Goal: Task Accomplishment & Management: Manage account settings

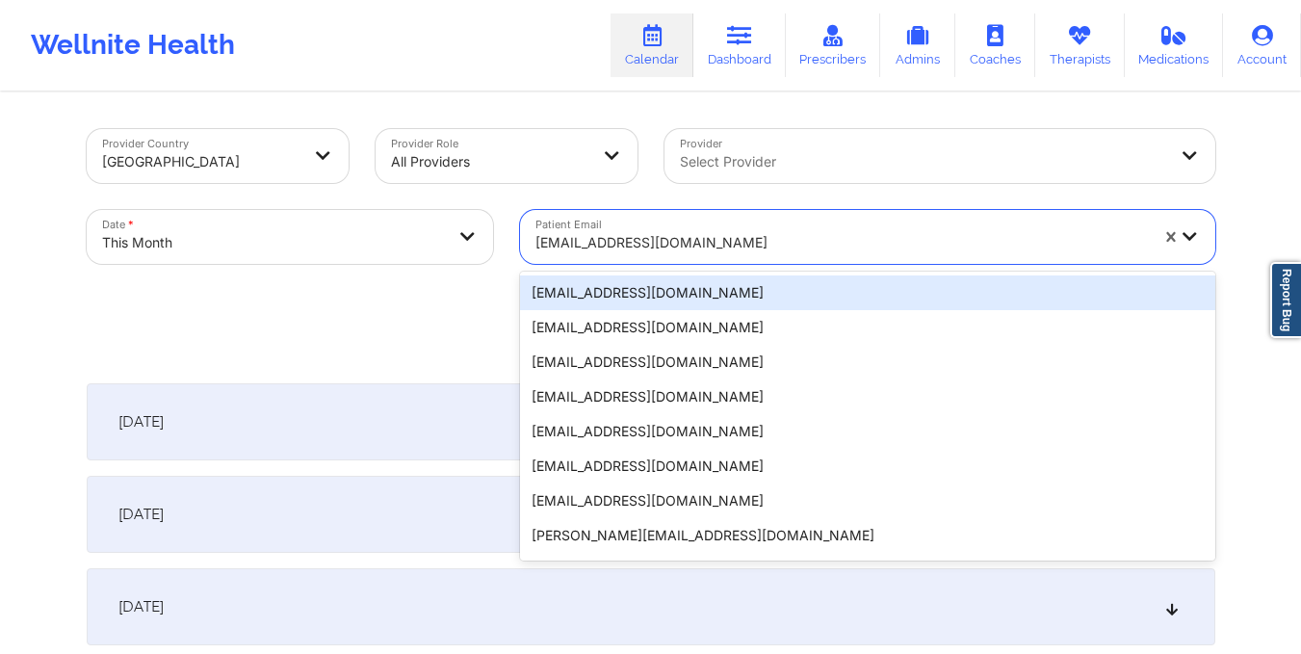
drag, startPoint x: 532, startPoint y: 241, endPoint x: 735, endPoint y: 216, distance: 203.7
click at [735, 216] on div "shaylajaymie@gmail.com" at bounding box center [835, 237] width 630 height 54
drag, startPoint x: 536, startPoint y: 249, endPoint x: 738, endPoint y: 236, distance: 201.7
click at [738, 236] on div at bounding box center [841, 242] width 612 height 23
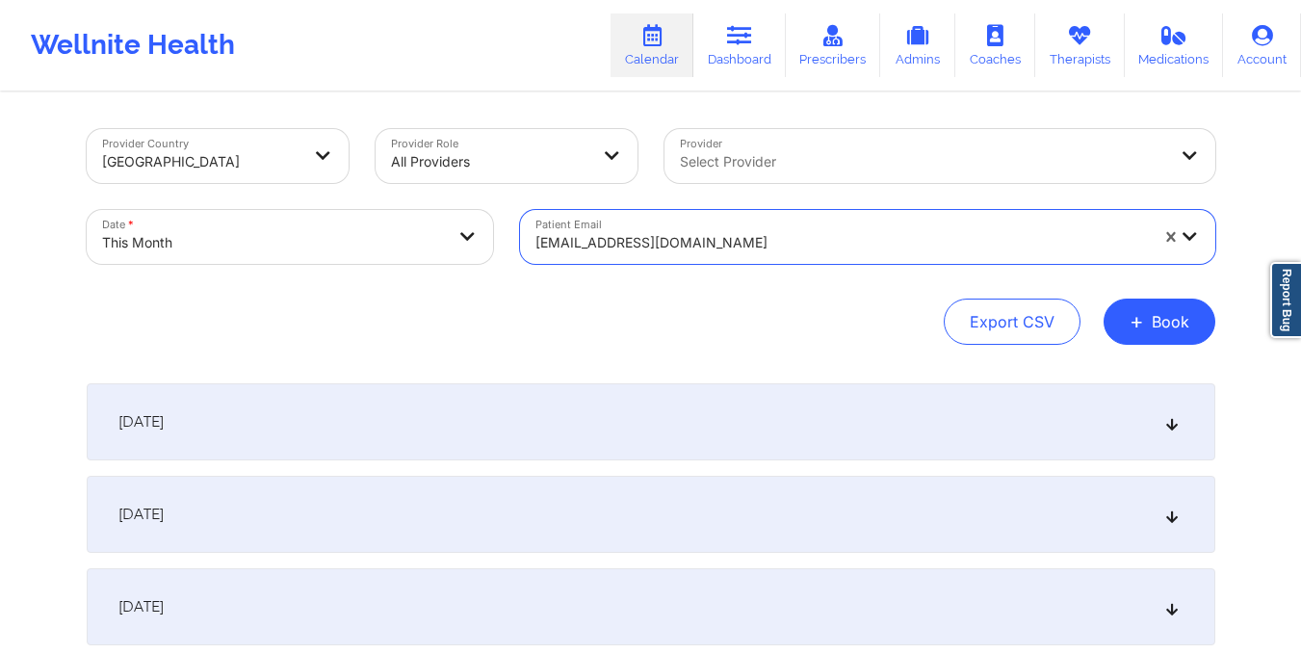
click at [738, 236] on div at bounding box center [841, 242] width 612 height 23
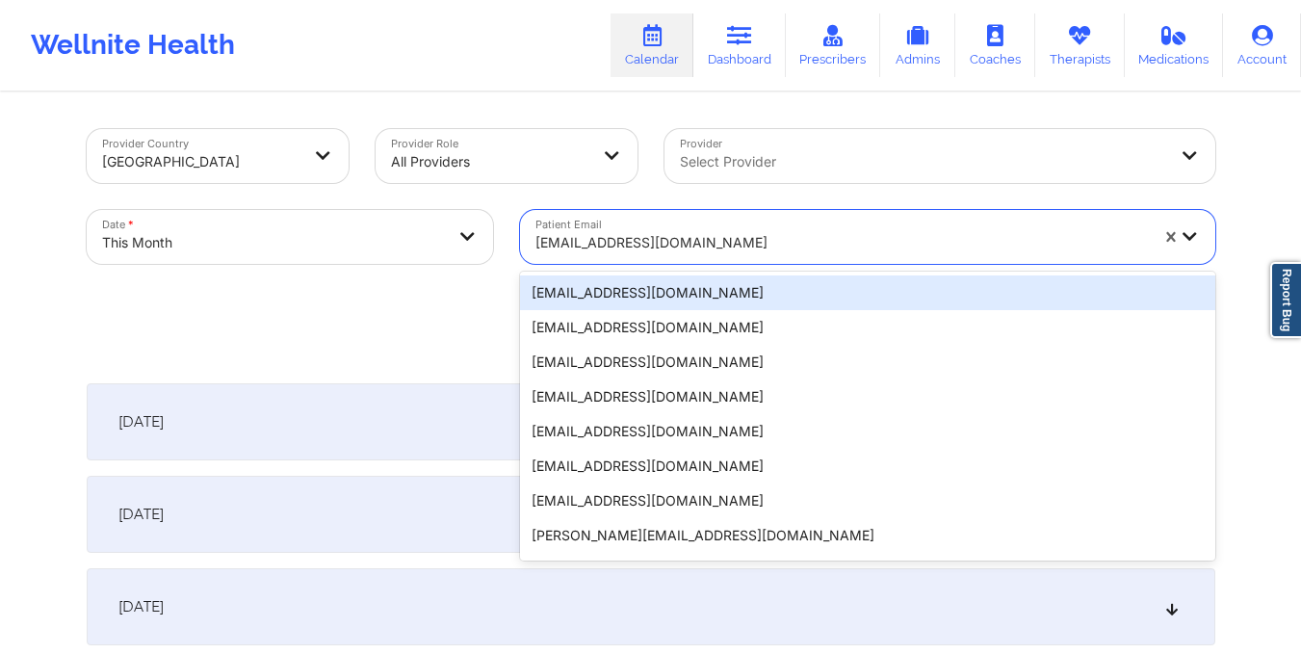
drag, startPoint x: 531, startPoint y: 239, endPoint x: 694, endPoint y: 240, distance: 162.7
click at [694, 240] on div "shaylajaymie@gmail.com" at bounding box center [835, 237] width 630 height 54
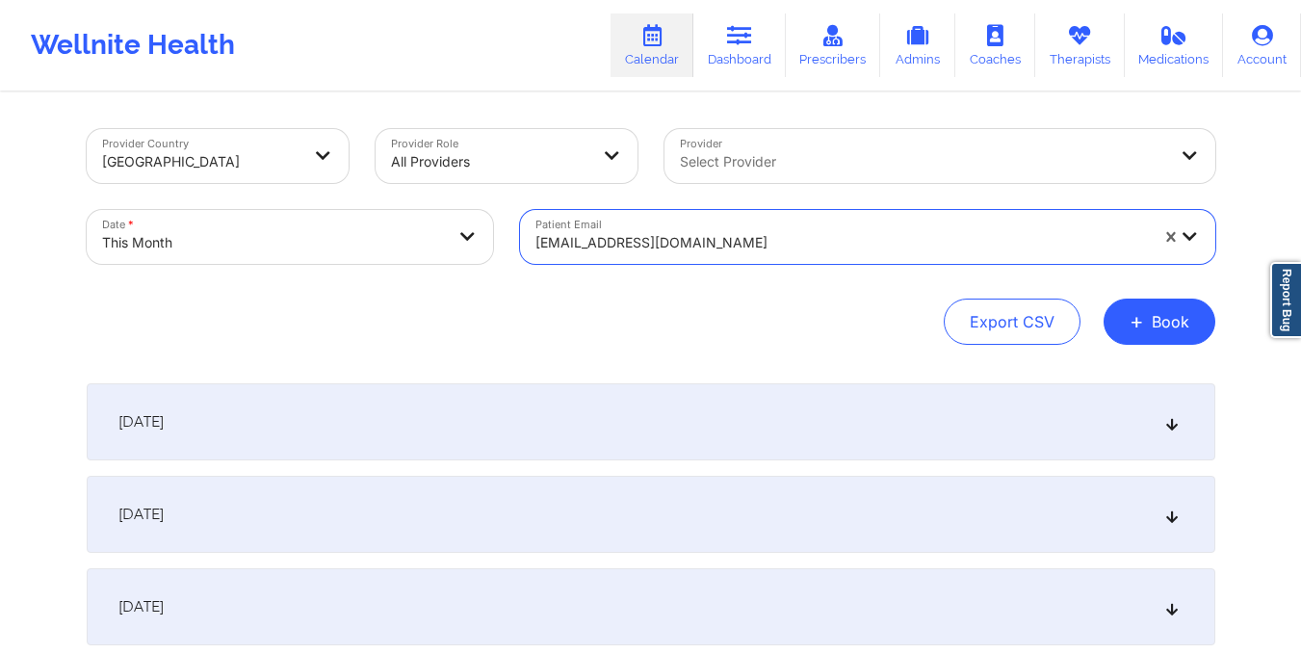
drag, startPoint x: 532, startPoint y: 238, endPoint x: 769, endPoint y: 209, distance: 238.6
click at [769, 209] on div "Patient Email shaylajaymie@gmail.com" at bounding box center [867, 236] width 722 height 81
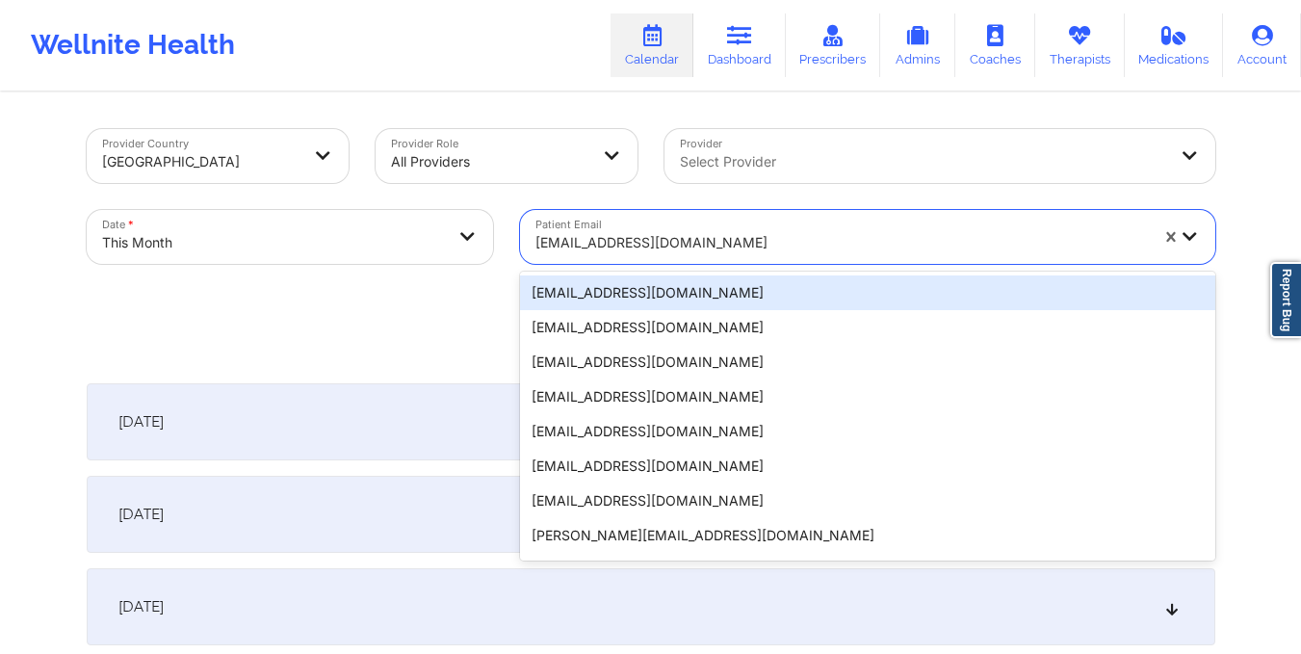
drag, startPoint x: 713, startPoint y: 242, endPoint x: 572, endPoint y: 244, distance: 141.5
click at [572, 244] on div at bounding box center [841, 242] width 612 height 23
paste input "nicolewoods3333@gmail.com"
type input "nicolewoods3333@gmail.com"
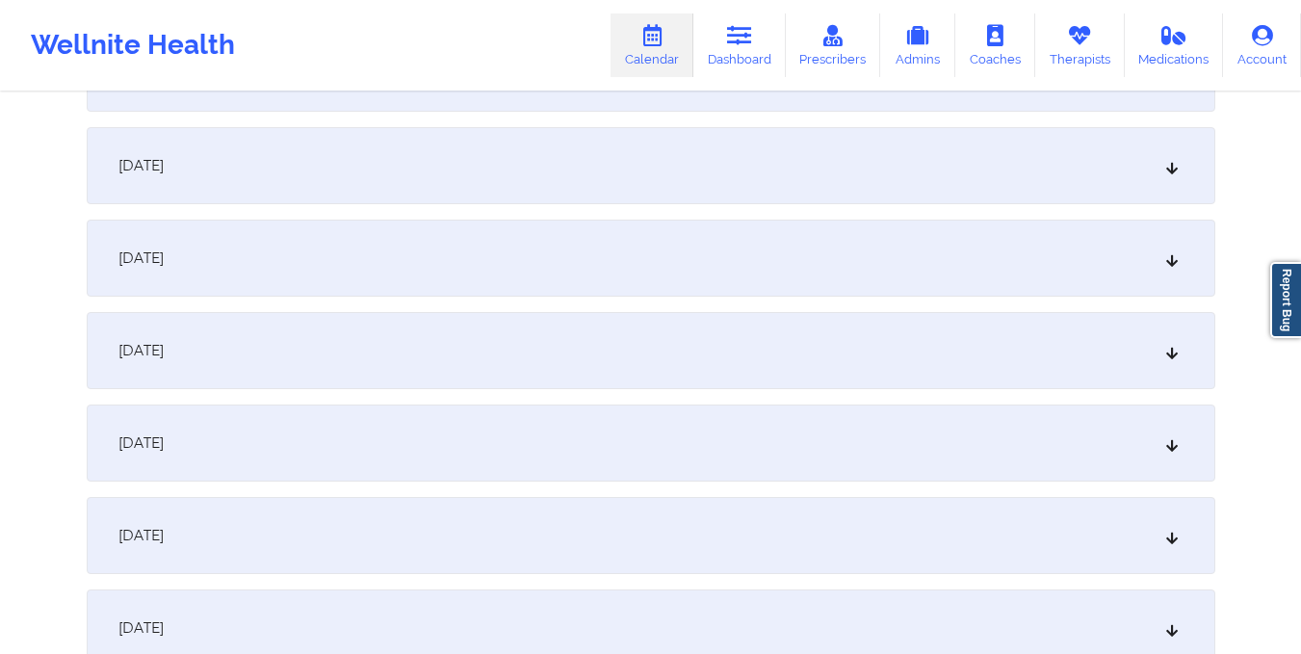
scroll to position [1369, 0]
click at [599, 259] on div "October 14, 2025" at bounding box center [651, 254] width 1128 height 77
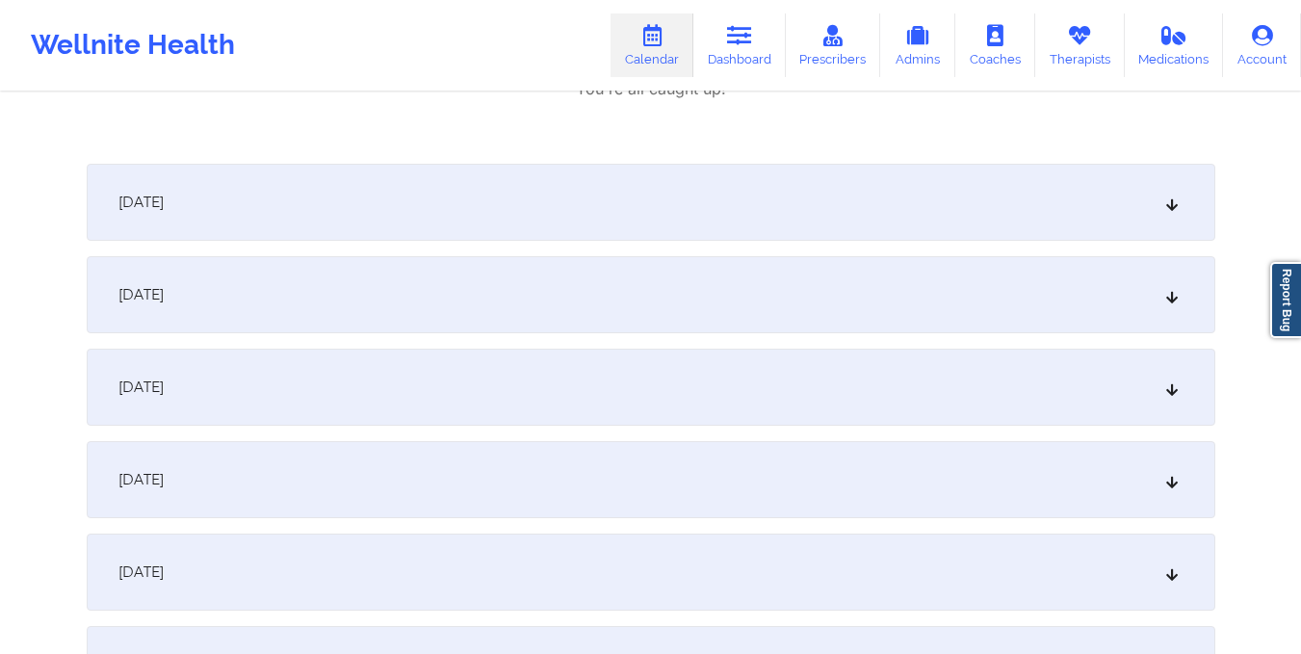
scroll to position [1853, 0]
click at [729, 198] on div "October 15, 2025" at bounding box center [651, 197] width 1128 height 77
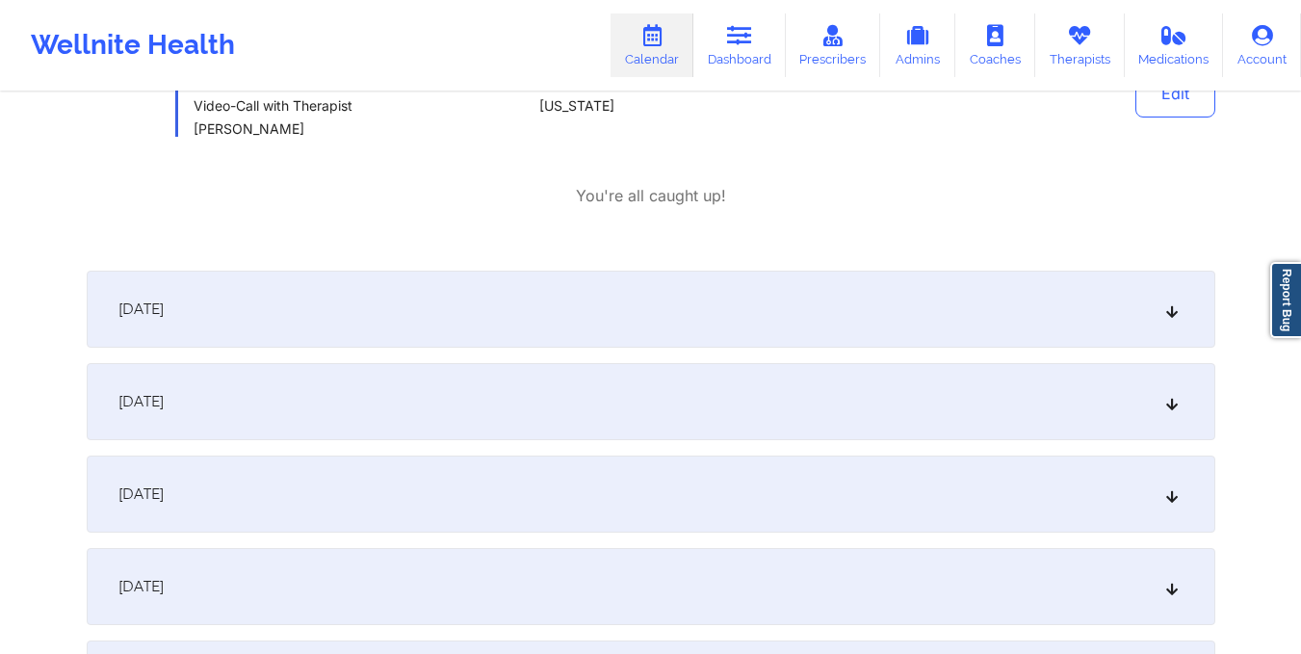
scroll to position [2054, 0]
click at [579, 314] on div "October 16, 2025" at bounding box center [651, 308] width 1128 height 77
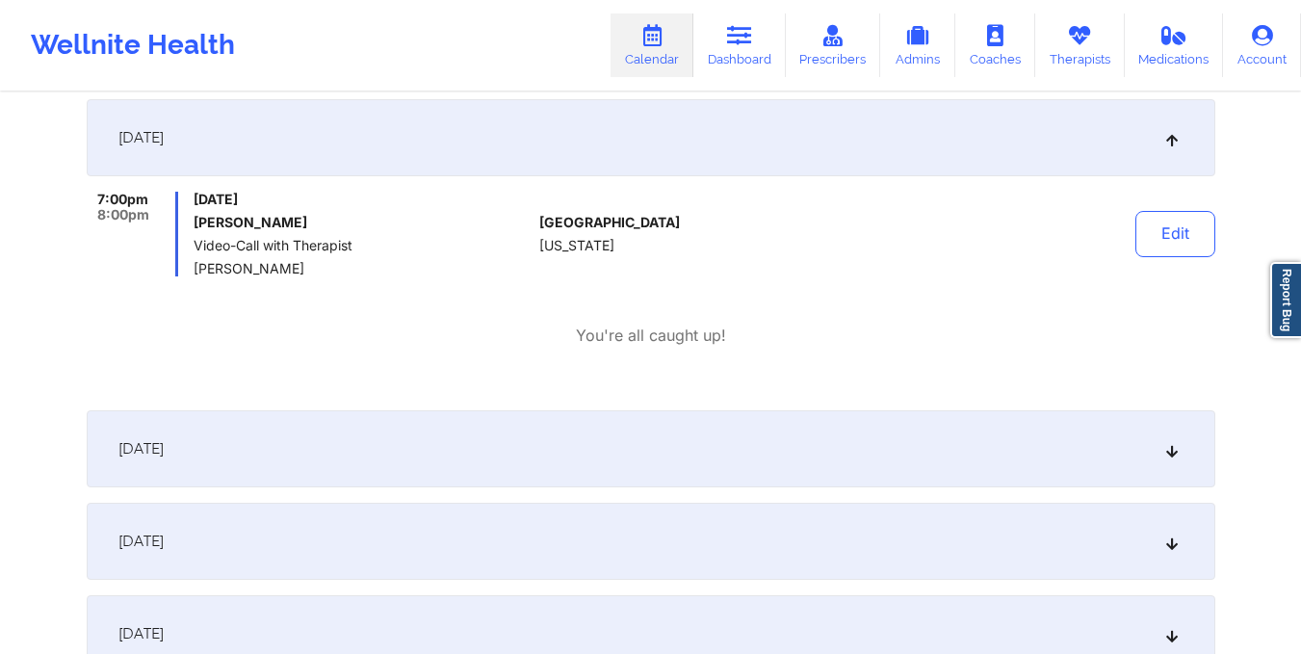
scroll to position [2225, 0]
click at [624, 460] on div "October 17, 2025" at bounding box center [651, 447] width 1128 height 77
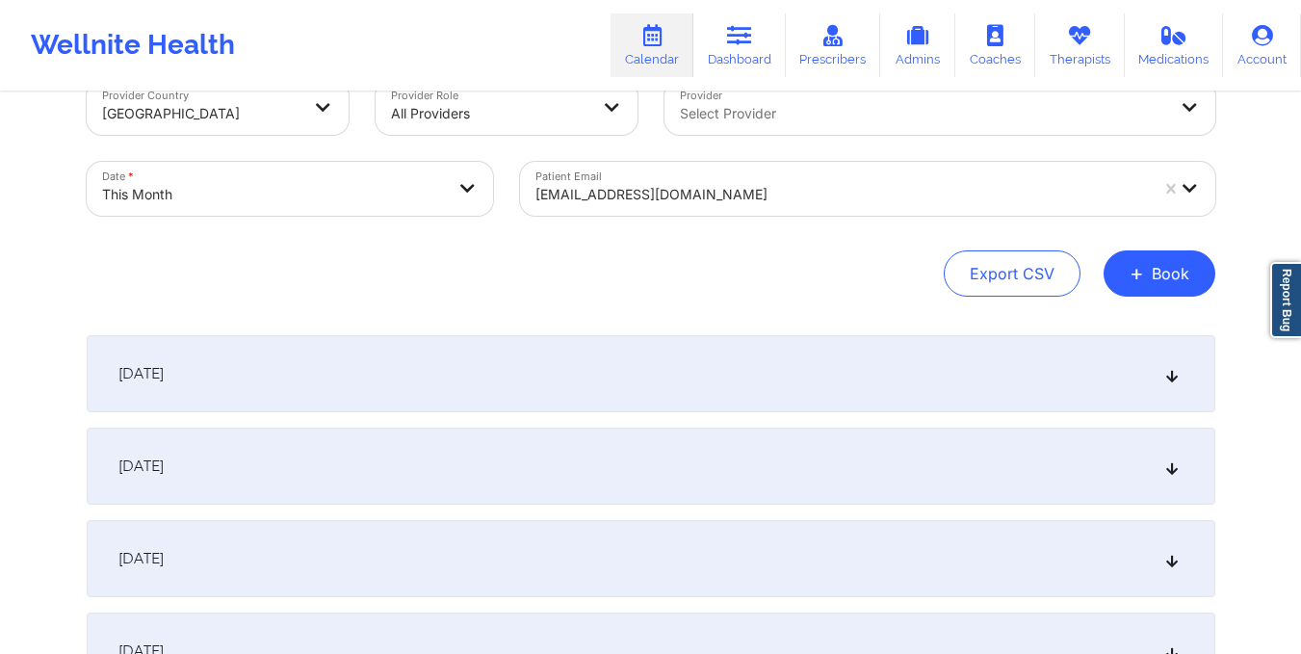
scroll to position [0, 0]
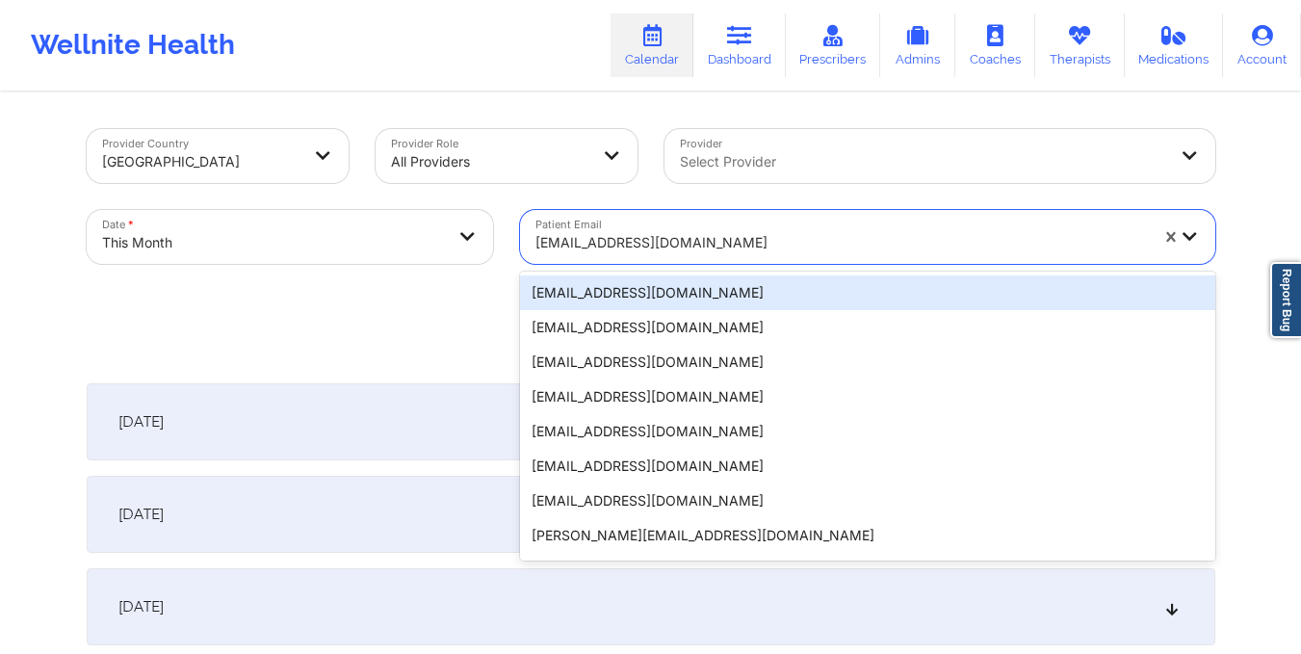
drag, startPoint x: 535, startPoint y: 243, endPoint x: 881, endPoint y: 283, distance: 348.0
click at [881, 264] on div "20 results available. Use Up and Down to choose options, press Enter to select …" at bounding box center [867, 237] width 695 height 54
paste input "jiragreen16@icloud.com"
type input "jiragreen16@icloud.com"
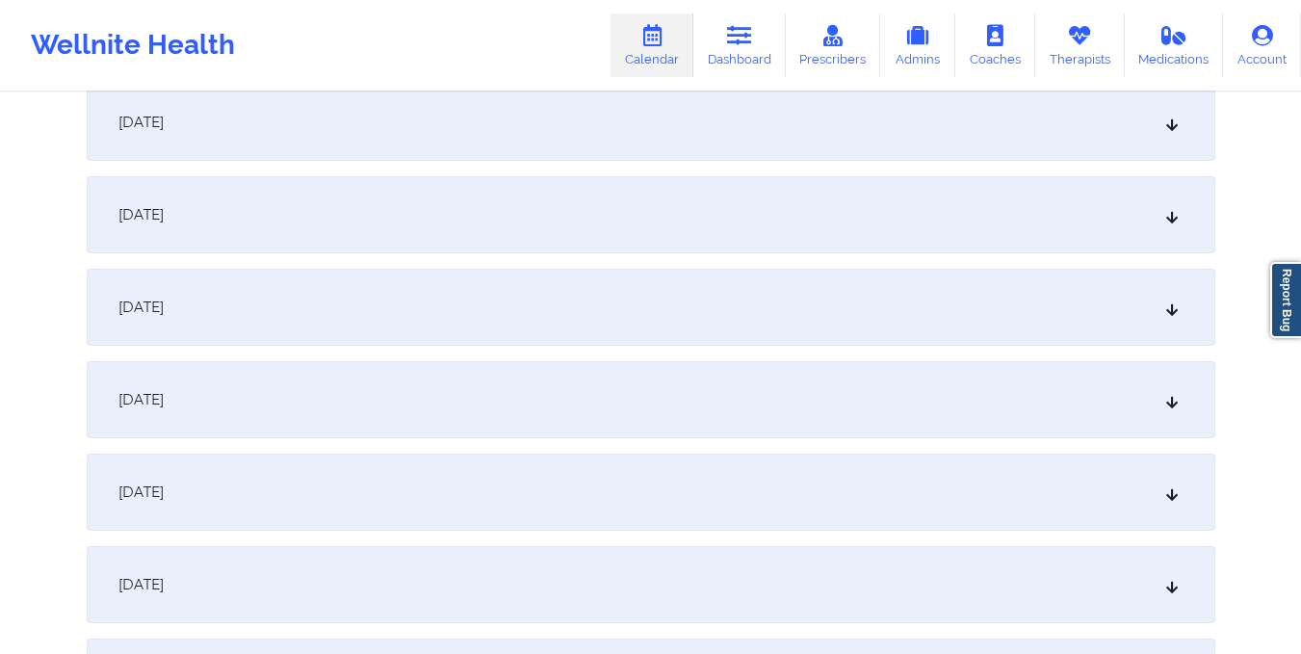
scroll to position [1409, 0]
click at [791, 215] on div "October 14, 2025" at bounding box center [651, 214] width 1128 height 77
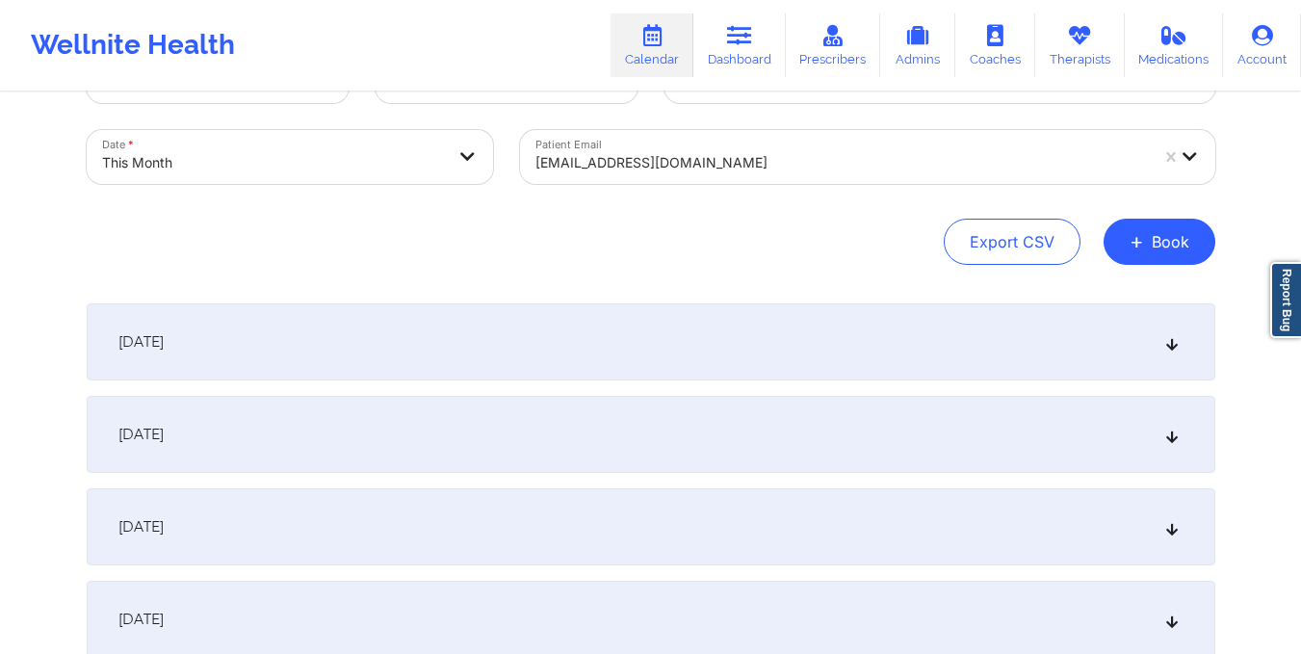
scroll to position [0, 0]
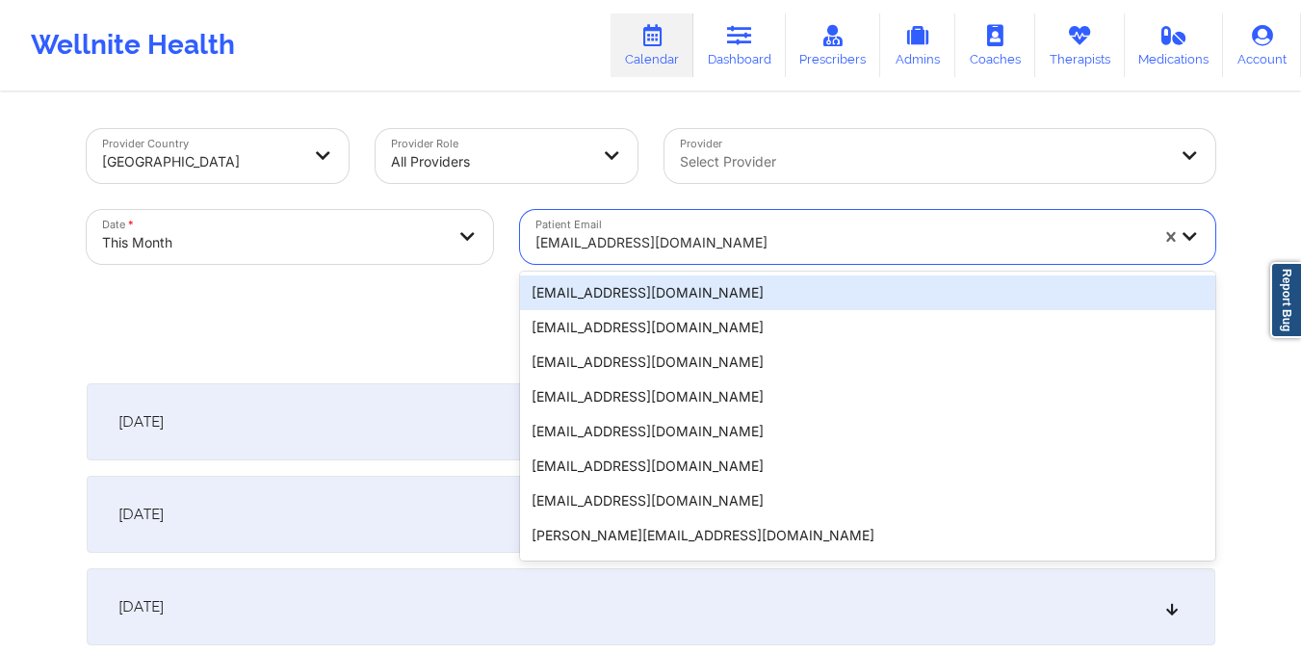
drag, startPoint x: 529, startPoint y: 238, endPoint x: 779, endPoint y: 281, distance: 254.1
click at [779, 264] on div "20 results available. Use Up and Down to choose options, press Enter to select …" at bounding box center [867, 237] width 695 height 54
paste input "nicole.gadway@gmail.com"
type input "nicole.gadway@gmail.com"
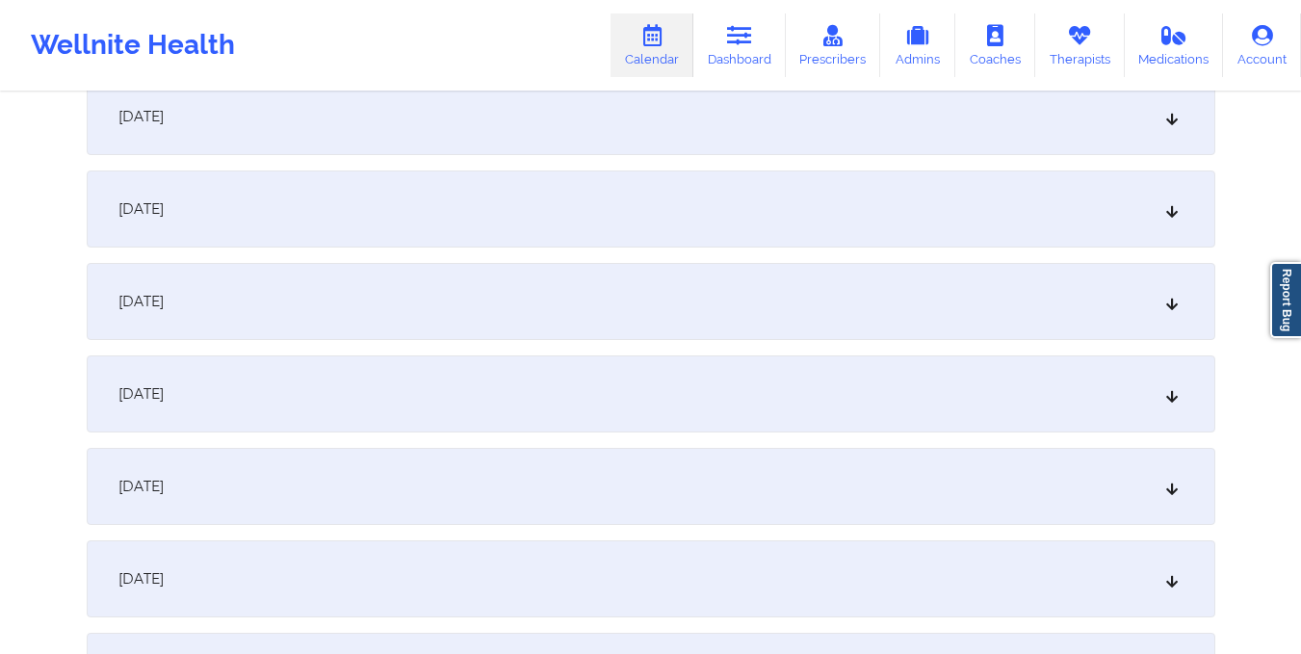
scroll to position [1323, 0]
click at [644, 398] on div "October 15, 2025" at bounding box center [651, 392] width 1128 height 77
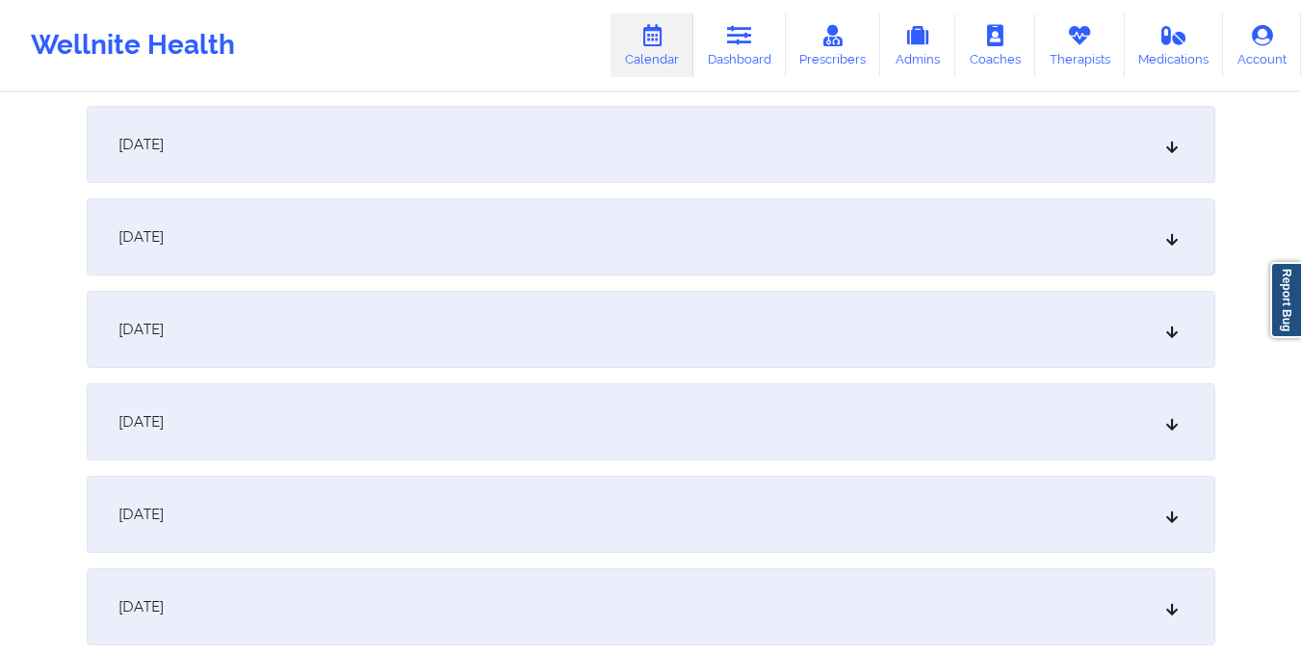
scroll to position [0, 0]
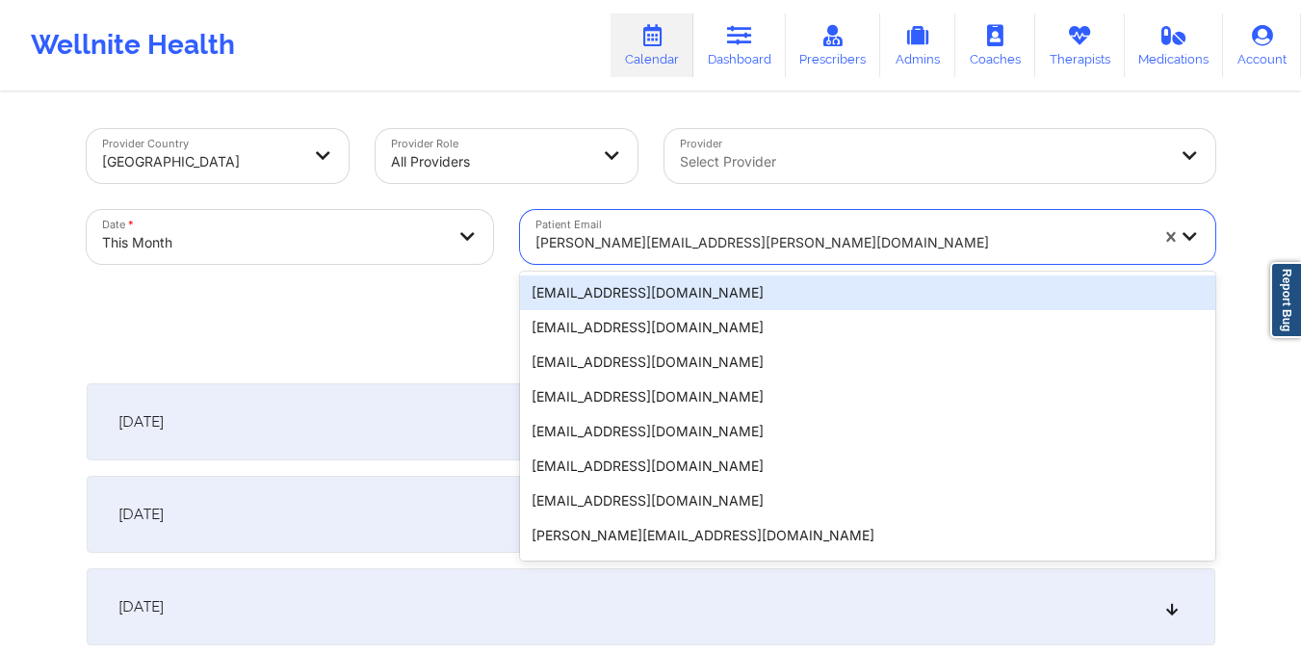
drag, startPoint x: 531, startPoint y: 228, endPoint x: 775, endPoint y: 242, distance: 244.0
click at [775, 242] on div "nicole.gadway@gmail.com" at bounding box center [835, 237] width 630 height 54
paste input "bertolamityler333@gmail.com"
type input "bertolamityler333@gmail.com"
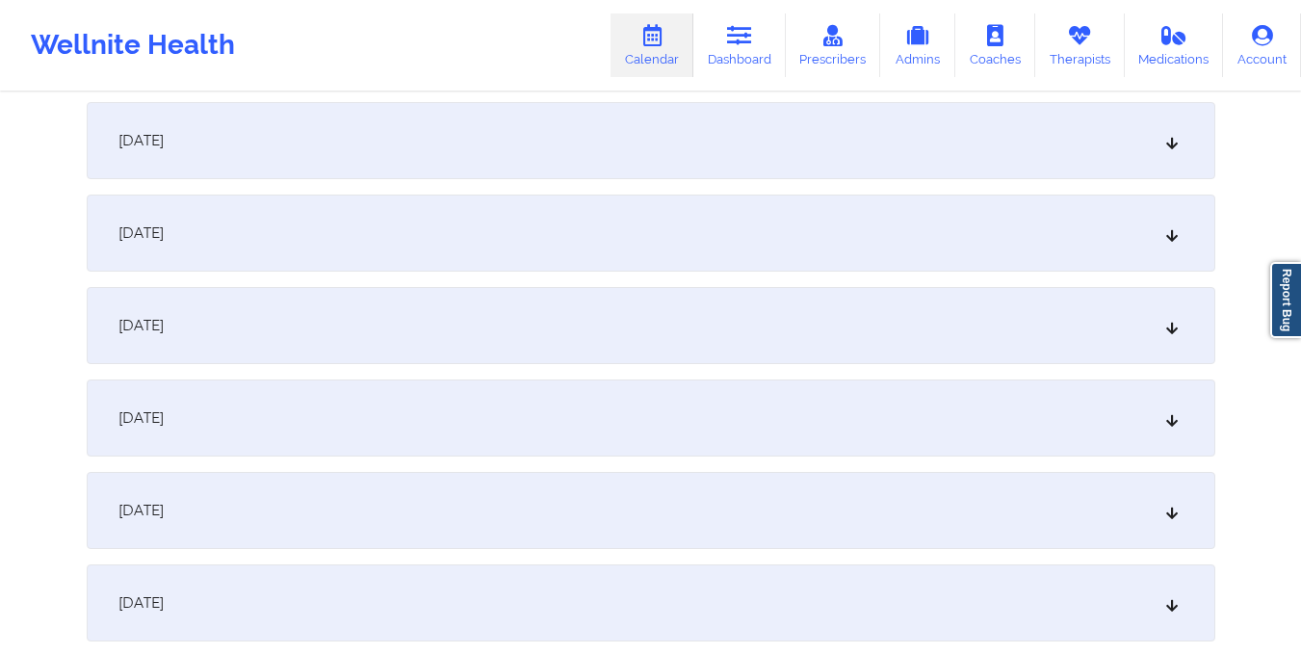
scroll to position [1349, 0]
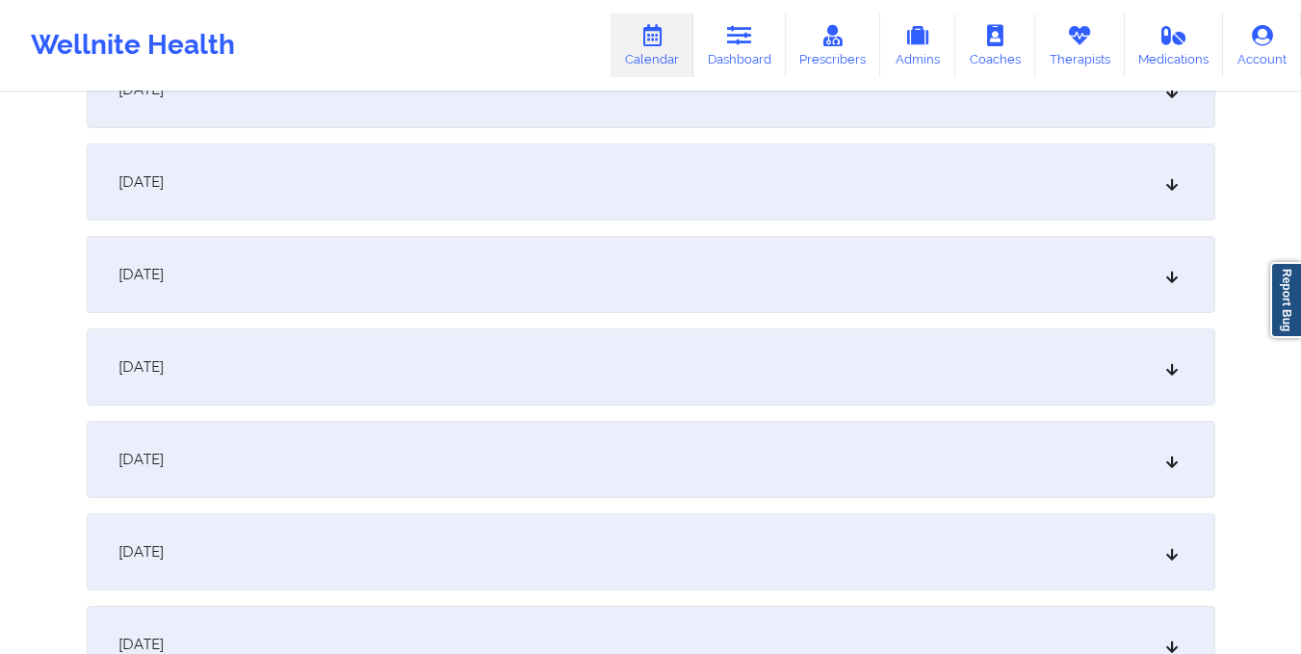
click at [767, 334] on div "October 15, 2025" at bounding box center [651, 366] width 1128 height 77
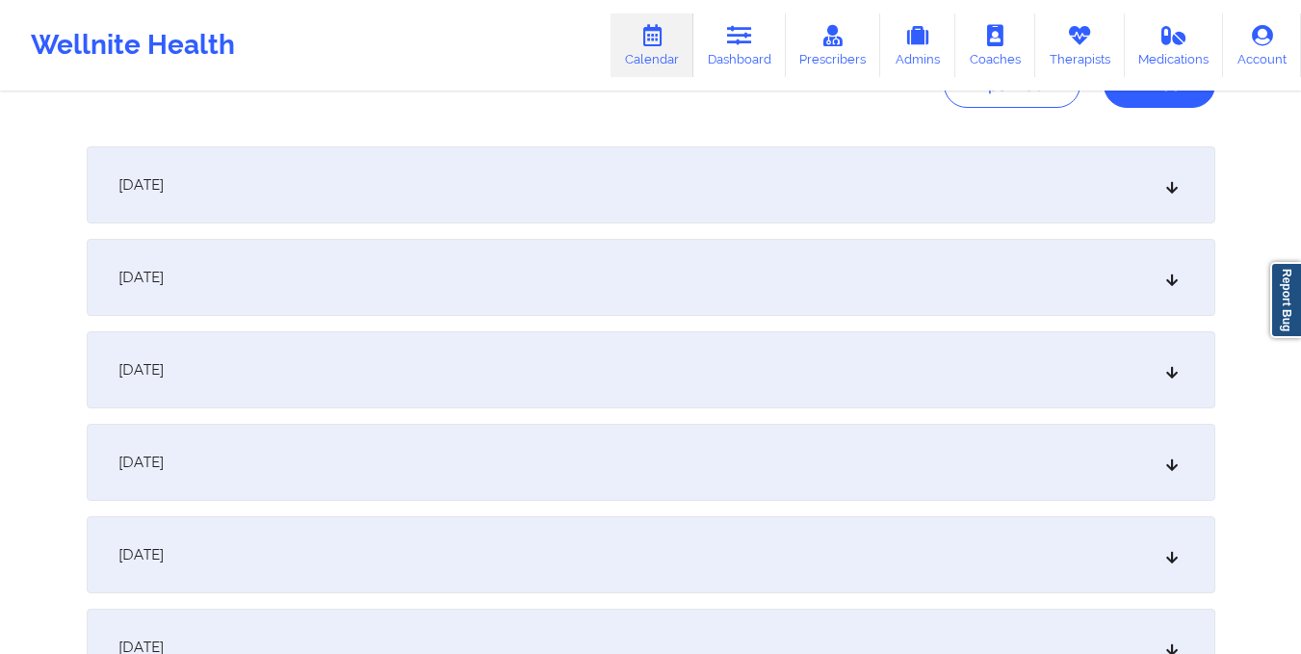
scroll to position [0, 0]
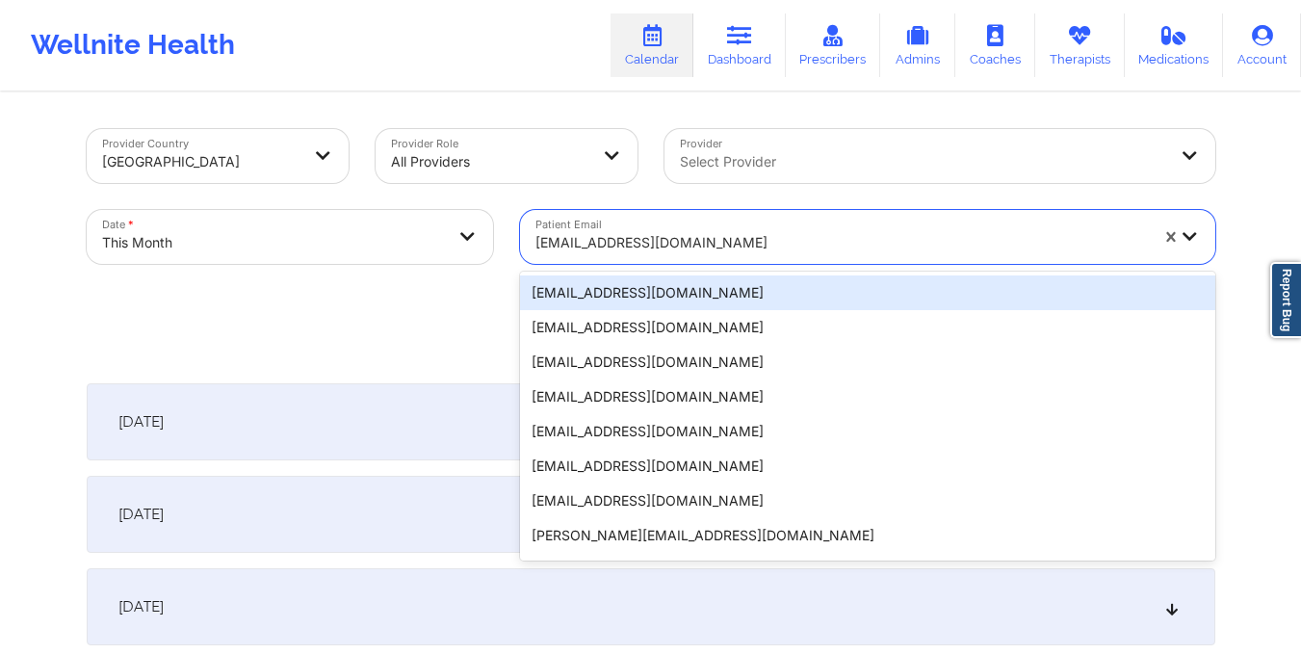
drag, startPoint x: 531, startPoint y: 241, endPoint x: 777, endPoint y: 265, distance: 247.7
click at [777, 265] on div "Patient Email 20 results available. Use Up and Down to choose options, press En…" at bounding box center [867, 236] width 722 height 81
paste input "kdagrin50@gmail.com"
type input "kdagrin50@gmail.com"
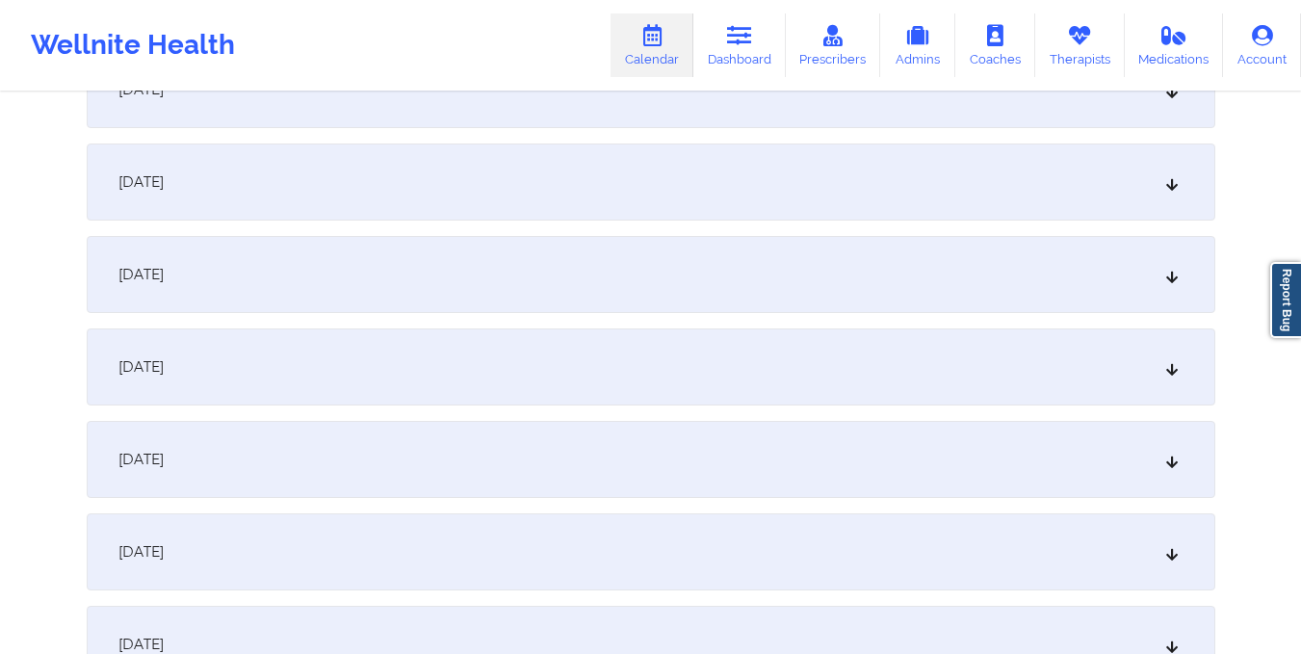
scroll to position [1350, 0]
click at [743, 350] on div "October 15, 2025" at bounding box center [651, 365] width 1128 height 77
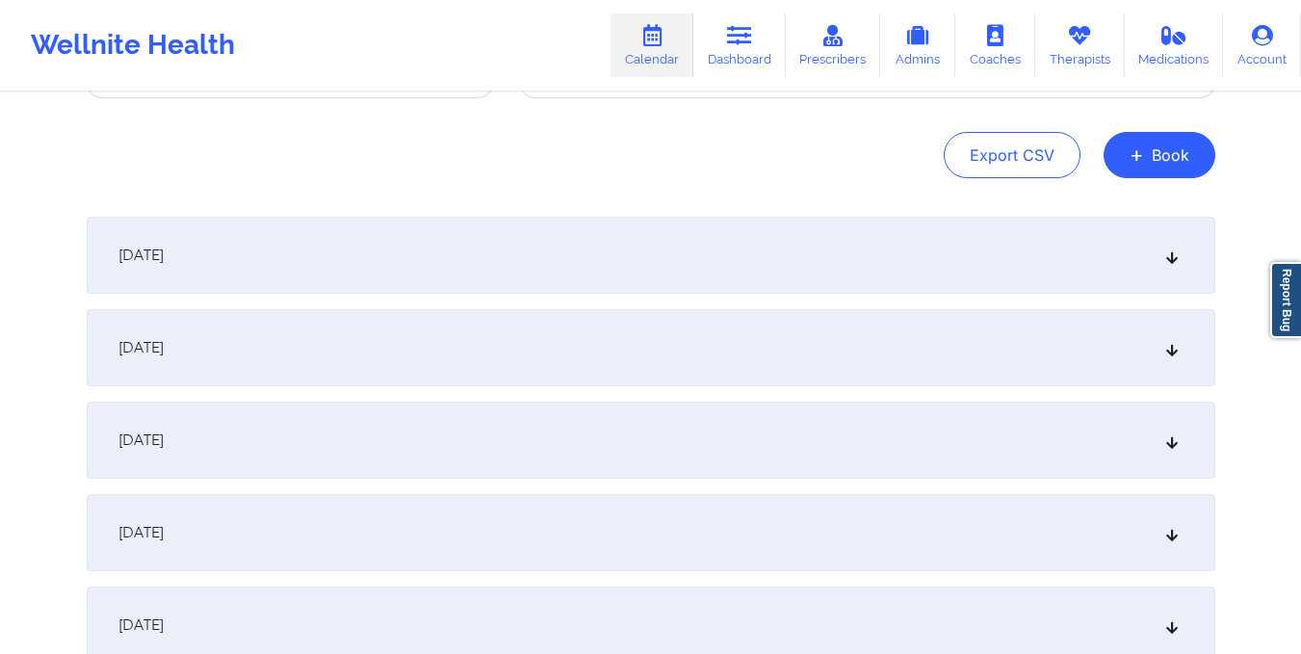
scroll to position [0, 0]
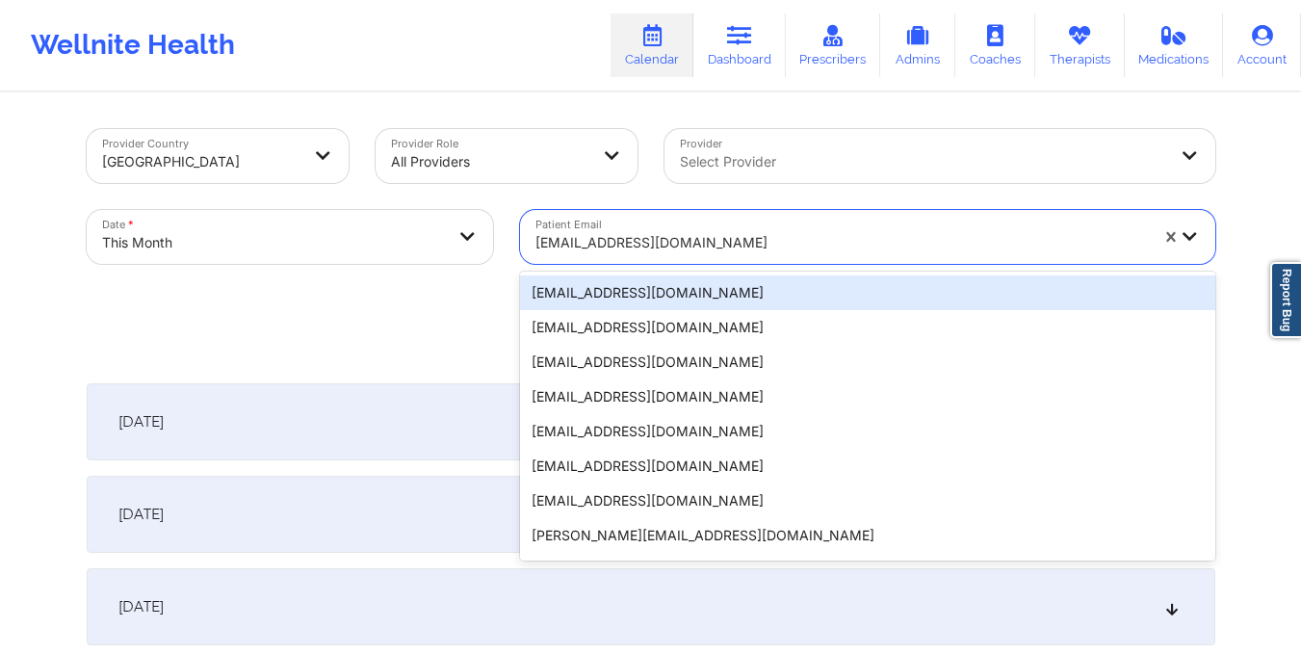
drag, startPoint x: 532, startPoint y: 242, endPoint x: 853, endPoint y: 257, distance: 321.0
click at [853, 257] on div "kdagrin50@gmail.com" at bounding box center [835, 237] width 630 height 54
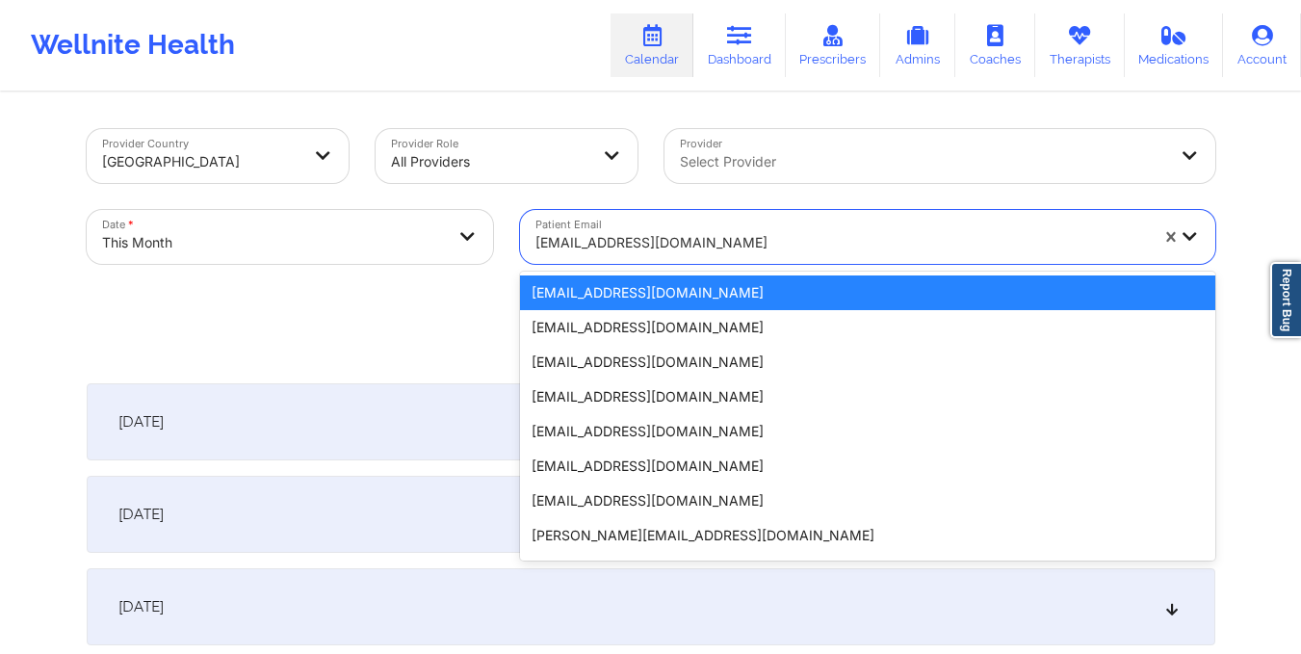
drag, startPoint x: 536, startPoint y: 240, endPoint x: 746, endPoint y: 237, distance: 209.9
click at [746, 237] on div at bounding box center [841, 242] width 612 height 23
paste input "kellyventura54@gmail.com"
type input "kellyventura54@gmail.com"
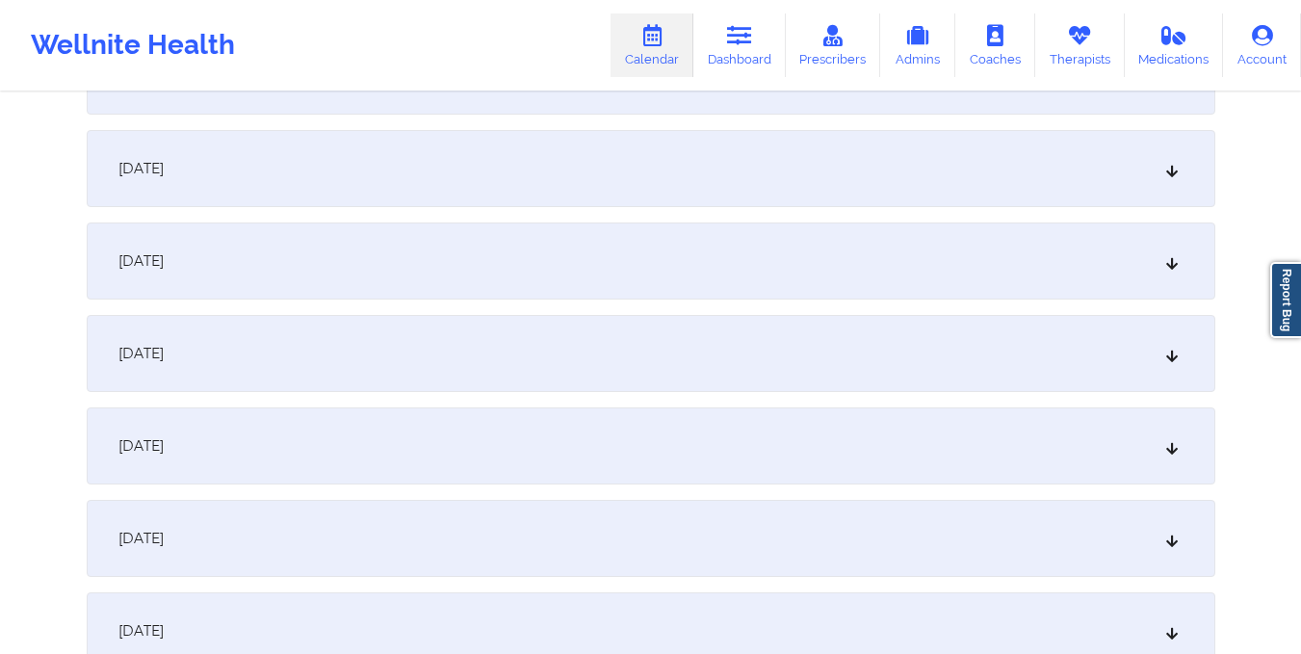
scroll to position [1541, 0]
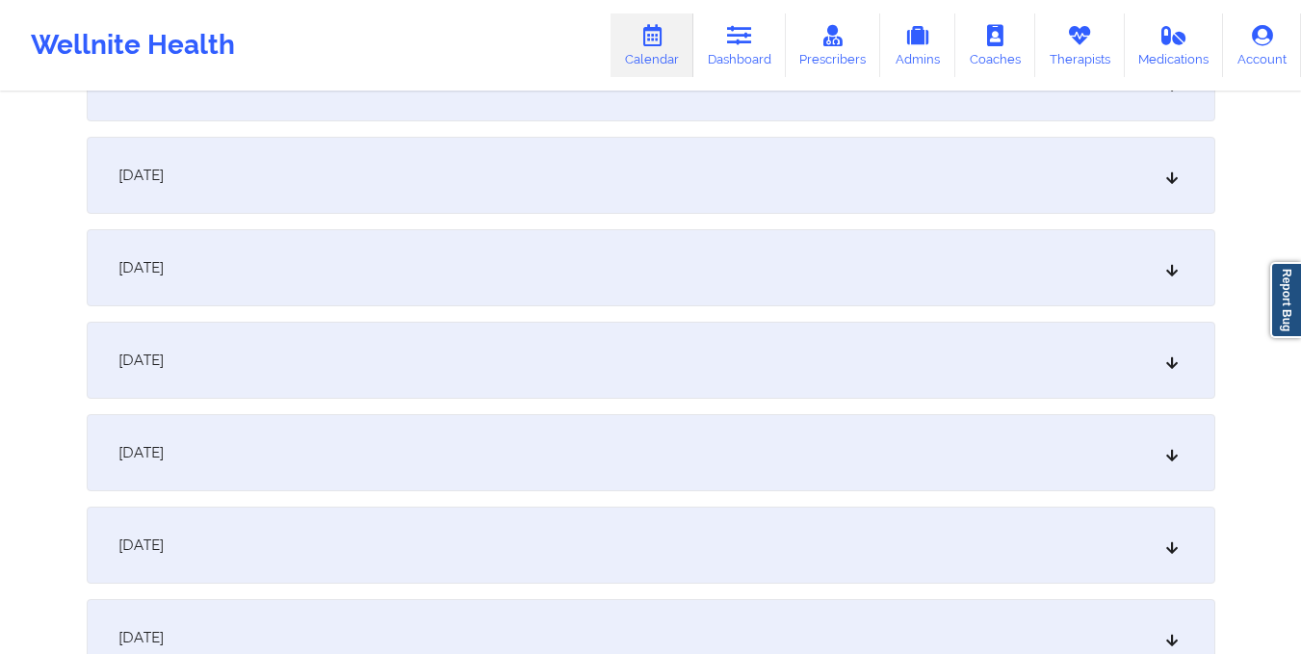
click at [580, 168] on div "October 15, 2025" at bounding box center [651, 175] width 1128 height 77
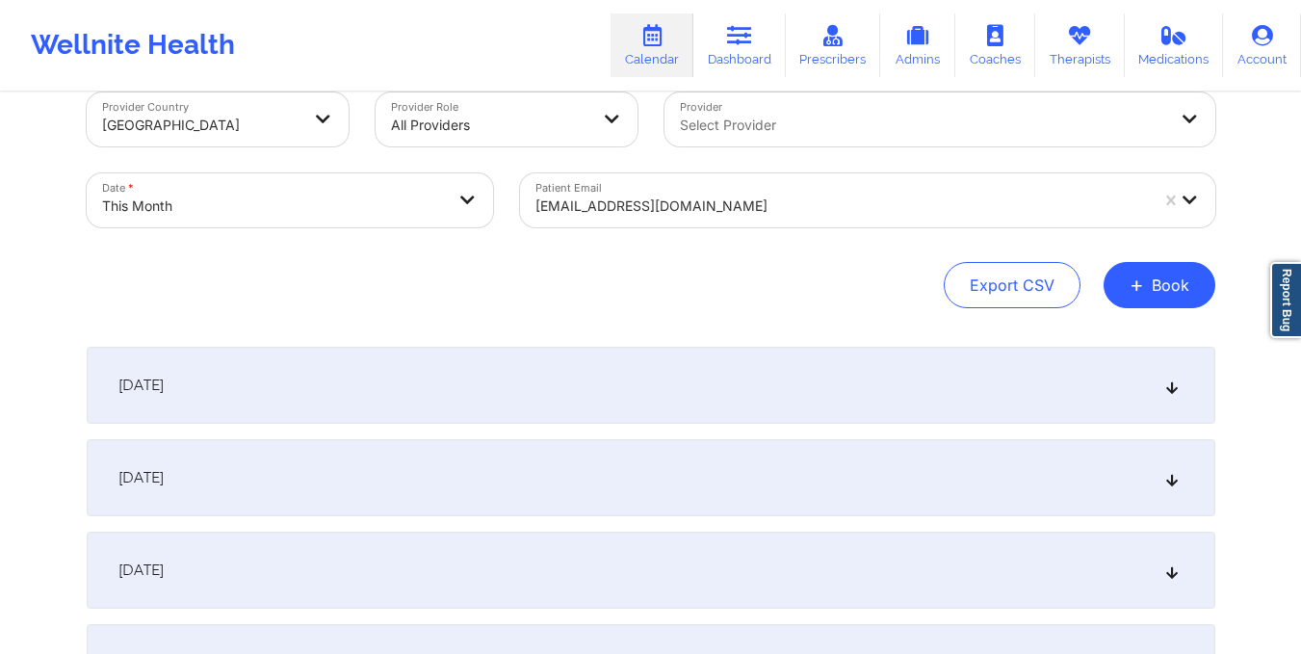
scroll to position [0, 0]
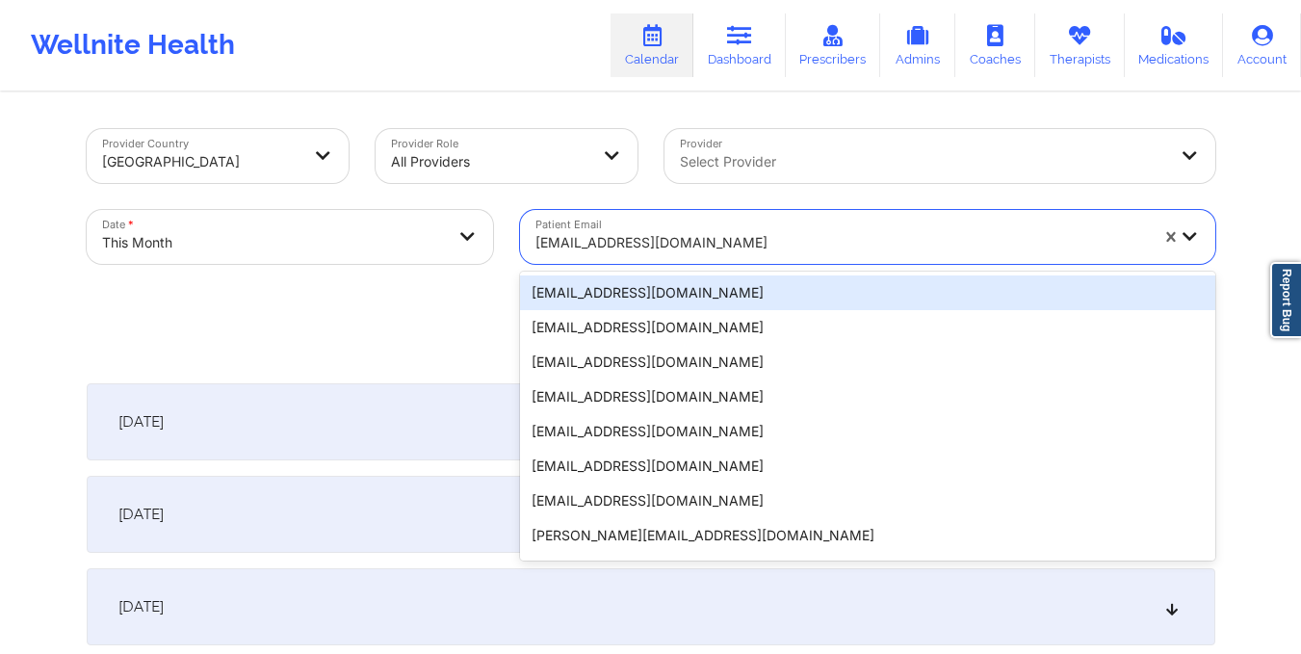
drag, startPoint x: 530, startPoint y: 234, endPoint x: 876, endPoint y: 233, distance: 346.6
click at [876, 233] on div "kellyventura54@gmail.com" at bounding box center [835, 237] width 630 height 54
paste input "stephen.ventura@gmail.com"
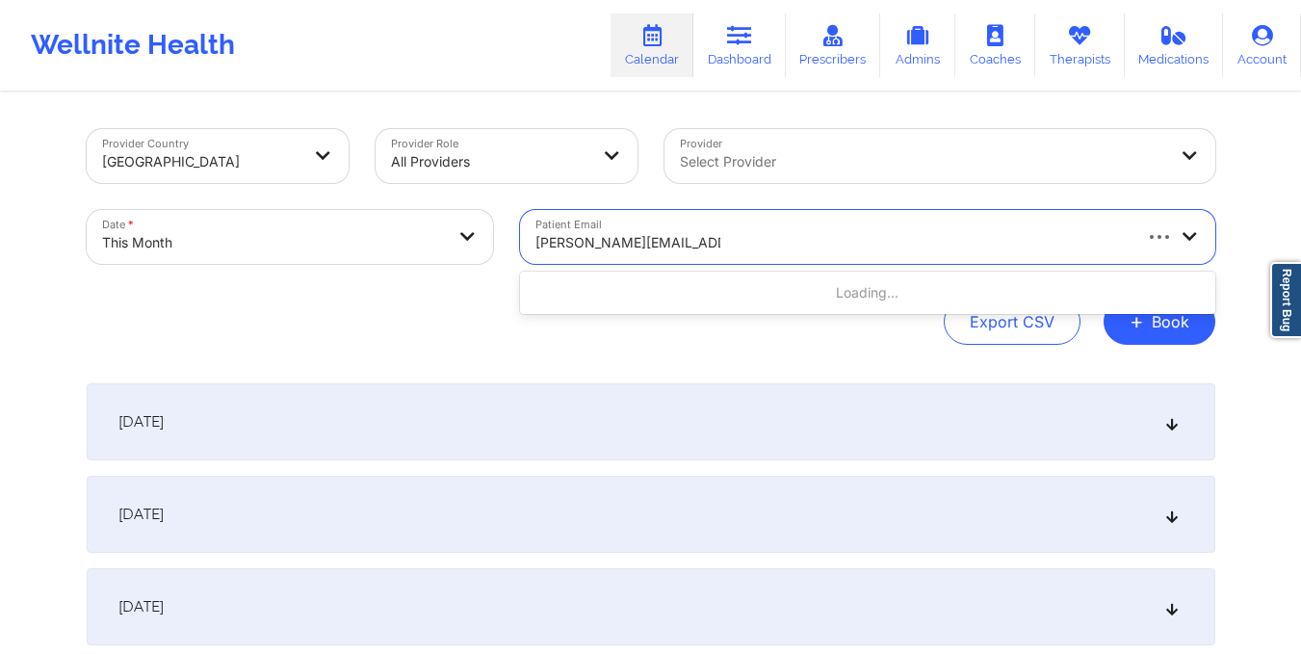
type input "stephen.ventura@gmail.com"
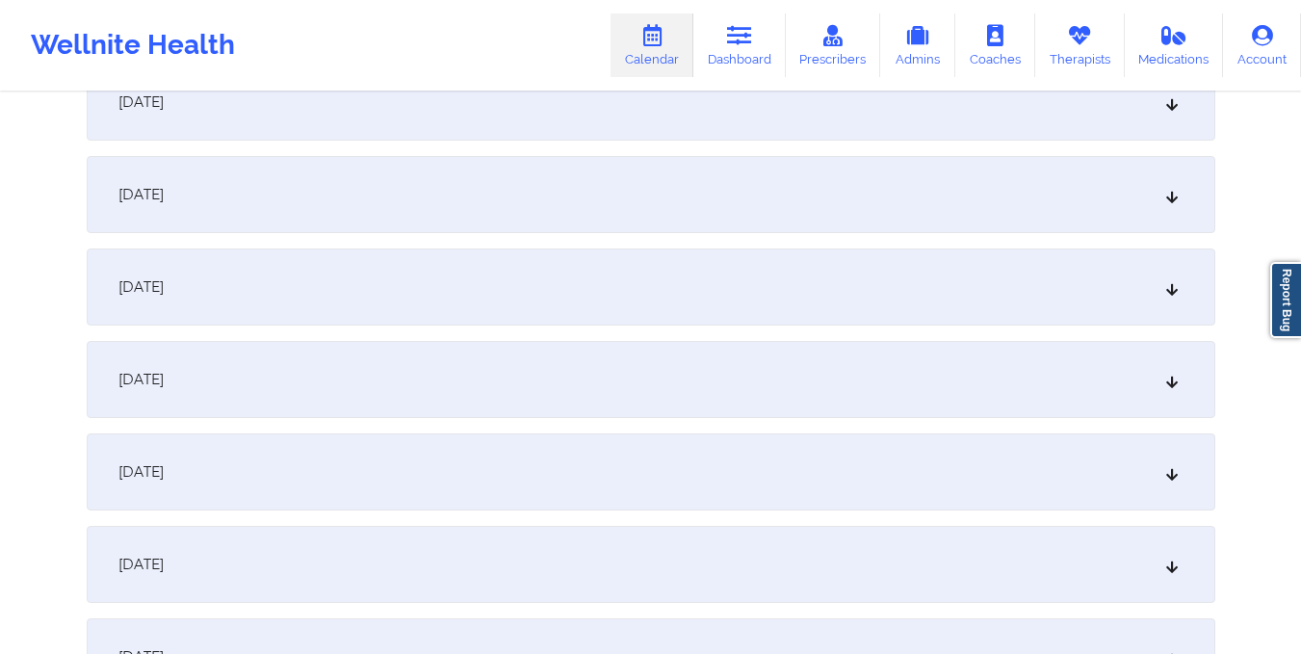
scroll to position [1337, 0]
click at [574, 347] on div "October 15, 2025" at bounding box center [651, 378] width 1128 height 77
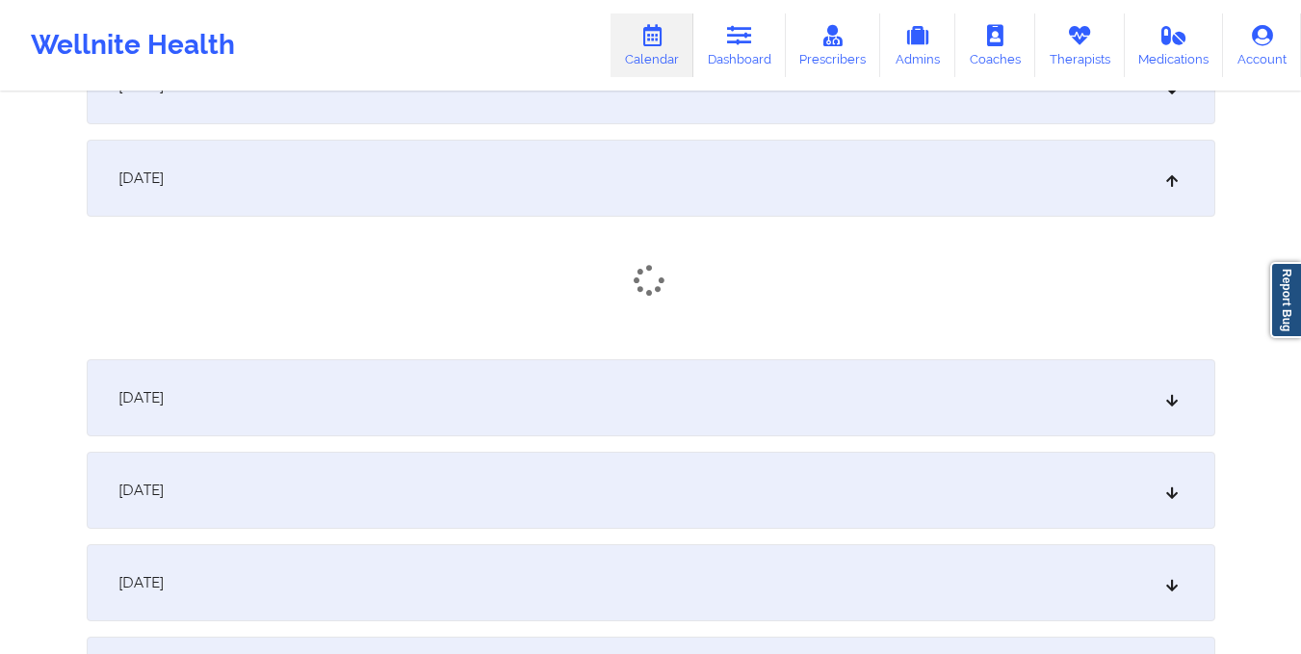
scroll to position [1539, 0]
click at [570, 370] on div "October 16, 2025" at bounding box center [651, 396] width 1128 height 77
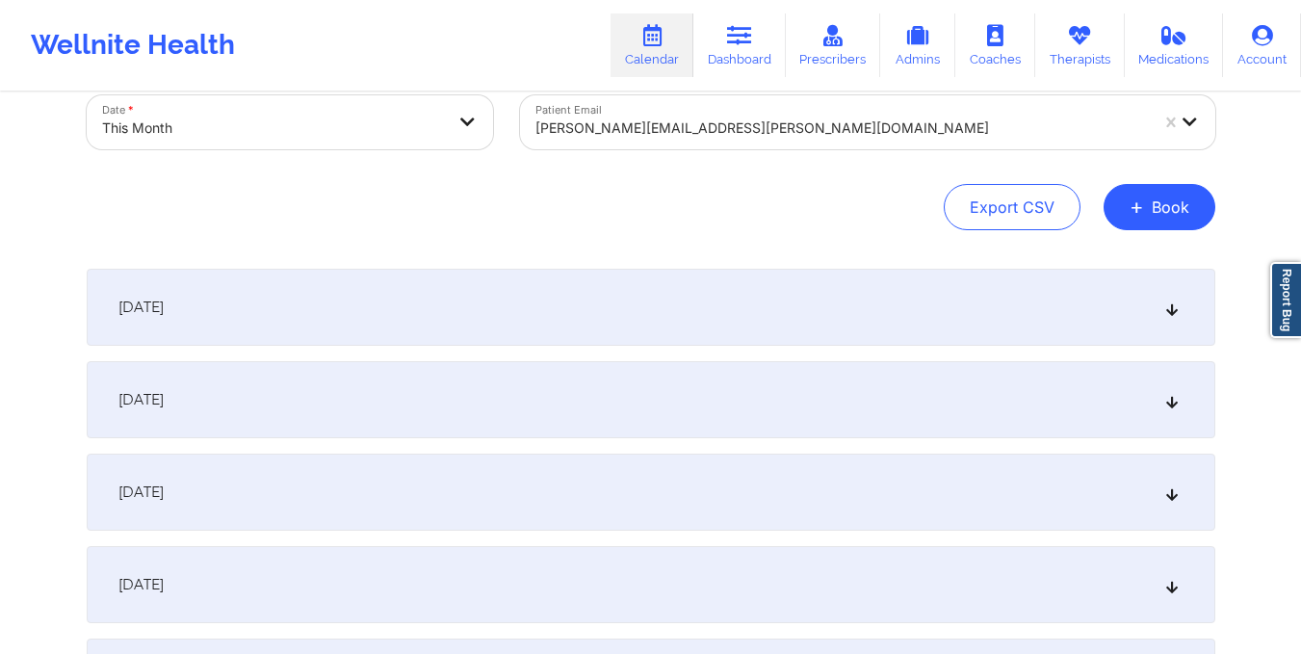
scroll to position [0, 0]
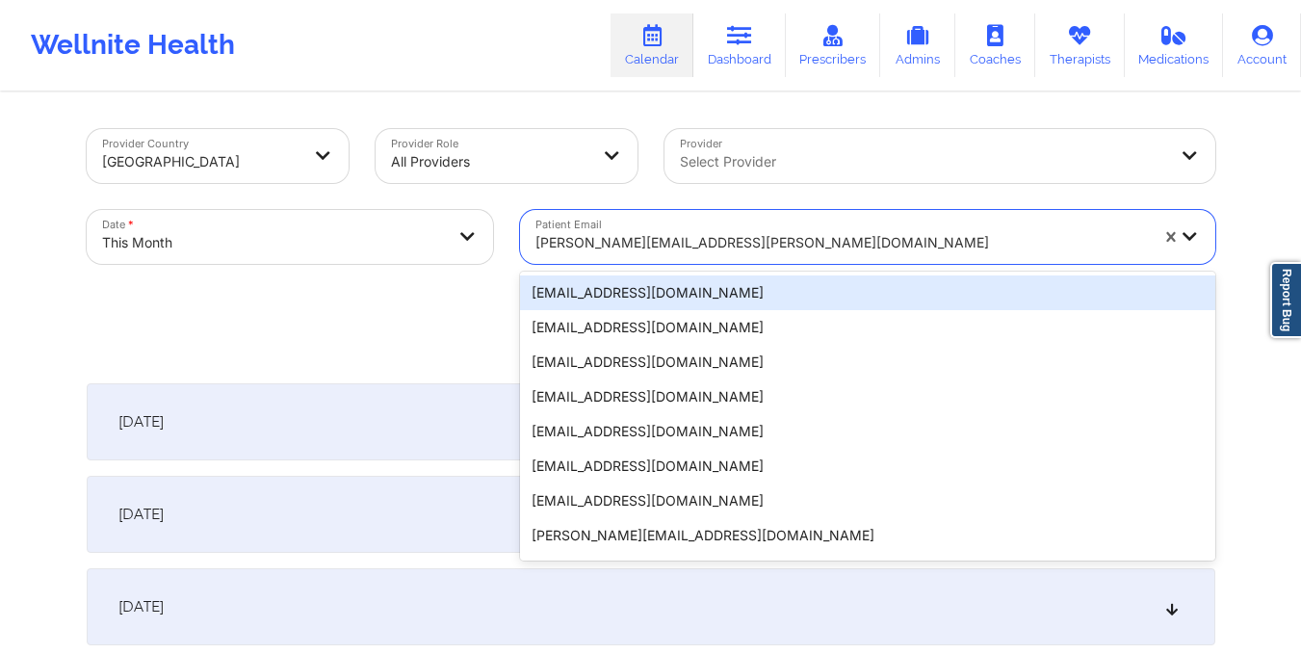
drag, startPoint x: 532, startPoint y: 242, endPoint x: 849, endPoint y: 318, distance: 325.8
click at [849, 264] on div "20 results available. Use Up and Down to choose options, press Enter to select …" at bounding box center [867, 237] width 695 height 54
paste input "ritzamaelyn11@aol.com"
type input "ritzamaelyn11@aol.com"
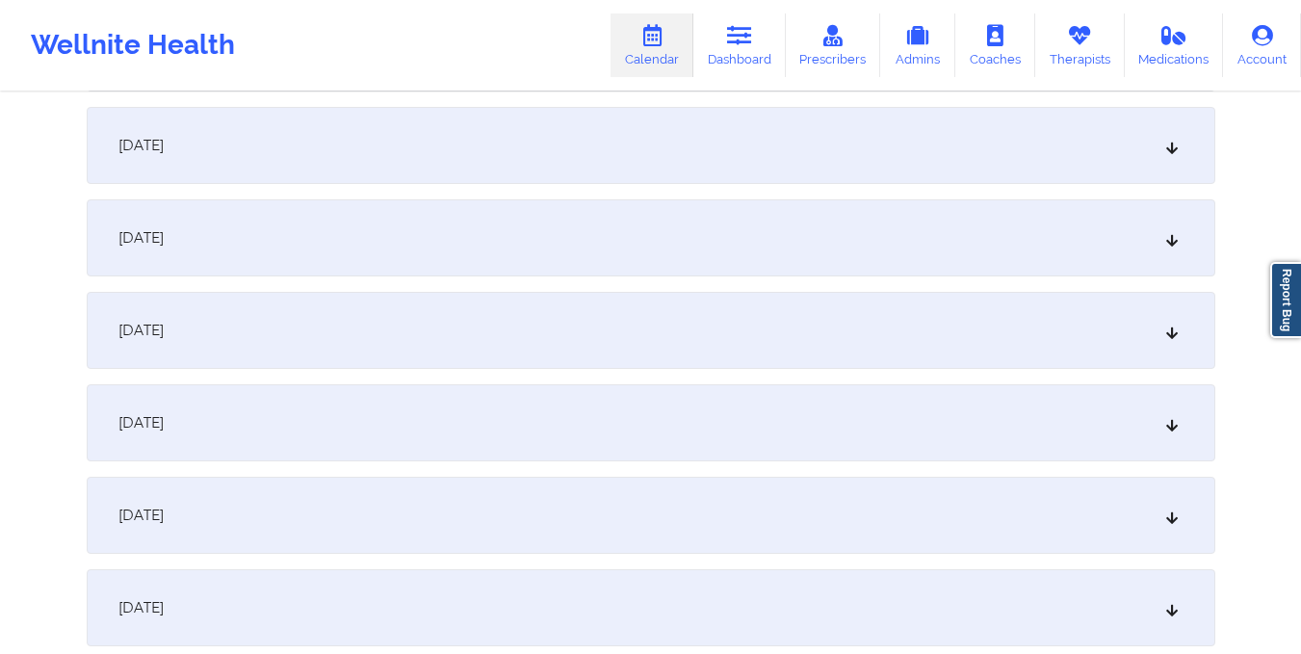
scroll to position [1386, 0]
click at [850, 348] on div "October 15, 2025" at bounding box center [651, 329] width 1128 height 77
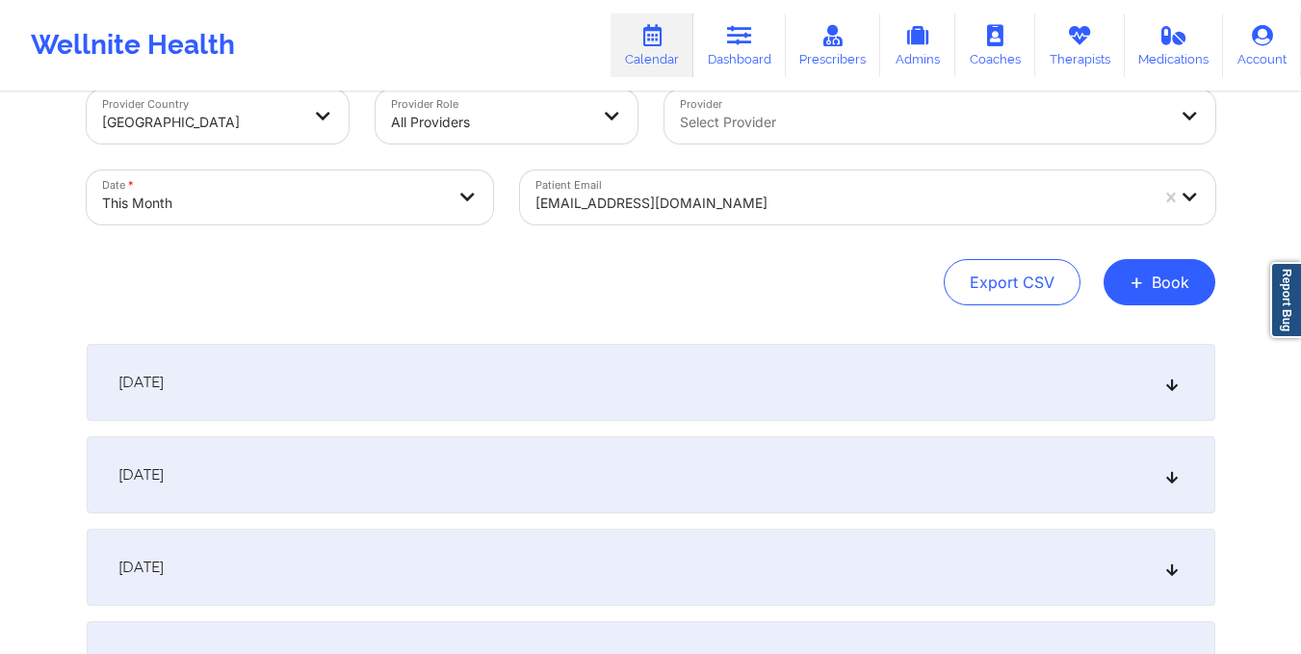
scroll to position [0, 0]
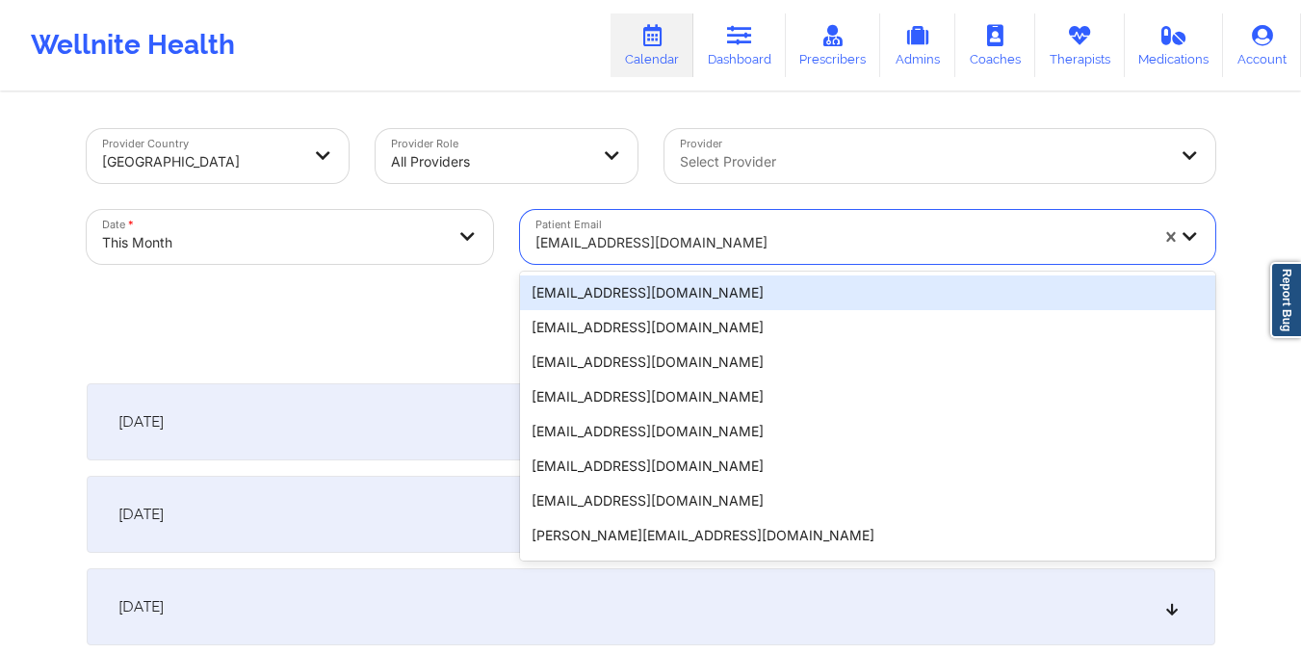
drag, startPoint x: 530, startPoint y: 242, endPoint x: 748, endPoint y: 258, distance: 219.2
click at [748, 258] on div "ritzamaelyn11@aol.com" at bounding box center [835, 237] width 630 height 54
paste input "neichiqui4@gmail.com"
type input "neichiqui4@gmail.com"
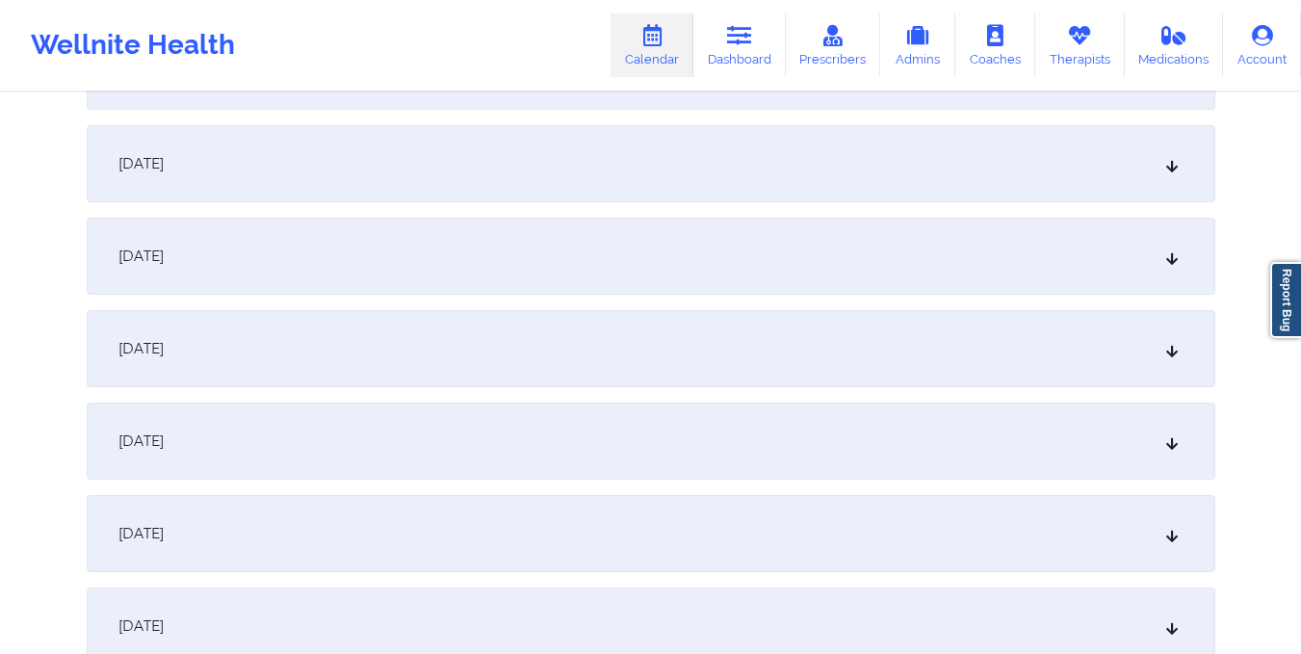
scroll to position [1551, 0]
click at [712, 153] on div "October 15, 2025" at bounding box center [651, 164] width 1128 height 77
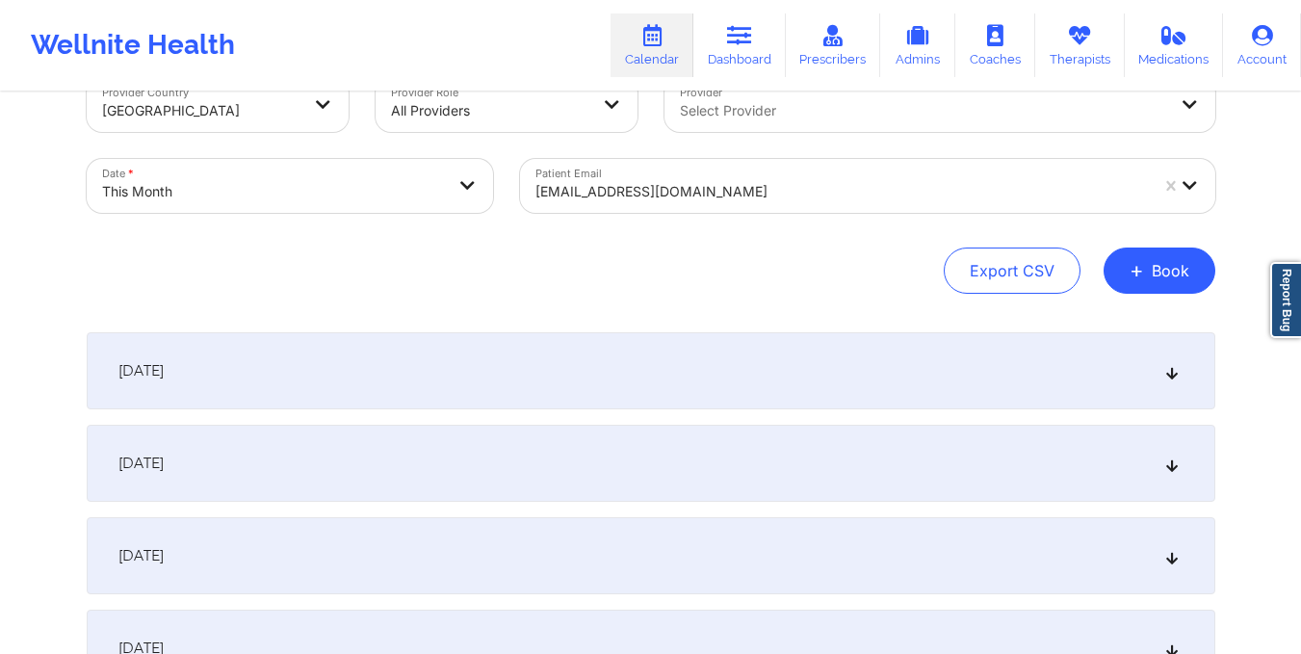
scroll to position [0, 0]
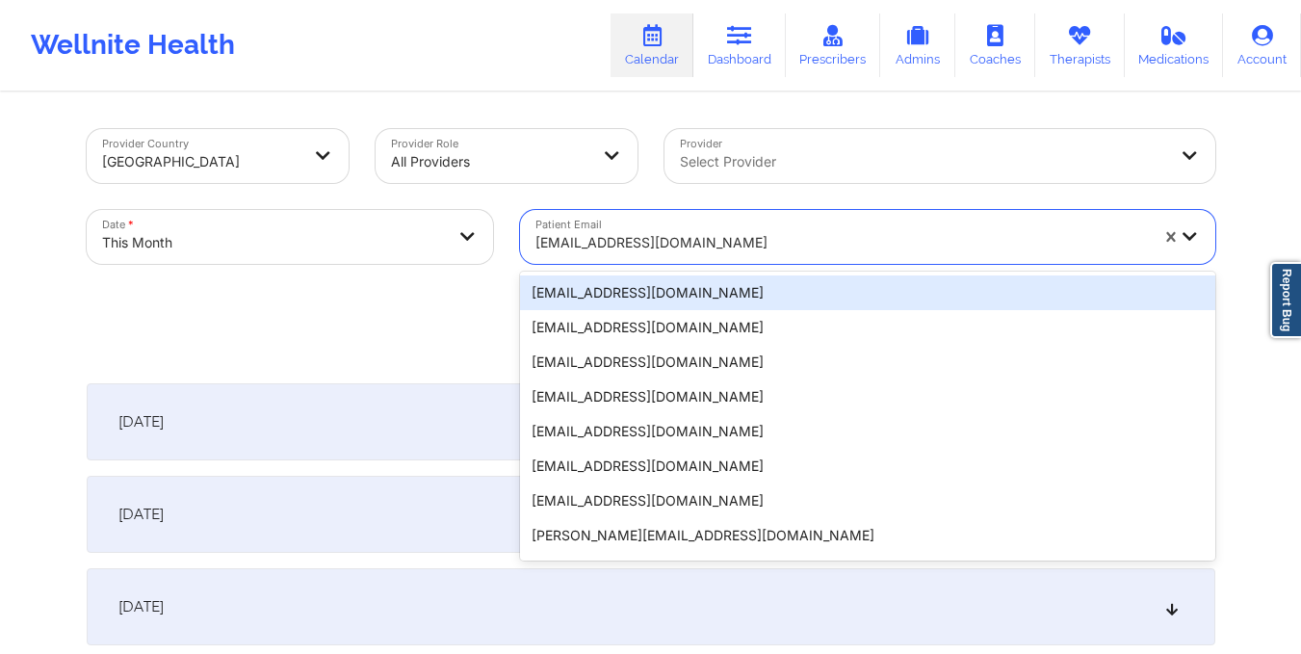
drag, startPoint x: 531, startPoint y: 238, endPoint x: 710, endPoint y: 249, distance: 178.5
click at [710, 249] on div "neichiqui4@gmail.com" at bounding box center [835, 237] width 630 height 54
paste input "mayamiranda676@gmail.com"
type input "mayamiranda676@gmail.com"
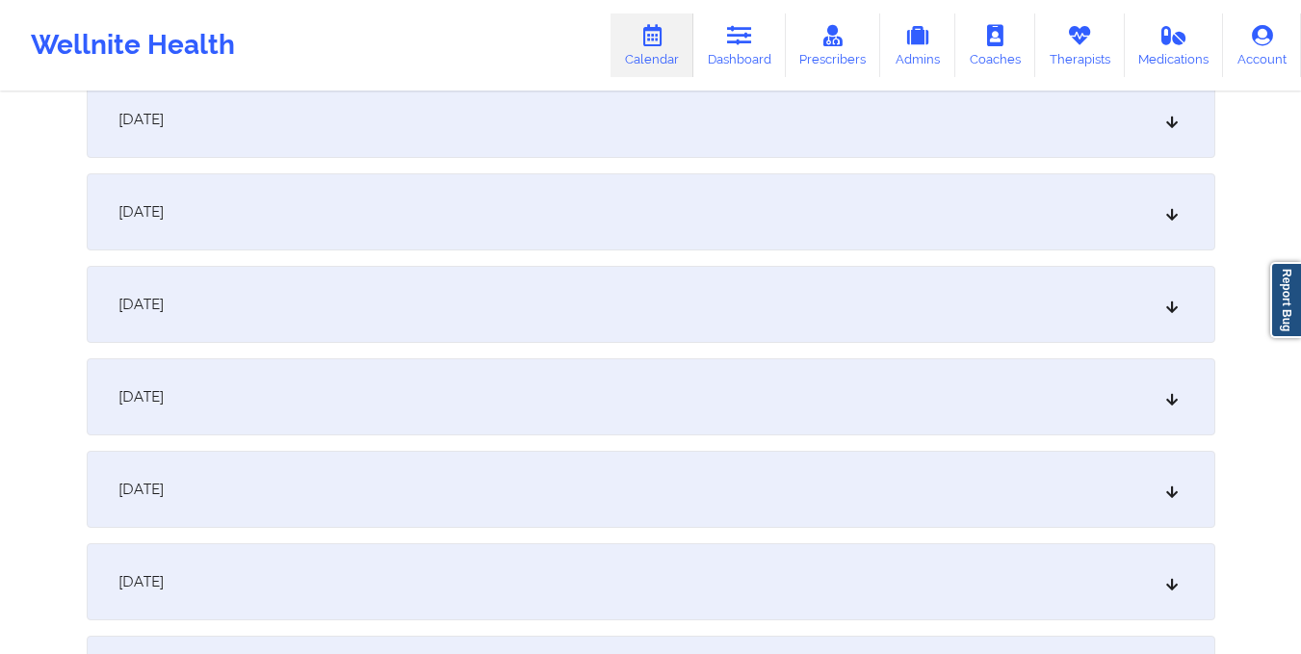
scroll to position [1341, 0]
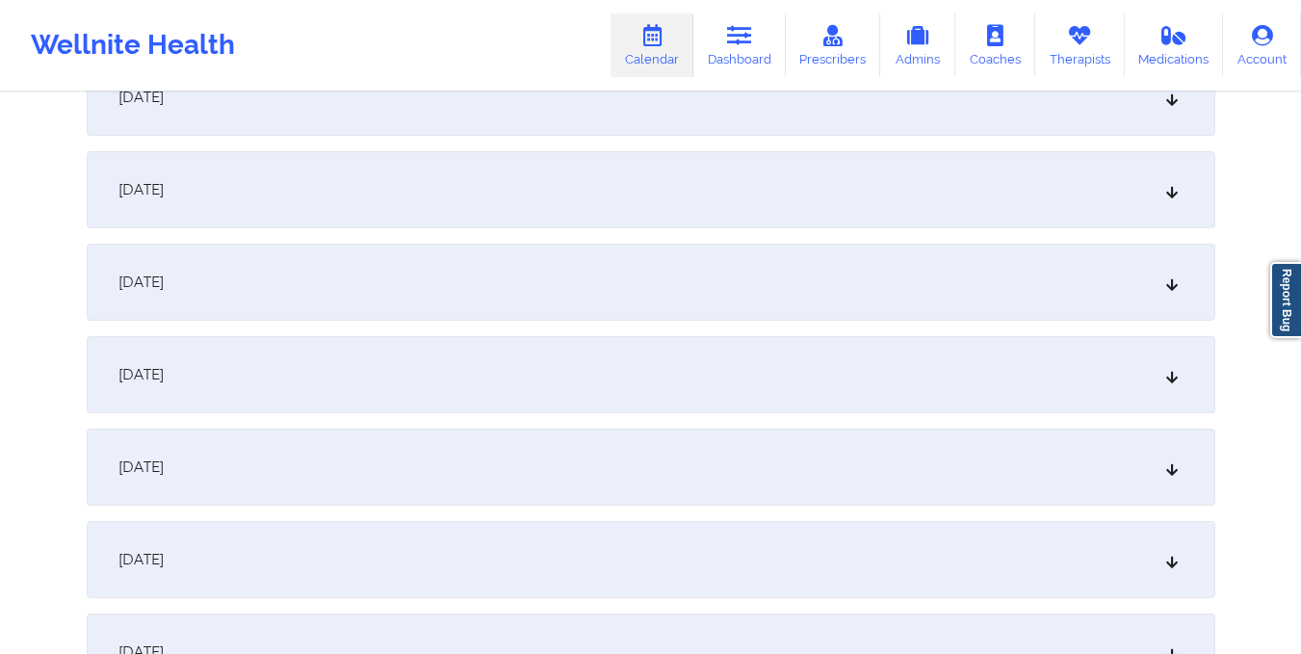
click at [798, 374] on div "October 15, 2025" at bounding box center [651, 374] width 1128 height 77
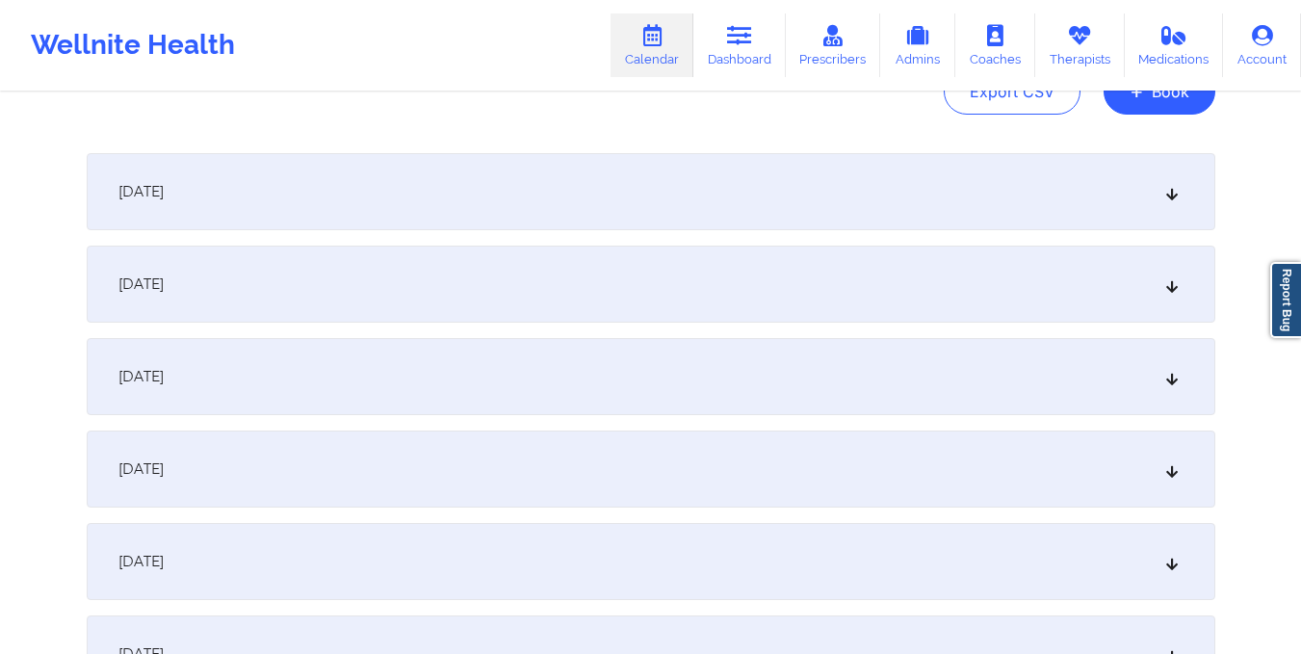
scroll to position [0, 0]
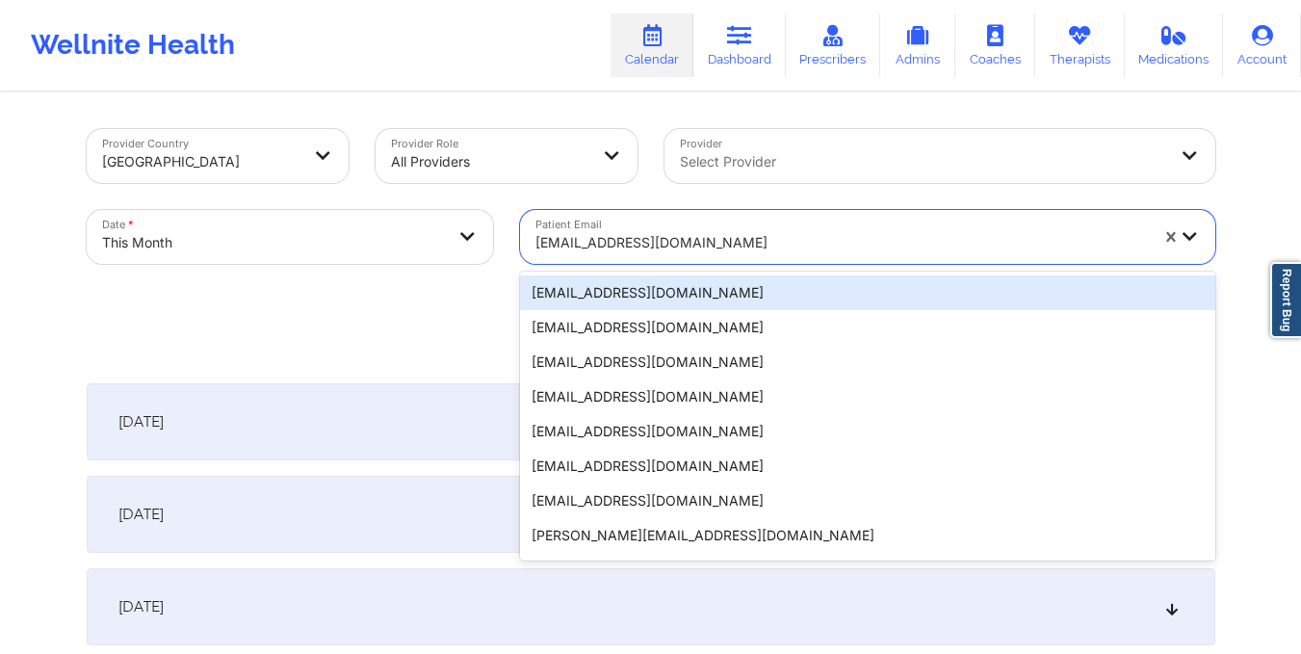
drag, startPoint x: 529, startPoint y: 240, endPoint x: 563, endPoint y: 245, distance: 35.0
click at [563, 245] on div "mayamiranda676@gmail.com" at bounding box center [835, 237] width 630 height 54
paste input "leonardo.ortiz2332@gmail.com"
type input "leonardo.ortiz2332@gmail.com"
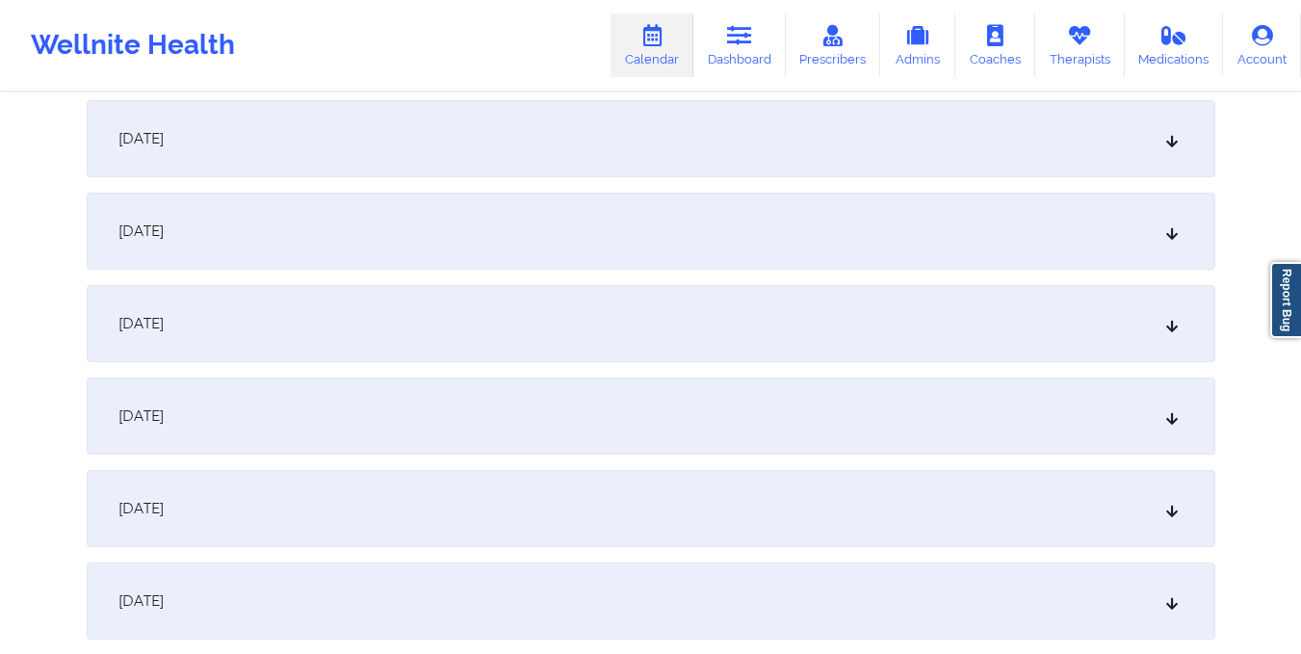
scroll to position [1576, 0]
click at [516, 136] on div "October 15, 2025" at bounding box center [651, 139] width 1128 height 77
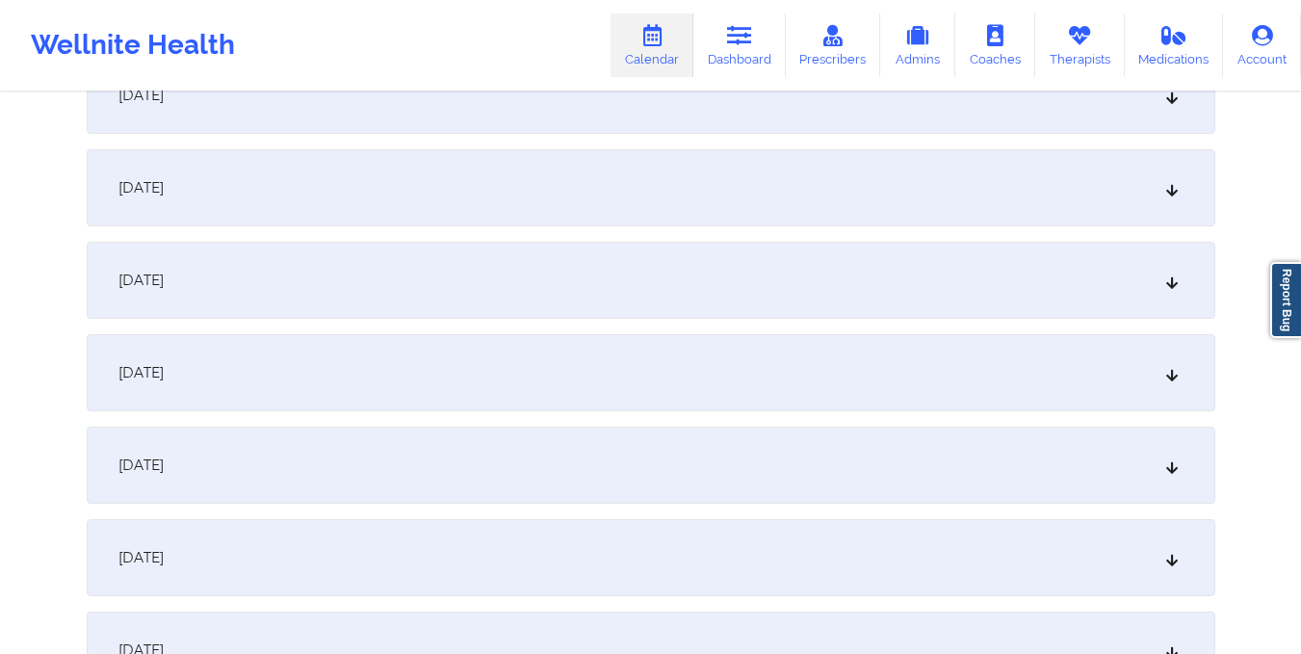
scroll to position [0, 0]
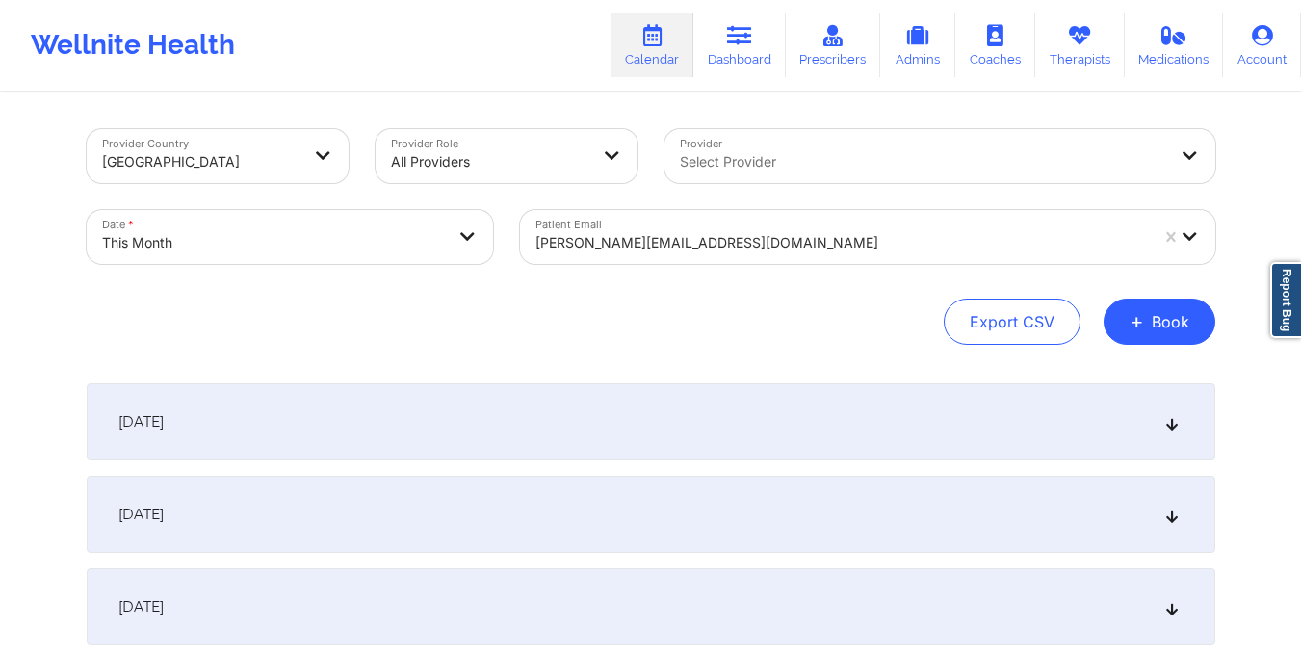
click at [529, 241] on div "leonardo.ortiz2332@gmail.com" at bounding box center [835, 237] width 630 height 54
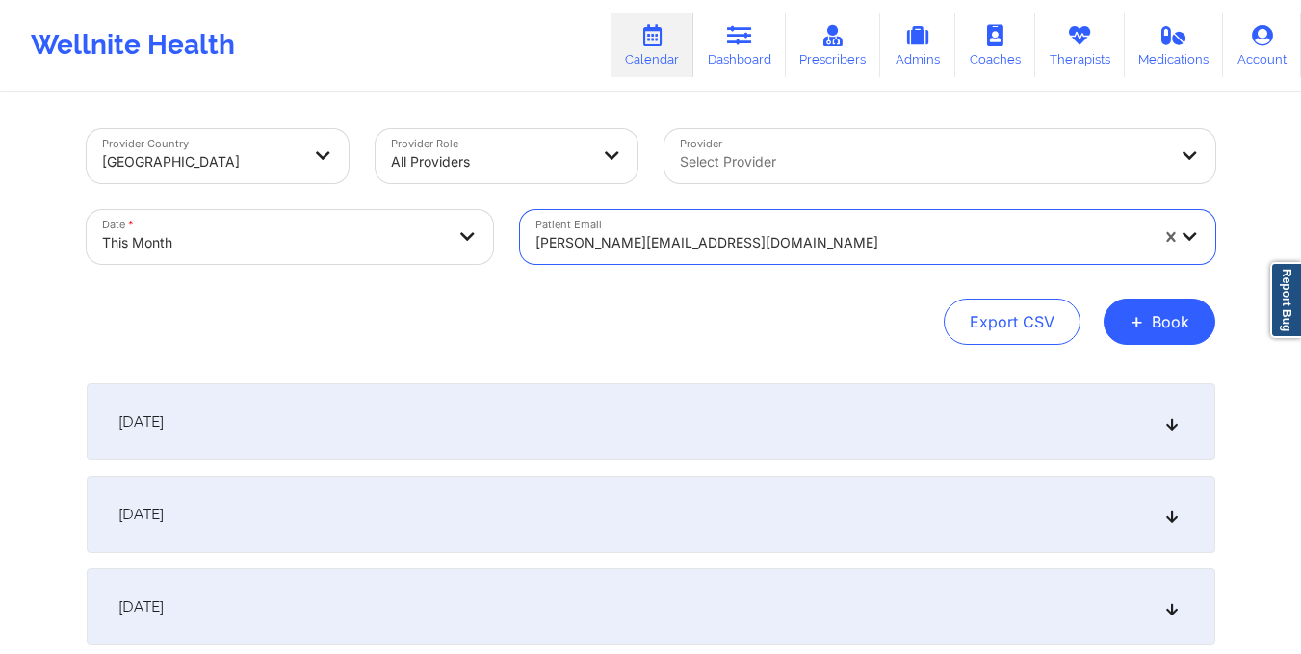
type input "wigganhomes@gmail.com"
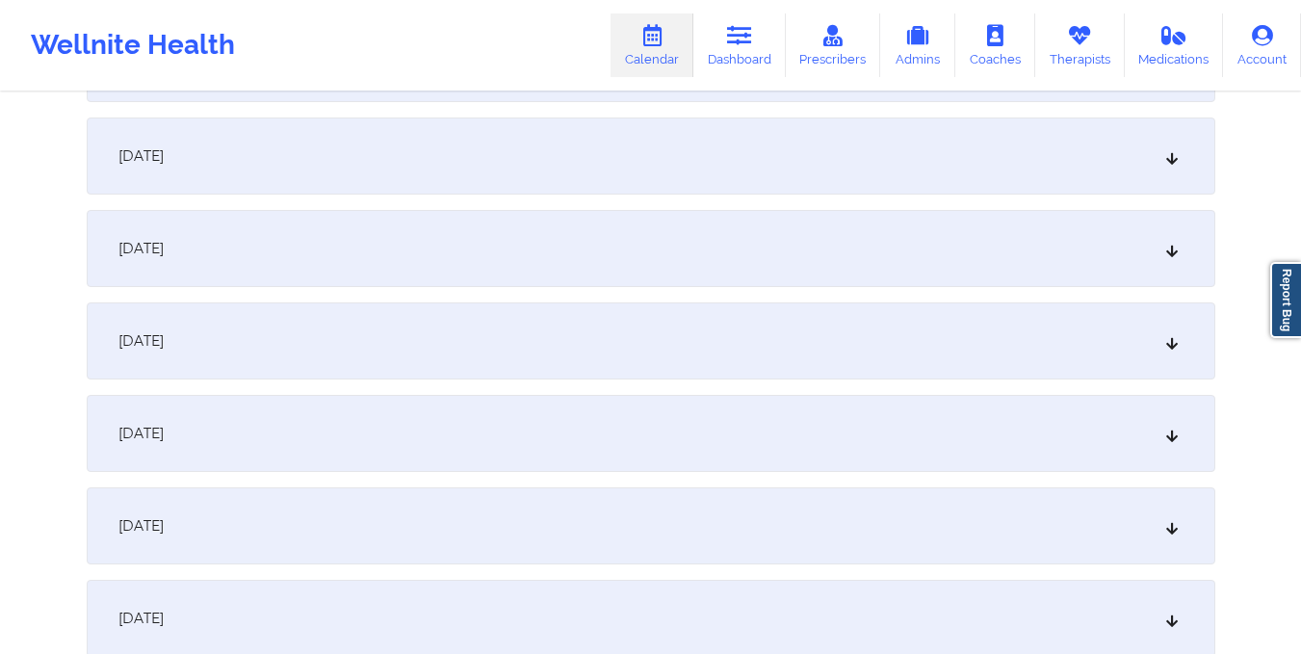
scroll to position [1381, 0]
click at [850, 334] on div "October 15, 2025" at bounding box center [651, 335] width 1128 height 77
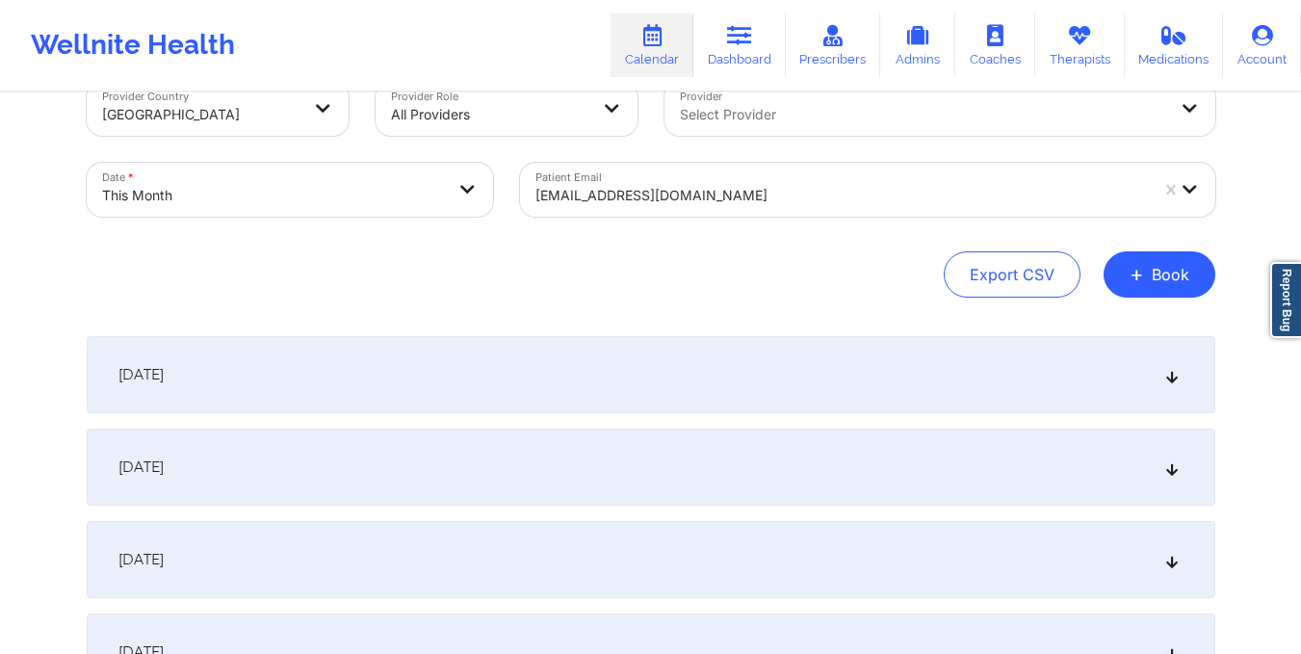
scroll to position [0, 0]
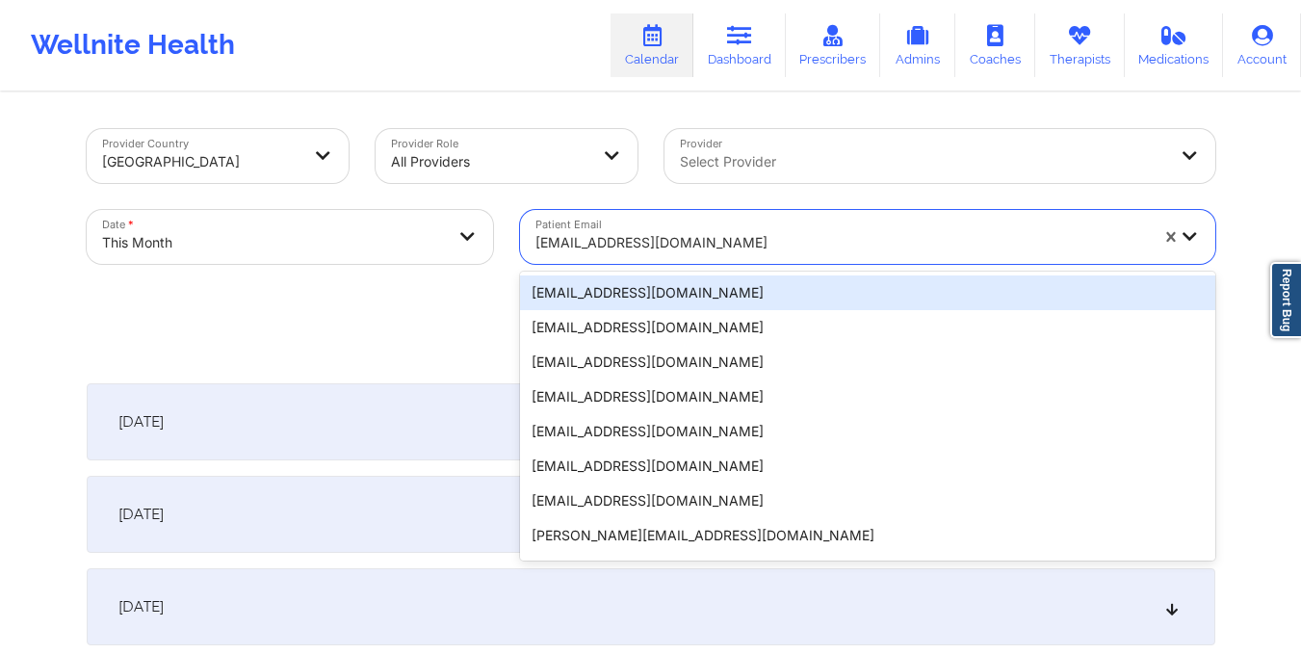
drag, startPoint x: 532, startPoint y: 243, endPoint x: 757, endPoint y: 267, distance: 225.6
click at [757, 267] on div "Patient Email 20 results available. Use Up and Down to choose options, press En…" at bounding box center [867, 236] width 722 height 81
paste input "bella.arrojo05@gmail.com"
type input "bella.arrojo05@gmail.com"
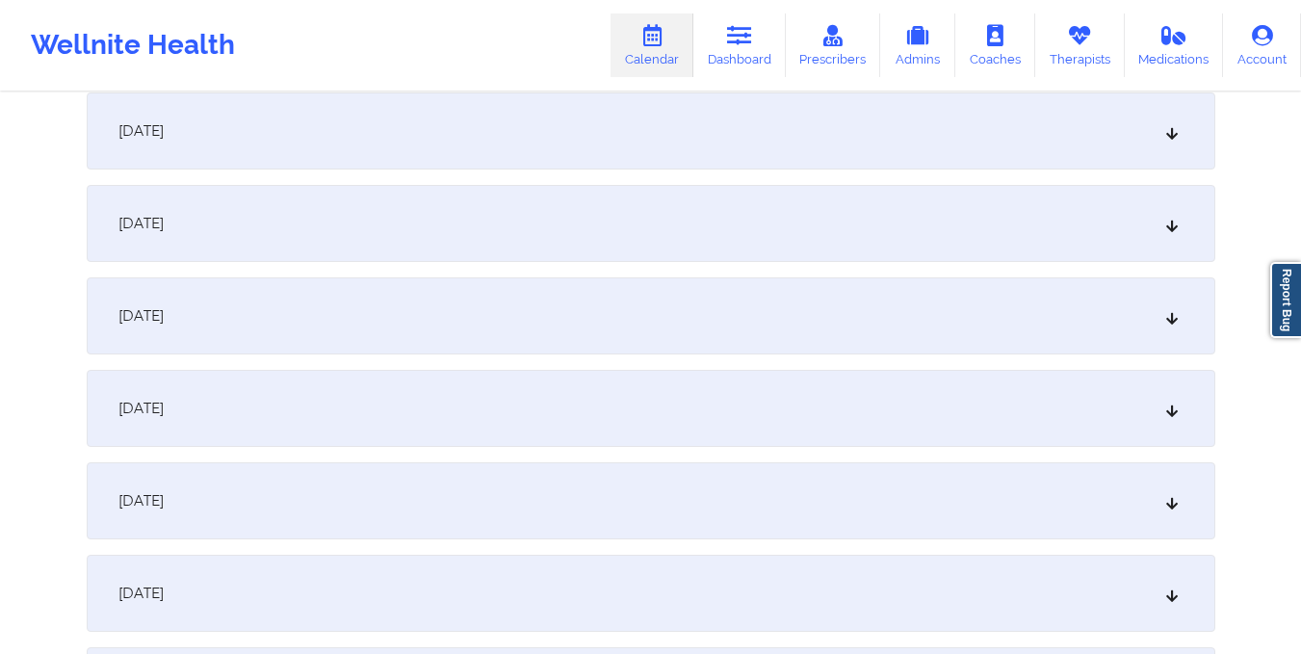
scroll to position [1474, 0]
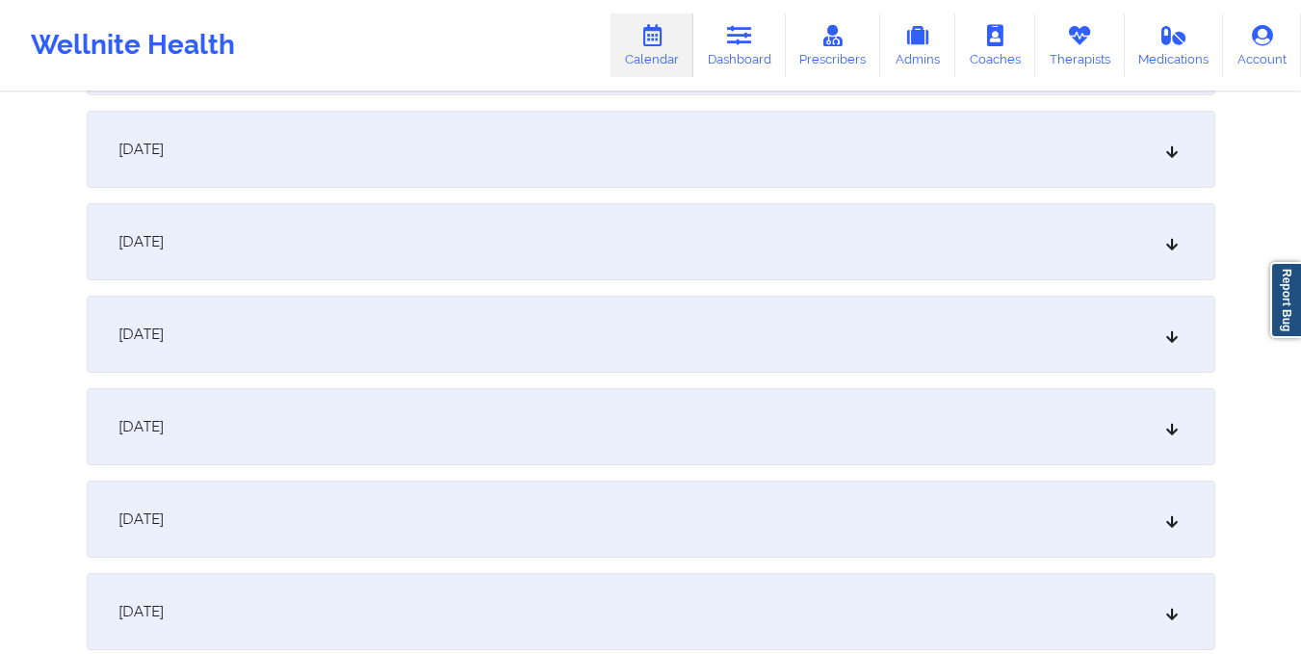
click at [757, 267] on div "October 15, 2025" at bounding box center [651, 241] width 1128 height 77
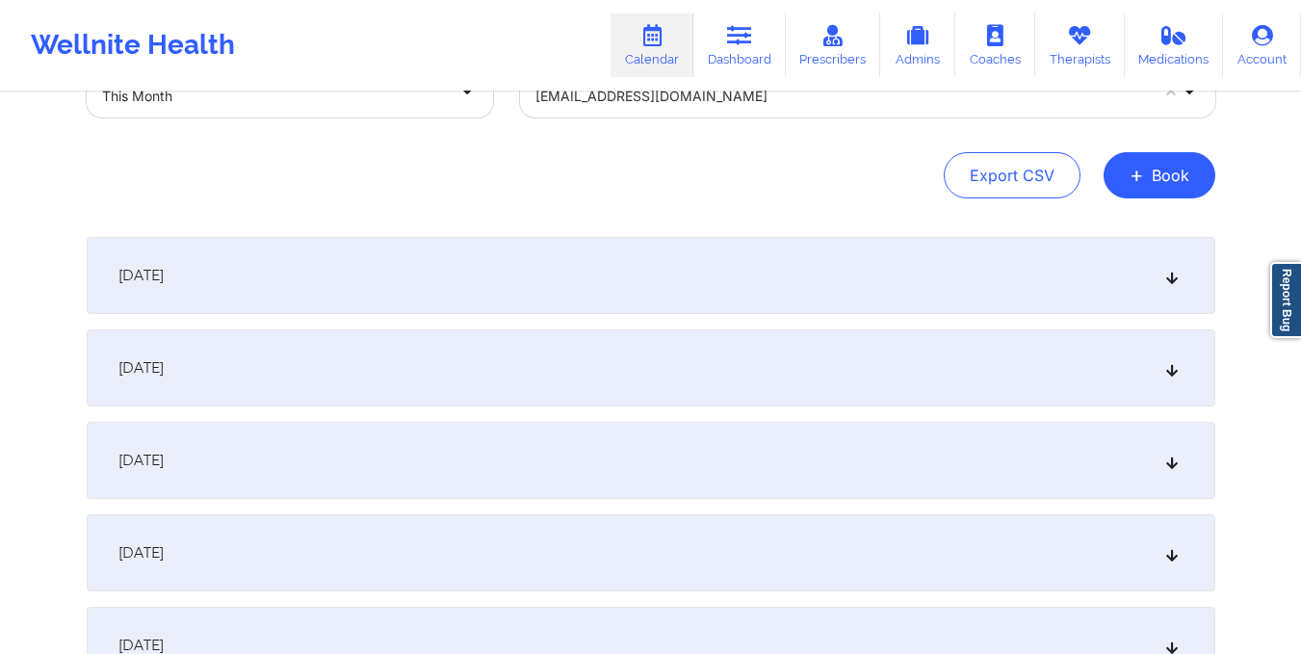
scroll to position [0, 0]
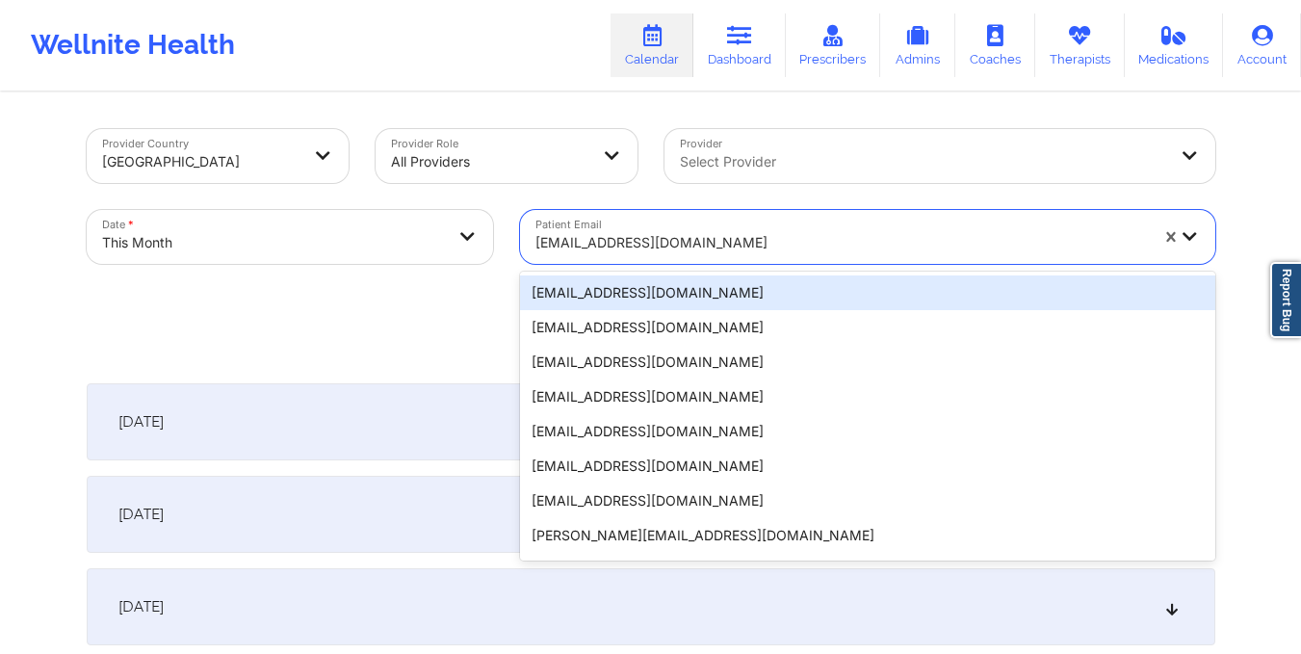
drag, startPoint x: 527, startPoint y: 233, endPoint x: 787, endPoint y: 255, distance: 260.9
click at [787, 255] on div "bella.arrojo05@gmail.com" at bounding box center [835, 237] width 630 height 54
paste input "laguerre9frisnell@gmail.com"
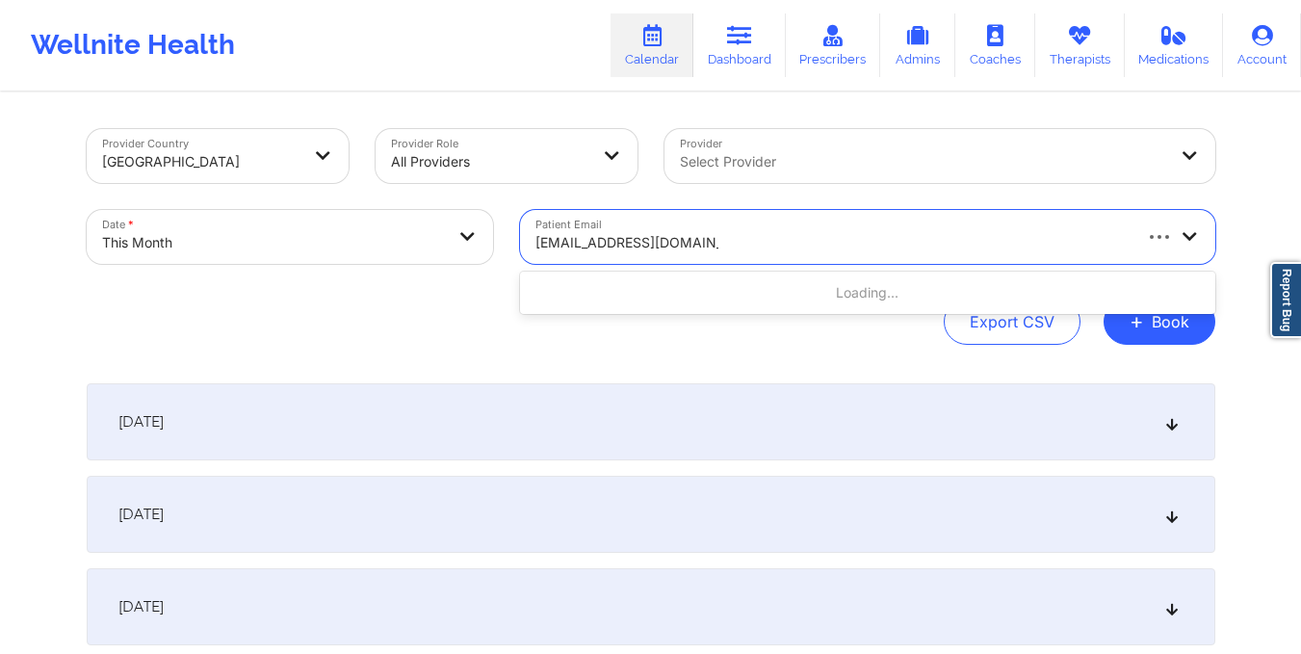
type input "laguerre9frisnell@gmail.com"
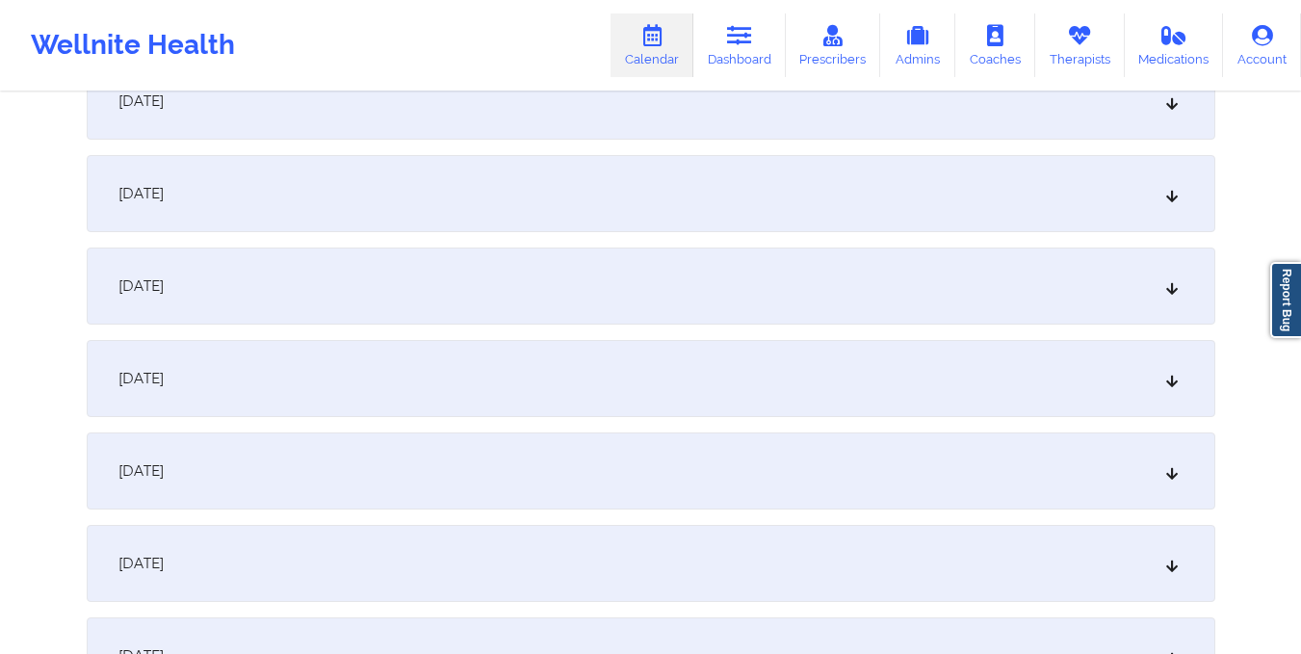
scroll to position [1614, 0]
click at [704, 124] on div "October 15, 2025" at bounding box center [651, 102] width 1128 height 77
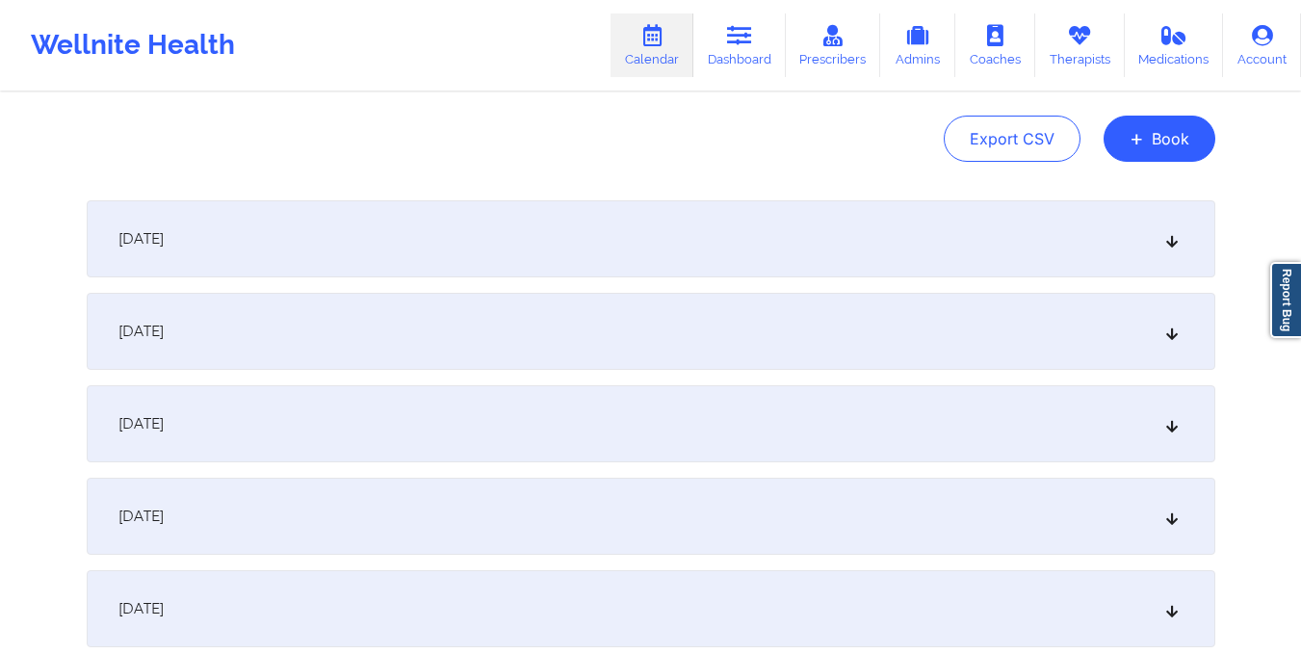
scroll to position [0, 0]
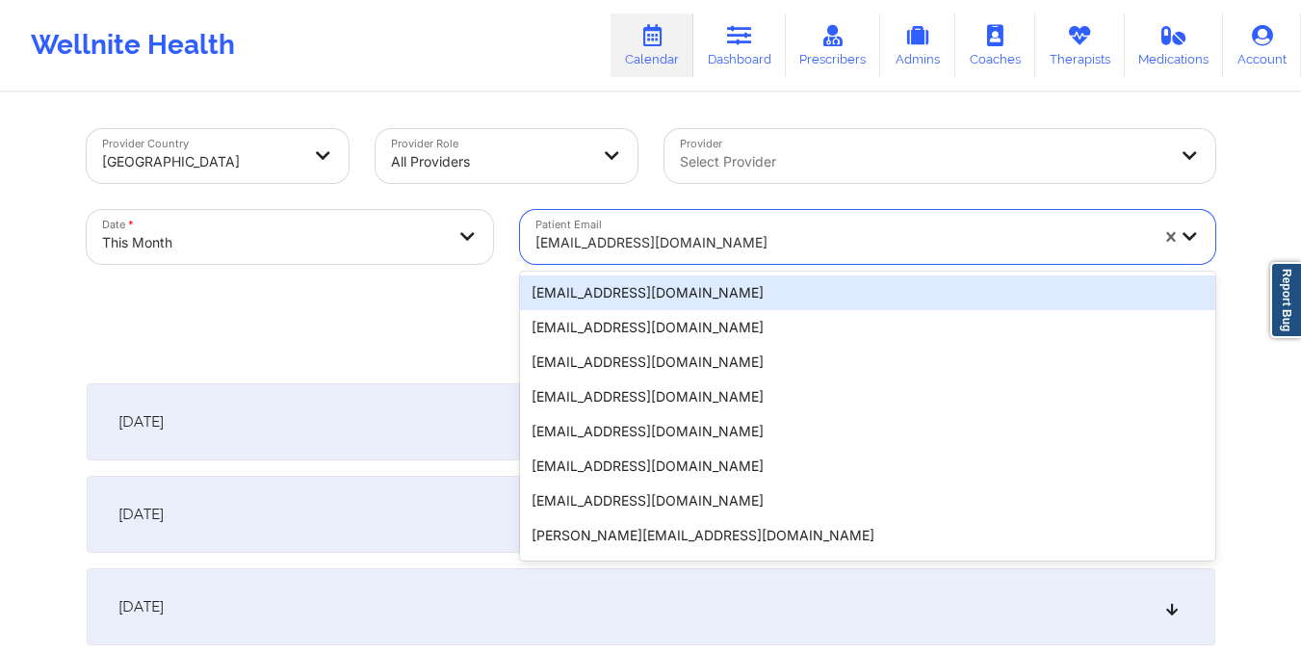
drag, startPoint x: 531, startPoint y: 239, endPoint x: 814, endPoint y: 272, distance: 285.0
click at [814, 264] on div "20 results available. Use Up and Down to choose options, press Enter to select …" at bounding box center [867, 237] width 695 height 54
paste input "odmrecordz2021@gmail.com"
type input "odmrecordz2021@gmail.com"
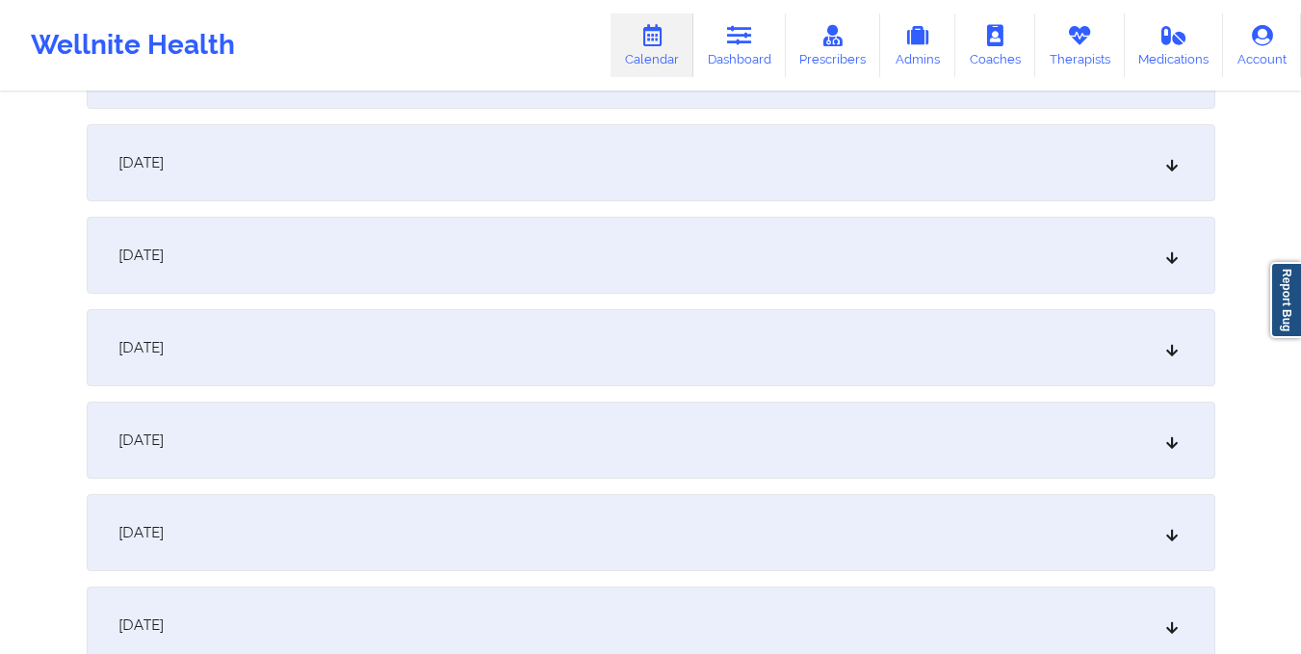
scroll to position [1369, 0]
click at [817, 337] on div "October 15, 2025" at bounding box center [651, 346] width 1128 height 77
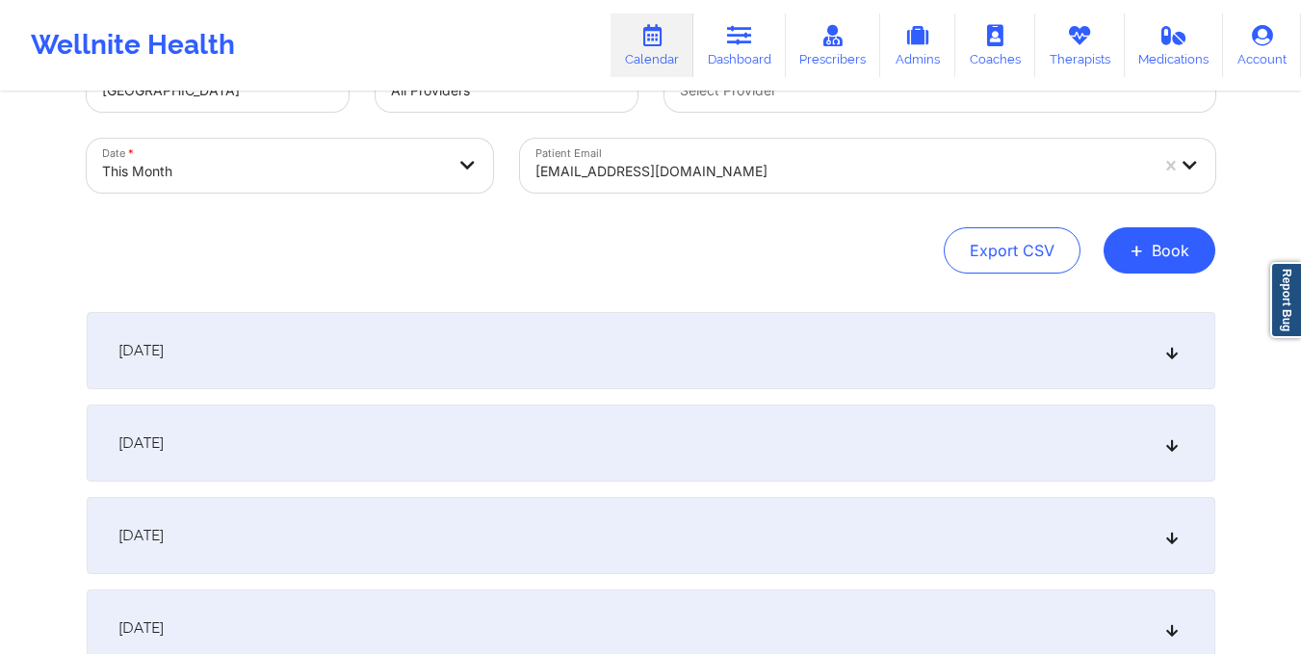
scroll to position [0, 0]
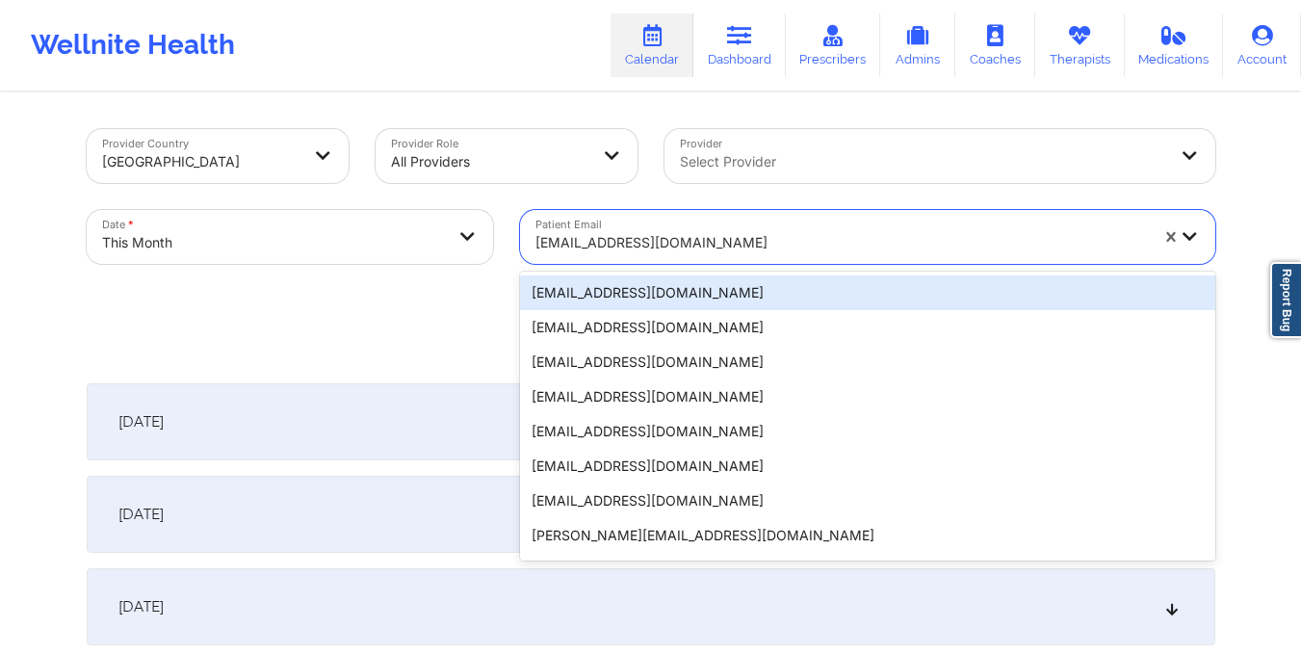
drag, startPoint x: 533, startPoint y: 246, endPoint x: 746, endPoint y: 246, distance: 212.8
click at [746, 246] on div "odmrecordz2021@gmail.com" at bounding box center [835, 237] width 630 height 54
paste input "brookeamann75@gmail.com"
type input "brookeamann75@gmail.com"
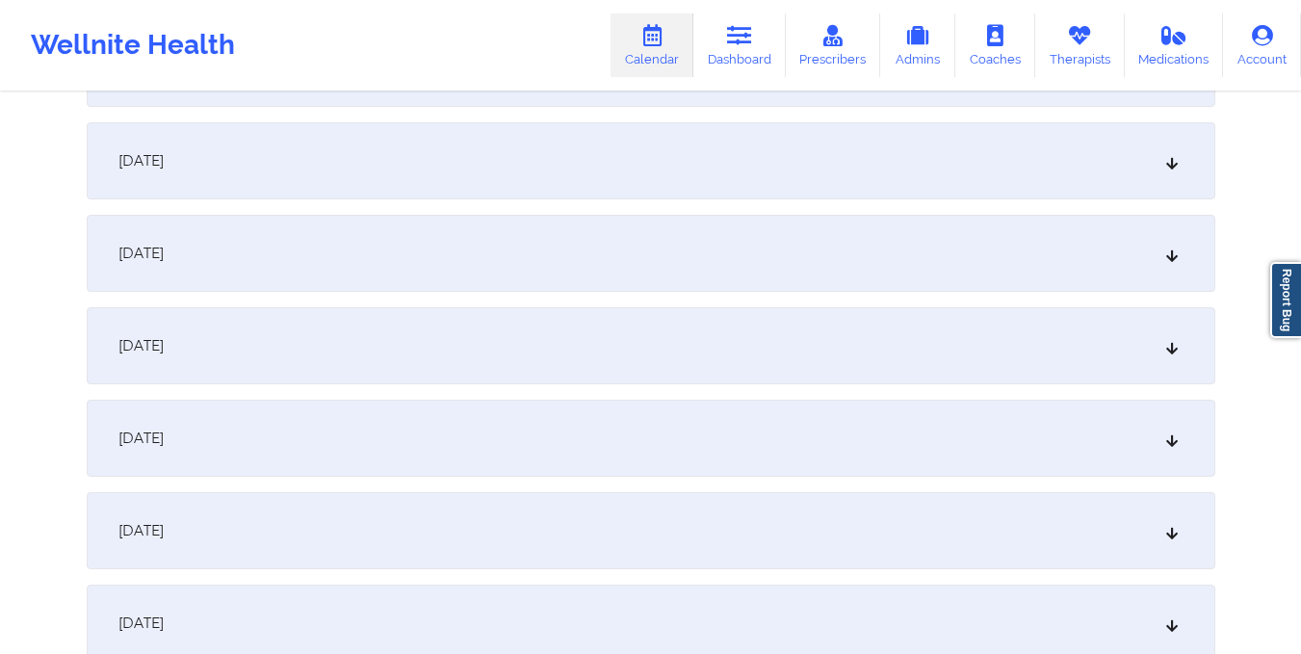
scroll to position [1256, 0]
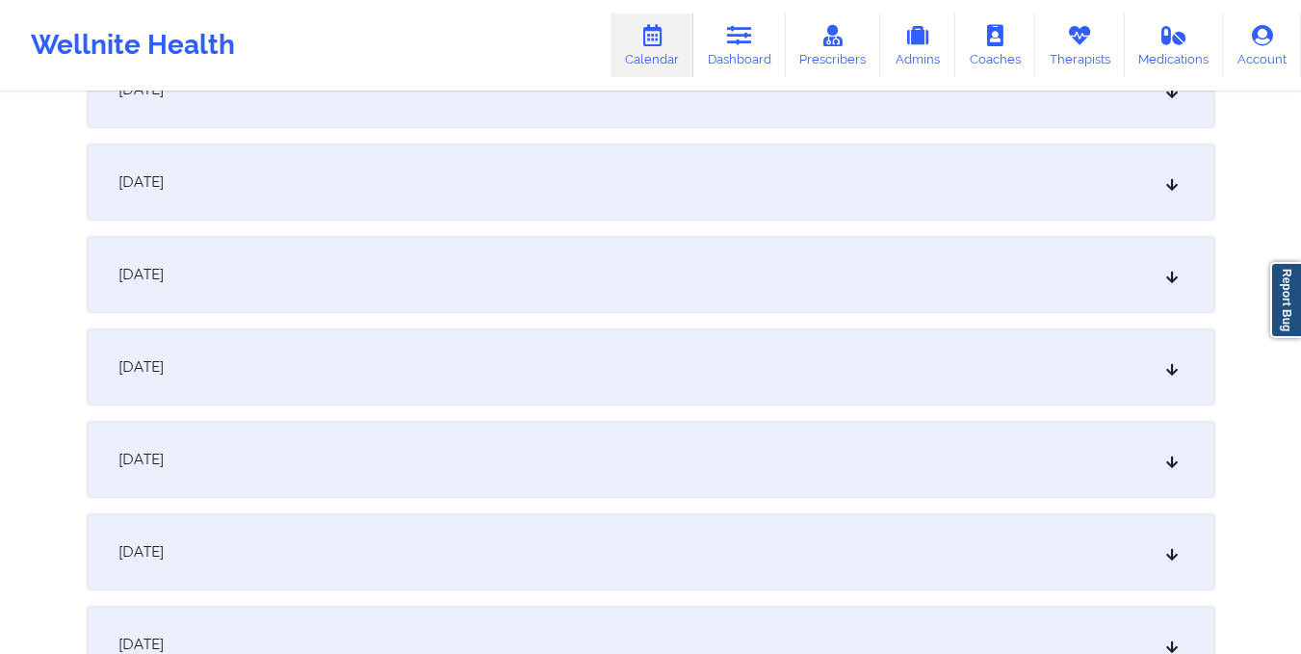
click at [734, 470] on div "October 15, 2025" at bounding box center [651, 459] width 1128 height 77
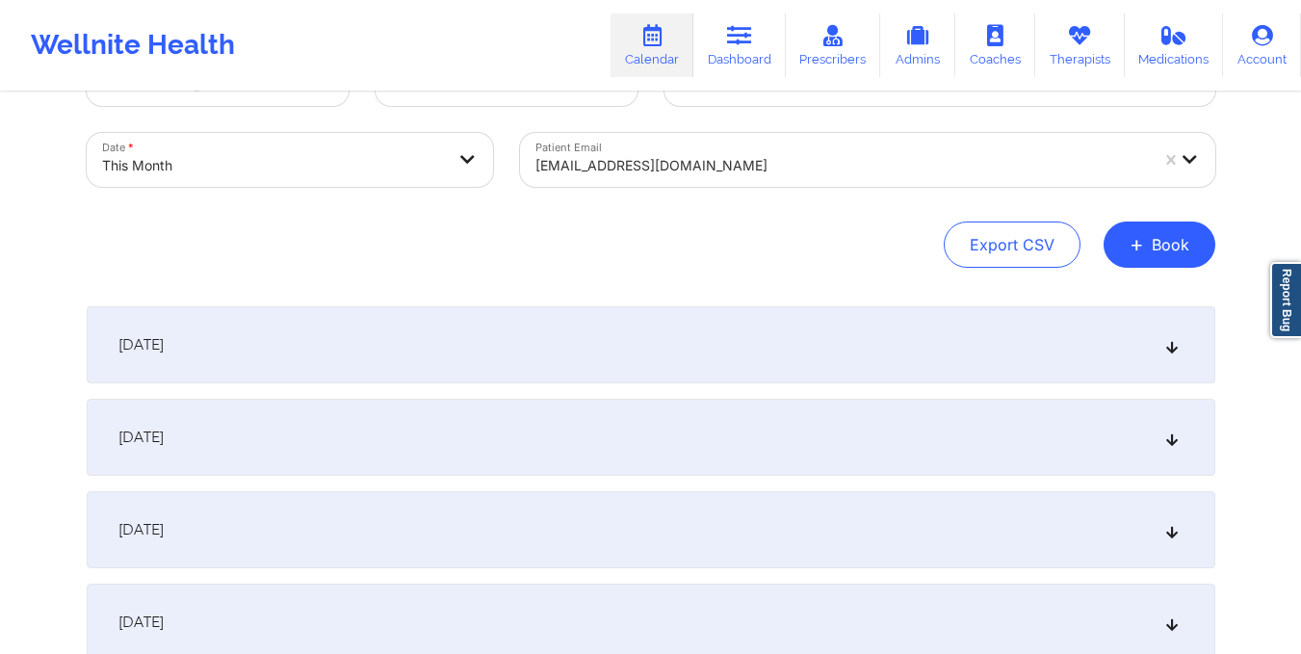
scroll to position [0, 0]
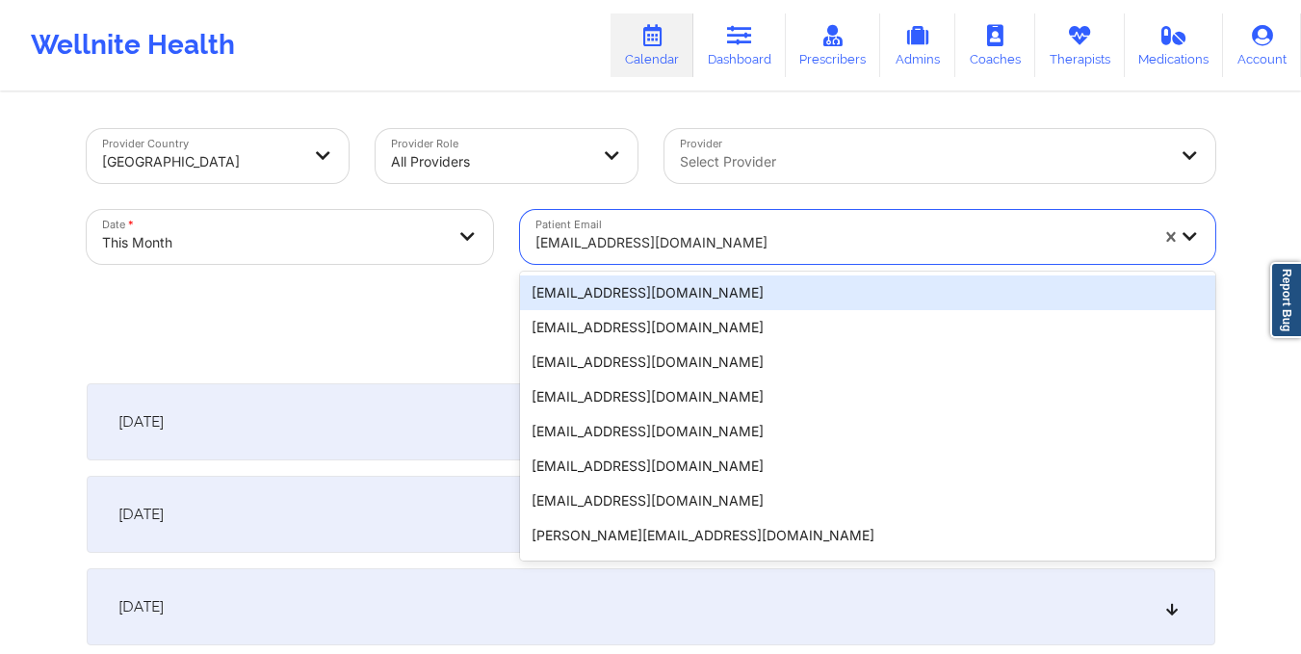
drag, startPoint x: 533, startPoint y: 242, endPoint x: 802, endPoint y: 236, distance: 268.7
click at [802, 236] on div "brookeamann75@gmail.com" at bounding box center [835, 237] width 630 height 54
paste input "seraphinlovely86@gmail.com"
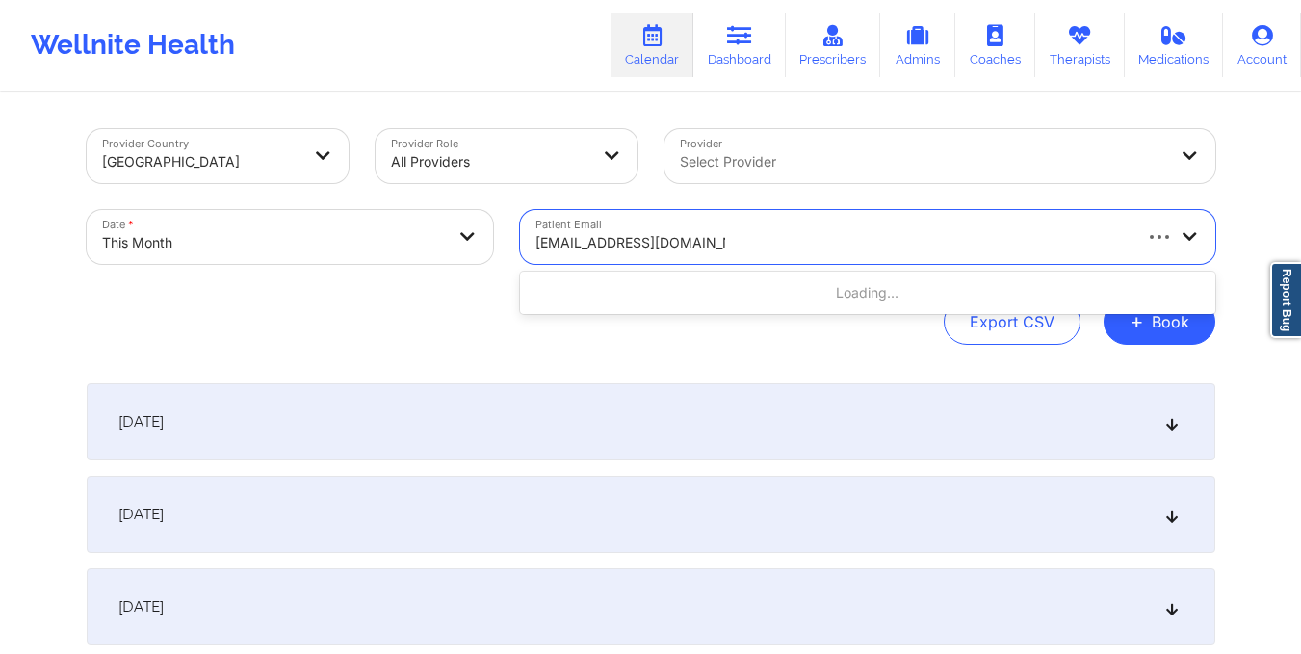
type input "seraphinlovely86@gmail.com"
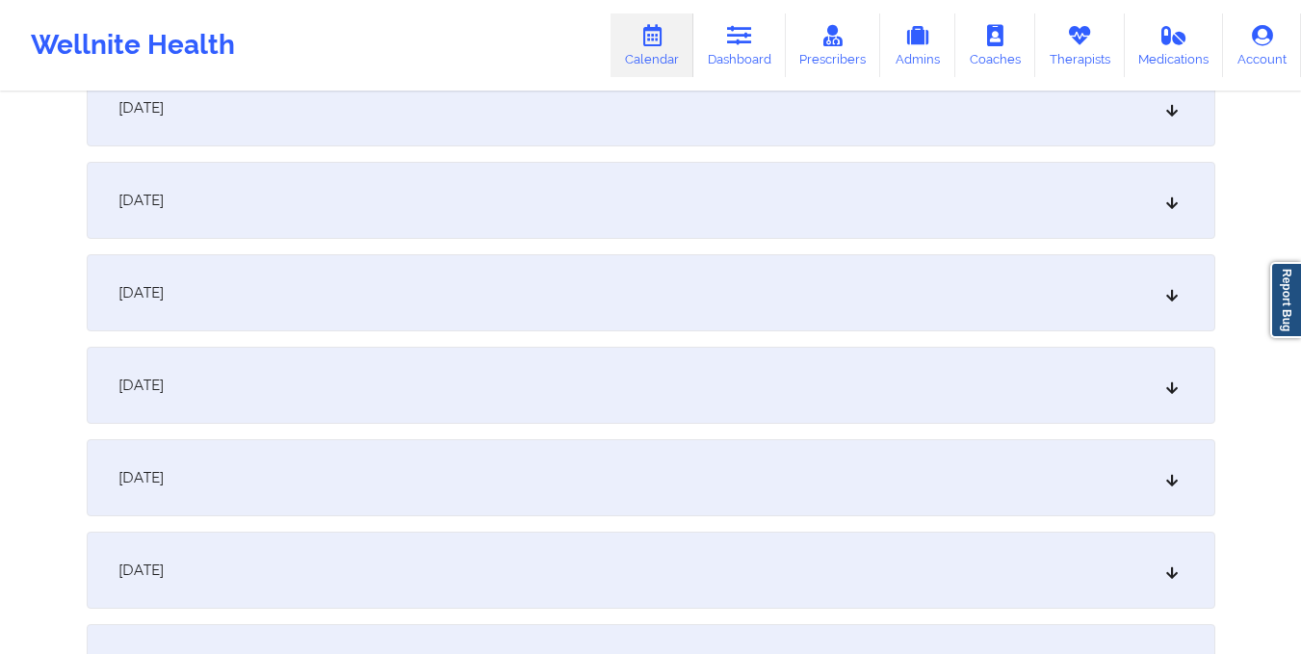
scroll to position [1516, 0]
click at [669, 195] on div "October 15, 2025" at bounding box center [651, 199] width 1128 height 77
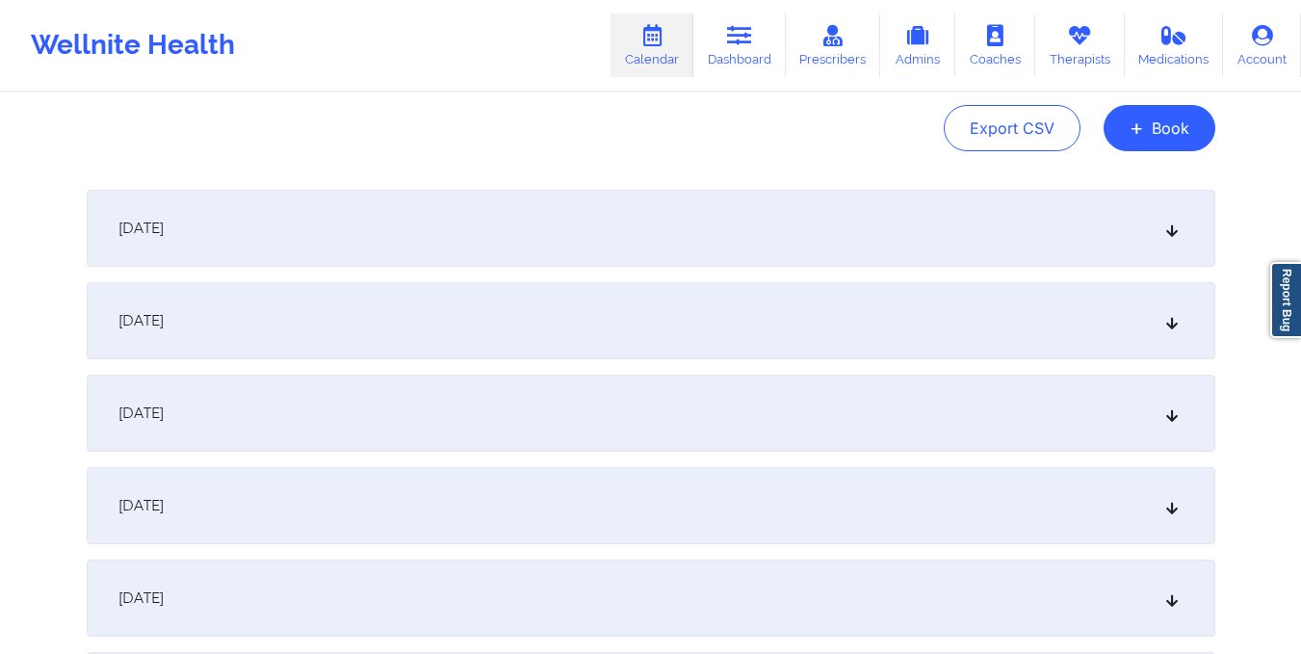
scroll to position [0, 0]
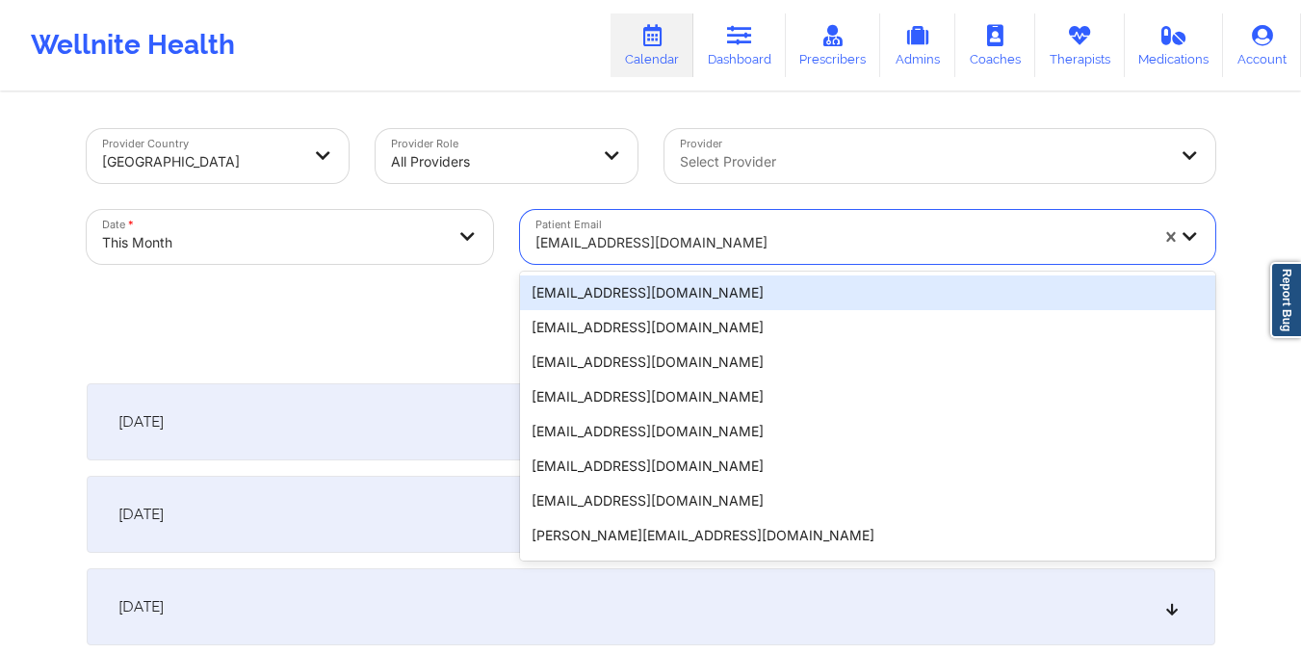
drag, startPoint x: 531, startPoint y: 237, endPoint x: 743, endPoint y: 268, distance: 214.0
click at [743, 268] on div "Patient Email 20 results available. Use Up and Down to choose options, press En…" at bounding box center [867, 236] width 722 height 81
paste input "robindwyer60@yahoo.com"
type input "robindwyer60@yahoo.com"
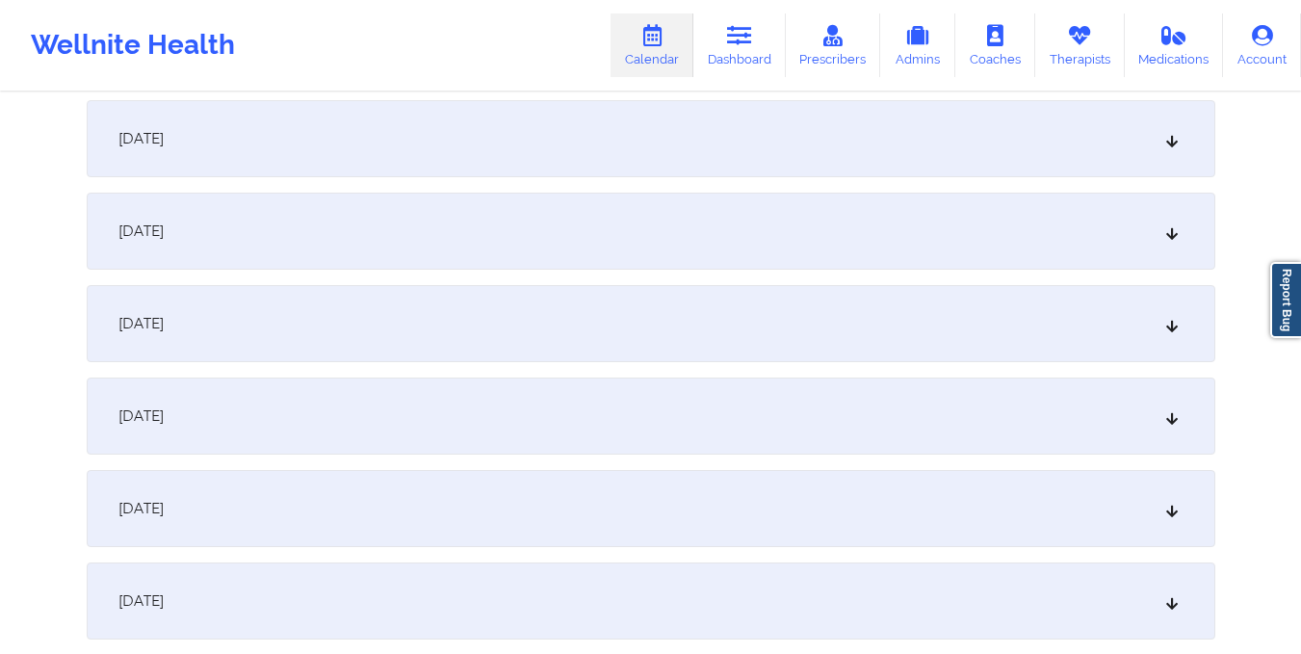
scroll to position [1485, 0]
click at [716, 247] on div "October 15, 2025" at bounding box center [651, 231] width 1128 height 77
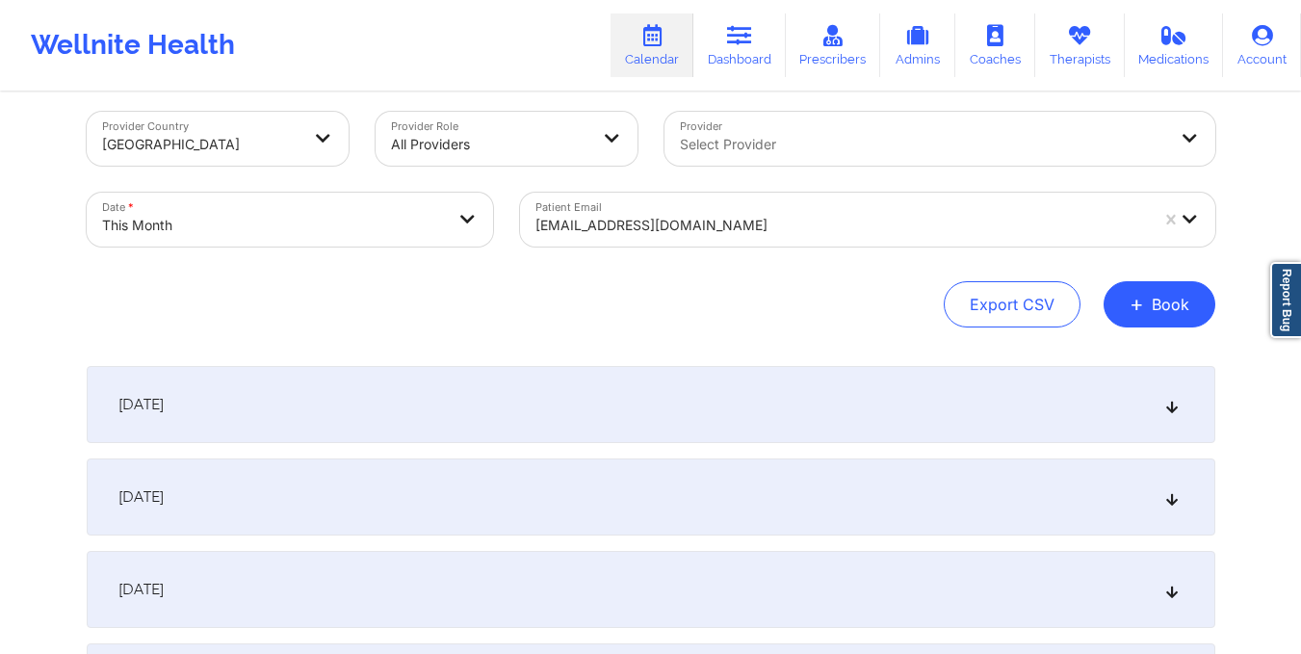
scroll to position [0, 0]
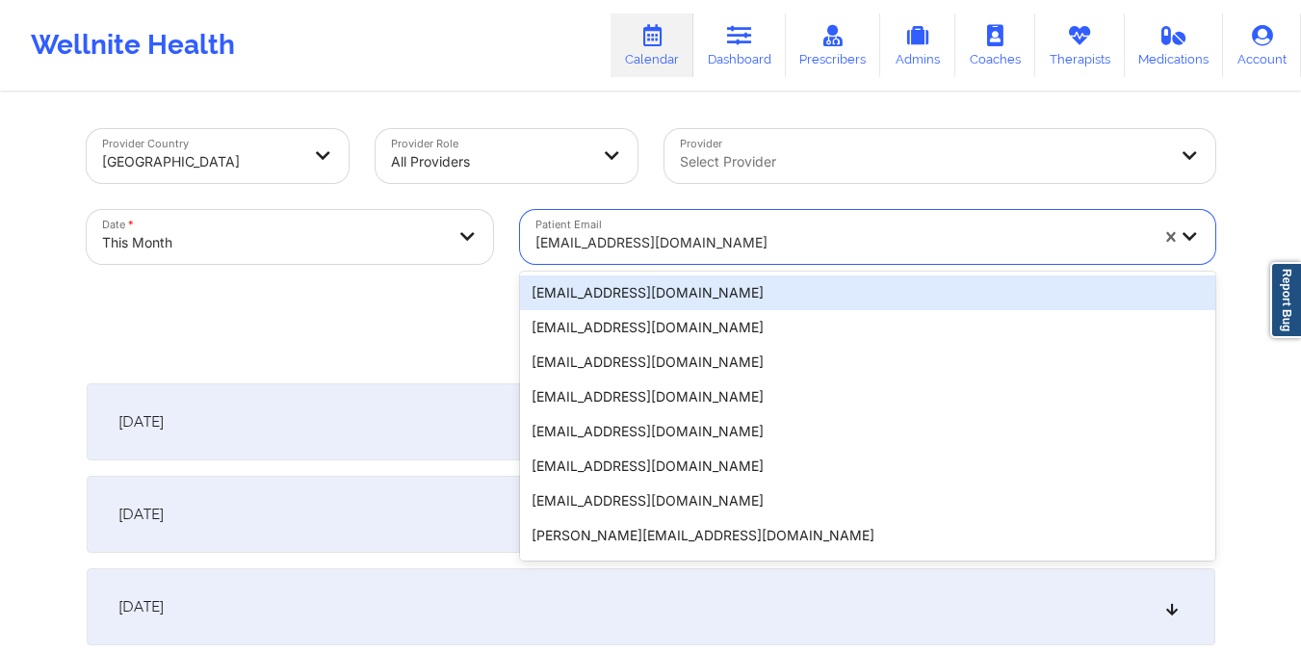
drag, startPoint x: 534, startPoint y: 240, endPoint x: 750, endPoint y: 282, distance: 219.8
click at [750, 264] on div "20 results available. Use Up and Down to choose options, press Enter to select …" at bounding box center [867, 237] width 695 height 54
paste input "camilodiaz@me.com"
type input "camilodiaz@me.com"
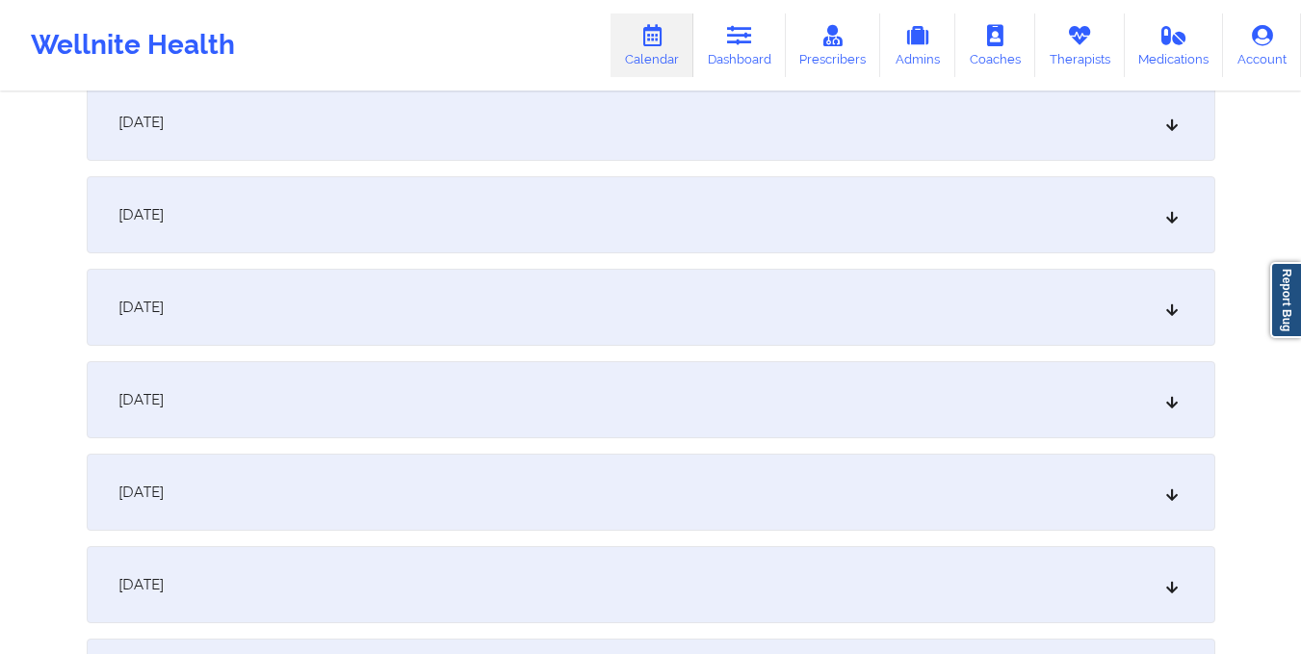
scroll to position [1288, 0]
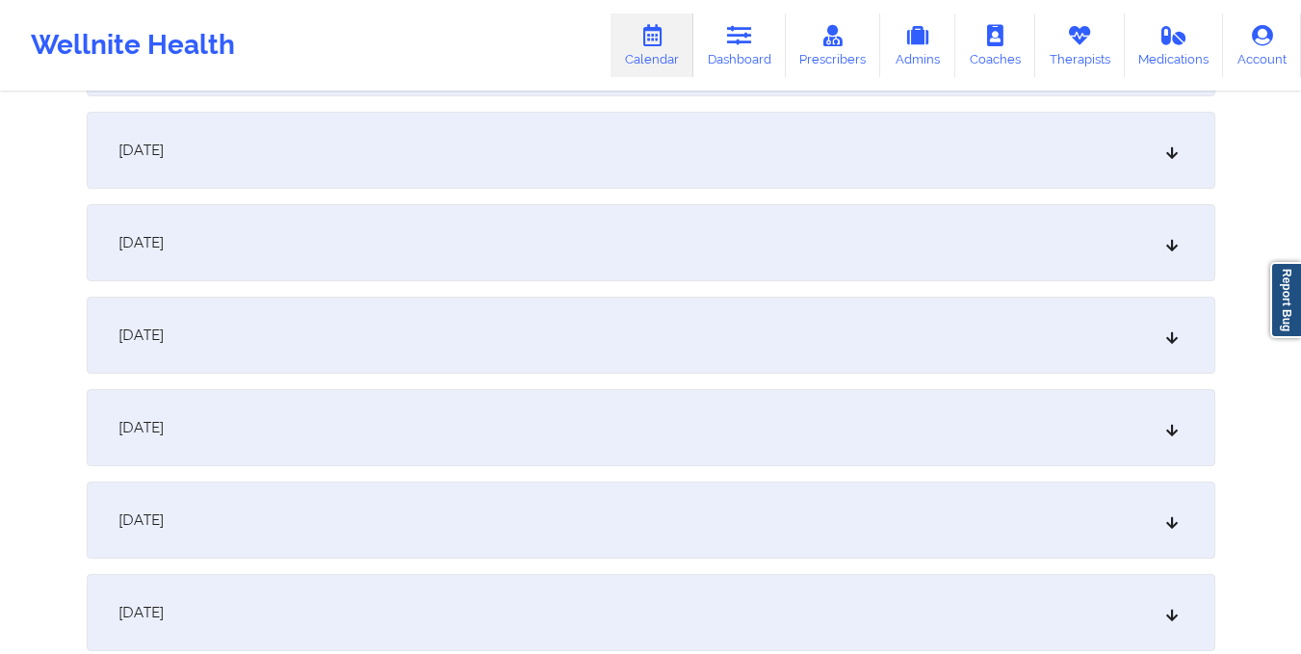
click at [756, 412] on div "October 15, 2025" at bounding box center [651, 427] width 1128 height 77
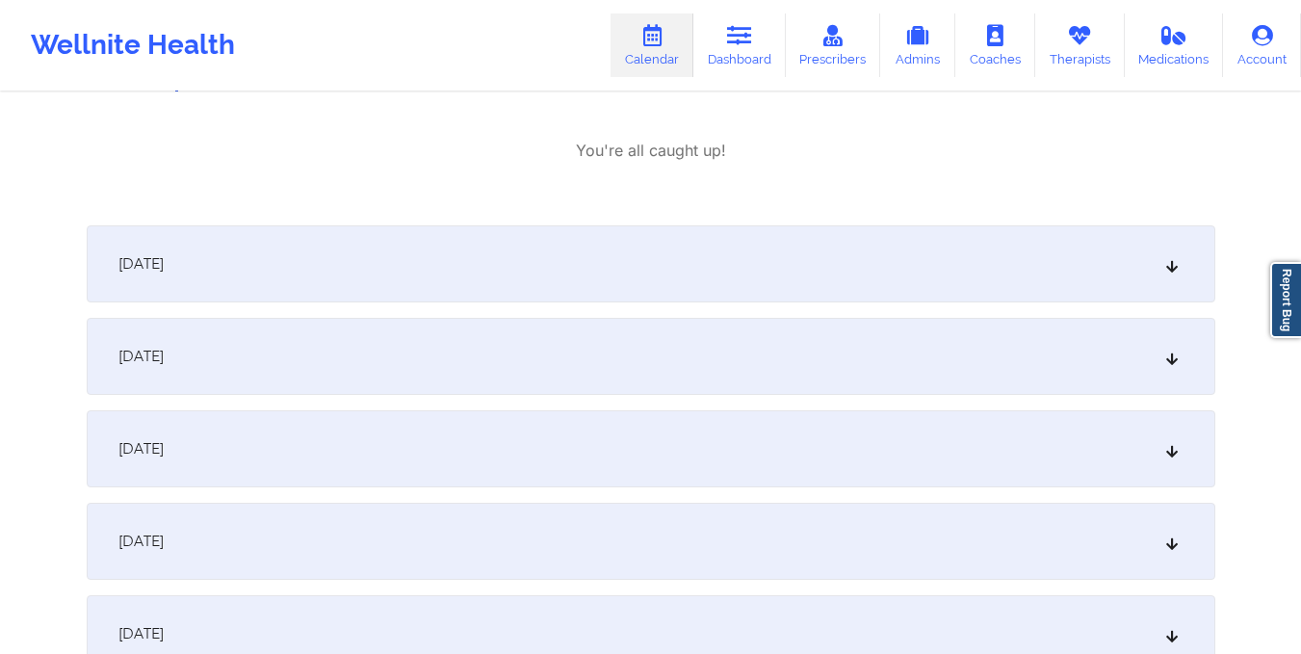
scroll to position [1768, 0]
drag, startPoint x: 542, startPoint y: 295, endPoint x: 558, endPoint y: 355, distance: 62.8
click at [558, 355] on div "October 1, 2025 No appointments October 2, 2025 No appointments October 3, 2025…" at bounding box center [651, 149] width 1128 height 3068
click at [558, 355] on div "October 17, 2025" at bounding box center [651, 351] width 1128 height 77
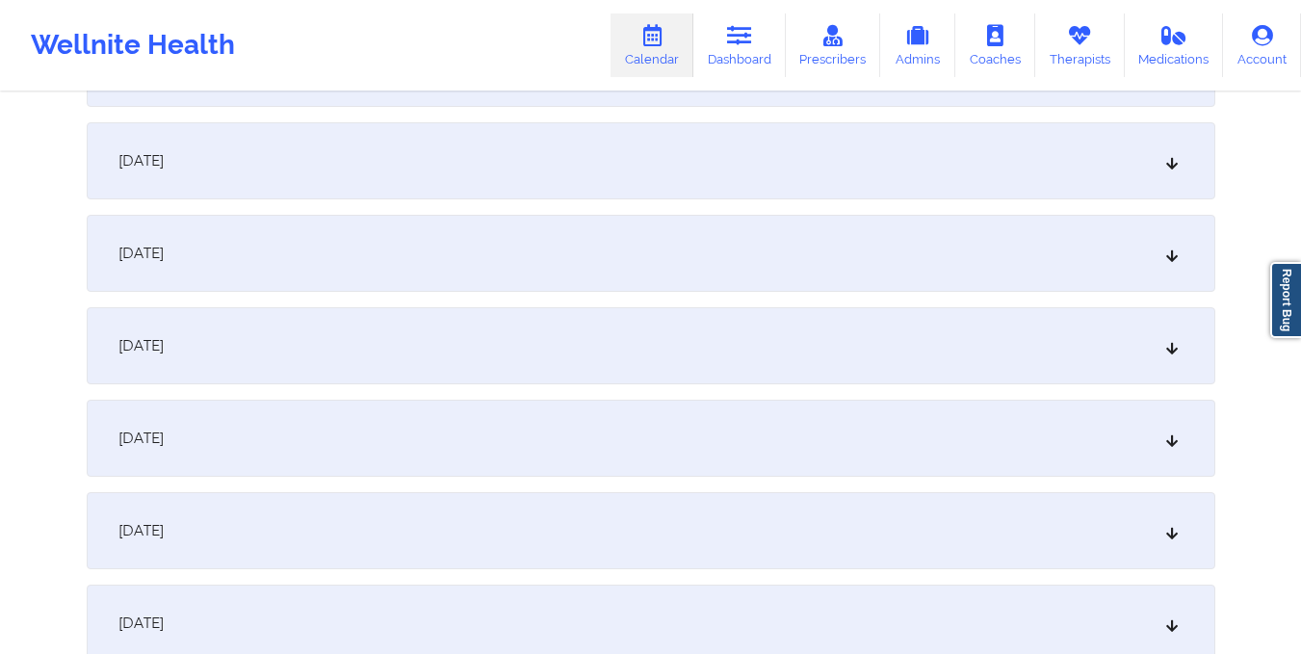
scroll to position [0, 0]
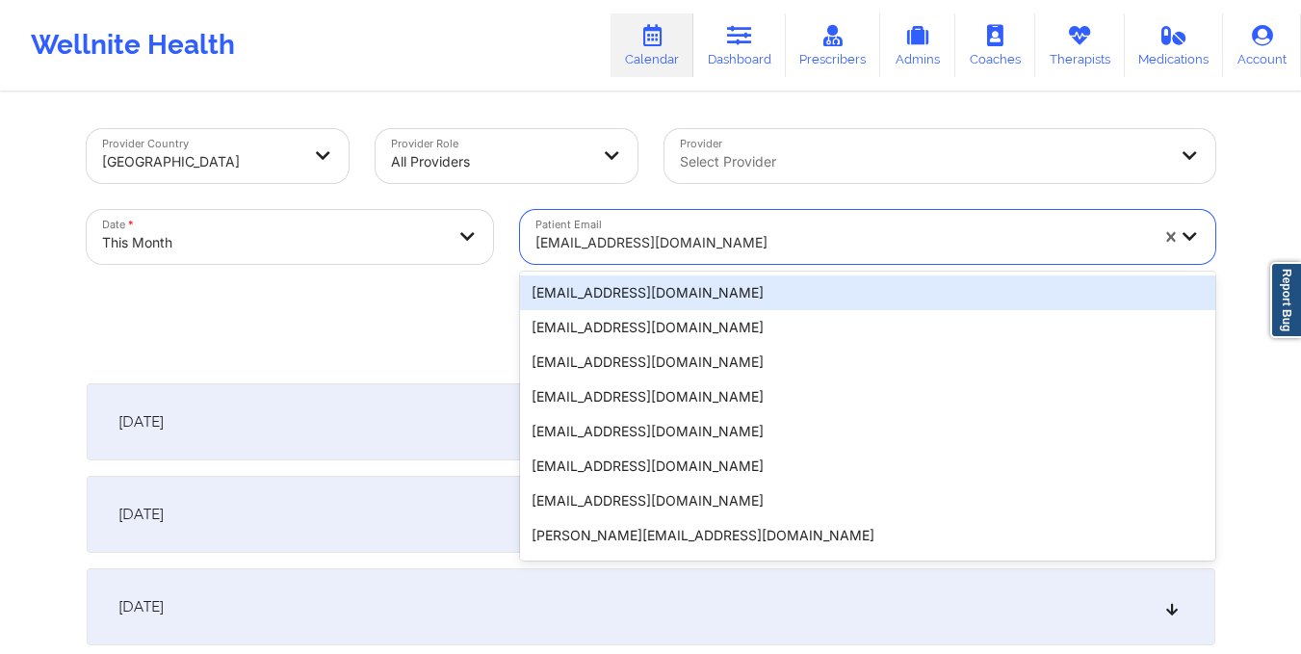
drag, startPoint x: 530, startPoint y: 240, endPoint x: 669, endPoint y: 235, distance: 139.7
click at [669, 235] on div "camilodiaz@me.com" at bounding box center [835, 237] width 630 height 54
paste input "zuhalelhan@gmail.com"
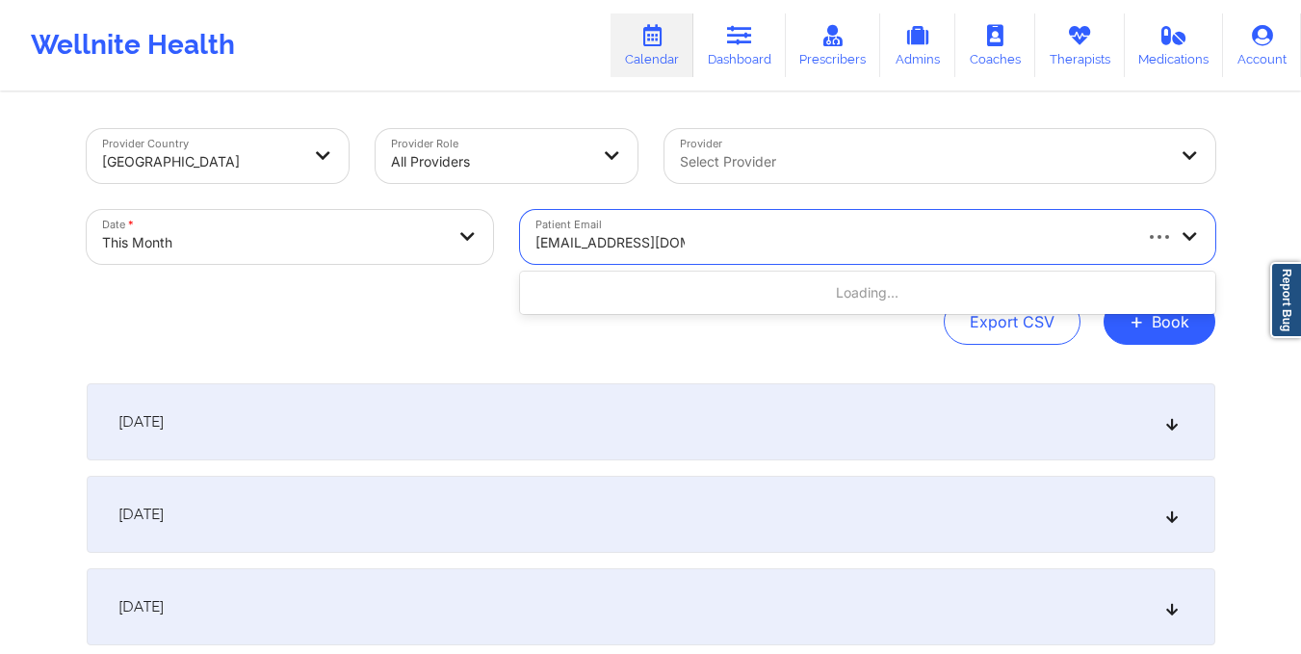
type input "zuhalelhan@gmail.com"
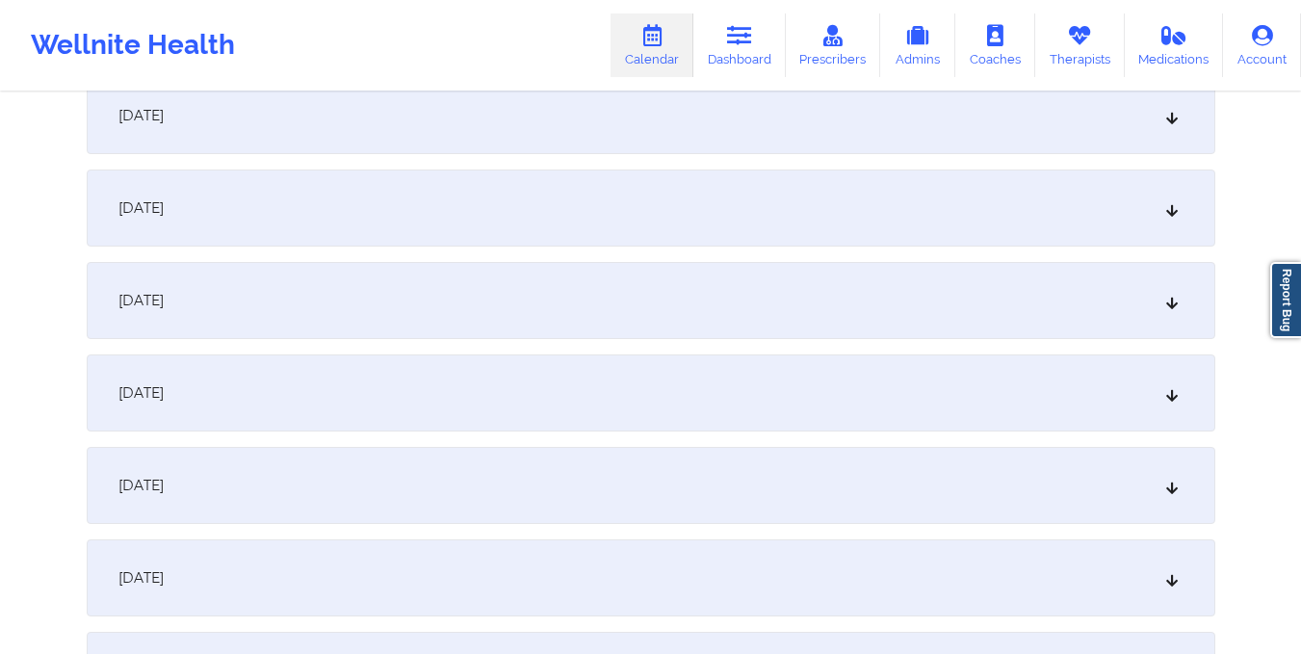
scroll to position [1509, 0]
click at [669, 235] on div "October 15, 2025" at bounding box center [651, 206] width 1128 height 77
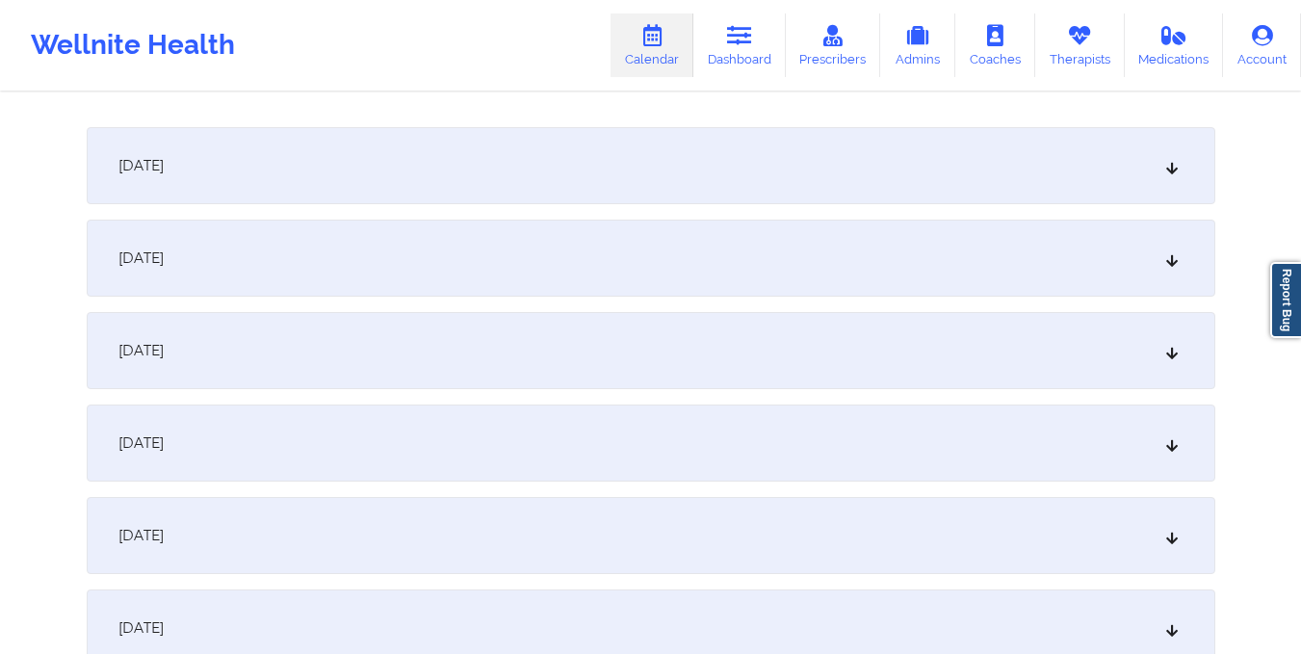
scroll to position [1864, 0]
click at [573, 175] on div "October 16, 2025" at bounding box center [651, 162] width 1128 height 77
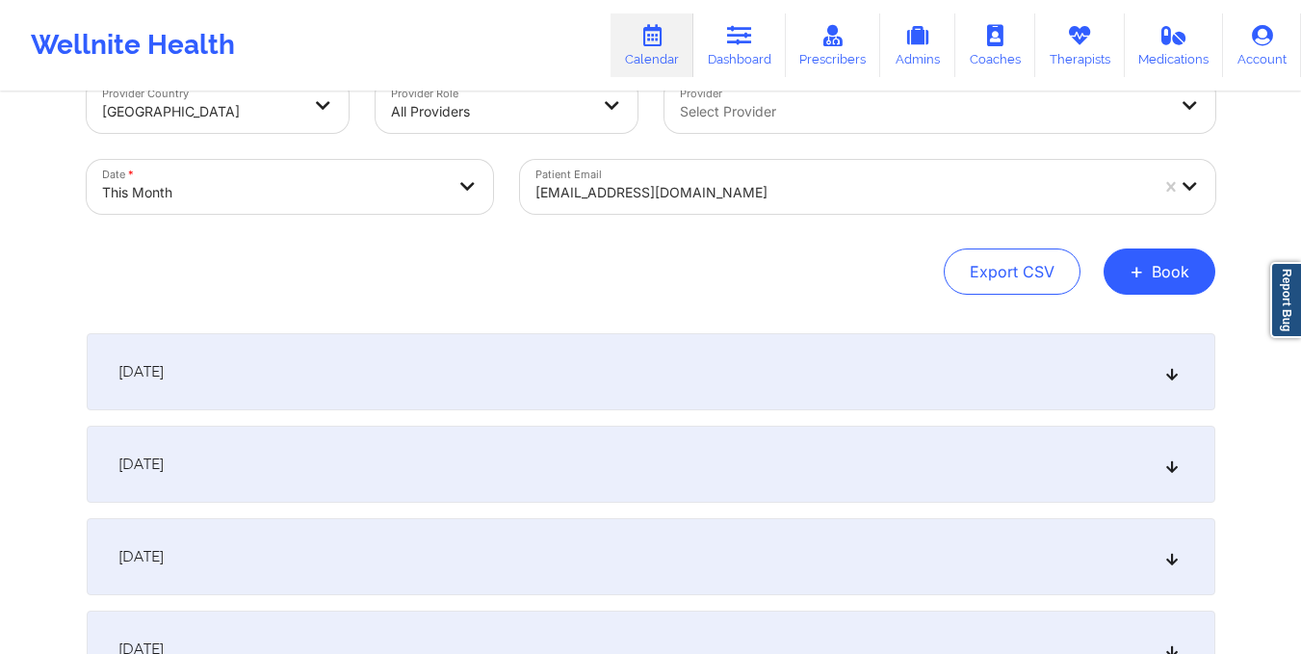
scroll to position [0, 0]
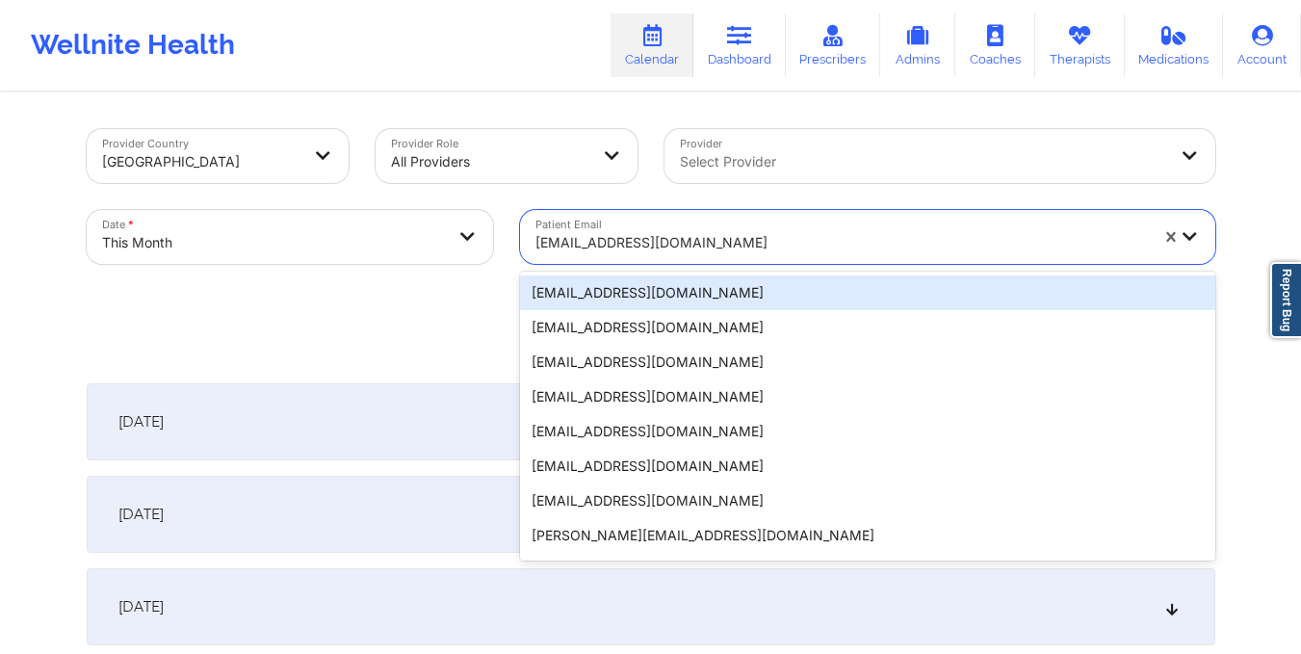
drag, startPoint x: 532, startPoint y: 241, endPoint x: 713, endPoint y: 241, distance: 181.0
click at [713, 241] on div "zuhalelhan@gmail.com" at bounding box center [835, 237] width 630 height 54
paste input "navaj79@gmail.com"
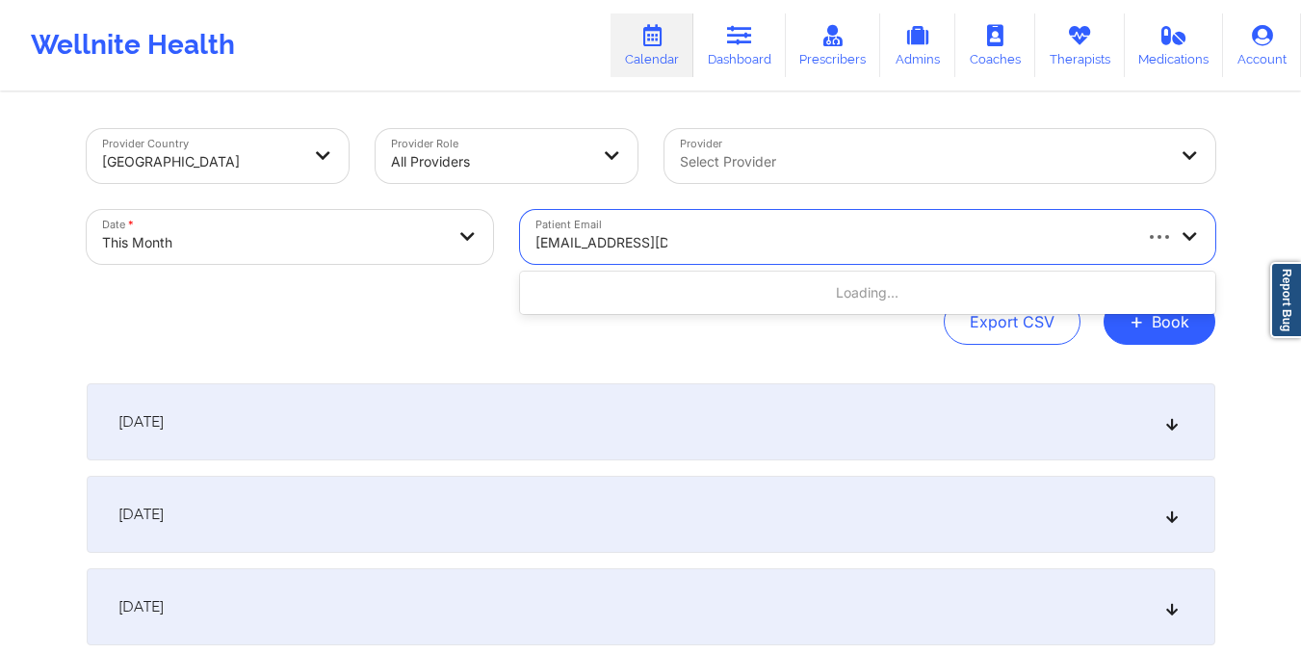
type input "navaj79@gmail.com"
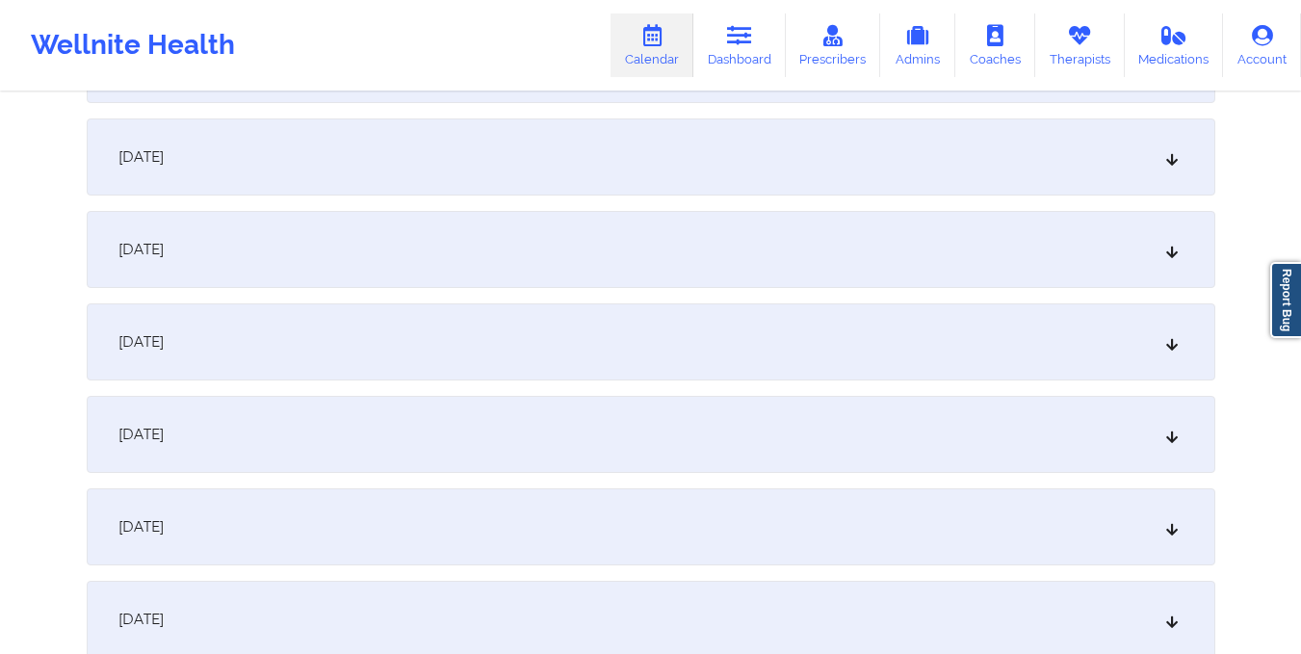
scroll to position [1560, 0]
click at [701, 187] on div "October 15, 2025" at bounding box center [651, 155] width 1128 height 77
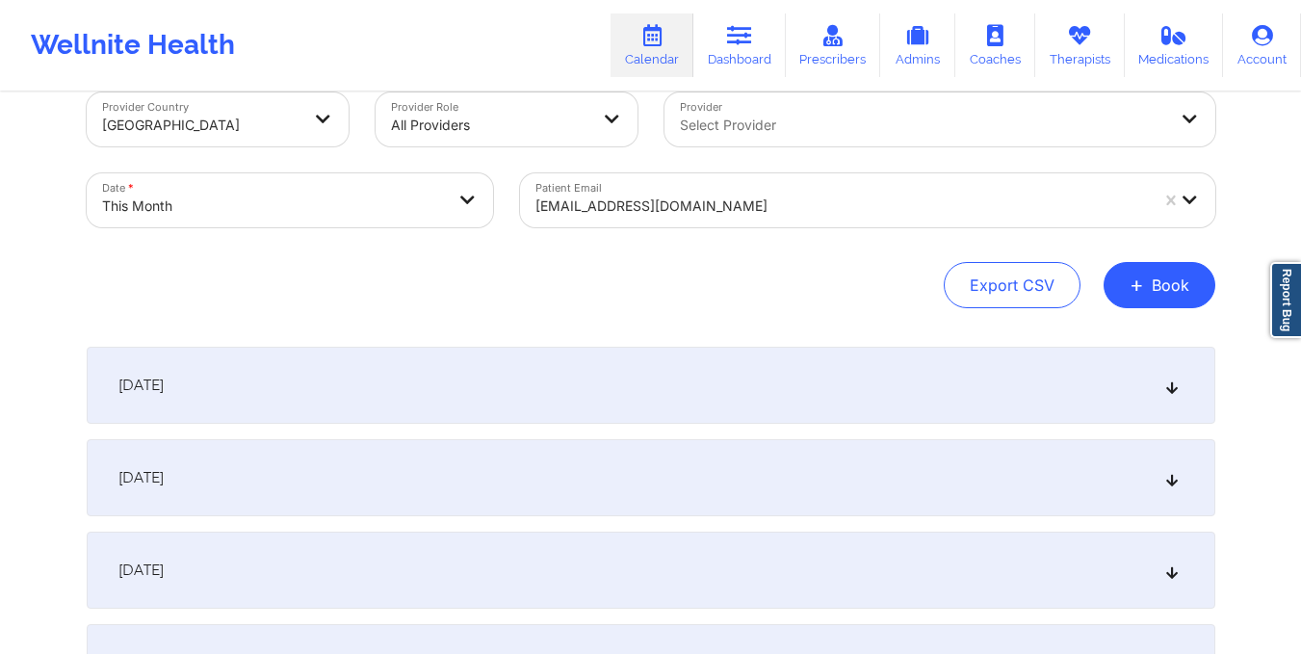
scroll to position [0, 0]
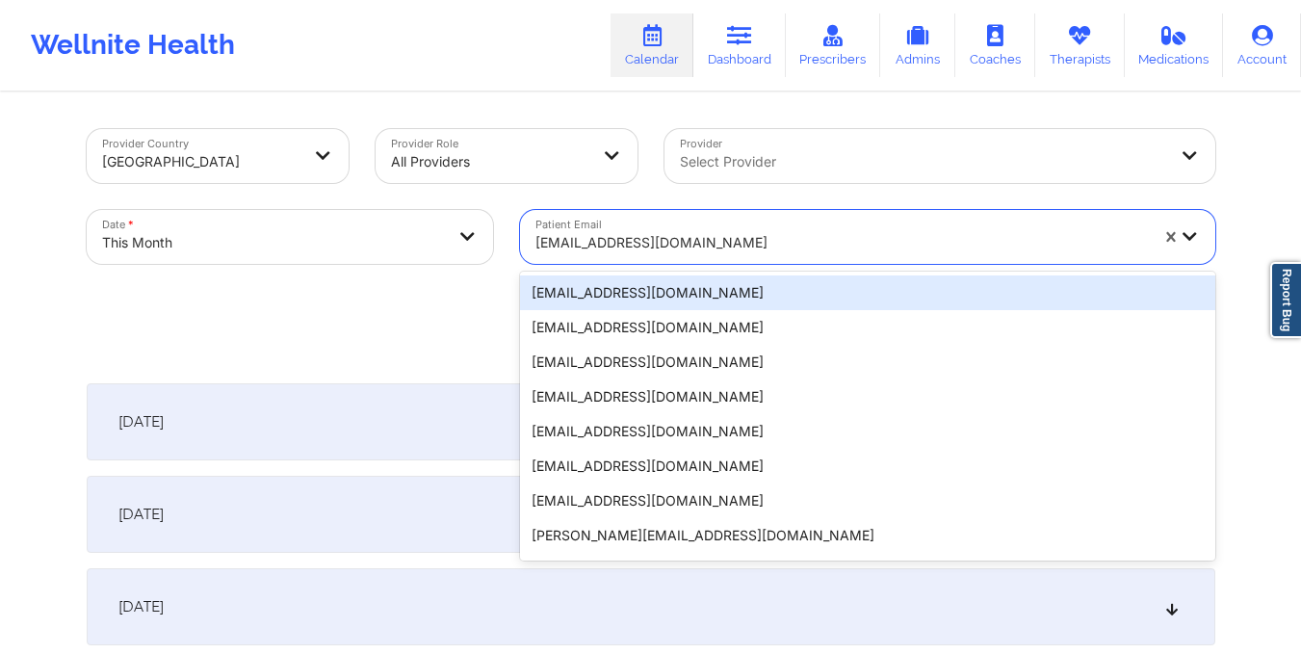
drag, startPoint x: 536, startPoint y: 244, endPoint x: 778, endPoint y: 241, distance: 241.7
click at [778, 241] on div at bounding box center [841, 242] width 612 height 23
paste input "dianarios252@gmail.com"
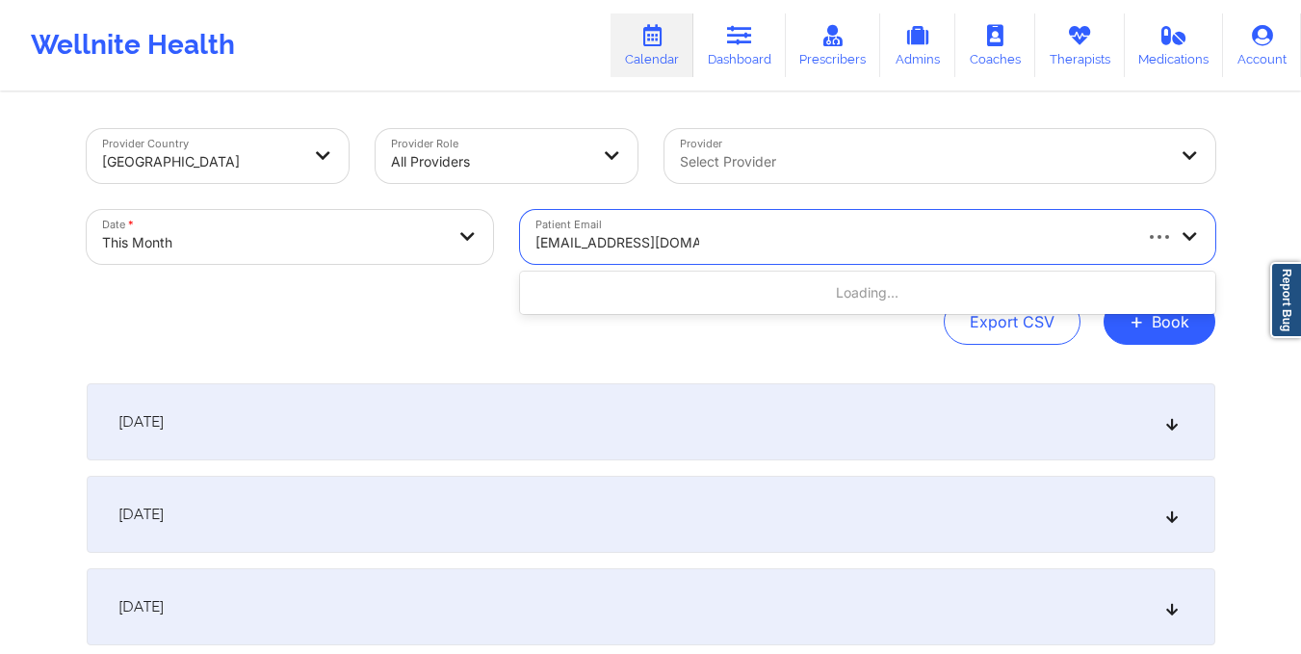
type input "dianarios252@gmail.com"
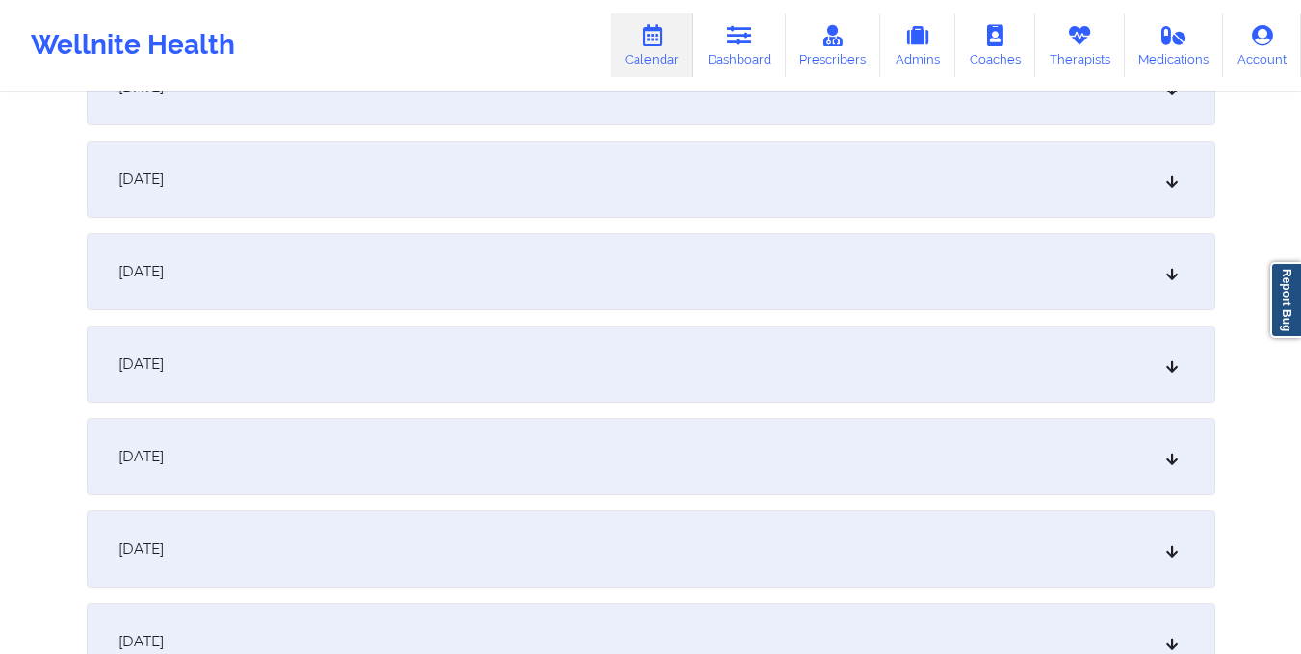
scroll to position [1353, 0]
click at [756, 350] on div "October 15, 2025" at bounding box center [651, 362] width 1128 height 77
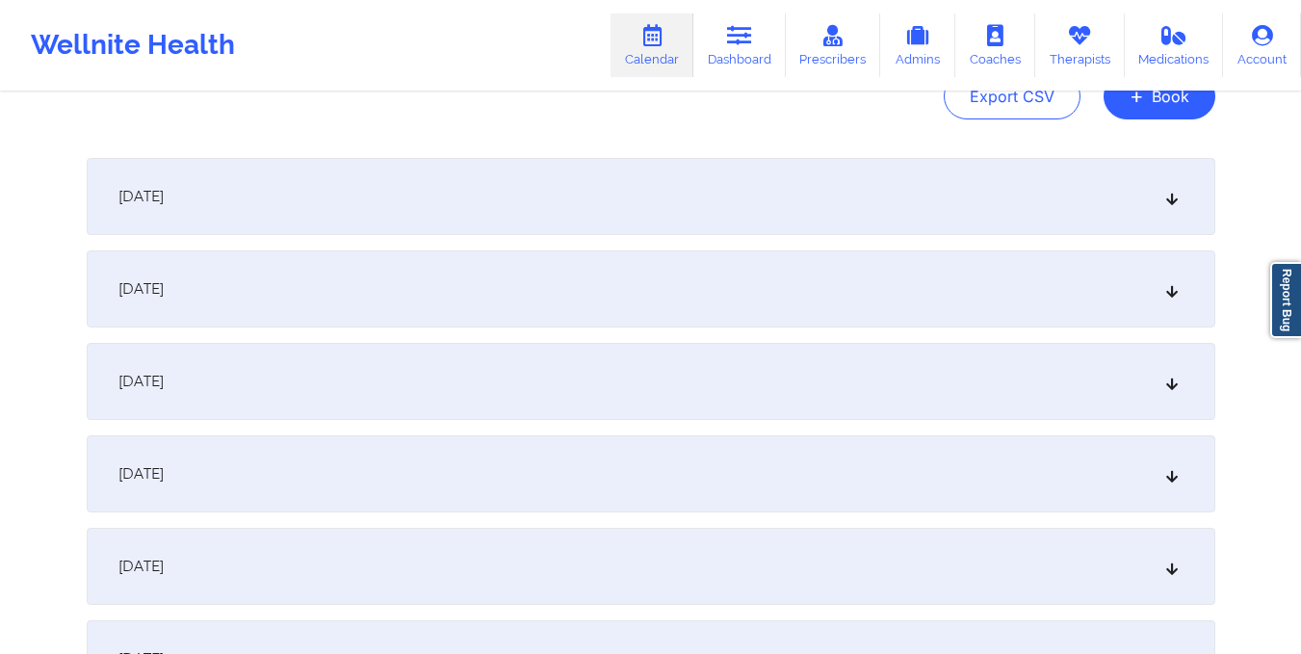
scroll to position [0, 0]
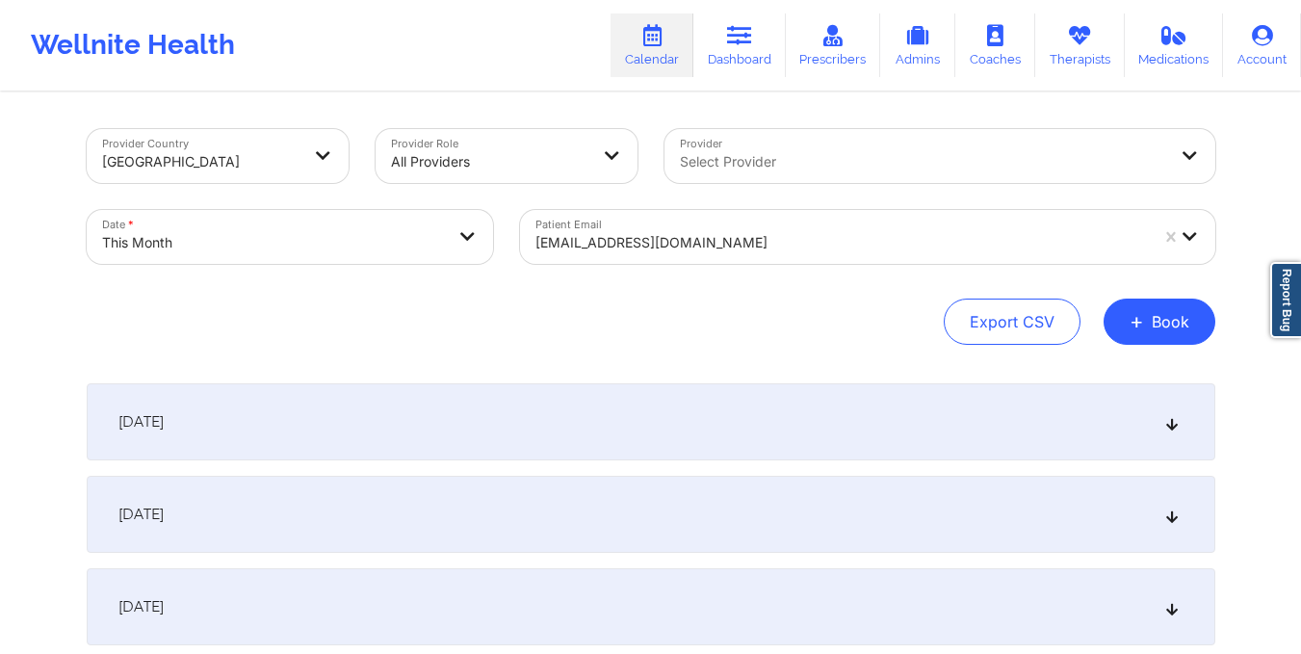
click at [412, 233] on body "Wellnite Health Calendar Dashboard Prescribers Admins Coaches Therapists Medica…" at bounding box center [650, 327] width 1301 height 654
select select "2025-9"
select select "2025-10"
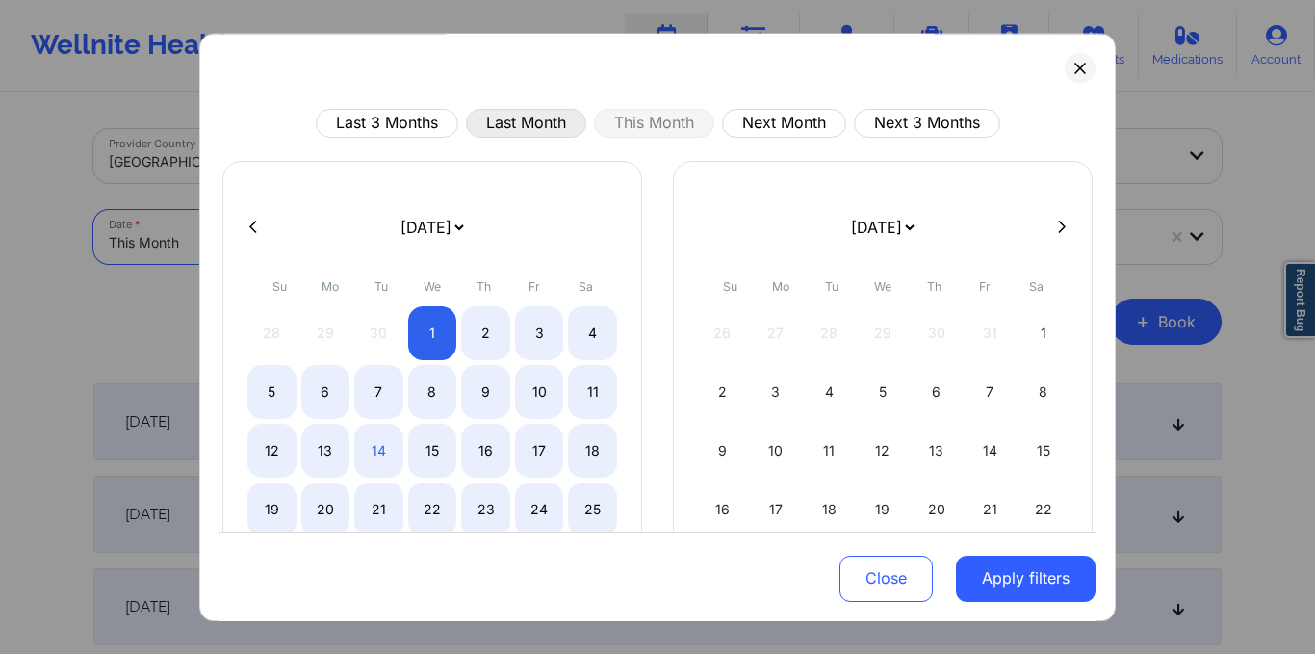
click at [527, 127] on button "Last Month" at bounding box center [526, 123] width 120 height 29
select select "2025-8"
select select "2025-9"
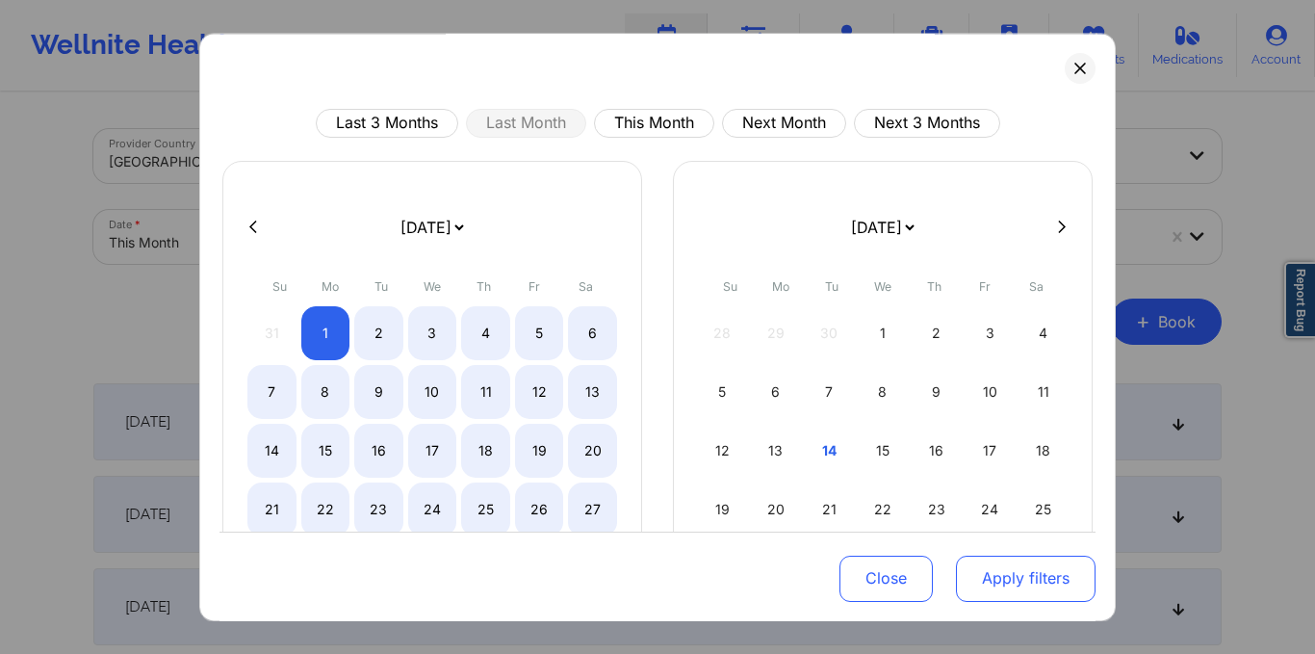
click at [1015, 567] on button "Apply filters" at bounding box center [1026, 578] width 140 height 46
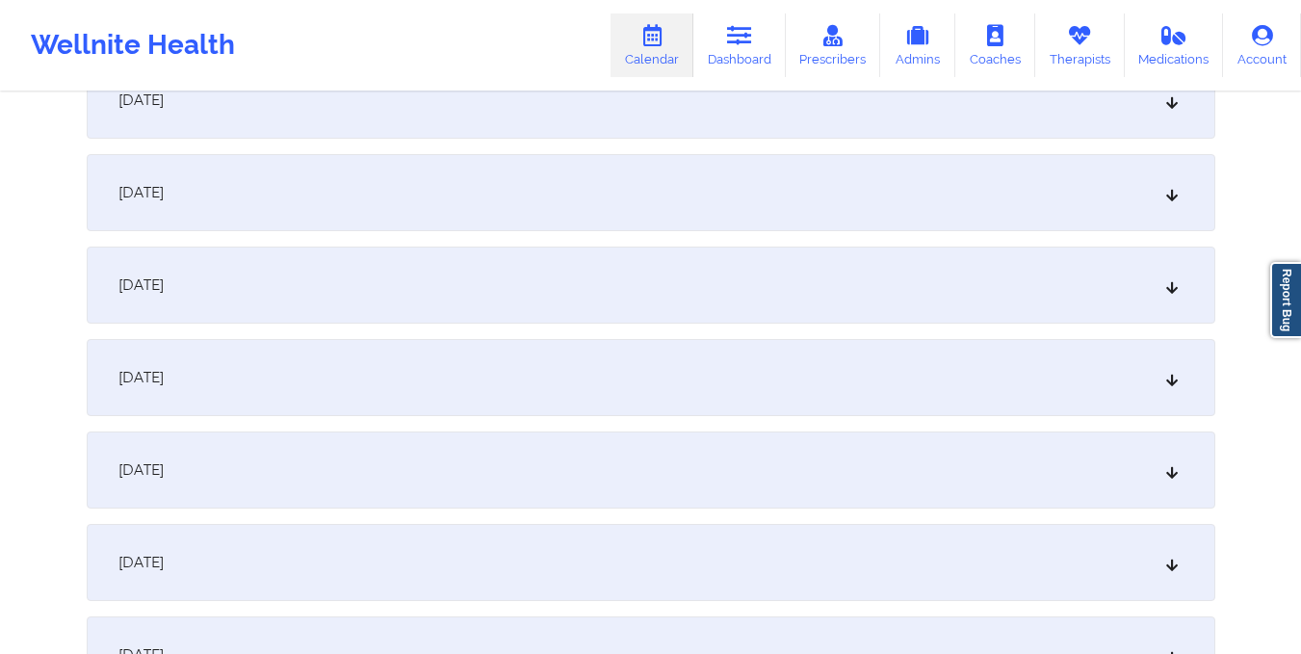
scroll to position [1437, 0]
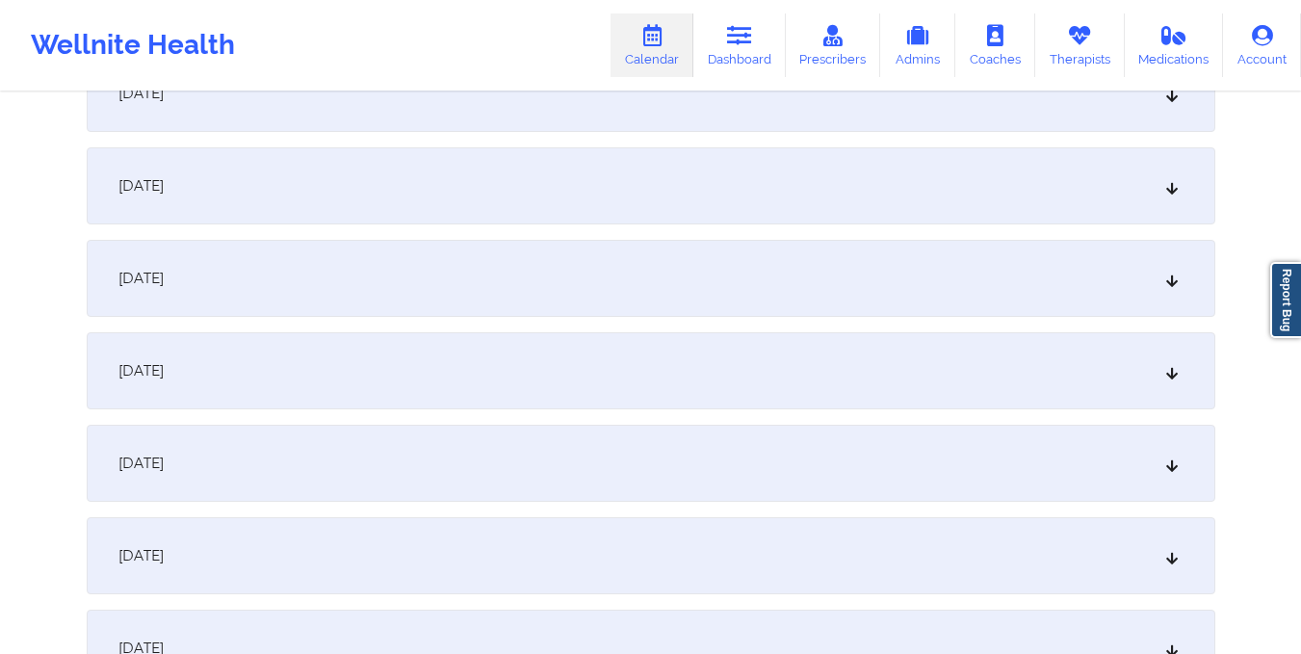
click at [933, 463] on div "September 17, 2025" at bounding box center [651, 463] width 1128 height 77
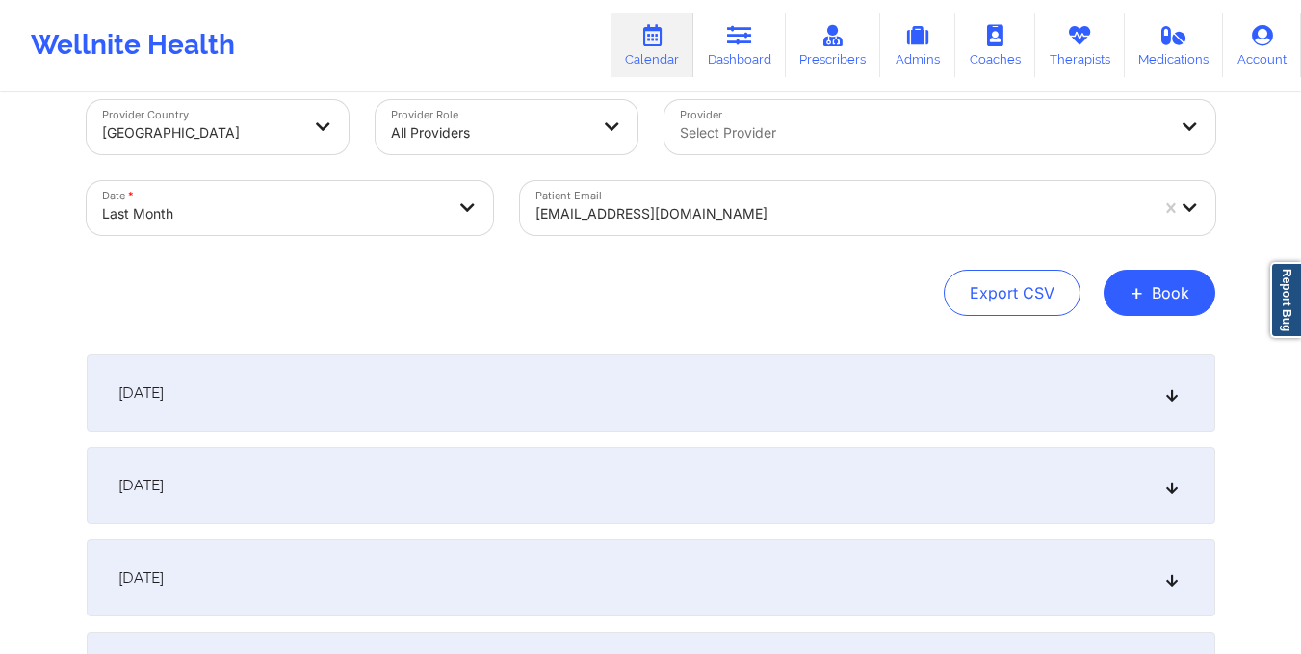
scroll to position [0, 0]
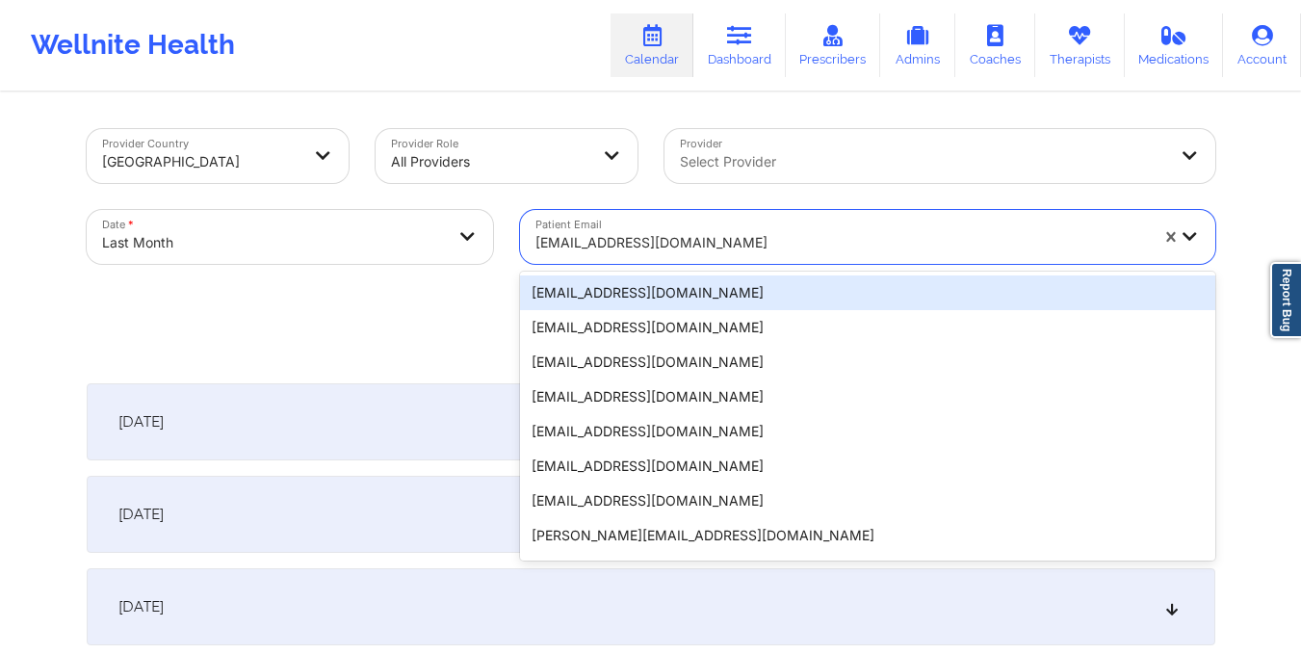
drag, startPoint x: 536, startPoint y: 239, endPoint x: 733, endPoint y: 254, distance: 197.0
click at [733, 254] on div "dianarios252@gmail.com" at bounding box center [835, 237] width 630 height 54
paste input "carloszavalajr1011@gmail.com"
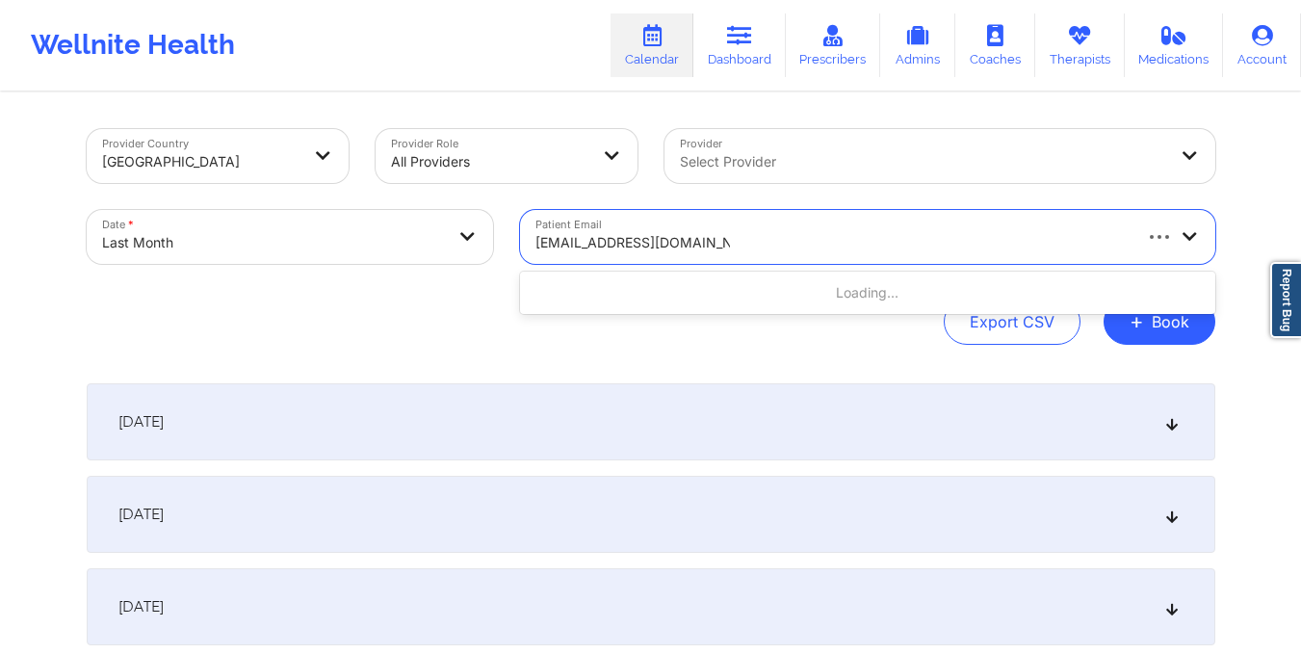
type input "carloszavalajr1011@gmail.com"
click at [399, 239] on body "Wellnite Health Calendar Dashboard Prescribers Admins Coaches Therapists Medica…" at bounding box center [650, 327] width 1301 height 654
select select "2025-8"
select select "2025-9"
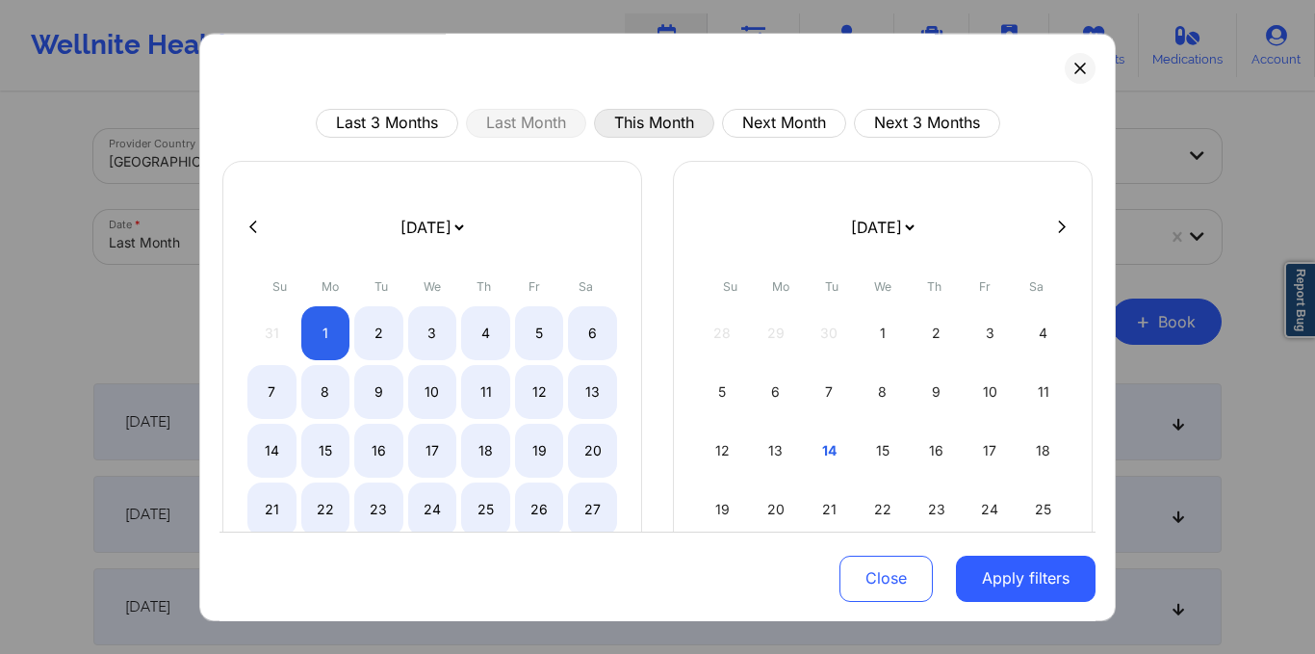
click at [625, 115] on button "This Month" at bounding box center [654, 123] width 120 height 29
select select "2025-9"
select select "2025-10"
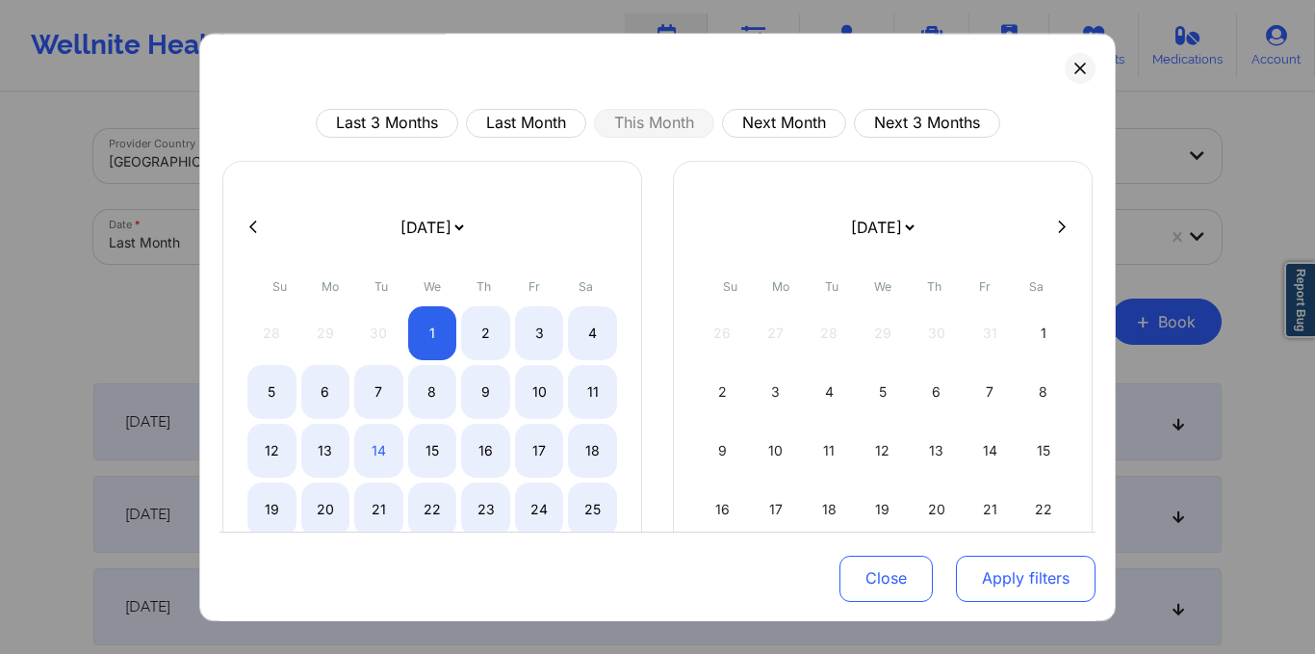
click at [1026, 564] on button "Apply filters" at bounding box center [1026, 578] width 140 height 46
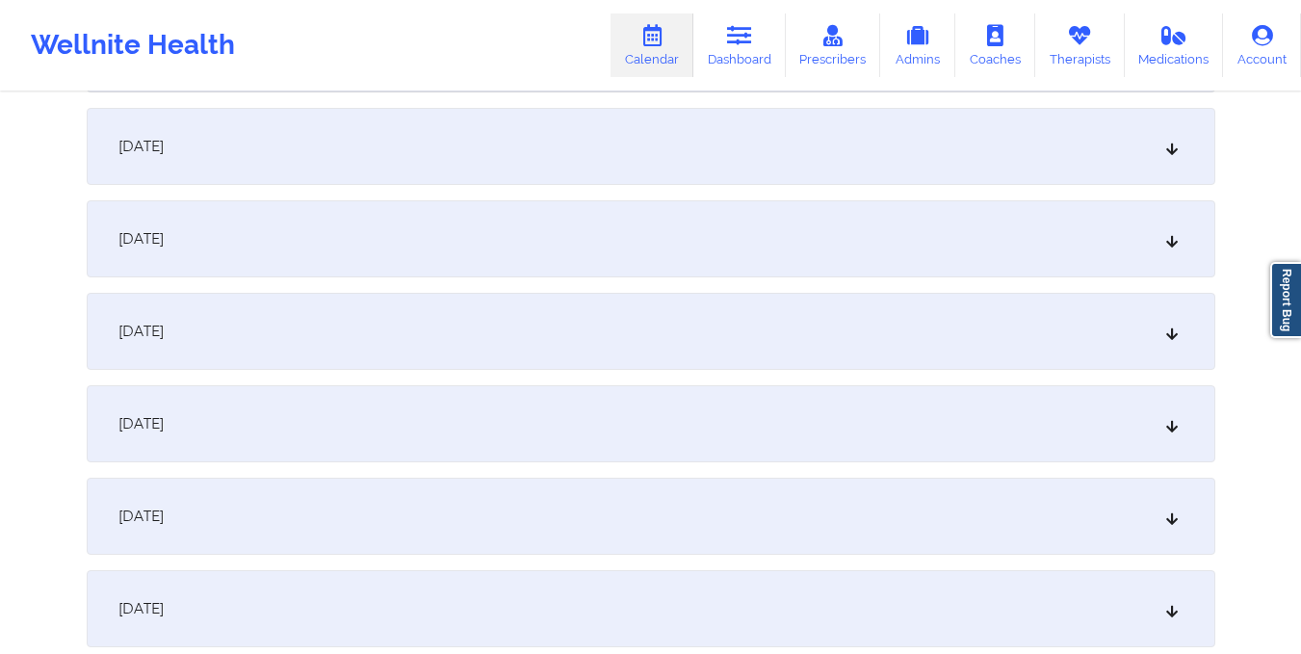
scroll to position [1570, 0]
click at [479, 157] on div "October 15, 2025" at bounding box center [651, 145] width 1128 height 77
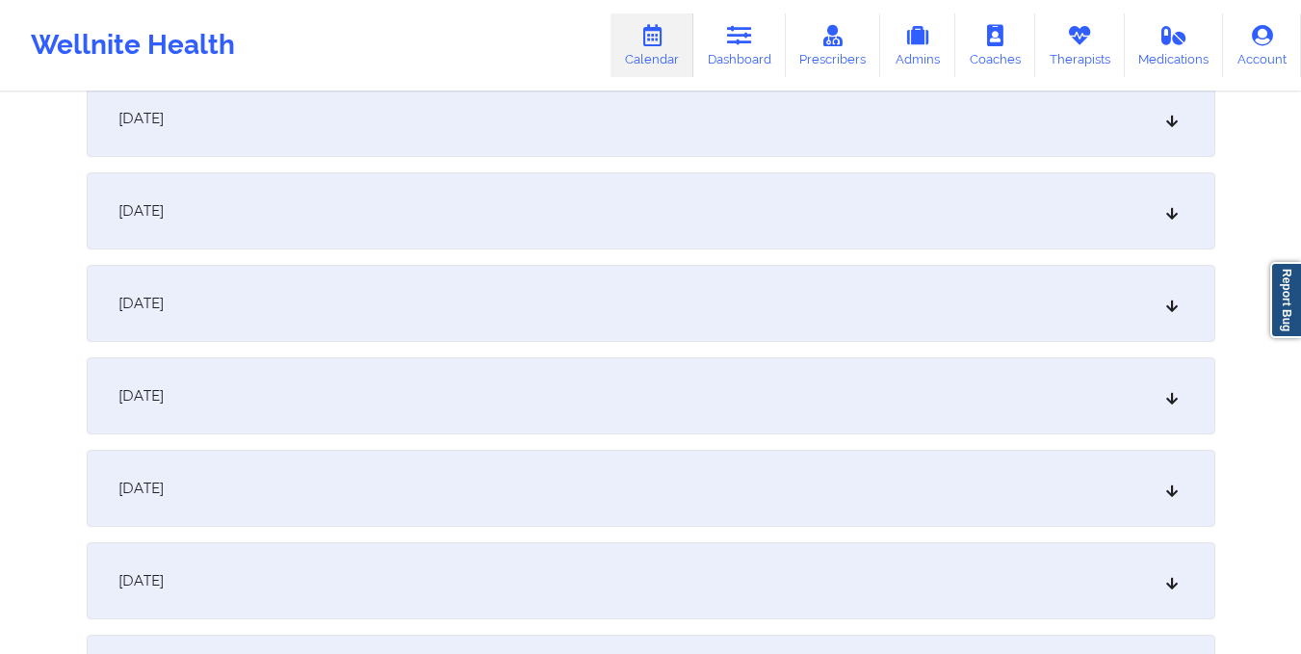
scroll to position [0, 0]
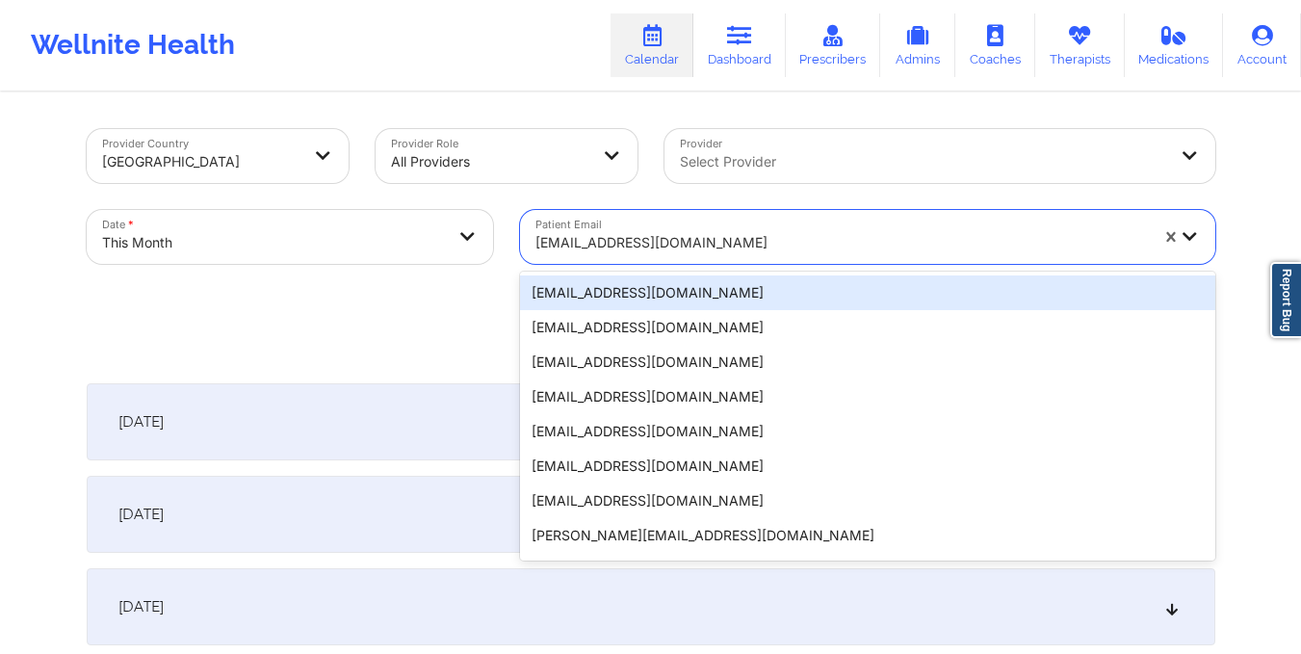
drag, startPoint x: 534, startPoint y: 244, endPoint x: 784, endPoint y: 246, distance: 249.4
click at [784, 246] on div at bounding box center [841, 242] width 612 height 23
paste input "mcginniskelli90@gmail.com"
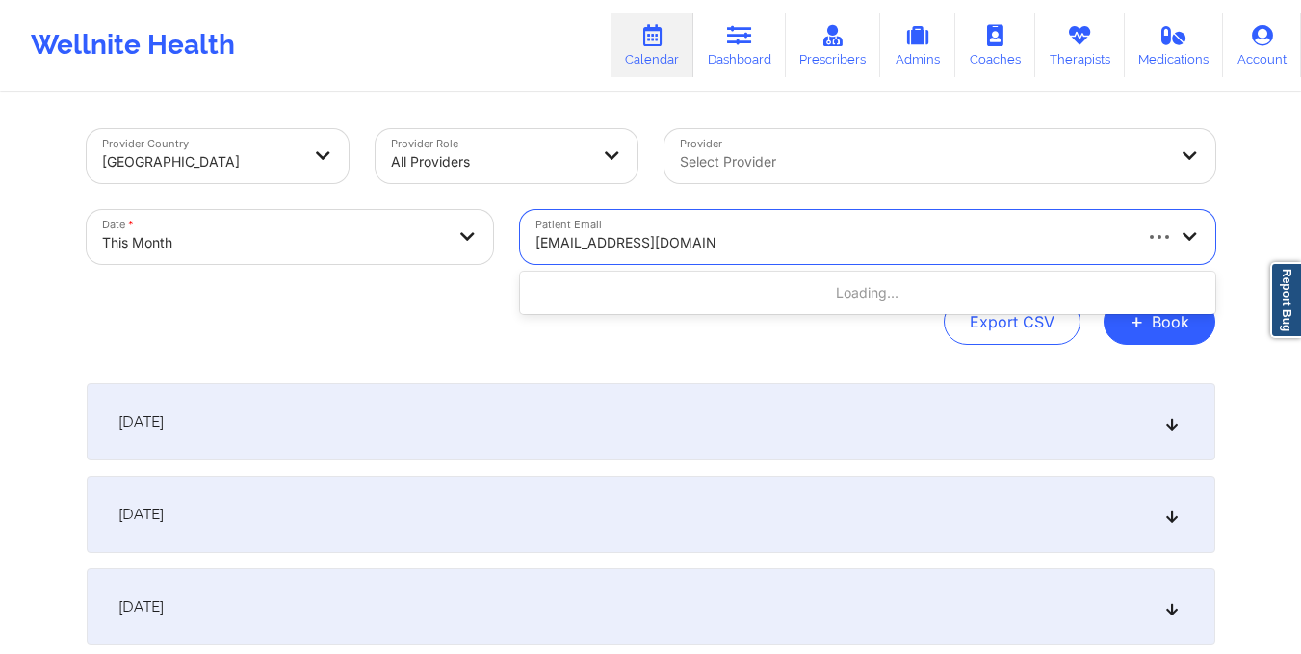
type input "mcginniskelli90@gmail.com"
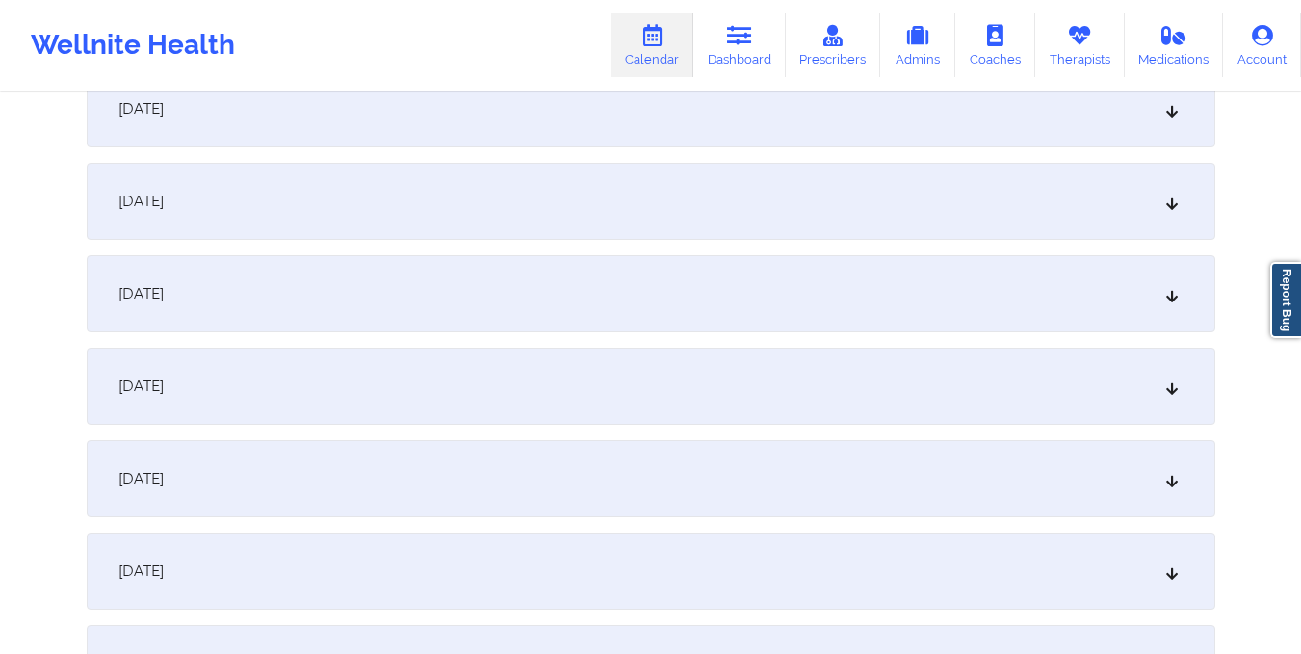
scroll to position [1238, 0]
click at [726, 448] on div "October 15, 2025" at bounding box center [651, 477] width 1128 height 77
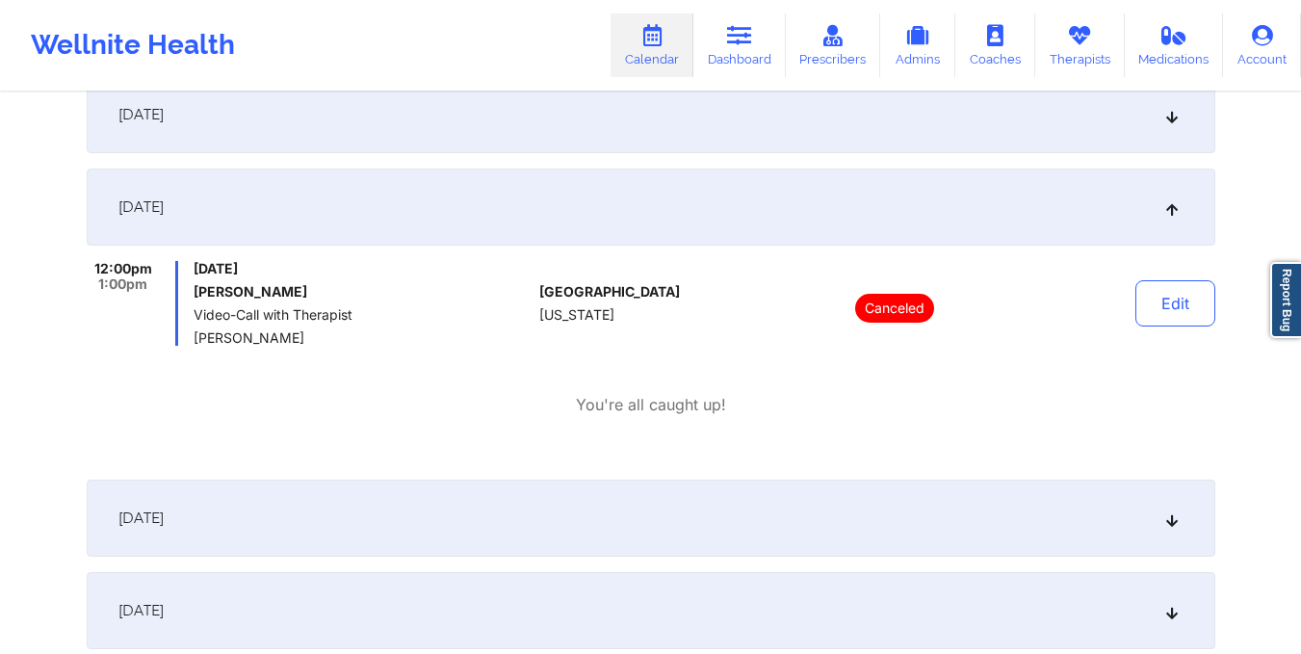
scroll to position [0, 0]
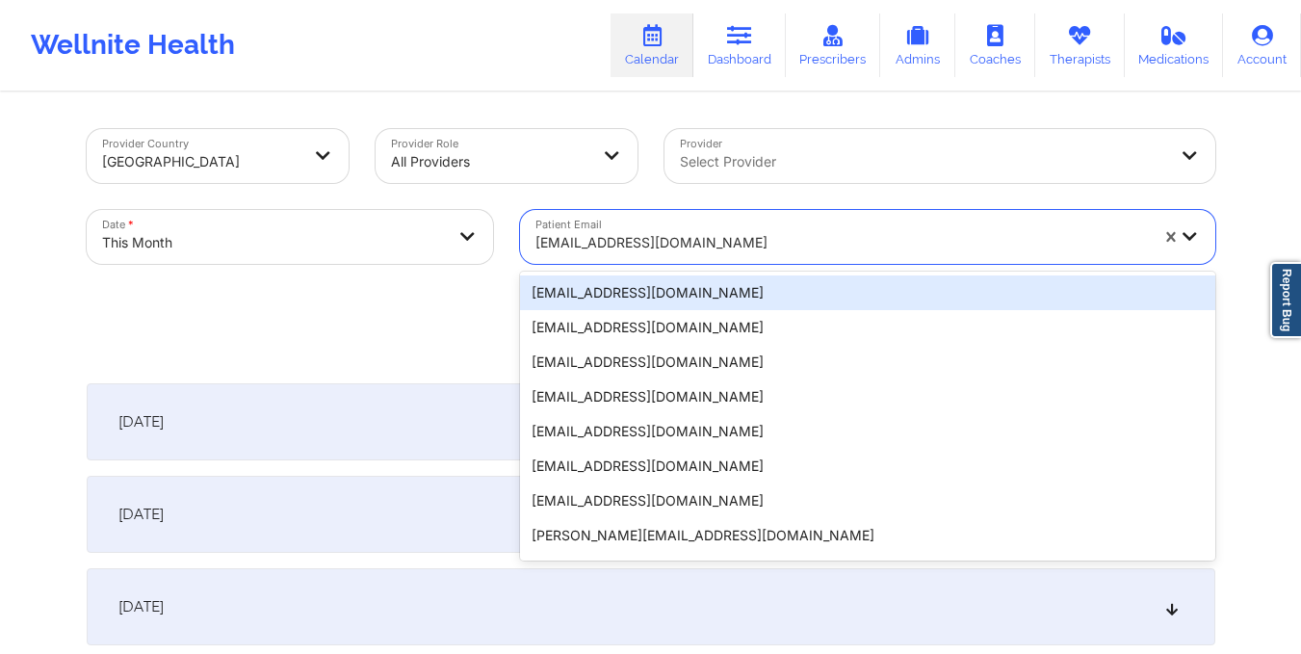
drag, startPoint x: 531, startPoint y: 234, endPoint x: 734, endPoint y: 246, distance: 202.6
click at [734, 246] on div "mcginniskelli90@gmail.com" at bounding box center [835, 237] width 630 height 54
paste input "hopemitch28@gmail.com"
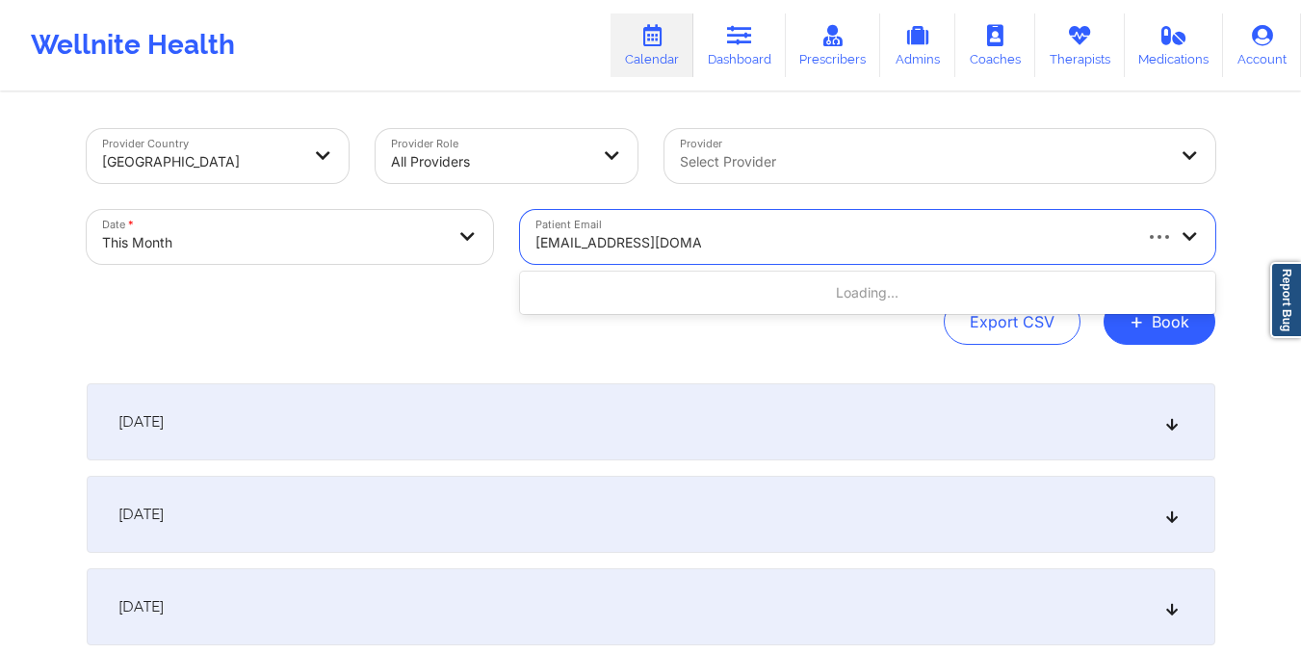
type input "hopemitch28@gmail.com"
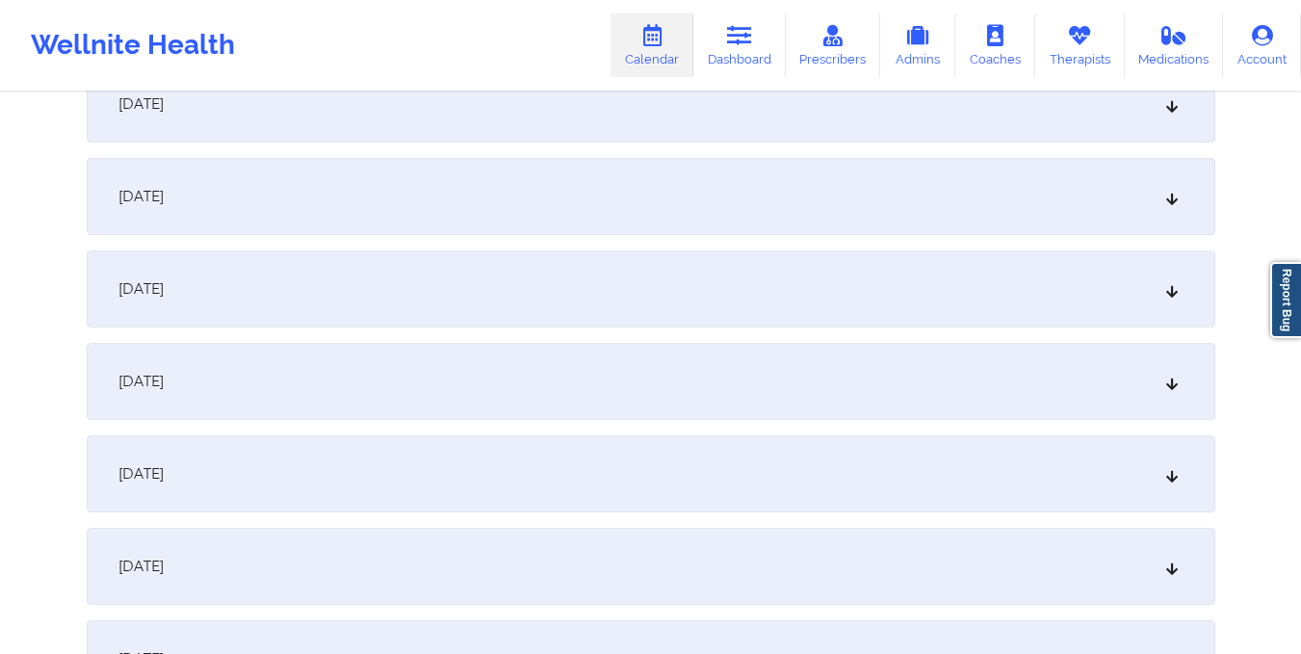
scroll to position [1428, 0]
click at [734, 246] on div "October 1, 2025 No appointments October 2, 2025 No appointments October 3, 2025…" at bounding box center [651, 380] width 1128 height 2850
click at [741, 302] on div "October 15, 2025" at bounding box center [651, 287] width 1128 height 77
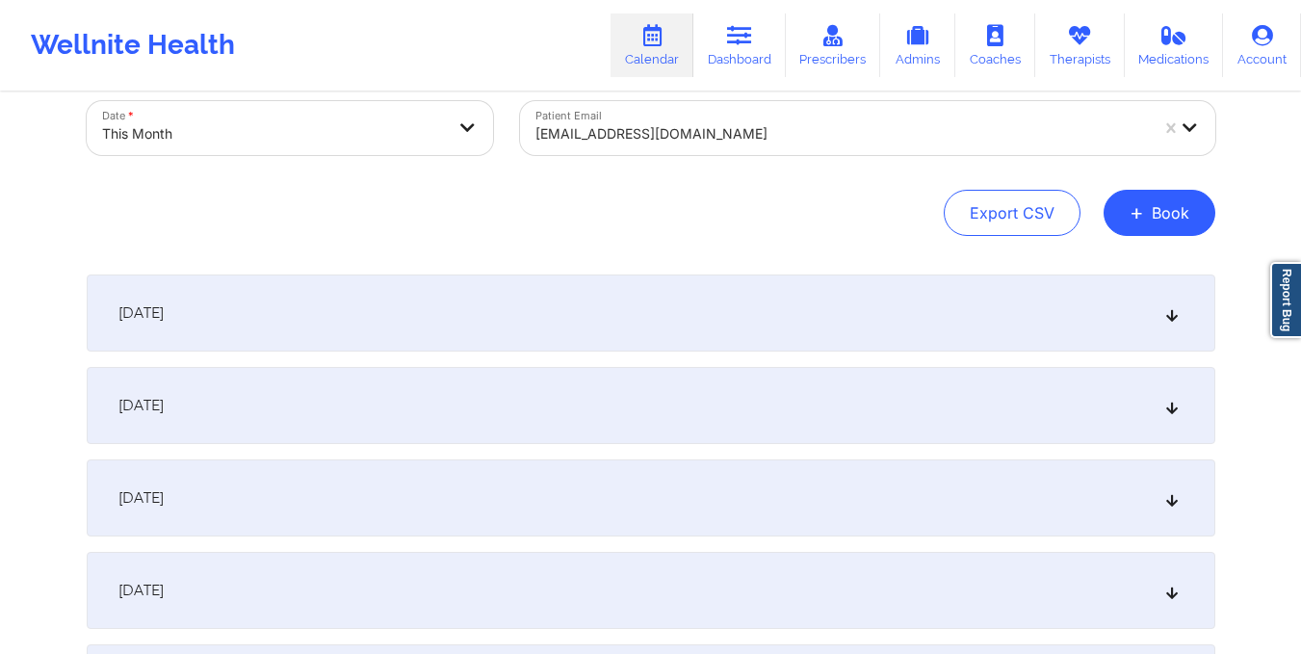
scroll to position [68, 0]
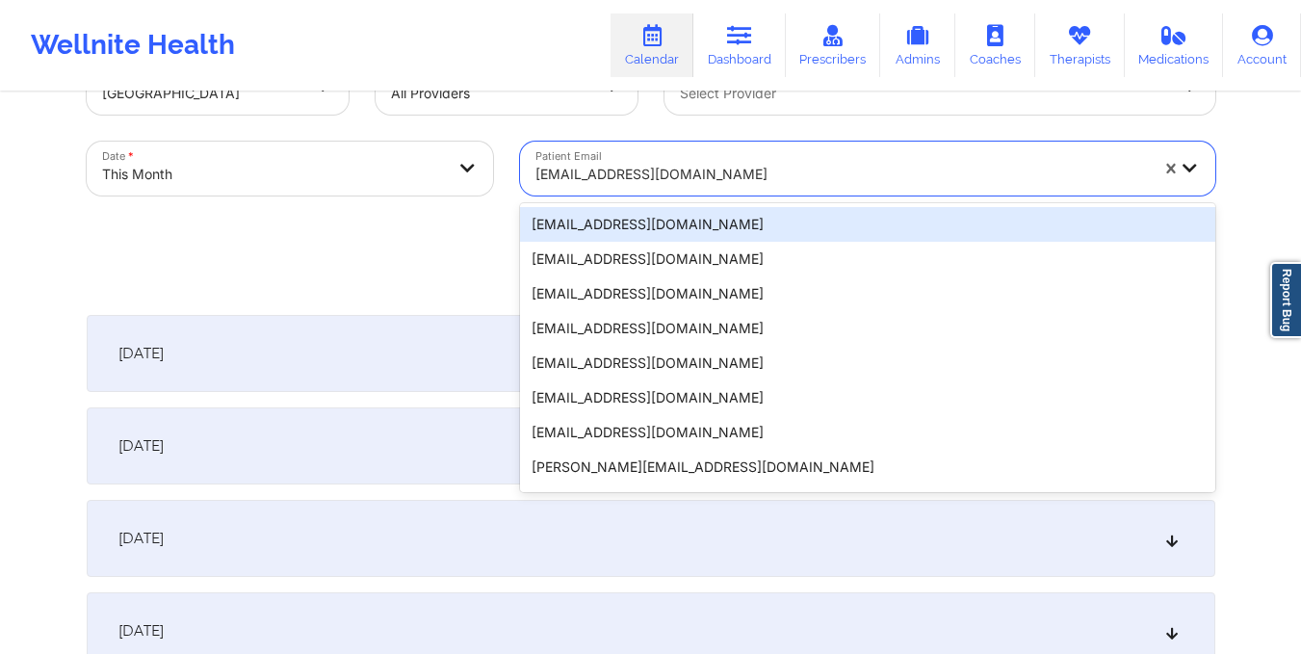
drag, startPoint x: 527, startPoint y: 169, endPoint x: 698, endPoint y: 181, distance: 171.8
click at [698, 181] on div "hopemitch28@gmail.com" at bounding box center [835, 169] width 630 height 54
paste input "amh4254@gmail.com"
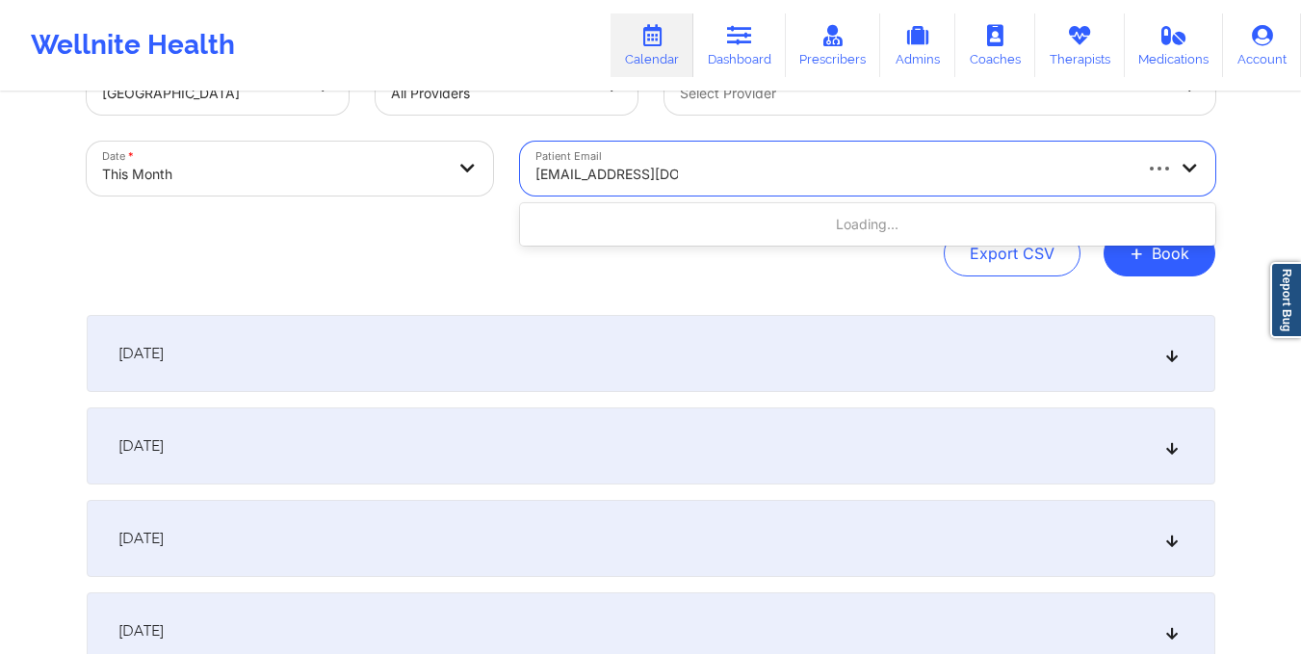
type input "amh4254@gmail.com"
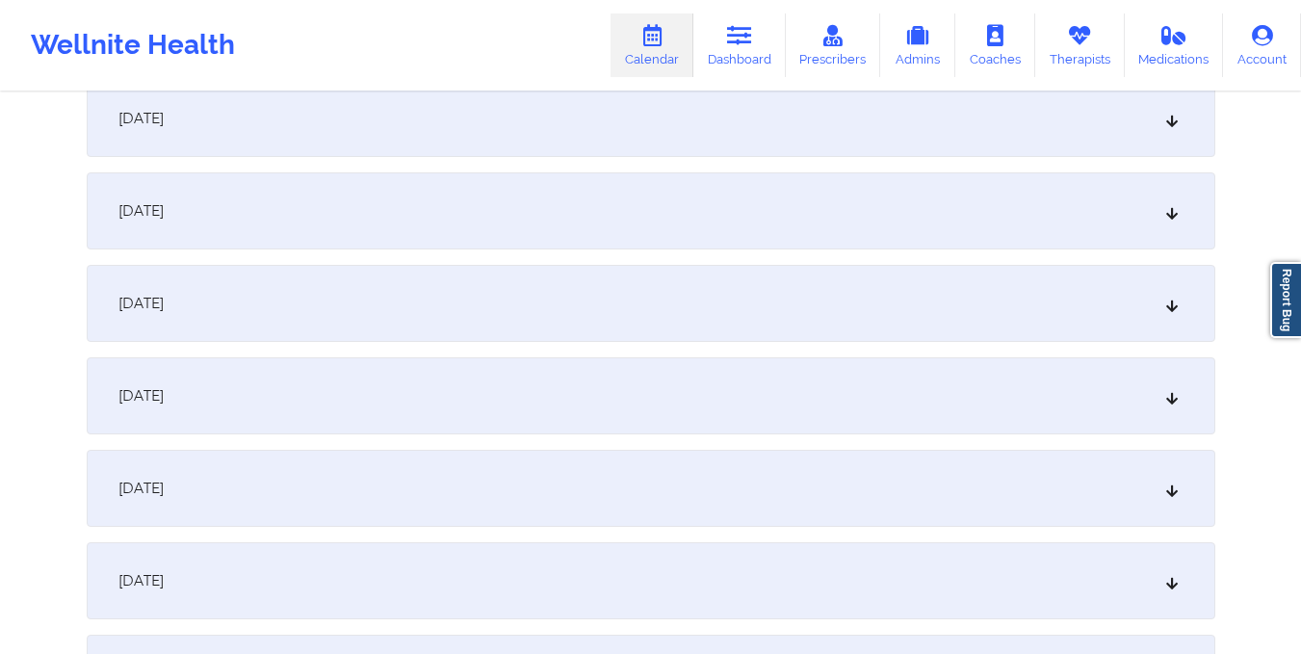
scroll to position [1413, 0]
click at [693, 275] on div "October 15, 2025" at bounding box center [651, 302] width 1128 height 77
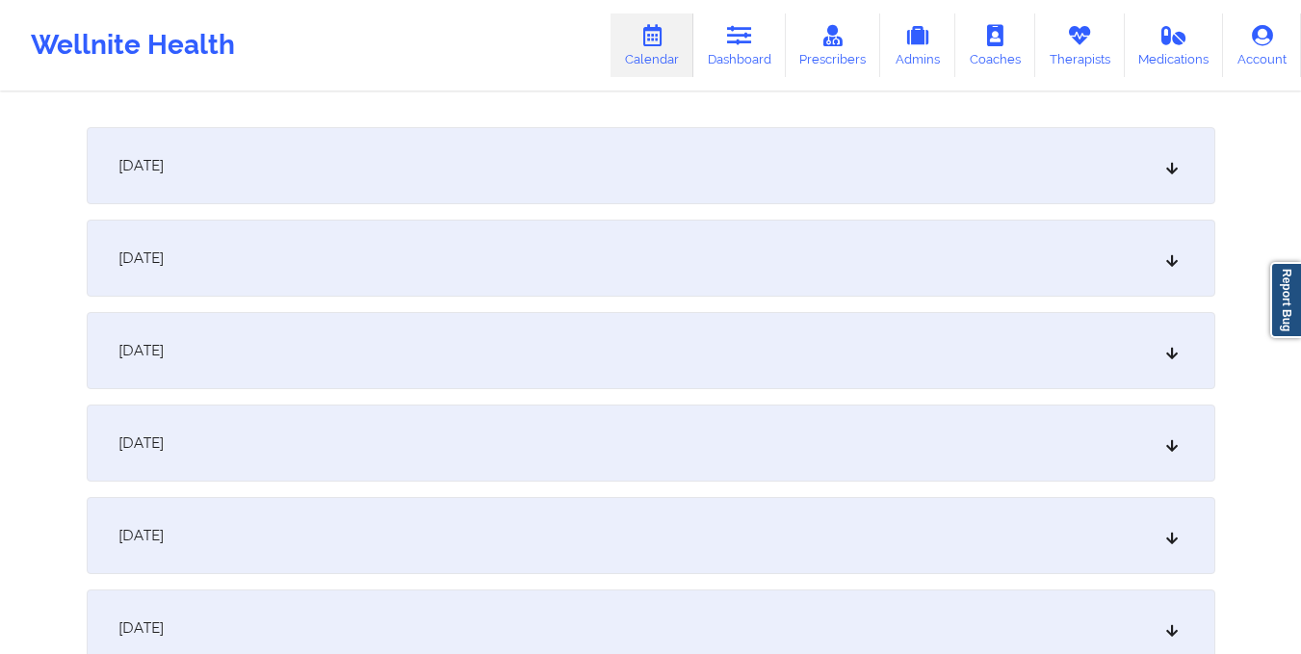
scroll to position [0, 0]
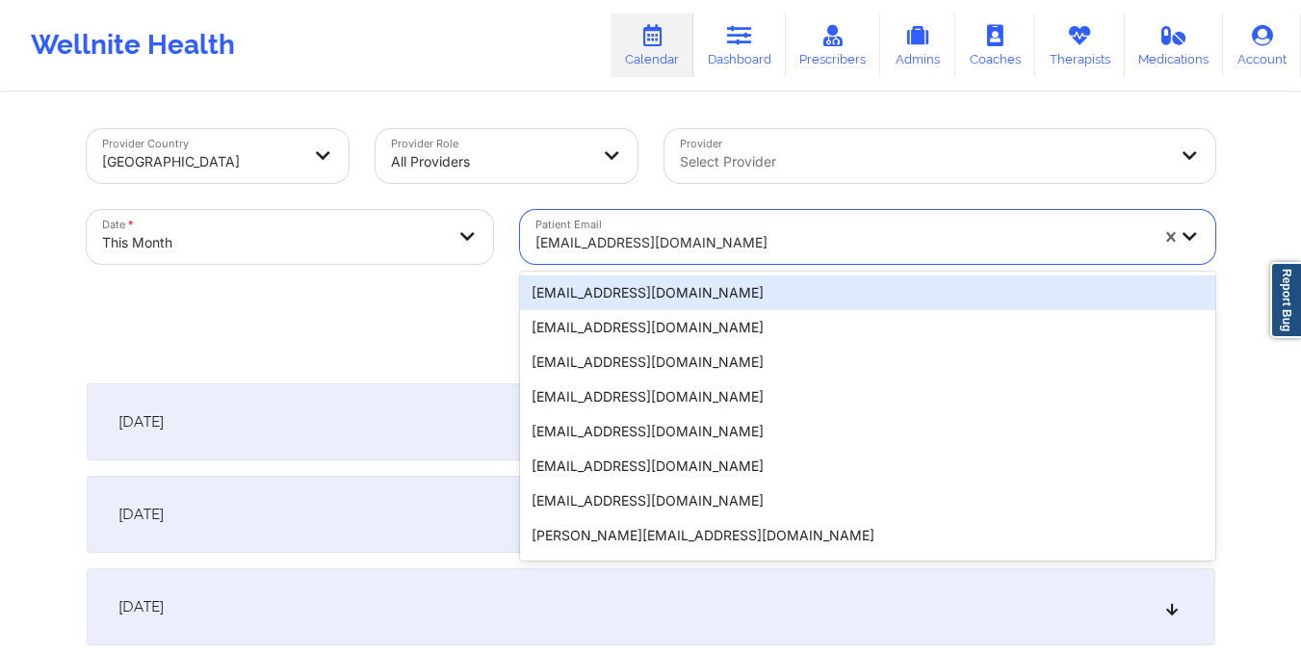
drag, startPoint x: 530, startPoint y: 237, endPoint x: 686, endPoint y: 254, distance: 157.9
click at [686, 254] on div "amh4254@gmail.com" at bounding box center [835, 237] width 630 height 54
paste input "tiffanydcoaching@gmail.com"
type input "tiffanydcoaching@gmail.com"
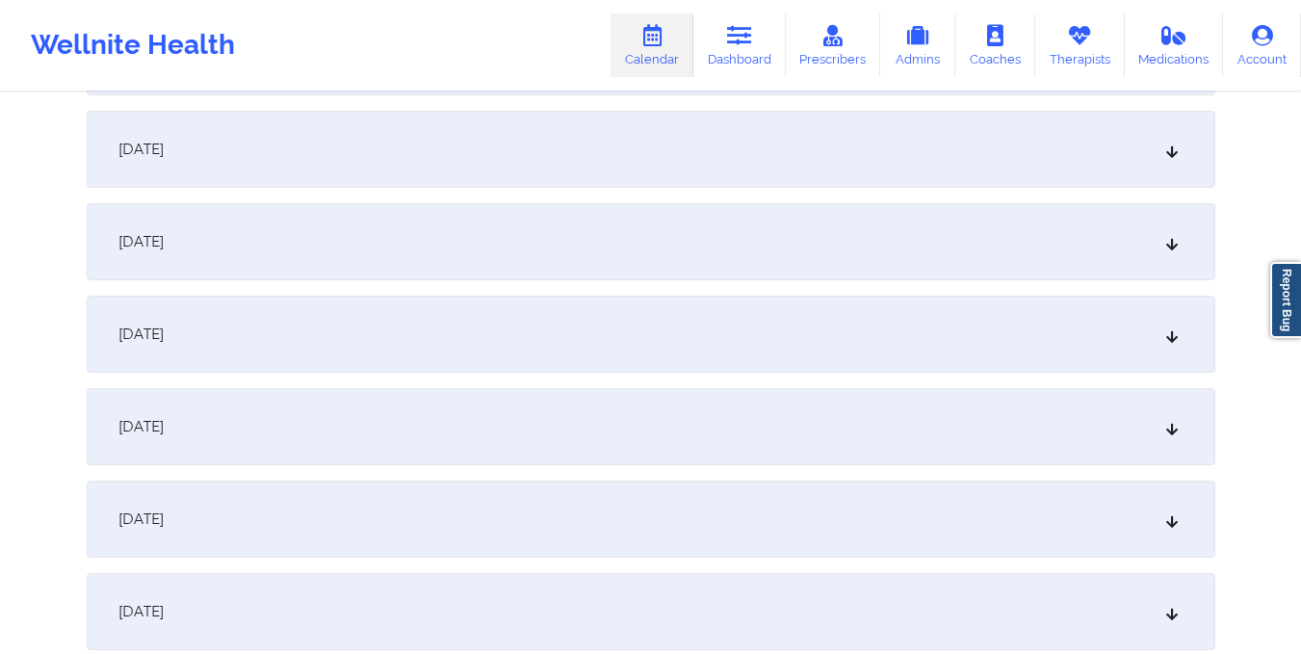
scroll to position [1541, 0]
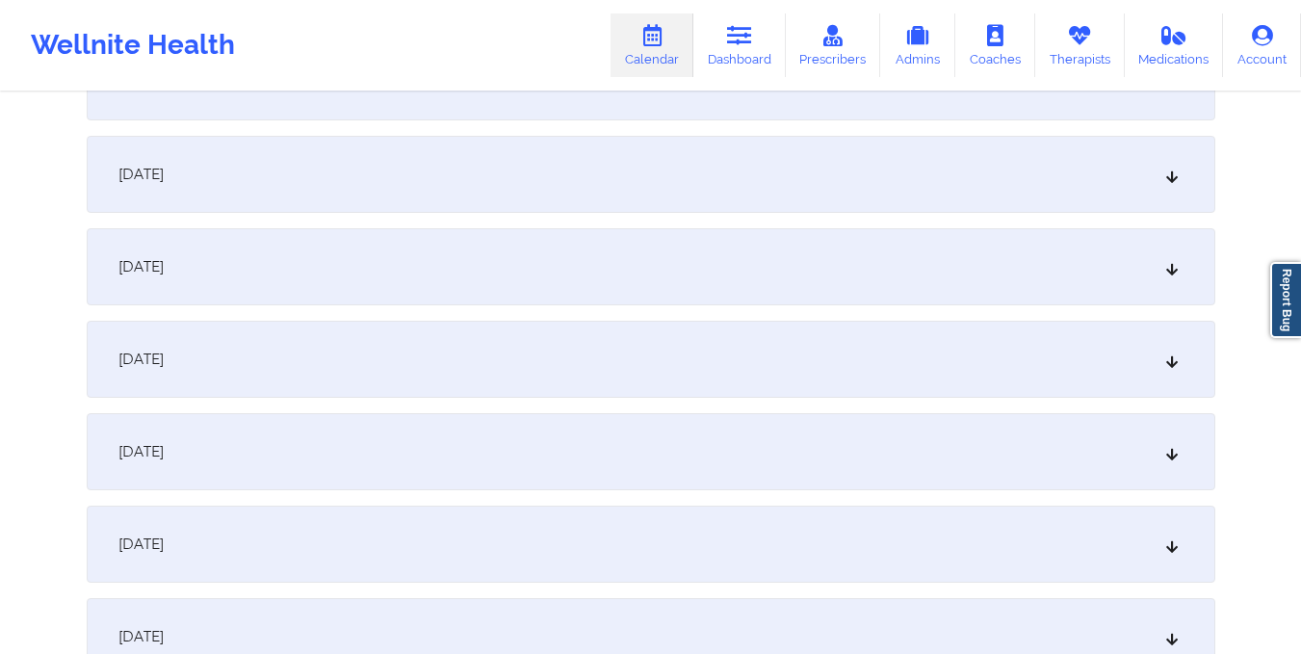
click at [640, 139] on div "October 15, 2025" at bounding box center [651, 174] width 1128 height 77
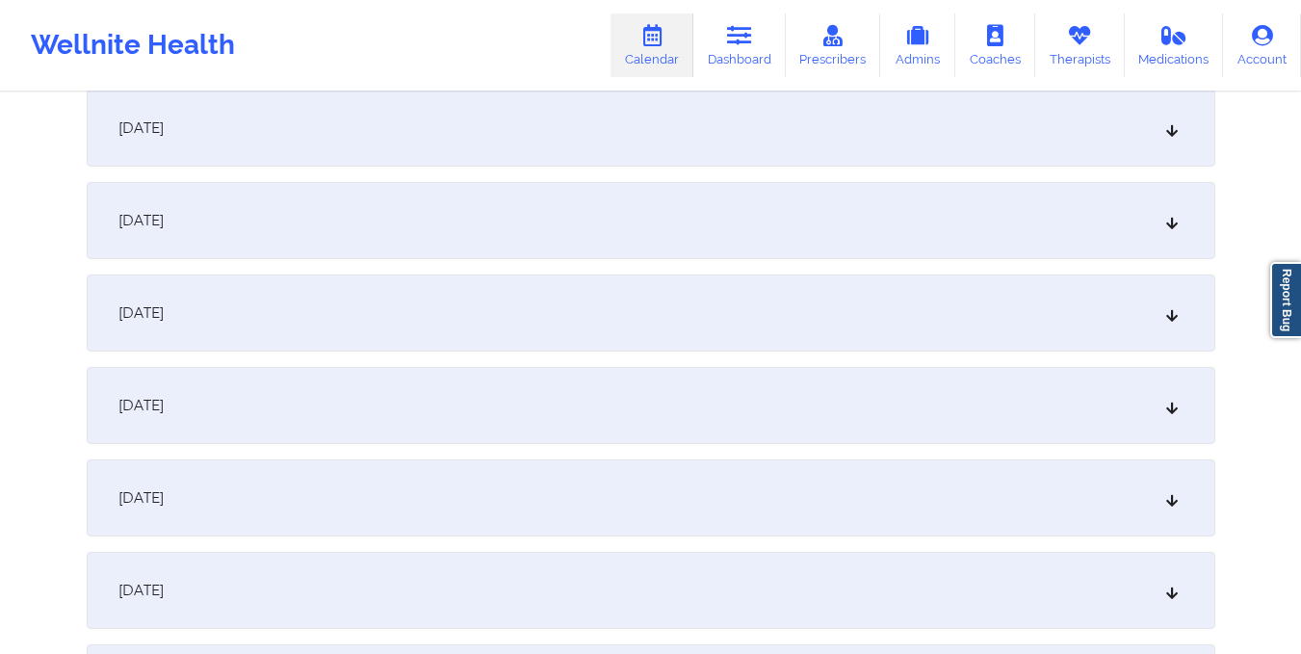
scroll to position [0, 0]
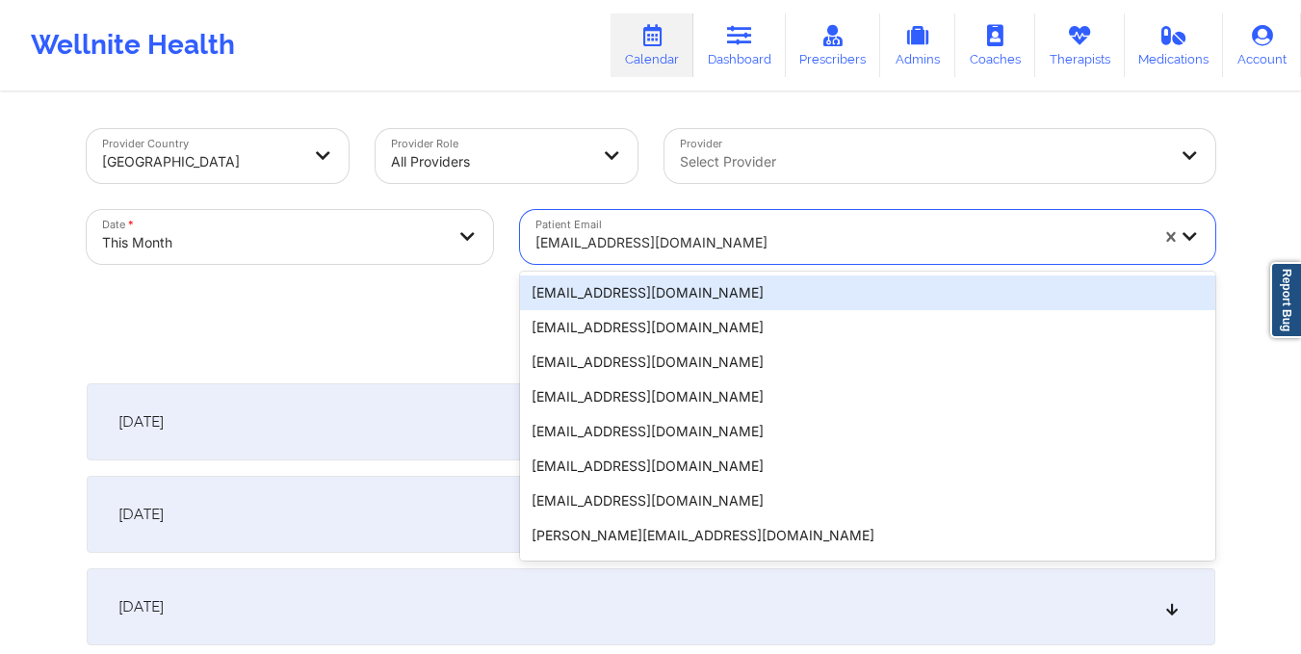
drag, startPoint x: 532, startPoint y: 243, endPoint x: 760, endPoint y: 246, distance: 227.3
click at [760, 246] on div "tiffanydcoaching@gmail.com" at bounding box center [835, 237] width 630 height 54
paste input "a.ceccilia02@outlook.com"
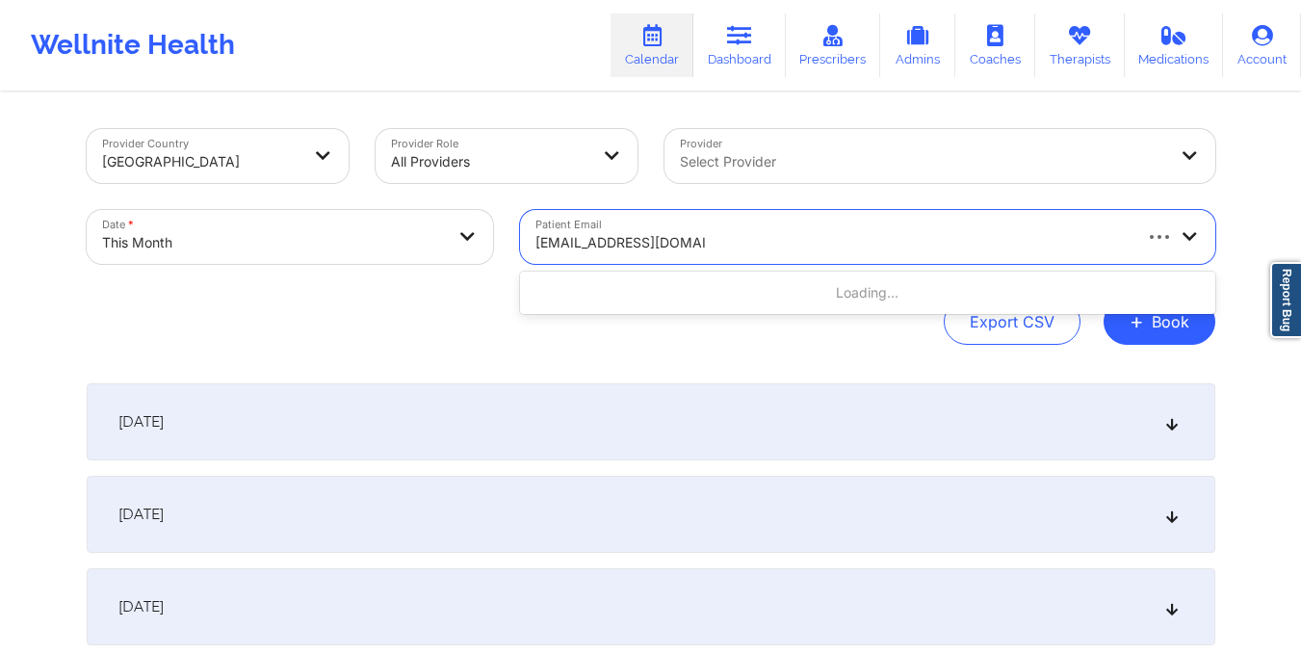
type input "a.ceccilia02@outlook.com"
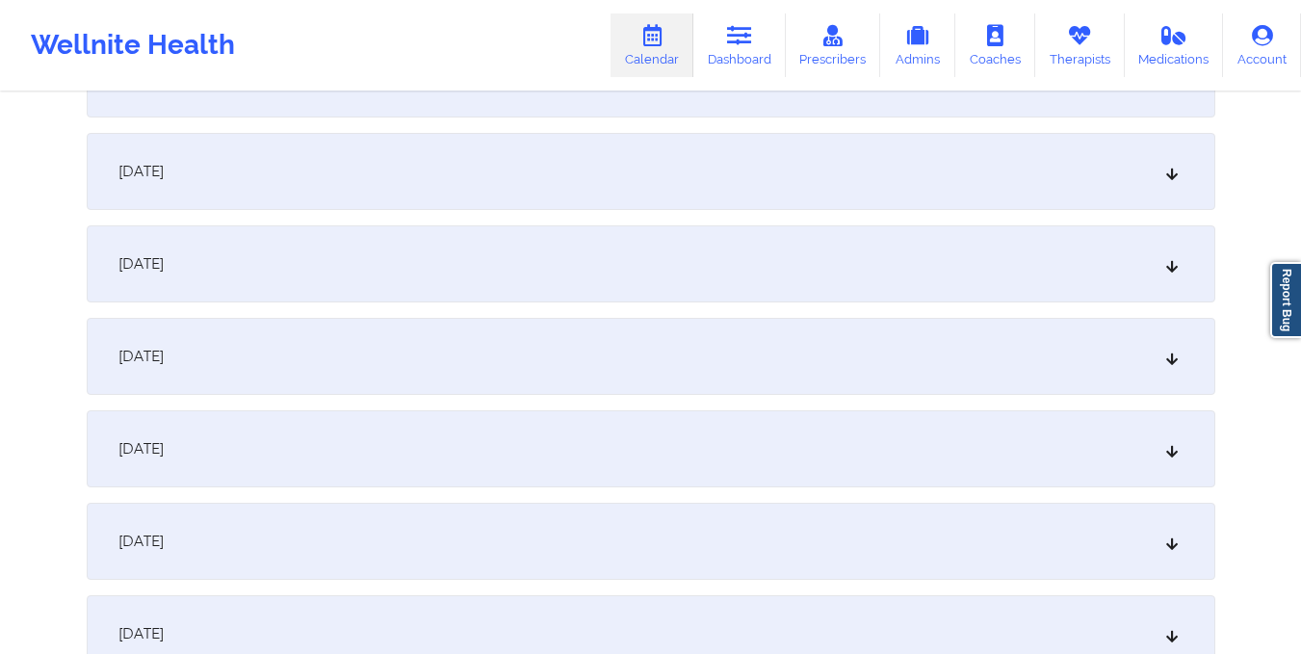
scroll to position [1377, 0]
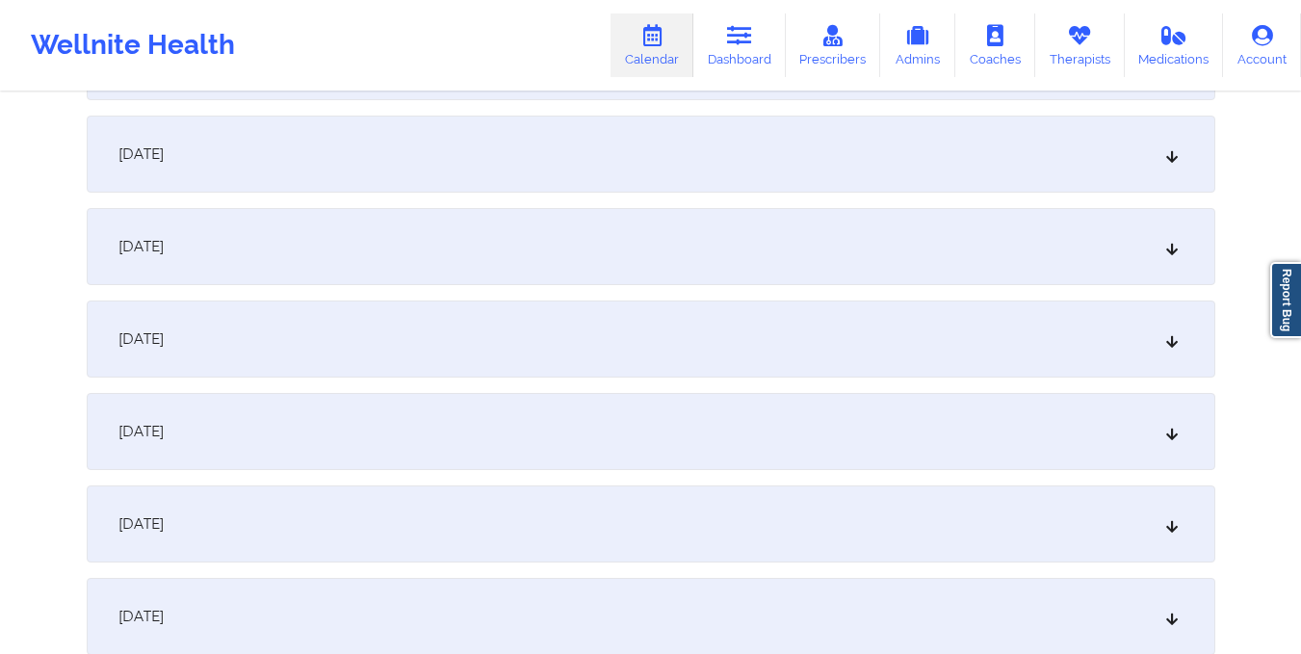
click at [738, 344] on div "October 15, 2025" at bounding box center [651, 338] width 1128 height 77
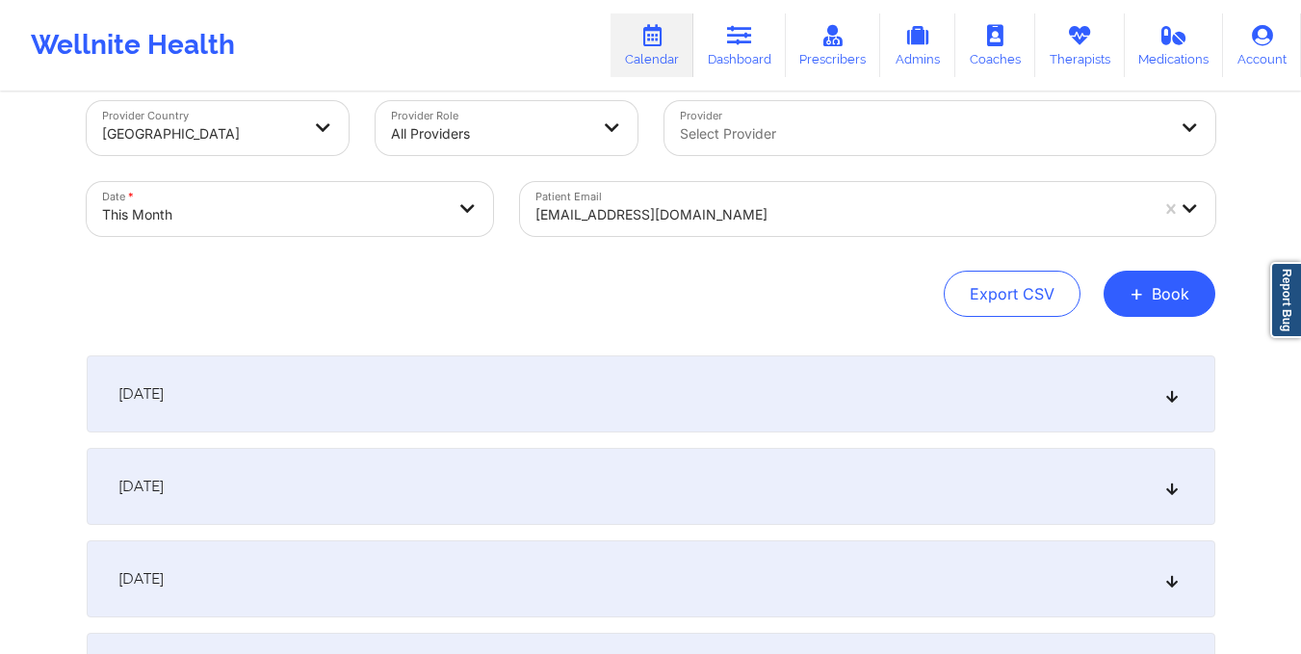
scroll to position [0, 0]
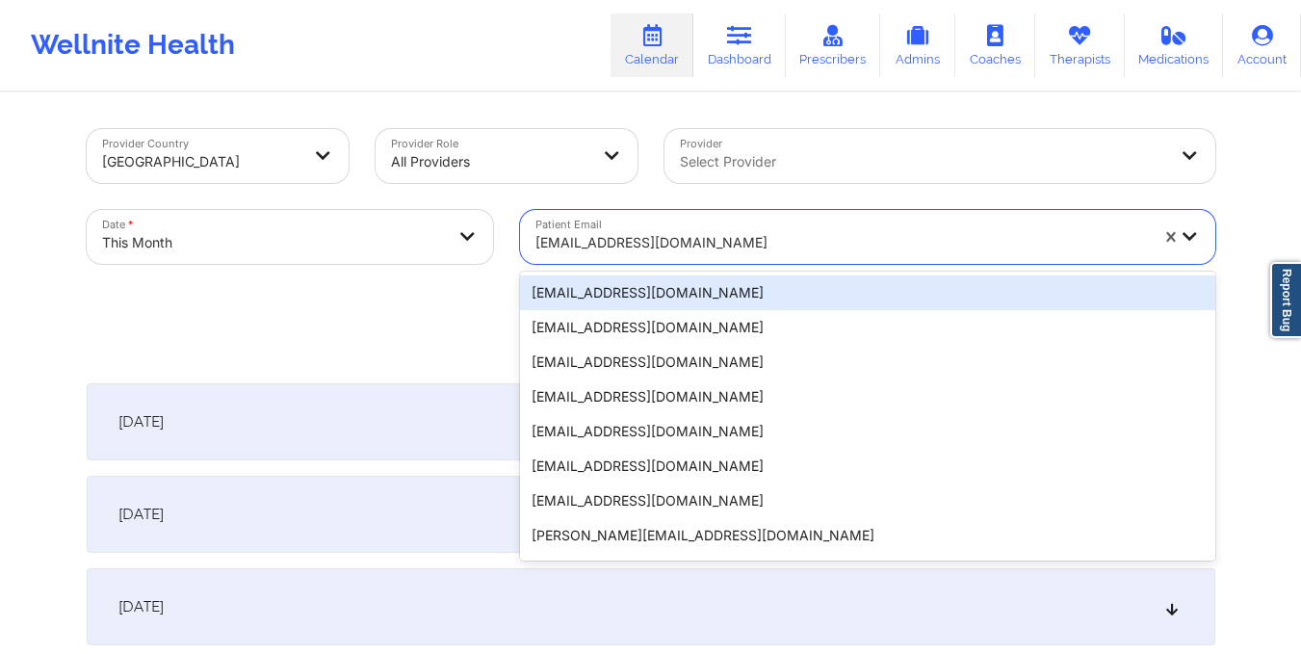
drag, startPoint x: 529, startPoint y: 239, endPoint x: 721, endPoint y: 261, distance: 193.8
click at [721, 261] on div "a.ceccilia02@outlook.com" at bounding box center [835, 237] width 630 height 54
paste input "amartinezcpa@gmail.com"
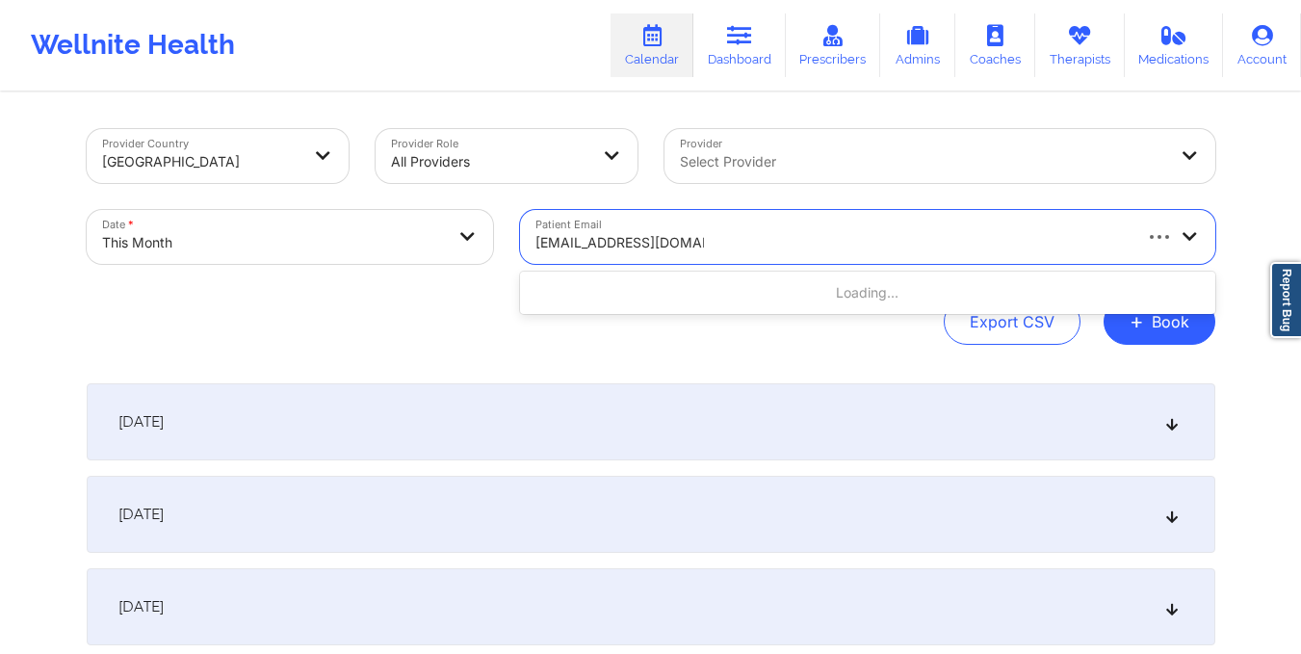
type input "amartinezcpa@gmail.com"
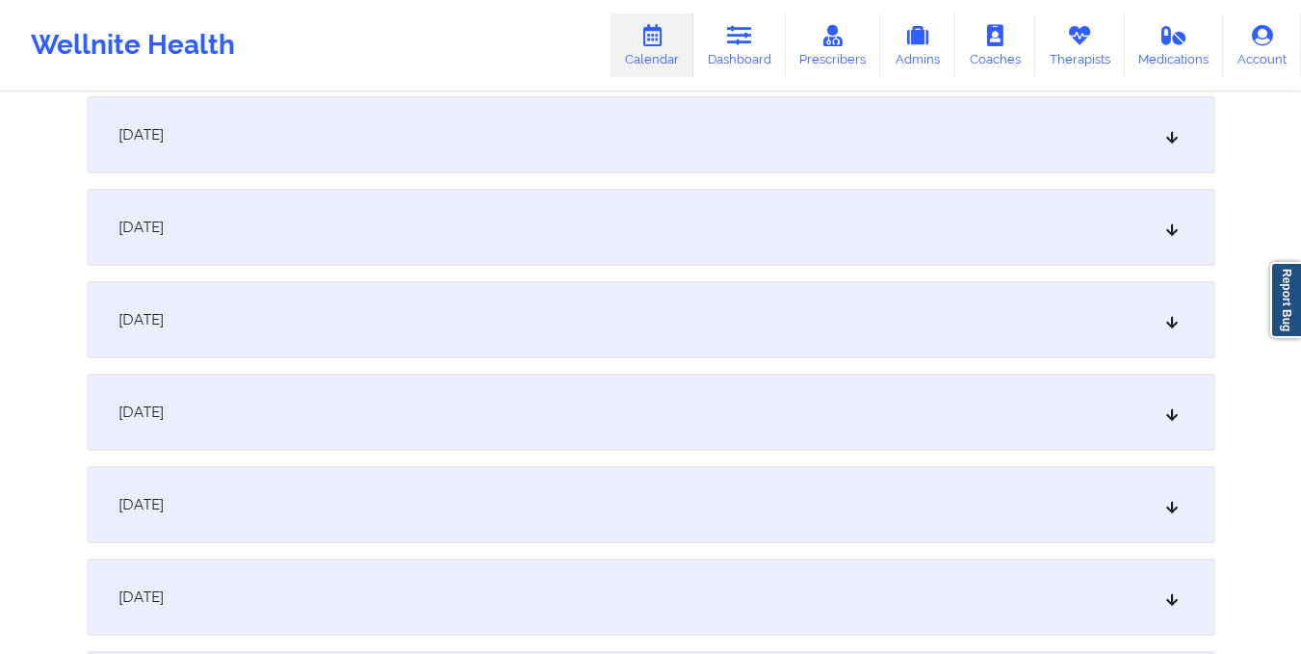
scroll to position [1489, 0]
click at [721, 261] on div "October 15, 2025" at bounding box center [651, 226] width 1128 height 77
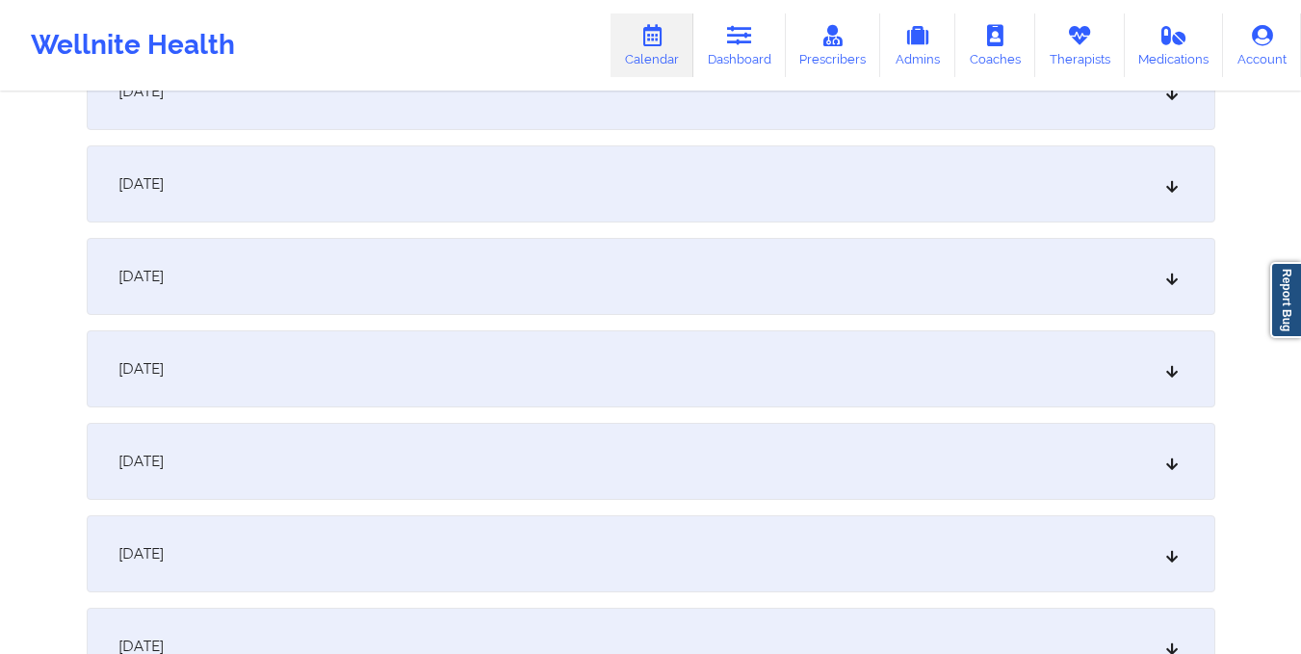
scroll to position [0, 0]
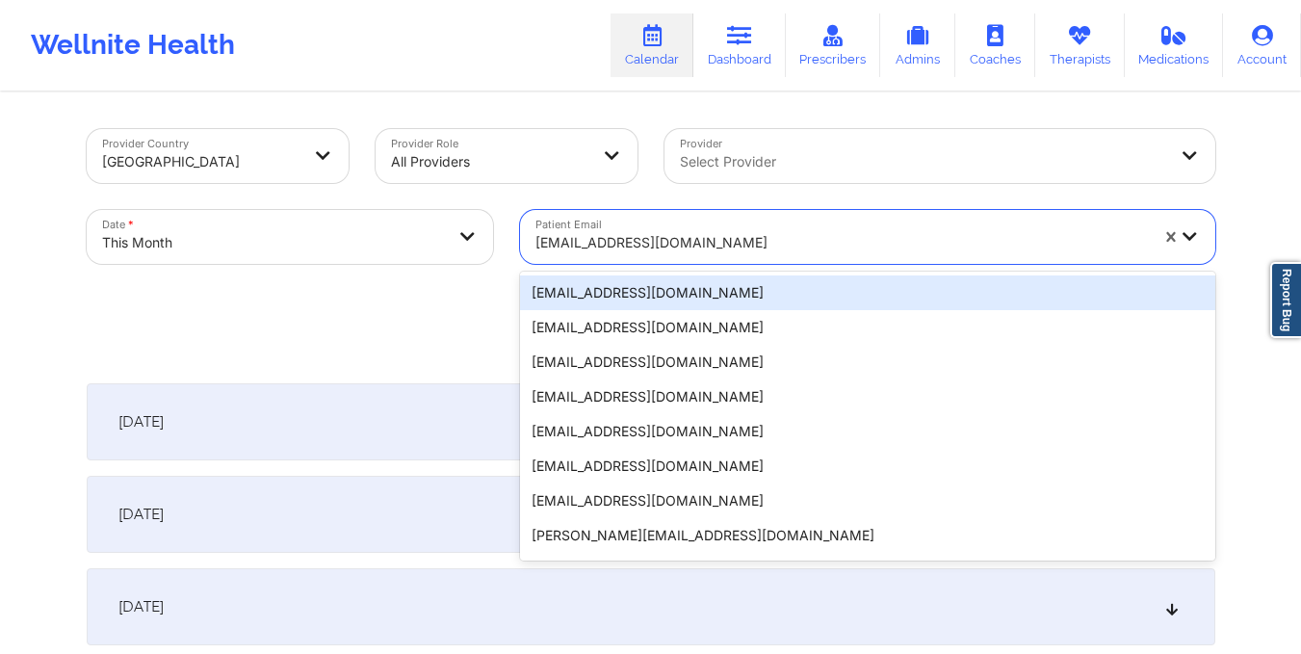
drag, startPoint x: 534, startPoint y: 244, endPoint x: 742, endPoint y: 260, distance: 208.6
click at [742, 260] on div "amartinezcpa@gmail.com" at bounding box center [835, 237] width 630 height 54
paste input "ohitsmegan91@gmail.com"
type input "ohitsmegan91@gmail.com"
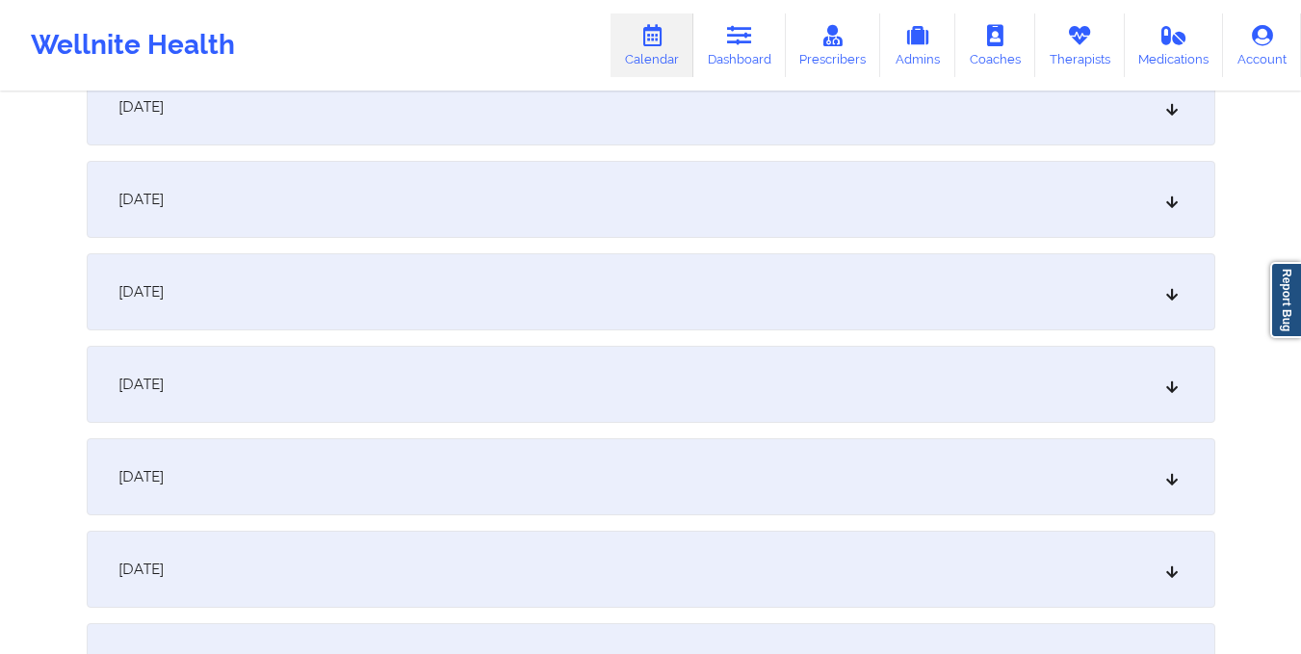
scroll to position [1237, 0]
click at [741, 505] on div "October 15, 2025" at bounding box center [651, 478] width 1128 height 77
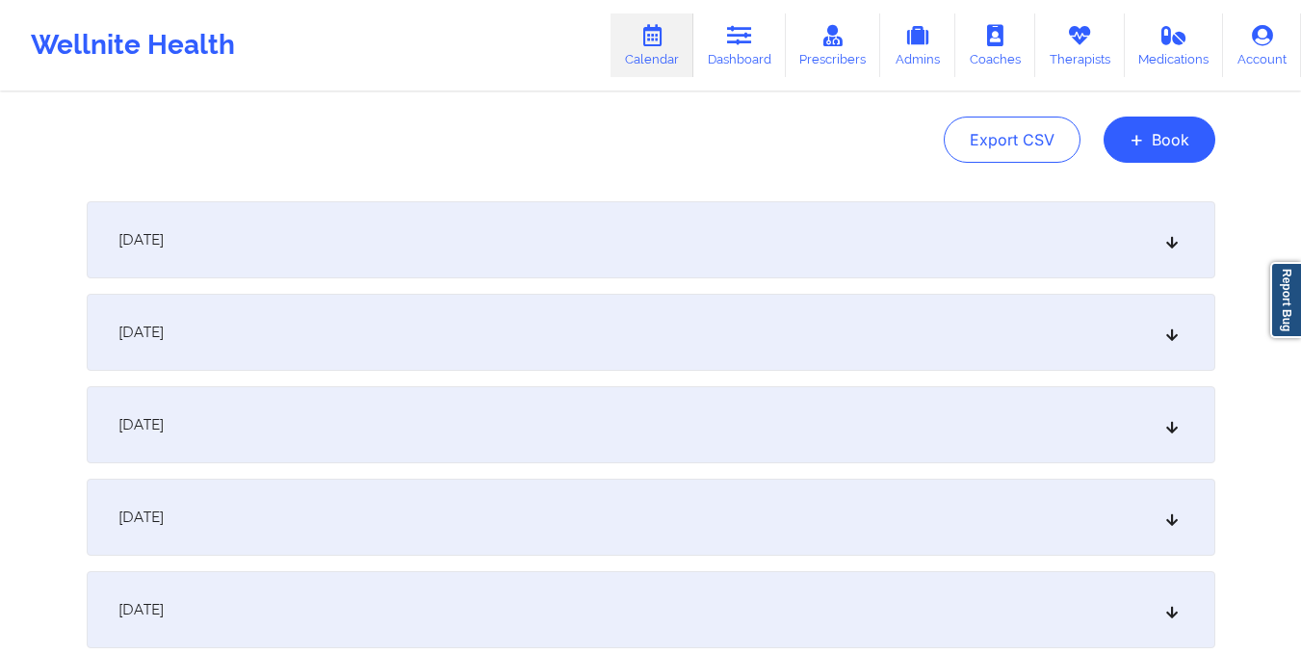
scroll to position [0, 0]
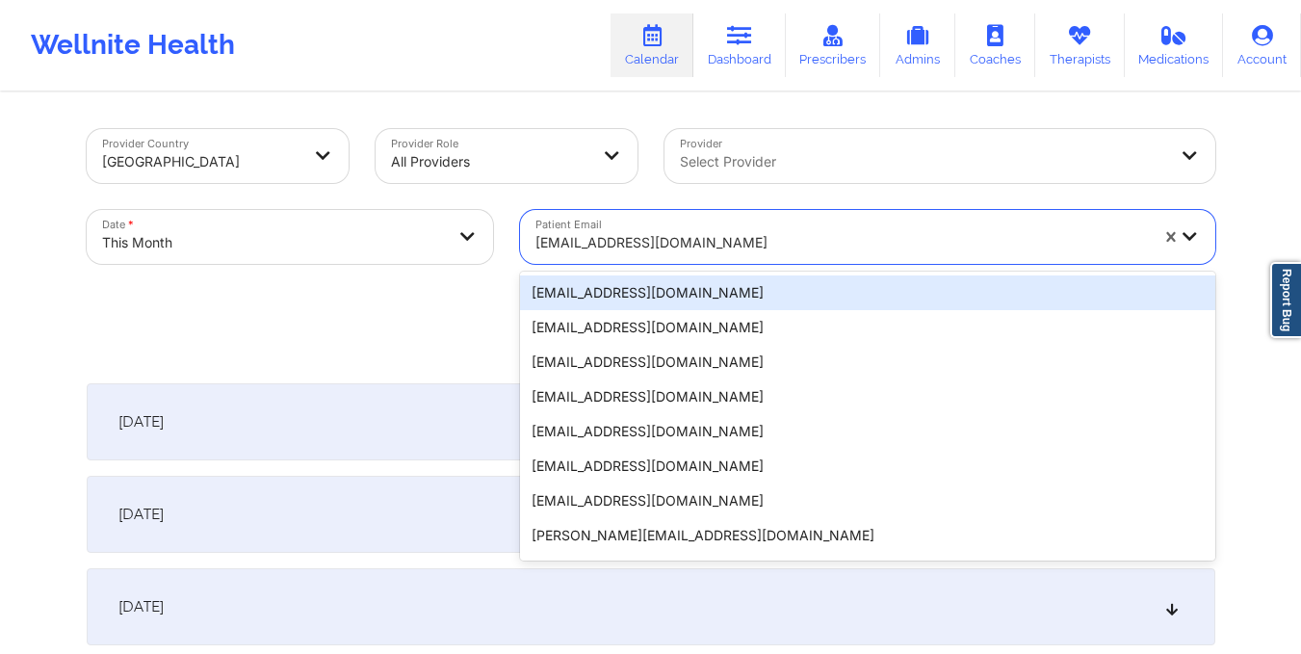
drag, startPoint x: 533, startPoint y: 241, endPoint x: 714, endPoint y: 266, distance: 182.7
click at [714, 266] on div "Patient Email 20 results available. Use Up and Down to choose options, press En…" at bounding box center [867, 236] width 722 height 81
paste input "michyzurga@hotmail.com"
type input "michyzurga@hotmail.com"
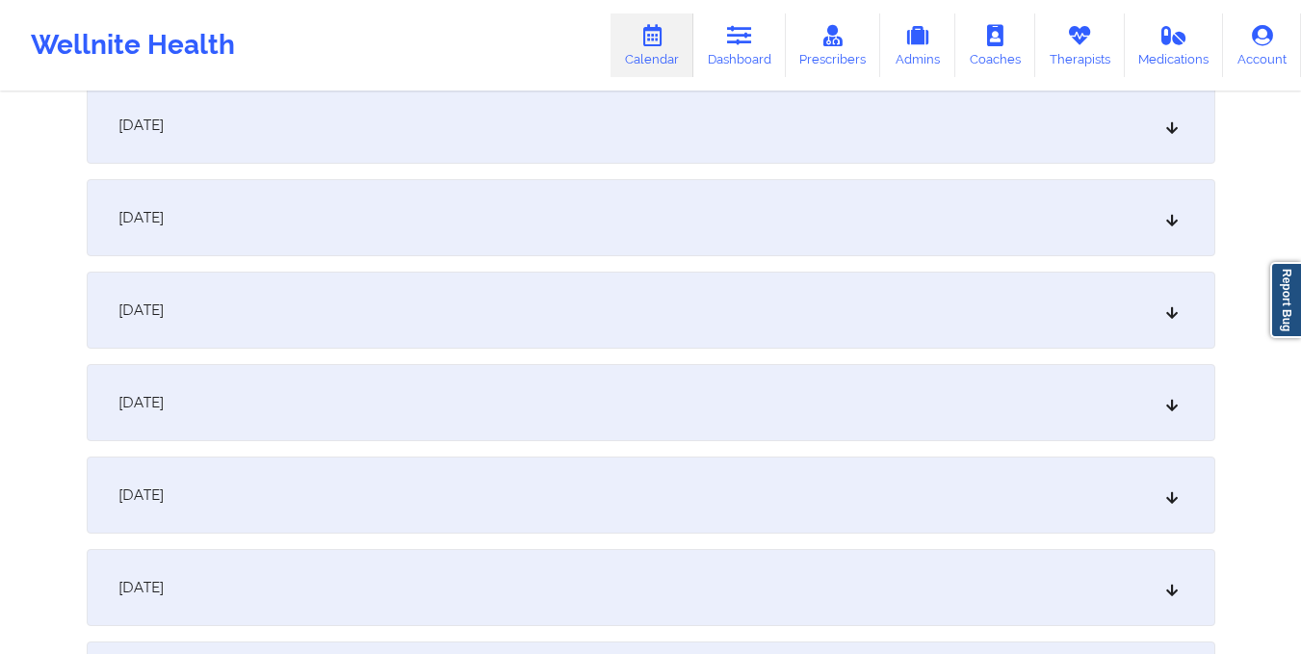
scroll to position [1500, 0]
click at [664, 246] on div "October 15, 2025" at bounding box center [651, 215] width 1128 height 77
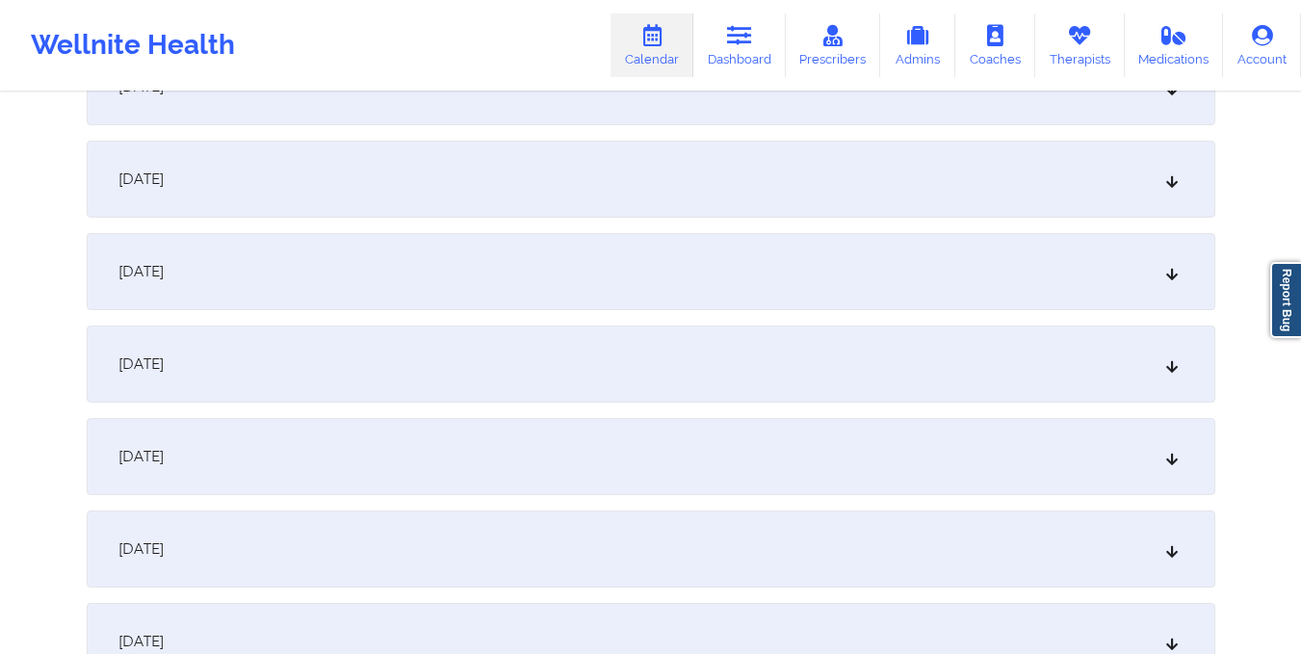
scroll to position [763, 0]
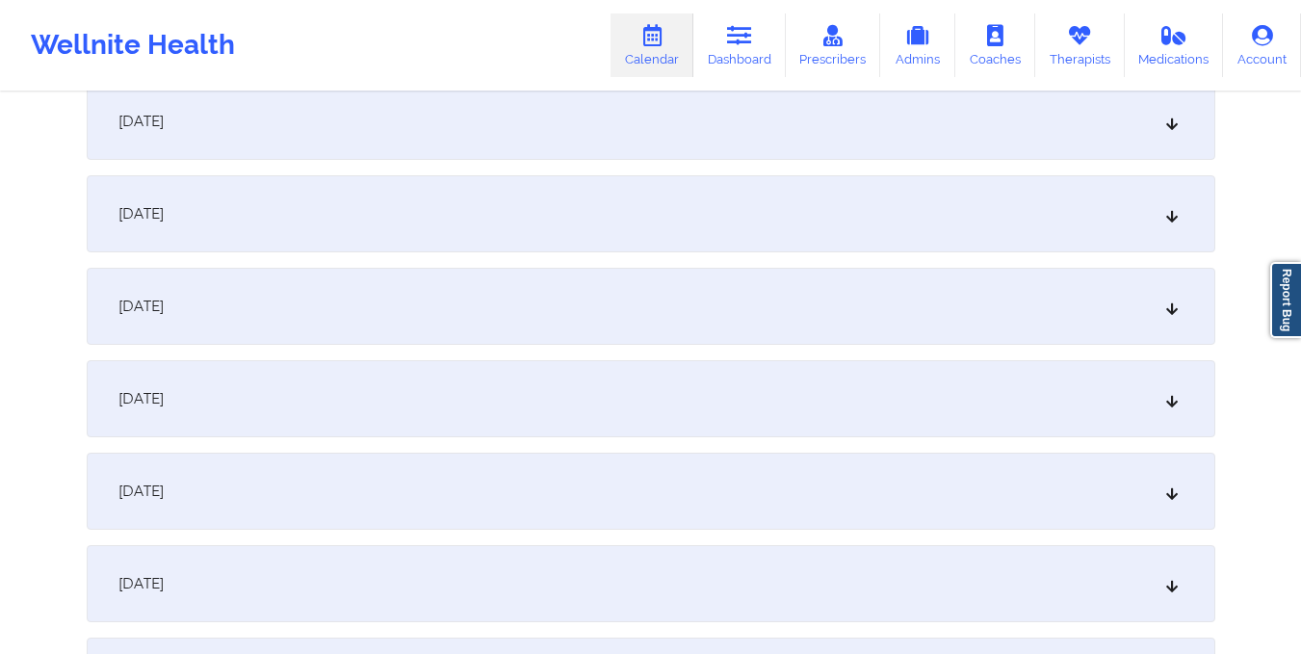
click at [674, 319] on div "October 8, 2025" at bounding box center [651, 306] width 1128 height 77
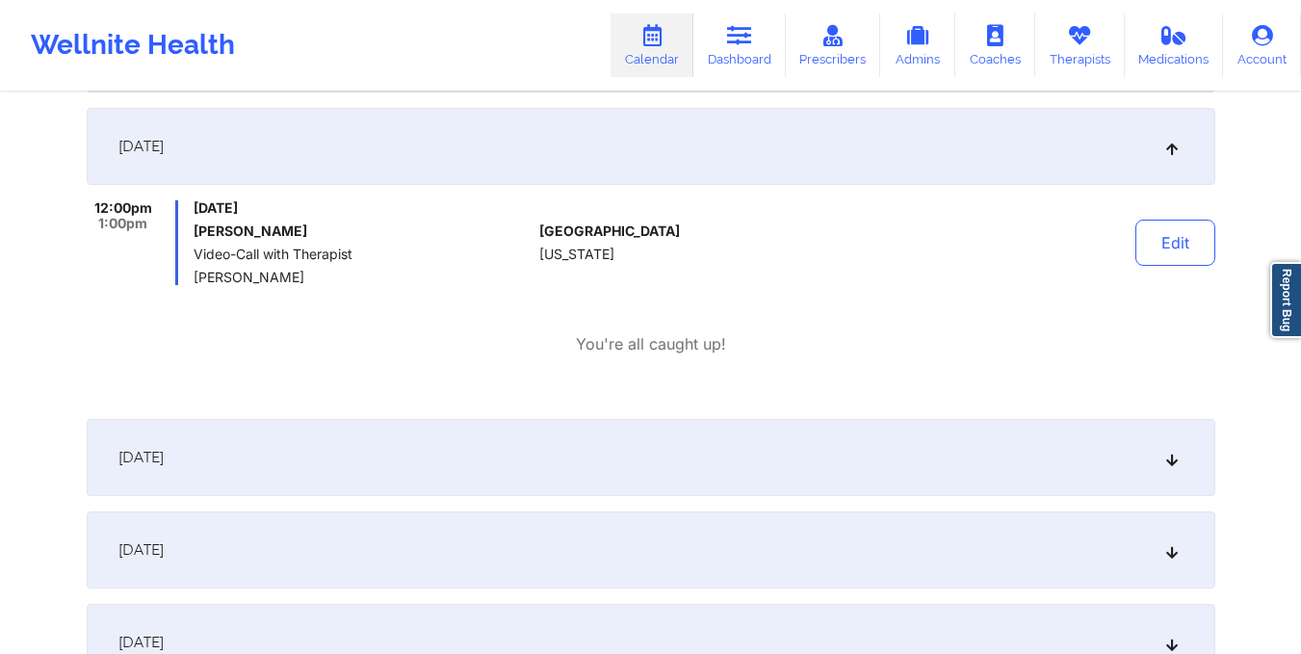
scroll to position [0, 0]
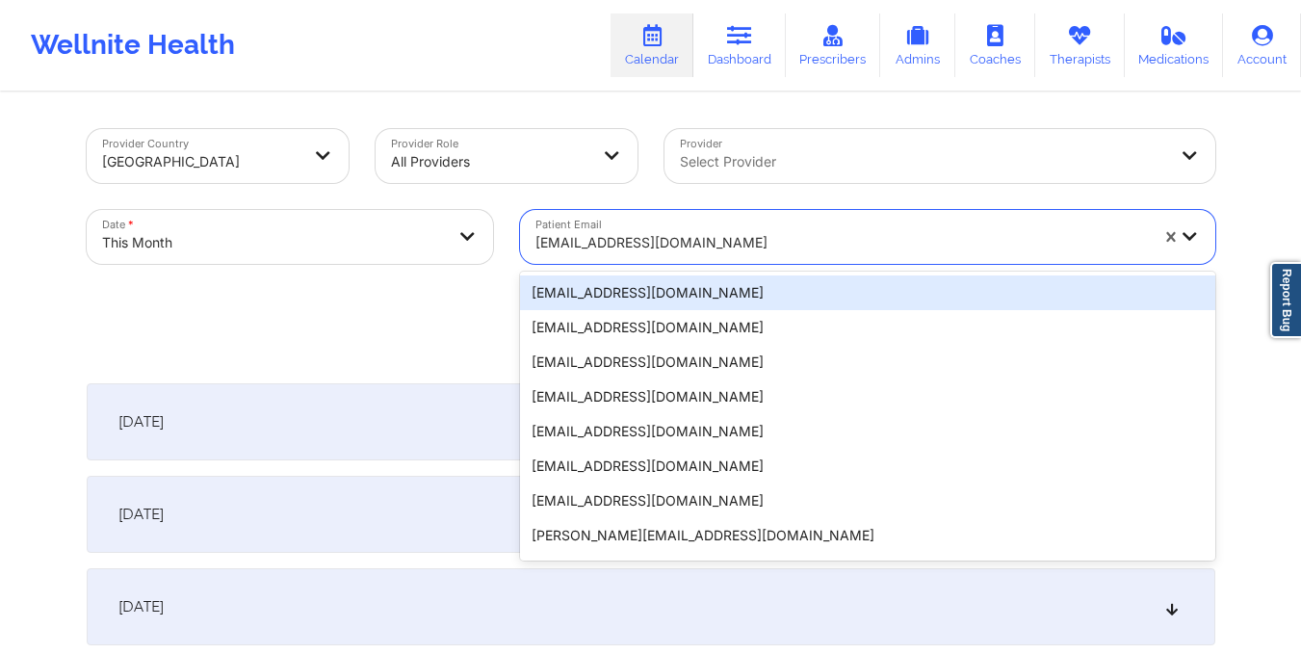
drag, startPoint x: 535, startPoint y: 245, endPoint x: 738, endPoint y: 263, distance: 204.0
click at [738, 263] on div "michyzurga@hotmail.com" at bounding box center [835, 237] width 630 height 54
paste input "gramofsunshine@gmail.com"
type input "gramofsunshine@gmail.com"
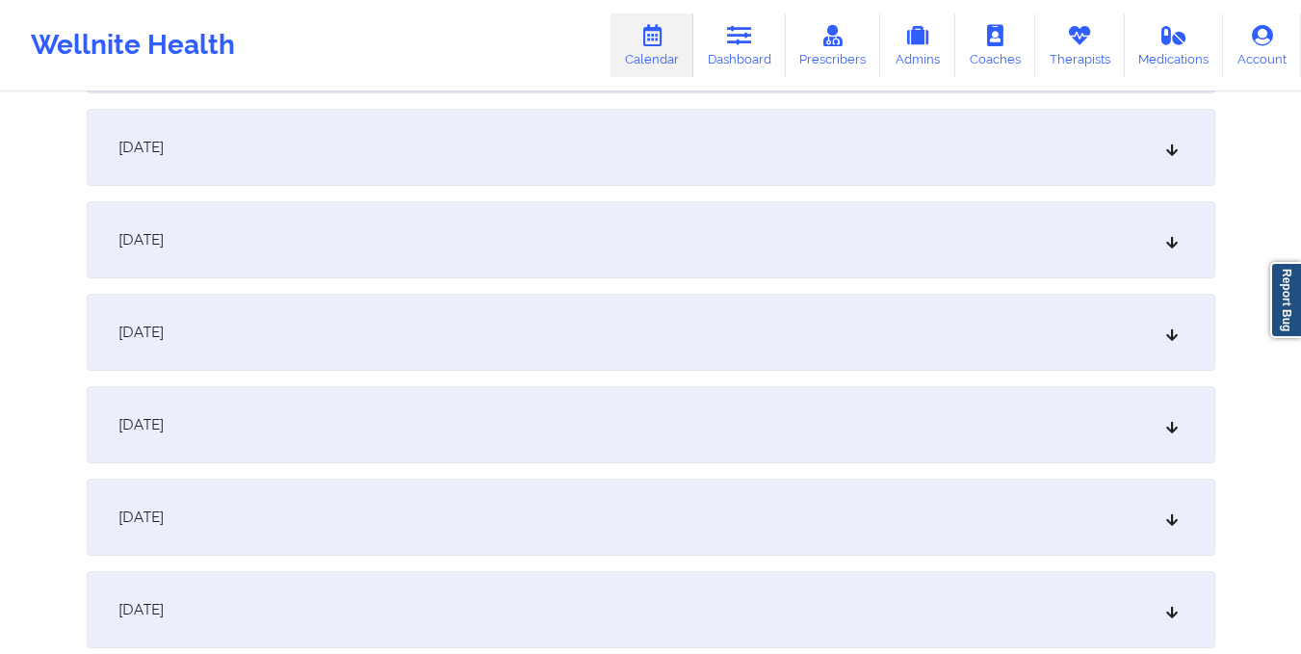
scroll to position [1569, 0]
click at [656, 140] on div "October 15, 2025" at bounding box center [651, 146] width 1128 height 77
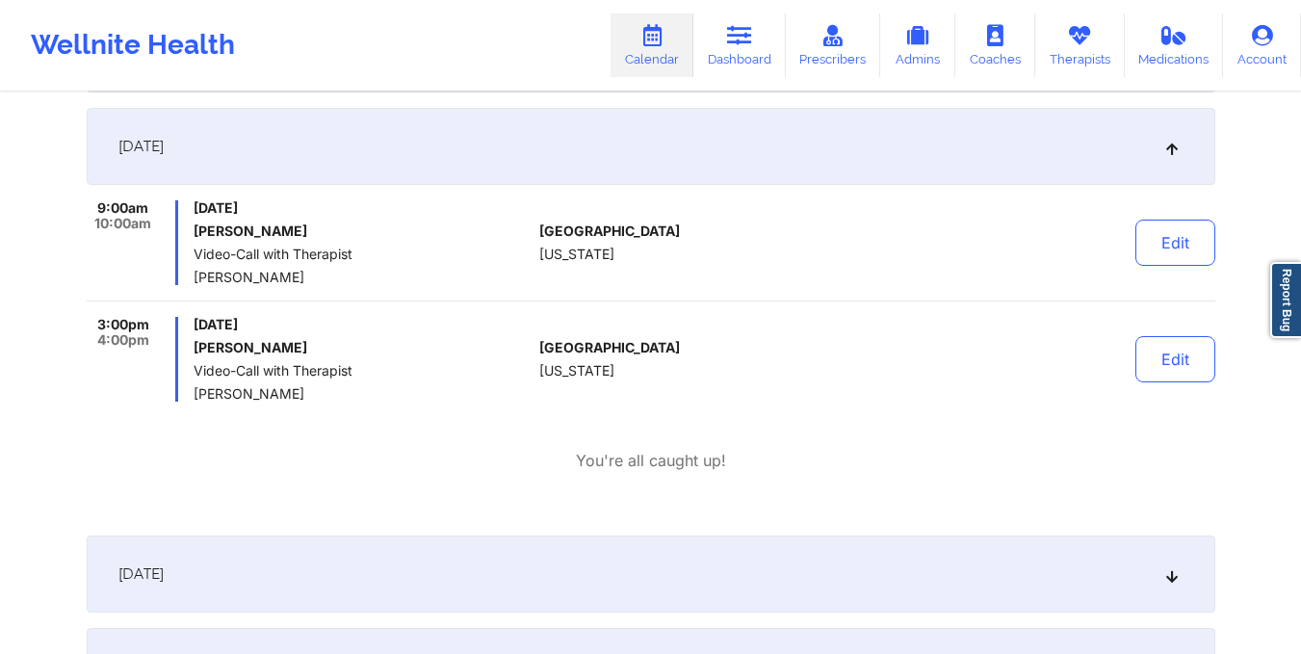
click at [649, 451] on p "You're all caught up!" at bounding box center [651, 461] width 150 height 22
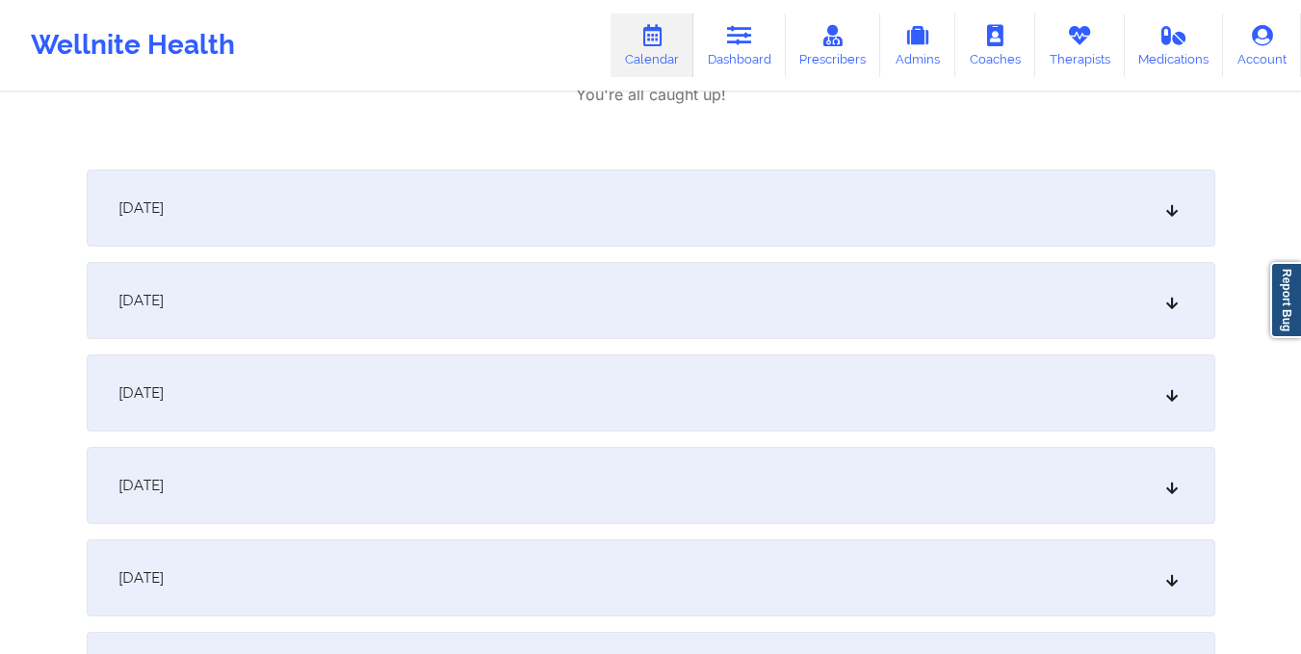
scroll to position [1936, 0]
click at [636, 327] on div "October 17, 2025" at bounding box center [651, 299] width 1128 height 77
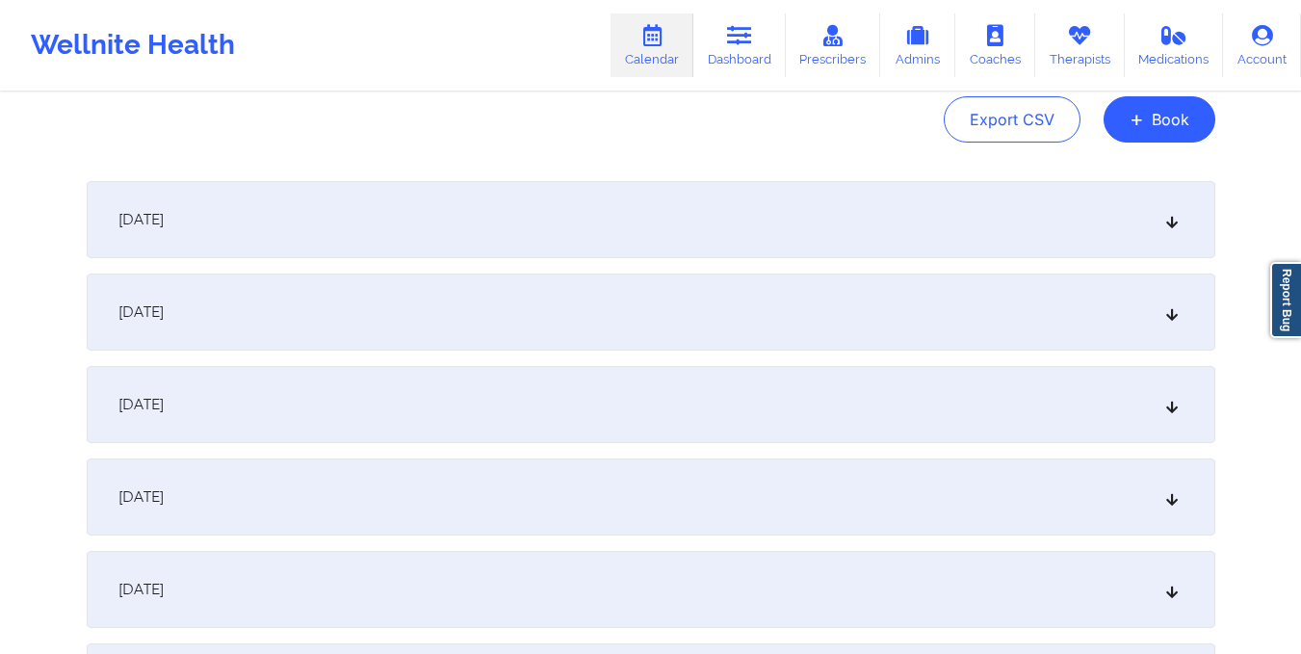
scroll to position [0, 0]
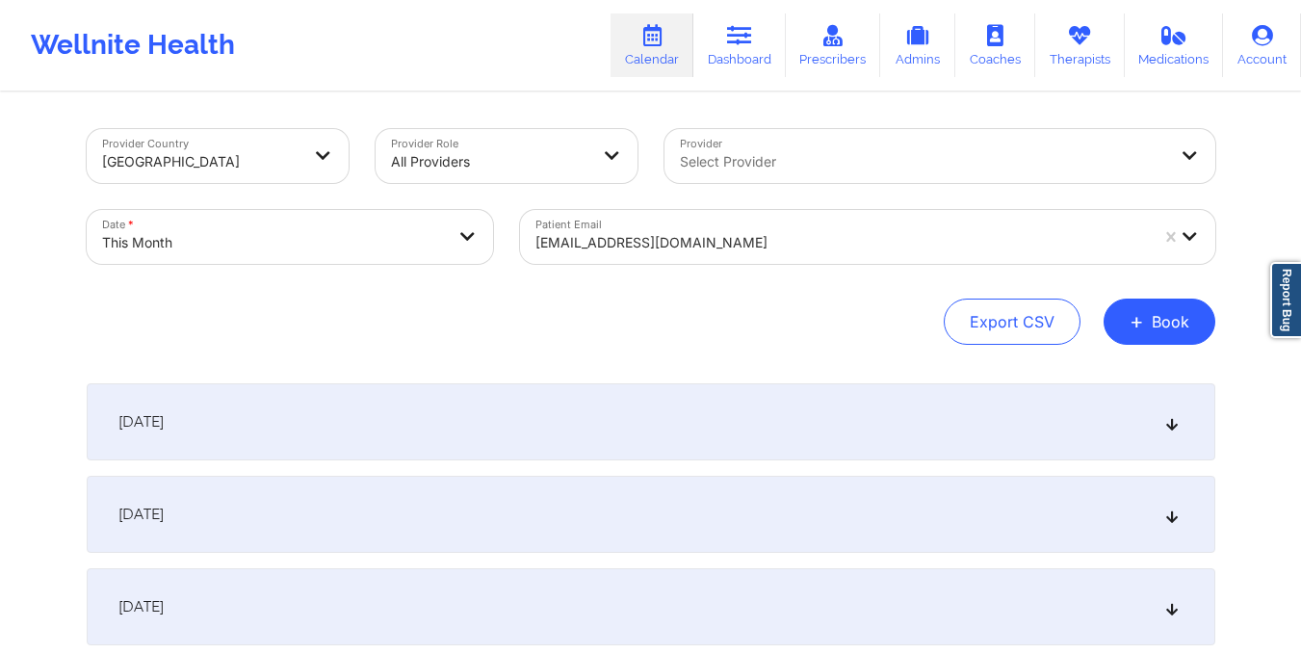
drag, startPoint x: 530, startPoint y: 235, endPoint x: 458, endPoint y: 373, distance: 155.0
click at [794, 243] on div "gramofsunshine@gmail.com" at bounding box center [835, 237] width 630 height 54
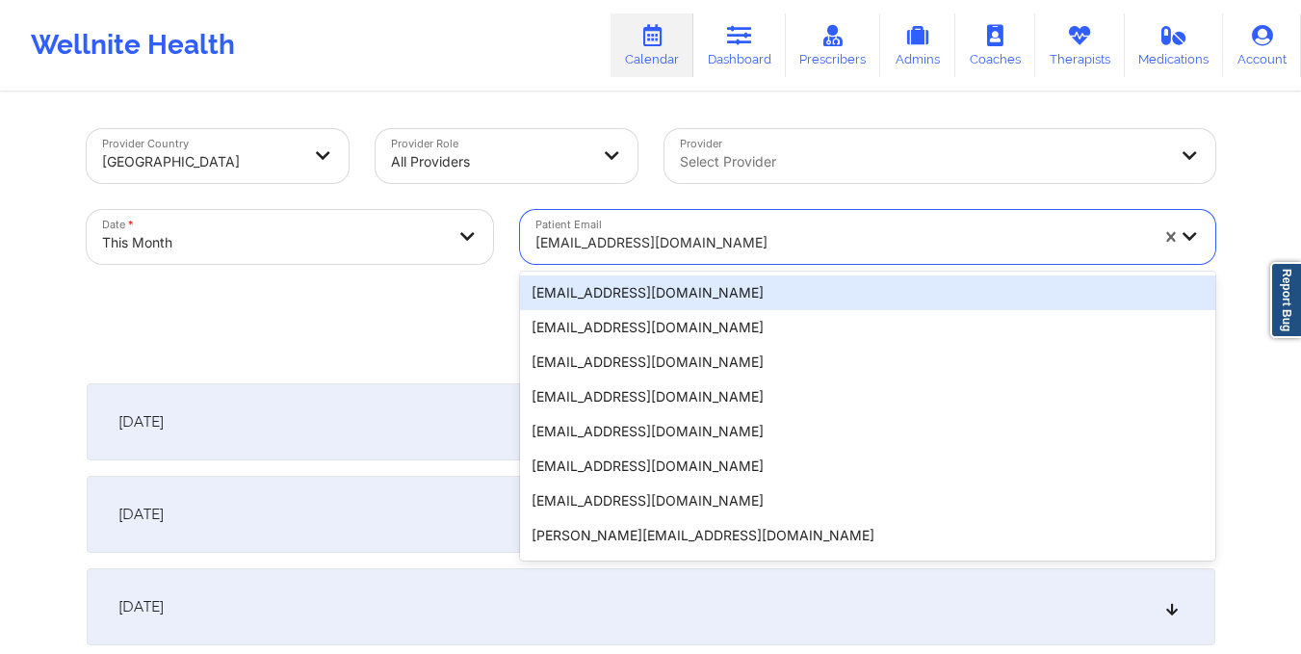
paste input "nohelia74@yahoo.com"
type input "nohelia74@yahoo.com"
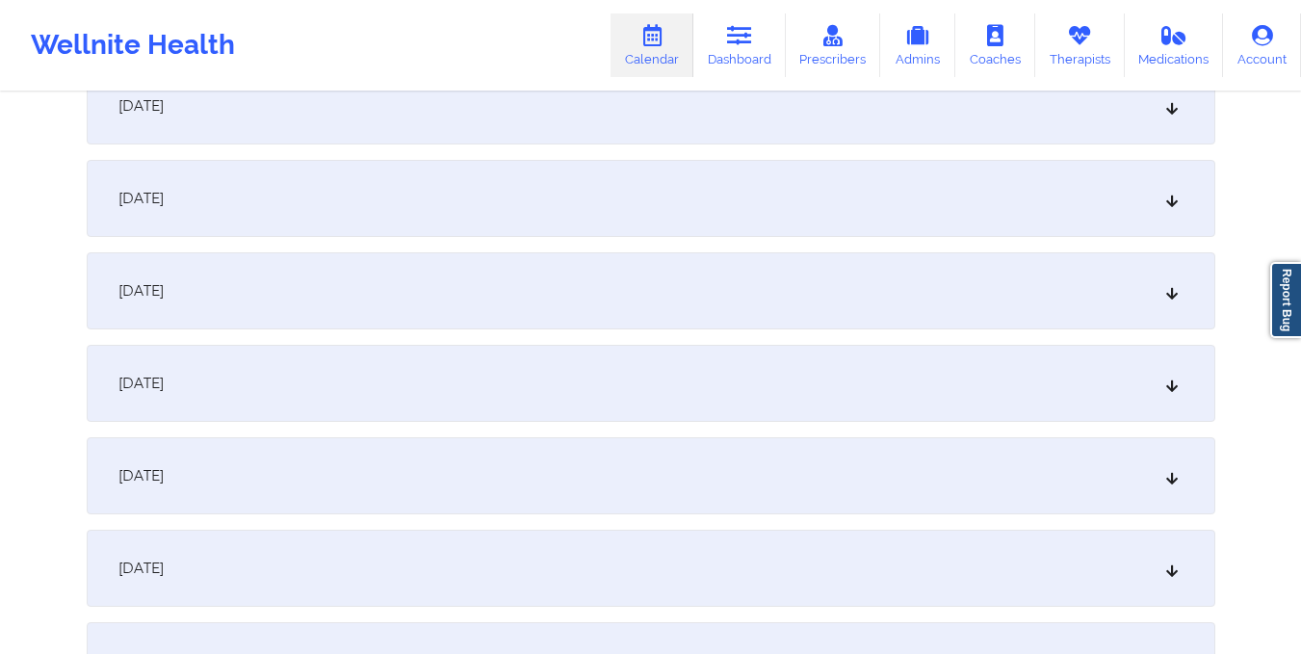
scroll to position [1332, 0]
click at [481, 354] on div "October 15, 2025" at bounding box center [651, 384] width 1128 height 77
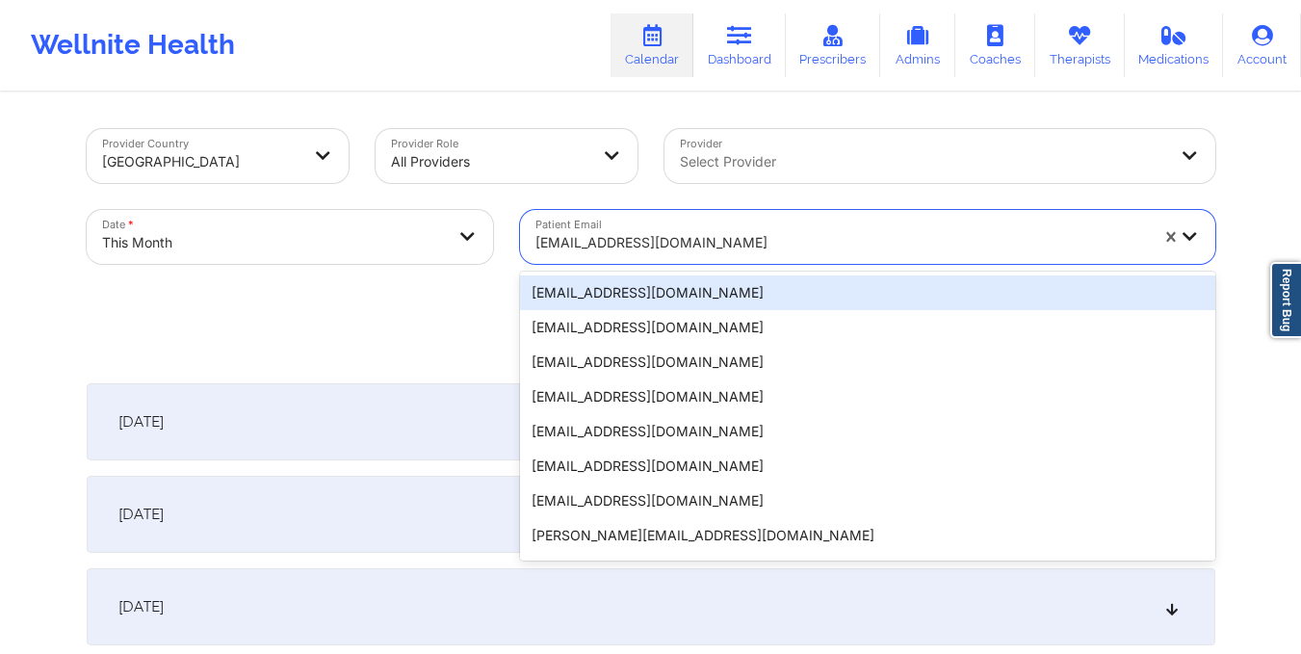
drag, startPoint x: 535, startPoint y: 243, endPoint x: 725, endPoint y: 242, distance: 189.7
click at [725, 242] on div at bounding box center [841, 242] width 612 height 23
paste input "aprilraine13@yahoo.com"
type input "aprilraine13@yahoo.com"
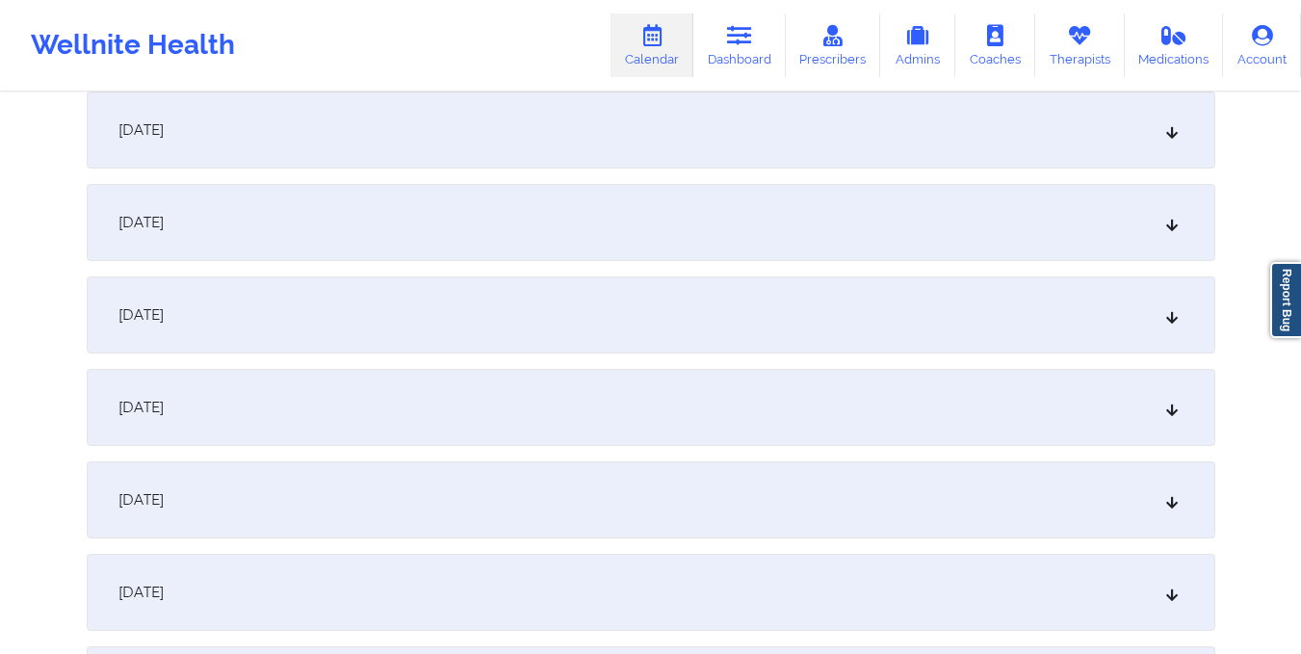
scroll to position [1495, 0]
click at [725, 221] on div "October 15, 2025" at bounding box center [651, 220] width 1128 height 77
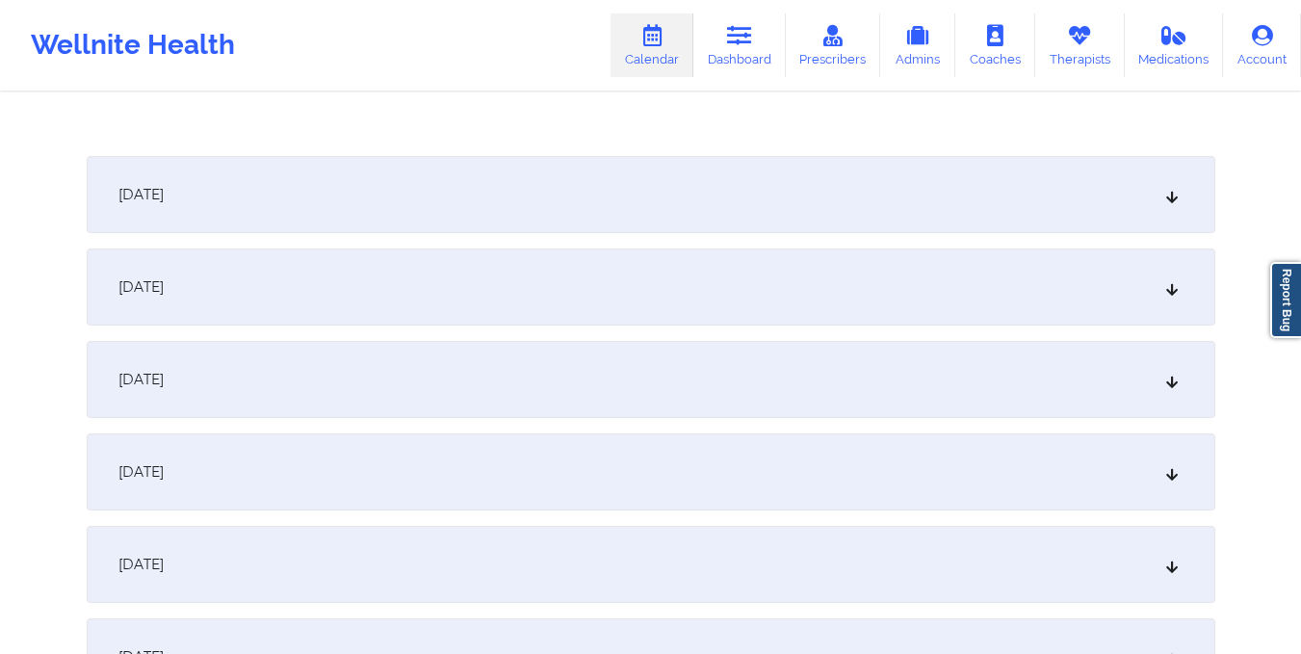
scroll to position [1835, 0]
click at [752, 193] on div "October 16, 2025" at bounding box center [651, 191] width 1128 height 77
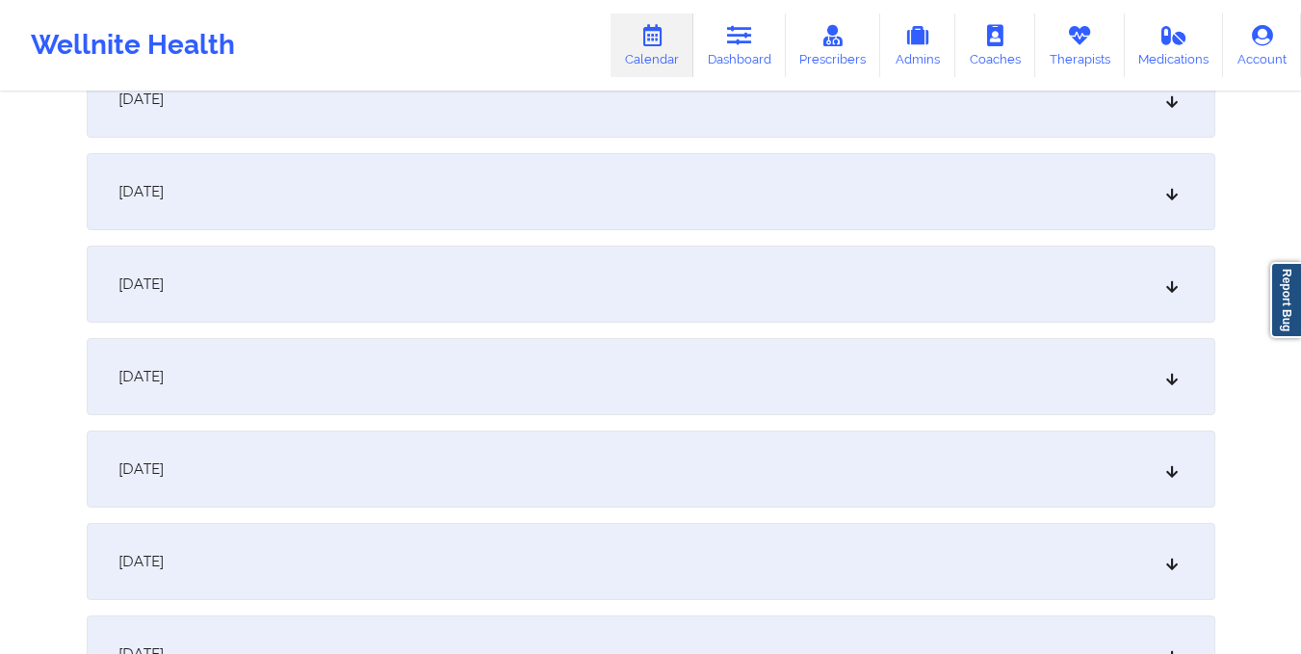
scroll to position [0, 0]
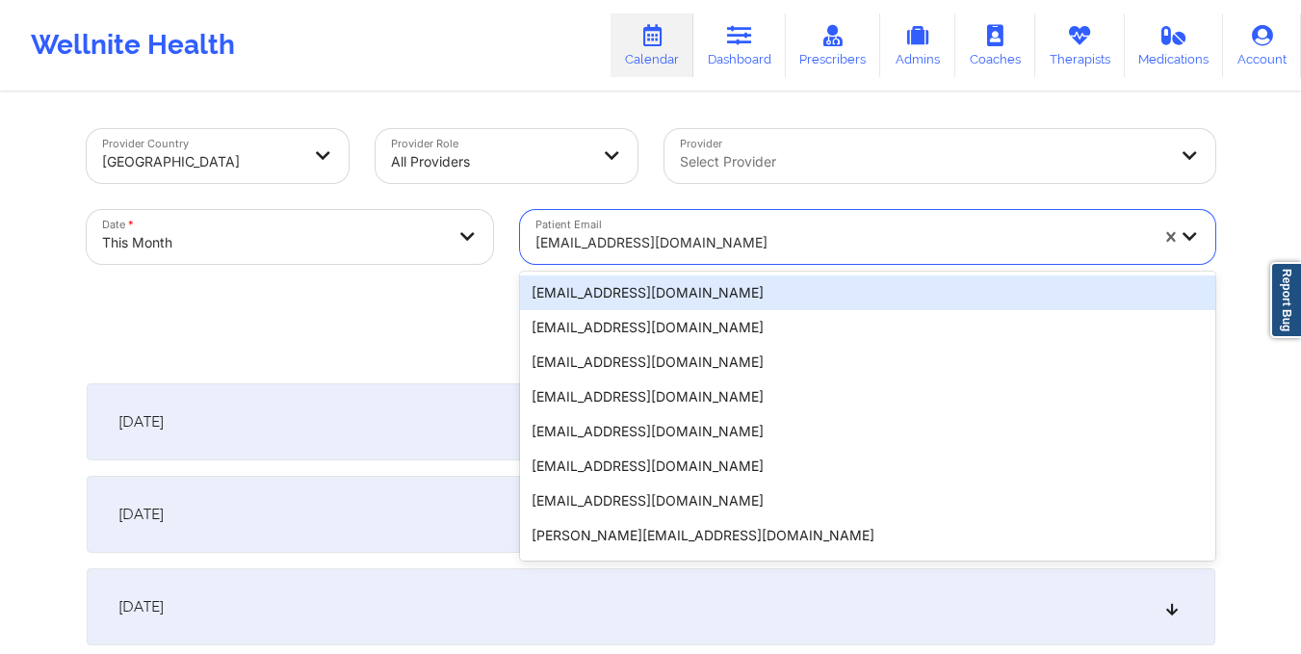
drag, startPoint x: 531, startPoint y: 238, endPoint x: 702, endPoint y: 287, distance: 177.4
click at [702, 264] on div "20 results available. Use Up and Down to choose options, press Enter to select …" at bounding box center [867, 237] width 695 height 54
paste input "nikkibradford814@gmail.com"
type input "nikkibradford814@gmail.com"
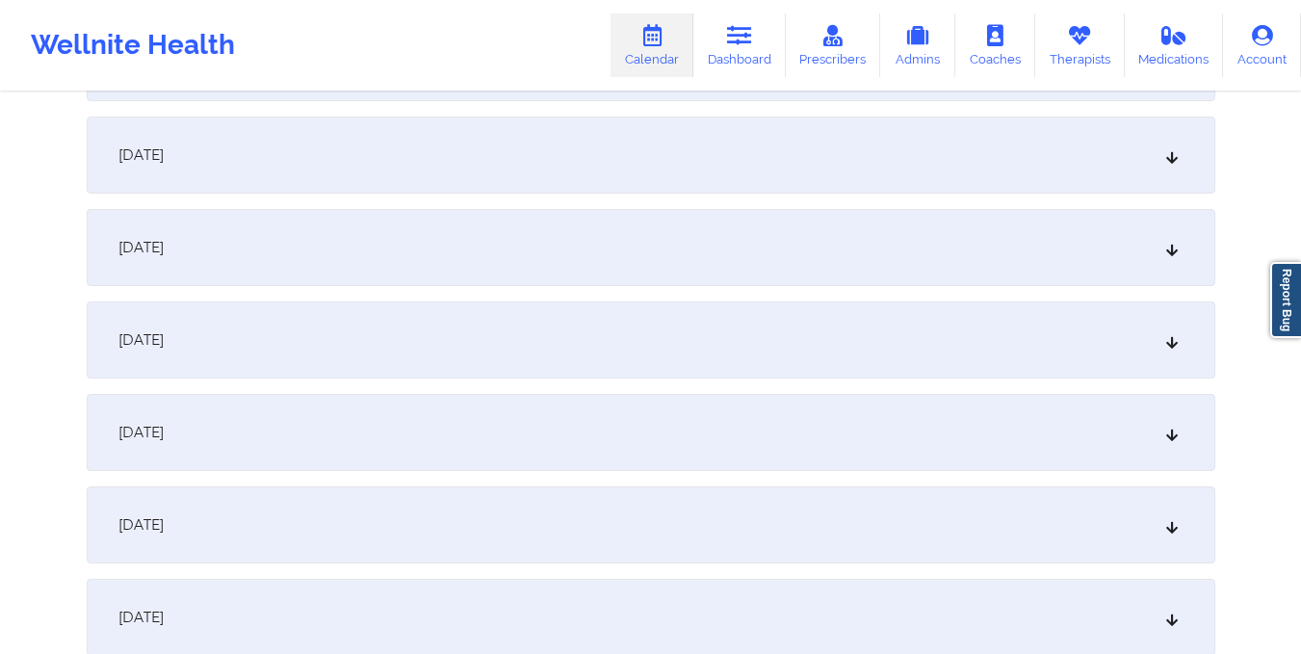
scroll to position [1377, 0]
click at [686, 355] on div "October 15, 2025" at bounding box center [651, 338] width 1128 height 77
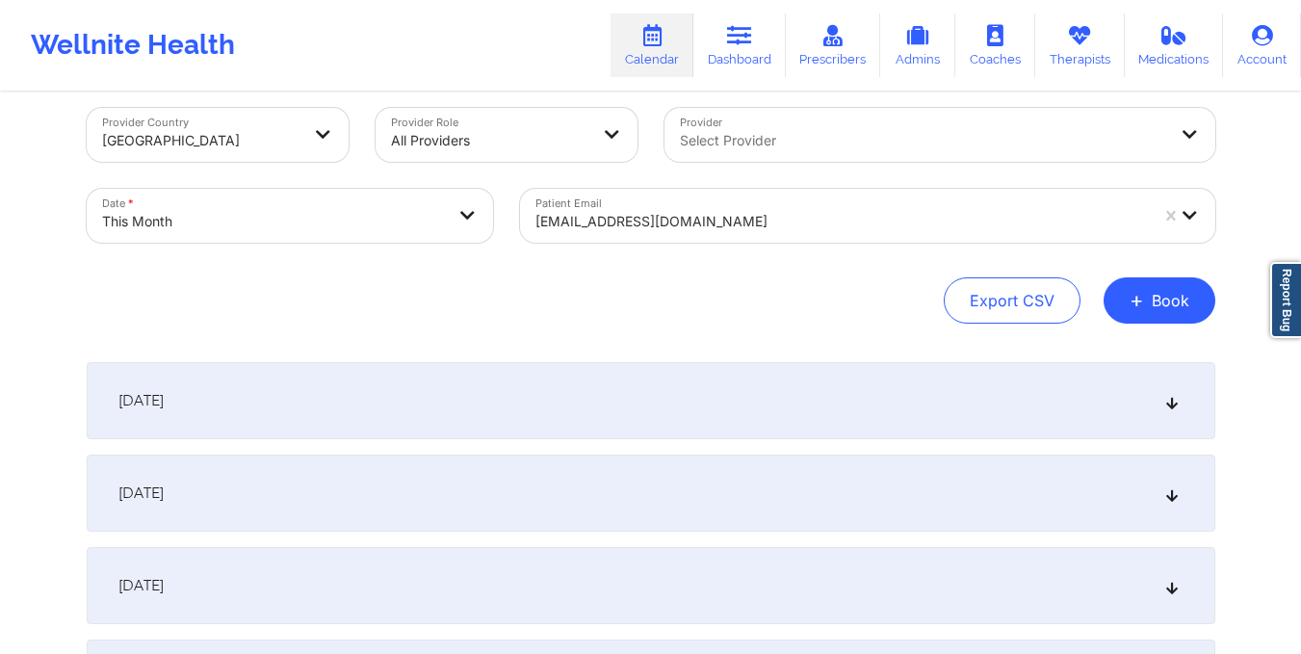
scroll to position [0, 0]
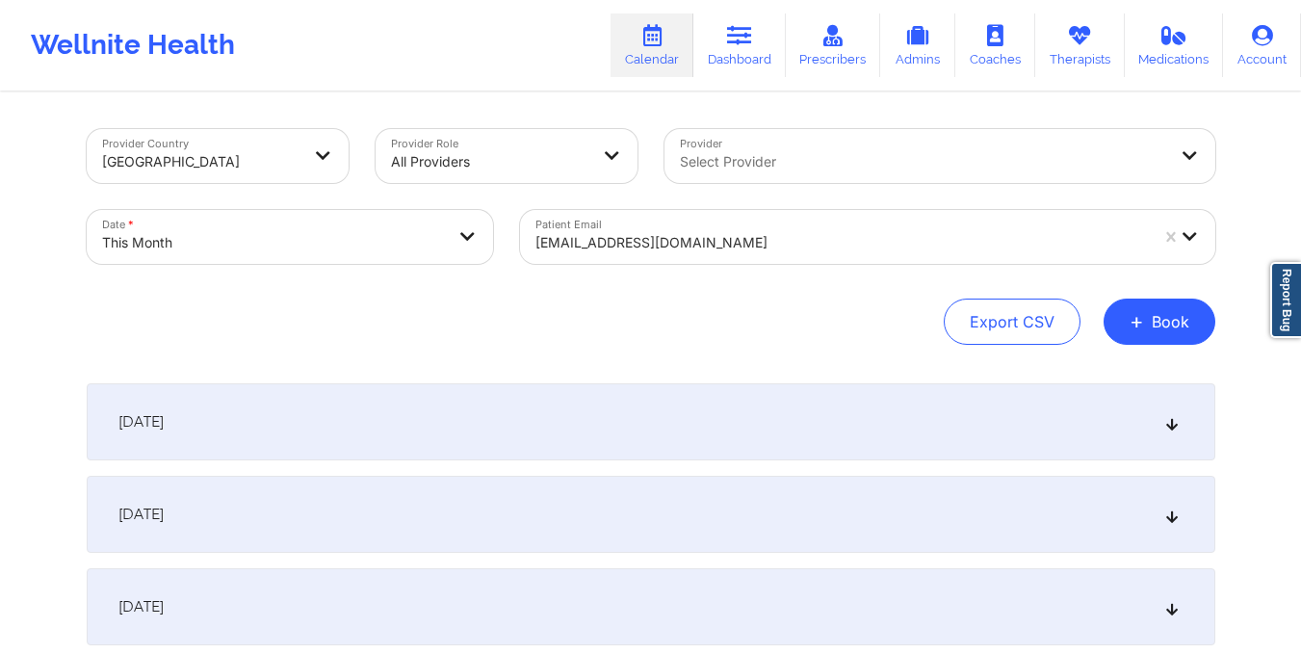
drag, startPoint x: 533, startPoint y: 245, endPoint x: 733, endPoint y: 246, distance: 199.3
click at [733, 246] on div "nikkibradford814@gmail.com" at bounding box center [835, 237] width 630 height 54
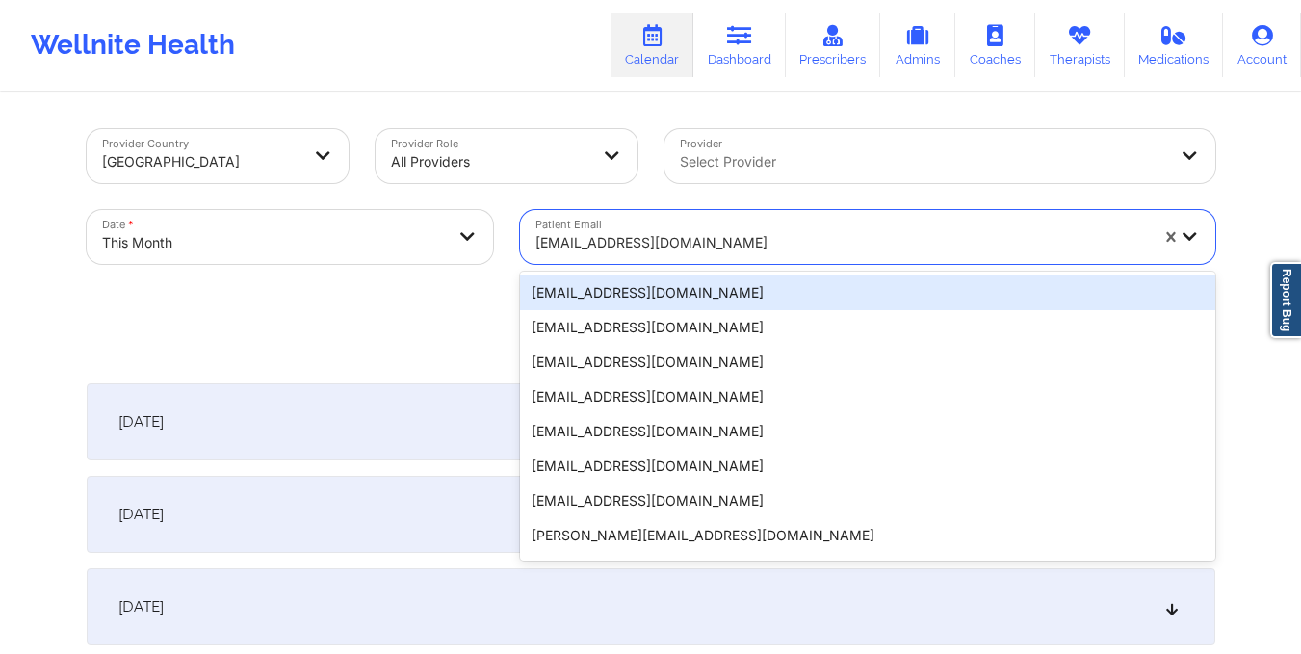
paste input "gcurry117@gmail.com"
type input "gcurry117@gmail.com"
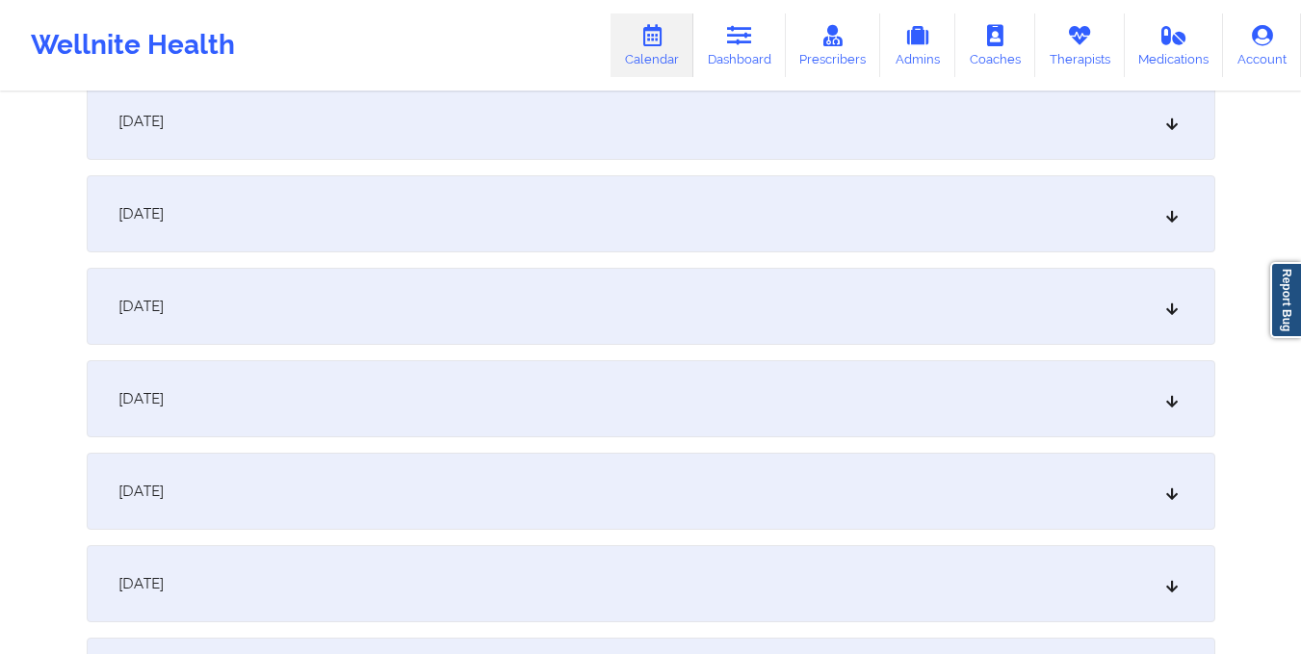
scroll to position [1503, 0]
click at [782, 217] on div "October 15, 2025" at bounding box center [651, 212] width 1128 height 77
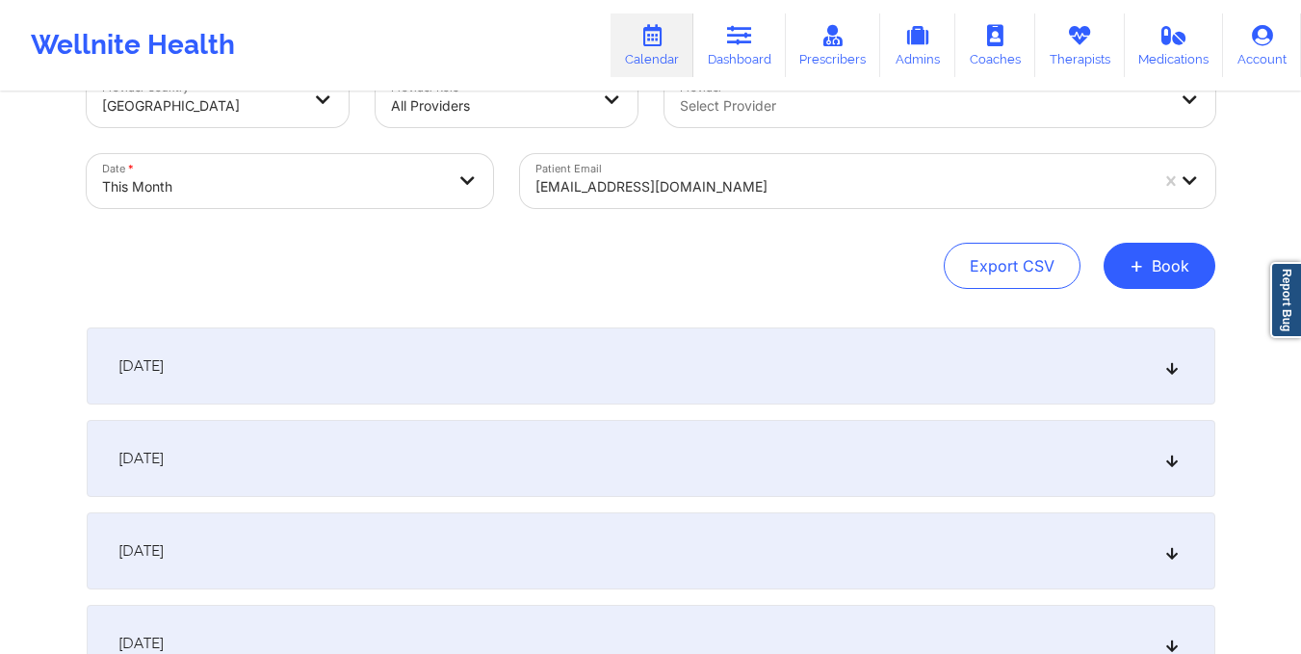
scroll to position [0, 0]
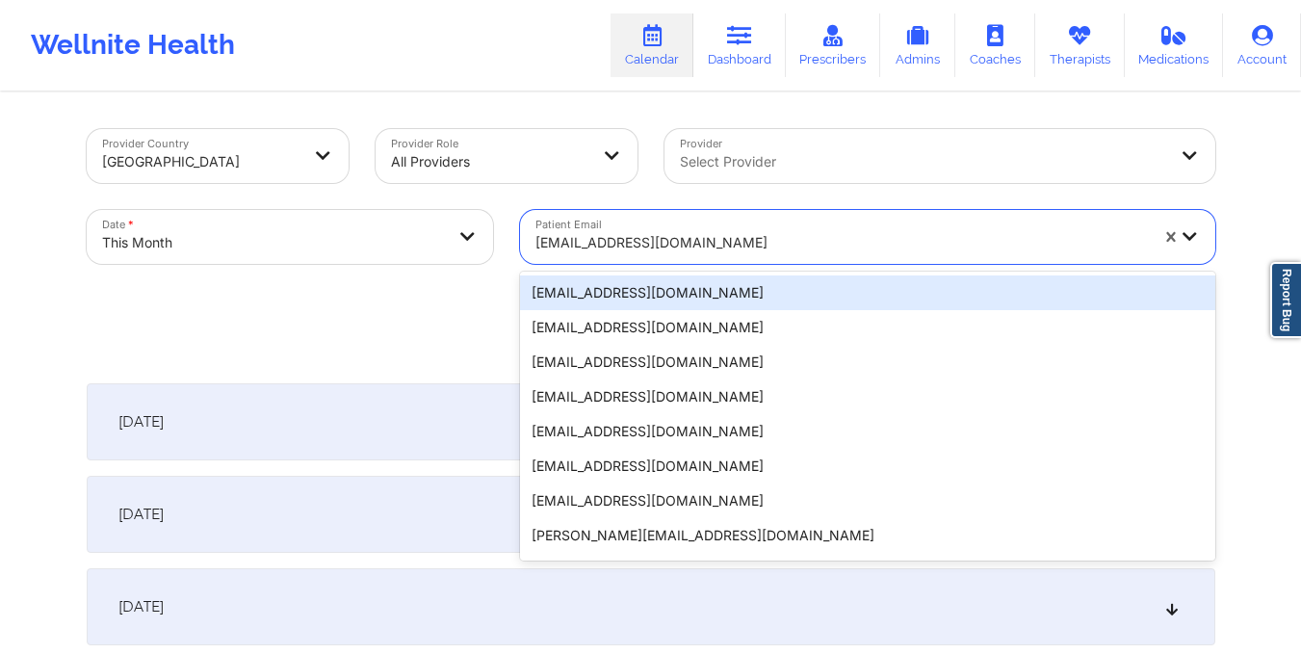
drag, startPoint x: 532, startPoint y: 243, endPoint x: 643, endPoint y: 246, distance: 110.8
click at [643, 246] on div "gcurry117@gmail.com" at bounding box center [835, 237] width 630 height 54
paste input "dkcincotta@verizon.net"
type input "dkcincotta@verizon.net"
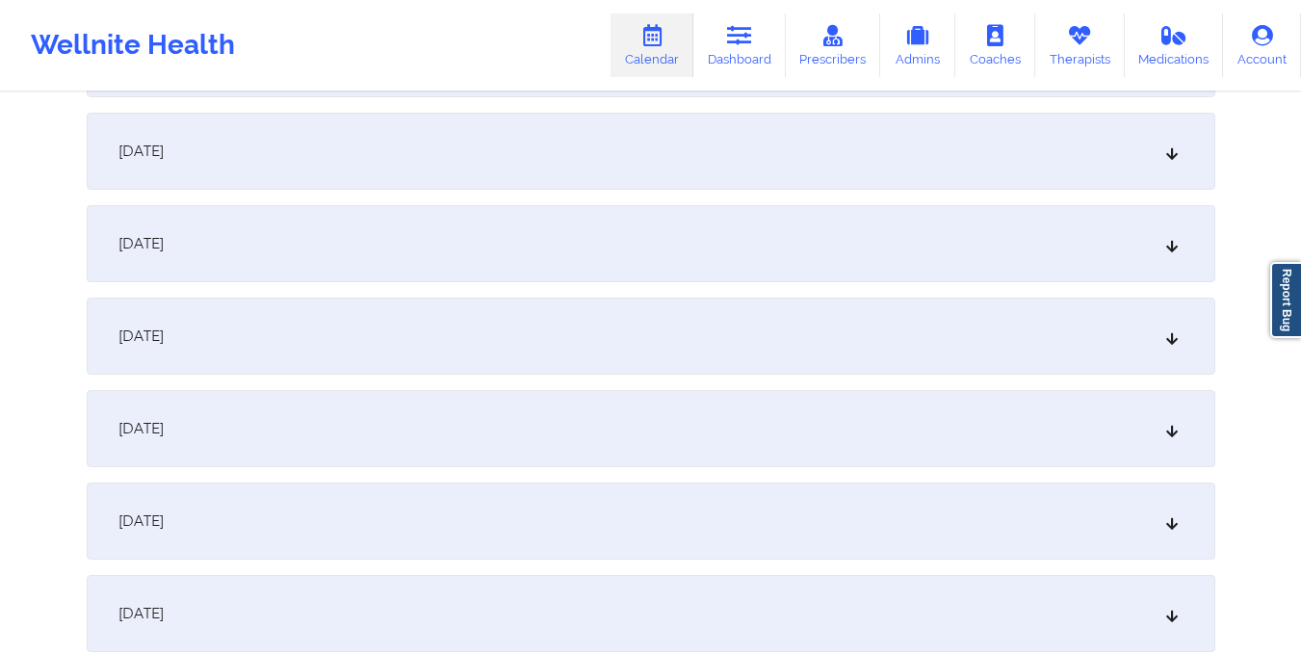
scroll to position [1381, 0]
click at [788, 317] on div "October 15, 2025" at bounding box center [651, 335] width 1128 height 77
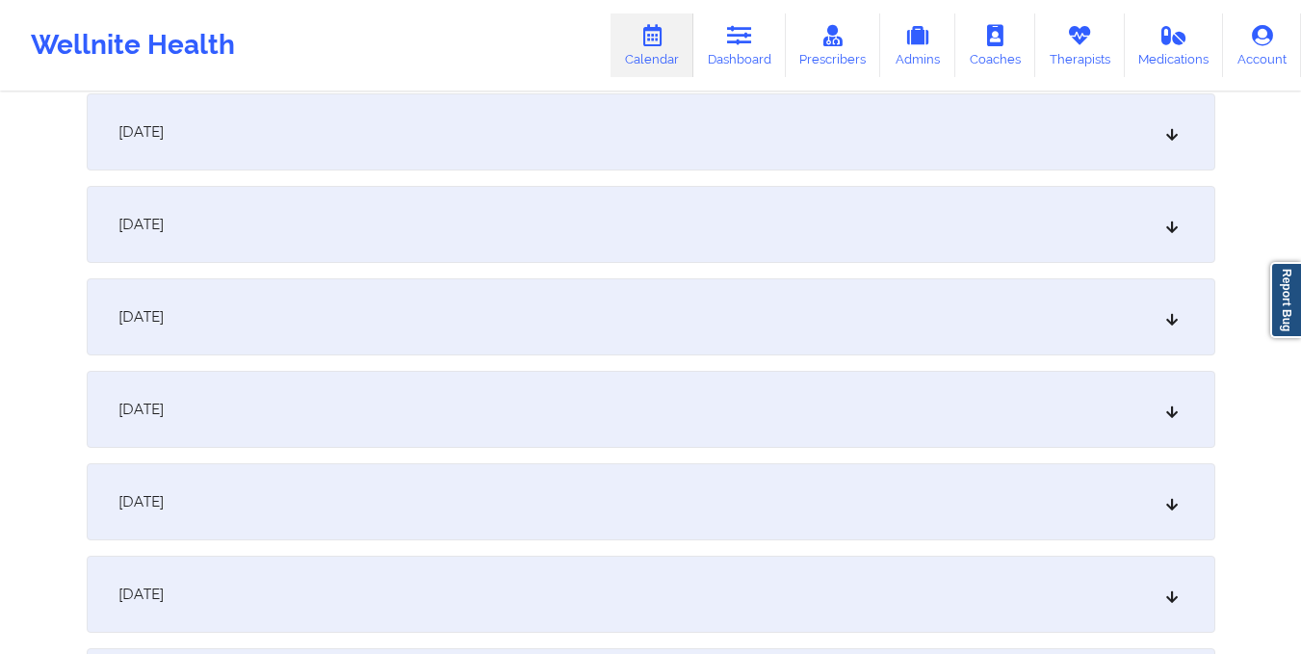
scroll to position [0, 0]
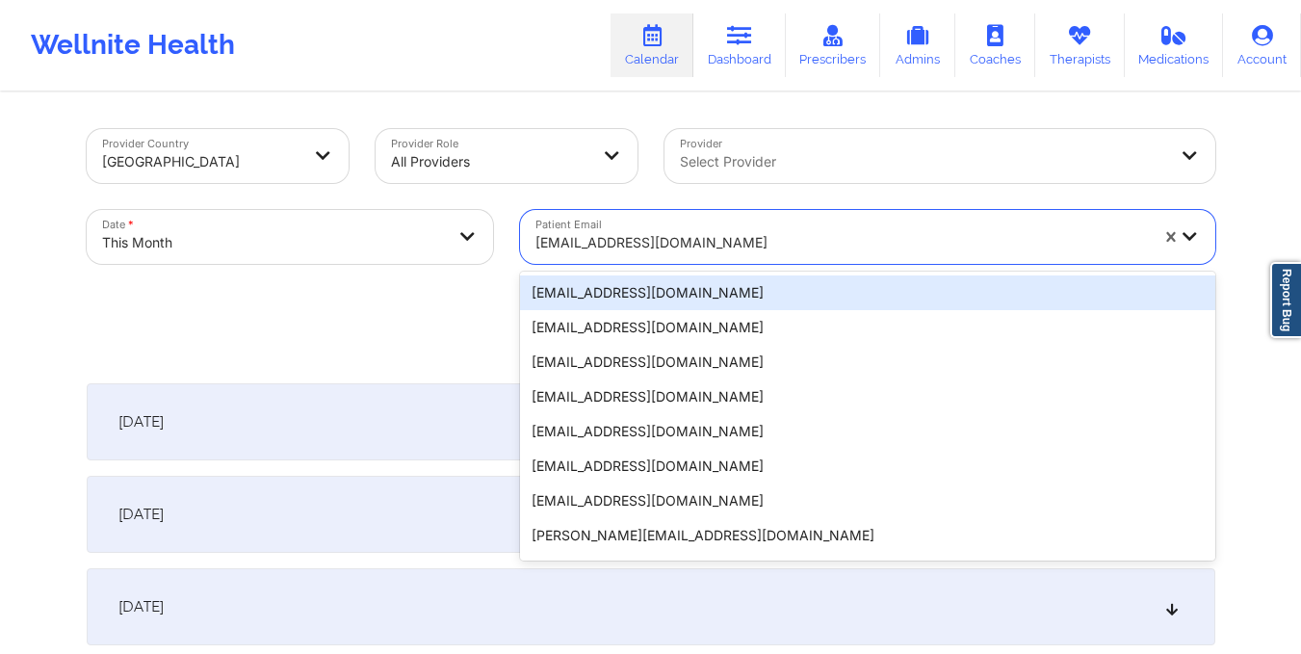
drag, startPoint x: 535, startPoint y: 242, endPoint x: 777, endPoint y: 274, distance: 243.9
click at [777, 264] on div "20 results available. Use Up and Down to choose options, press Enter to select …" at bounding box center [867, 237] width 695 height 54
paste input "kharina72@gmail.com"
type input "kharina72@gmail.com"
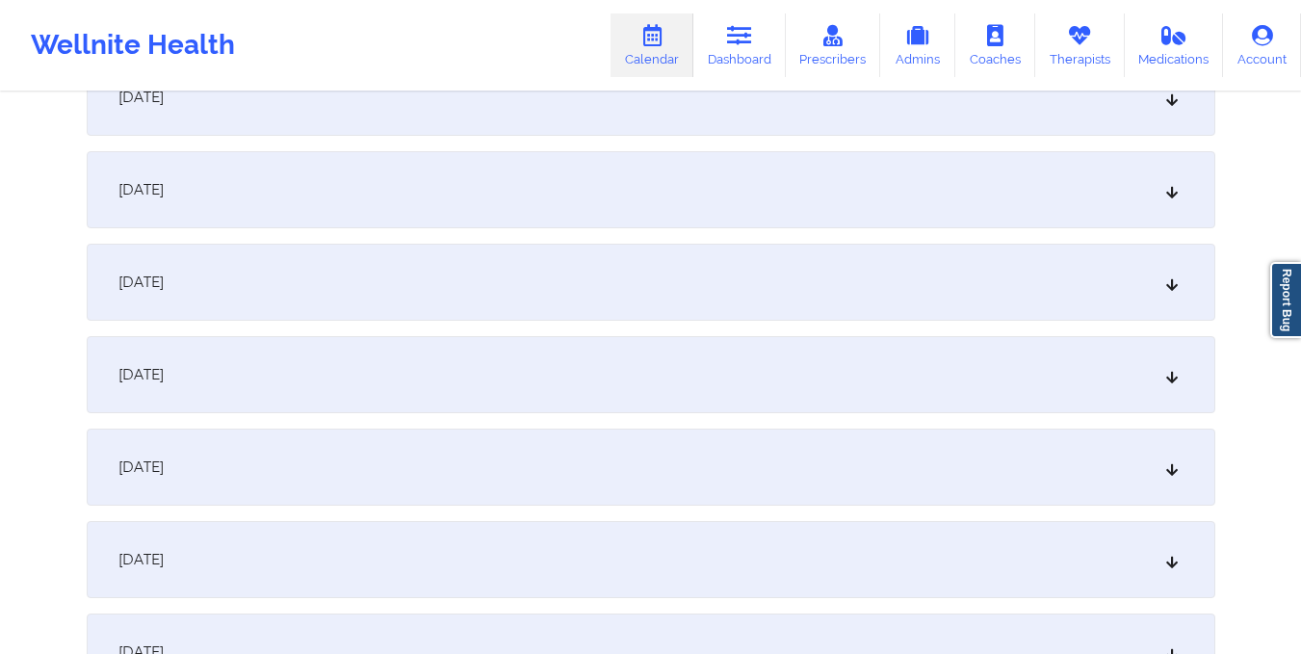
scroll to position [1435, 0]
click at [771, 291] on div "October 15, 2025" at bounding box center [651, 281] width 1128 height 77
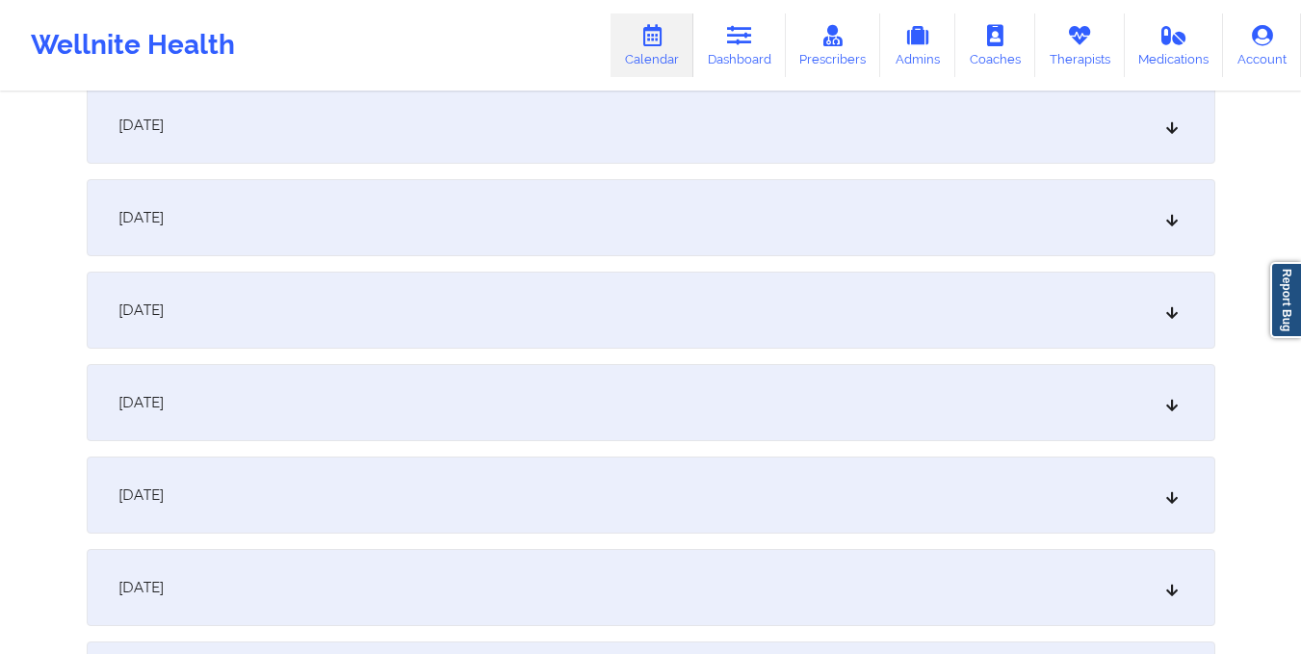
scroll to position [943, 0]
click at [699, 149] on div "October 8, 2025" at bounding box center [651, 126] width 1128 height 77
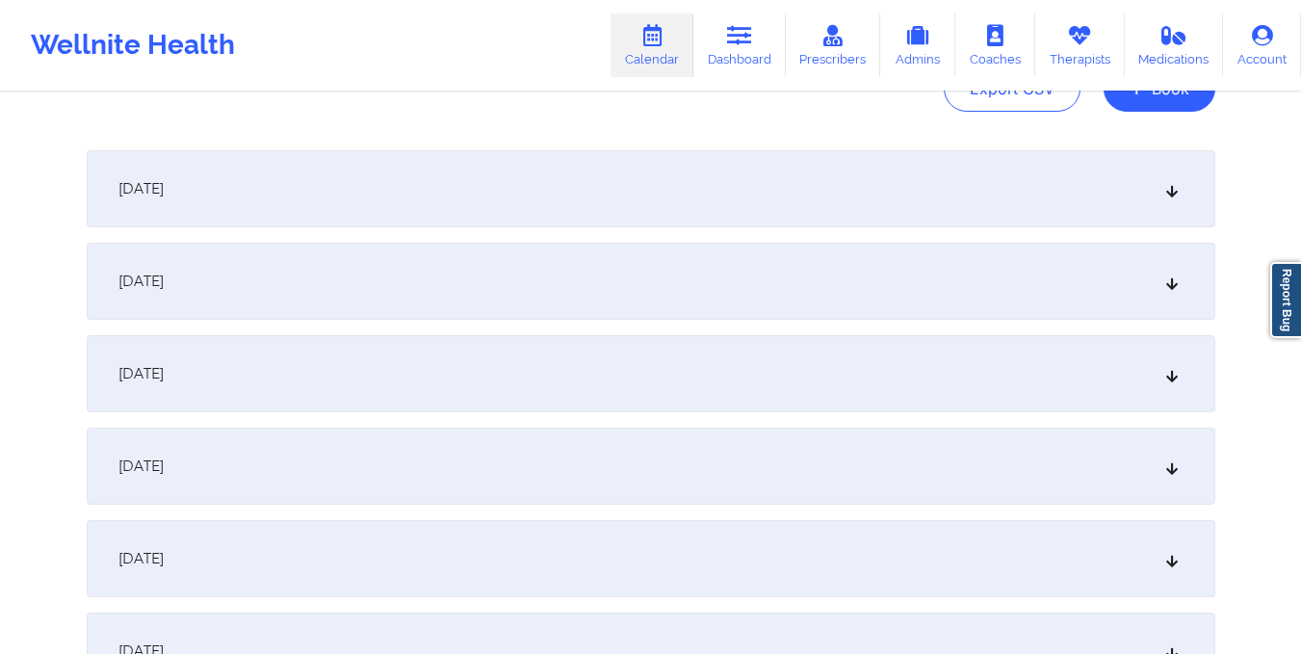
scroll to position [0, 0]
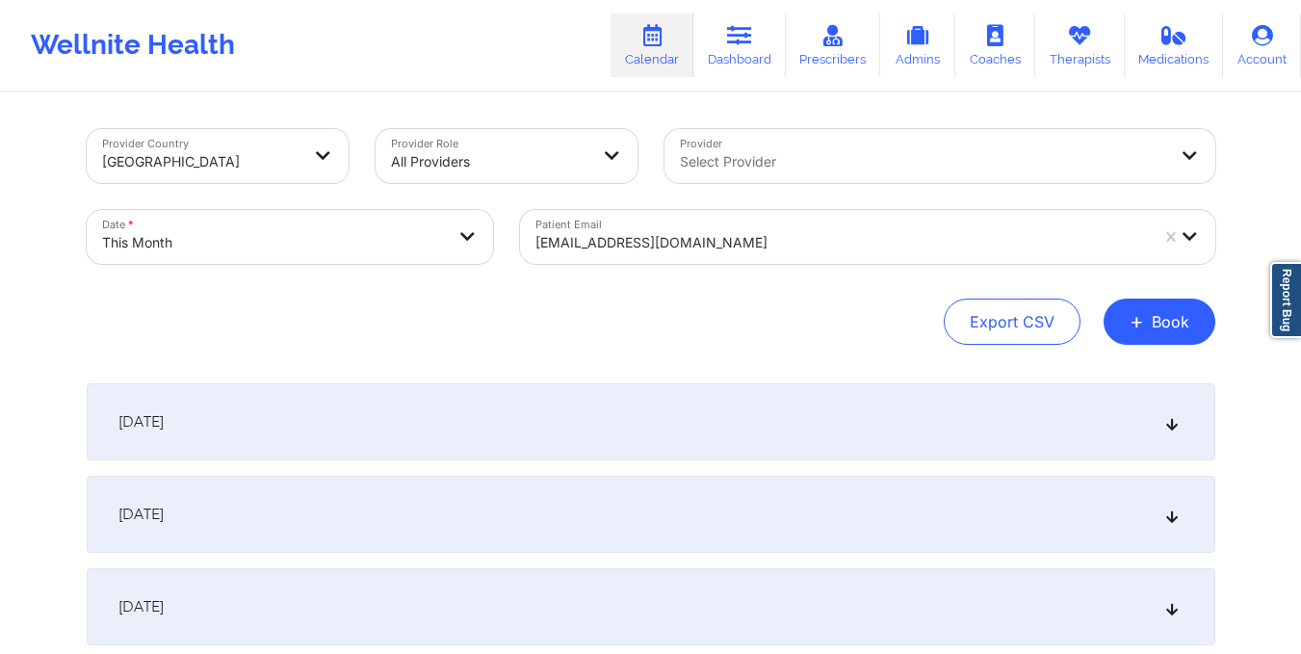
click at [535, 248] on input "Patient Email" at bounding box center [537, 242] width 4 height 19
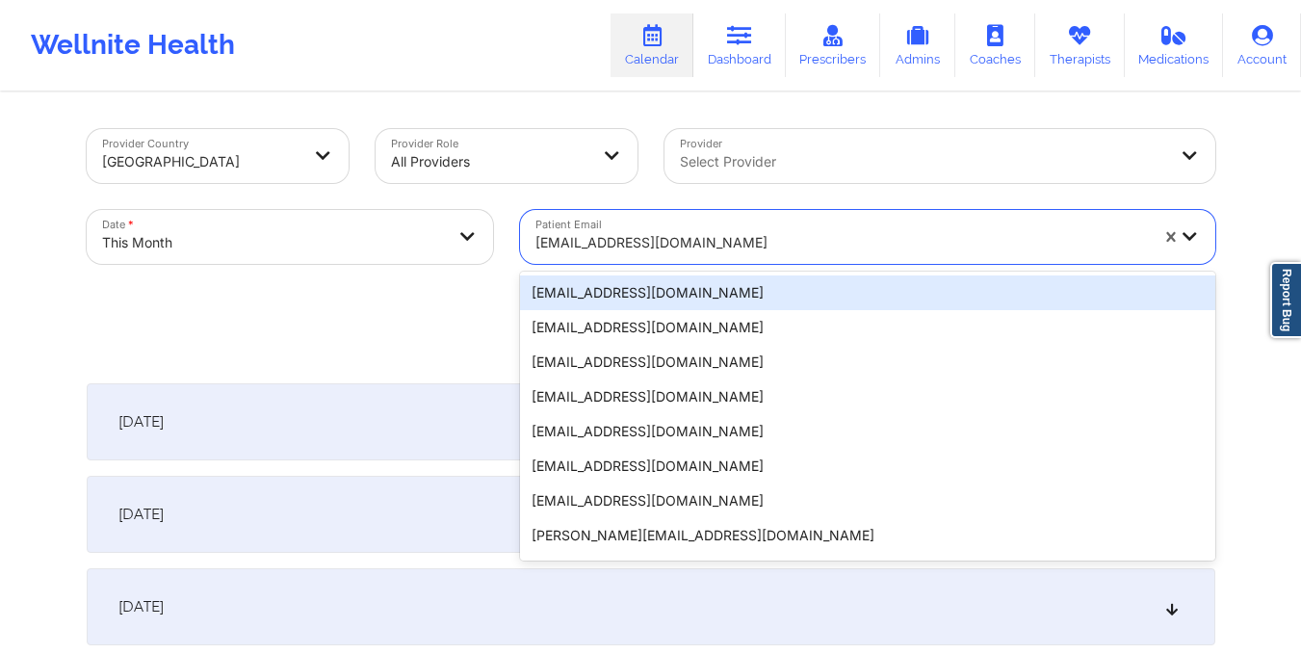
paste input "shanepfarrelly@gmail.com"
type input "shanepfarrelly@gmail.com"
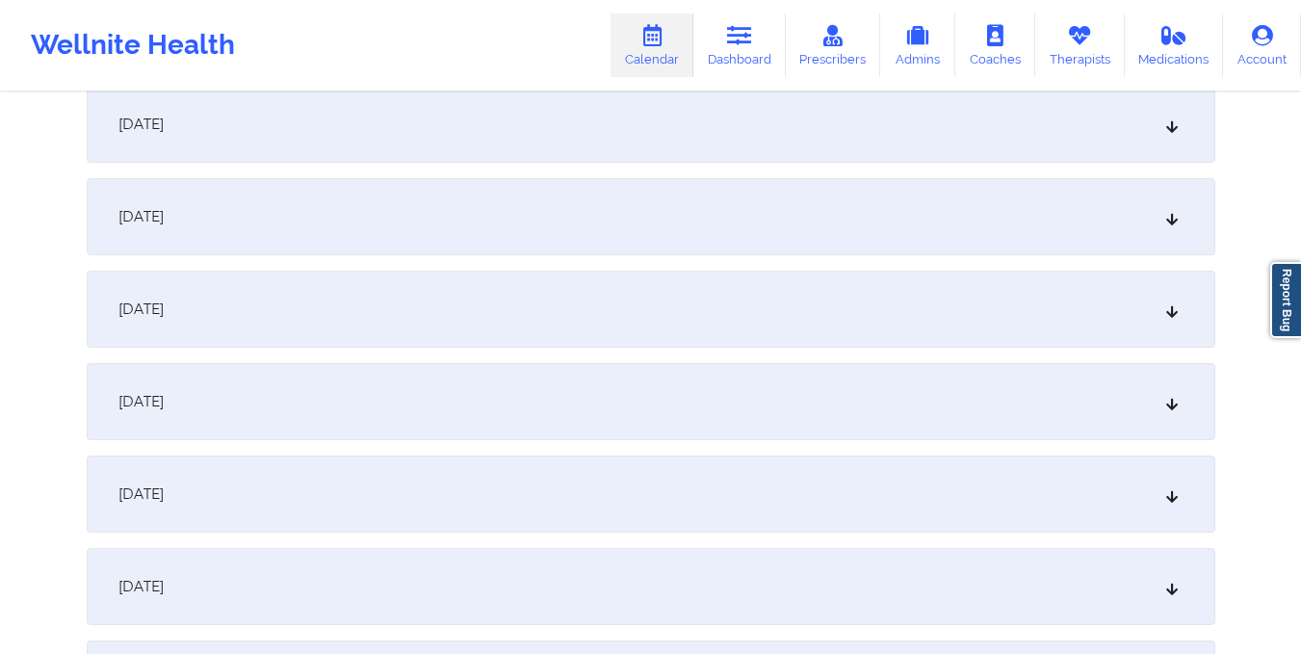
scroll to position [1330, 0]
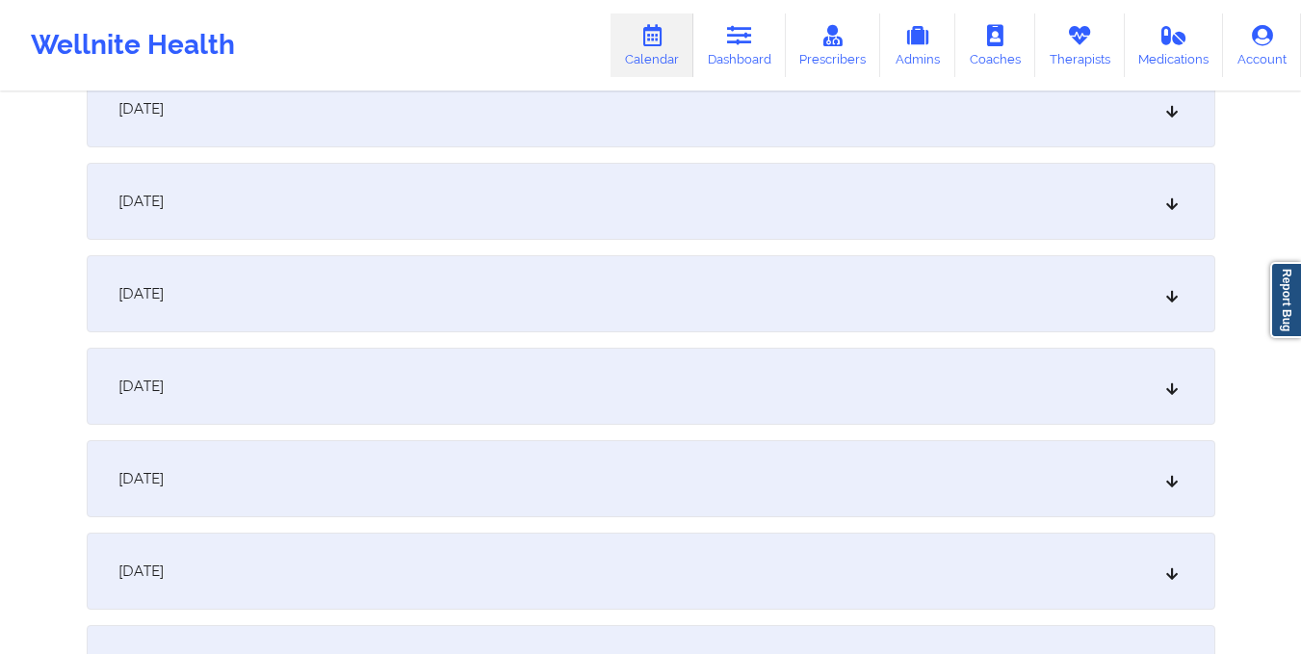
click at [827, 374] on div "October 15, 2025" at bounding box center [651, 386] width 1128 height 77
drag, startPoint x: 827, startPoint y: 374, endPoint x: 637, endPoint y: 531, distance: 246.8
click at [672, 422] on div "October 15, 2025" at bounding box center [651, 386] width 1128 height 77
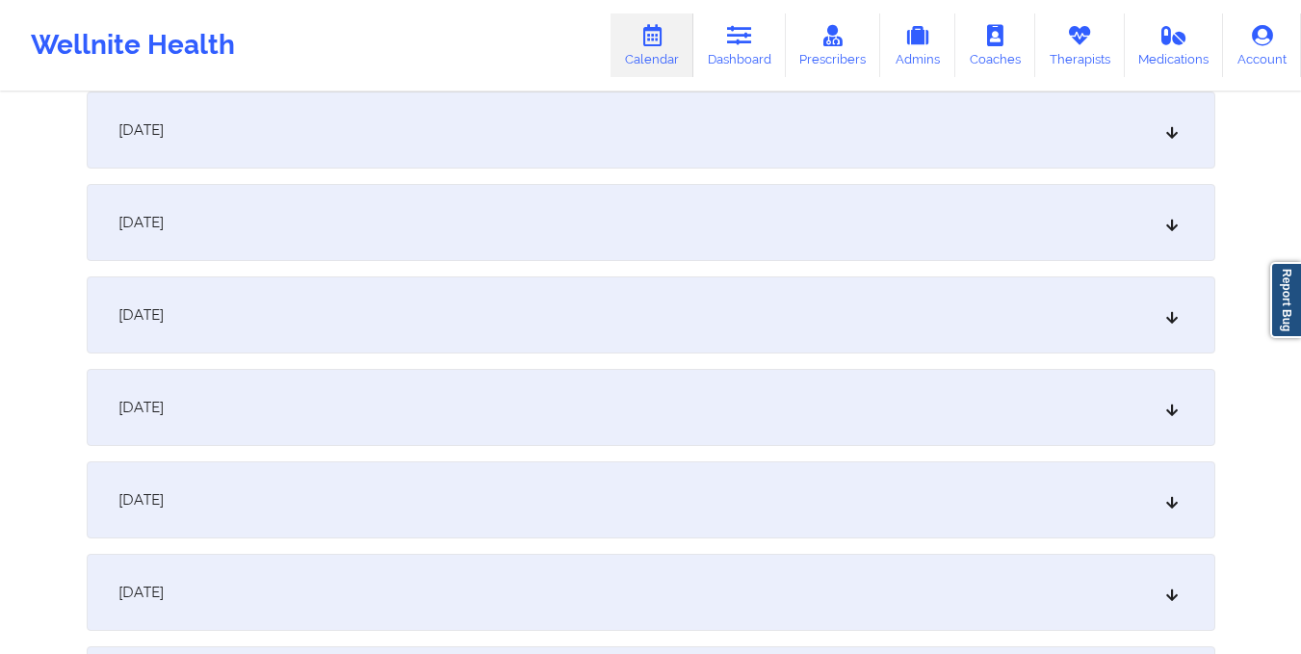
click at [686, 222] on div "October 15, 2025" at bounding box center [651, 222] width 1128 height 77
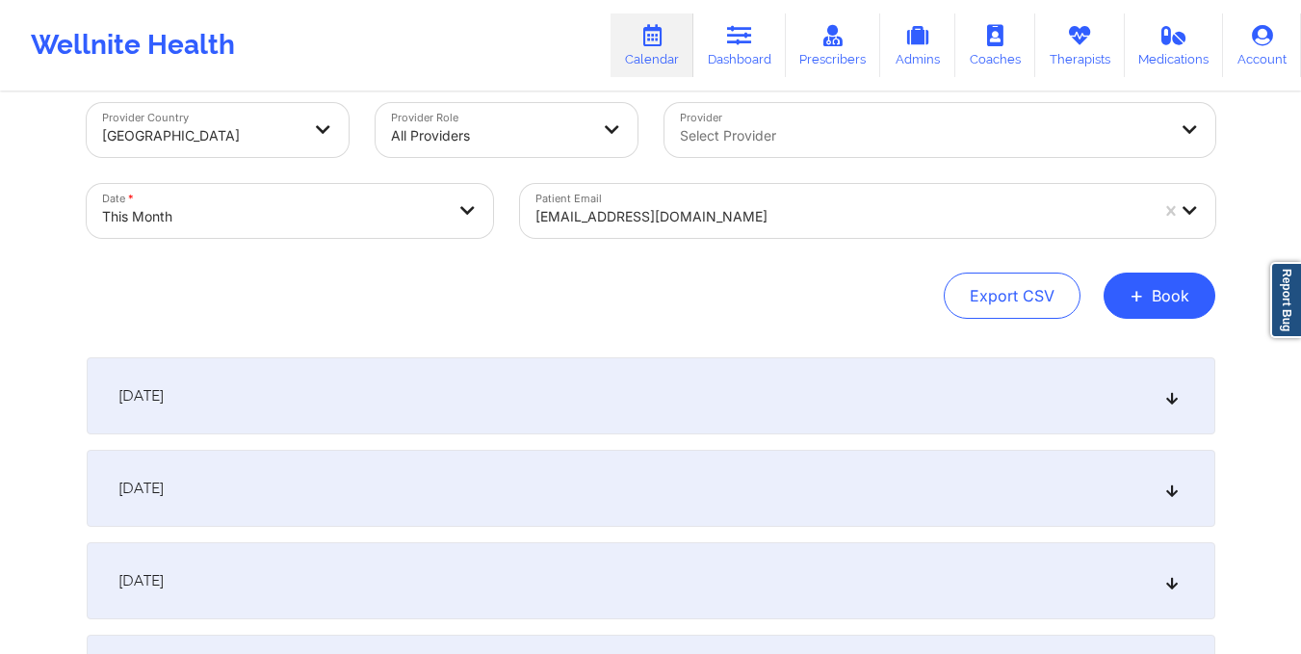
scroll to position [0, 0]
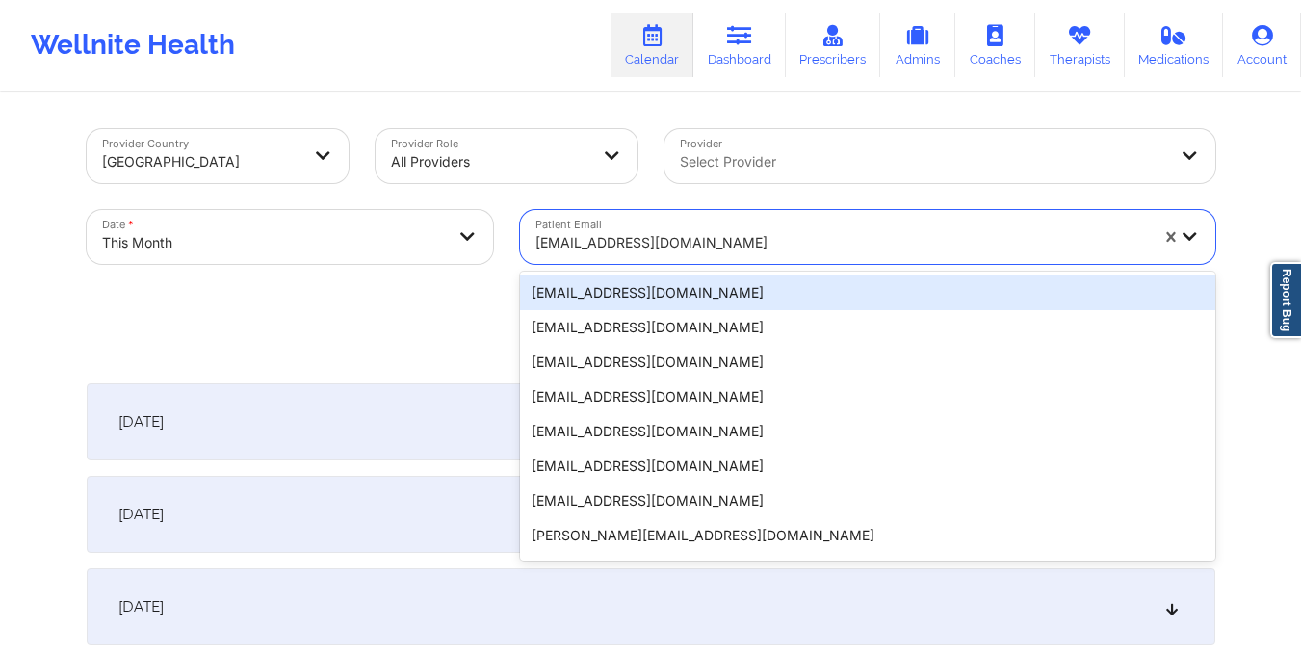
drag, startPoint x: 531, startPoint y: 239, endPoint x: 764, endPoint y: 246, distance: 232.2
click at [764, 246] on div "shanepfarrelly@gmail.com" at bounding box center [835, 237] width 630 height 54
paste input "karahelbig@outlook.com"
type input "karahelbig@outlook.com"
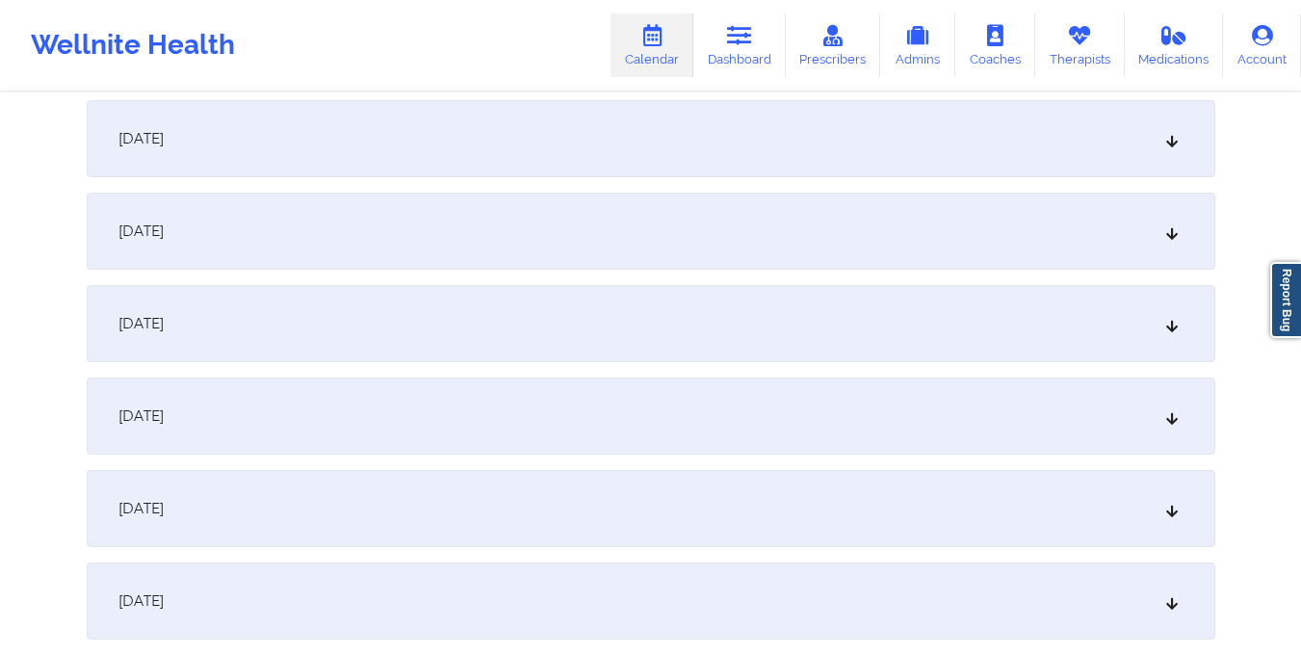
scroll to position [1484, 0]
click at [690, 223] on div "October 15, 2025" at bounding box center [651, 232] width 1128 height 77
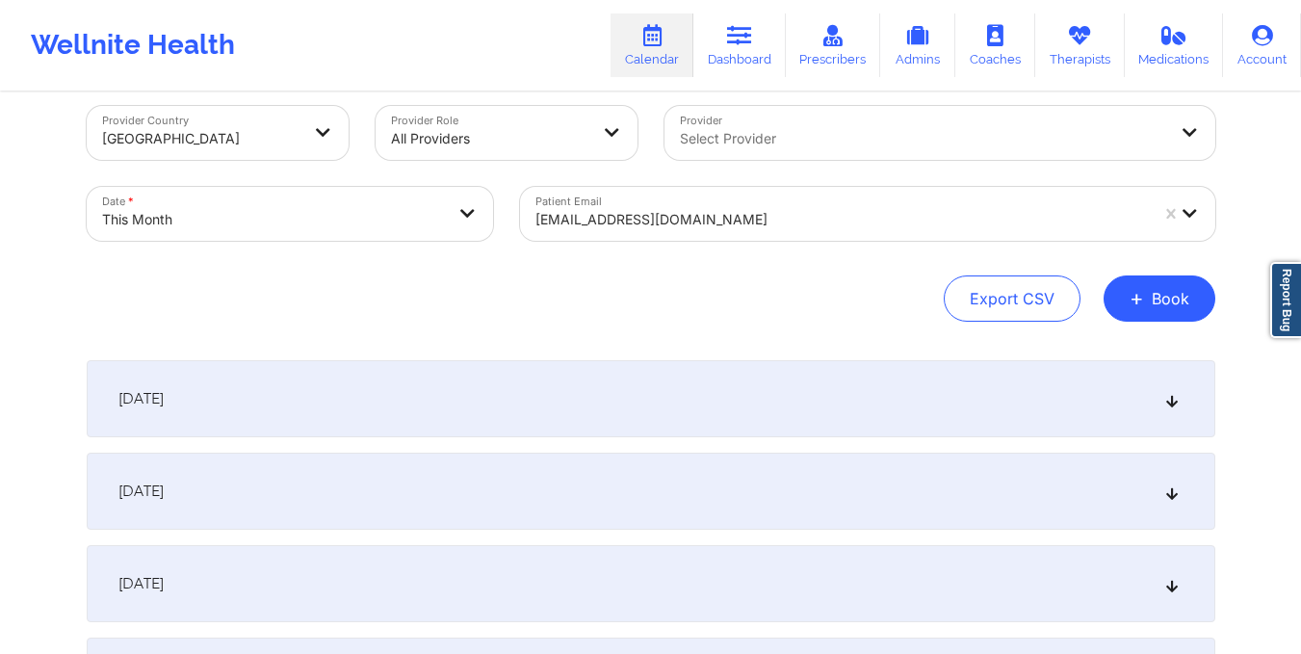
scroll to position [0, 0]
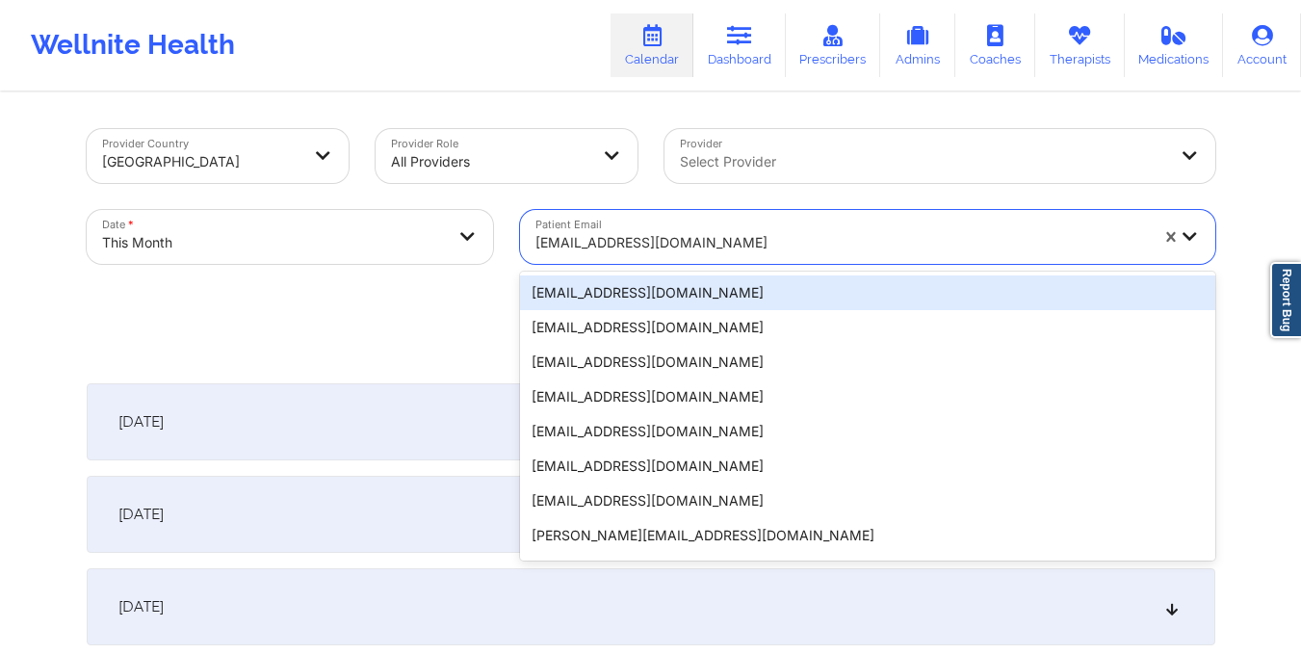
drag, startPoint x: 531, startPoint y: 240, endPoint x: 749, endPoint y: 244, distance: 218.6
click at [749, 244] on div "karahelbig@outlook.com" at bounding box center [835, 237] width 630 height 54
paste input "mamashake15@aol.com"
type input "mamashake15@aol.com"
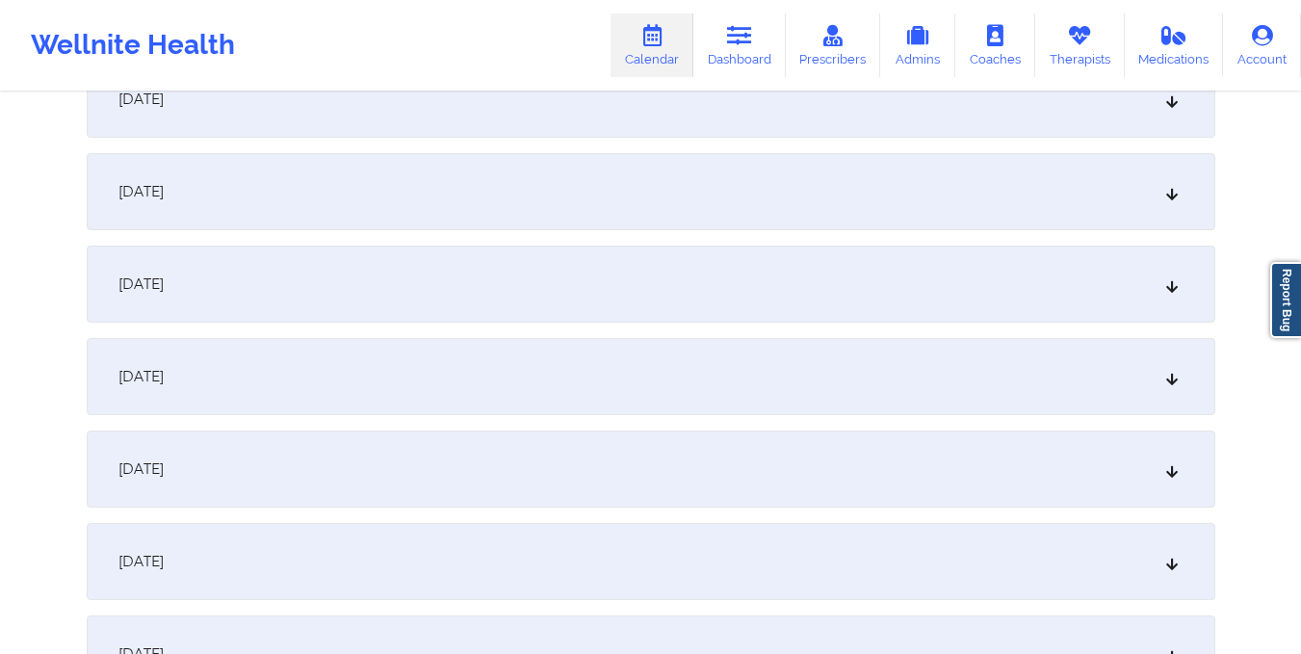
scroll to position [1507, 0]
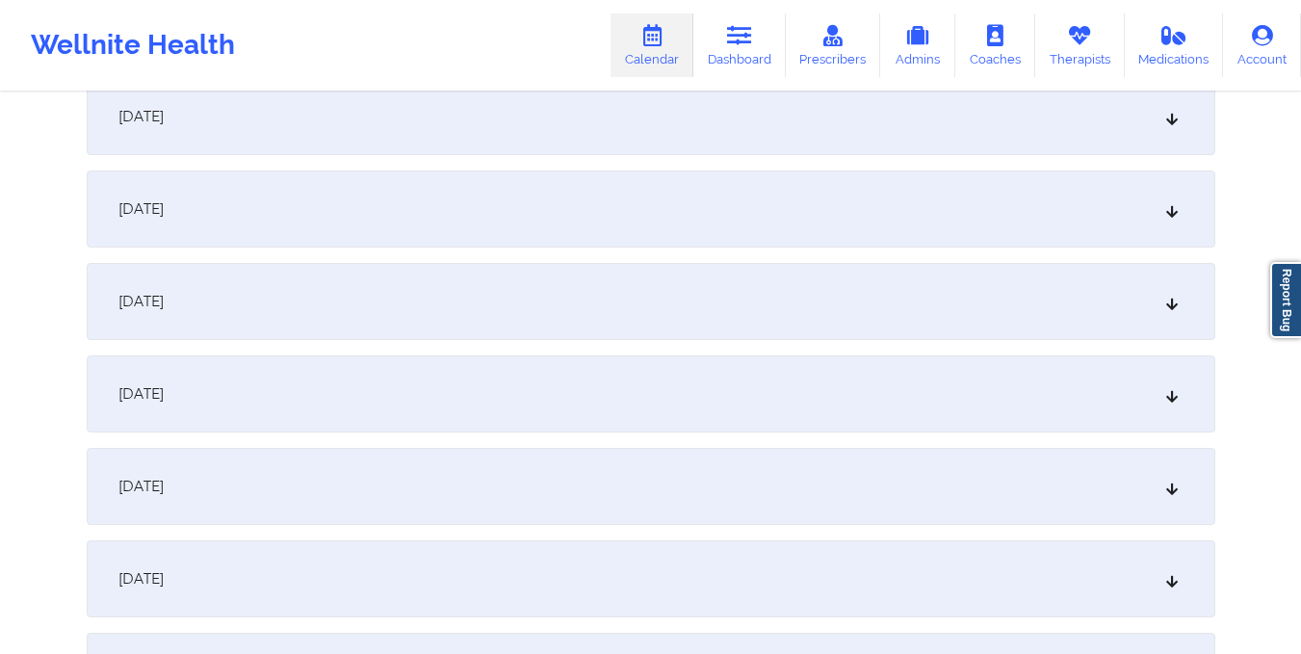
click at [458, 218] on div "October 15, 2025" at bounding box center [651, 208] width 1128 height 77
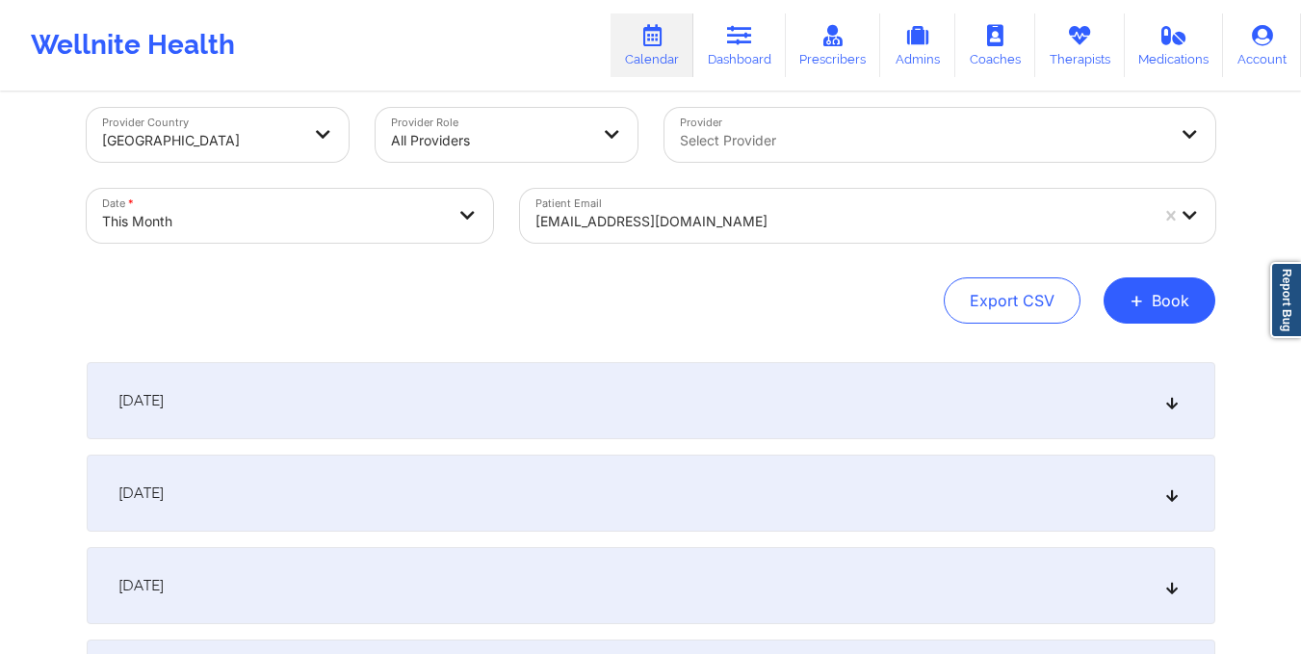
scroll to position [0, 0]
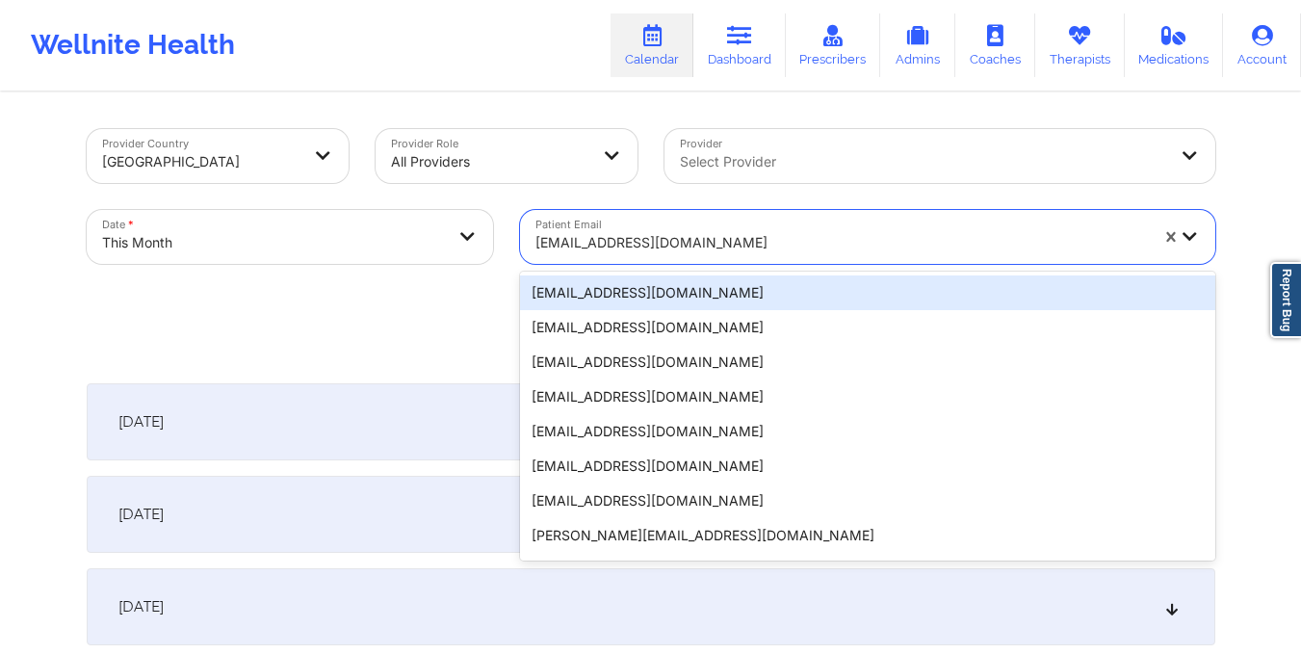
drag, startPoint x: 533, startPoint y: 242, endPoint x: 768, endPoint y: 237, distance: 235.0
click at [768, 237] on div "mamashake15@aol.com" at bounding box center [835, 237] width 630 height 54
paste input "harrisonfordfocusgroupe@gmail.com"
type input "harrisonfordfocusgroupe@gmail.com"
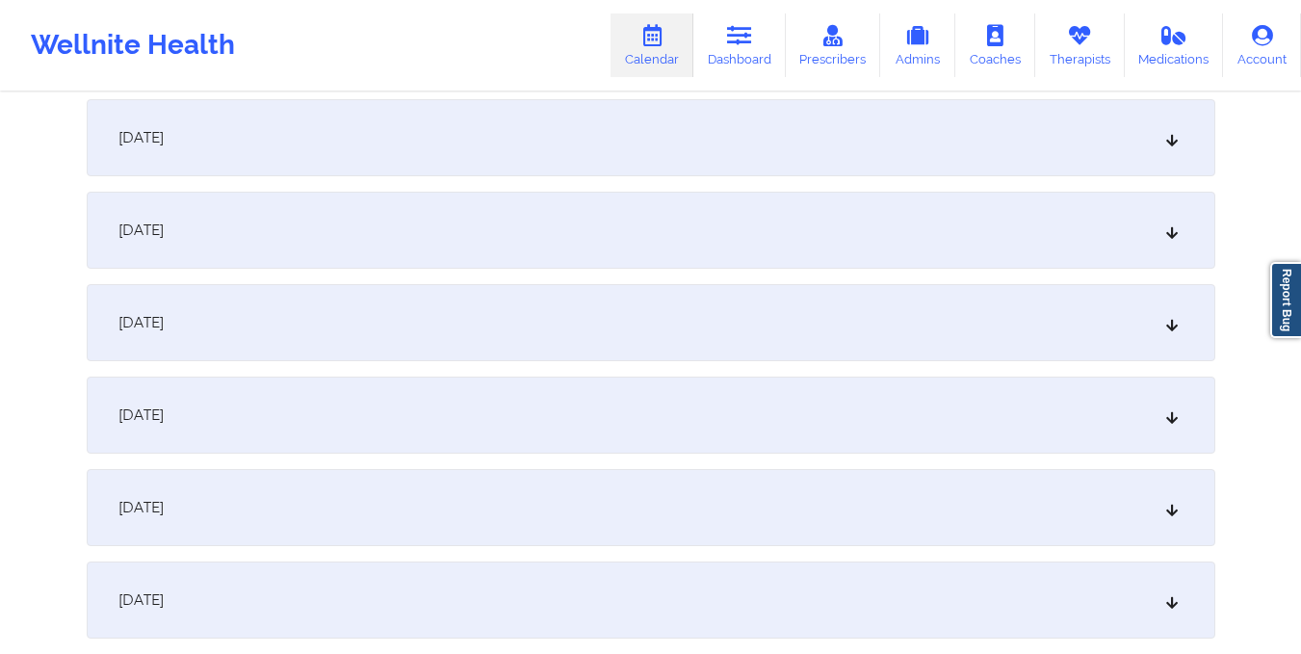
scroll to position [1209, 0]
click at [730, 509] on div "October 15, 2025" at bounding box center [651, 506] width 1128 height 77
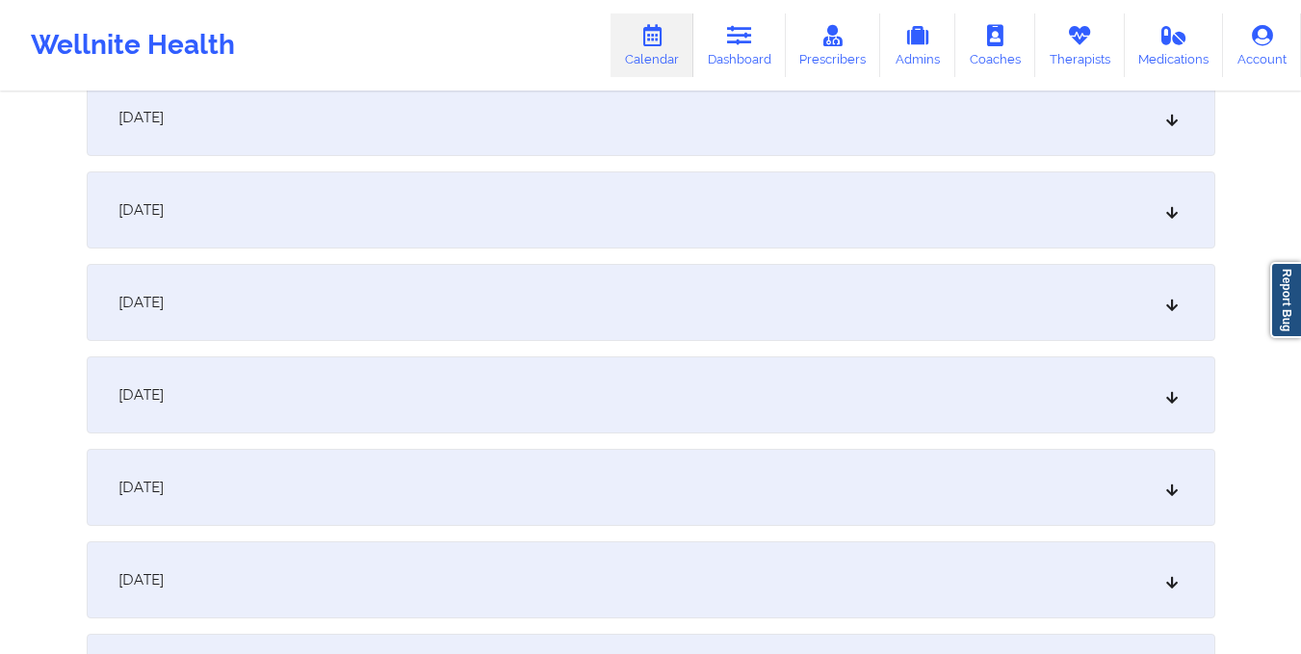
scroll to position [831, 0]
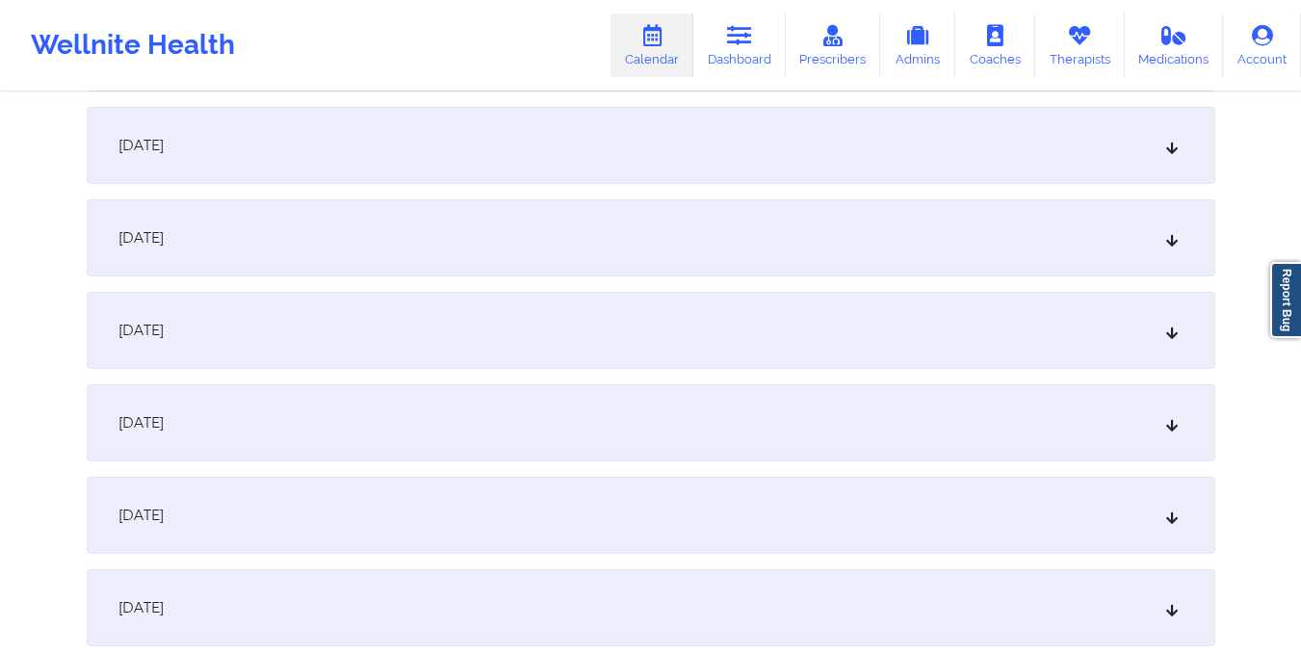
click at [629, 226] on div "October 8, 2025" at bounding box center [651, 237] width 1128 height 77
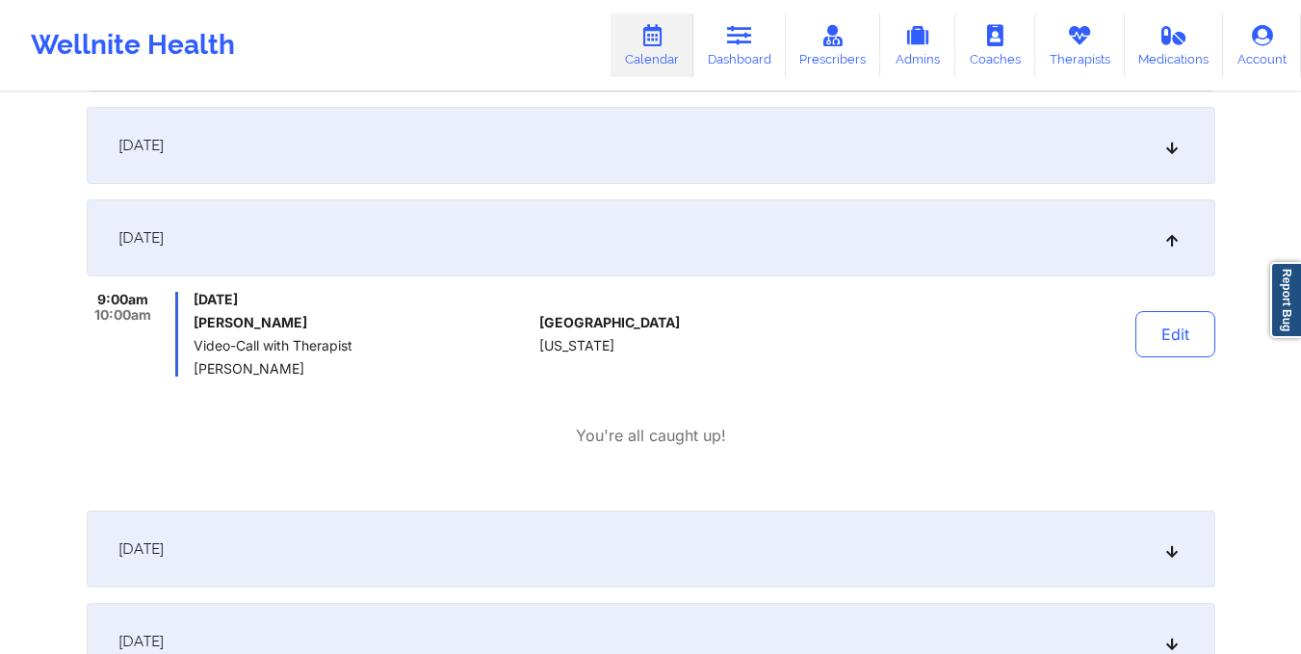
scroll to position [0, 0]
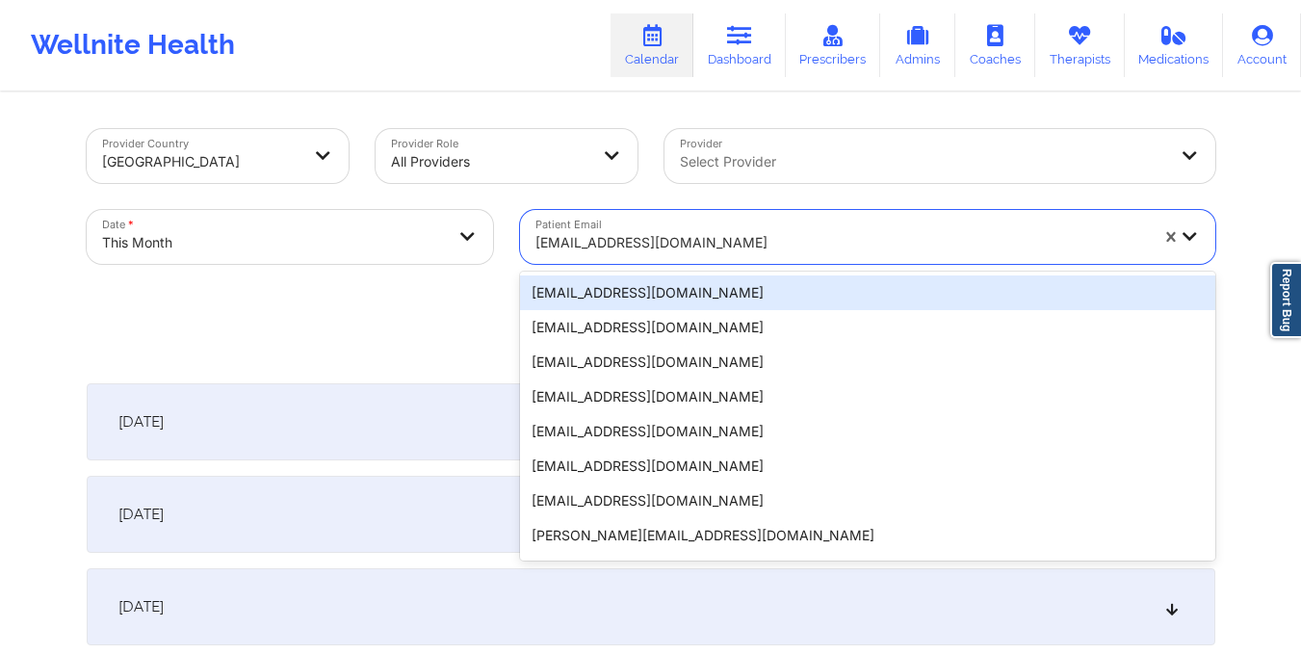
drag, startPoint x: 532, startPoint y: 242, endPoint x: 777, endPoint y: 224, distance: 245.2
click at [777, 224] on div "harrisonfordfocusgroupe@gmail.com" at bounding box center [835, 237] width 630 height 54
paste input "cibnet2@msn.com"
type input "cibnet2@msn.com"
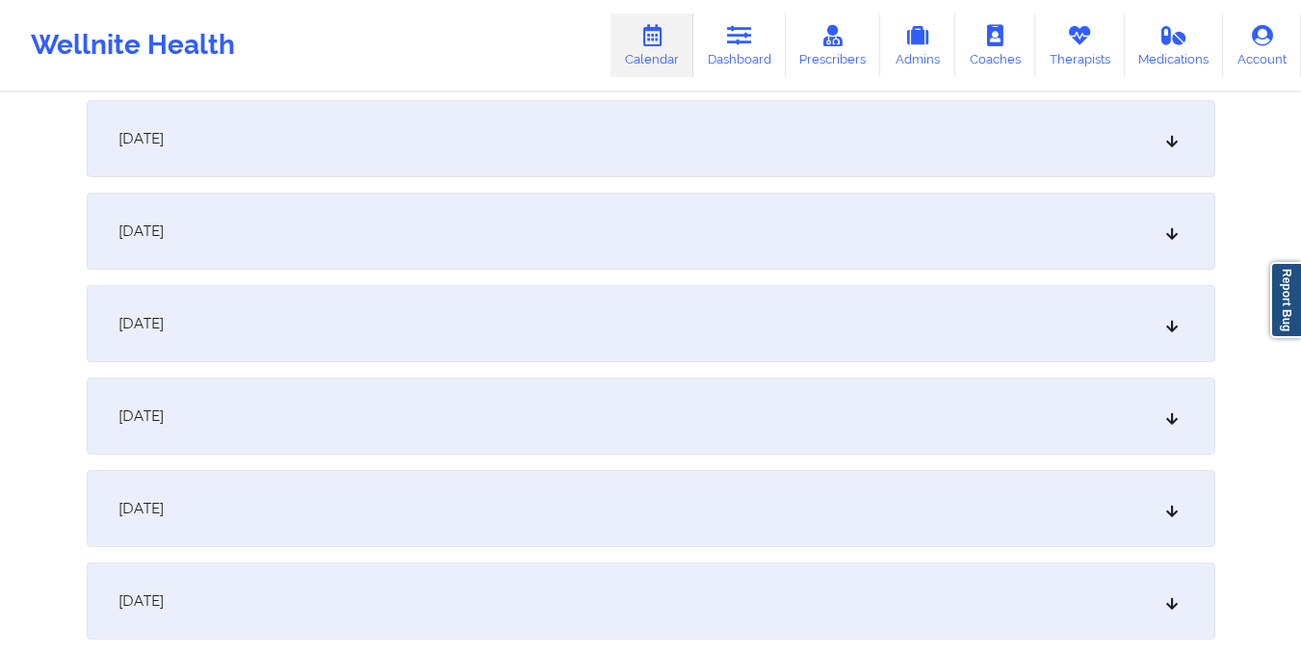
scroll to position [1490, 0]
click at [777, 224] on div "October 15, 2025" at bounding box center [651, 225] width 1128 height 77
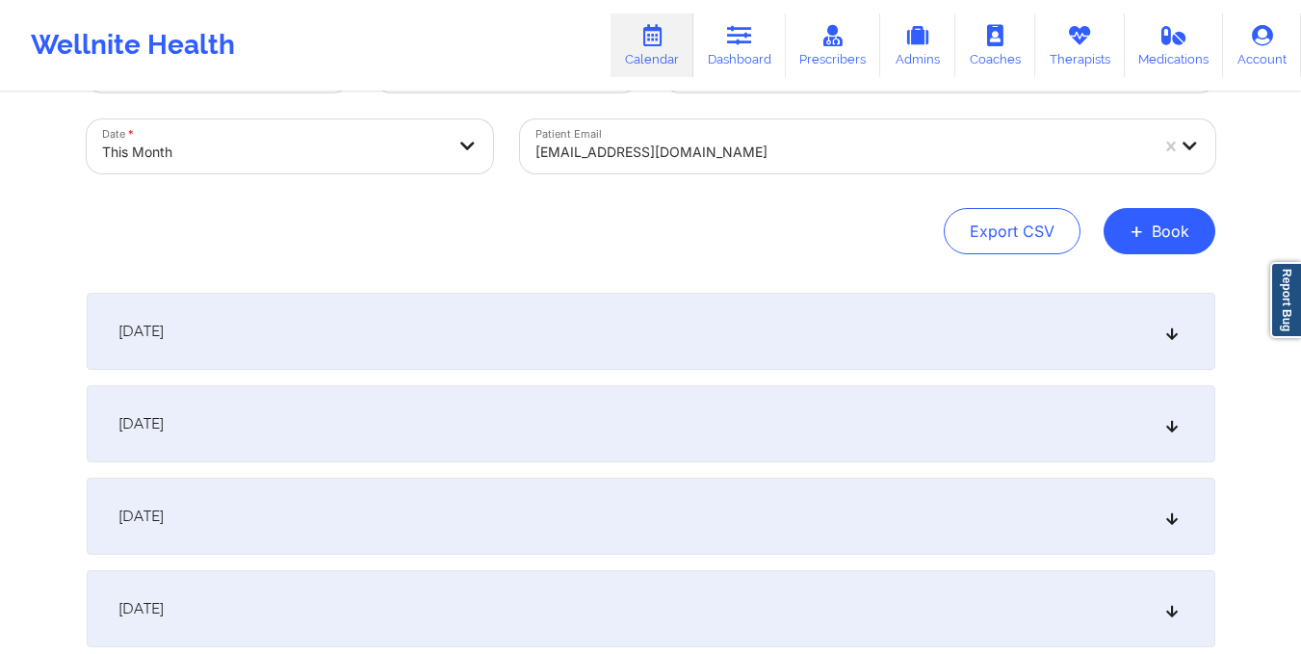
scroll to position [0, 0]
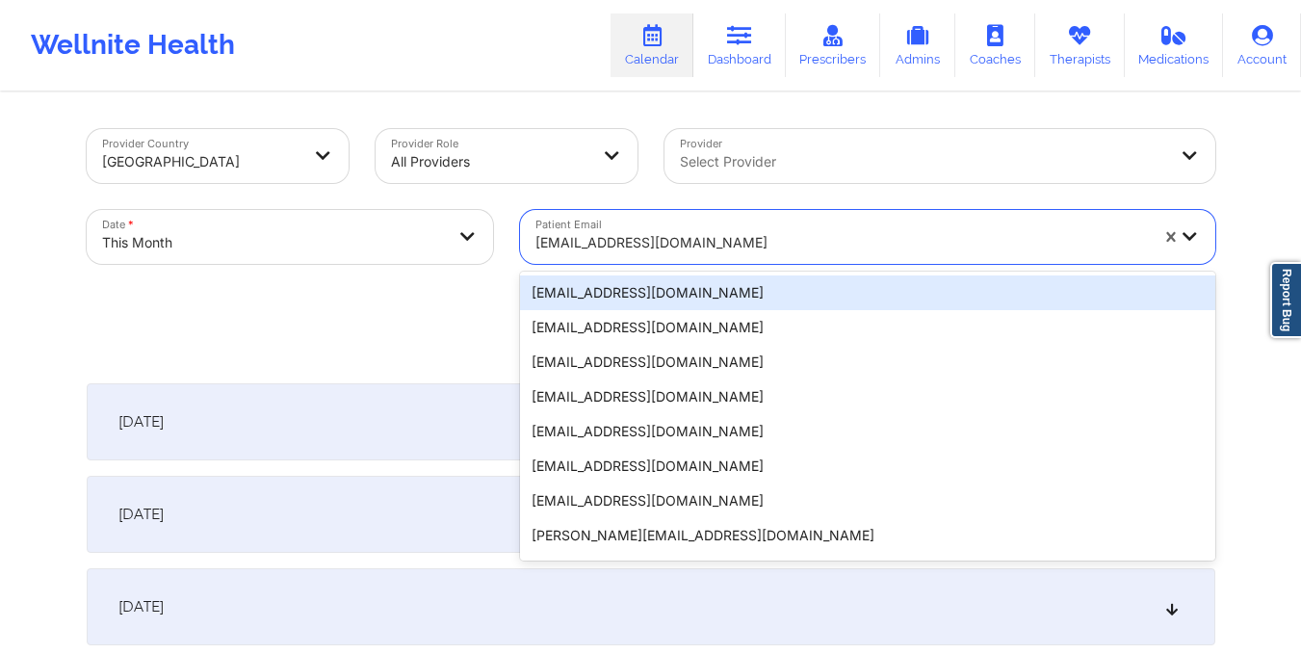
drag, startPoint x: 531, startPoint y: 239, endPoint x: 704, endPoint y: 240, distance: 173.3
click at [704, 240] on div "cibnet2@msn.com" at bounding box center [835, 237] width 630 height 54
paste input "schingrant@yahoo.com"
type input "schingrant@yahoo.com"
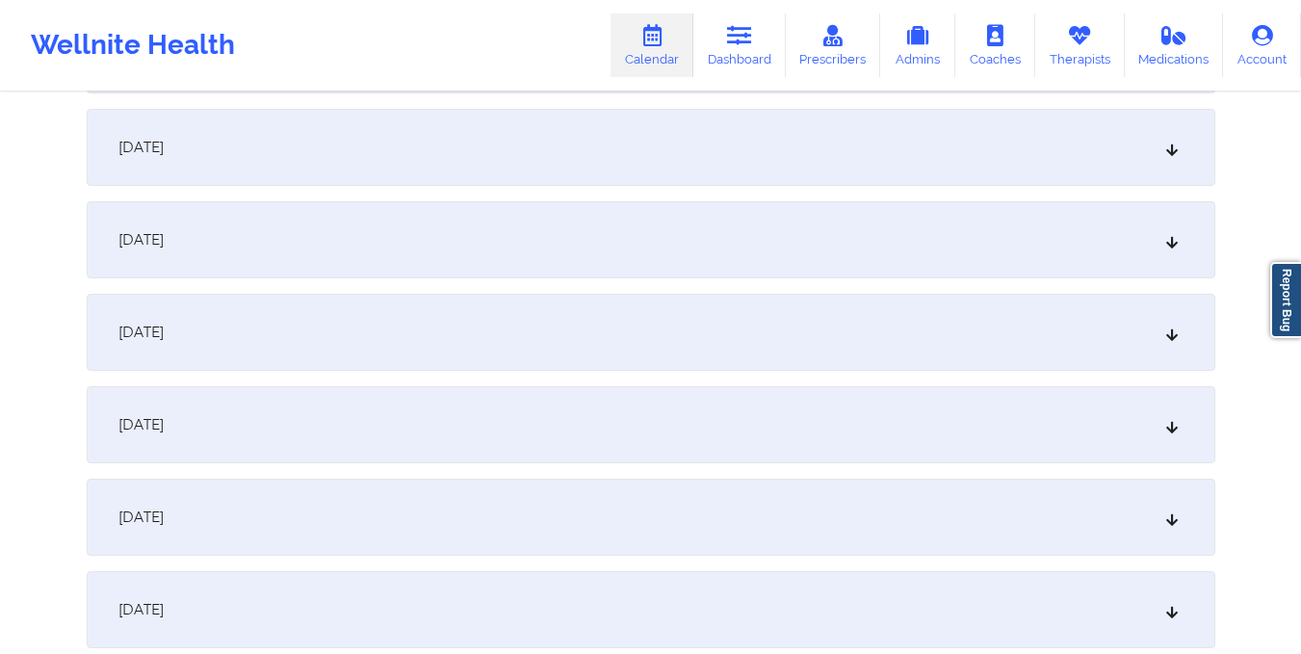
scroll to position [1567, 0]
click at [661, 149] on div "October 15, 2025" at bounding box center [651, 148] width 1128 height 77
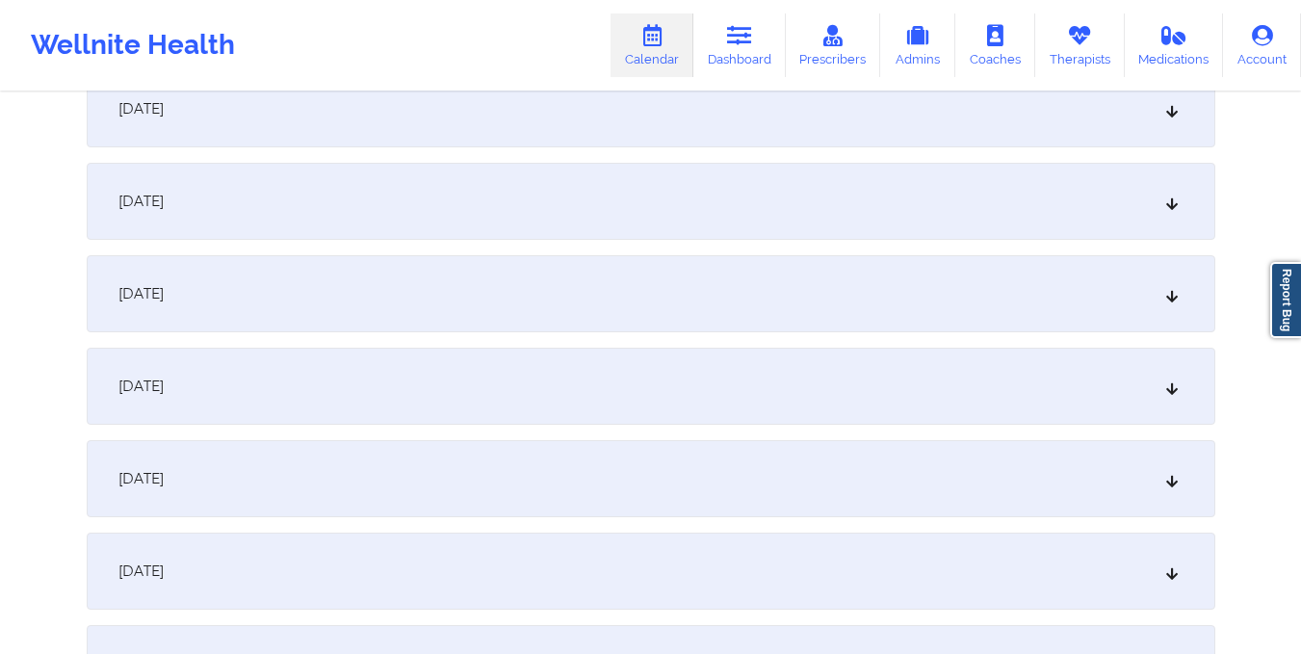
scroll to position [0, 0]
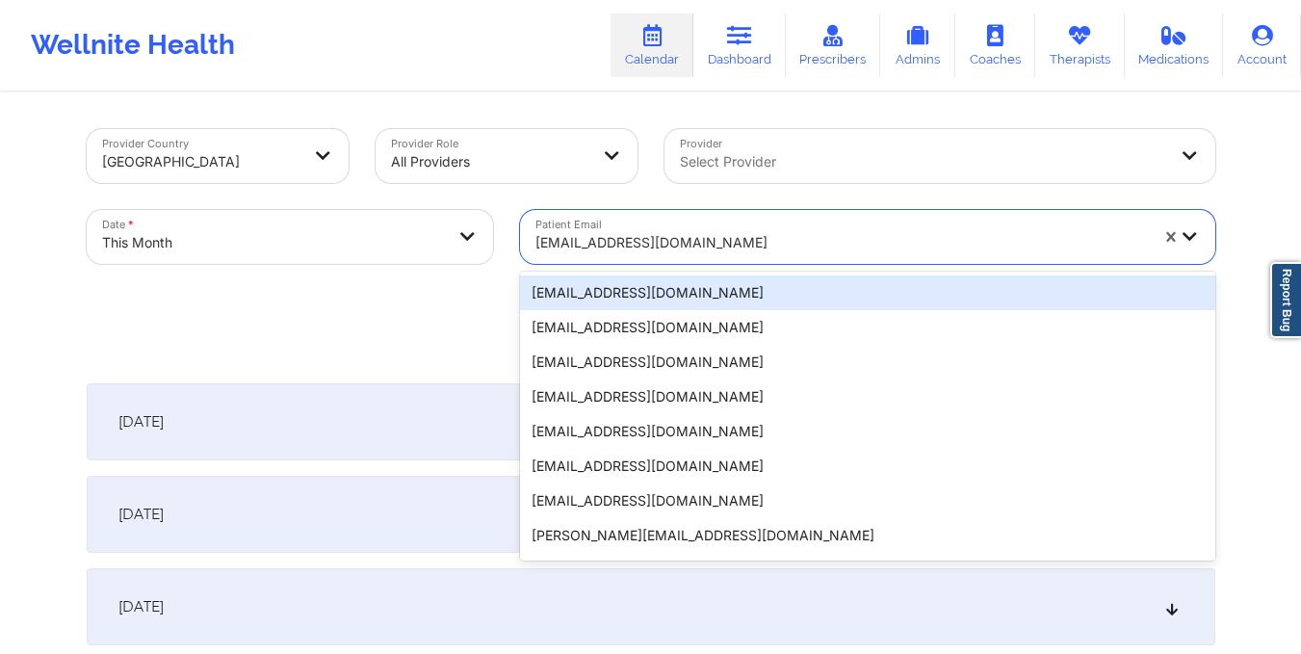
drag, startPoint x: 527, startPoint y: 243, endPoint x: 683, endPoint y: 264, distance: 157.4
click at [683, 264] on div "Patient Email 20 results available. Use Up and Down to choose options, press En…" at bounding box center [867, 236] width 722 height 81
paste input "heatherhall1207@gmail.com"
type input "heatherhall1207@gmail.com"
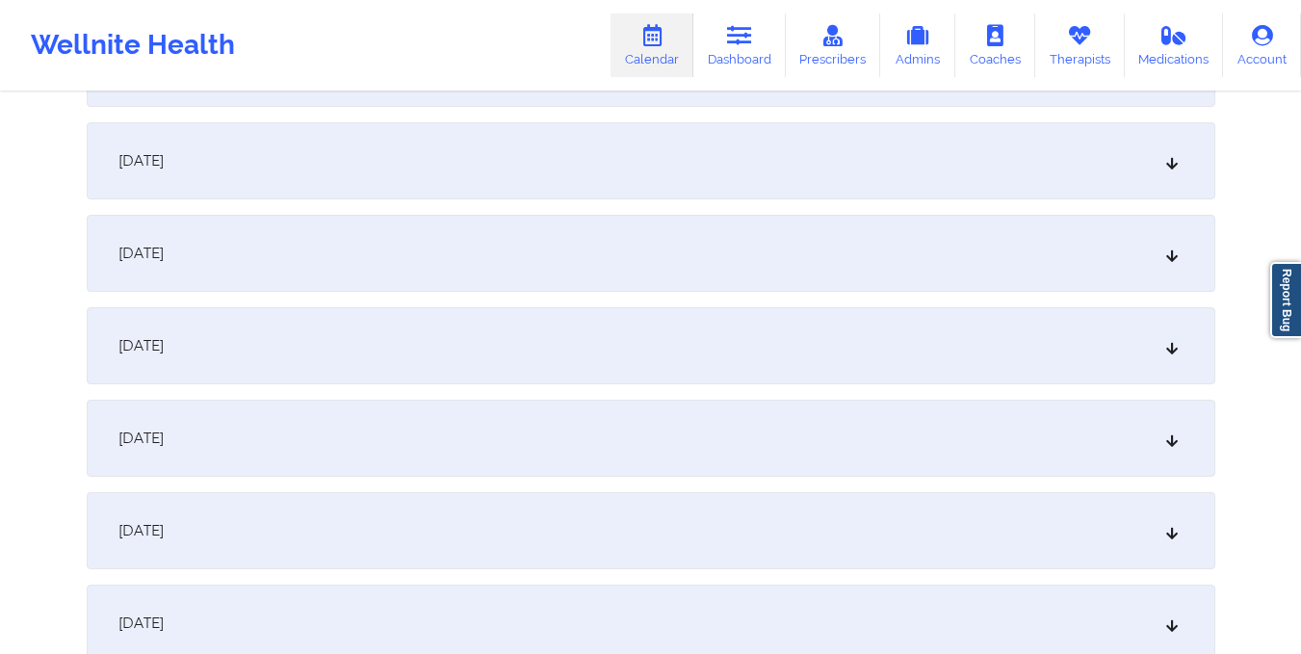
scroll to position [1372, 0]
click at [679, 315] on div "October 15, 2025" at bounding box center [651, 343] width 1128 height 77
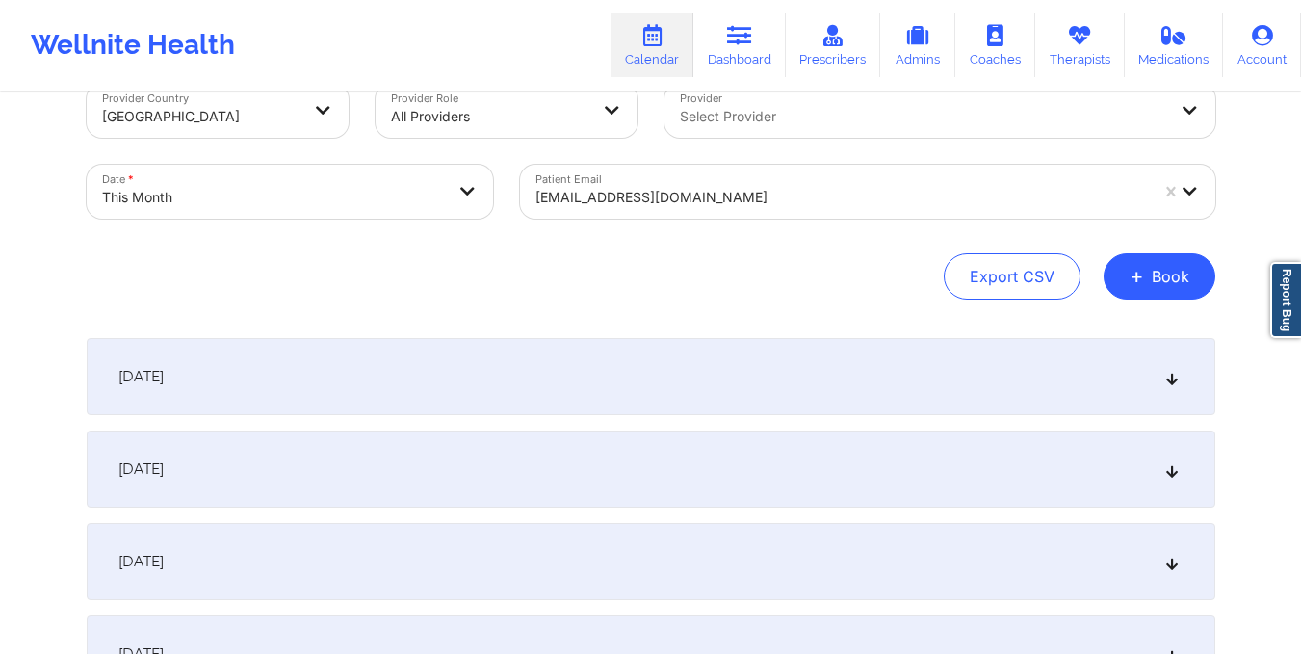
scroll to position [0, 0]
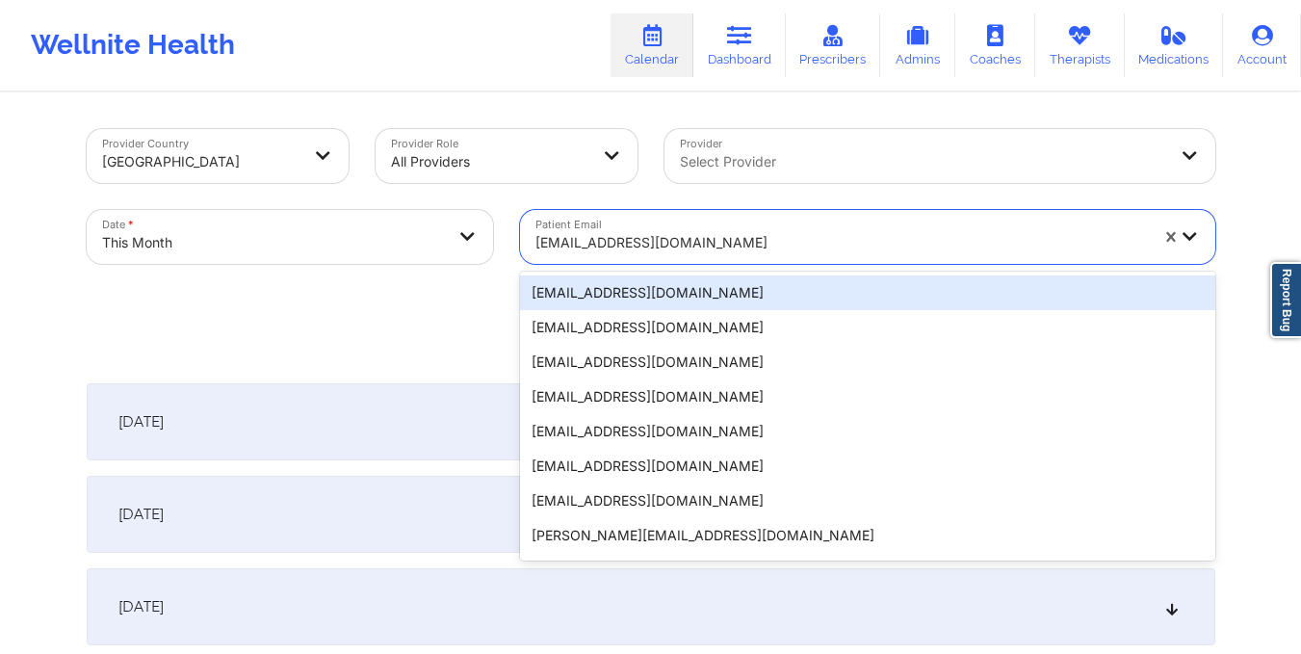
drag, startPoint x: 532, startPoint y: 247, endPoint x: 757, endPoint y: 233, distance: 224.8
click at [757, 233] on div "heatherhall1207@gmail.com" at bounding box center [835, 237] width 630 height 54
paste input "trisha2lud@gmail.com"
type input "trisha2lud@gmail.com"
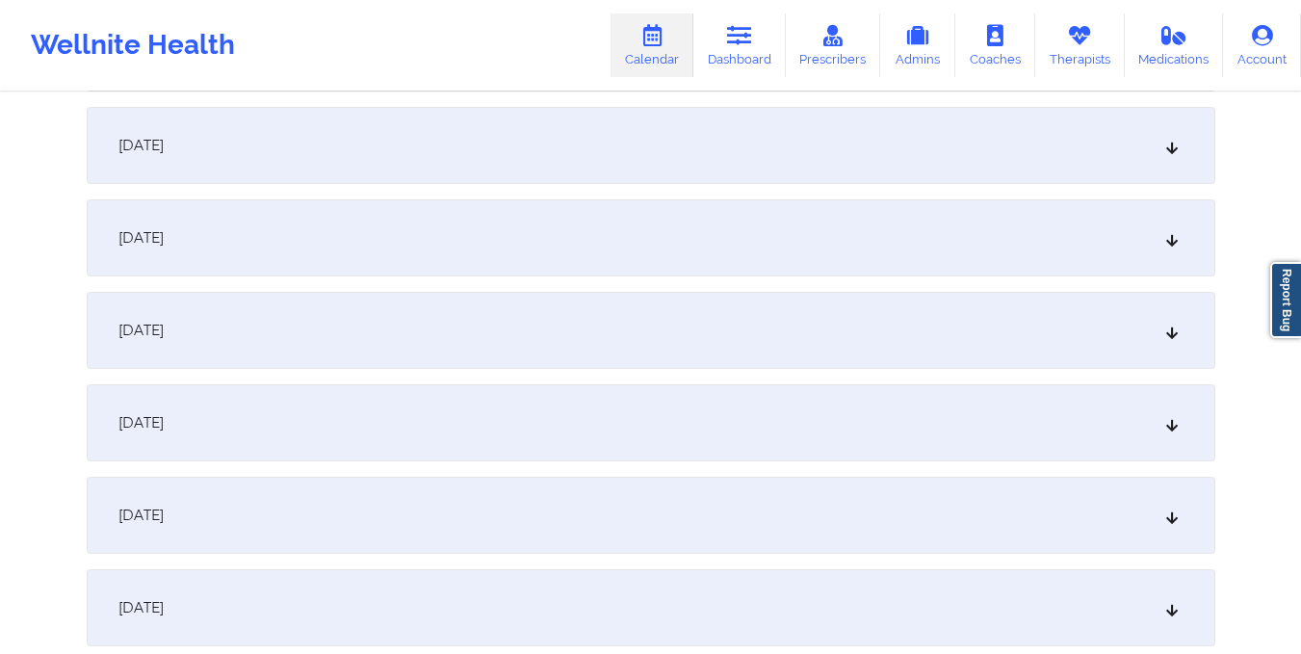
scroll to position [1567, 0]
click at [714, 156] on div "October 15, 2025" at bounding box center [651, 148] width 1128 height 77
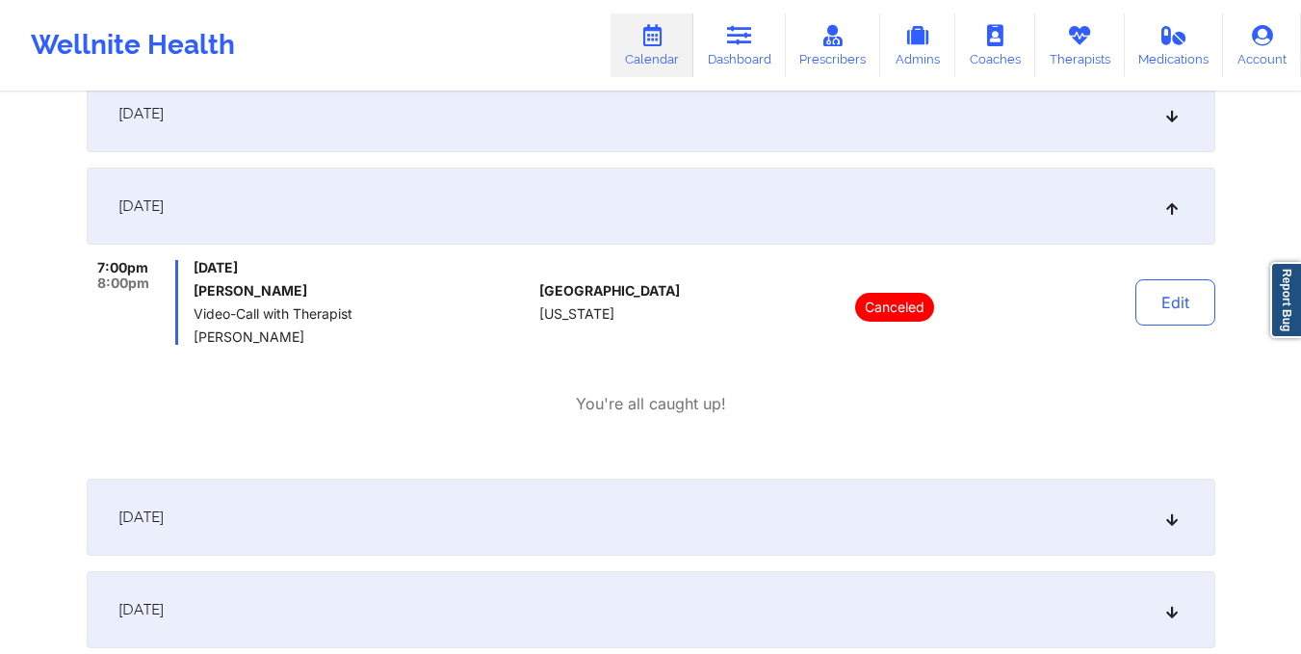
scroll to position [1509, 0]
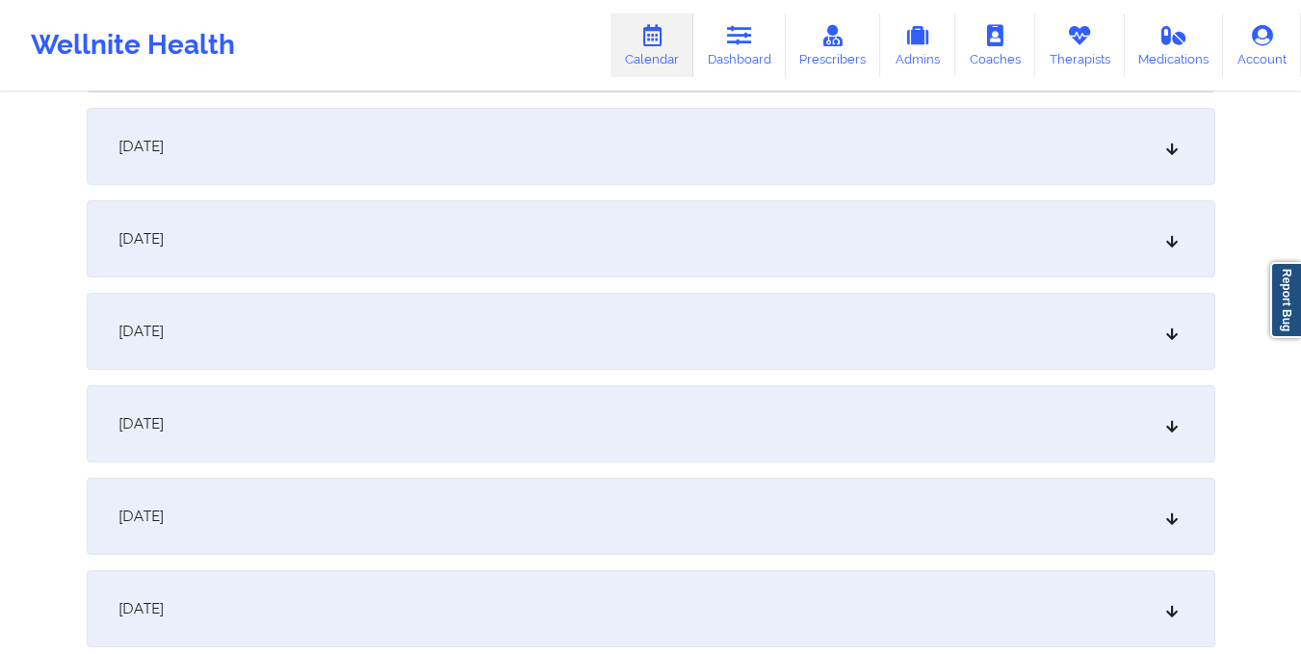
click at [714, 156] on div "October 9, 2025" at bounding box center [651, 146] width 1128 height 77
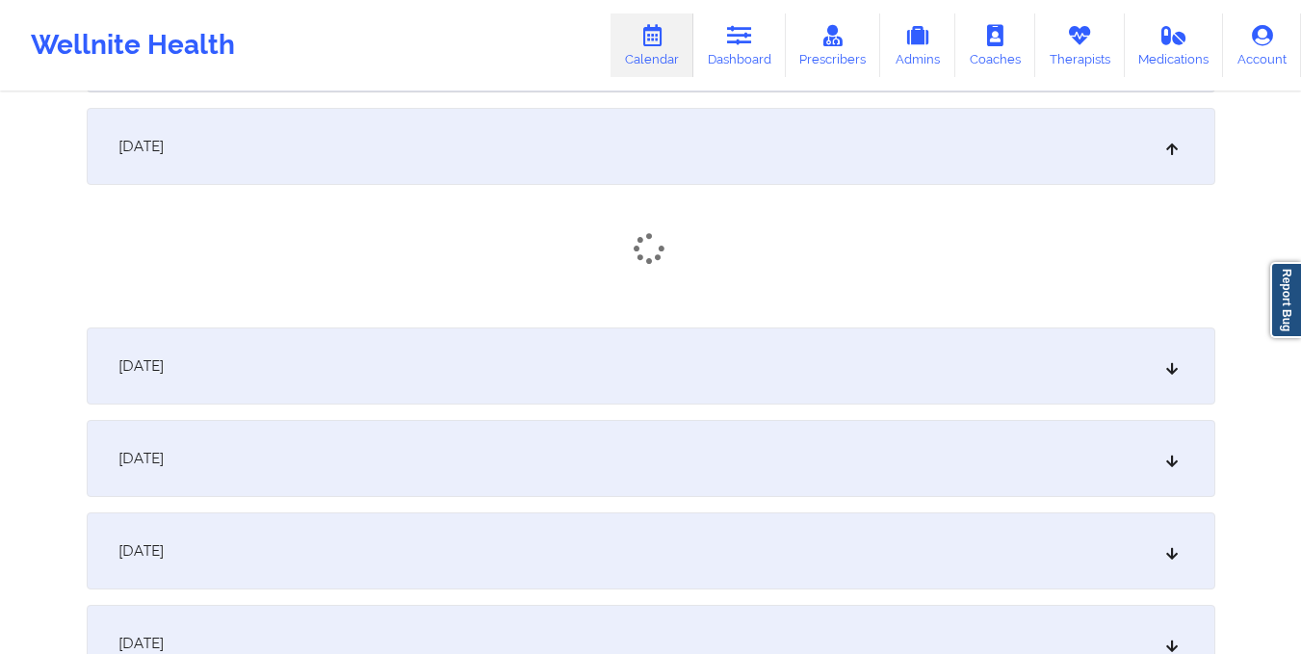
scroll to position [841, 0]
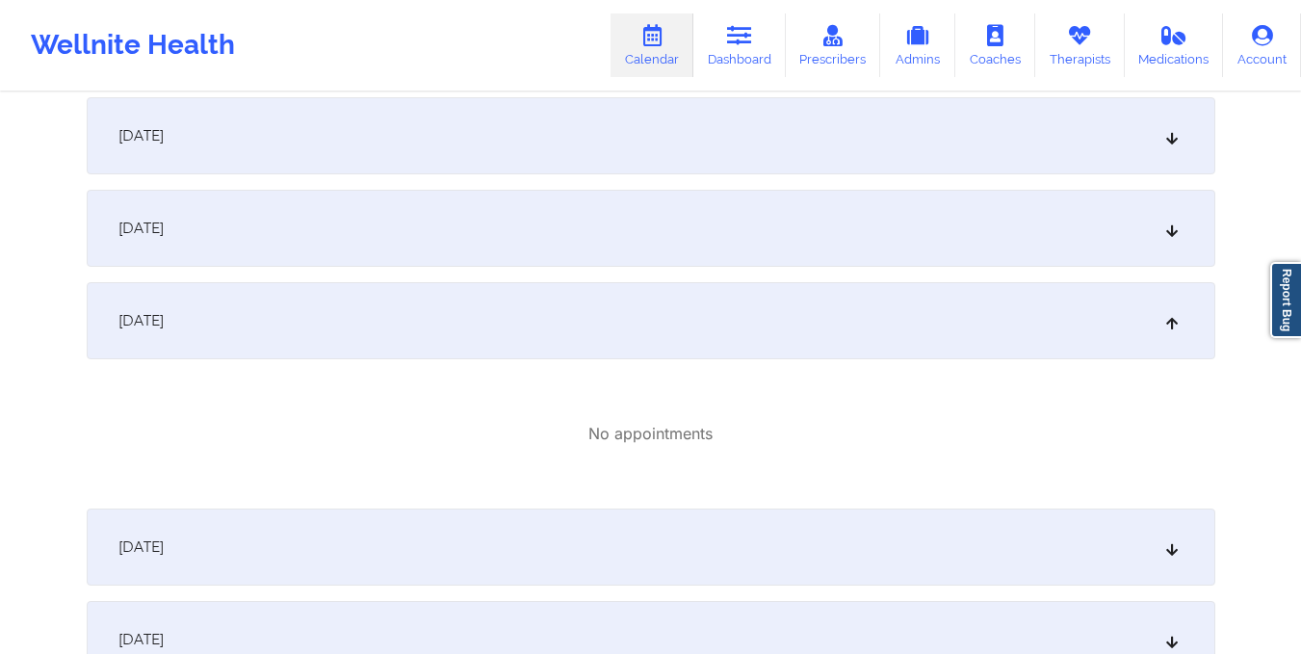
click at [712, 209] on div "October 8, 2025" at bounding box center [651, 228] width 1128 height 77
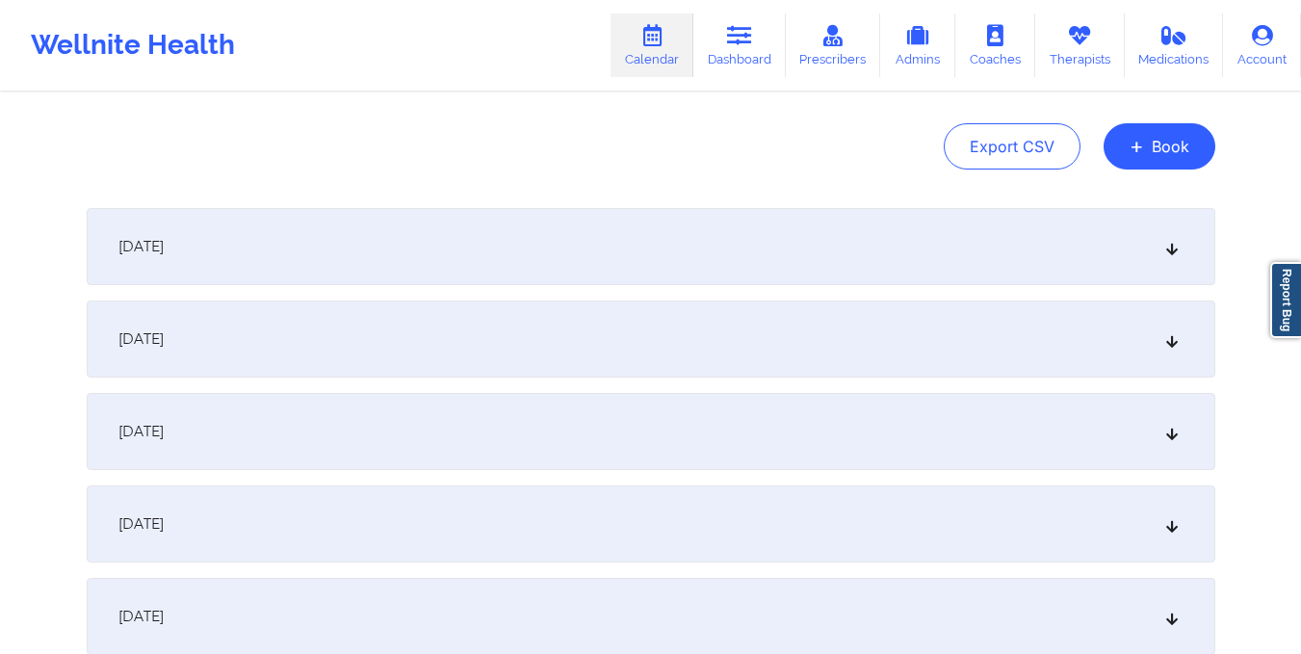
scroll to position [0, 0]
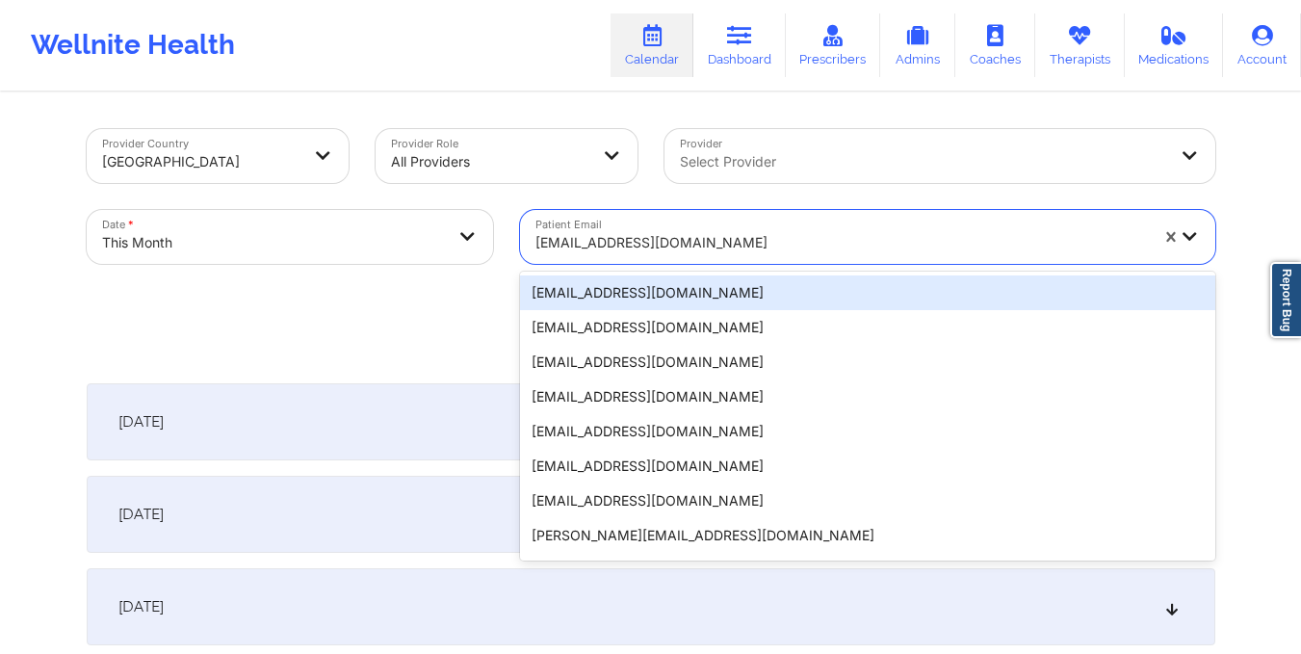
drag, startPoint x: 530, startPoint y: 251, endPoint x: 705, endPoint y: 226, distance: 177.0
click at [705, 226] on div "trisha2lud@gmail.com" at bounding box center [835, 237] width 630 height 54
paste input "edithmorales062375@gmail.com"
type input "edithmorales062375@gmail.com"
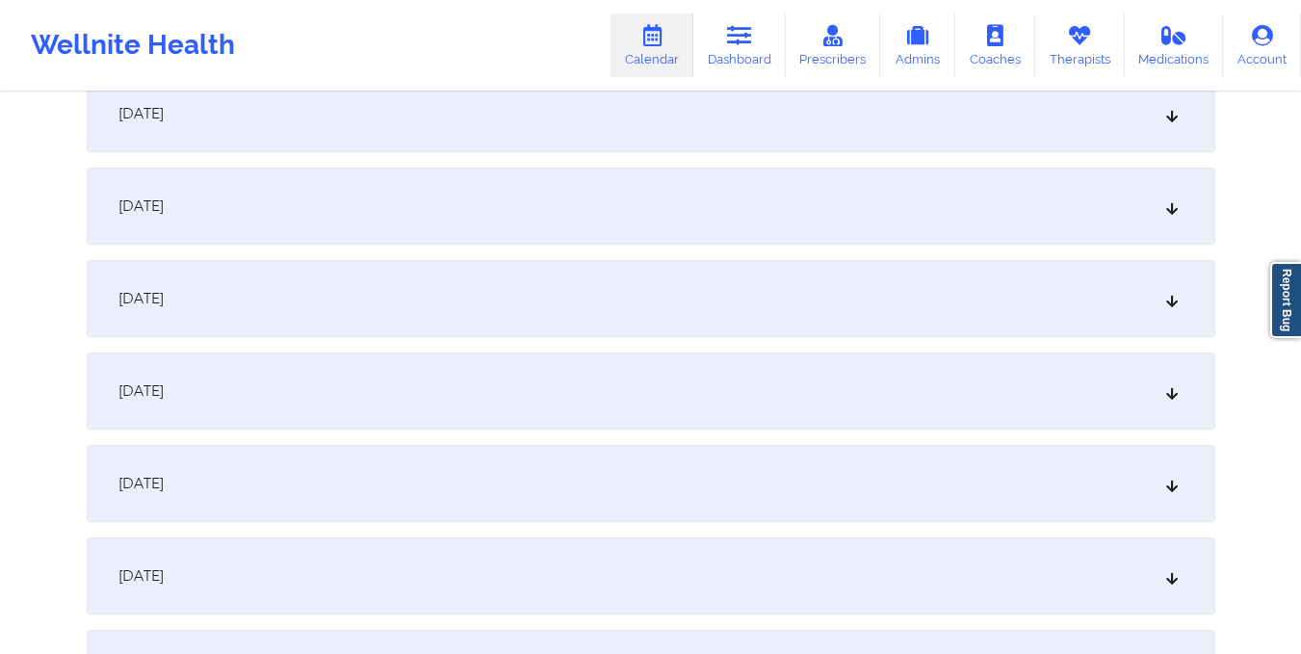
scroll to position [1326, 0]
click at [700, 360] on div "October 15, 2025" at bounding box center [651, 389] width 1128 height 77
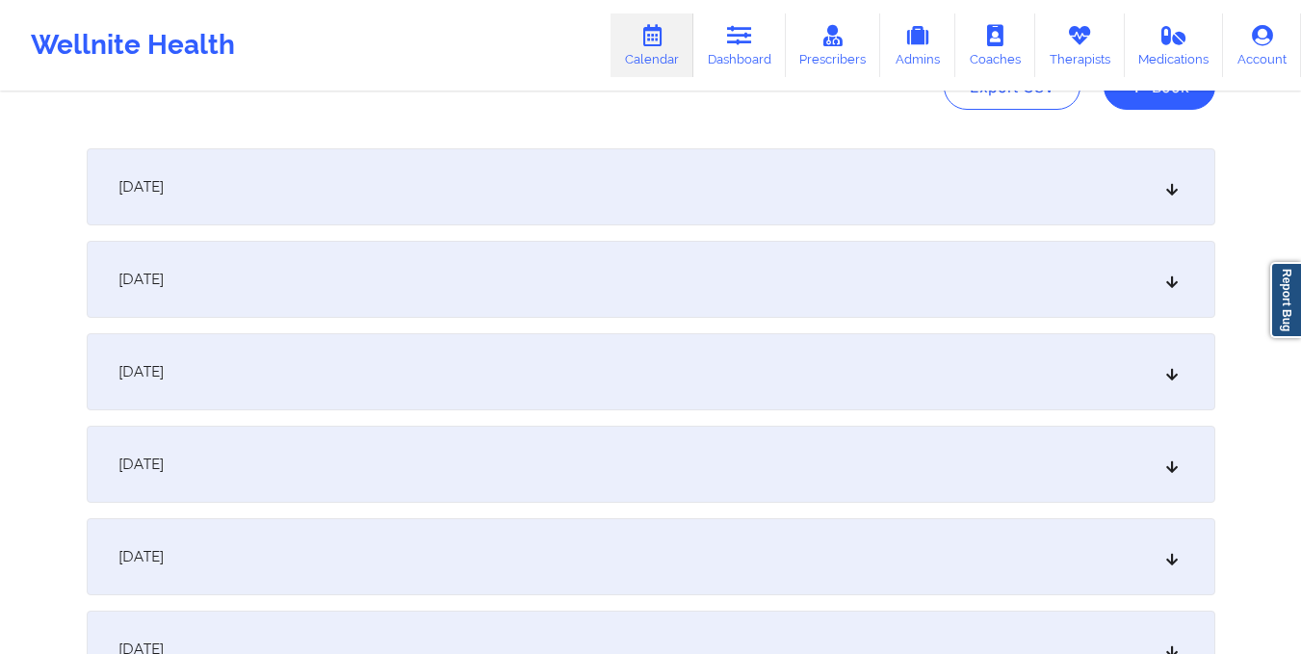
scroll to position [0, 0]
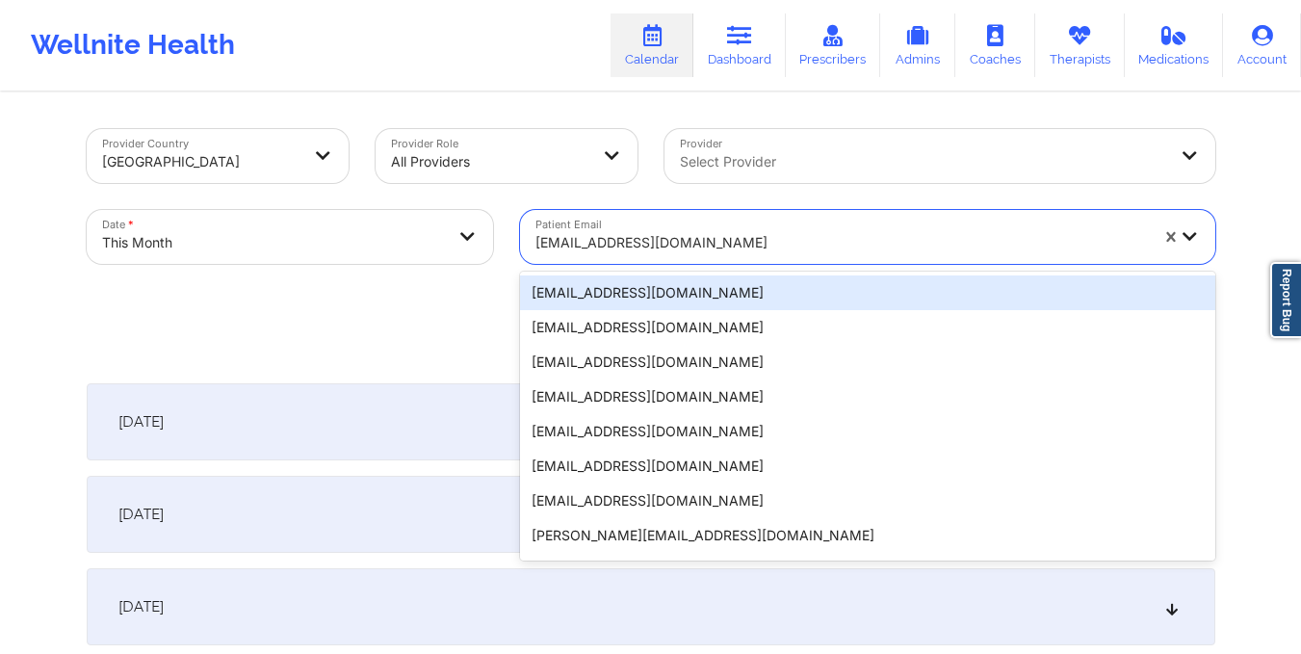
drag, startPoint x: 532, startPoint y: 237, endPoint x: 757, endPoint y: 254, distance: 225.0
click at [757, 254] on div "edithmorales062375@gmail.com" at bounding box center [835, 237] width 630 height 54
paste input "klahmann2010@yahoo.com"
type input "klahmann2010@yahoo.com"
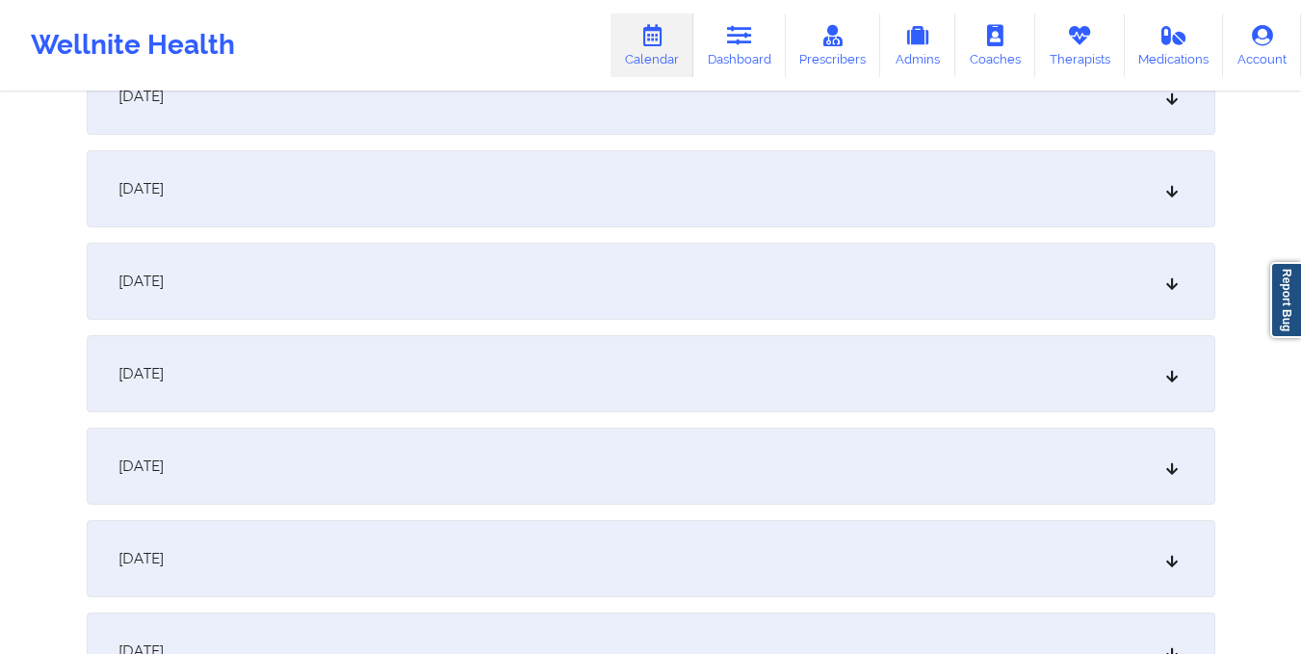
scroll to position [1436, 0]
click at [757, 254] on div "October 15, 2025" at bounding box center [651, 280] width 1128 height 77
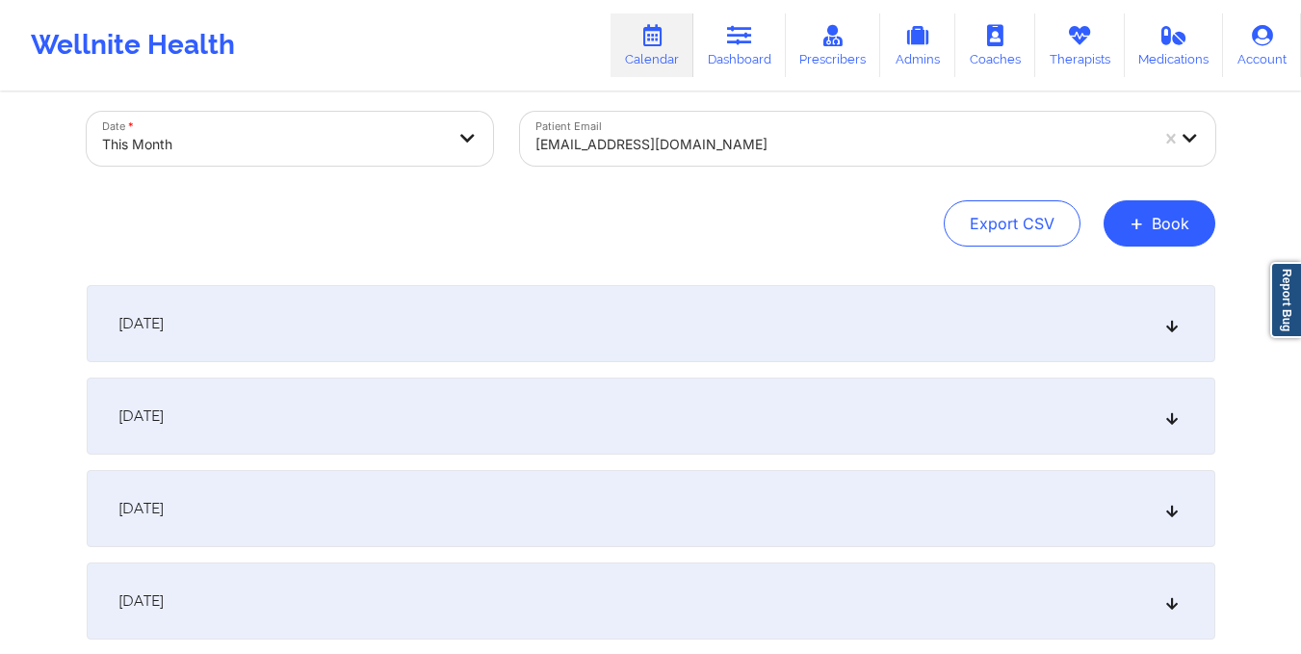
scroll to position [0, 0]
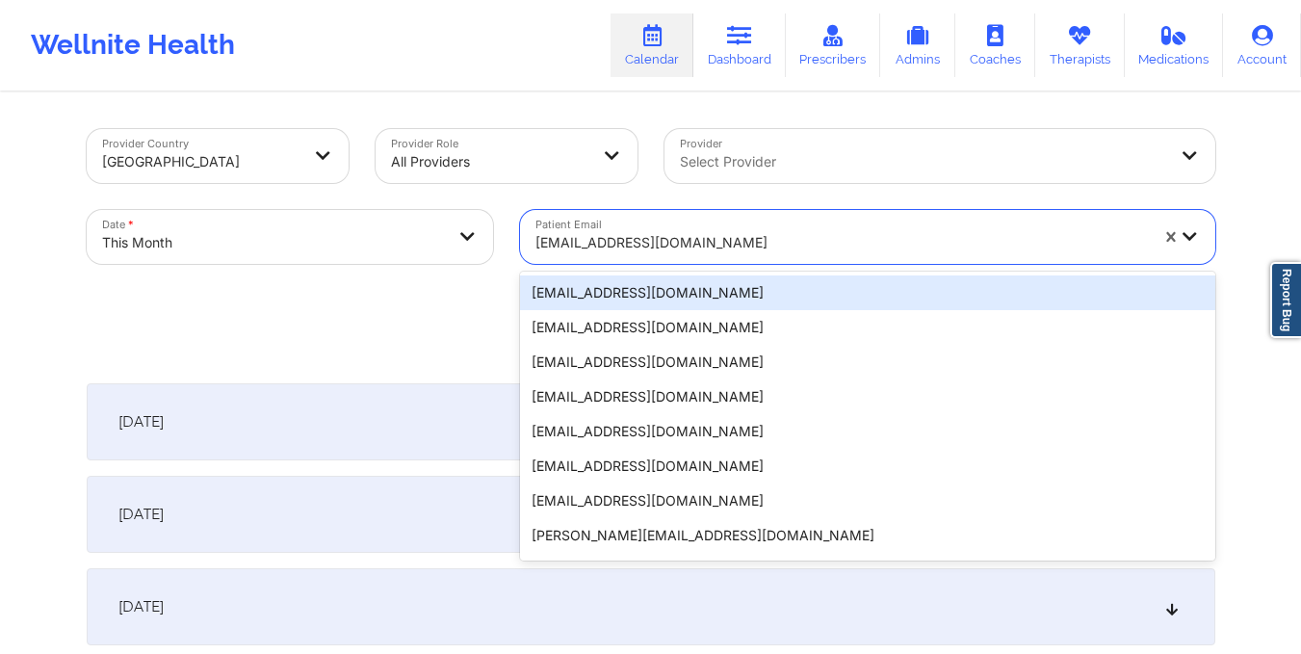
drag, startPoint x: 533, startPoint y: 235, endPoint x: 728, endPoint y: 256, distance: 195.6
click at [728, 256] on div "klahmann2010@yahoo.com" at bounding box center [835, 237] width 630 height 54
paste input "bespokeclubmiami@gmail.com"
type input "bespokeclubmiami@gmail.com"
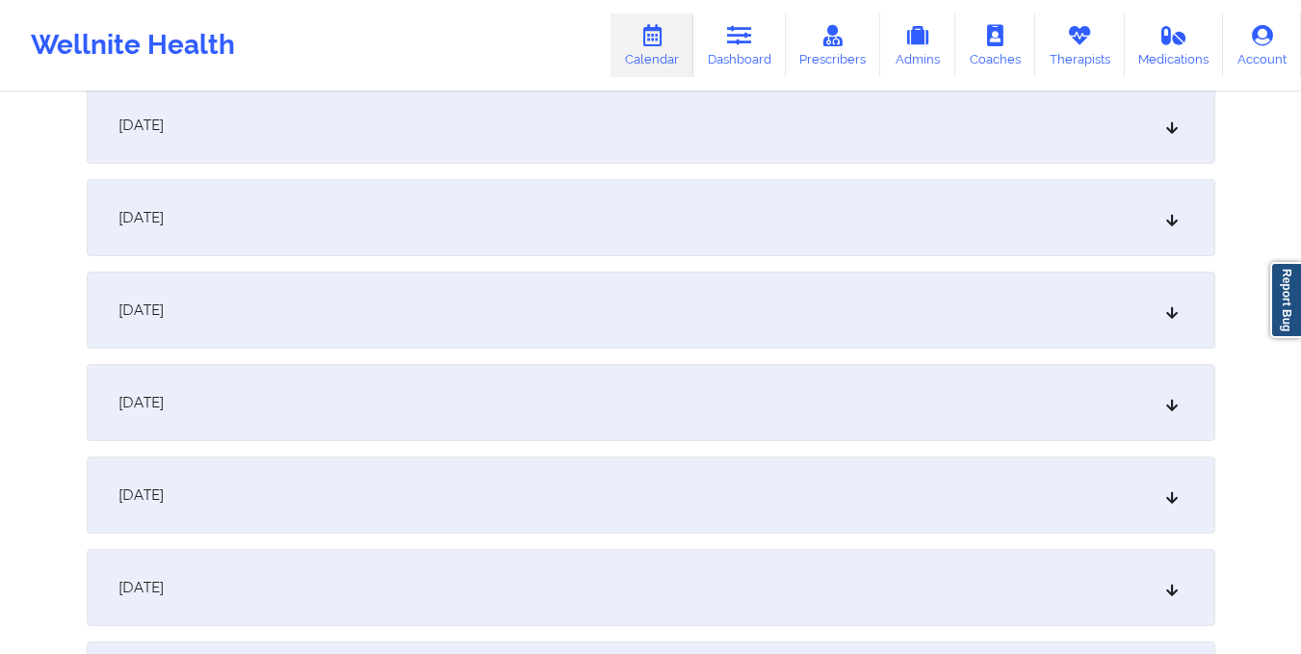
scroll to position [1428, 0]
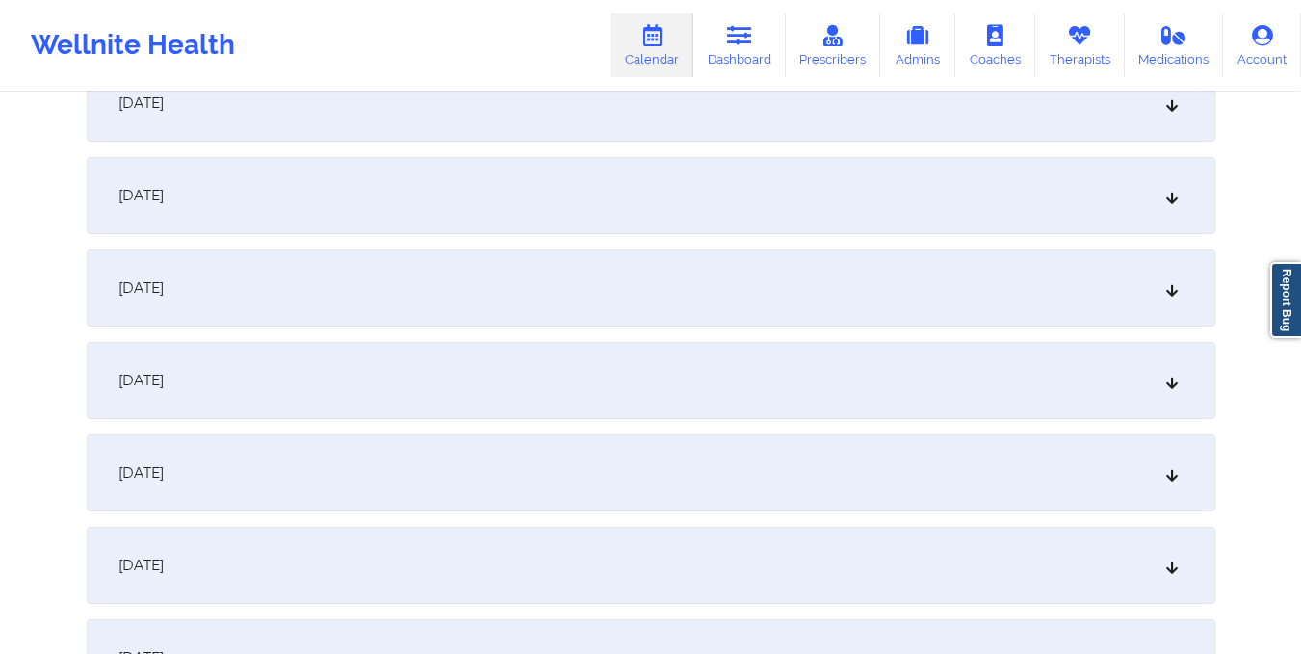
click at [730, 284] on div "October 15, 2025" at bounding box center [651, 287] width 1128 height 77
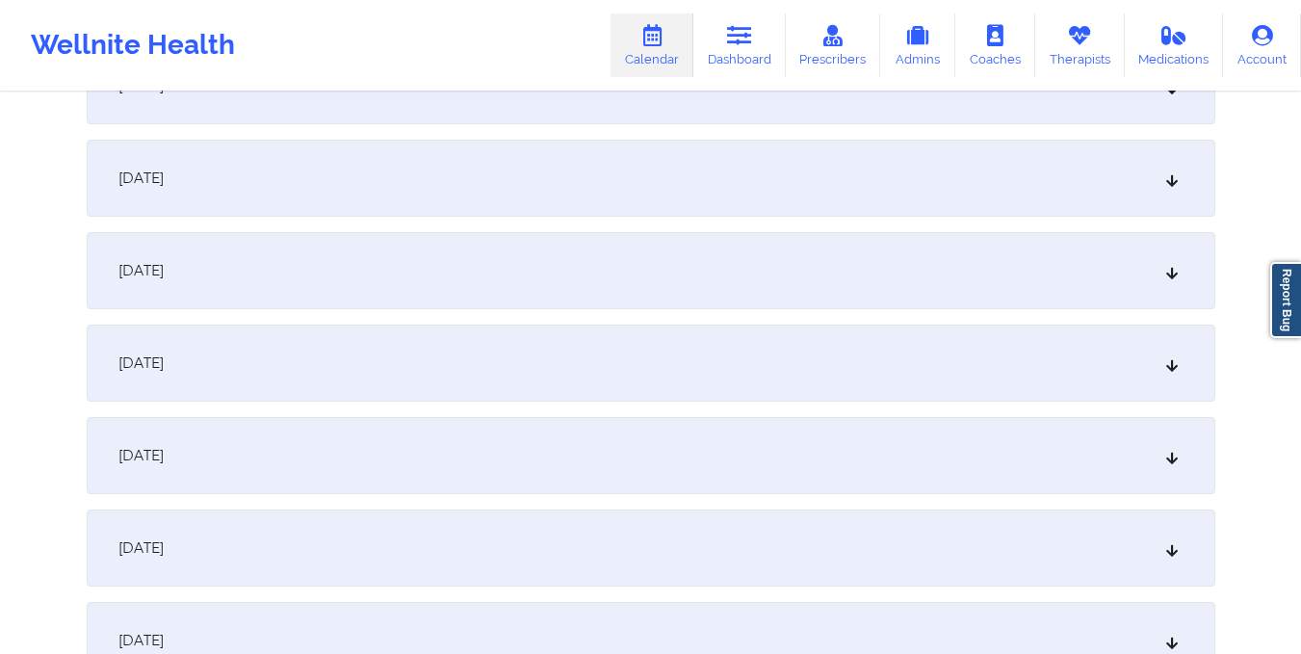
scroll to position [0, 0]
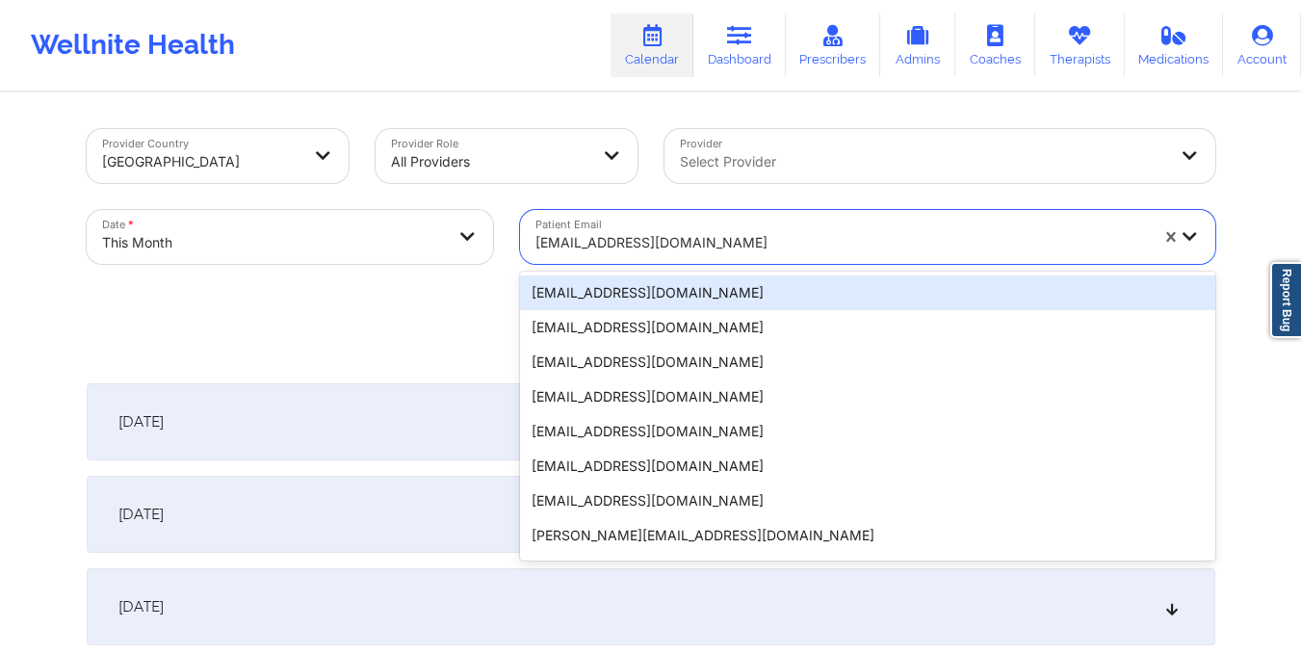
drag, startPoint x: 535, startPoint y: 242, endPoint x: 799, endPoint y: 260, distance: 264.4
click at [799, 260] on div "bespokeclubmiami@gmail.com" at bounding box center [835, 237] width 630 height 54
paste input "reneezaldivar@gmail.com"
type input "reneezaldivar@gmail.com"
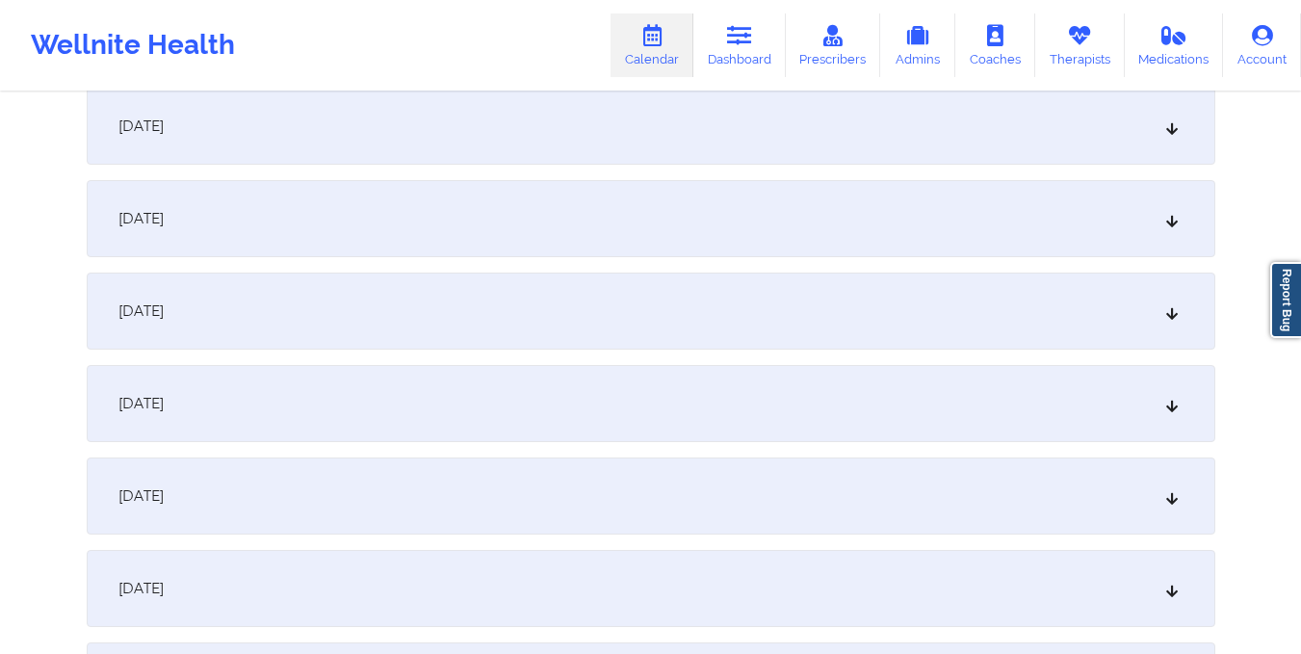
scroll to position [1497, 0]
click at [781, 221] on div "October 15, 2025" at bounding box center [651, 218] width 1128 height 77
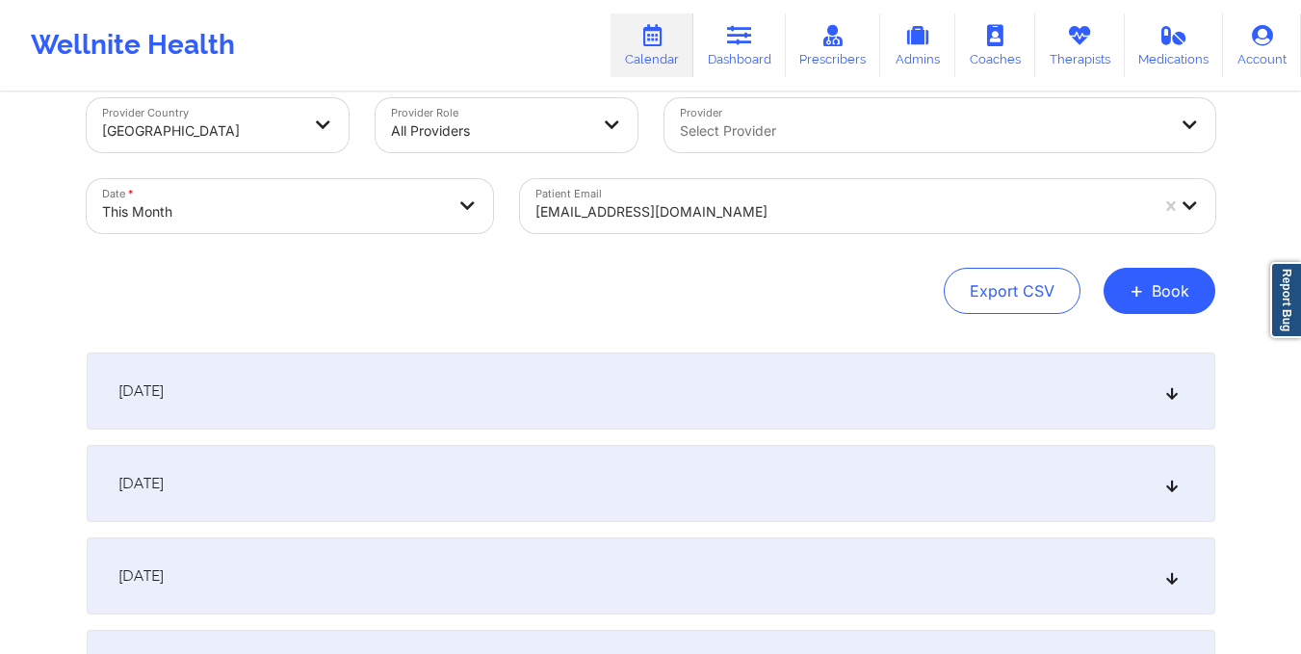
scroll to position [0, 0]
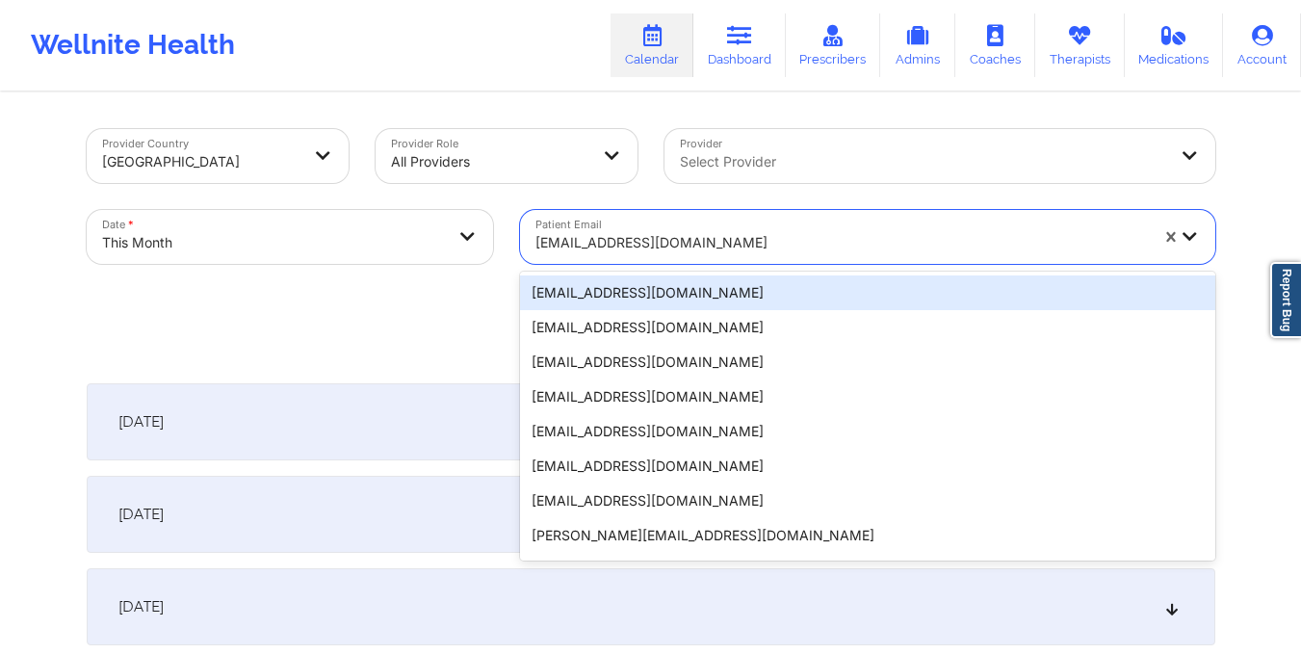
drag, startPoint x: 534, startPoint y: 242, endPoint x: 745, endPoint y: 265, distance: 212.1
click at [745, 265] on div "Patient Email 20 results available. Use Up and Down to choose options, press En…" at bounding box center [867, 236] width 722 height 81
paste input "rileeoneill95@gmail.com"
type input "rileeoneill95@gmail.com"
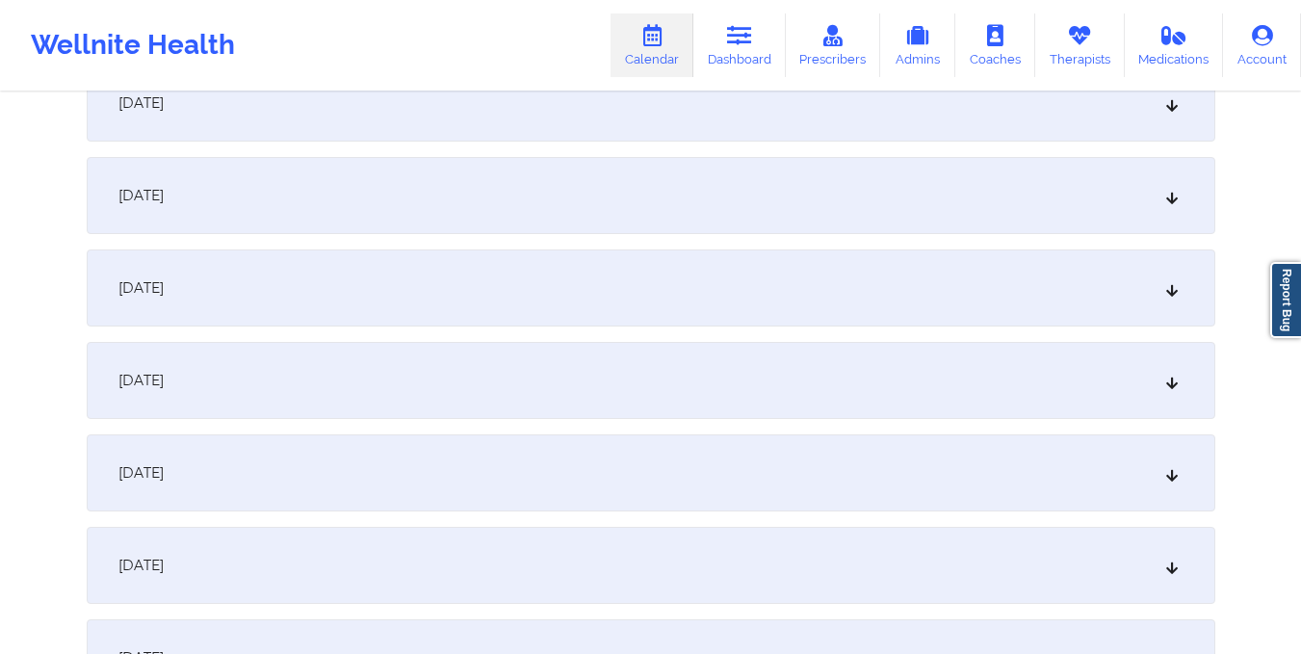
scroll to position [1551, 0]
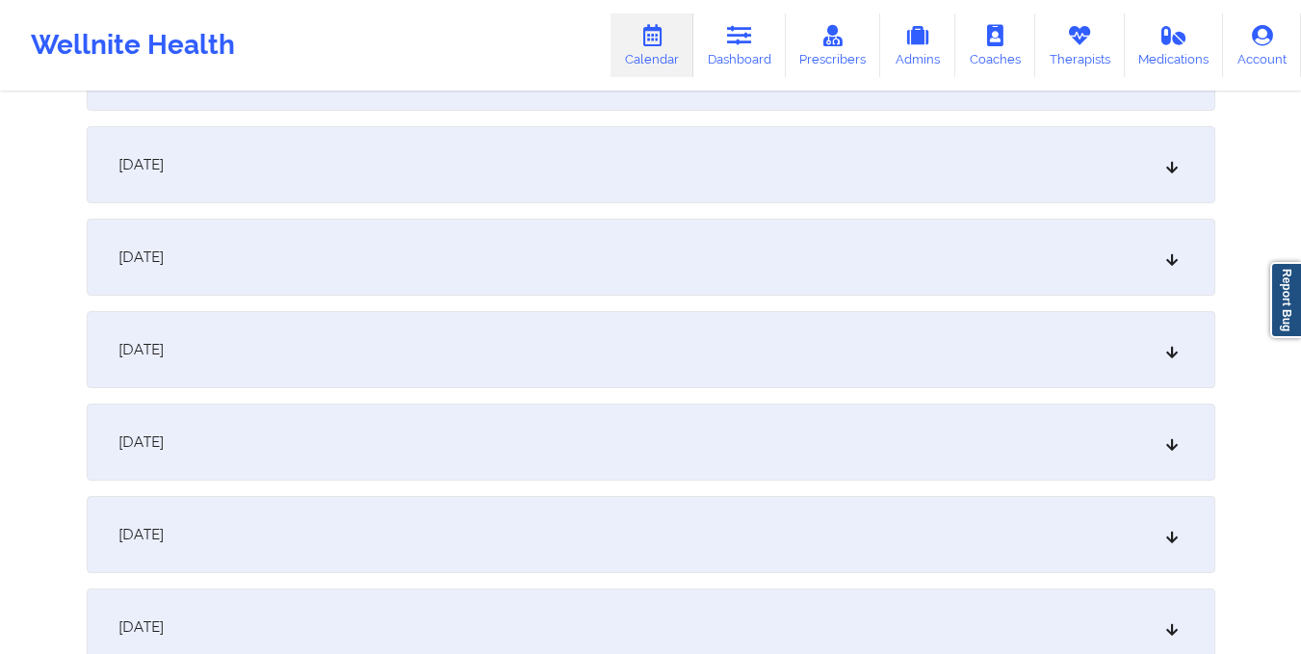
click at [677, 162] on div "October 15, 2025" at bounding box center [651, 164] width 1128 height 77
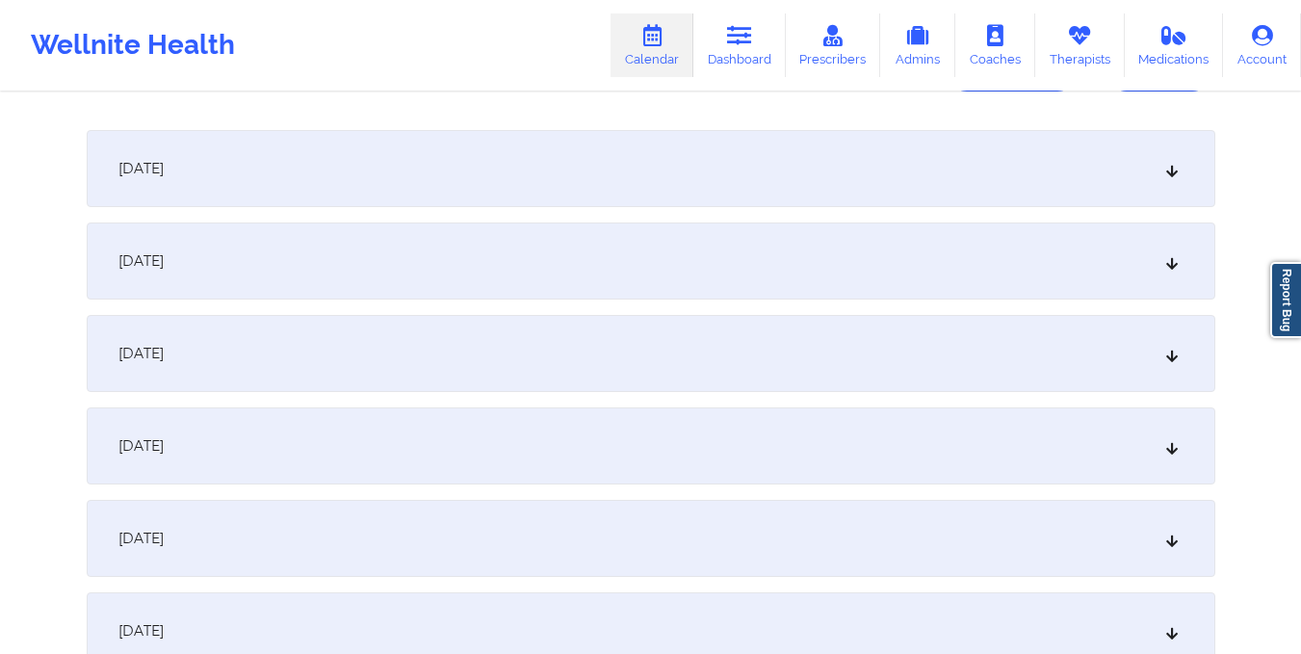
scroll to position [0, 0]
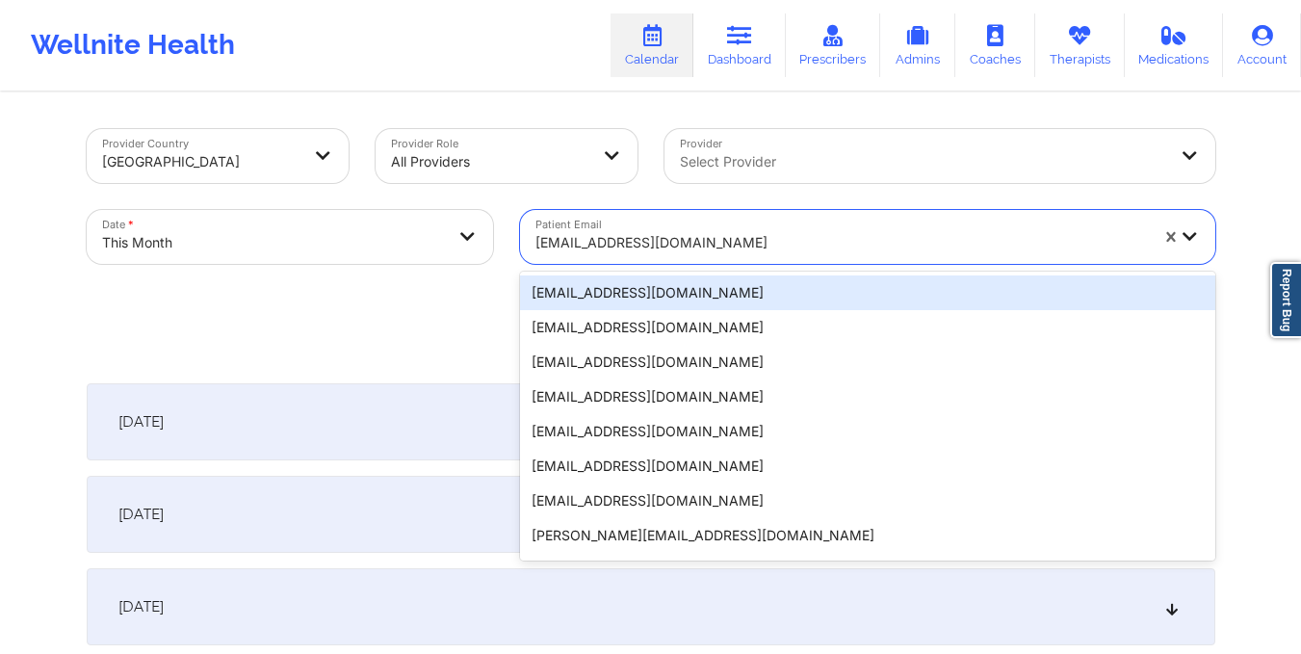
drag, startPoint x: 529, startPoint y: 239, endPoint x: 726, endPoint y: 236, distance: 197.4
click at [726, 236] on div "rileeoneill95@gmail.com" at bounding box center [835, 237] width 630 height 54
paste input "anthonyayala68@yahoo.com"
type input "anthonyayala68@yahoo.com"
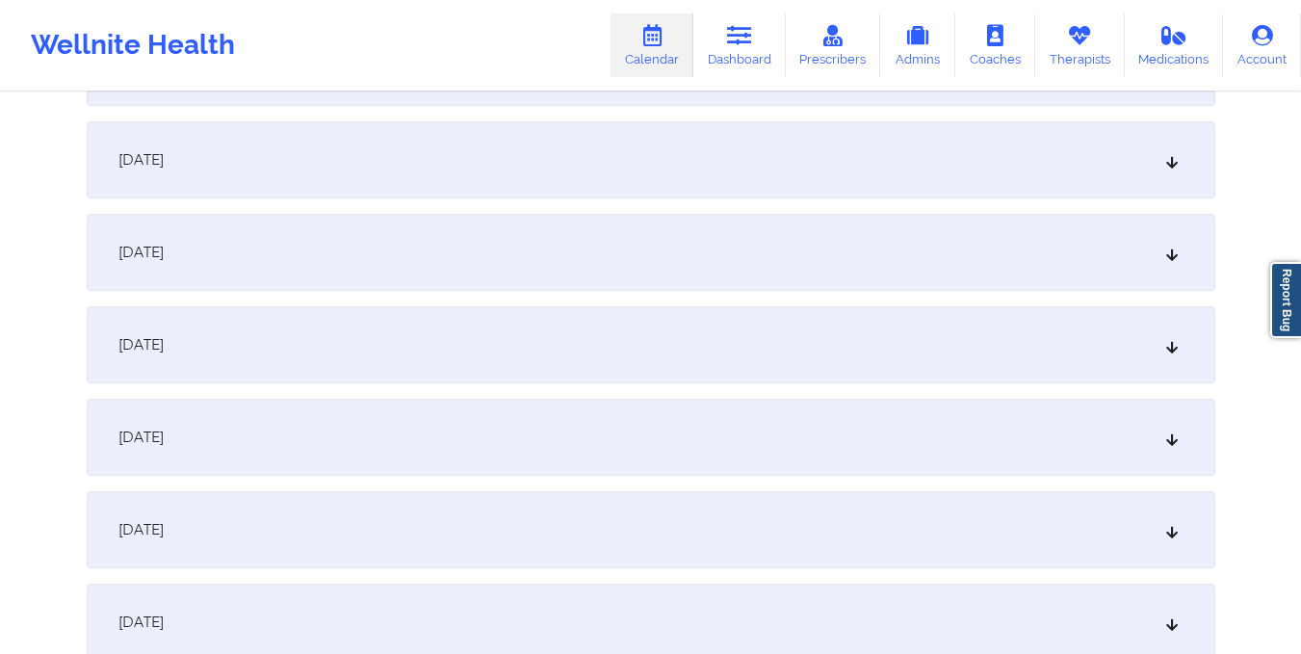
scroll to position [1415, 0]
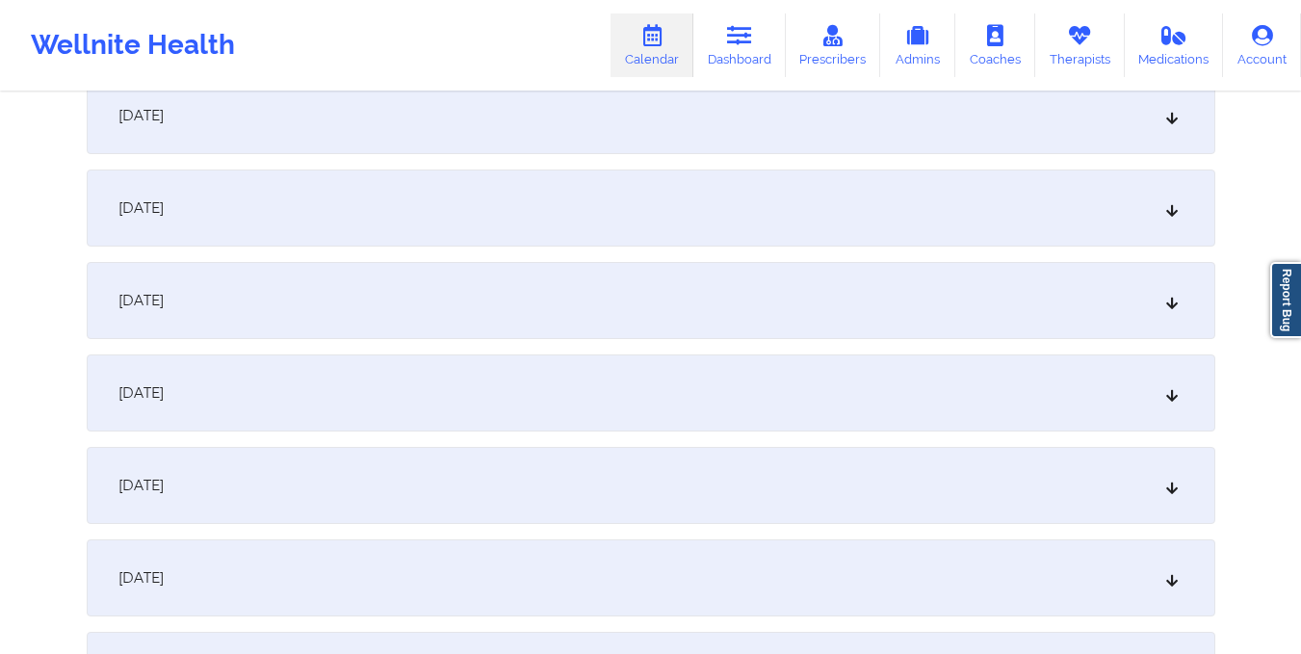
click at [696, 304] on div "October 15, 2025" at bounding box center [651, 300] width 1128 height 77
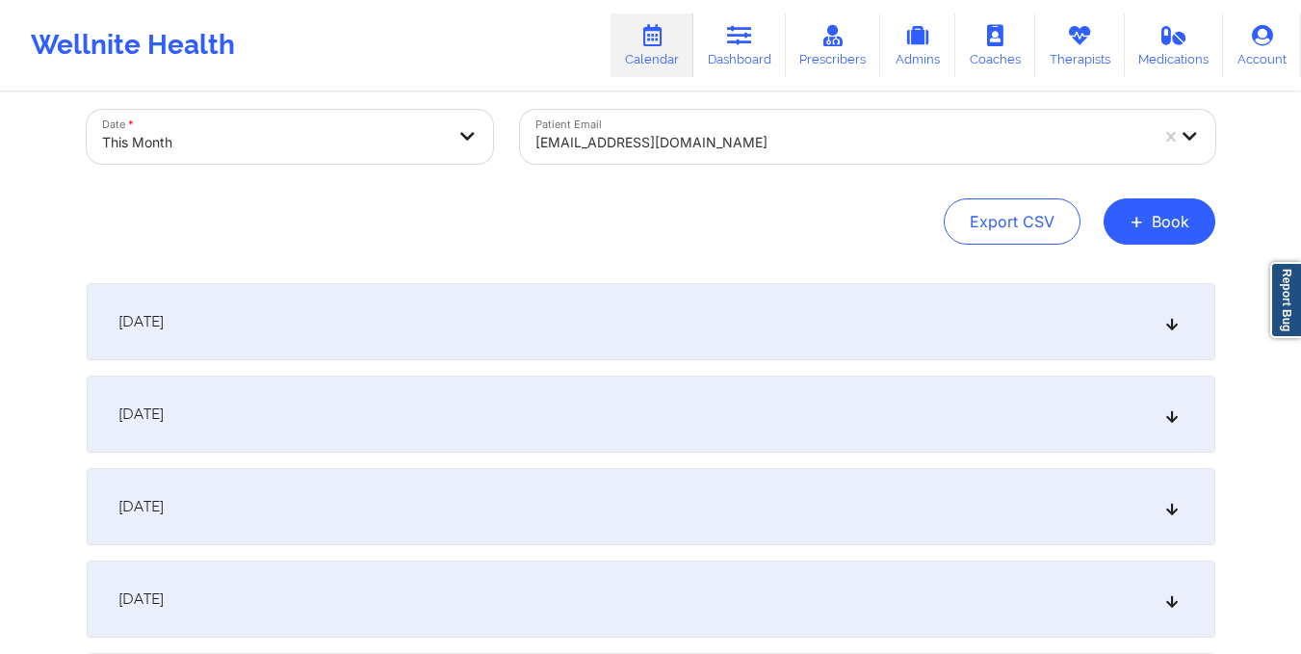
scroll to position [0, 0]
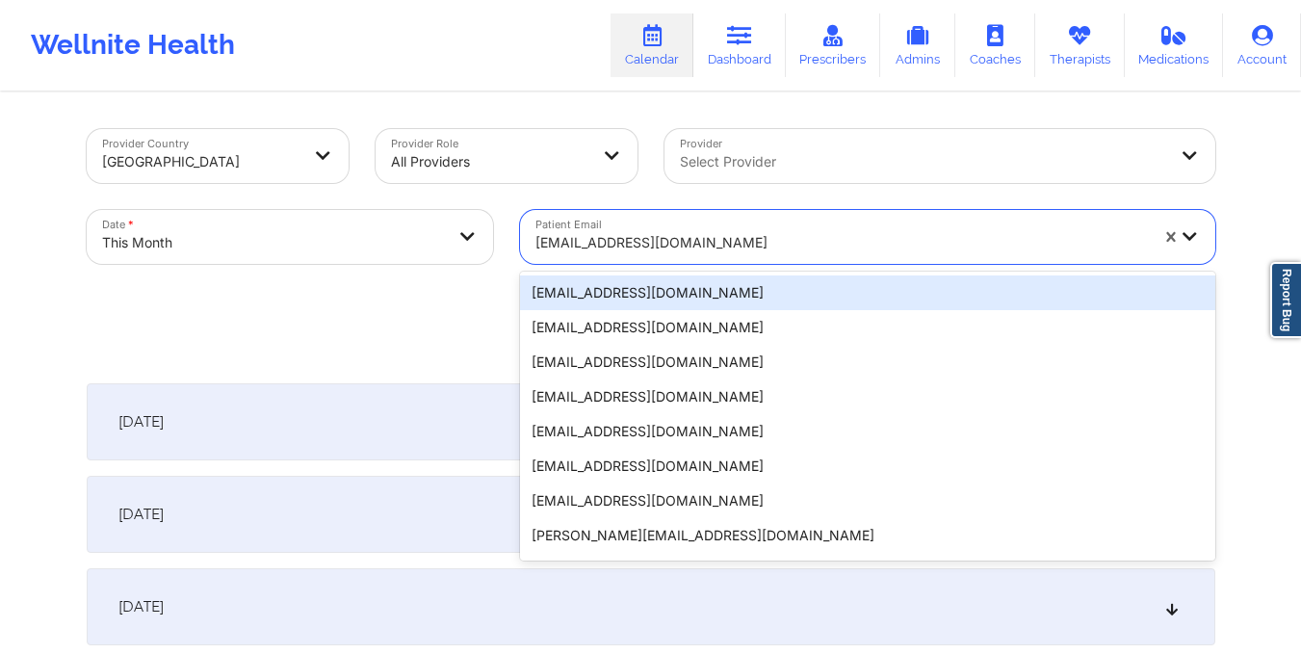
drag, startPoint x: 526, startPoint y: 238, endPoint x: 752, endPoint y: 250, distance: 226.6
click at [752, 250] on div "anthonyayala68@yahoo.com" at bounding box center [835, 237] width 630 height 54
paste input "guillaumesherly7@gmail.com"
type input "guillaumesherly7@gmail.com"
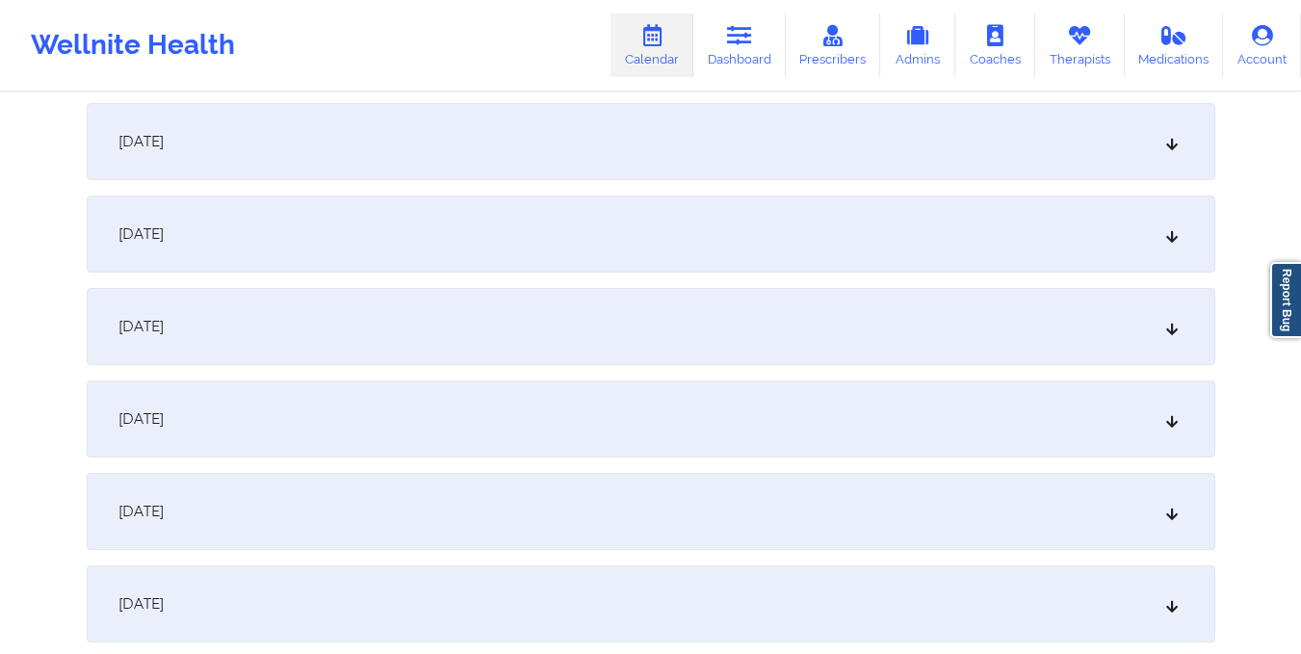
scroll to position [1547, 0]
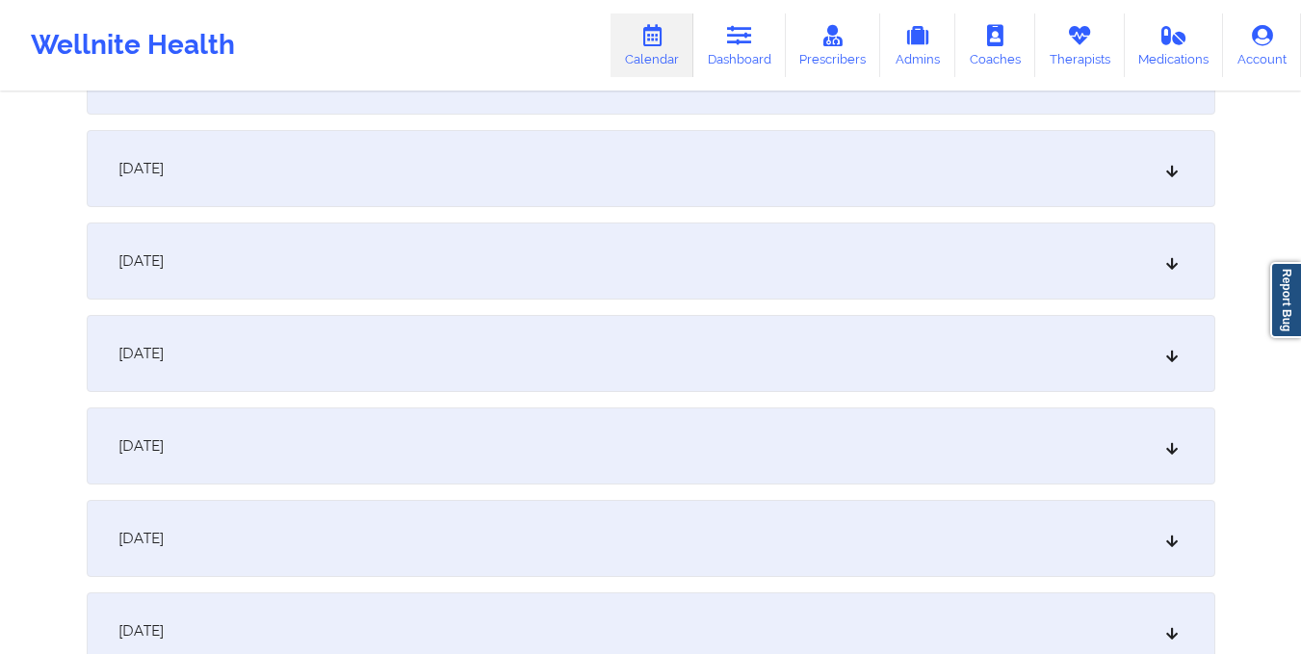
click at [719, 172] on div "October 15, 2025" at bounding box center [651, 168] width 1128 height 77
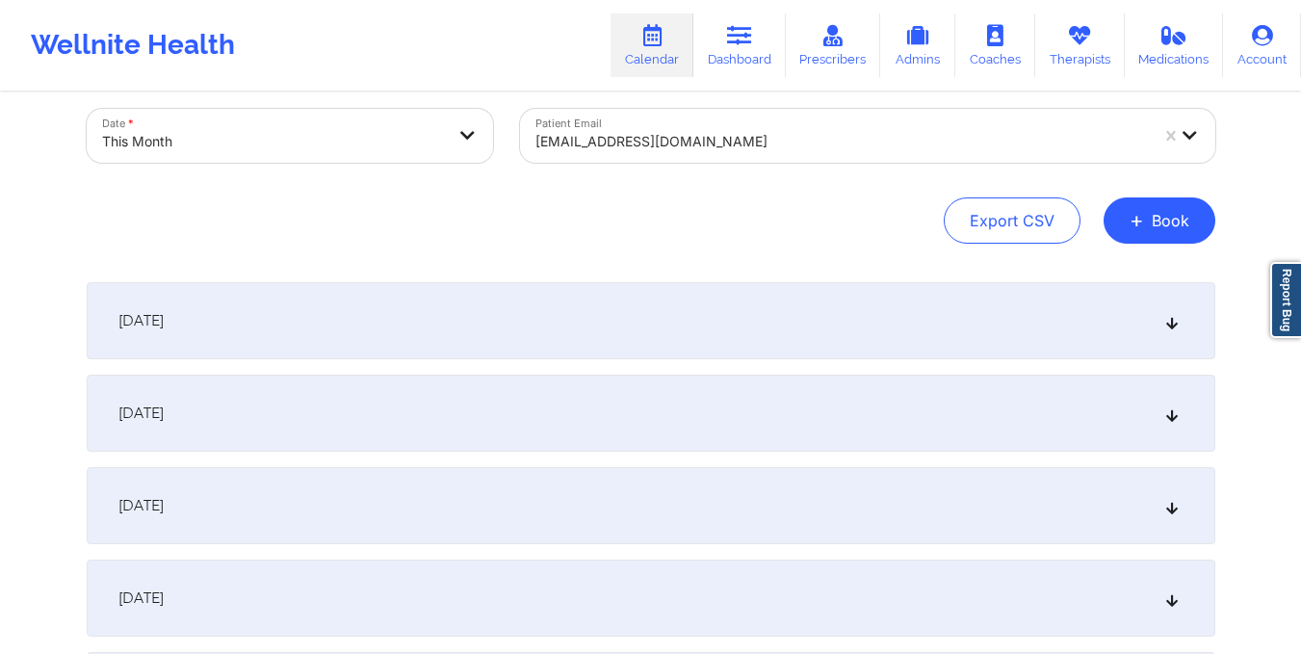
scroll to position [0, 0]
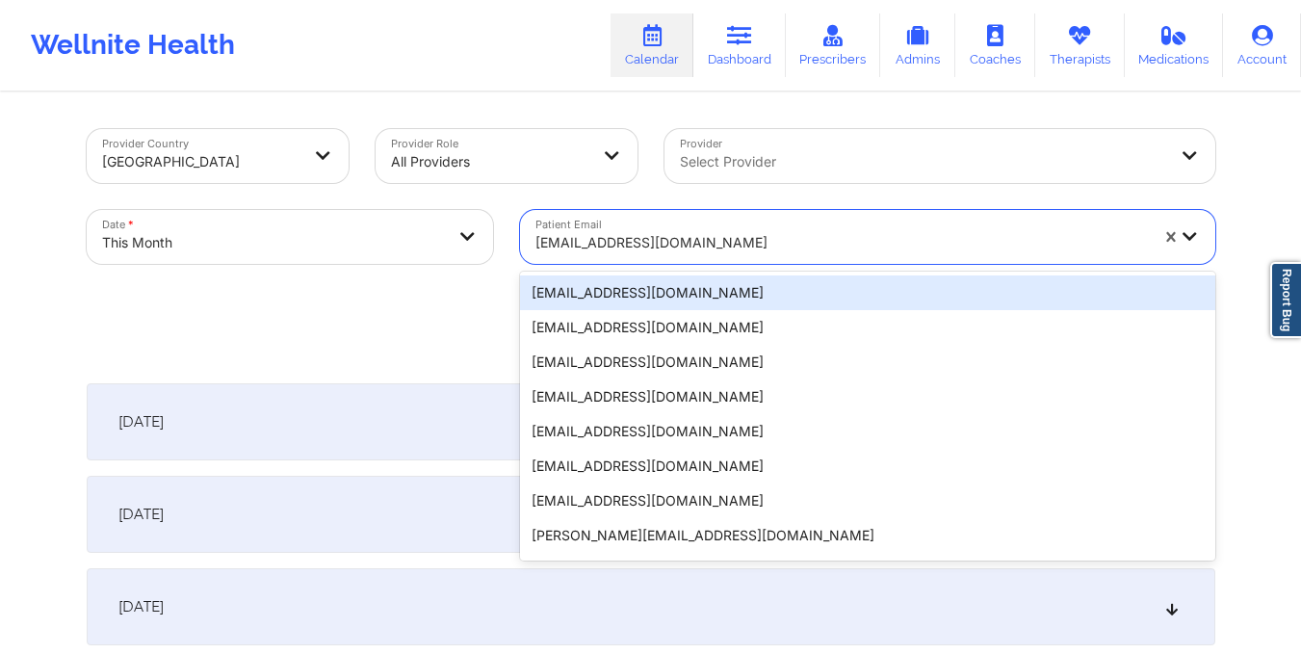
drag, startPoint x: 534, startPoint y: 237, endPoint x: 769, endPoint y: 233, distance: 235.0
click at [769, 233] on div at bounding box center [841, 242] width 612 height 23
paste input "betty@purdesfamily.com"
type input "betty@purdesfamily.com"
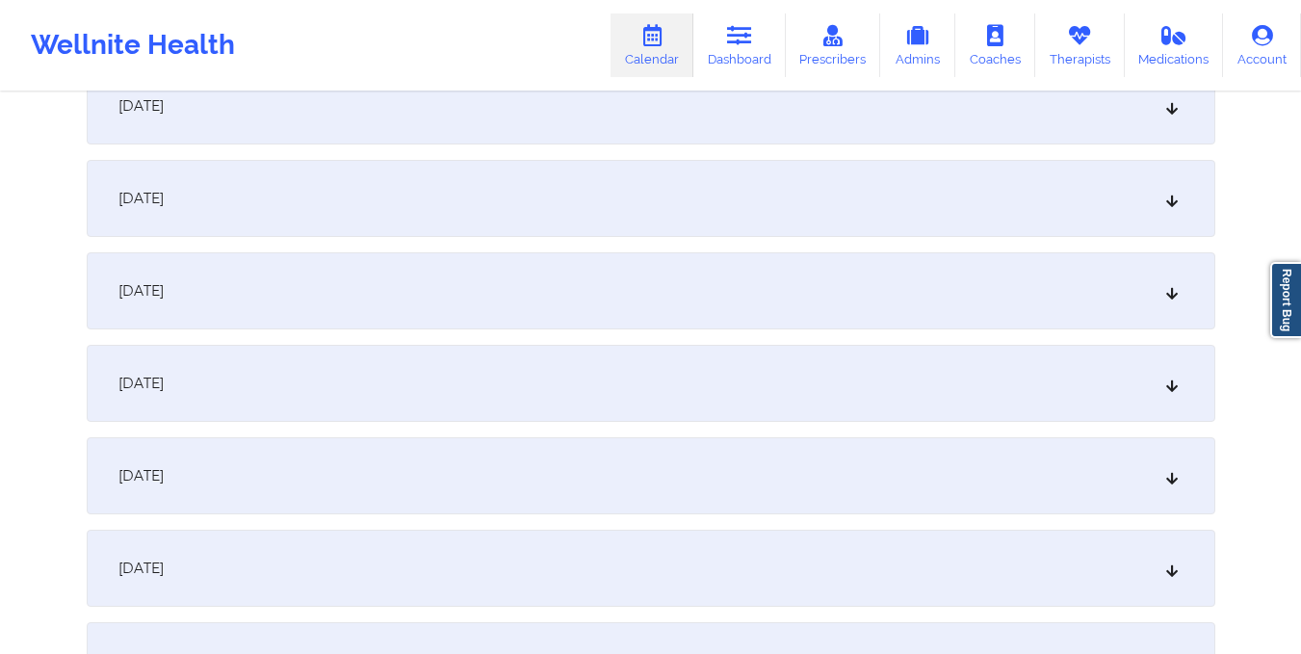
scroll to position [1518, 0]
click at [769, 233] on div "October 15, 2025" at bounding box center [651, 197] width 1128 height 77
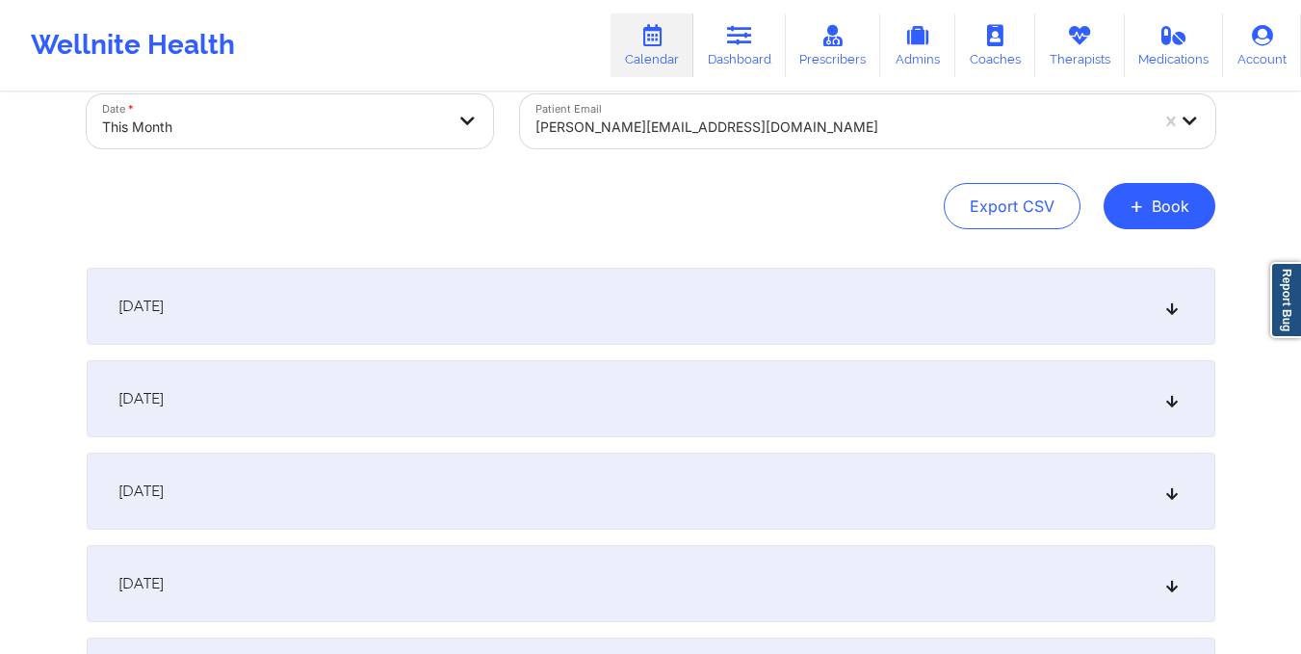
scroll to position [0, 0]
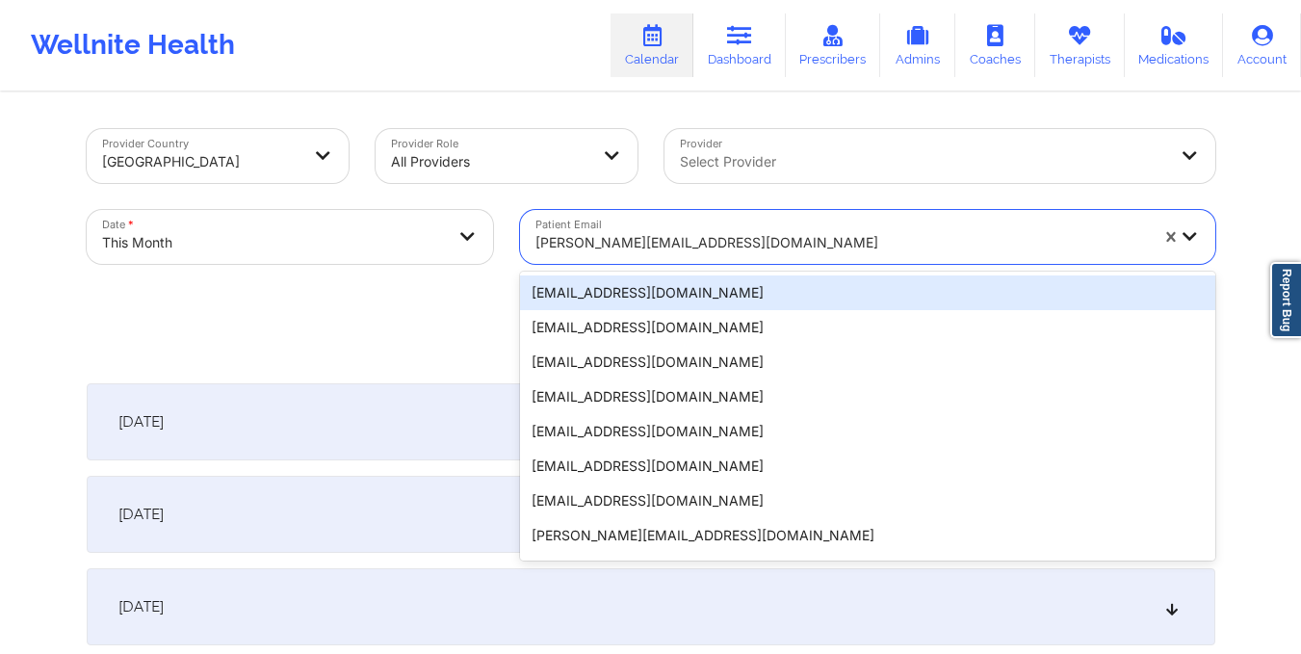
drag, startPoint x: 531, startPoint y: 240, endPoint x: 739, endPoint y: 264, distance: 209.4
click at [739, 264] on div "Patient Email 20 results available. Use Up and Down to choose options, press En…" at bounding box center [867, 236] width 722 height 81
paste input "sanschill669@gmail.com"
type input "sanschill669@gmail.com"
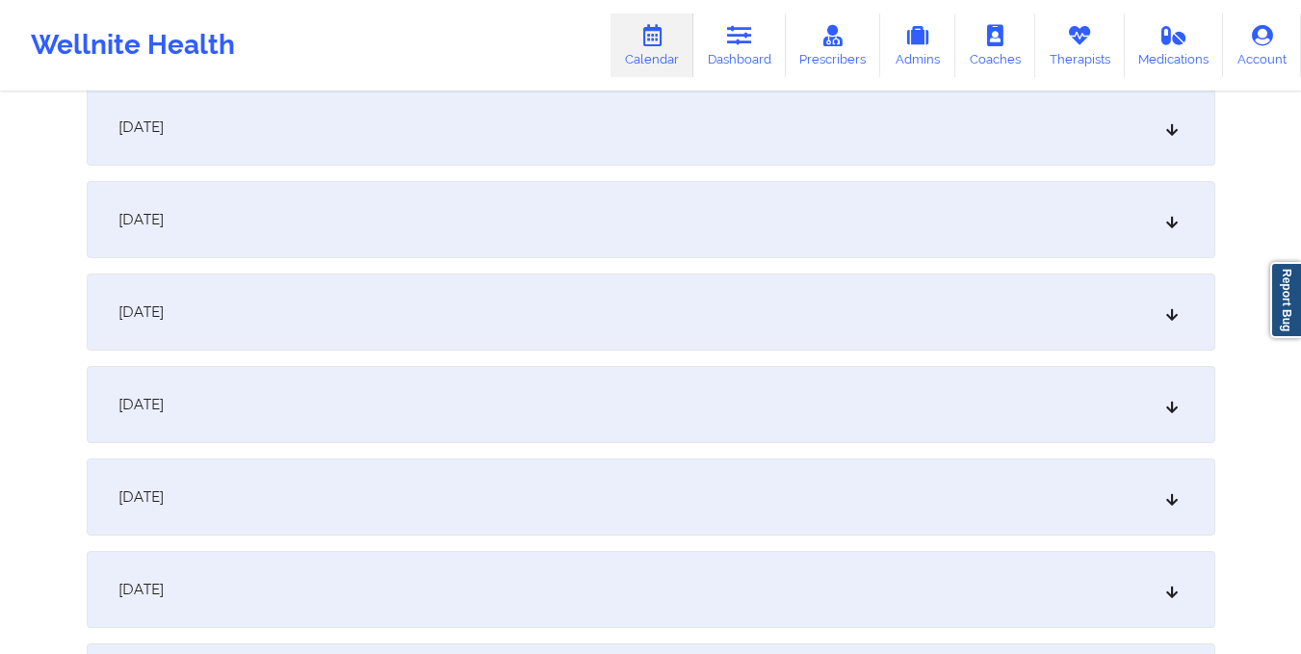
scroll to position [1296, 0]
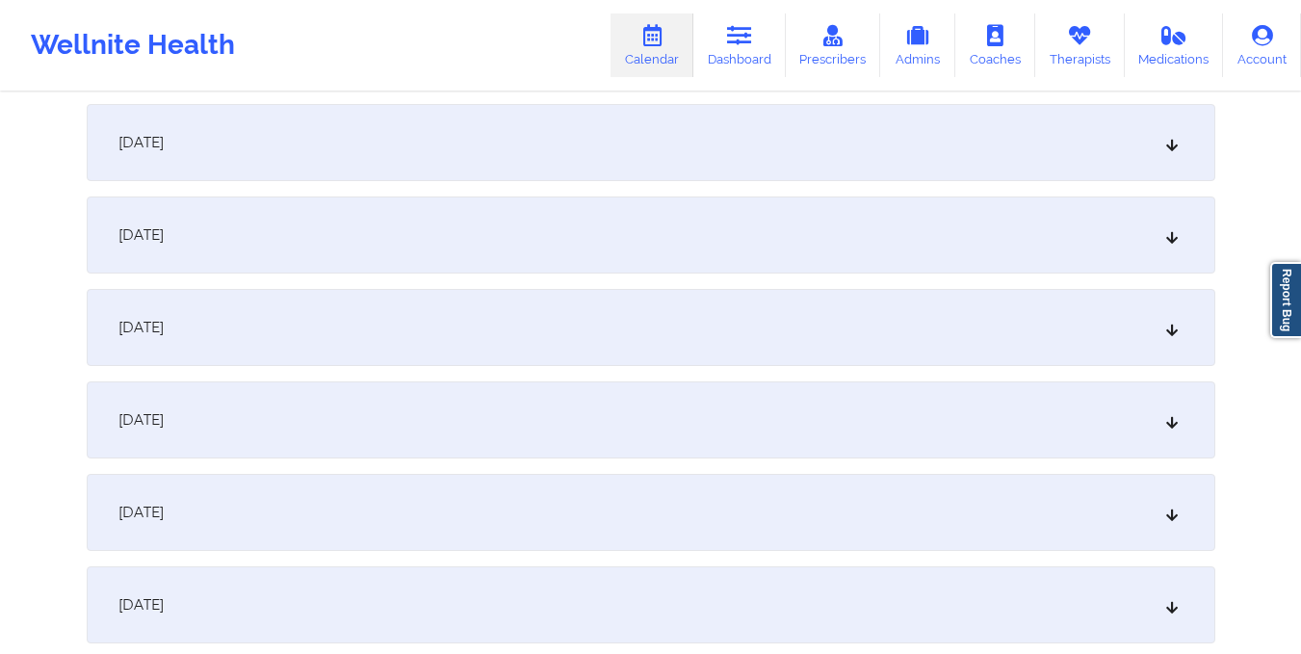
click at [694, 406] on div "October 15, 2025" at bounding box center [651, 419] width 1128 height 77
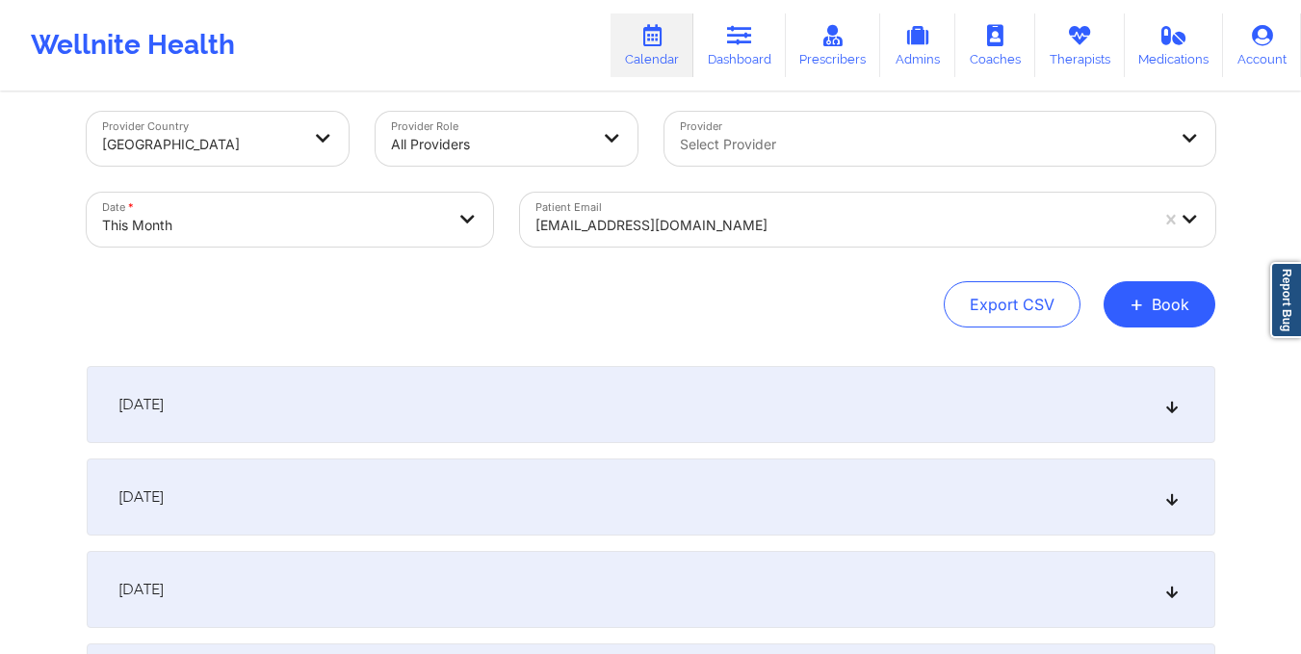
scroll to position [0, 0]
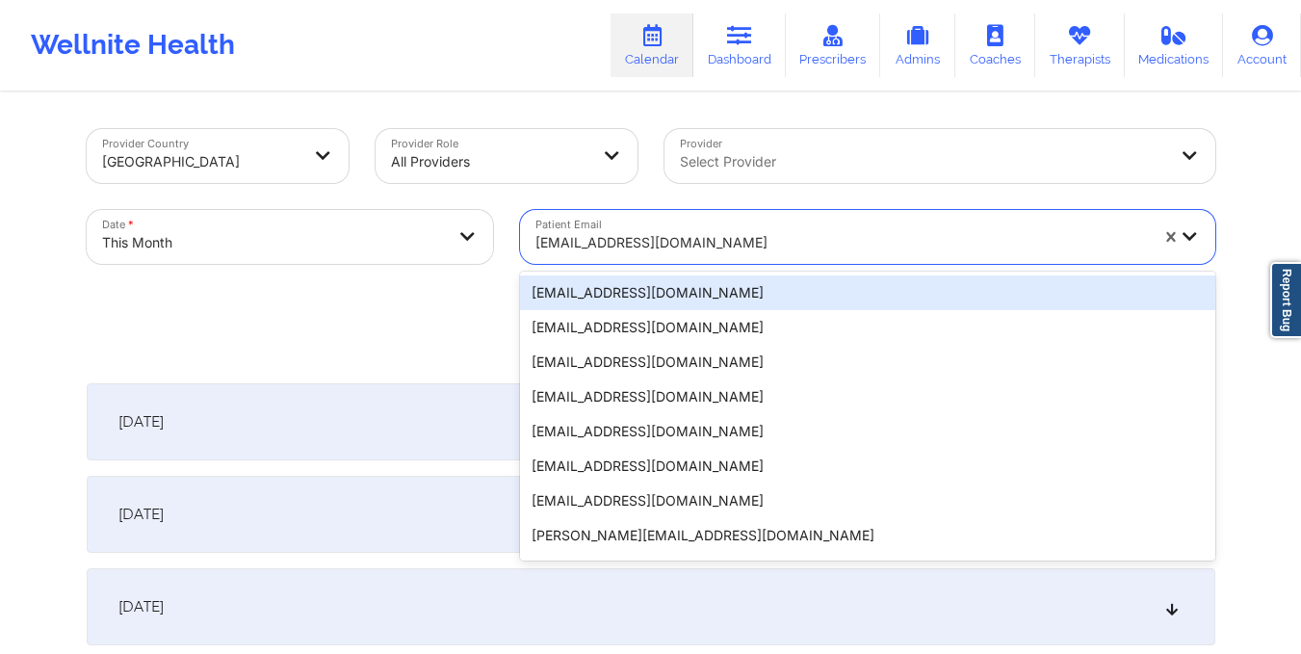
drag, startPoint x: 535, startPoint y: 241, endPoint x: 738, endPoint y: 269, distance: 204.1
click at [738, 269] on div "Patient Email 20 results available. Use Up and Down to choose options, press En…" at bounding box center [867, 236] width 722 height 81
paste input "goldleafframing@hotmail.com"
type input "goldleafframing@hotmail.com"
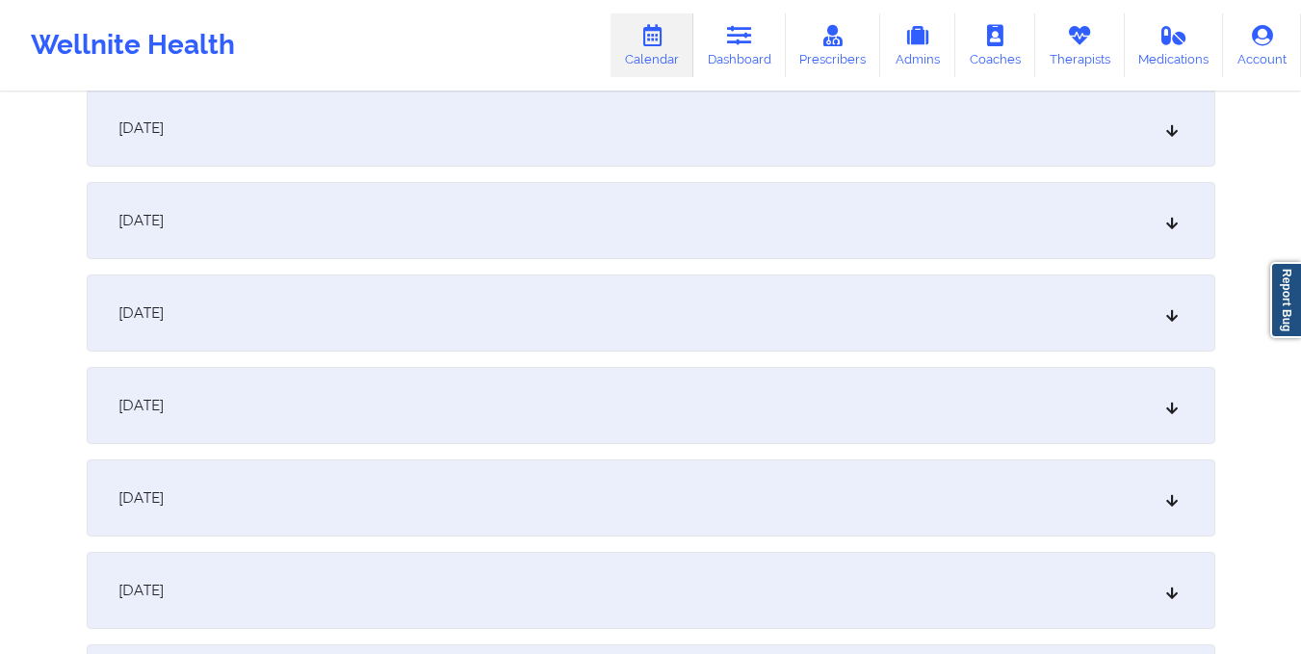
scroll to position [942, 0]
click at [722, 127] on div "October 8, 2025" at bounding box center [651, 127] width 1128 height 77
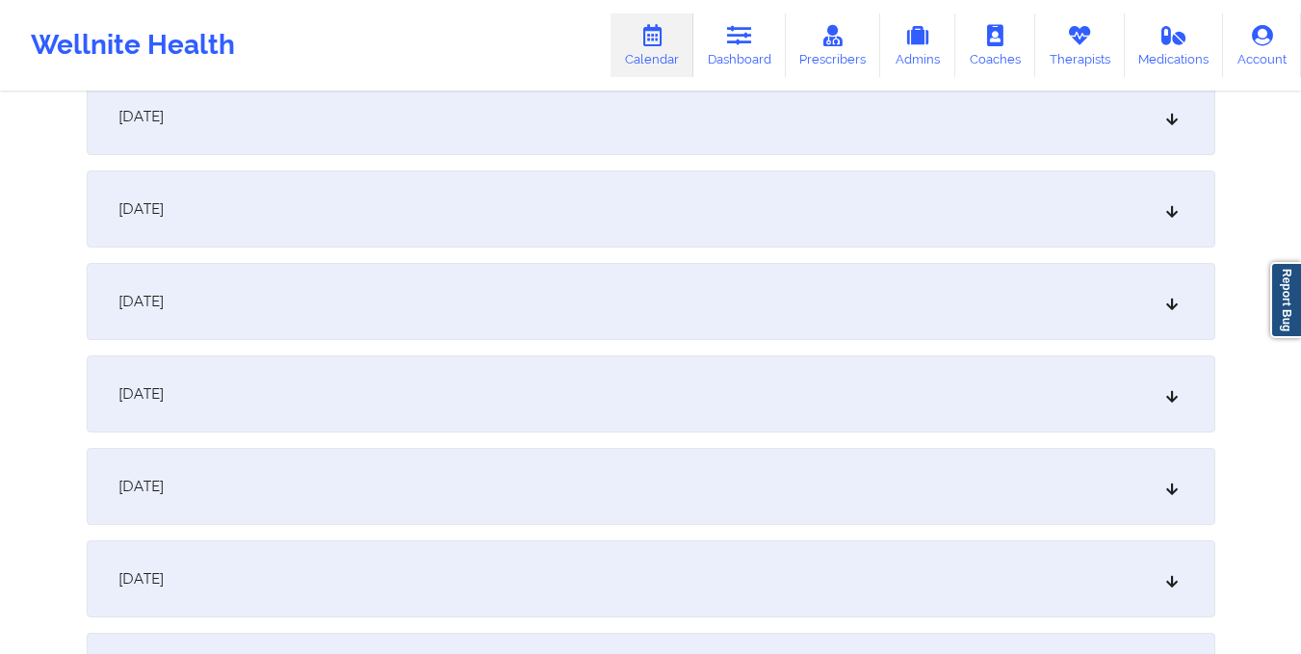
scroll to position [1447, 0]
click at [818, 478] on div "October 15, 2025" at bounding box center [651, 487] width 1128 height 77
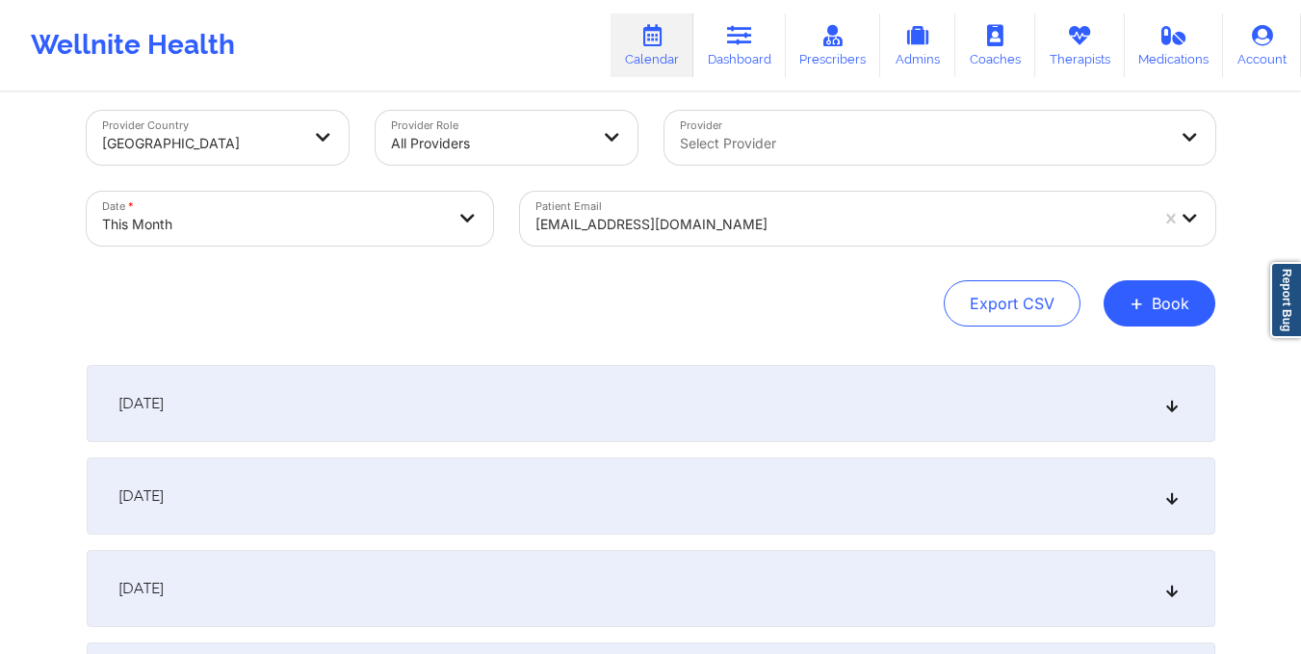
scroll to position [0, 0]
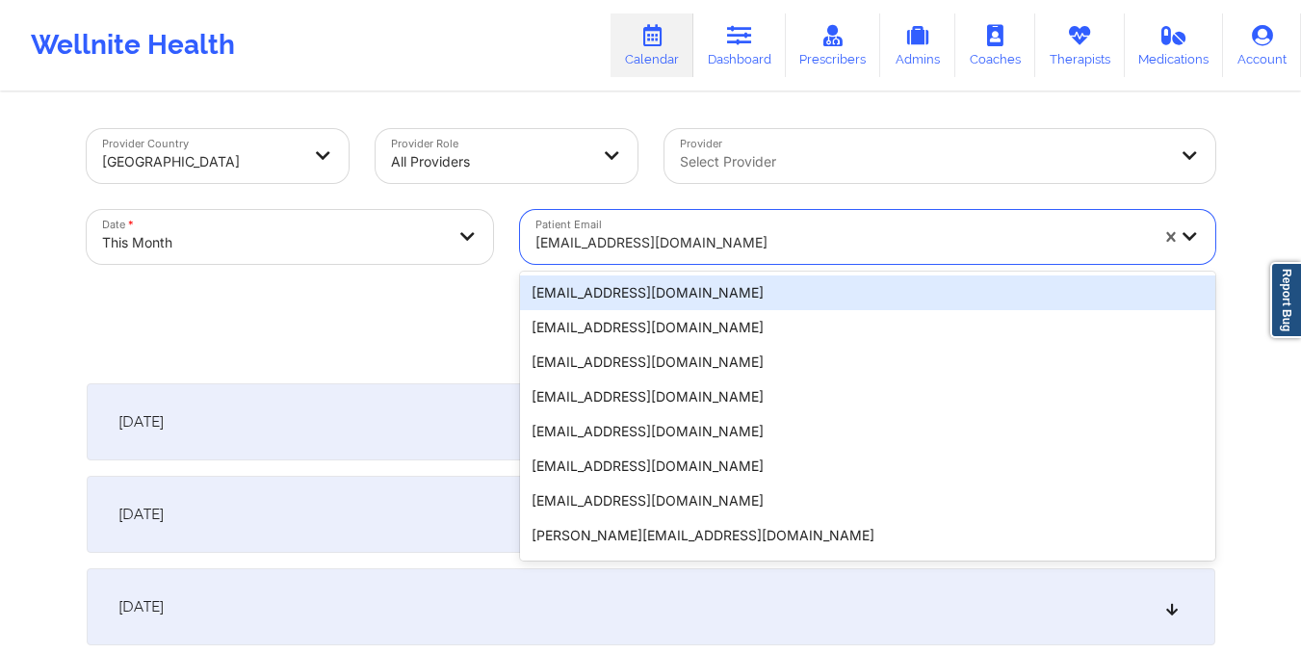
drag, startPoint x: 531, startPoint y: 238, endPoint x: 752, endPoint y: 234, distance: 220.5
click at [752, 234] on div "goldleafframing@hotmail.com" at bounding box center [835, 237] width 630 height 54
paste input "sschmidt@barwickbank.com"
type input "sschmidt@barwickbank.com"
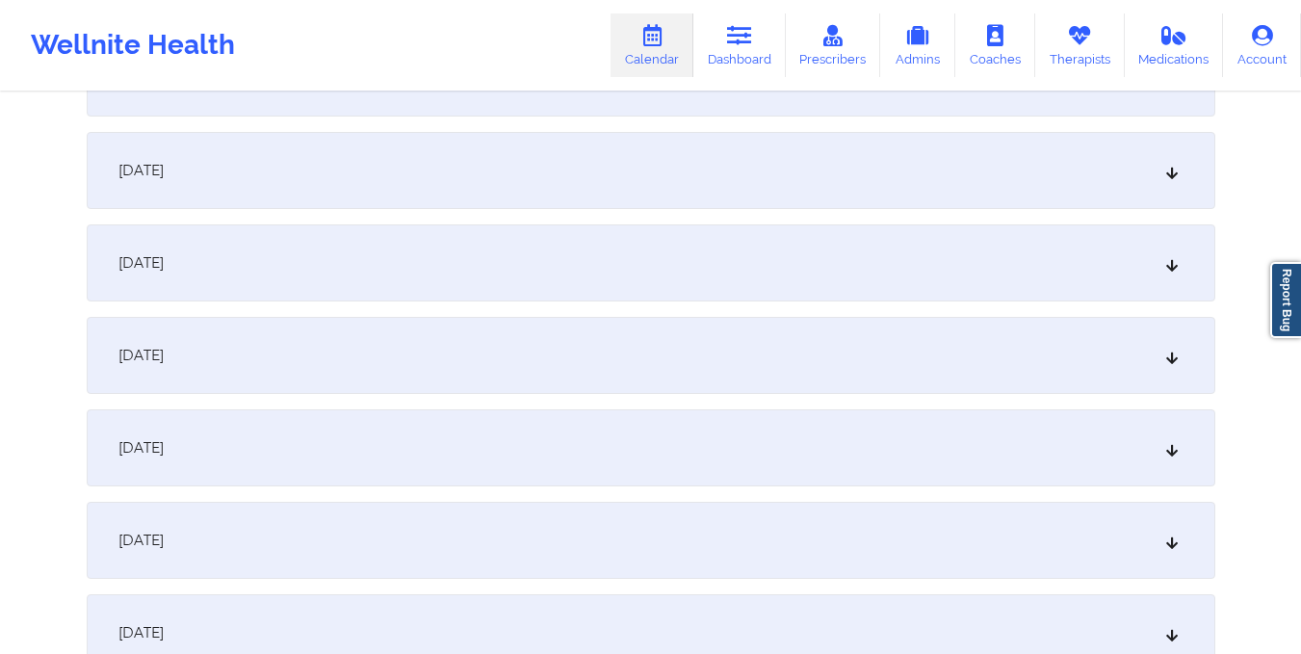
scroll to position [1177, 0]
click at [741, 524] on div "October 15, 2025" at bounding box center [651, 539] width 1128 height 77
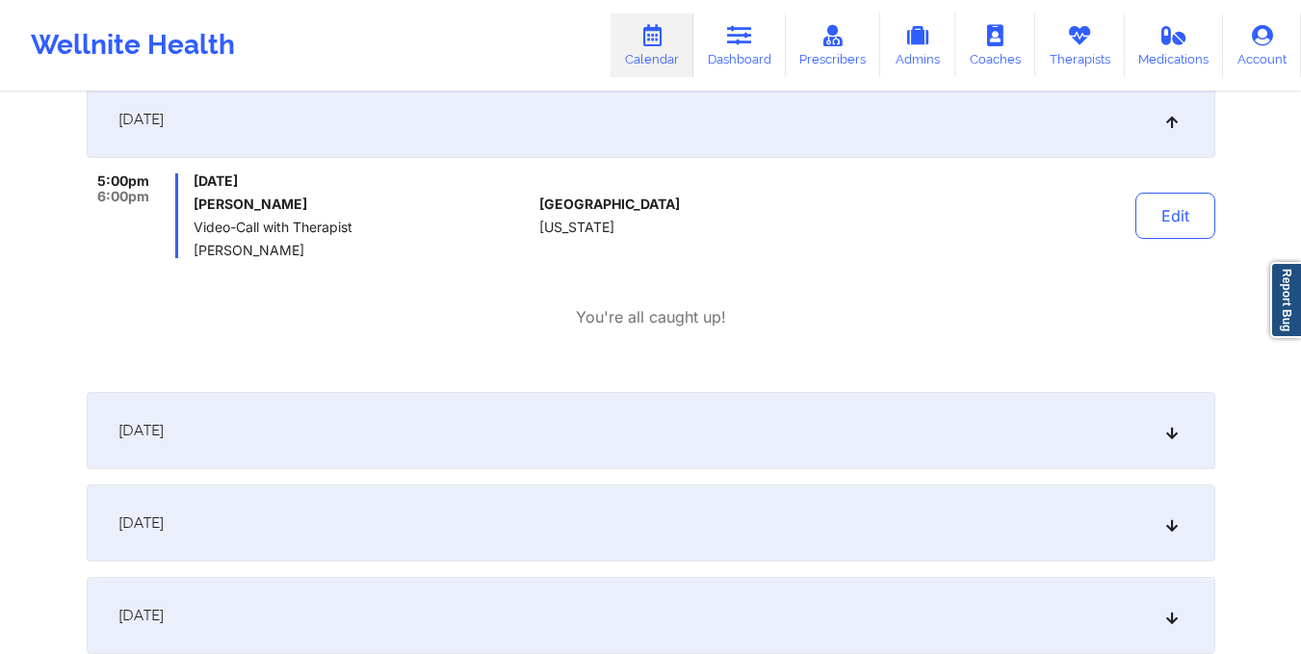
scroll to position [1608, 0]
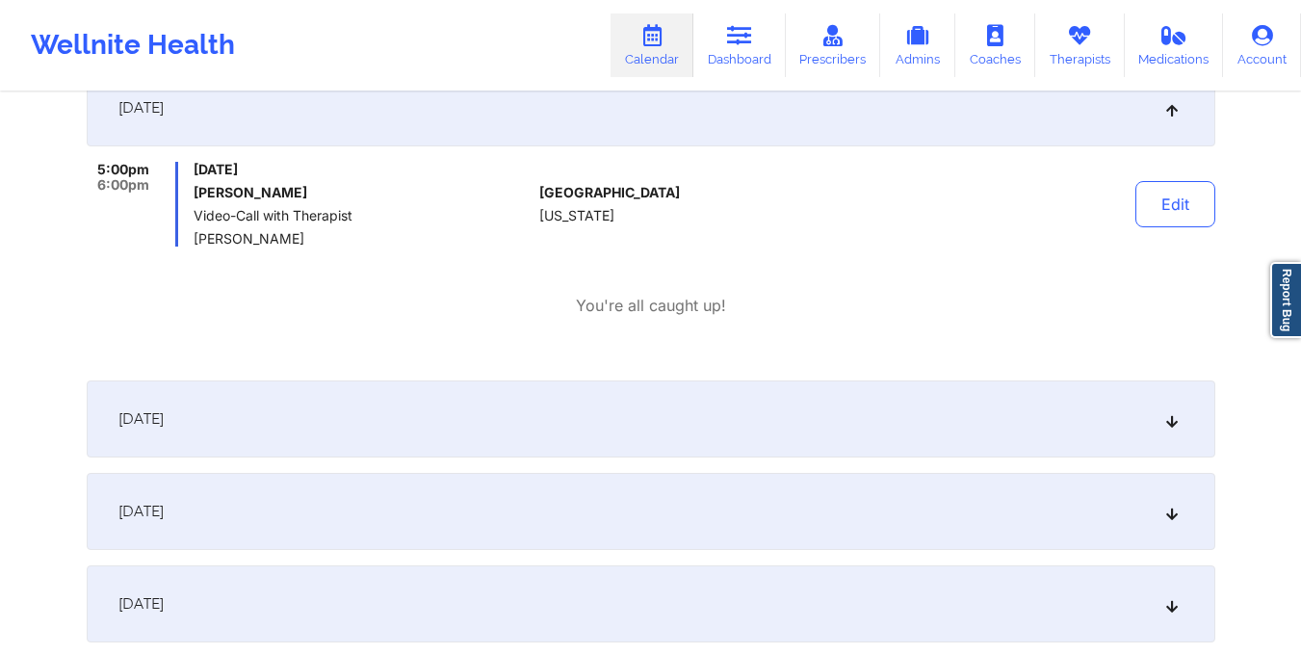
click at [679, 431] on div "October 16, 2025" at bounding box center [651, 418] width 1128 height 77
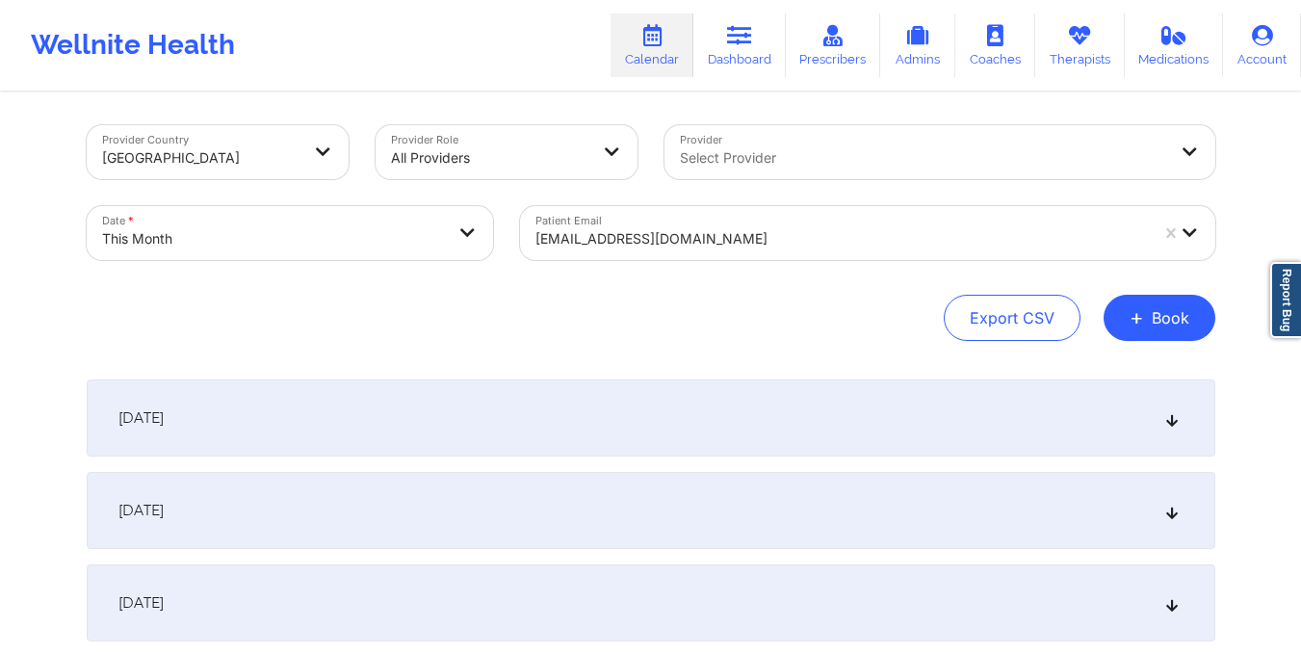
scroll to position [0, 0]
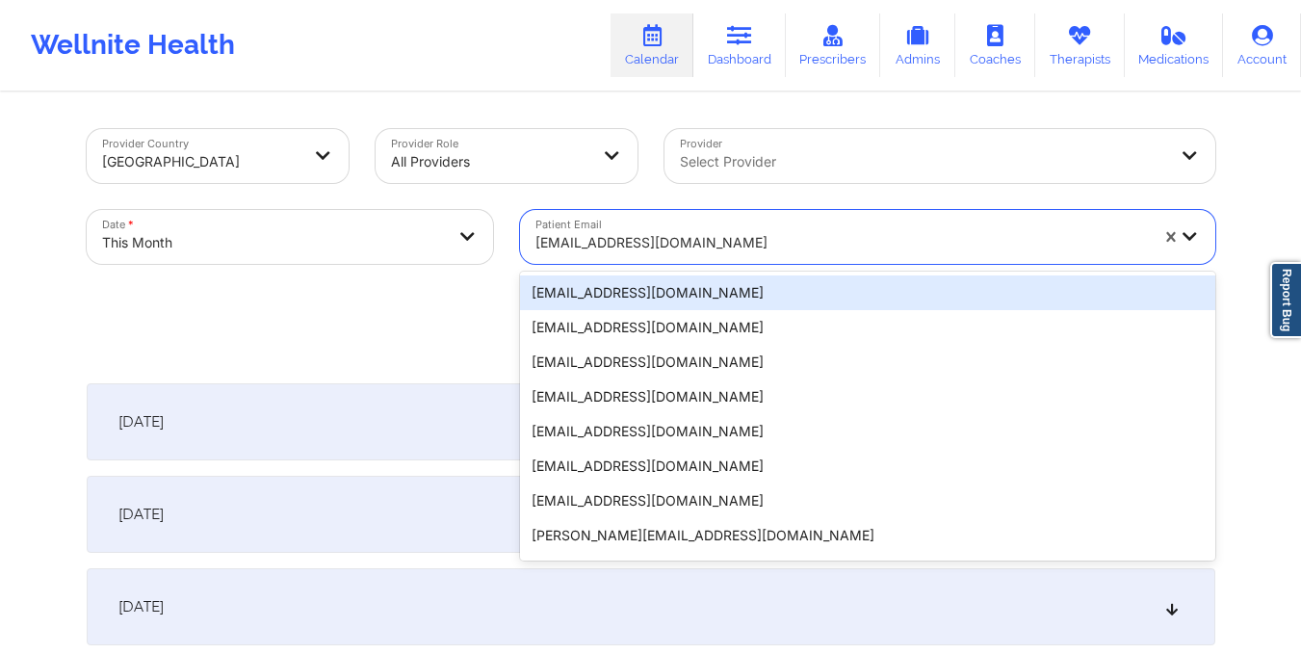
drag, startPoint x: 535, startPoint y: 239, endPoint x: 731, endPoint y: 248, distance: 195.7
click at [731, 248] on div at bounding box center [841, 242] width 612 height 23
paste input "gelemyflorez@gmail.com"
type input "gelemyflorez@gmail.com"
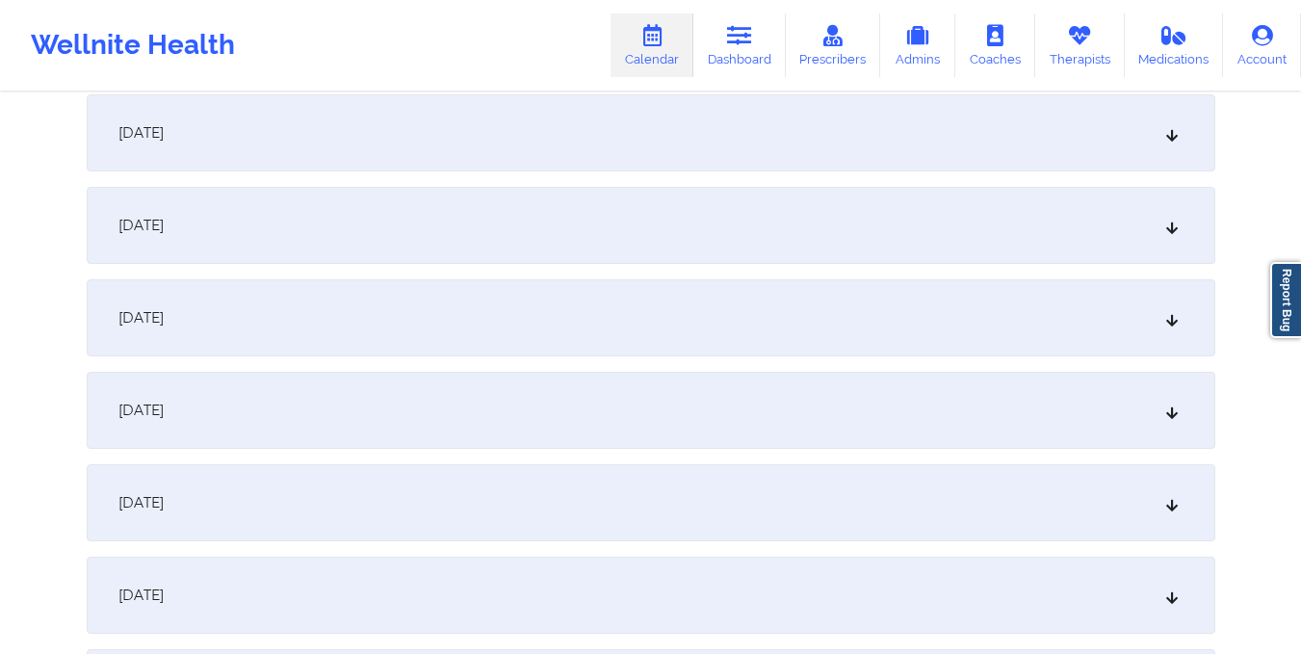
scroll to position [1214, 0]
click at [721, 490] on div "October 15, 2025" at bounding box center [651, 501] width 1128 height 77
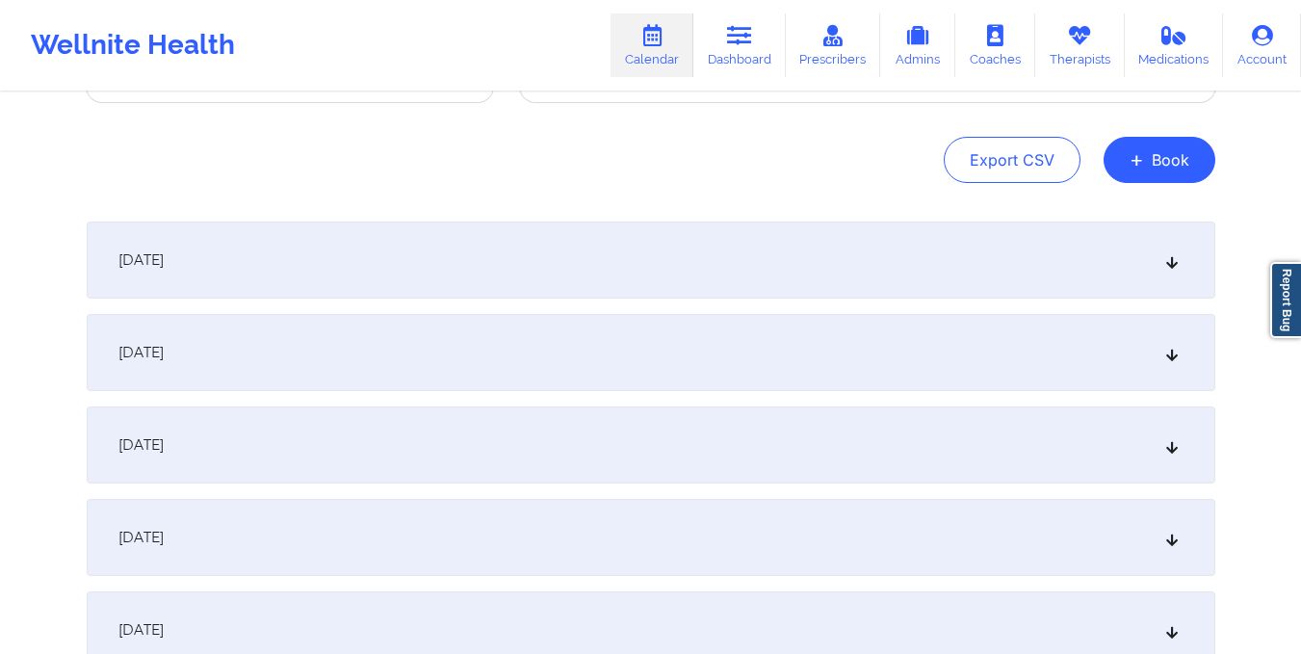
scroll to position [0, 0]
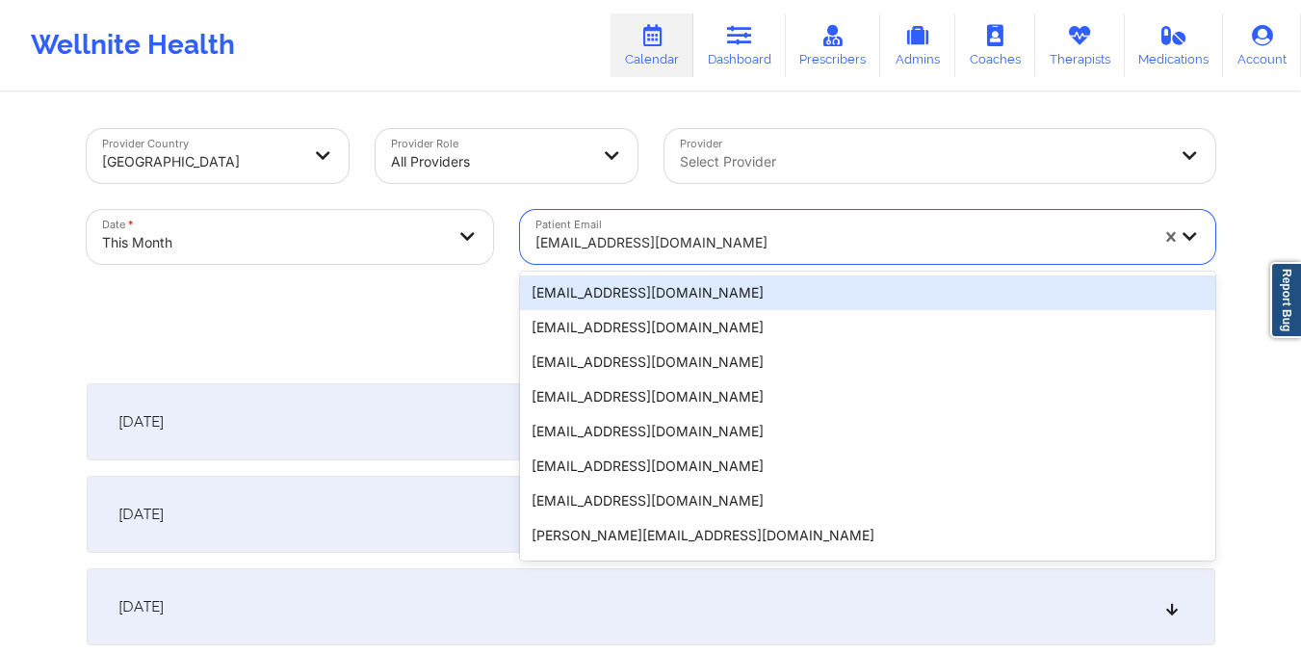
drag, startPoint x: 536, startPoint y: 235, endPoint x: 730, endPoint y: 250, distance: 194.1
click at [730, 250] on div at bounding box center [841, 242] width 612 height 23
paste input "brmbursey72@att.net"
type input "brmbursey72@att.net"
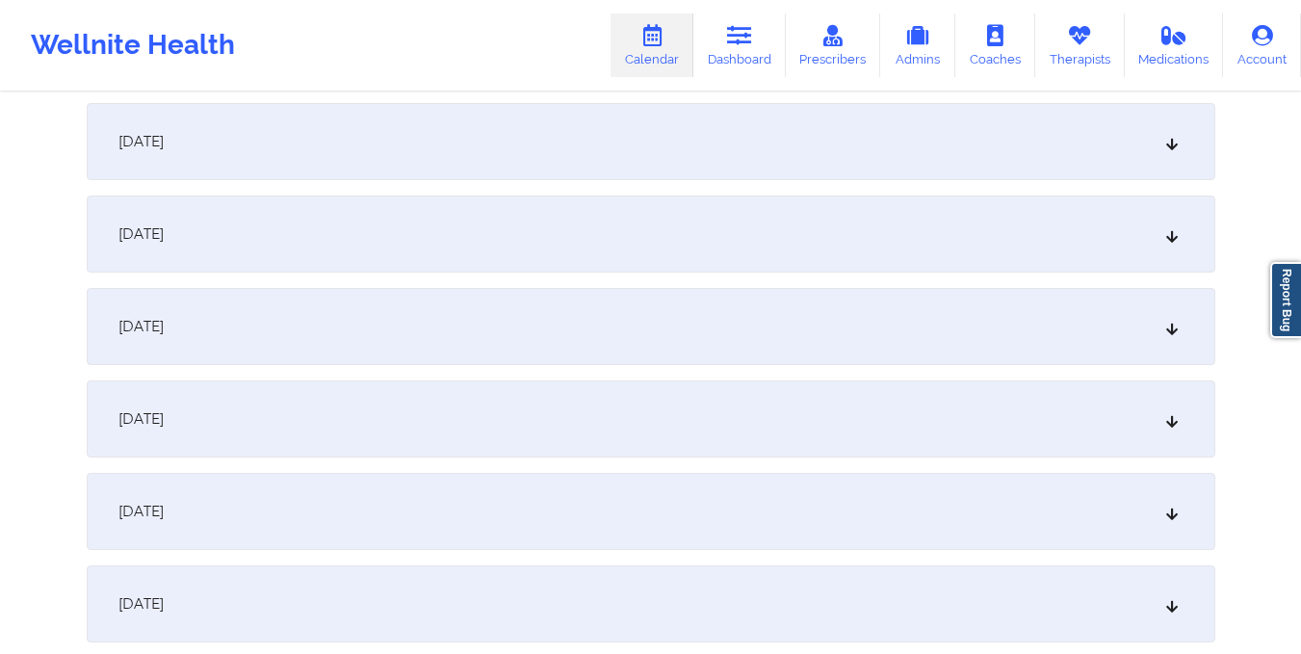
scroll to position [1483, 0]
click at [722, 234] on div "October 15, 2025" at bounding box center [651, 232] width 1128 height 77
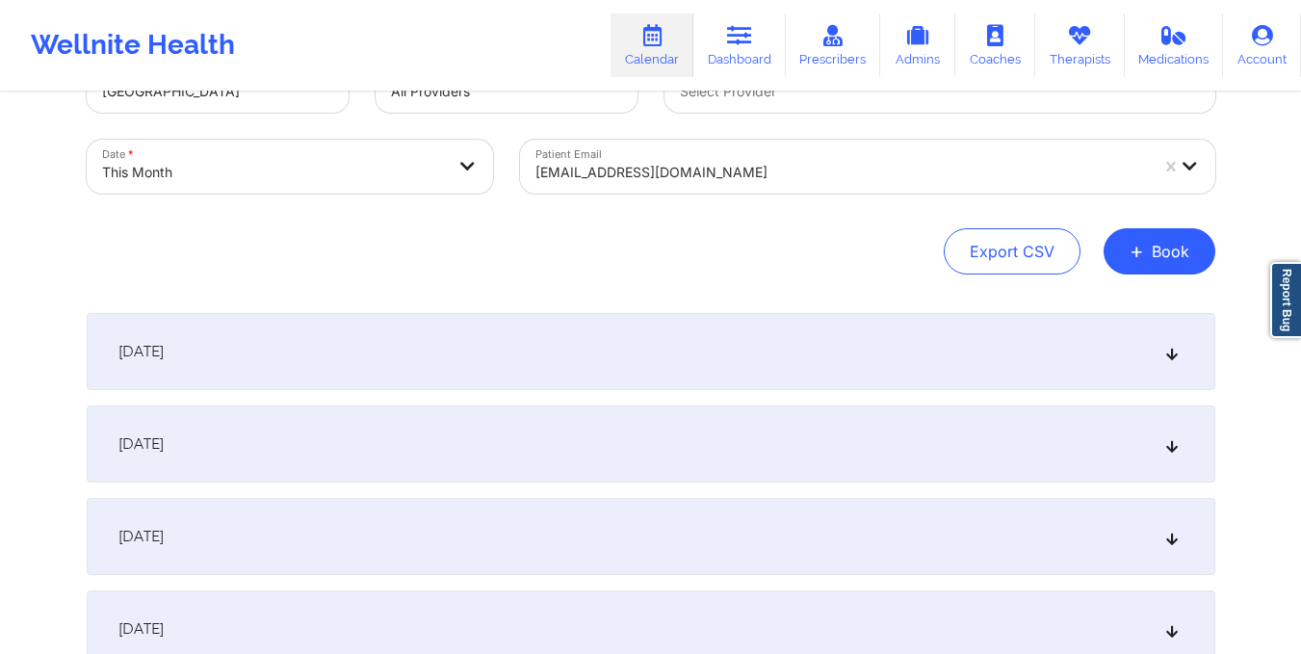
scroll to position [0, 0]
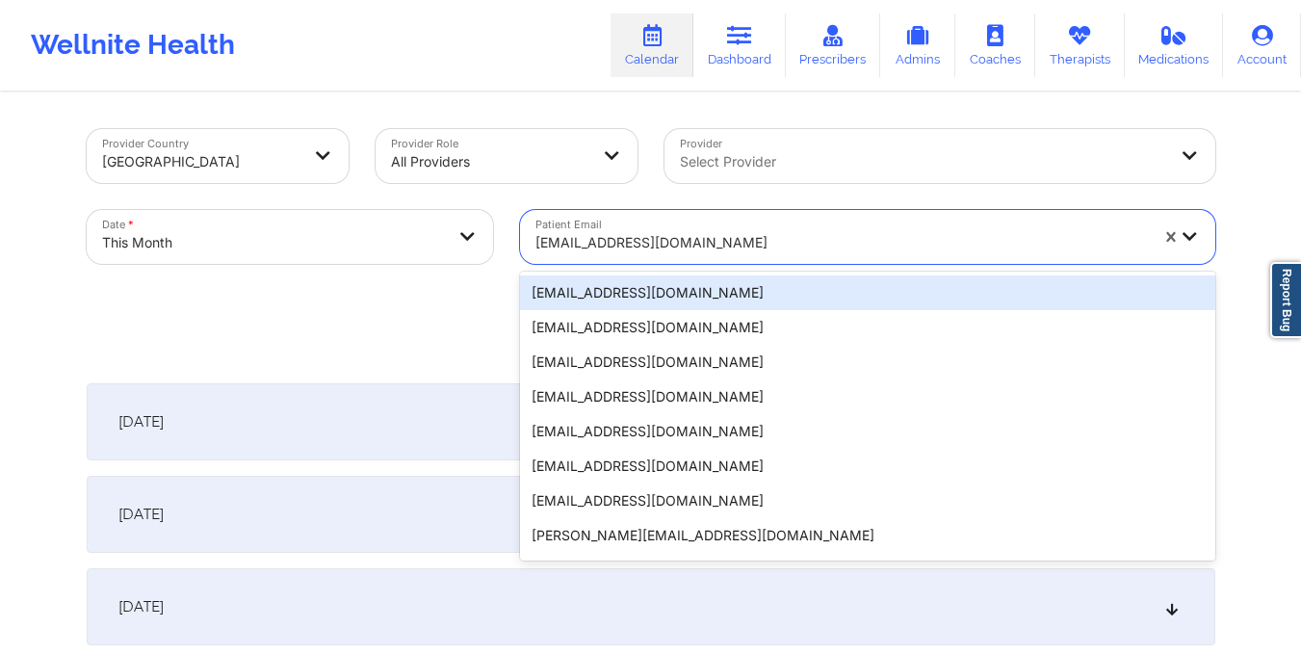
drag, startPoint x: 530, startPoint y: 244, endPoint x: 726, endPoint y: 261, distance: 197.2
click at [726, 261] on div "brmbursey72@att.net" at bounding box center [835, 237] width 630 height 54
paste input "starbrinasullivan@gmail.com"
type input "starbrinasullivan@gmail.com"
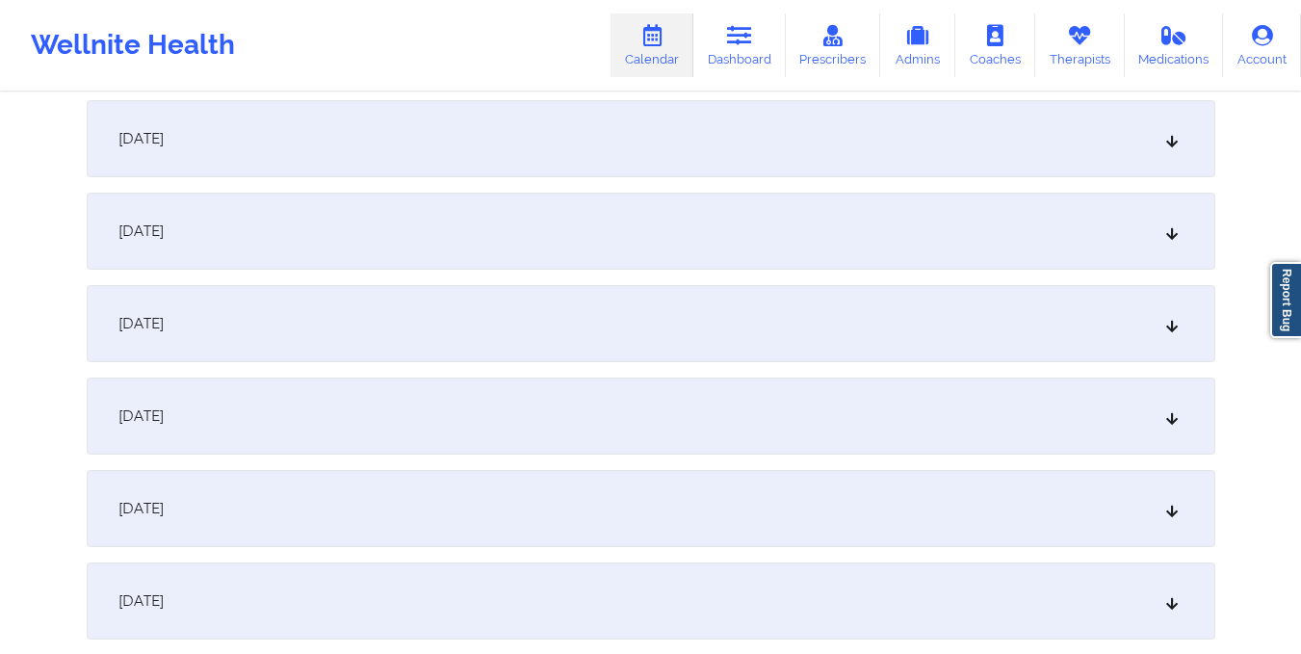
scroll to position [1301, 0]
click at [720, 430] on div "October 15, 2025" at bounding box center [651, 414] width 1128 height 77
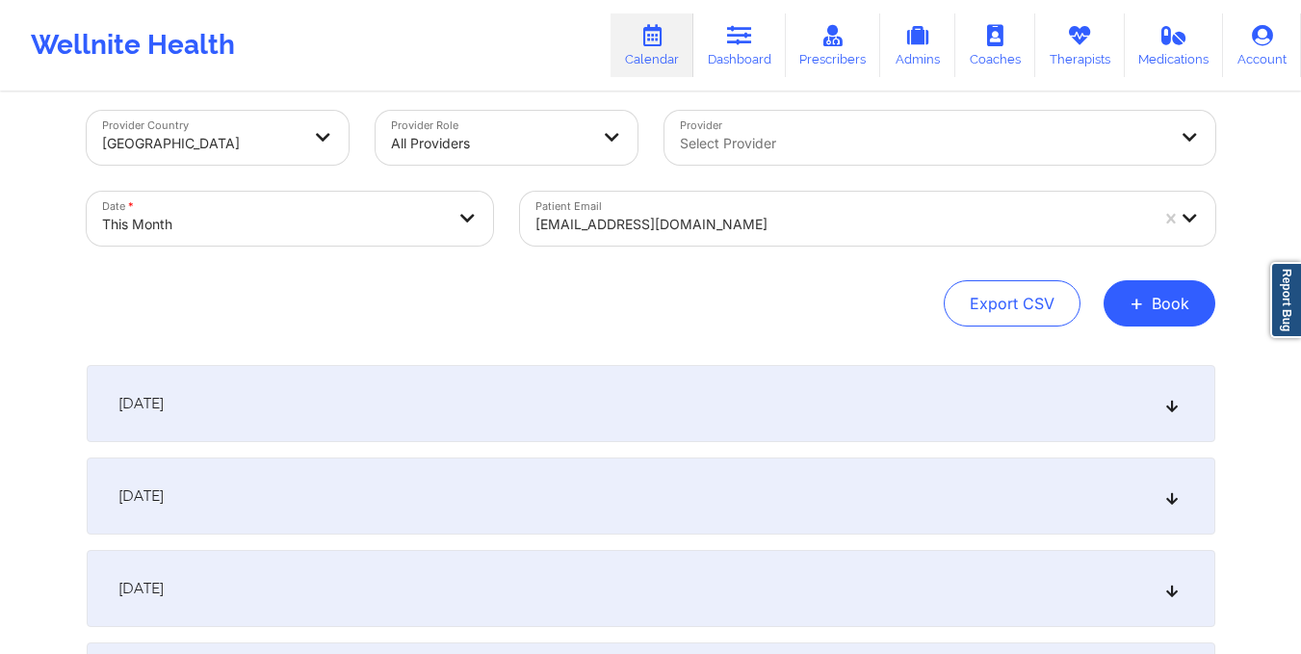
scroll to position [0, 0]
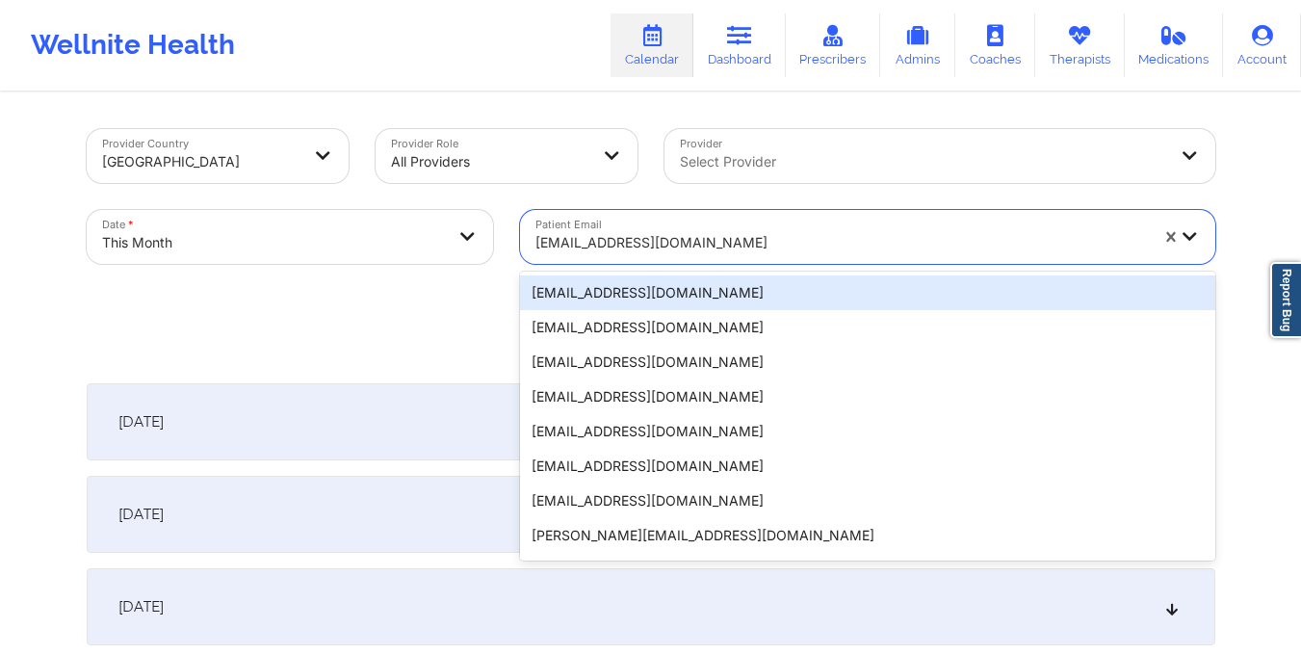
drag, startPoint x: 532, startPoint y: 237, endPoint x: 731, endPoint y: 230, distance: 198.5
click at [731, 230] on div "starbrinasullivan@gmail.com" at bounding box center [835, 237] width 630 height 54
paste input "irlestat@aol.com"
type input "irlestat@aol.com"
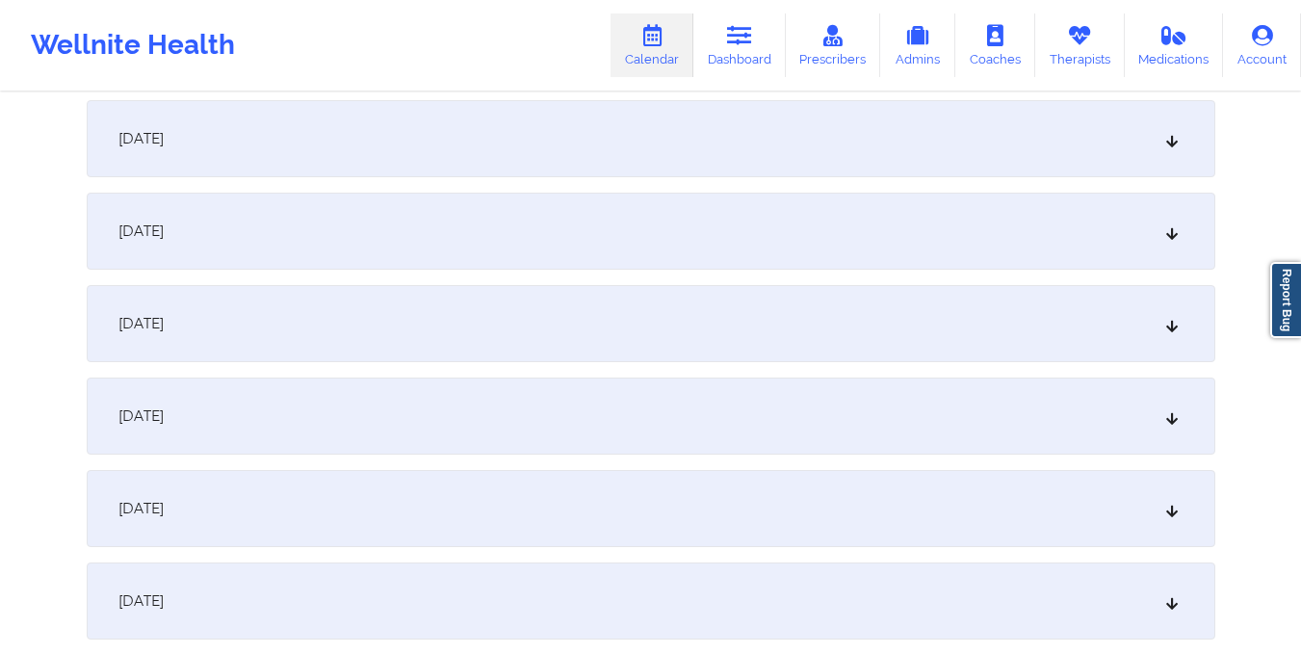
scroll to position [1226, 0]
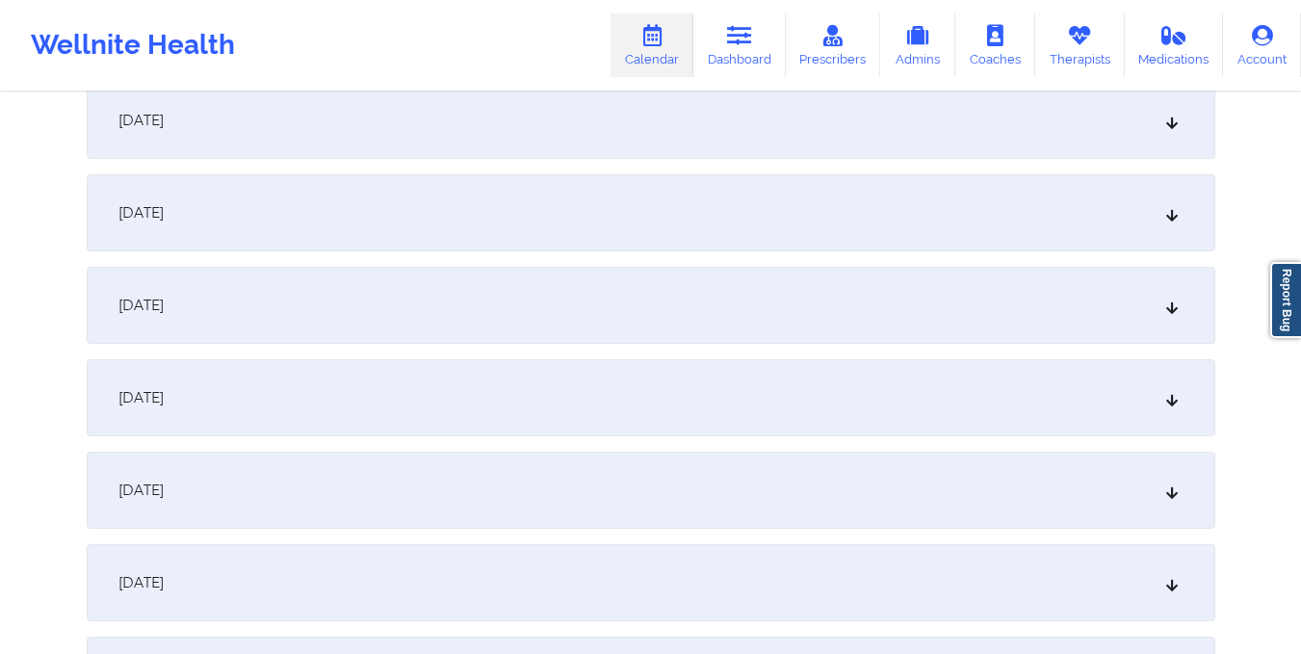
click at [701, 480] on div "October 15, 2025" at bounding box center [651, 490] width 1128 height 77
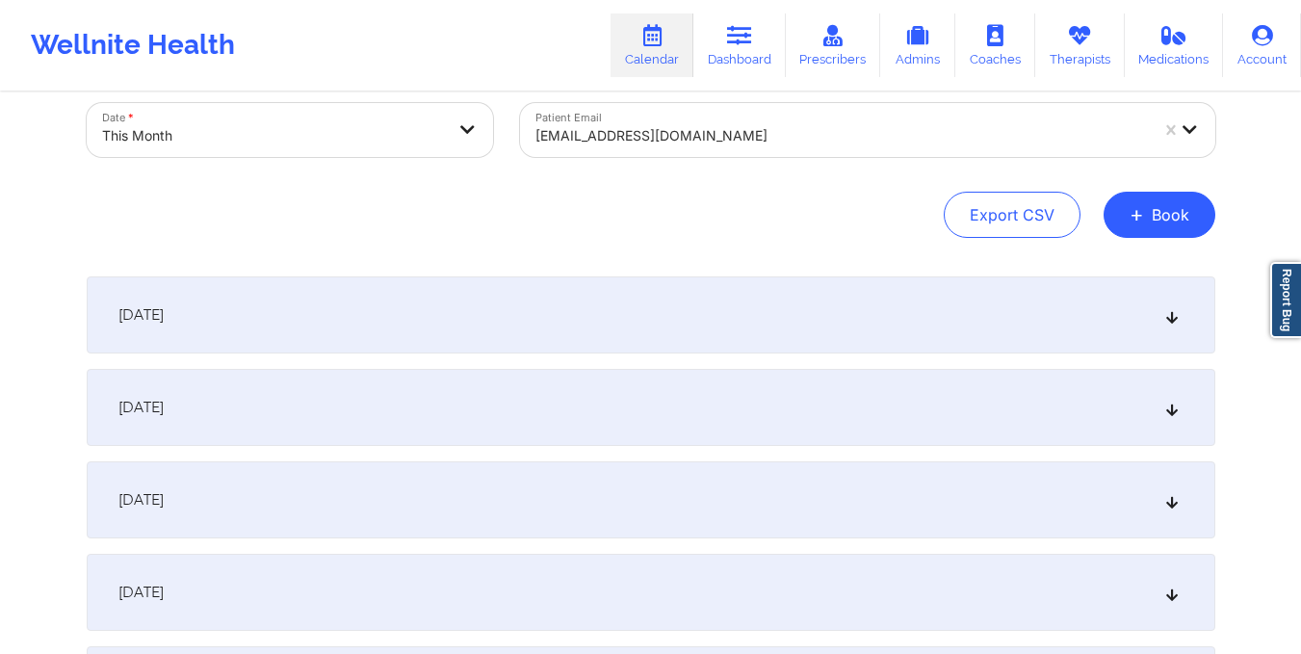
scroll to position [0, 0]
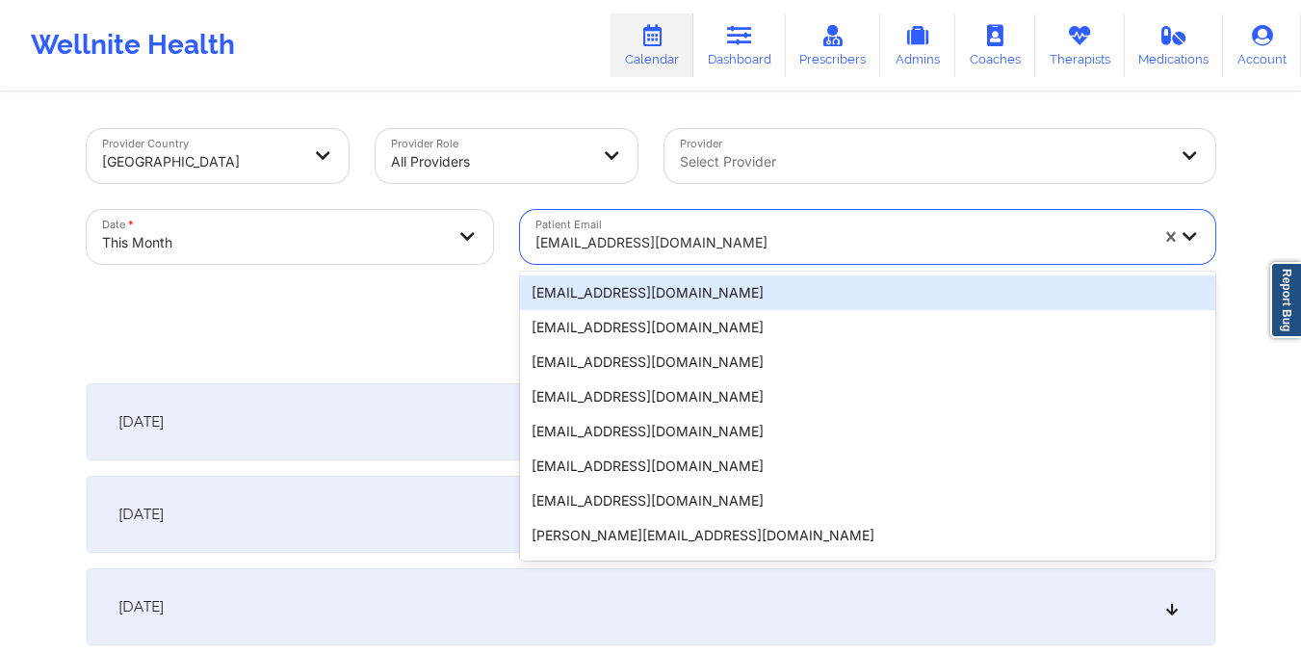
drag, startPoint x: 533, startPoint y: 239, endPoint x: 655, endPoint y: 233, distance: 121.5
click at [655, 233] on div "irlestat@aol.com" at bounding box center [835, 237] width 630 height 54
paste input "raquelkosho@gmail.com"
type input "raquelkosho@gmail.com"
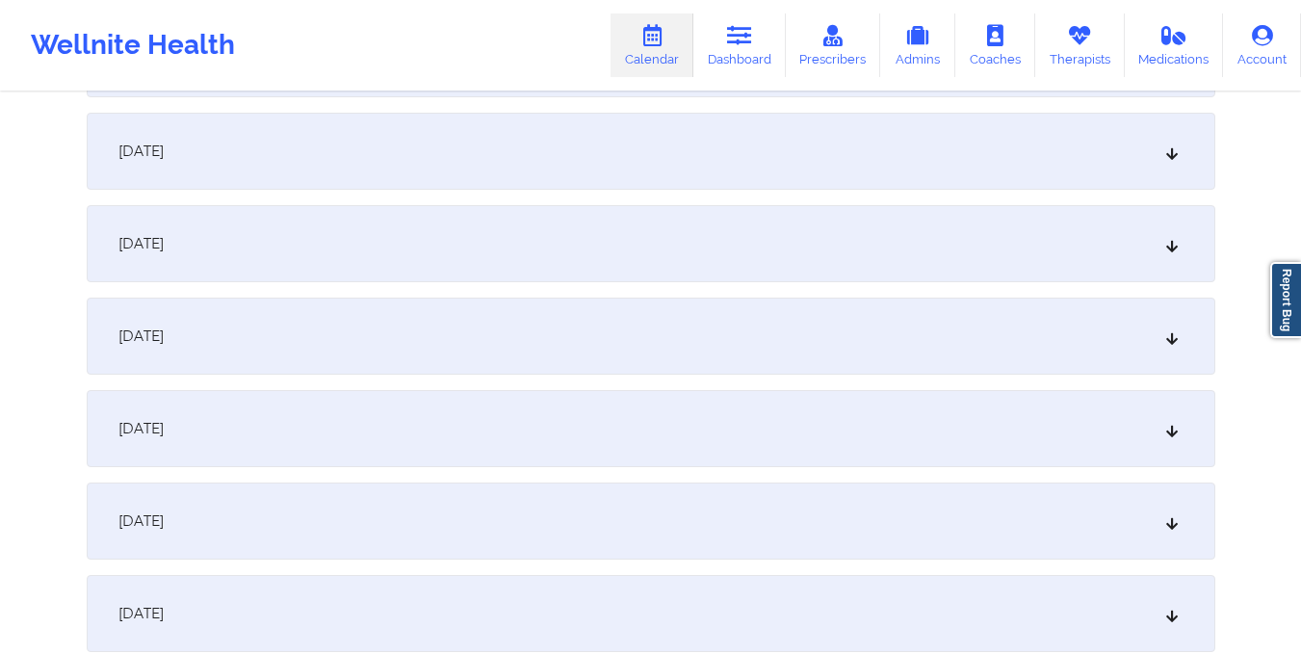
scroll to position [1103, 0]
click at [630, 578] on div "October 15, 2025" at bounding box center [651, 612] width 1128 height 77
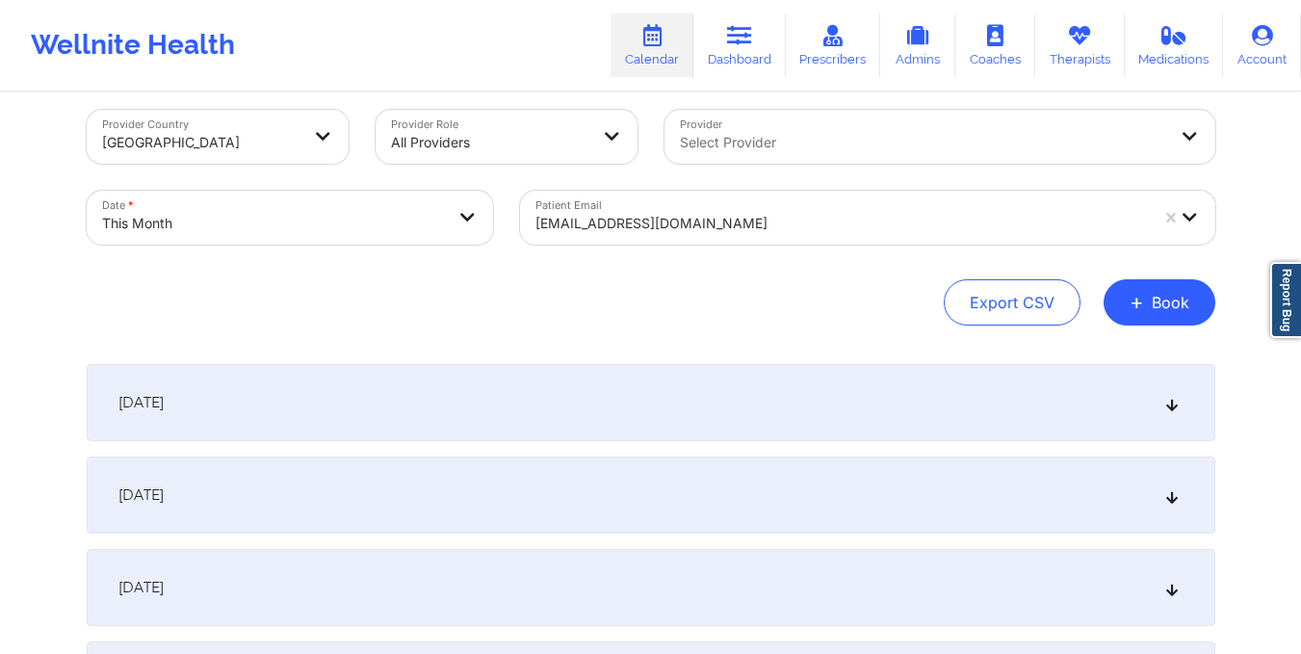
scroll to position [0, 0]
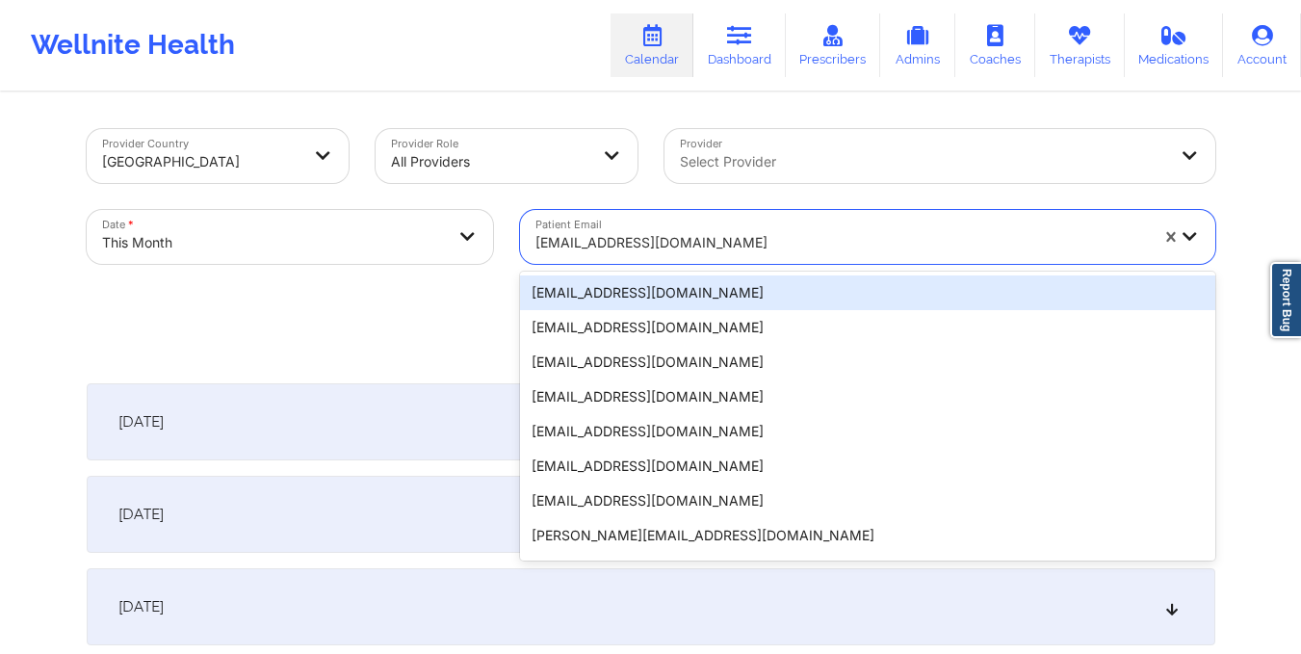
drag, startPoint x: 530, startPoint y: 241, endPoint x: 740, endPoint y: 265, distance: 212.2
click at [740, 265] on div "Patient Email 20 results available. Use Up and Down to choose options, press En…" at bounding box center [867, 236] width 722 height 81
paste input "klene10@gmail.com"
type input "klene10@gmail.com"
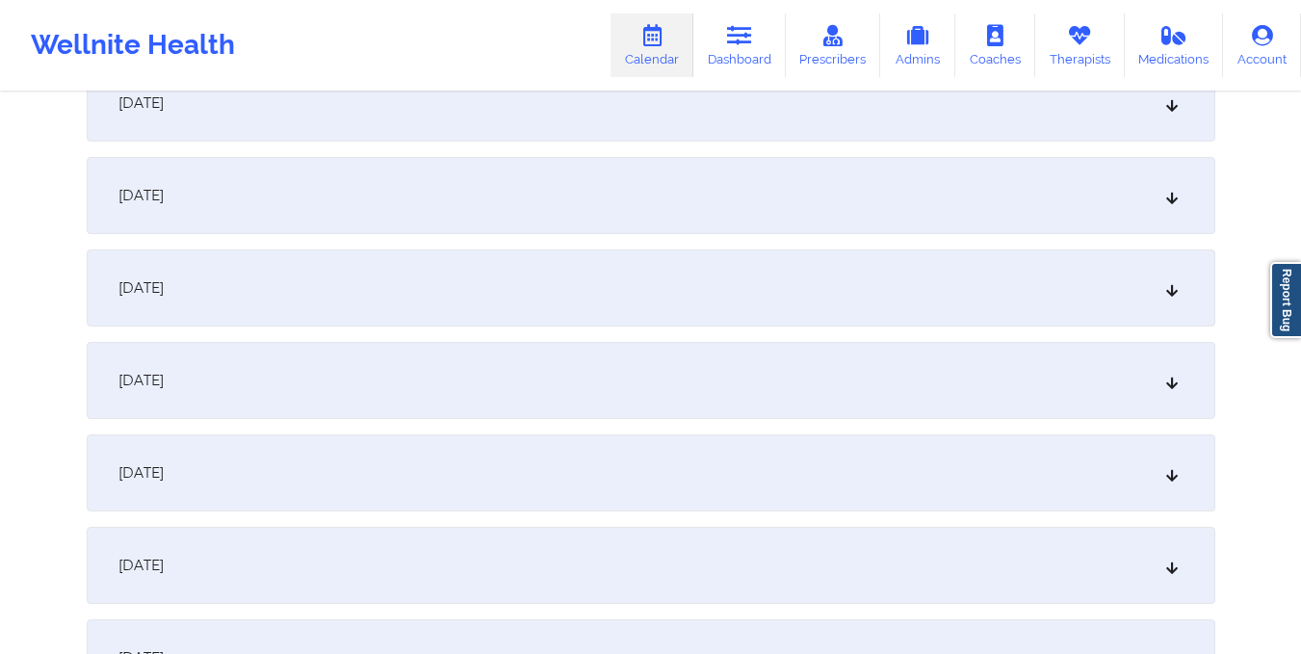
scroll to position [974, 0]
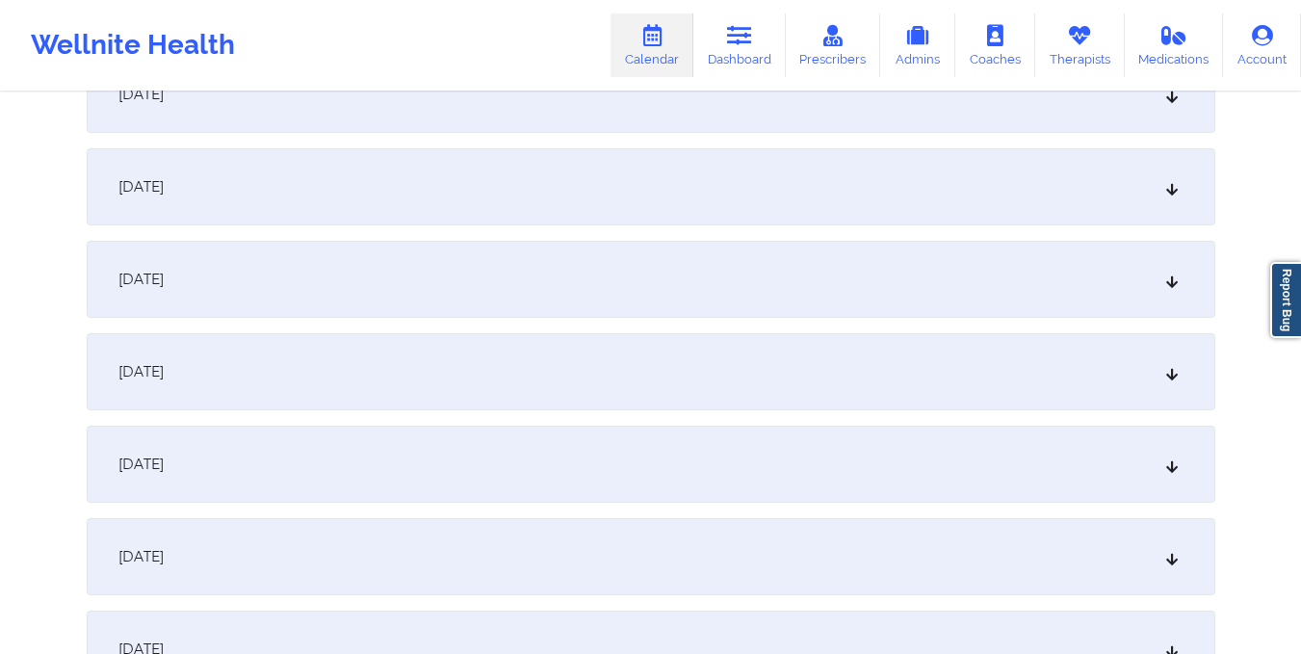
click at [576, 113] on div "October 8, 2025" at bounding box center [651, 94] width 1128 height 77
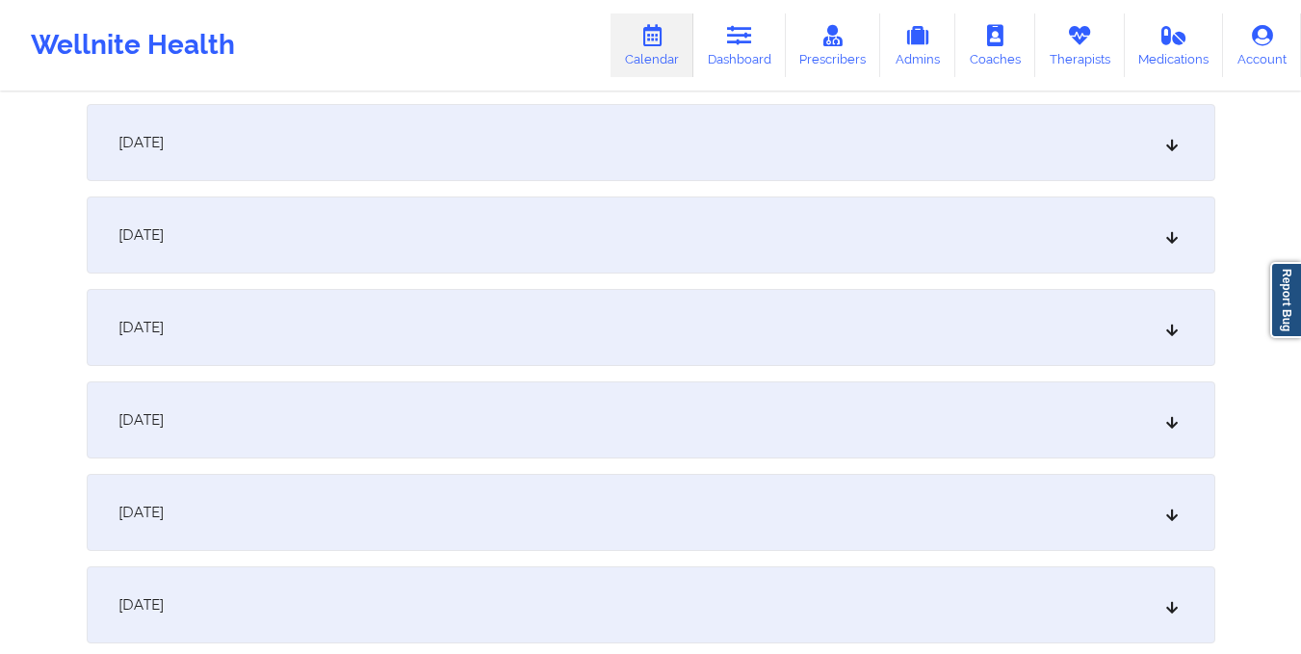
scroll to position [1608, 0]
click at [732, 311] on div "October 15, 2025" at bounding box center [651, 326] width 1128 height 77
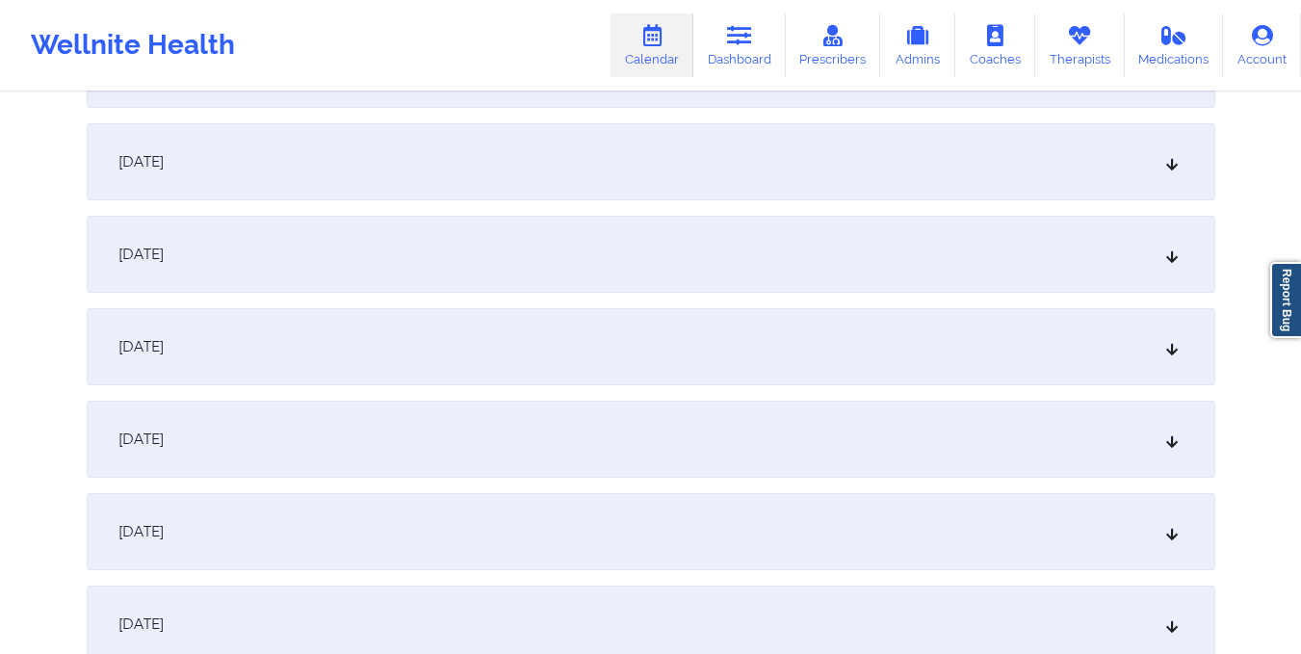
scroll to position [0, 0]
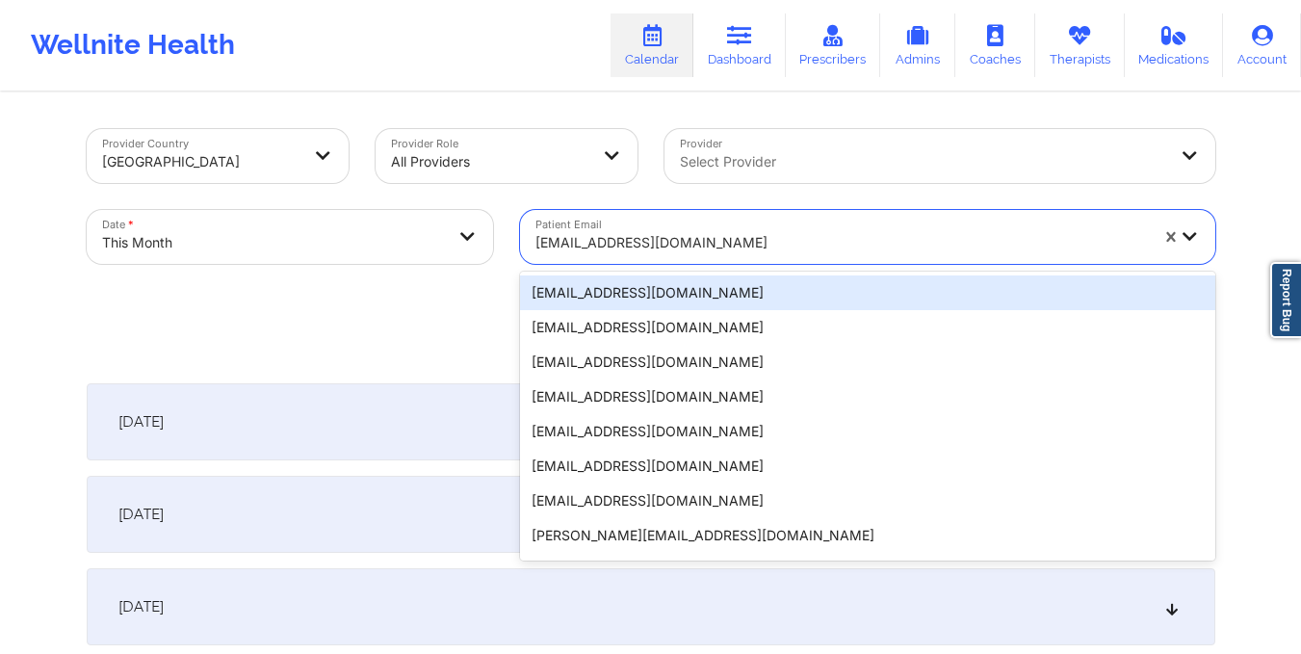
drag, startPoint x: 534, startPoint y: 243, endPoint x: 704, endPoint y: 252, distance: 169.7
click at [704, 252] on div at bounding box center [841, 242] width 612 height 23
paste input "catherinecat81090@gmail.com"
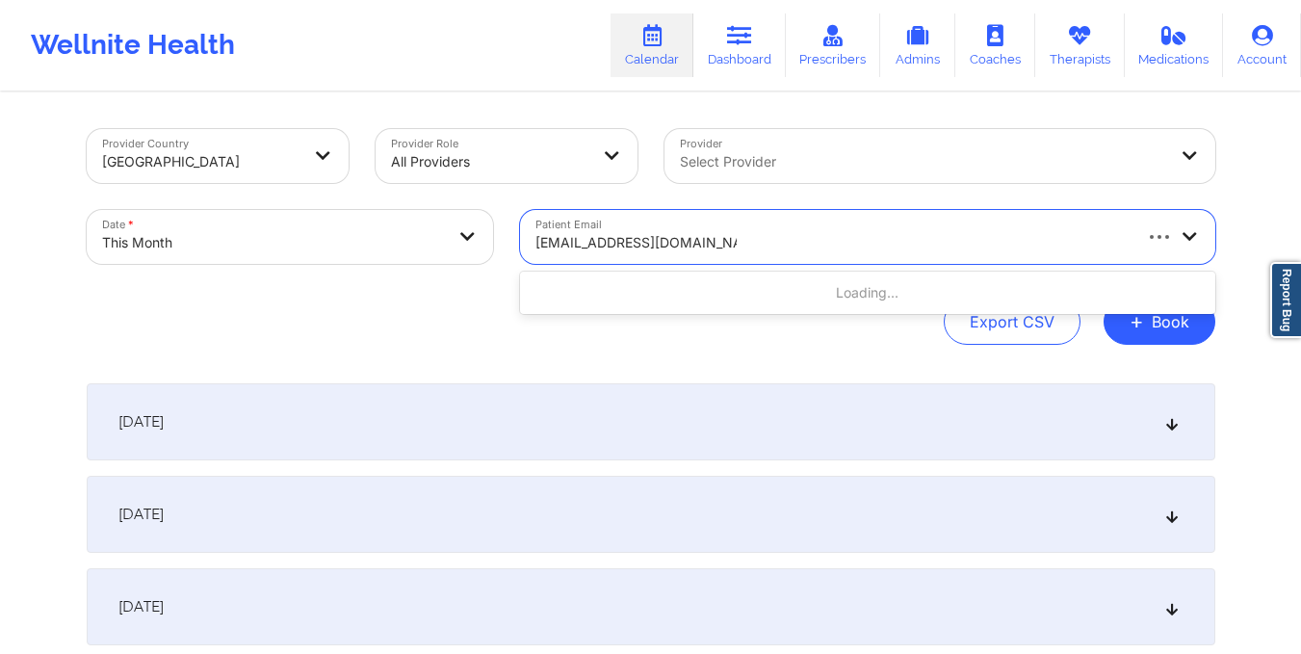
type input "catherinecat81090@gmail.com"
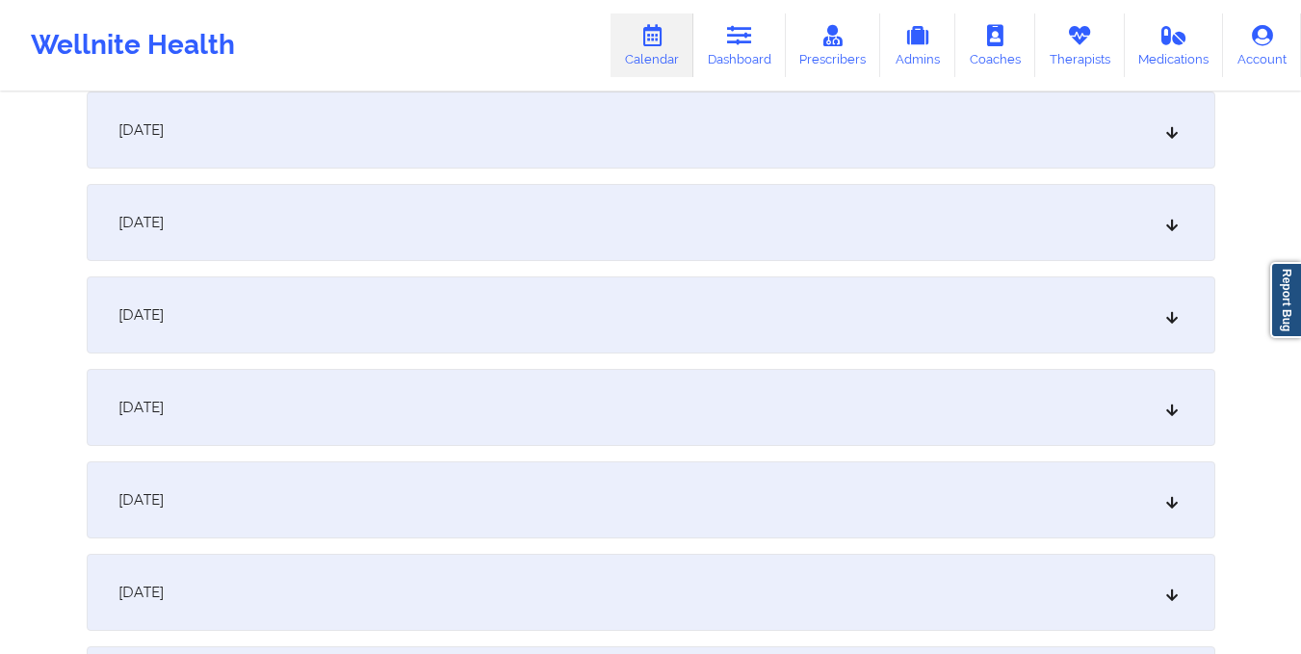
scroll to position [1245, 0]
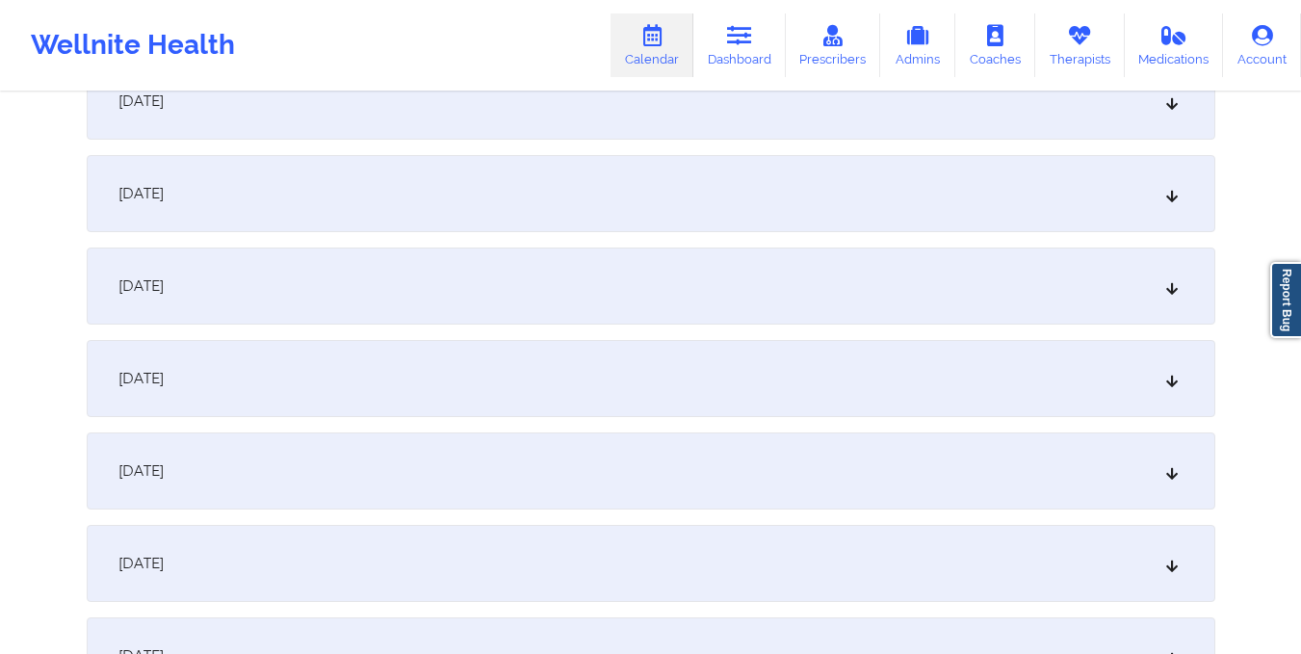
click at [683, 432] on div "October 15, 2025" at bounding box center [651, 470] width 1128 height 77
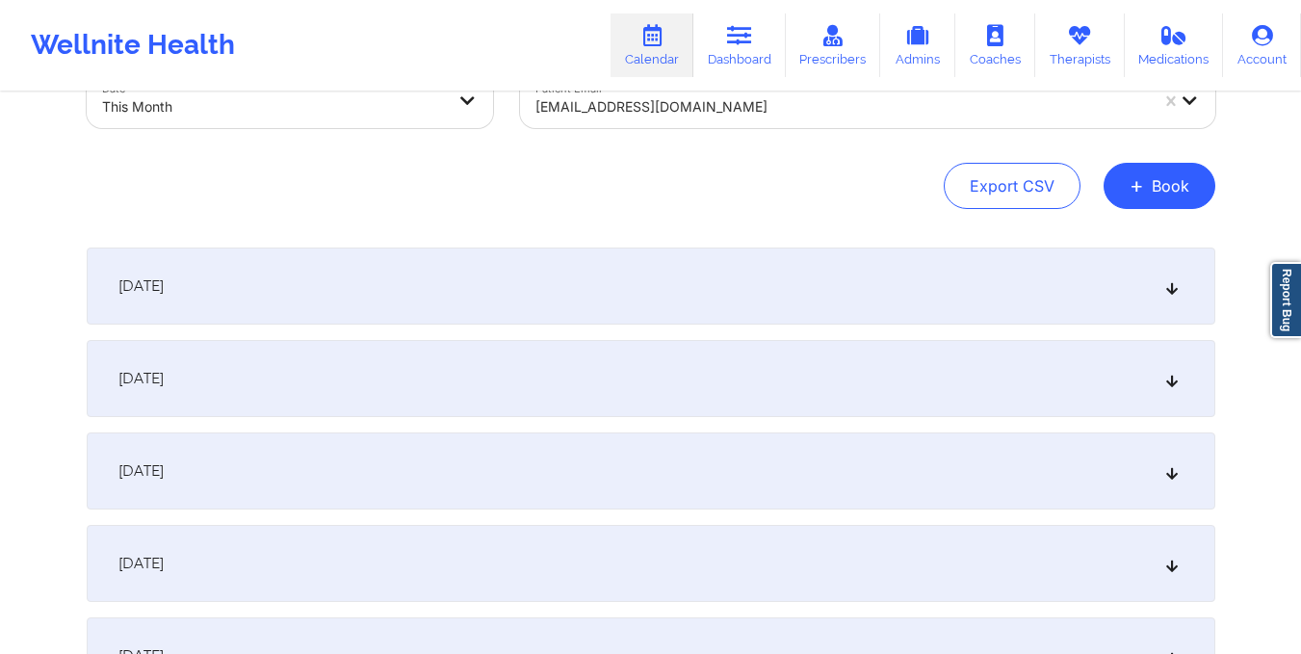
scroll to position [0, 0]
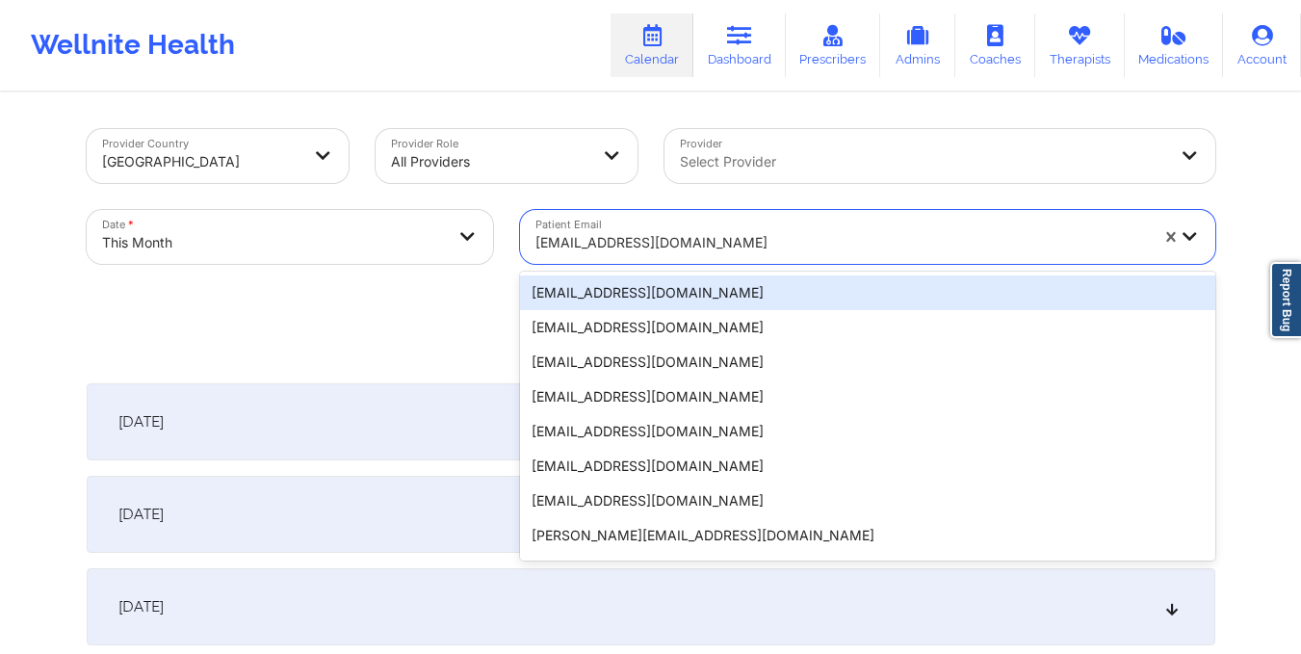
drag, startPoint x: 536, startPoint y: 239, endPoint x: 808, endPoint y: 272, distance: 273.6
click at [808, 264] on div "20 results available. Use Up and Down to choose options, press Enter to select …" at bounding box center [867, 237] width 695 height 54
paste input "arcemichelle27@gmail.com"
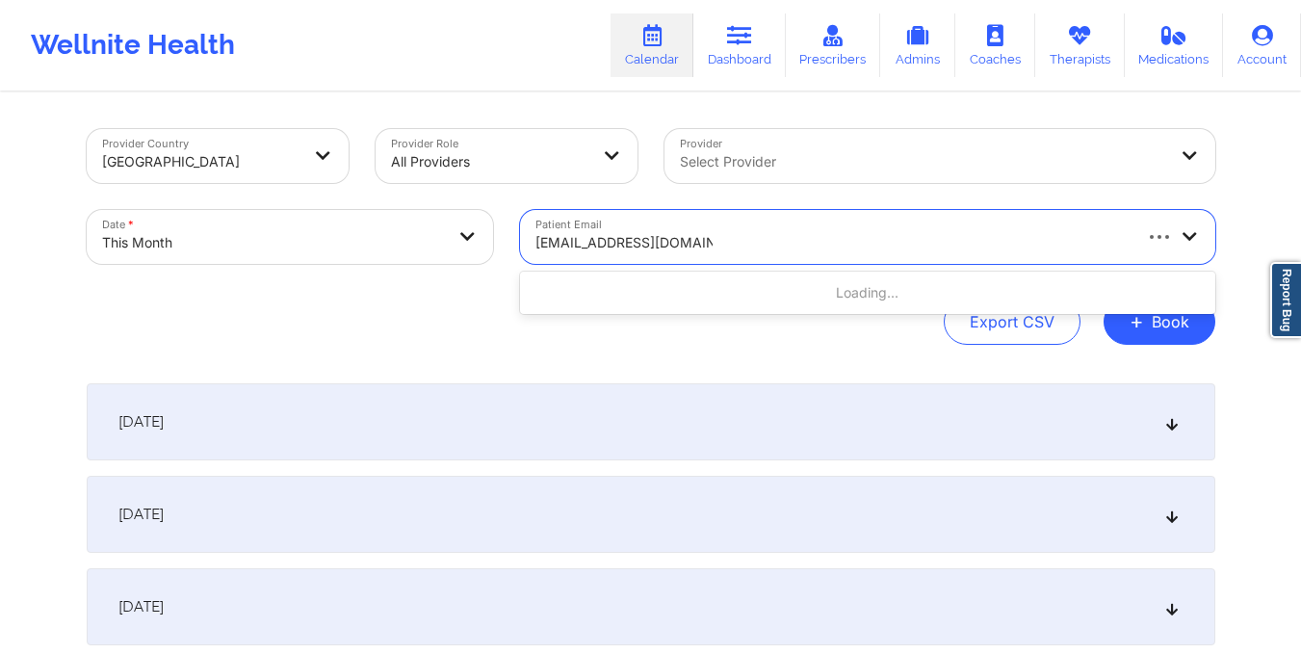
type input "arcemichelle27@gmail.com"
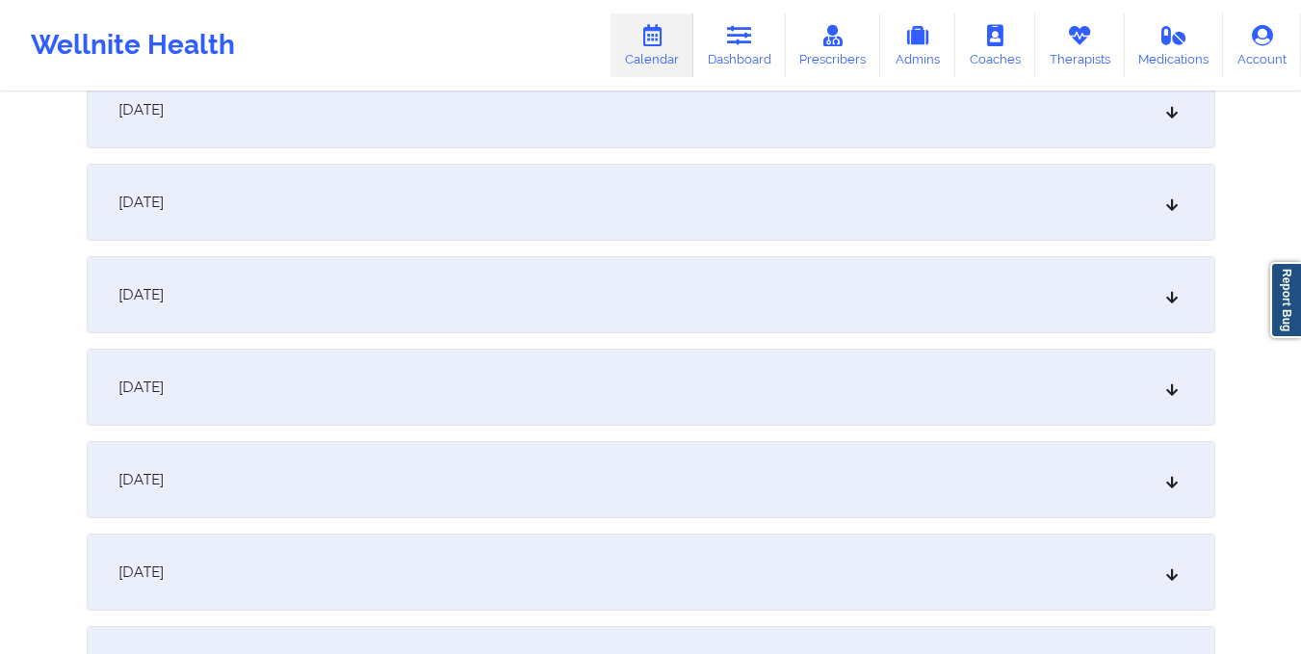
scroll to position [1530, 0]
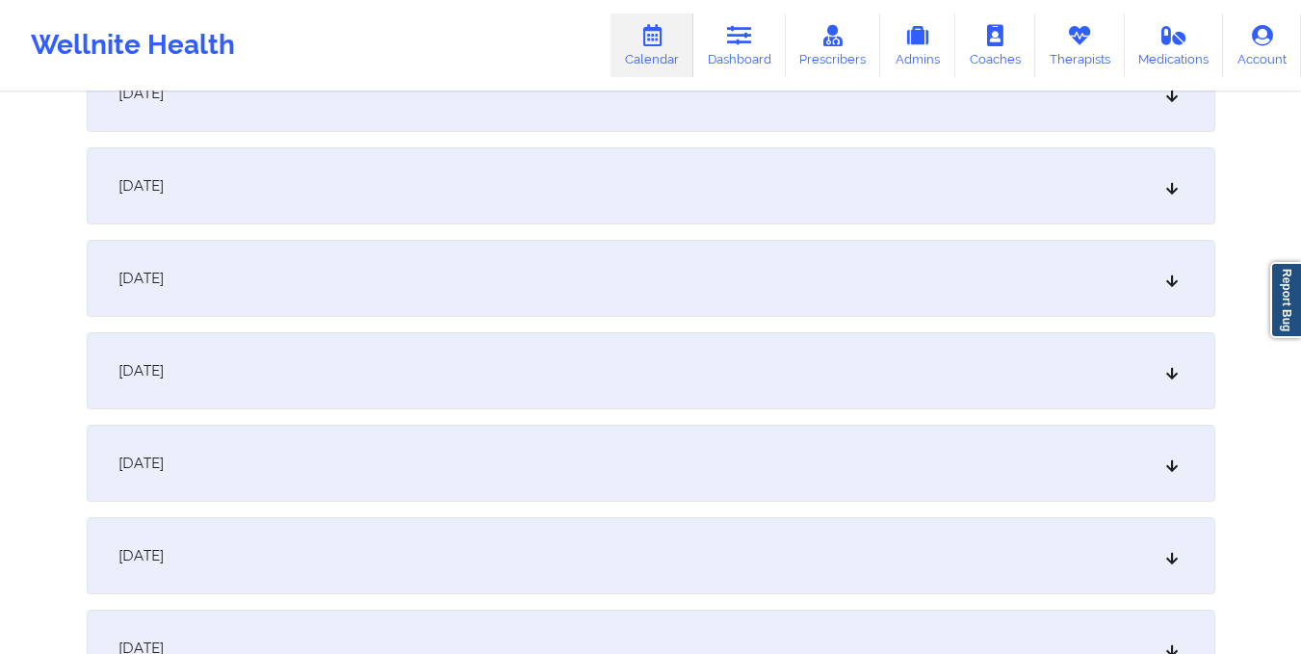
click at [686, 197] on div "October 15, 2025" at bounding box center [651, 185] width 1128 height 77
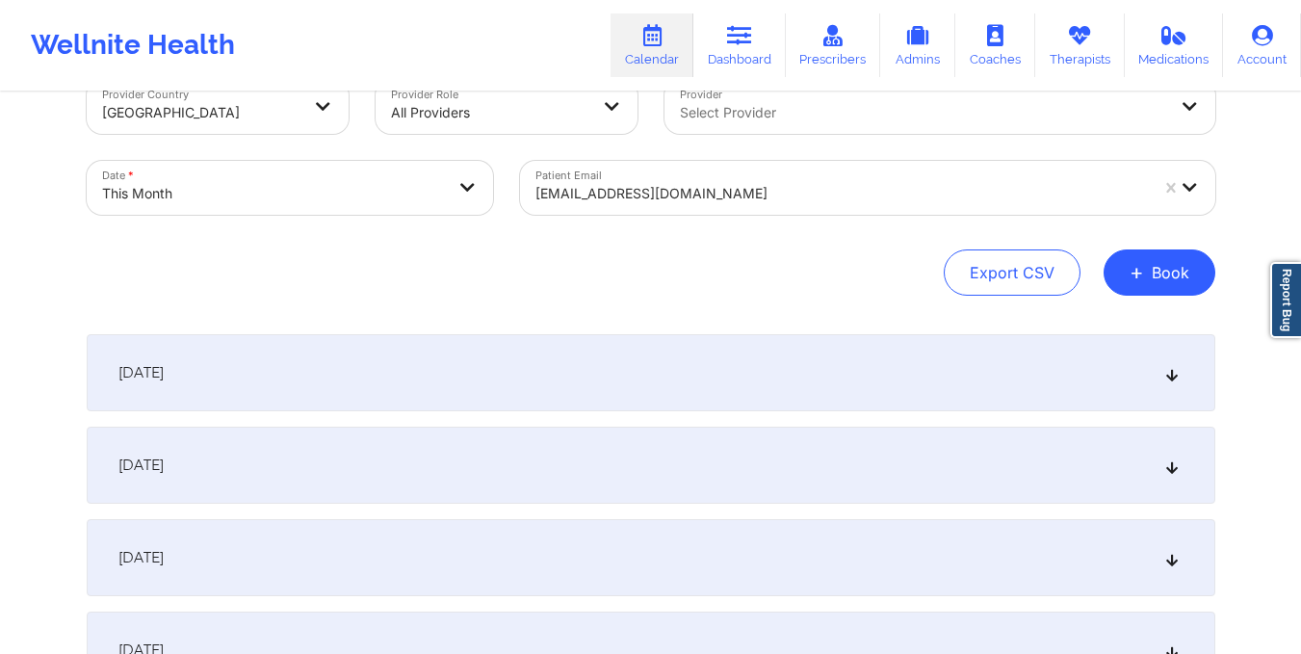
scroll to position [0, 0]
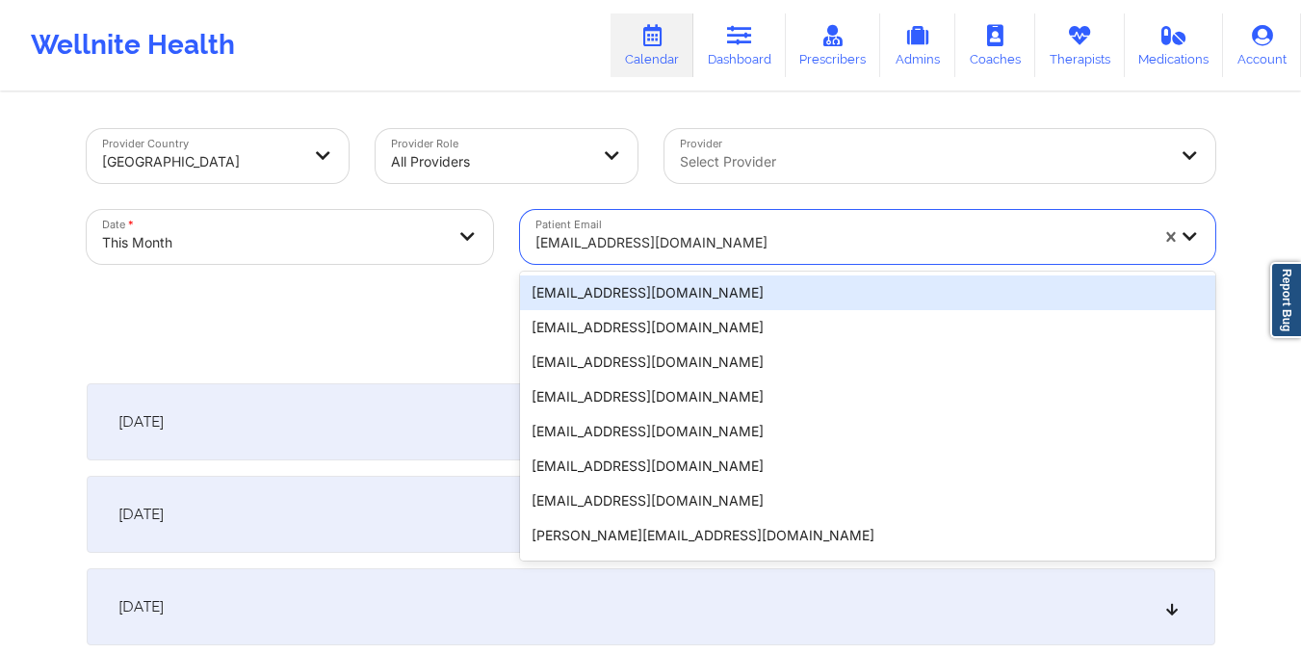
drag, startPoint x: 533, startPoint y: 242, endPoint x: 775, endPoint y: 264, distance: 242.7
click at [775, 264] on div "Patient Email 20 results available. Use Up and Down to choose options, press En…" at bounding box center [867, 236] width 722 height 81
paste input "marisealight@gmail.com"
type input "marisealight@gmail.com"
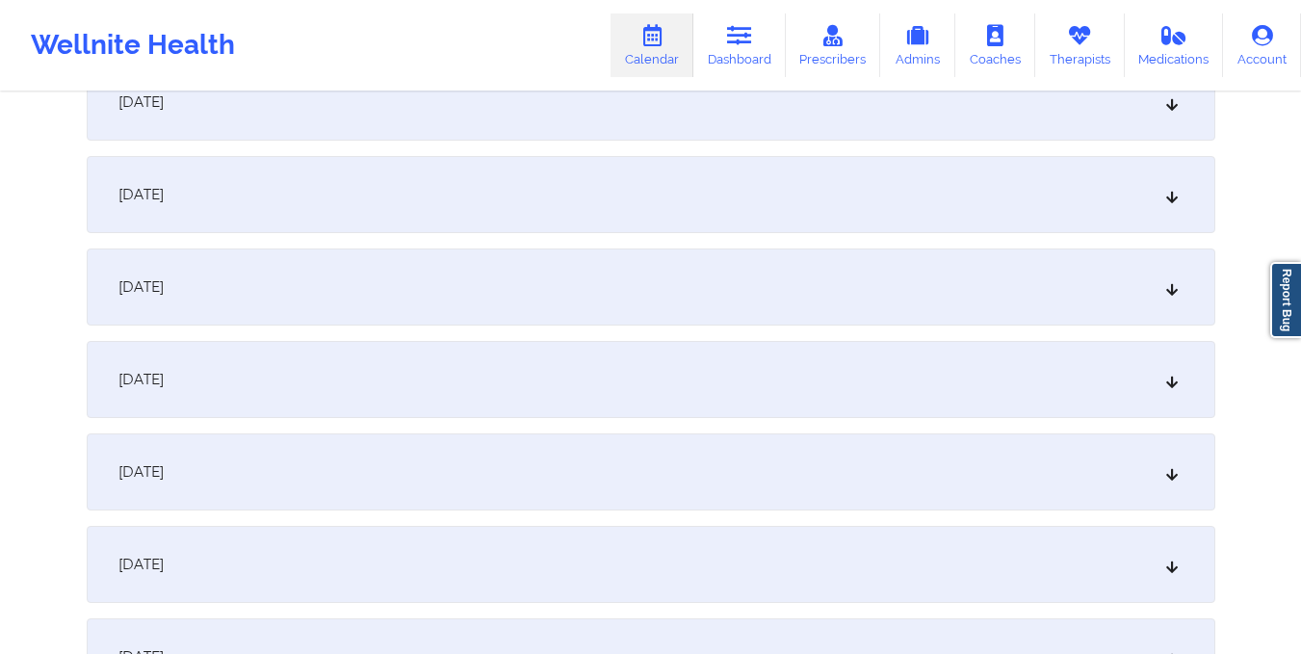
scroll to position [1337, 0]
click at [773, 417] on div "October 1, 2025 No appointments October 2, 2025 No appointments October 3, 2025…" at bounding box center [651, 471] width 1128 height 2850
click at [738, 395] on div "October 15, 2025" at bounding box center [651, 378] width 1128 height 77
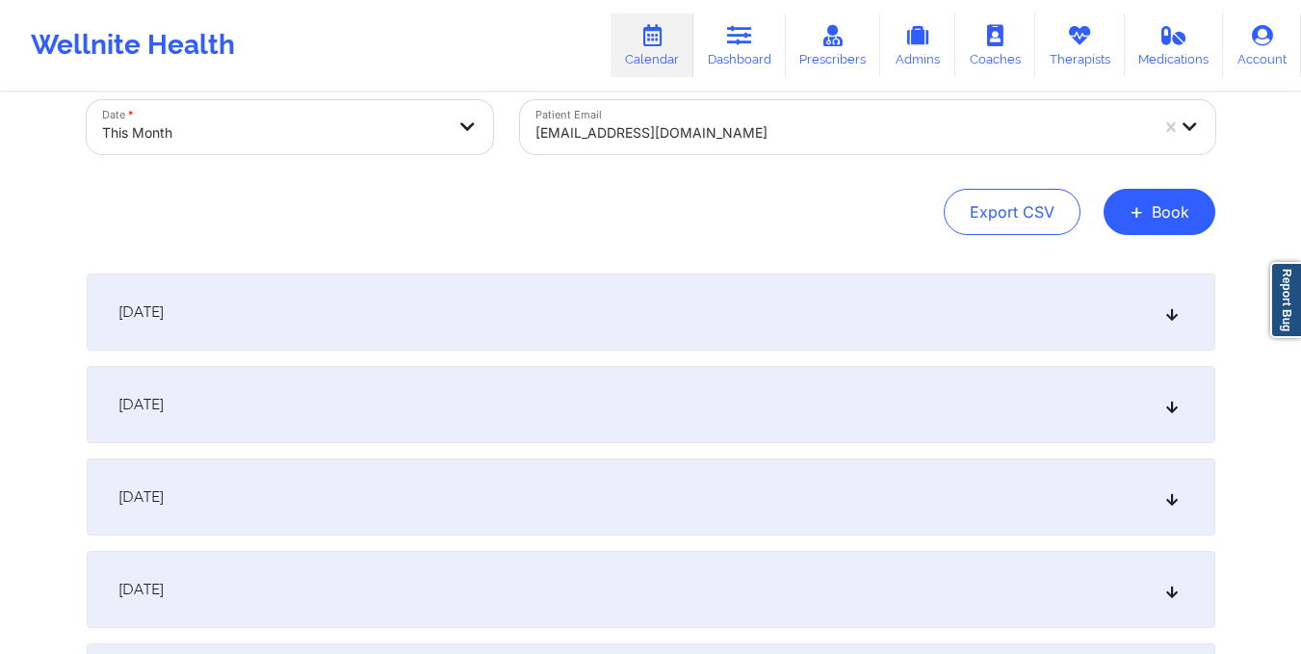
scroll to position [0, 0]
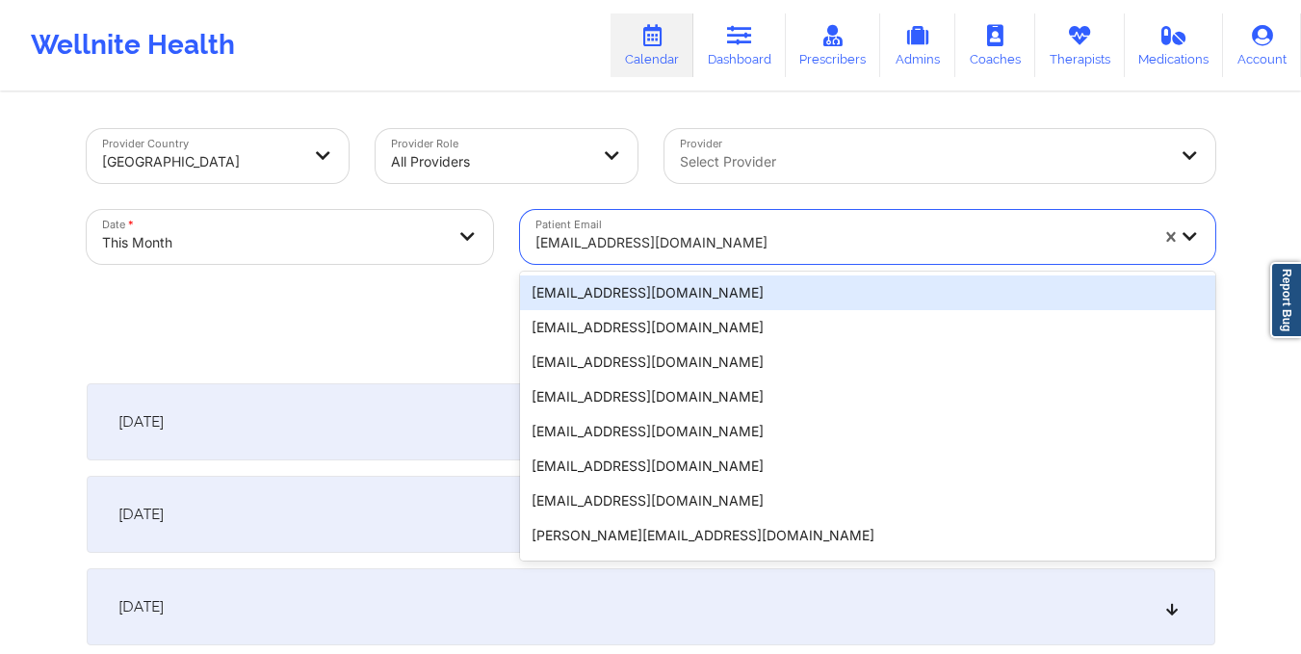
drag, startPoint x: 536, startPoint y: 246, endPoint x: 716, endPoint y: 246, distance: 180.0
click at [716, 246] on div at bounding box center [841, 242] width 612 height 23
paste input "debrafl561@gmail.com"
type input "debrafl561@gmail.com"
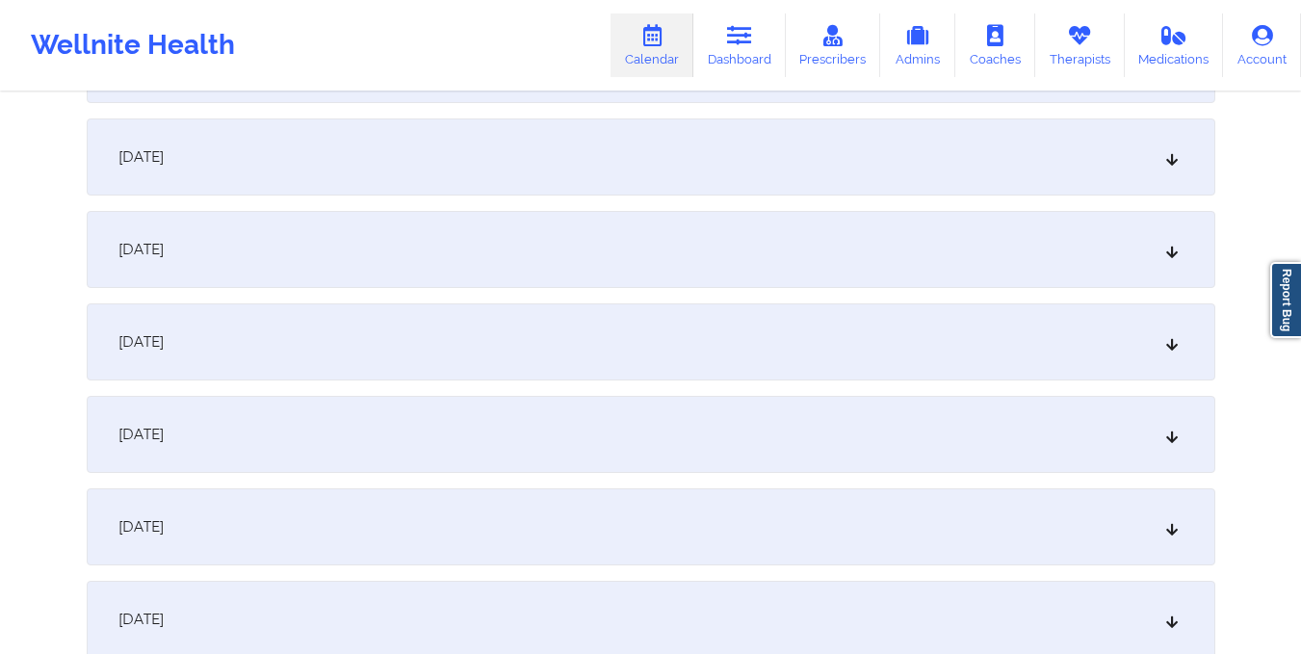
scroll to position [1560, 0]
click at [825, 152] on div "October 15, 2025" at bounding box center [651, 155] width 1128 height 77
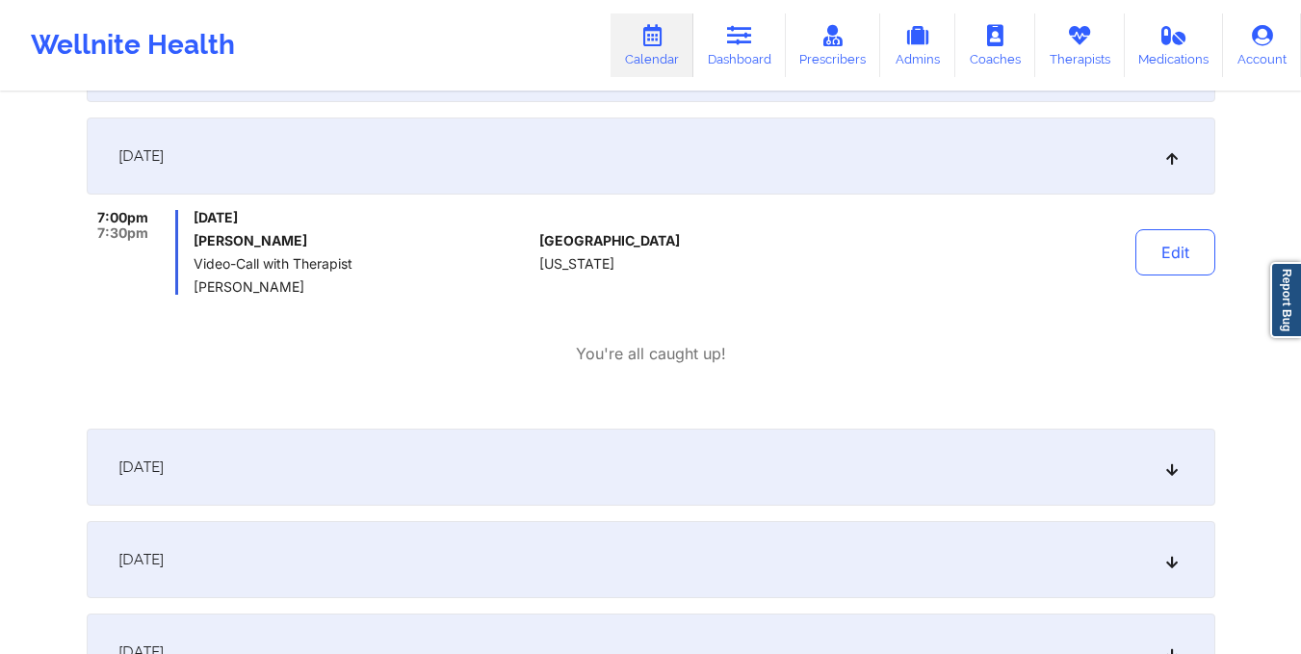
click at [738, 460] on div "October 16, 2025" at bounding box center [651, 466] width 1128 height 77
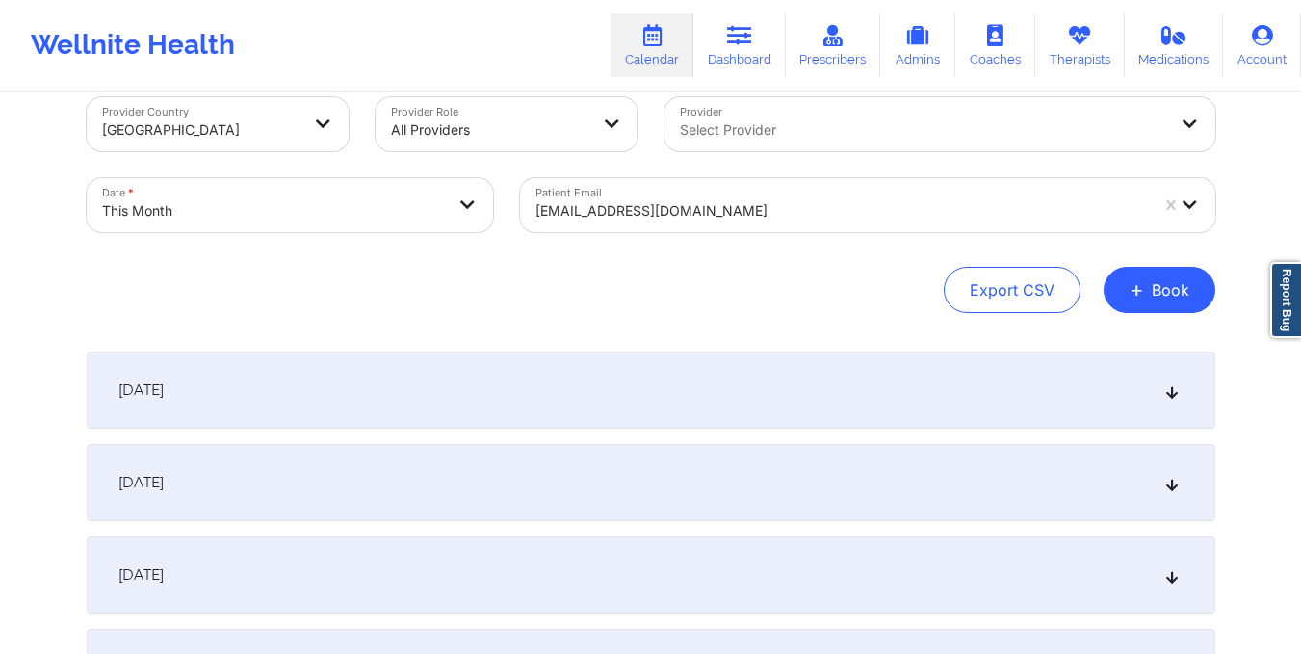
scroll to position [0, 0]
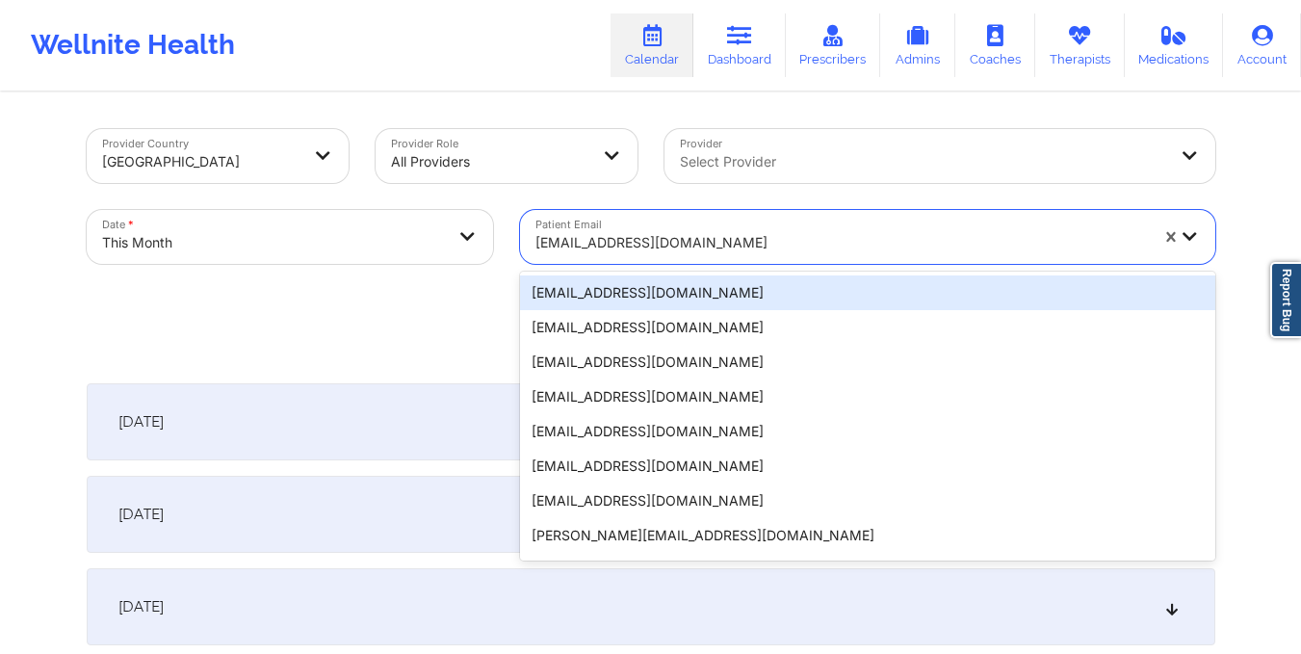
drag, startPoint x: 532, startPoint y: 249, endPoint x: 704, endPoint y: 256, distance: 171.5
click at [704, 256] on div "debrafl561@gmail.com" at bounding box center [835, 237] width 630 height 54
paste input "adrianmarin1994@yahoo.com"
type input "adrianmarin1994@yahoo.com"
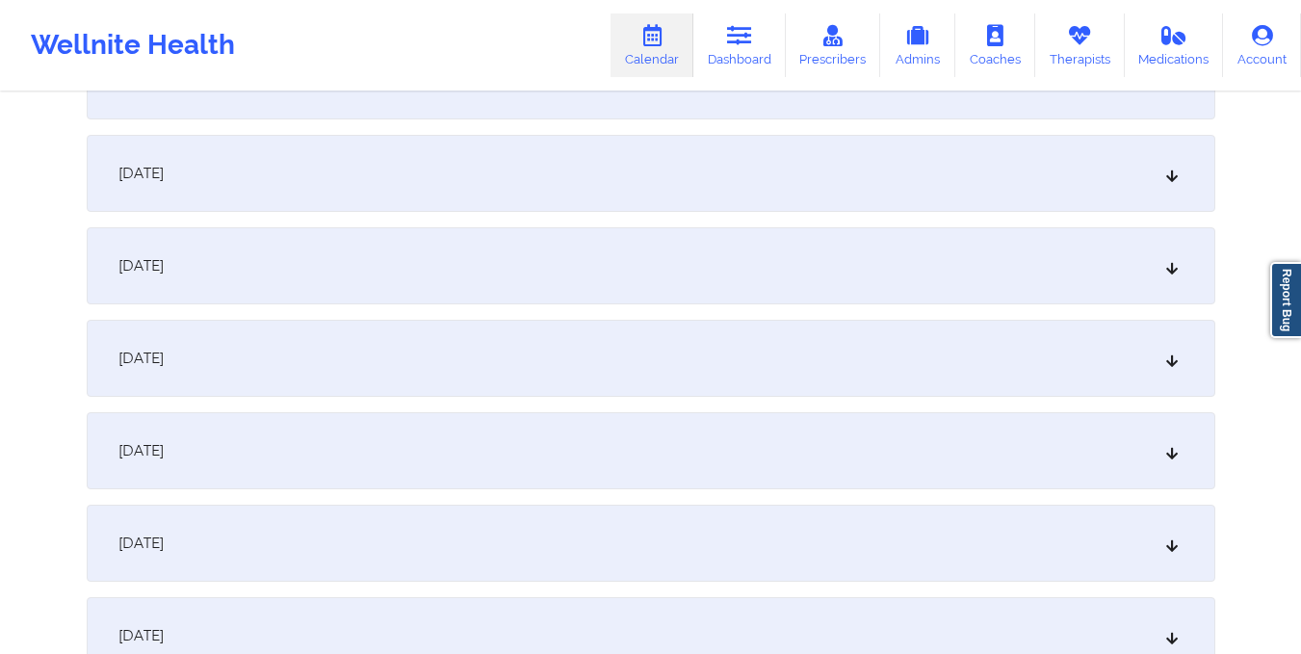
scroll to position [1494, 0]
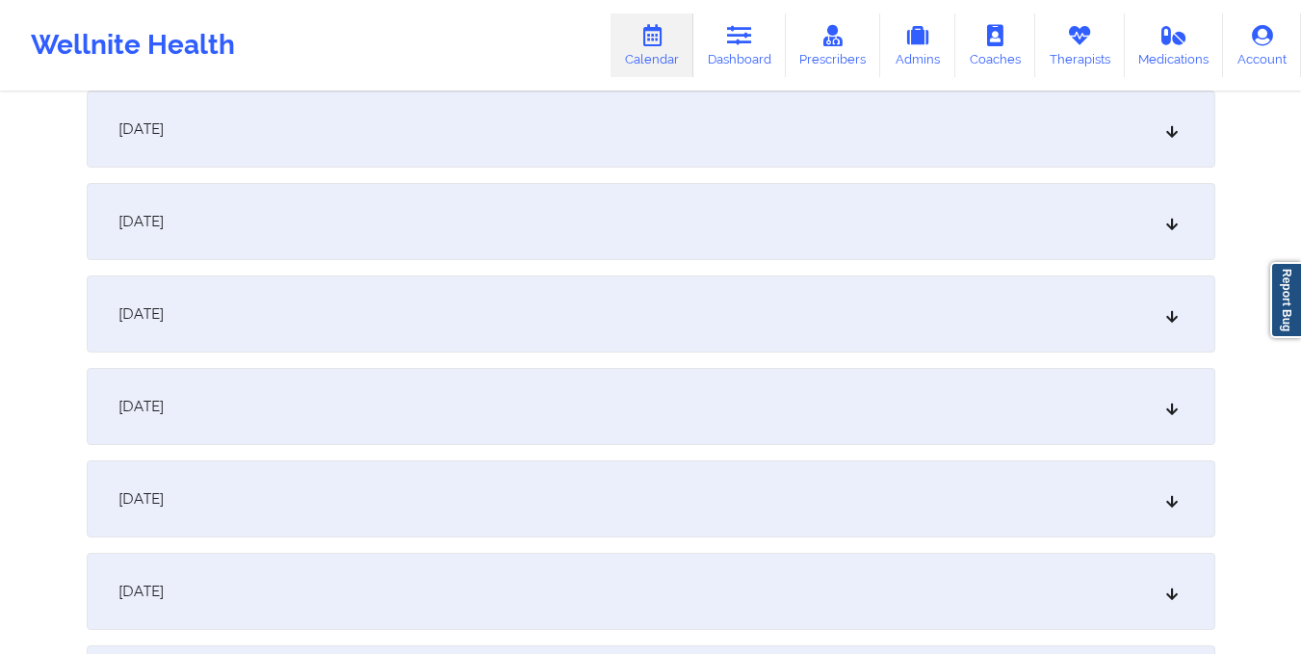
click at [704, 256] on div "October 15, 2025" at bounding box center [651, 221] width 1128 height 77
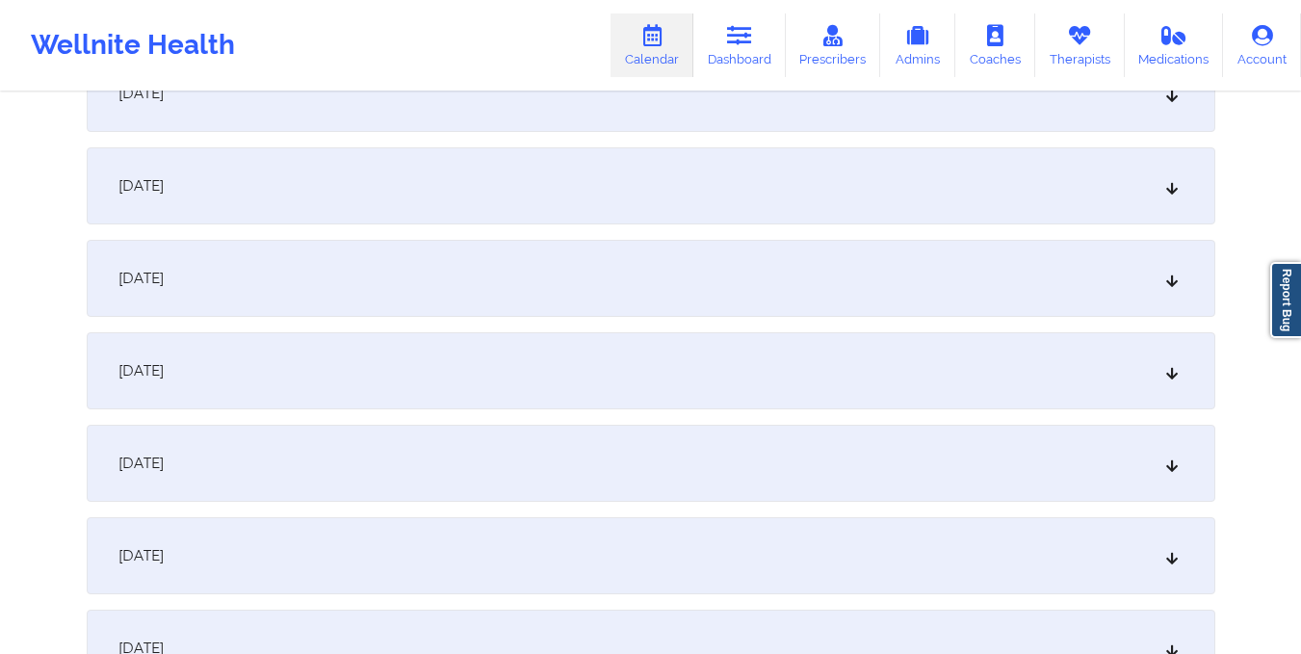
scroll to position [0, 0]
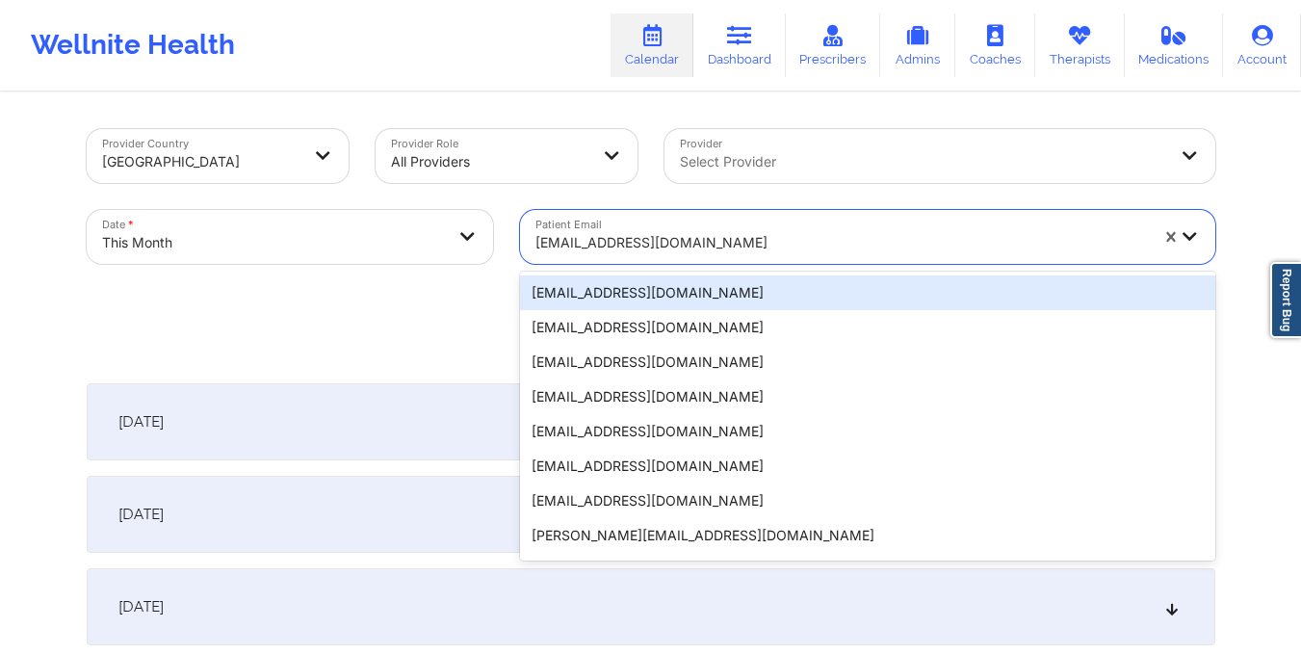
drag, startPoint x: 535, startPoint y: 241, endPoint x: 824, endPoint y: 228, distance: 289.1
click at [824, 228] on div "adrianmarin1994@yahoo.com" at bounding box center [835, 237] width 630 height 54
paste input "trentpearson@me.com"
type input "trentpearson@me.com"
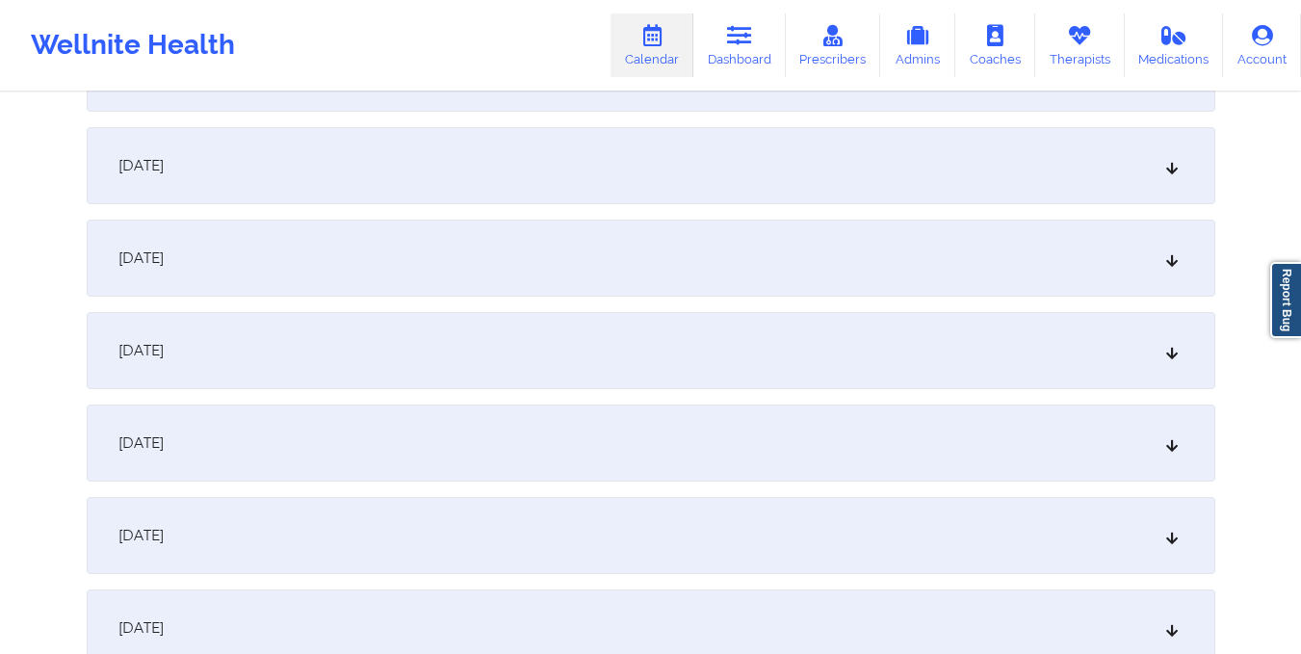
scroll to position [1274, 0]
click at [799, 431] on div "October 15, 2025" at bounding box center [651, 441] width 1128 height 77
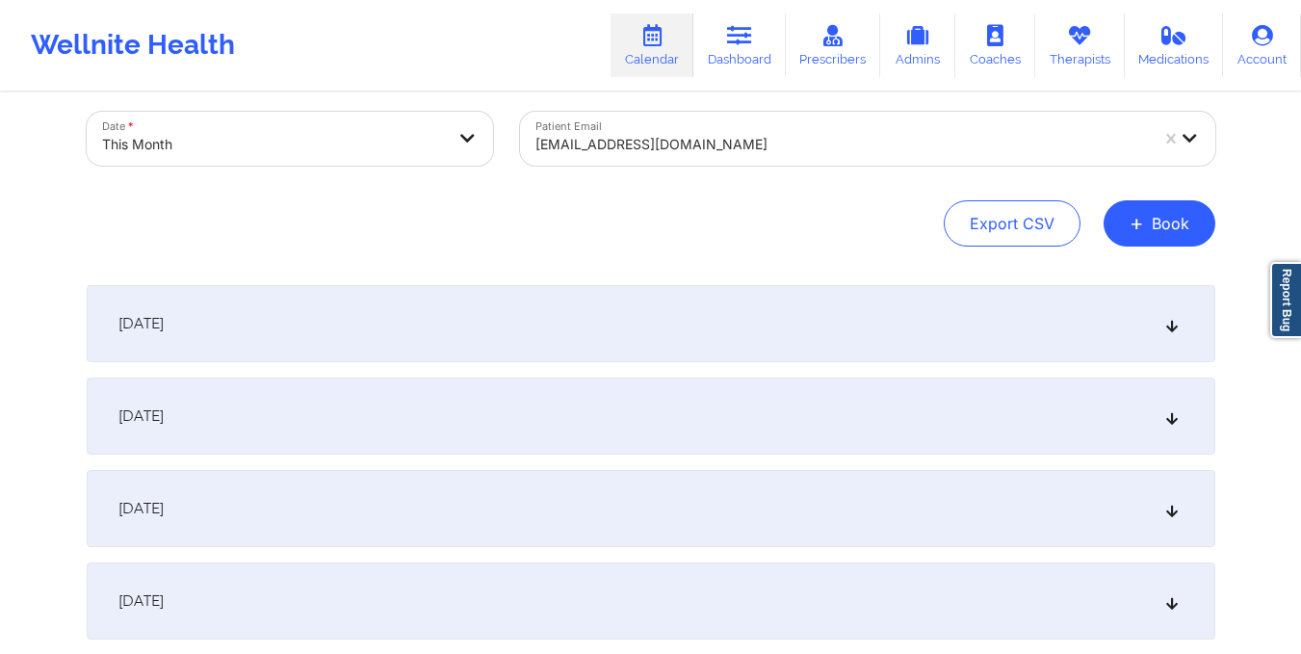
scroll to position [0, 0]
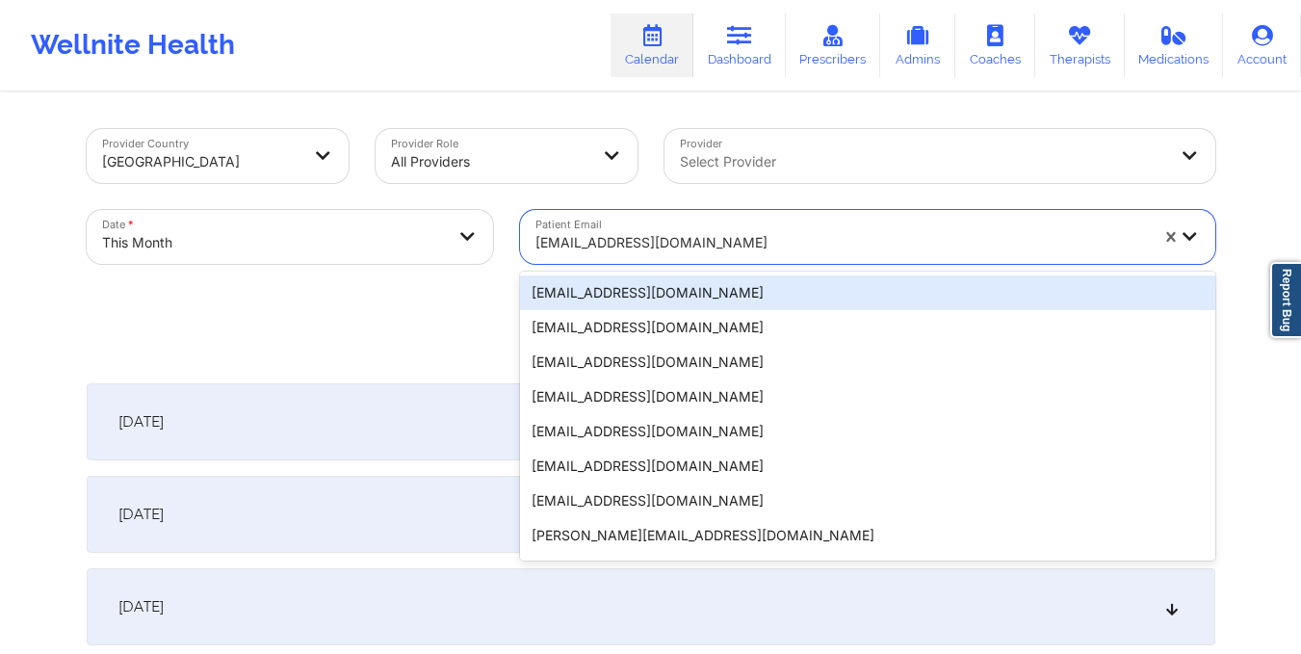
drag, startPoint x: 532, startPoint y: 242, endPoint x: 684, endPoint y: 256, distance: 151.9
click at [684, 256] on div "trentpearson@me.com" at bounding box center [835, 237] width 630 height 54
paste input "jes0918@valdane.com"
type input "jes0918@valdane.com"
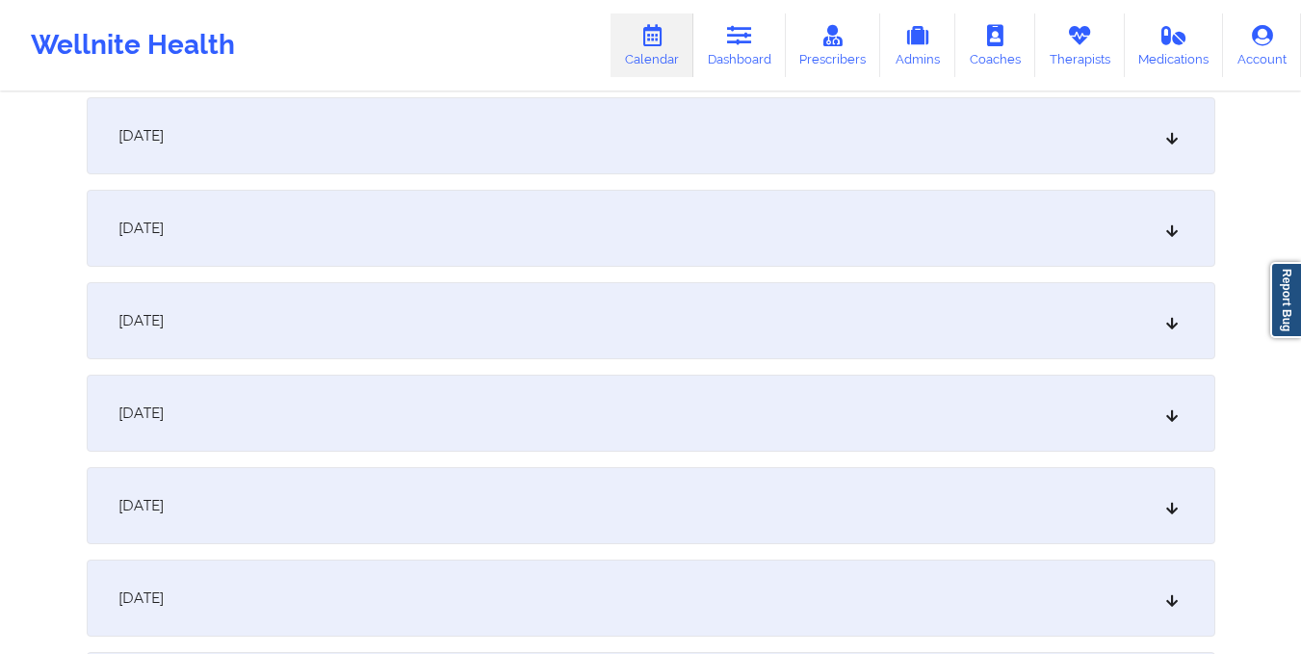
scroll to position [1211, 0]
click at [683, 506] on div "October 15, 2025" at bounding box center [651, 504] width 1128 height 77
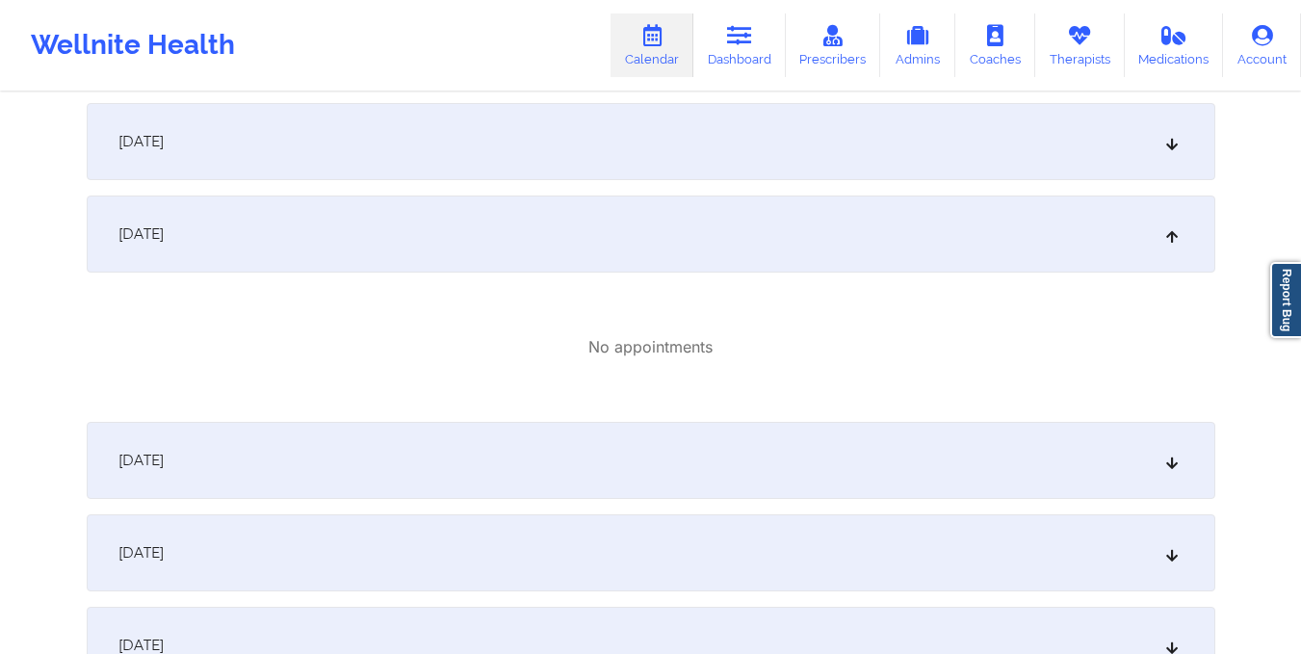
scroll to position [1515, 0]
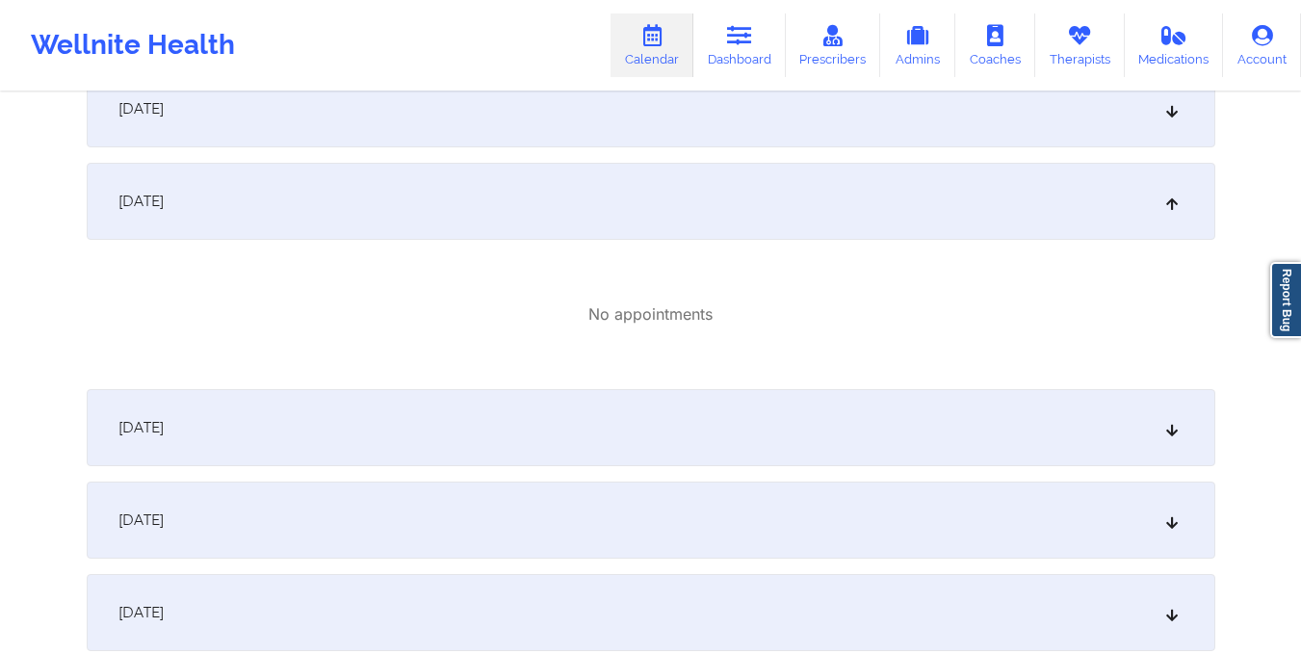
click at [609, 413] on div "October 16, 2025" at bounding box center [651, 427] width 1128 height 77
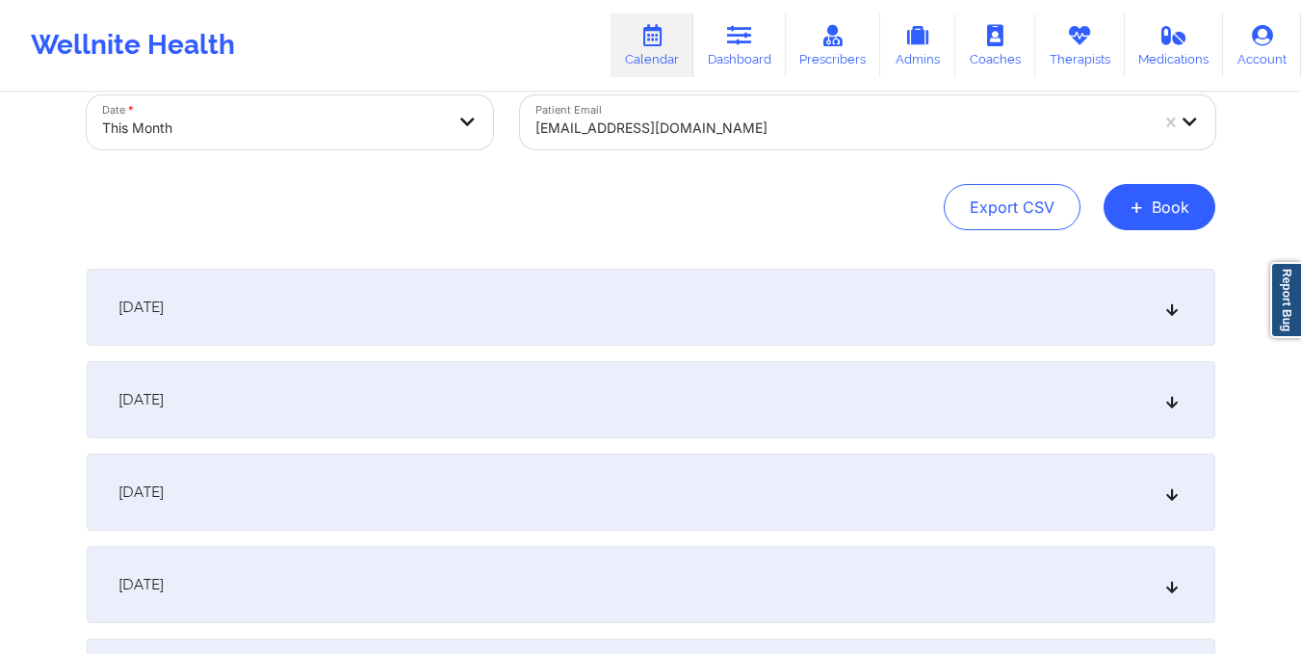
scroll to position [0, 0]
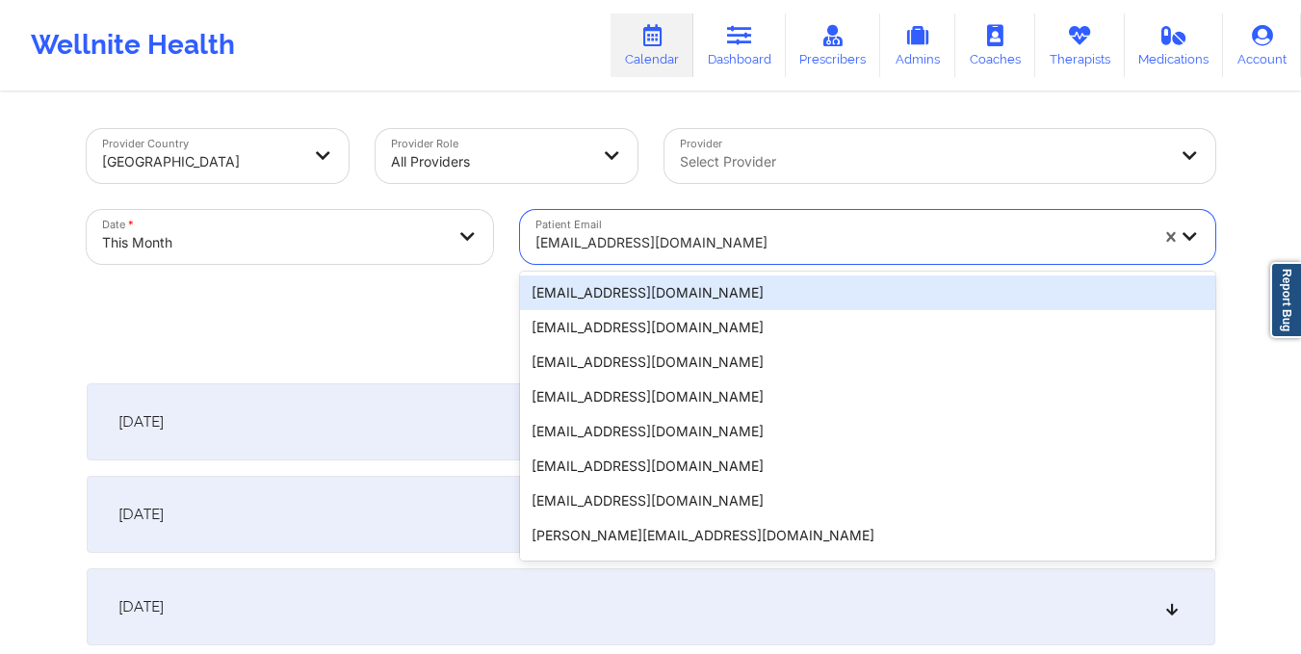
drag, startPoint x: 530, startPoint y: 239, endPoint x: 666, endPoint y: 239, distance: 136.7
click at [666, 239] on div "jes0918@valdane.com" at bounding box center [835, 237] width 630 height 54
paste input "bryashley00@gmail.com"
type input "bryashley00@gmail.com"
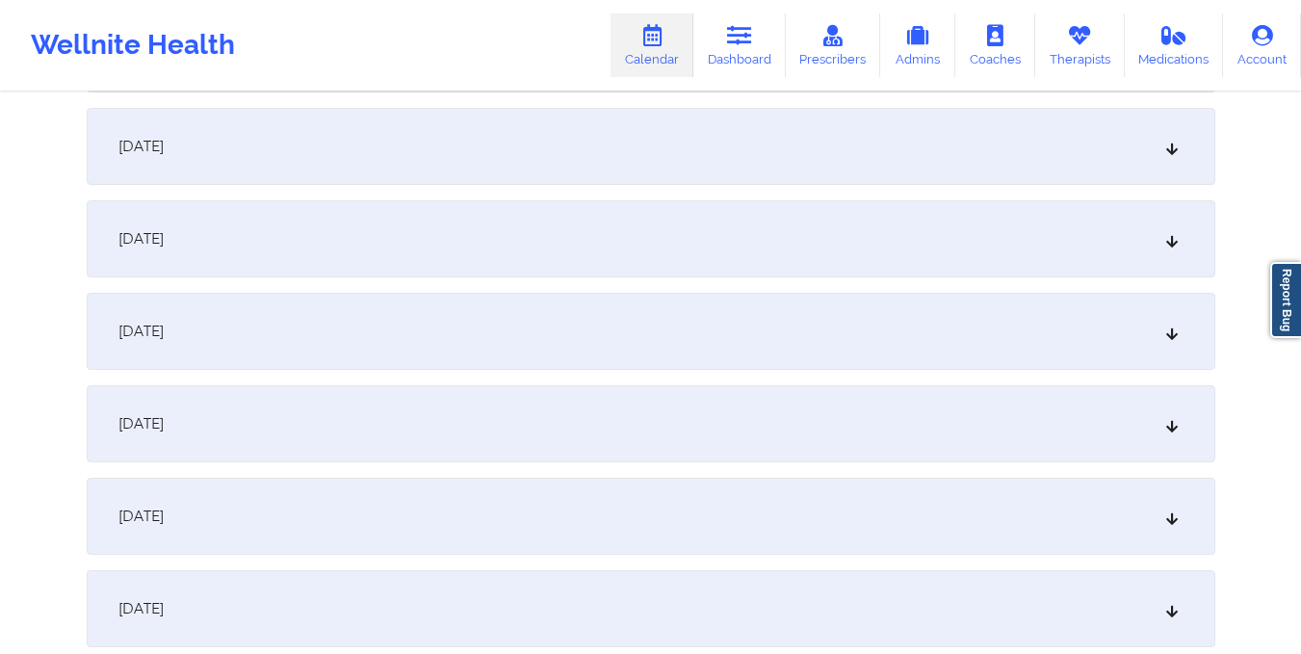
scroll to position [1511, 0]
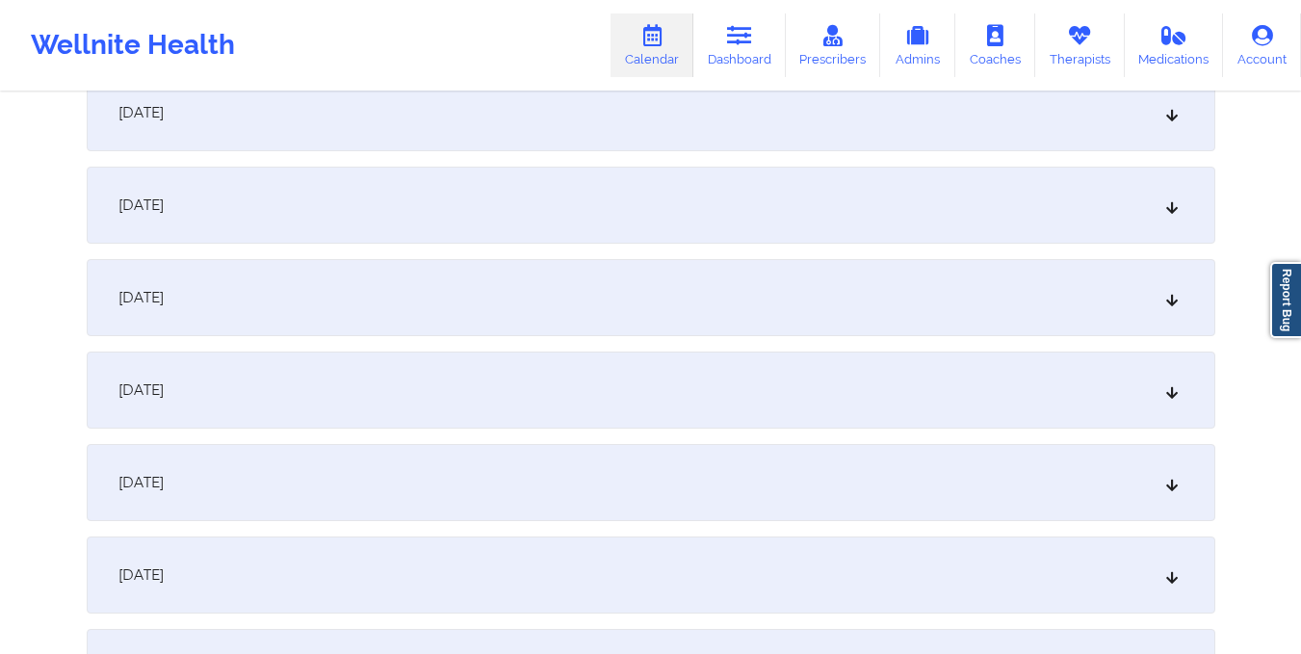
click at [666, 239] on div "October 15, 2025" at bounding box center [651, 205] width 1128 height 77
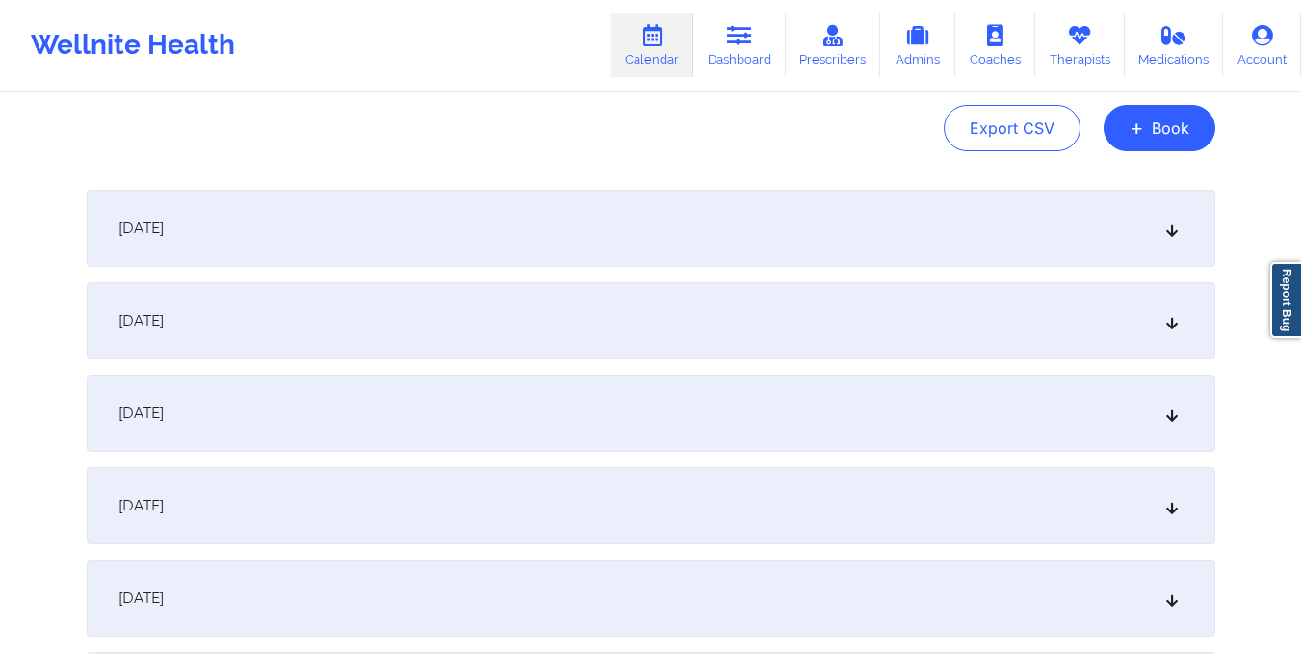
scroll to position [0, 0]
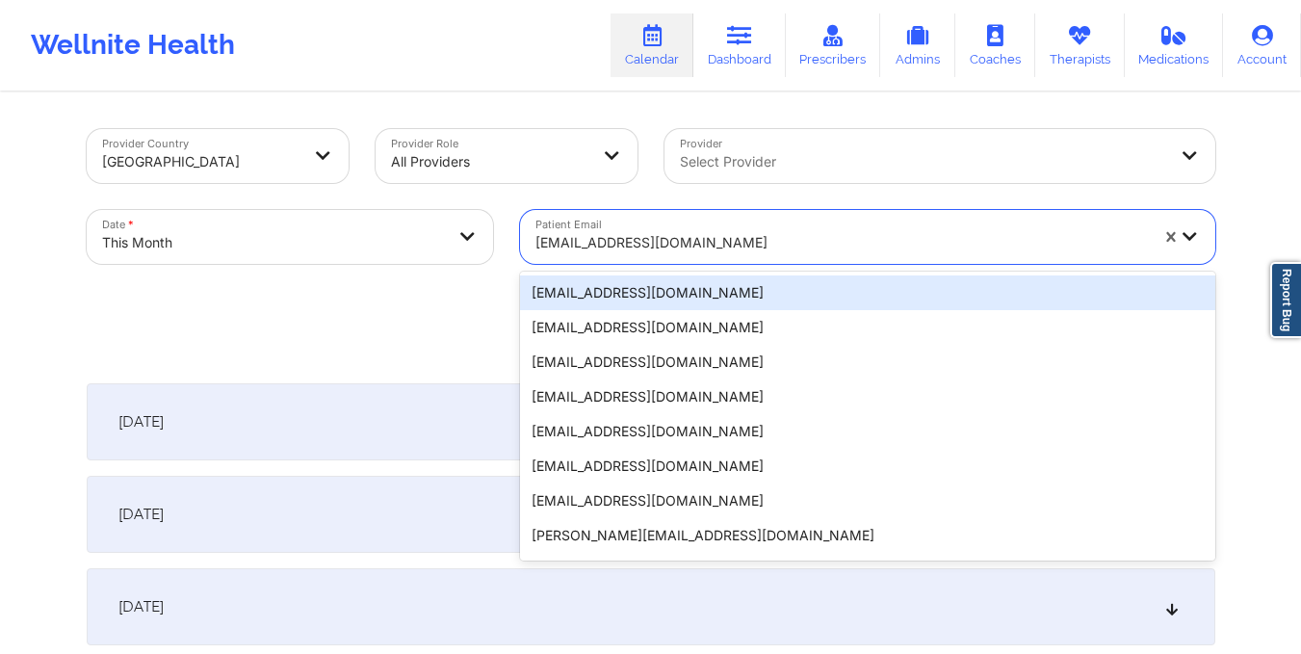
drag, startPoint x: 532, startPoint y: 233, endPoint x: 815, endPoint y: 252, distance: 282.8
click at [815, 252] on div "bryashley00@gmail.com" at bounding box center [835, 237] width 630 height 54
paste input "amj5670@yahoo.com"
type input "amj5670@yahoo.com"
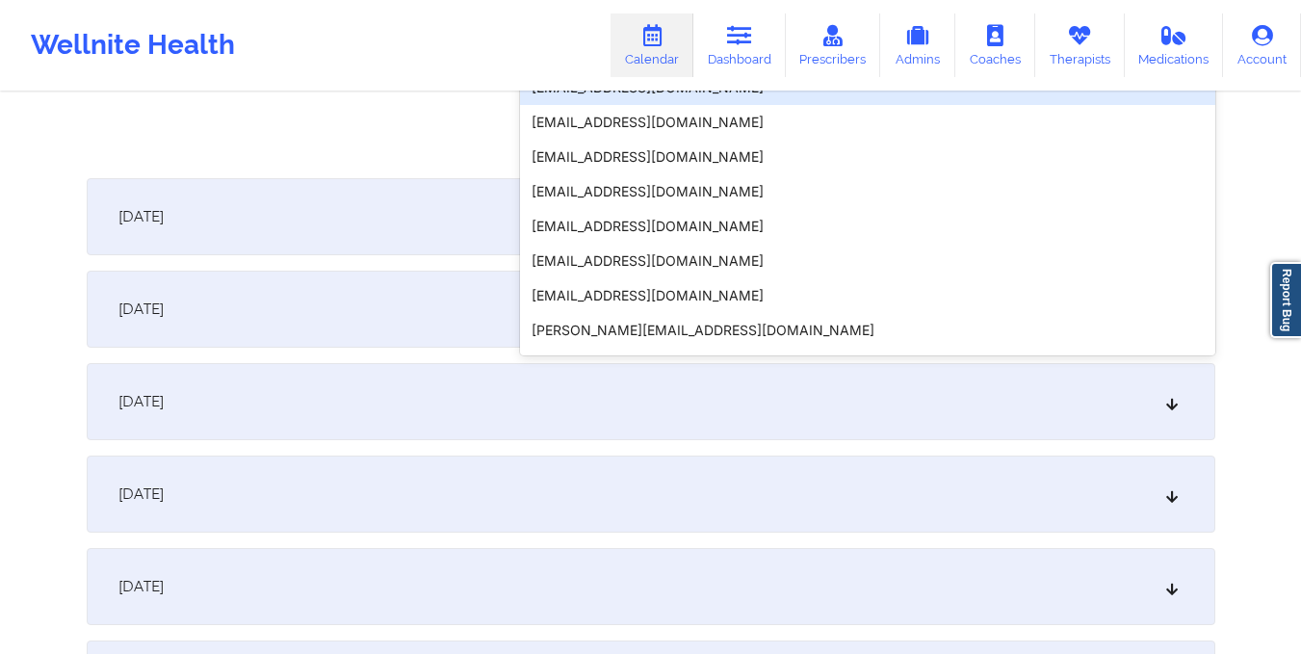
scroll to position [206, 0]
drag, startPoint x: 815, startPoint y: 252, endPoint x: 405, endPoint y: 142, distance: 423.9
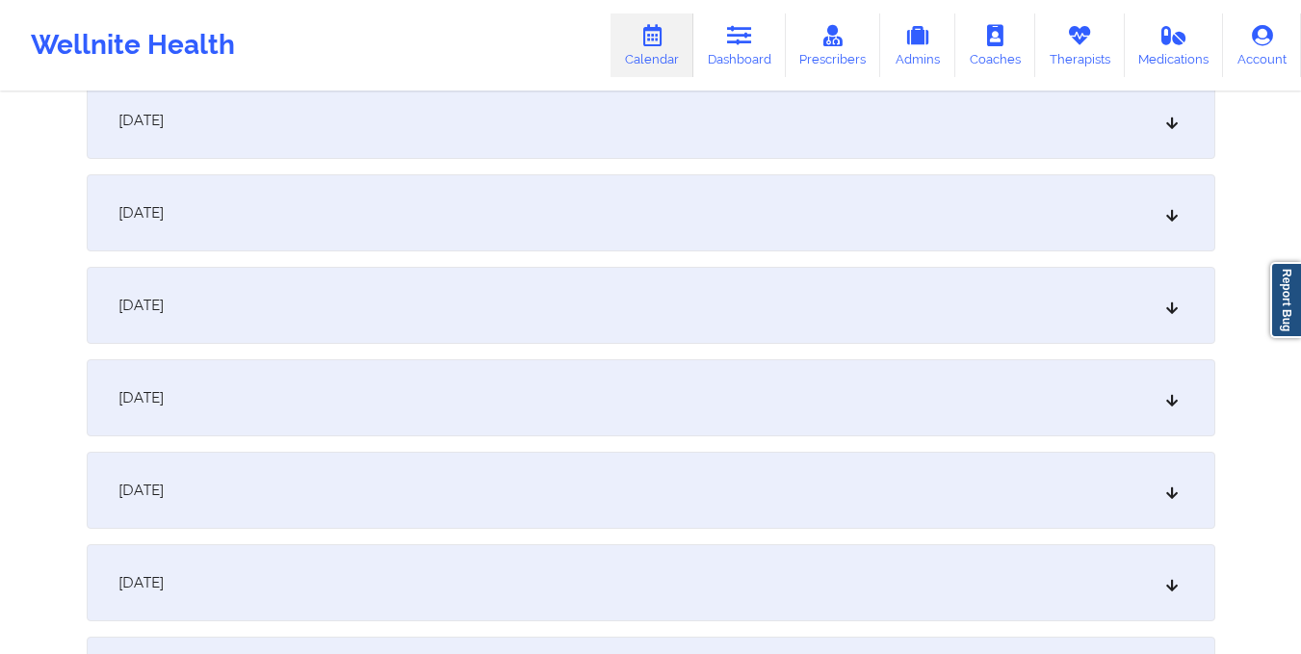
scroll to position [1672, 0]
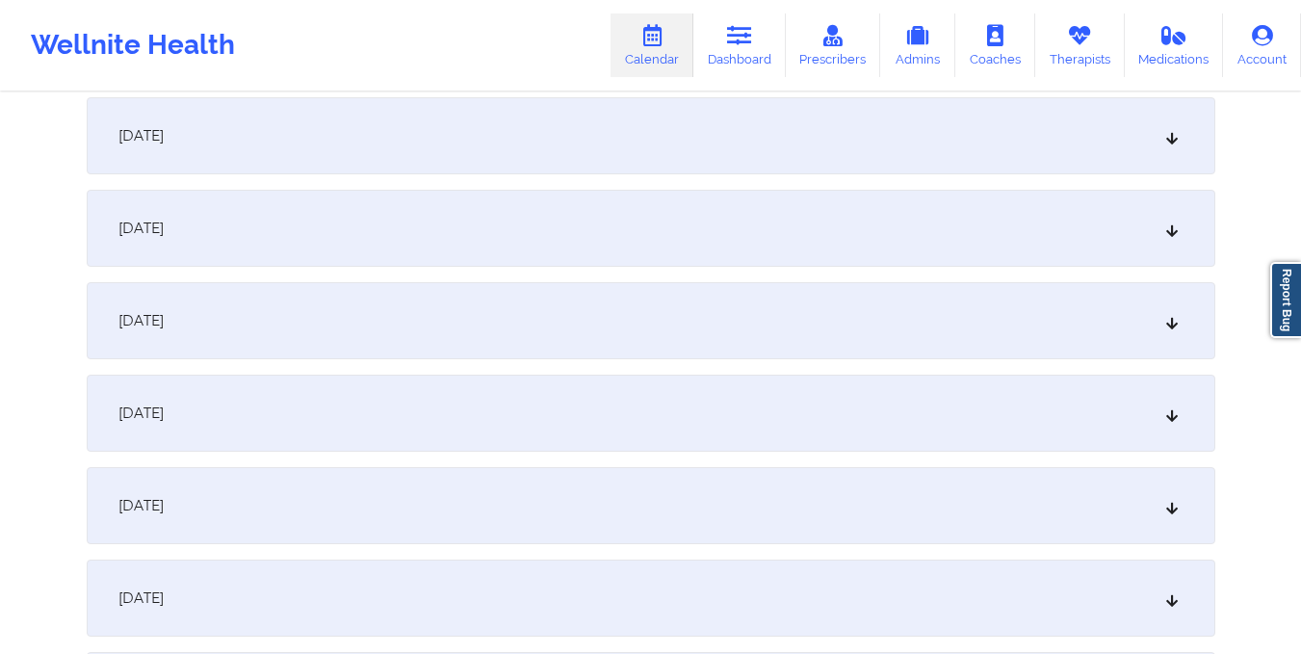
click at [550, 187] on div "October 1, 2025 No appointments October 2, 2025 No appointments October 3, 2025…" at bounding box center [651, 136] width 1128 height 2850
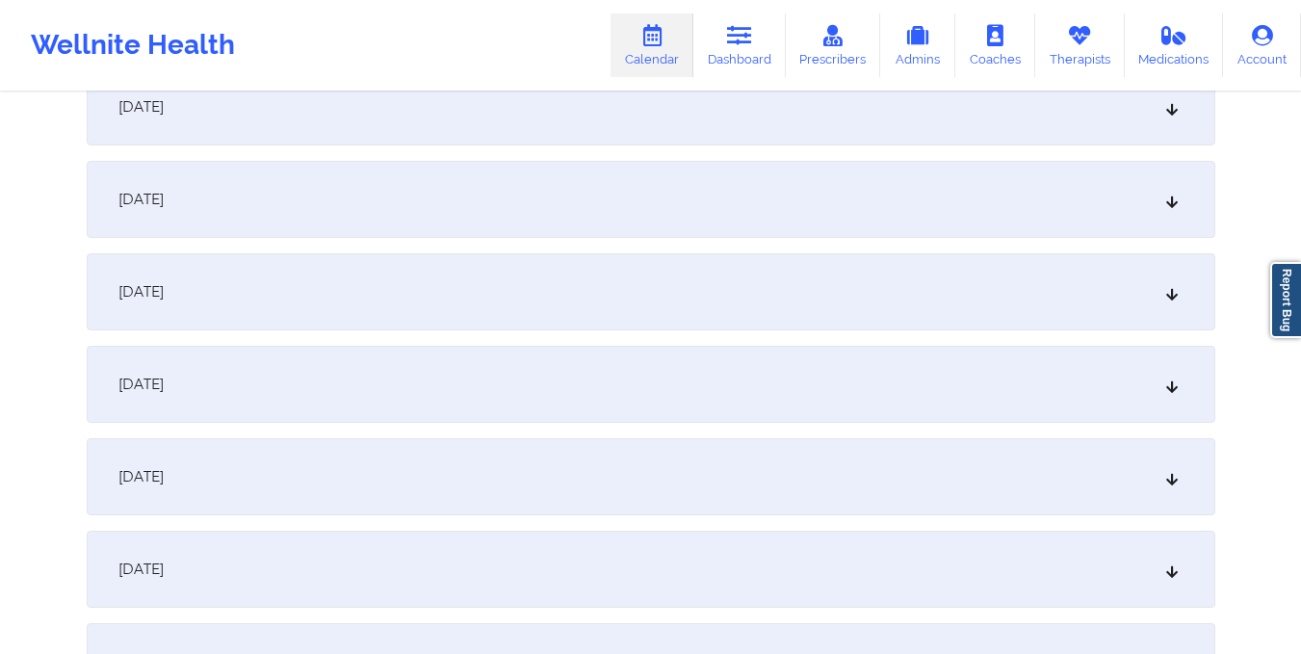
scroll to position [1608, 0]
click at [550, 187] on div "October 16, 2025" at bounding box center [651, 200] width 1128 height 77
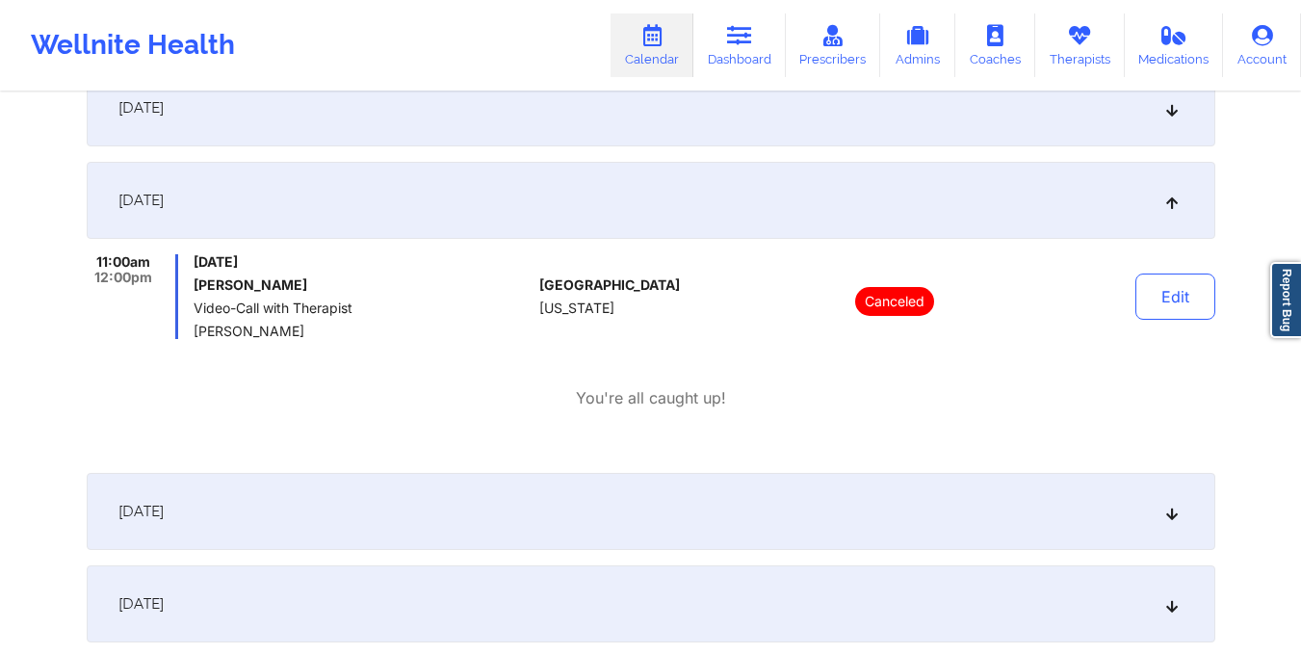
click at [625, 128] on div "October 15, 2025" at bounding box center [651, 107] width 1128 height 77
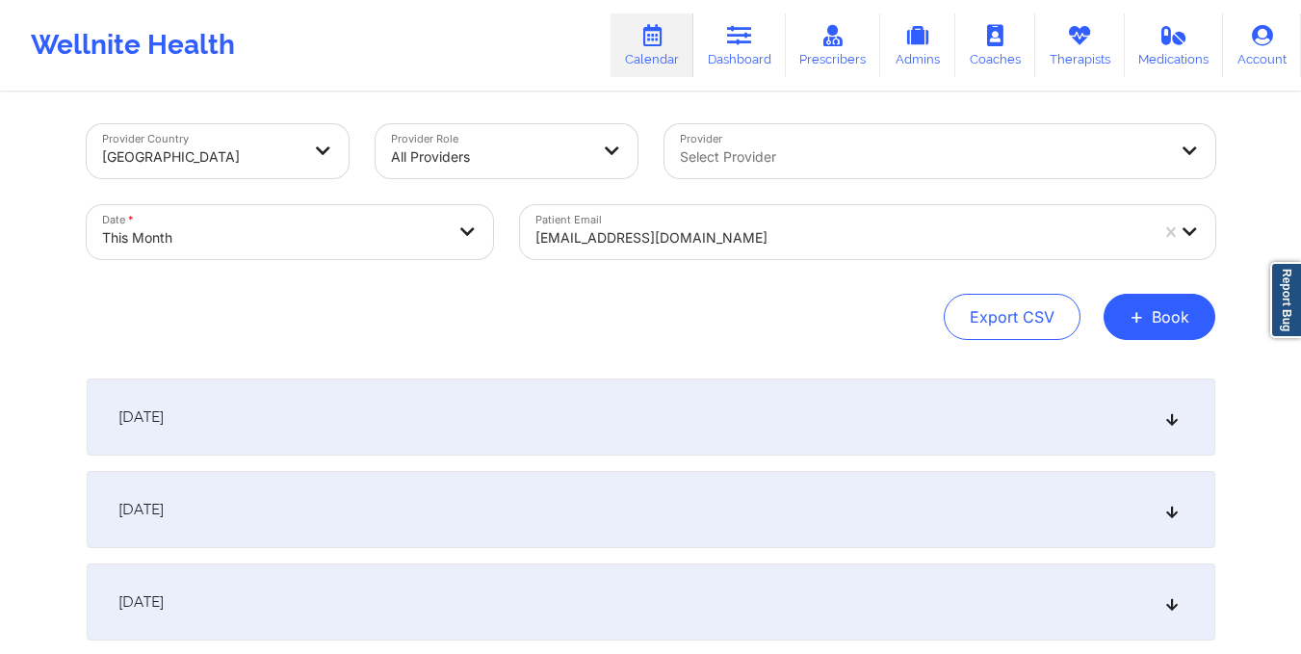
scroll to position [0, 0]
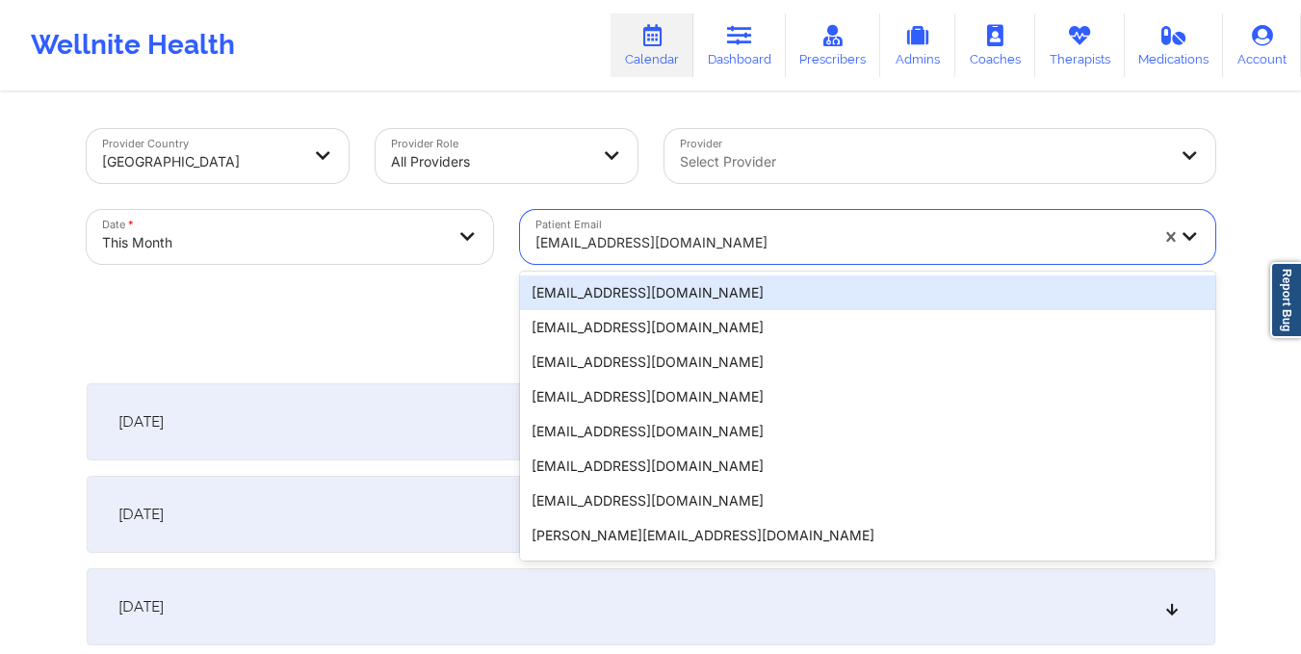
drag, startPoint x: 533, startPoint y: 246, endPoint x: 763, endPoint y: 236, distance: 229.4
click at [763, 236] on div "amj5670@yahoo.com" at bounding box center [835, 237] width 630 height 54
paste input "jamespage264@gmail.com"
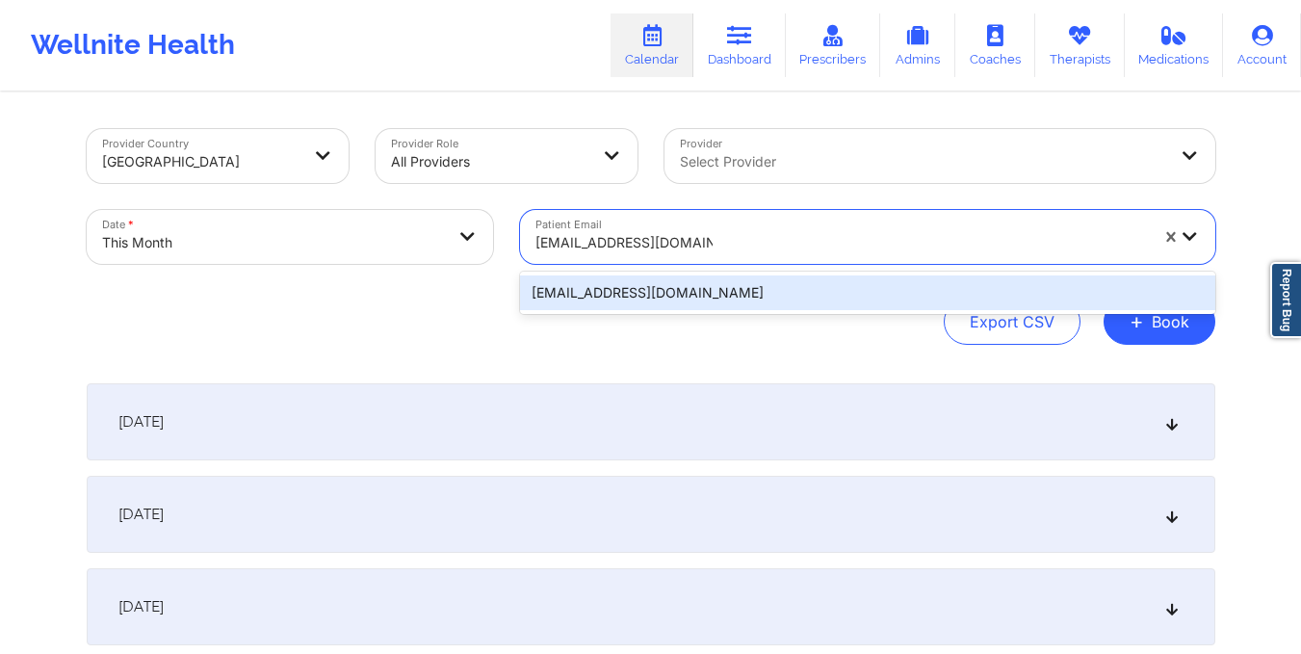
type input "jamespage264@gmail.com"
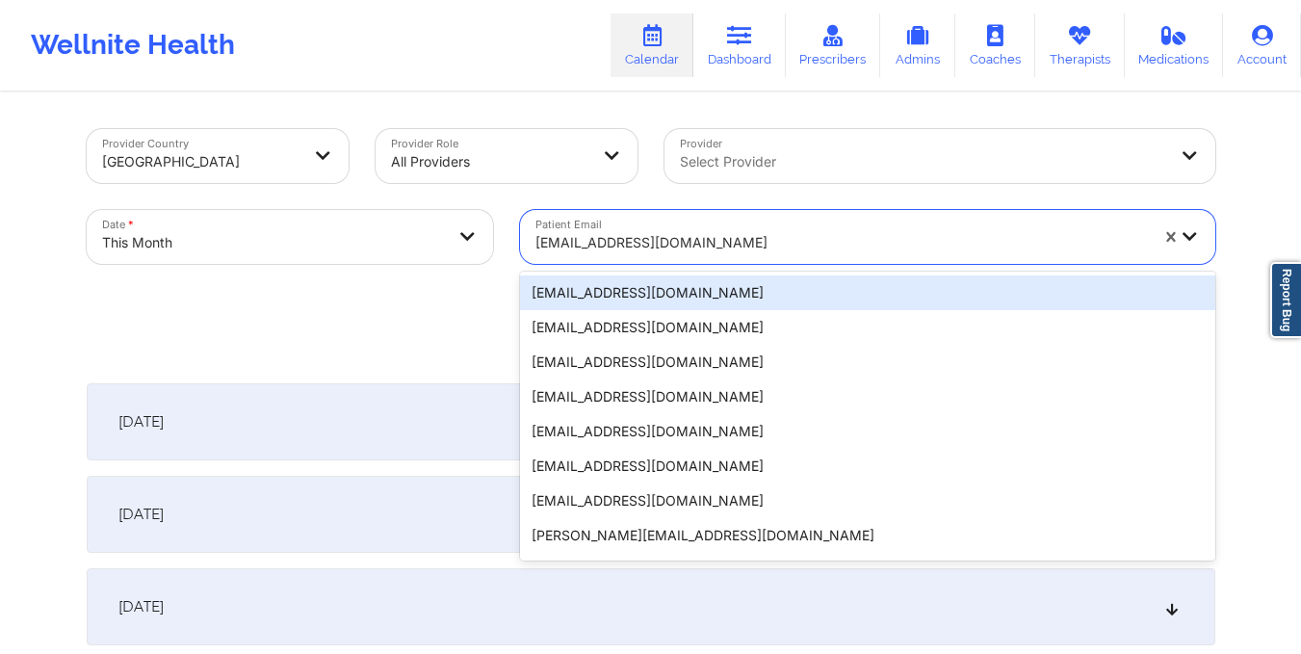
drag, startPoint x: 532, startPoint y: 243, endPoint x: 692, endPoint y: 235, distance: 160.0
click at [692, 235] on div "amj5670@yahoo.com" at bounding box center [835, 237] width 630 height 54
paste input "jamespage264@gmail.com"
type input "jamespage264@gmail.com"
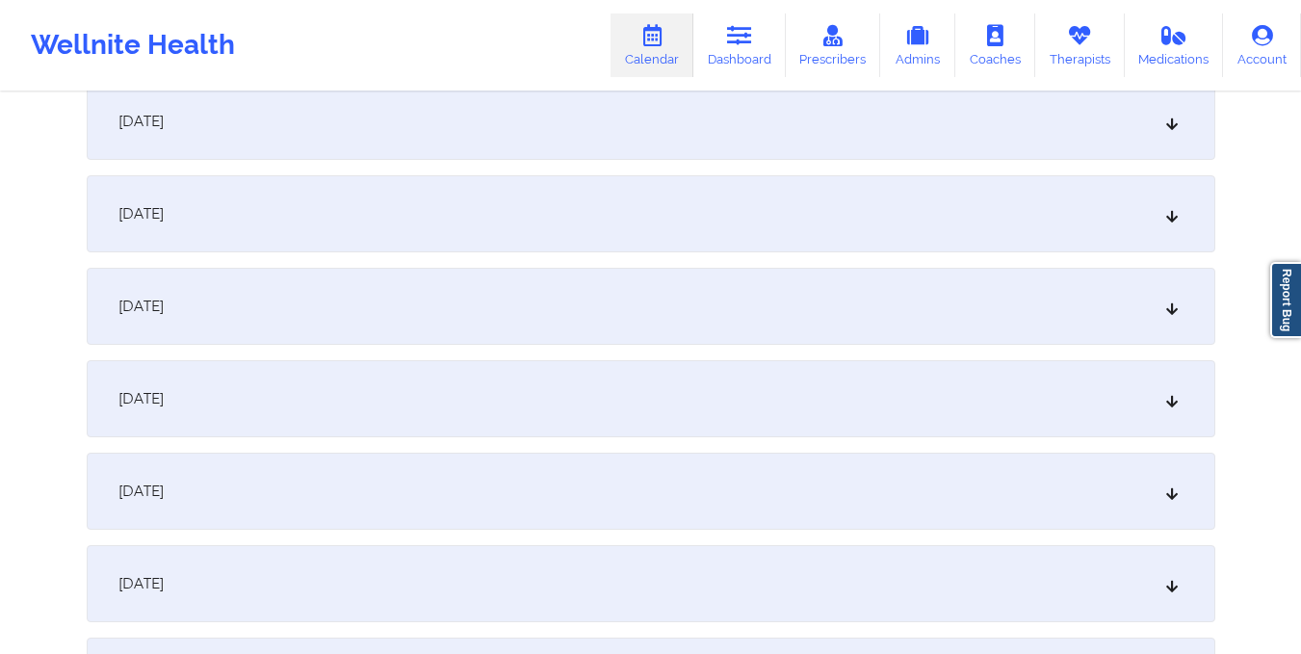
scroll to position [1226, 0]
click at [659, 476] on div "October 15, 2025" at bounding box center [651, 490] width 1128 height 77
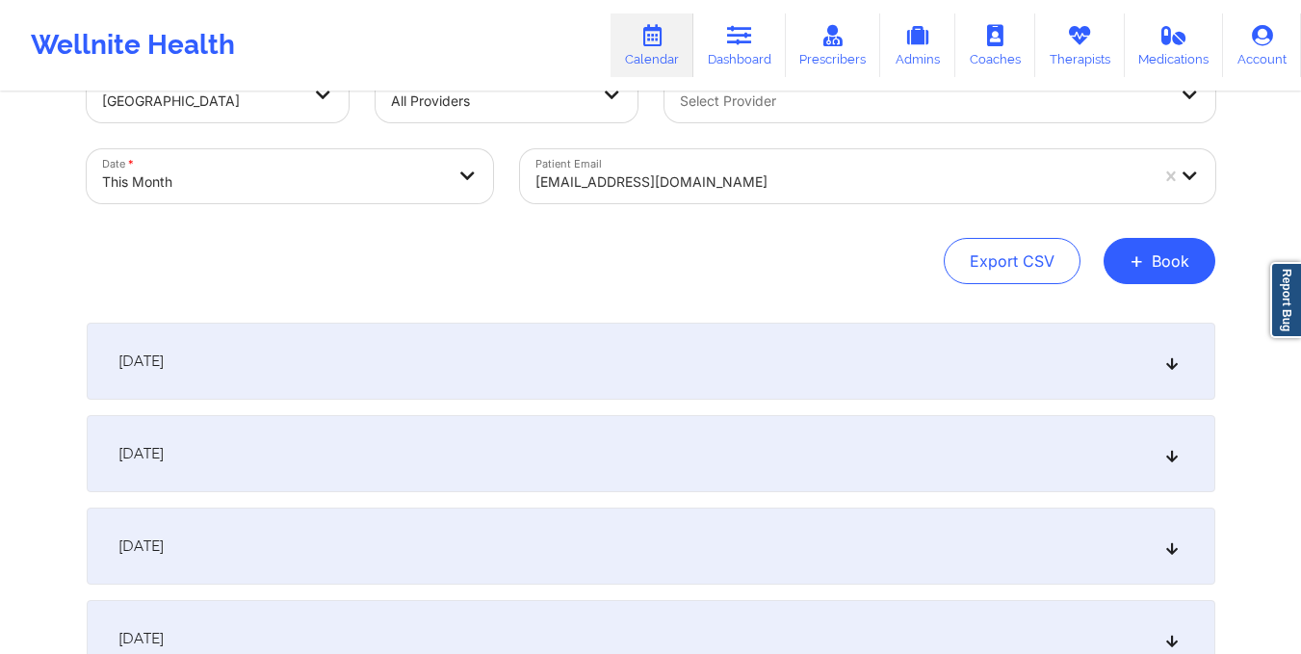
scroll to position [0, 0]
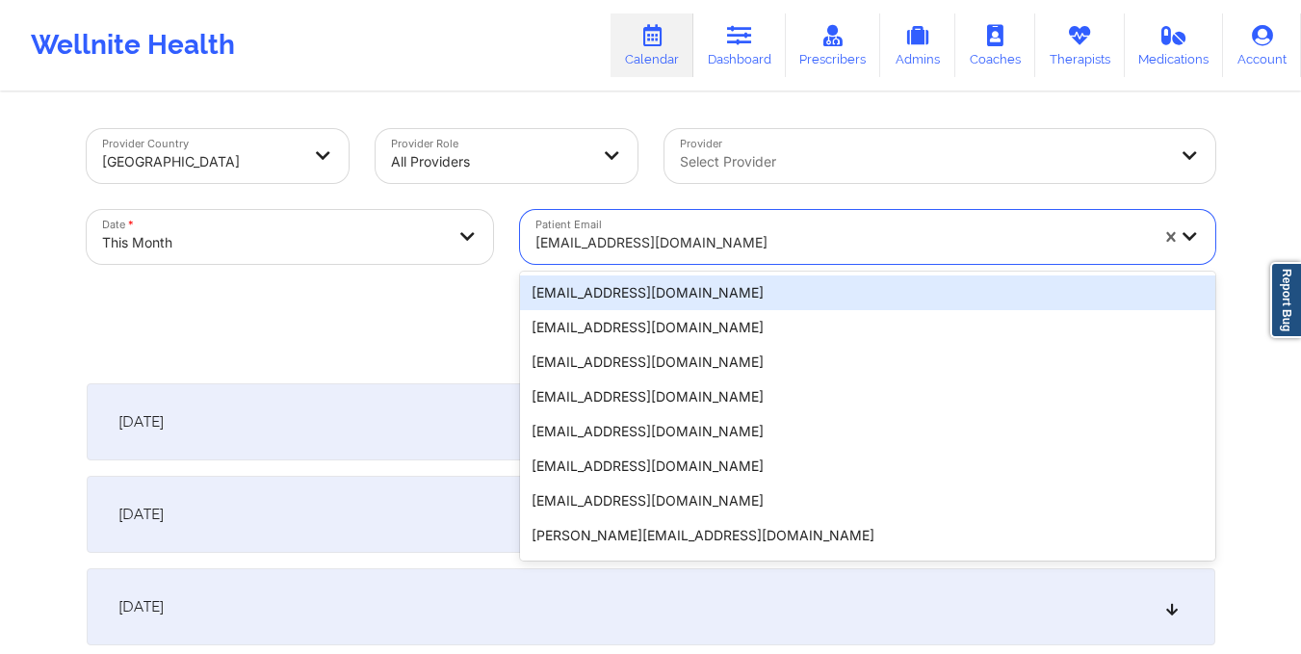
drag, startPoint x: 532, startPoint y: 245, endPoint x: 697, endPoint y: 250, distance: 164.7
click at [697, 250] on div "jamespage264@gmail.com" at bounding box center [835, 237] width 630 height 54
paste input "tabithastevens0119@gmail.com"
type input "tabithastevens0119@gmail.com"
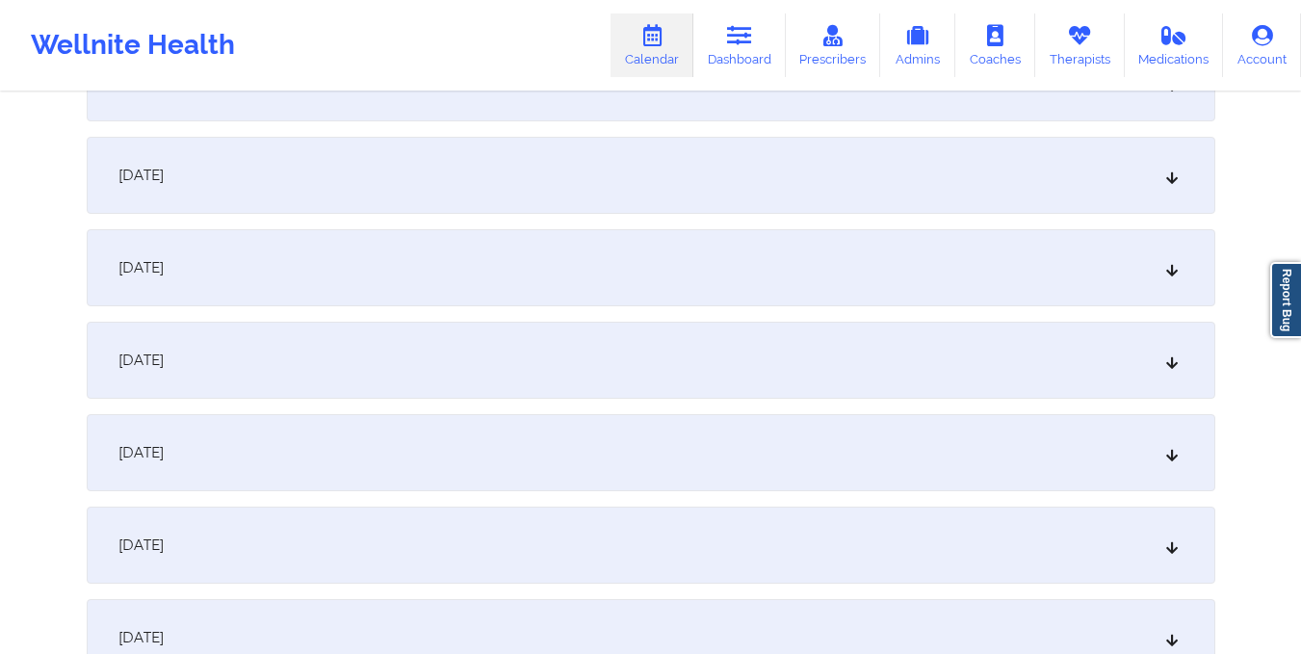
click at [697, 250] on div "October 16, 2025" at bounding box center [651, 267] width 1128 height 77
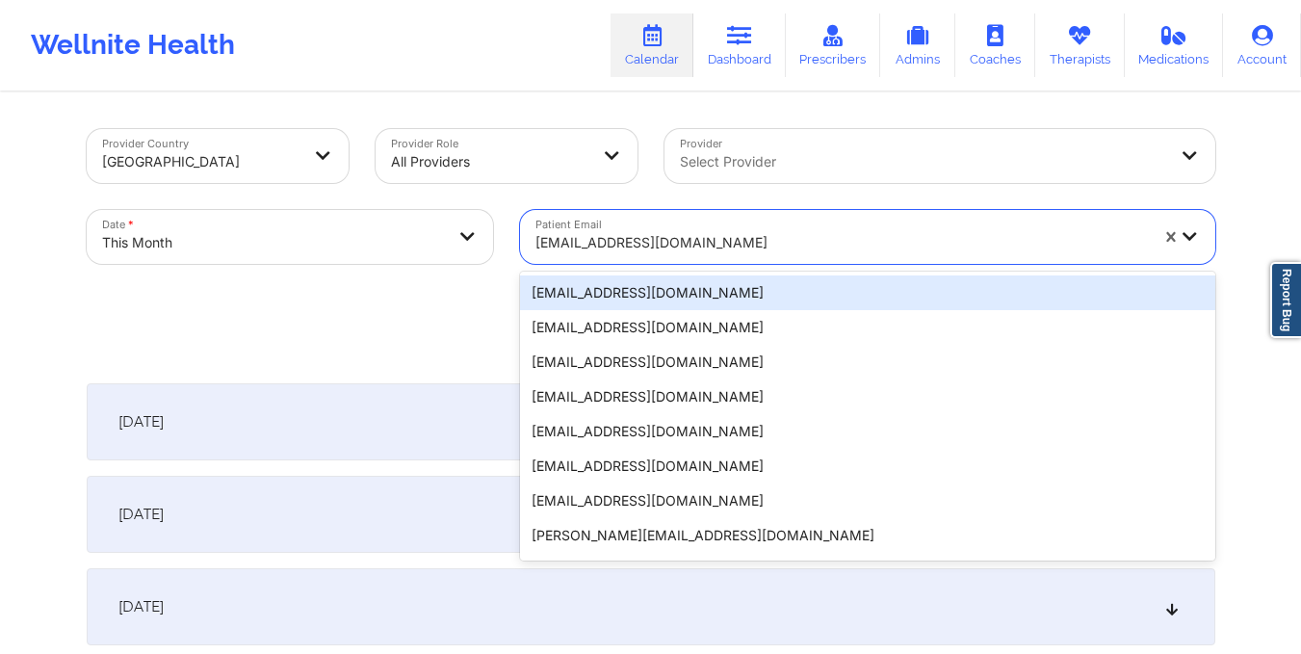
drag, startPoint x: 531, startPoint y: 245, endPoint x: 784, endPoint y: 257, distance: 252.6
click at [784, 257] on div "tabithastevens0119@gmail.com" at bounding box center [835, 237] width 630 height 54
paste input "alfonzohensley@gmail.com"
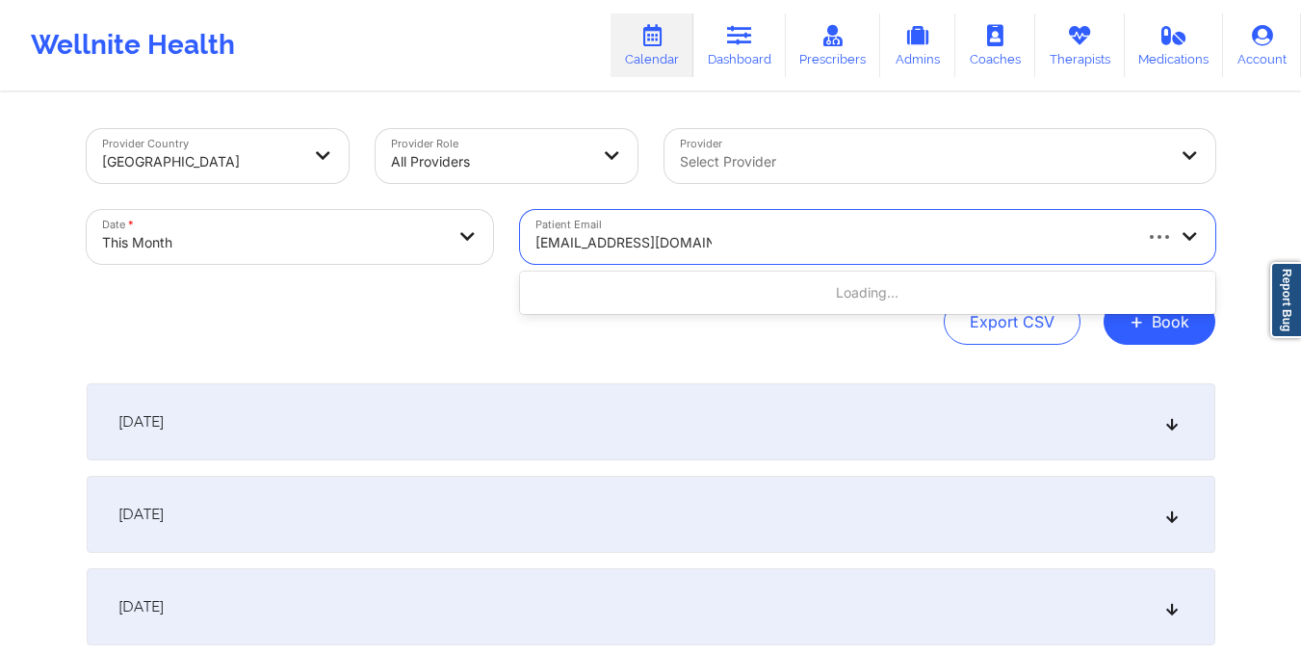
type input "alfonzohensley@gmail.com"
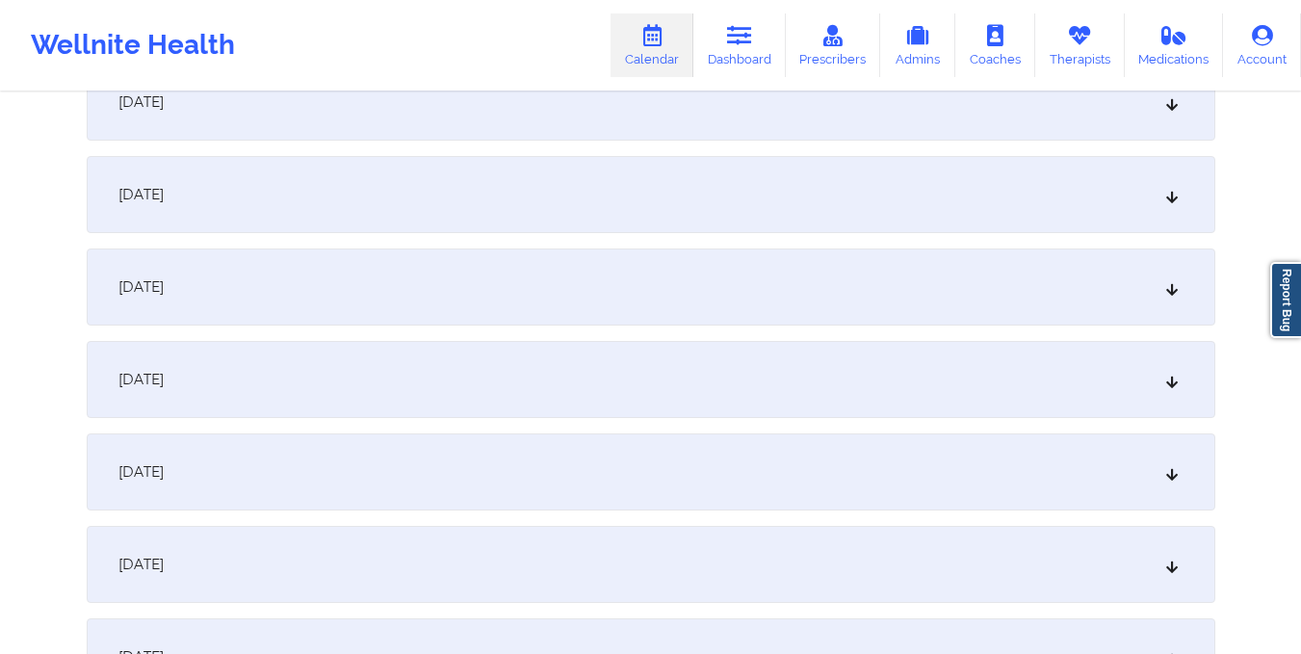
scroll to position [1523, 0]
click at [697, 295] on div "October 16, 2025" at bounding box center [651, 284] width 1128 height 77
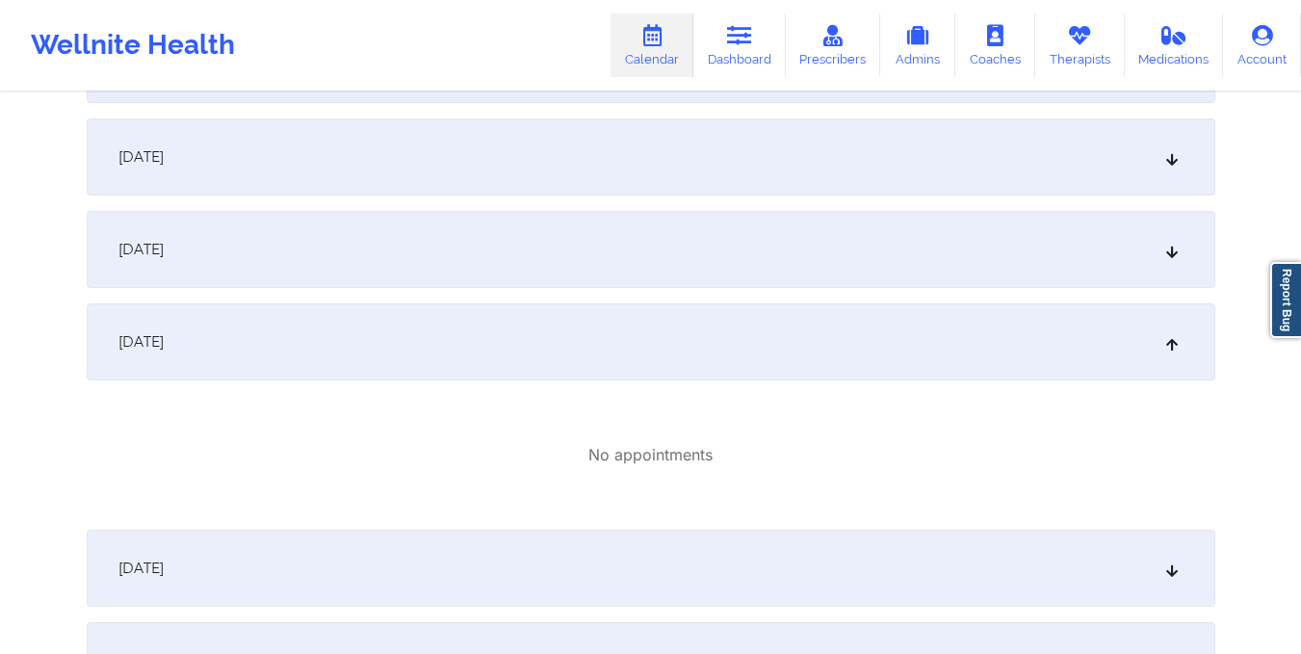
scroll to position [1454, 0]
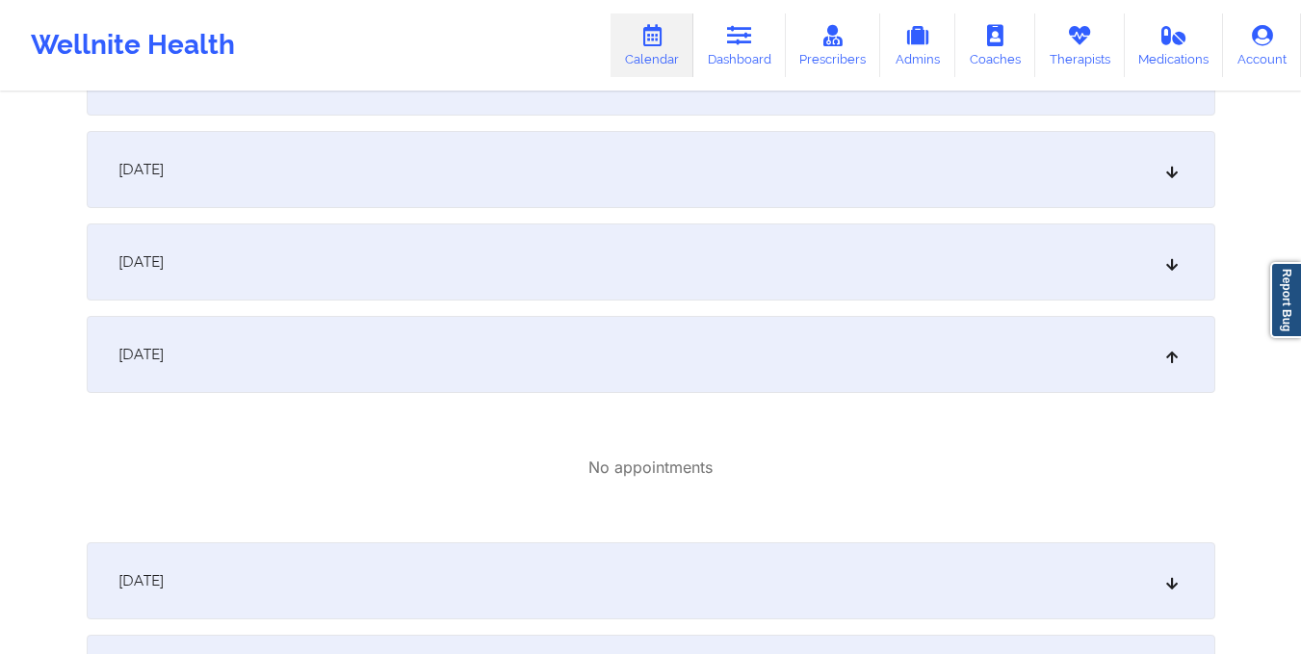
click at [853, 296] on div "October 15, 2025" at bounding box center [651, 261] width 1128 height 77
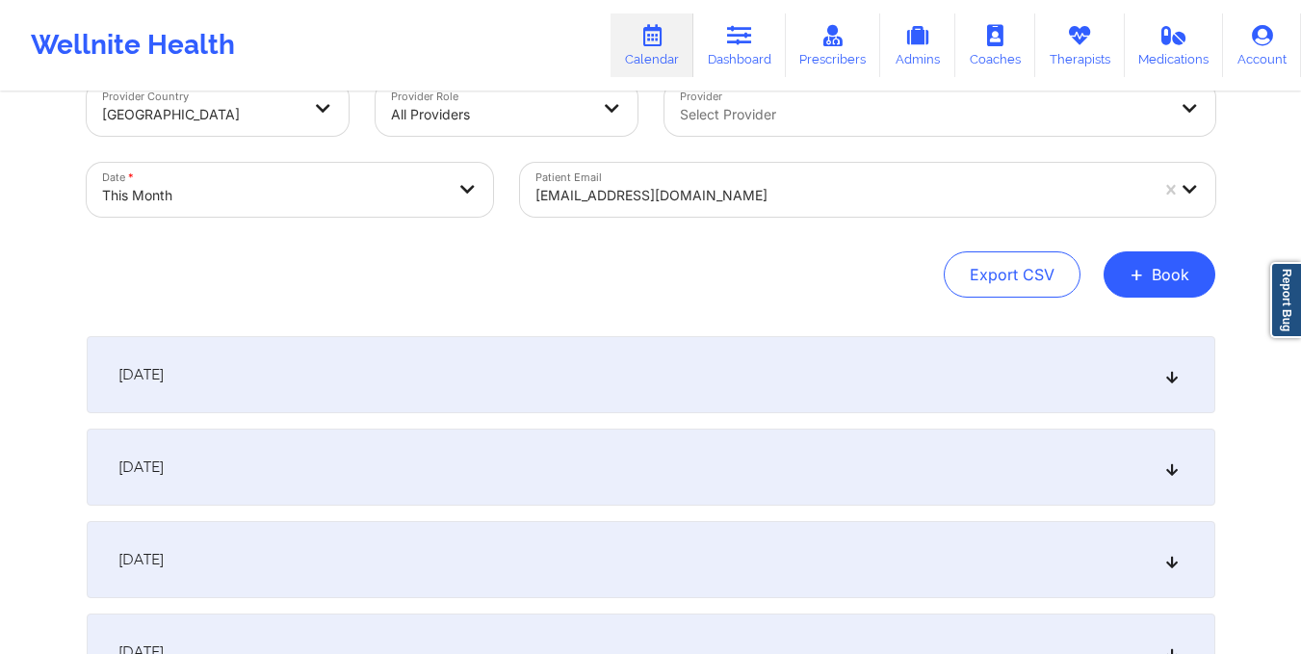
scroll to position [0, 0]
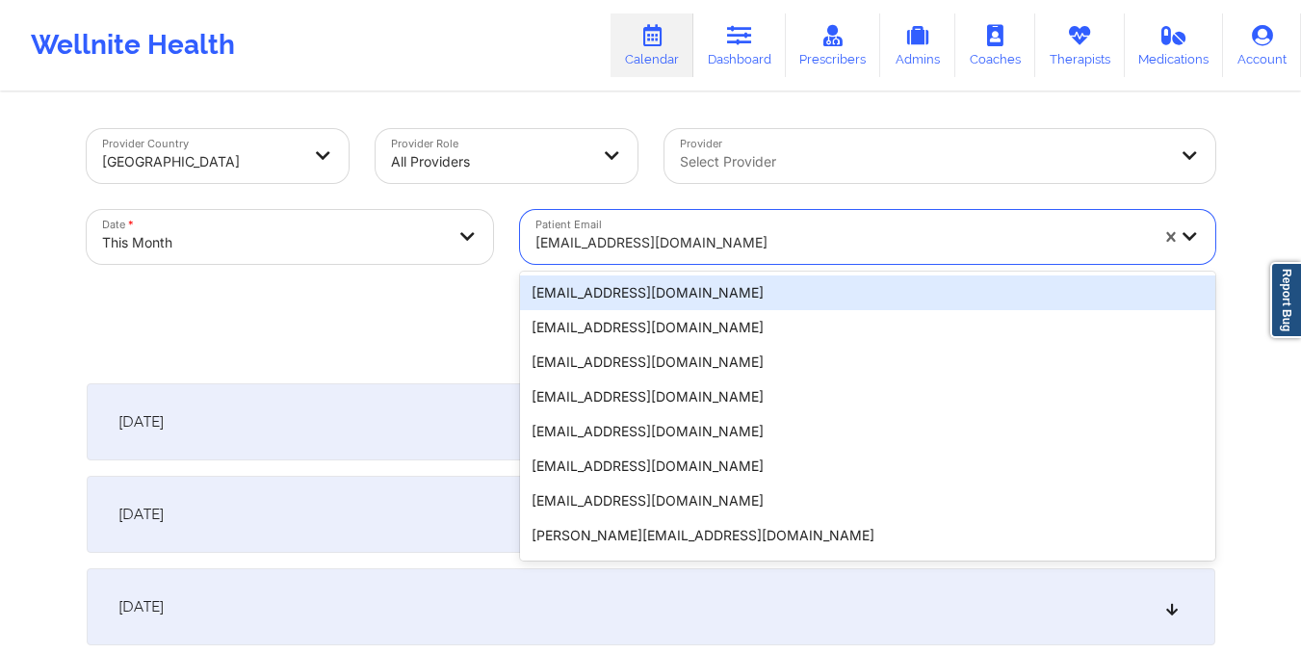
drag, startPoint x: 531, startPoint y: 243, endPoint x: 792, endPoint y: 251, distance: 262.0
click at [792, 251] on div "alfonzohensley@gmail.com" at bounding box center [835, 237] width 630 height 54
paste input "kpineda07@yahoo.com"
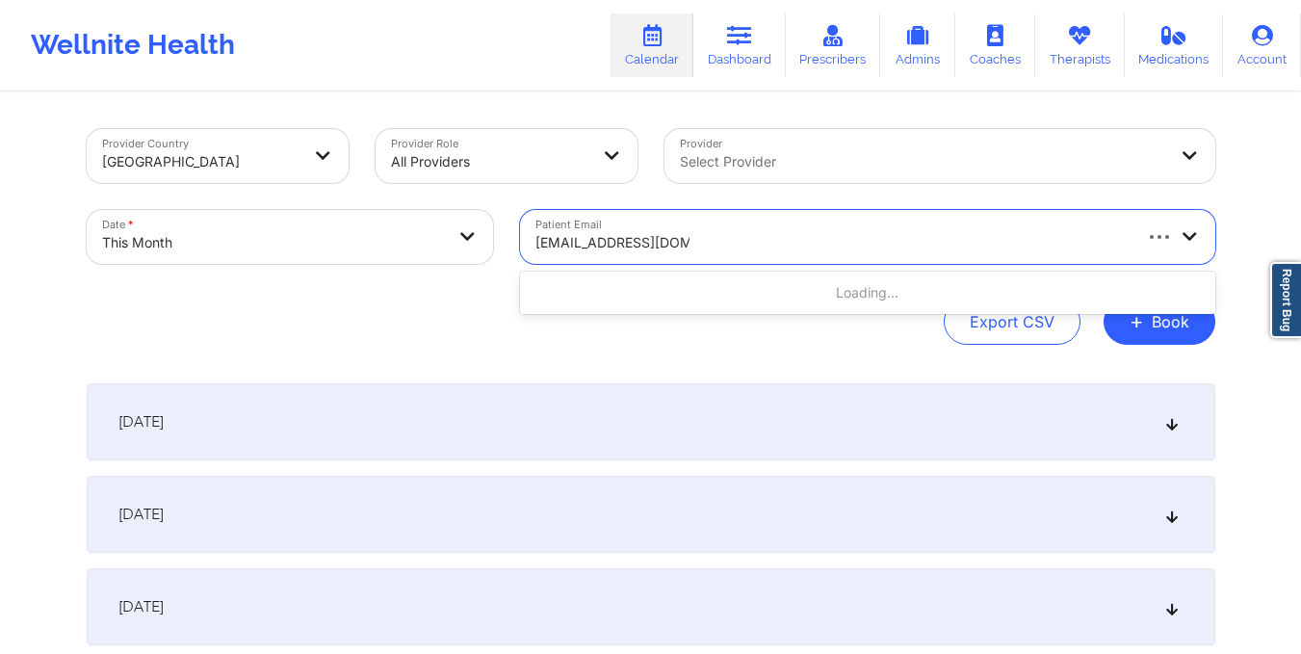
type input "kpineda07@yahoo.com"
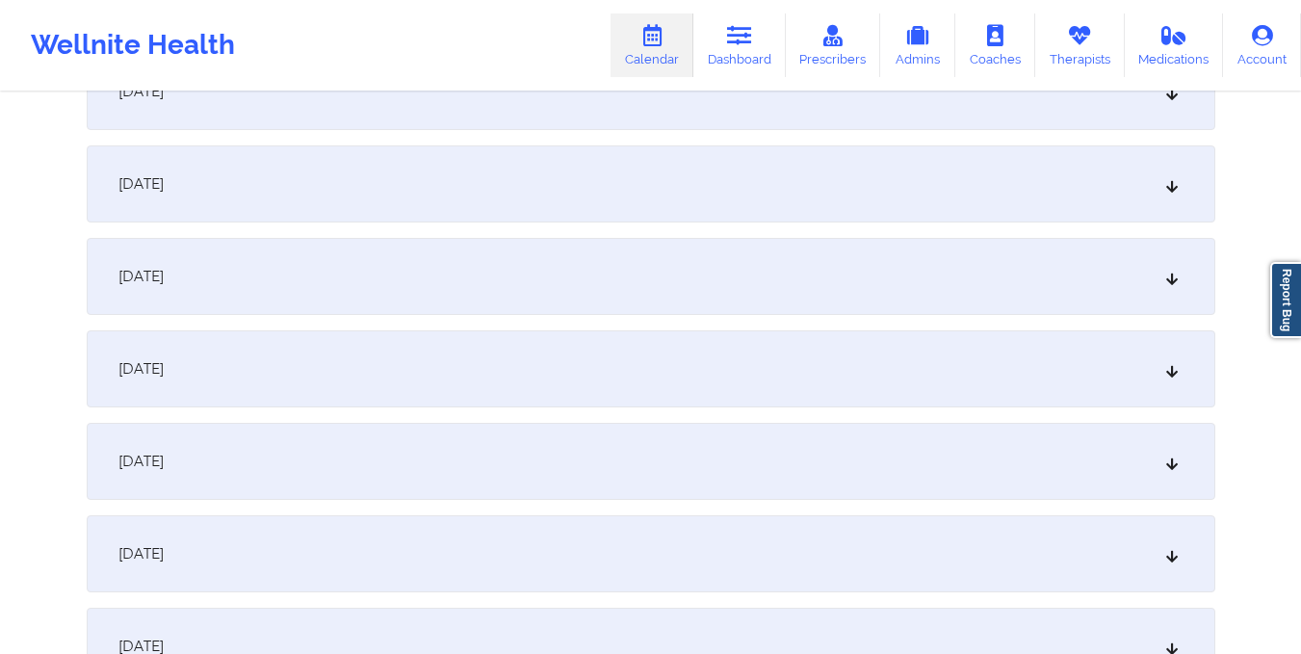
scroll to position [1525, 0]
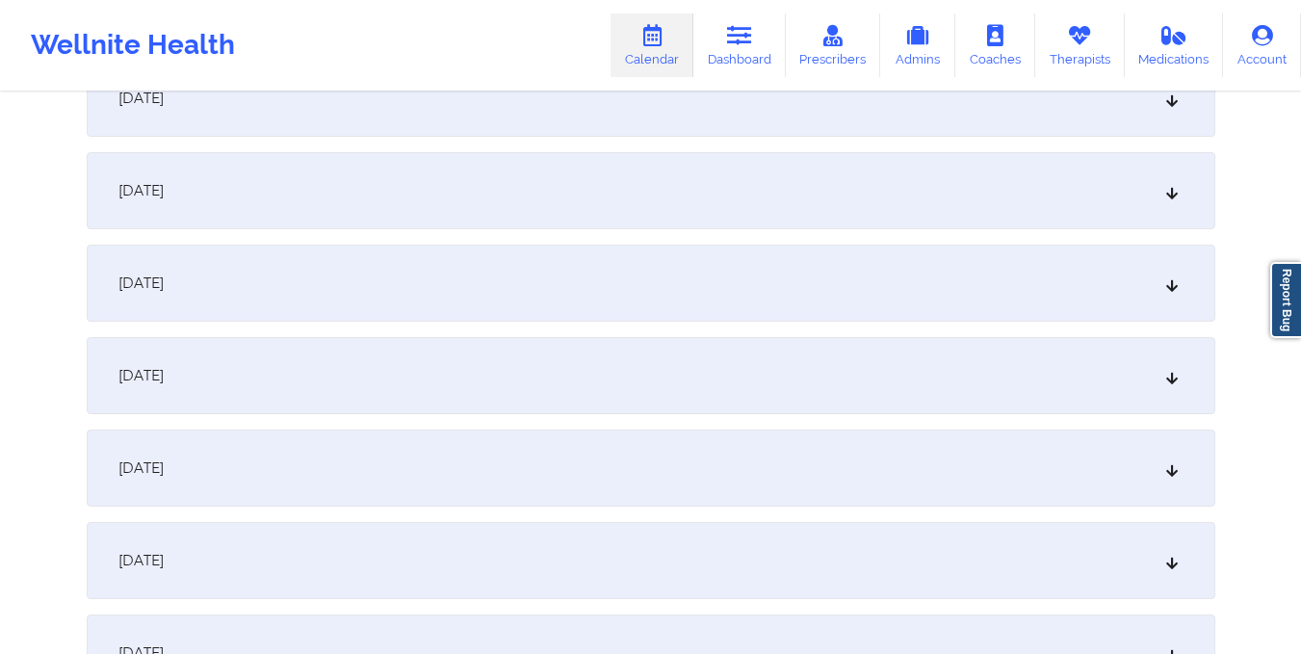
click at [795, 280] on div "October 16, 2025" at bounding box center [651, 283] width 1128 height 77
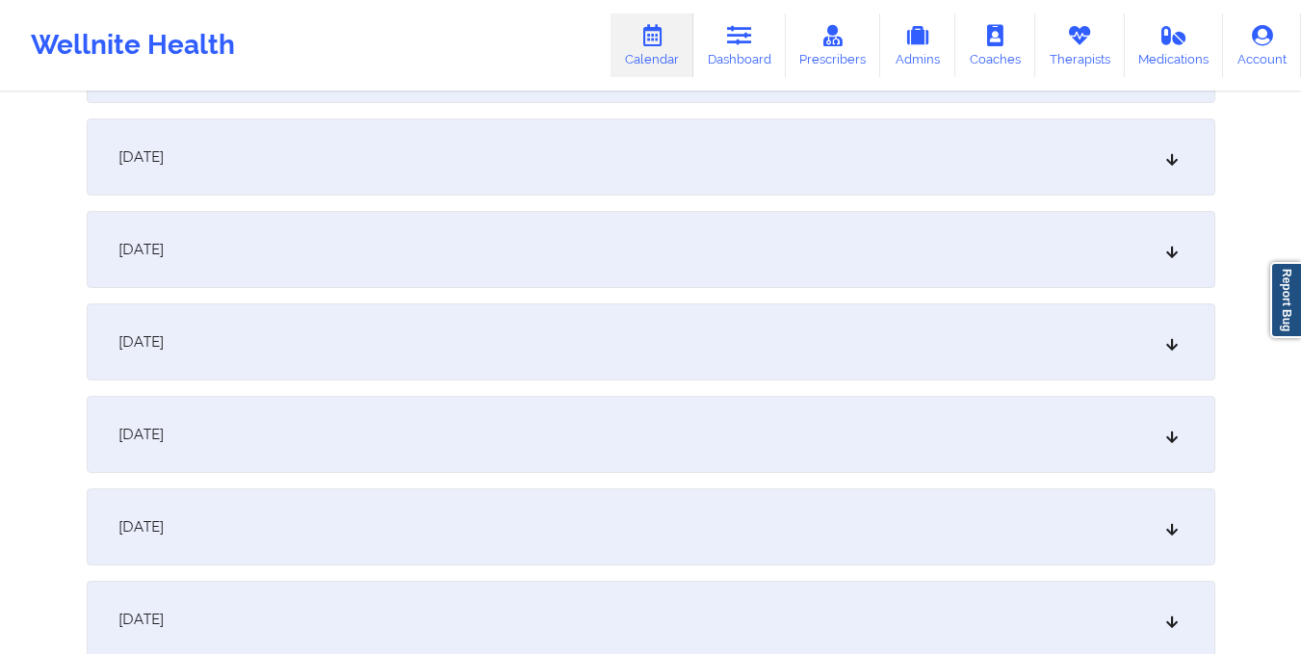
scroll to position [0, 0]
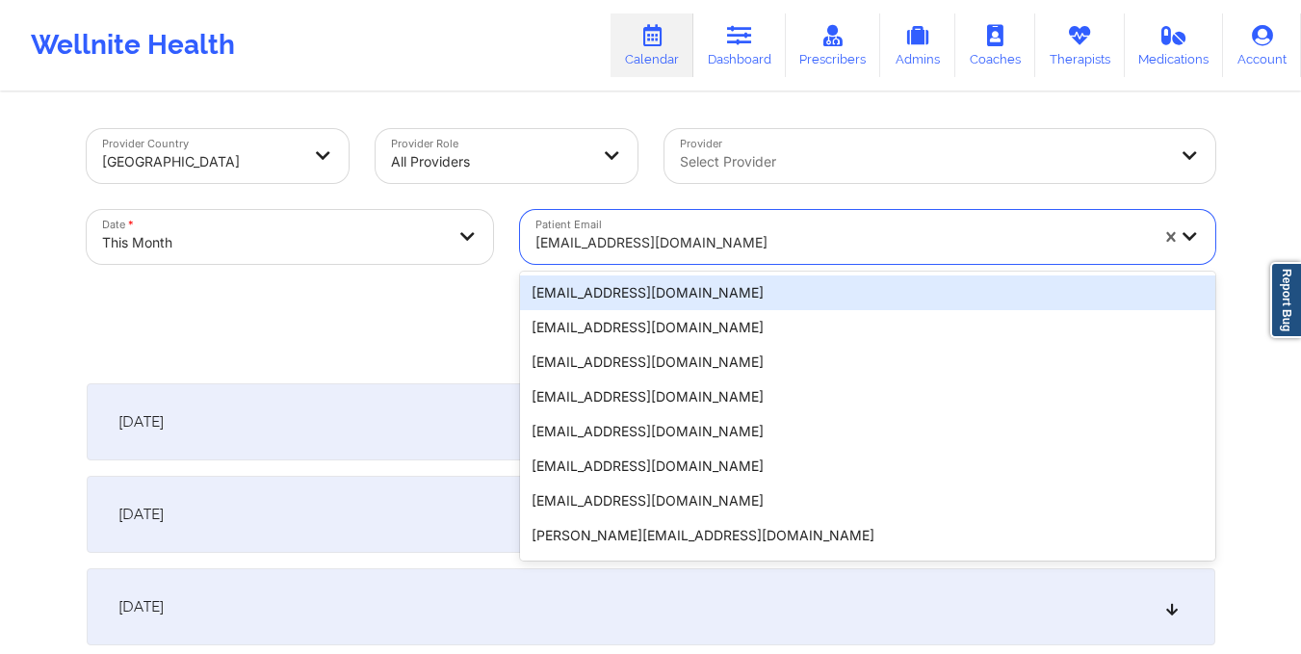
drag, startPoint x: 529, startPoint y: 238, endPoint x: 706, endPoint y: 264, distance: 179.1
click at [706, 264] on div "Patient Email 20 results available. Use Up and Down to choose options, press En…" at bounding box center [867, 236] width 722 height 81
paste input "kaiteypotaitey@yahoo.com"
type input "kaiteypotaitey@yahoo.com"
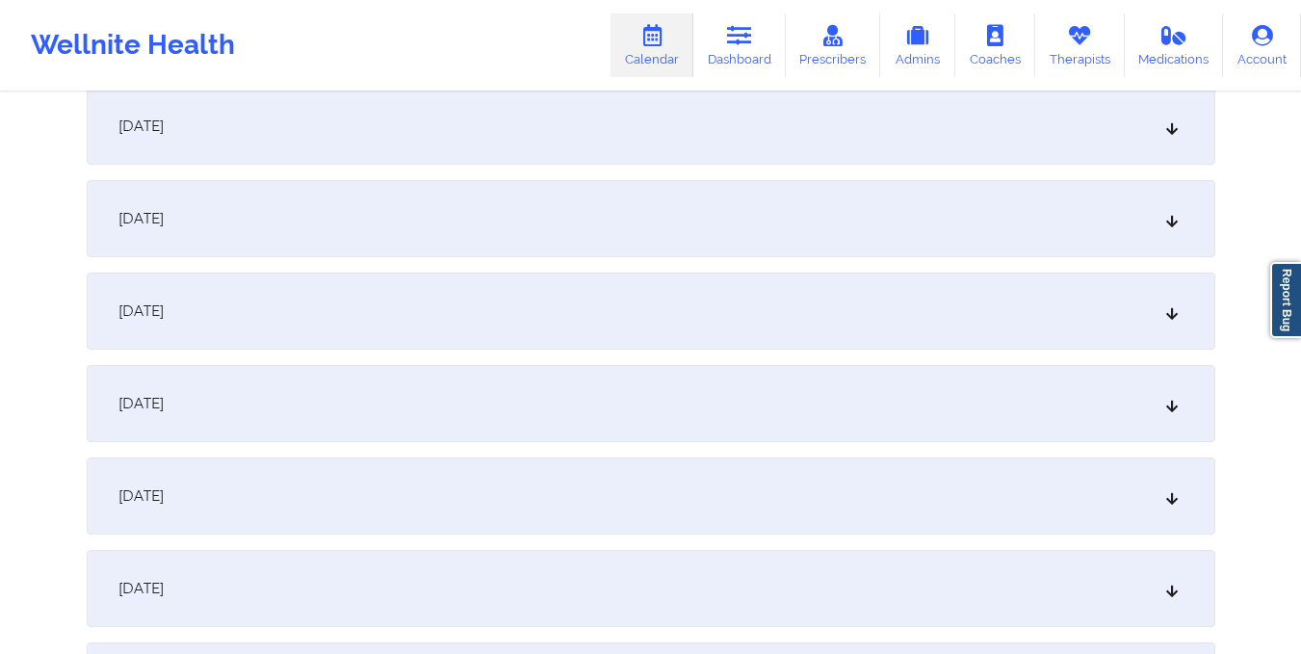
scroll to position [1591, 0]
click at [705, 263] on div "October 1, 2025 No appointments October 2, 2025 No appointments October 3, 2025…" at bounding box center [651, 218] width 1128 height 2850
click at [686, 236] on div "October 16, 2025" at bounding box center [651, 217] width 1128 height 77
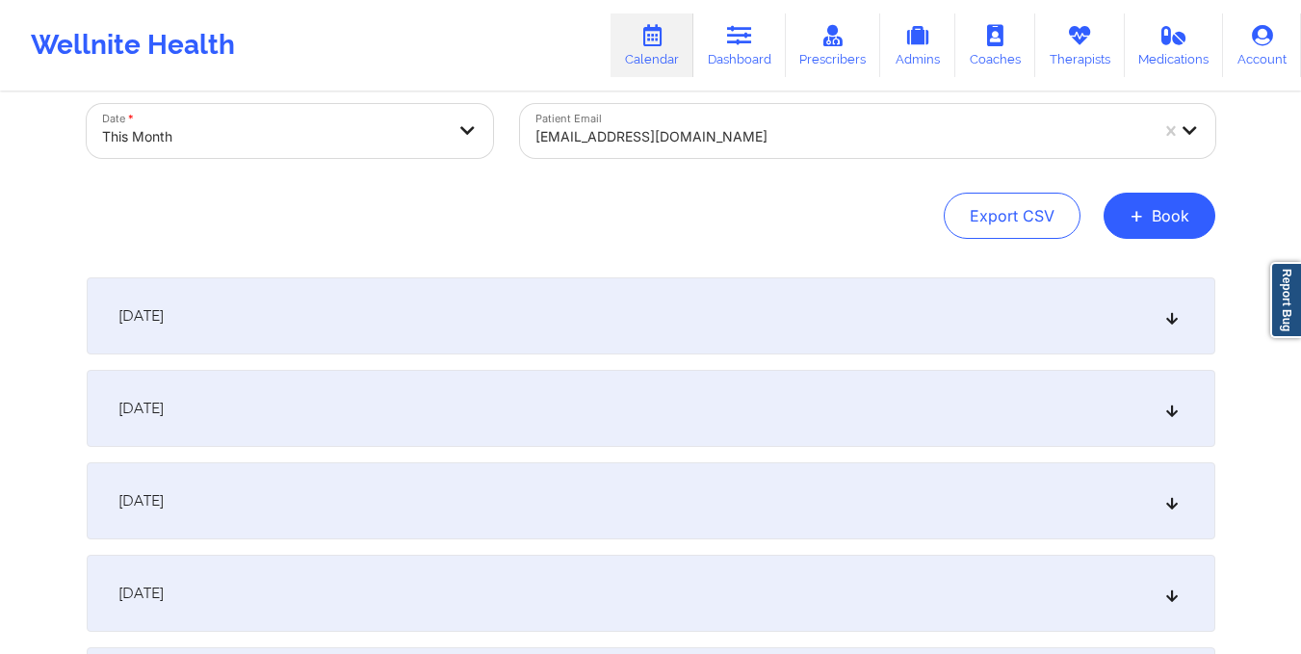
scroll to position [0, 0]
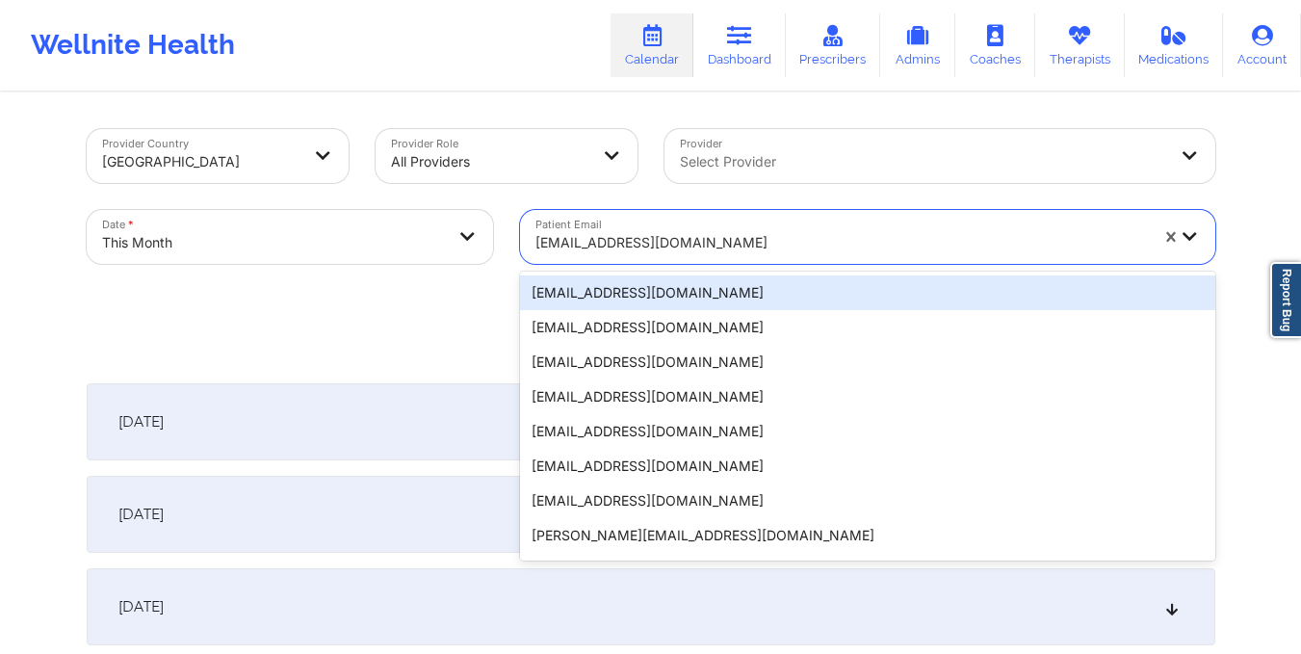
drag, startPoint x: 526, startPoint y: 246, endPoint x: 767, endPoint y: 251, distance: 241.7
click at [767, 251] on div "kaiteypotaitey@yahoo.com" at bounding box center [835, 237] width 630 height 54
paste input "michygon1210@aol.com"
type input "michygon1210@aol.com"
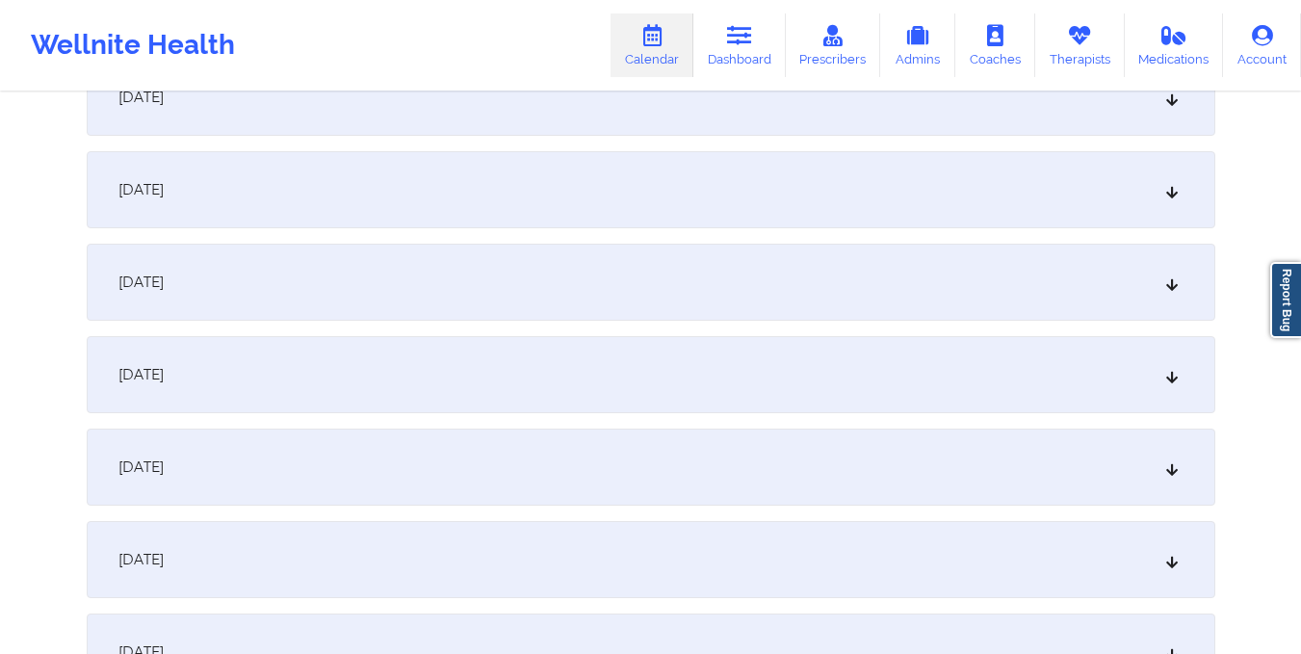
scroll to position [1712, 0]
click at [767, 251] on div "October 18, 2025" at bounding box center [651, 281] width 1128 height 77
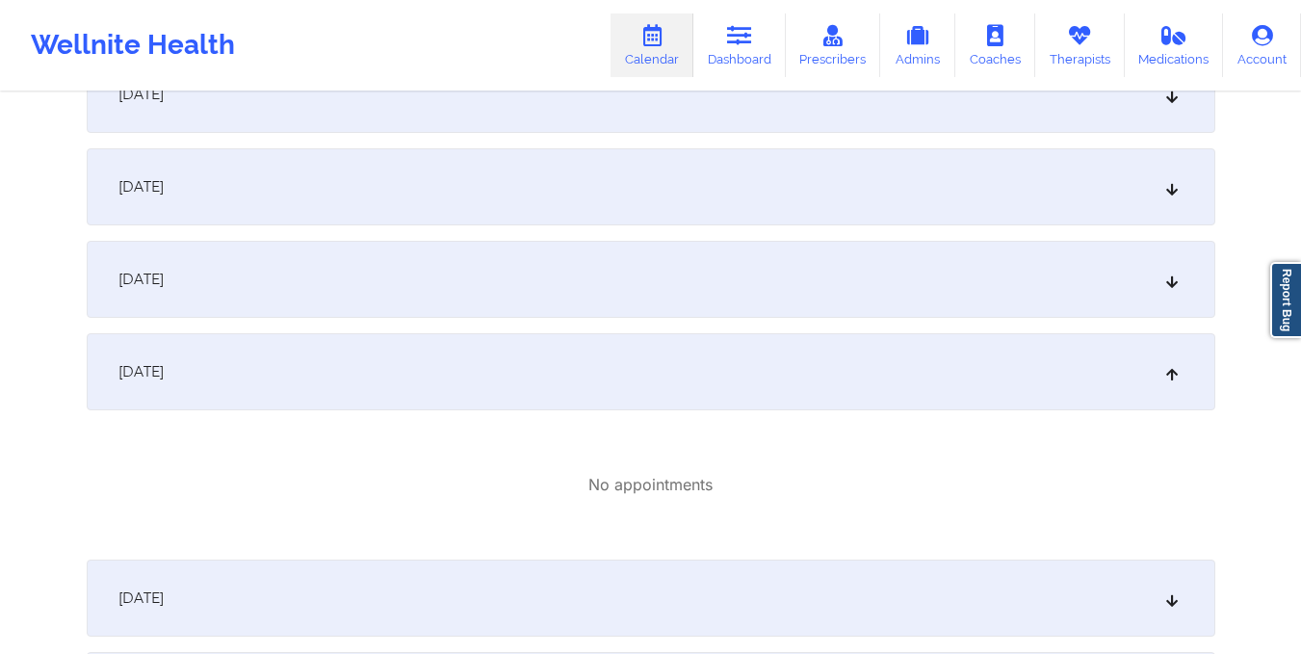
scroll to position [1620, 0]
click at [738, 192] on div "October 16, 2025" at bounding box center [651, 187] width 1128 height 77
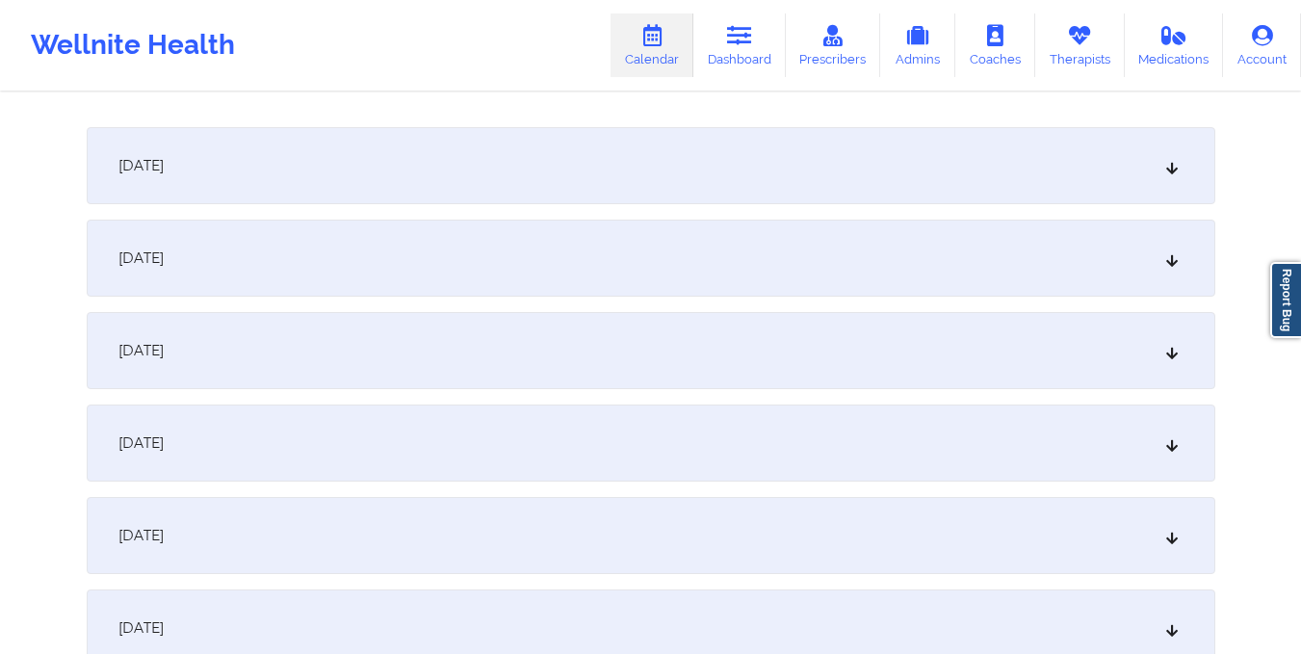
scroll to position [0, 0]
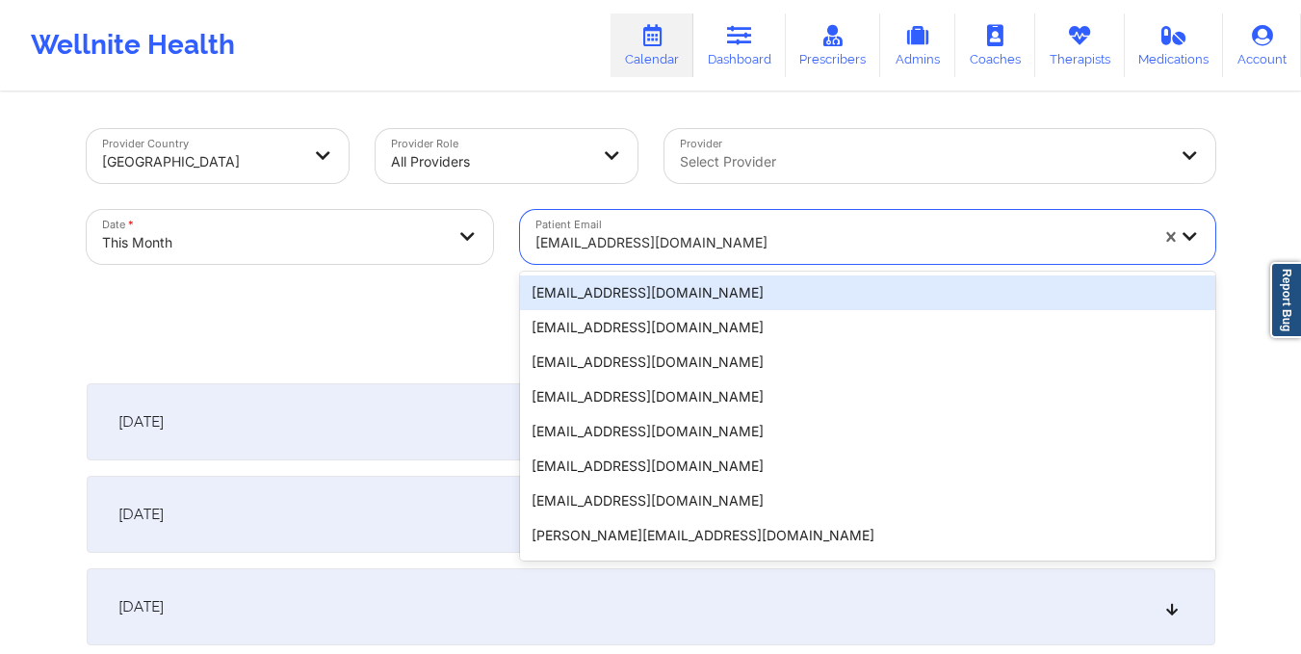
click at [535, 242] on input "Patient Email" at bounding box center [537, 242] width 4 height 19
drag, startPoint x: 534, startPoint y: 242, endPoint x: 920, endPoint y: 254, distance: 386.3
click at [920, 254] on div "michygon1210@aol.com" at bounding box center [835, 237] width 630 height 54
paste input "samantha.ugrah@gmail.com"
type input "samantha.ugrah@gmail.com"
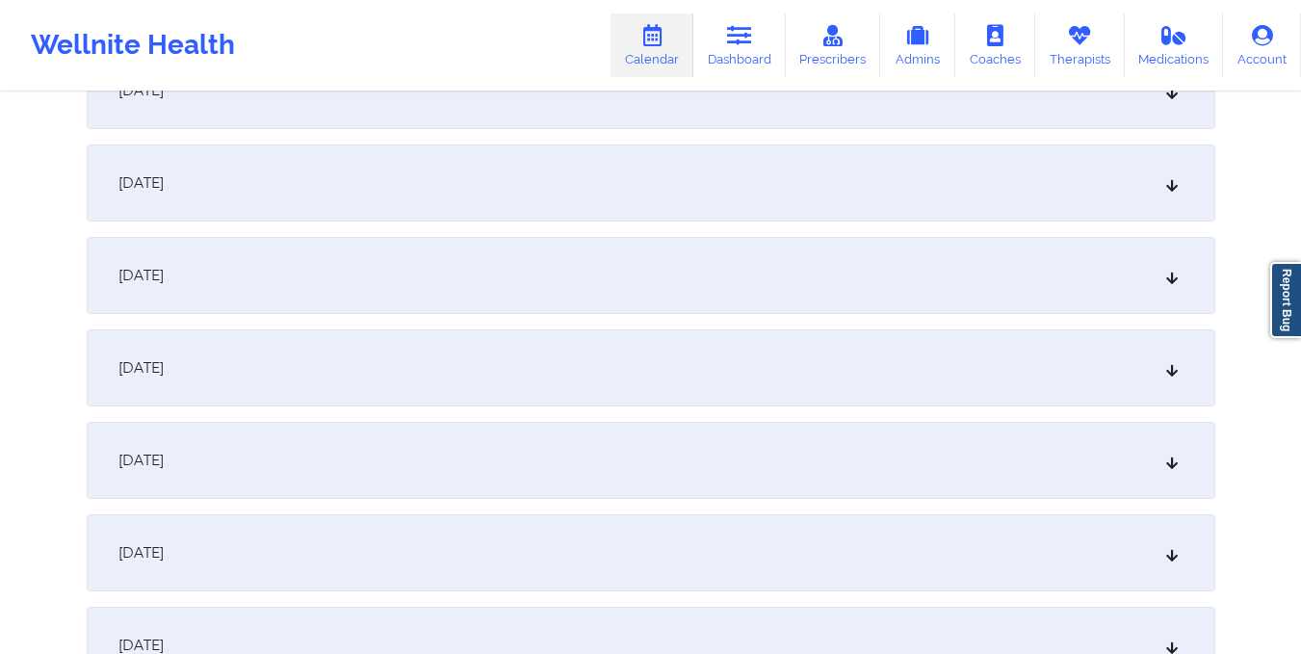
scroll to position [1441, 0]
click at [725, 416] on div "October 1, 2025 No appointments October 2, 2025 No appointments October 3, 2025…" at bounding box center [651, 367] width 1128 height 2850
click at [736, 371] on div "October 16, 2025" at bounding box center [651, 366] width 1128 height 77
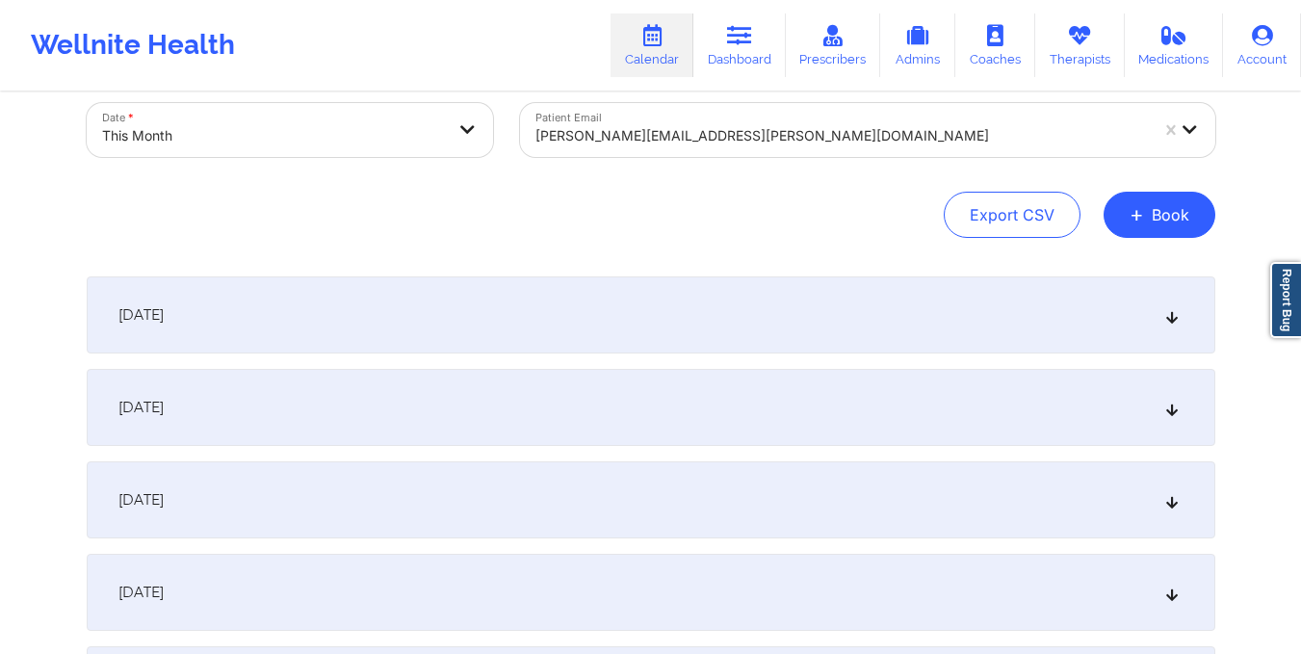
scroll to position [0, 0]
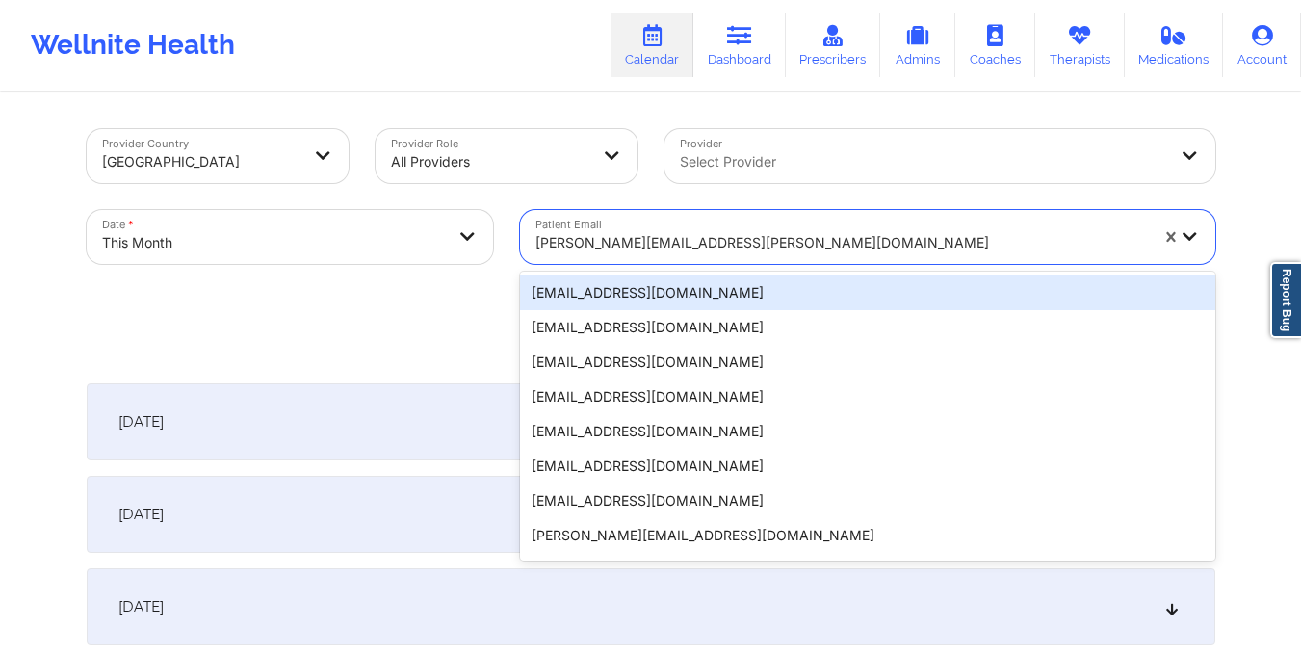
drag, startPoint x: 531, startPoint y: 246, endPoint x: 740, endPoint y: 243, distance: 209.9
click at [740, 243] on div "samantha.ugrah@gmail.com" at bounding box center [835, 237] width 630 height 54
paste input "alexiagon1416@gmail.com"
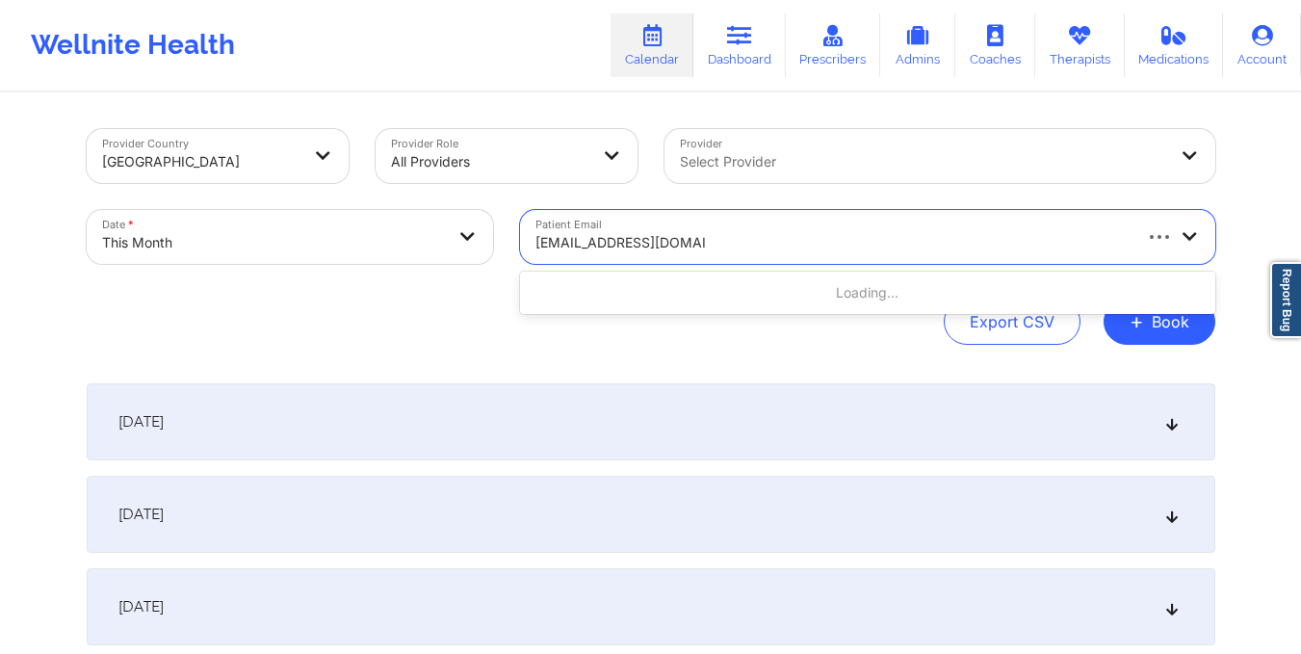
type input "alexiagon1416@gmail.com"
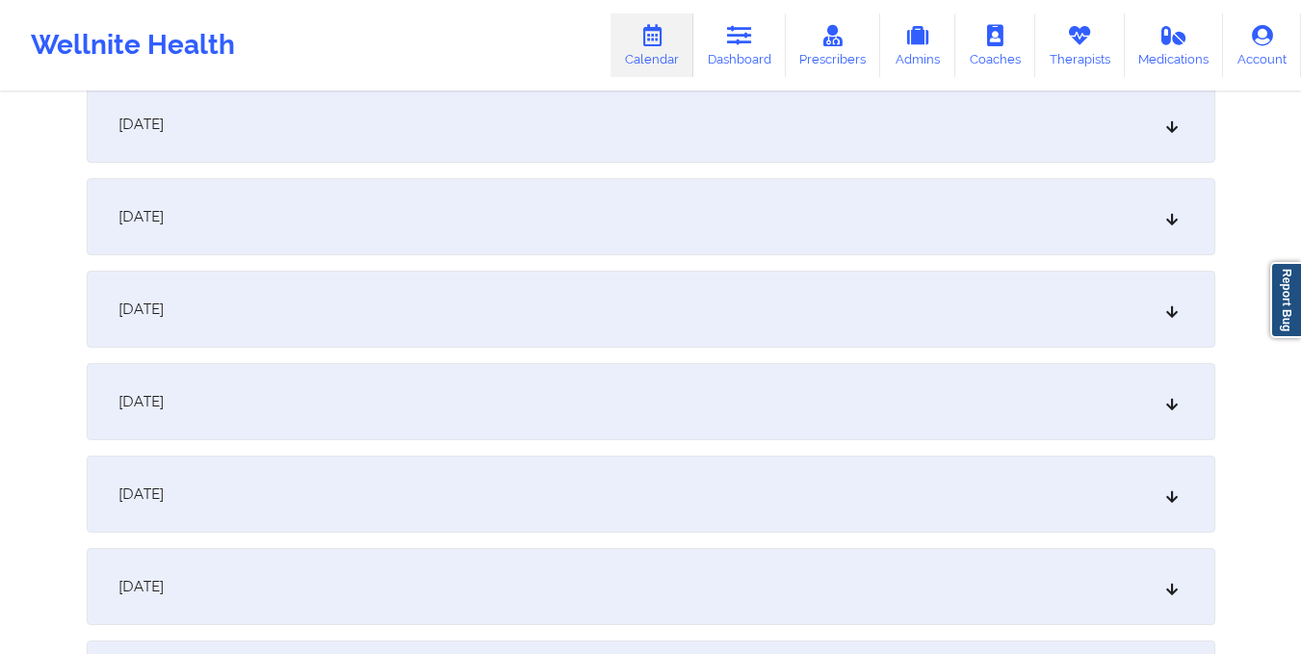
scroll to position [1408, 0]
click at [732, 385] on div "October 16, 2025" at bounding box center [651, 400] width 1128 height 77
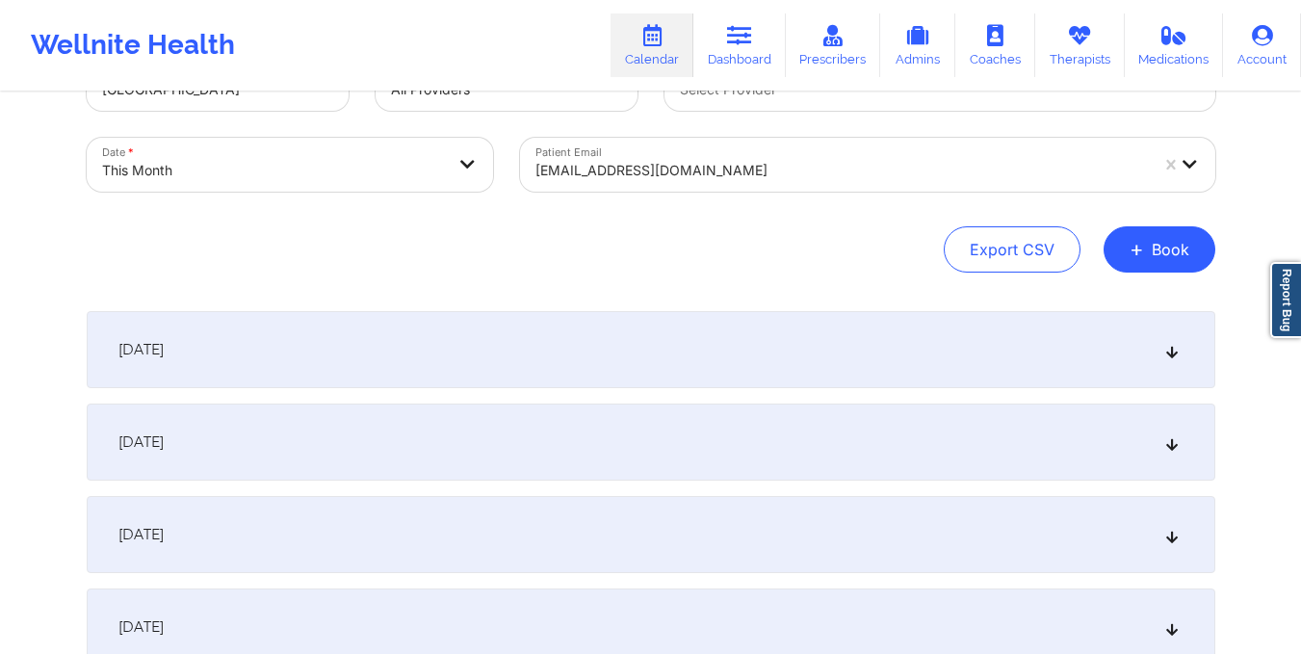
scroll to position [0, 0]
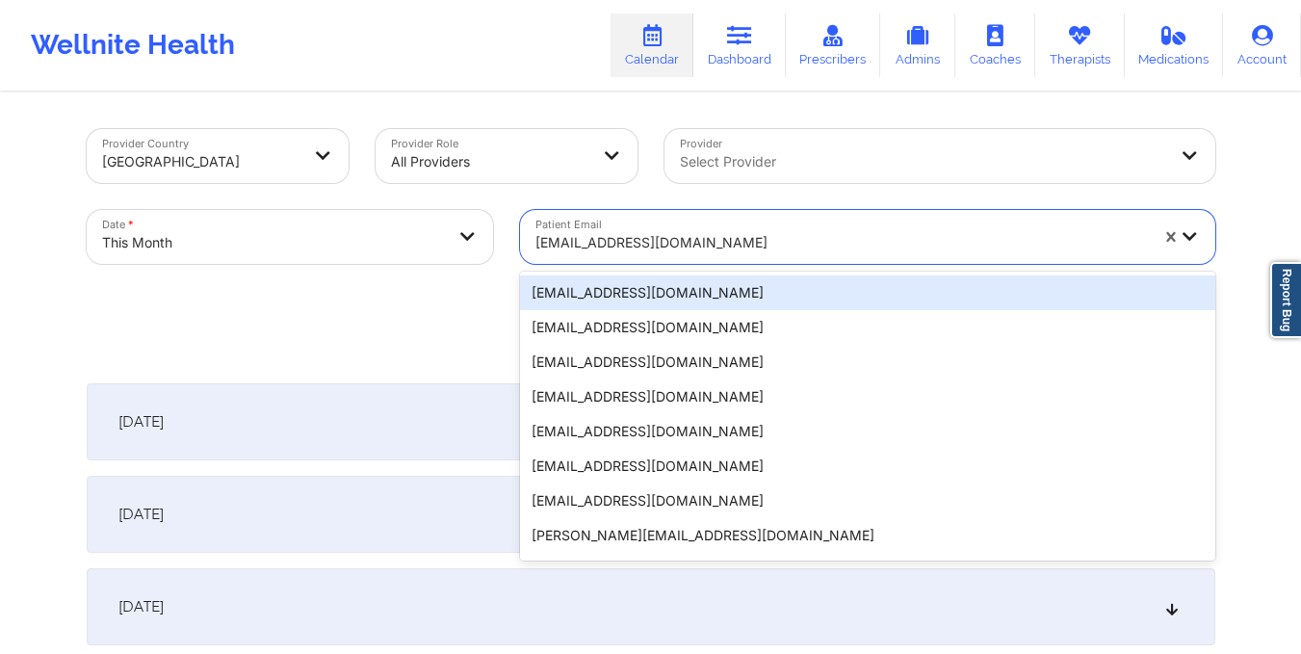
drag, startPoint x: 536, startPoint y: 246, endPoint x: 756, endPoint y: 271, distance: 220.9
click at [756, 271] on div "Patient Email 20 results available. Use Up and Down to choose options, press En…" at bounding box center [867, 236] width 722 height 81
paste input "borkahms1@gmail.com"
type input "borkahms1@gmail.com"
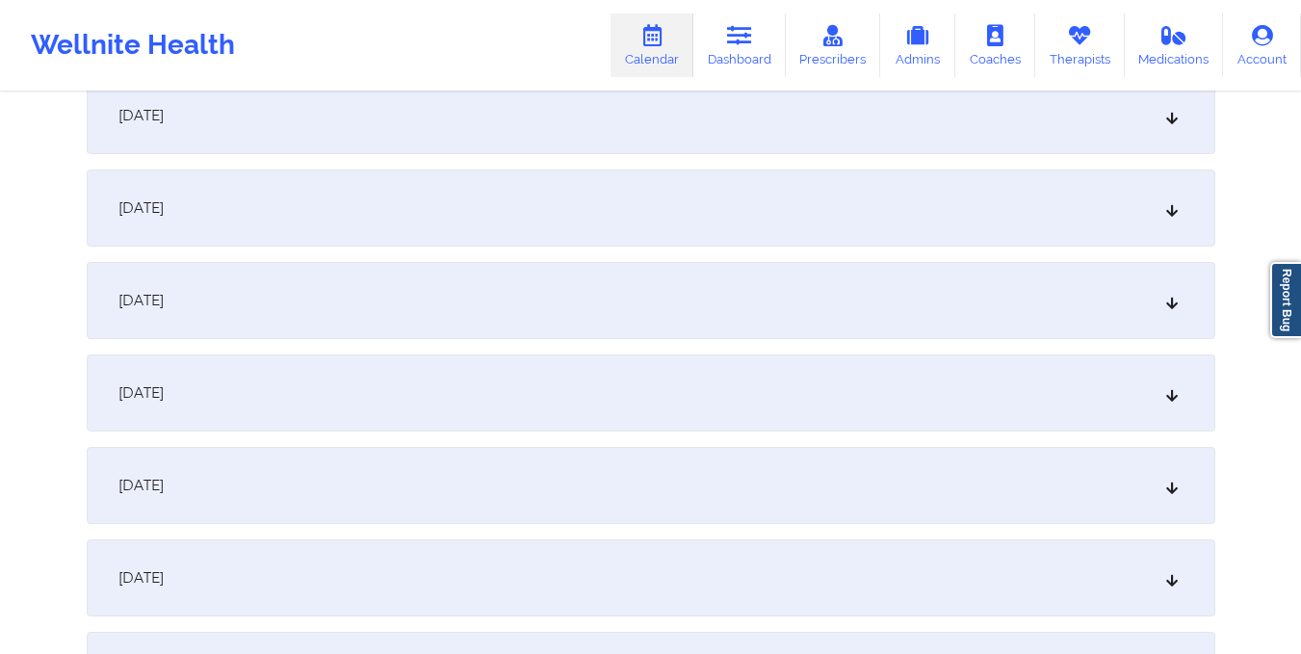
scroll to position [1599, 0]
click at [694, 195] on div "October 16, 2025" at bounding box center [651, 208] width 1128 height 77
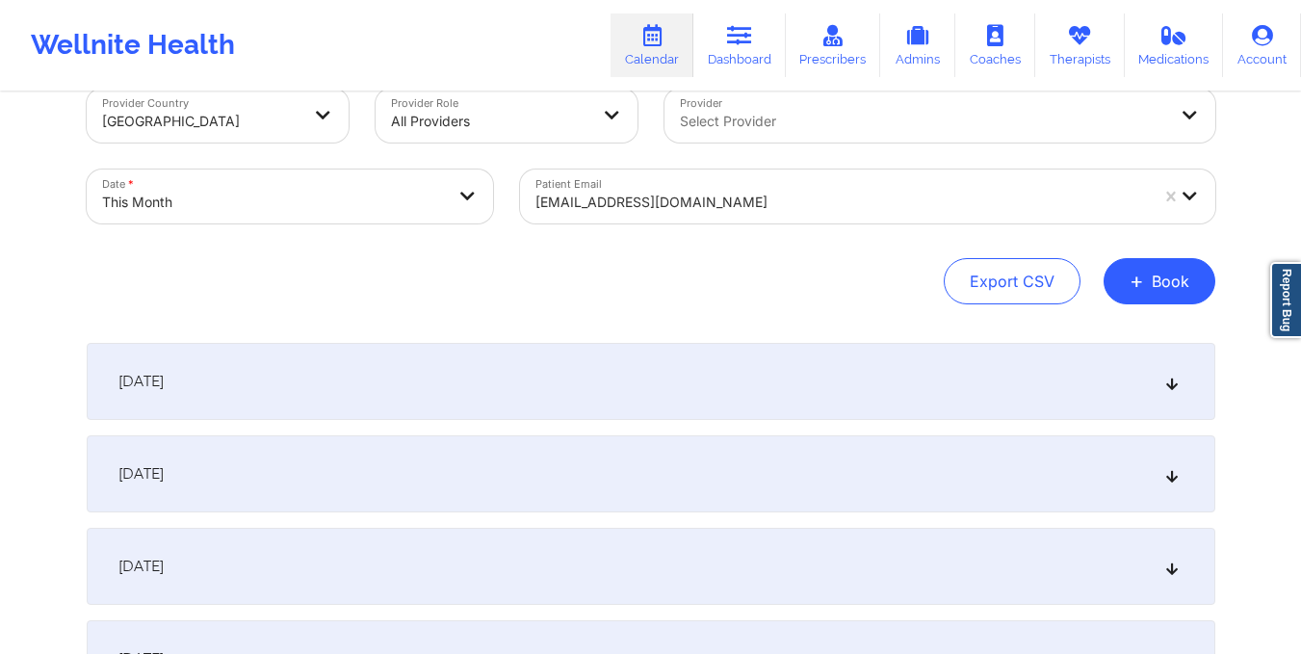
scroll to position [0, 0]
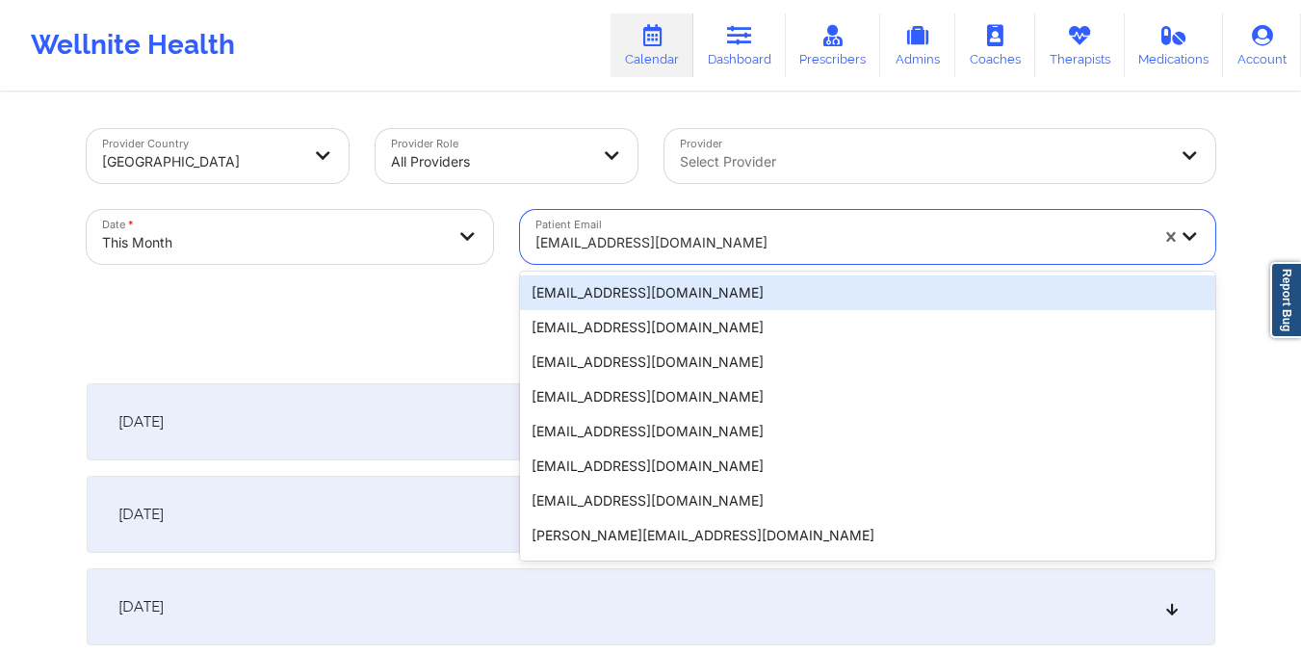
drag, startPoint x: 534, startPoint y: 241, endPoint x: 702, endPoint y: 254, distance: 168.1
click at [702, 254] on div "borkahms1@gmail.com" at bounding box center [835, 237] width 630 height 54
paste input "davidmbrown88@hotmail.com"
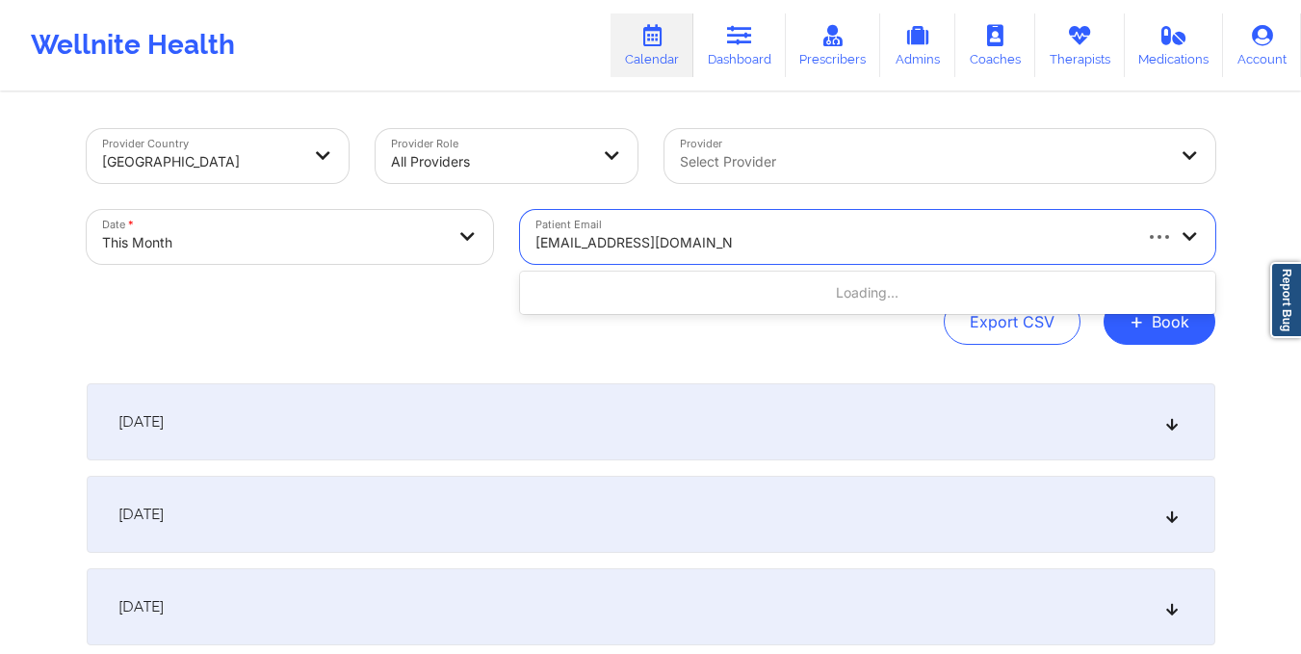
type input "davidmbrown88@hotmail.com"
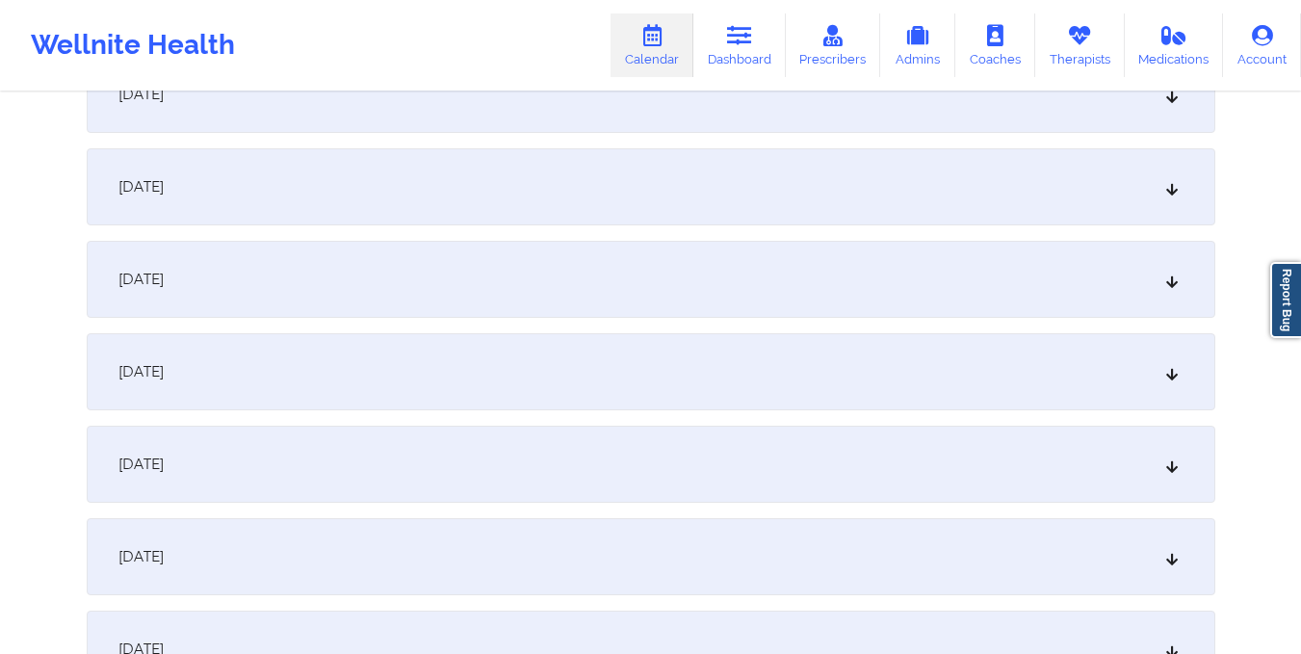
scroll to position [1530, 0]
click at [691, 272] on div "October 16, 2025" at bounding box center [651, 278] width 1128 height 77
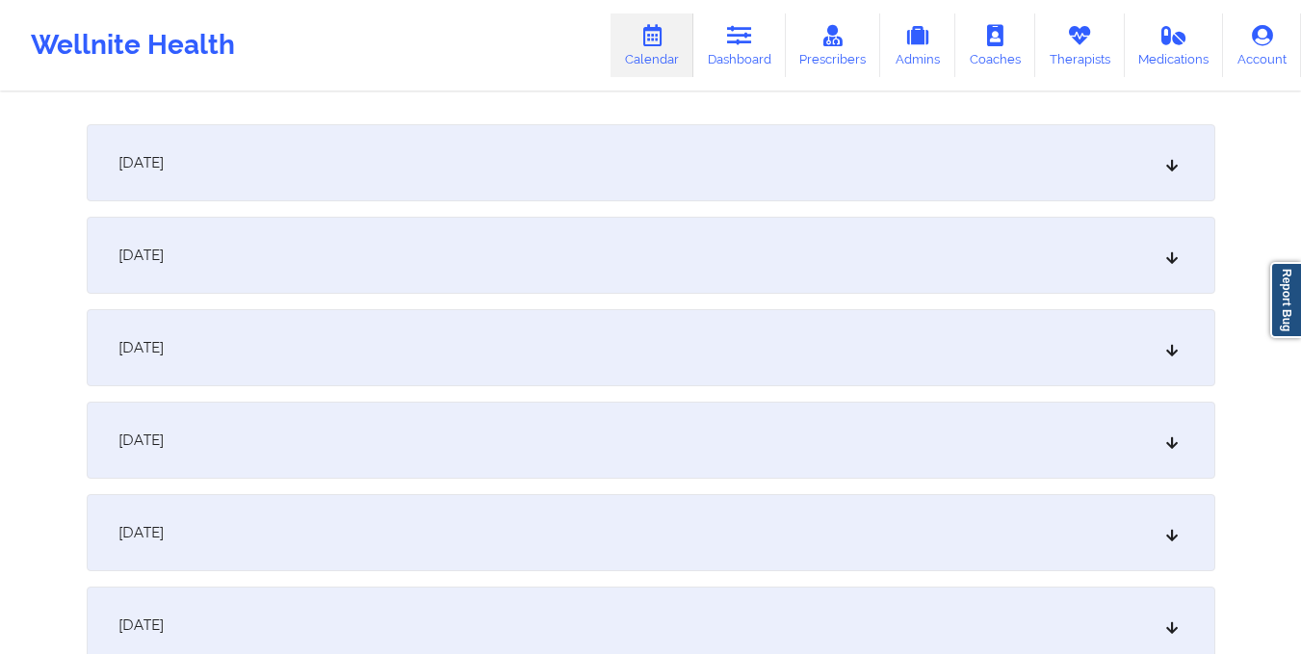
scroll to position [0, 0]
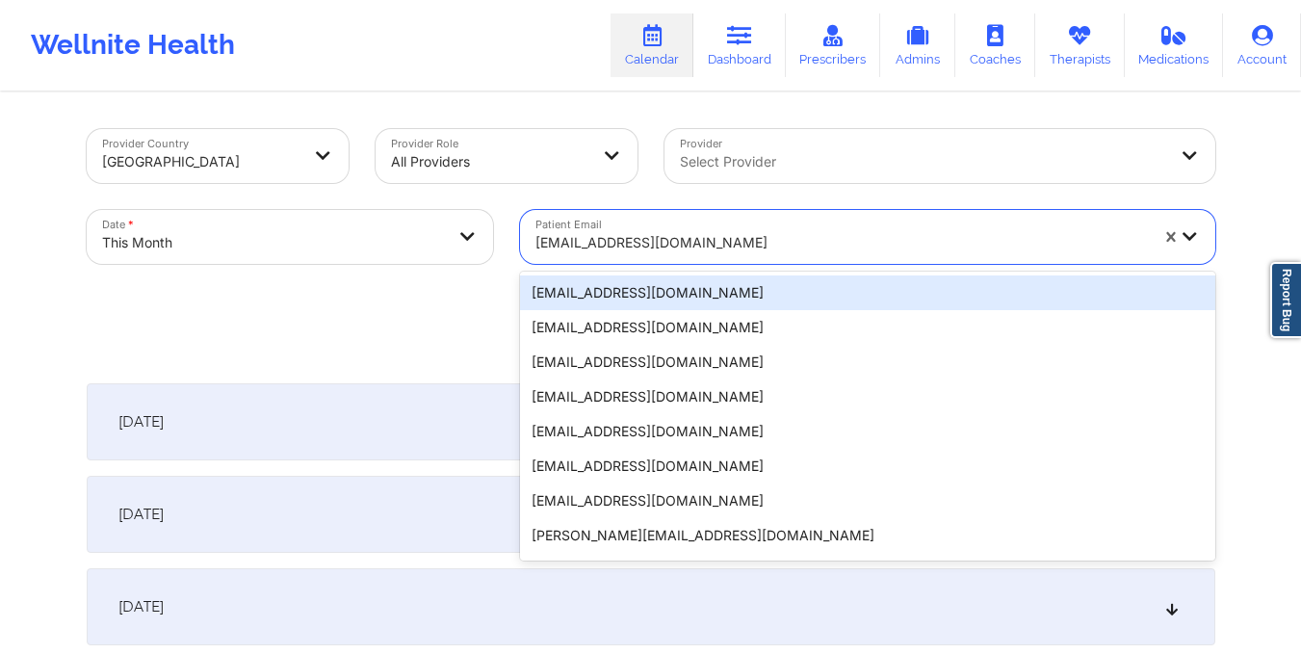
drag, startPoint x: 531, startPoint y: 246, endPoint x: 740, endPoint y: 244, distance: 208.9
click at [740, 244] on div "davidmbrown88@hotmail.com" at bounding box center [835, 237] width 630 height 54
paste input "madtyler10@gmail.com"
type input "madtyler10@gmail.com"
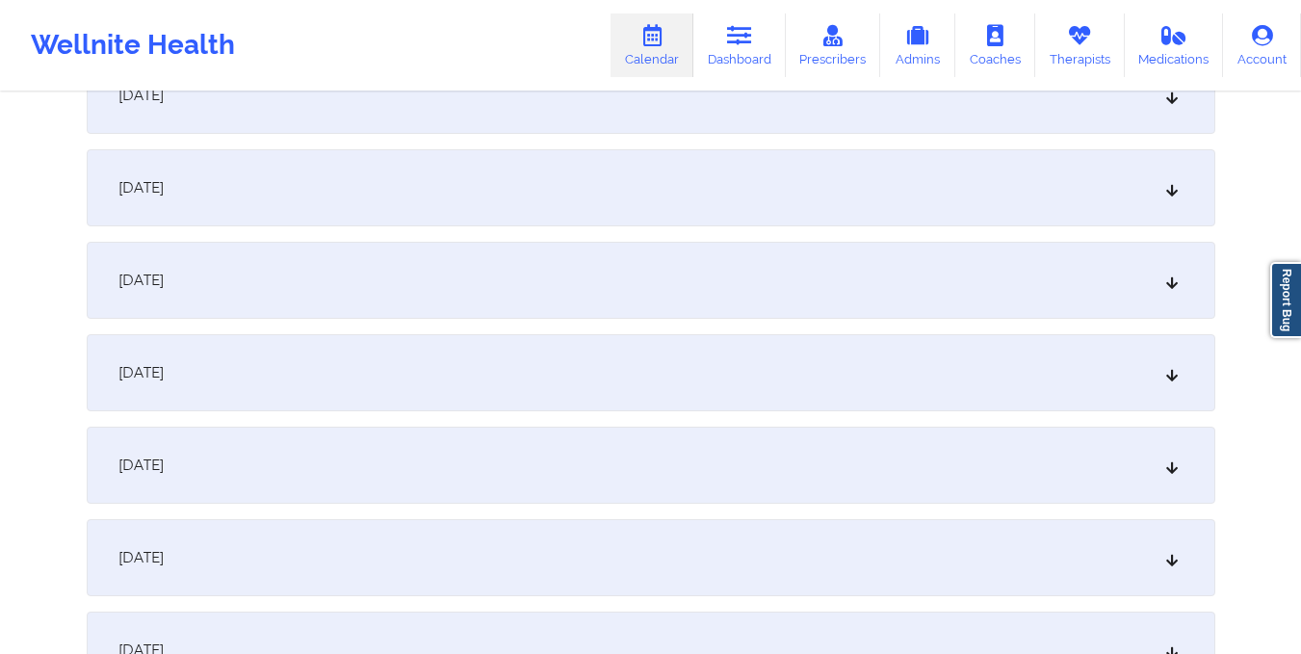
scroll to position [1548, 0]
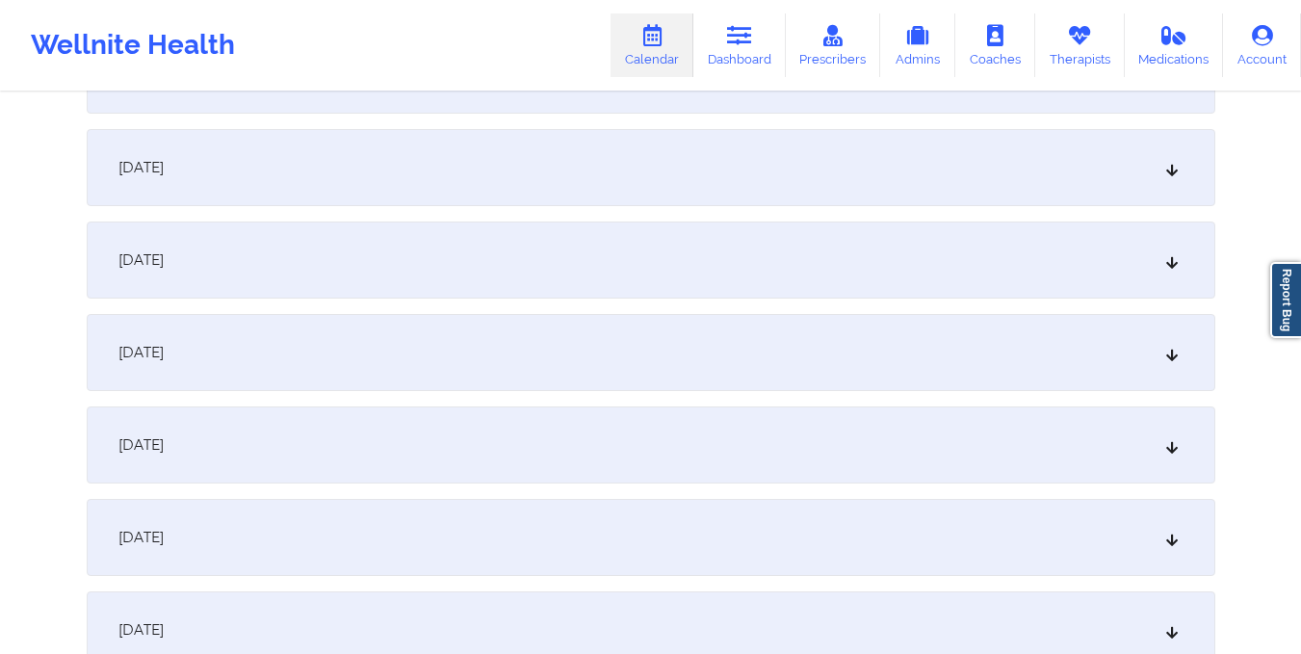
click at [740, 244] on div "October 16, 2025" at bounding box center [651, 259] width 1128 height 77
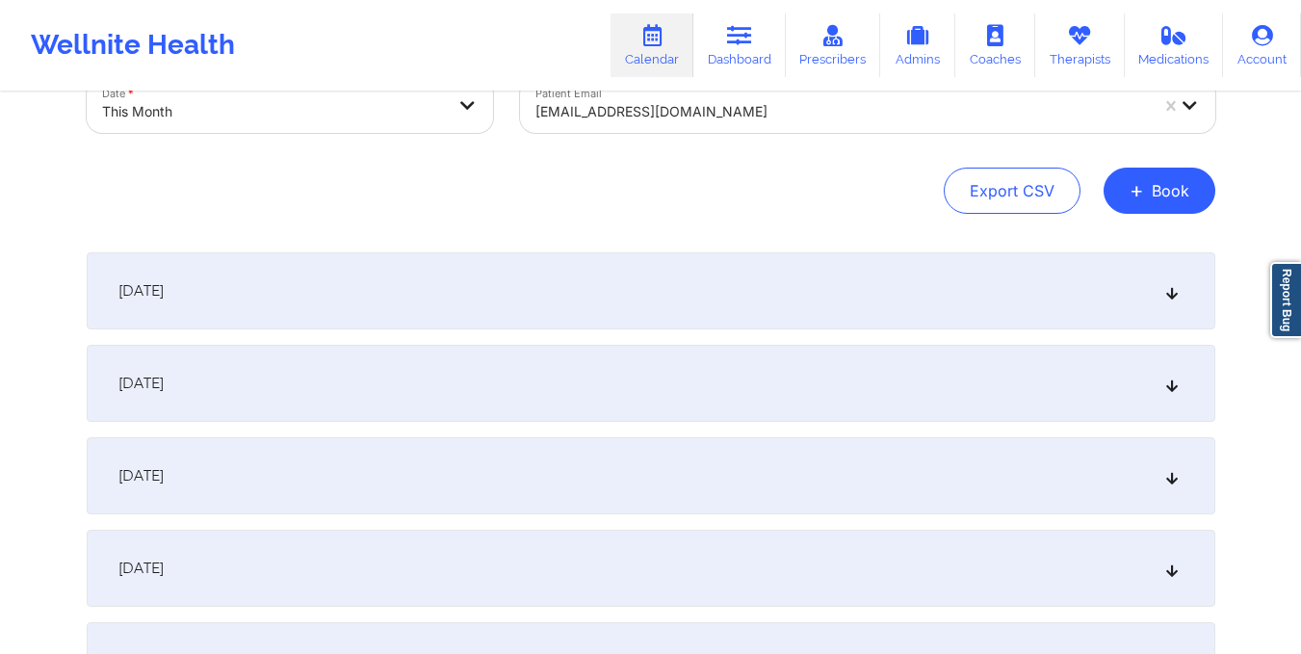
scroll to position [0, 0]
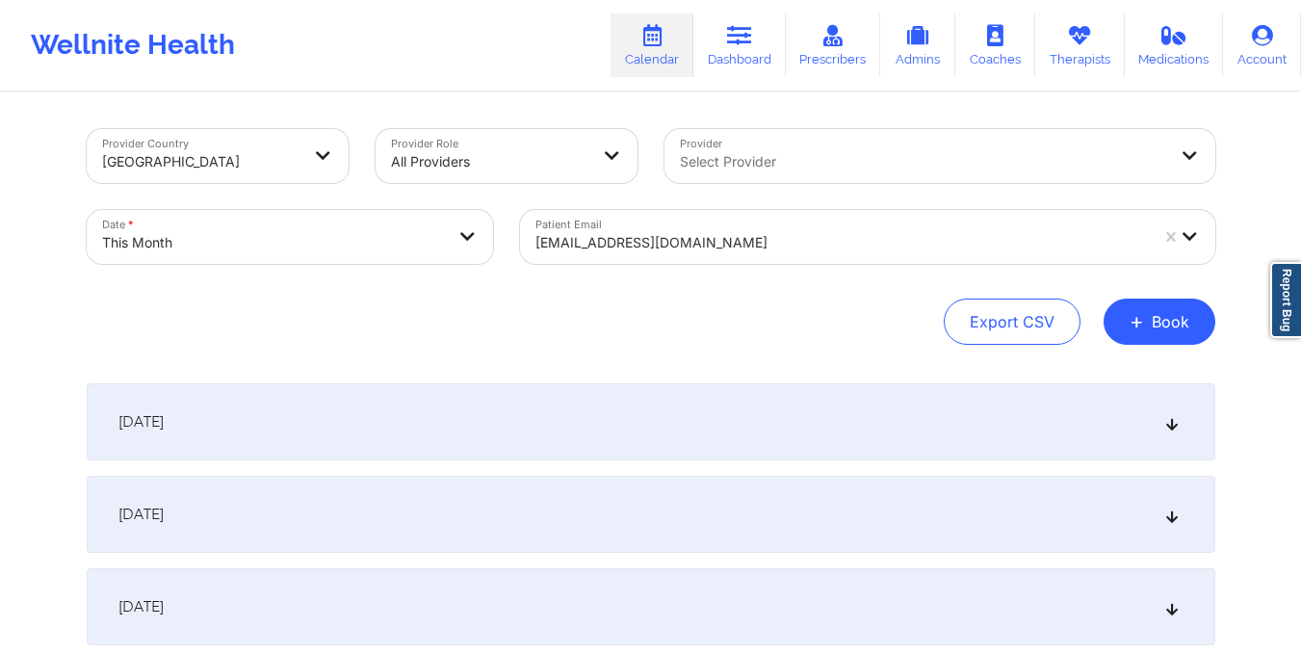
drag, startPoint x: 534, startPoint y: 245, endPoint x: 740, endPoint y: 262, distance: 206.8
click at [740, 262] on div "madtyler10@gmail.com" at bounding box center [835, 237] width 630 height 54
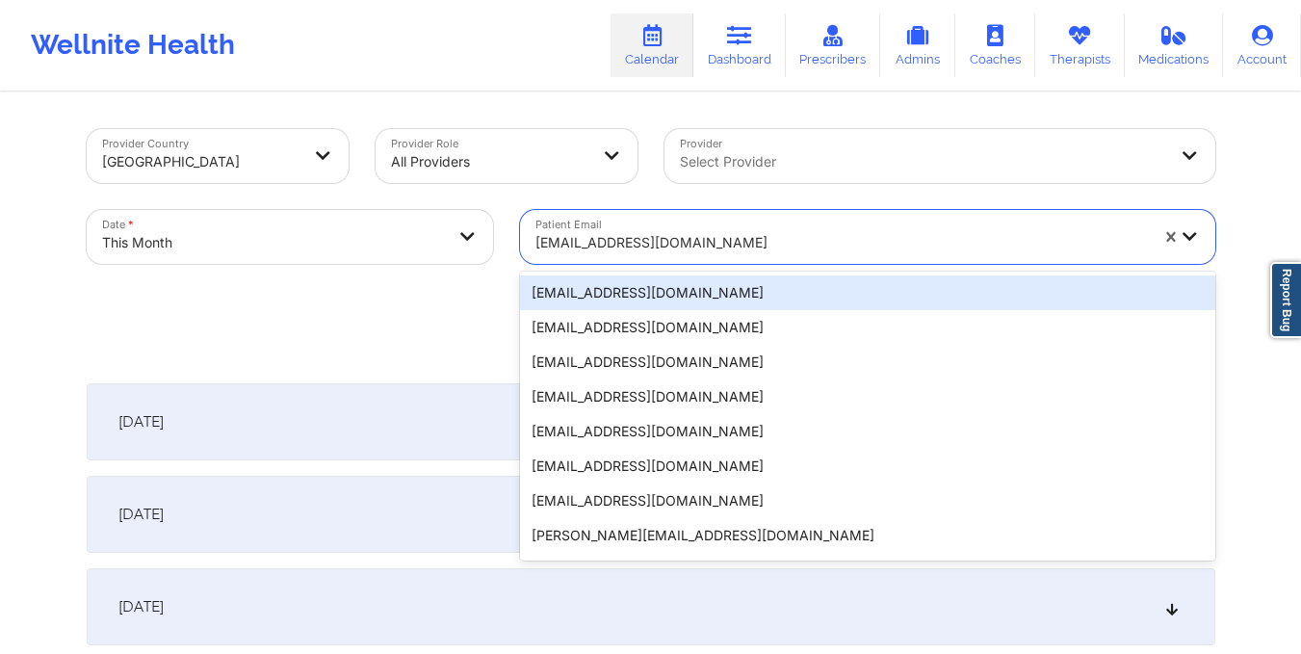
paste input "mariarodz663@yahoo.com"
type input "mariarodz663@yahoo.com"
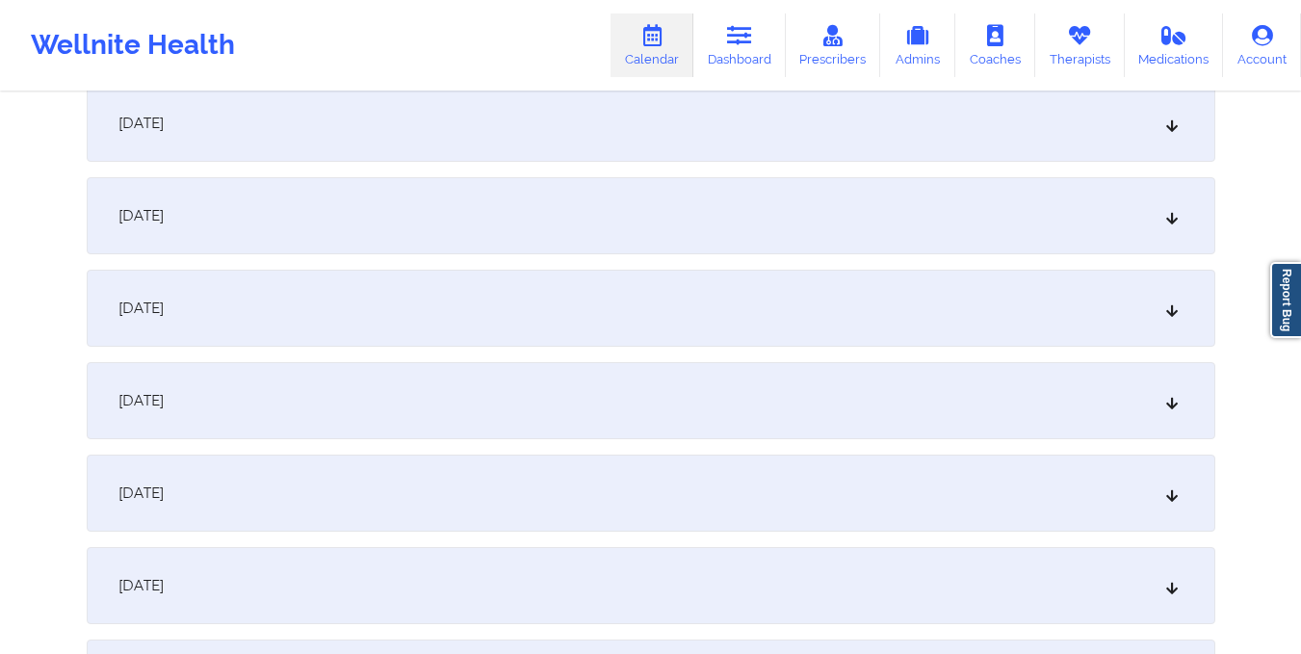
scroll to position [1316, 0]
click at [686, 506] on div "October 16, 2025" at bounding box center [651, 491] width 1128 height 77
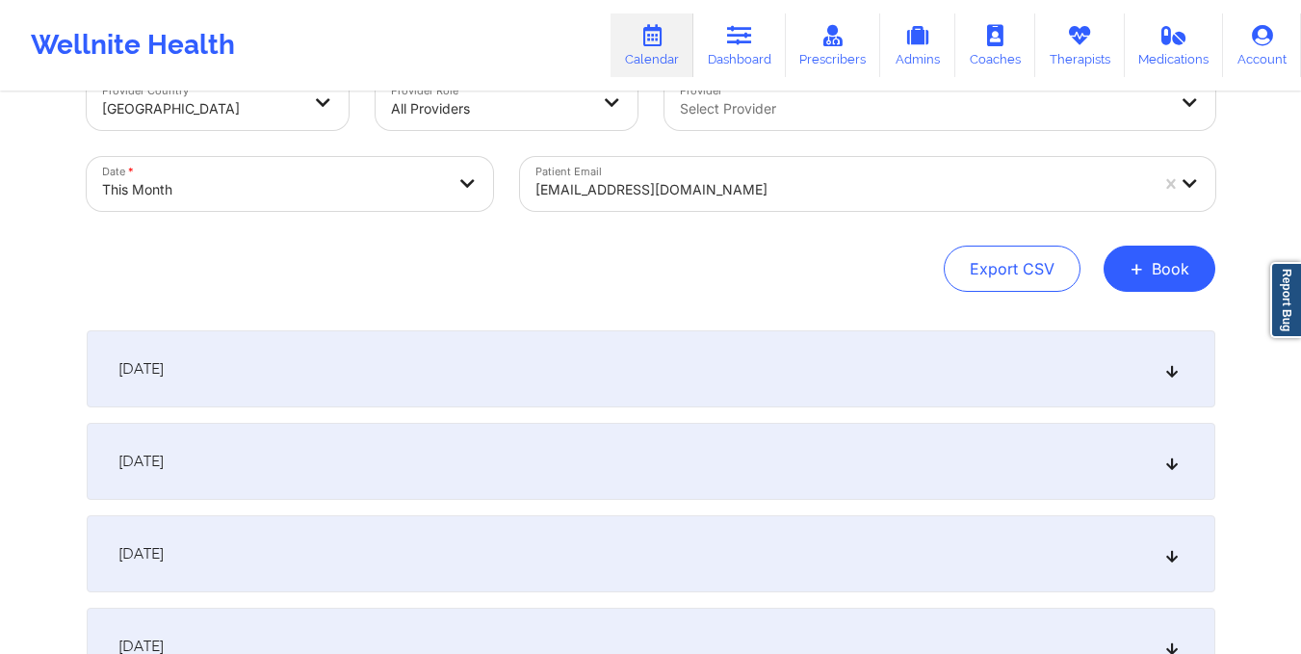
scroll to position [0, 0]
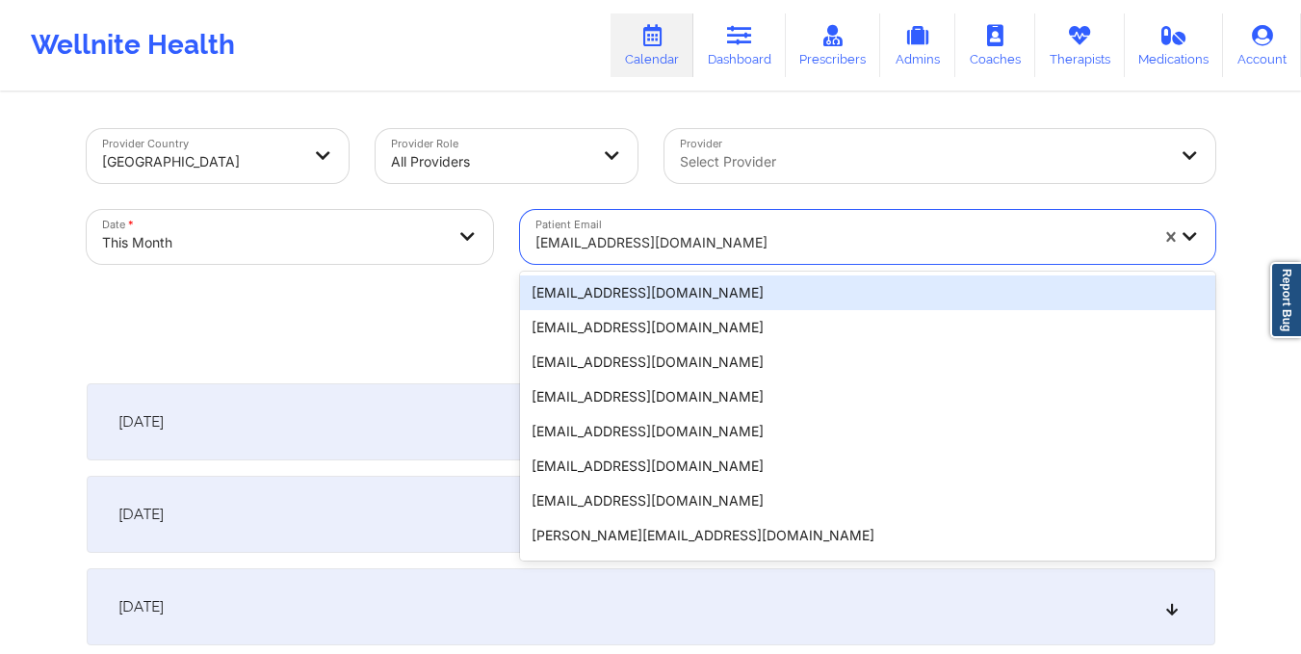
drag, startPoint x: 532, startPoint y: 248, endPoint x: 752, endPoint y: 242, distance: 219.6
click at [752, 242] on div "mariarodz663@yahoo.com" at bounding box center [835, 237] width 630 height 54
paste input "monicavaswani67@gmail.com"
type input "monicavaswani67@gmail.com"
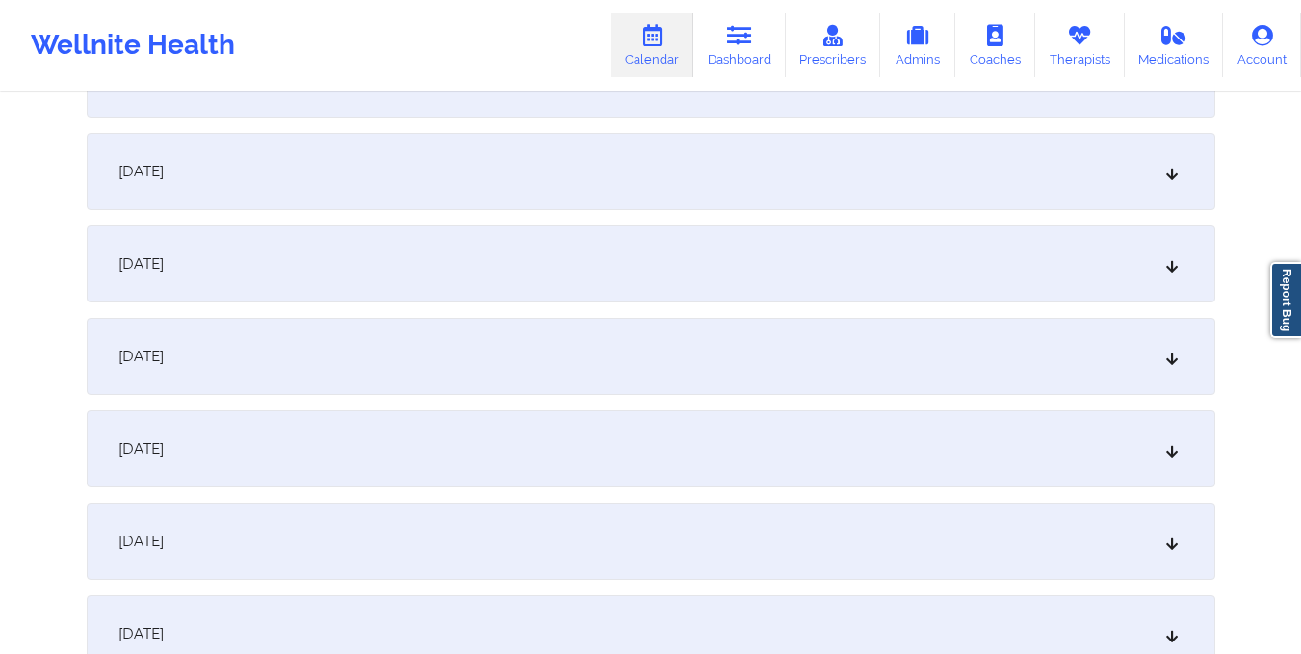
scroll to position [1636, 0]
click at [728, 176] on div "October 16, 2025" at bounding box center [651, 172] width 1128 height 77
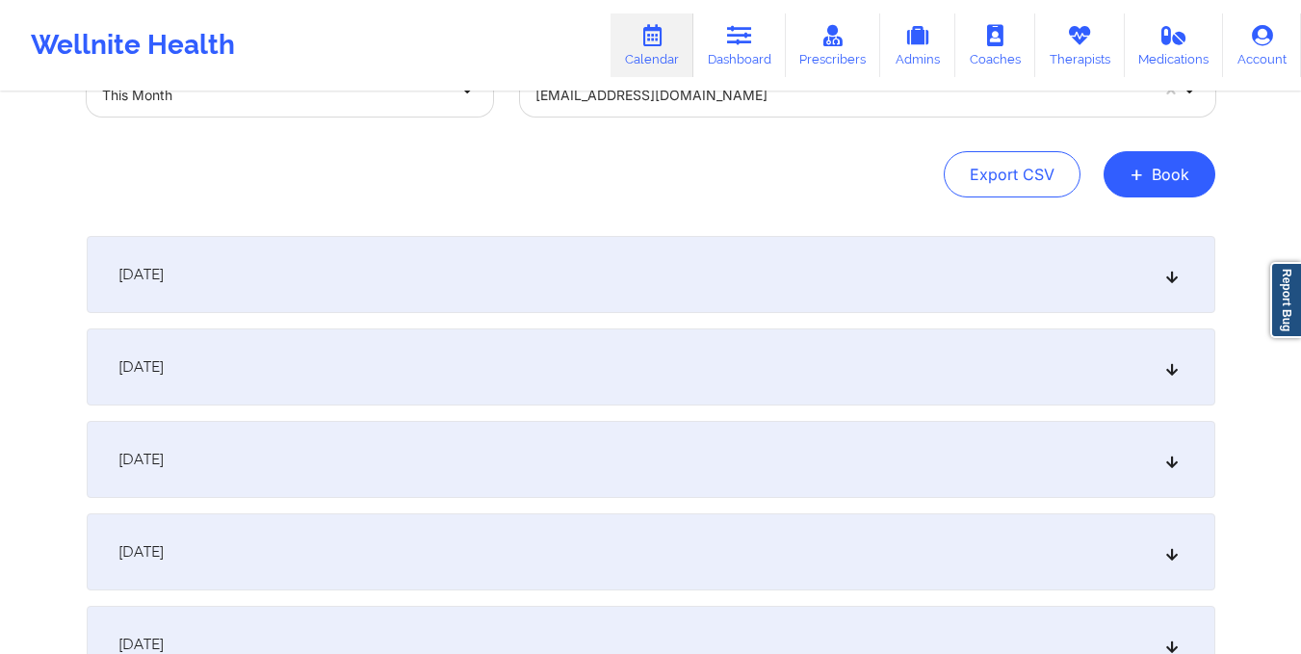
scroll to position [0, 0]
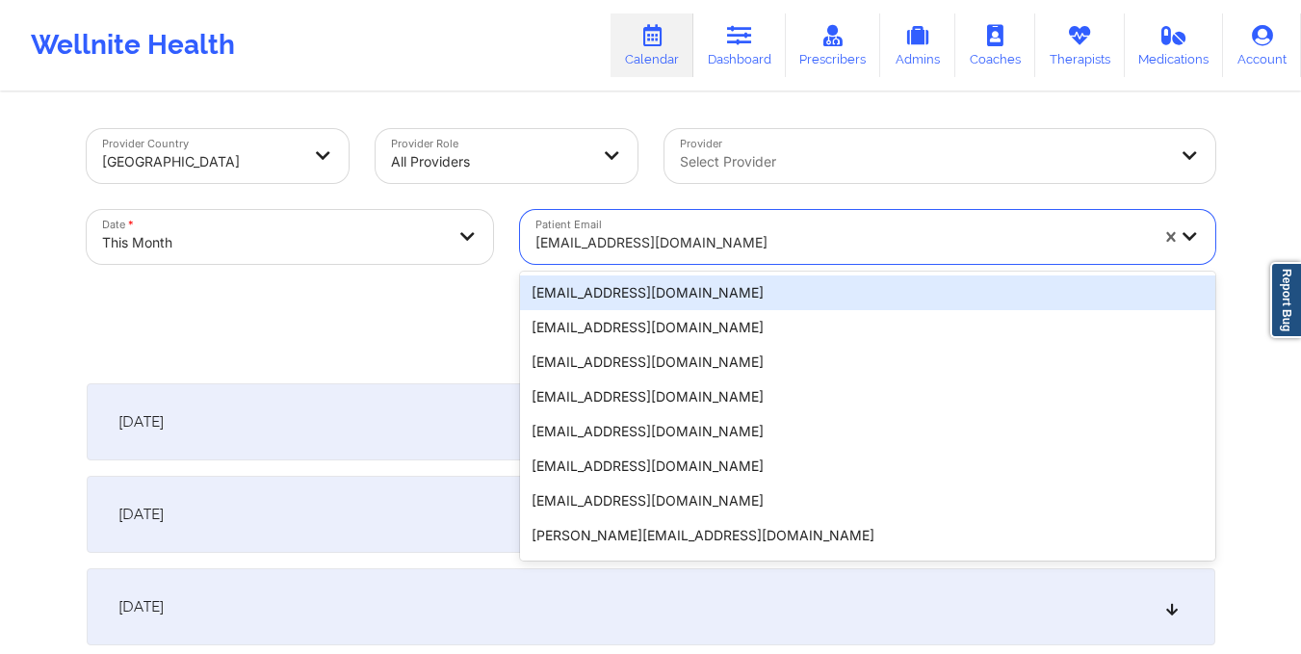
drag, startPoint x: 532, startPoint y: 237, endPoint x: 770, endPoint y: 256, distance: 238.6
click at [770, 256] on div "monicavaswani67@gmail.com" at bounding box center [835, 237] width 630 height 54
paste input "alison.blakley@yahoo.com"
type input "alison.blakley@yahoo.com"
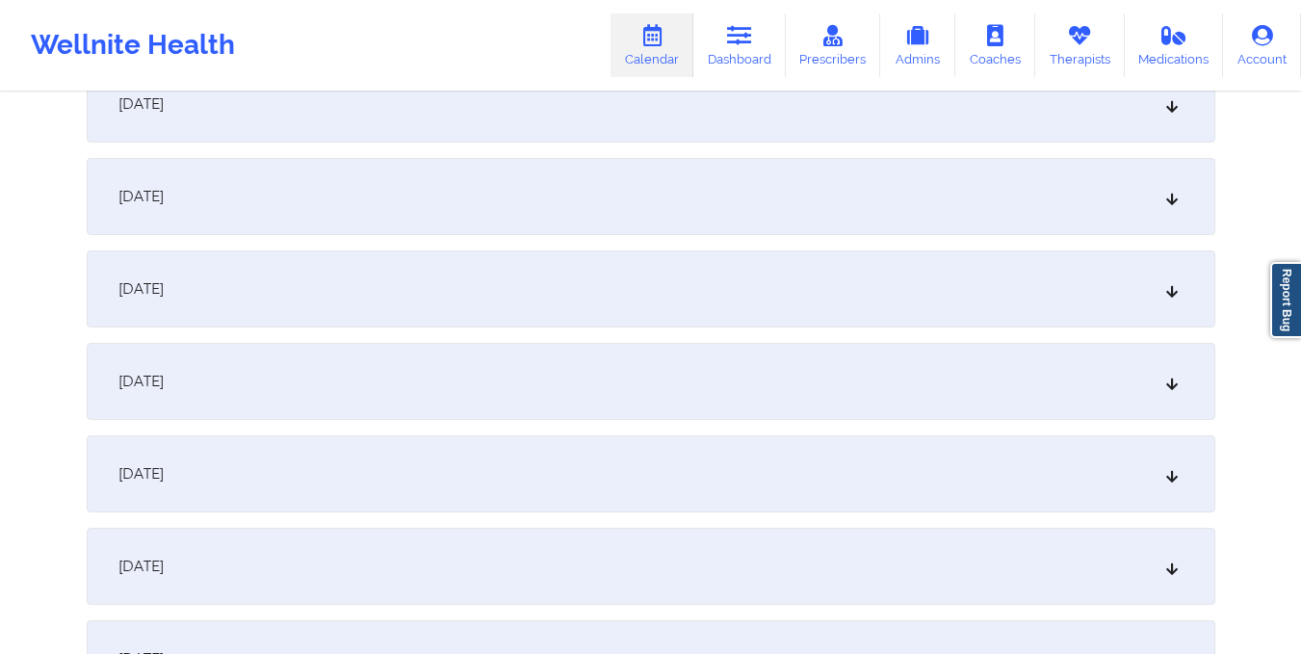
scroll to position [1613, 0]
click at [740, 208] on div "October 16, 2025" at bounding box center [651, 195] width 1128 height 77
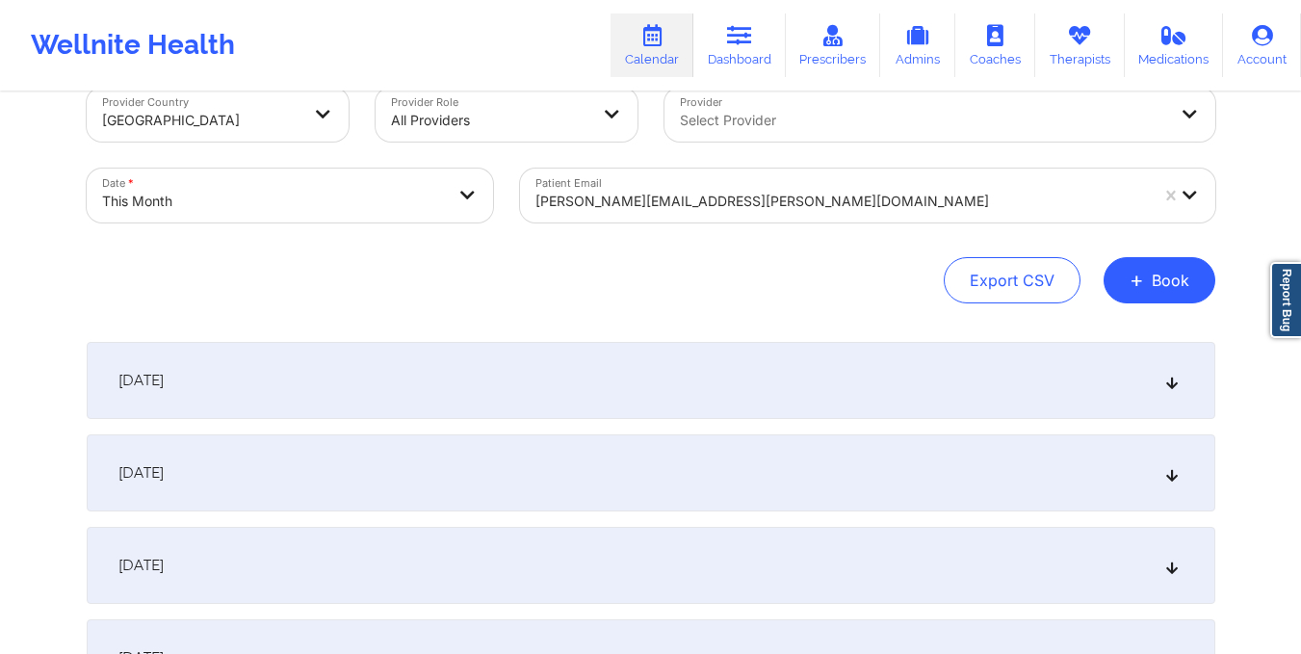
scroll to position [0, 0]
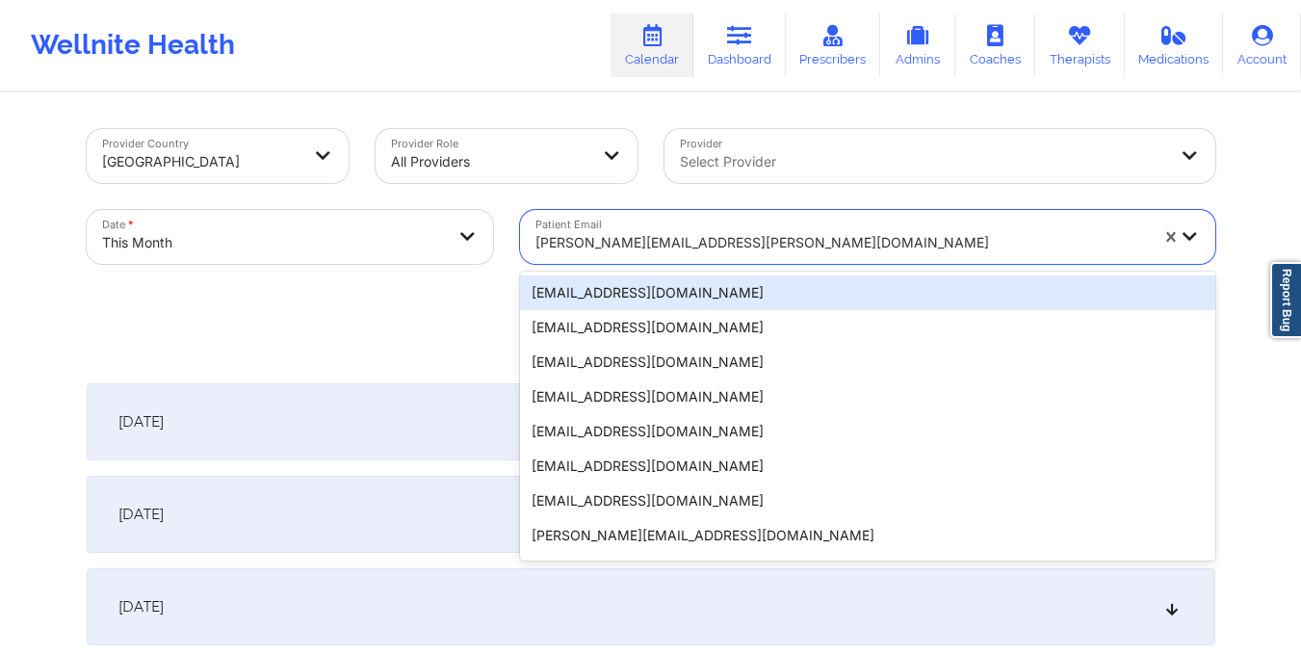
drag, startPoint x: 534, startPoint y: 240, endPoint x: 803, endPoint y: 253, distance: 269.0
click at [803, 253] on div at bounding box center [841, 242] width 612 height 23
paste input "elizabeth.d.reyes@gmail.com"
type input "elizabeth.d.reyes@gmail.com"
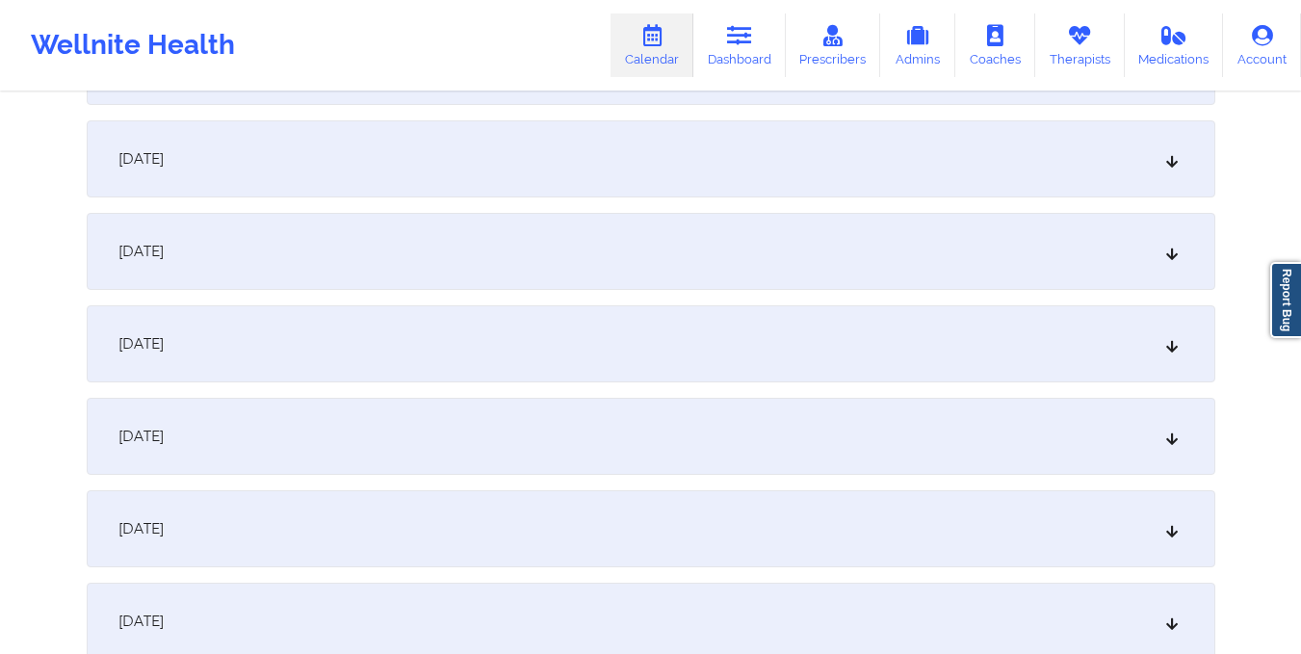
scroll to position [1558, 0]
click at [803, 253] on div "October 16, 2025" at bounding box center [651, 250] width 1128 height 77
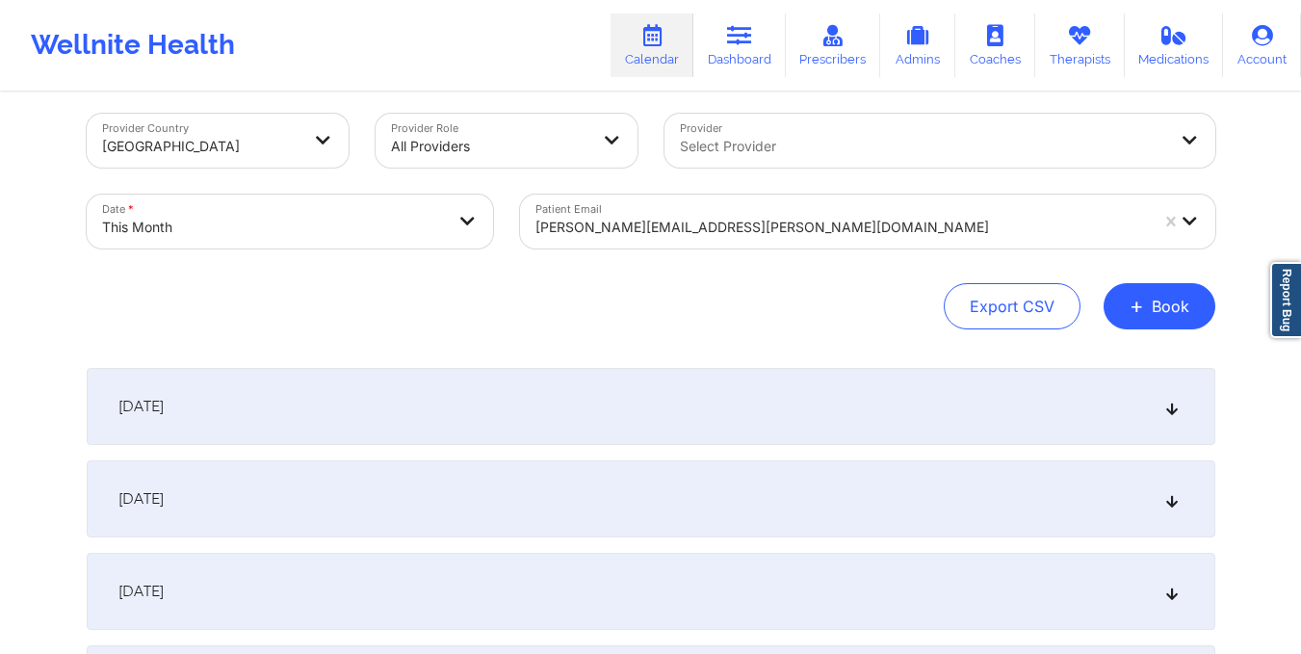
scroll to position [0, 0]
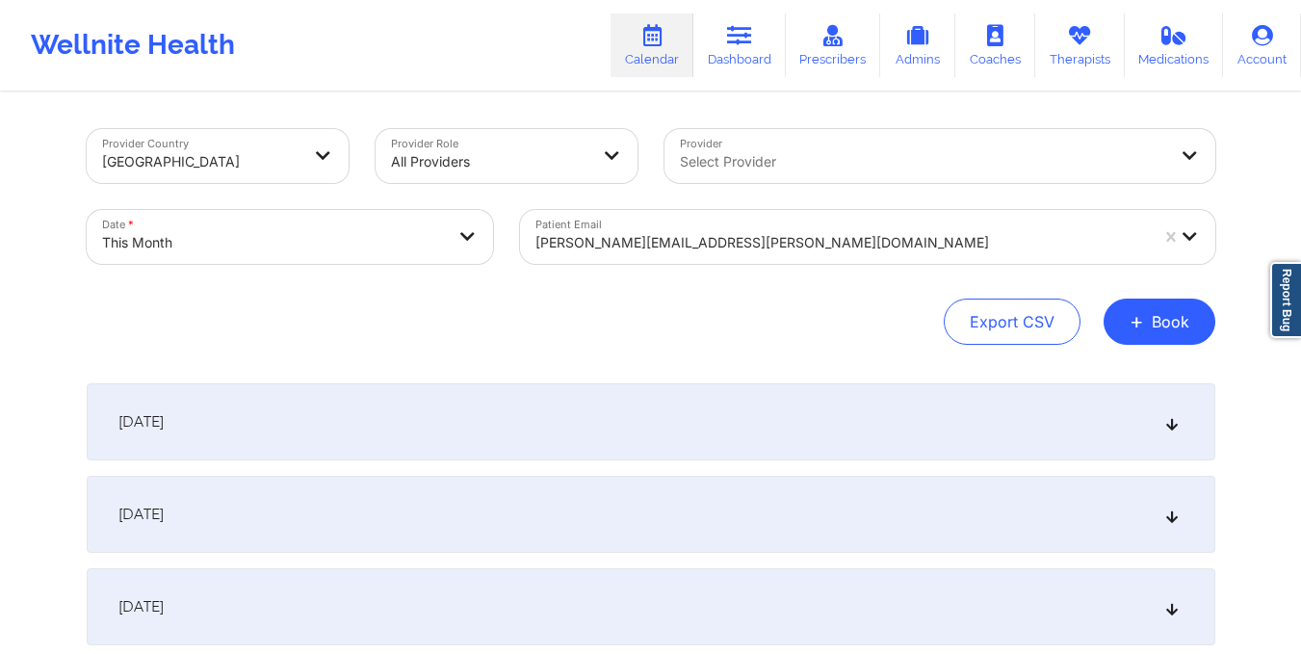
drag, startPoint x: 535, startPoint y: 239, endPoint x: 755, endPoint y: 250, distance: 219.8
click at [755, 250] on div at bounding box center [841, 242] width 612 height 23
paste input "nico655@live.com"
type input "nico655@live.com"
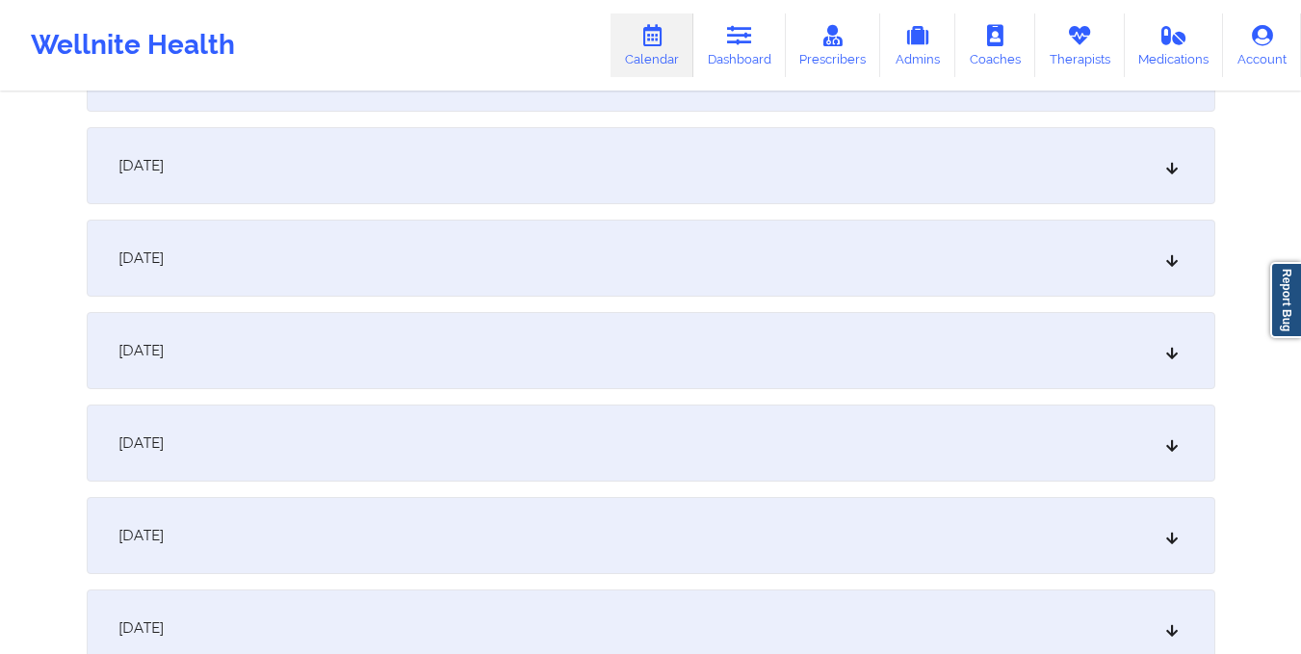
scroll to position [1595, 0]
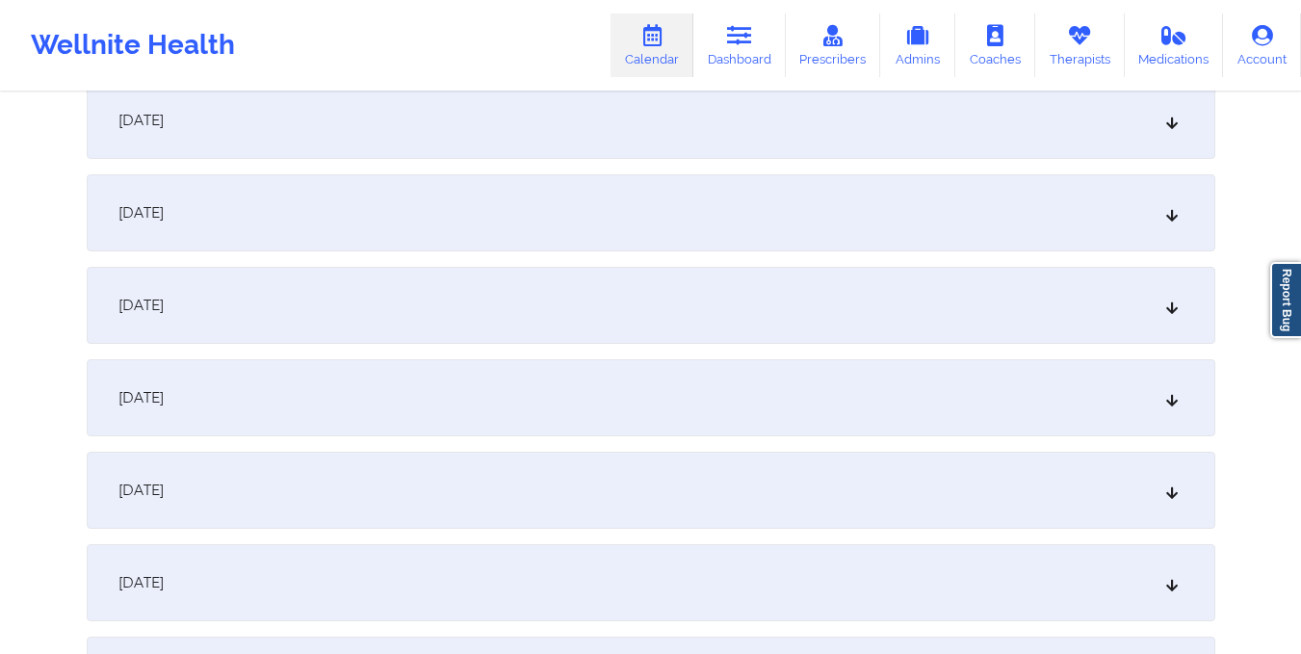
click at [767, 219] on div "October 16, 2025" at bounding box center [651, 212] width 1128 height 77
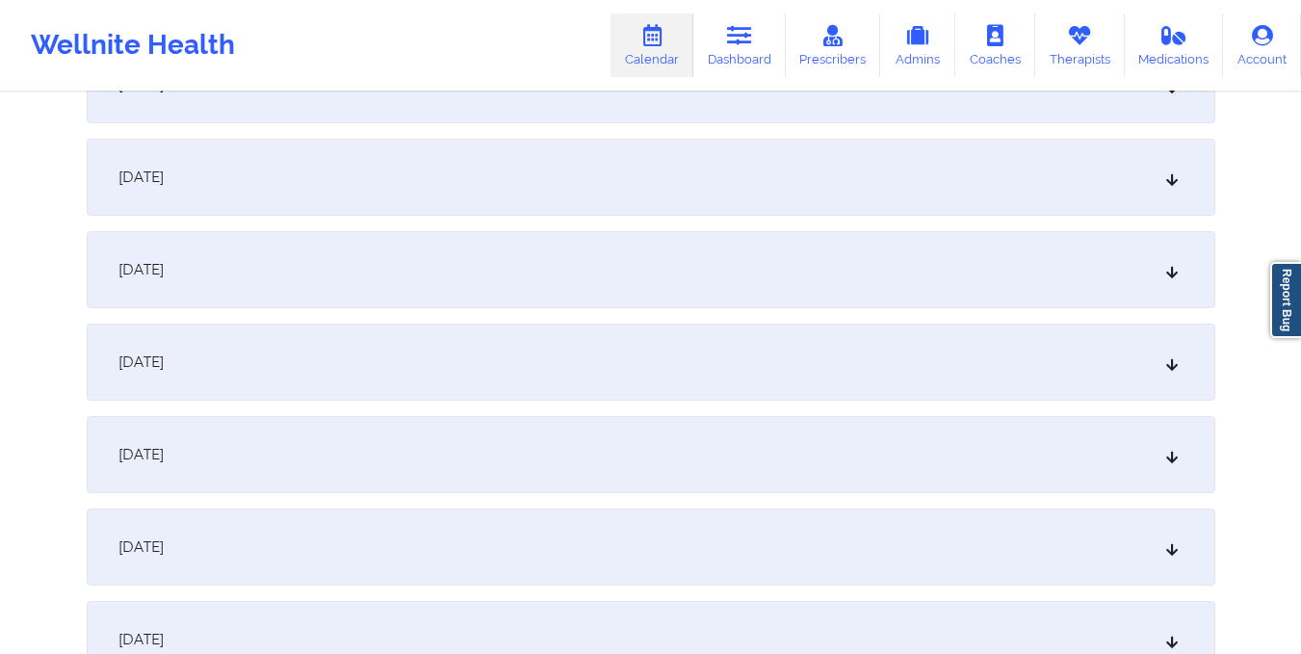
scroll to position [891, 0]
click at [648, 274] on div "October 9, 2025" at bounding box center [651, 270] width 1128 height 77
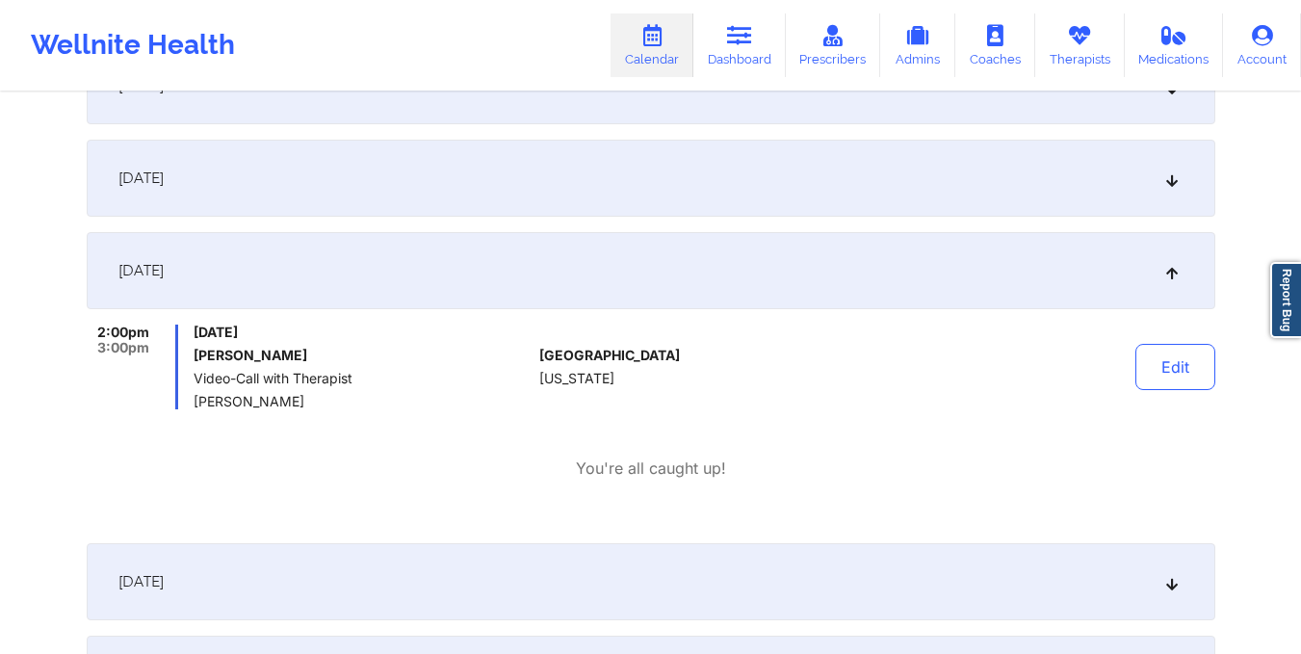
scroll to position [0, 0]
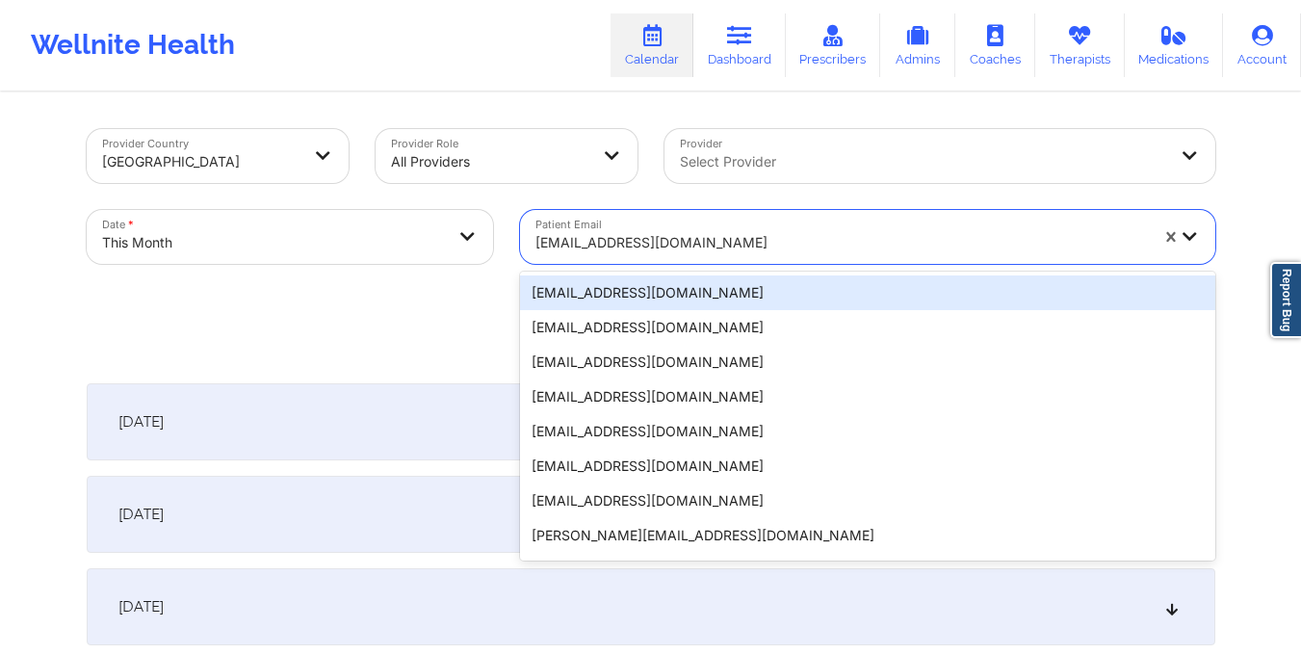
drag, startPoint x: 533, startPoint y: 236, endPoint x: 689, endPoint y: 243, distance: 156.1
click at [689, 243] on div "nico655@live.com" at bounding box center [835, 237] width 630 height 54
paste input "bbritelmi@gmail.com"
type input "bbritelmi@gmail.com"
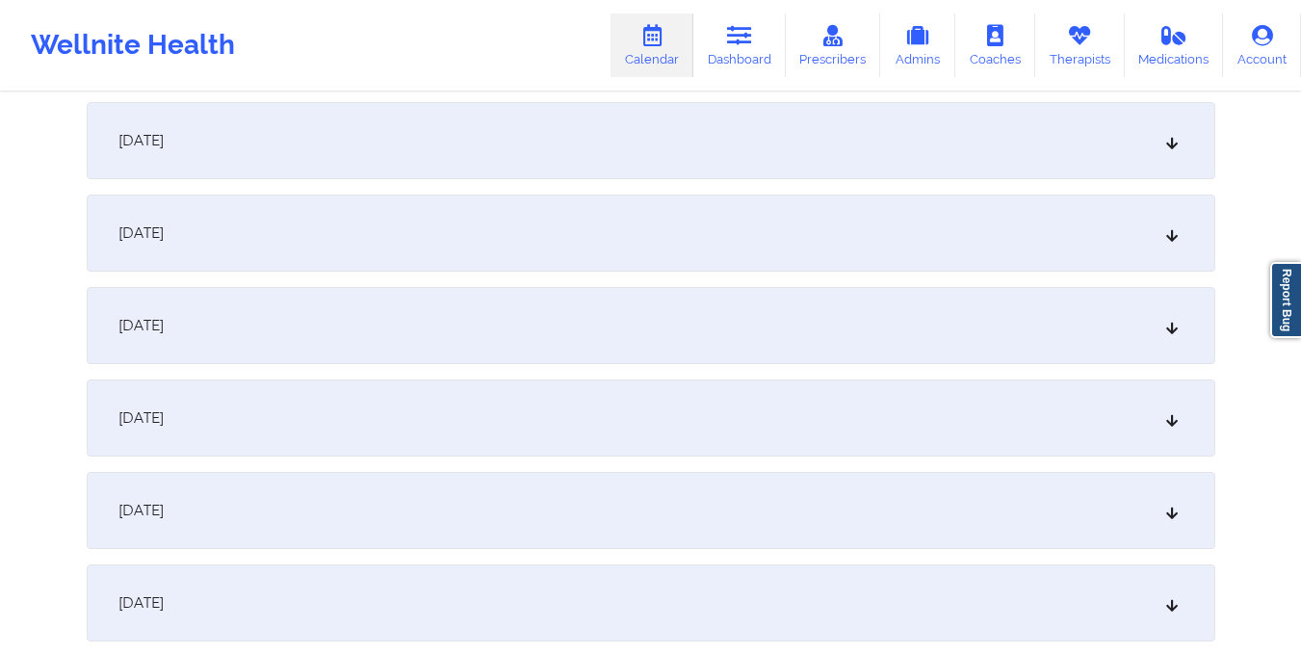
scroll to position [1582, 0]
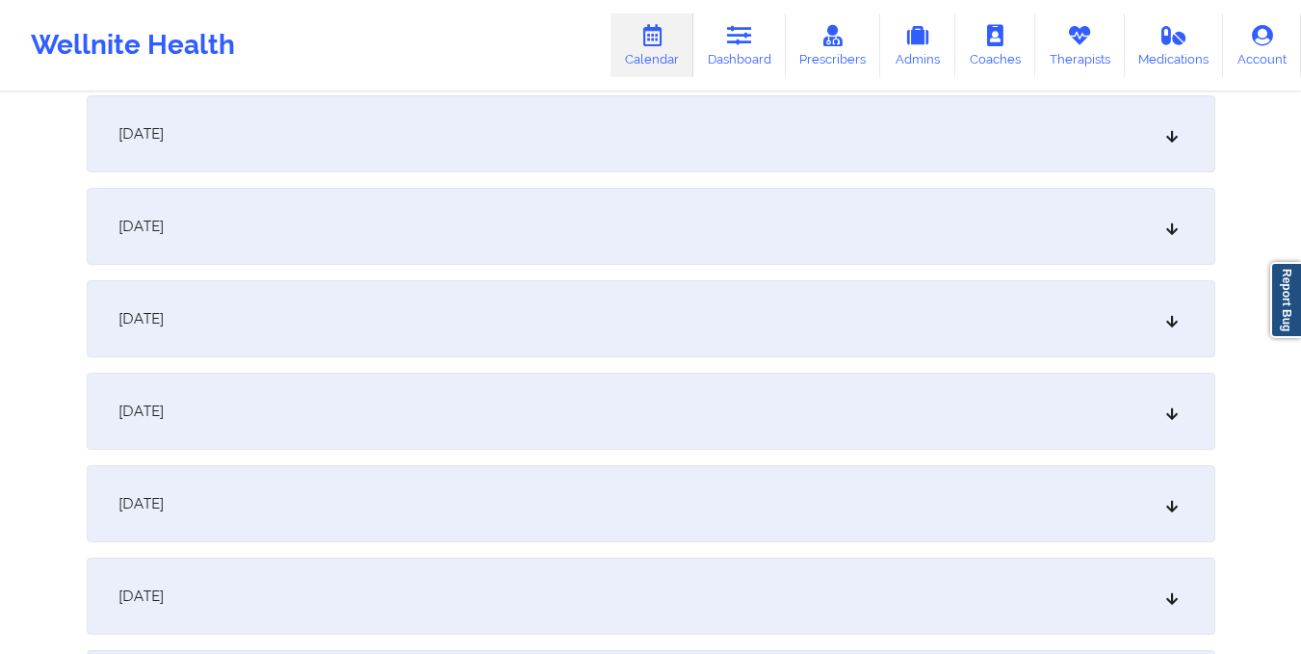
click at [689, 243] on div "October 16, 2025" at bounding box center [651, 226] width 1128 height 77
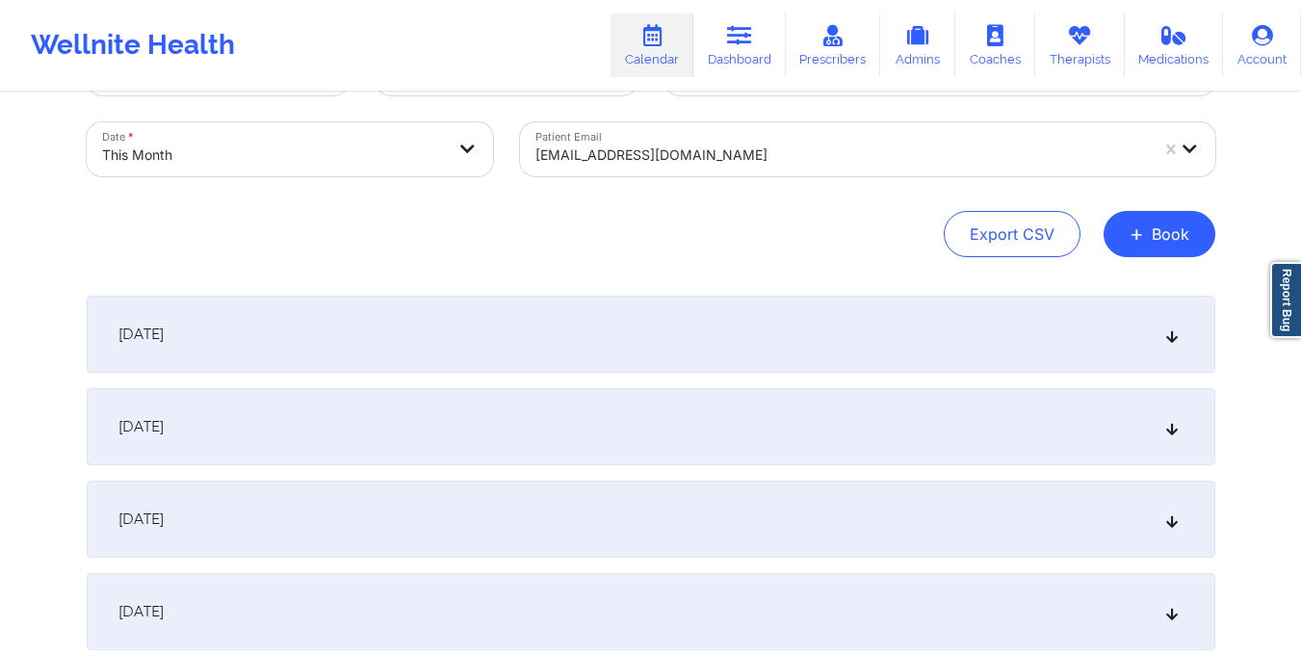
scroll to position [0, 0]
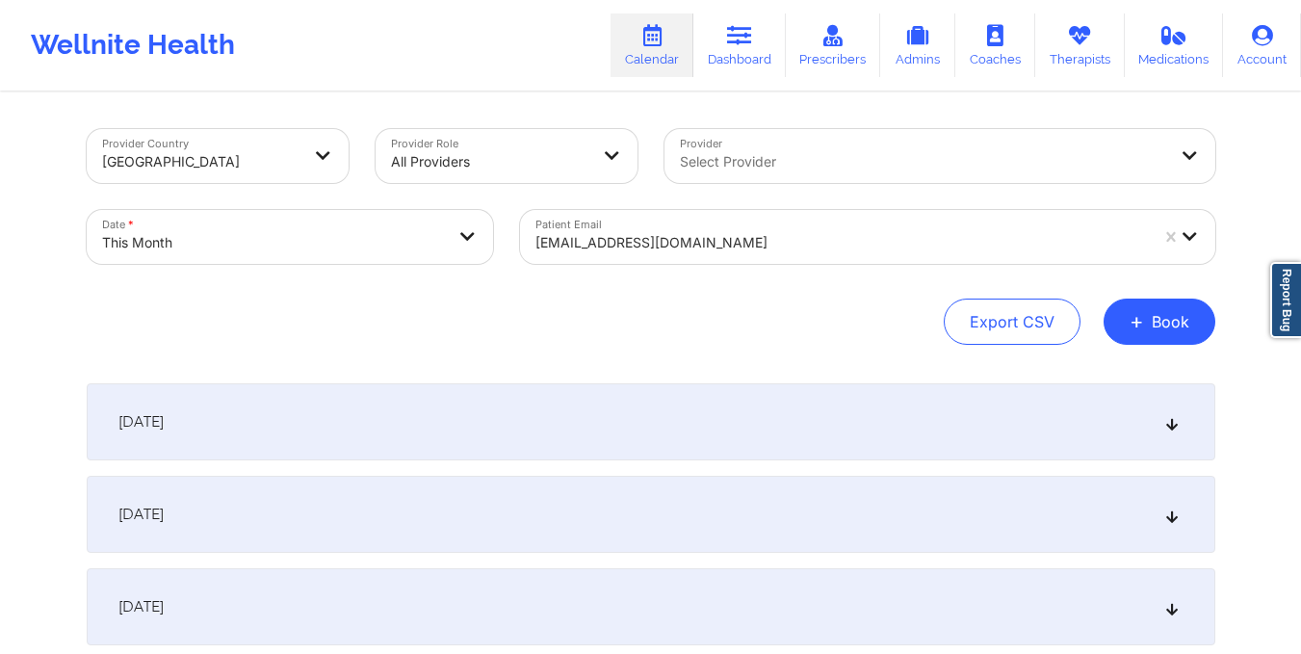
click at [697, 253] on div "bbritelmi@gmail.com" at bounding box center [835, 237] width 630 height 54
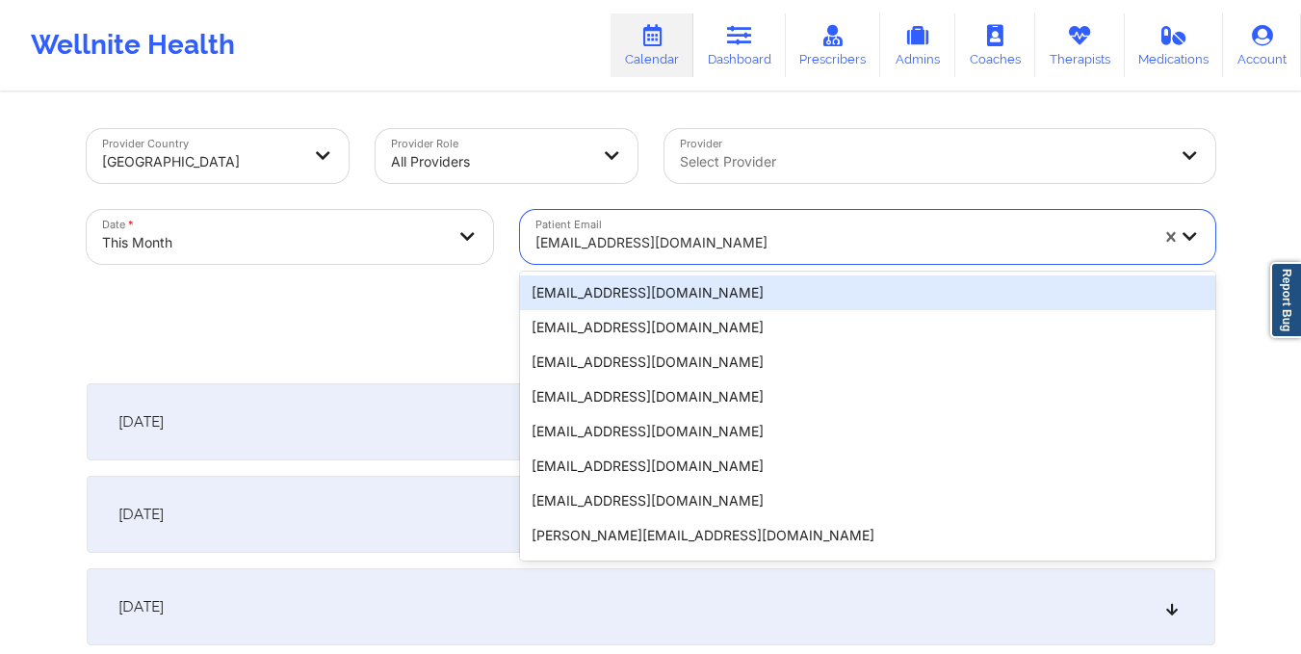
paste input "sallimk11@gmail.com"
type input "sallimk11@gmail.com"
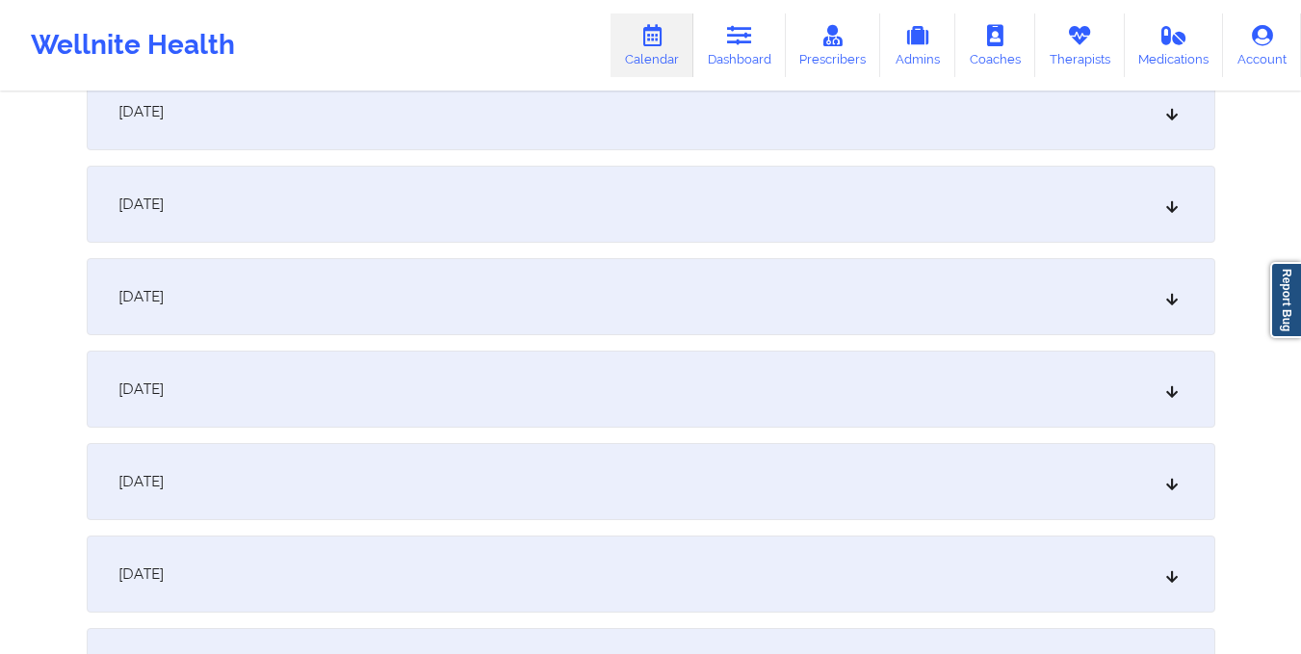
scroll to position [1450, 0]
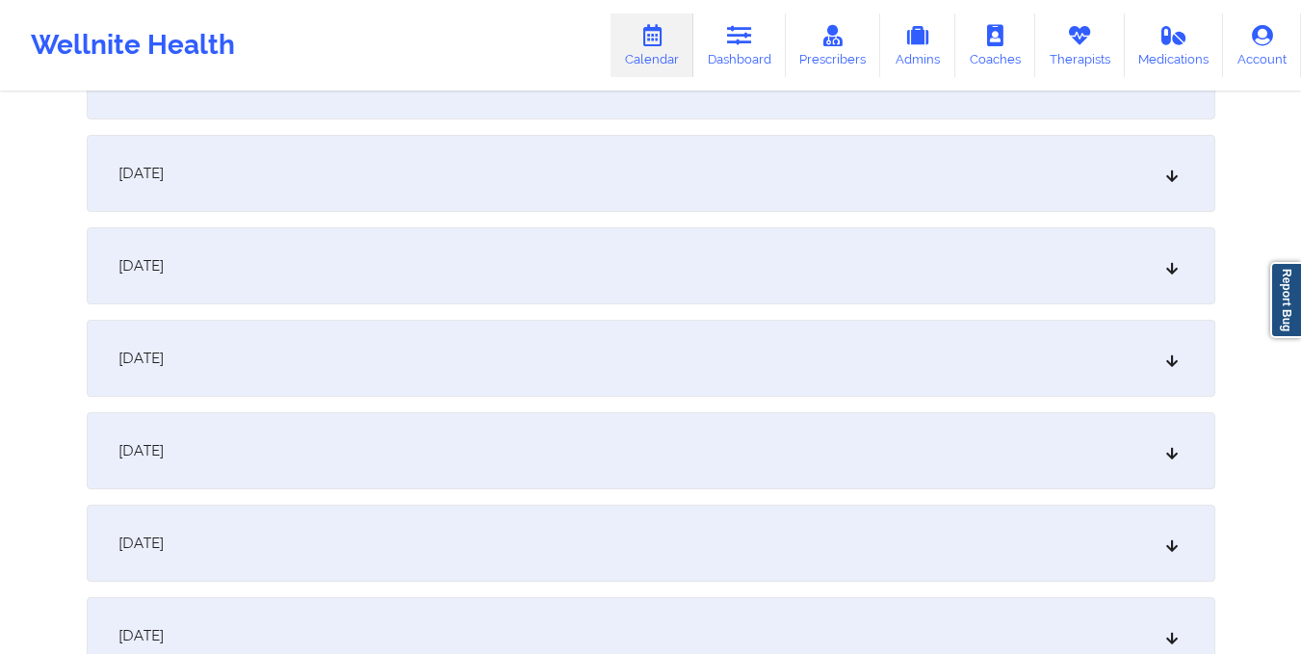
click at [702, 355] on div "October 16, 2025" at bounding box center [651, 358] width 1128 height 77
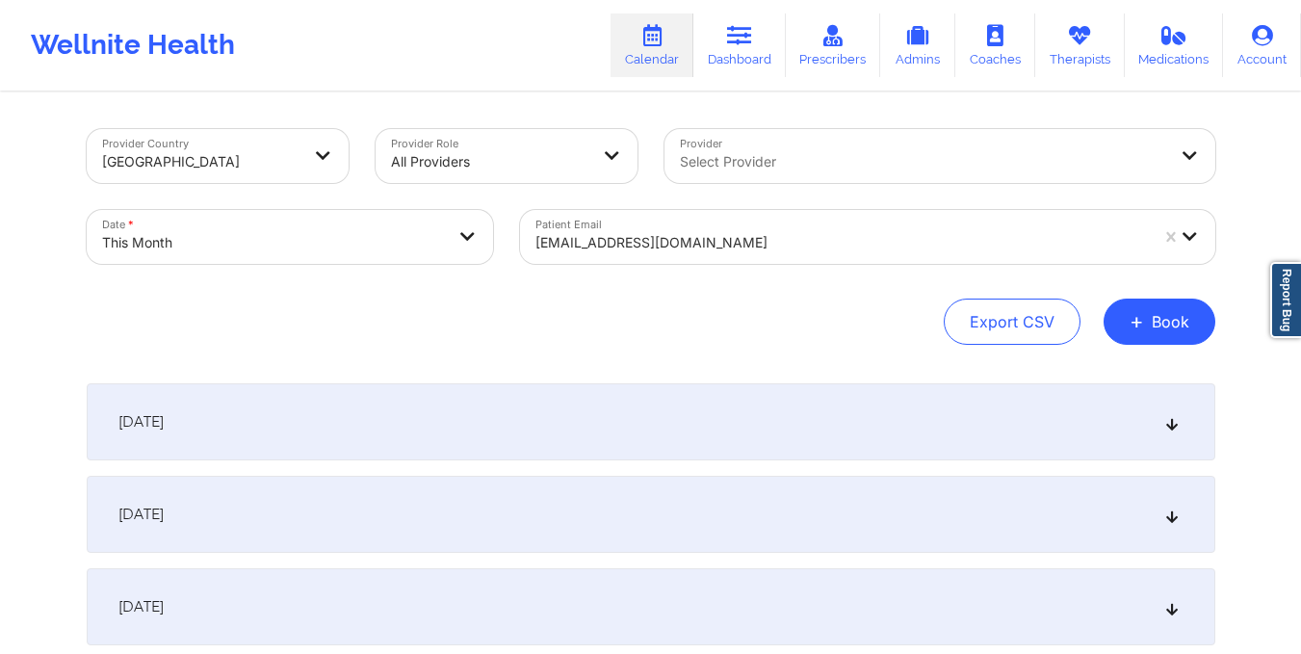
drag, startPoint x: 536, startPoint y: 244, endPoint x: 710, endPoint y: 227, distance: 174.1
click at [710, 227] on div "sallimk11@gmail.com" at bounding box center [835, 237] width 630 height 54
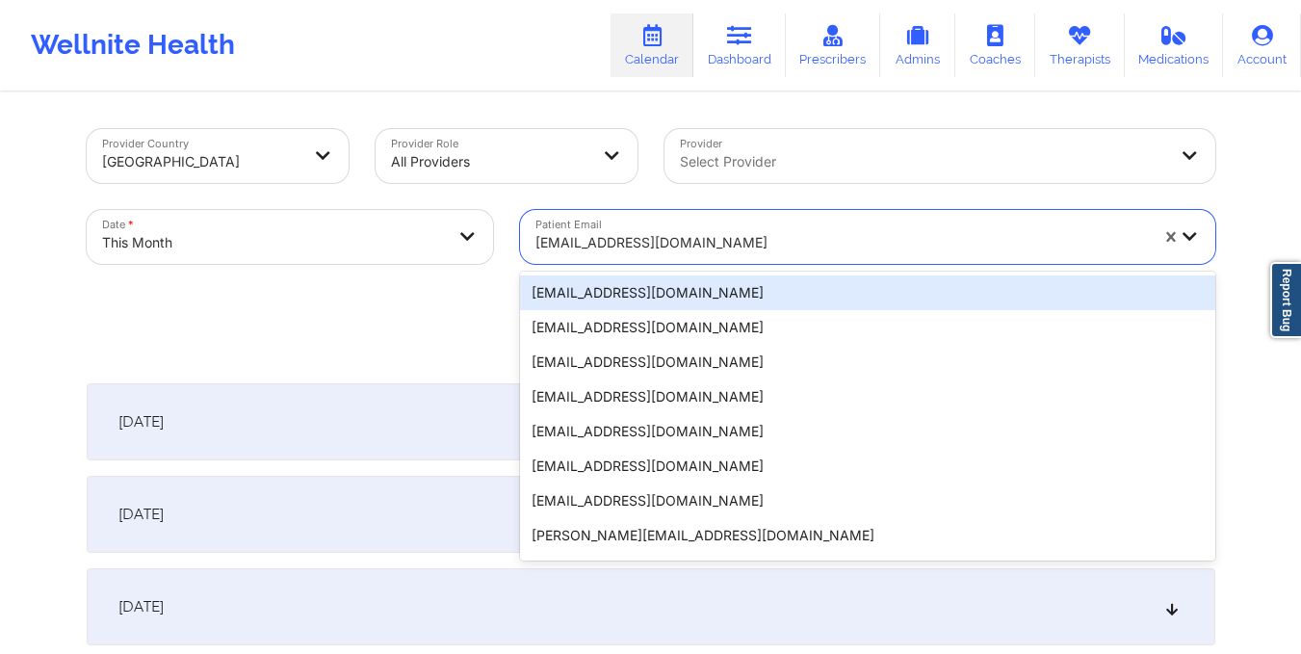
paste input "denelle.winnan@yahoo.com"
type input "denelle.winnan@yahoo.com"
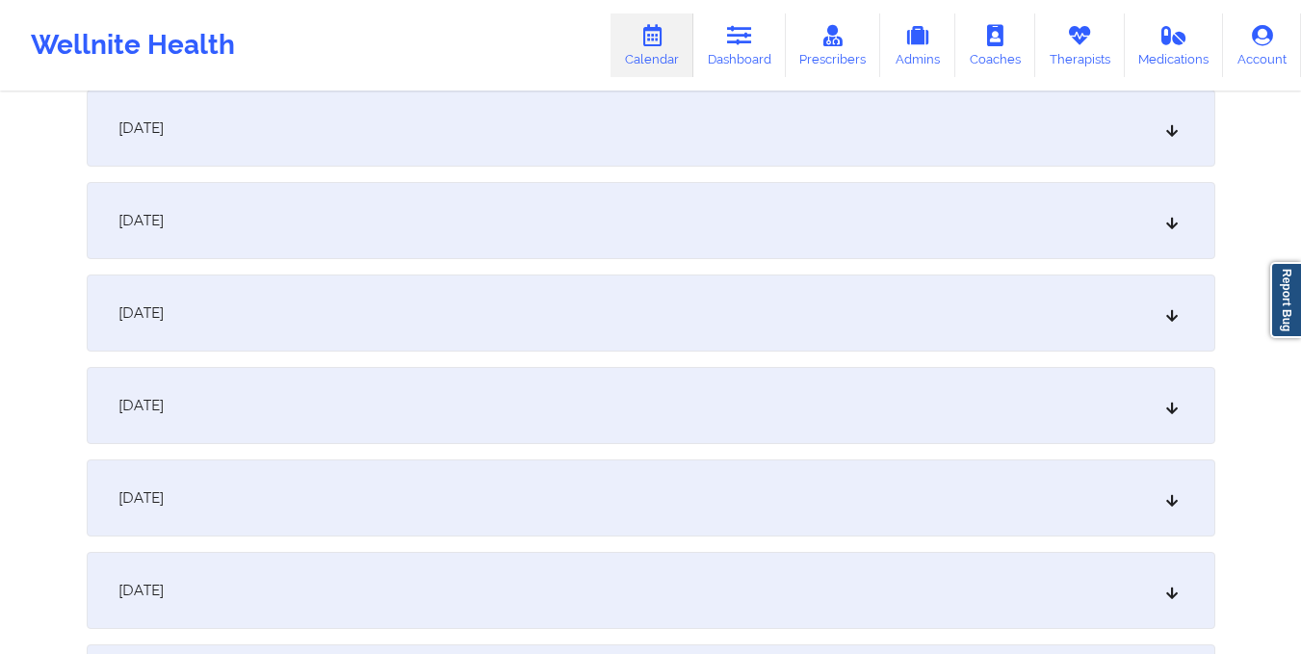
scroll to position [1496, 0]
click at [702, 316] on div "October 16, 2025" at bounding box center [651, 311] width 1128 height 77
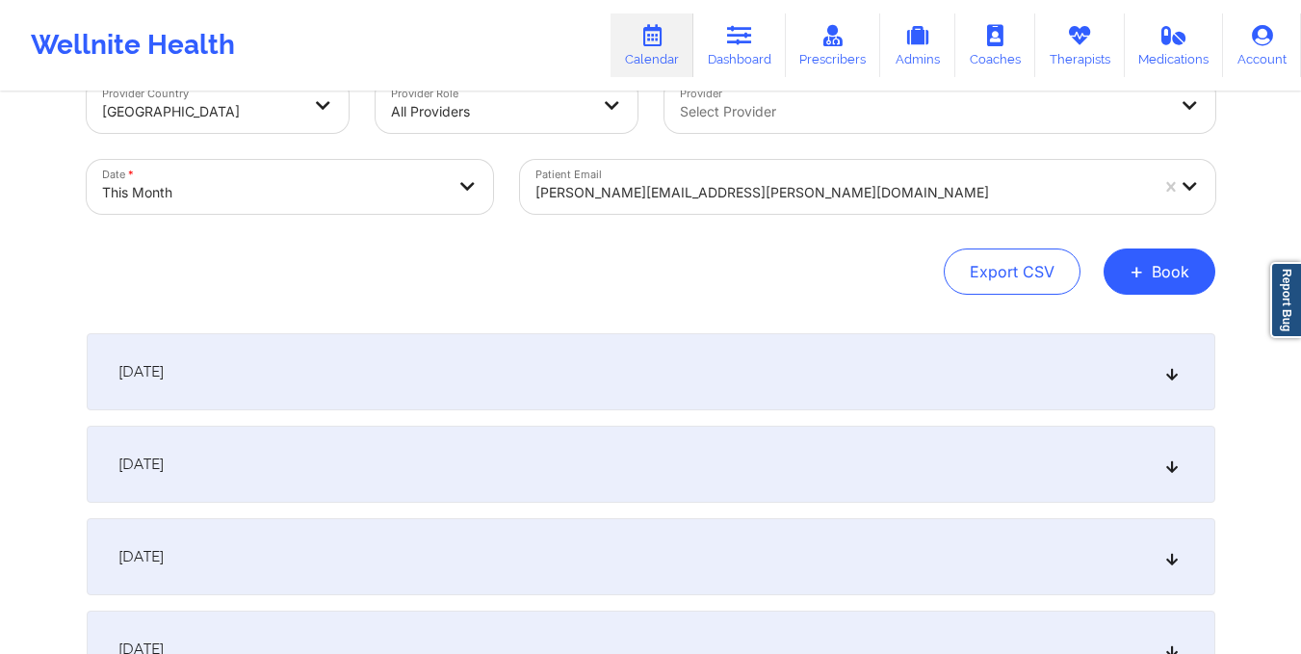
scroll to position [0, 0]
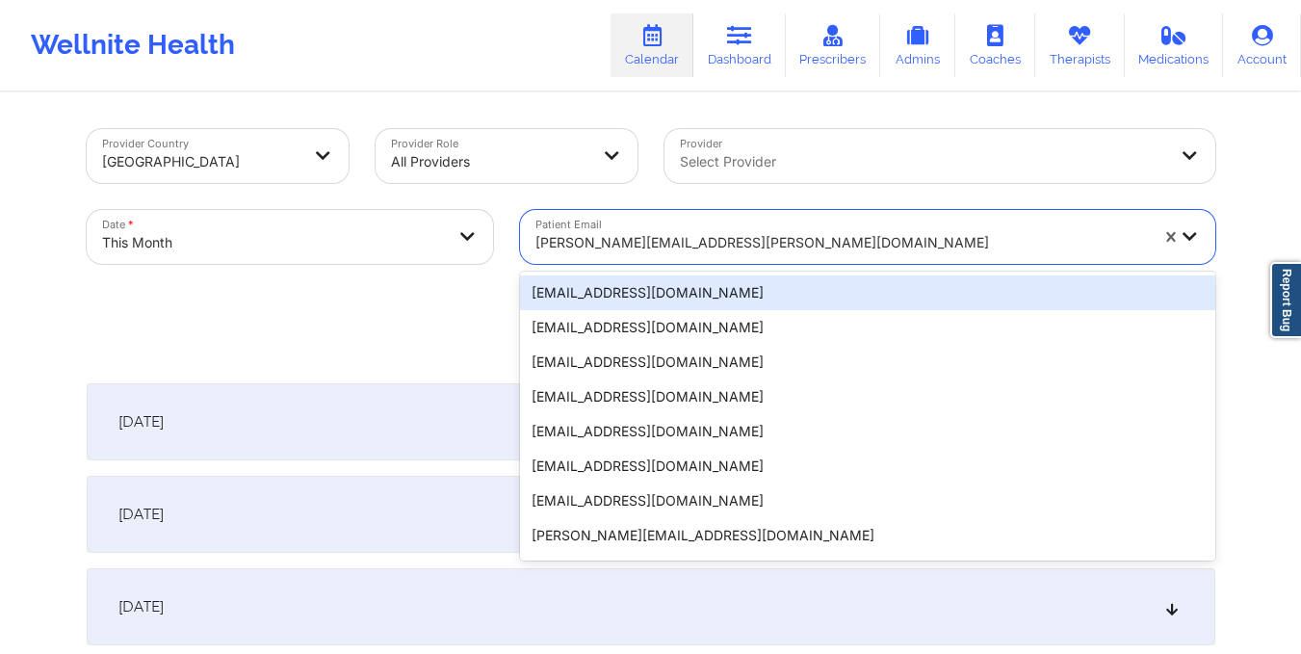
drag, startPoint x: 537, startPoint y: 248, endPoint x: 765, endPoint y: 262, distance: 228.6
click at [765, 262] on div "denelle.winnan@yahoo.com" at bounding box center [835, 237] width 630 height 54
paste input "earthdriller@gmail.com"
type input "earthdriller@gmail.com"
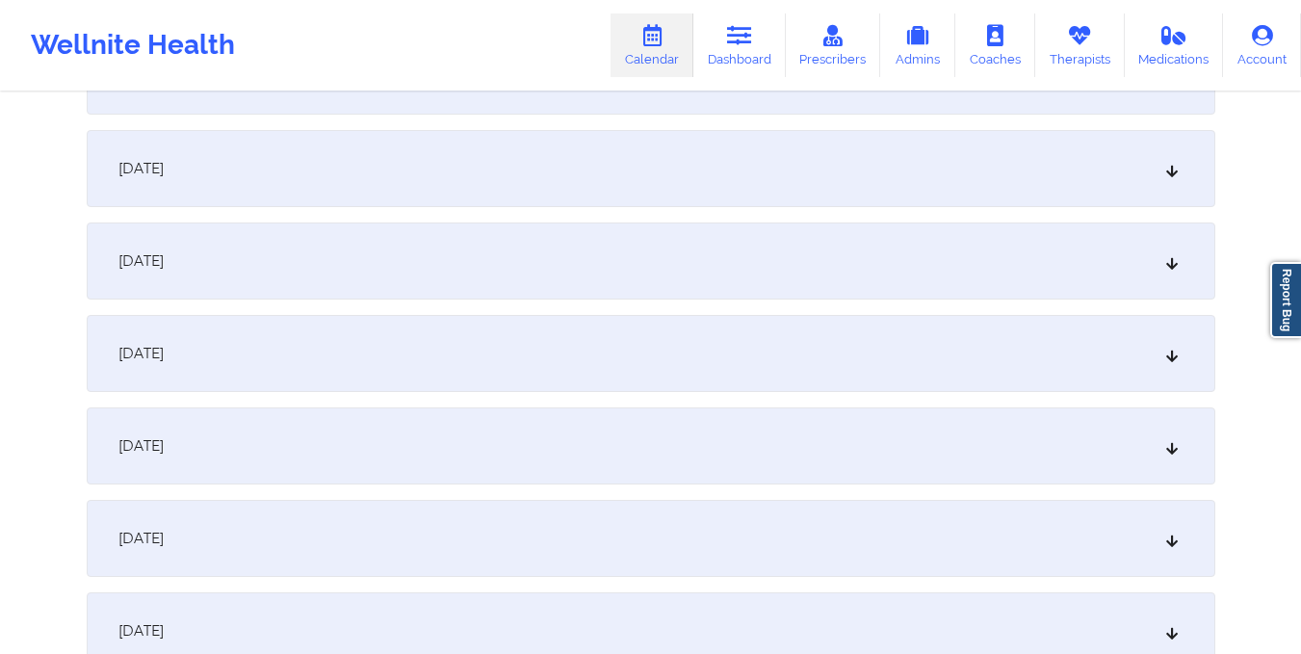
scroll to position [1271, 0]
click at [763, 538] on div "October 16, 2025" at bounding box center [651, 537] width 1128 height 77
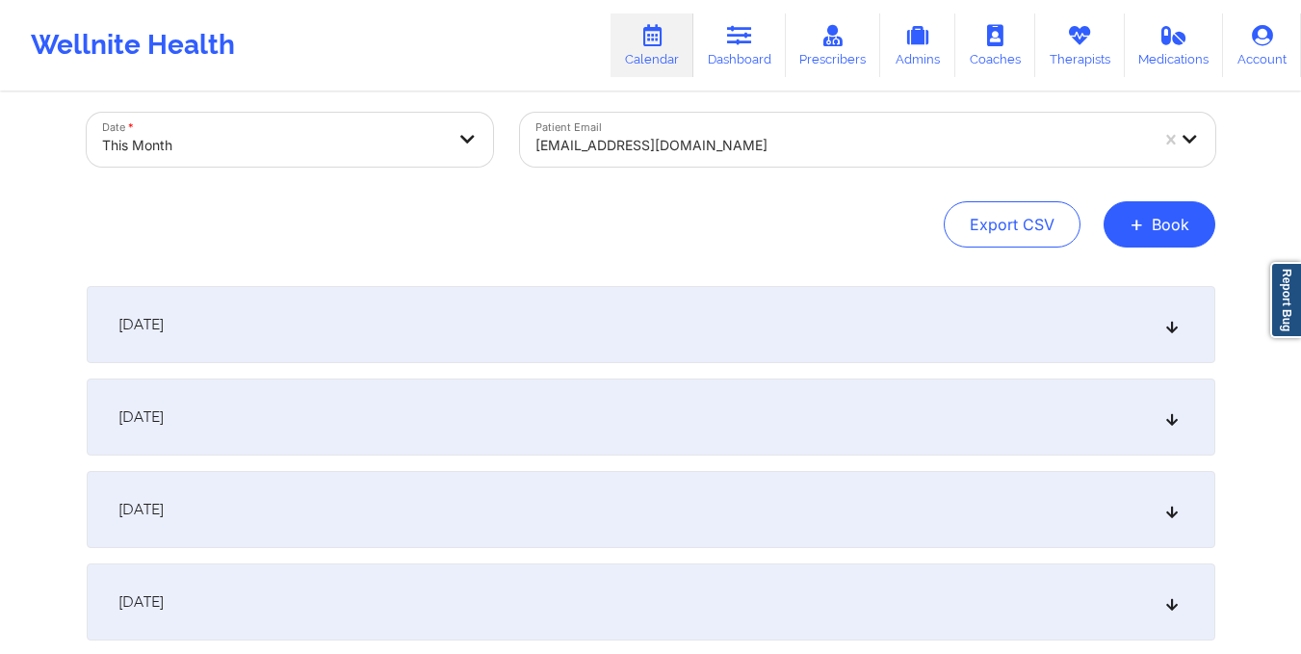
scroll to position [0, 0]
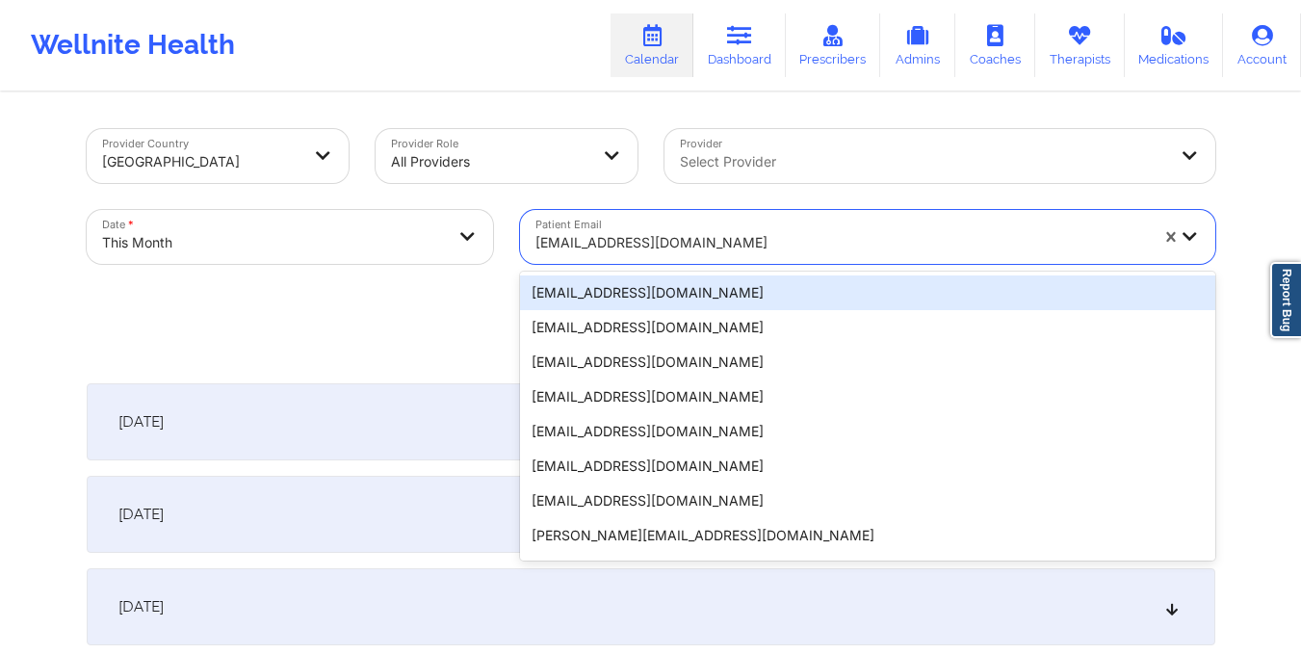
drag, startPoint x: 530, startPoint y: 245, endPoint x: 706, endPoint y: 244, distance: 176.2
click at [706, 244] on div "earthdriller@gmail.com" at bounding box center [835, 237] width 630 height 54
paste input "sonnyfaith@gmail.com"
type input "sonnyfaith@gmail.com"
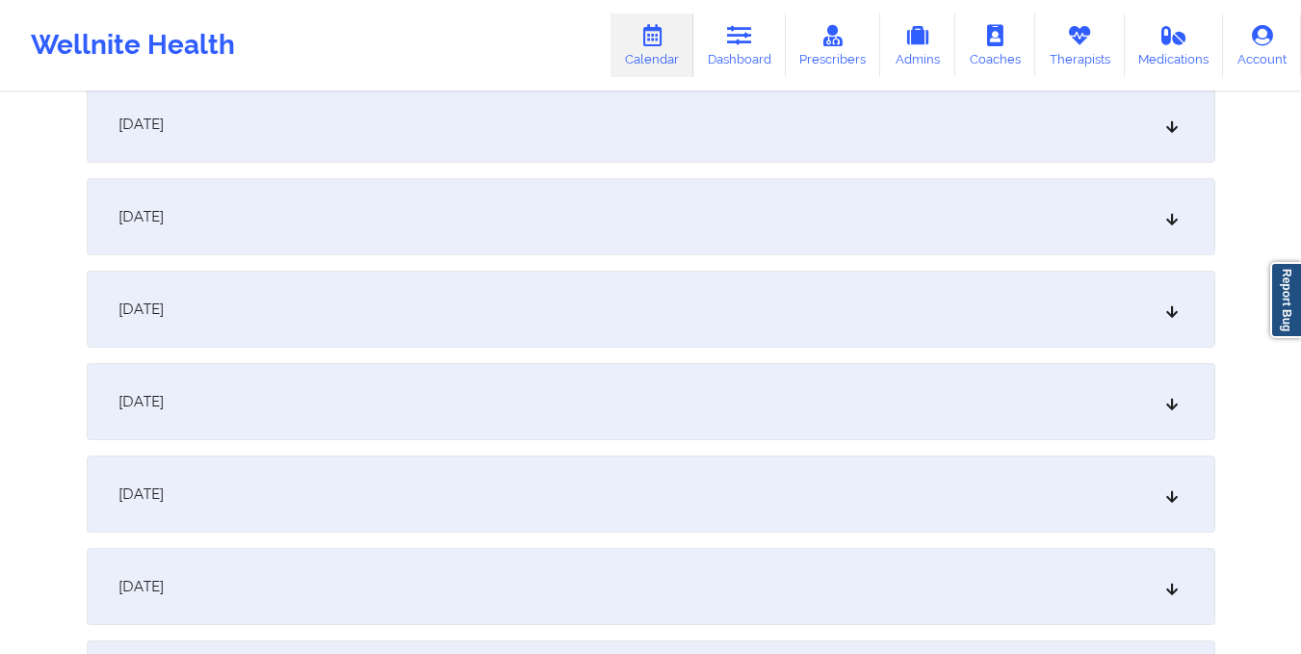
scroll to position [1592, 0]
click at [706, 244] on div "October 16, 2025" at bounding box center [651, 215] width 1128 height 77
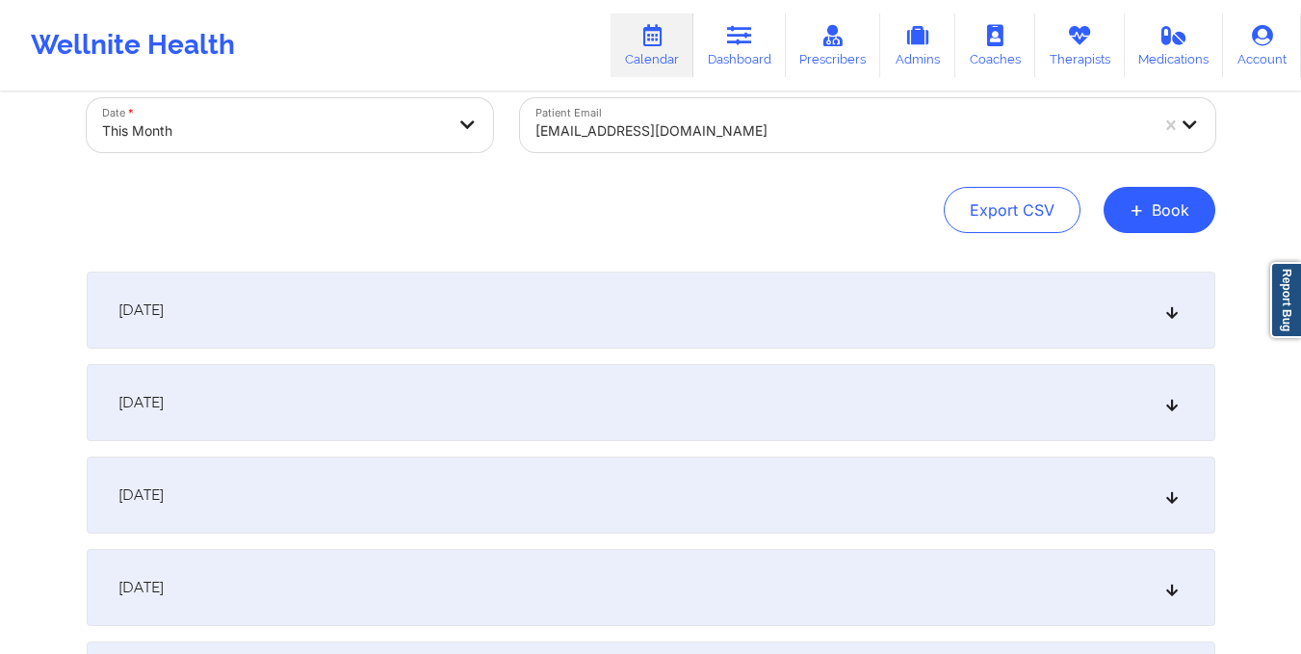
scroll to position [50, 0]
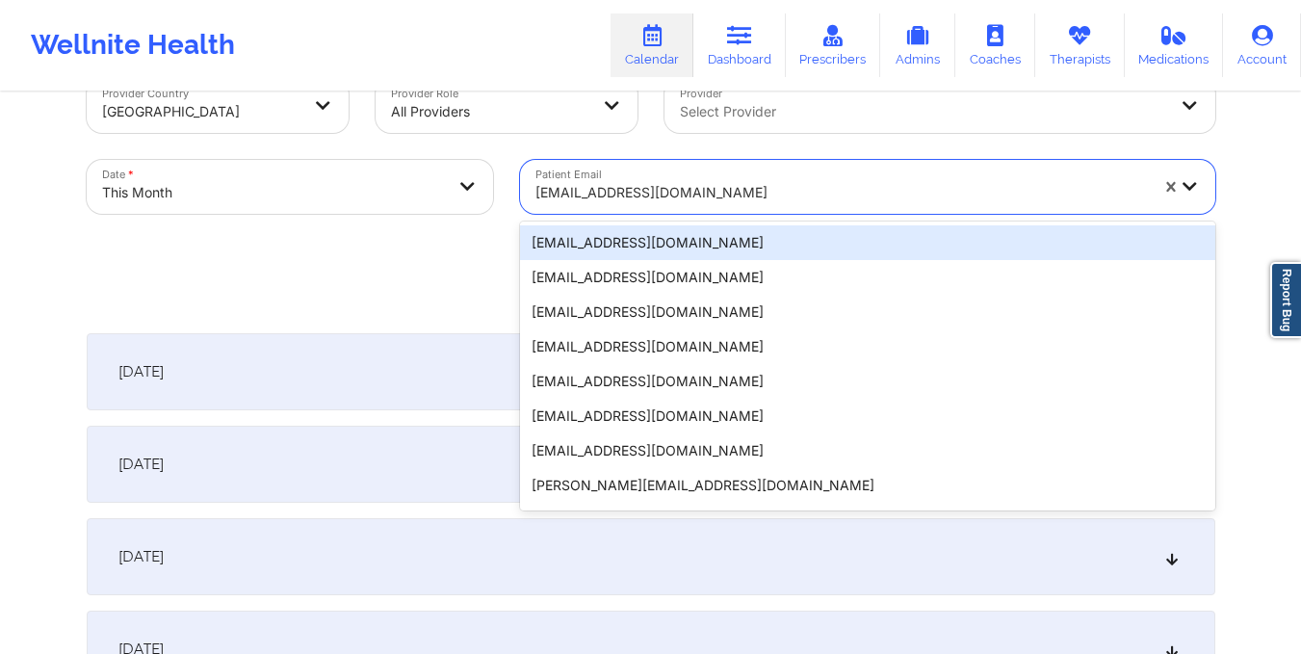
drag, startPoint x: 533, startPoint y: 187, endPoint x: 532, endPoint y: 161, distance: 26.0
click at [713, 161] on div "sonnyfaith@gmail.com" at bounding box center [835, 187] width 630 height 54
paste input "mahabirakash8@gmail.com"
type input "mahabirakash8@gmail.com"
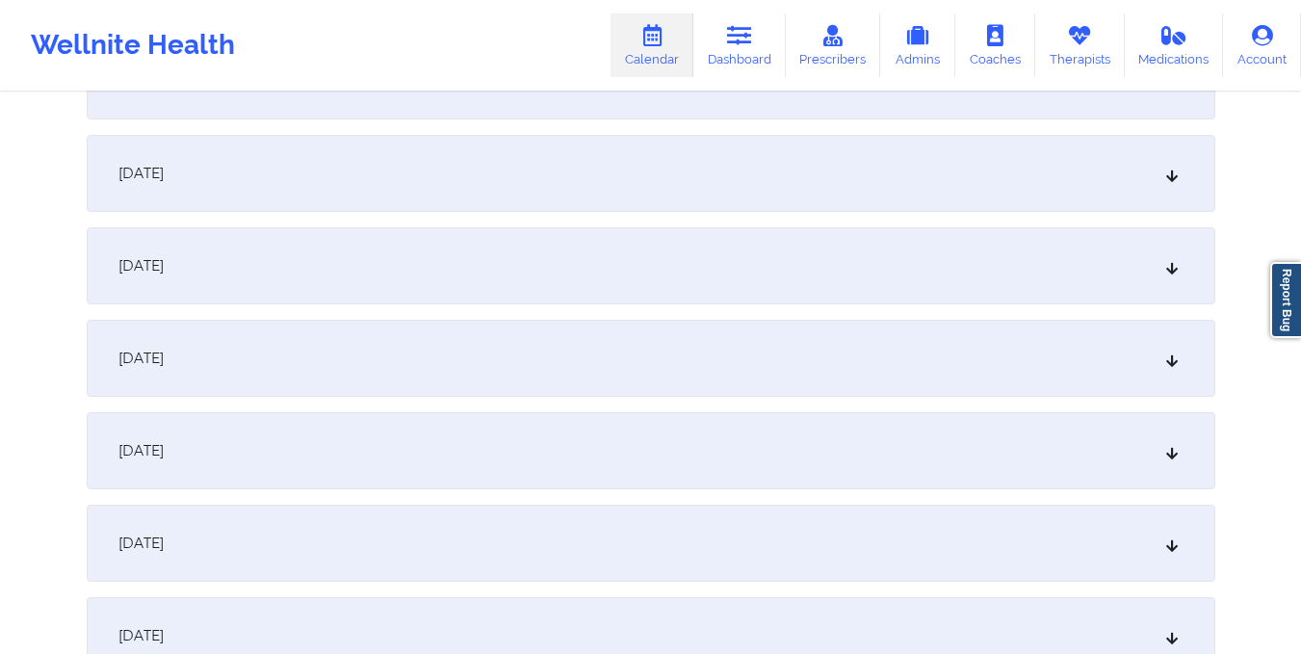
scroll to position [710, 0]
drag, startPoint x: 796, startPoint y: 457, endPoint x: 737, endPoint y: 412, distance: 74.9
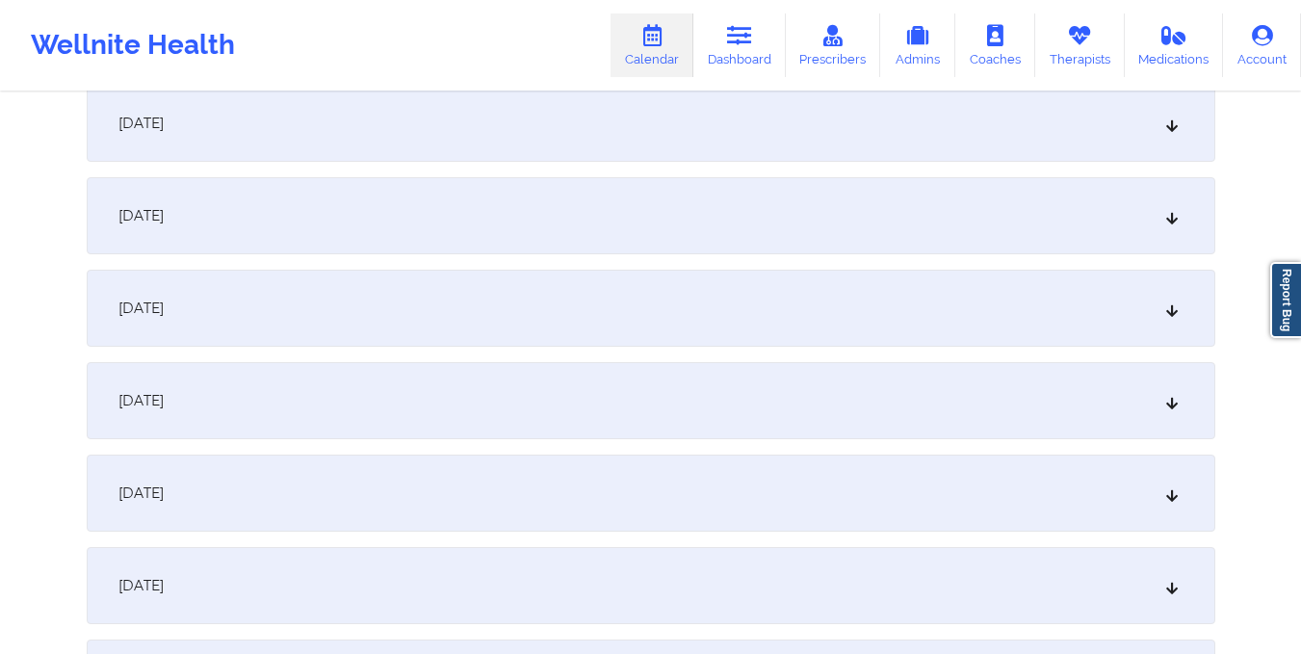
click at [664, 118] on div "October 16, 2025" at bounding box center [651, 123] width 1128 height 77
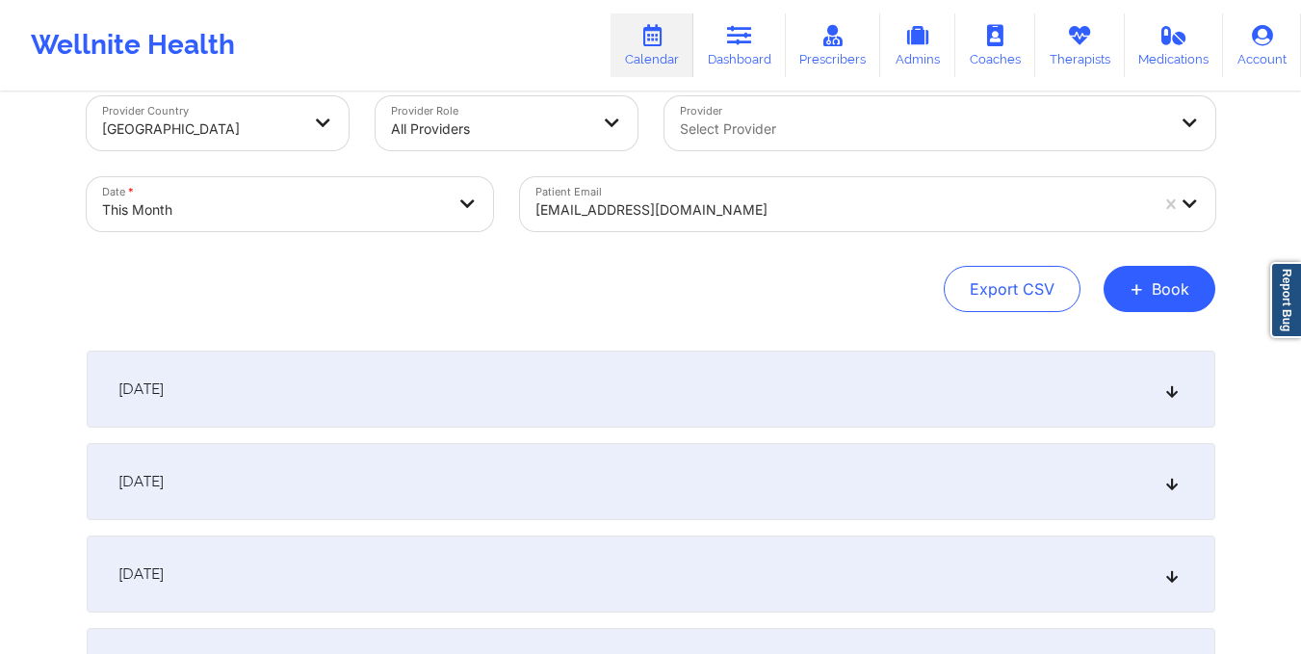
scroll to position [0, 0]
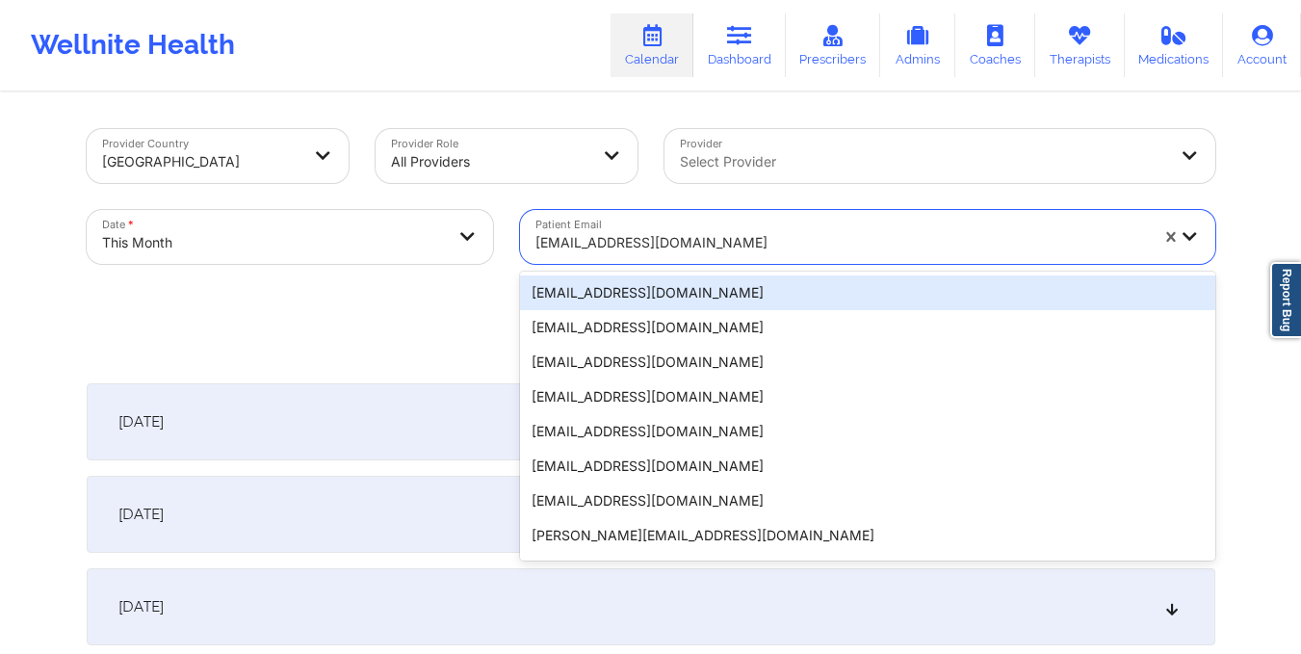
drag, startPoint x: 531, startPoint y: 243, endPoint x: 754, endPoint y: 238, distance: 223.4
click at [754, 238] on div "mahabirakash8@gmail.com" at bounding box center [835, 237] width 630 height 54
paste input "pfeffer.oliver@gmail.com"
type input "pfeffer.oliver@gmail.com"
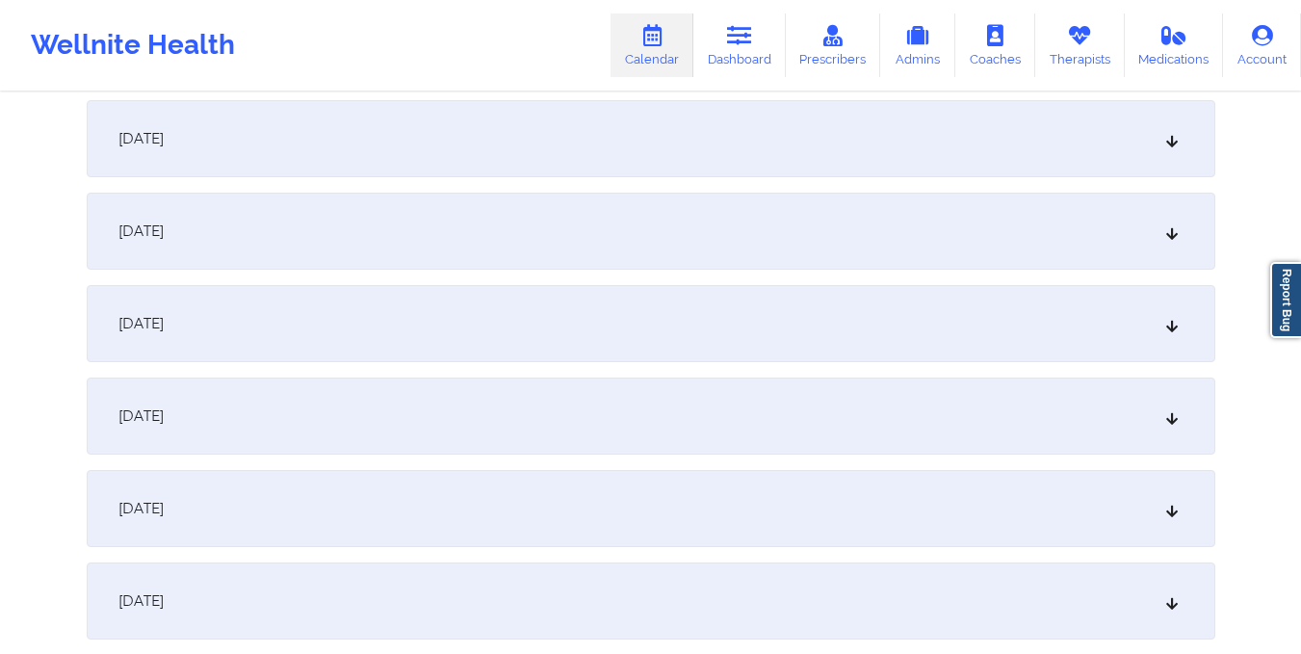
scroll to position [1581, 0]
click at [754, 238] on div "October 16, 2025" at bounding box center [651, 227] width 1128 height 77
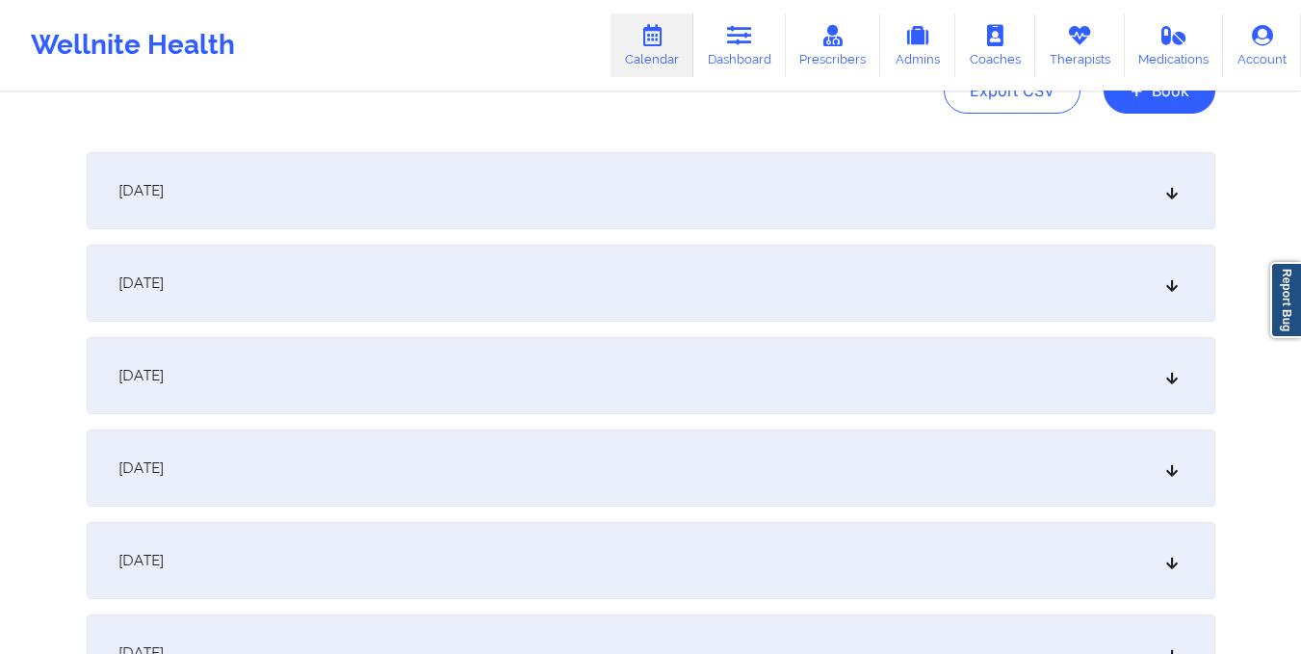
scroll to position [0, 0]
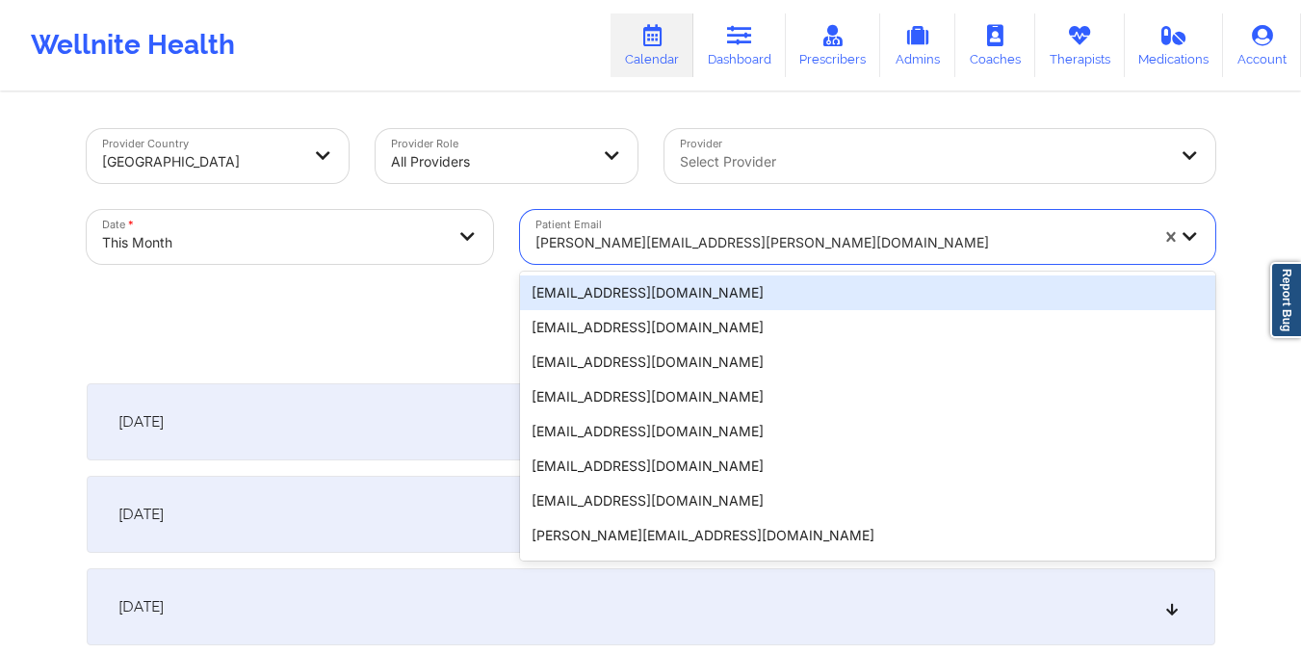
drag, startPoint x: 531, startPoint y: 243, endPoint x: 698, endPoint y: 242, distance: 166.6
click at [698, 242] on div "pfeffer.oliver@gmail.com" at bounding box center [835, 237] width 630 height 54
paste input "tzammy@yahoo.com"
type input "tzammy@yahoo.com"
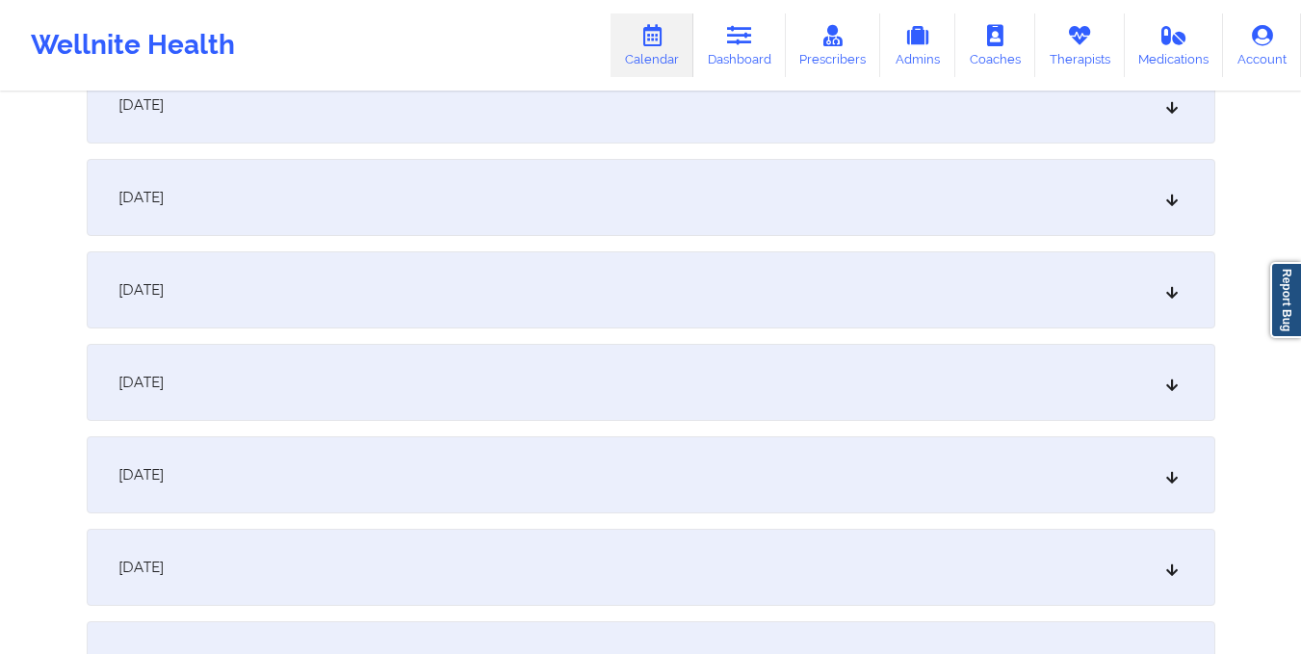
scroll to position [1435, 0]
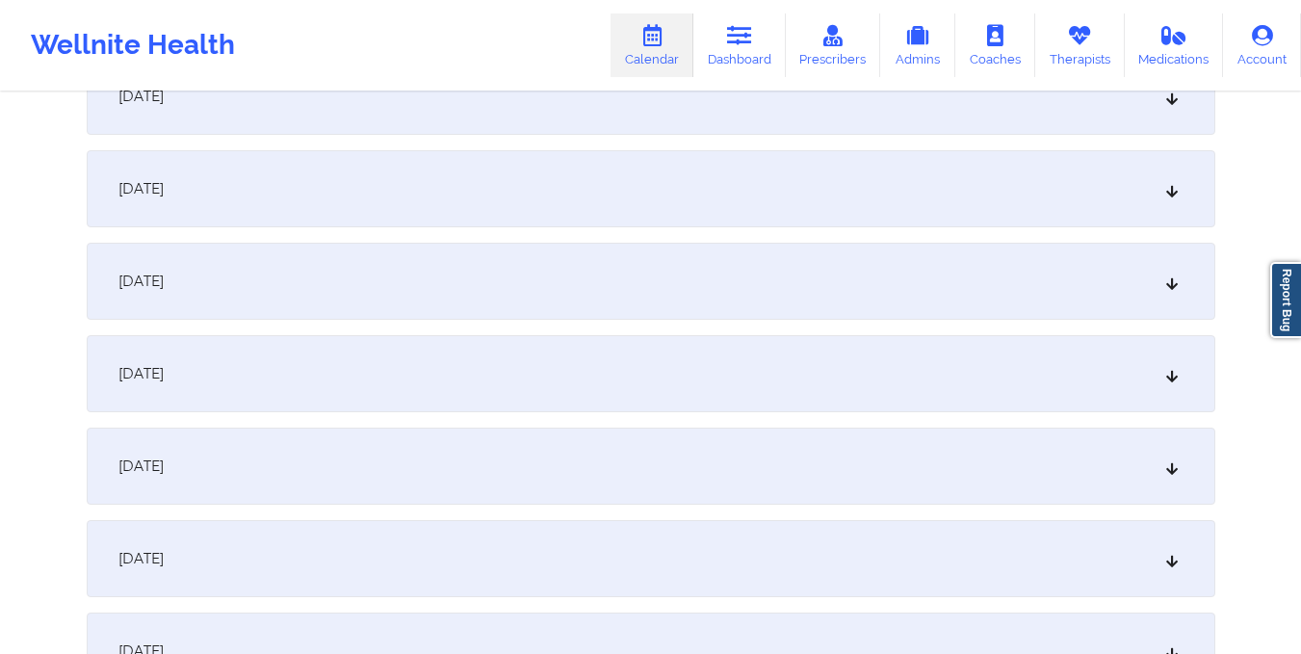
click at [680, 359] on div "October 16, 2025" at bounding box center [651, 373] width 1128 height 77
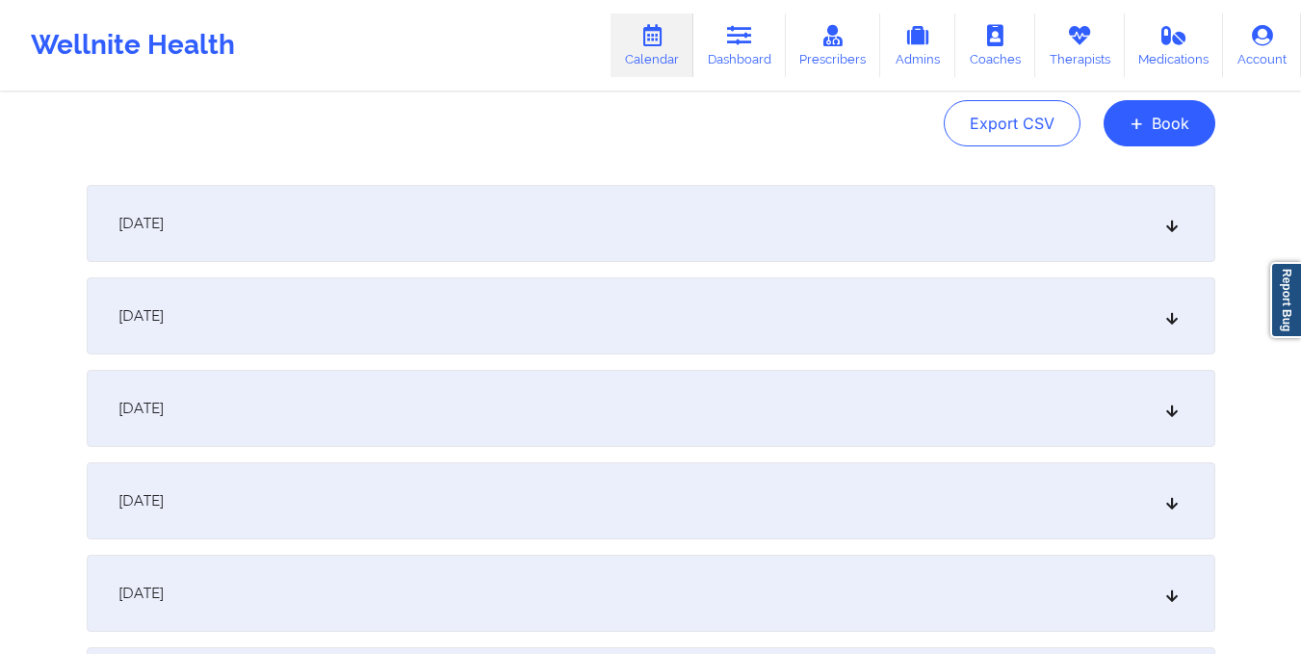
scroll to position [0, 0]
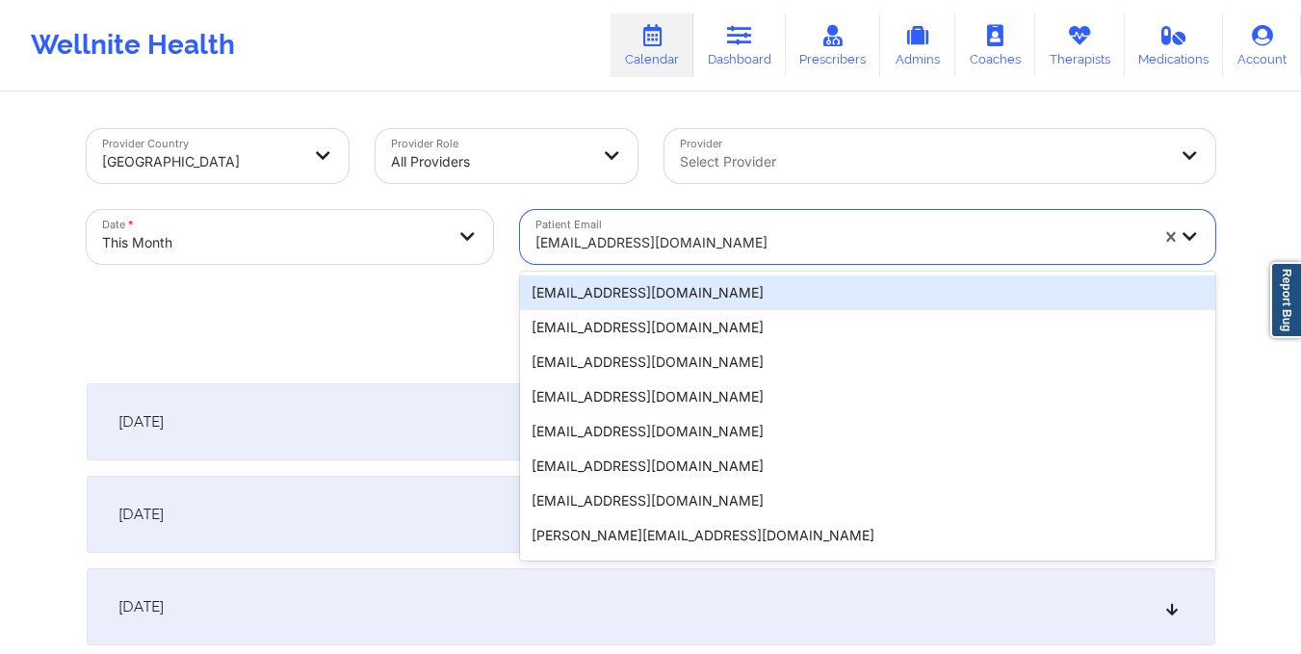
drag, startPoint x: 532, startPoint y: 247, endPoint x: 715, endPoint y: 246, distance: 182.9
click at [715, 246] on div "tzammy@yahoo.com" at bounding box center [835, 237] width 630 height 54
paste input "candacegeorge87@gmail.com"
type input "candacegeorge87@gmail.com"
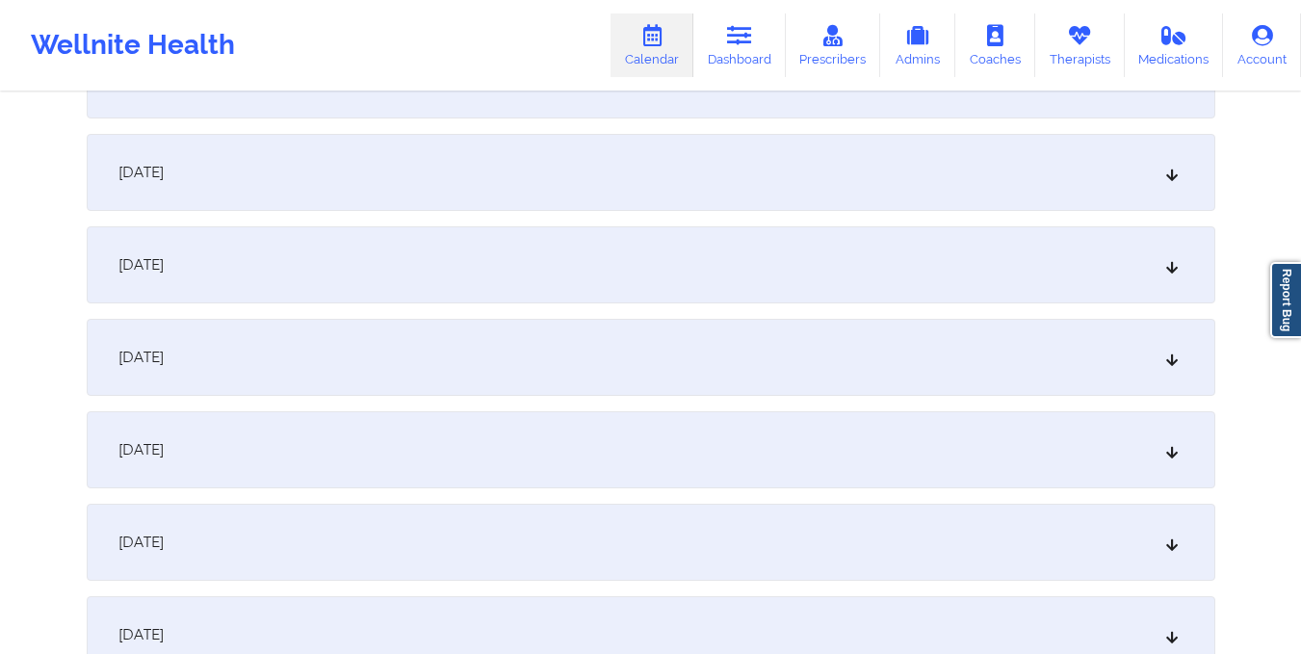
scroll to position [1359, 0]
click at [697, 429] on div "October 16, 2025" at bounding box center [651, 448] width 1128 height 77
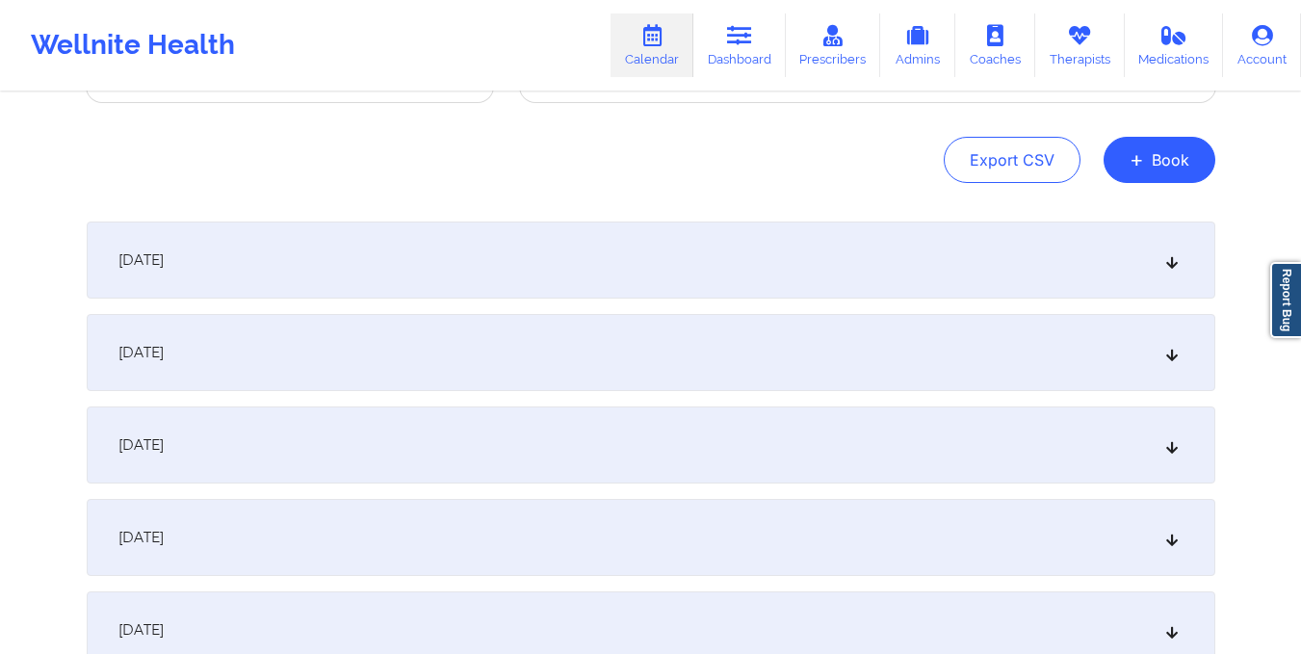
scroll to position [4, 0]
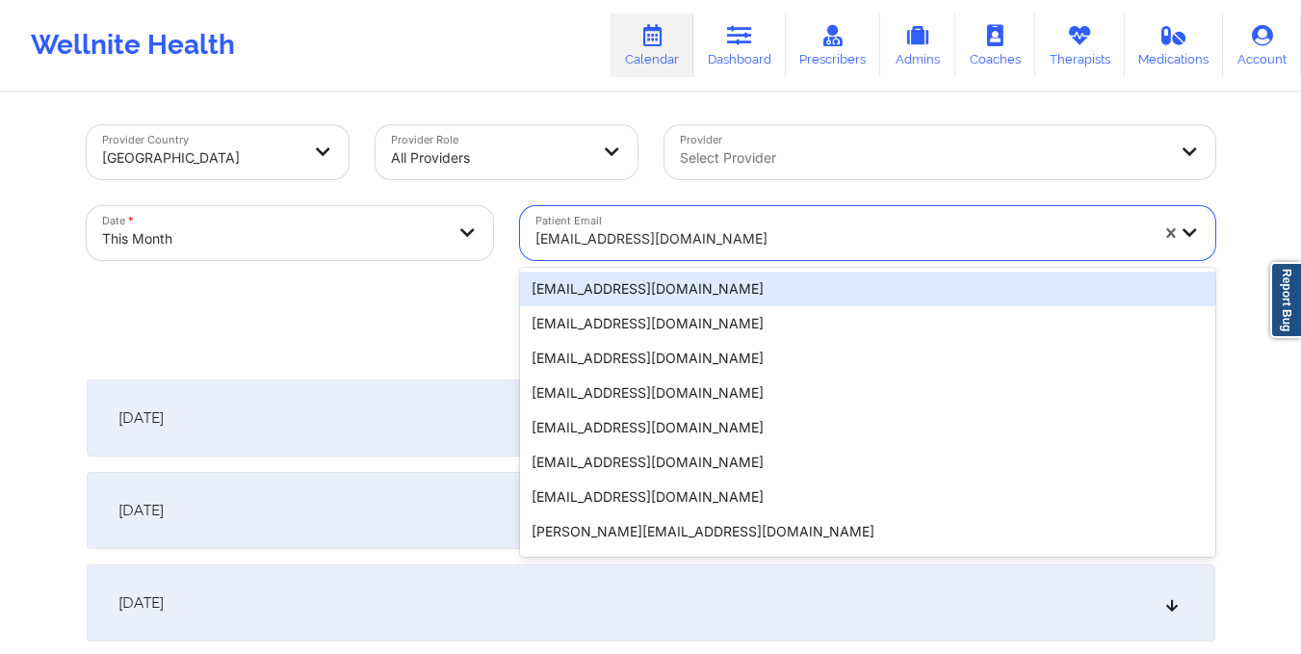
drag, startPoint x: 535, startPoint y: 233, endPoint x: 768, endPoint y: 246, distance: 233.4
click at [768, 246] on div at bounding box center [841, 238] width 612 height 23
paste input "tammy.munoz@live.com"
type input "tammy.munoz@live.com"
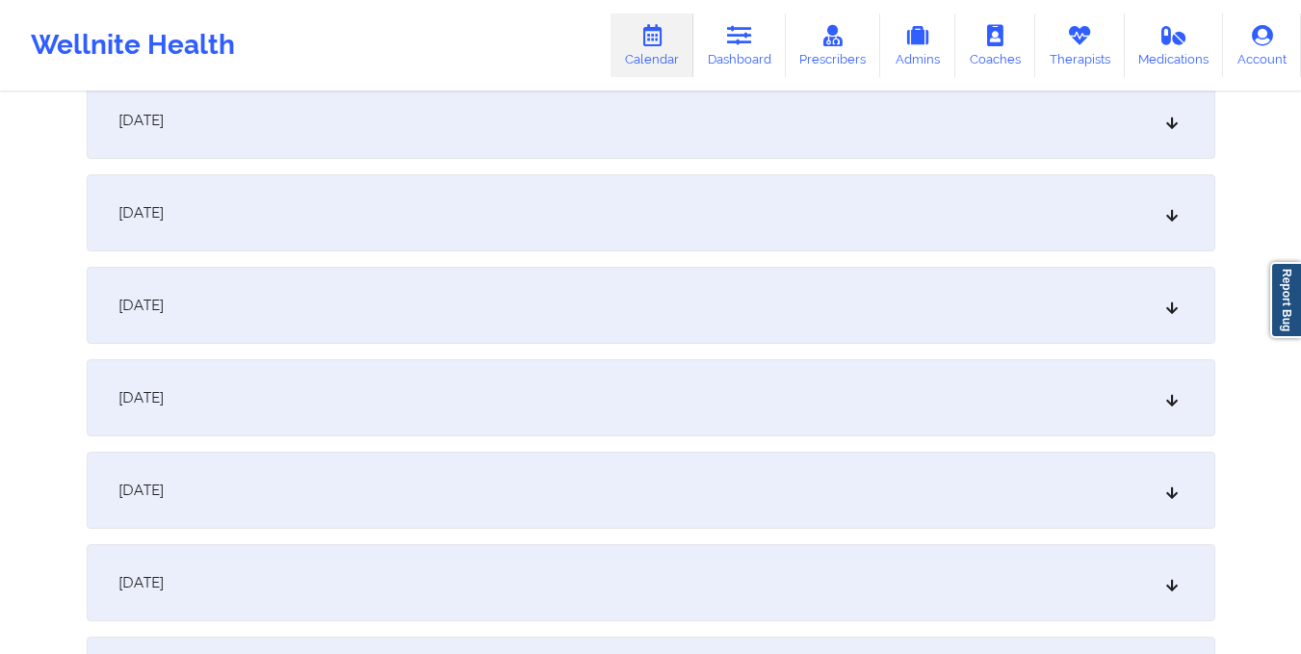
scroll to position [1233, 0]
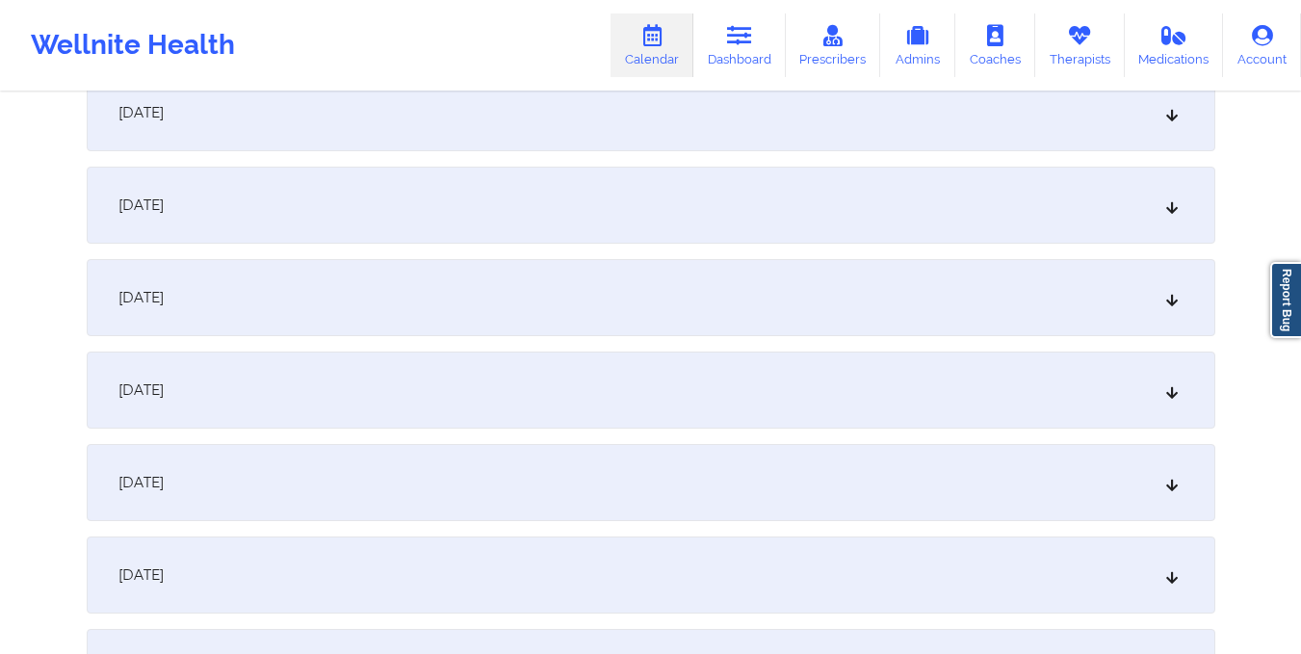
click at [696, 566] on div "October 16, 2025" at bounding box center [651, 574] width 1128 height 77
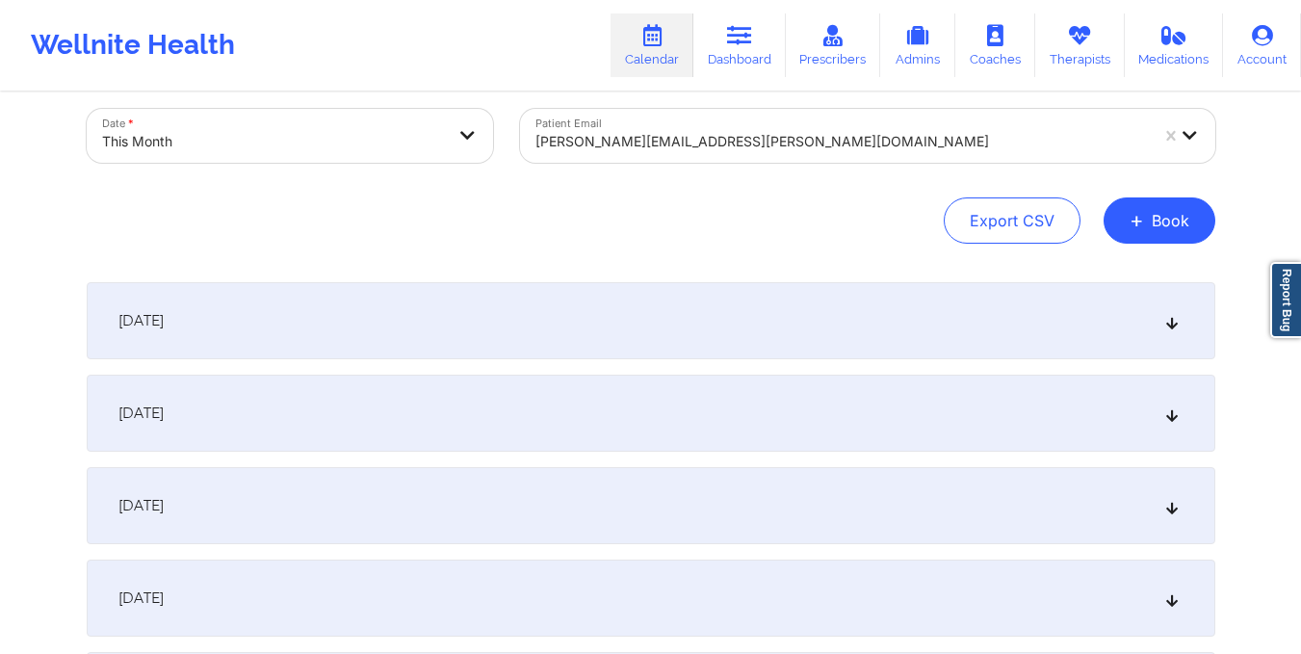
scroll to position [0, 0]
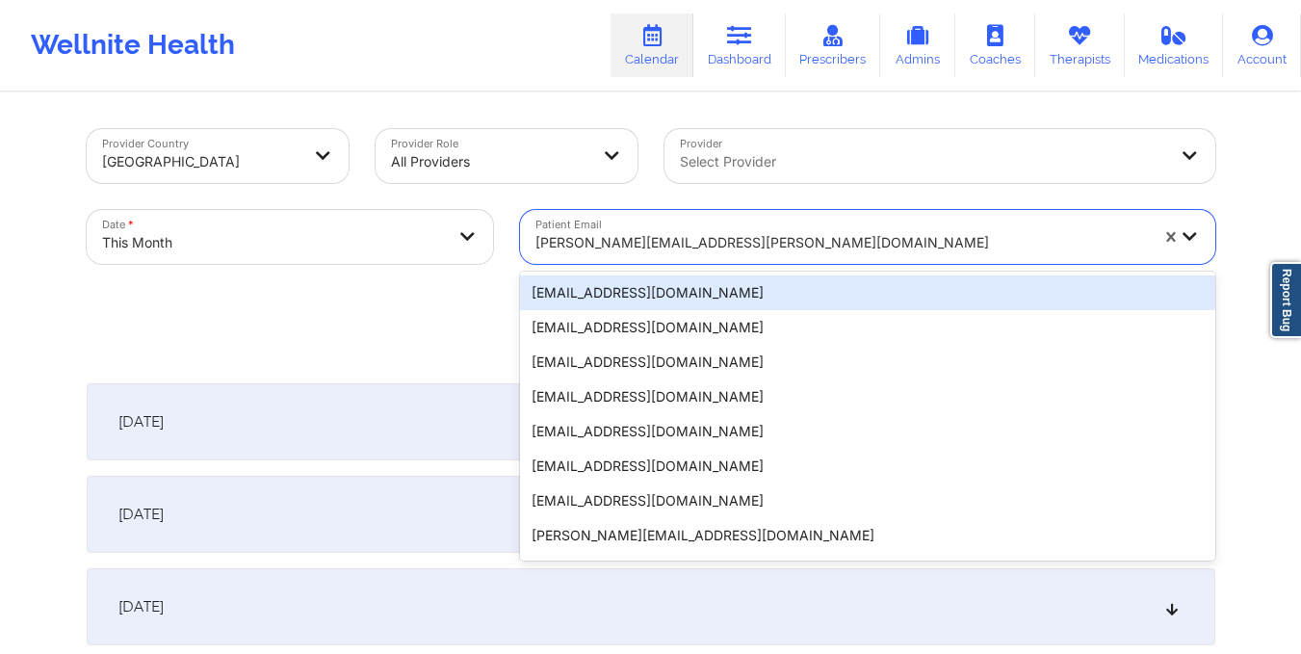
drag, startPoint x: 531, startPoint y: 236, endPoint x: 712, endPoint y: 243, distance: 182.1
click at [712, 243] on div "tammy.munoz@live.com" at bounding box center [835, 237] width 630 height 54
paste input "glowsfl@aol.com"
type input "glowsfl@aol.com"
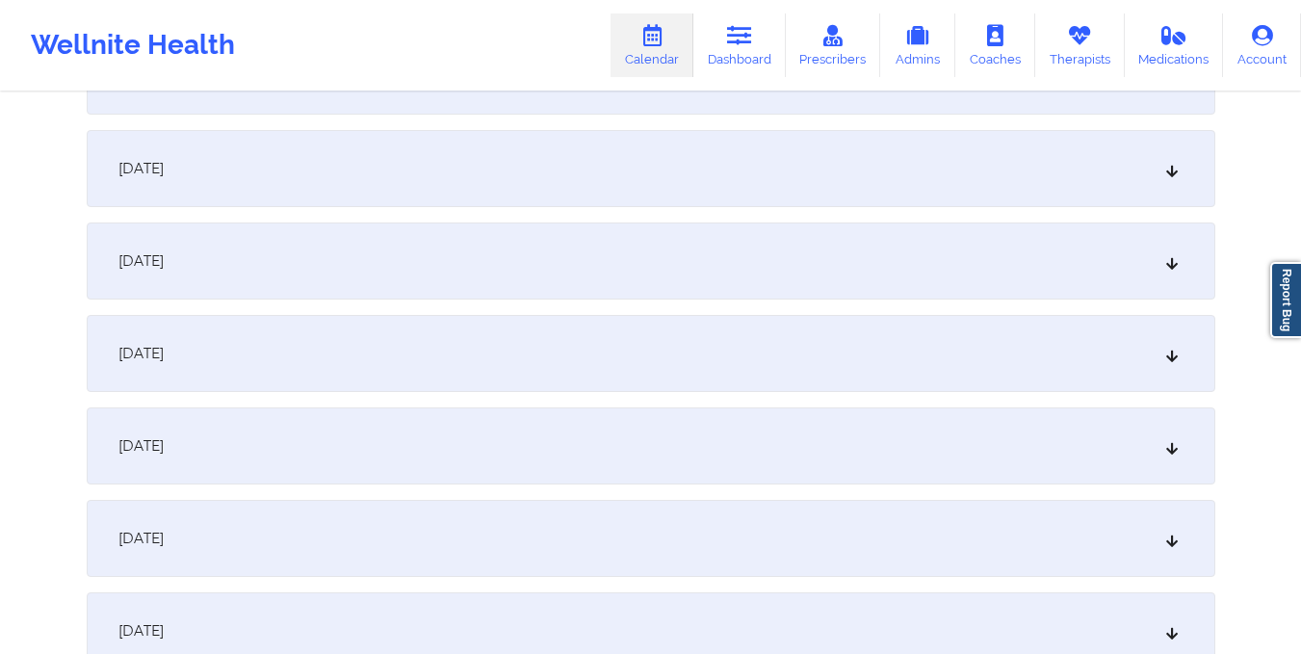
scroll to position [1531, 0]
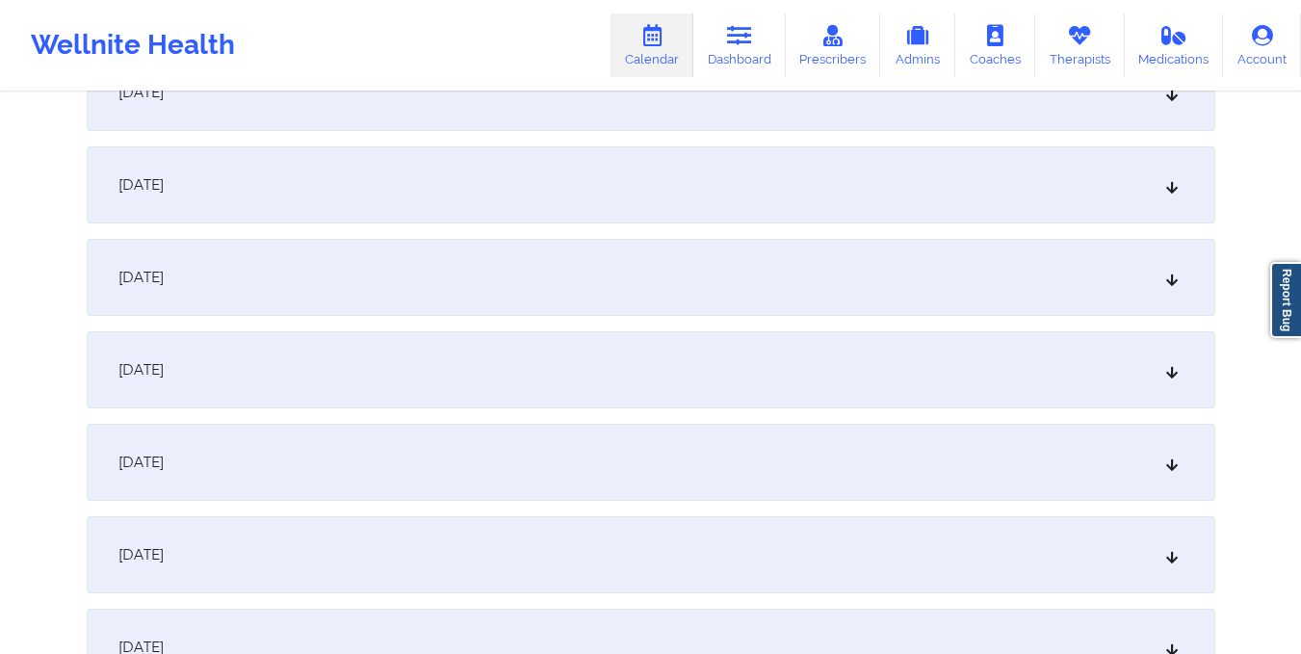
click at [702, 221] on div "October 15, 2025" at bounding box center [651, 184] width 1128 height 77
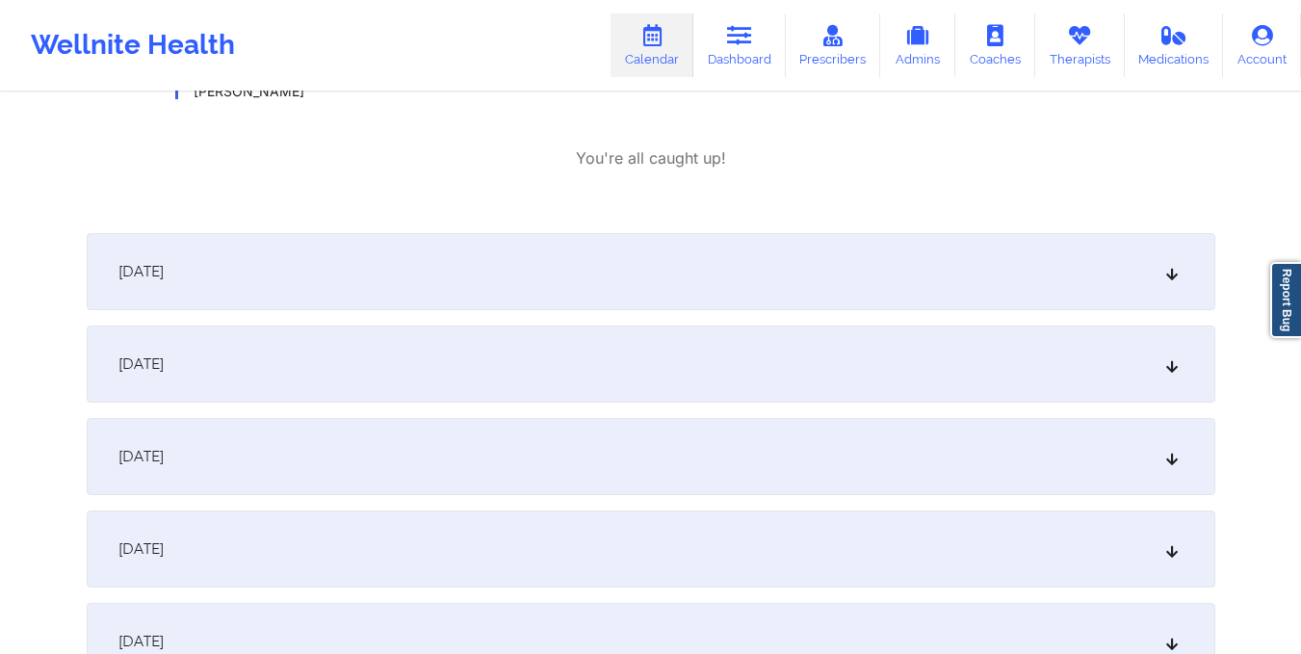
scroll to position [1937, 0]
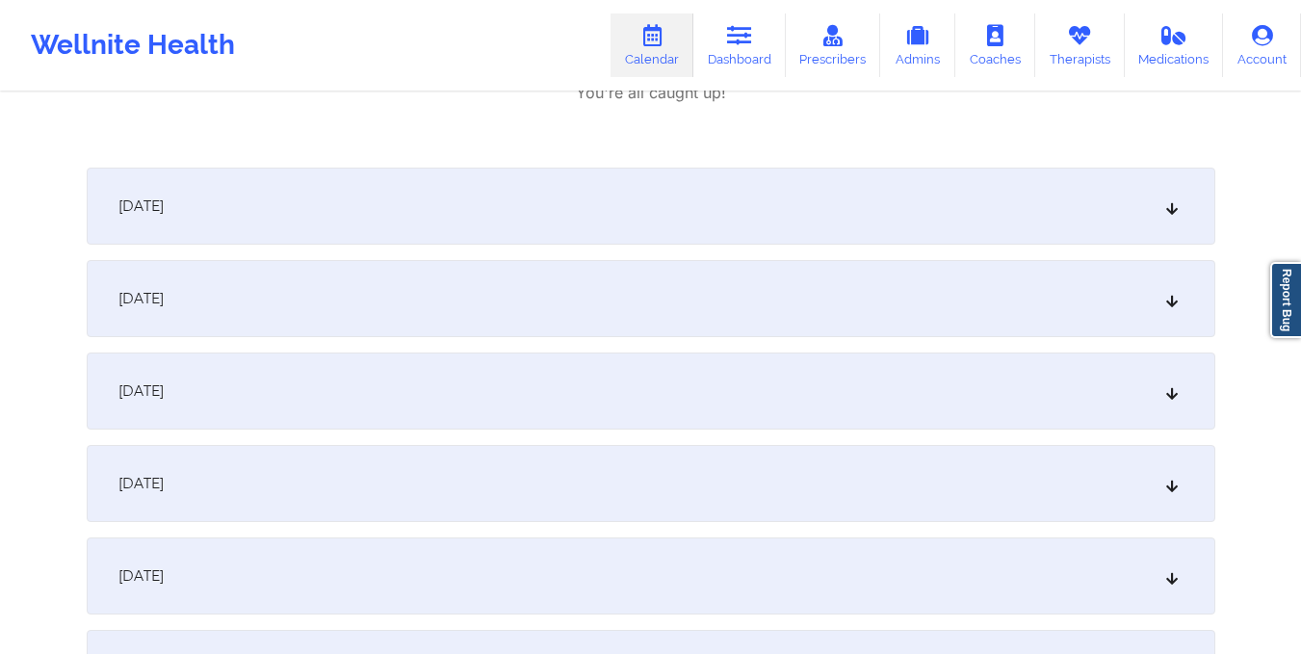
click at [442, 216] on div "October 16, 2025" at bounding box center [651, 206] width 1128 height 77
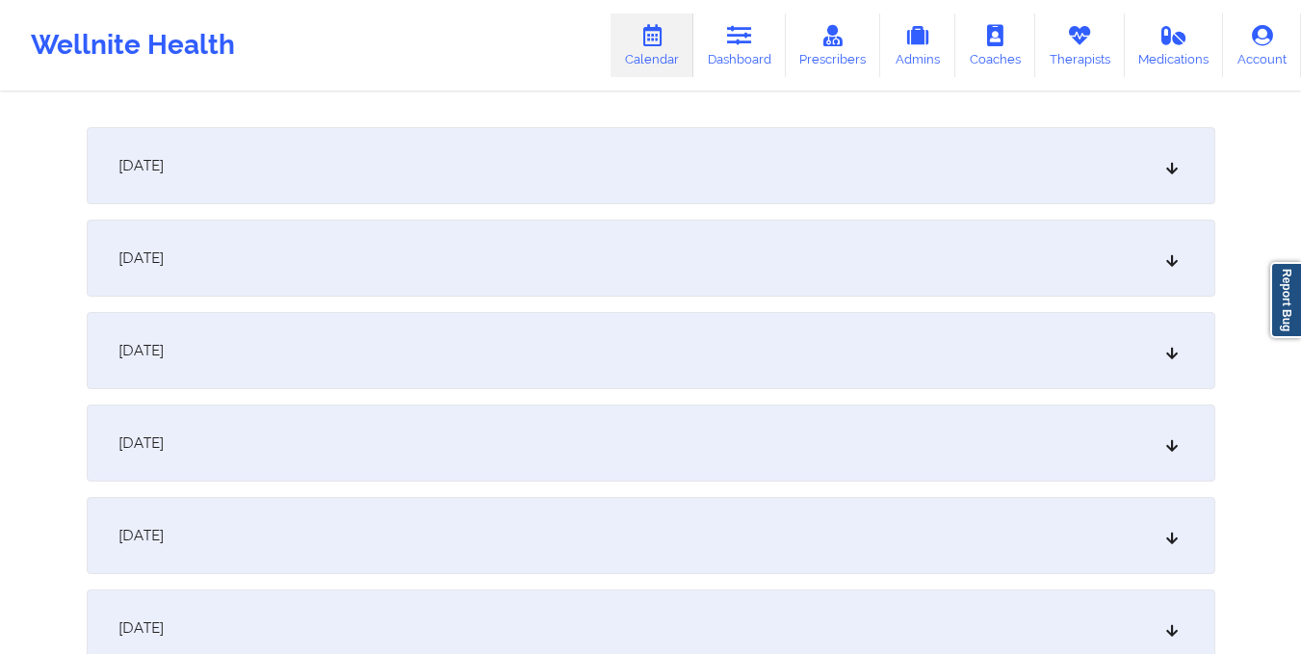
scroll to position [0, 0]
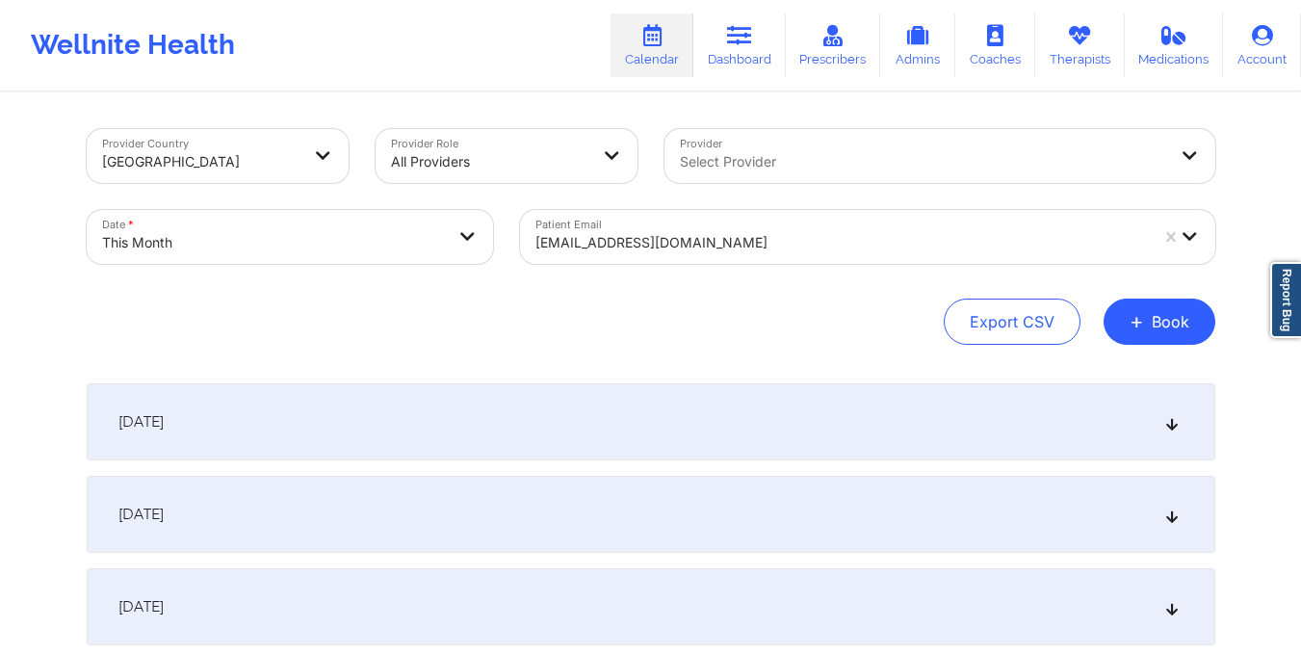
drag, startPoint x: 532, startPoint y: 246, endPoint x: 667, endPoint y: 267, distance: 136.4
click at [667, 267] on div "Patient Email glowsfl@aol.com" at bounding box center [867, 236] width 722 height 81
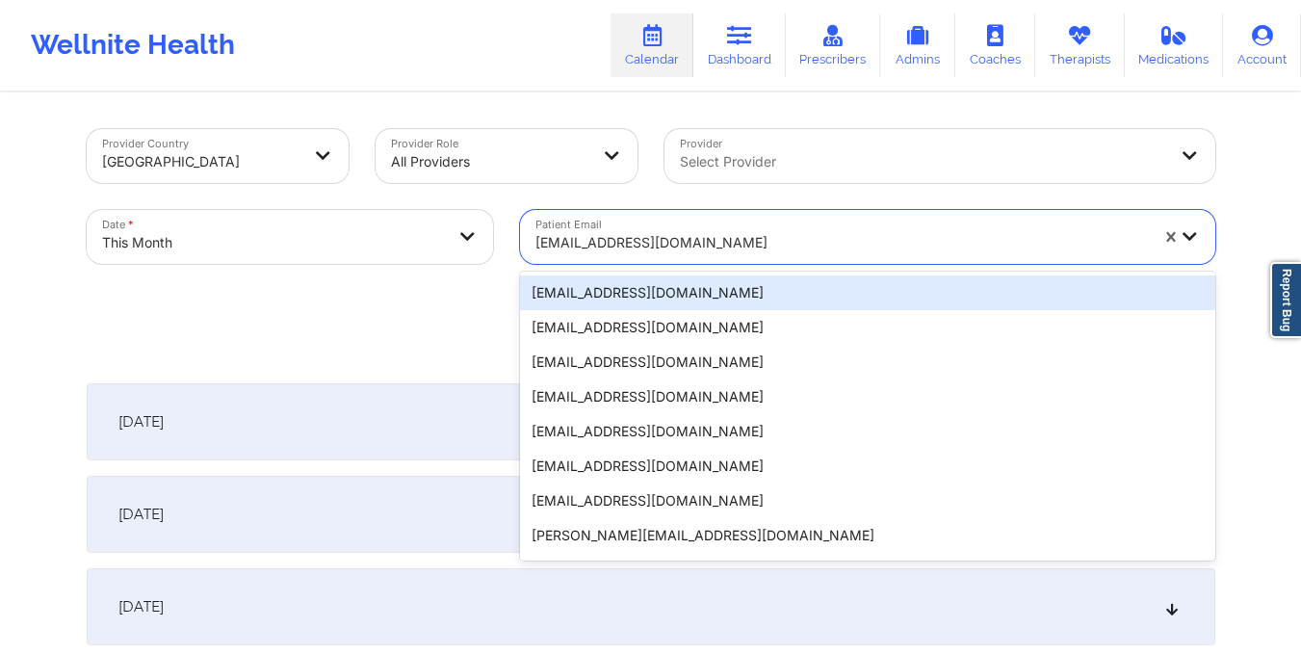
paste input "dspinzola@gmail.com"
type input "dspinzola@gmail.com"
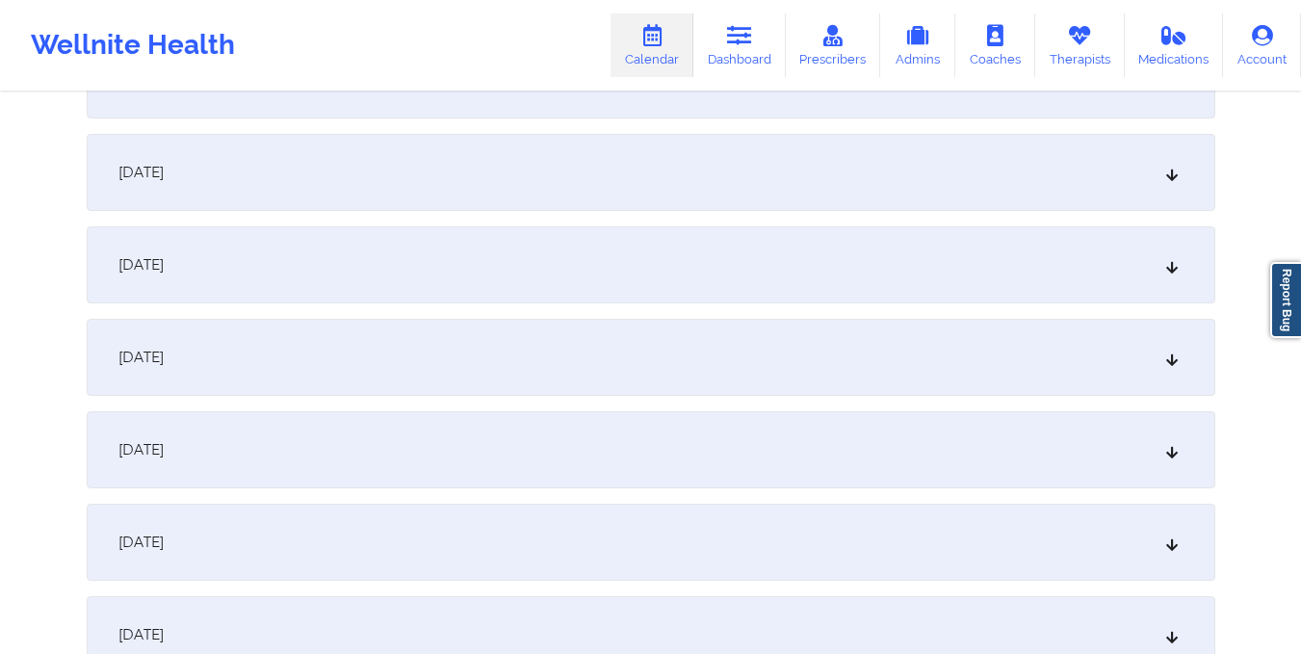
scroll to position [1262, 0]
click at [650, 527] on div "October 16, 2025" at bounding box center [651, 545] width 1128 height 77
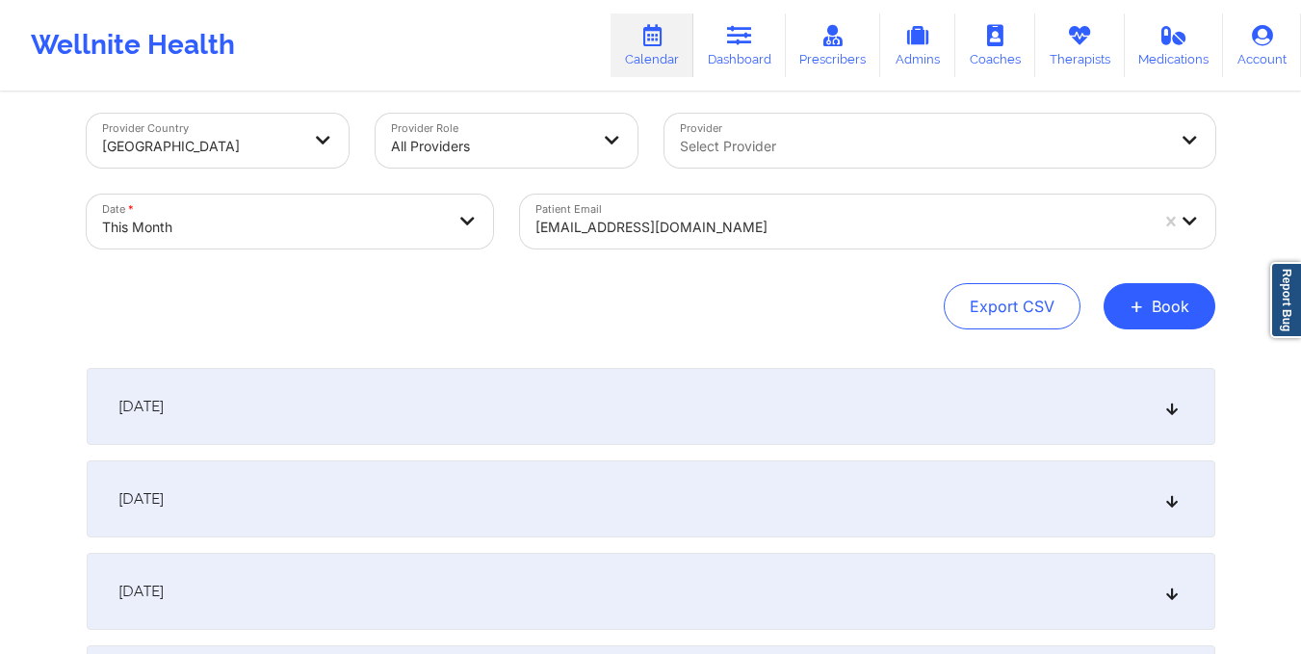
scroll to position [0, 0]
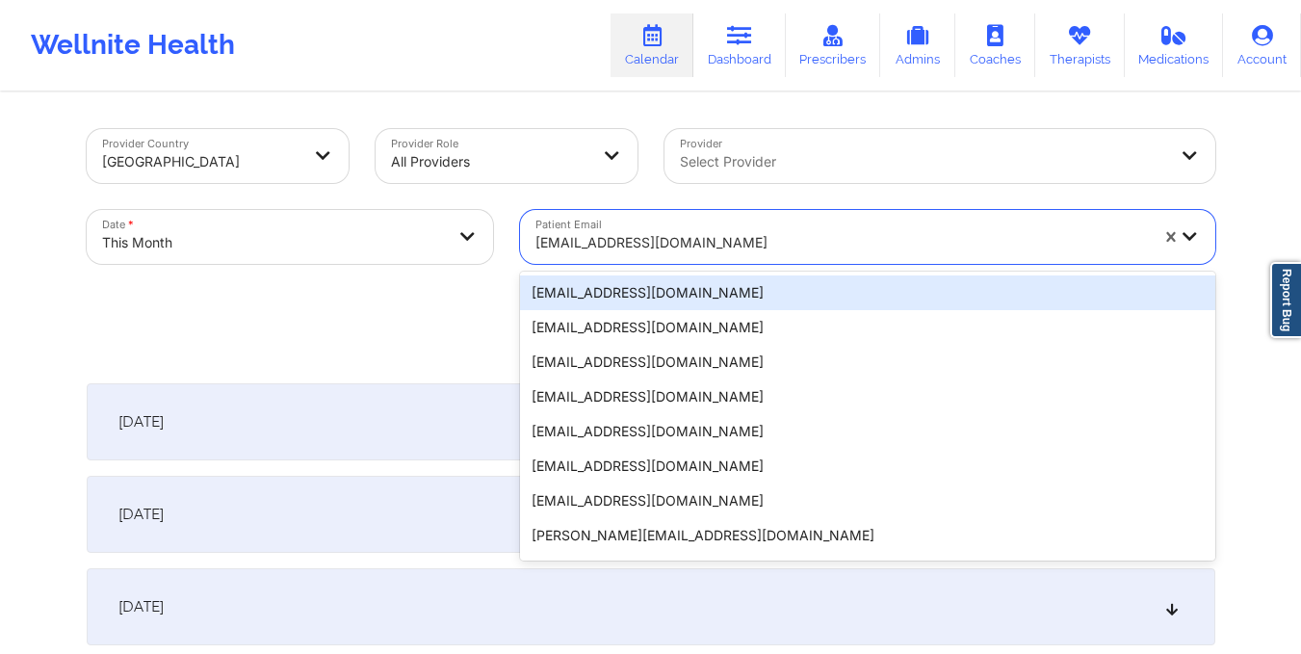
drag, startPoint x: 527, startPoint y: 240, endPoint x: 733, endPoint y: 237, distance: 206.1
click at [733, 237] on div "dspinzola@gmail.com" at bounding box center [835, 237] width 630 height 54
paste
type input "kiarahl@me.com"
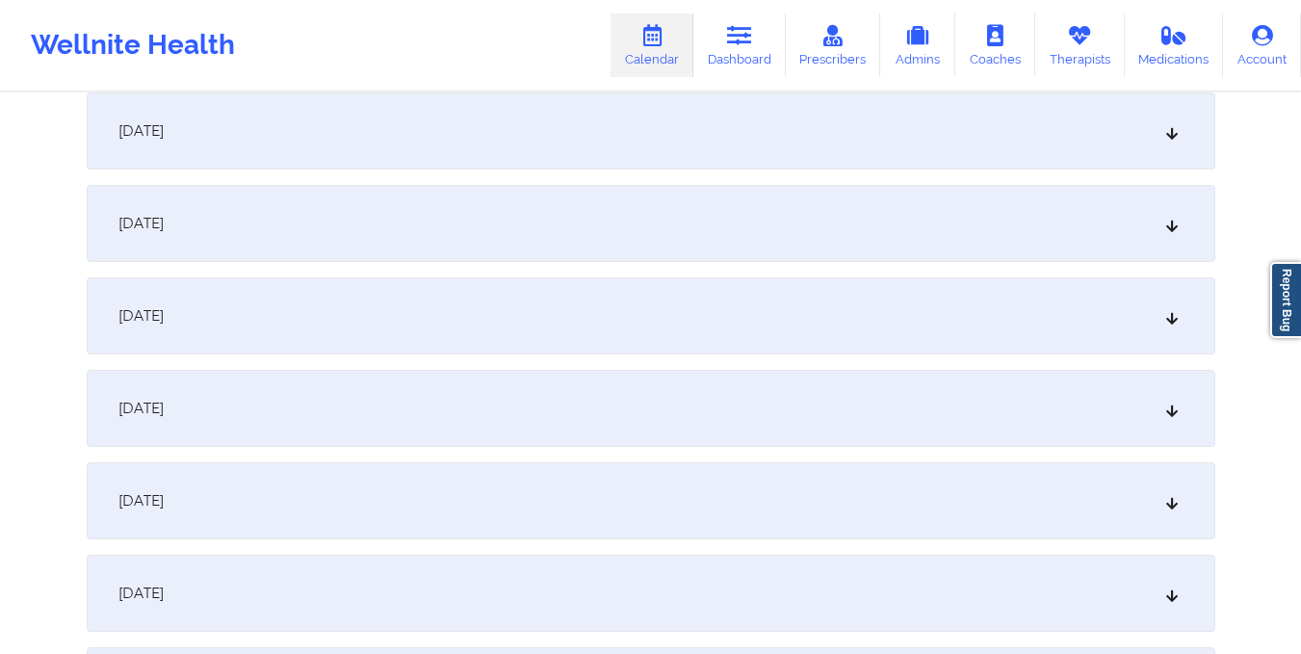
scroll to position [1493, 0]
click at [737, 210] on div "October 15, 2025" at bounding box center [651, 222] width 1128 height 77
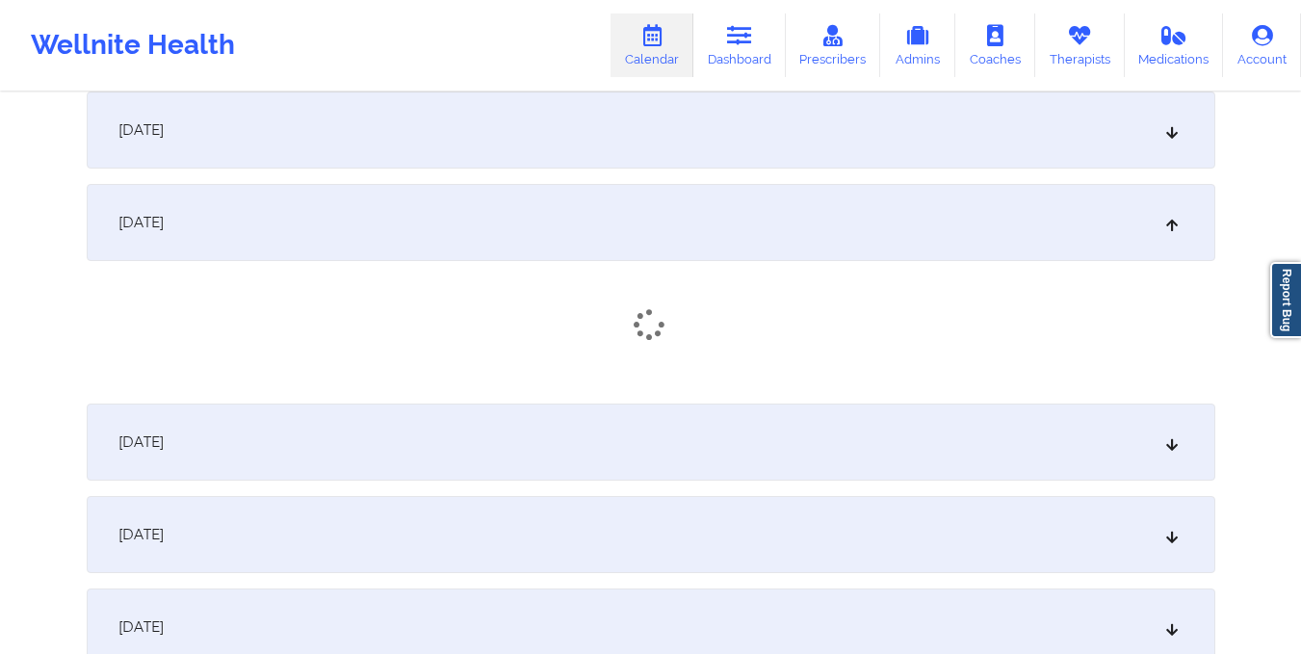
click at [726, 443] on div "October 16, 2025" at bounding box center [651, 441] width 1128 height 77
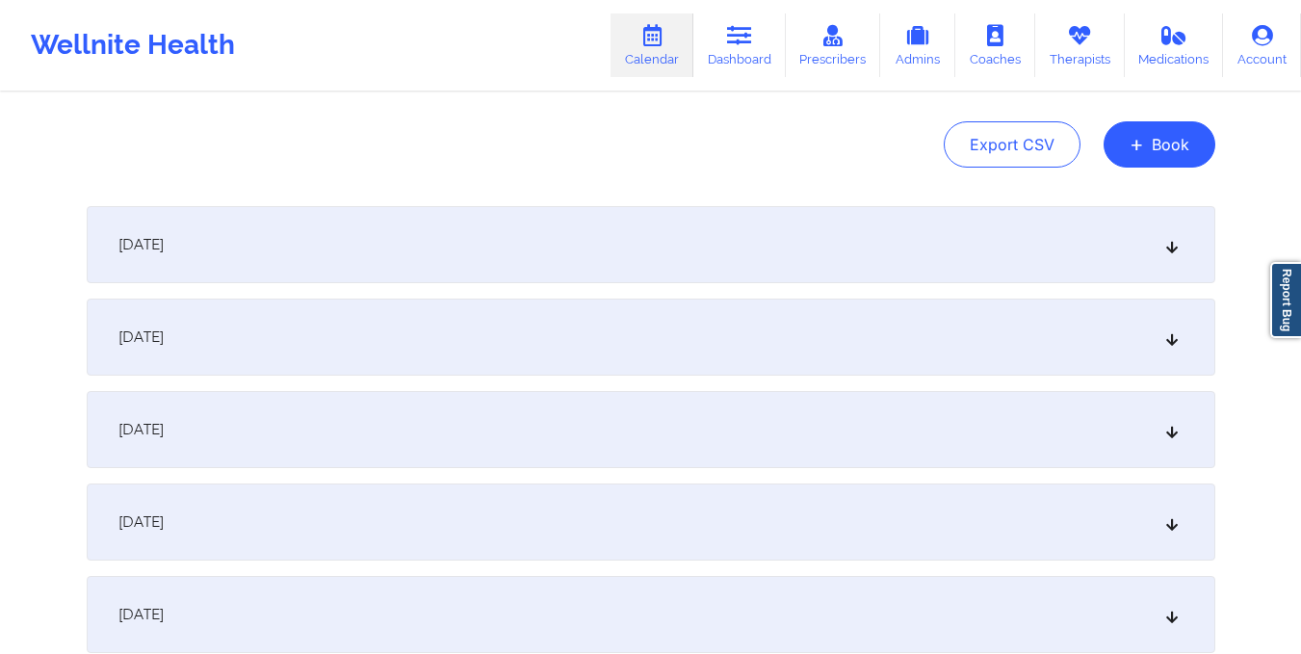
scroll to position [0, 0]
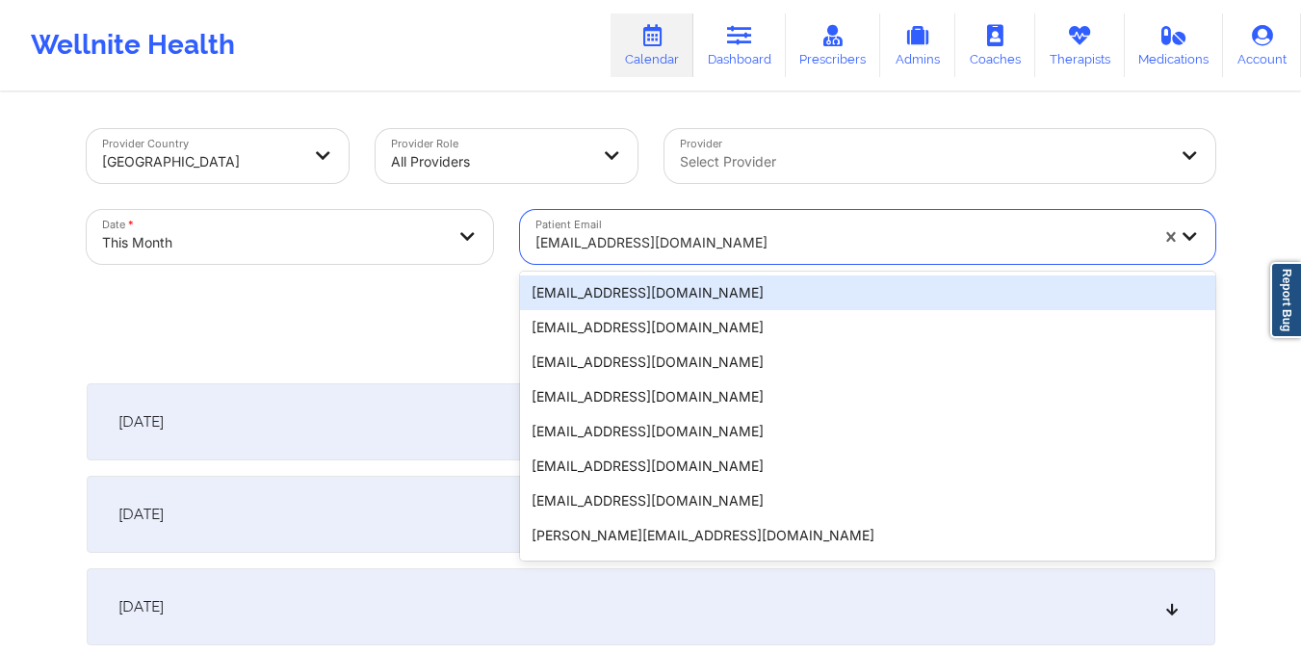
drag, startPoint x: 536, startPoint y: 239, endPoint x: 685, endPoint y: 231, distance: 148.5
click at [685, 231] on div at bounding box center [841, 242] width 612 height 23
type input "bbsanders1994@gmail.com"
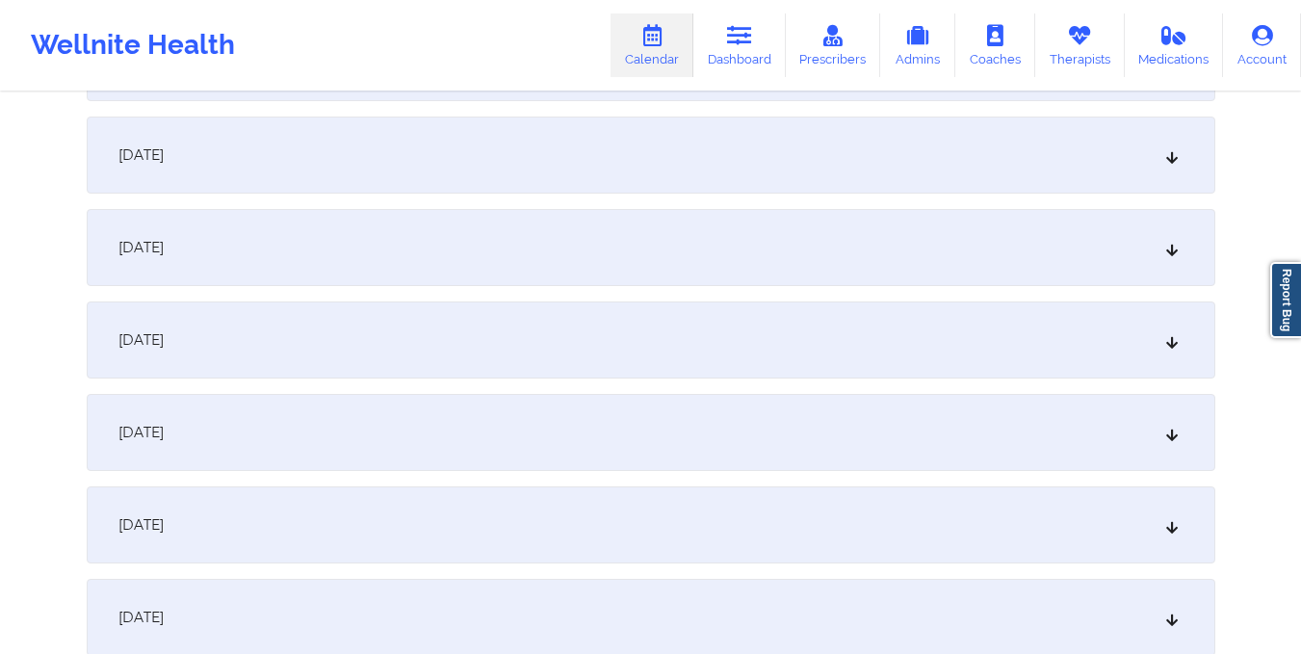
scroll to position [1284, 0]
click at [857, 505] on div "October 16, 2025" at bounding box center [651, 523] width 1128 height 77
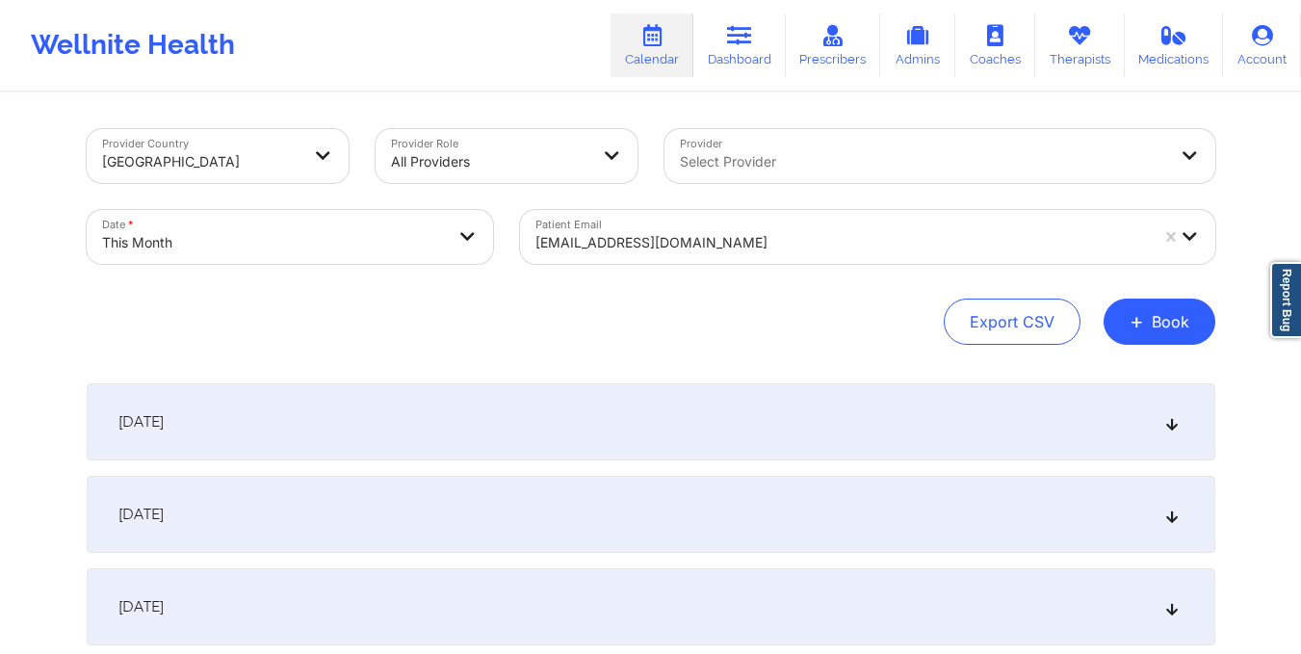
scroll to position [1, 0]
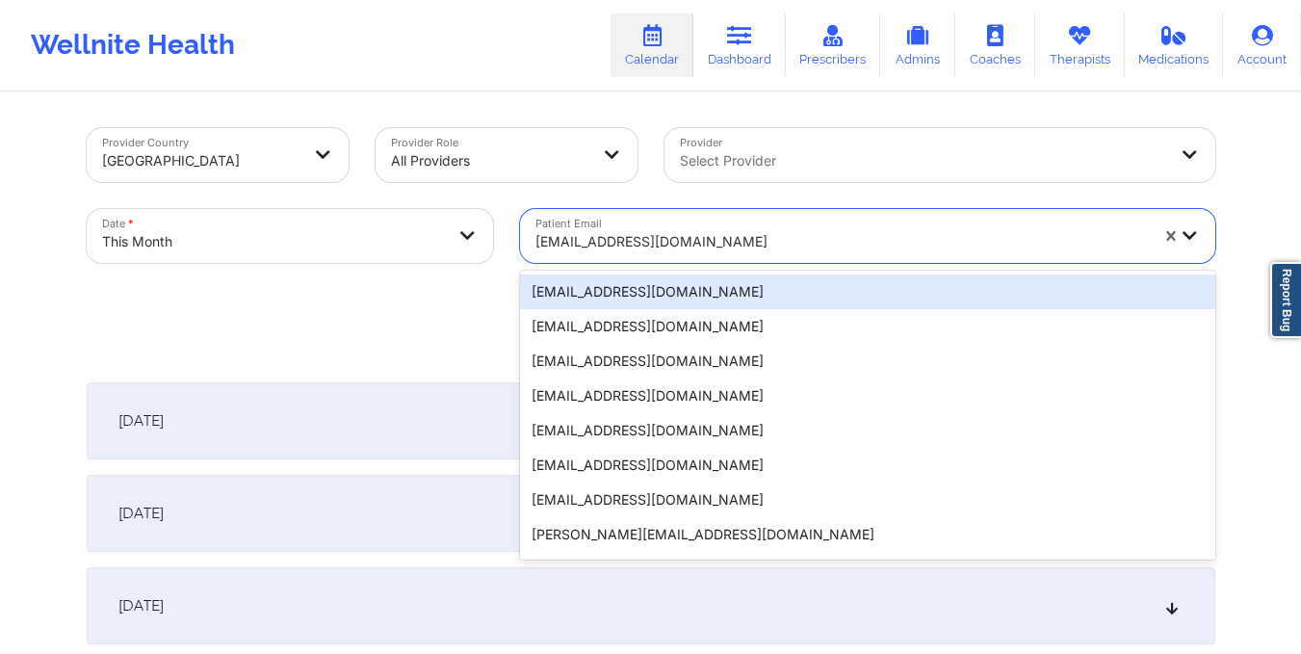
drag, startPoint x: 531, startPoint y: 245, endPoint x: 745, endPoint y: 234, distance: 215.0
click at [745, 234] on div "bbsanders1994@gmail.com" at bounding box center [835, 236] width 630 height 54
type input "karina17lea@gmail.com"
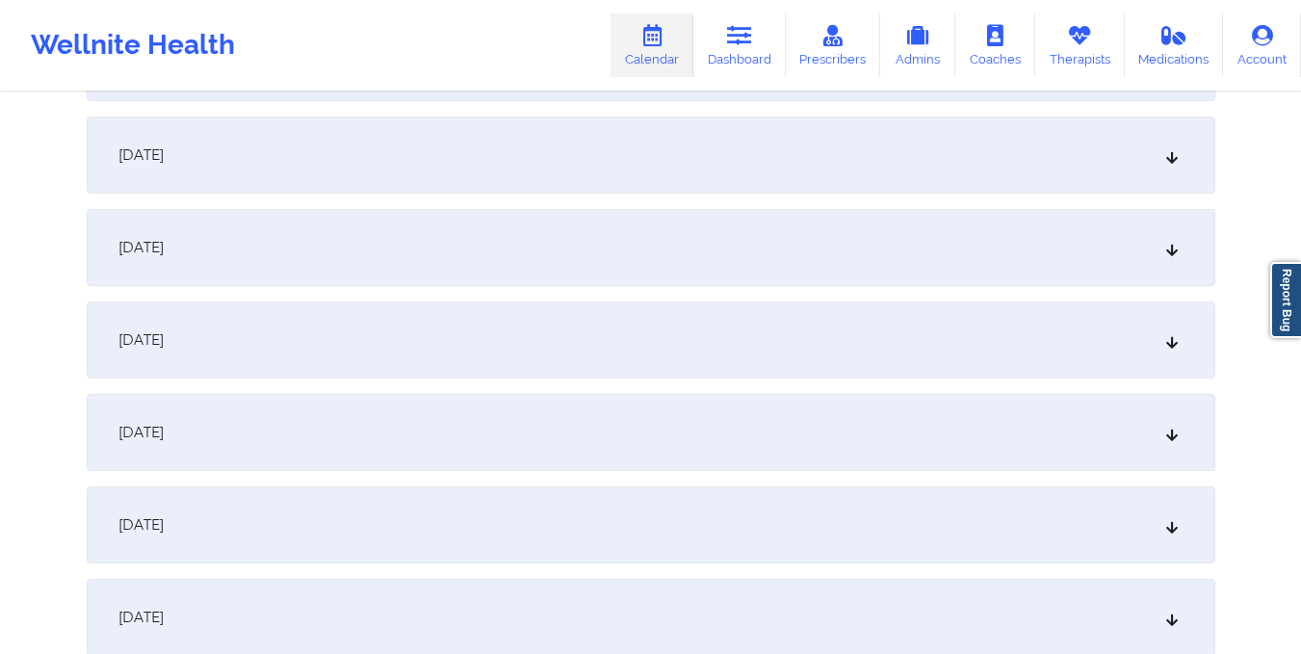
scroll to position [1562, 0]
click at [655, 228] on div "October 16, 2025" at bounding box center [651, 246] width 1128 height 77
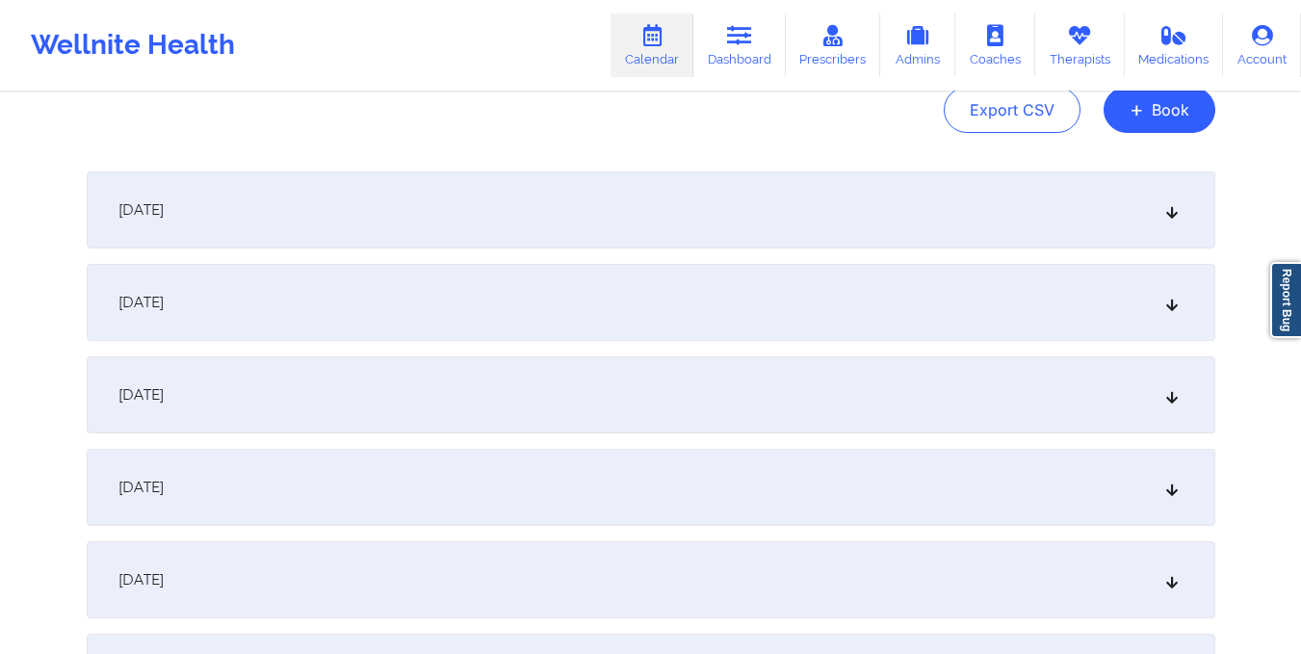
scroll to position [0, 0]
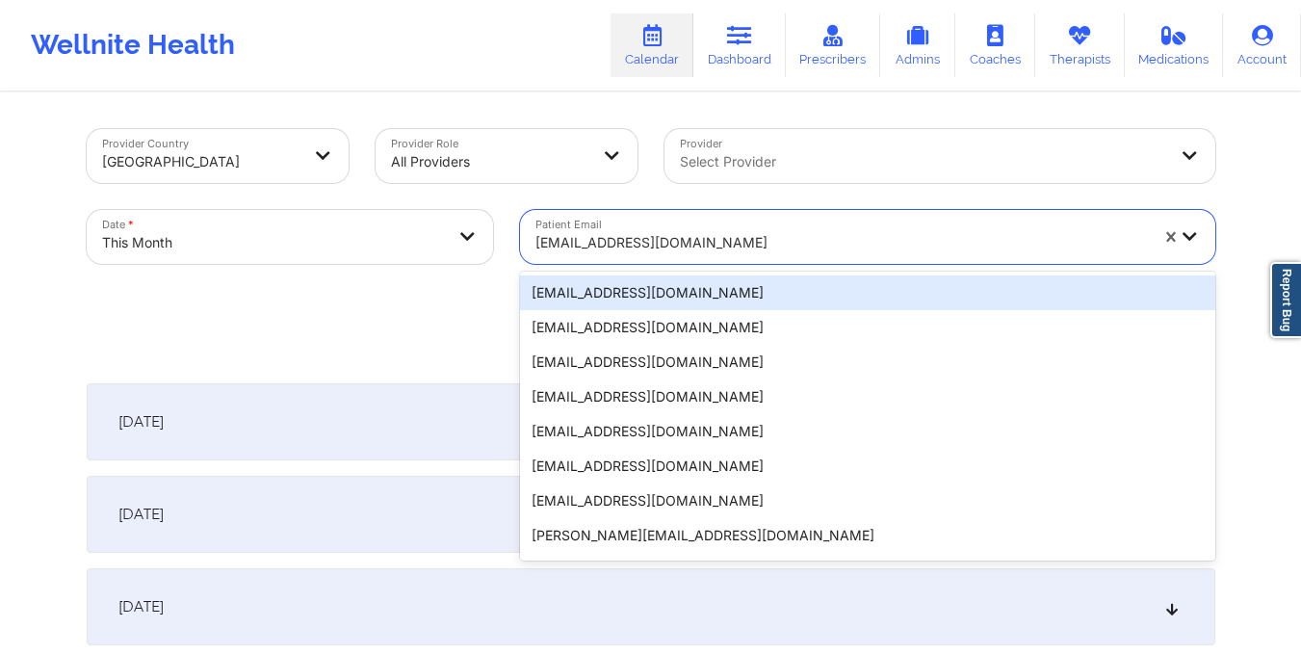
drag, startPoint x: 532, startPoint y: 240, endPoint x: 700, endPoint y: 252, distance: 168.0
click at [700, 252] on div "karina17lea@gmail.com" at bounding box center [835, 237] width 630 height 54
type input "springfield.cj@gmail.com"
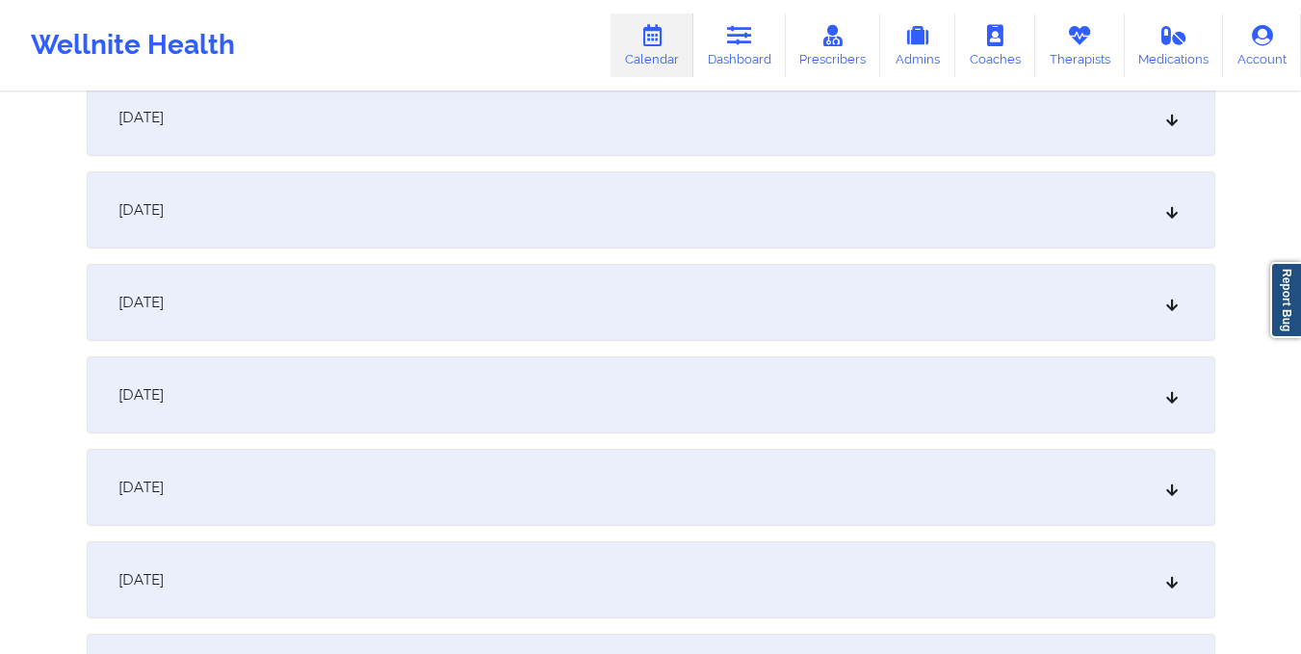
scroll to position [1616, 0]
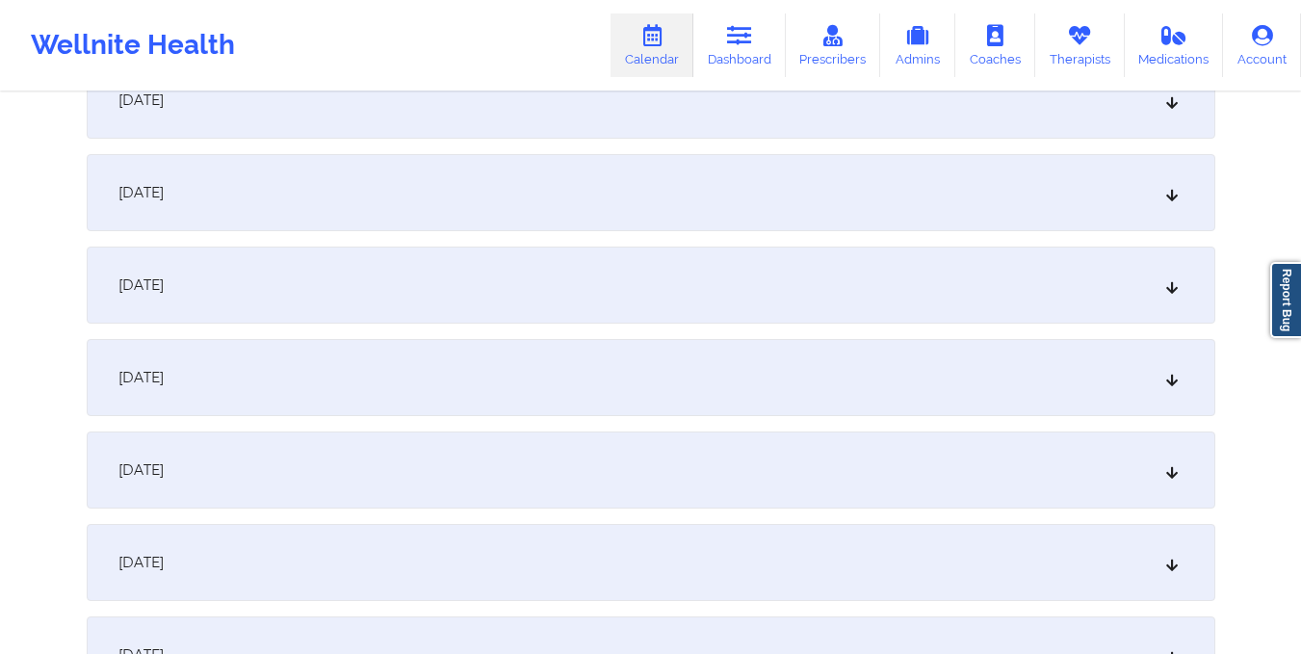
click at [695, 194] on div "October 16, 2025" at bounding box center [651, 192] width 1128 height 77
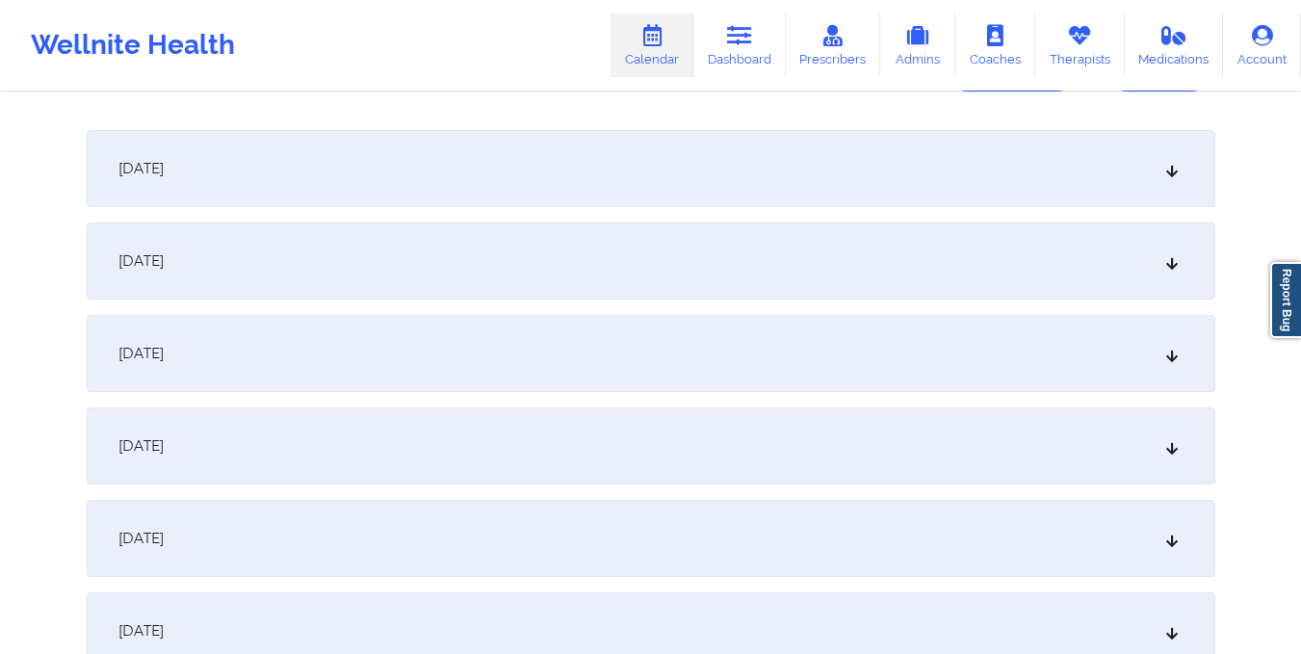
scroll to position [0, 0]
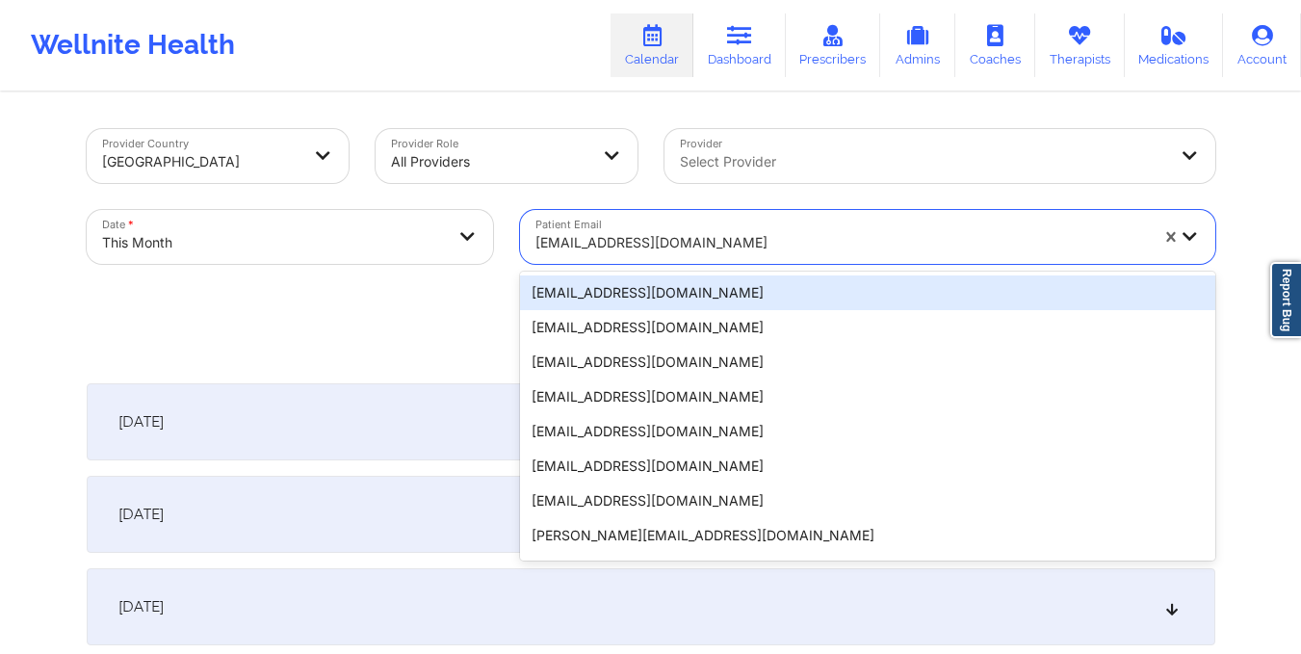
drag, startPoint x: 532, startPoint y: 246, endPoint x: 694, endPoint y: 246, distance: 161.8
click at [694, 246] on div "springfield.cj@gmail.com" at bounding box center [835, 237] width 630 height 54
type input "jdwspirit@hotmail.com"
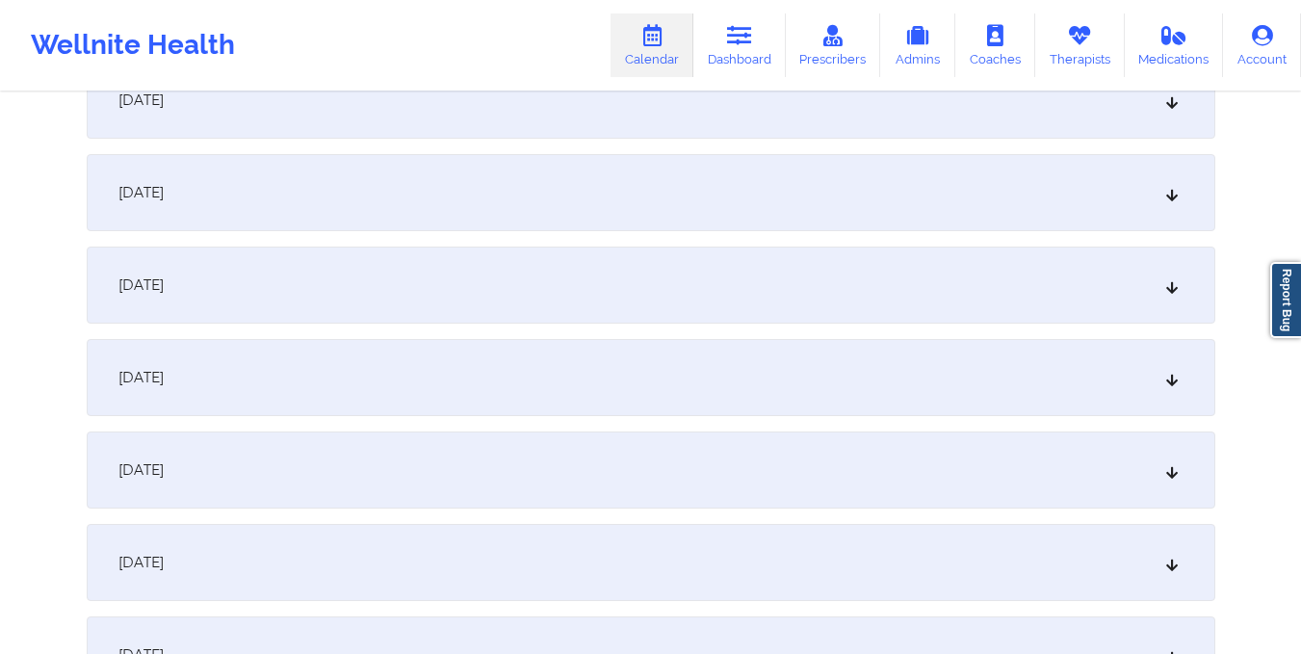
scroll to position [1616, 0]
click at [656, 211] on div "October 16, 2025" at bounding box center [651, 192] width 1128 height 77
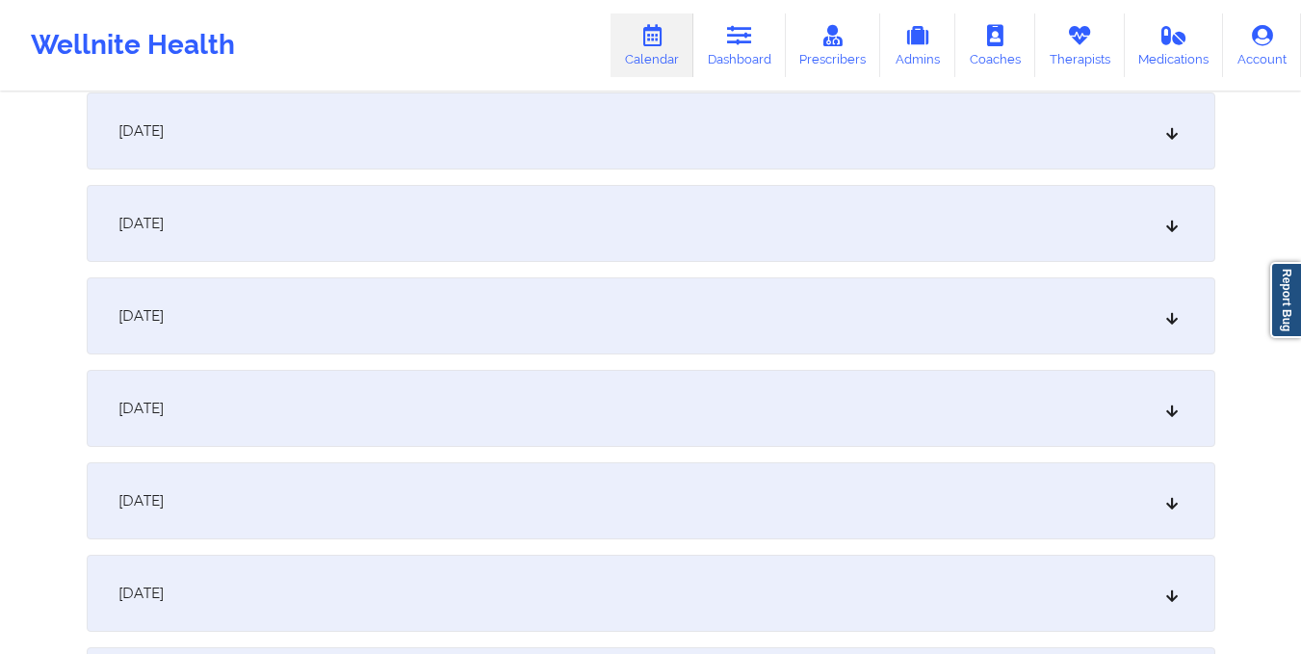
scroll to position [0, 0]
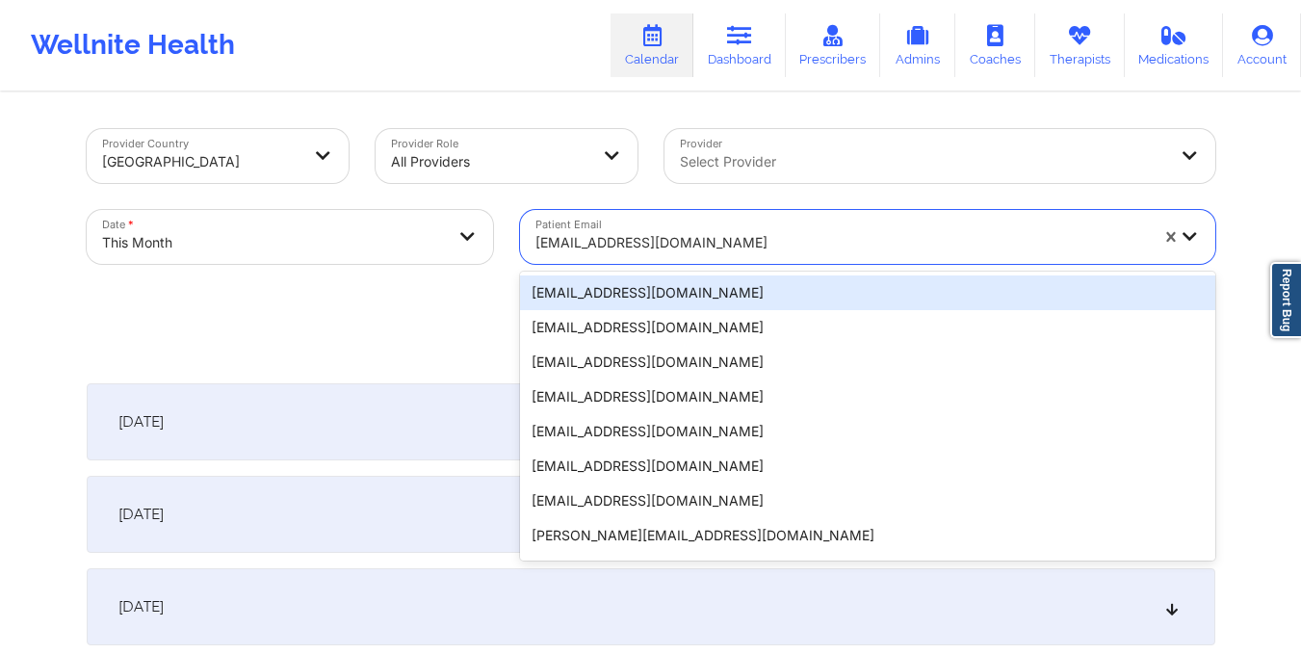
drag, startPoint x: 531, startPoint y: 241, endPoint x: 689, endPoint y: 258, distance: 158.9
click at [689, 258] on div "jdwspirit@hotmail.com" at bounding box center [835, 237] width 630 height 54
type input "nedab69@gmail.com"
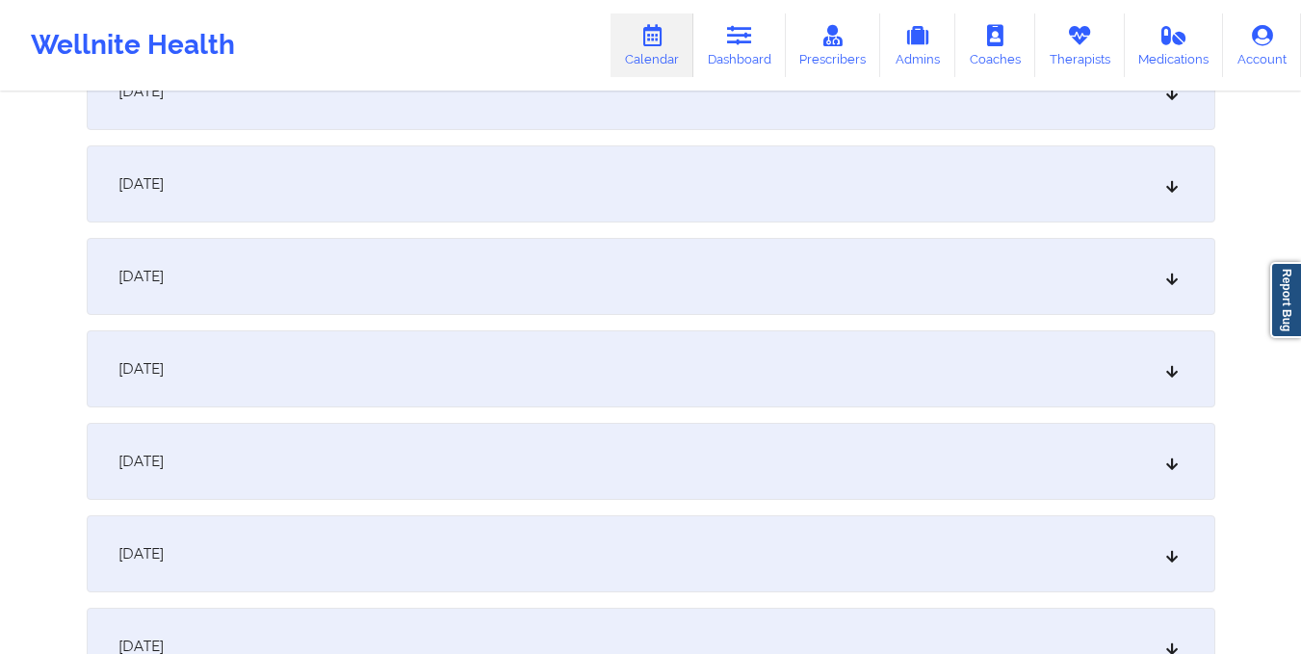
scroll to position [1438, 0]
drag, startPoint x: 689, startPoint y: 258, endPoint x: 550, endPoint y: 286, distance: 142.4
click at [550, 286] on div "October 15, 2025" at bounding box center [651, 277] width 1128 height 77
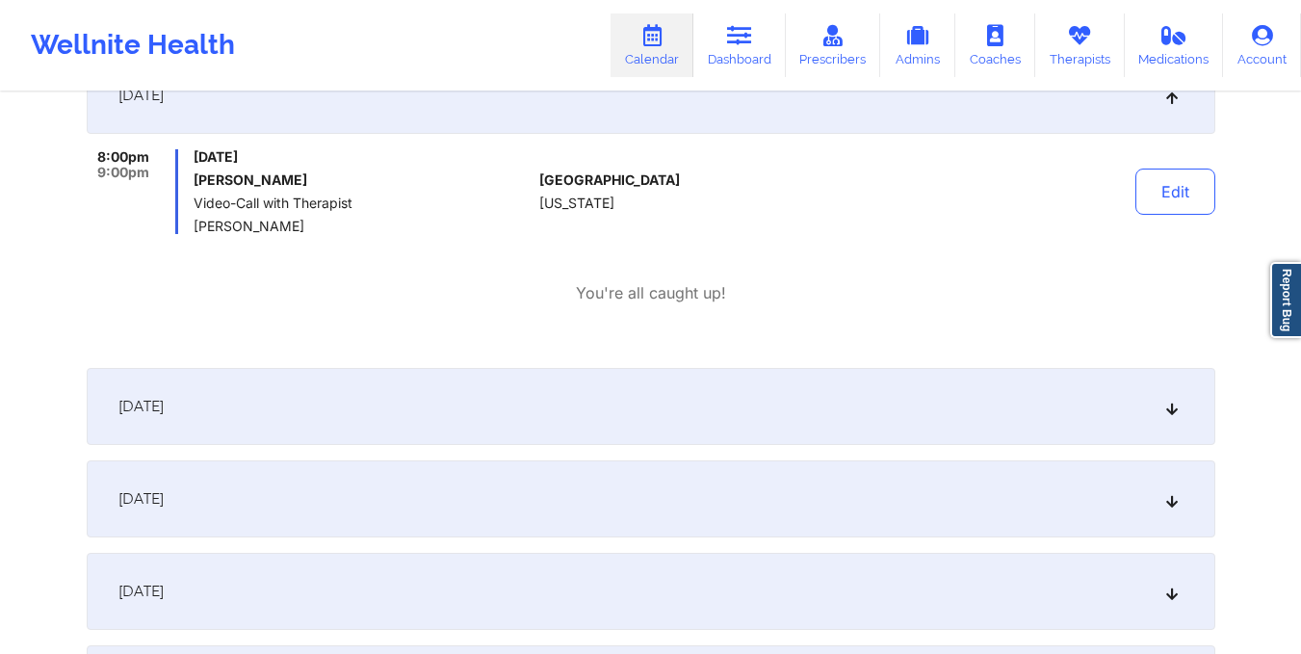
scroll to position [1623, 0]
click at [681, 375] on div "October 16, 2025" at bounding box center [651, 403] width 1128 height 77
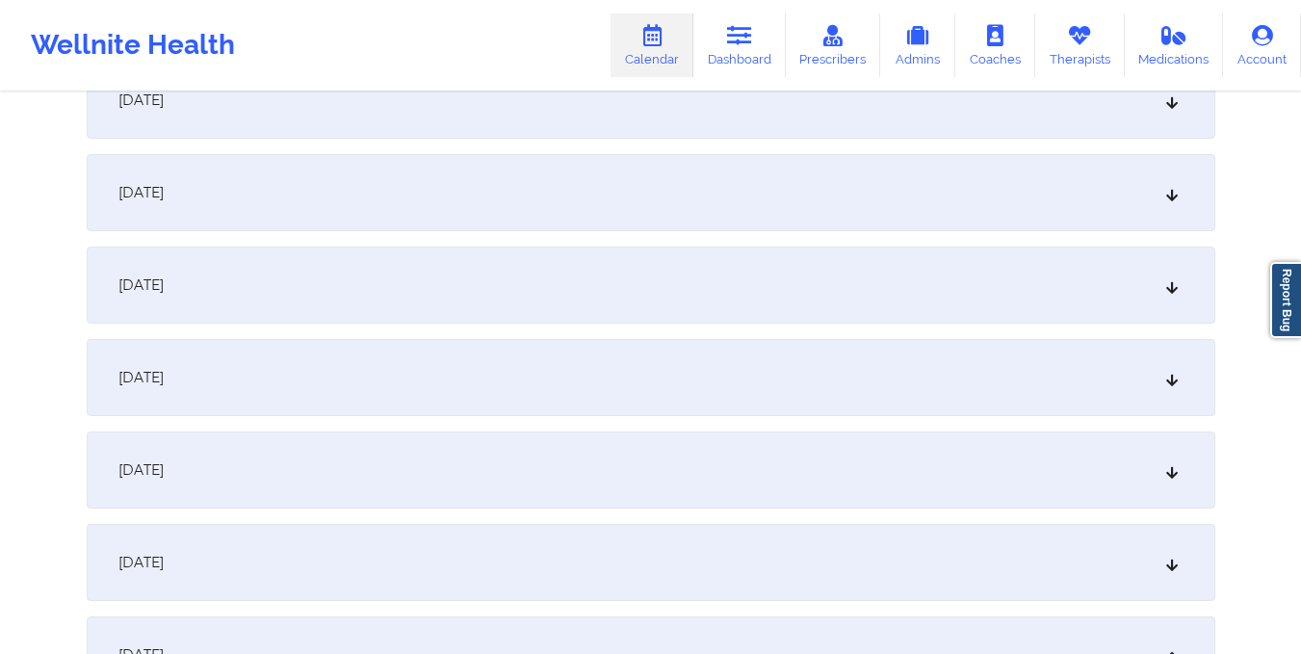
scroll to position [1071, 0]
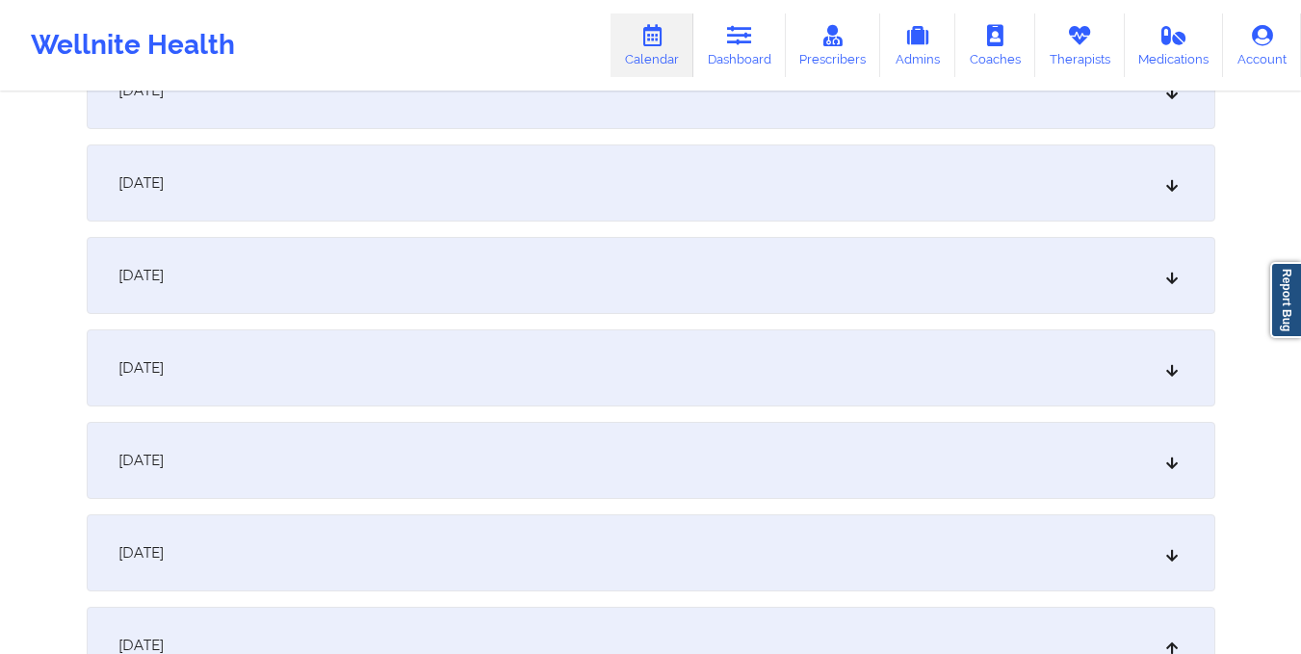
click at [530, 392] on div "October 12, 2025" at bounding box center [651, 367] width 1128 height 77
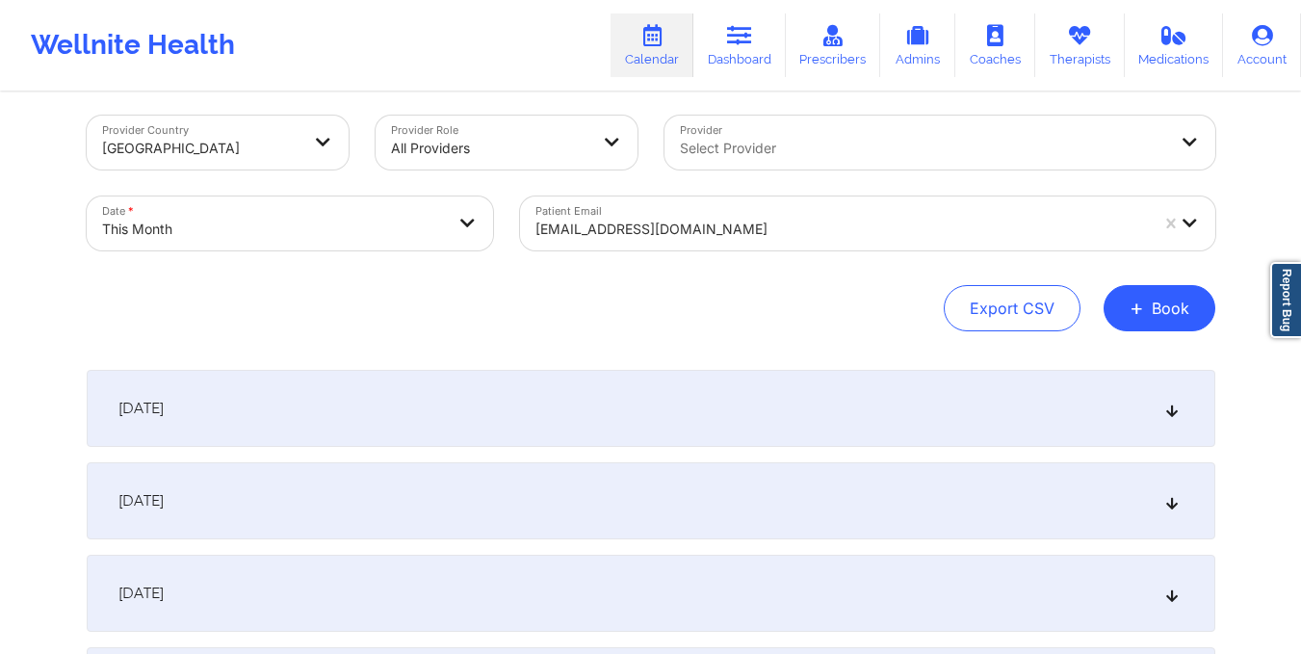
scroll to position [0, 0]
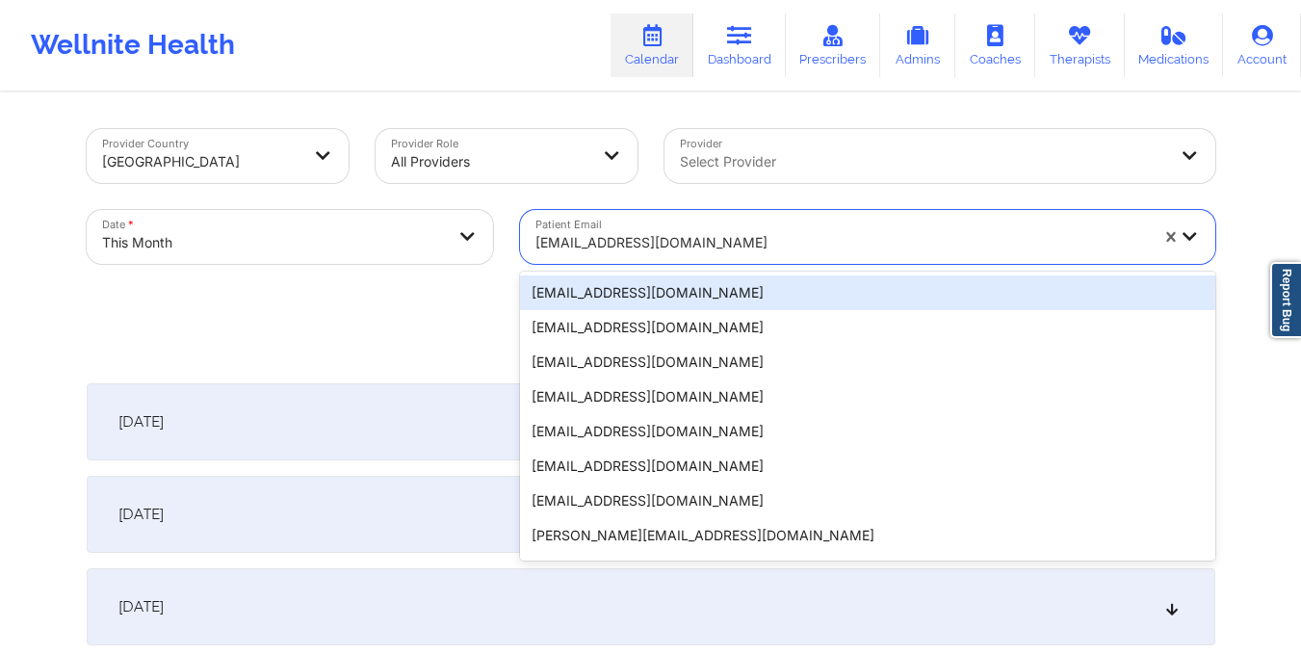
drag, startPoint x: 533, startPoint y: 241, endPoint x: 719, endPoint y: 271, distance: 188.2
click at [719, 271] on div "Patient Email 20 results available. Use Up and Down to choose options, press En…" at bounding box center [867, 236] width 722 height 81
type input "cspencer1700@gmail.com"
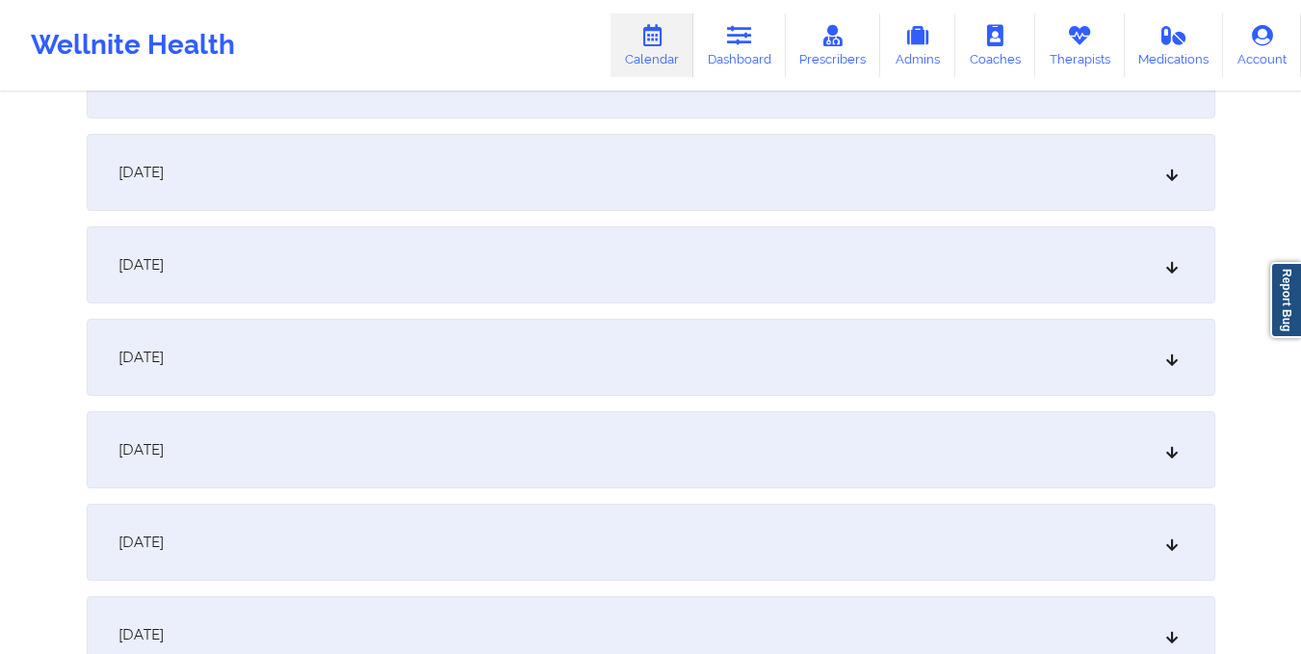
scroll to position [1544, 0]
click at [719, 271] on div "October 16, 2025" at bounding box center [651, 263] width 1128 height 77
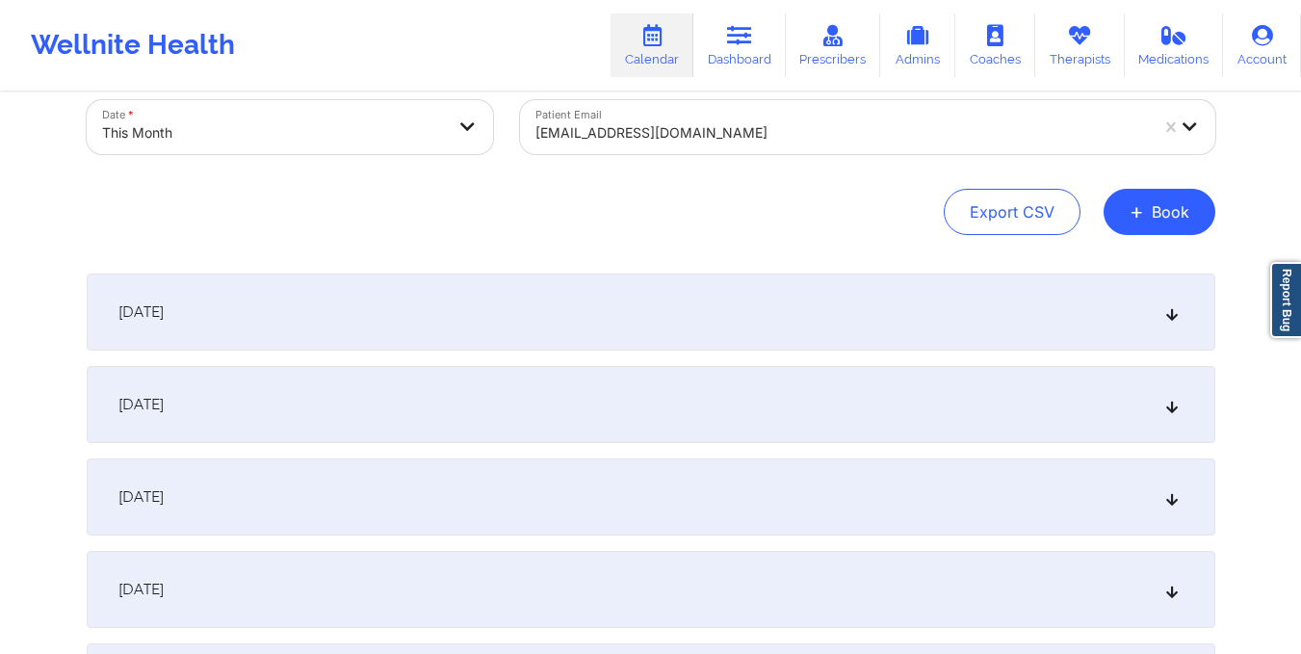
scroll to position [0, 0]
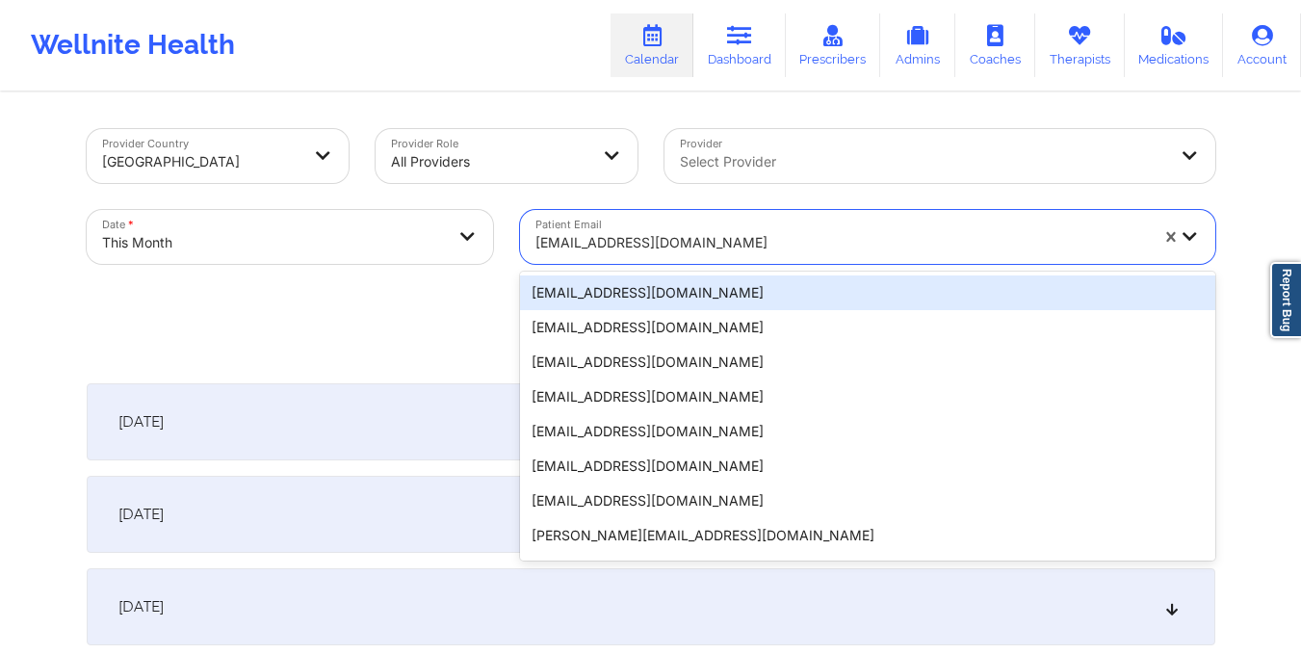
drag, startPoint x: 531, startPoint y: 244, endPoint x: 766, endPoint y: 231, distance: 235.3
click at [766, 231] on div "cspencer1700@gmail.com" at bounding box center [835, 237] width 630 height 54
type input "acoleman@osborneny.org"
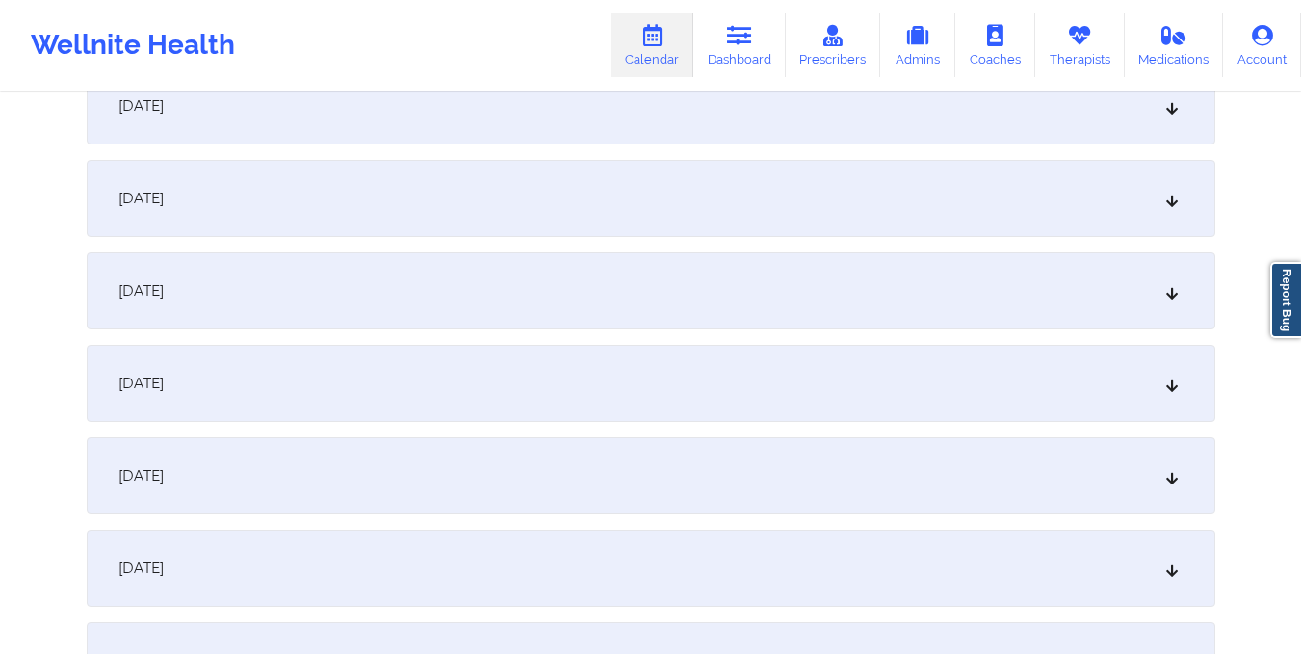
scroll to position [1528, 0]
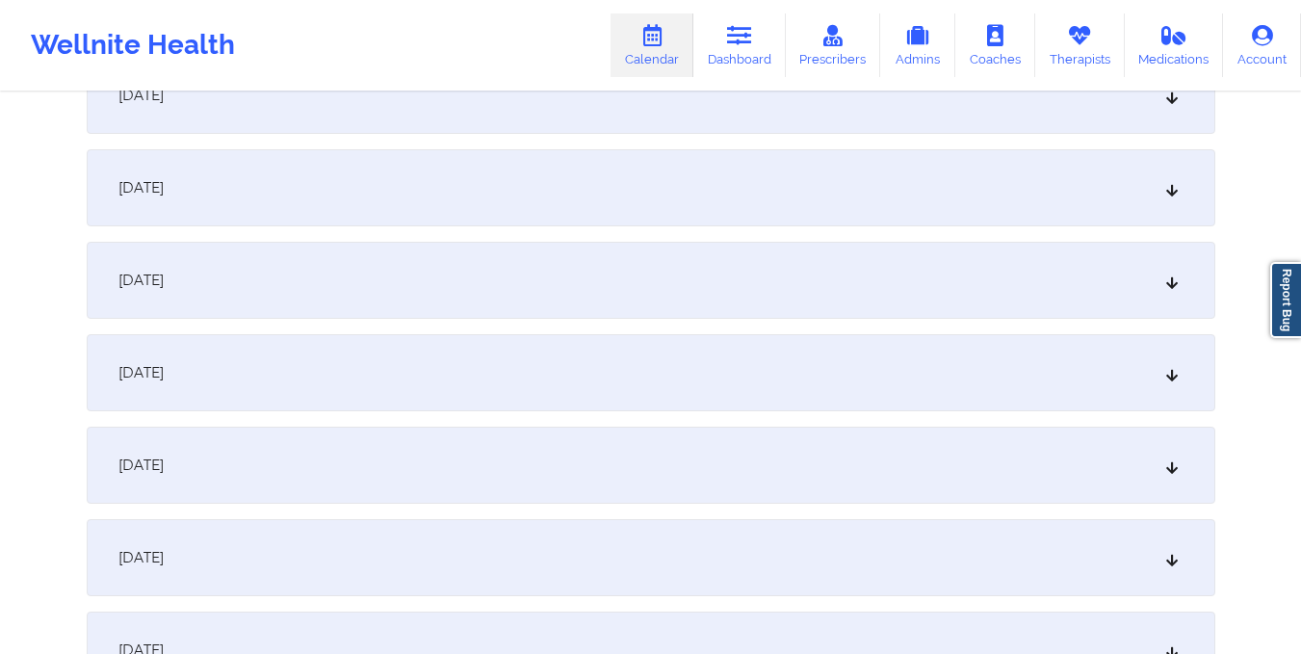
click at [755, 304] on div "October 16, 2025" at bounding box center [651, 280] width 1128 height 77
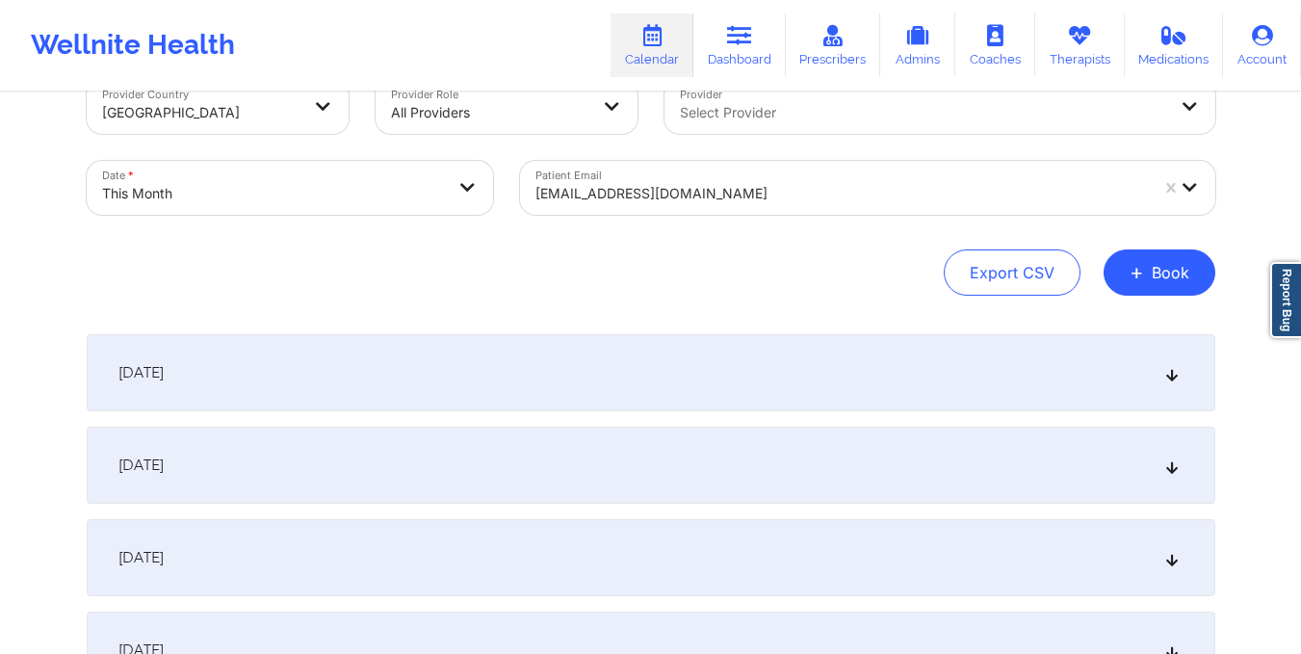
scroll to position [0, 0]
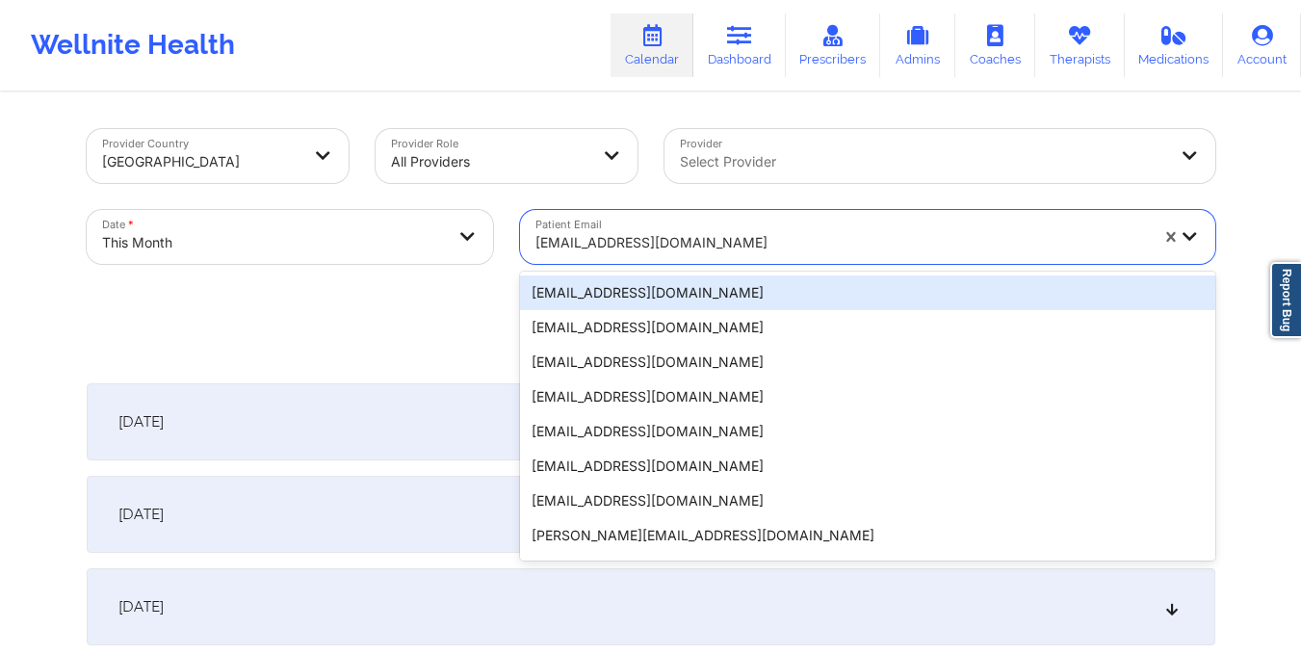
drag, startPoint x: 531, startPoint y: 246, endPoint x: 737, endPoint y: 244, distance: 205.1
click at [737, 244] on div "acoleman@osborneny.org" at bounding box center [835, 237] width 630 height 54
type input "alex.f28@hotmail.com"
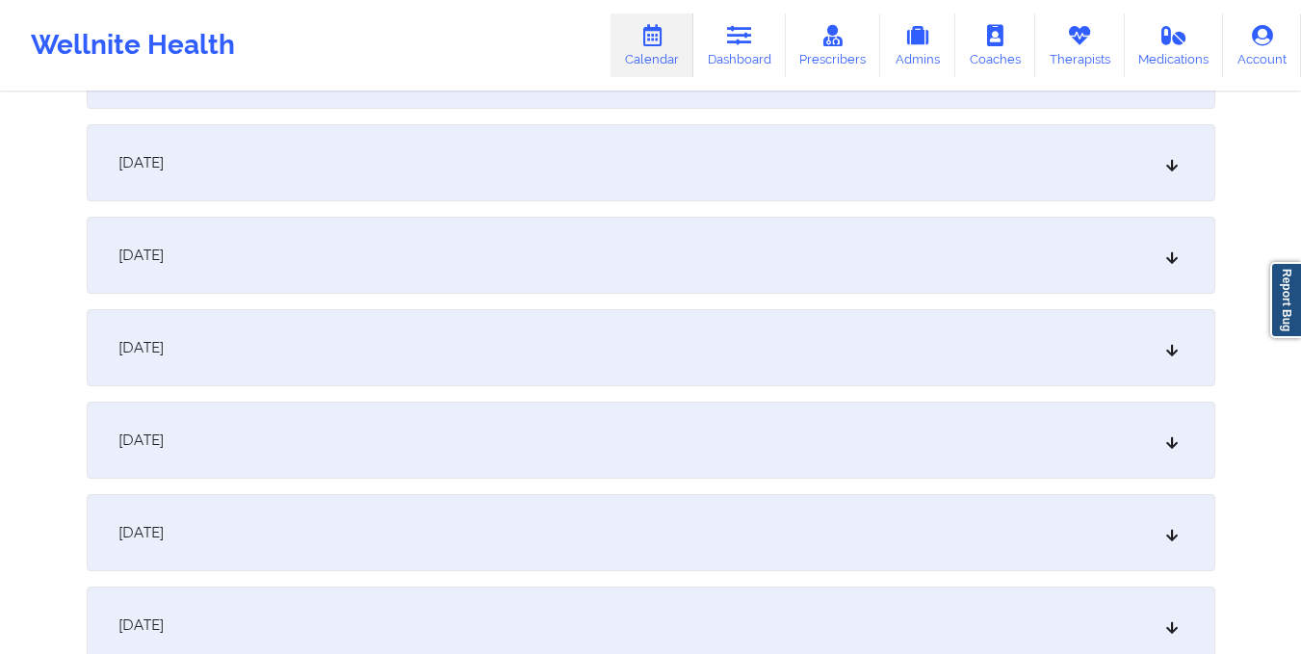
scroll to position [1462, 0]
click at [628, 356] on div "October 16, 2025" at bounding box center [651, 346] width 1128 height 77
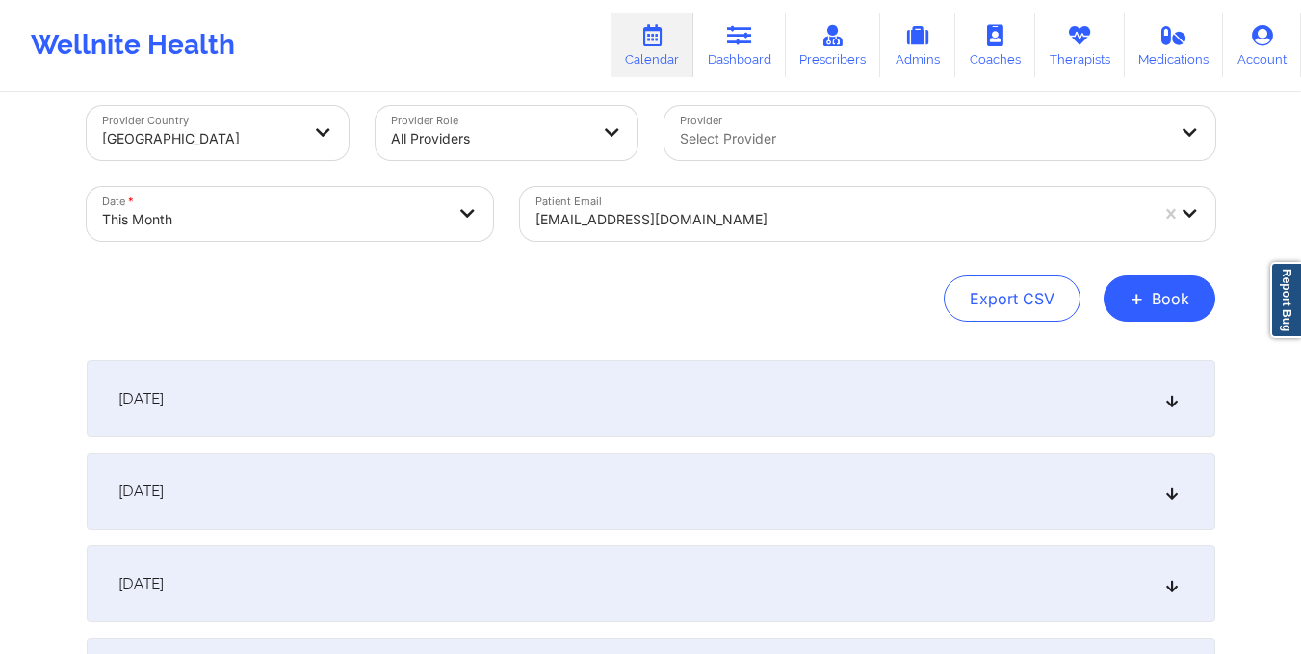
scroll to position [0, 0]
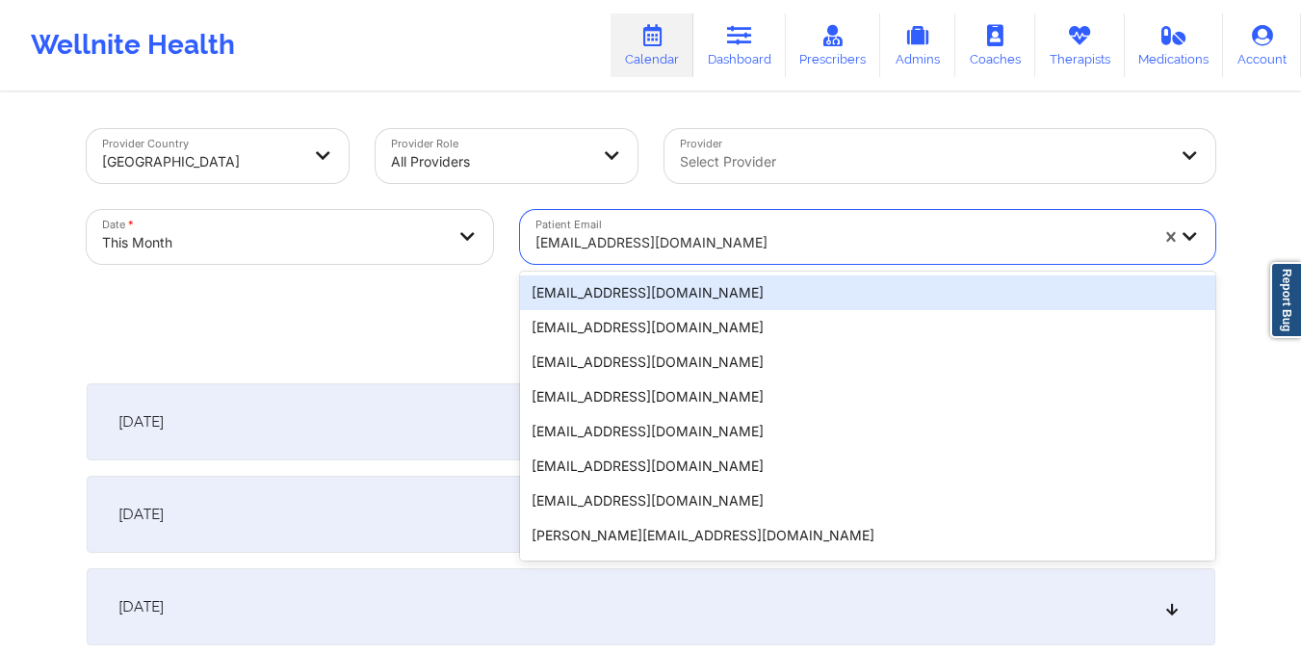
drag, startPoint x: 528, startPoint y: 237, endPoint x: 755, endPoint y: 229, distance: 227.4
click at [755, 229] on div "alex.f28@hotmail.com" at bounding box center [835, 237] width 630 height 54
type input "CAESAR.AVC@GMAIL.COM"
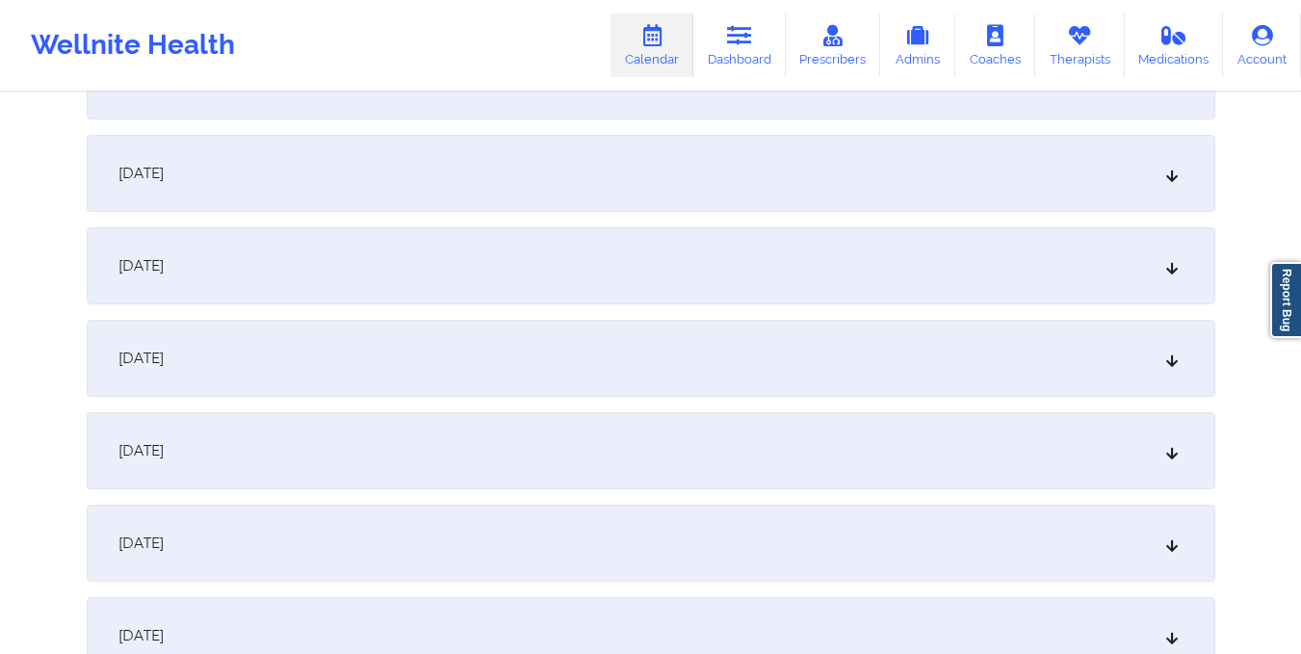
scroll to position [1619, 0]
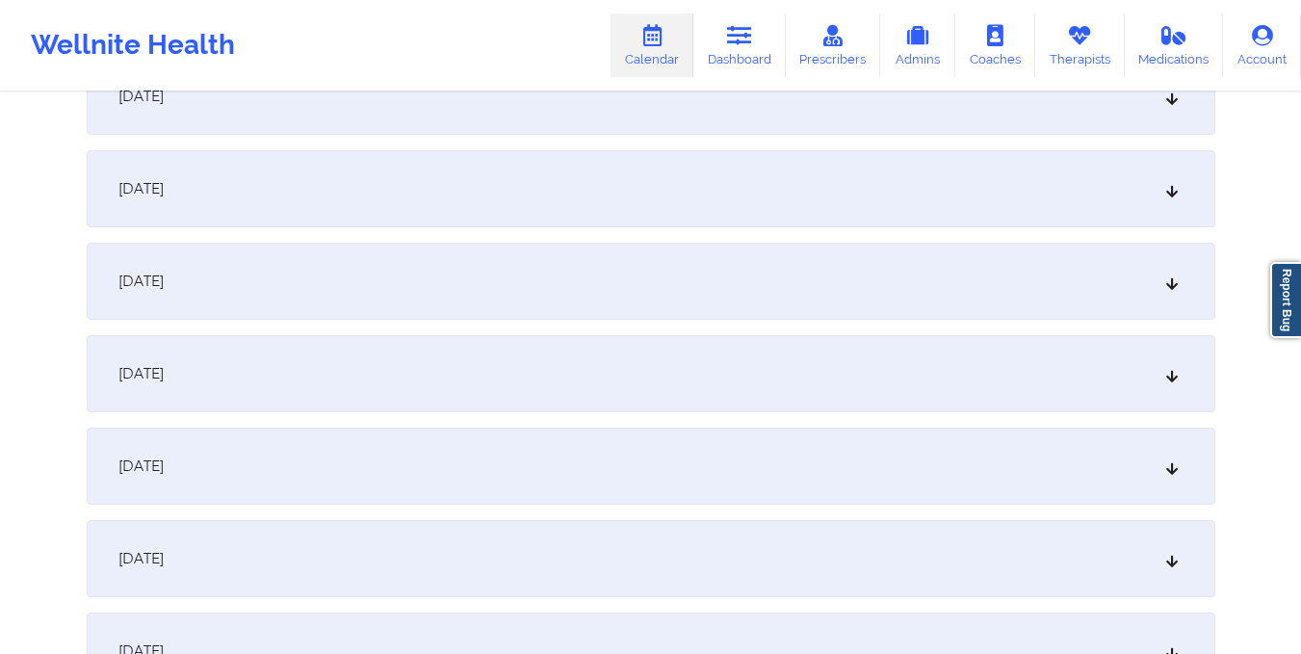
click at [704, 194] on div "October 16, 2025" at bounding box center [651, 188] width 1128 height 77
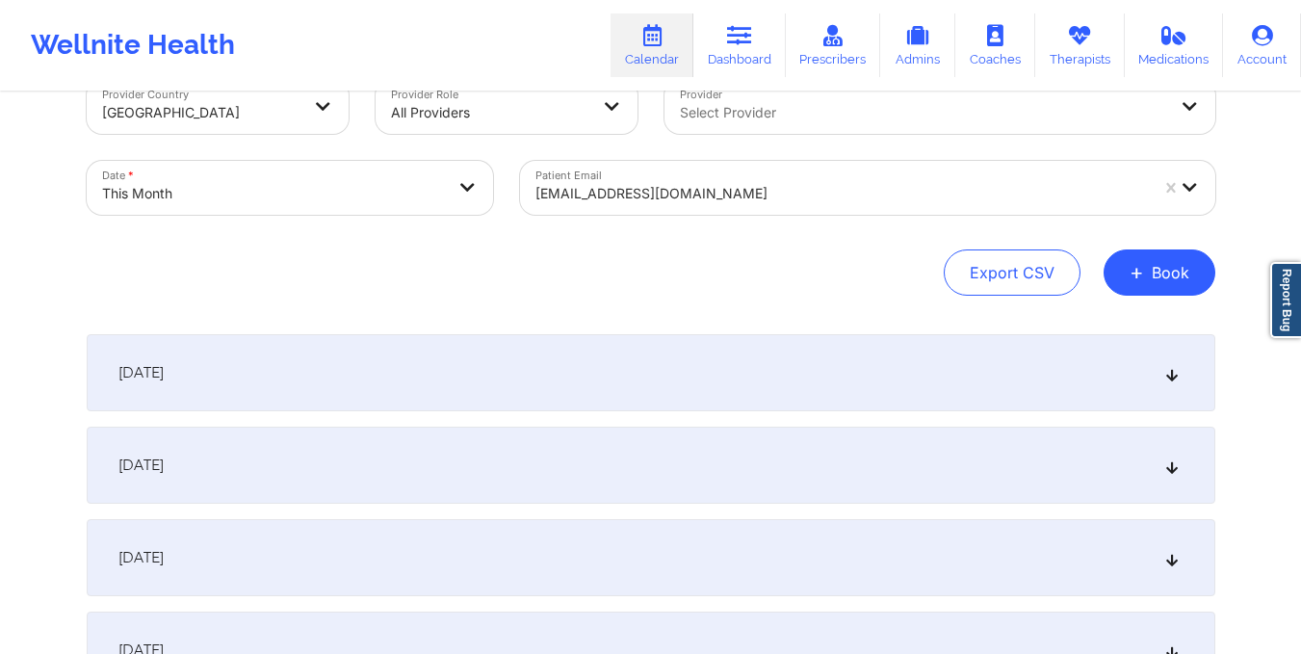
scroll to position [0, 0]
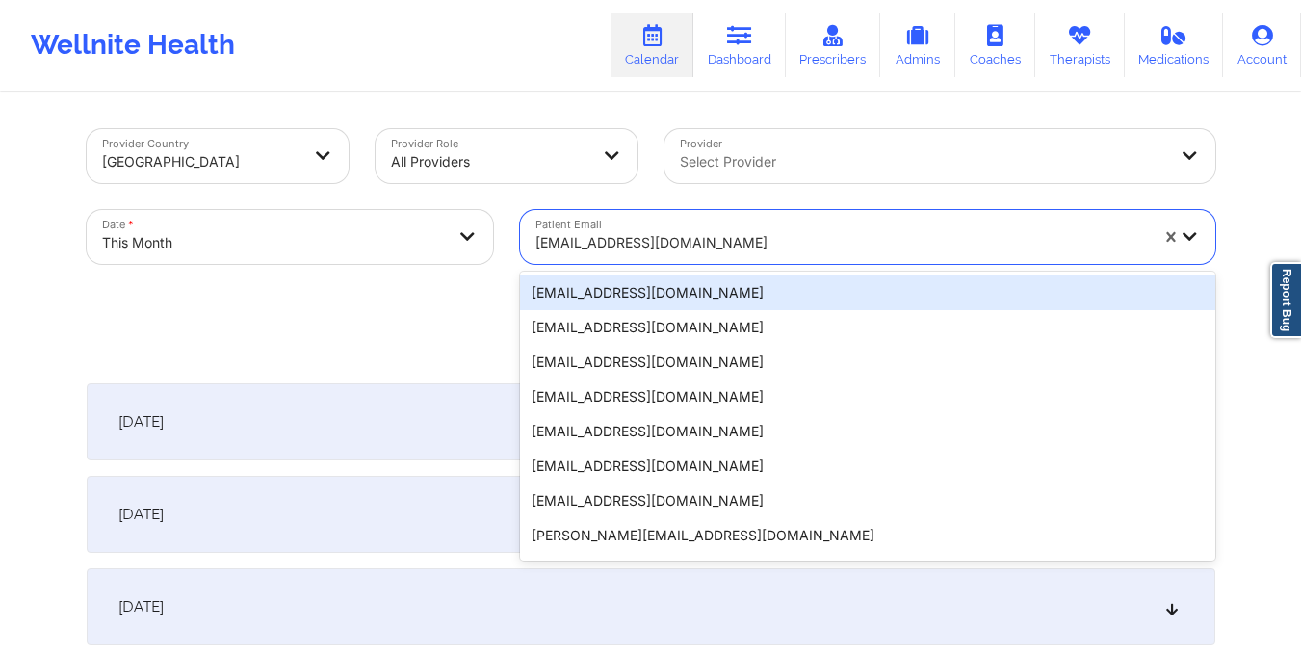
drag, startPoint x: 533, startPoint y: 244, endPoint x: 742, endPoint y: 247, distance: 209.0
click at [742, 247] on div "caesar.avc@gmail.com" at bounding box center [835, 237] width 630 height 54
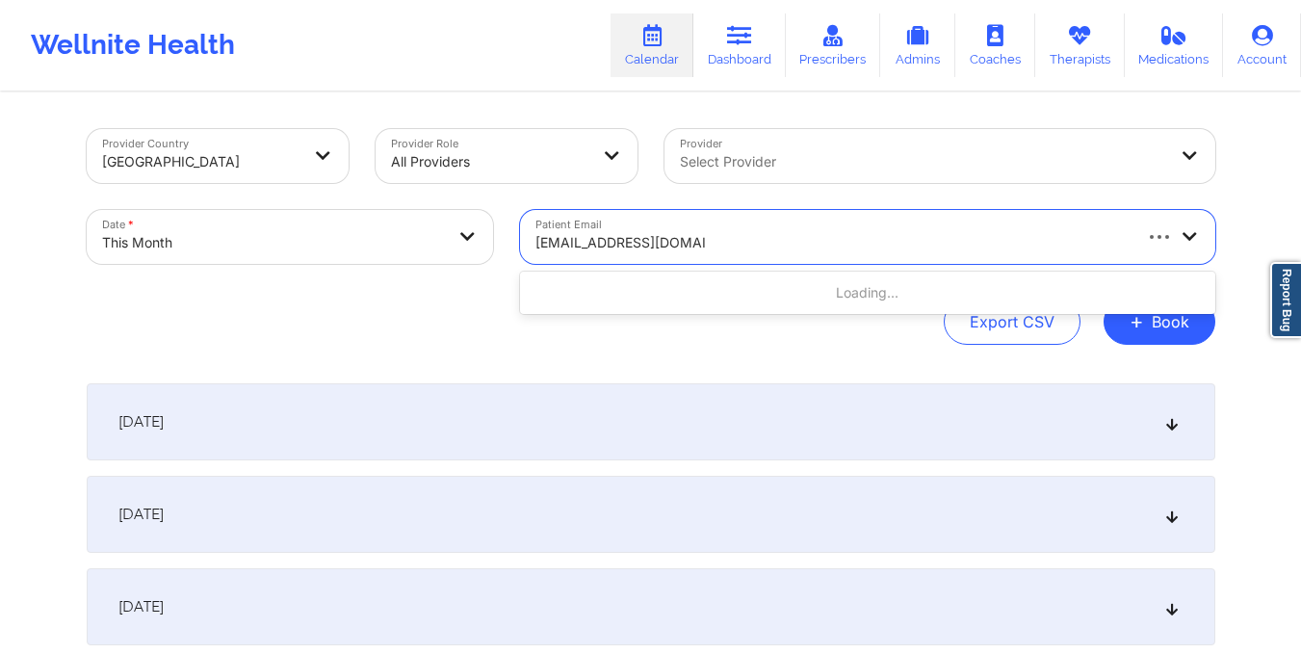
type input "doshgiovana2@gmail.com"
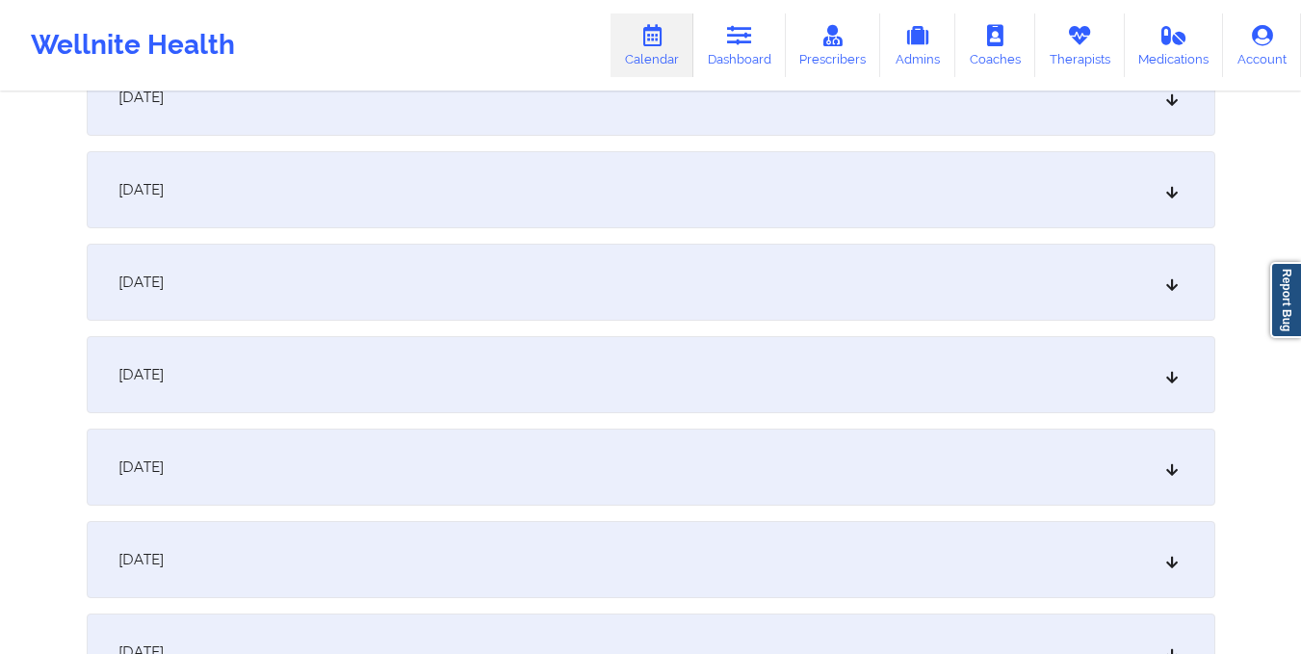
scroll to position [1618, 0]
click at [700, 190] on div "October 16, 2025" at bounding box center [651, 190] width 1128 height 77
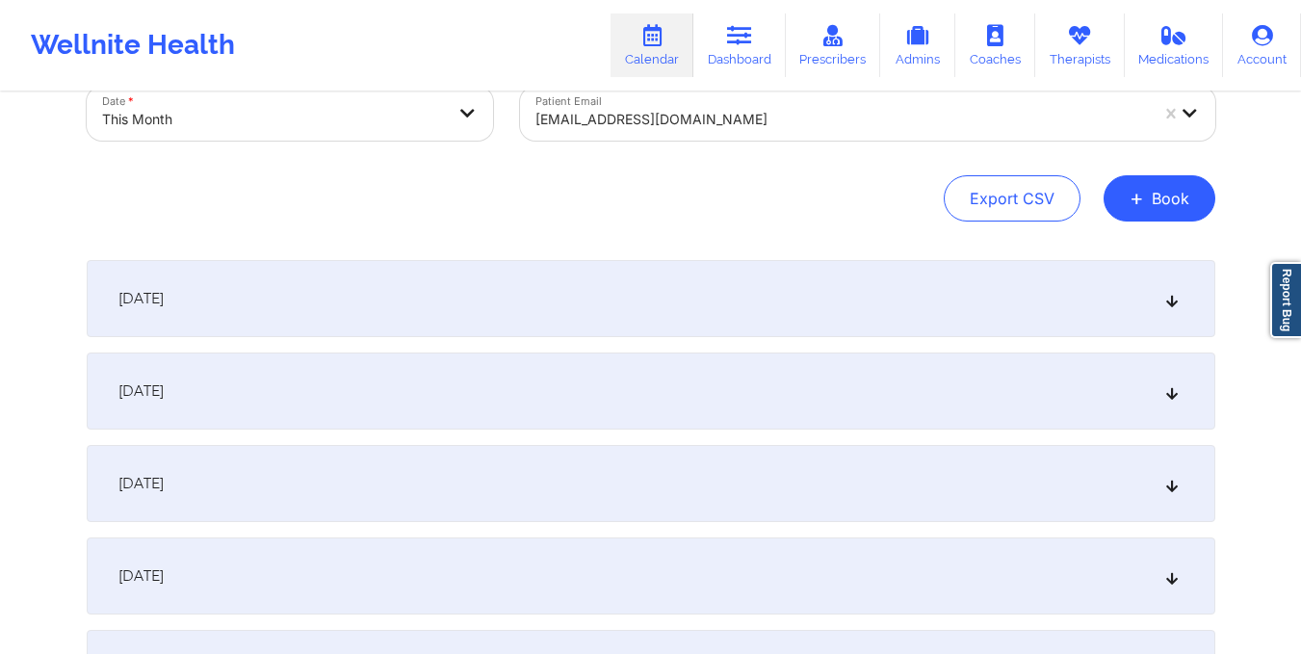
scroll to position [0, 0]
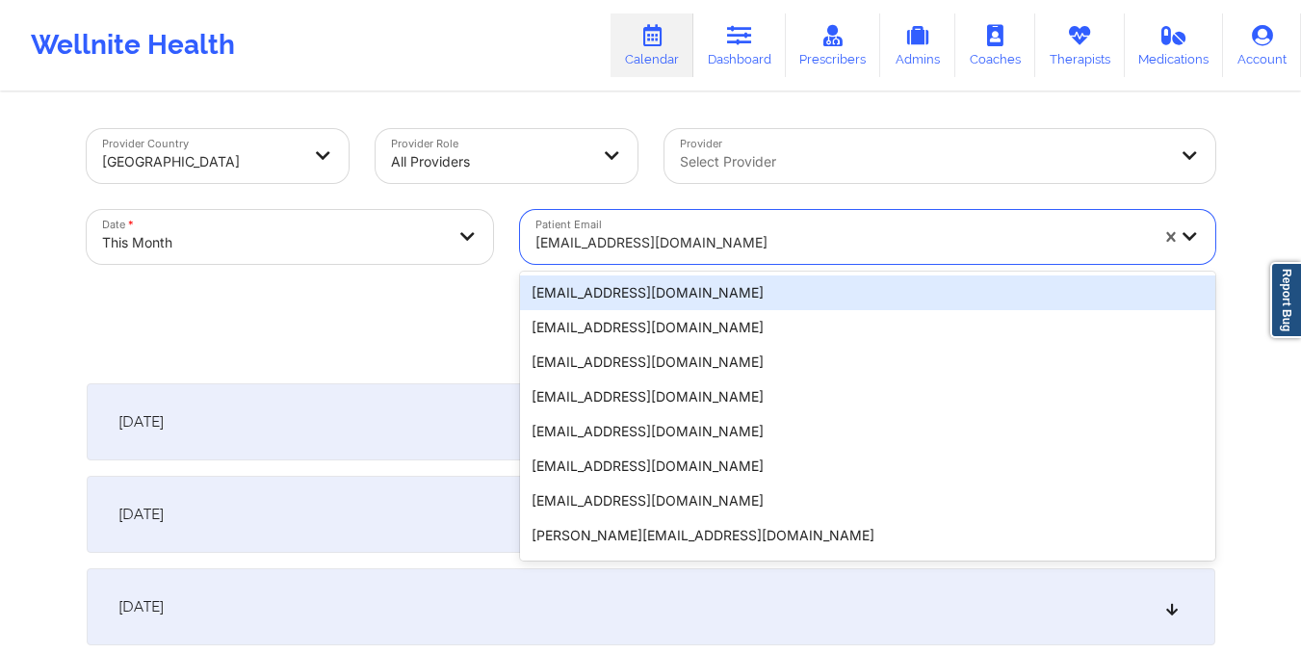
drag, startPoint x: 534, startPoint y: 241, endPoint x: 745, endPoint y: 263, distance: 212.0
click at [745, 263] on div "doshgiovana2@gmail.com" at bounding box center [835, 237] width 630 height 54
type input "SOLEQ7@GMAIL.COM"
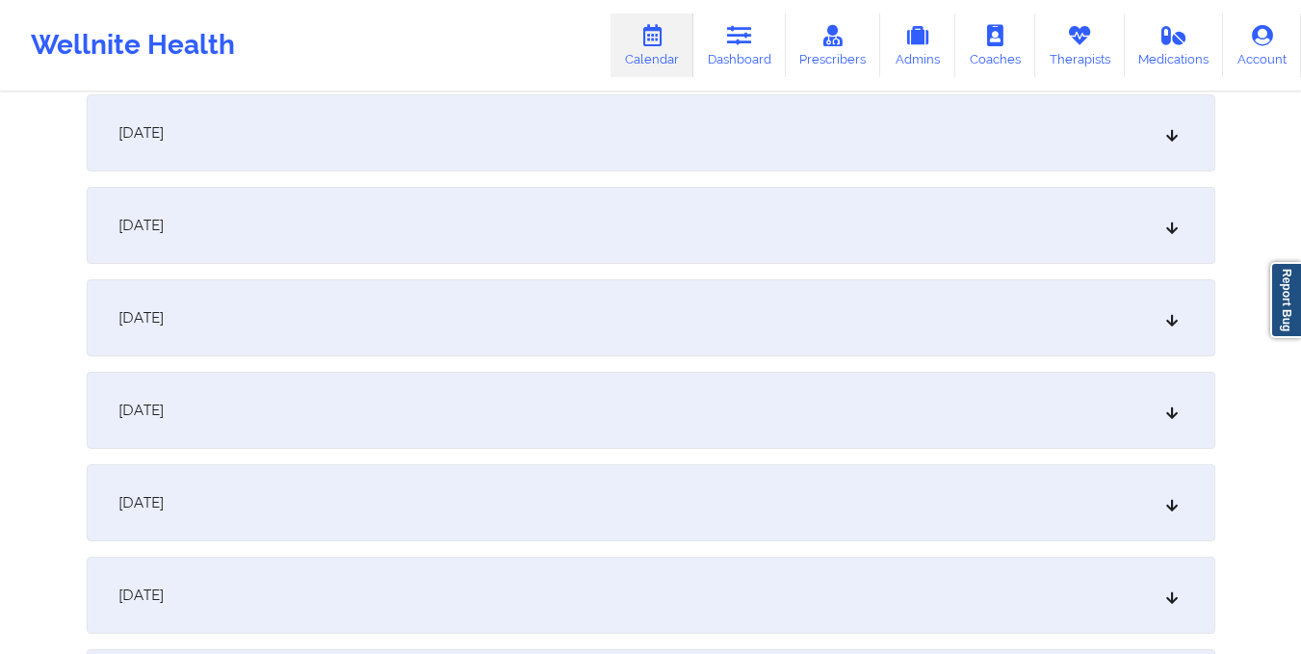
scroll to position [1309, 0]
click at [749, 497] on div "October 16, 2025" at bounding box center [651, 498] width 1128 height 77
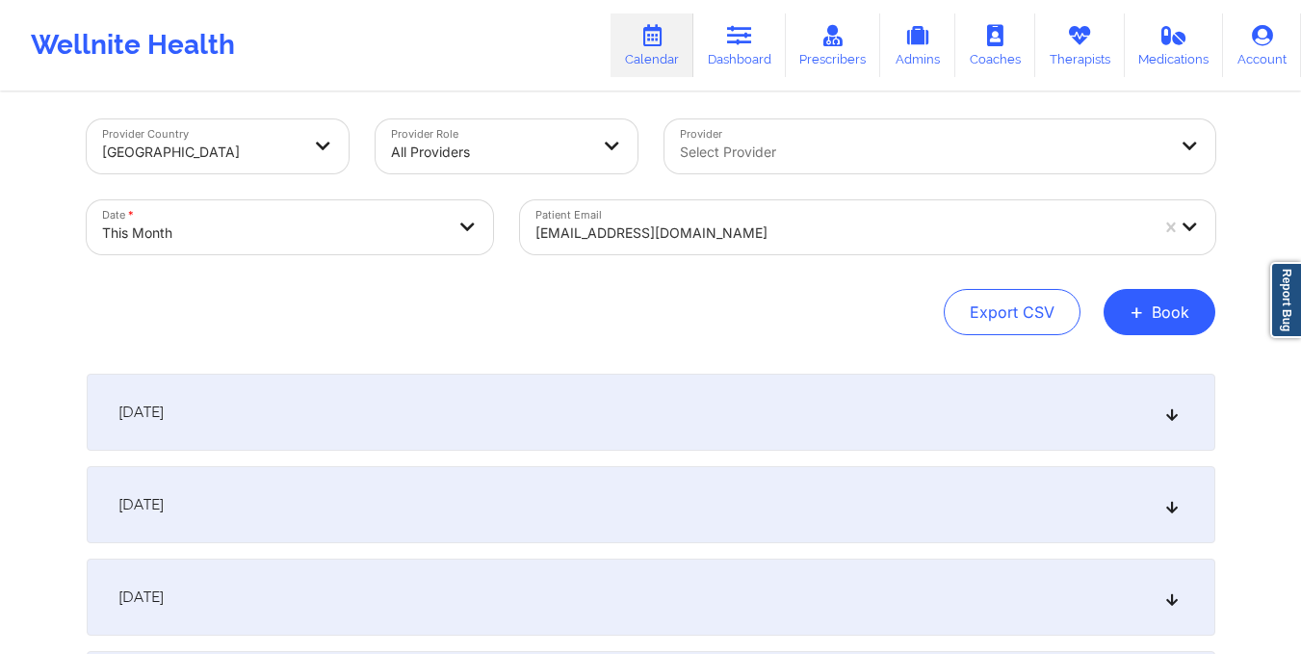
scroll to position [0, 0]
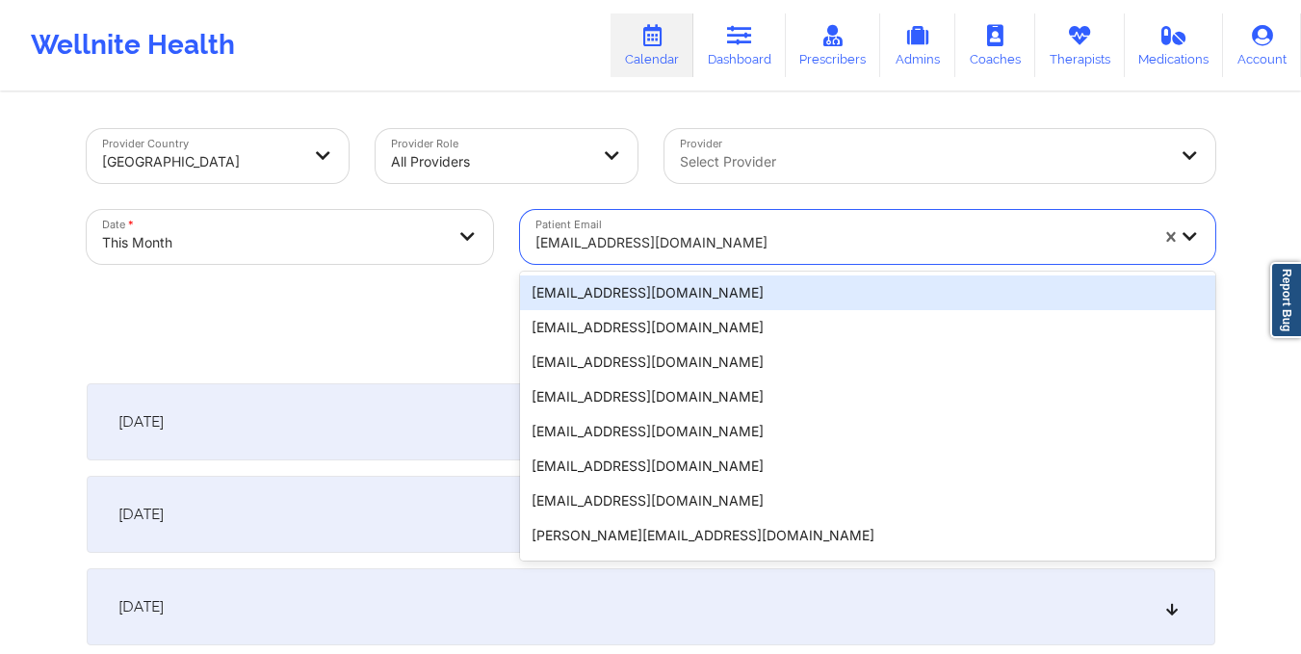
drag, startPoint x: 522, startPoint y: 242, endPoint x: 708, endPoint y: 228, distance: 186.3
click at [708, 228] on div "soleq7@gmail.com" at bounding box center [835, 237] width 630 height 54
type input "MilenaPalechor2@gmail.com"
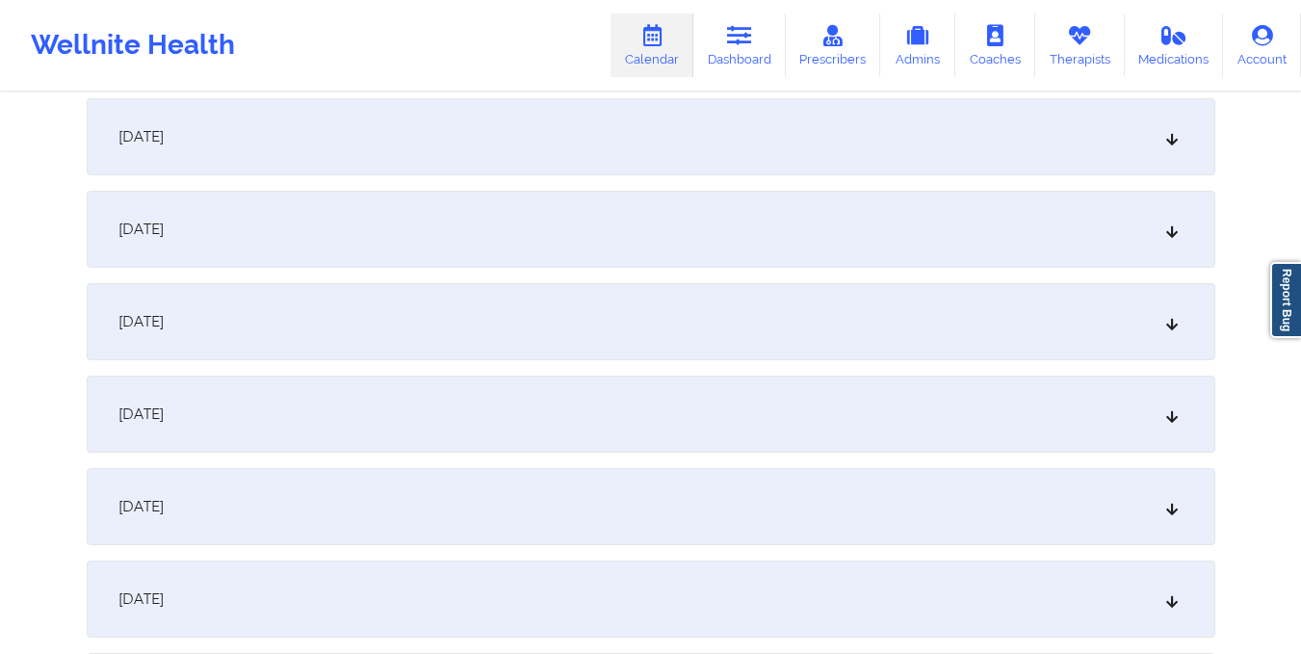
scroll to position [1408, 0]
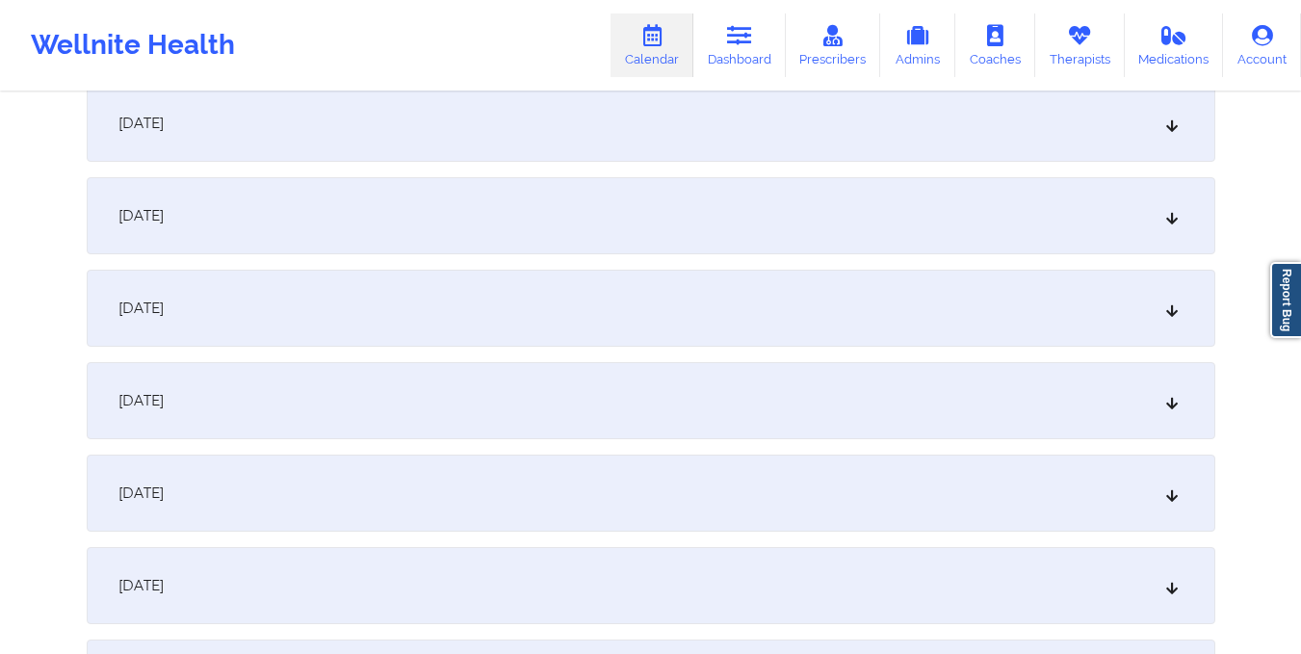
click at [693, 305] on div "October 15, 2025" at bounding box center [651, 308] width 1128 height 77
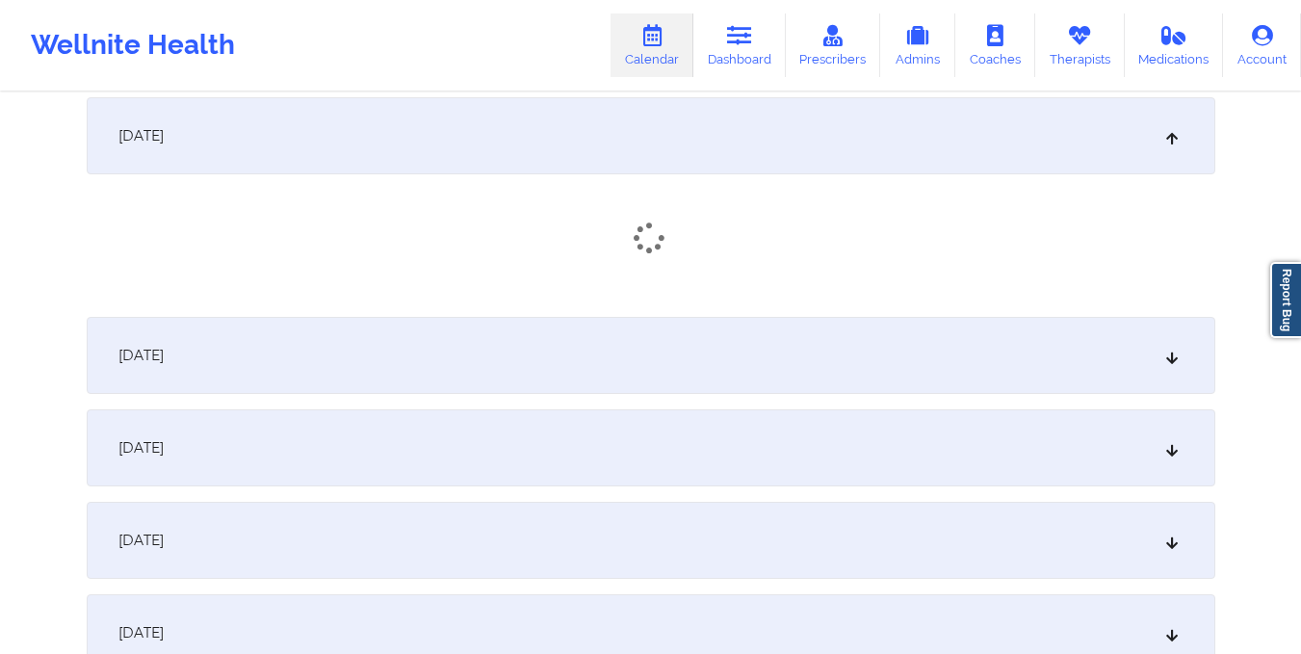
scroll to position [1581, 0]
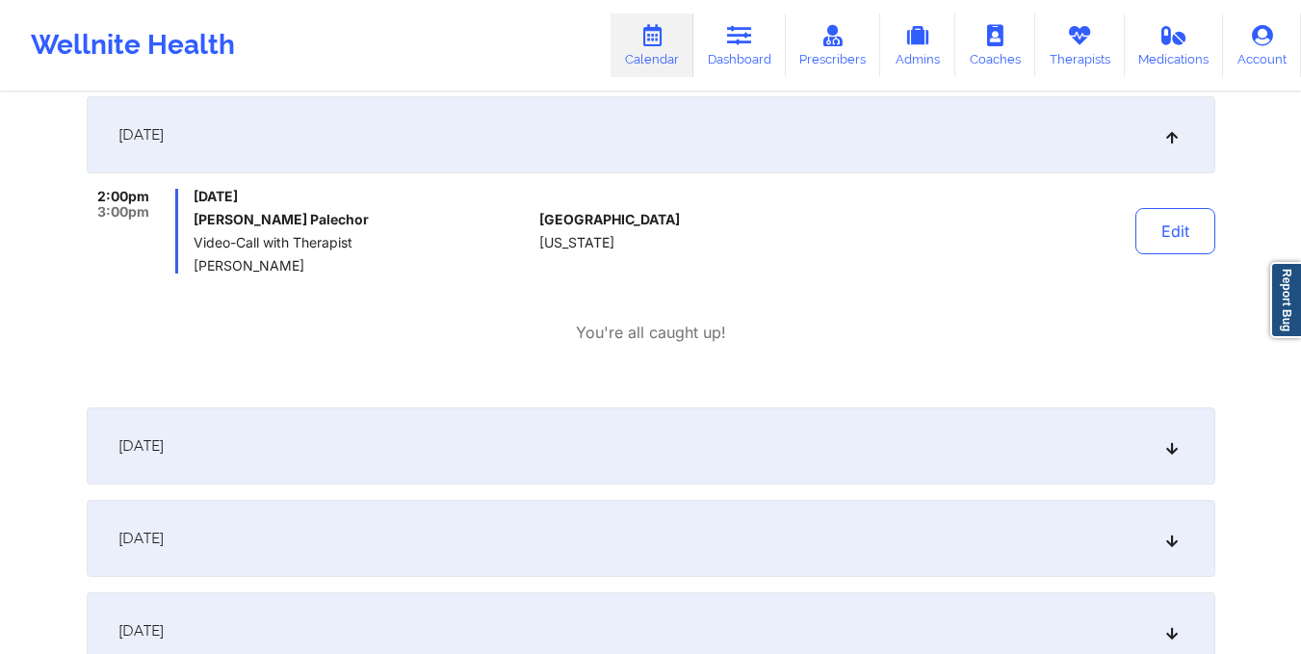
click at [660, 415] on div "October 16, 2025" at bounding box center [651, 445] width 1128 height 77
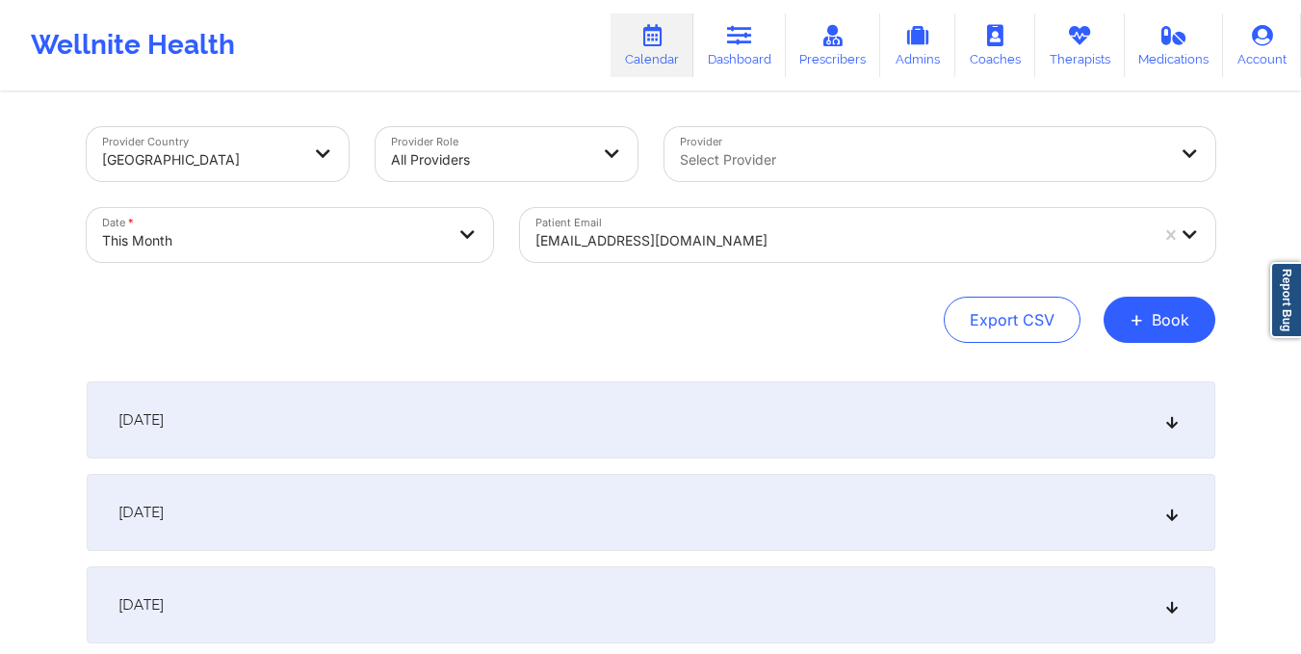
scroll to position [1, 0]
drag, startPoint x: 535, startPoint y: 238, endPoint x: 795, endPoint y: 245, distance: 260.0
click at [795, 245] on div at bounding box center [841, 241] width 612 height 23
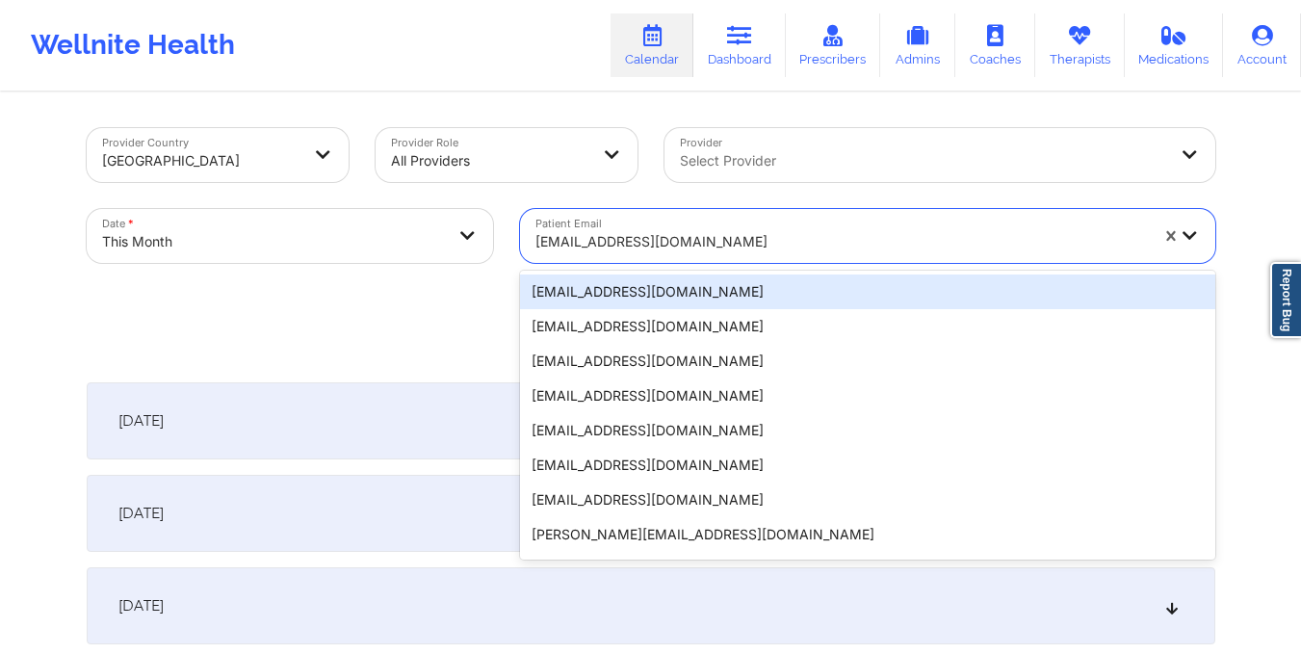
type input "madridcarlos.a@gmail.com"
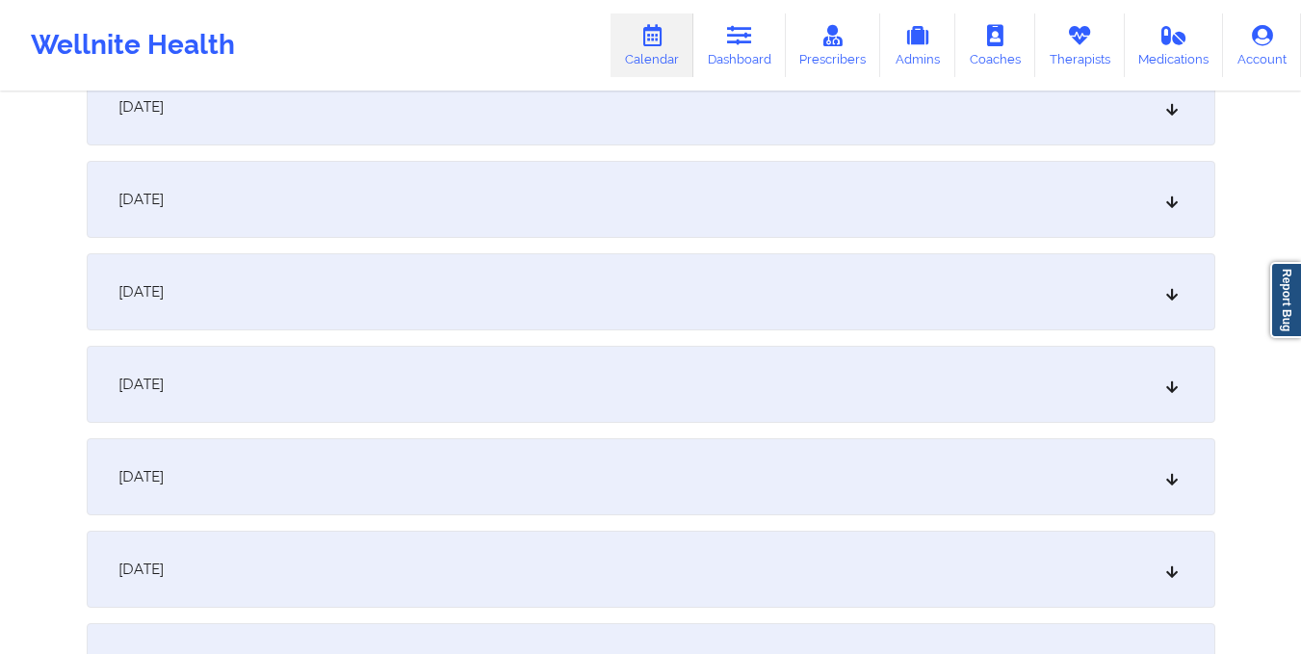
scroll to position [1610, 0]
click at [764, 216] on div "October 16, 2025" at bounding box center [651, 198] width 1128 height 77
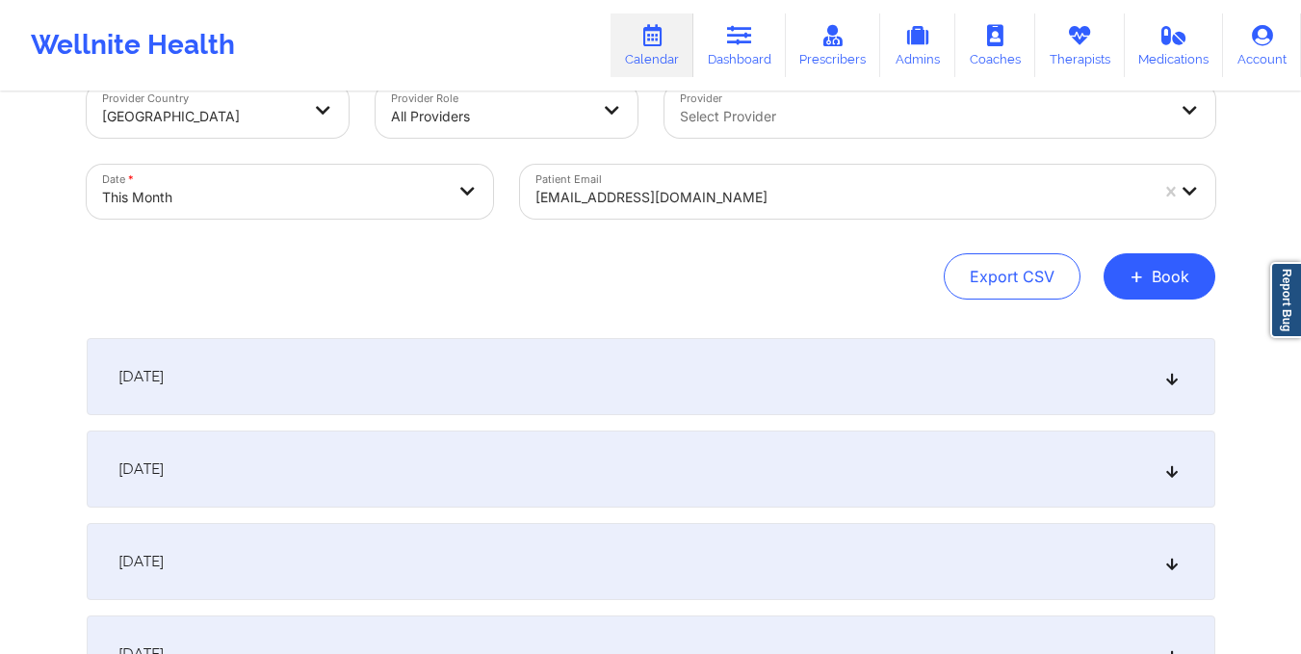
scroll to position [0, 0]
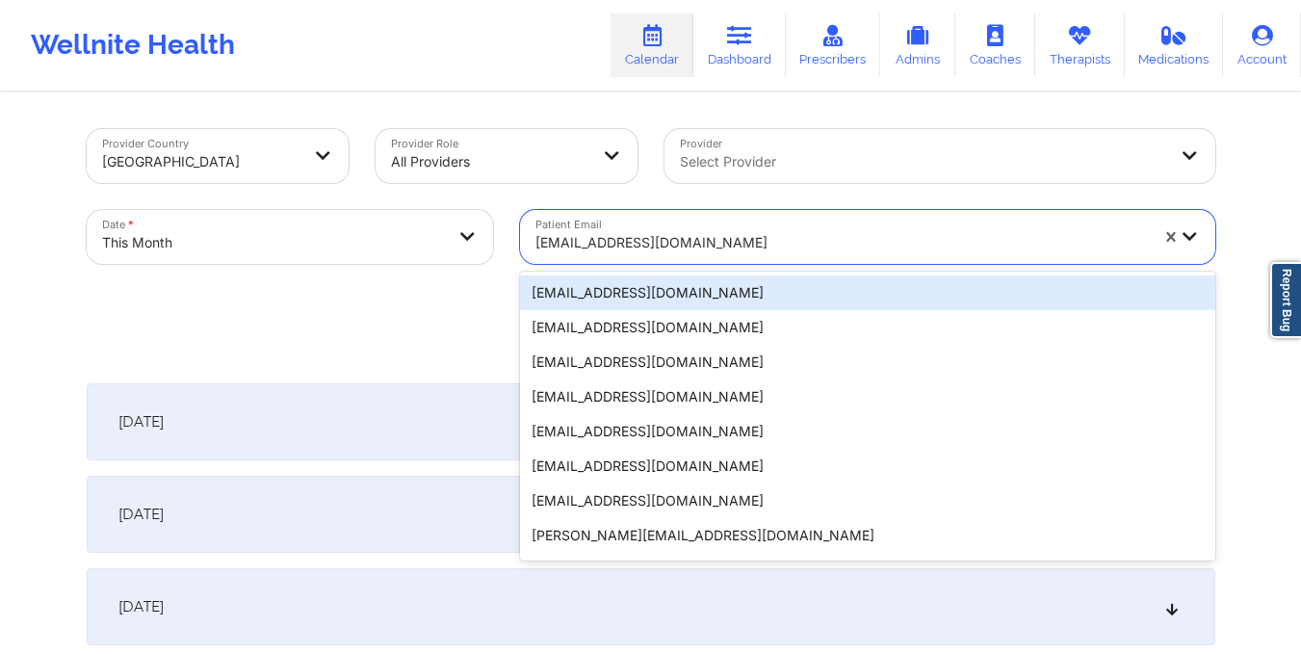
drag, startPoint x: 536, startPoint y: 234, endPoint x: 769, endPoint y: 230, distance: 233.0
click at [769, 230] on div "madridcarlos.a@gmail.com" at bounding box center [835, 237] width 630 height 54
type input "yanira16.mj@gmail.com"
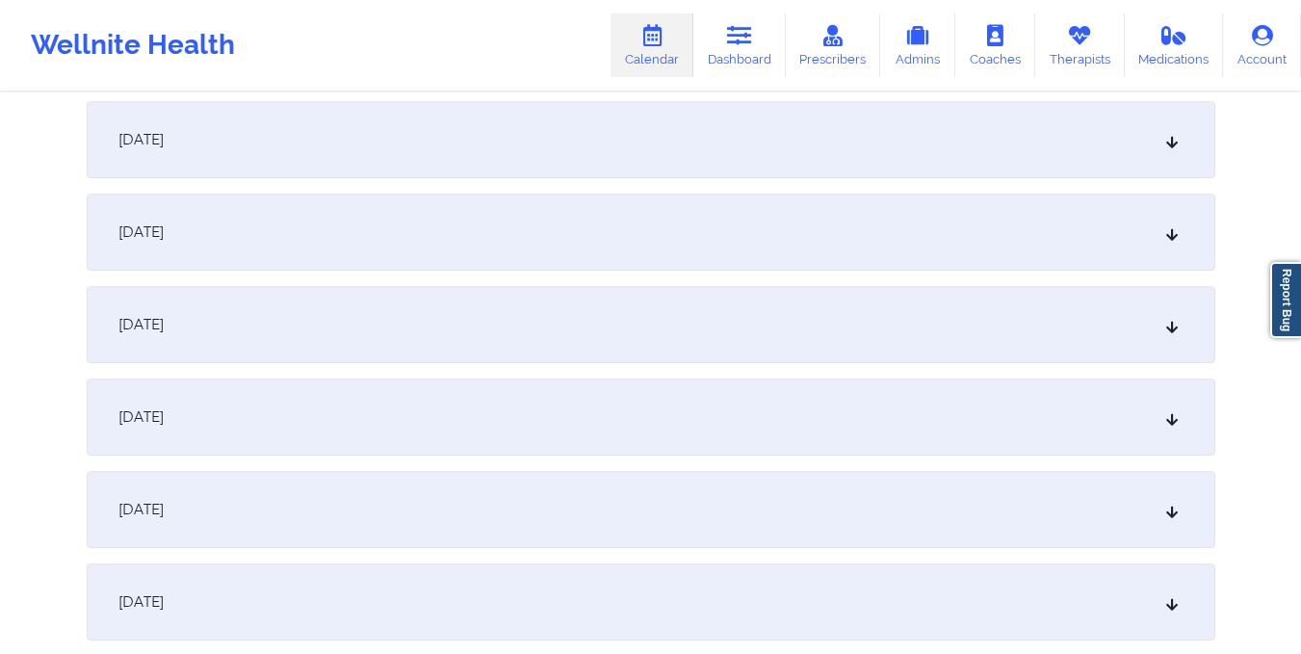
scroll to position [1397, 0]
click at [725, 378] on div "October 16, 2025" at bounding box center [651, 411] width 1128 height 77
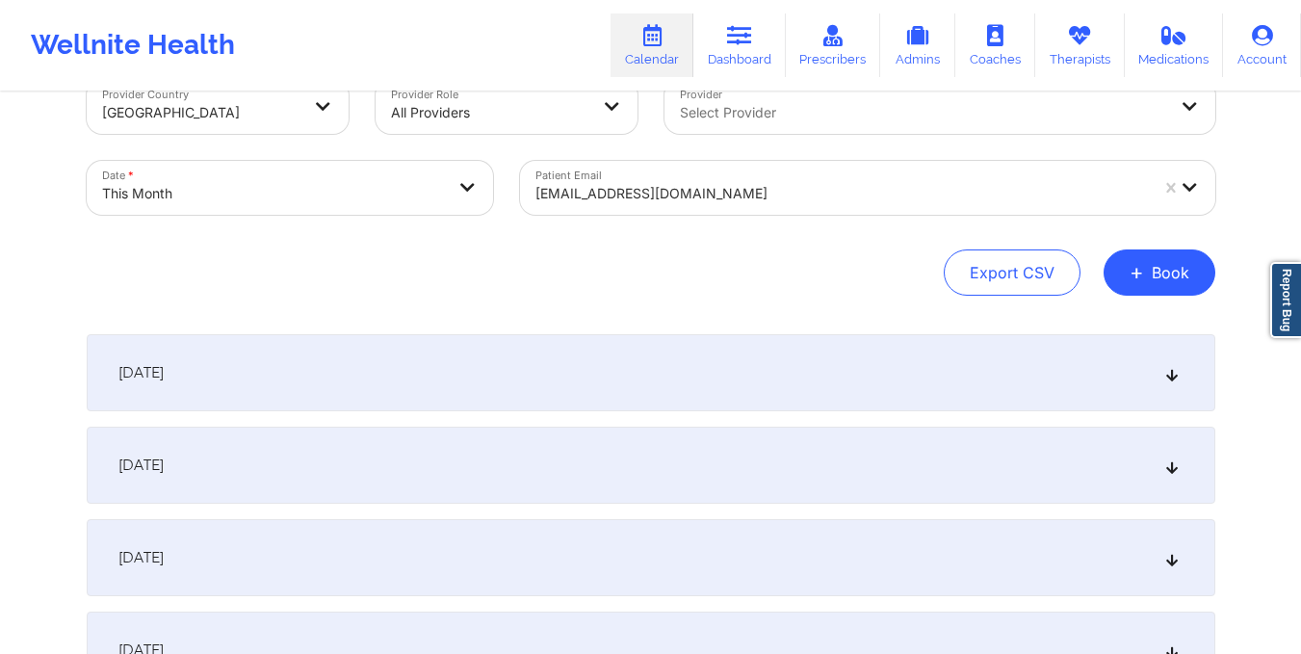
scroll to position [0, 0]
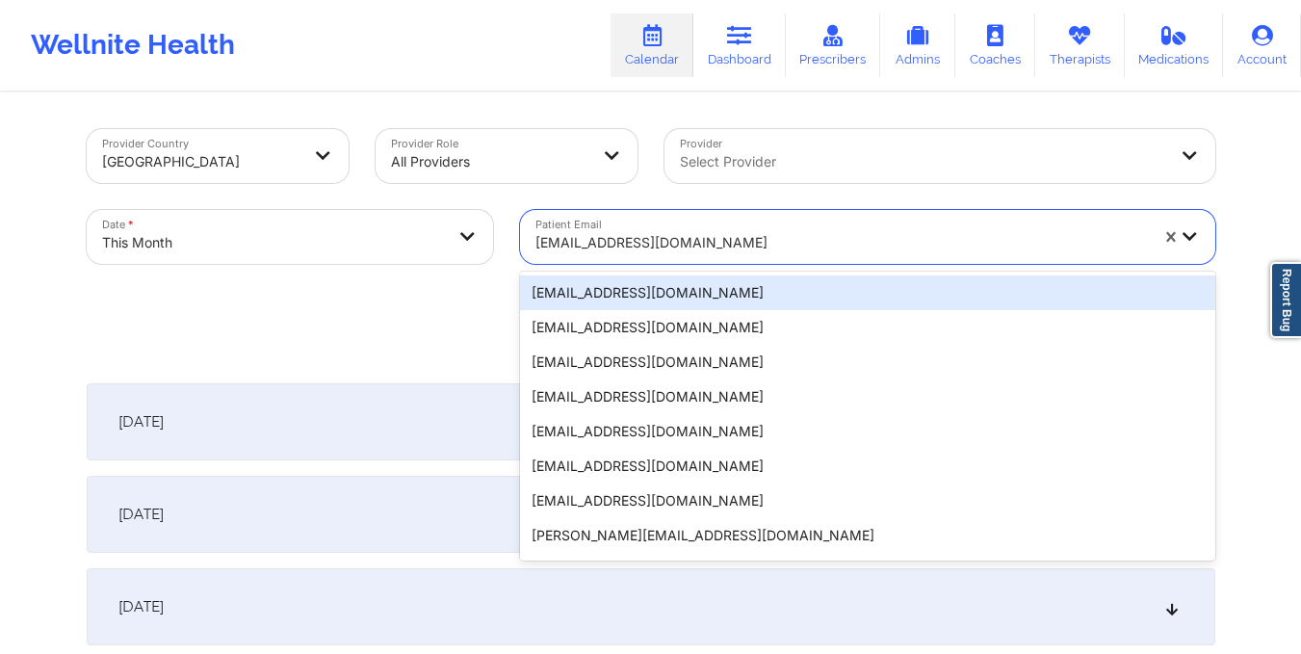
drag, startPoint x: 532, startPoint y: 244, endPoint x: 721, endPoint y: 251, distance: 188.9
click at [721, 251] on div "yanira16.mj@gmail.com" at bounding box center [835, 237] width 630 height 54
type input "yrylott@gmail.com"
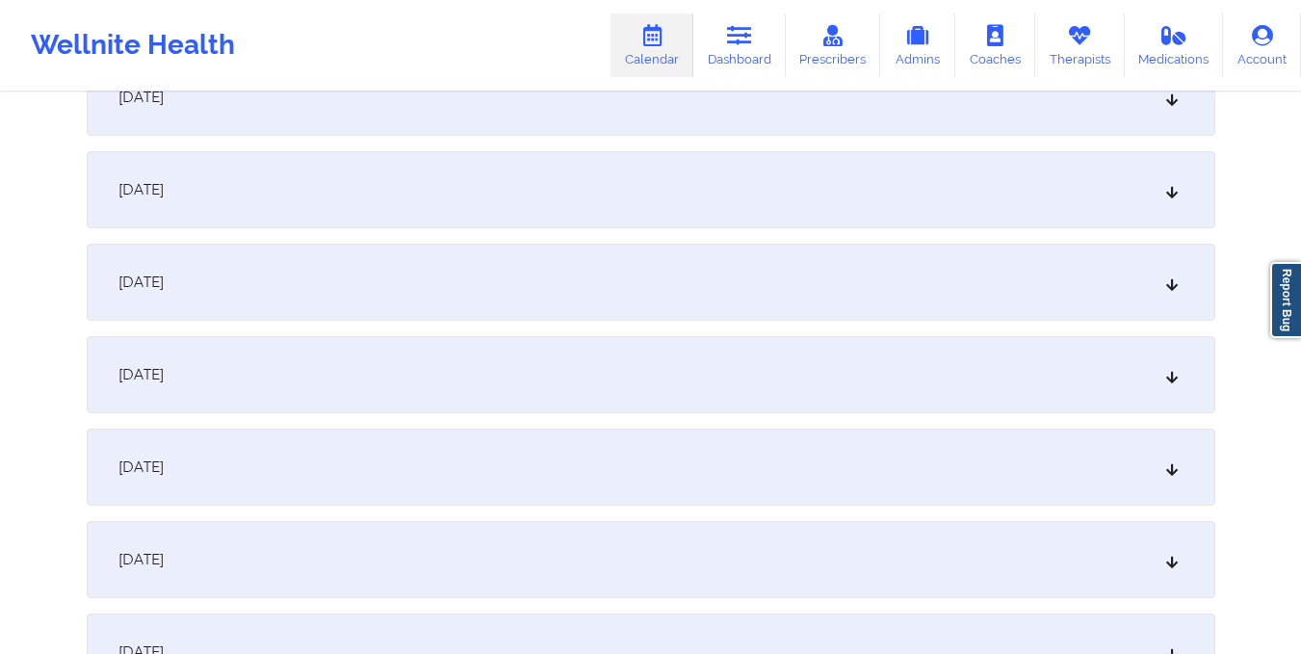
scroll to position [1347, 0]
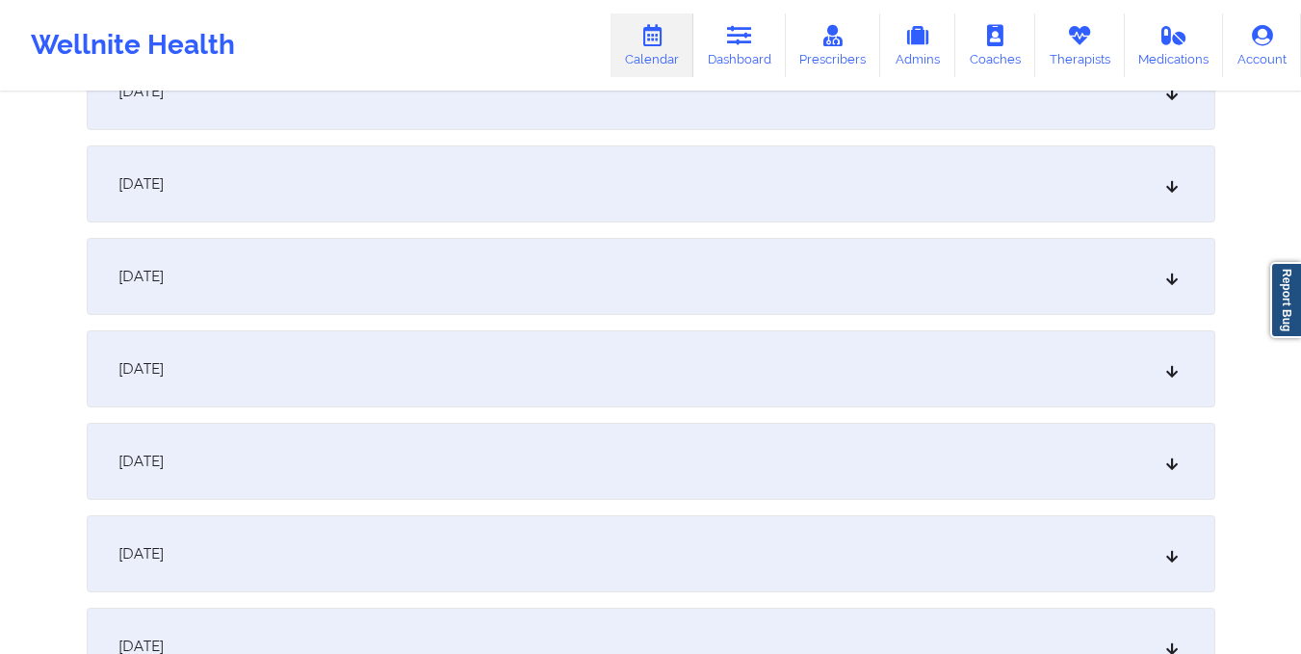
click at [705, 356] on div "October 15, 2025" at bounding box center [651, 368] width 1128 height 77
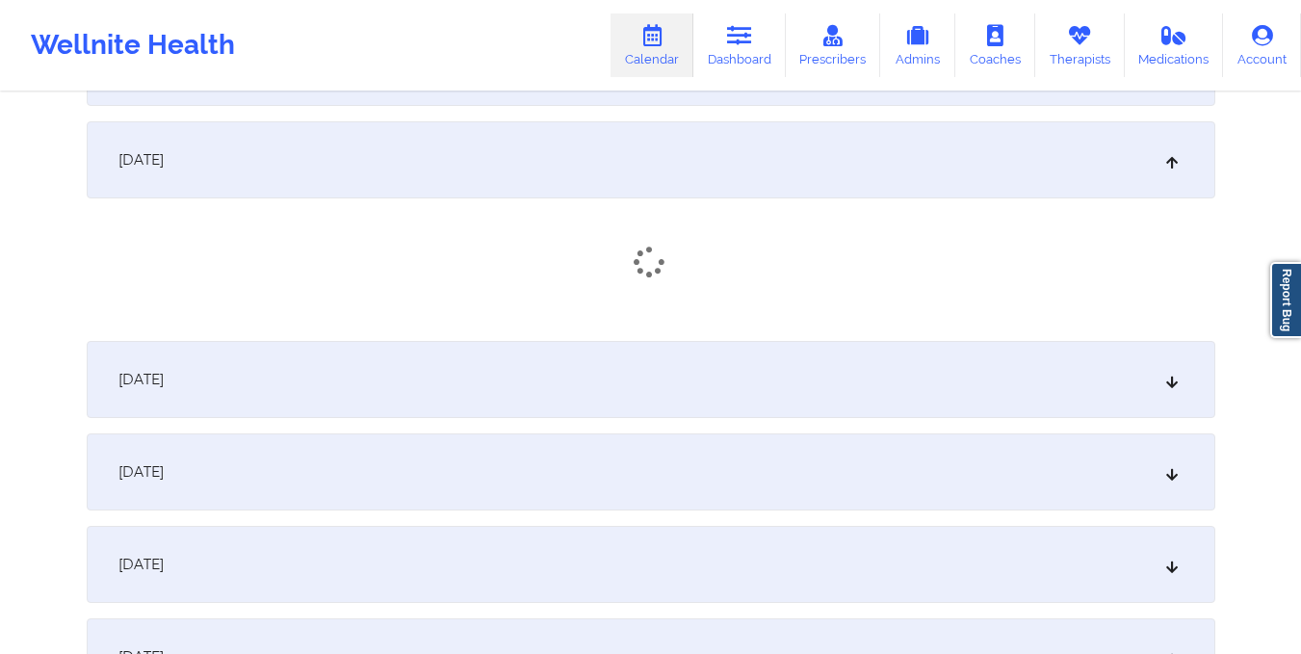
scroll to position [1555, 0]
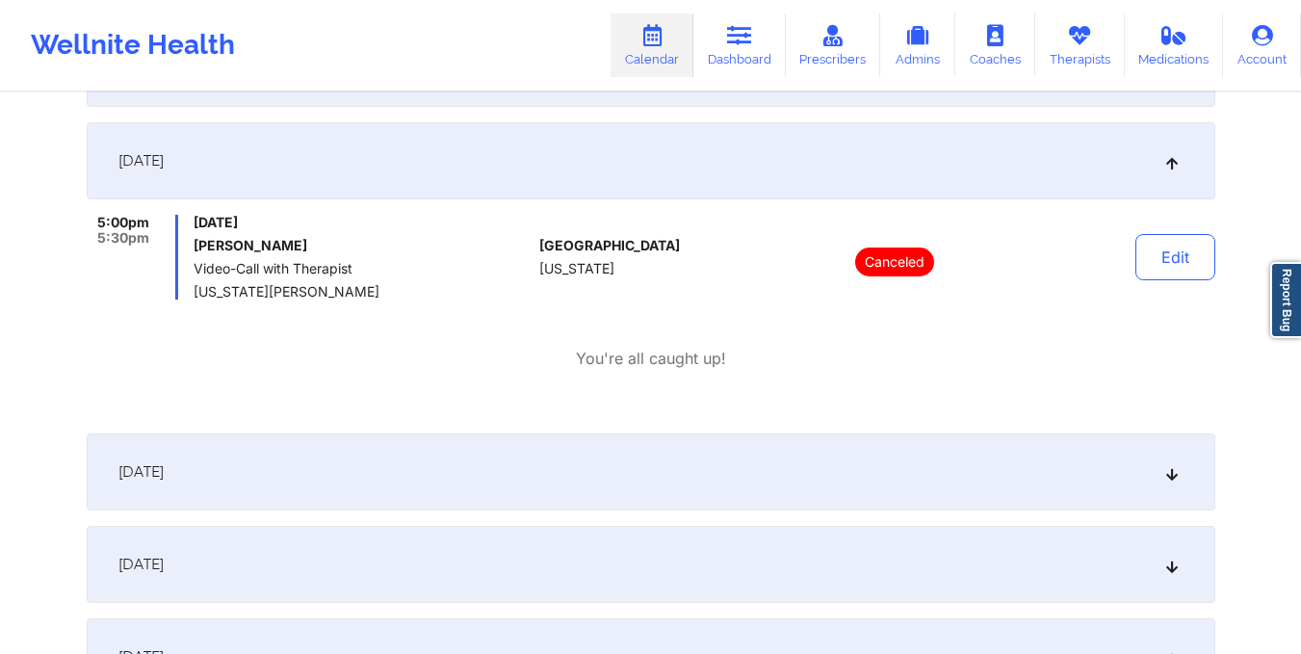
click at [654, 447] on div "October 16, 2025" at bounding box center [651, 471] width 1128 height 77
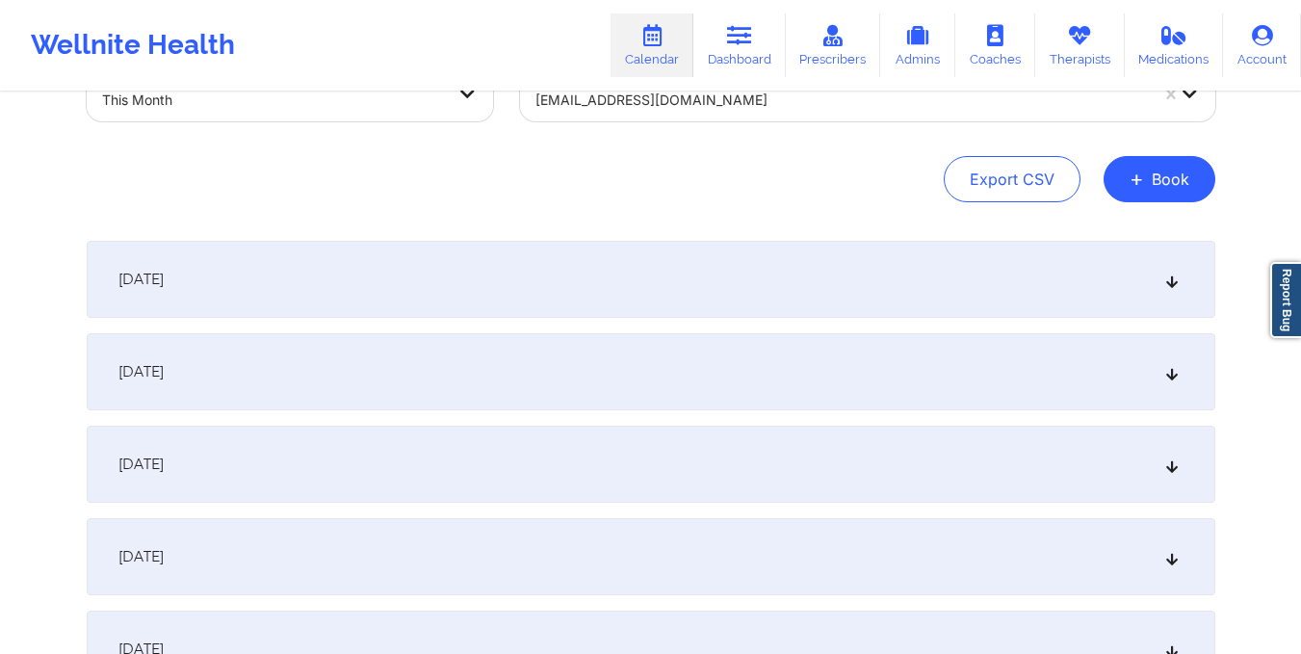
scroll to position [0, 0]
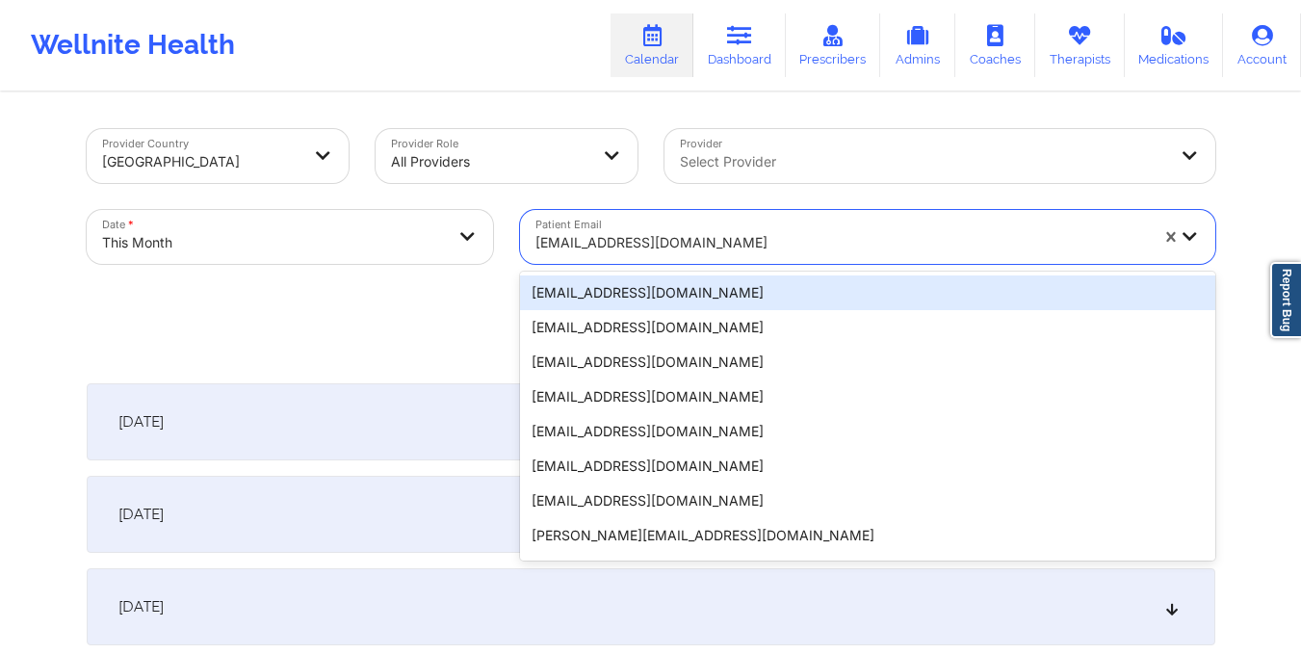
drag, startPoint x: 529, startPoint y: 241, endPoint x: 705, endPoint y: 252, distance: 176.6
click at [705, 252] on div "yrylott@gmail.com" at bounding box center [835, 237] width 630 height 54
type input "kmarcusse.ai@gmail.com"
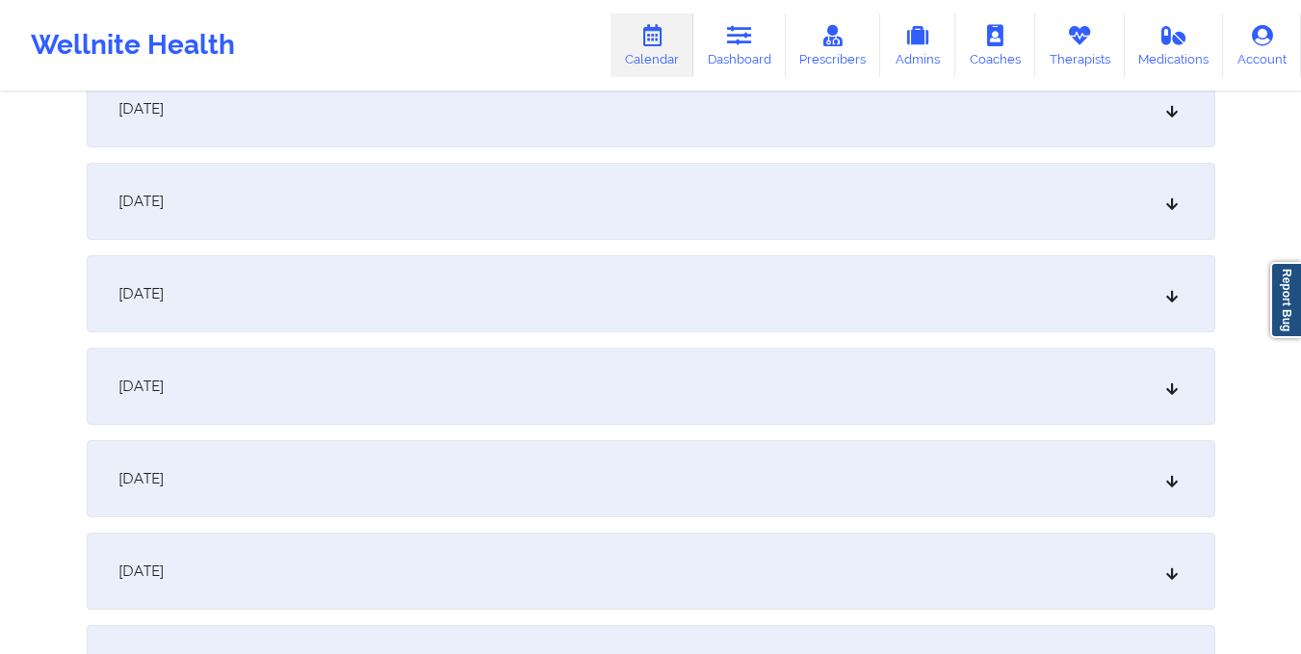
scroll to position [1606, 0]
click at [667, 203] on div "October 16, 2025" at bounding box center [651, 202] width 1128 height 77
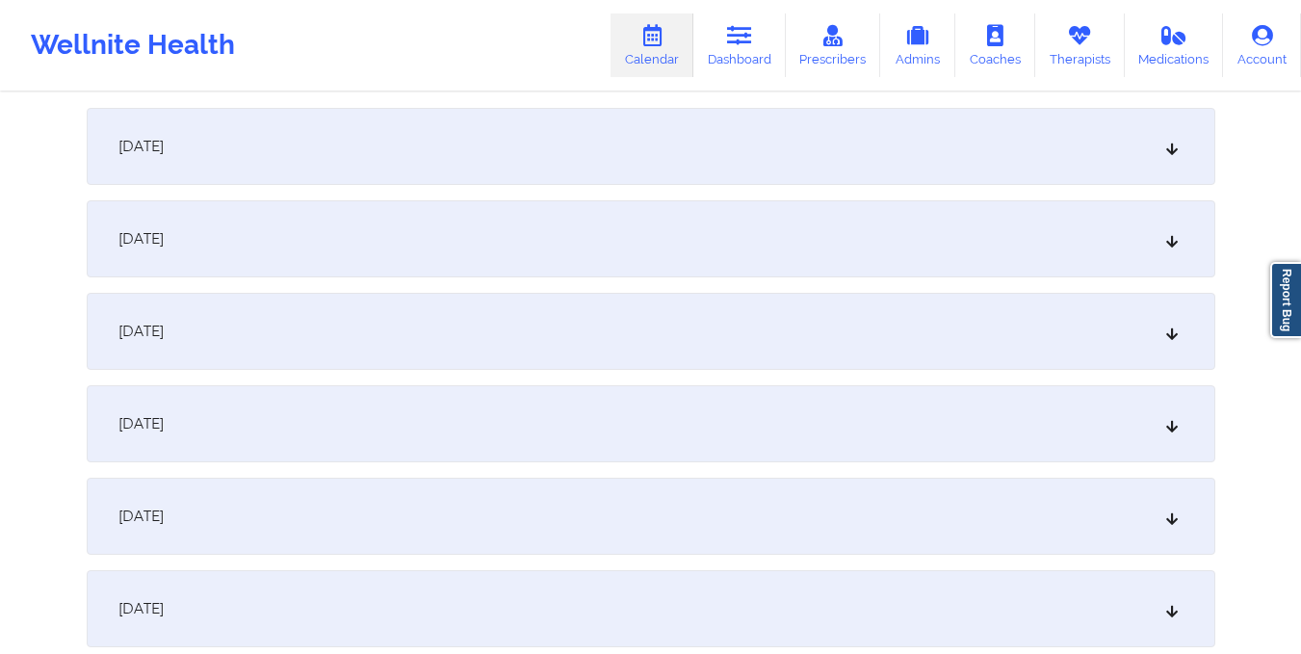
scroll to position [0, 0]
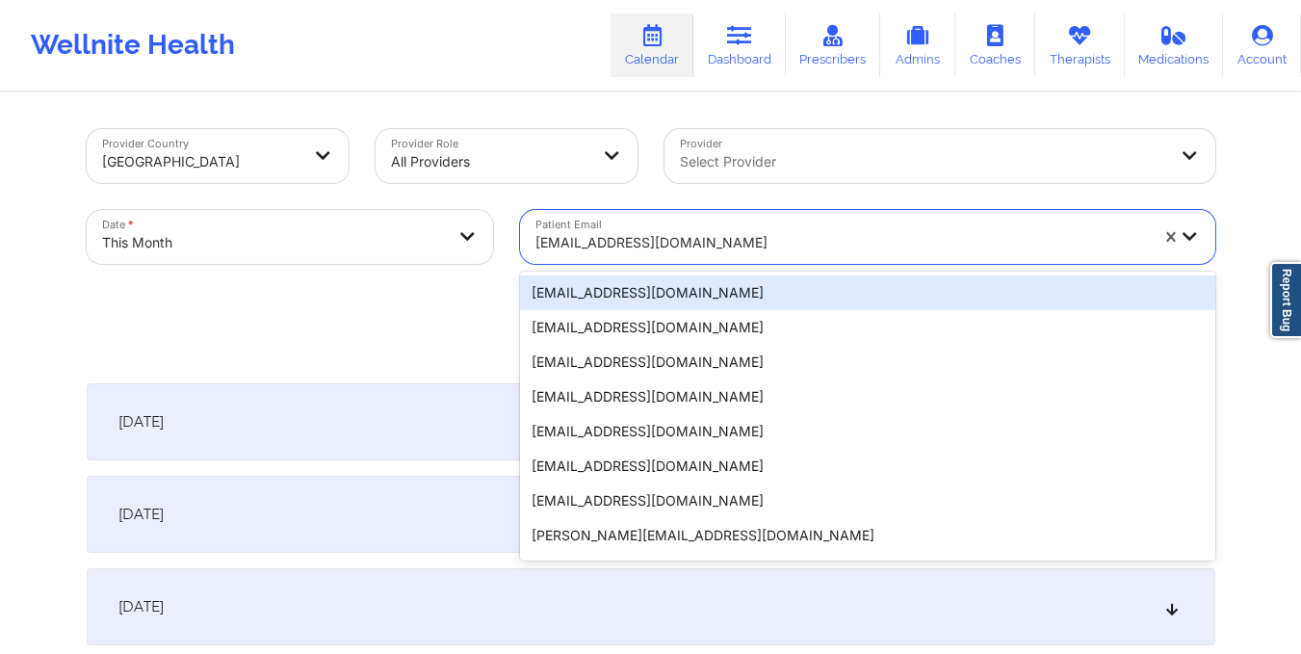
drag, startPoint x: 533, startPoint y: 245, endPoint x: 690, endPoint y: 244, distance: 156.9
click at [690, 244] on div "kmarcusse.ai@gmail.com" at bounding box center [835, 237] width 630 height 54
type input "cgershengorn@gmail.com"
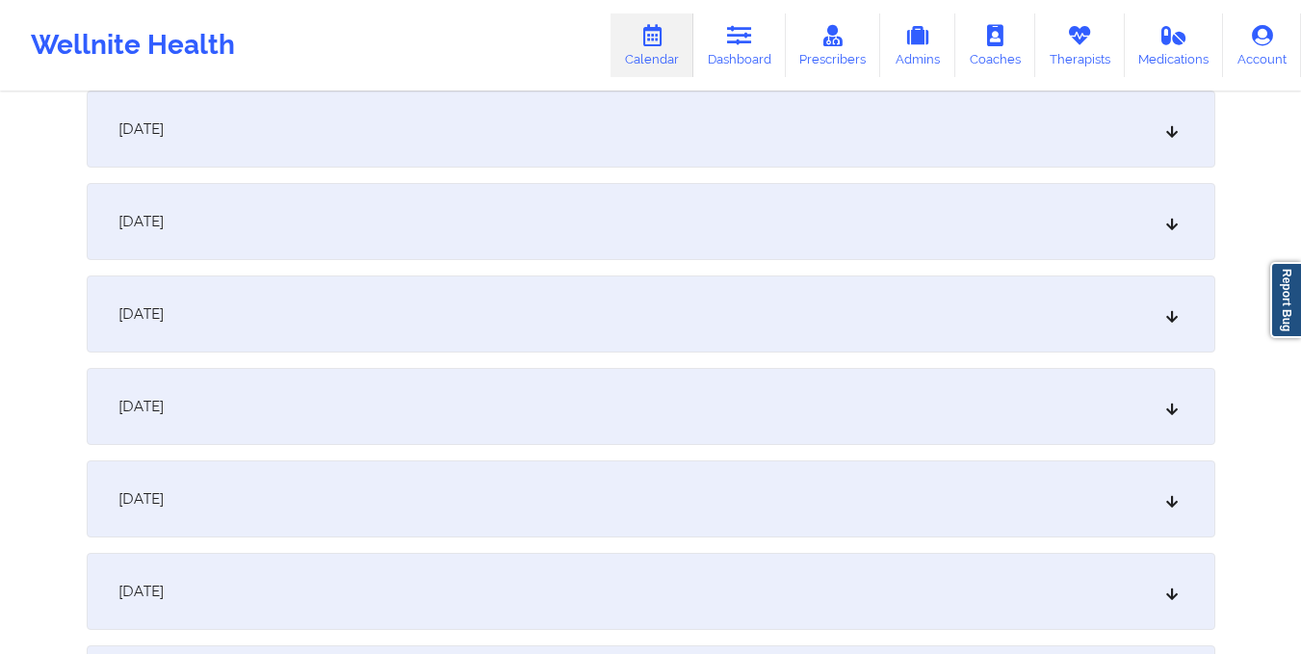
scroll to position [1602, 0]
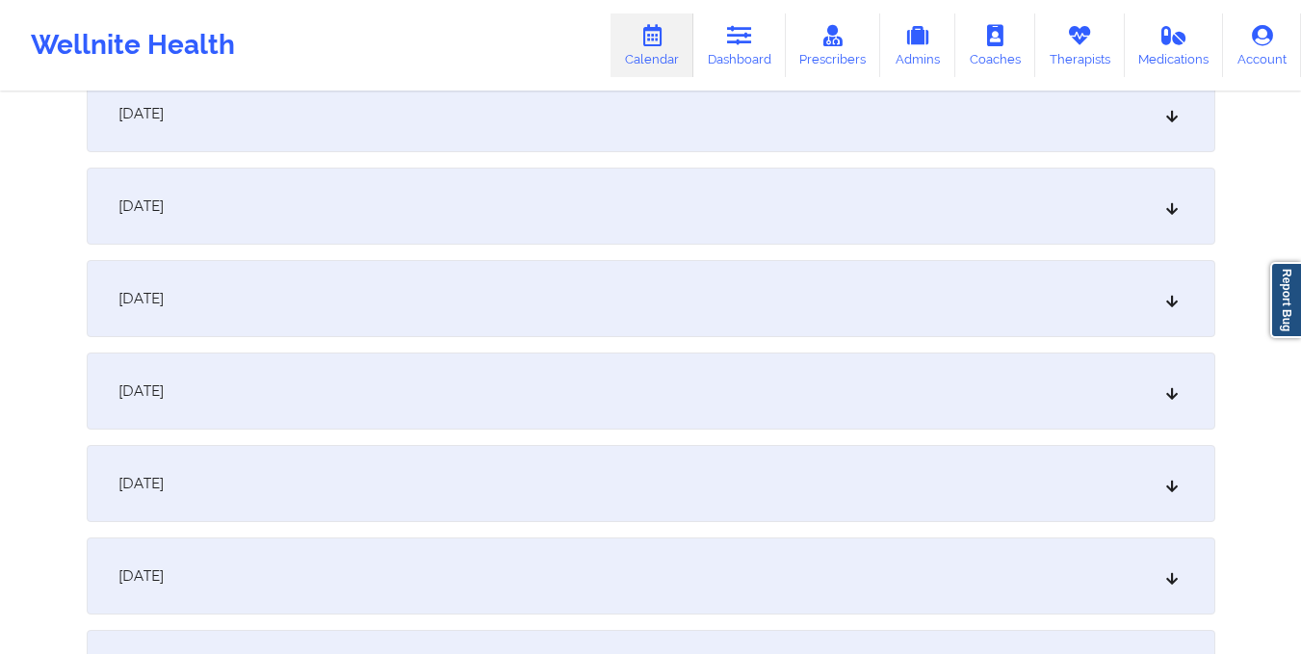
click at [690, 244] on div "October 16, 2025" at bounding box center [651, 206] width 1128 height 77
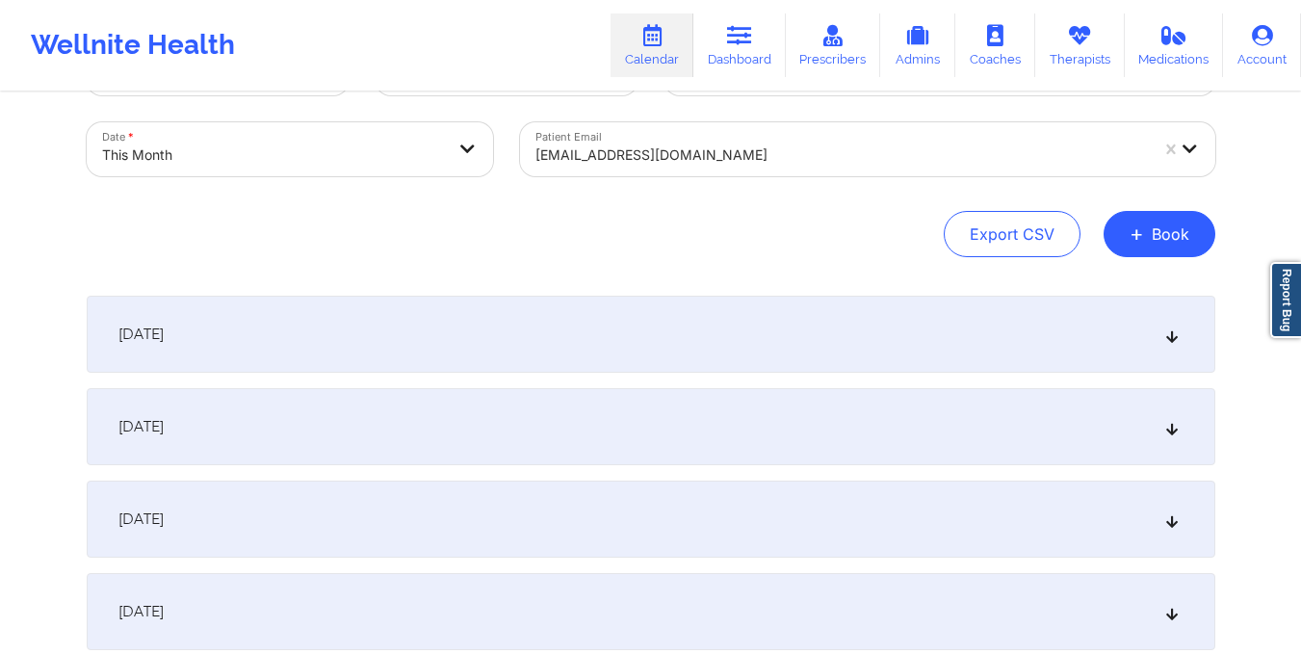
scroll to position [0, 0]
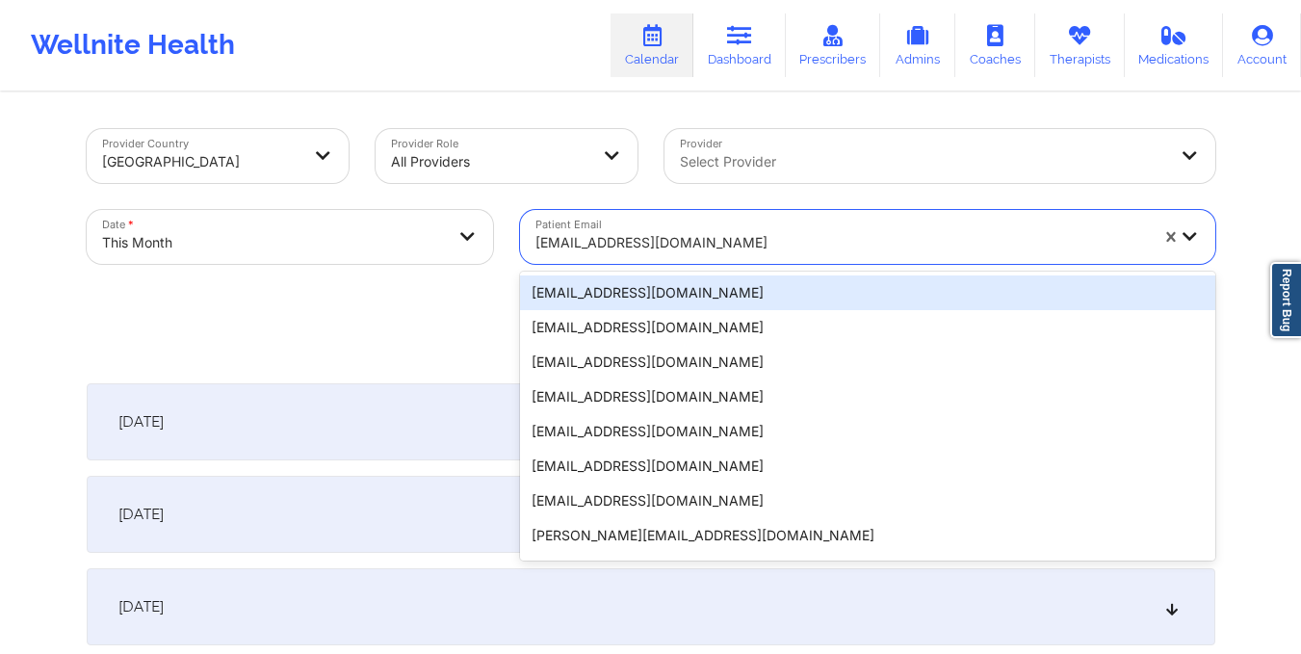
drag, startPoint x: 529, startPoint y: 241, endPoint x: 729, endPoint y: 242, distance: 200.3
click at [729, 242] on div "cgershengorn@gmail.com" at bounding box center [835, 237] width 630 height 54
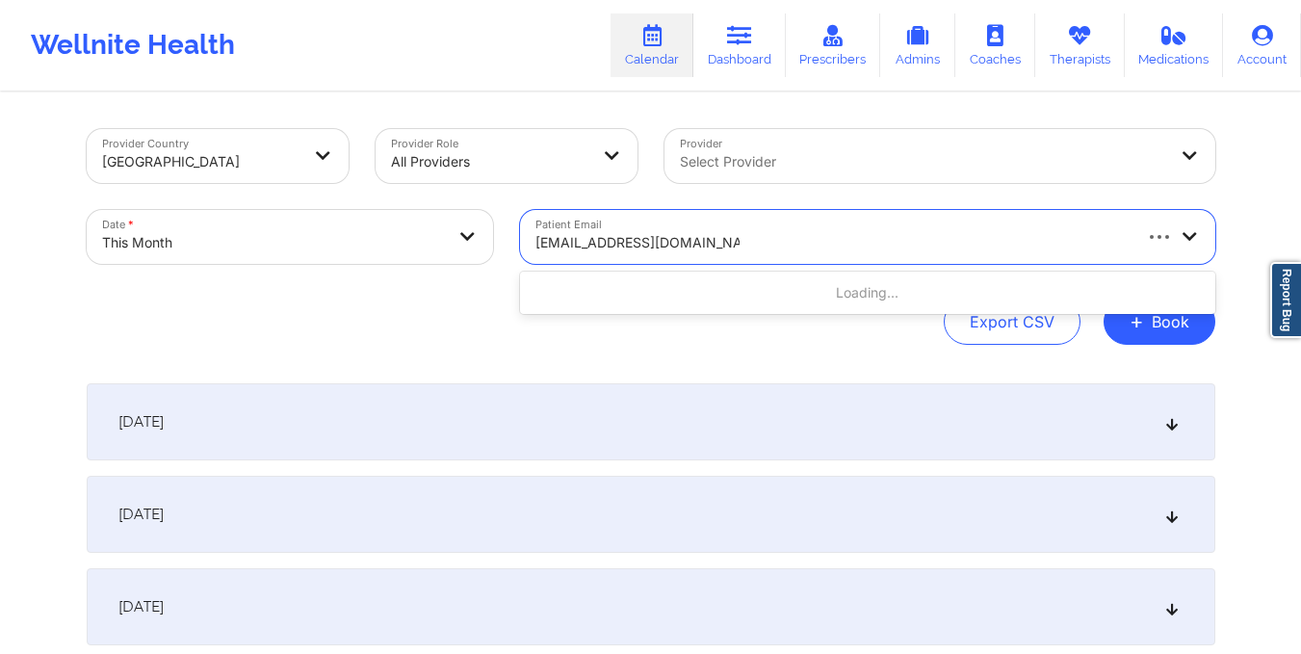
type input "kathleenrossdesign@gmail.com"
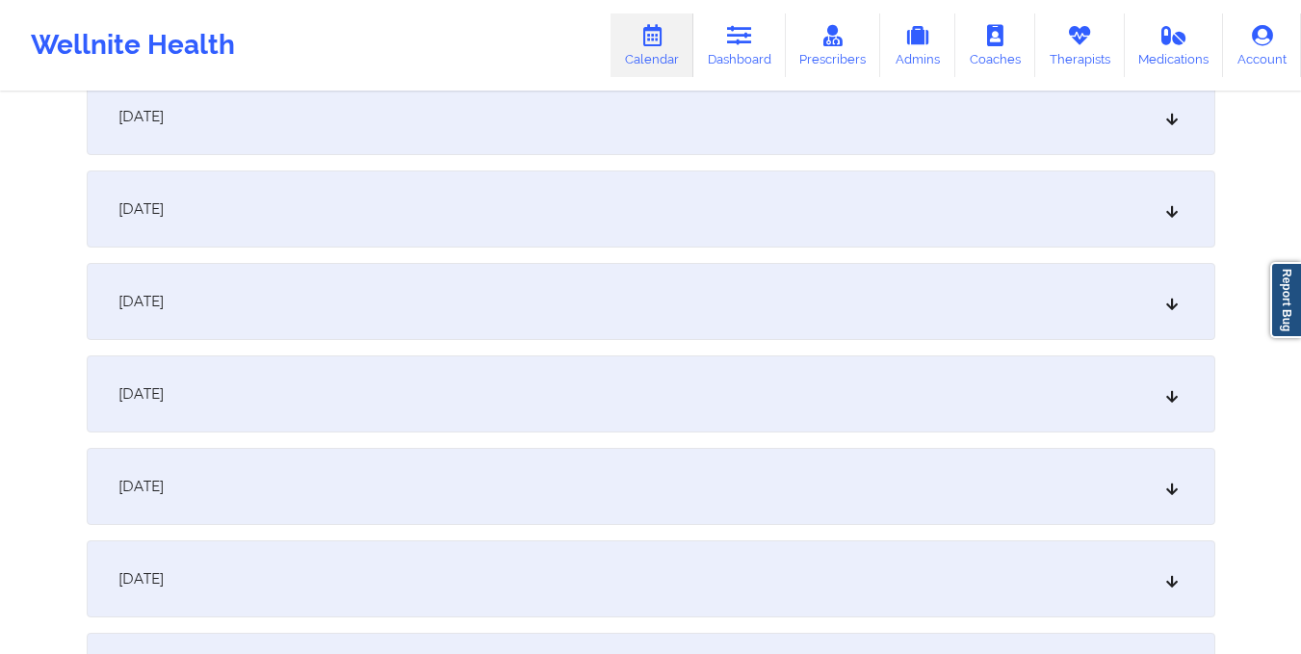
scroll to position [1450, 0]
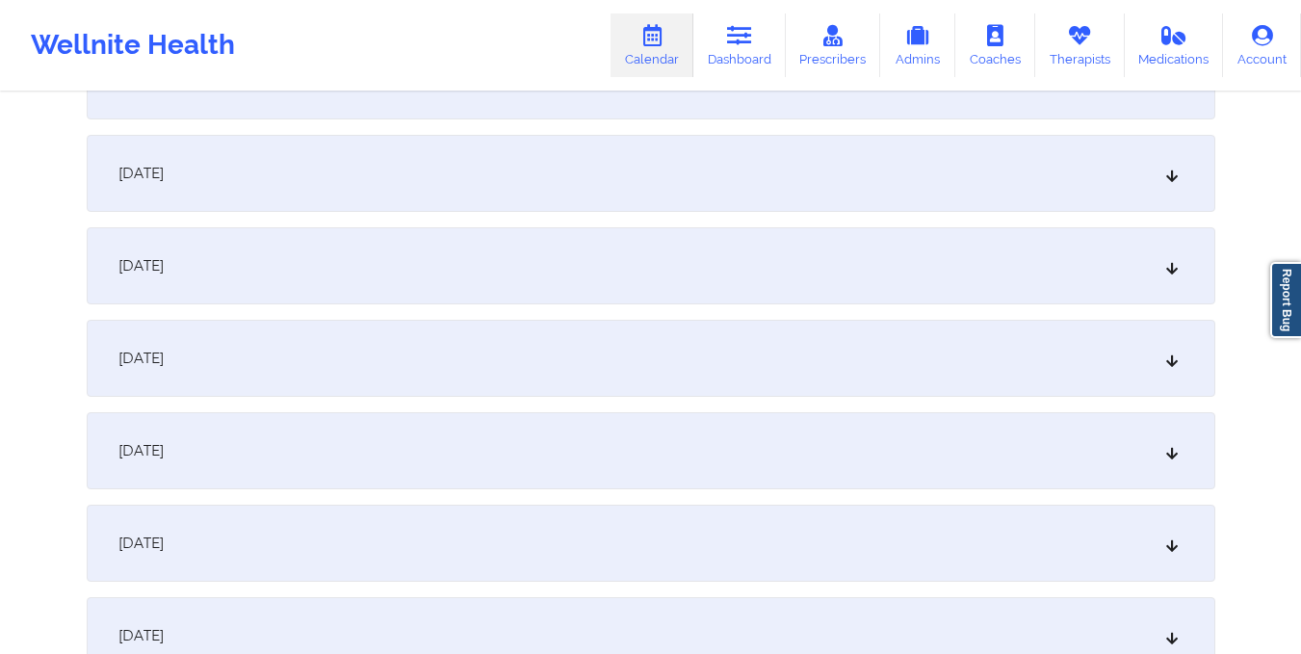
click at [707, 348] on div "October 16, 2025" at bounding box center [651, 358] width 1128 height 77
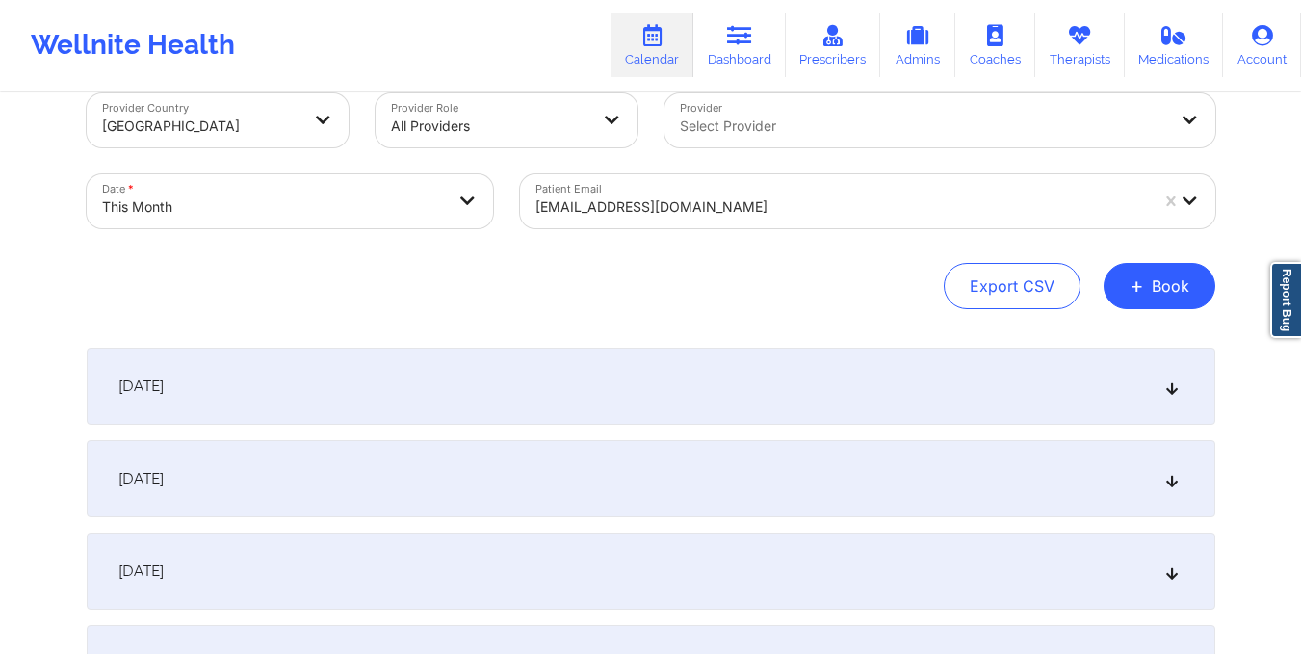
scroll to position [0, 0]
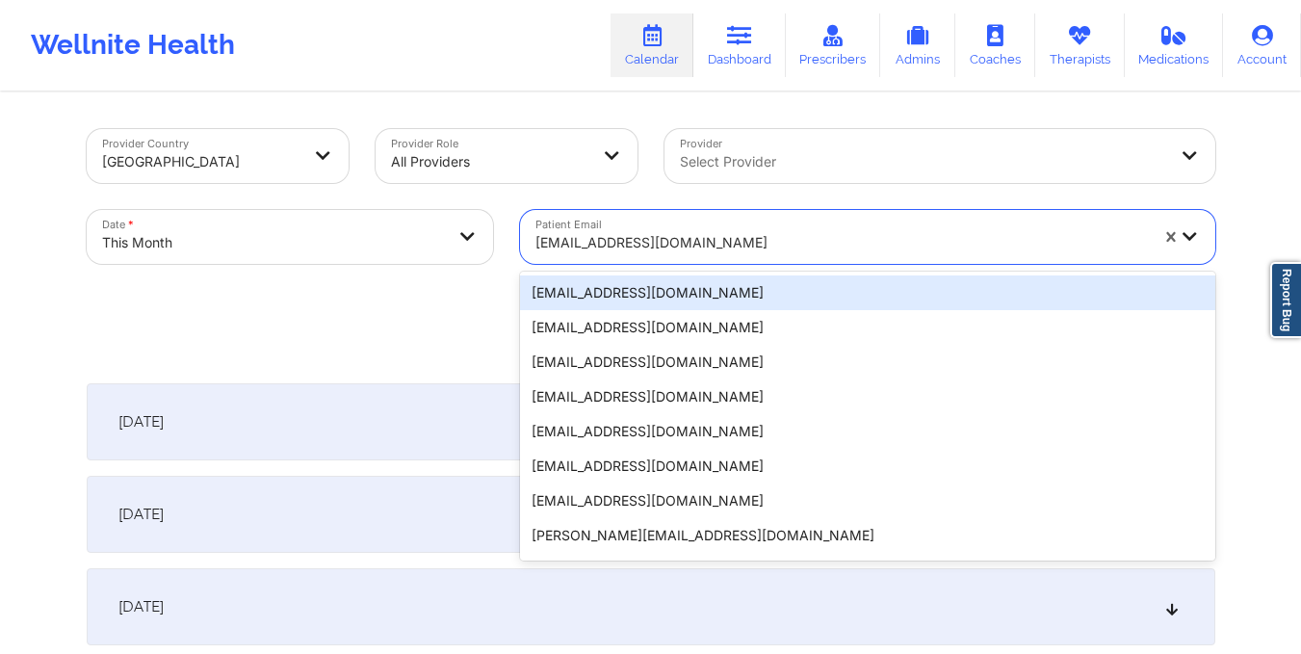
drag, startPoint x: 531, startPoint y: 245, endPoint x: 726, endPoint y: 237, distance: 194.6
click at [726, 237] on div "kathleenrossdesign@gmail.com" at bounding box center [835, 237] width 630 height 54
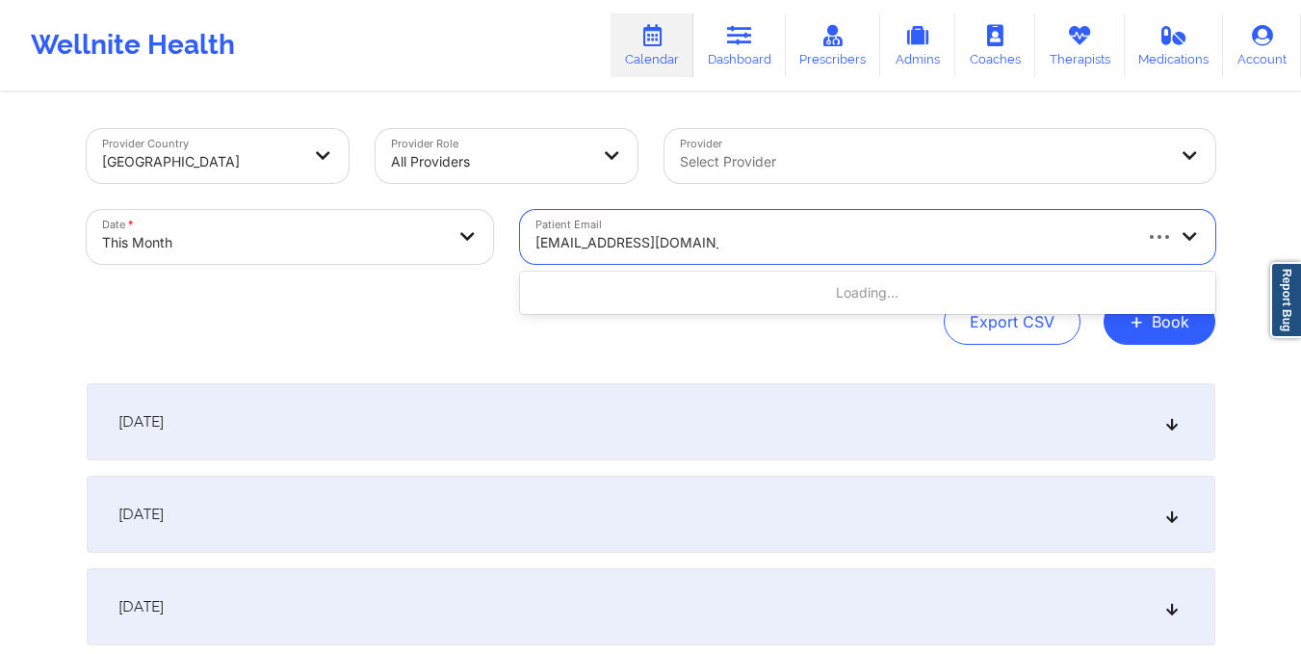
type input "mindypaniagua@icloud.com"
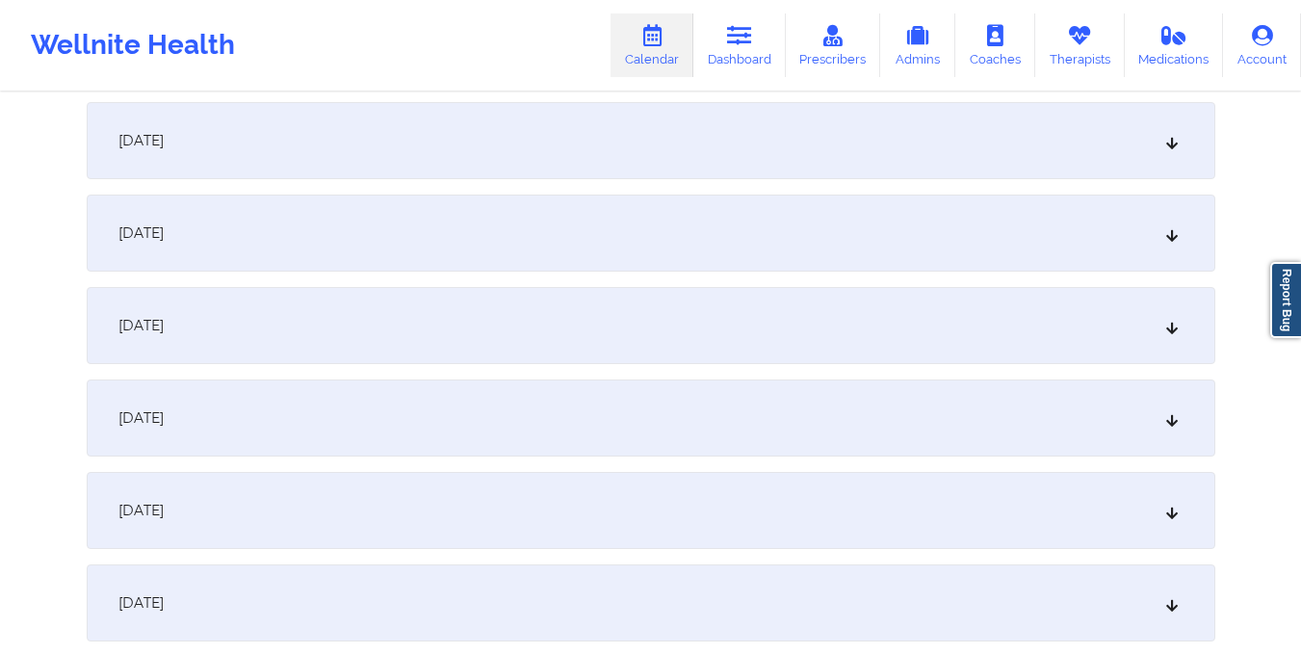
scroll to position [1484, 0]
click at [708, 320] on div "October 16, 2025" at bounding box center [651, 324] width 1128 height 77
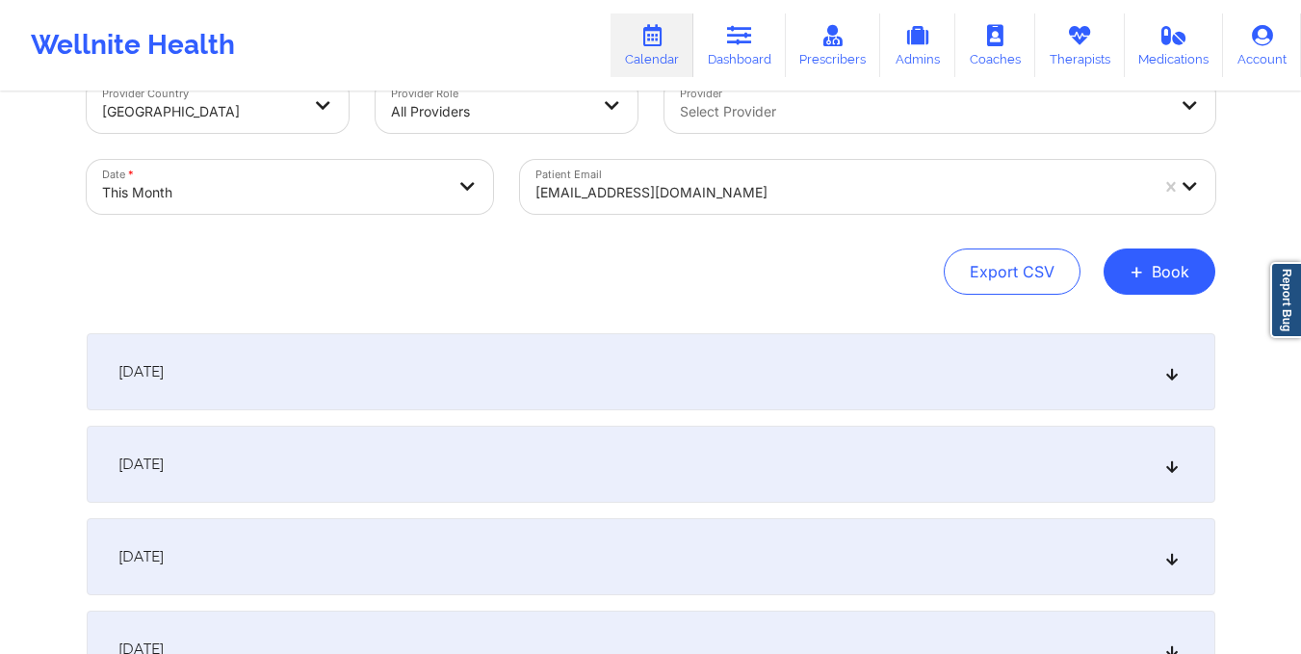
scroll to position [0, 0]
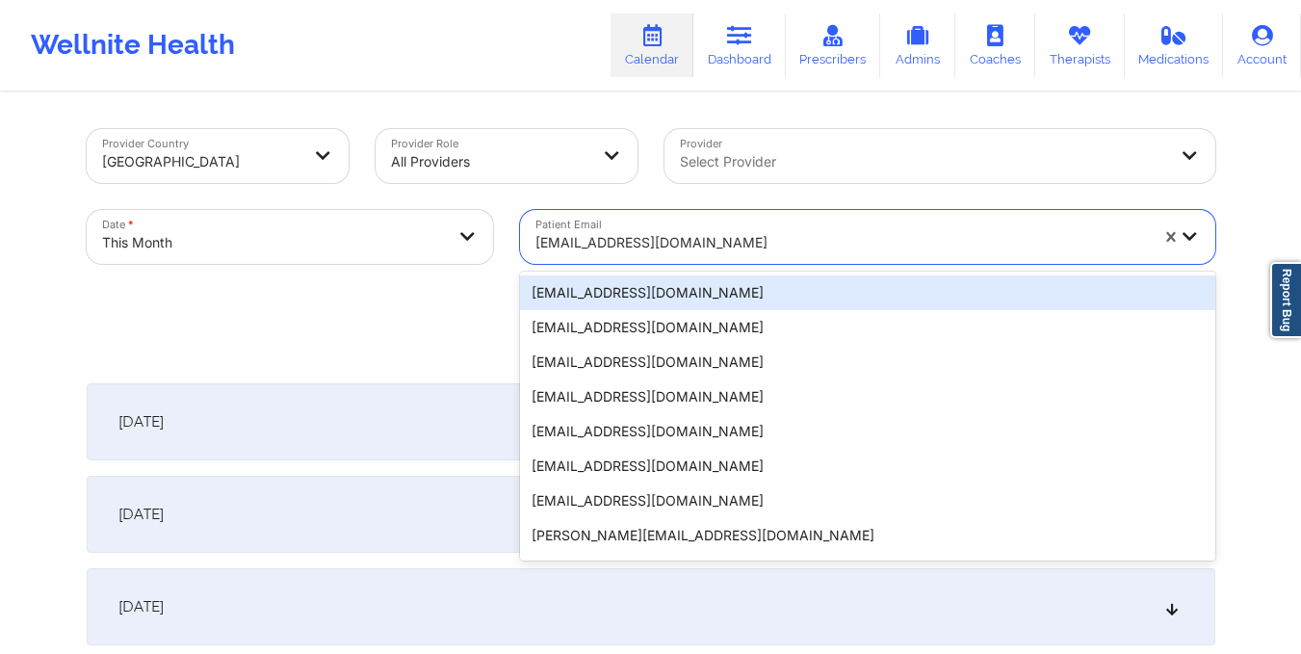
drag, startPoint x: 536, startPoint y: 243, endPoint x: 764, endPoint y: 247, distance: 227.3
click at [764, 247] on div at bounding box center [841, 242] width 612 height 23
type input "kandacedianesmith@gmail.com"
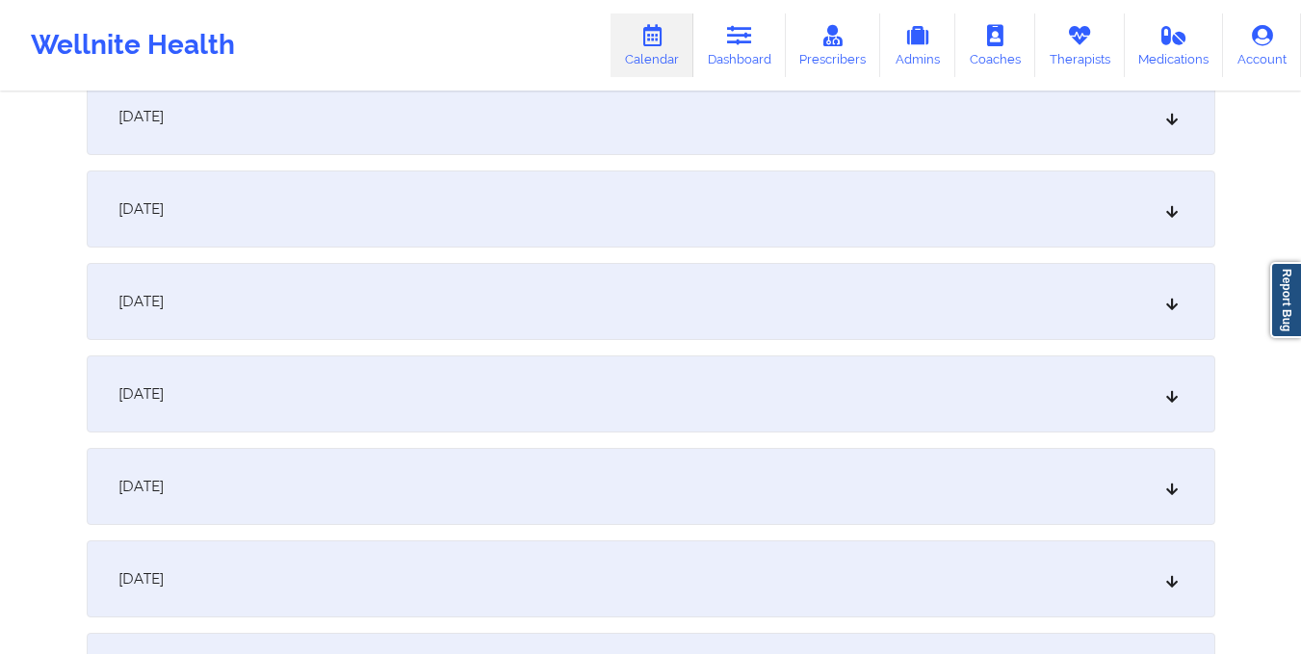
scroll to position [1508, 0]
click at [750, 297] on div "October 16, 2025" at bounding box center [651, 300] width 1128 height 77
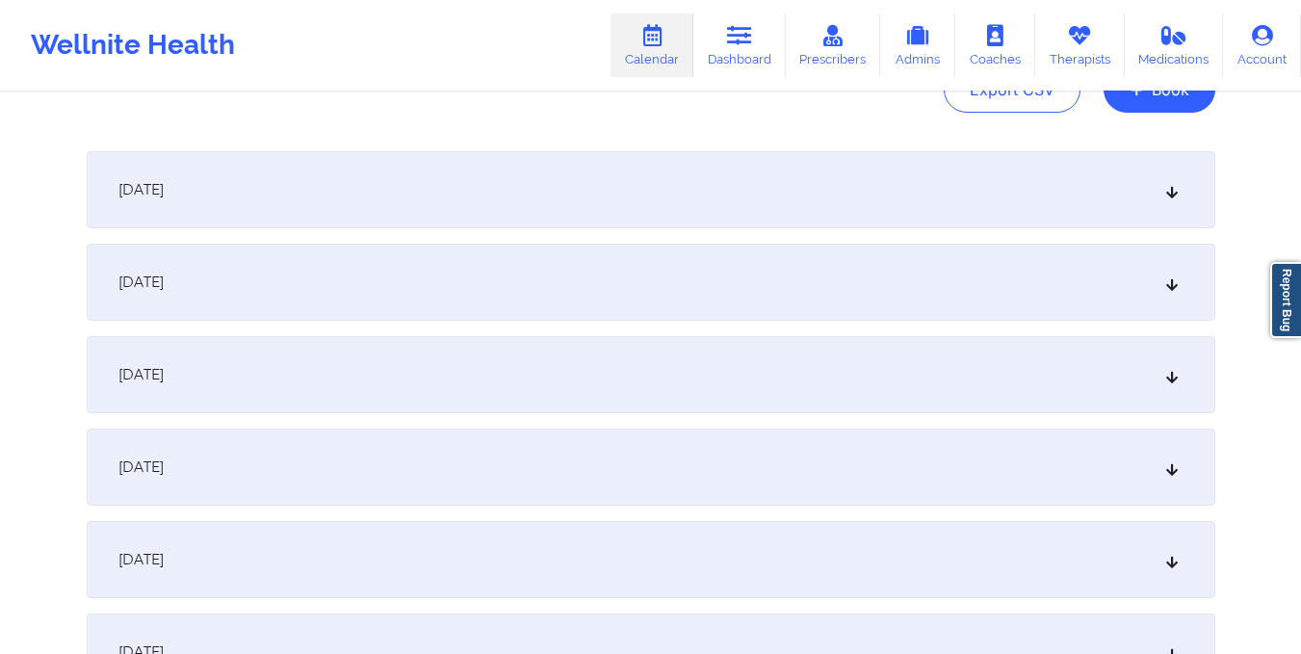
scroll to position [0, 0]
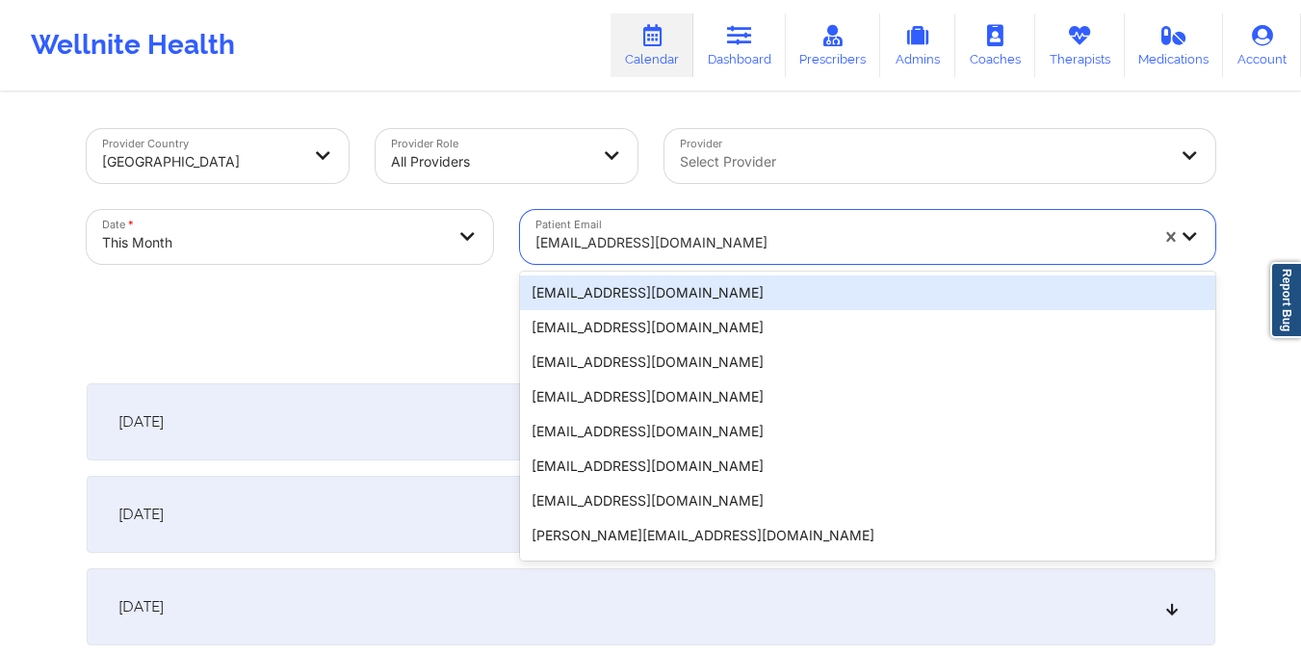
drag, startPoint x: 528, startPoint y: 245, endPoint x: 763, endPoint y: 241, distance: 235.0
click at [763, 241] on div "kandacedianesmith@gmail.com" at bounding box center [835, 237] width 630 height 54
type input "sruthinarlaa@gmail.com"
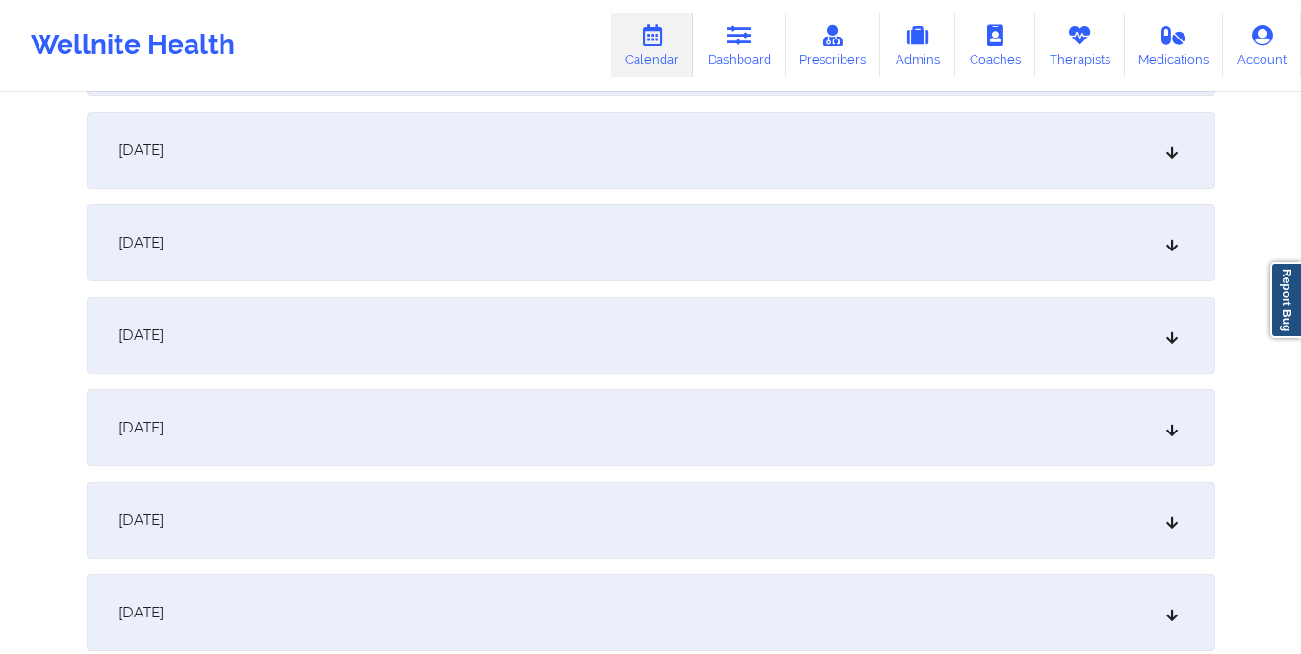
scroll to position [1474, 0]
click at [751, 328] on div "October 16, 2025" at bounding box center [651, 334] width 1128 height 77
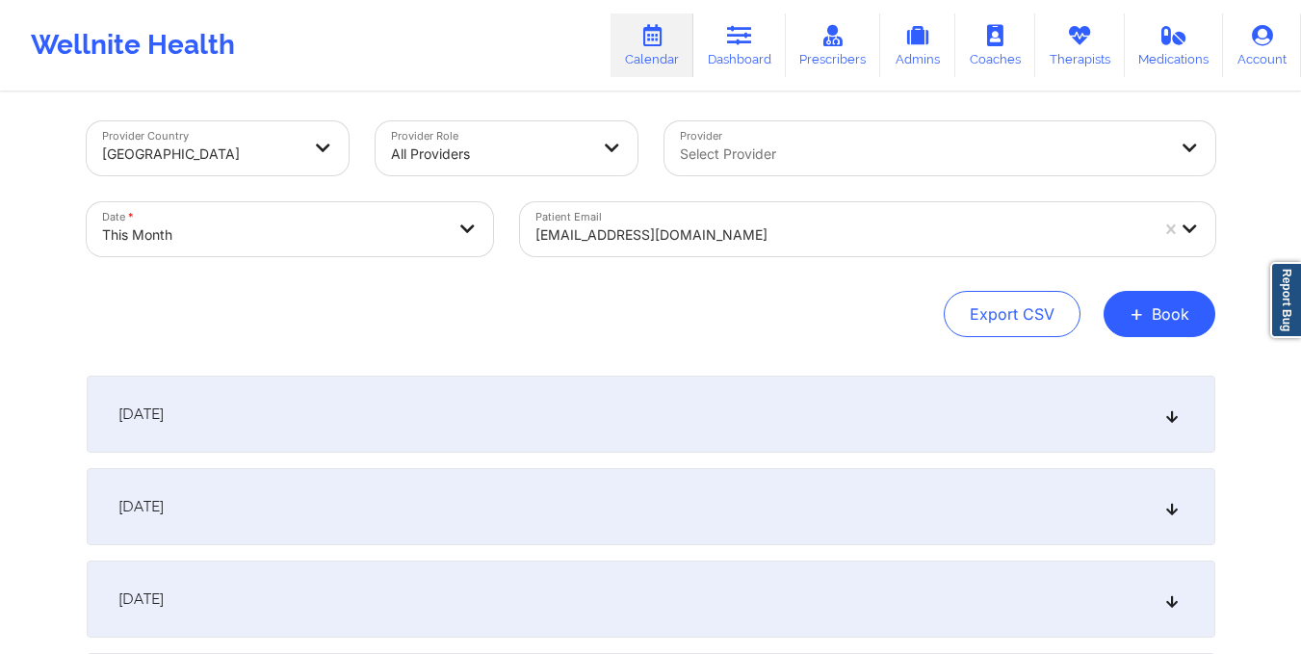
scroll to position [0, 0]
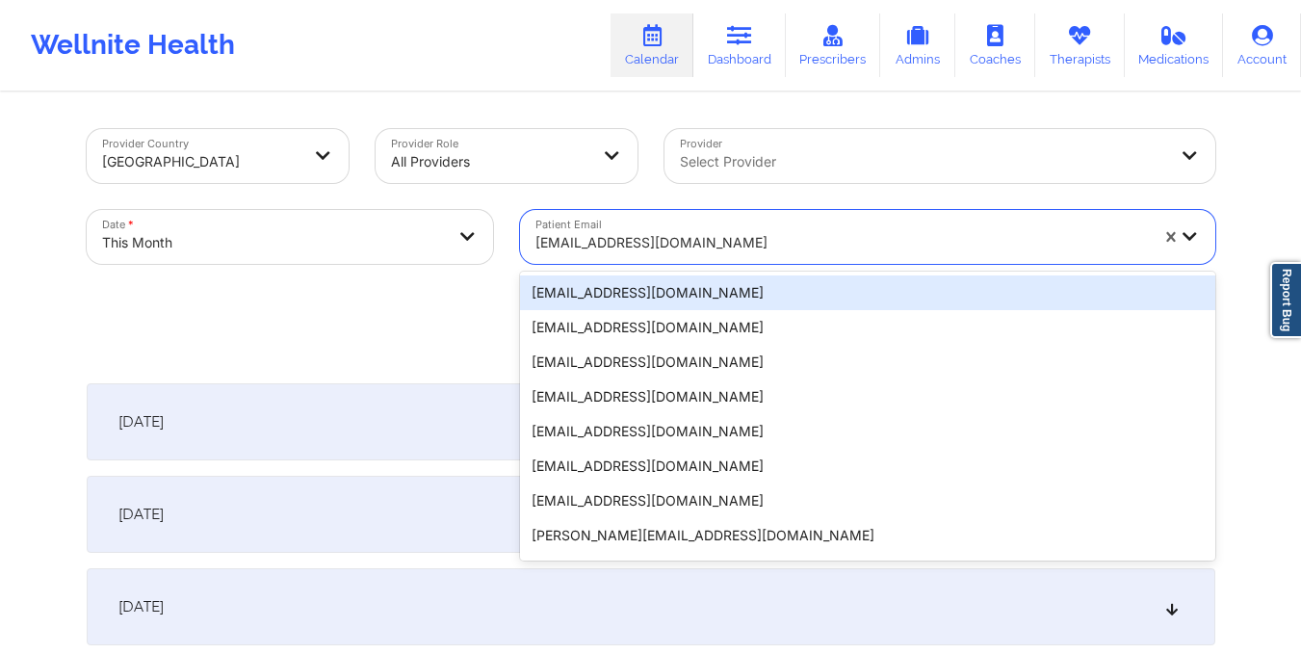
drag, startPoint x: 532, startPoint y: 243, endPoint x: 731, endPoint y: 237, distance: 198.4
click at [731, 237] on div "sruthinarlaa@gmail.com" at bounding box center [835, 237] width 630 height 54
type input "javiosx@aol.com"
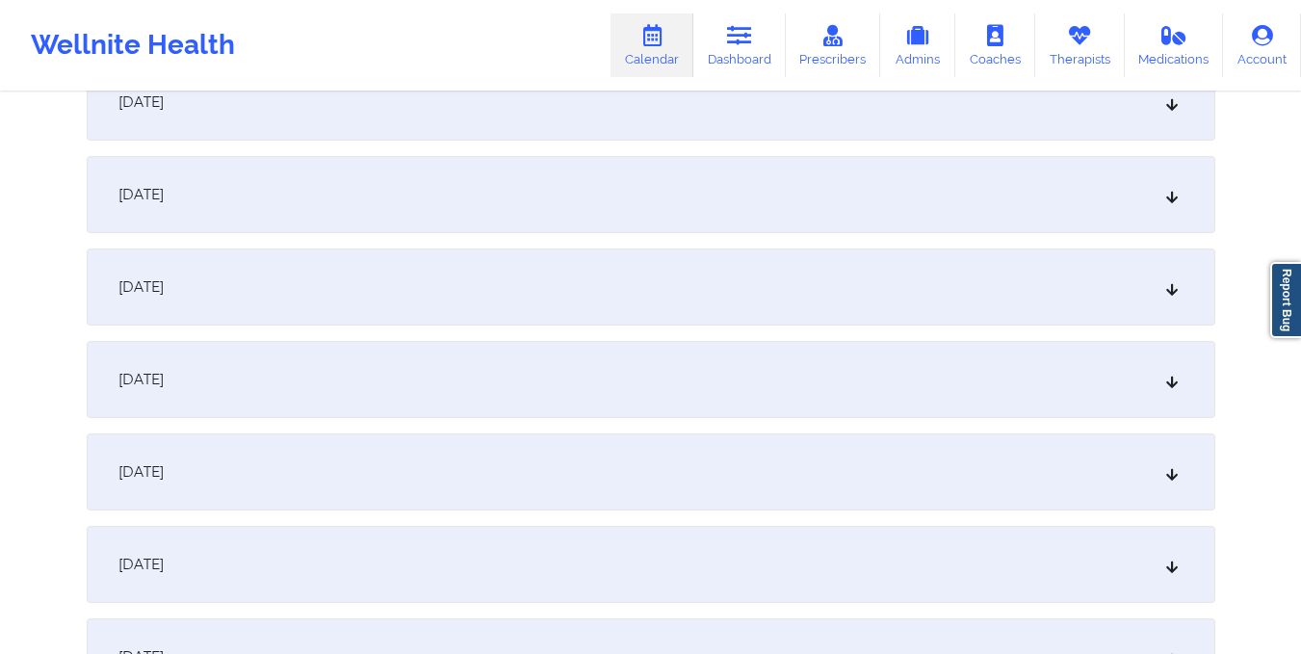
scroll to position [1430, 0]
click at [711, 366] on div "October 16, 2025" at bounding box center [651, 378] width 1128 height 77
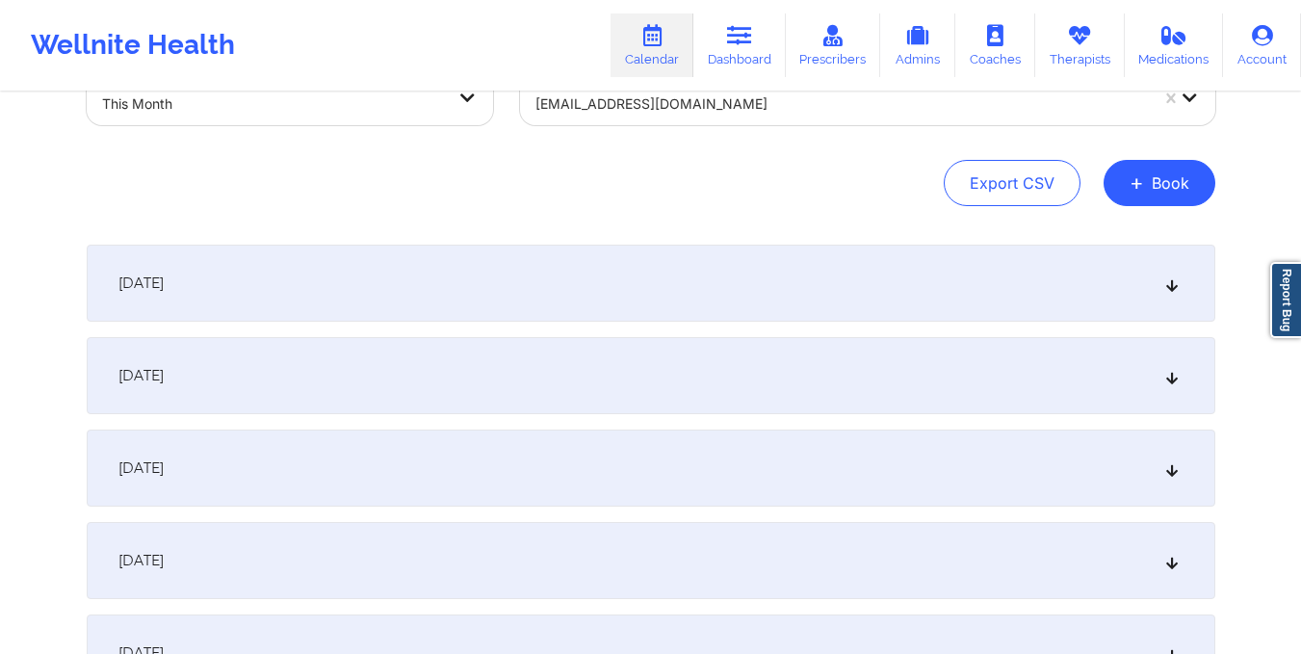
scroll to position [0, 0]
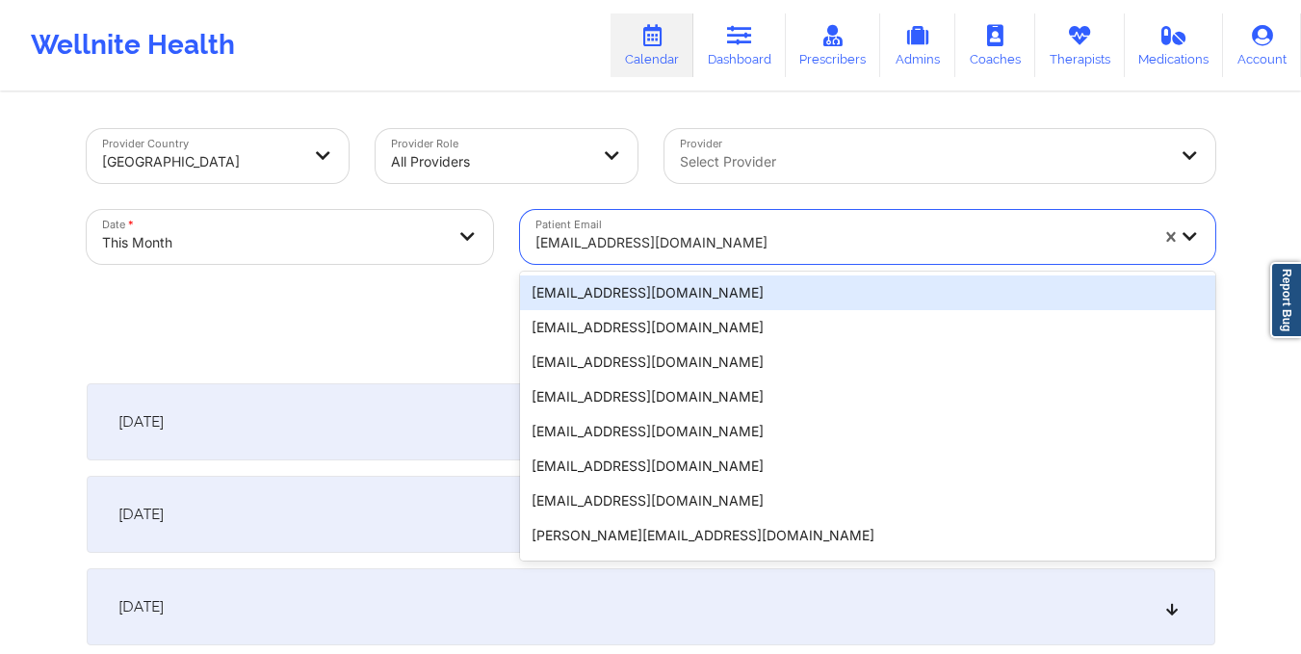
drag, startPoint x: 530, startPoint y: 244, endPoint x: 681, endPoint y: 243, distance: 151.2
click at [681, 243] on div "javiosx@aol.com" at bounding box center [835, 237] width 630 height 54
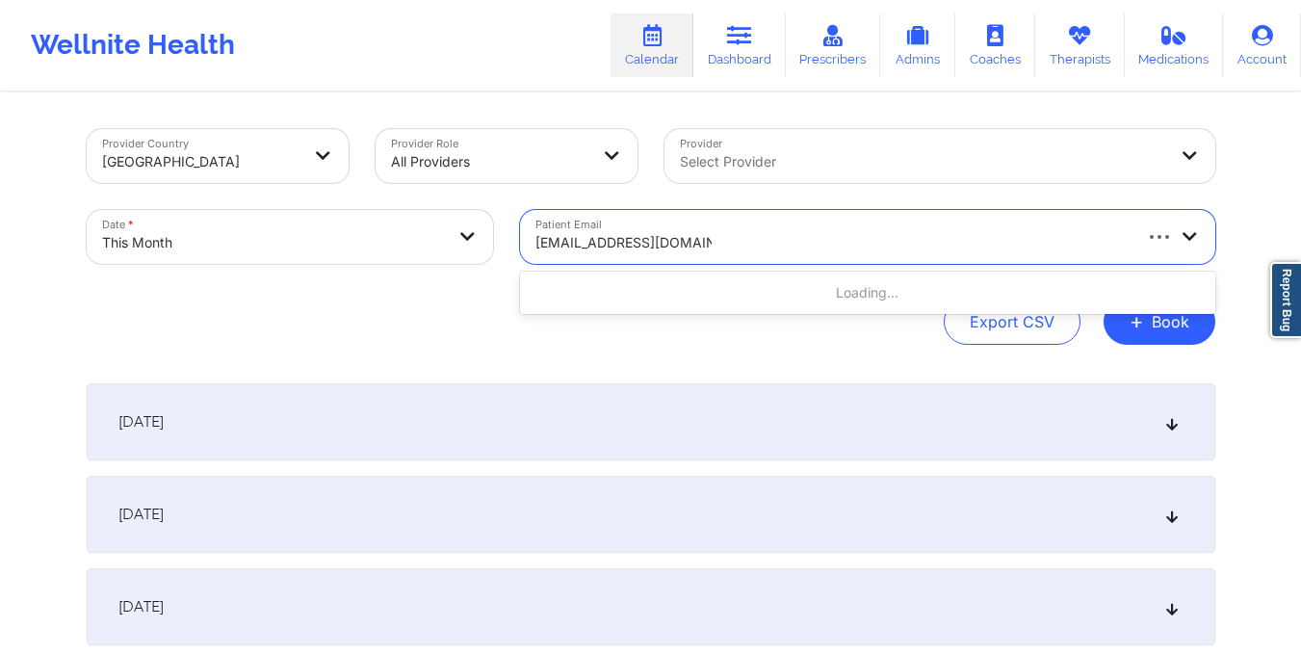
type input "alimi.mermaid7@gmail.com"
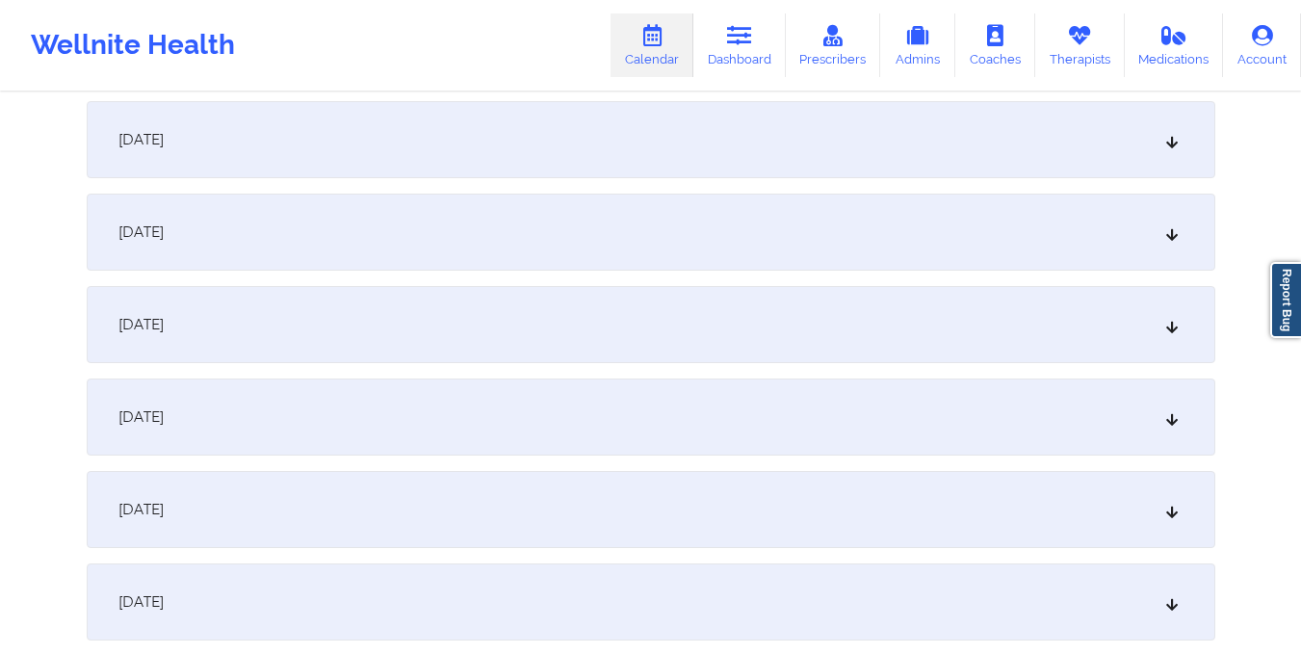
scroll to position [1570, 0]
click at [681, 243] on div "October 16, 2025" at bounding box center [651, 237] width 1128 height 77
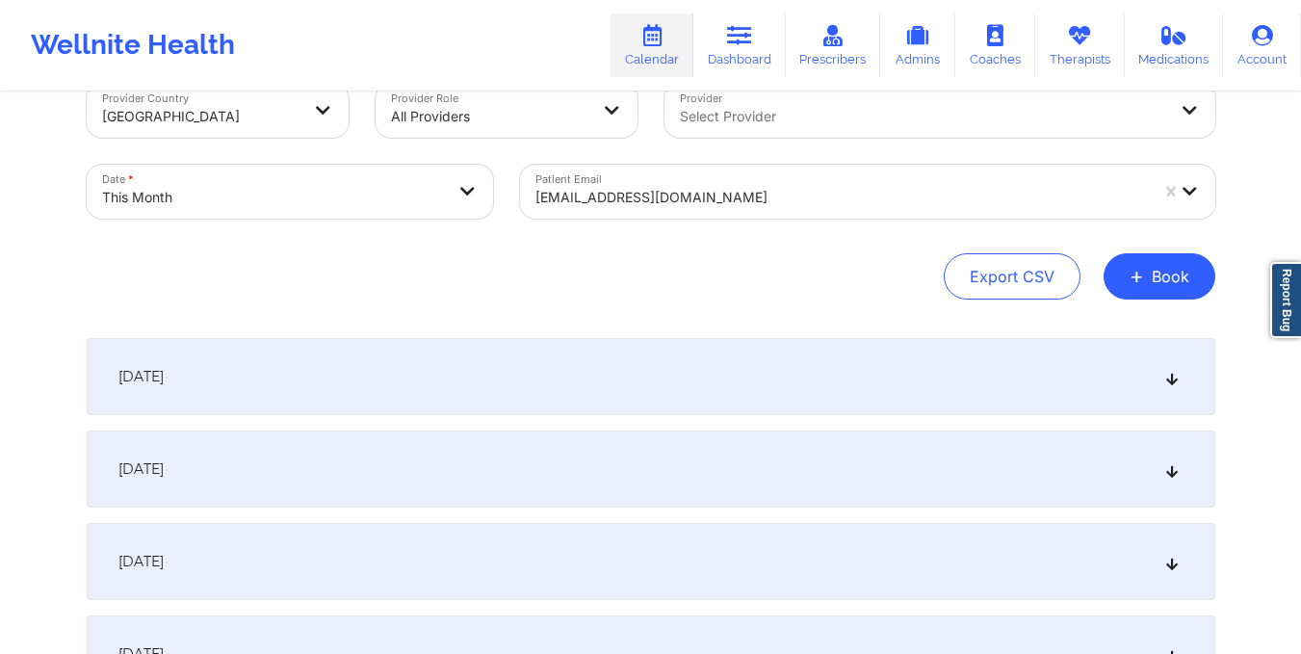
scroll to position [0, 0]
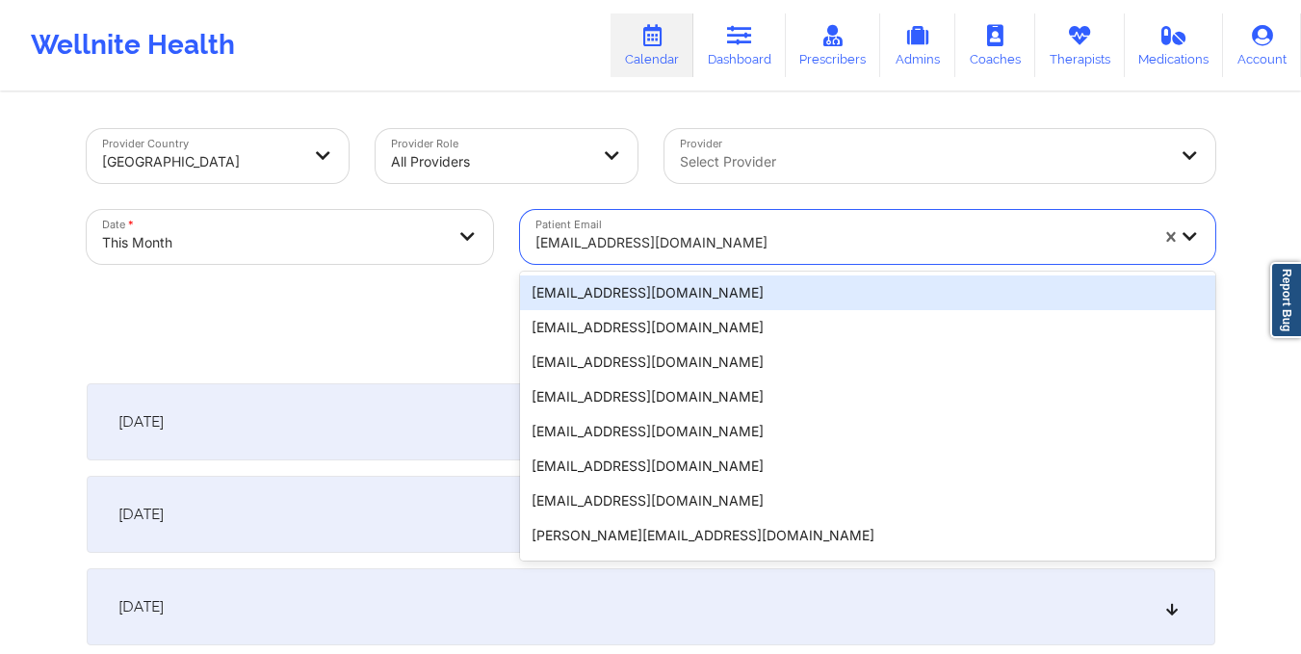
drag, startPoint x: 533, startPoint y: 241, endPoint x: 719, endPoint y: 243, distance: 185.8
click at [719, 243] on div "alimi.mermaid7@gmail.com" at bounding box center [835, 237] width 630 height 54
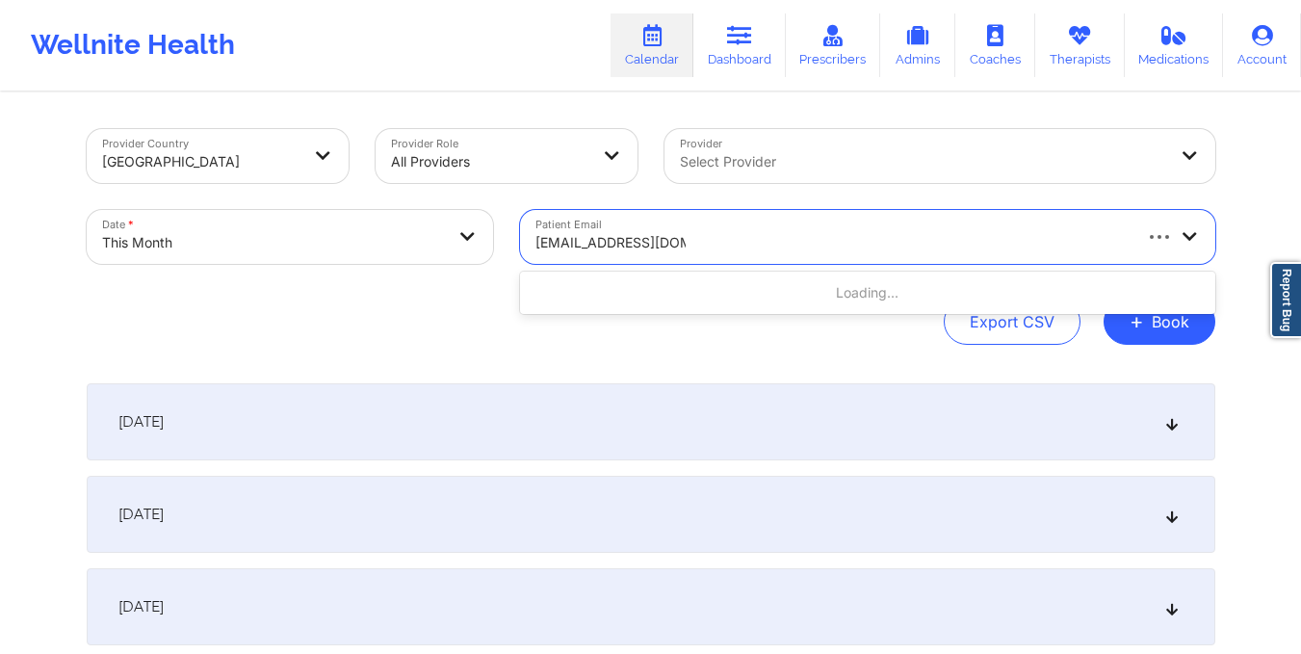
type input "sarahsaloff@gmail.com"
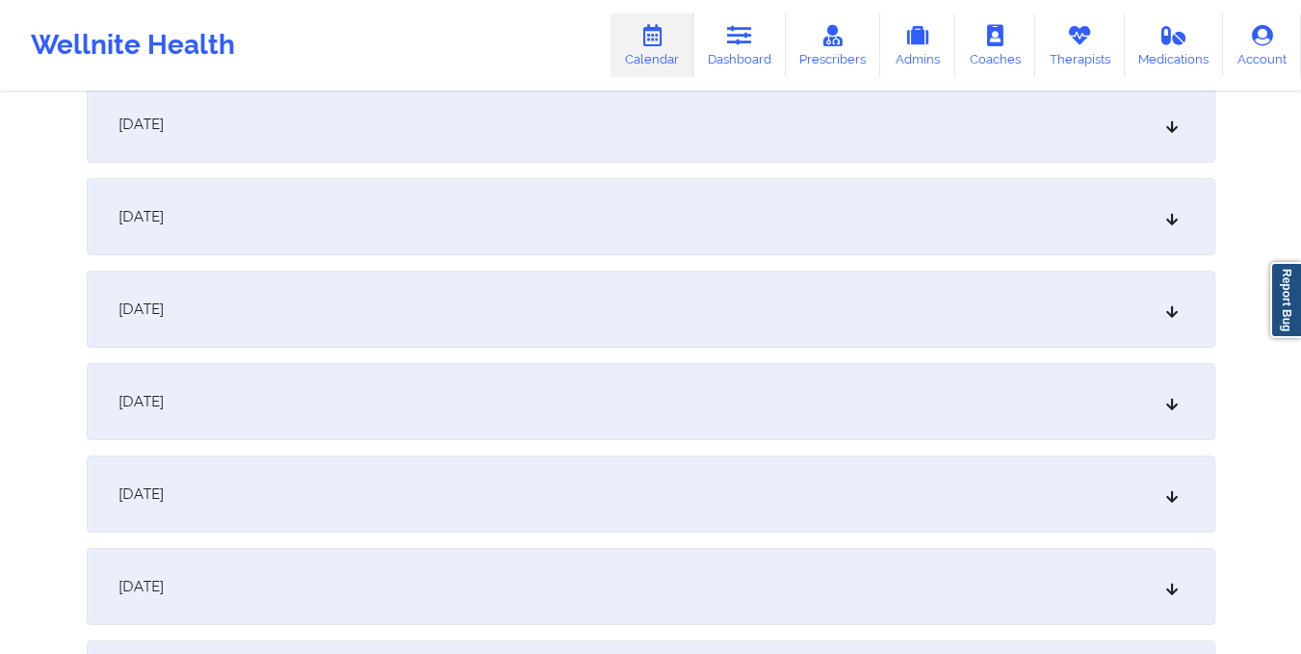
scroll to position [1577, 0]
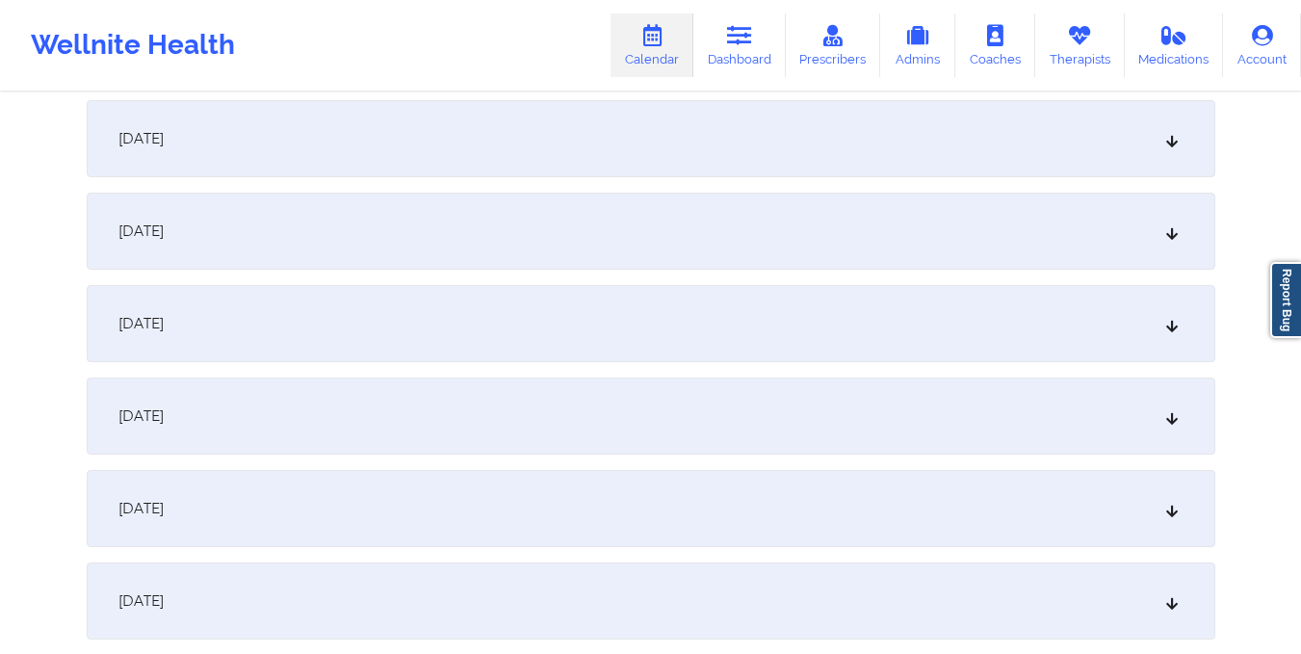
click at [719, 243] on div "October 16, 2025" at bounding box center [651, 231] width 1128 height 77
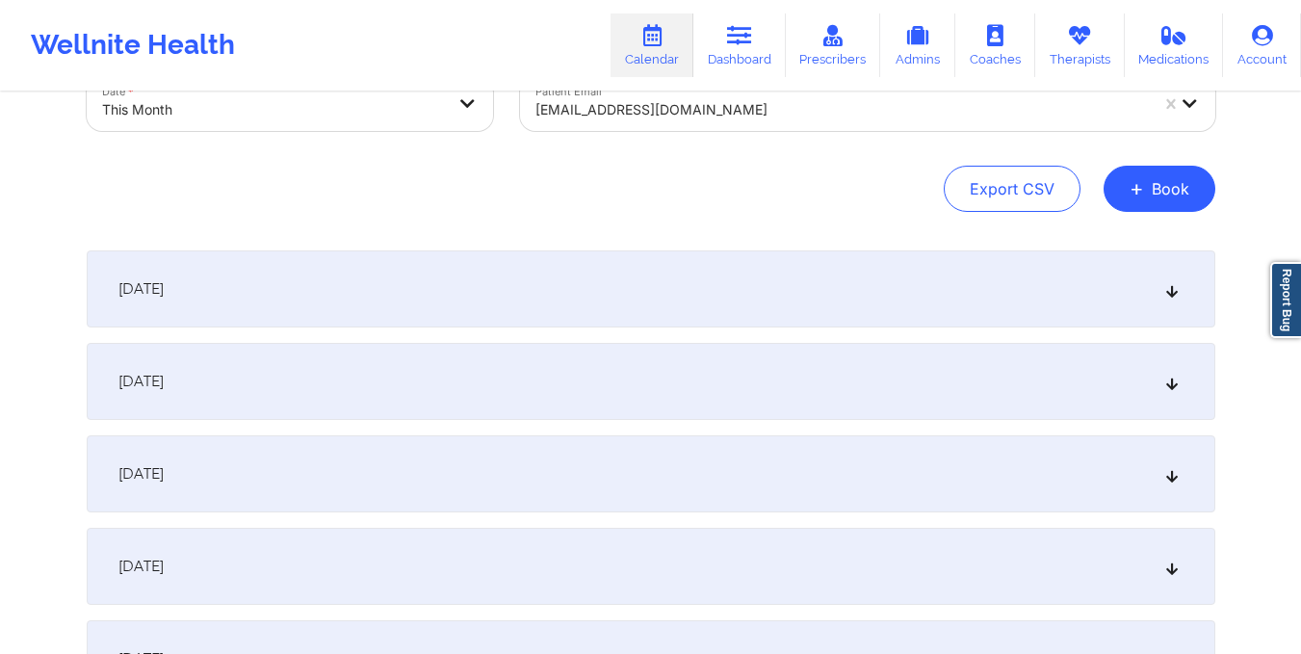
scroll to position [0, 0]
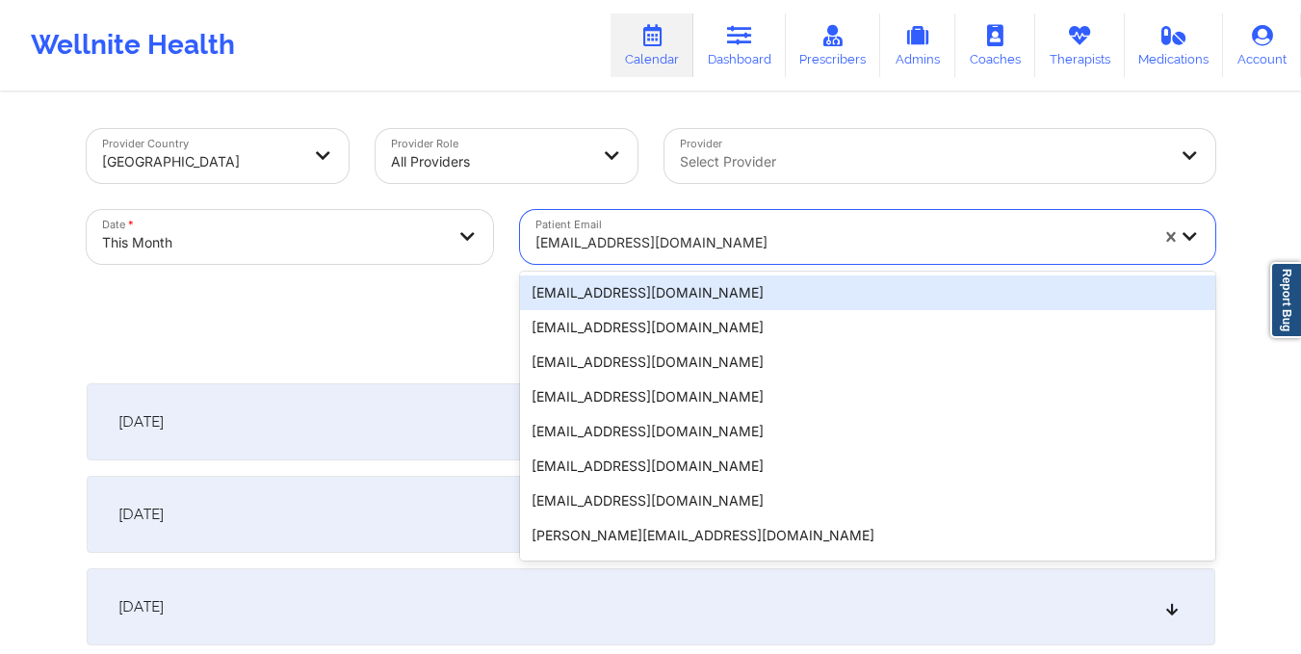
drag, startPoint x: 534, startPoint y: 241, endPoint x: 717, endPoint y: 269, distance: 185.1
click at [717, 269] on div "Patient Email 20 results available. Use Up and Down to choose options, press En…" at bounding box center [867, 236] width 722 height 81
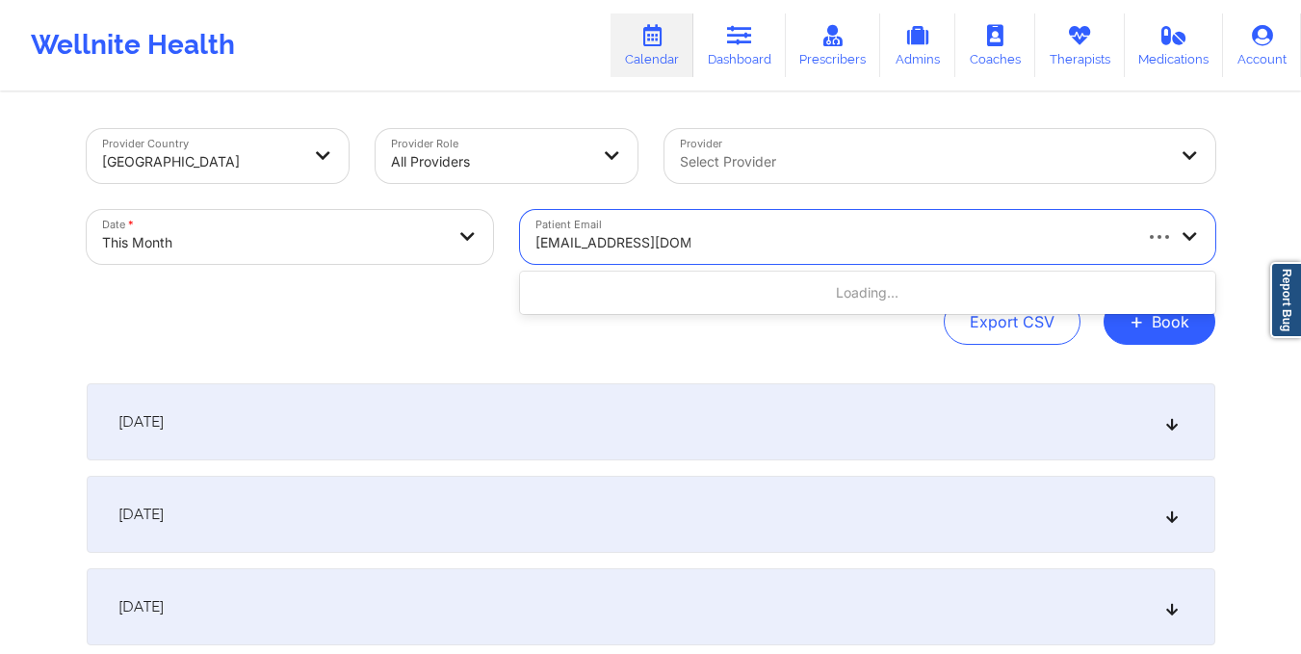
type input "shazen777@yahoo.com"
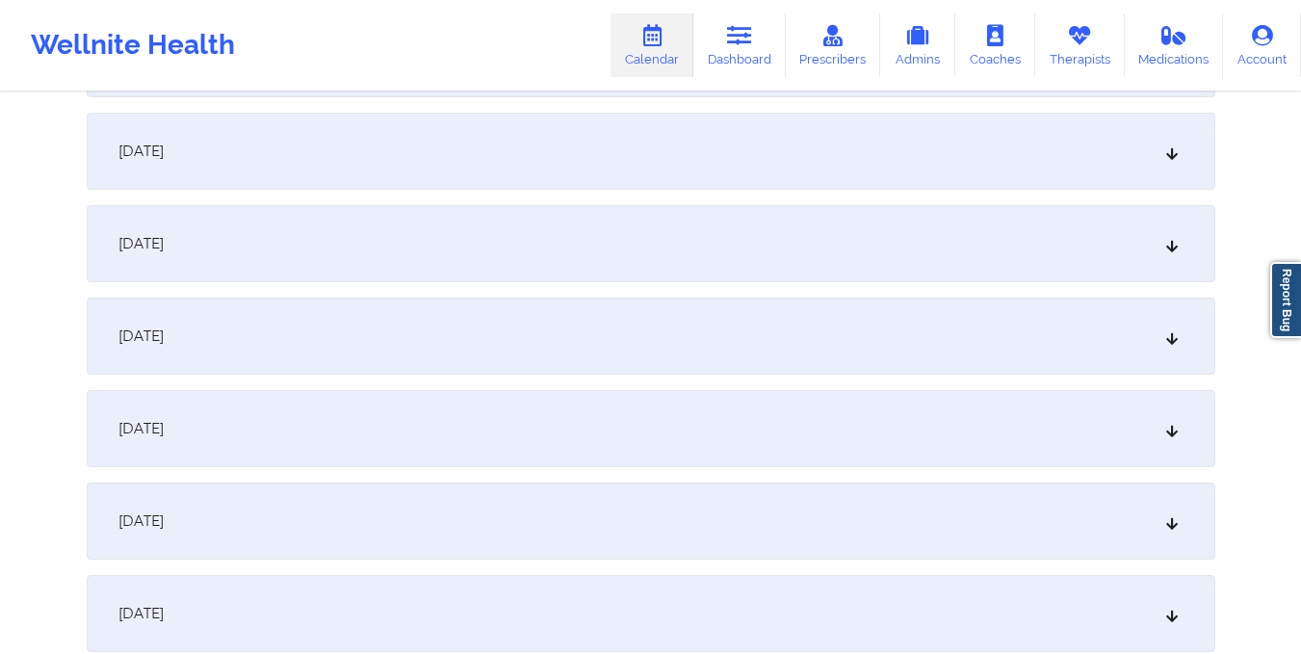
scroll to position [1471, 0]
click at [677, 353] on div "October 16, 2025" at bounding box center [651, 336] width 1128 height 77
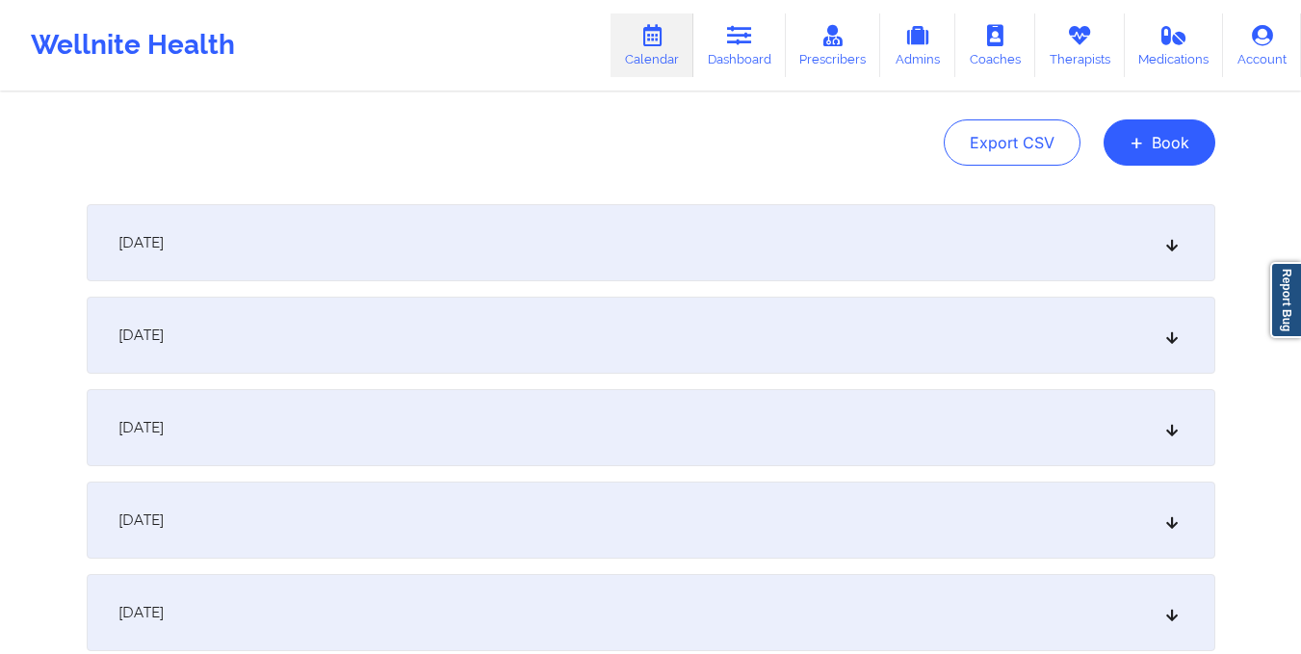
scroll to position [0, 0]
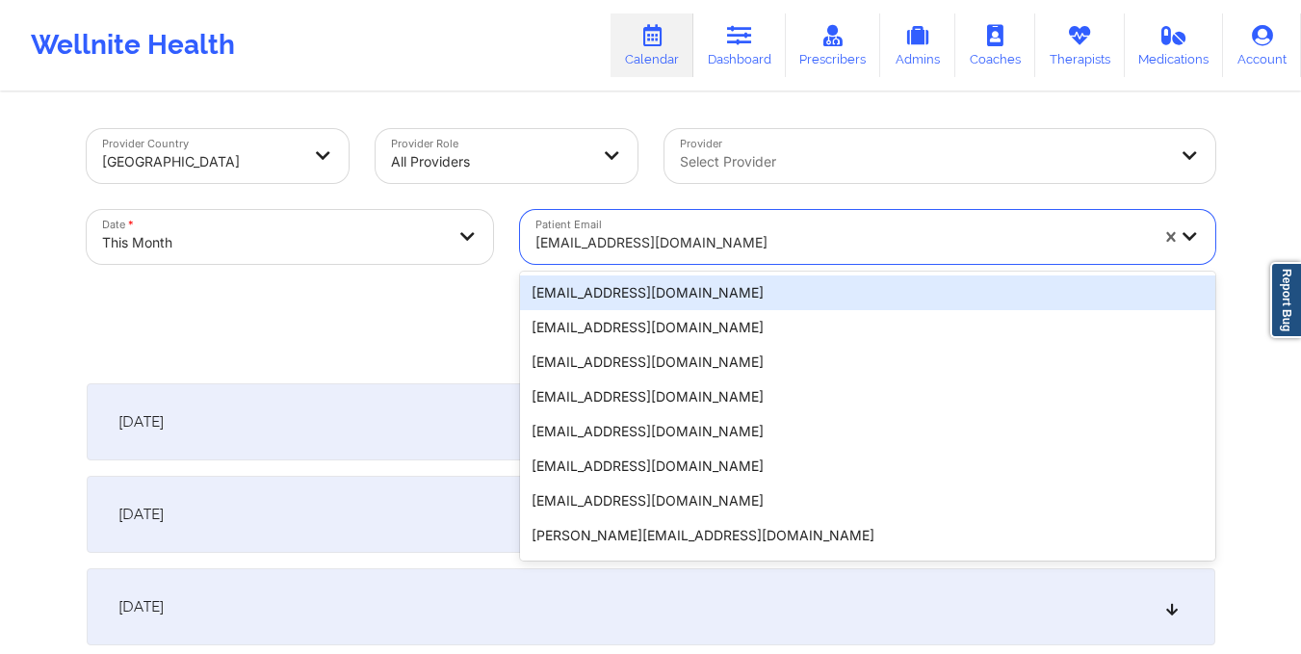
drag, startPoint x: 535, startPoint y: 247, endPoint x: 723, endPoint y: 248, distance: 187.8
click at [723, 248] on div at bounding box center [841, 242] width 612 height 23
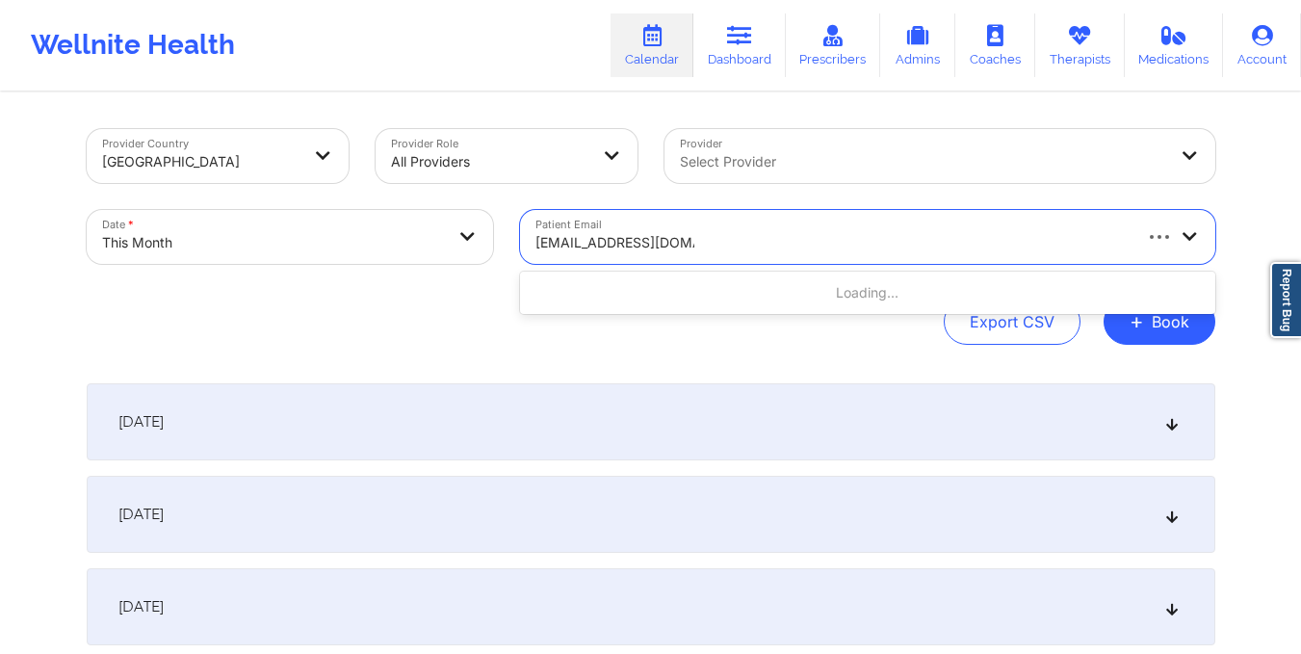
type input "rsawyer714@yahoo.com"
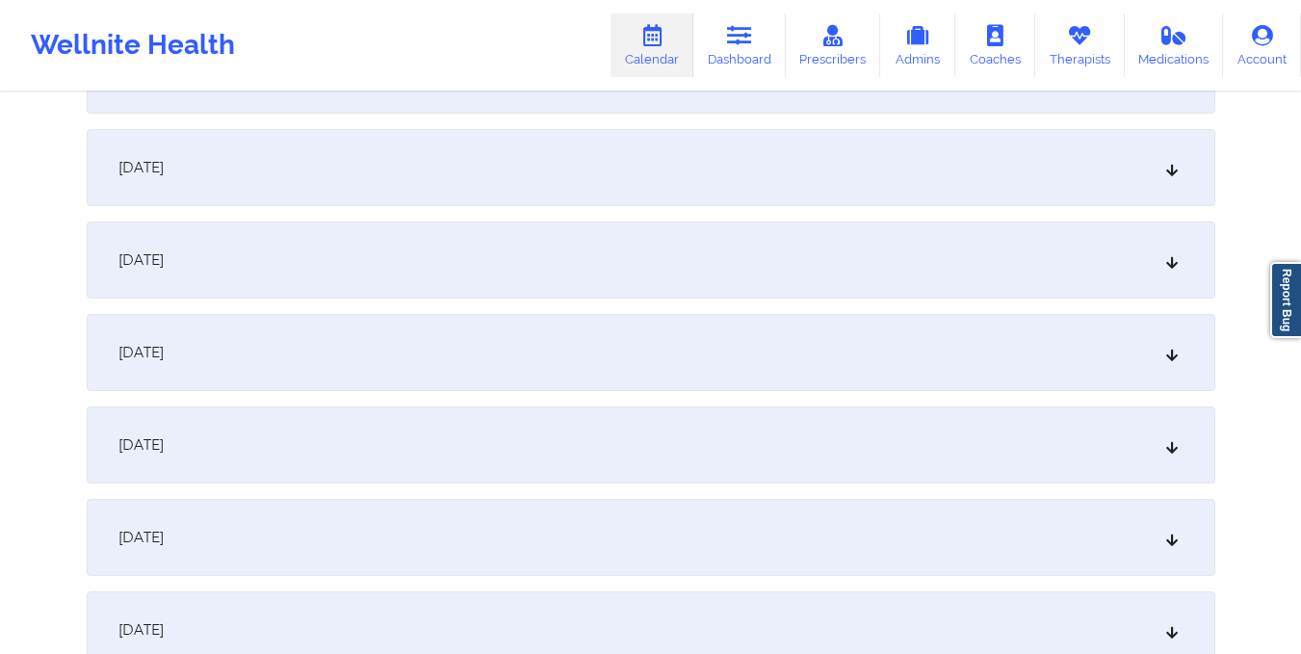
scroll to position [1549, 0]
click at [947, 267] on div "October 16, 2025" at bounding box center [651, 258] width 1128 height 77
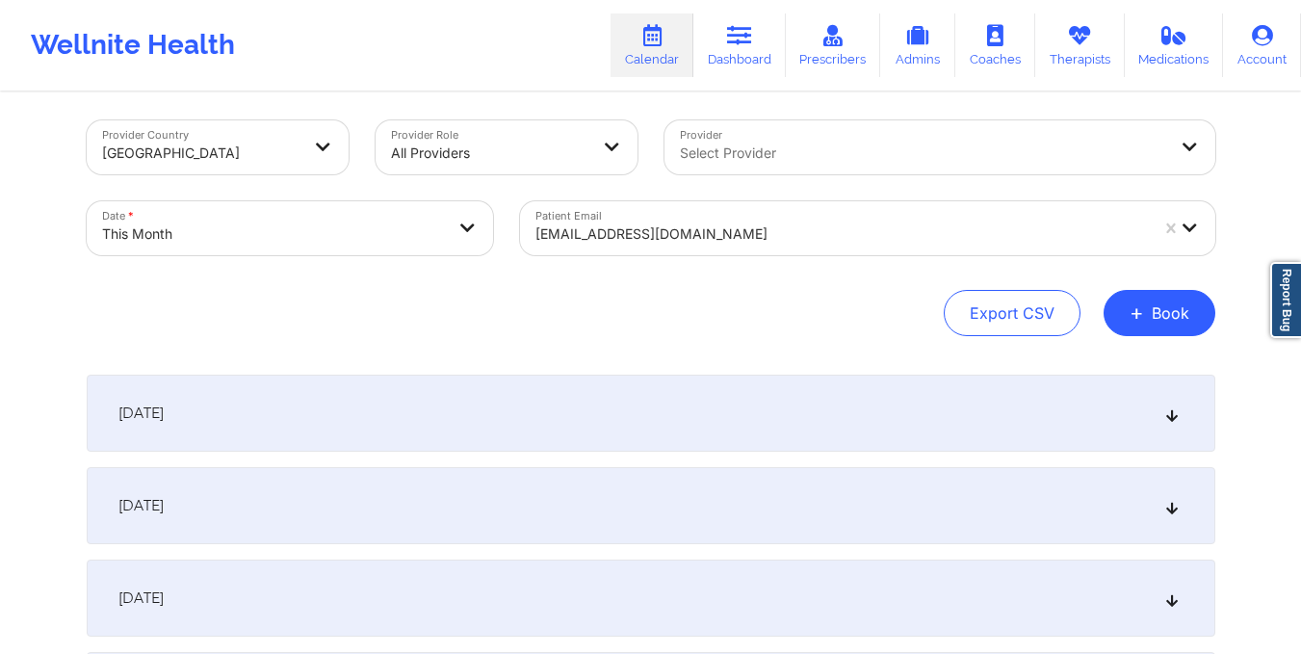
scroll to position [0, 0]
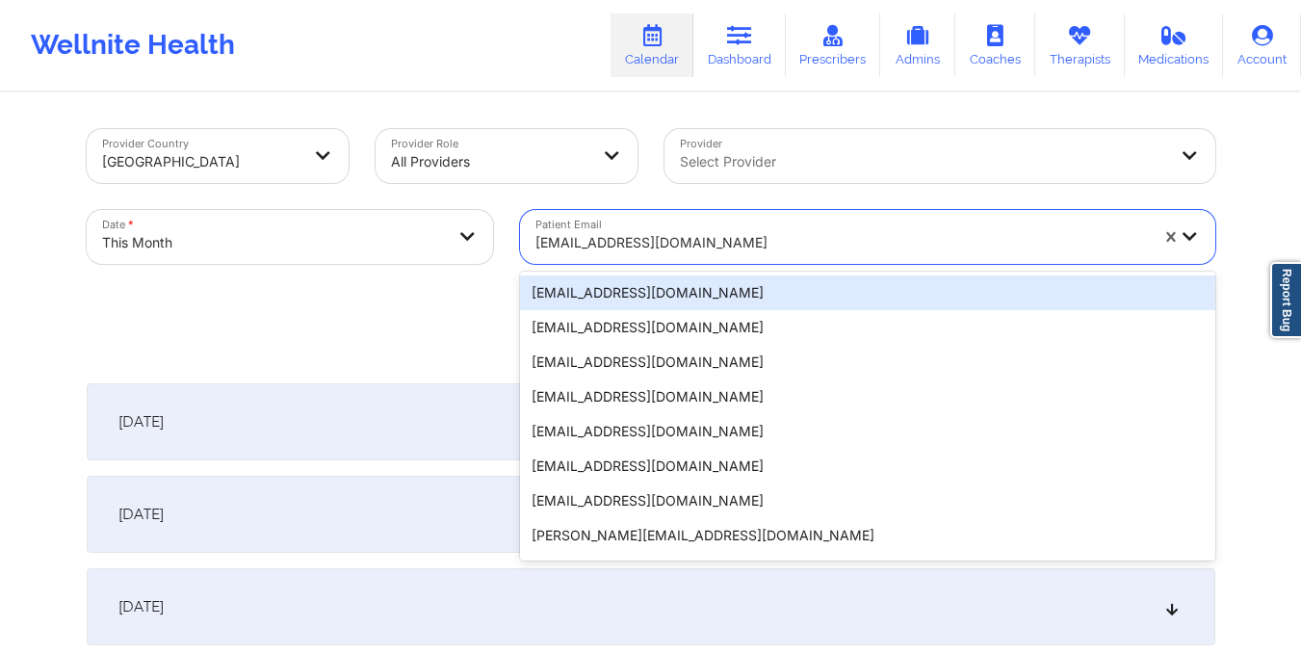
drag, startPoint x: 531, startPoint y: 240, endPoint x: 701, endPoint y: 245, distance: 170.5
click at [701, 245] on div "rsawyer714@yahoo.com" at bounding box center [835, 237] width 630 height 54
type input "chiare13@yahoo.com"
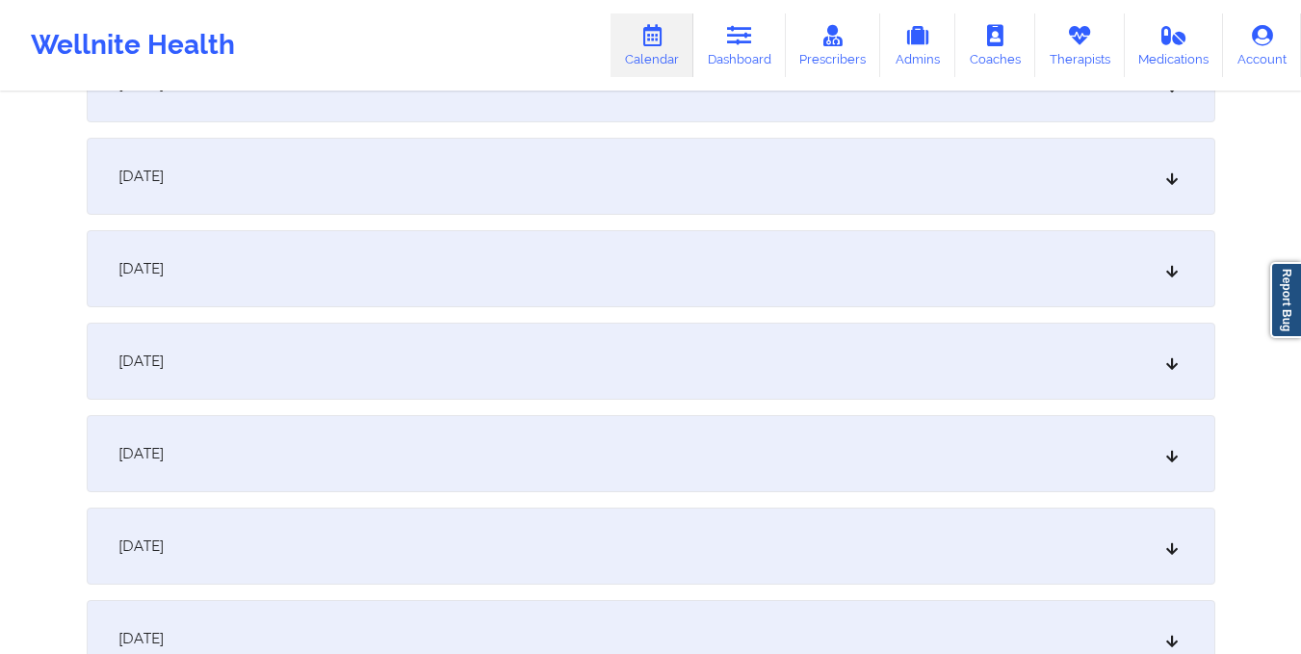
scroll to position [1448, 0]
click at [677, 362] on div "October 16, 2025" at bounding box center [651, 360] width 1128 height 77
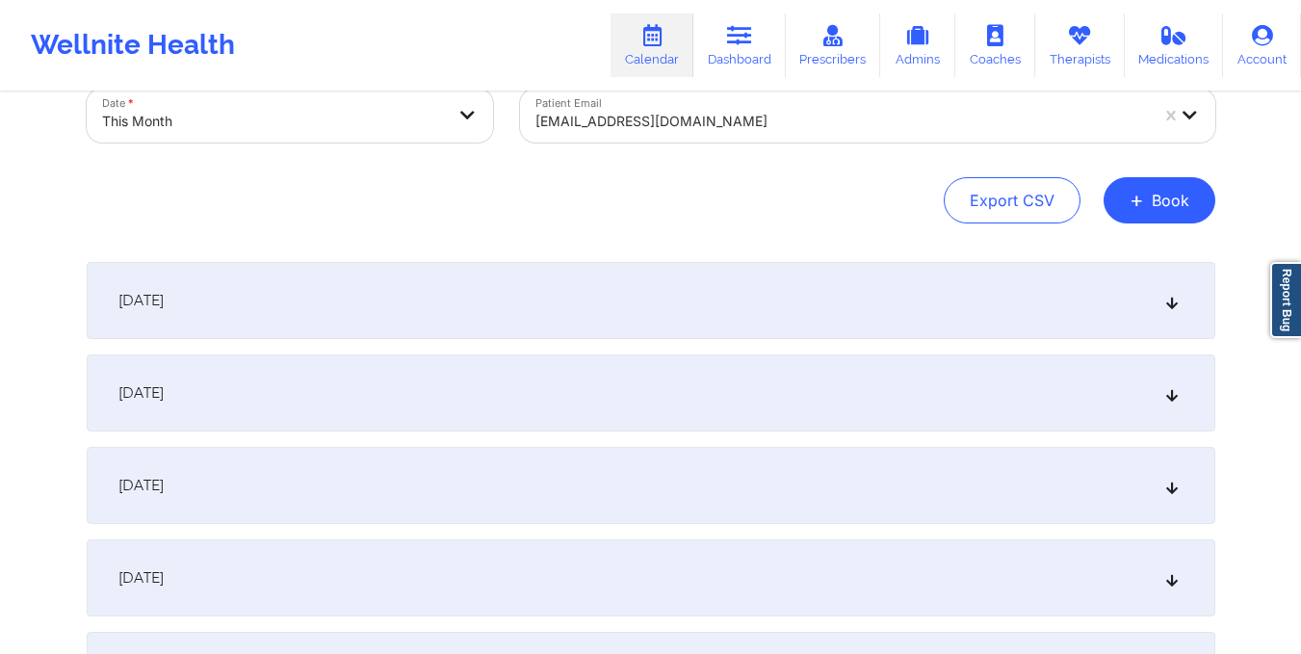
scroll to position [0, 0]
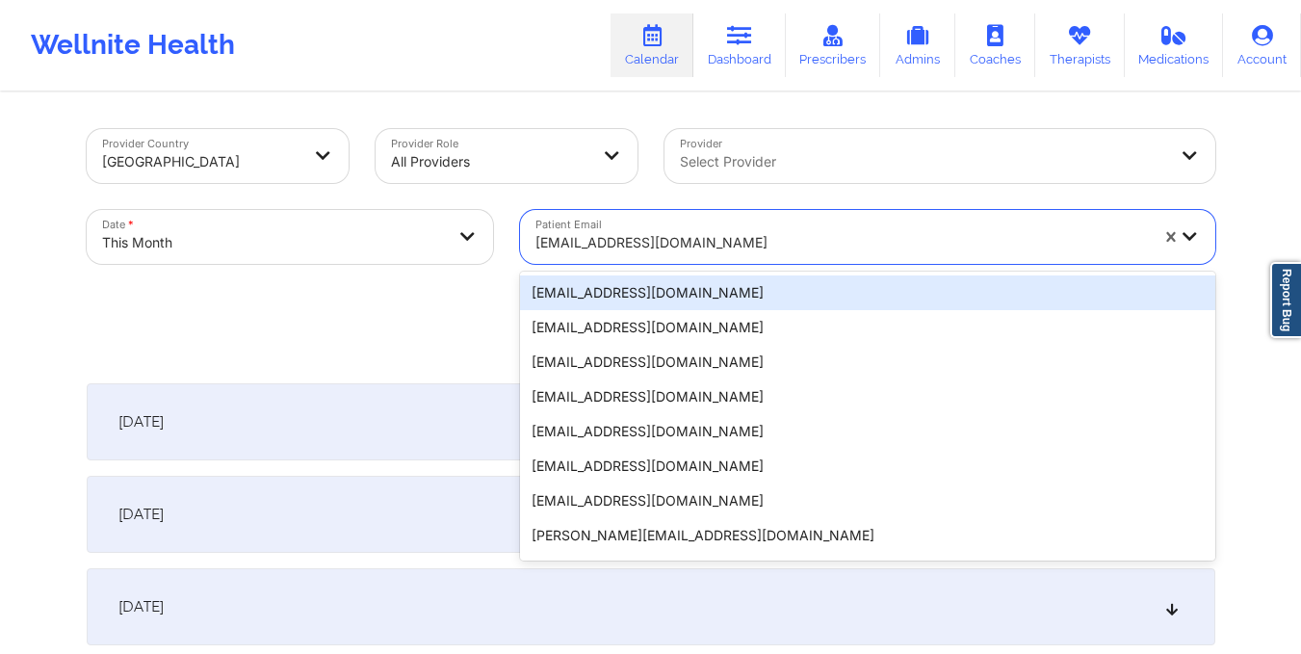
drag, startPoint x: 536, startPoint y: 244, endPoint x: 721, endPoint y: 247, distance: 184.9
click at [721, 247] on div at bounding box center [841, 242] width 612 height 23
type input "ariannakennedy95@gmail.com"
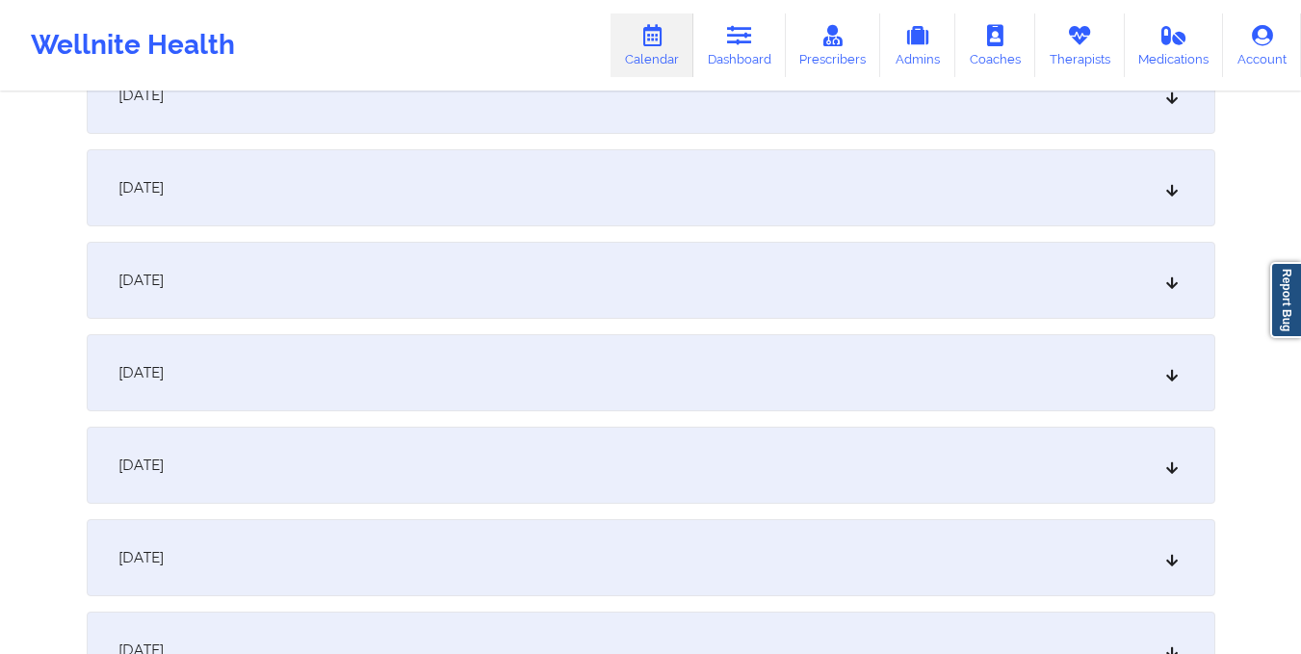
scroll to position [1581, 0]
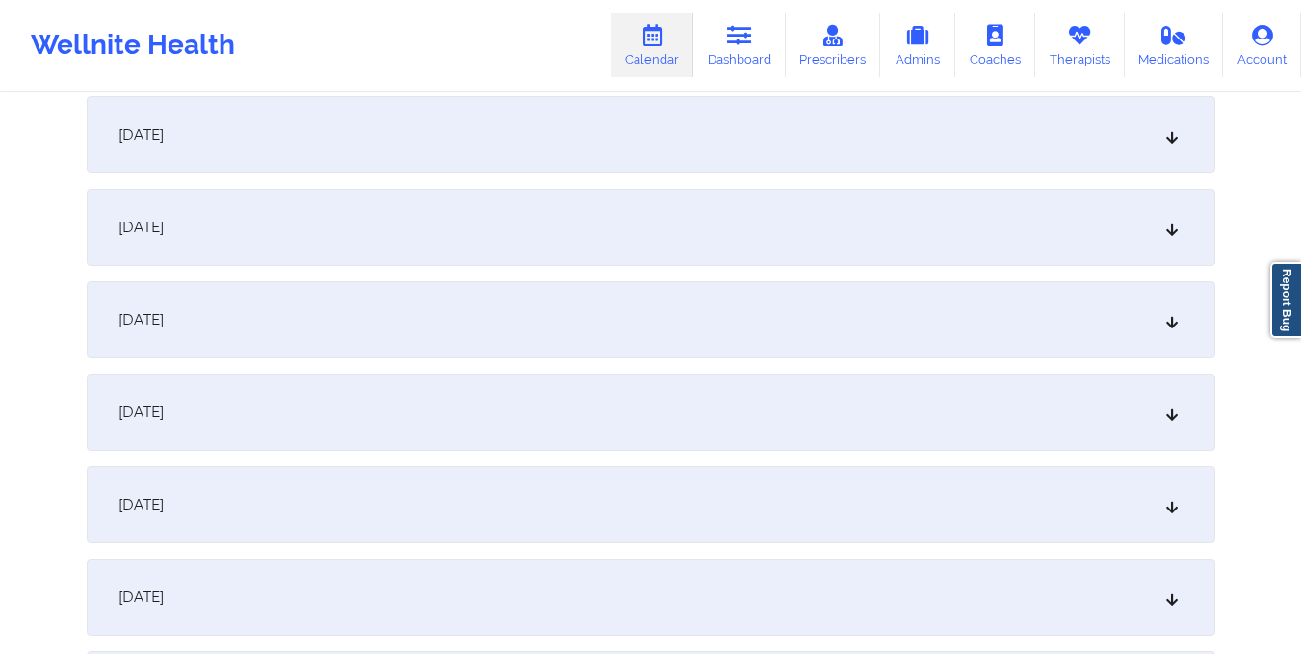
click at [721, 247] on div "October 16, 2025" at bounding box center [651, 227] width 1128 height 77
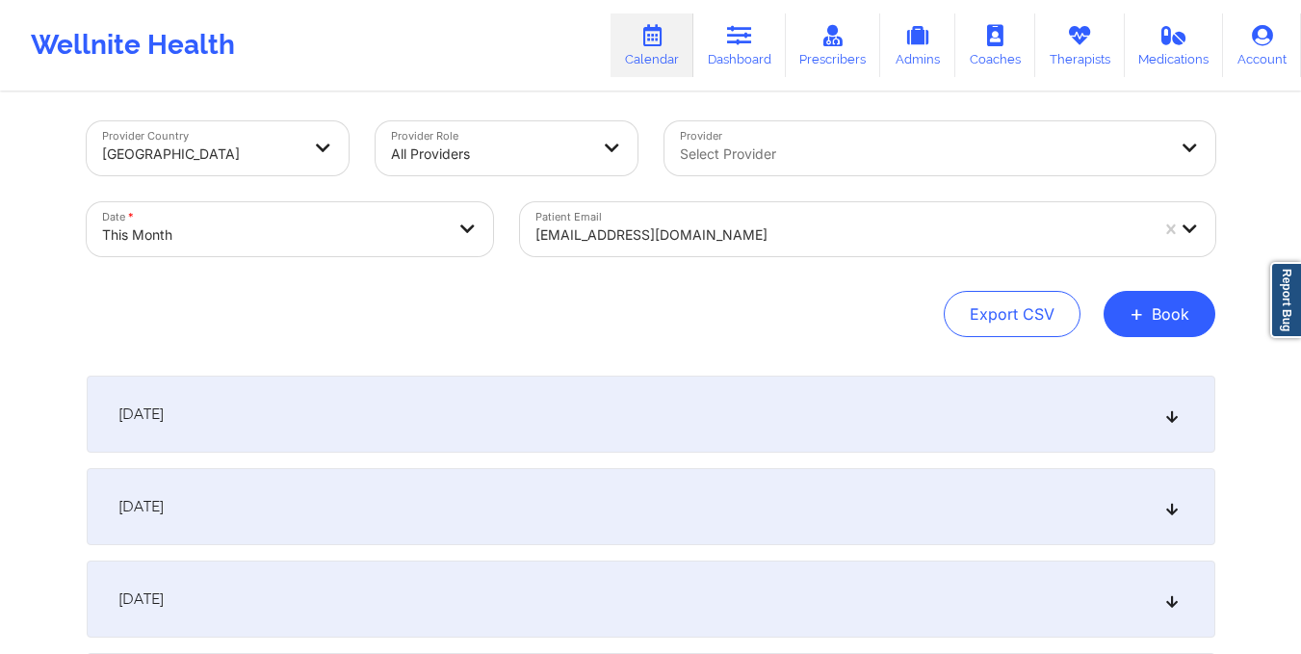
scroll to position [0, 0]
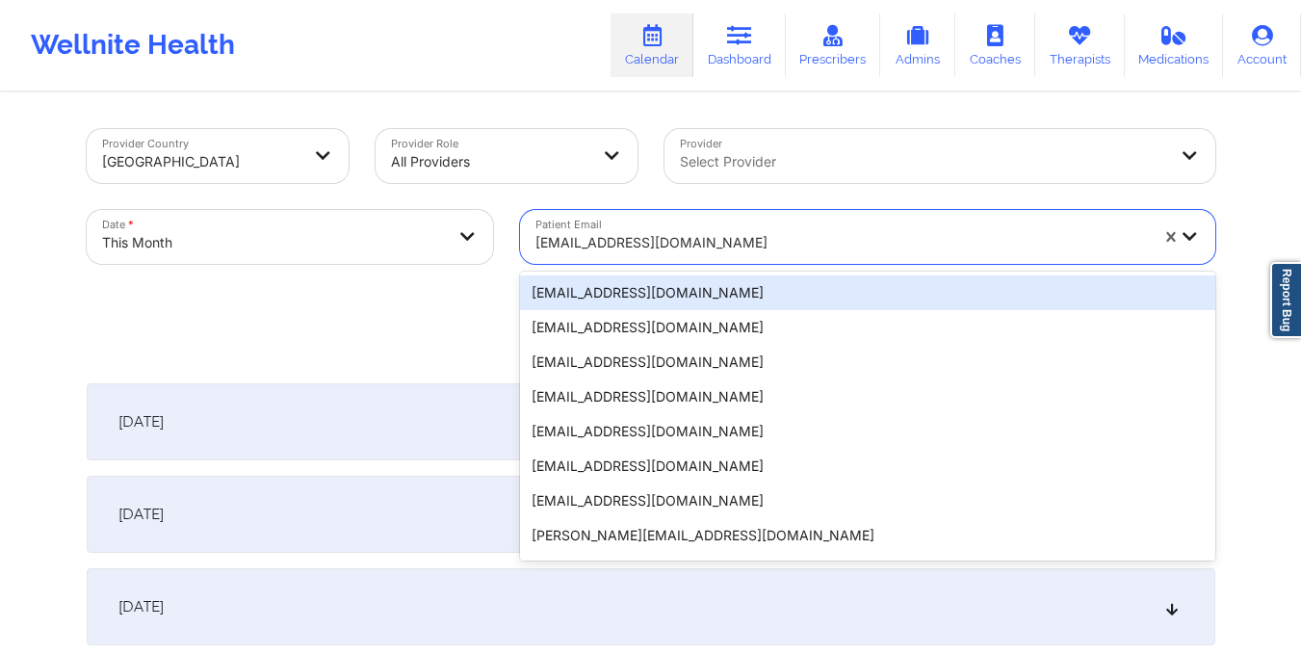
drag, startPoint x: 533, startPoint y: 237, endPoint x: 757, endPoint y: 249, distance: 223.7
click at [757, 249] on div "ariannakennedy95@gmail.com" at bounding box center [835, 237] width 630 height 54
type input "emilie.rahman@gmail.com"
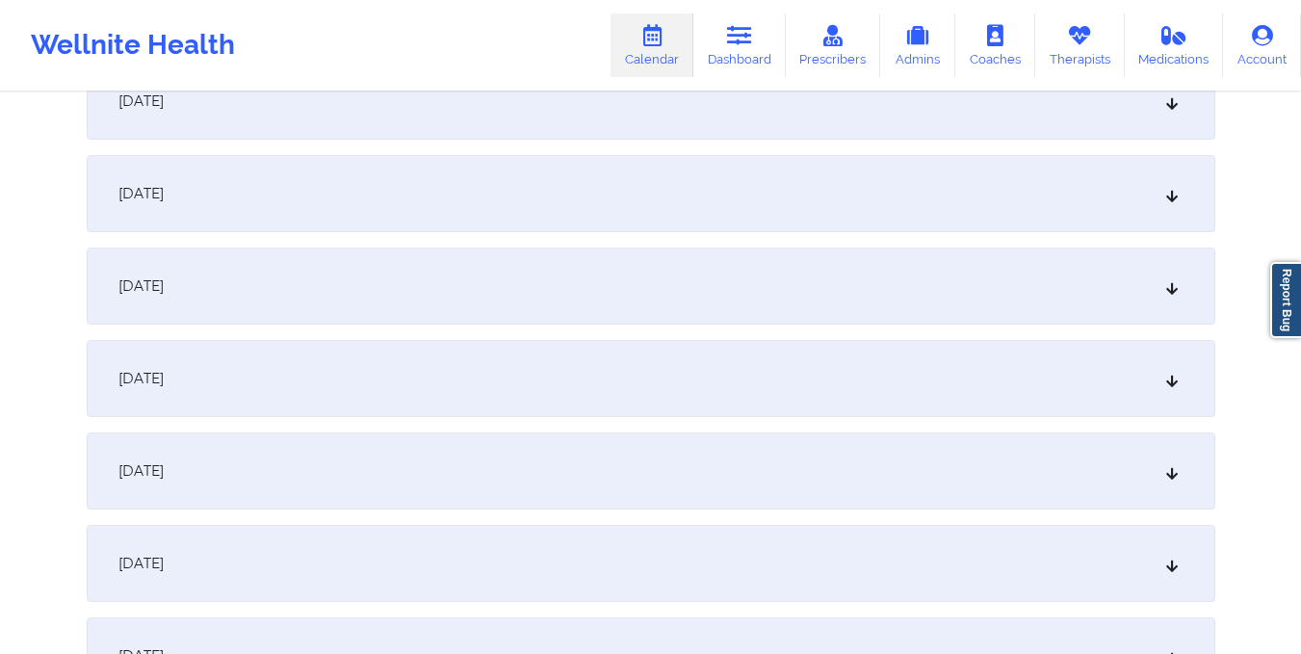
scroll to position [1563, 0]
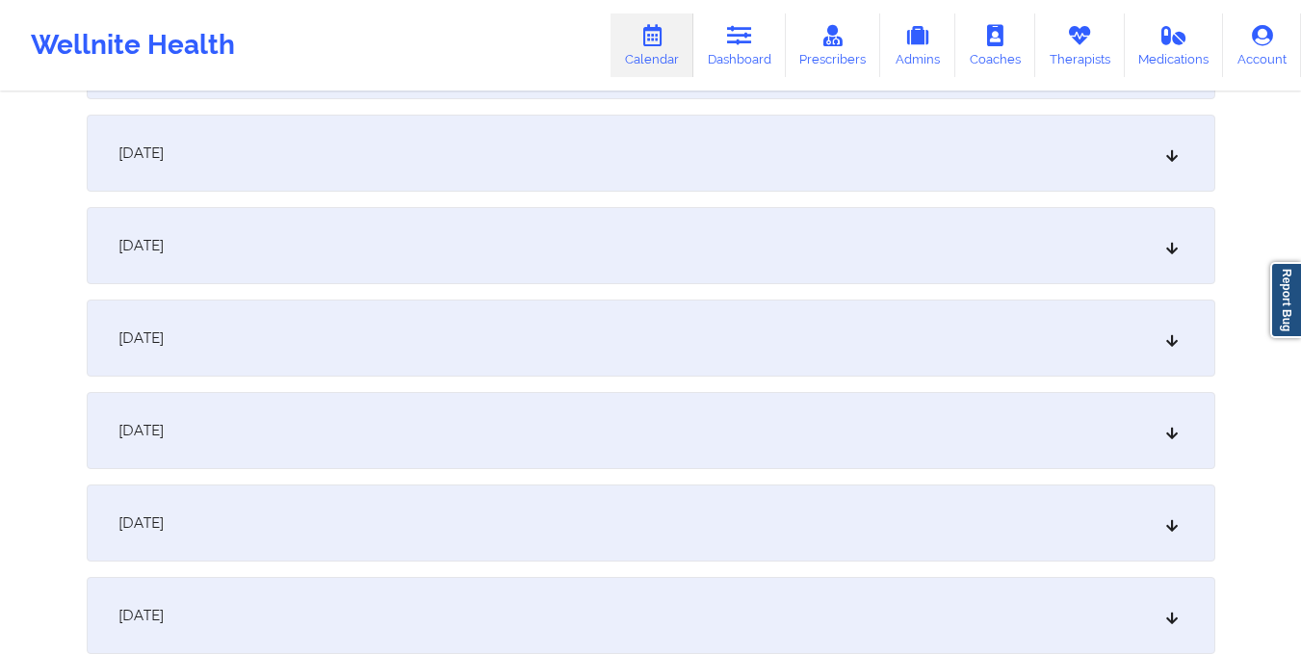
click at [757, 249] on div "October 16, 2025" at bounding box center [651, 245] width 1128 height 77
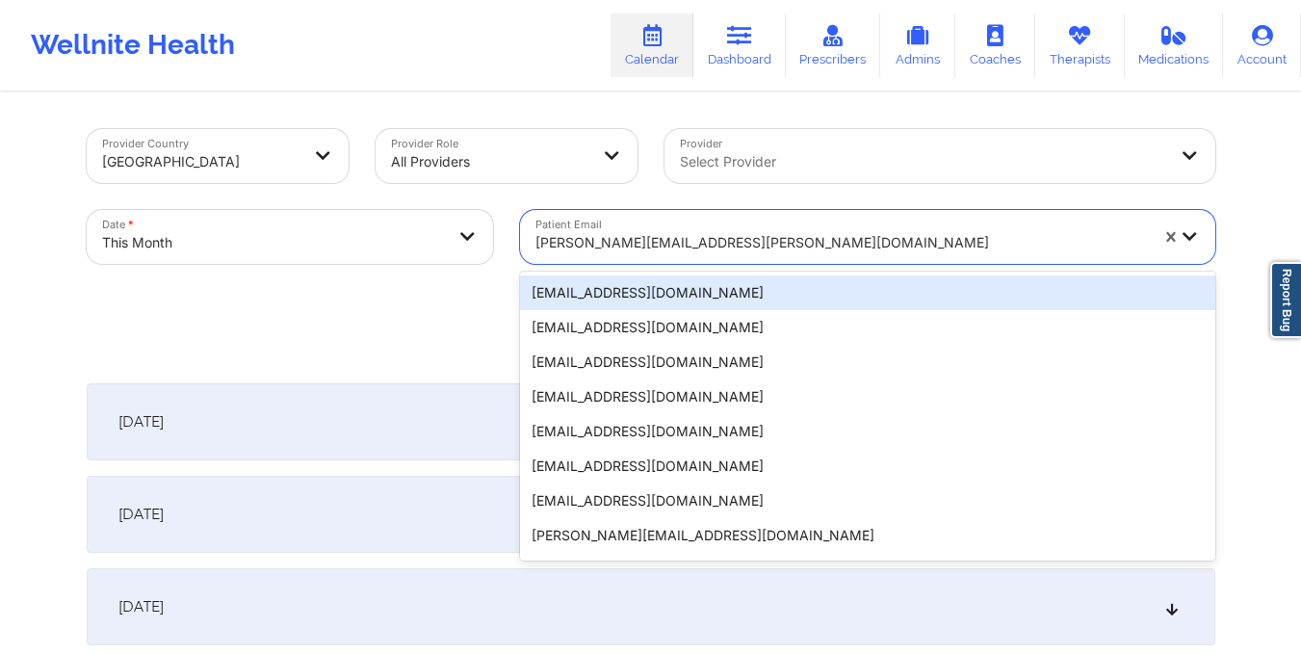
drag, startPoint x: 526, startPoint y: 236, endPoint x: 722, endPoint y: 247, distance: 196.8
click at [722, 247] on div "emilie.rahman@gmail.com" at bounding box center [835, 237] width 630 height 54
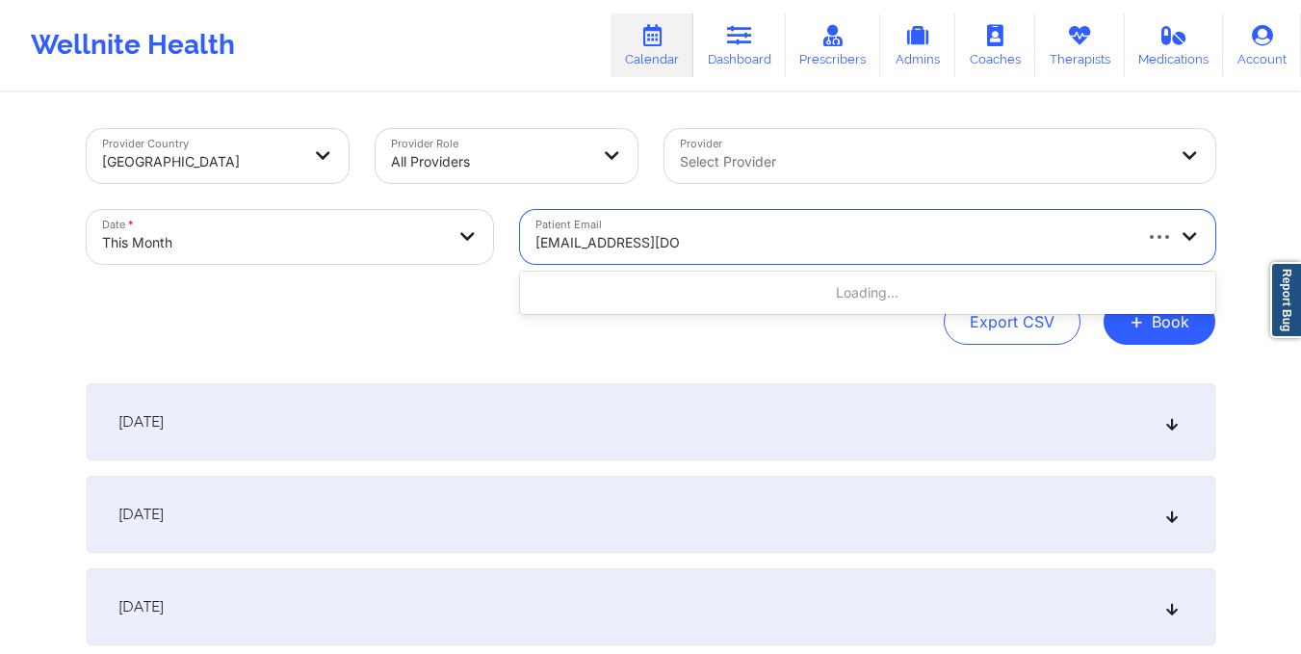
type input "lesleylwitt@gmail.com"
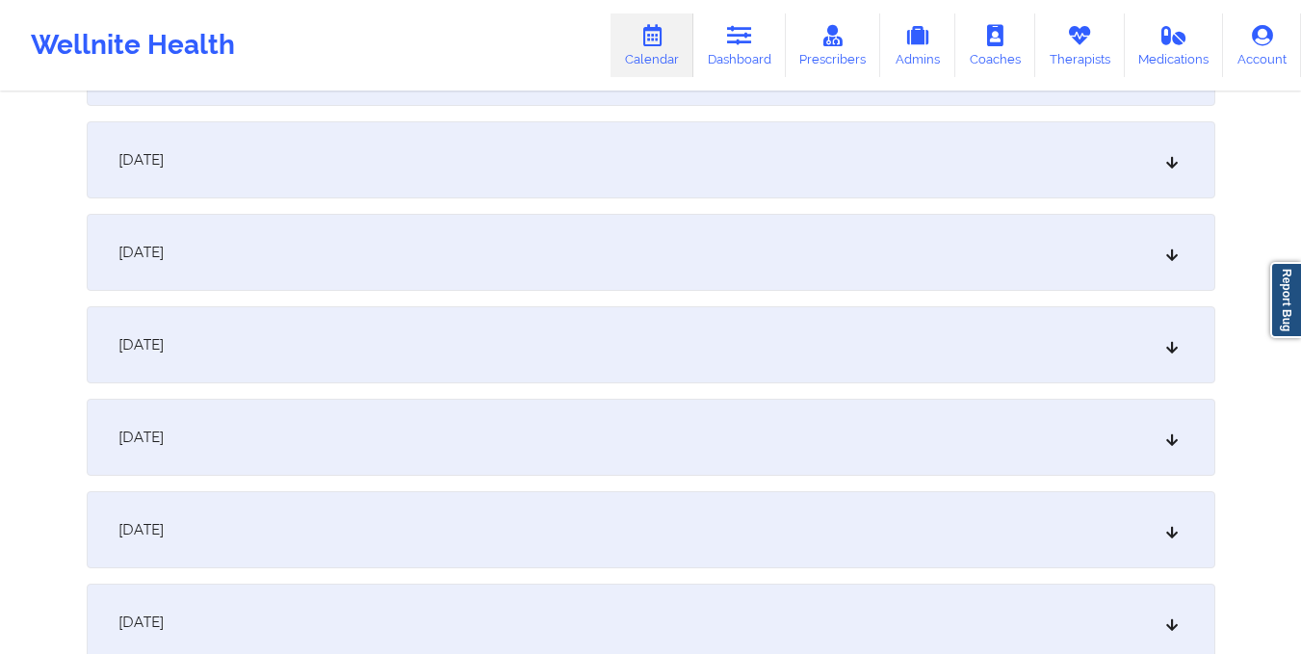
scroll to position [1464, 0]
click at [715, 325] on div "October 16, 2025" at bounding box center [651, 343] width 1128 height 77
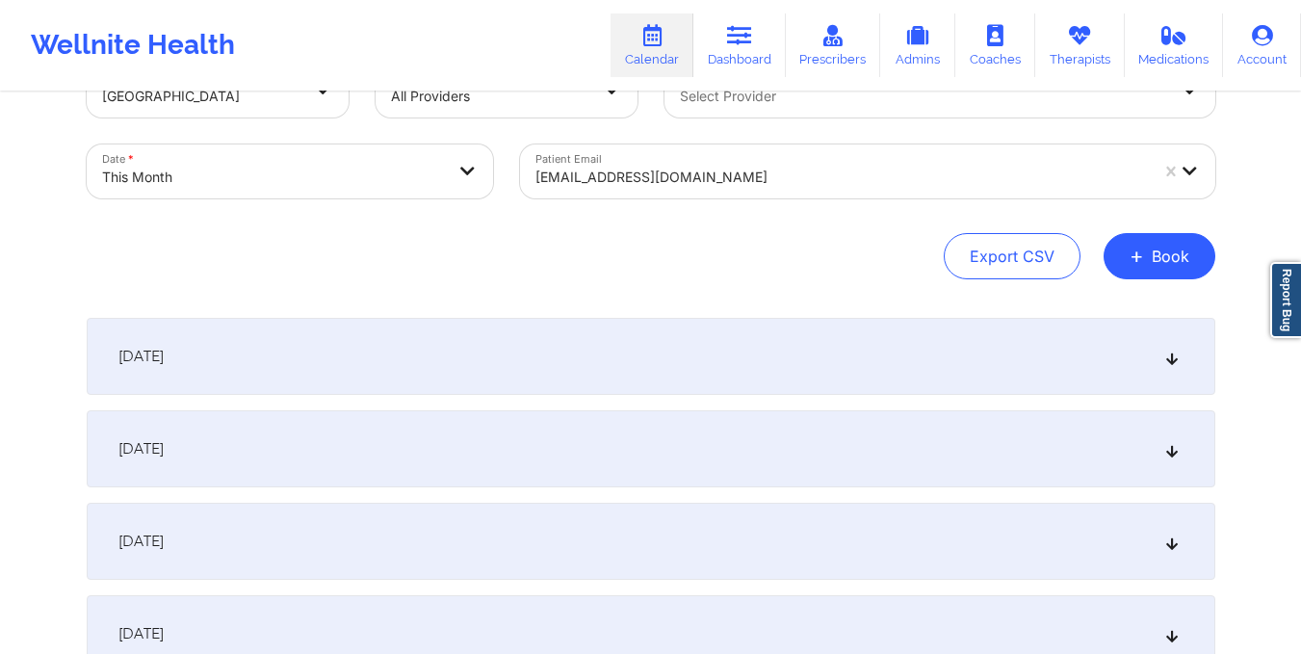
scroll to position [0, 0]
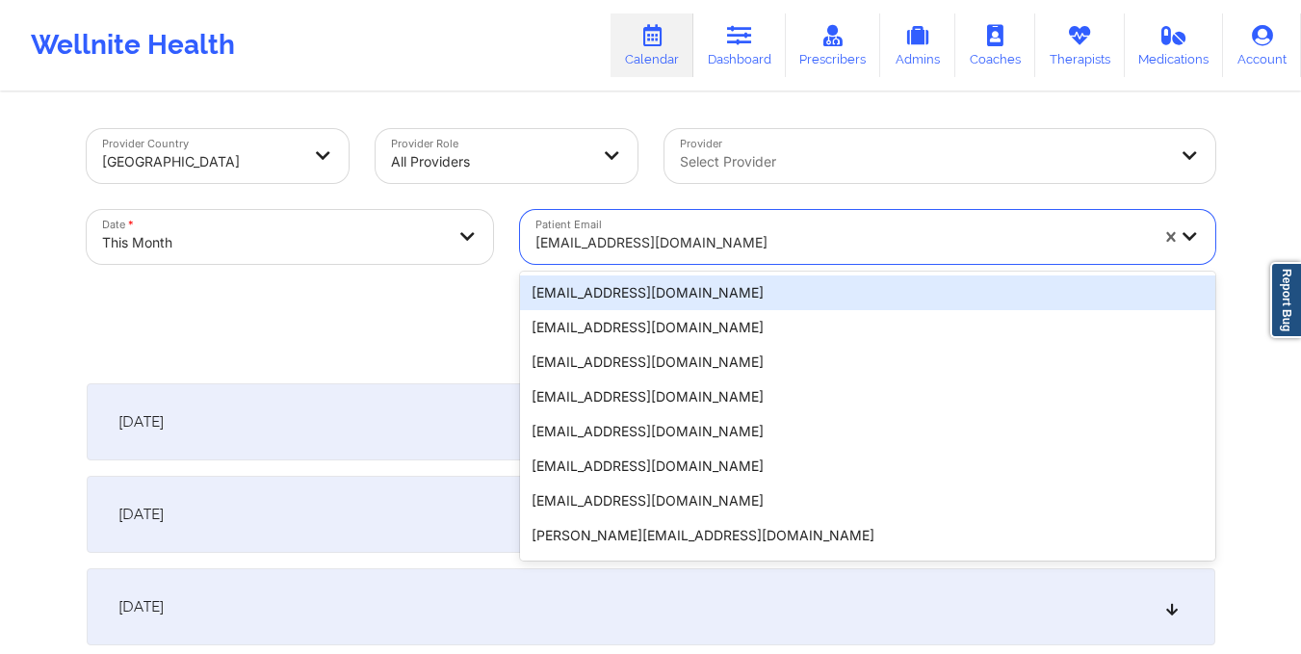
drag, startPoint x: 531, startPoint y: 242, endPoint x: 689, endPoint y: 234, distance: 159.1
click at [689, 234] on div "lesleylwitt@gmail.com" at bounding box center [835, 237] width 630 height 54
type input "loramiejl@gmail.com"
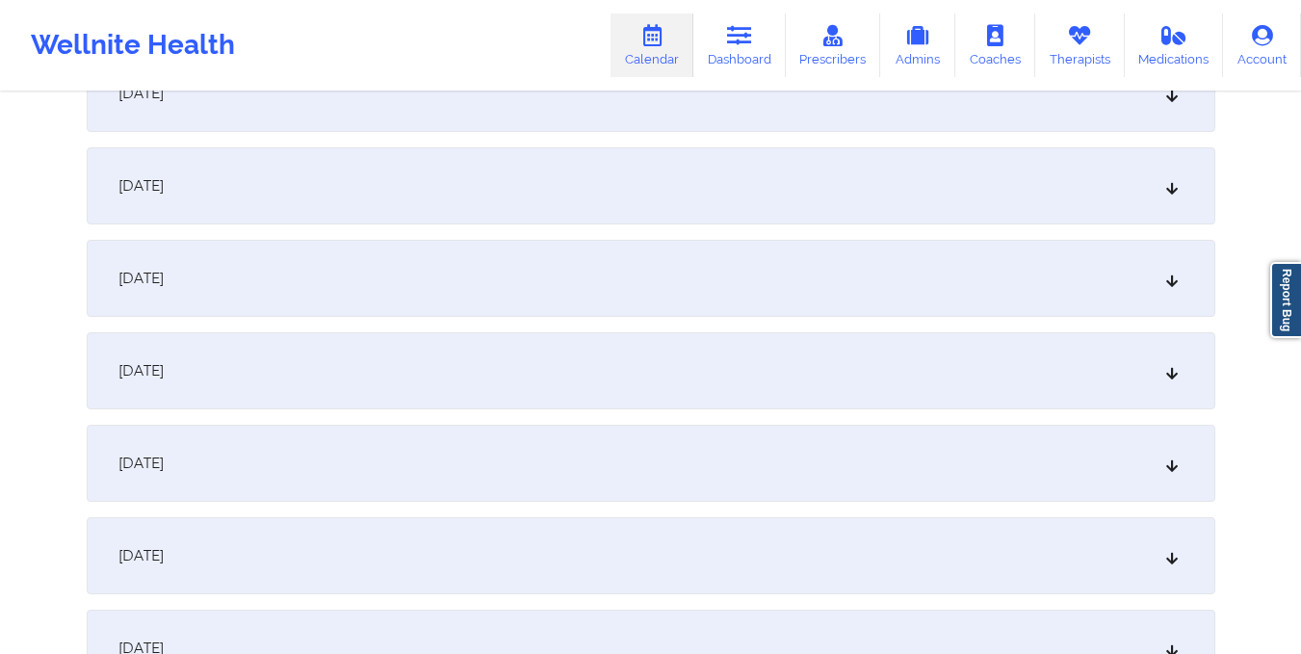
scroll to position [1440, 0]
click at [686, 344] on div "October 16, 2025" at bounding box center [651, 367] width 1128 height 77
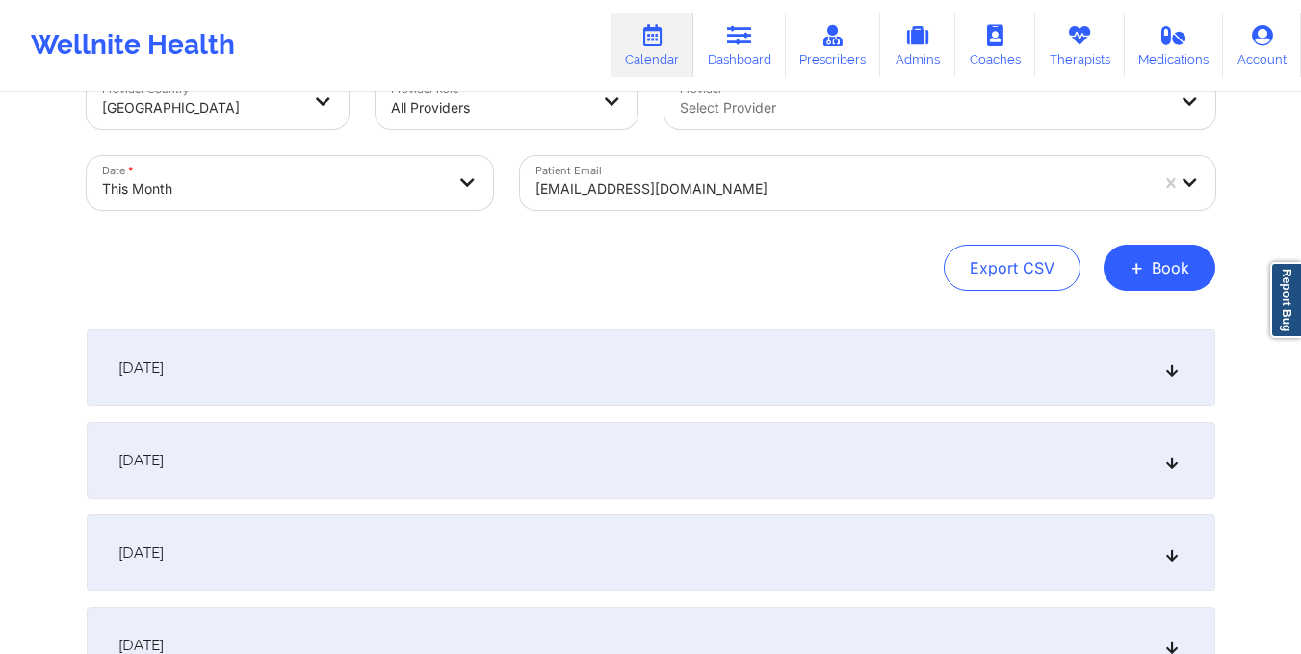
scroll to position [0, 0]
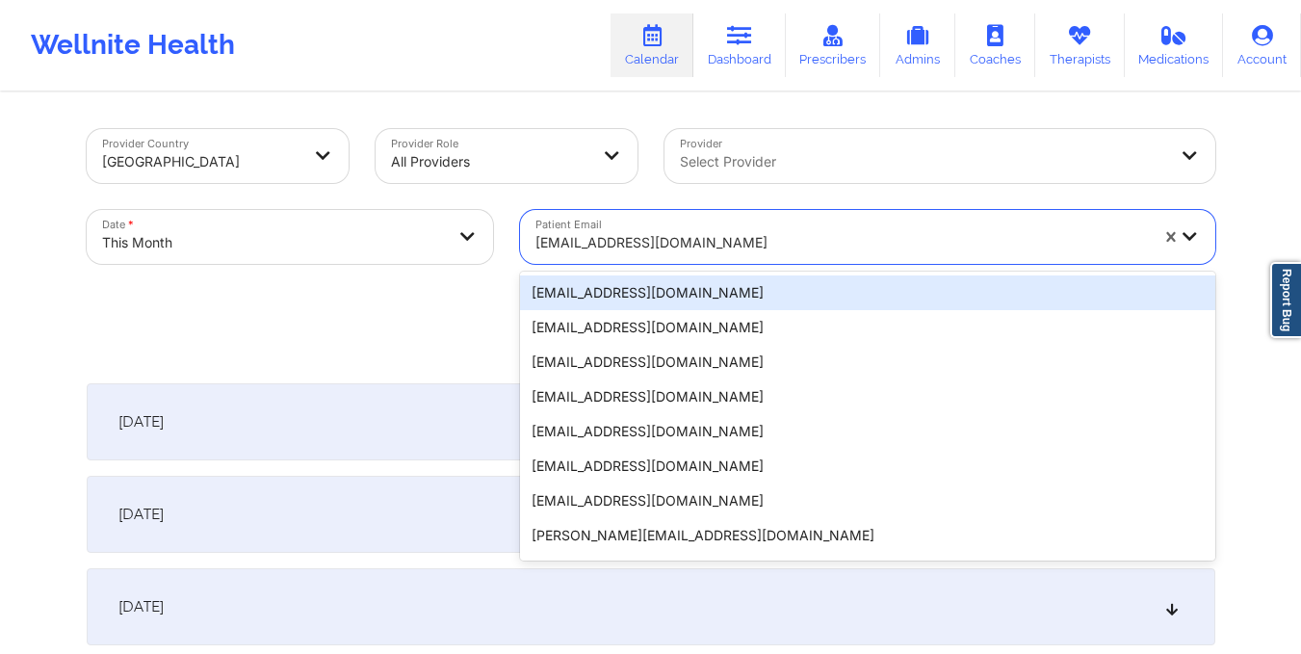
drag, startPoint x: 529, startPoint y: 240, endPoint x: 687, endPoint y: 241, distance: 158.9
click at [687, 241] on div "loramiejl@gmail.com" at bounding box center [835, 237] width 630 height 54
type input "[PERSON_NAME][EMAIL_ADDRESS][DOMAIN_NAME]"
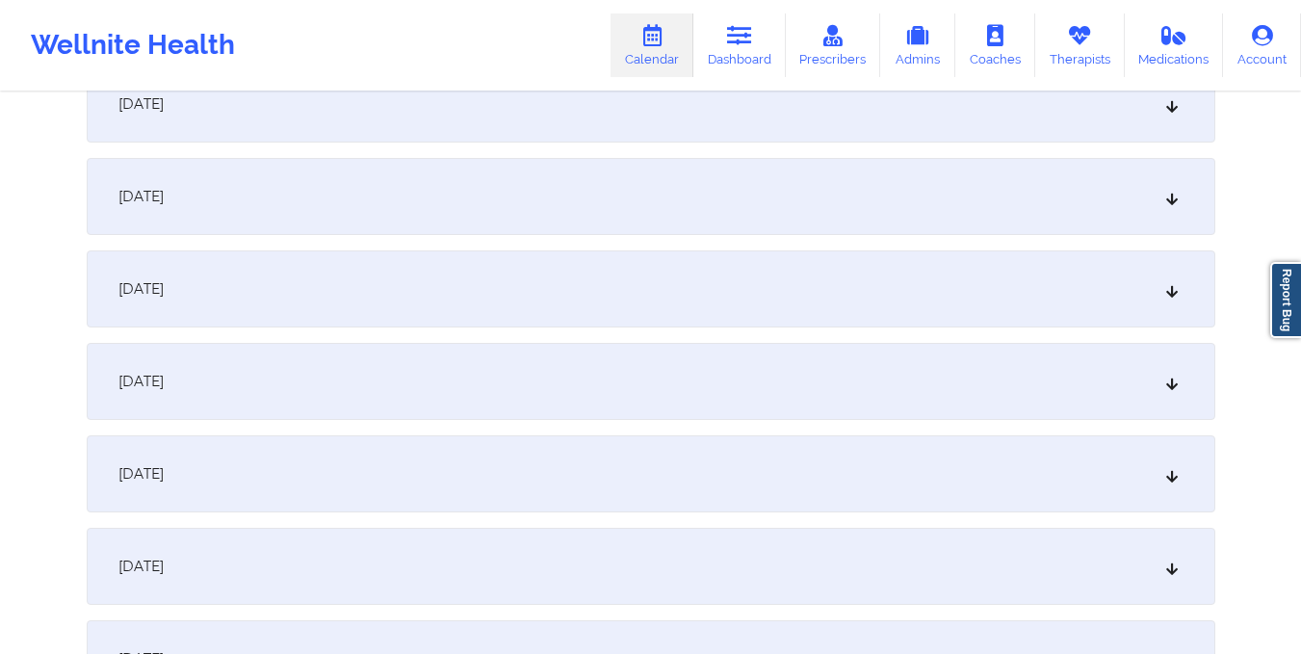
scroll to position [1335, 0]
click at [649, 461] on div "October 16, 2025" at bounding box center [651, 472] width 1128 height 77
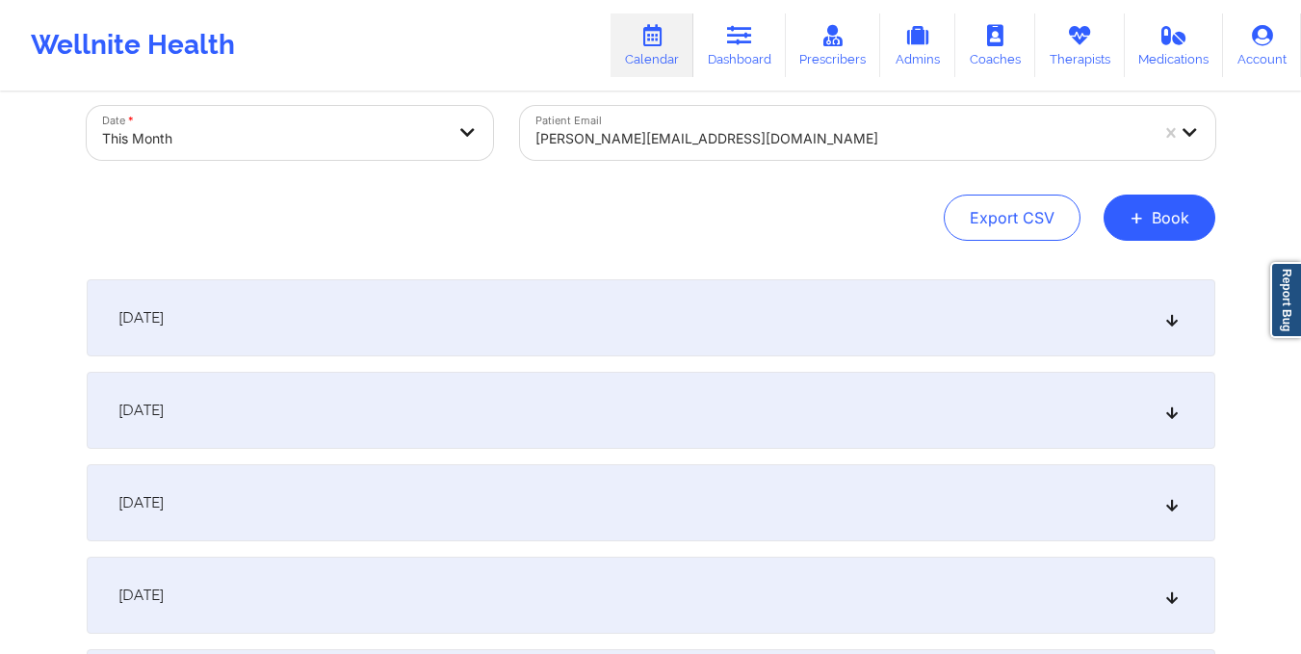
scroll to position [0, 0]
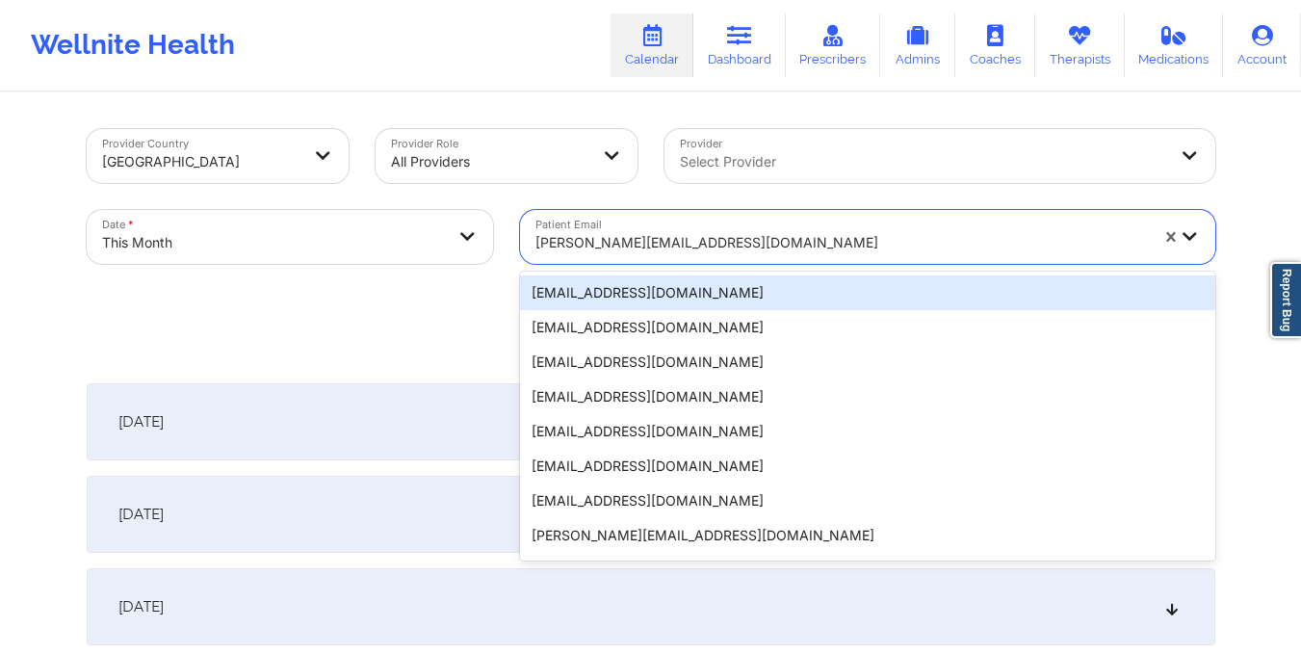
drag, startPoint x: 532, startPoint y: 238, endPoint x: 780, endPoint y: 231, distance: 247.5
click at [780, 231] on div "[PERSON_NAME][EMAIL_ADDRESS][DOMAIN_NAME]" at bounding box center [835, 237] width 630 height 54
type input "patylin@gmail.com"
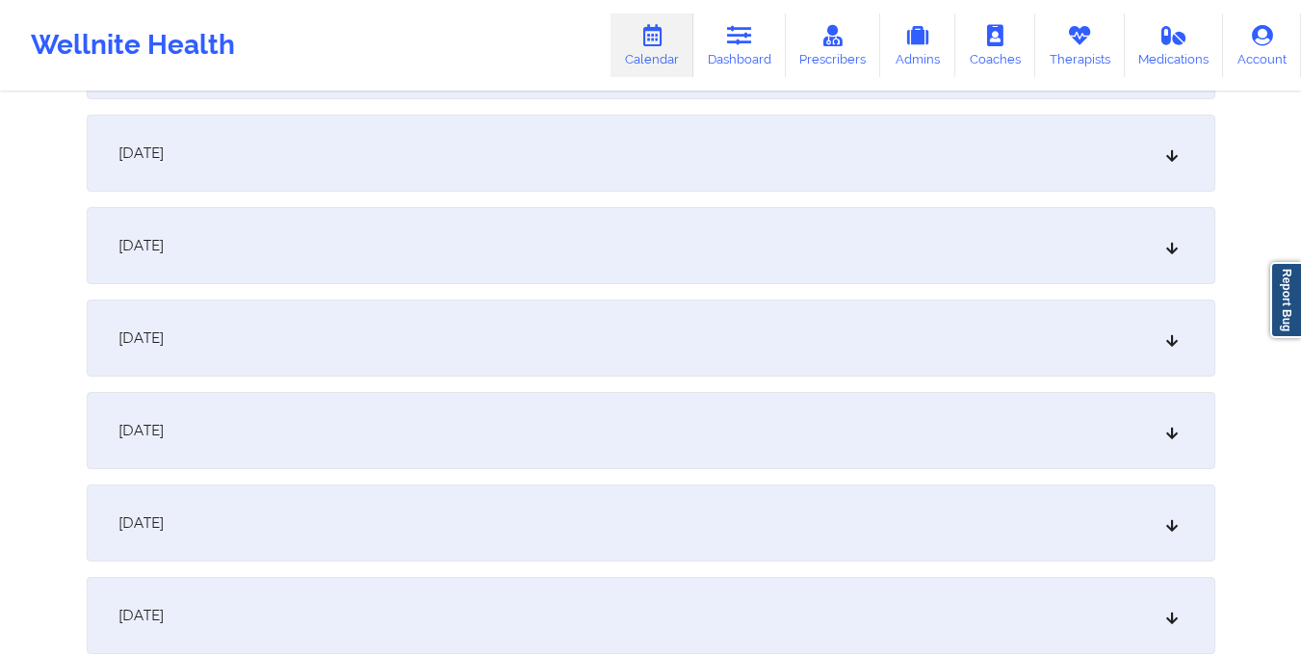
scroll to position [1473, 0]
click at [753, 348] on div "October 16, 2025" at bounding box center [651, 335] width 1128 height 77
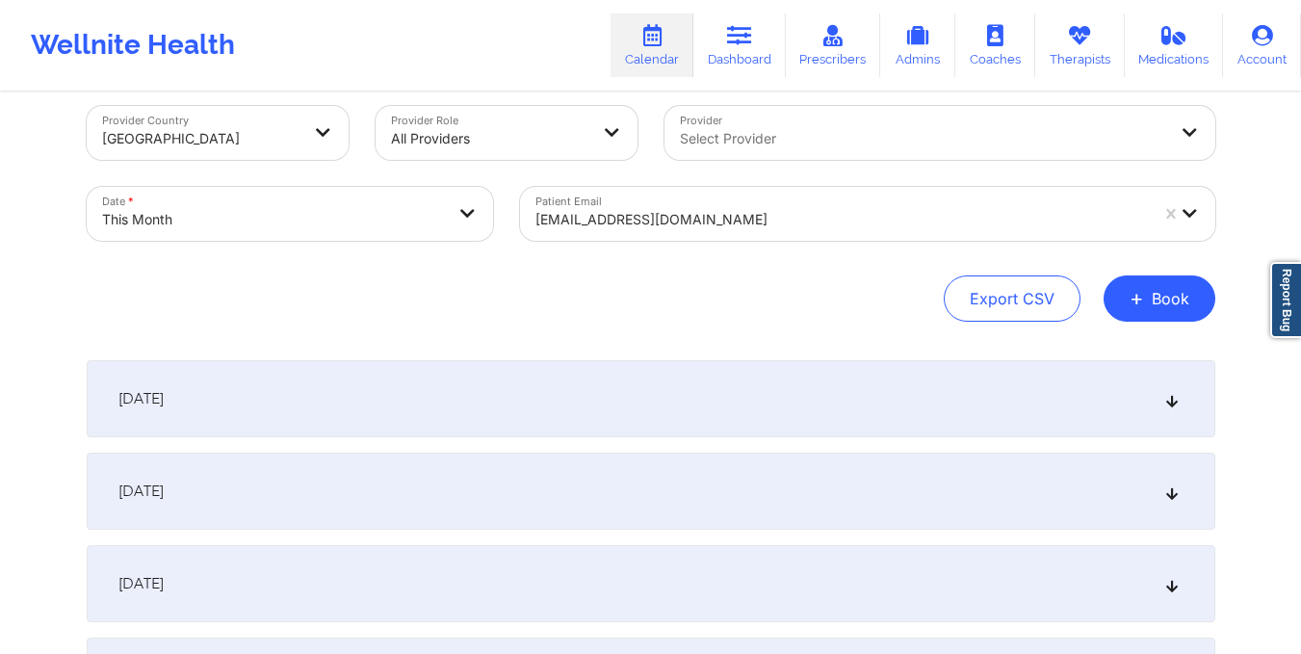
scroll to position [0, 0]
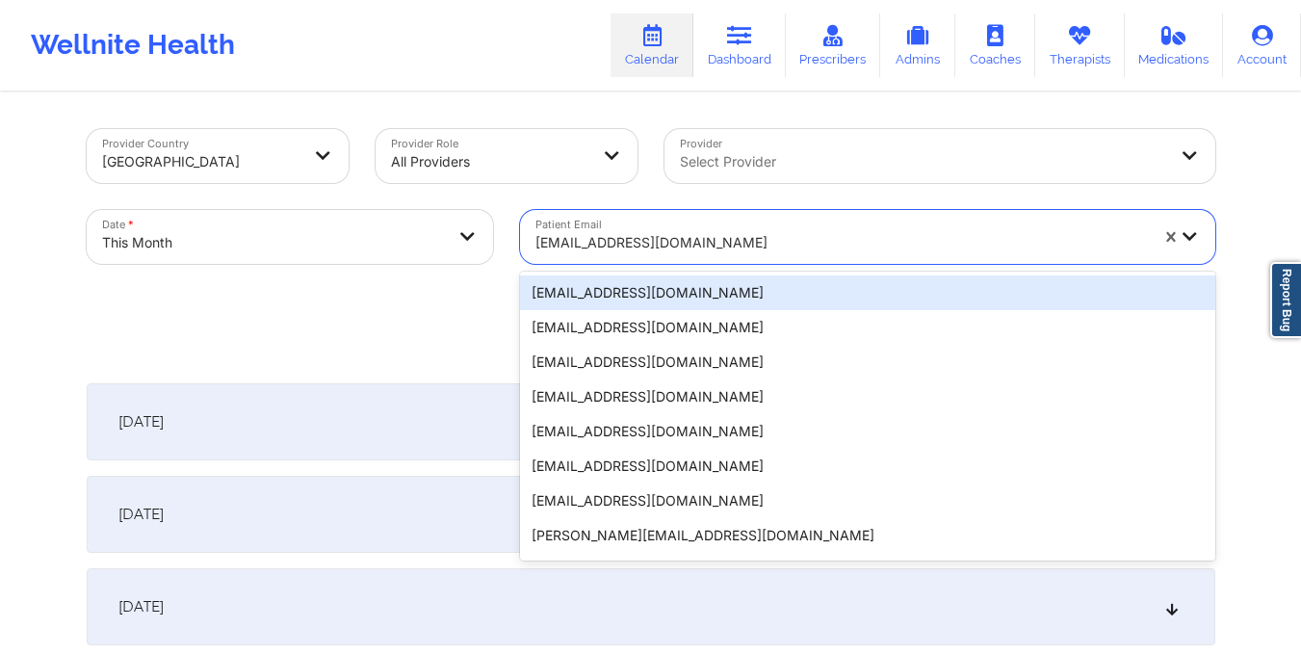
drag, startPoint x: 533, startPoint y: 243, endPoint x: 692, endPoint y: 248, distance: 159.0
click at [692, 248] on div "patylin@gmail.com" at bounding box center [835, 237] width 630 height 54
type input "nessapedraza@gmail.com"
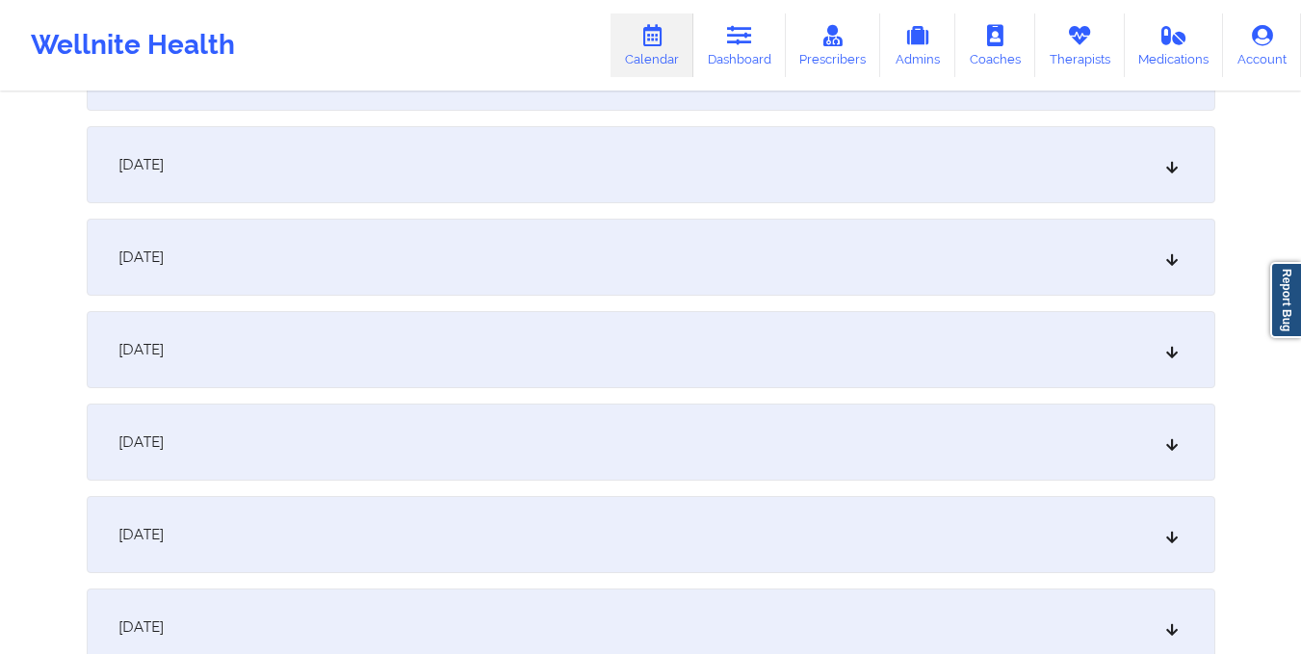
scroll to position [1609, 0]
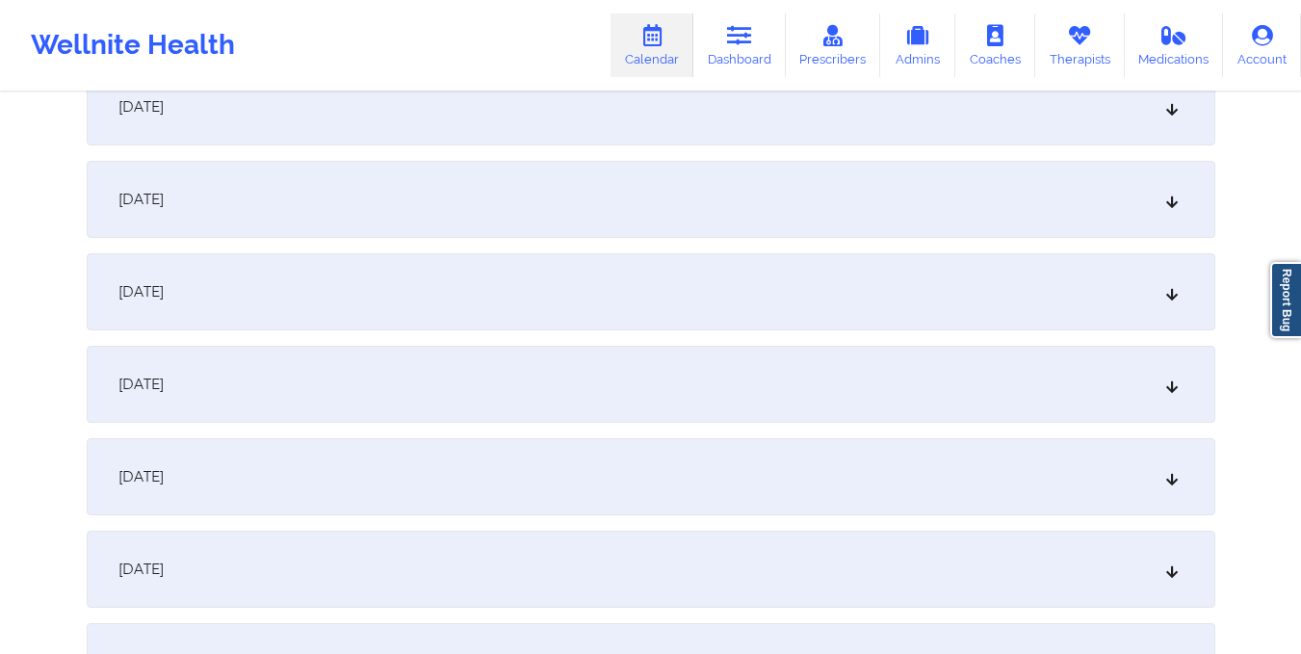
click at [641, 200] on div "October 16, 2025" at bounding box center [651, 199] width 1128 height 77
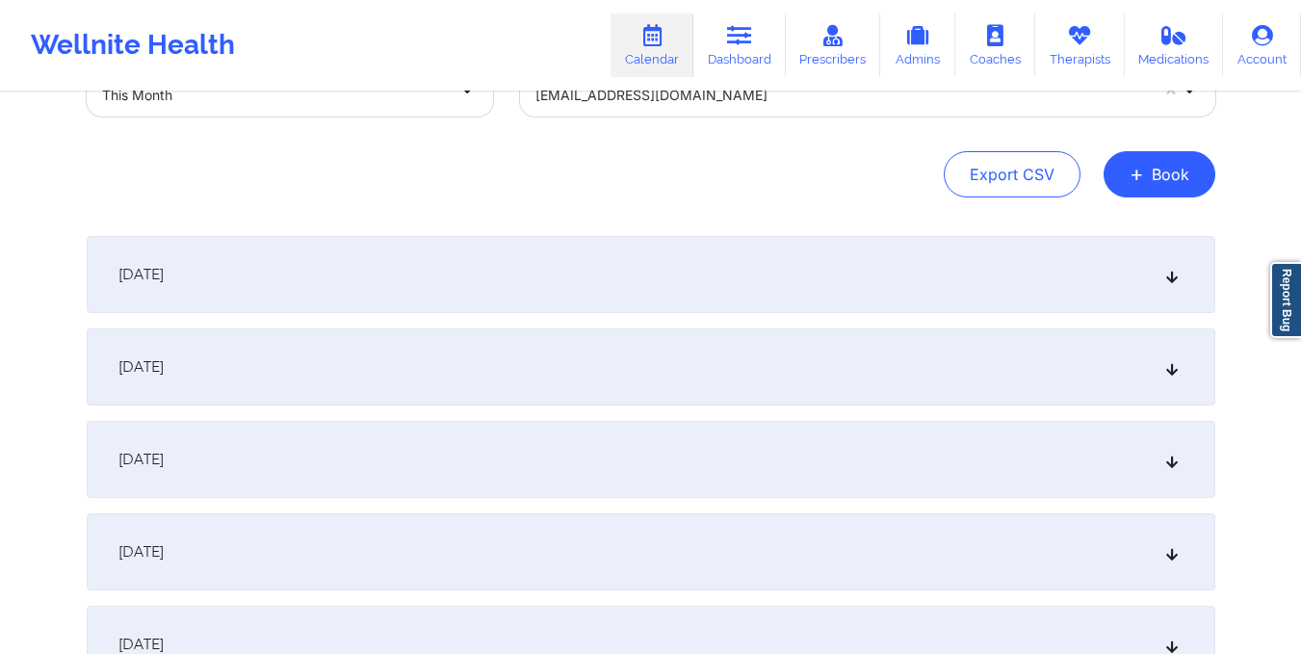
scroll to position [0, 0]
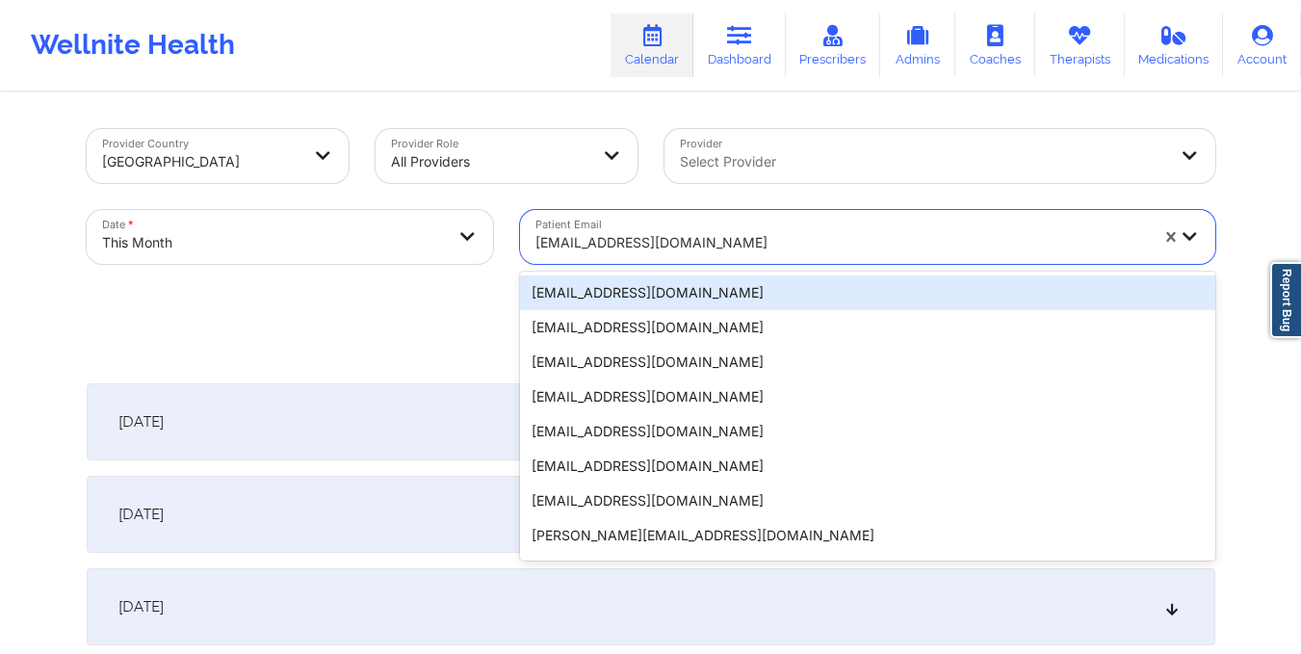
drag, startPoint x: 531, startPoint y: 238, endPoint x: 744, endPoint y: 246, distance: 213.9
click at [744, 246] on div "nessapedraza@gmail.com" at bounding box center [835, 237] width 630 height 54
type input "lcampos2805@gmail.com"
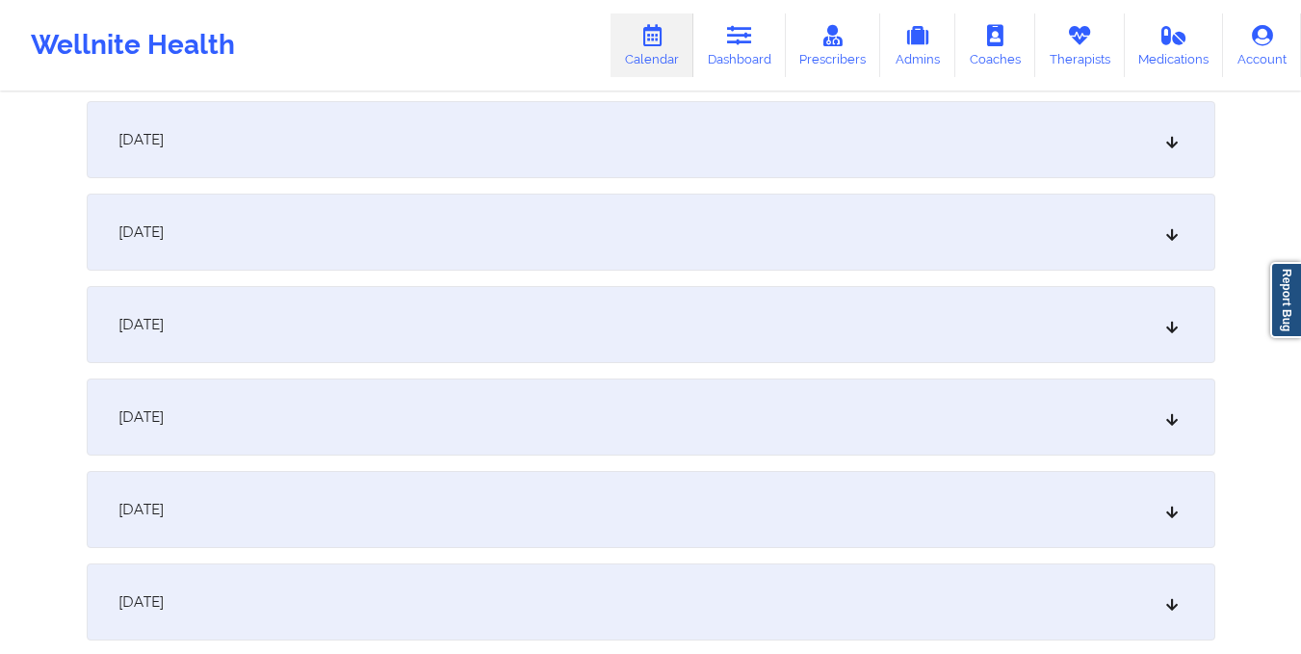
scroll to position [1389, 0]
click at [720, 406] on div "October 16, 2025" at bounding box center [651, 418] width 1128 height 77
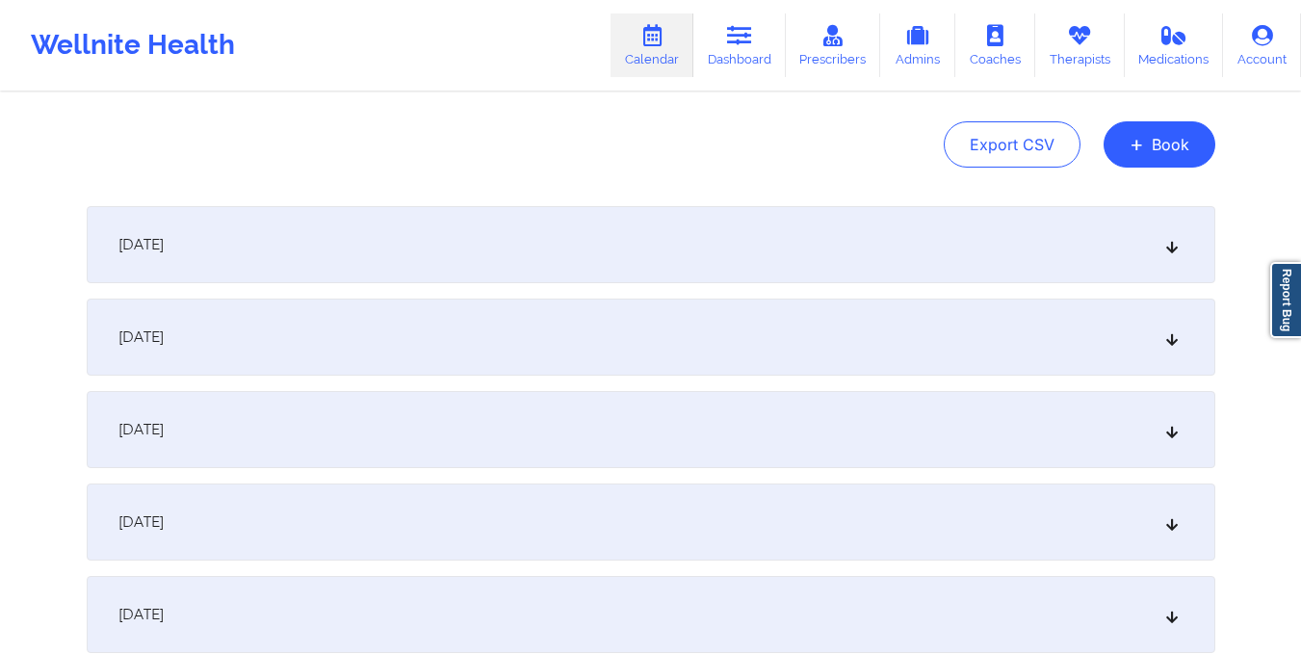
scroll to position [0, 0]
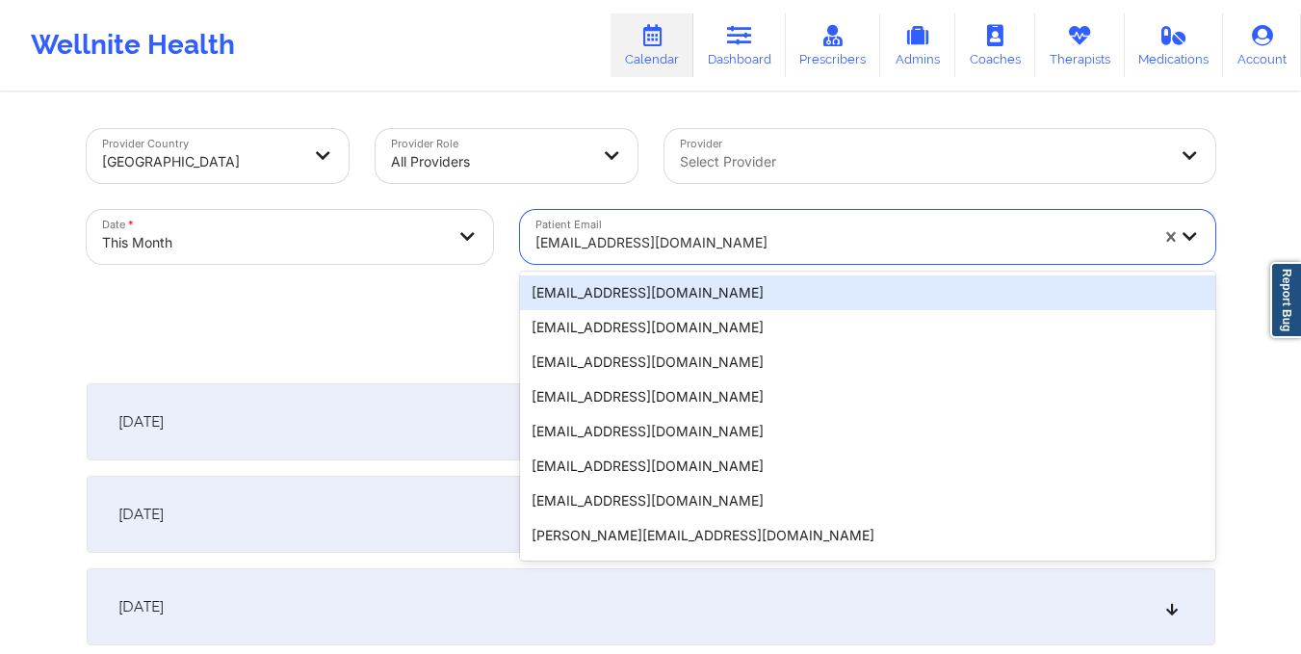
drag, startPoint x: 530, startPoint y: 243, endPoint x: 713, endPoint y: 241, distance: 183.9
click at [713, 241] on div "lcampos2805@gmail.com" at bounding box center [835, 237] width 630 height 54
type input "rebeccatpratt@gmail.com"
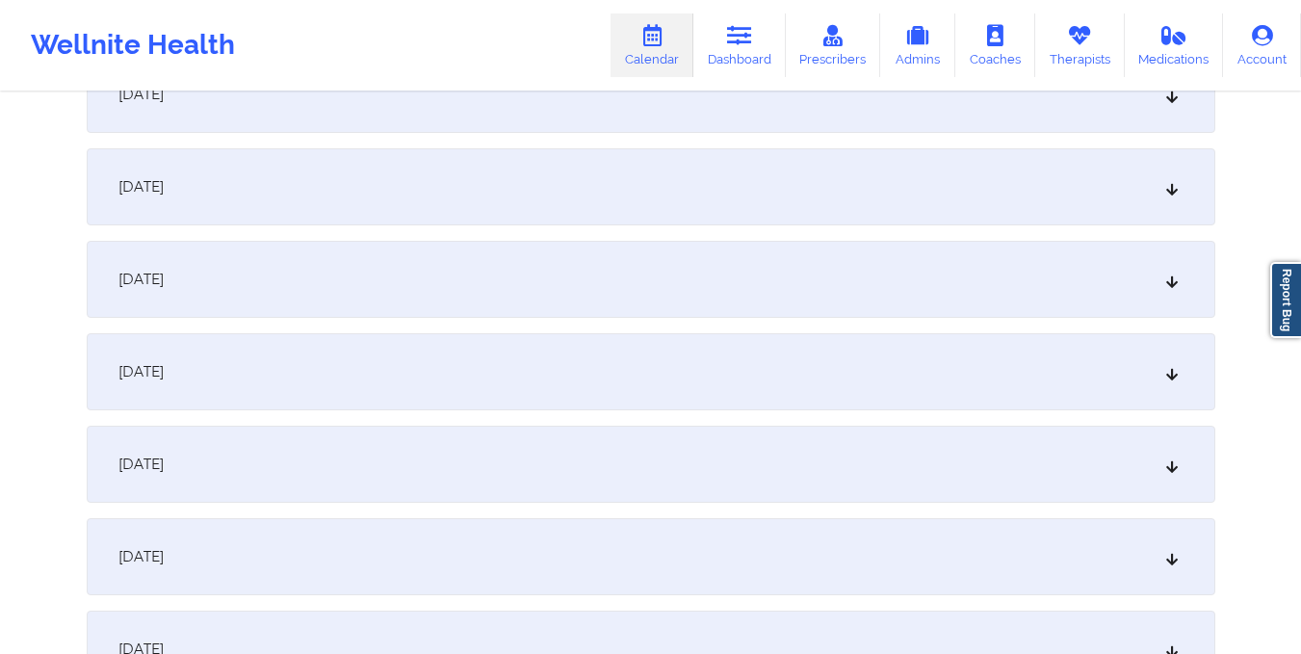
scroll to position [1435, 0]
click at [682, 370] on div "October 16, 2025" at bounding box center [651, 373] width 1128 height 77
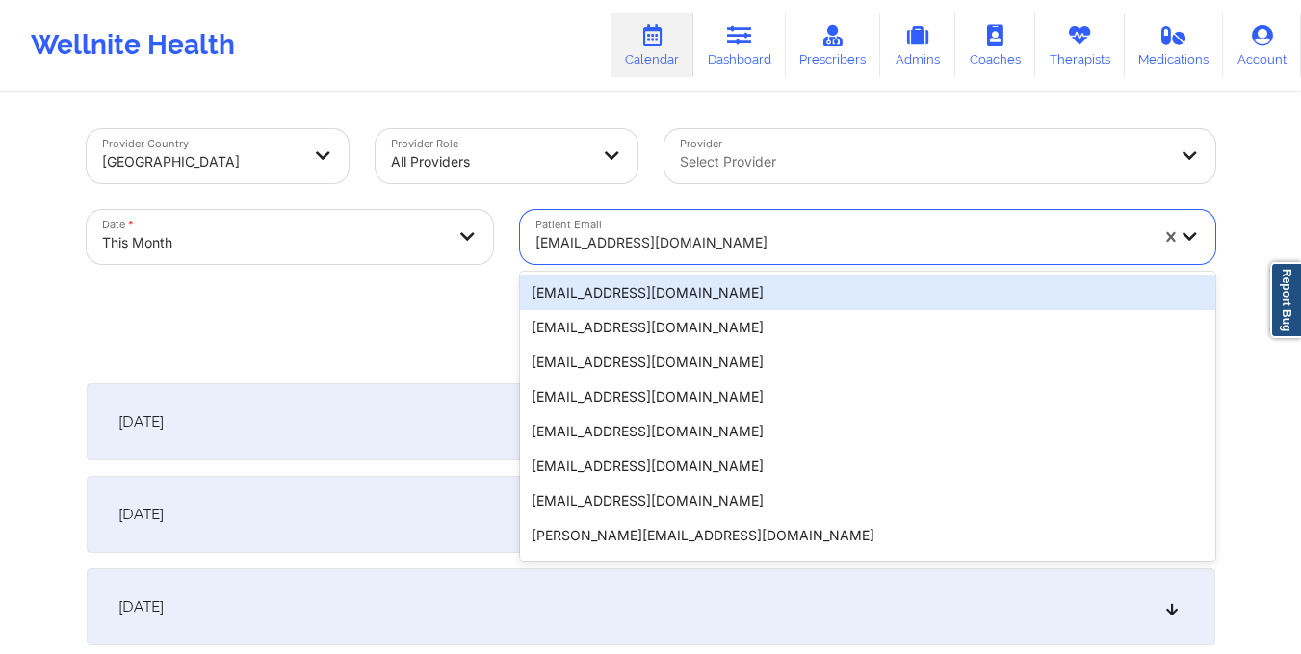
drag, startPoint x: 531, startPoint y: 236, endPoint x: 734, endPoint y: 253, distance: 202.9
click at [734, 253] on div "rebeccatpratt@gmail.com" at bounding box center [835, 237] width 630 height 54
type input "patricia_nuara@yahoo.com"
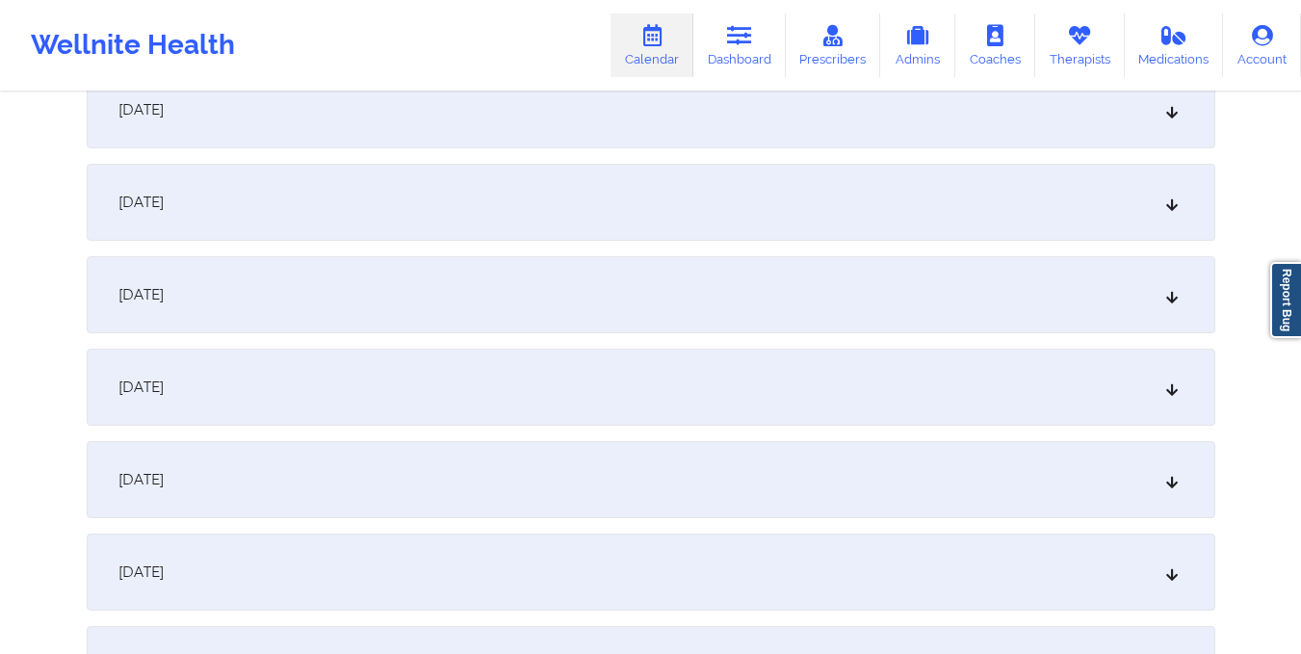
scroll to position [1553, 0]
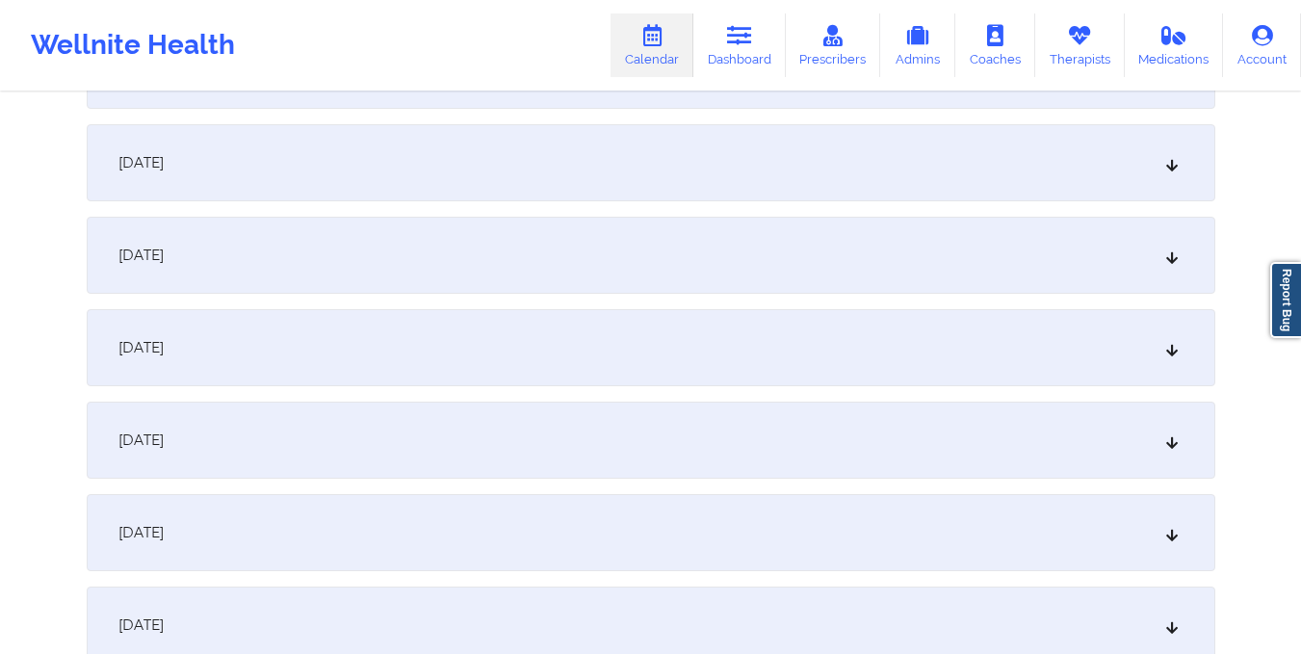
click at [712, 246] on div "October 16, 2025" at bounding box center [651, 255] width 1128 height 77
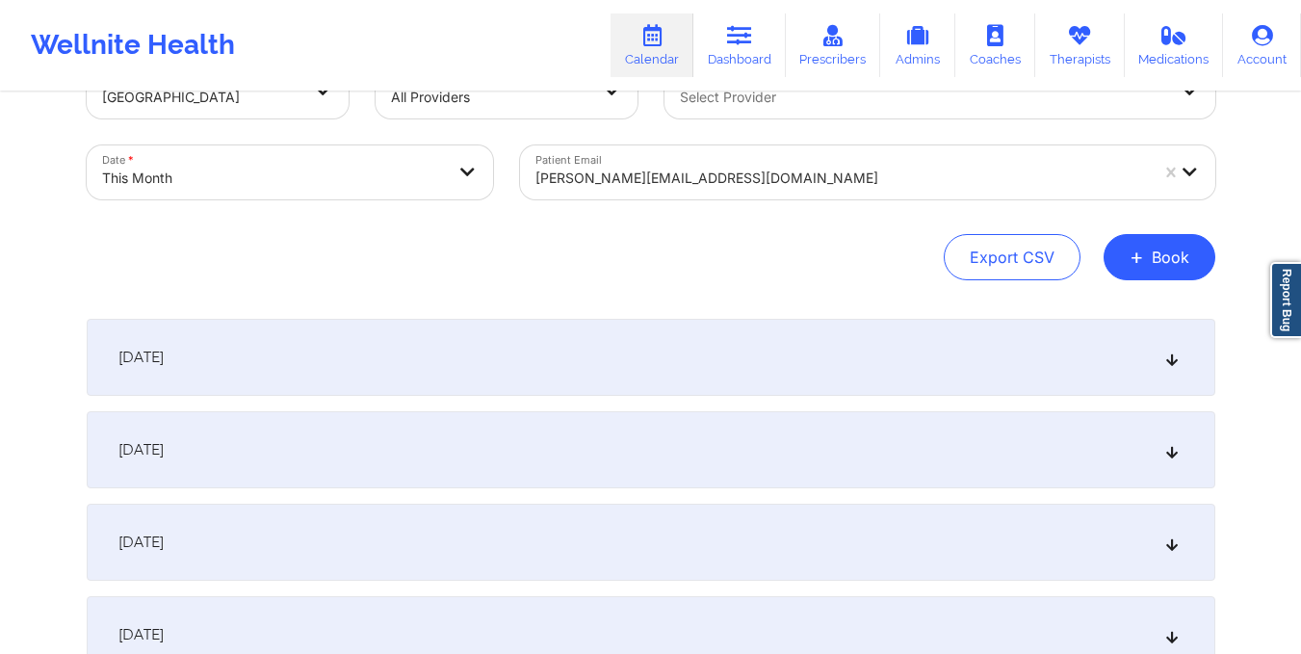
scroll to position [0, 0]
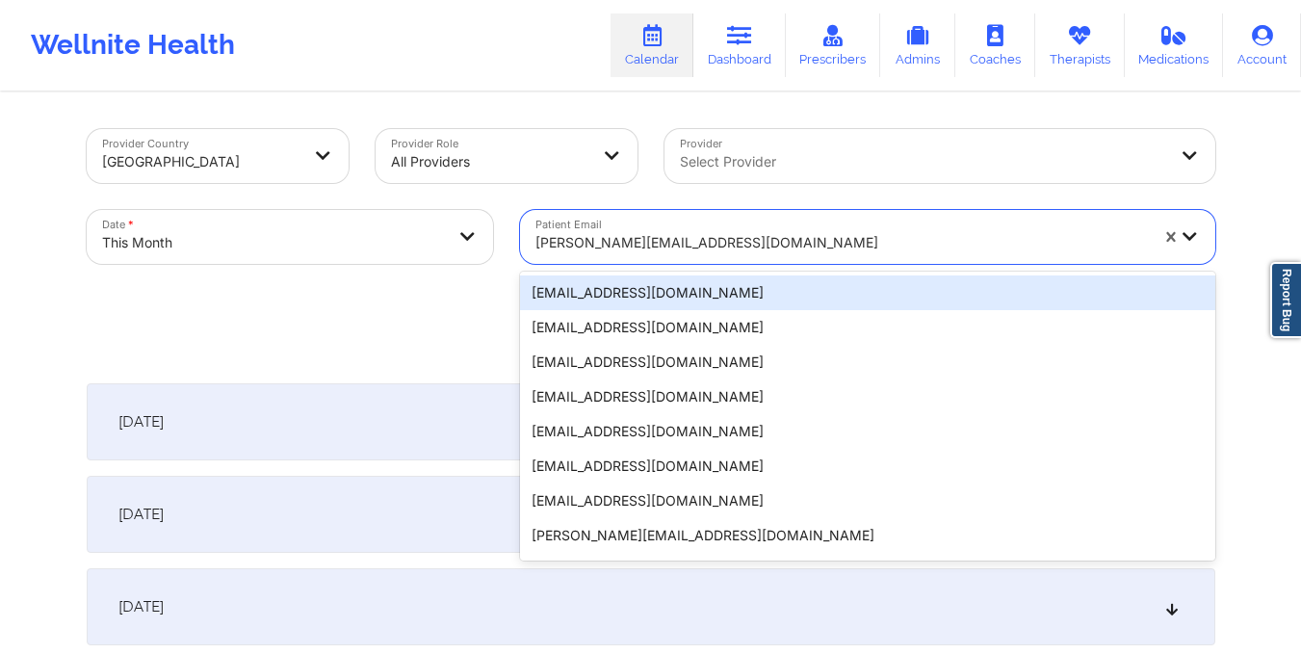
drag, startPoint x: 534, startPoint y: 236, endPoint x: 746, endPoint y: 227, distance: 212.0
click at [746, 227] on div "patricia_nuara@yahoo.com" at bounding box center [835, 237] width 630 height 54
type input "sharonpomales@yahoo.com"
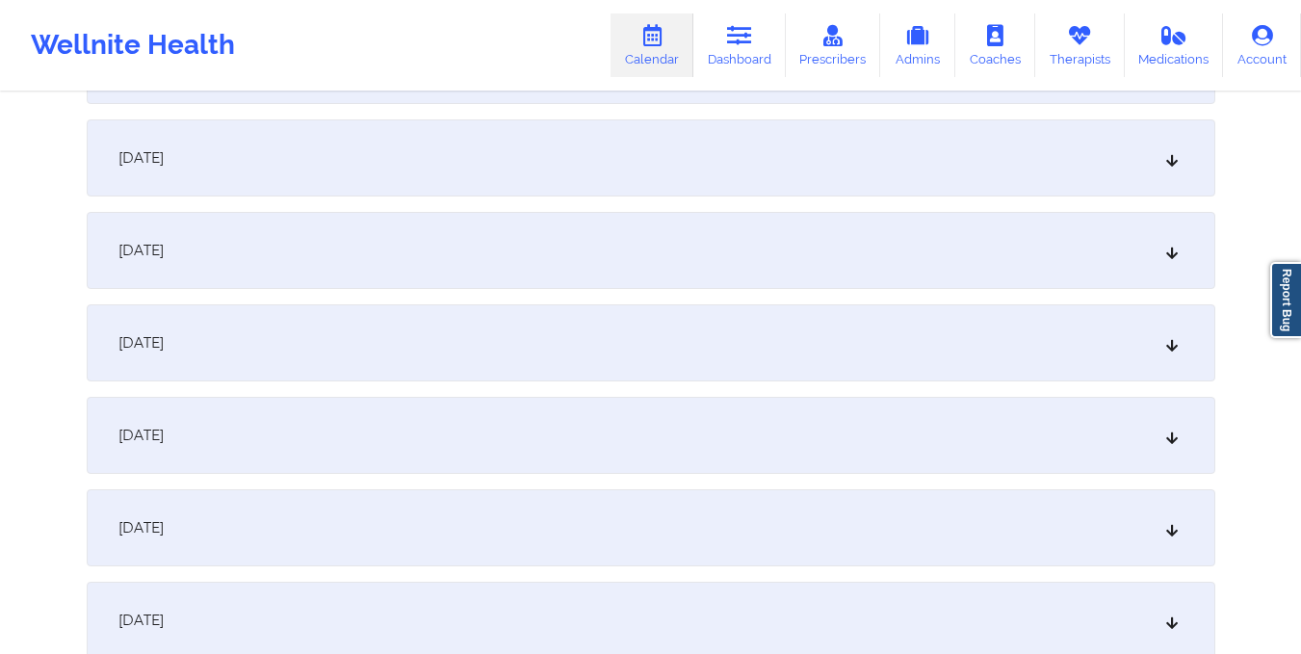
scroll to position [1464, 0]
click at [746, 227] on div "October 15, 2025" at bounding box center [651, 251] width 1128 height 77
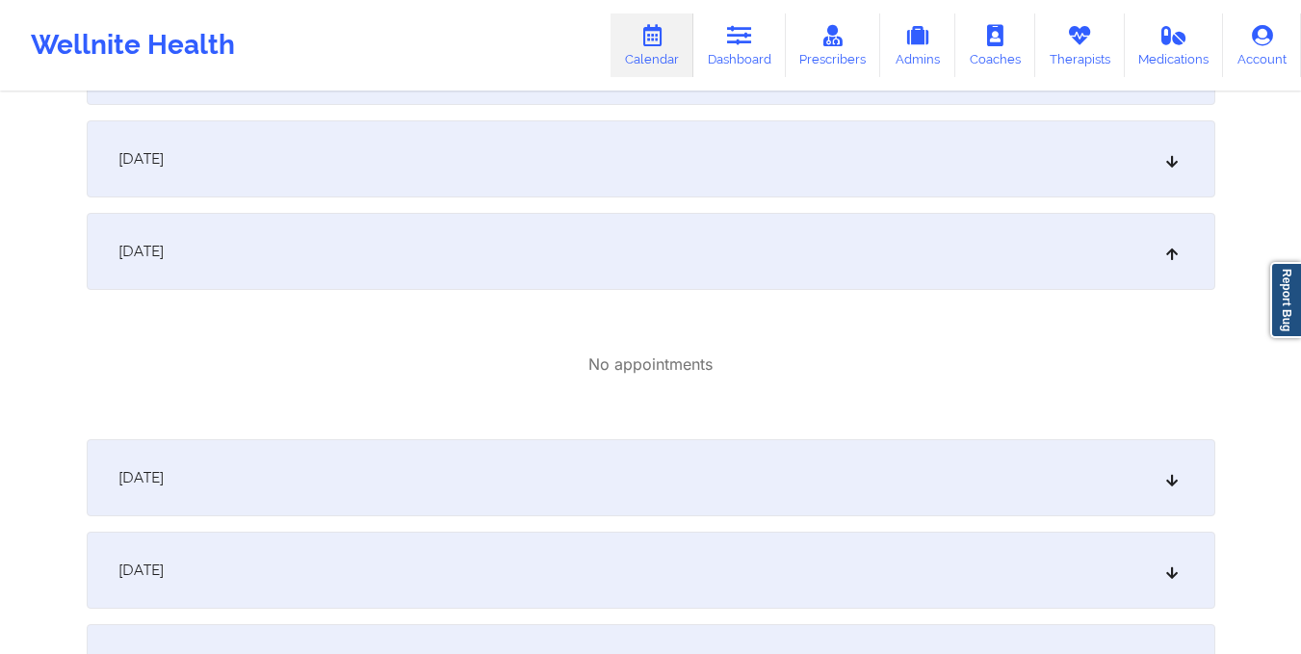
click at [708, 454] on div "October 16, 2025" at bounding box center [651, 477] width 1128 height 77
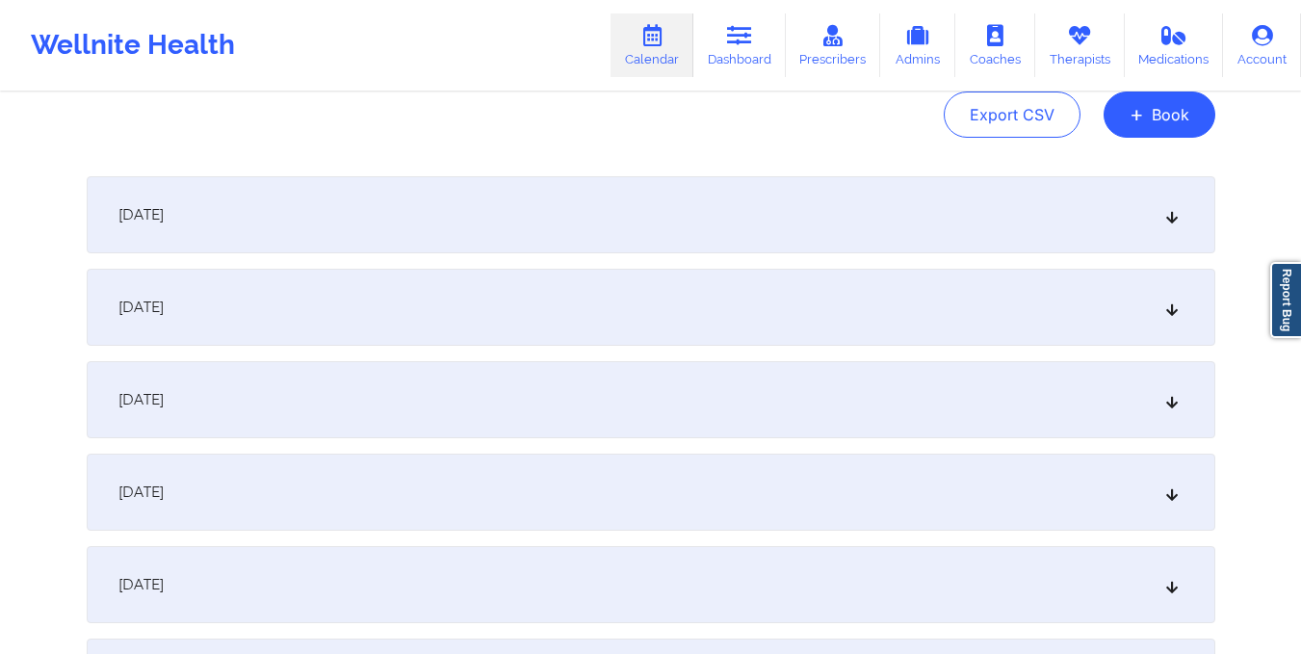
scroll to position [0, 0]
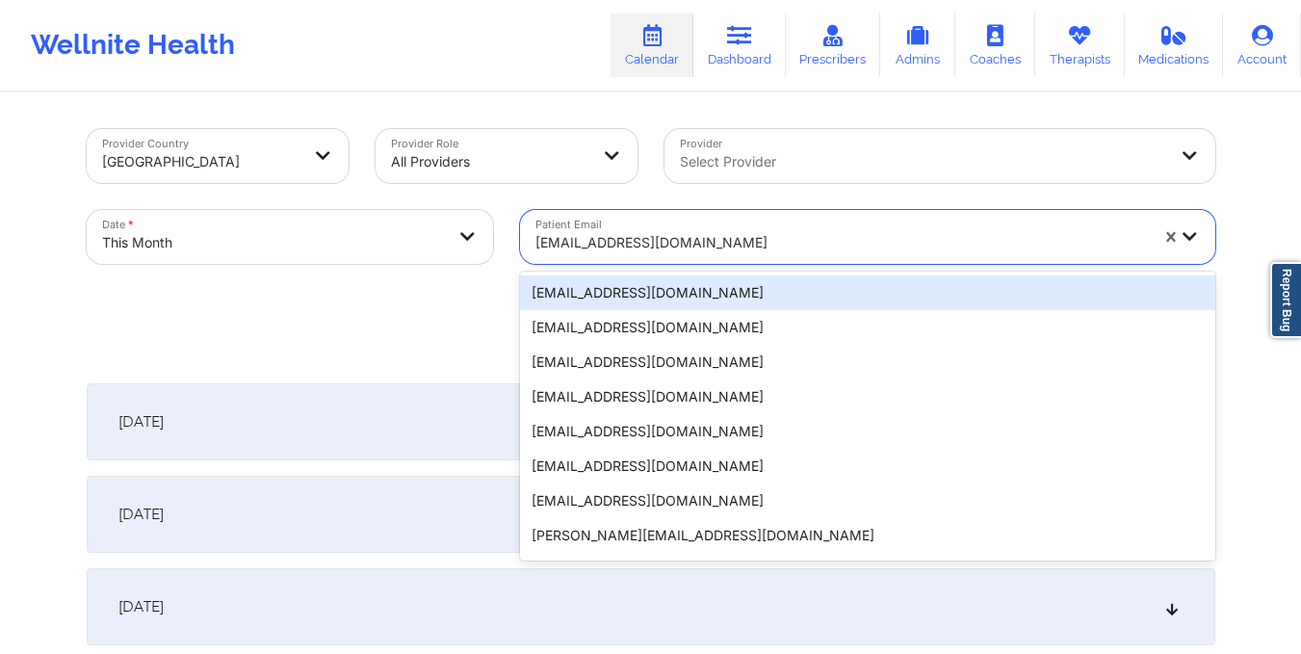
drag, startPoint x: 531, startPoint y: 232, endPoint x: 770, endPoint y: 240, distance: 238.9
click at [770, 240] on div "sharonpomales@yahoo.com" at bounding box center [835, 237] width 630 height 54
type input "livgurman@gmail.com"
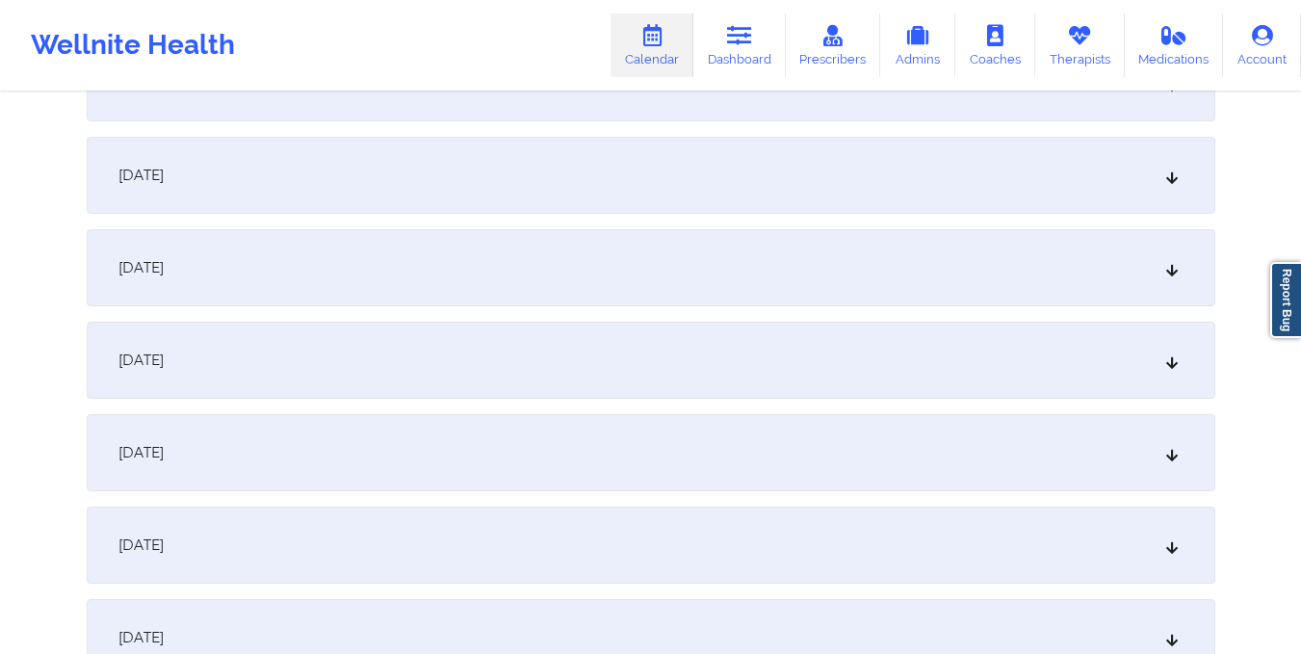
click at [770, 240] on div "October 14, 2025" at bounding box center [651, 267] width 1128 height 77
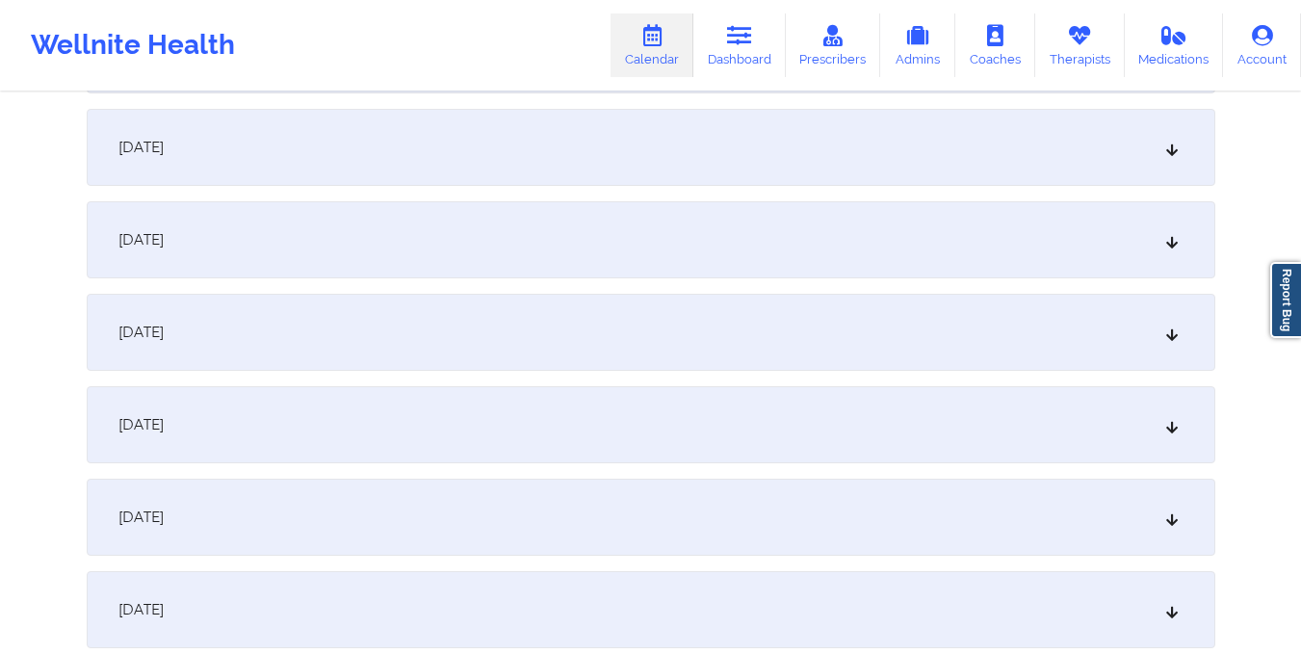
scroll to position [1880, 0]
click at [739, 164] on div "October 16, 2025" at bounding box center [651, 146] width 1128 height 77
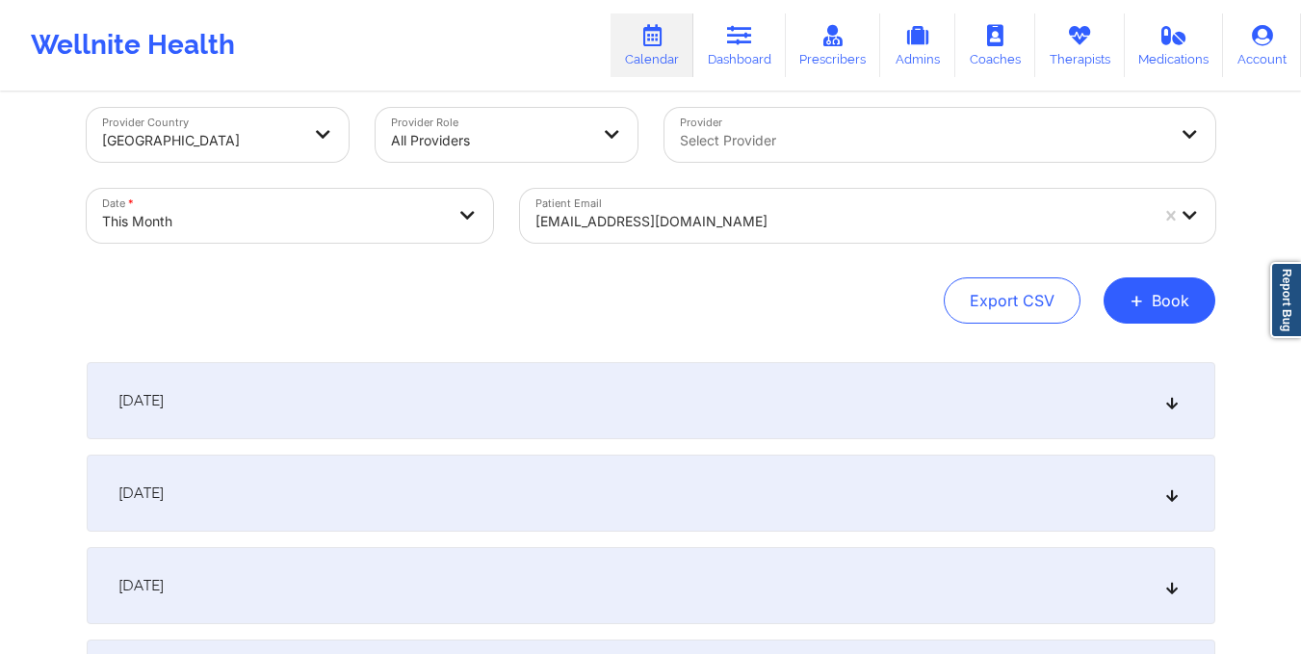
scroll to position [0, 0]
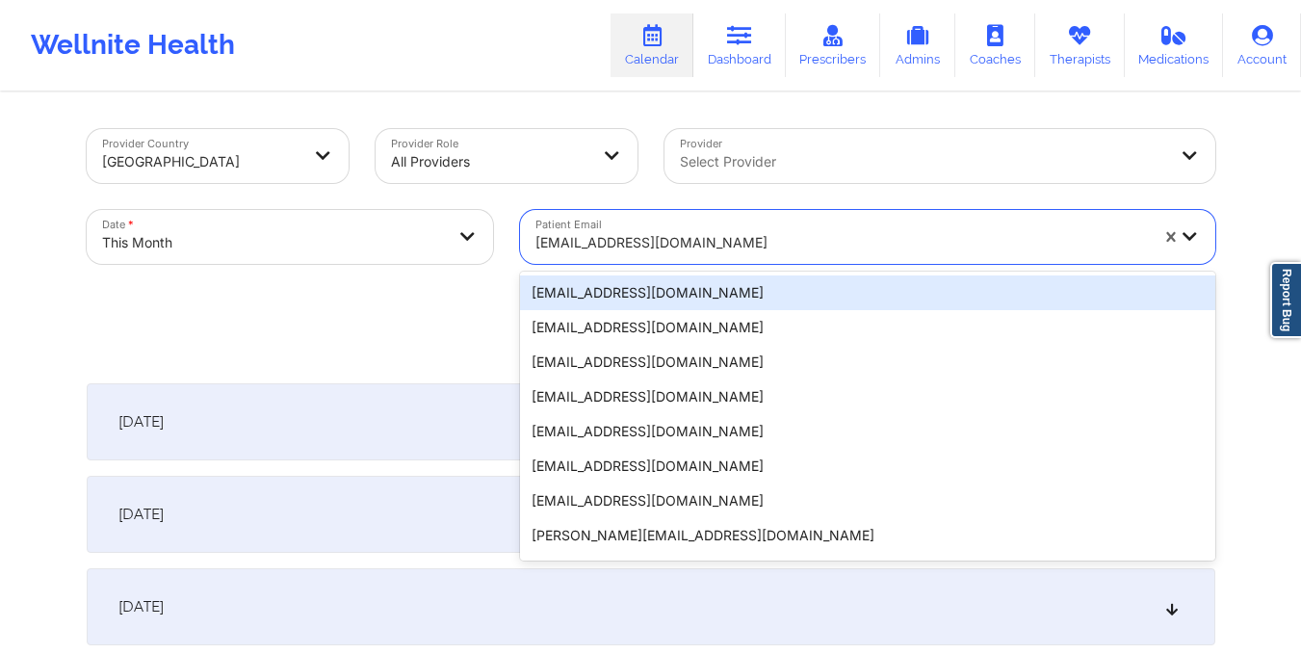
drag, startPoint x: 531, startPoint y: 233, endPoint x: 676, endPoint y: 235, distance: 145.4
click at [676, 235] on div "livgurman@gmail.com" at bounding box center [835, 237] width 630 height 54
type input "sand9512@gmail.com"
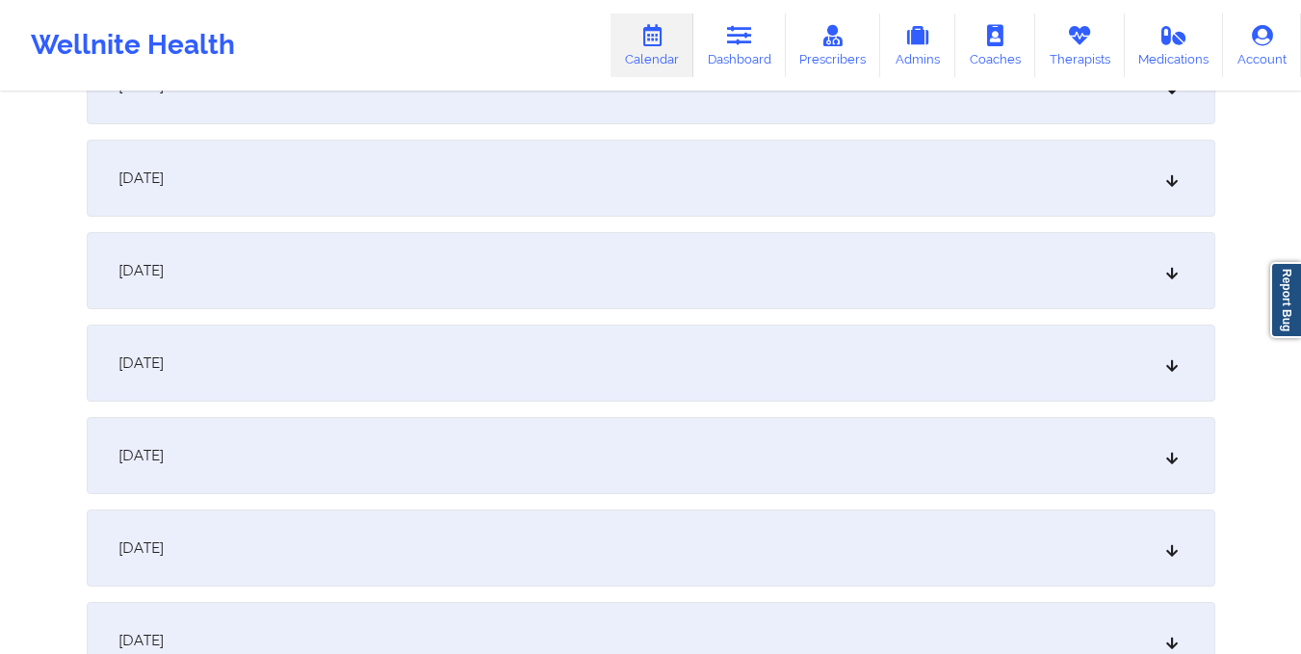
scroll to position [1446, 0]
click at [655, 326] on div "October 16, 2025" at bounding box center [651, 362] width 1128 height 77
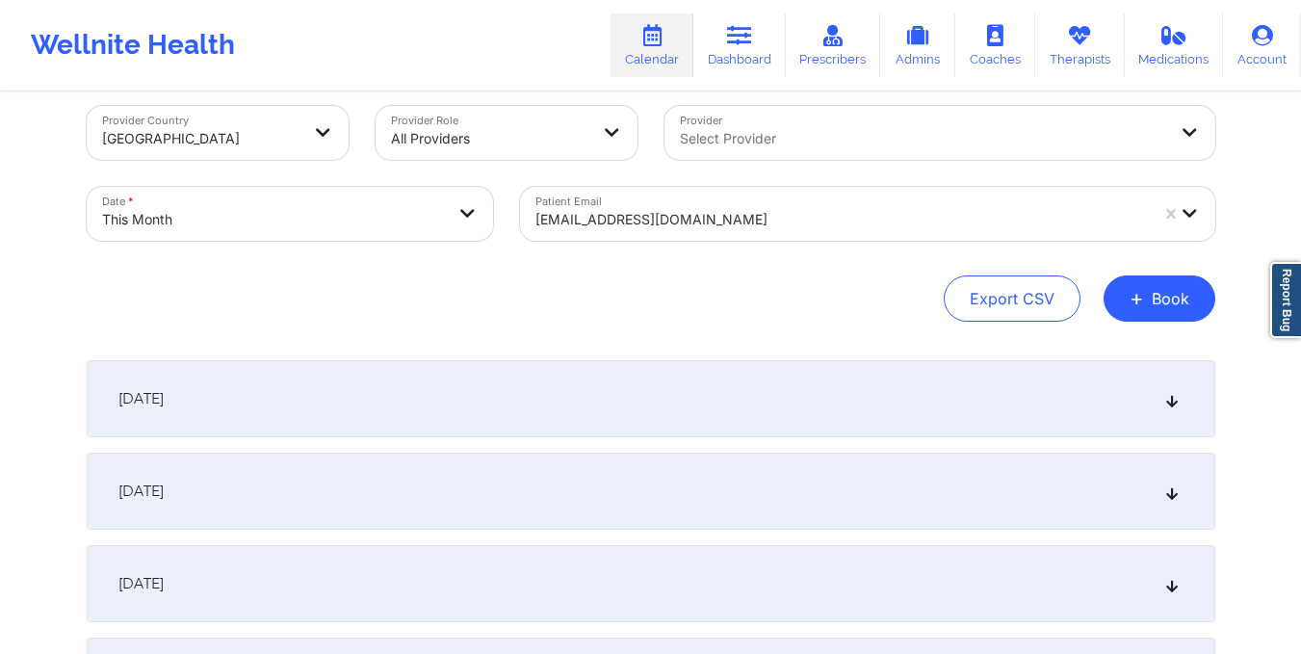
scroll to position [0, 0]
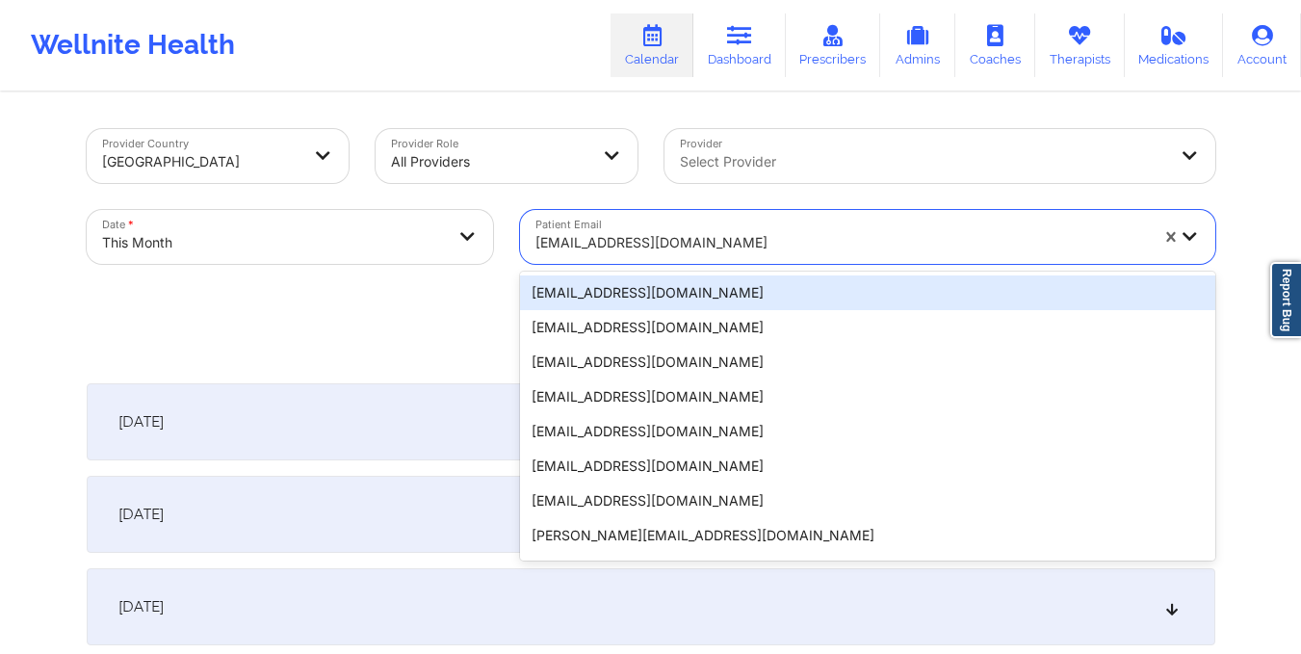
drag, startPoint x: 531, startPoint y: 244, endPoint x: 728, endPoint y: 243, distance: 197.4
click at [728, 243] on div "sand9512@gmail.com" at bounding box center [835, 237] width 630 height 54
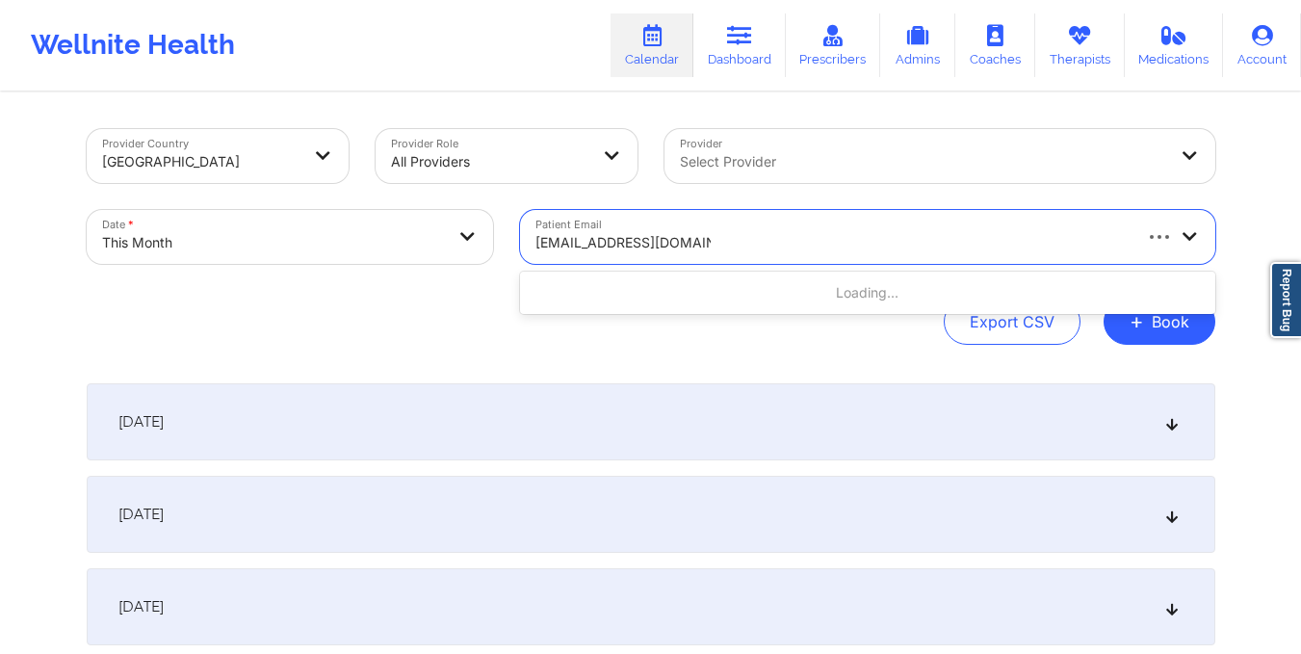
type input "kelseymcilraith@gmail.com"
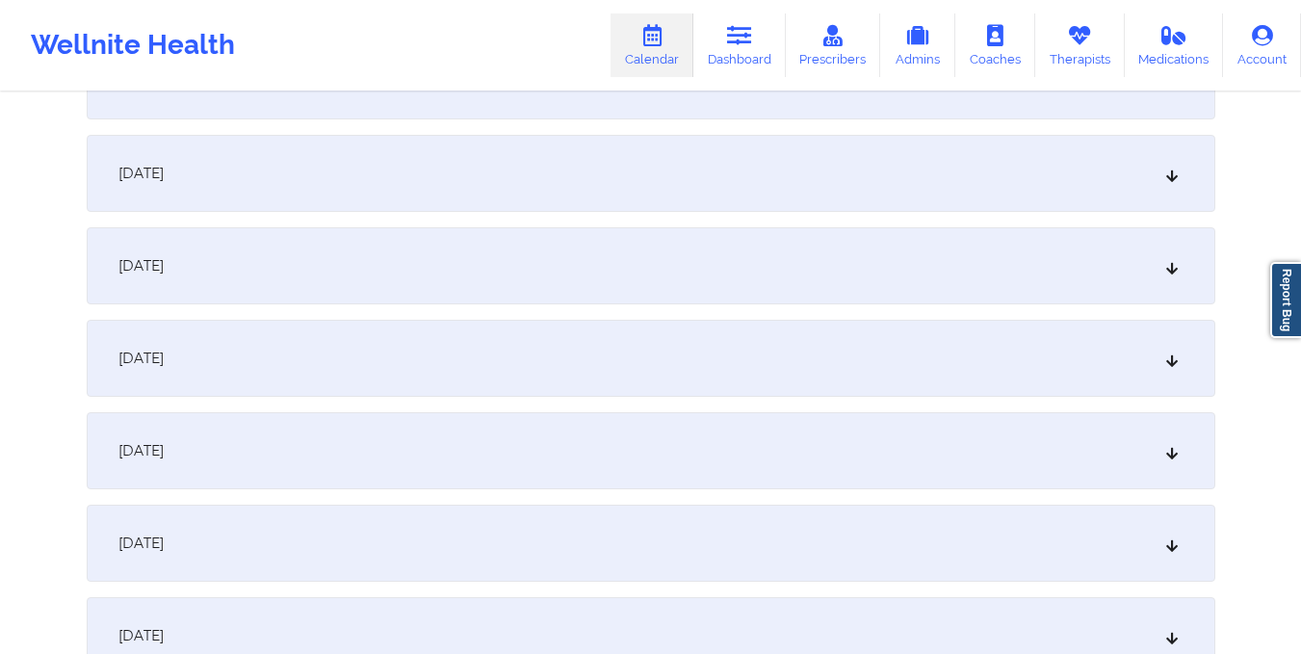
scroll to position [1359, 0]
click at [712, 432] on div "October 16, 2025" at bounding box center [651, 449] width 1128 height 77
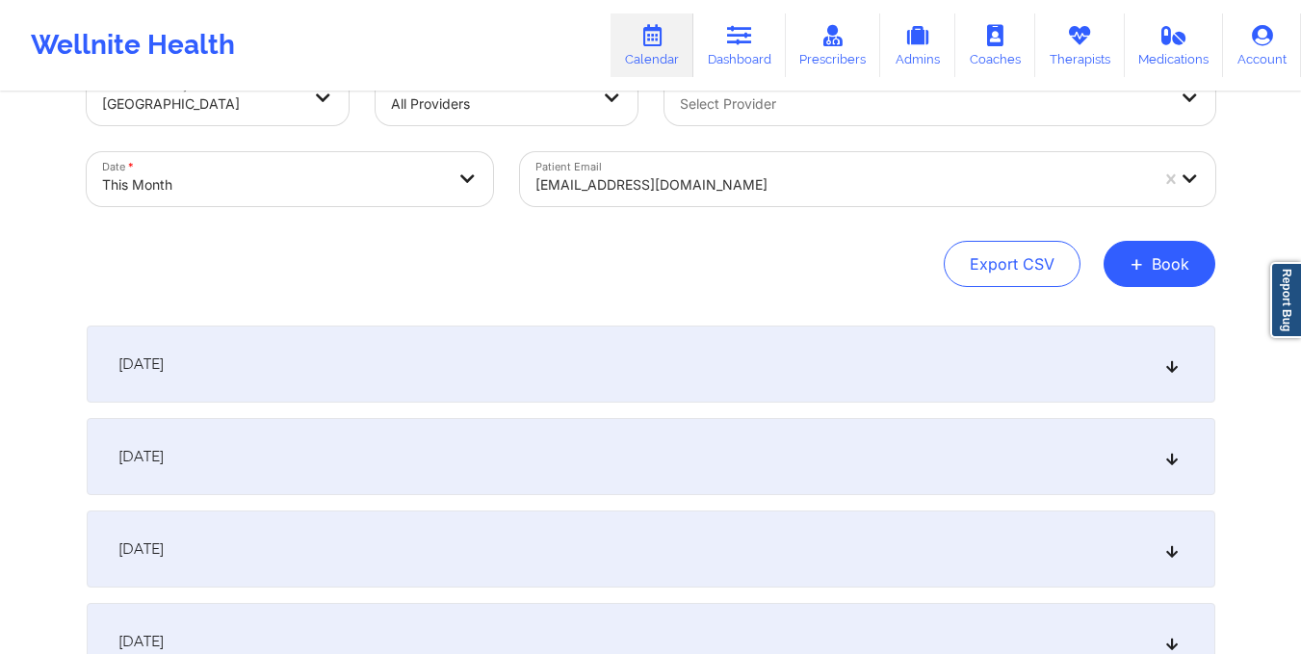
scroll to position [0, 0]
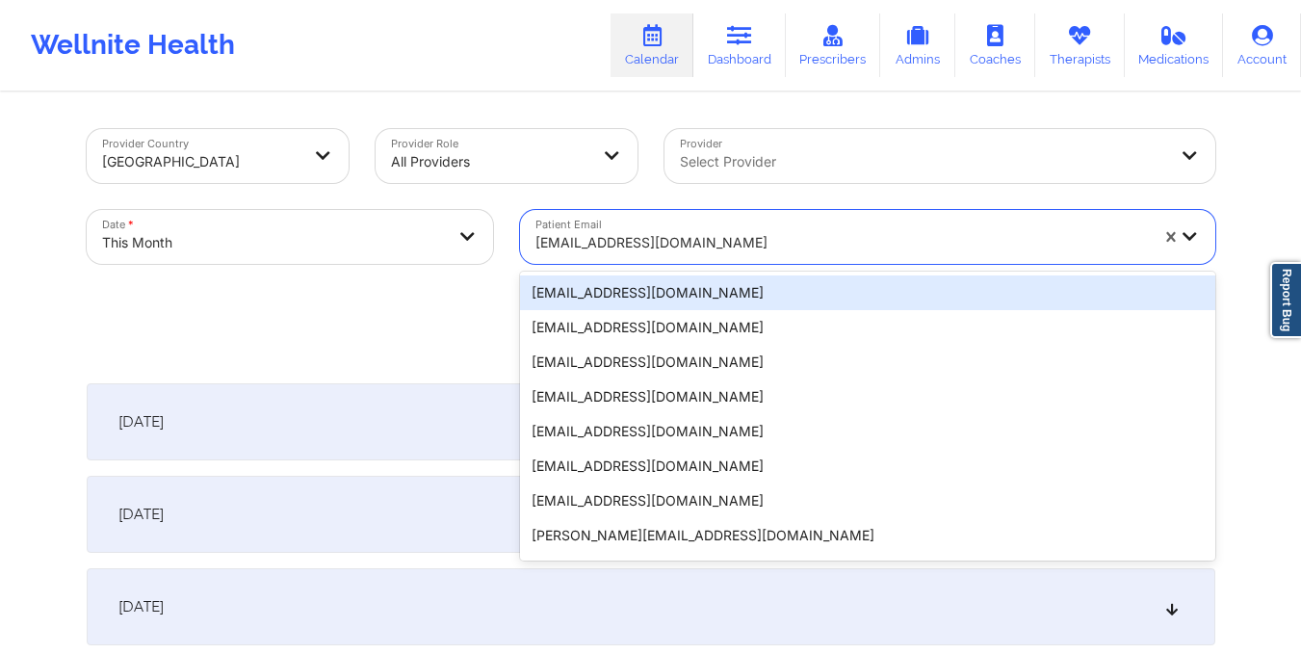
drag, startPoint x: 531, startPoint y: 242, endPoint x: 755, endPoint y: 238, distance: 224.4
click at [755, 238] on div "kelseymcilraith@gmail.com" at bounding box center [835, 237] width 630 height 54
type input "vklombardi6@gmail.com"
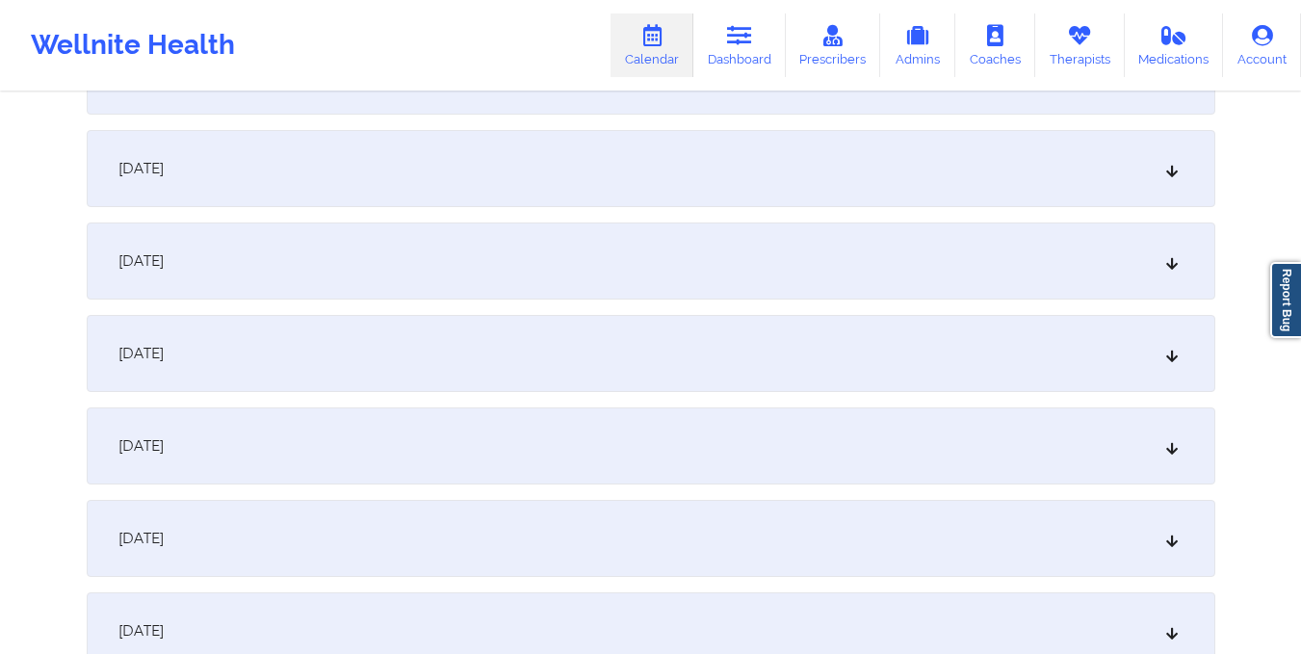
scroll to position [1641, 0]
click at [735, 186] on div "October 16, 2025" at bounding box center [651, 167] width 1128 height 77
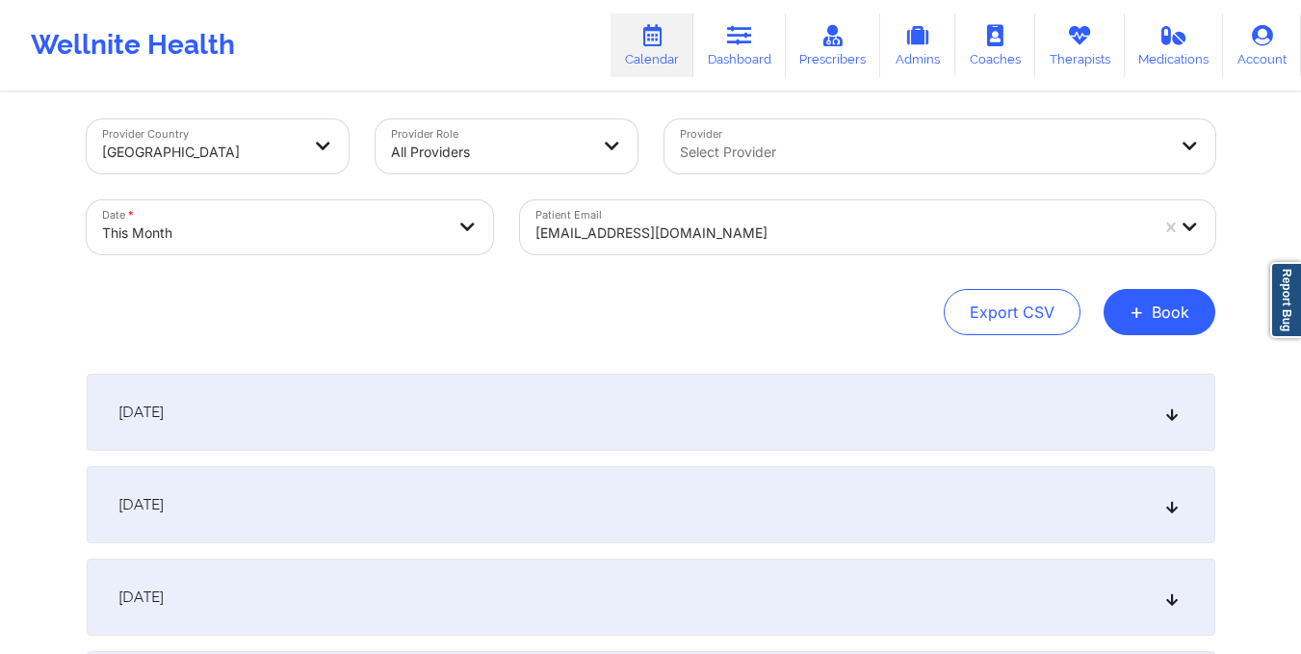
scroll to position [0, 0]
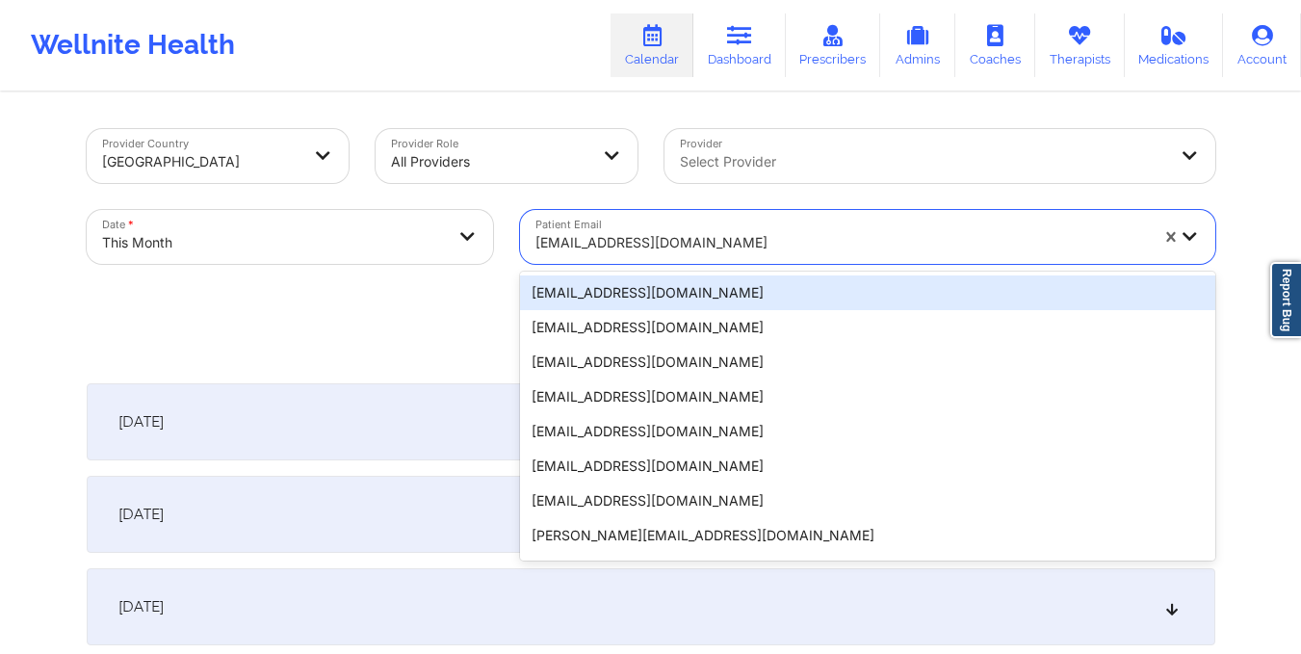
drag, startPoint x: 528, startPoint y: 244, endPoint x: 712, endPoint y: 240, distance: 184.9
click at [712, 240] on div "vklombardi6@gmail.com" at bounding box center [835, 237] width 630 height 54
type input "loren.r.douglass@gmail.com"
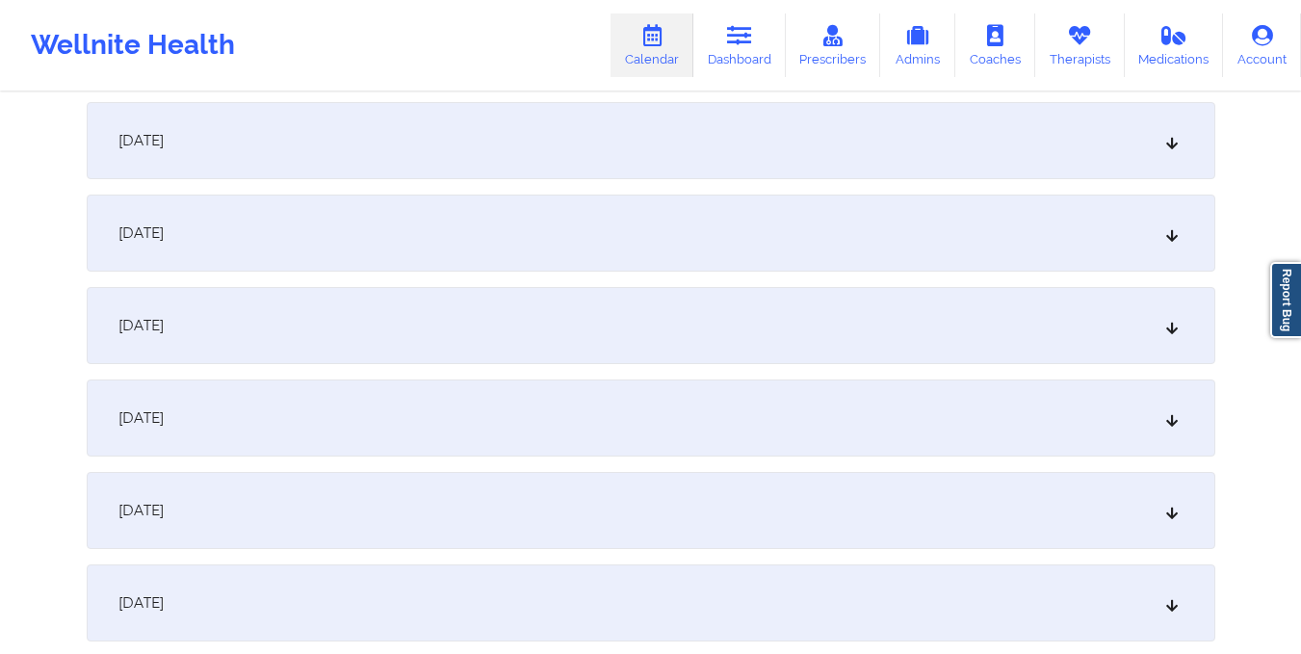
scroll to position [1488, 0]
click at [674, 336] on div "October 16, 2025" at bounding box center [651, 320] width 1128 height 77
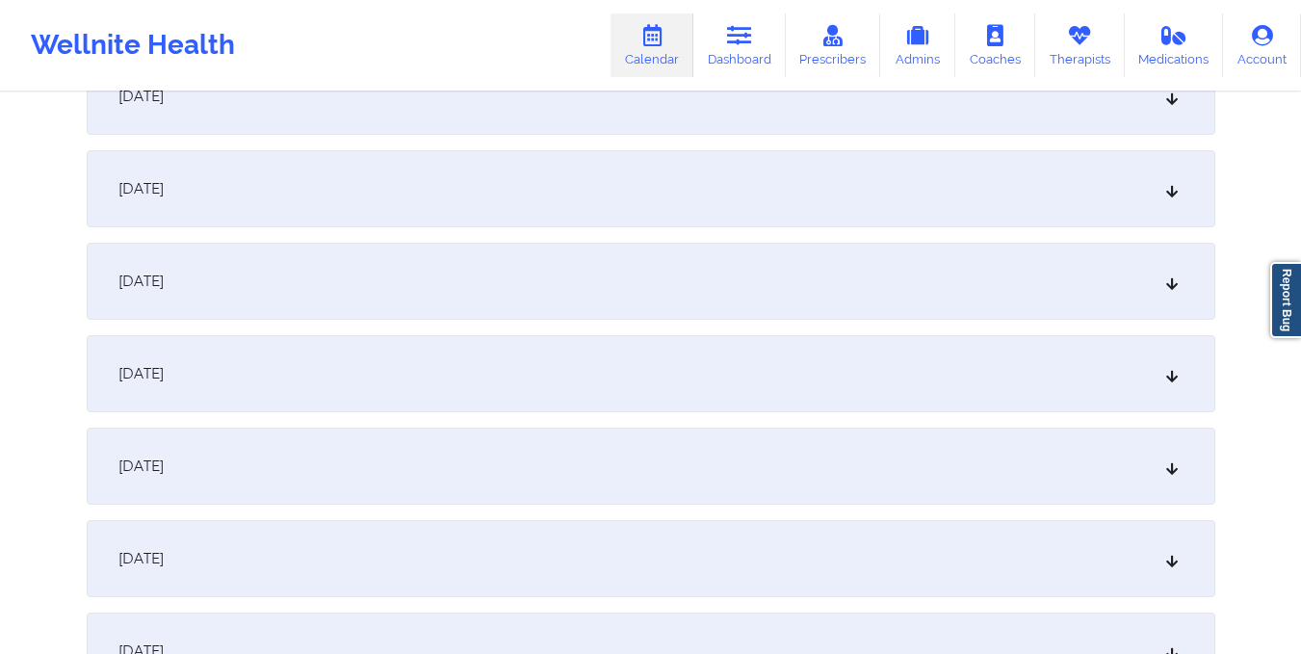
scroll to position [0, 0]
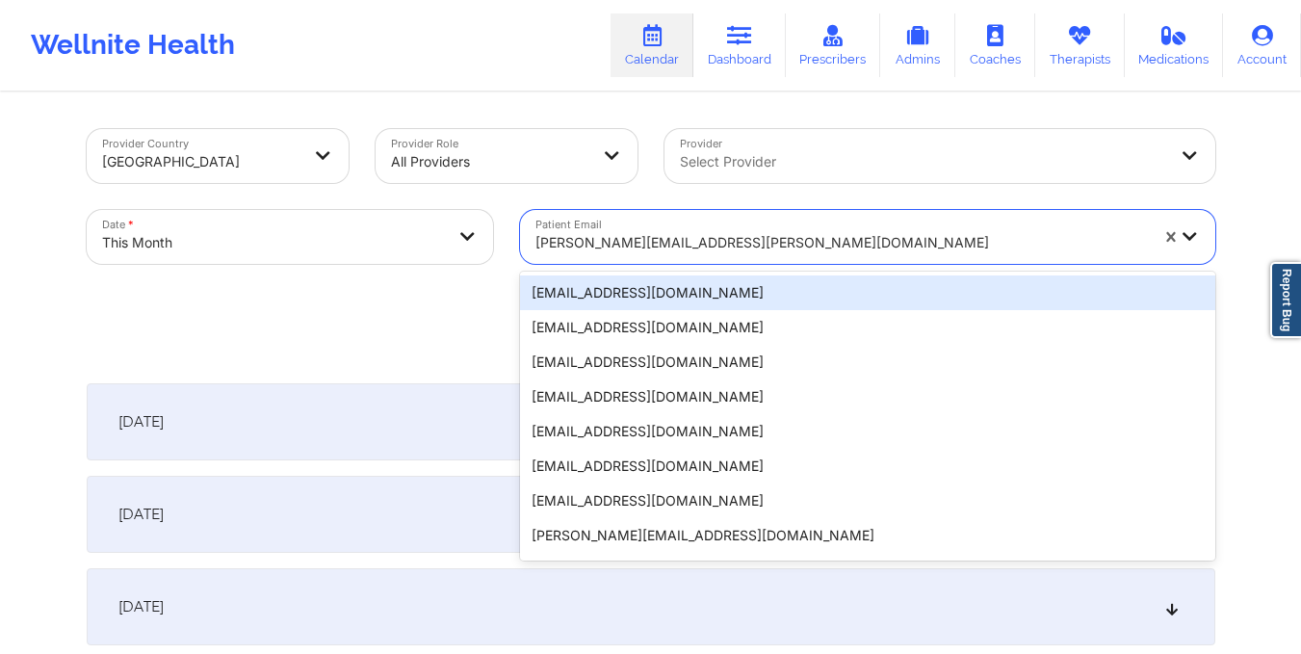
drag, startPoint x: 530, startPoint y: 240, endPoint x: 727, endPoint y: 234, distance: 197.5
click at [727, 234] on div "loren.r.douglass@gmail.com" at bounding box center [835, 237] width 630 height 54
type input "ciaraquick86@gmail.com"
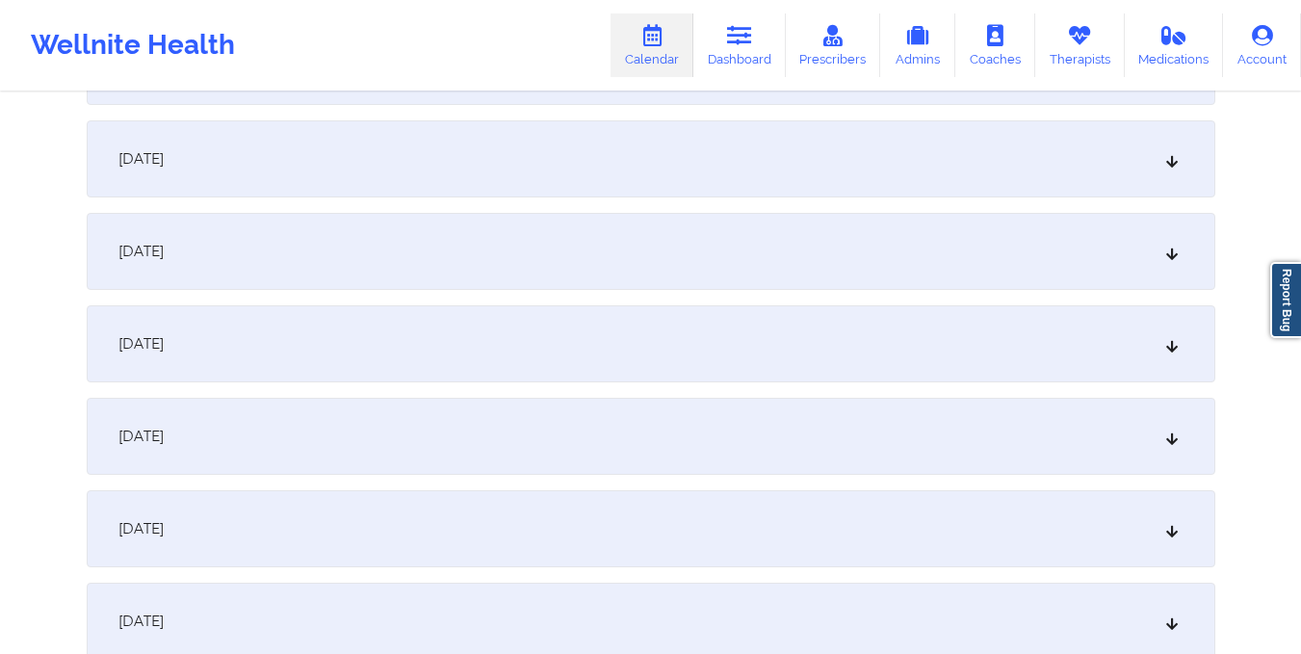
scroll to position [1650, 0]
click at [716, 153] on div "October 16, 2025" at bounding box center [651, 157] width 1128 height 77
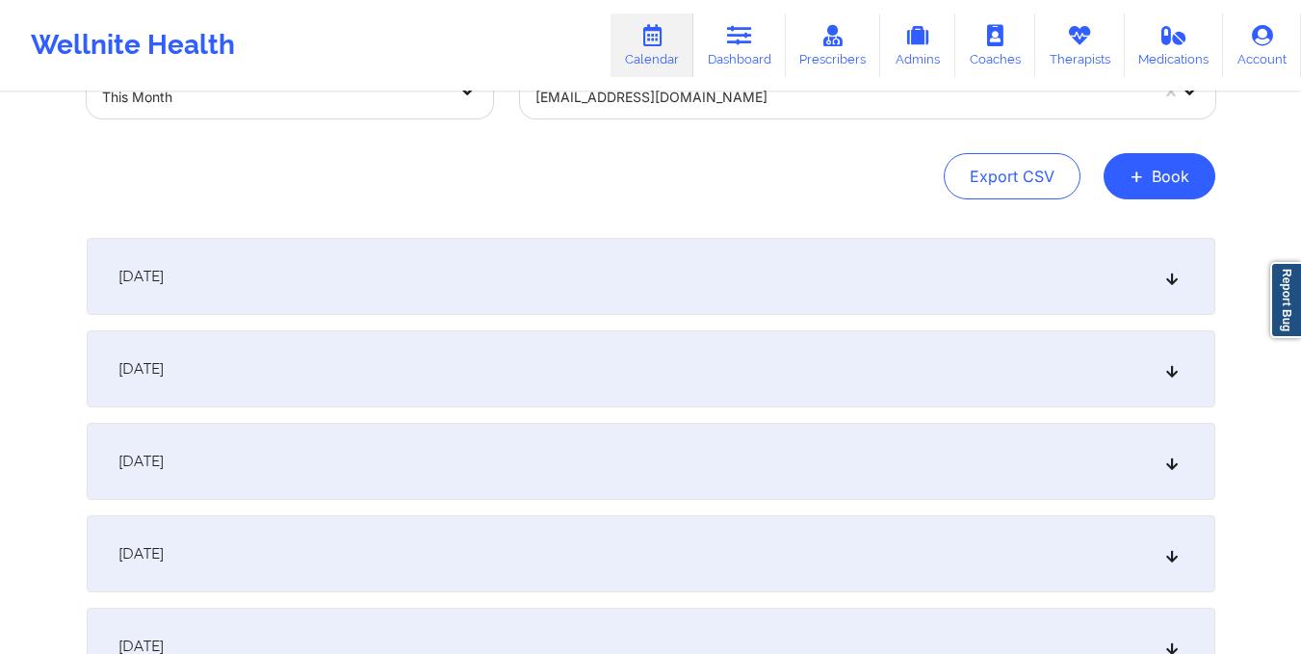
scroll to position [0, 0]
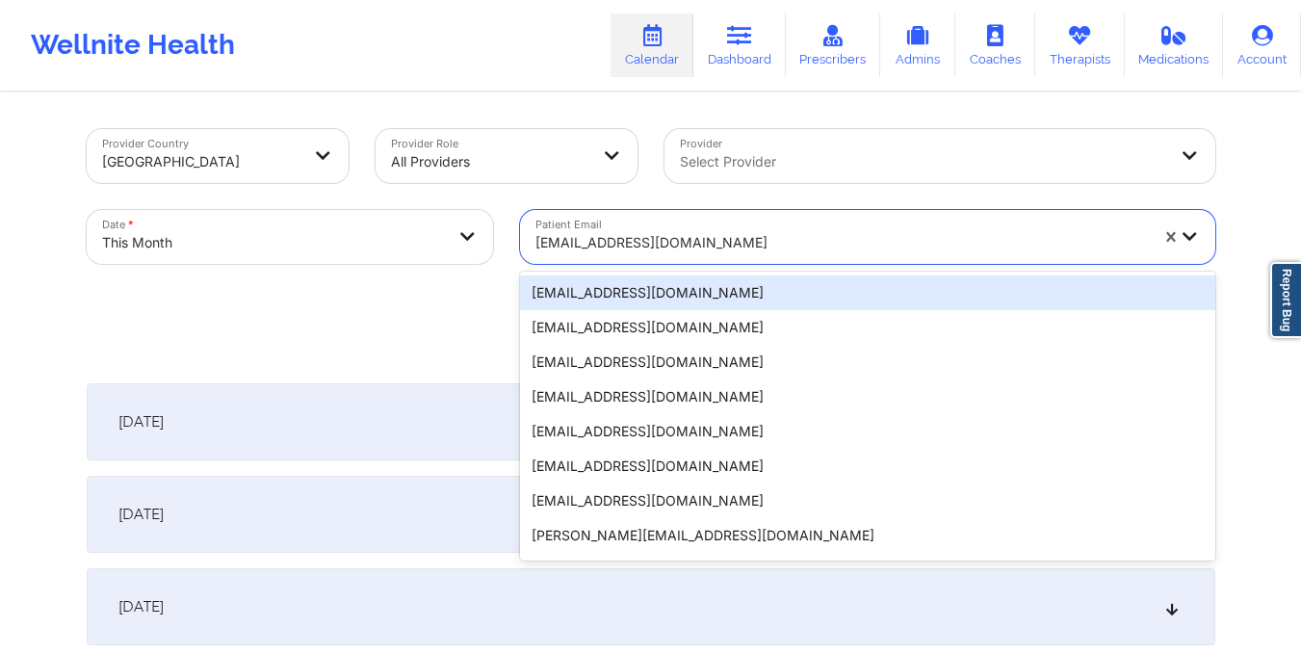
drag, startPoint x: 524, startPoint y: 245, endPoint x: 702, endPoint y: 244, distance: 178.1
click at [702, 244] on div "ciaraquick86@gmail.com" at bounding box center [835, 237] width 630 height 54
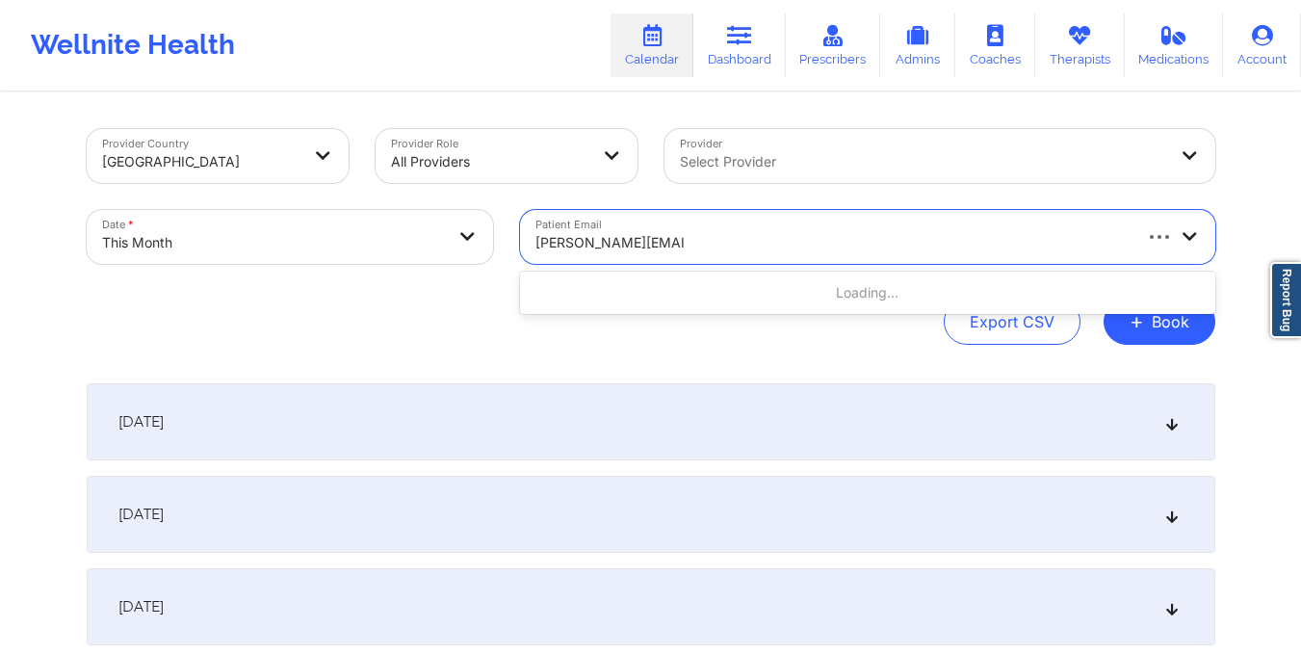
type input "febo.karen@gmail.com"
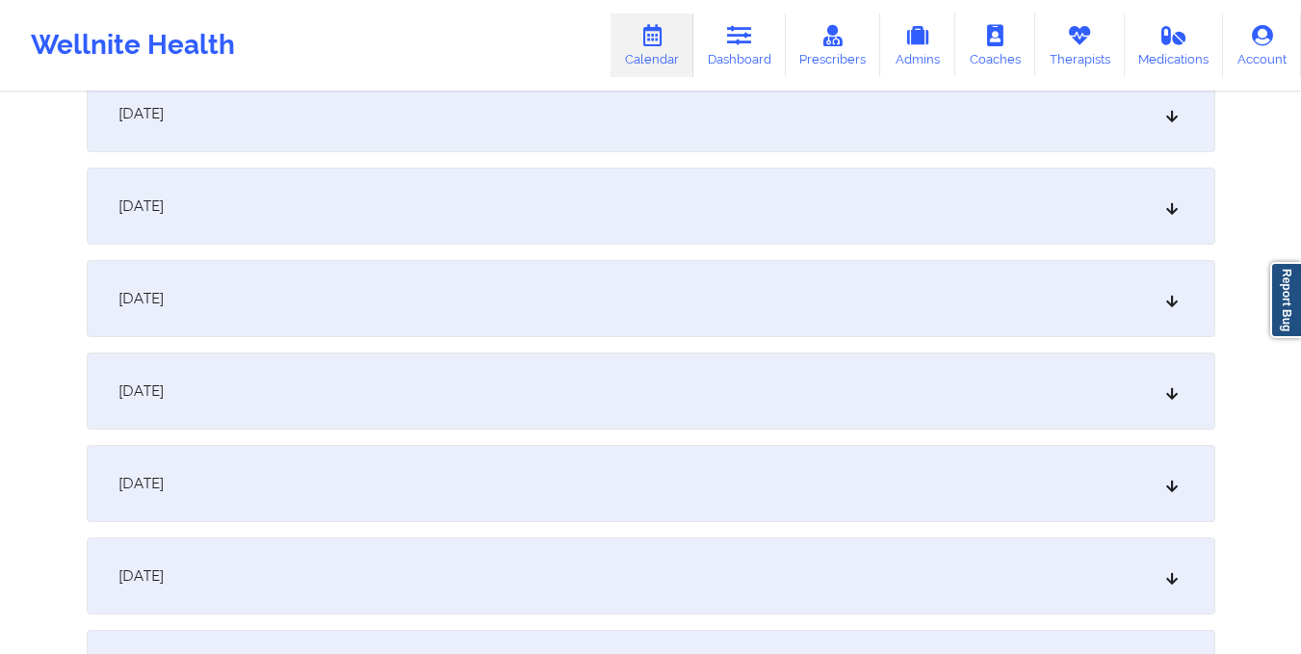
scroll to position [1418, 0]
click at [670, 383] on div "October 16, 2025" at bounding box center [651, 389] width 1128 height 77
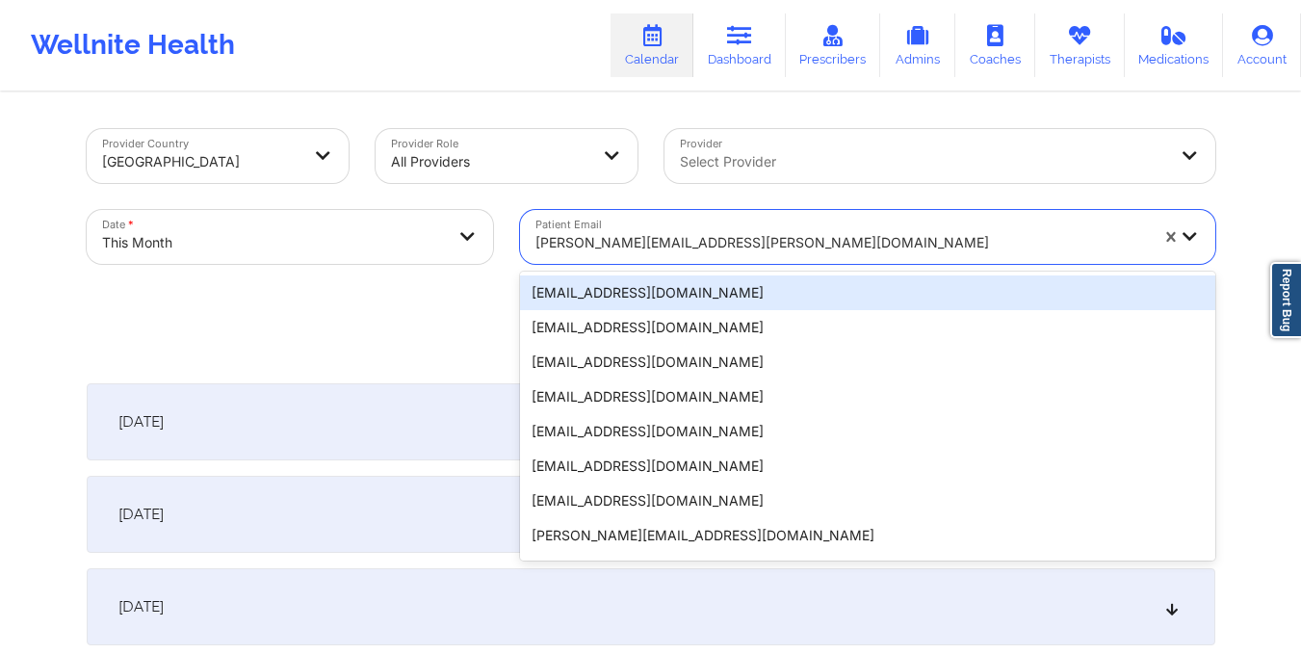
drag, startPoint x: 529, startPoint y: 237, endPoint x: 696, endPoint y: 242, distance: 167.6
click at [696, 242] on div "febo.karen@gmail.com" at bounding box center [835, 237] width 630 height 54
type input "lovett202225@hotmail.com"
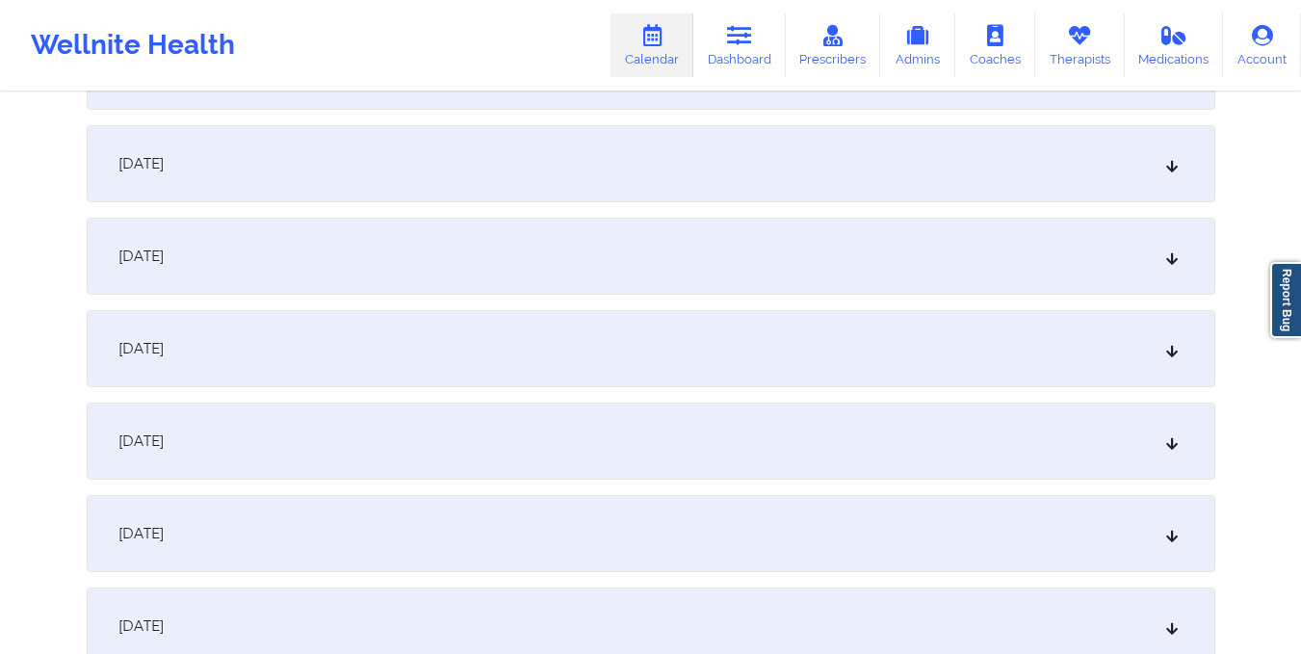
scroll to position [1520, 0]
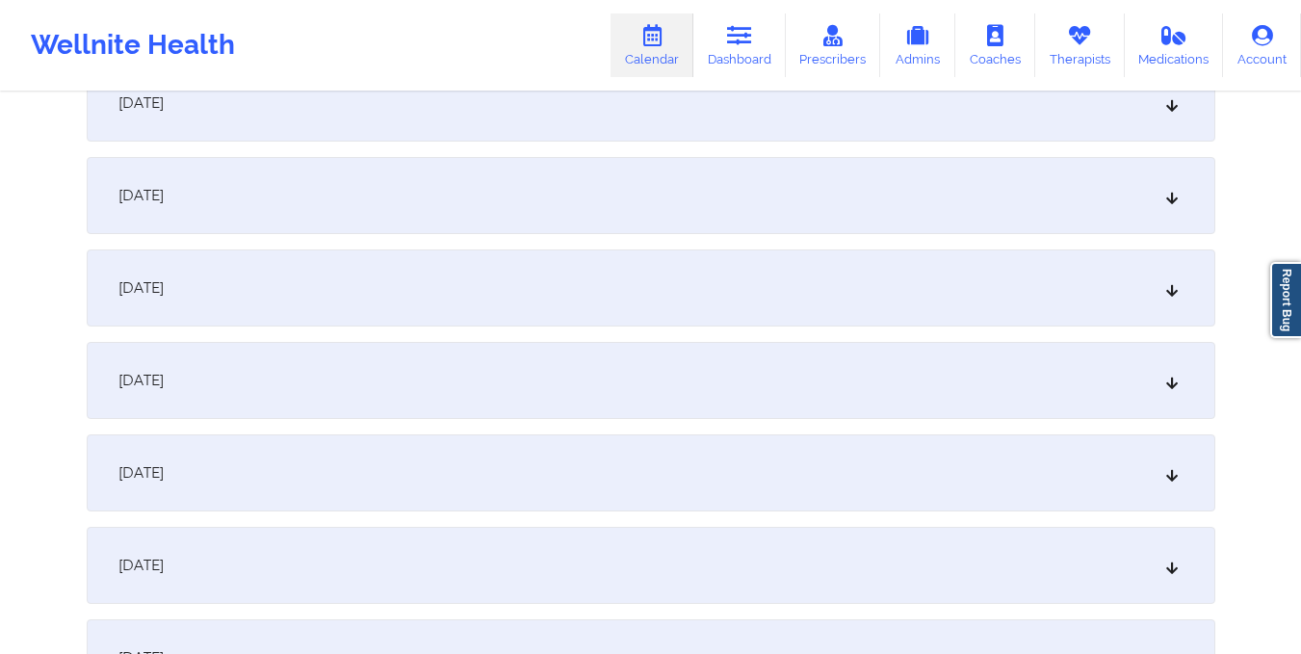
click at [690, 286] on div "October 16, 2025" at bounding box center [651, 287] width 1128 height 77
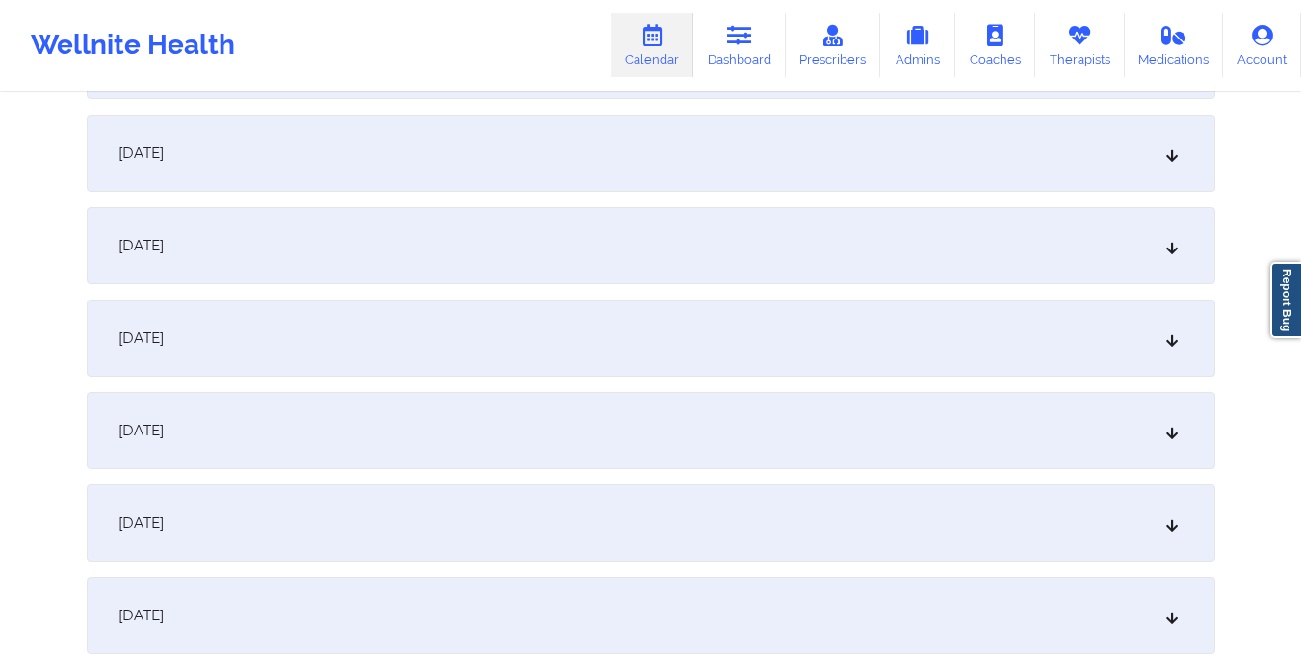
scroll to position [0, 0]
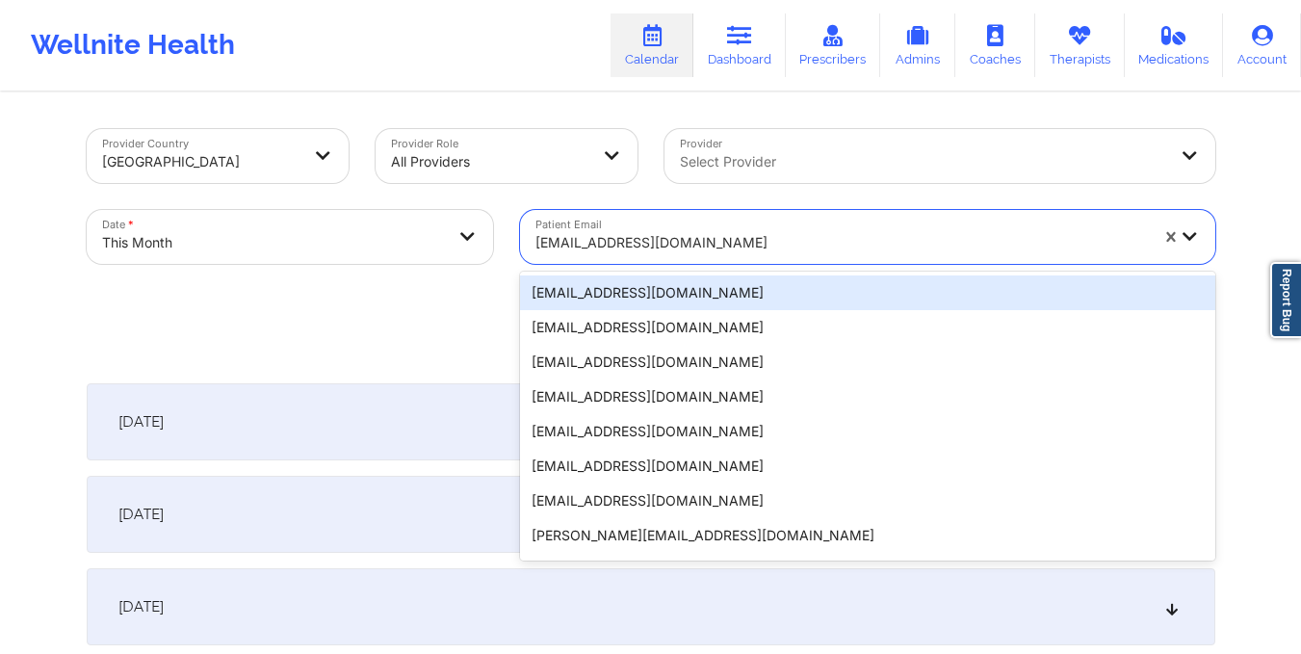
drag, startPoint x: 532, startPoint y: 241, endPoint x: 753, endPoint y: 233, distance: 220.6
click at [753, 233] on div "lovett202225@hotmail.com" at bounding box center [835, 237] width 630 height 54
type input "aurimararteaga10@gmail.com"
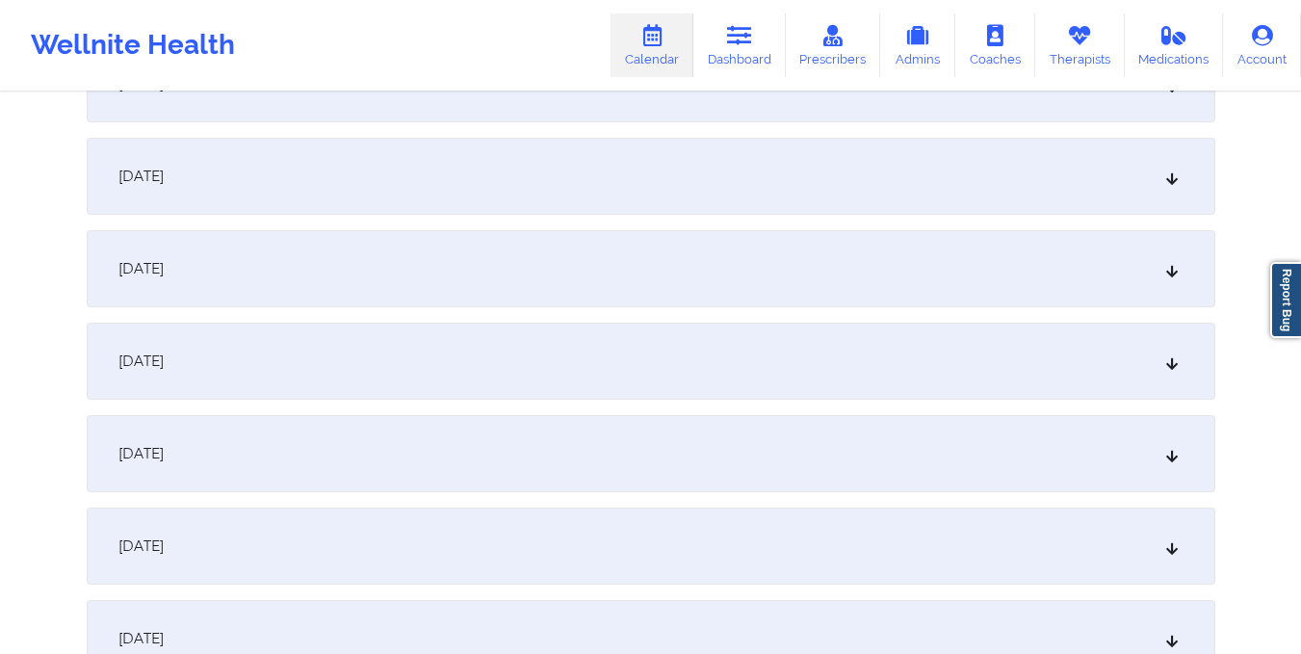
scroll to position [1551, 0]
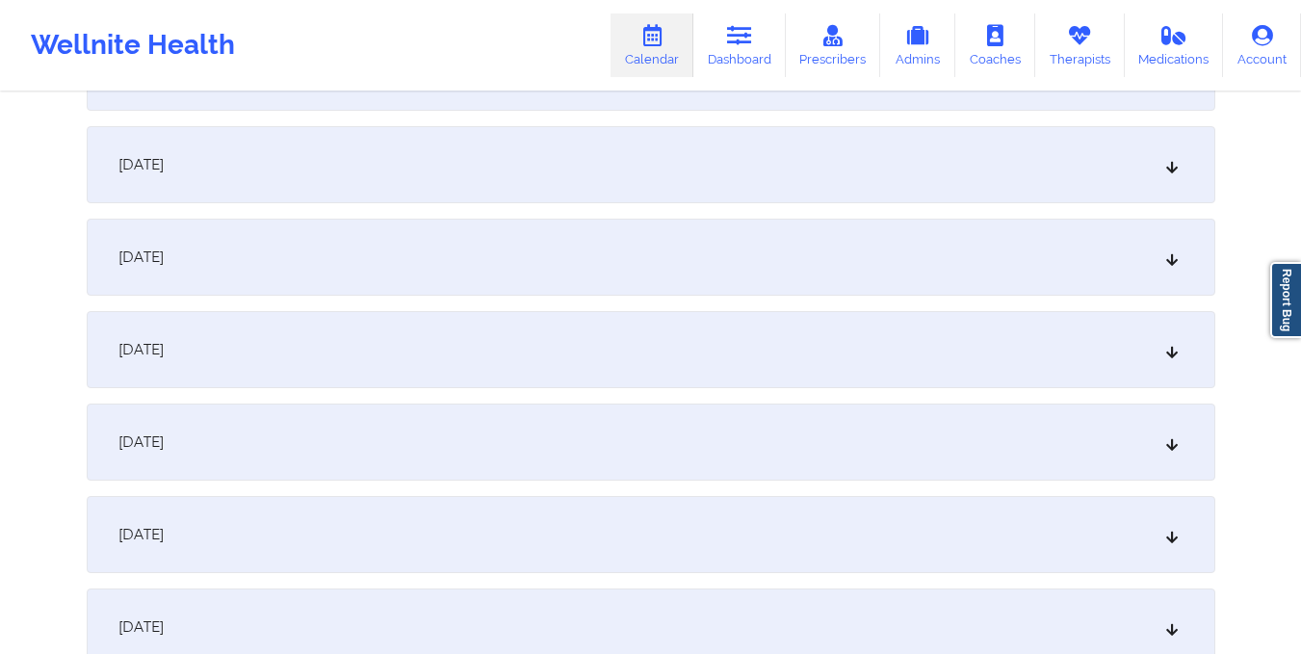
click at [657, 275] on div "October 16, 2025" at bounding box center [651, 257] width 1128 height 77
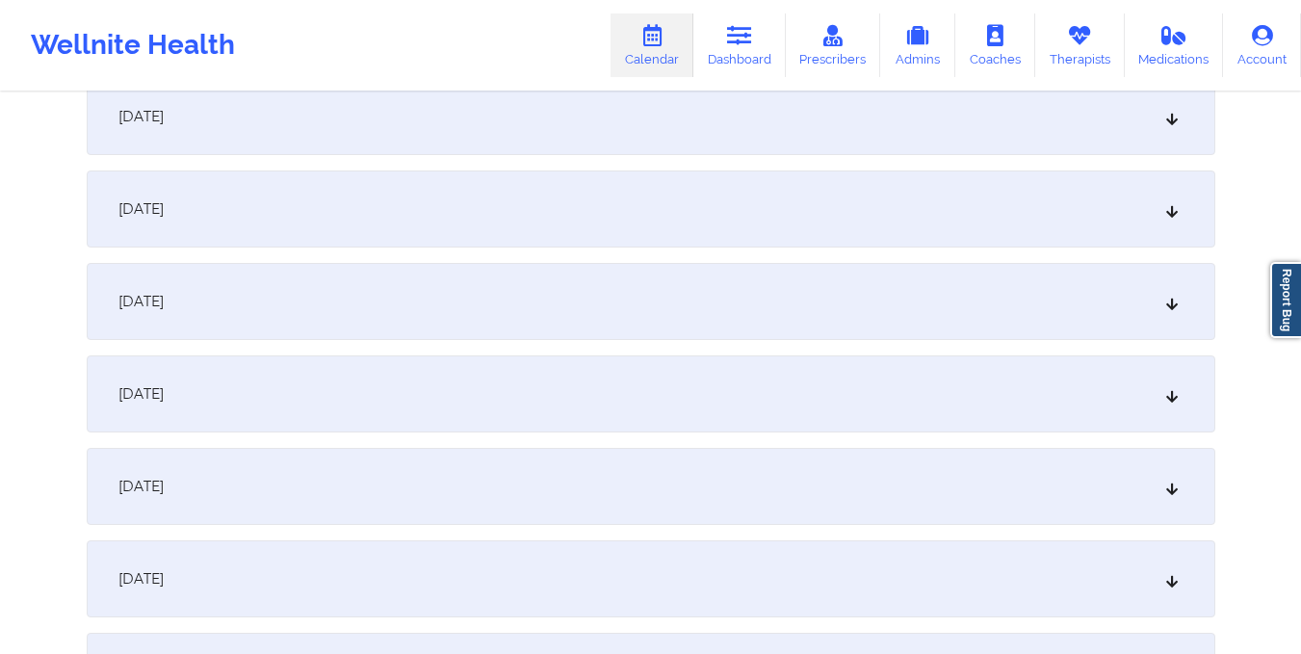
scroll to position [0, 0]
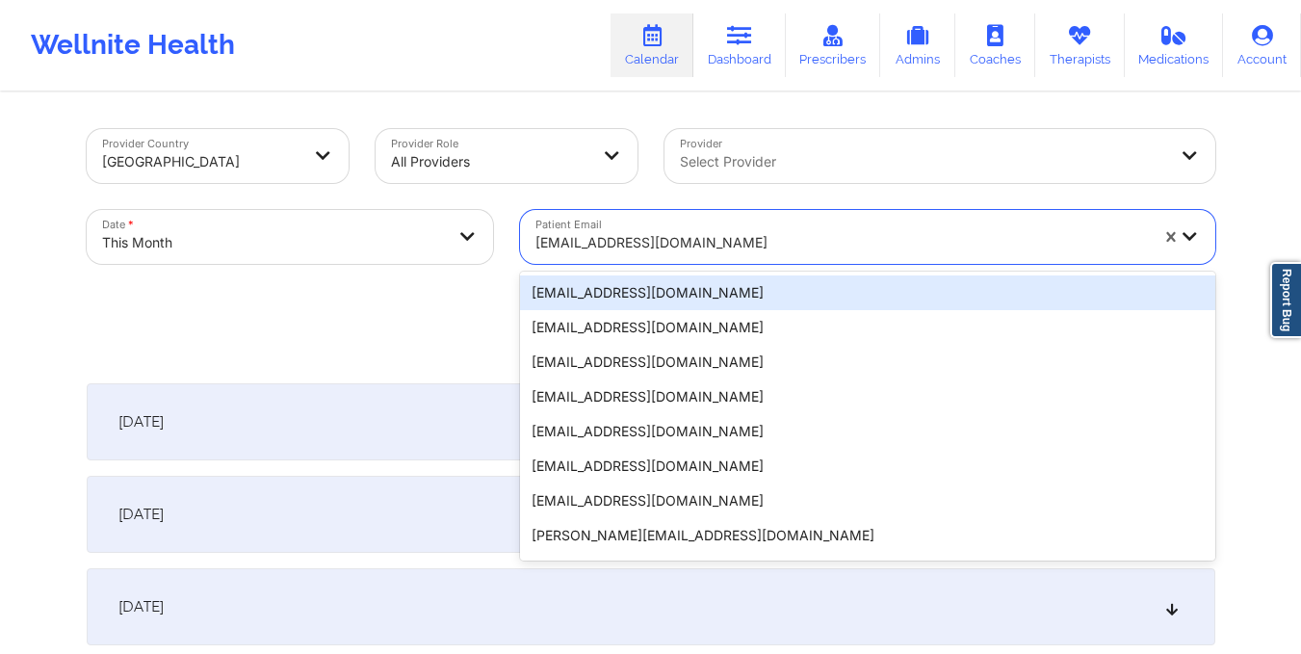
click at [536, 247] on input "Patient Email" at bounding box center [537, 242] width 4 height 19
type input "ronnask@comcast.net"
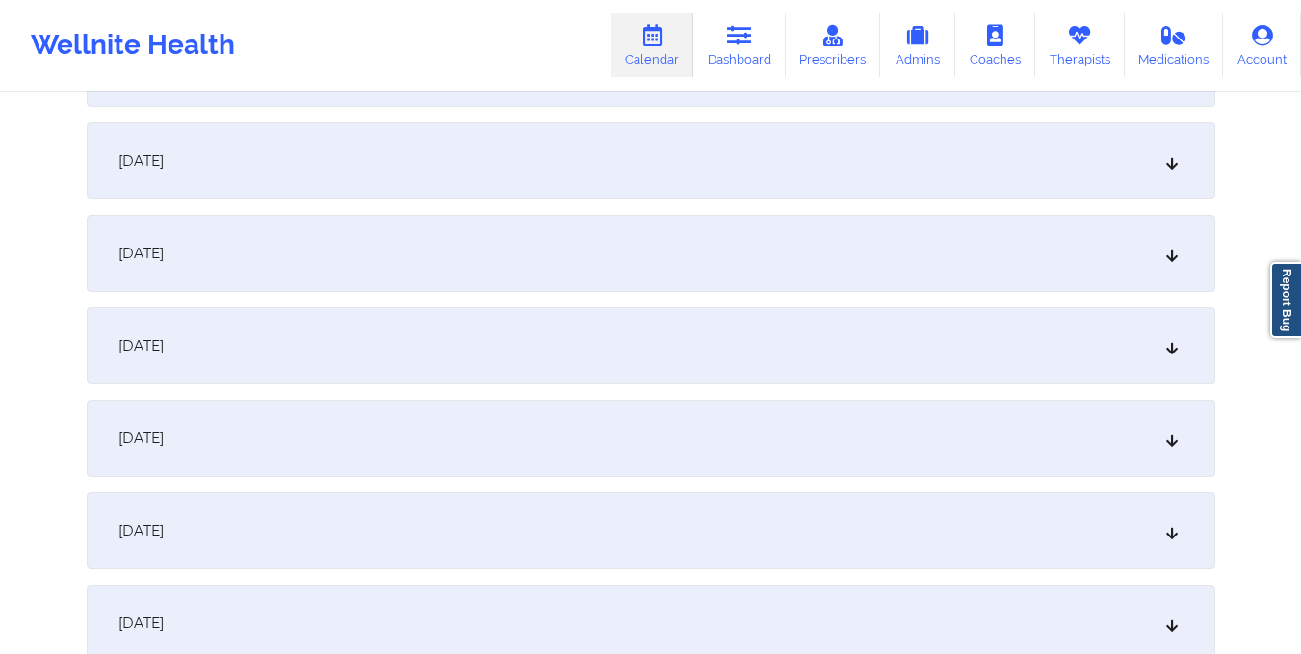
scroll to position [1646, 0]
click at [536, 163] on div "October 16, 2025" at bounding box center [651, 161] width 1128 height 77
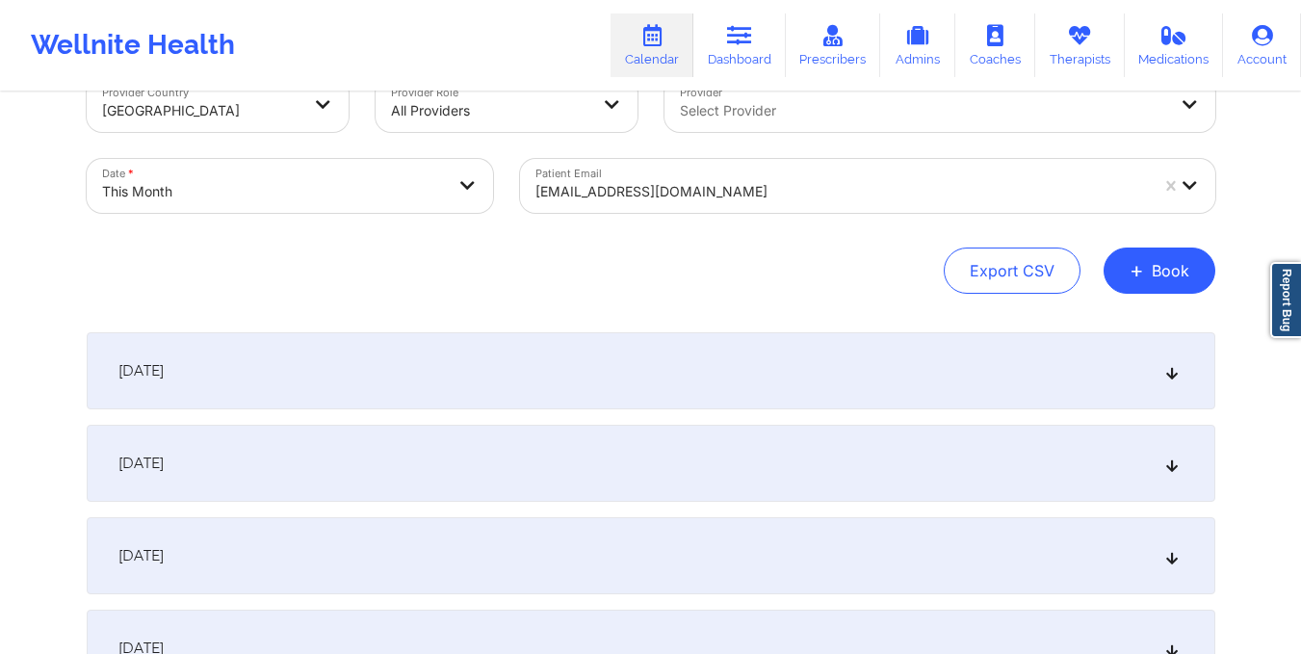
scroll to position [0, 0]
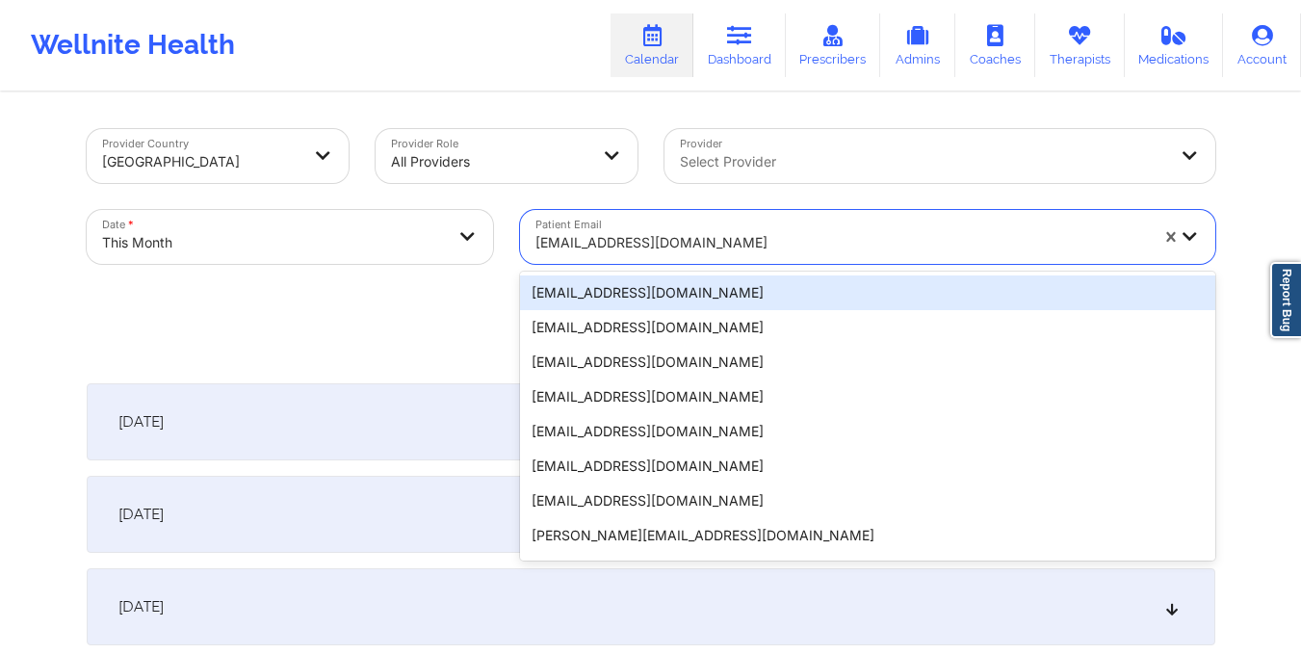
drag, startPoint x: 531, startPoint y: 244, endPoint x: 702, endPoint y: 246, distance: 170.4
click at [702, 246] on div "ronnask@comcast.net" at bounding box center [835, 237] width 630 height 54
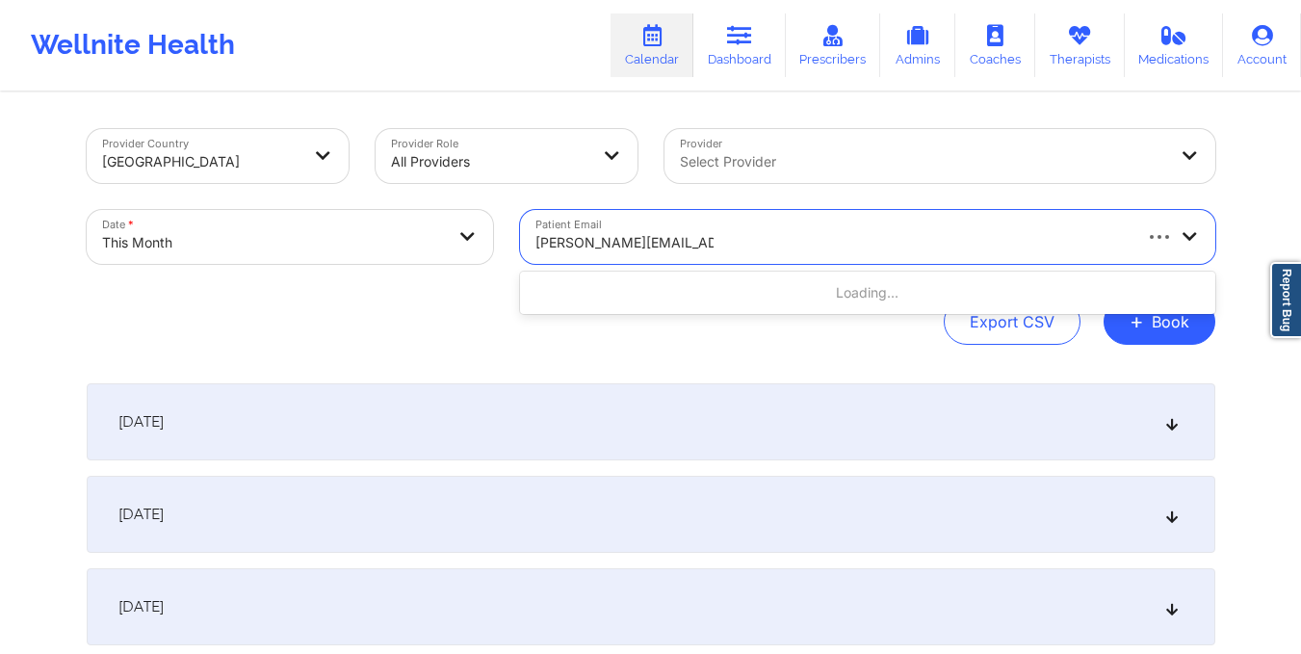
type input "megan.ortman@yahoo.com"
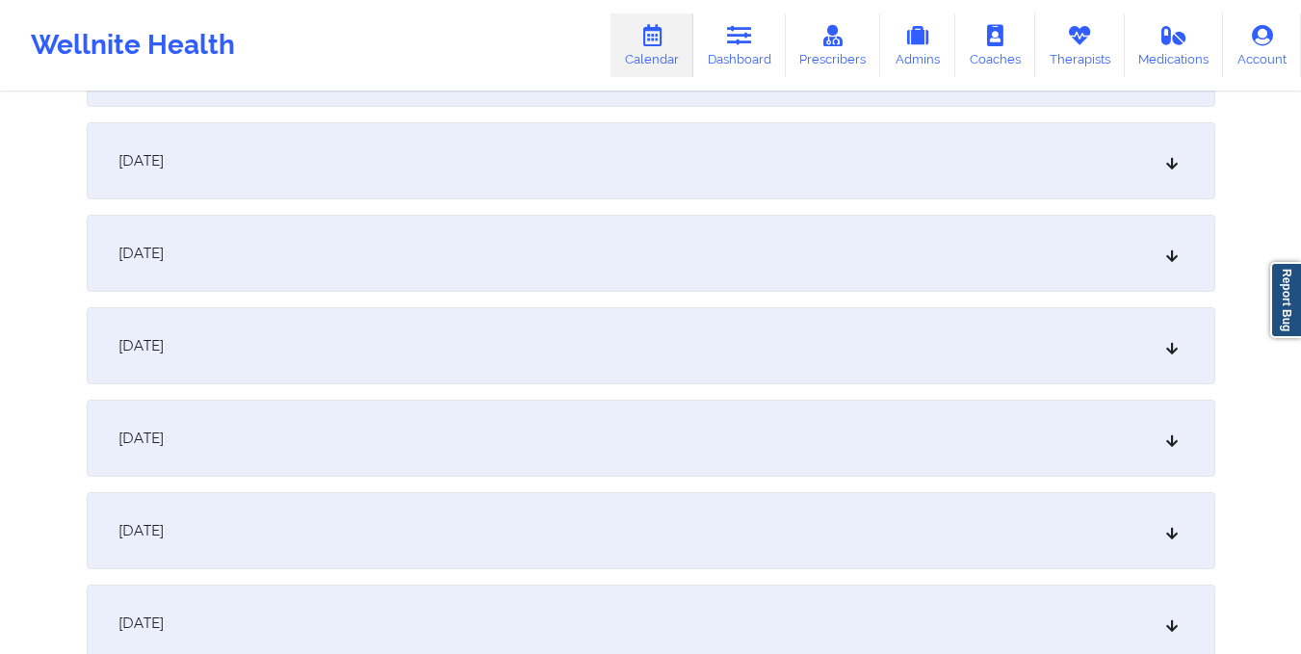
scroll to position [1524, 0]
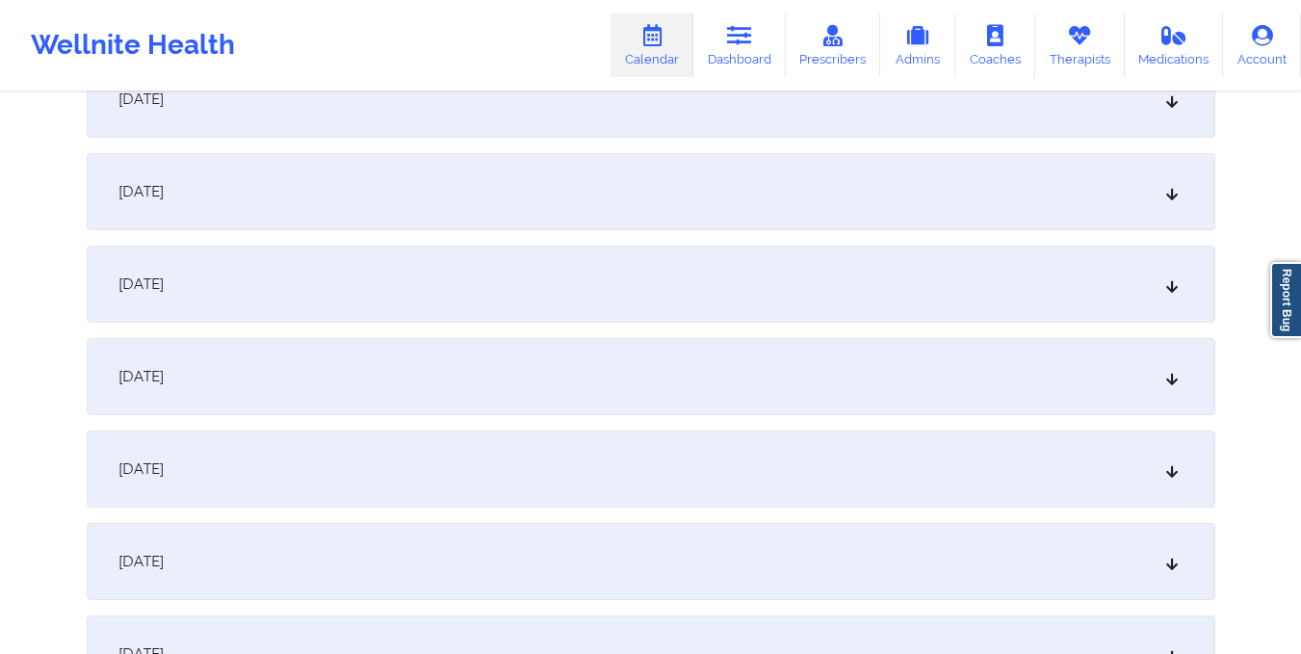
click at [702, 246] on div "October 16, 2025" at bounding box center [651, 284] width 1128 height 77
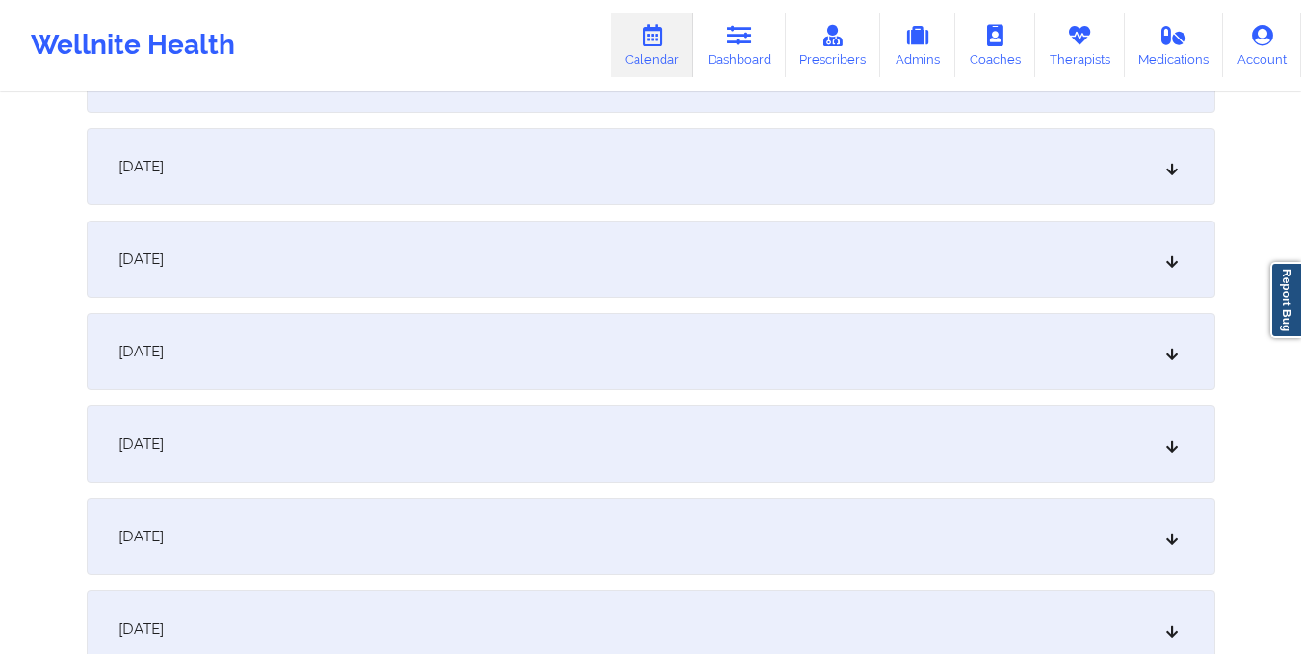
scroll to position [0, 0]
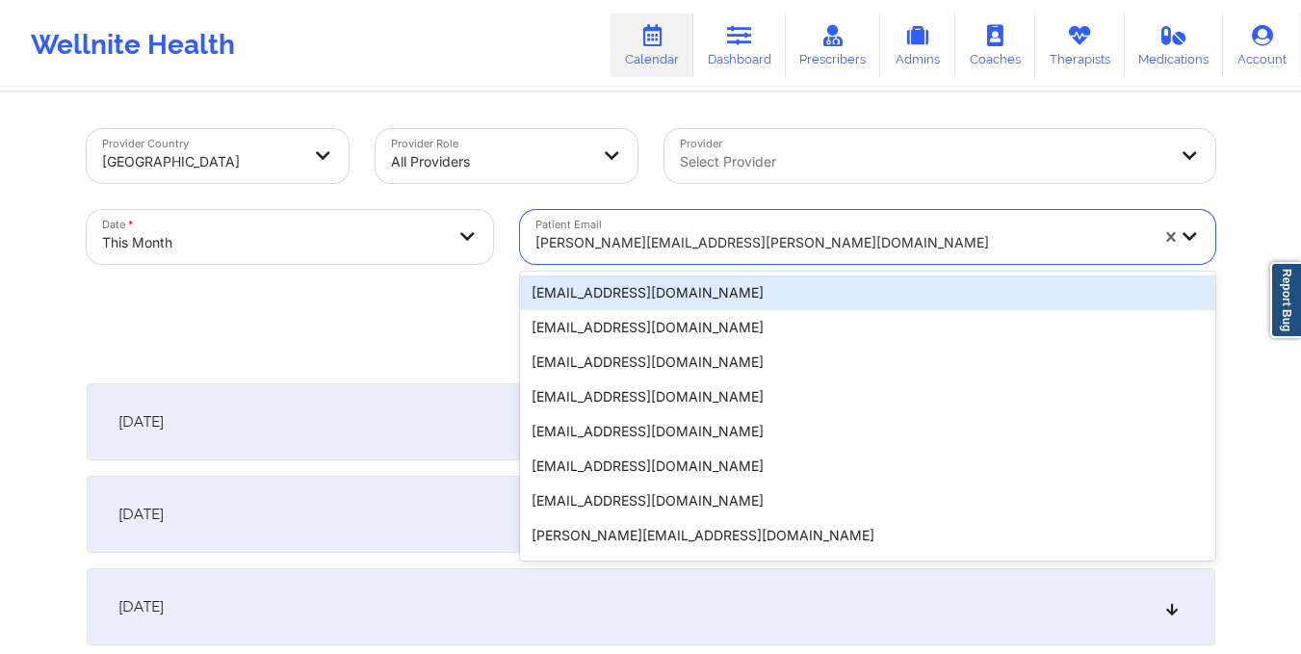
drag, startPoint x: 533, startPoint y: 244, endPoint x: 761, endPoint y: 235, distance: 227.4
click at [761, 235] on div "megan.ortman@yahoo.com" at bounding box center [835, 237] width 630 height 54
type input "llknollmueller@gmail.com"
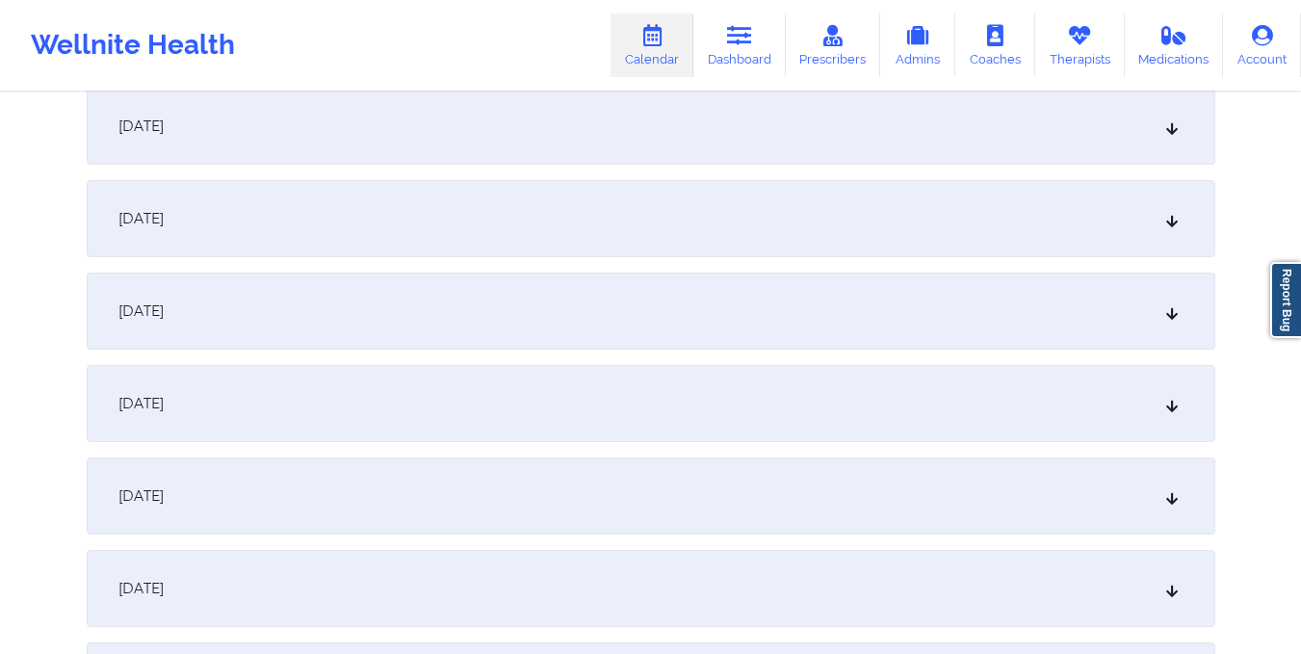
scroll to position [1498, 0]
click at [740, 284] on div "October 16, 2025" at bounding box center [651, 310] width 1128 height 77
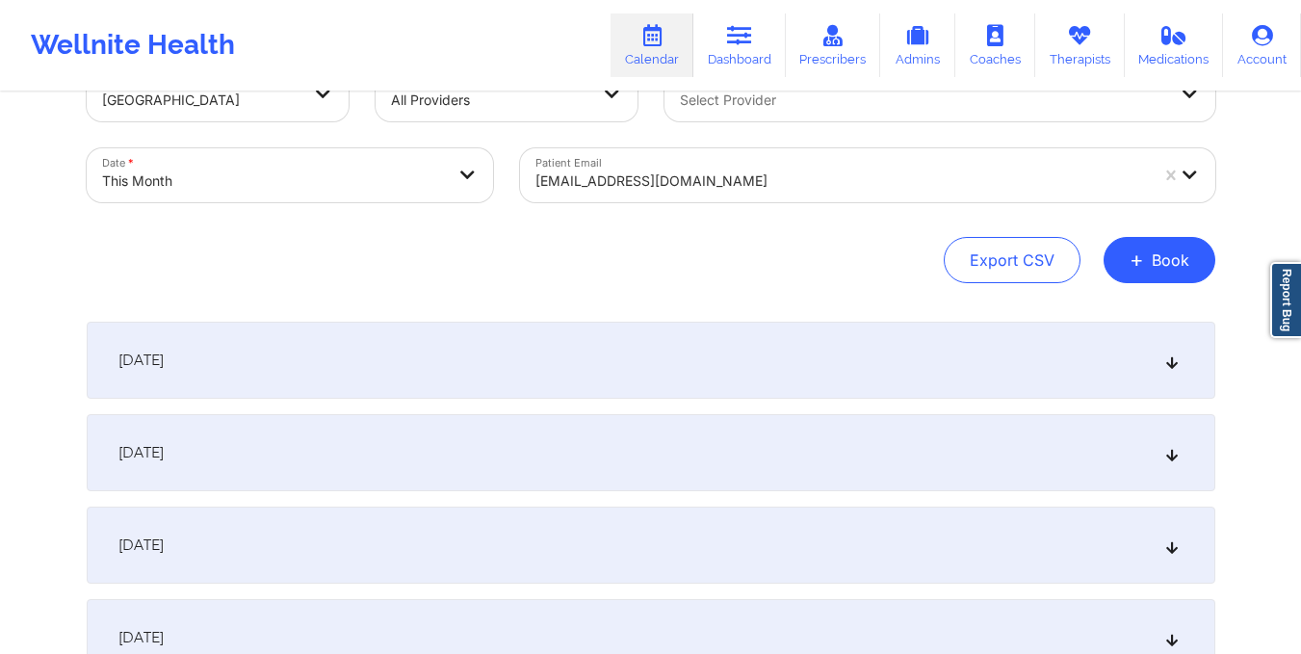
scroll to position [0, 0]
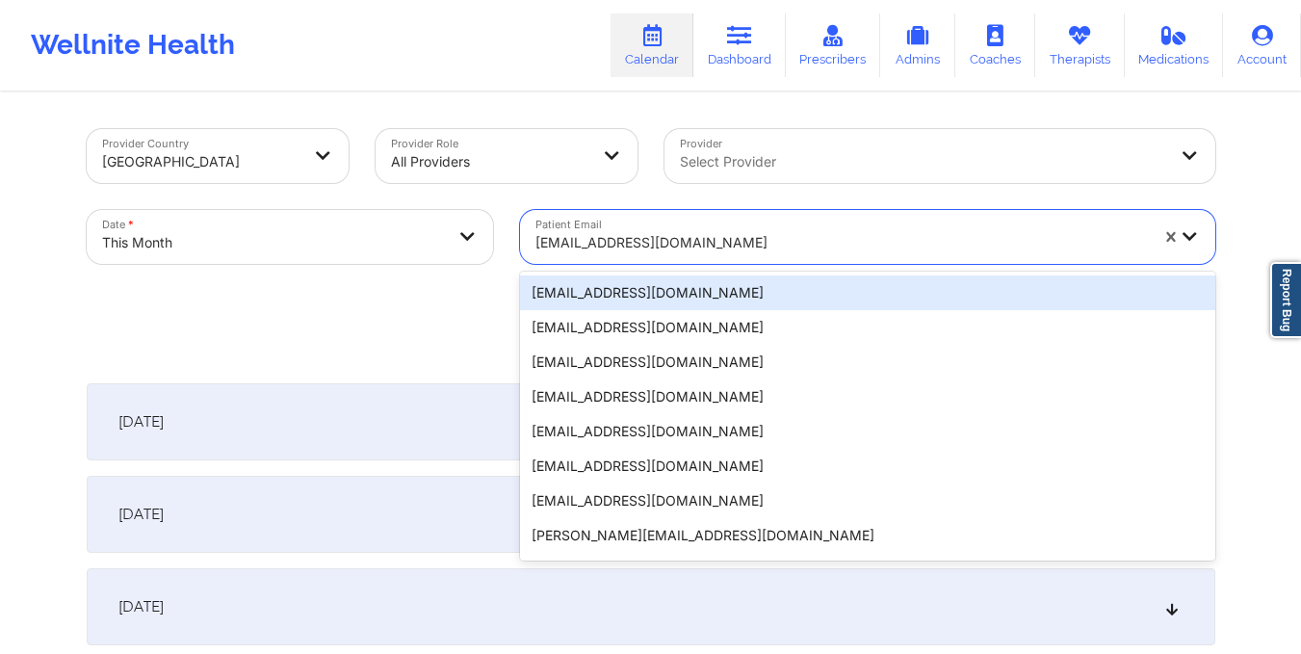
click at [532, 247] on div "llknollmueller@gmail.com" at bounding box center [835, 237] width 630 height 54
type input "chairexpert@hotmail.com"
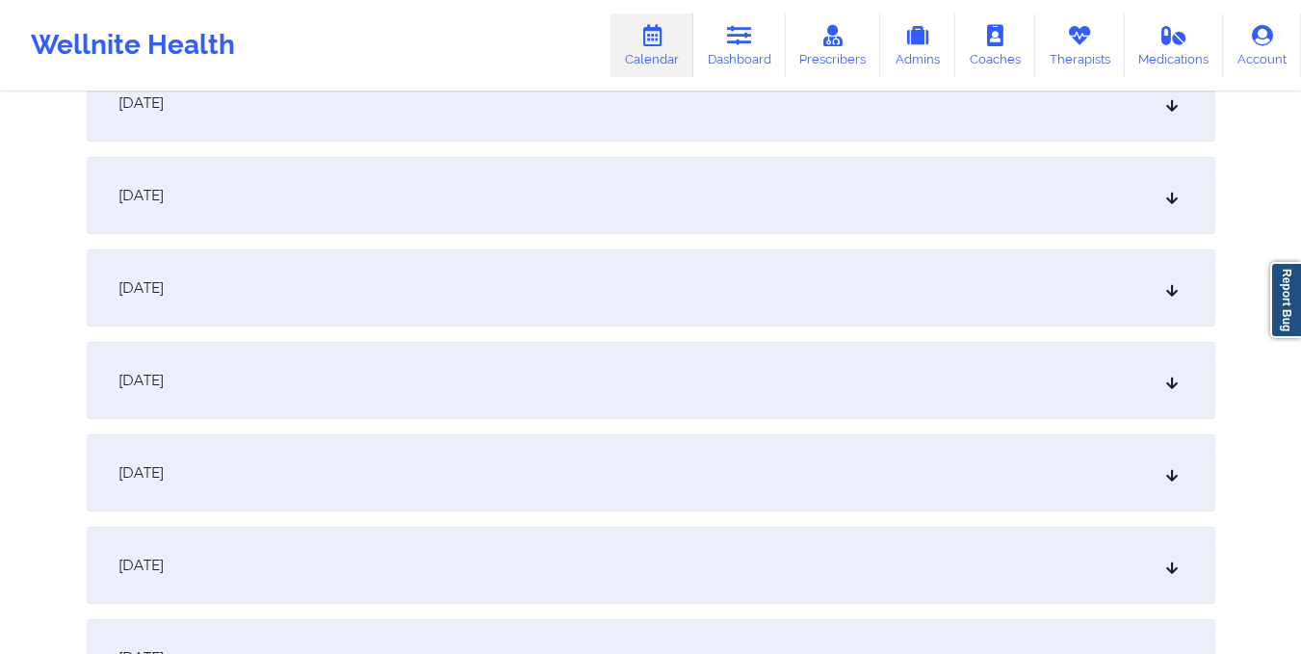
scroll to position [1484, 0]
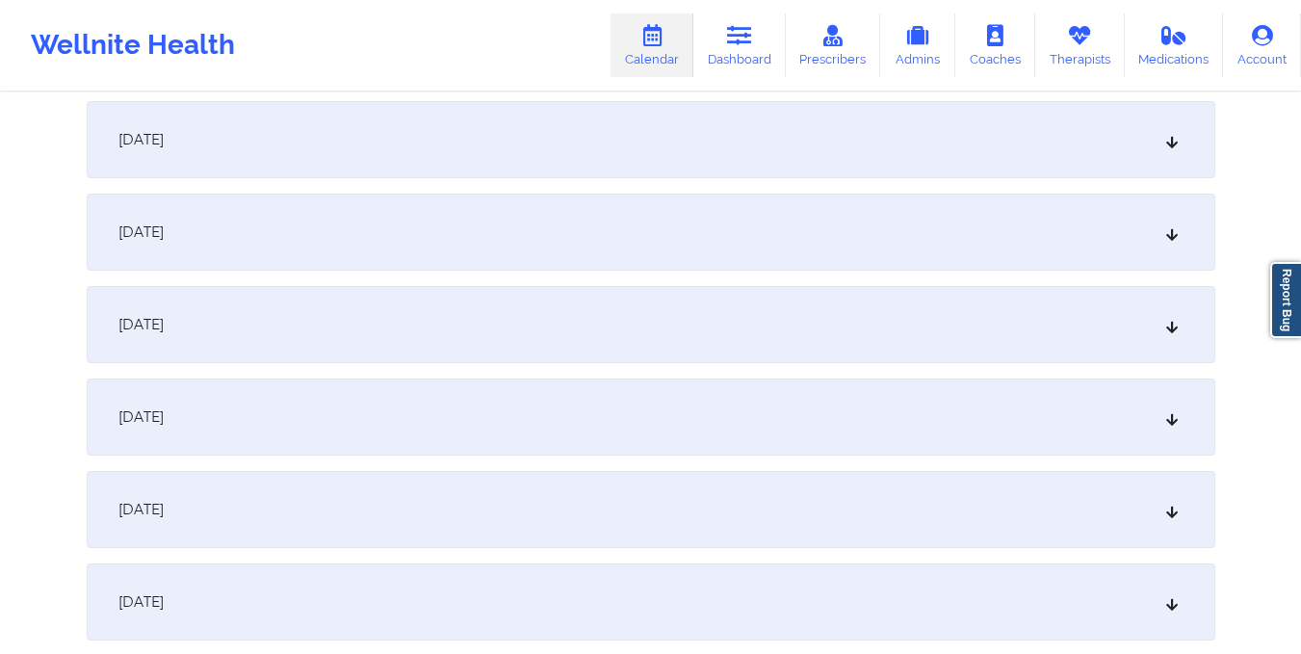
click at [524, 341] on div "October 16, 2025" at bounding box center [651, 324] width 1128 height 77
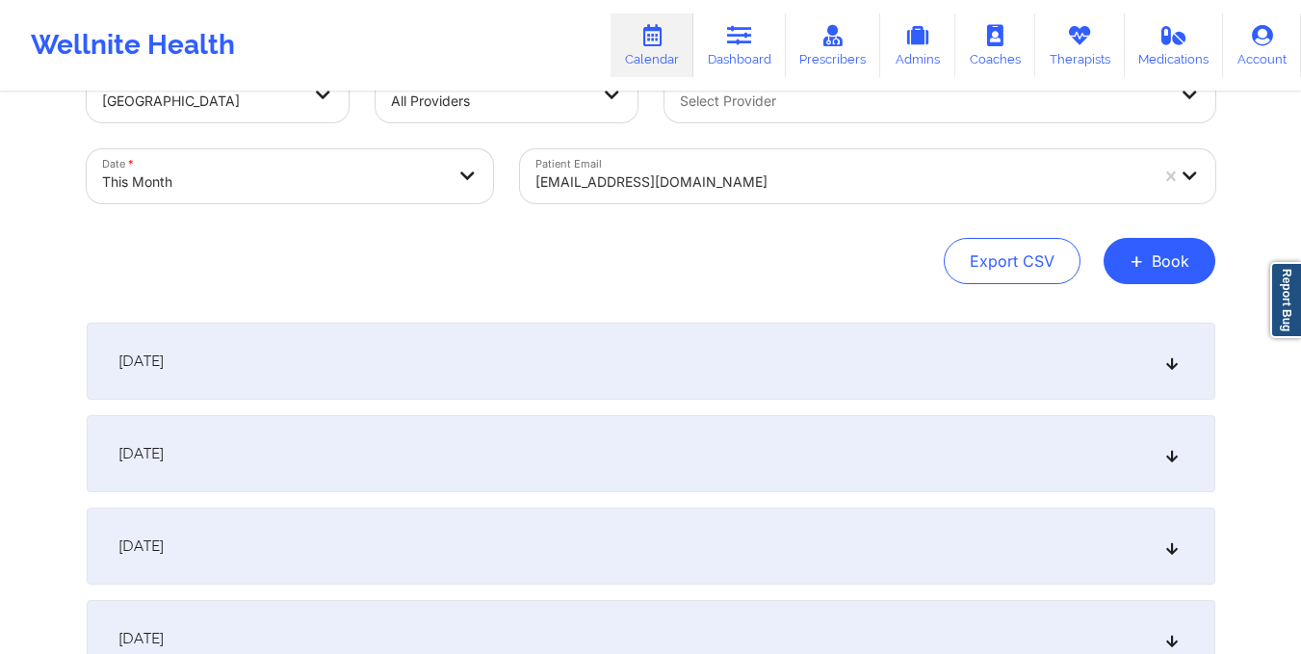
scroll to position [0, 0]
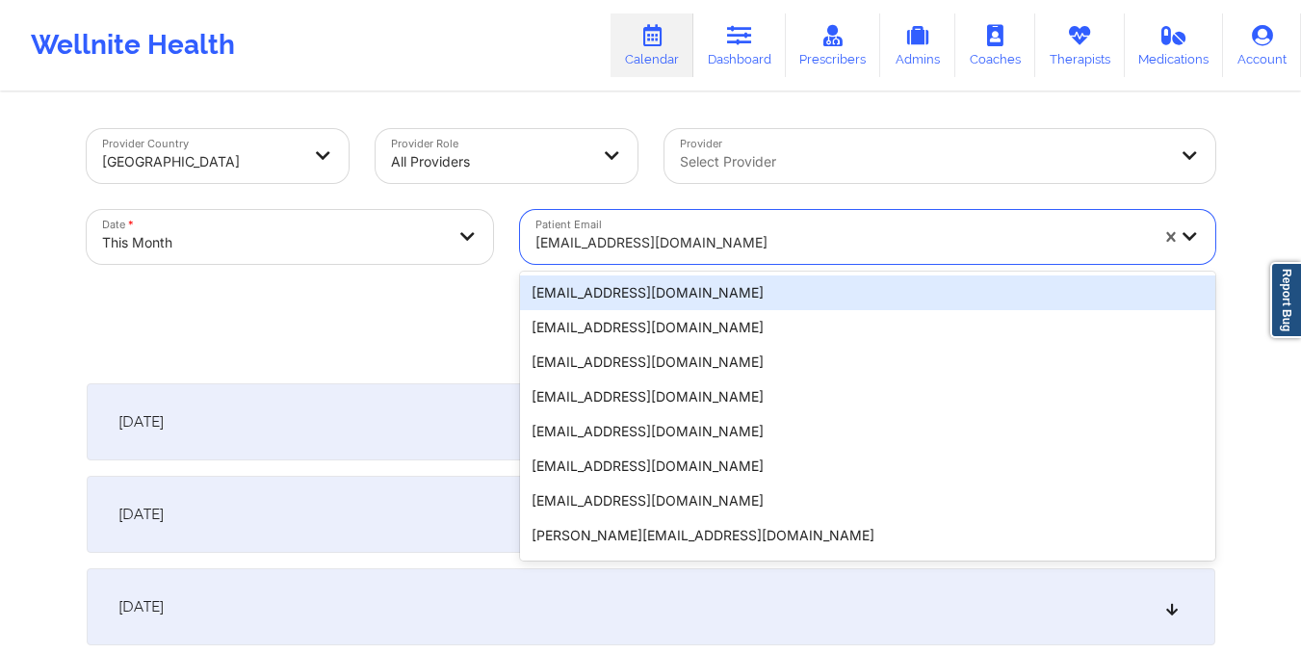
drag, startPoint x: 535, startPoint y: 241, endPoint x: 774, endPoint y: 247, distance: 238.9
click at [774, 247] on div at bounding box center [841, 242] width 612 height 23
type input "enriqueztwb@gmail.com"
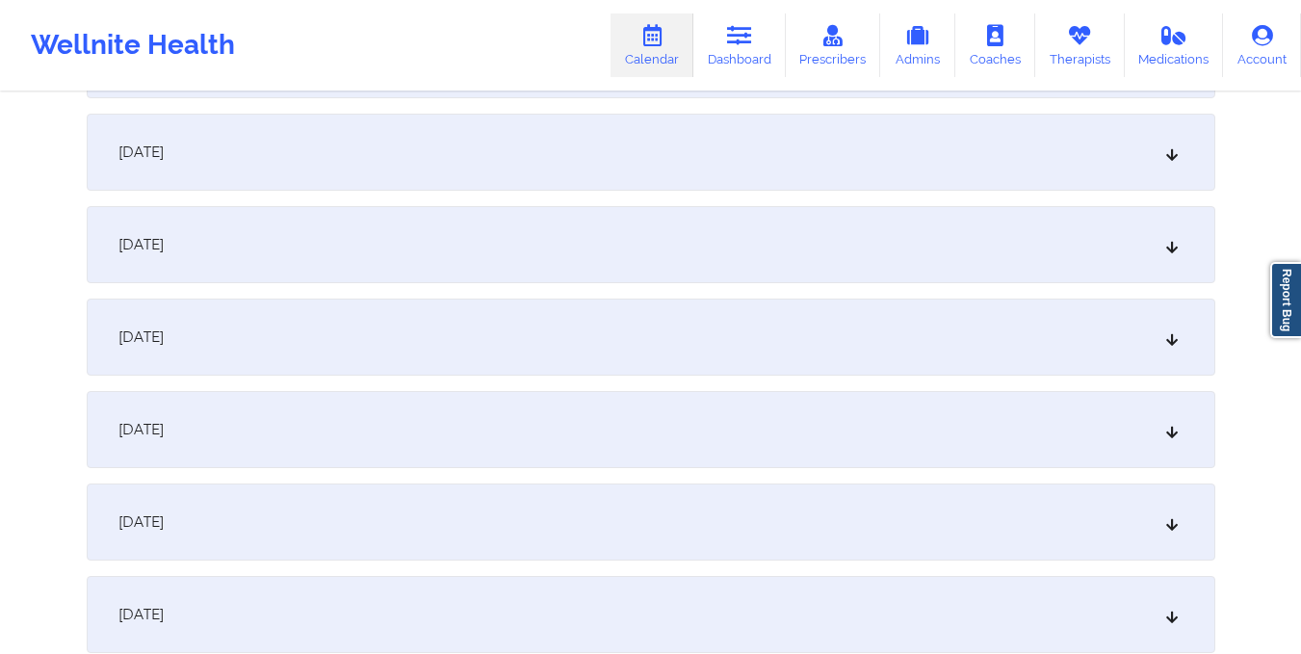
scroll to position [1662, 0]
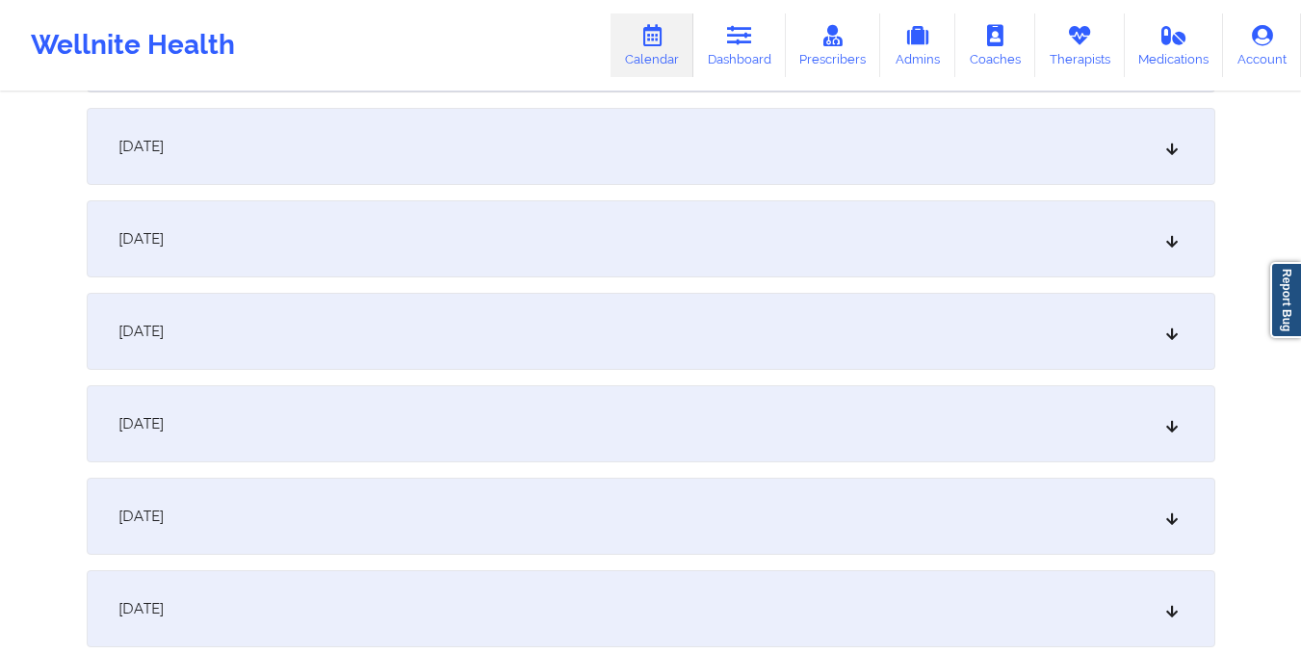
click at [747, 166] on div "October 16, 2025" at bounding box center [651, 146] width 1128 height 77
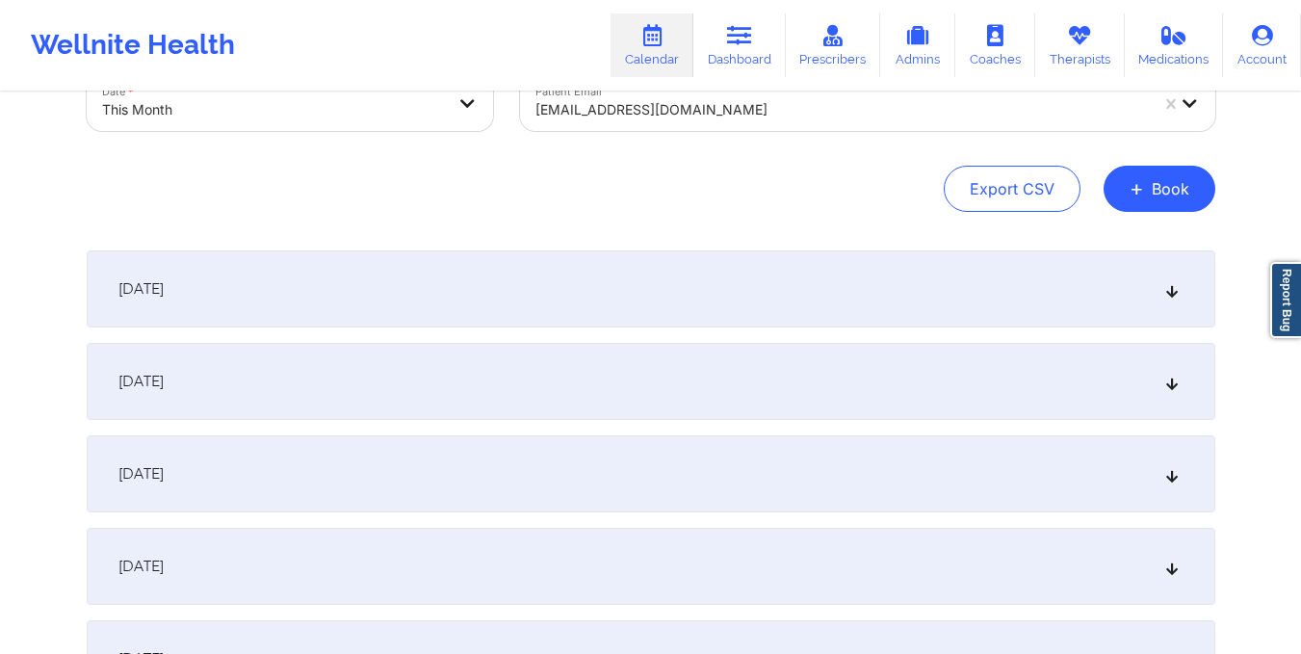
scroll to position [0, 0]
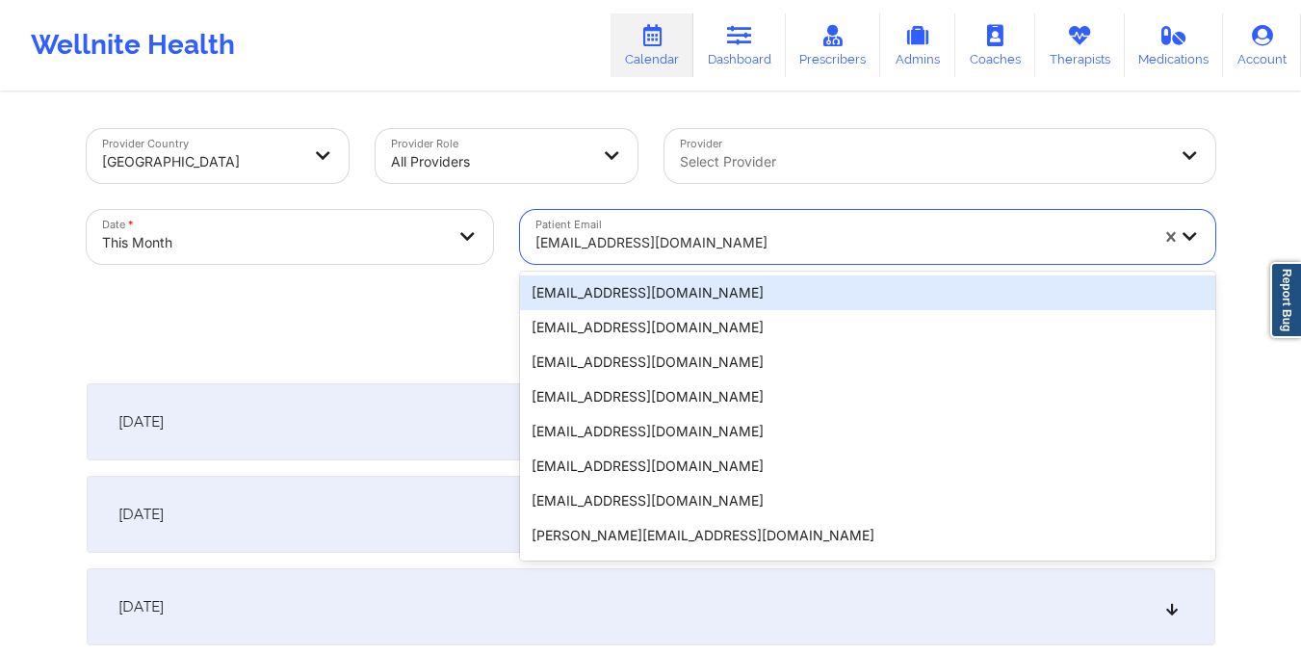
click at [536, 237] on input "Patient Email" at bounding box center [537, 242] width 4 height 19
type input "danielmensch123@gmail.com"
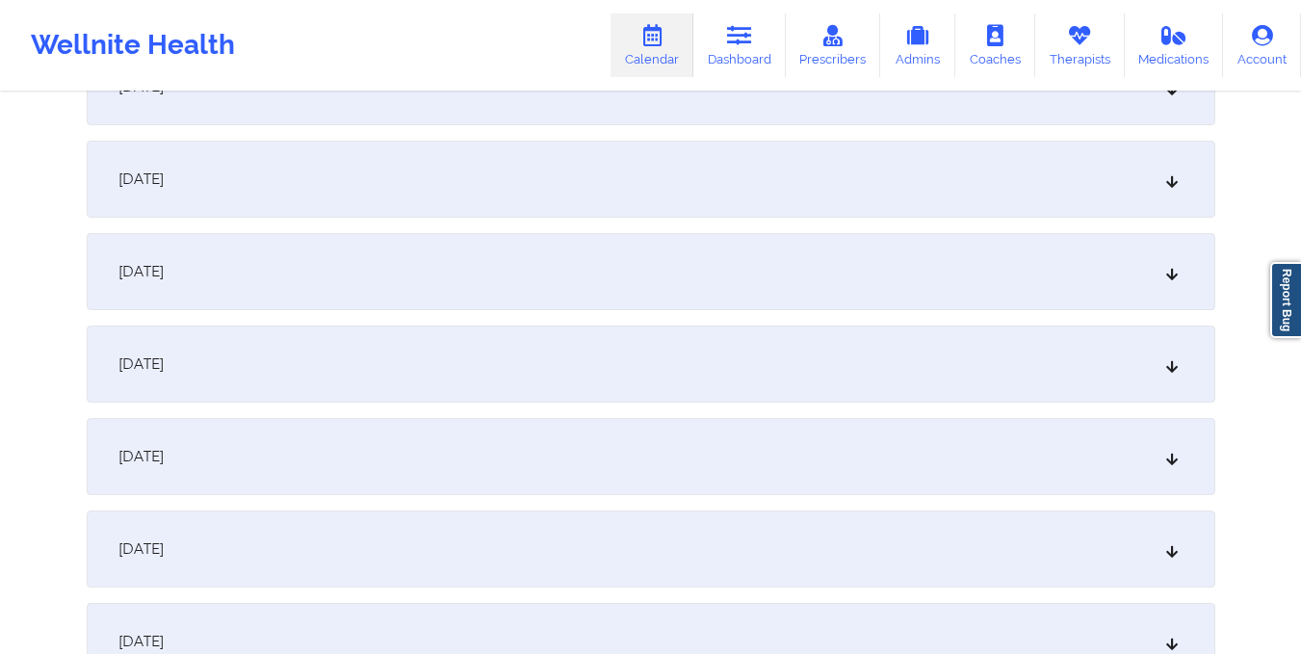
scroll to position [1366, 0]
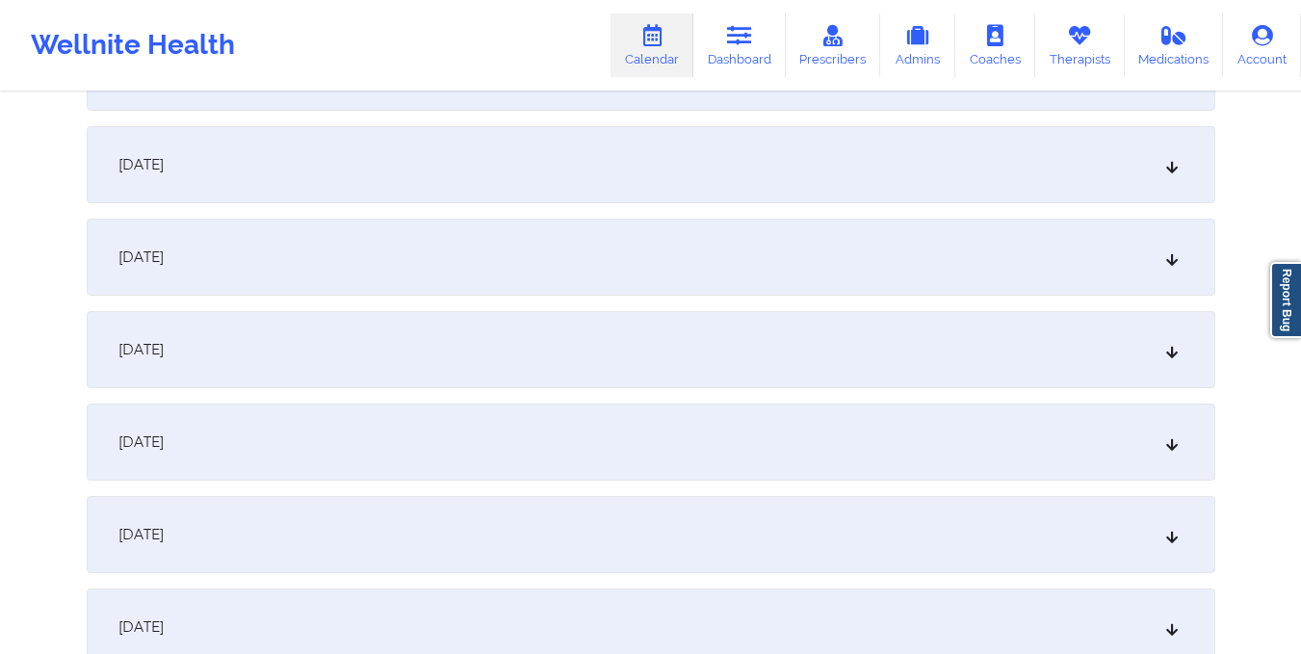
click at [534, 433] on div "October 16, 2025" at bounding box center [651, 441] width 1128 height 77
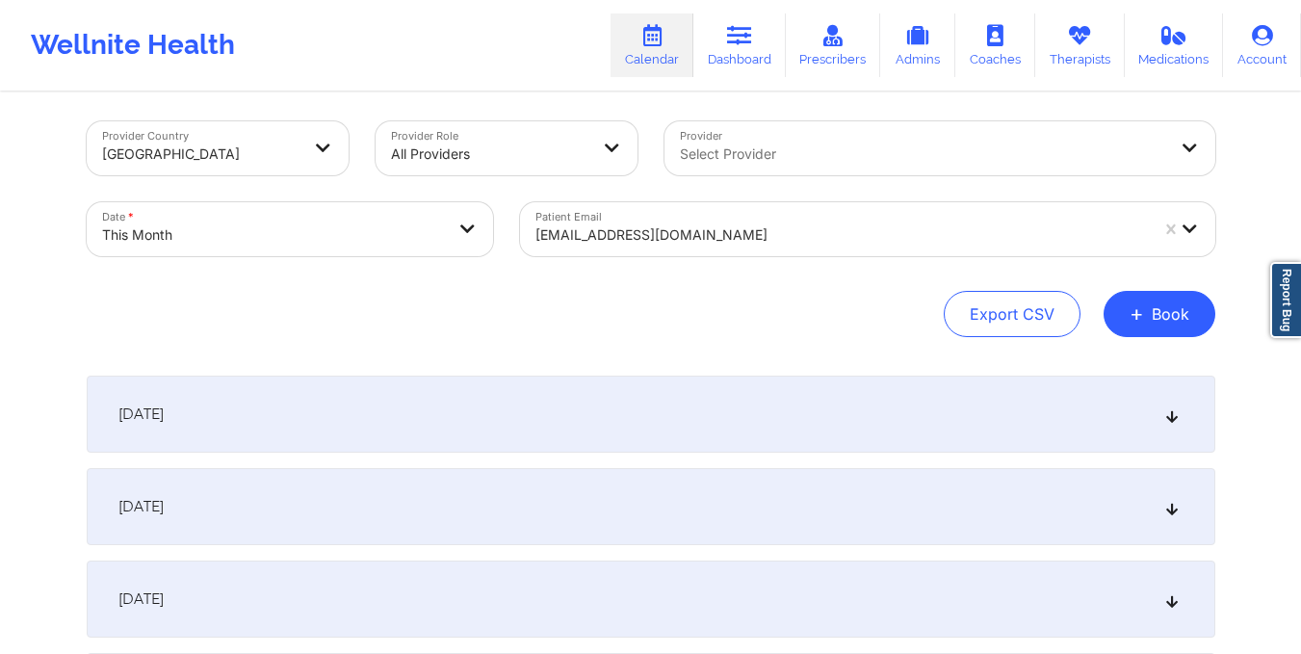
scroll to position [0, 0]
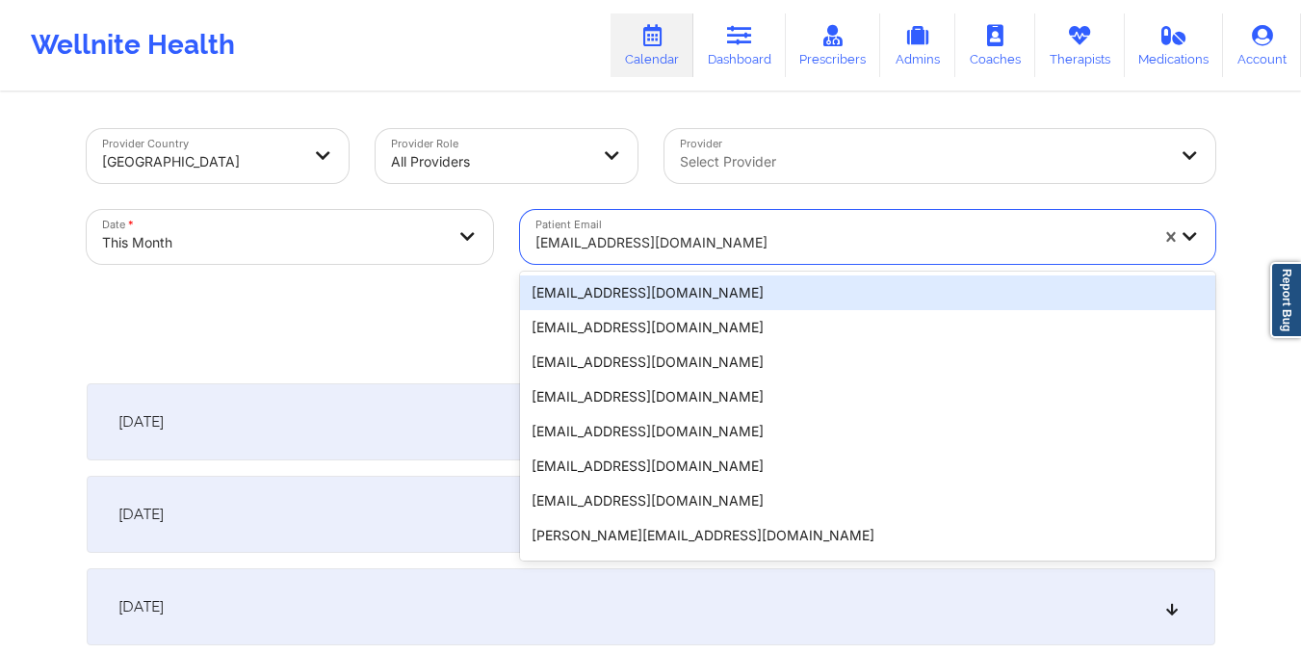
click at [535, 239] on input "Patient Email" at bounding box center [537, 242] width 4 height 19
type input "derogoddess@gmail.com"
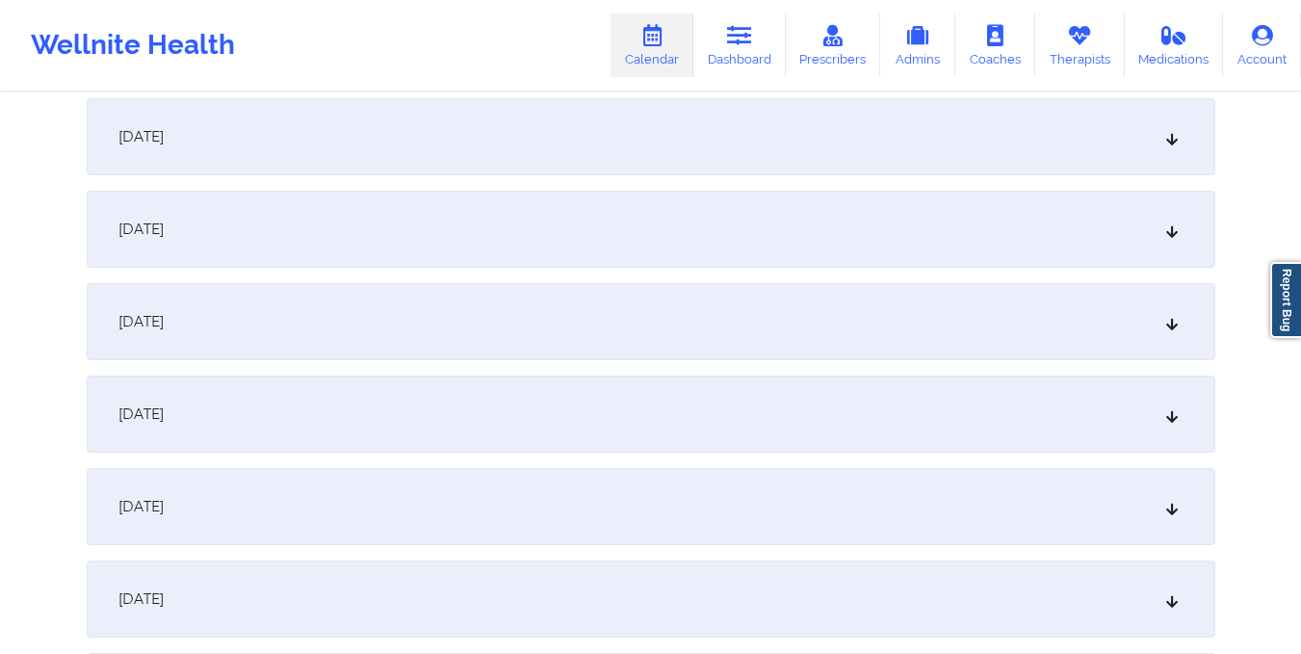
scroll to position [1327, 0]
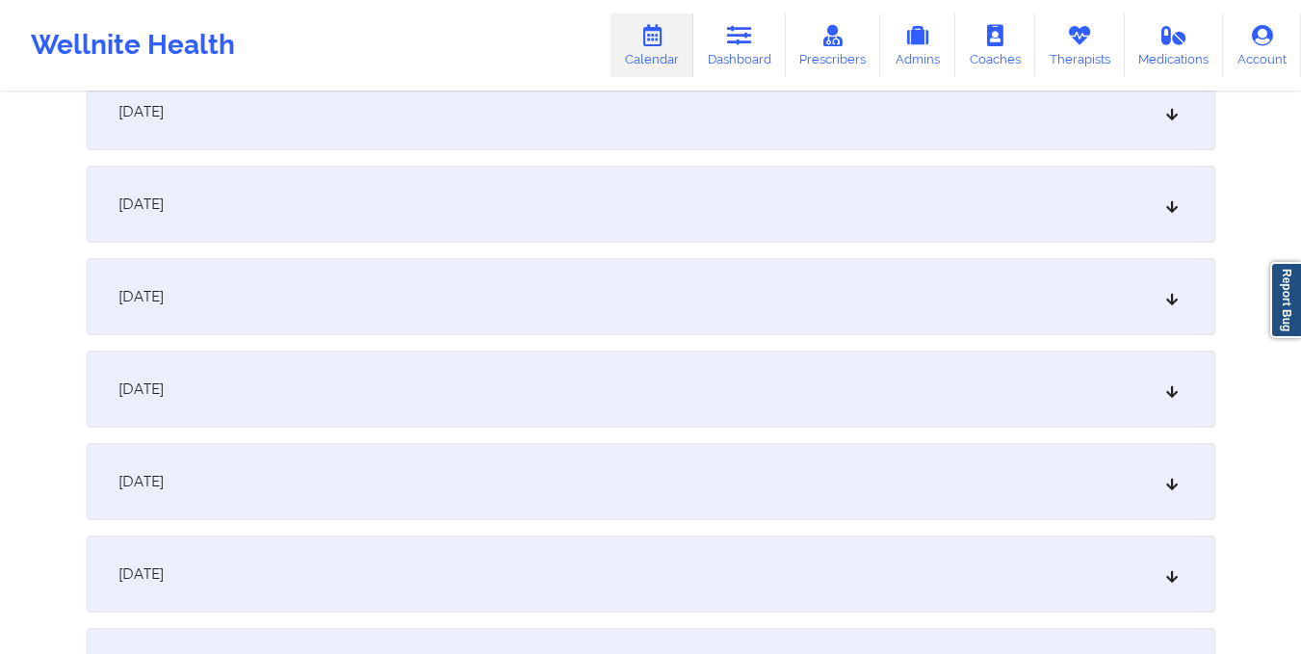
click at [550, 480] on div "October 16, 2025" at bounding box center [651, 481] width 1128 height 77
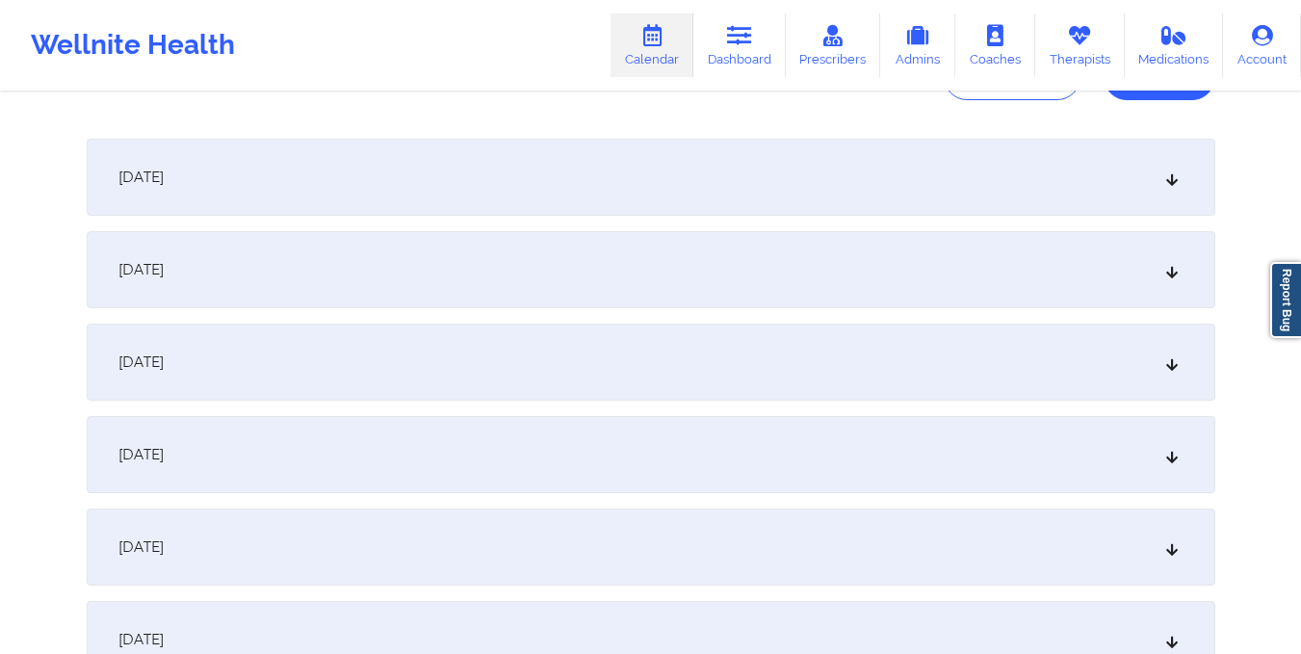
scroll to position [0, 0]
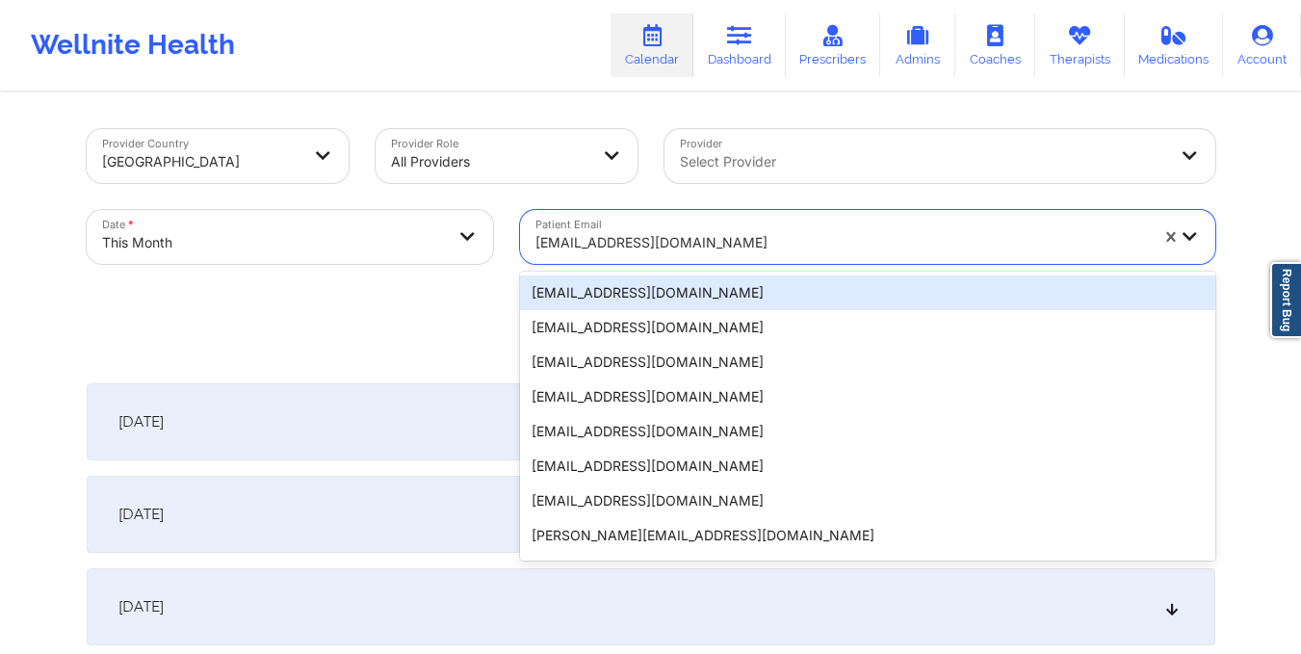
click at [533, 247] on div "derogoddess@gmail.com" at bounding box center [835, 237] width 630 height 54
type input "bretz76@gmail.com"
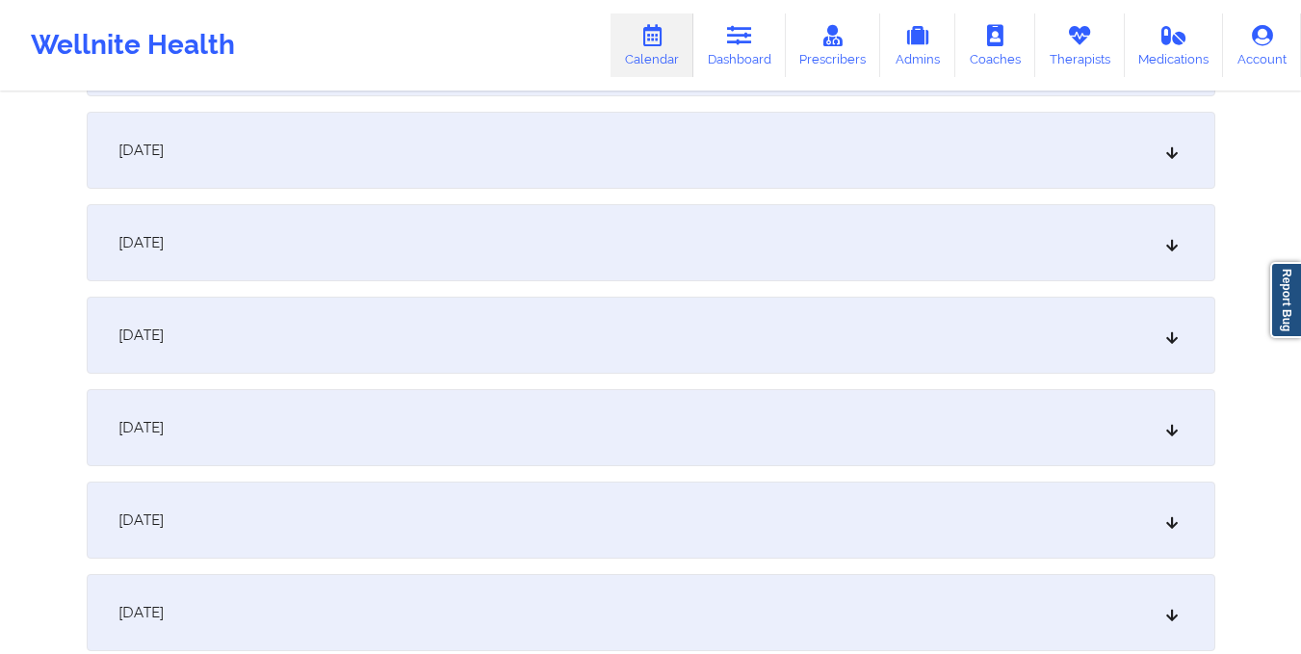
scroll to position [1394, 0]
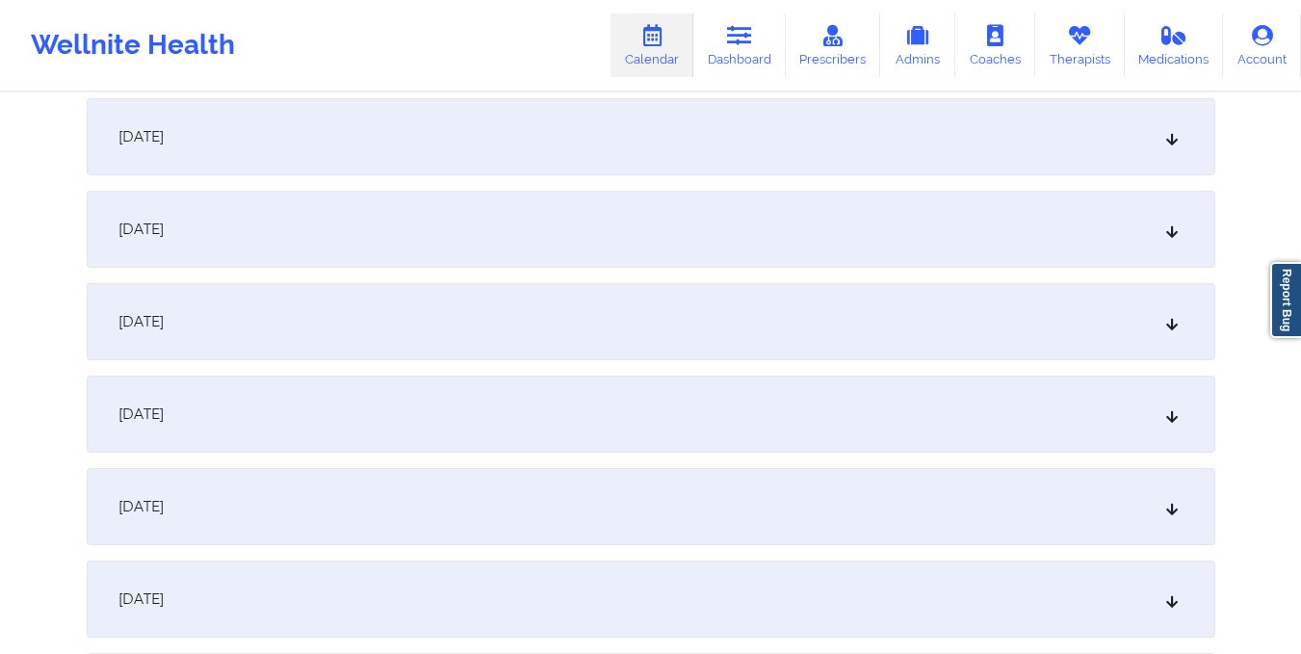
click at [511, 402] on div "October 16, 2025" at bounding box center [651, 413] width 1128 height 77
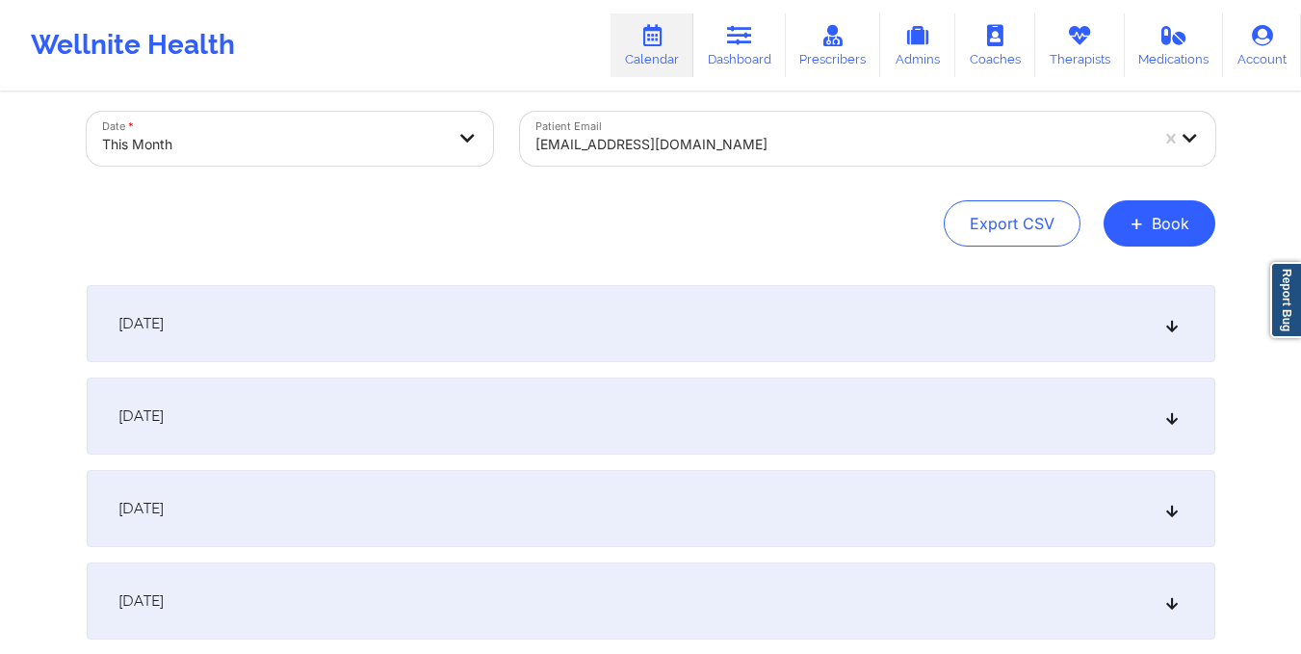
scroll to position [0, 0]
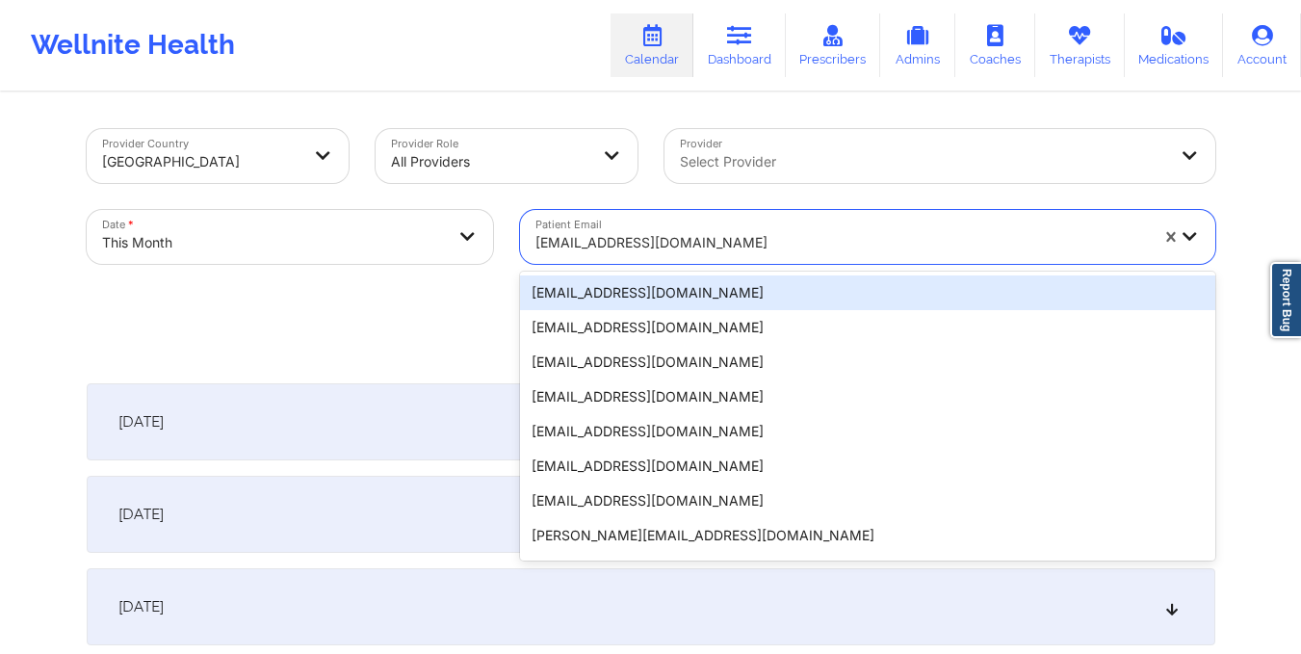
click at [528, 241] on div "bretz76@gmail.com" at bounding box center [835, 237] width 630 height 54
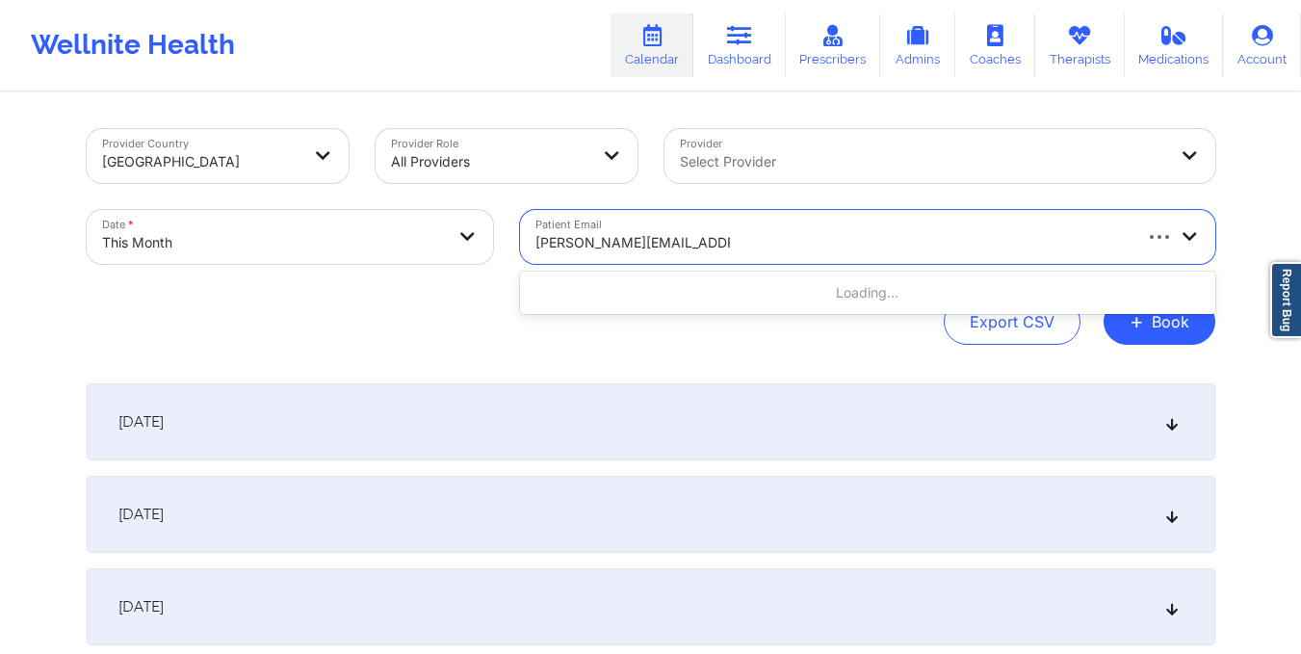
type input "smith.brittany443@gmail.com"
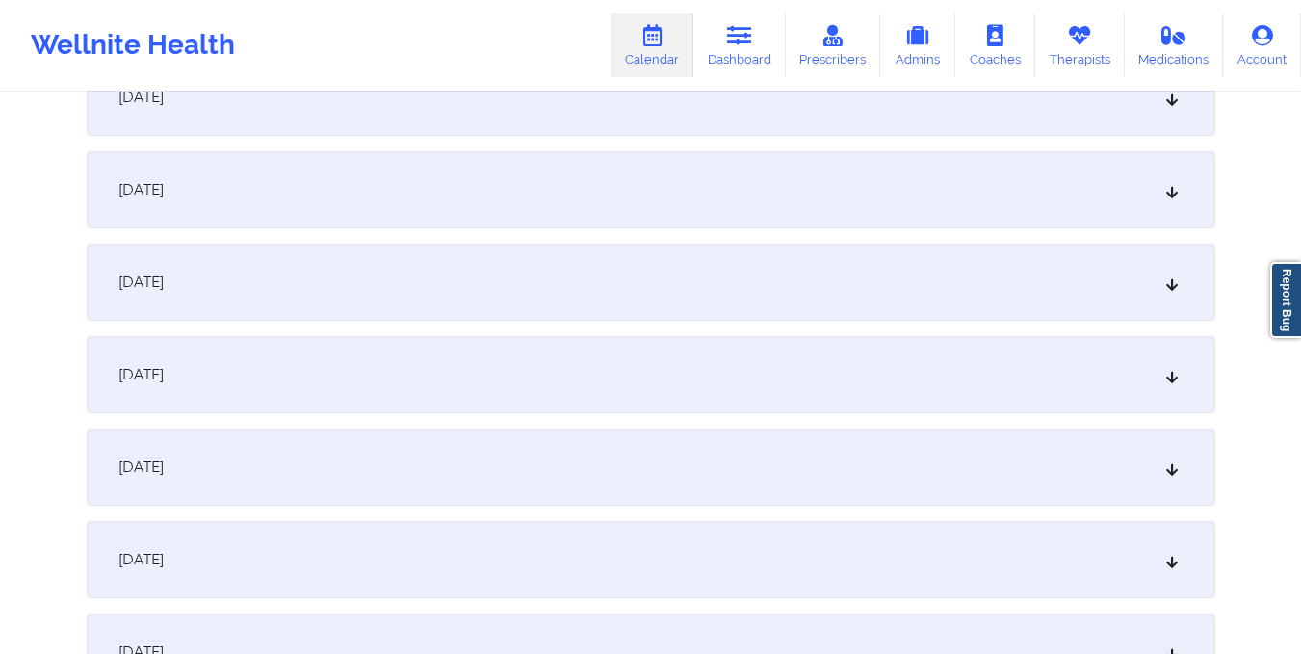
scroll to position [1648, 0]
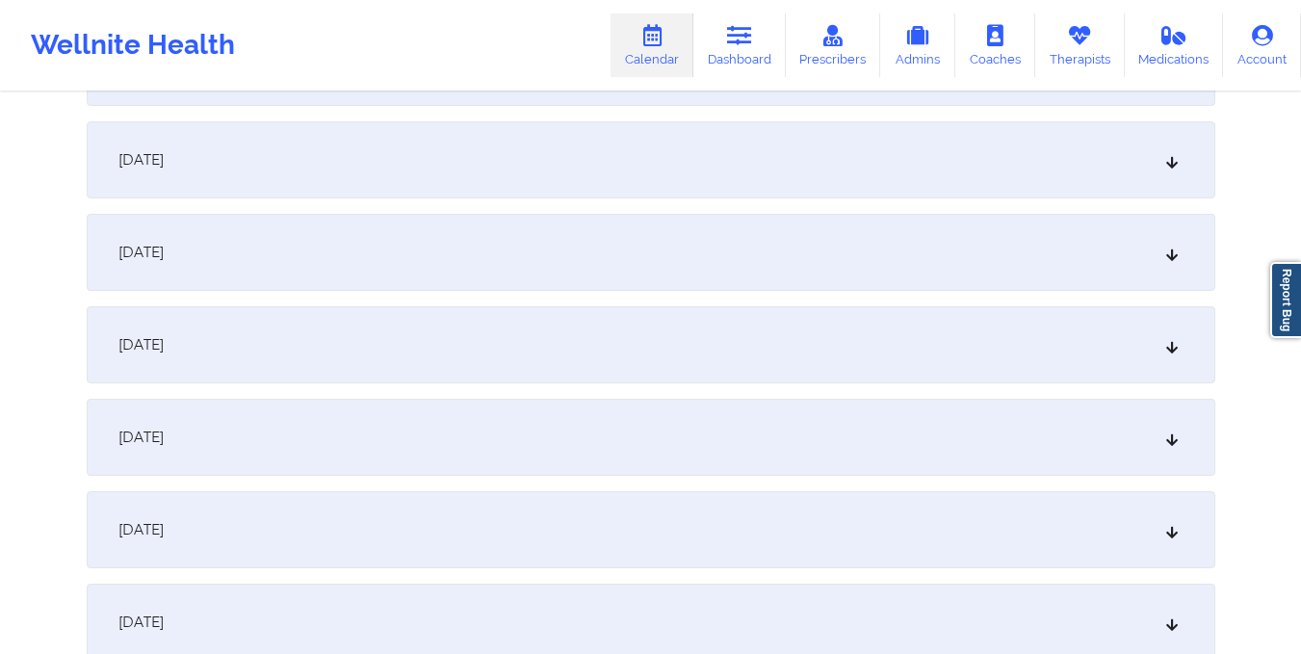
click at [528, 241] on div "October 17, 2025" at bounding box center [651, 252] width 1128 height 77
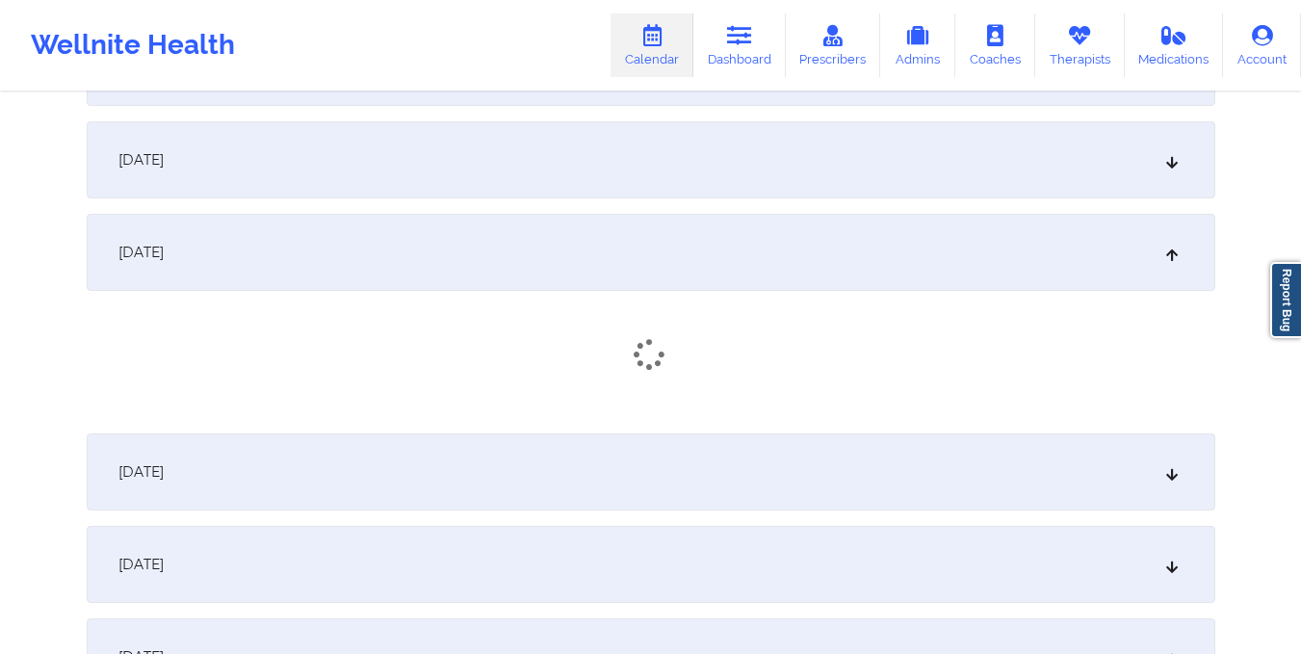
click at [542, 150] on div "October 16, 2025" at bounding box center [651, 159] width 1128 height 77
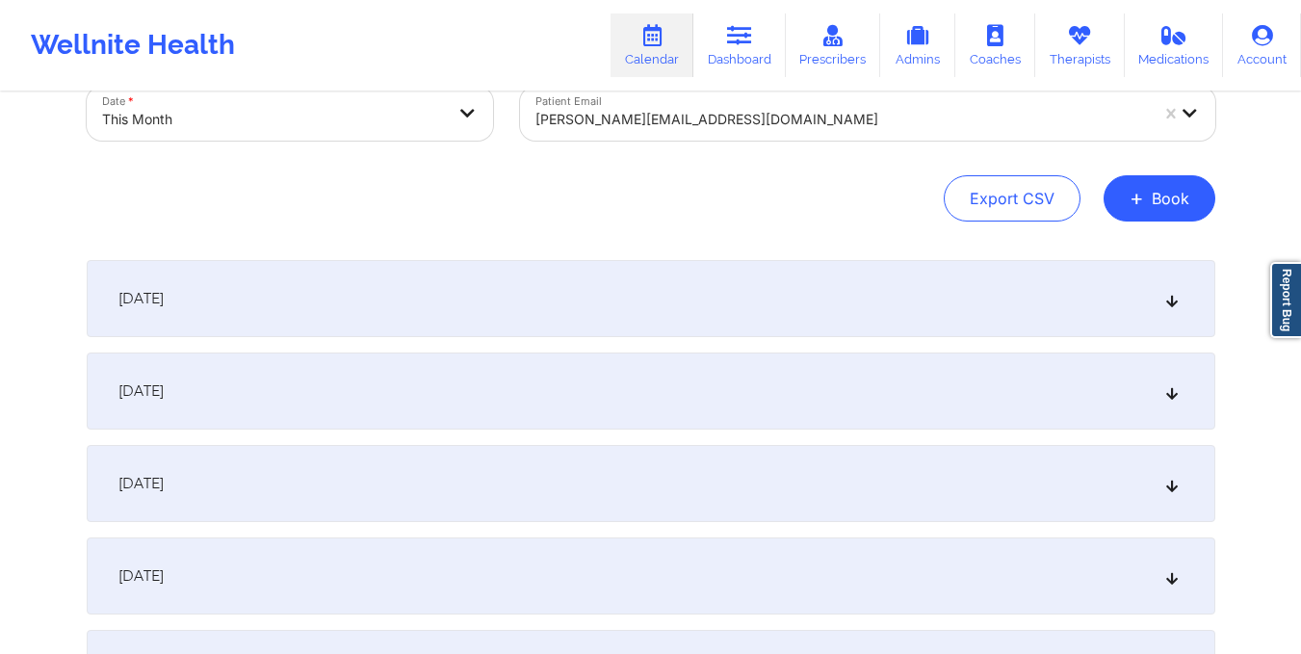
scroll to position [122, 0]
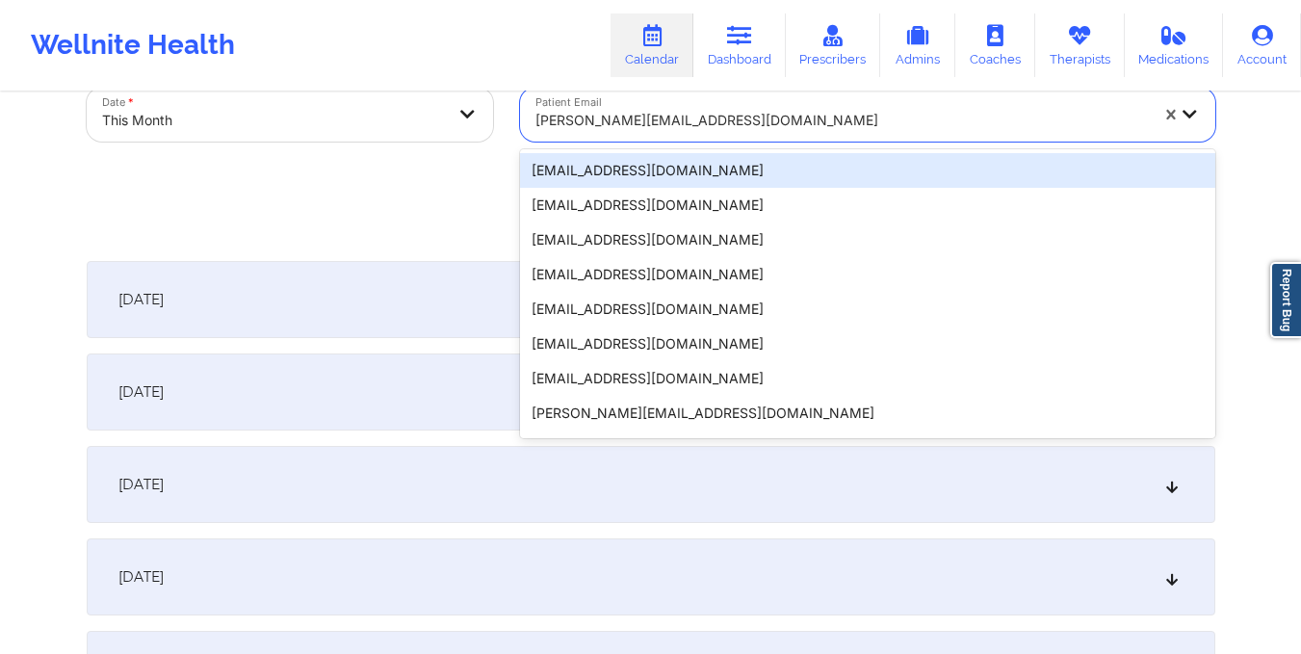
click at [531, 117] on div "smith.brittany443@gmail.com" at bounding box center [835, 115] width 630 height 54
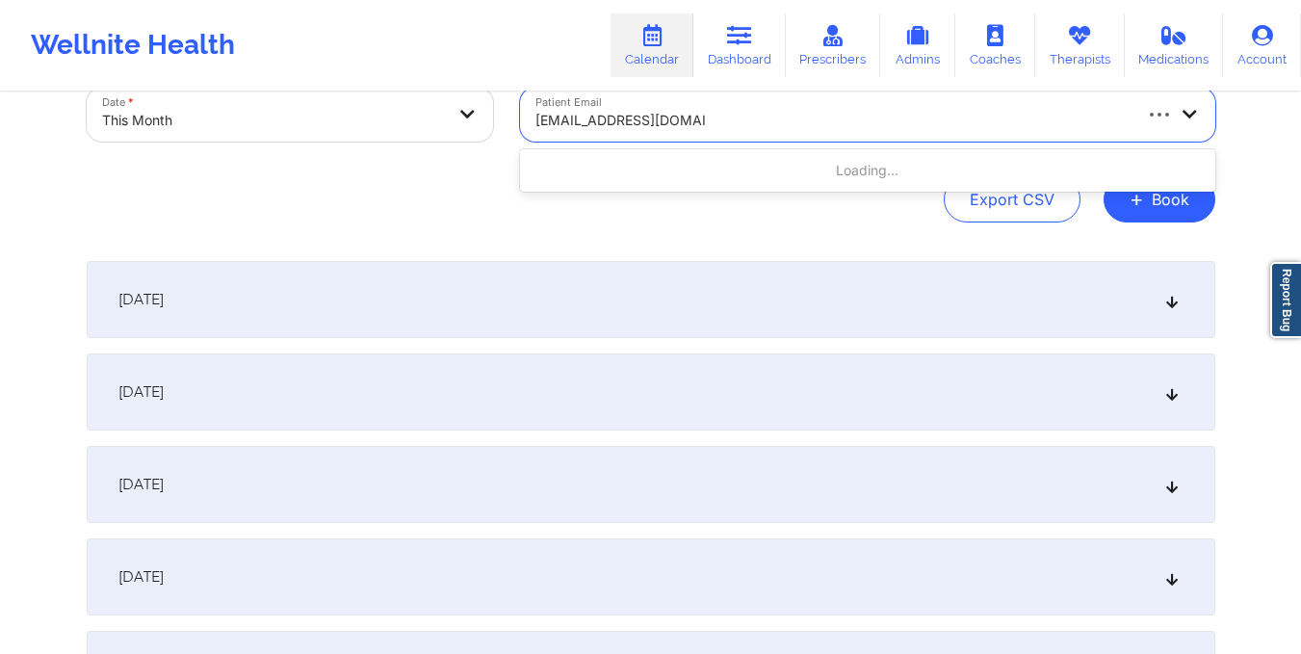
type input "kashimacarter@gmail.com"
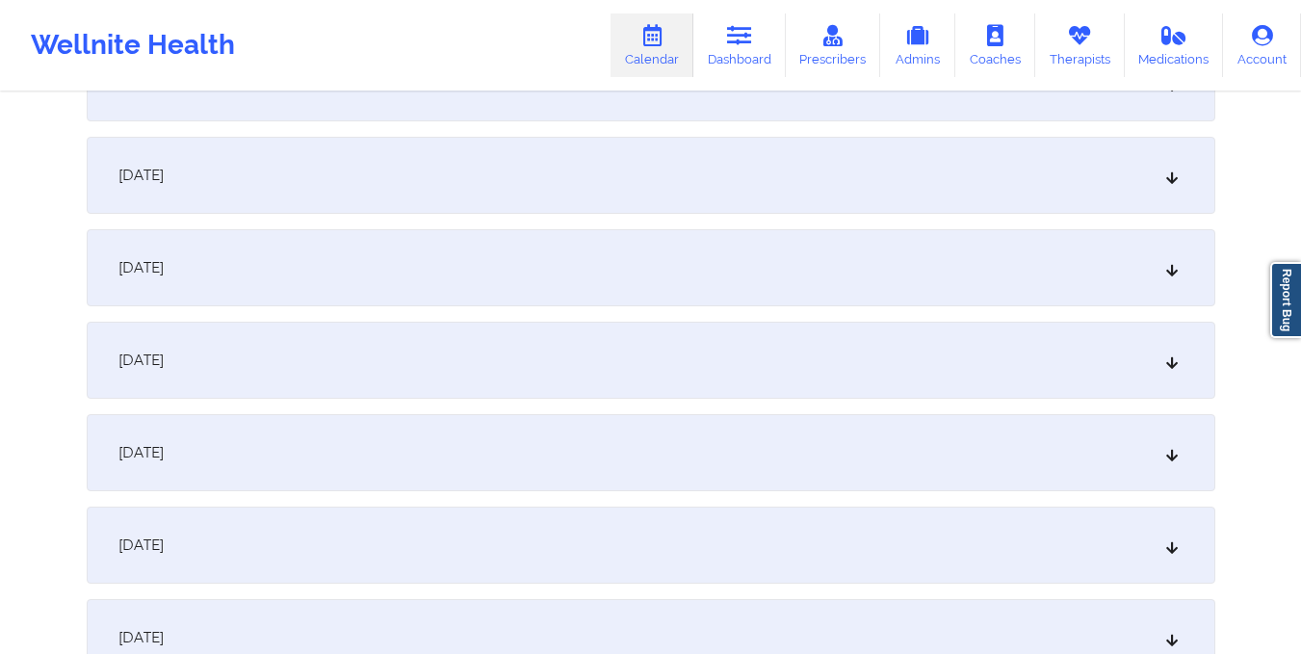
scroll to position [1357, 0]
click at [535, 429] on div "October 16, 2025" at bounding box center [651, 451] width 1128 height 77
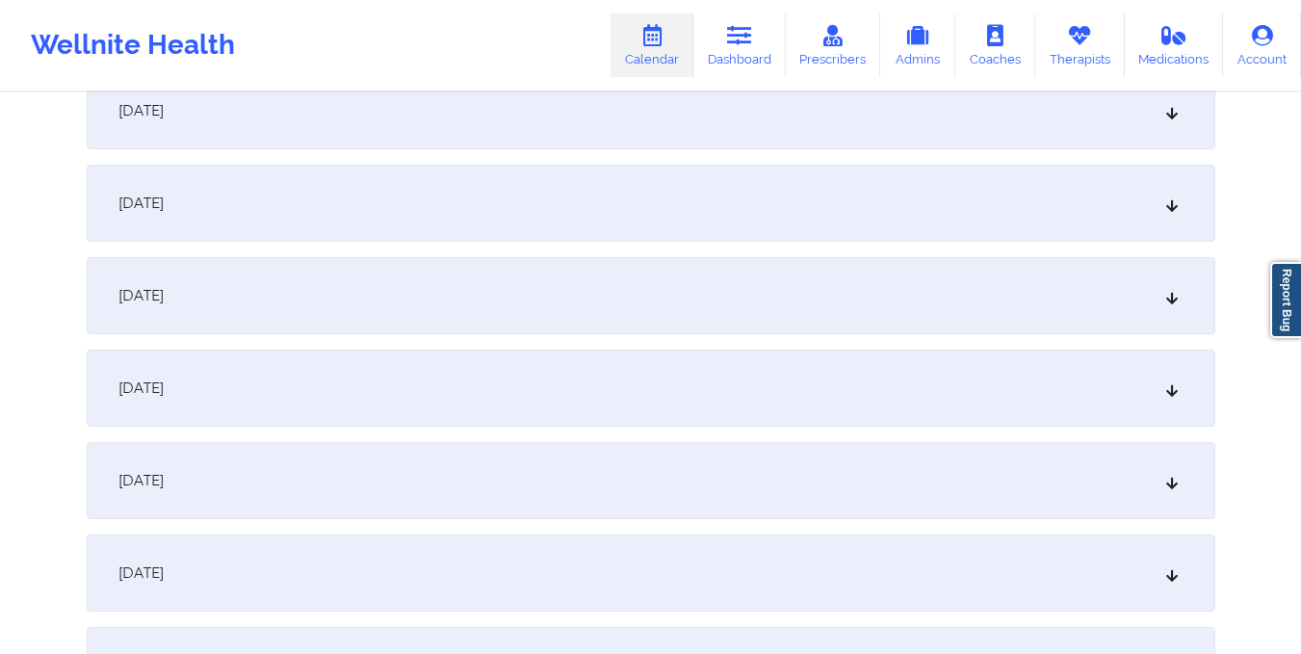
scroll to position [0, 0]
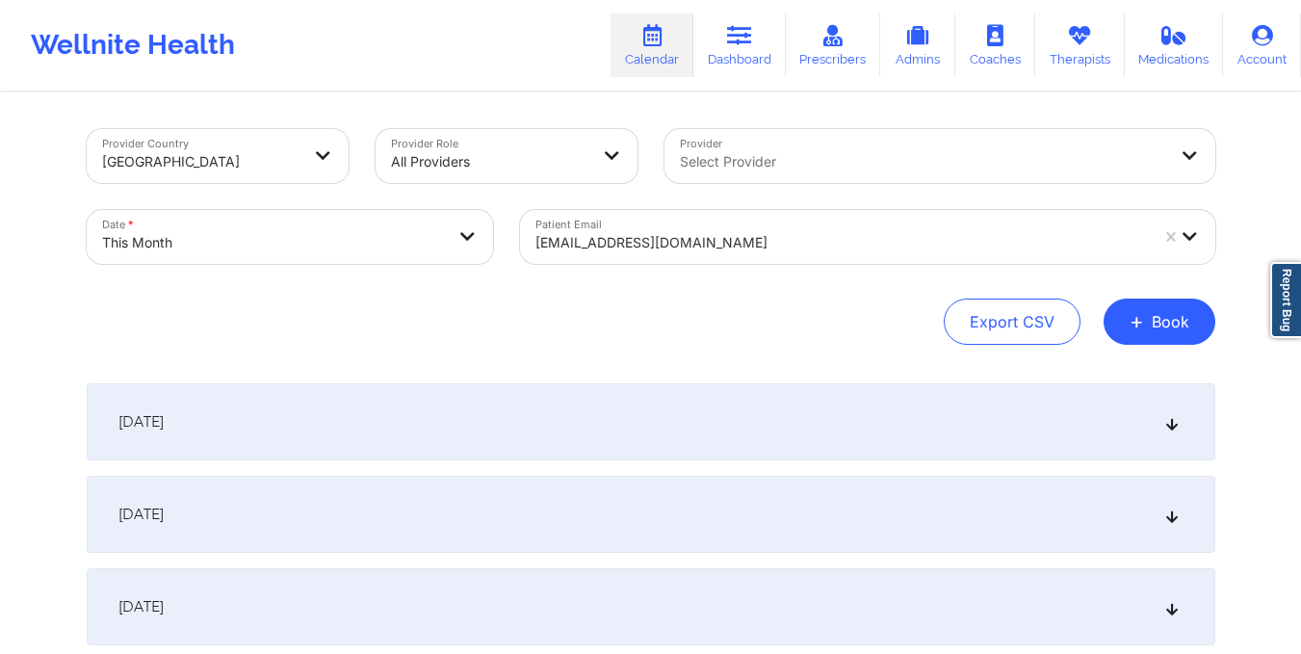
click at [535, 246] on input "Patient Email" at bounding box center [537, 242] width 4 height 19
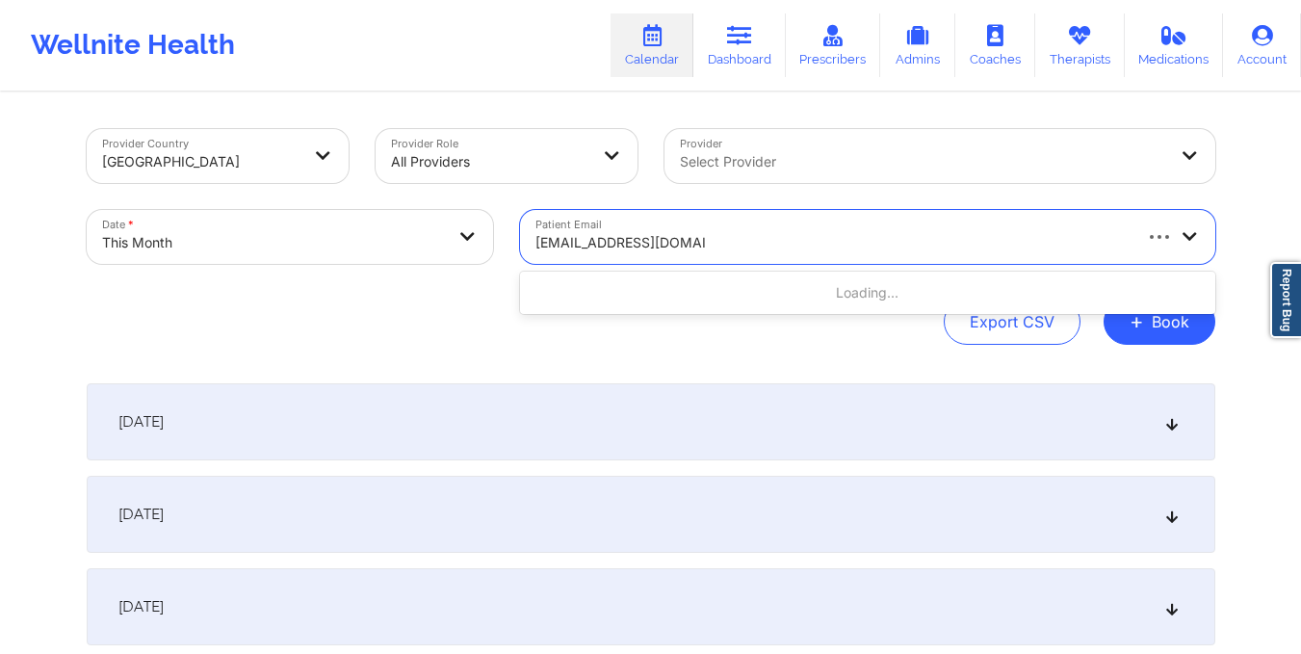
type input "CUMBESST@GMAIL.COM"
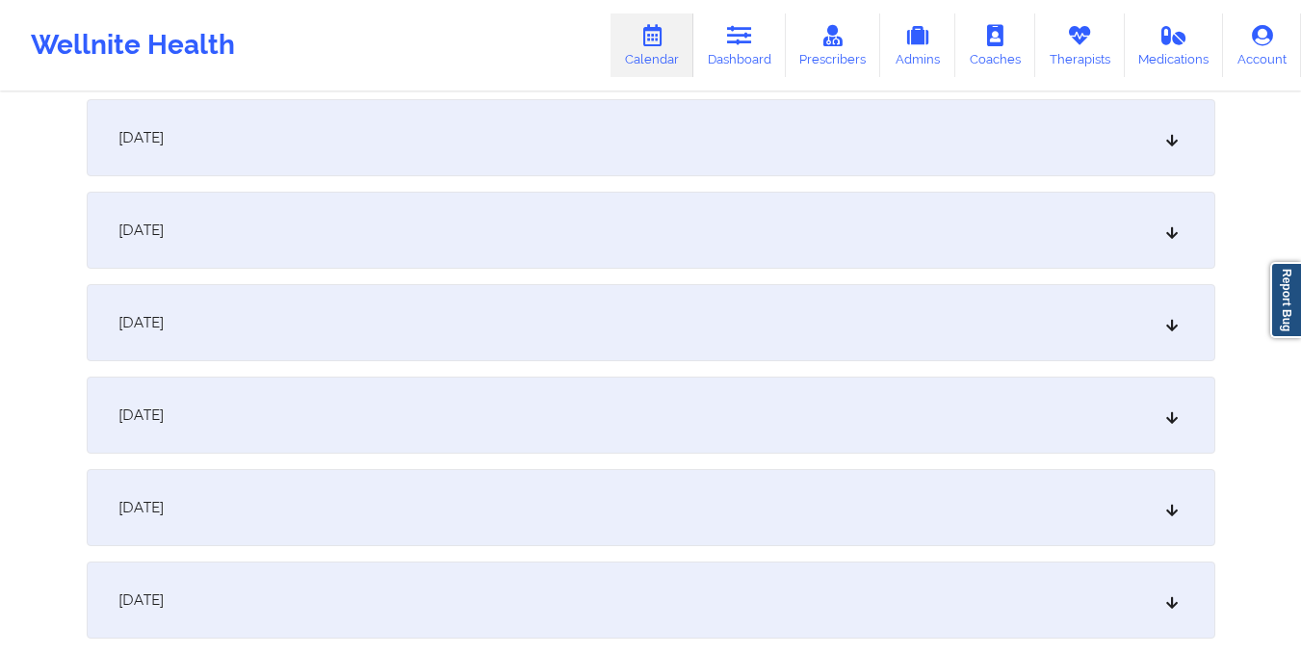
scroll to position [1577, 0]
click at [545, 130] on div "October 15, 2025" at bounding box center [651, 138] width 1128 height 77
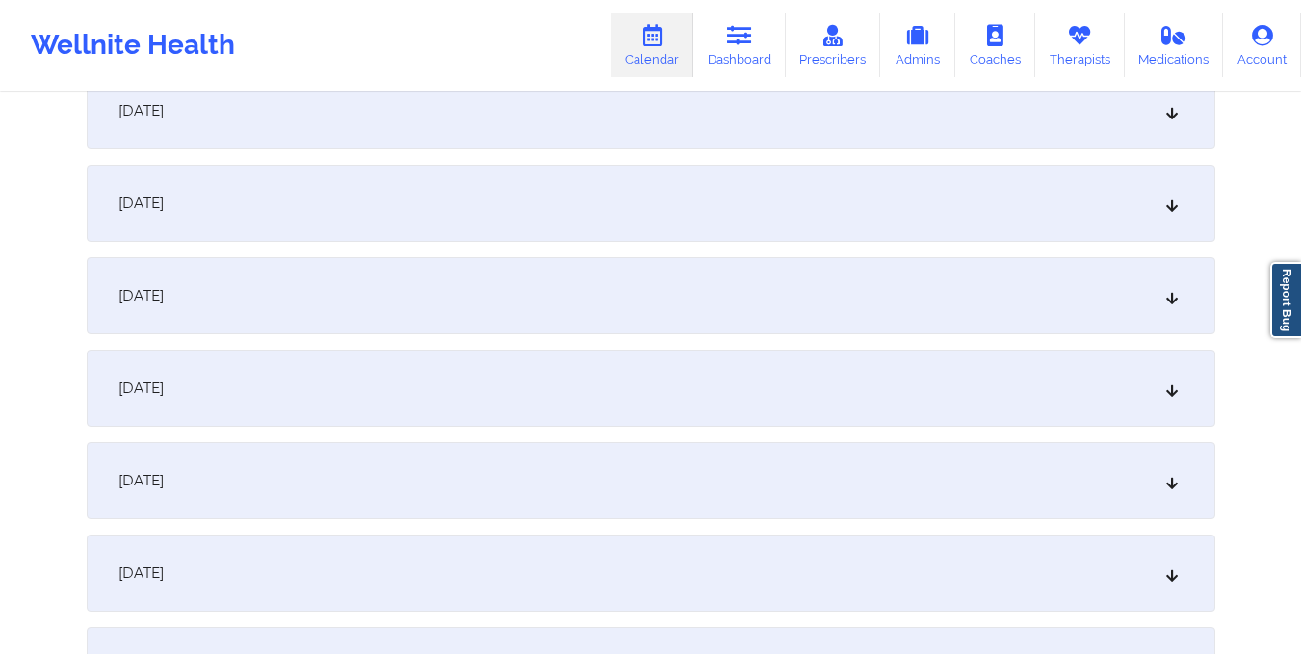
scroll to position [0, 0]
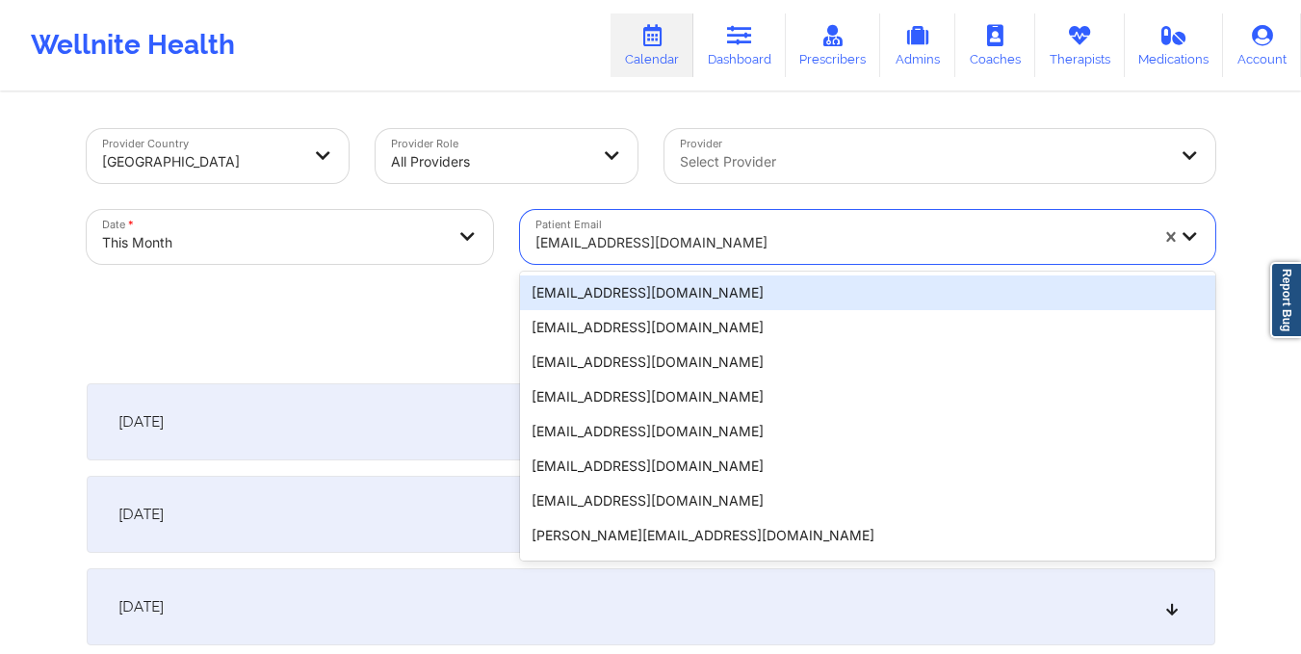
click at [531, 247] on div "cumbesst@gmail.com" at bounding box center [835, 237] width 630 height 54
type input "buistephens@gmail.com"
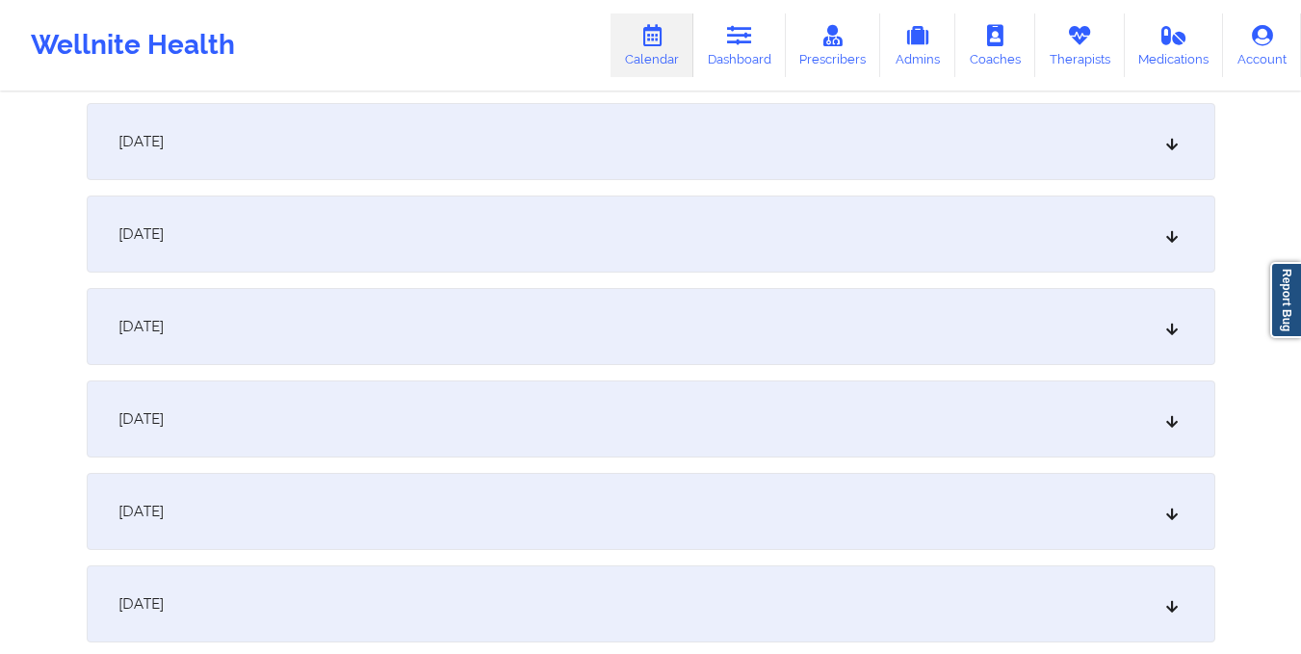
scroll to position [1298, 0]
click at [488, 521] on div "October 16, 2025" at bounding box center [651, 510] width 1128 height 77
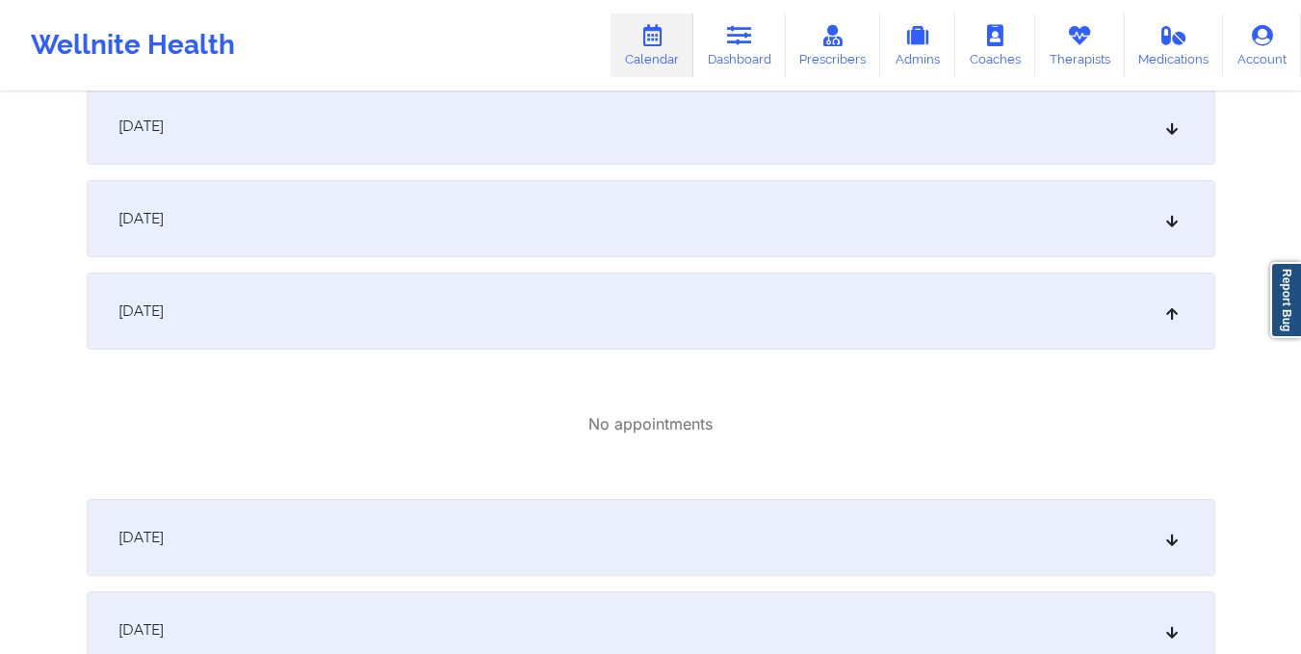
scroll to position [1473, 0]
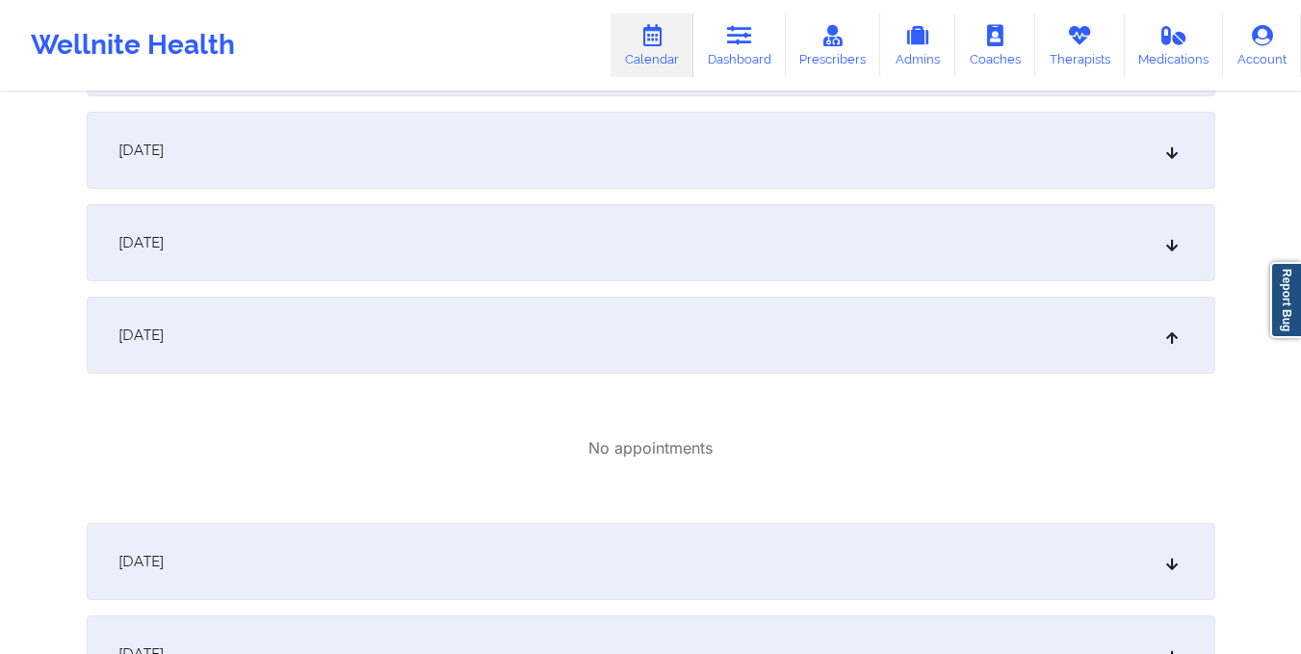
click at [425, 256] on div "October 15, 2025" at bounding box center [651, 242] width 1128 height 77
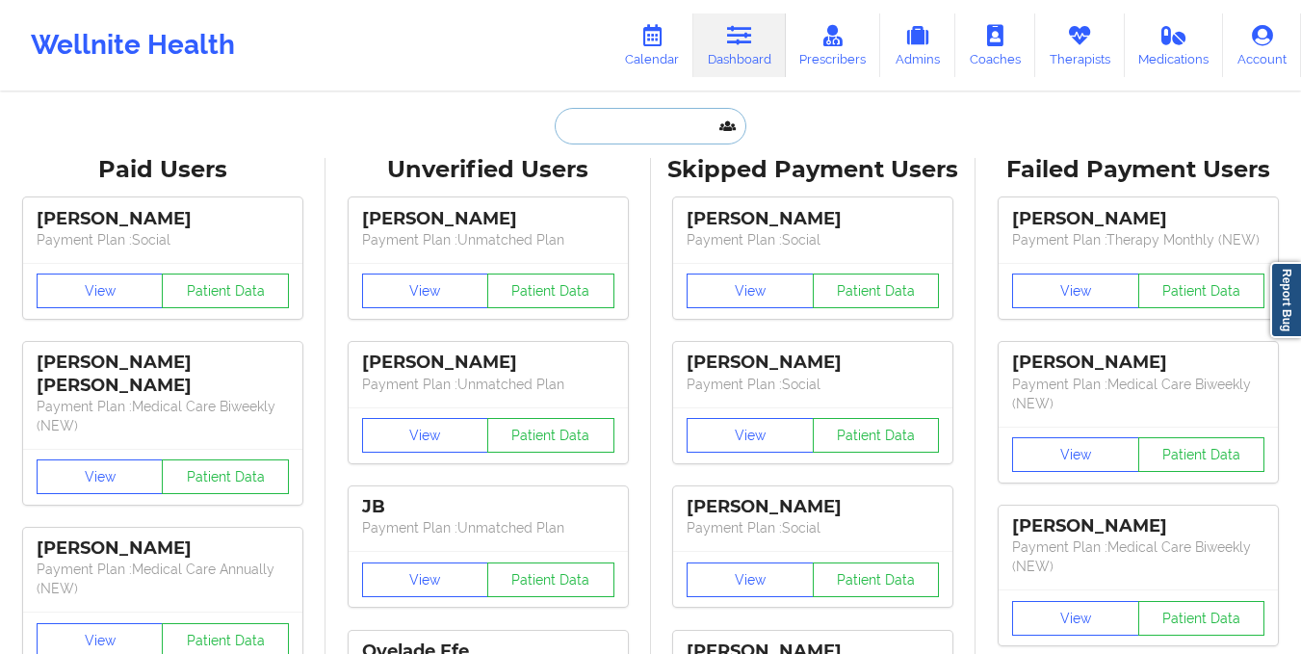
click at [635, 138] on input "text" at bounding box center [650, 126] width 191 height 37
paste input "dianarios252@gmail.com"
type input "dianarios252@gmail.com"
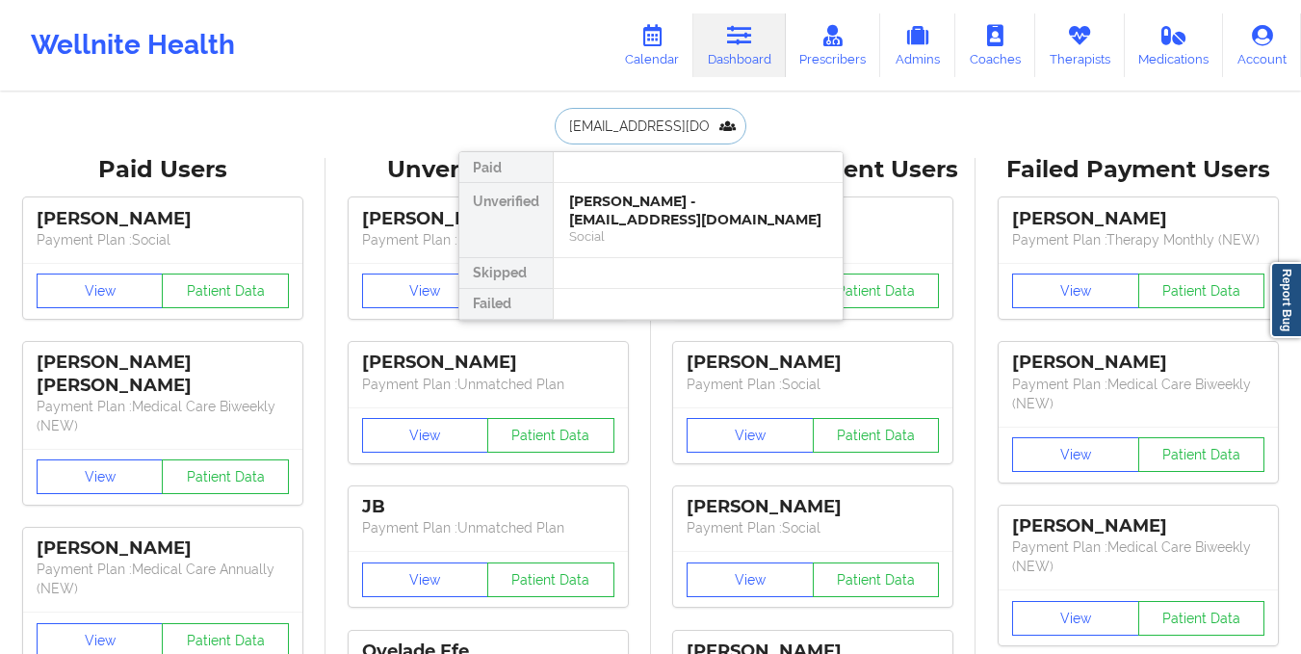
scroll to position [0, 3]
click at [648, 223] on div "Diana Rios - dianarios252@gmail.com" at bounding box center [698, 211] width 258 height 36
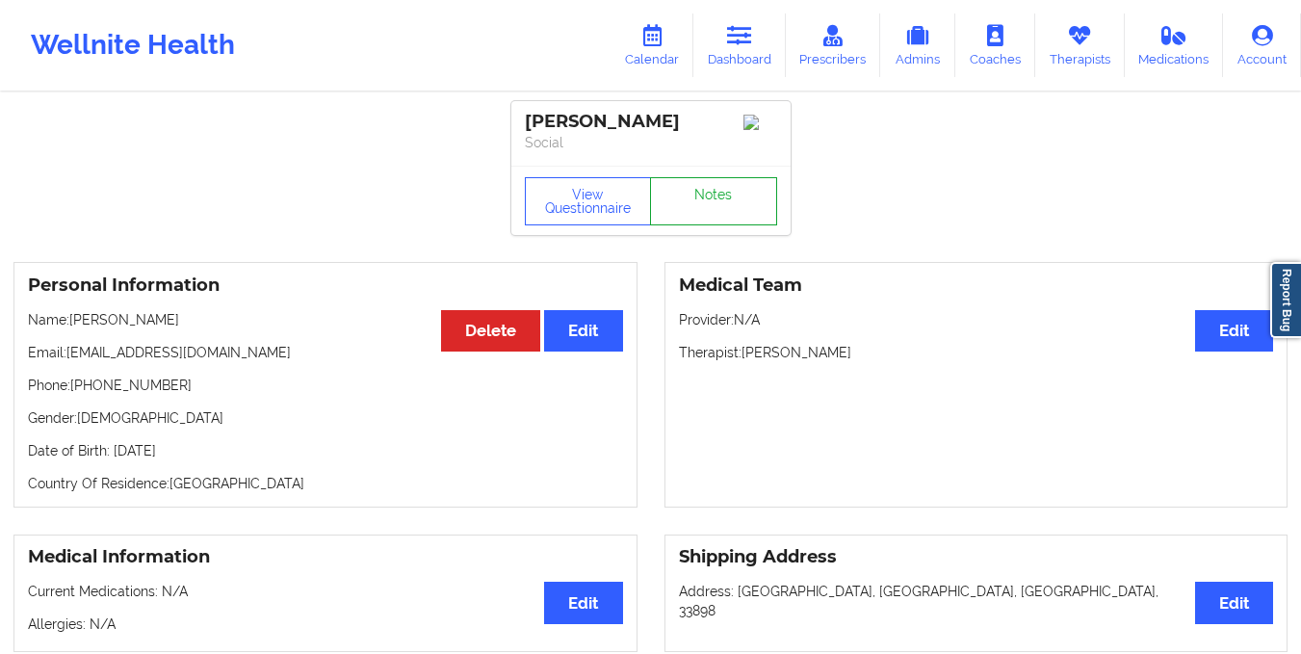
click at [702, 189] on link "Notes" at bounding box center [713, 201] width 127 height 48
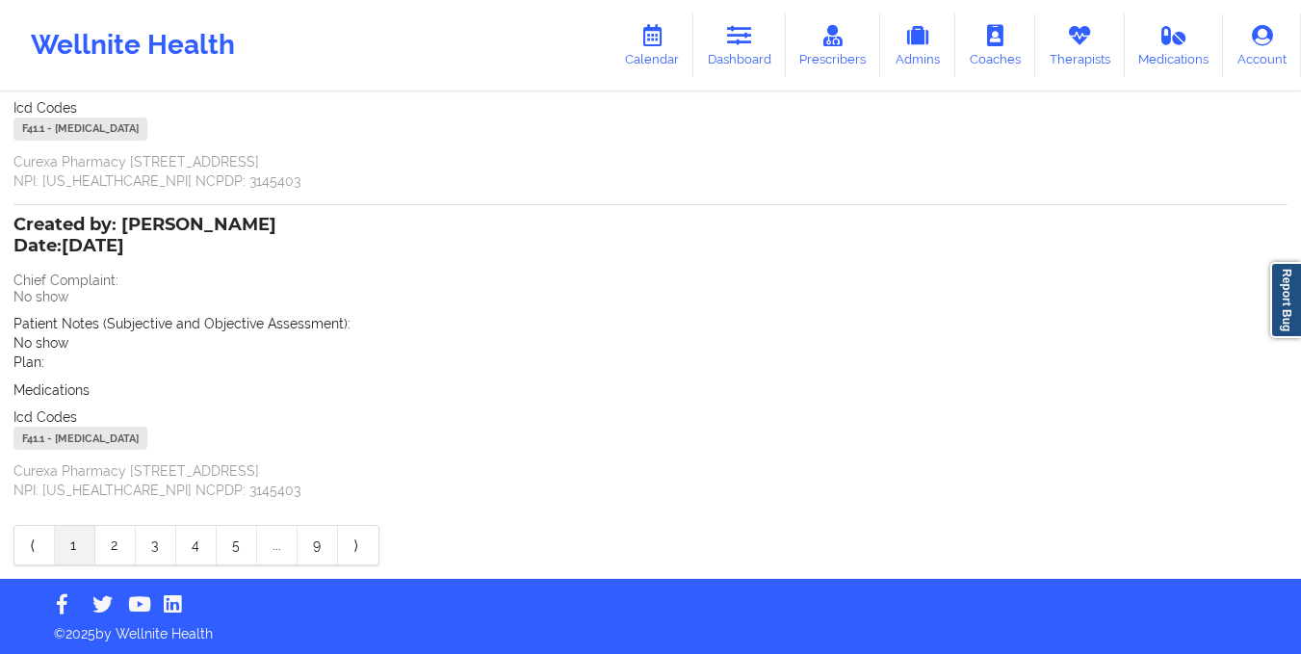
scroll to position [310, 0]
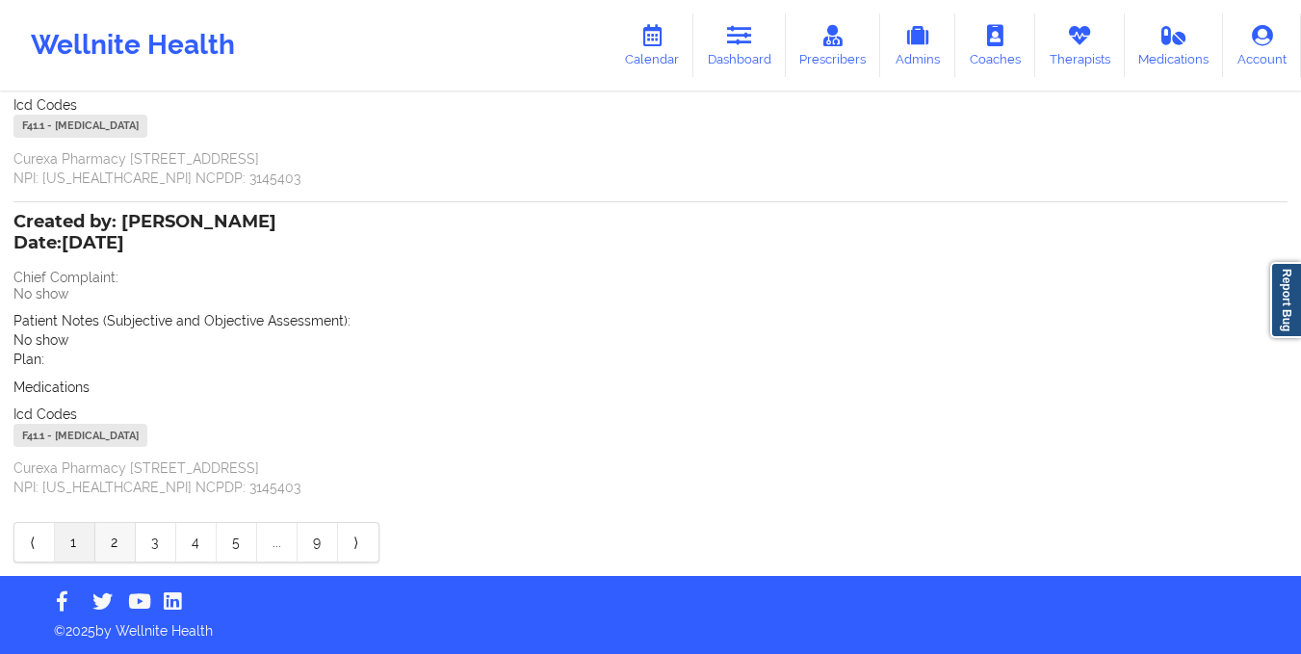
click at [112, 531] on link "2" at bounding box center [115, 542] width 40 height 39
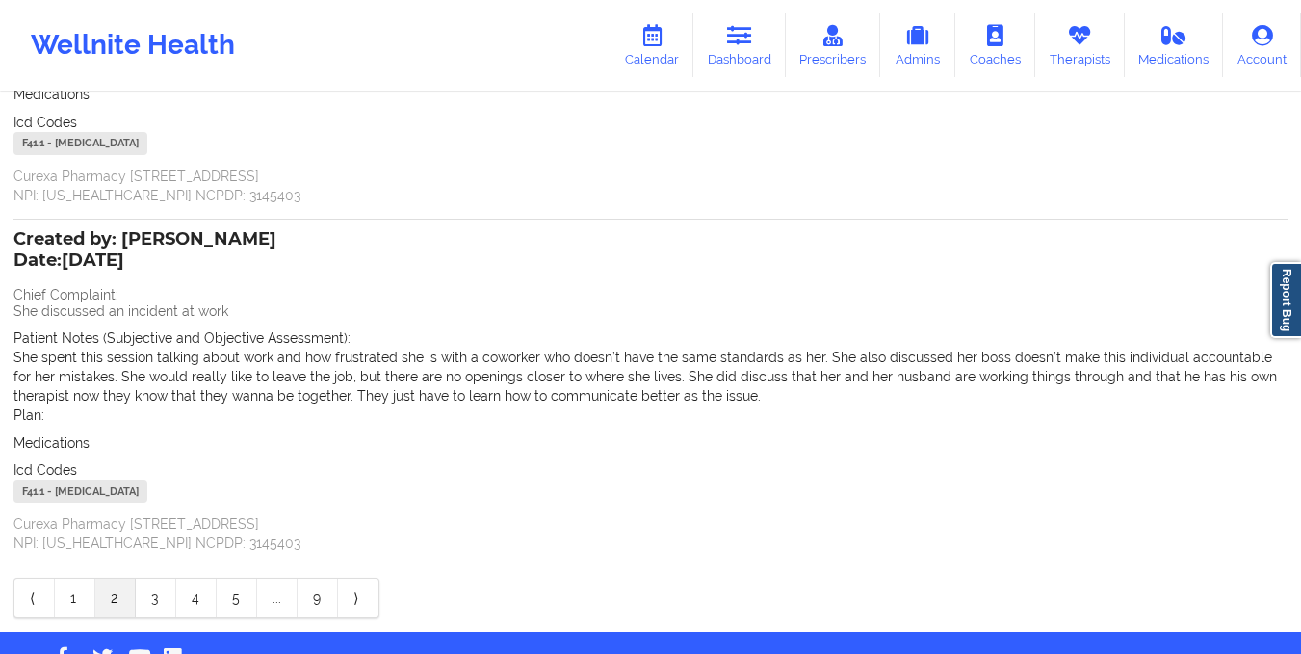
scroll to position [349, 0]
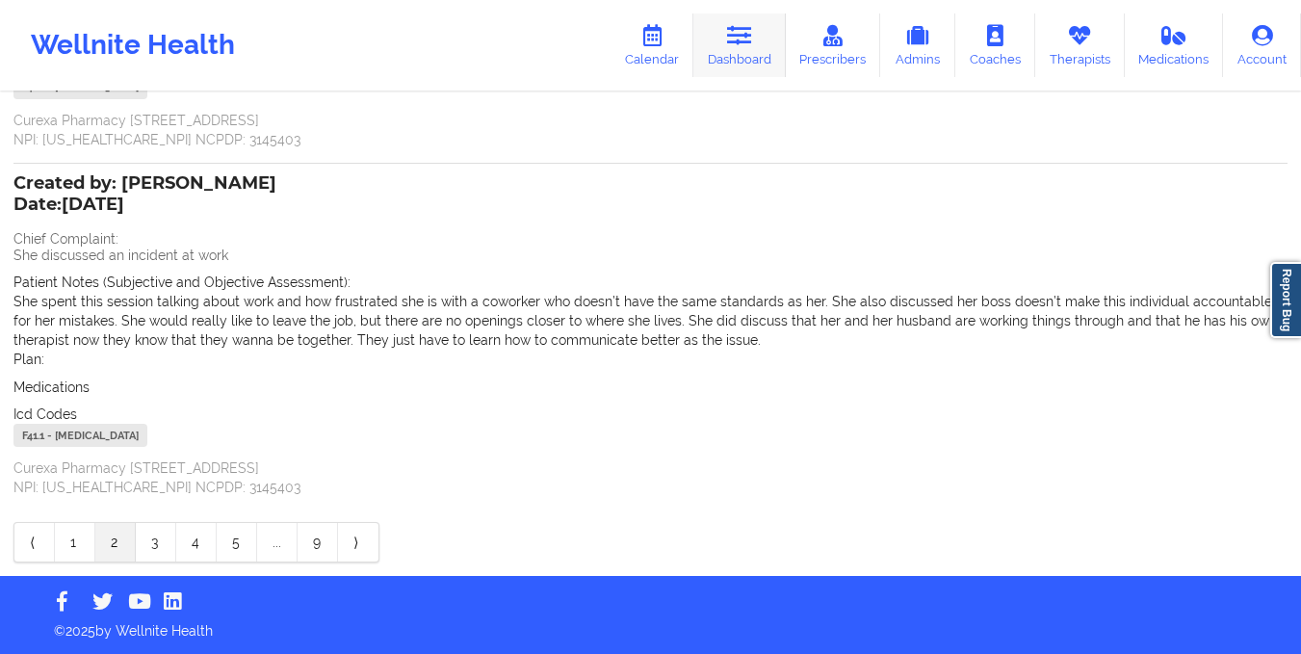
click at [730, 62] on link "Dashboard" at bounding box center [739, 45] width 92 height 64
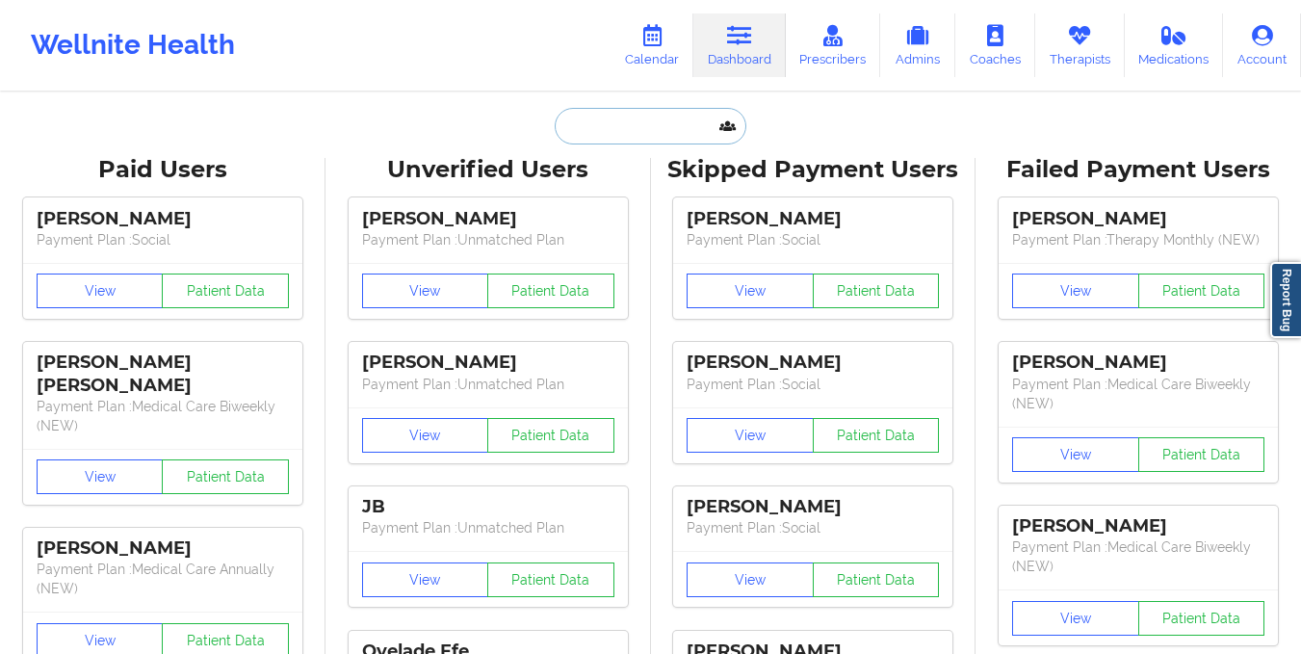
click at [618, 137] on input "text" at bounding box center [650, 126] width 191 height 37
paste input "michyzurga@hotmail.com"
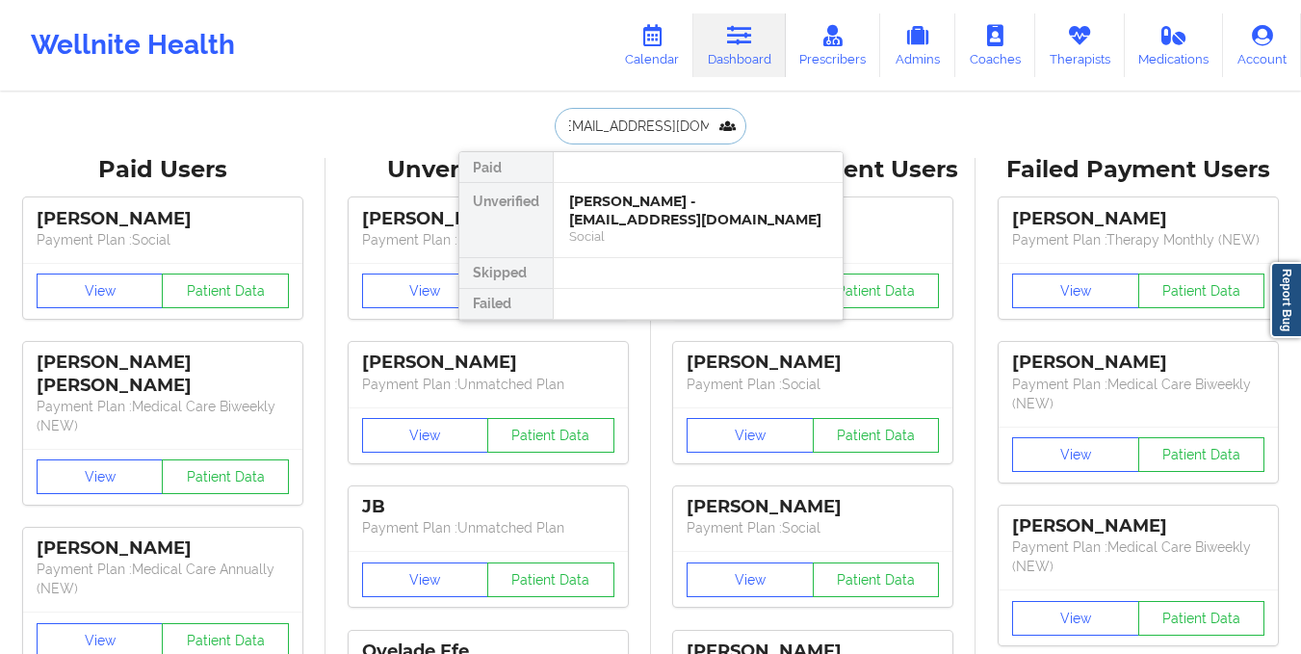
type input "michyzurga@hotmail.com"
click at [634, 173] on div at bounding box center [698, 167] width 290 height 31
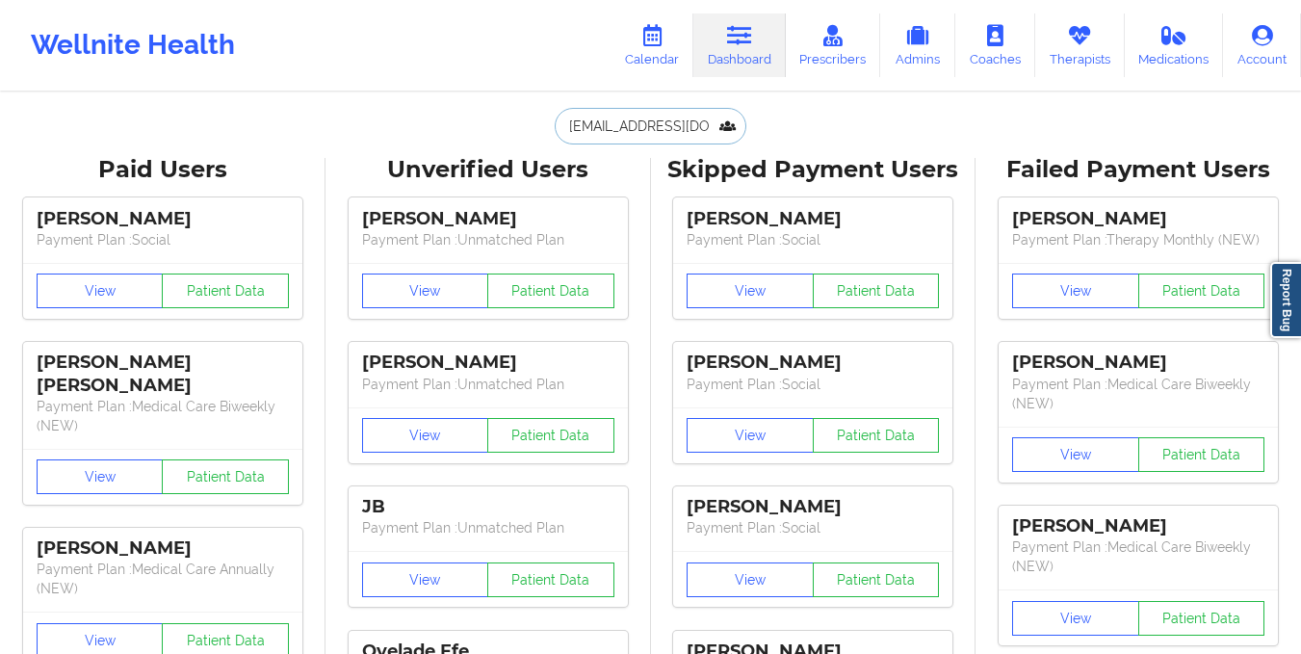
click at [664, 124] on input "michyzurga@hotmail.com" at bounding box center [650, 126] width 191 height 37
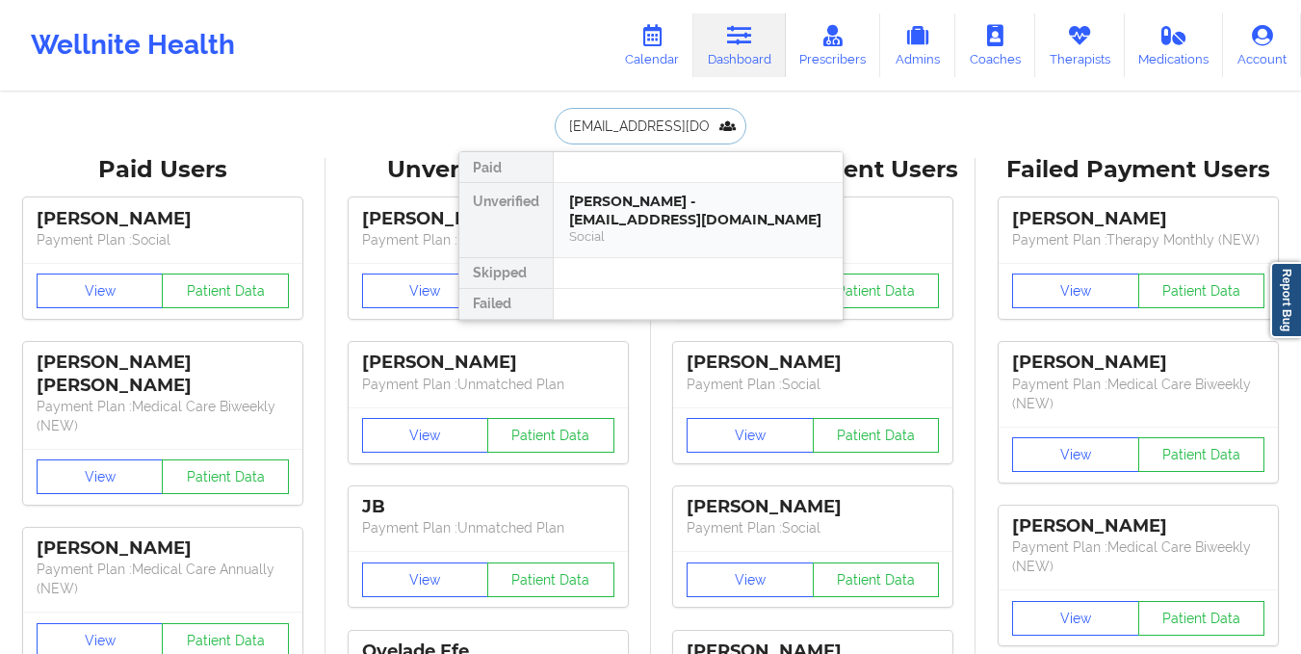
click at [639, 245] on div "Social" at bounding box center [698, 236] width 258 height 16
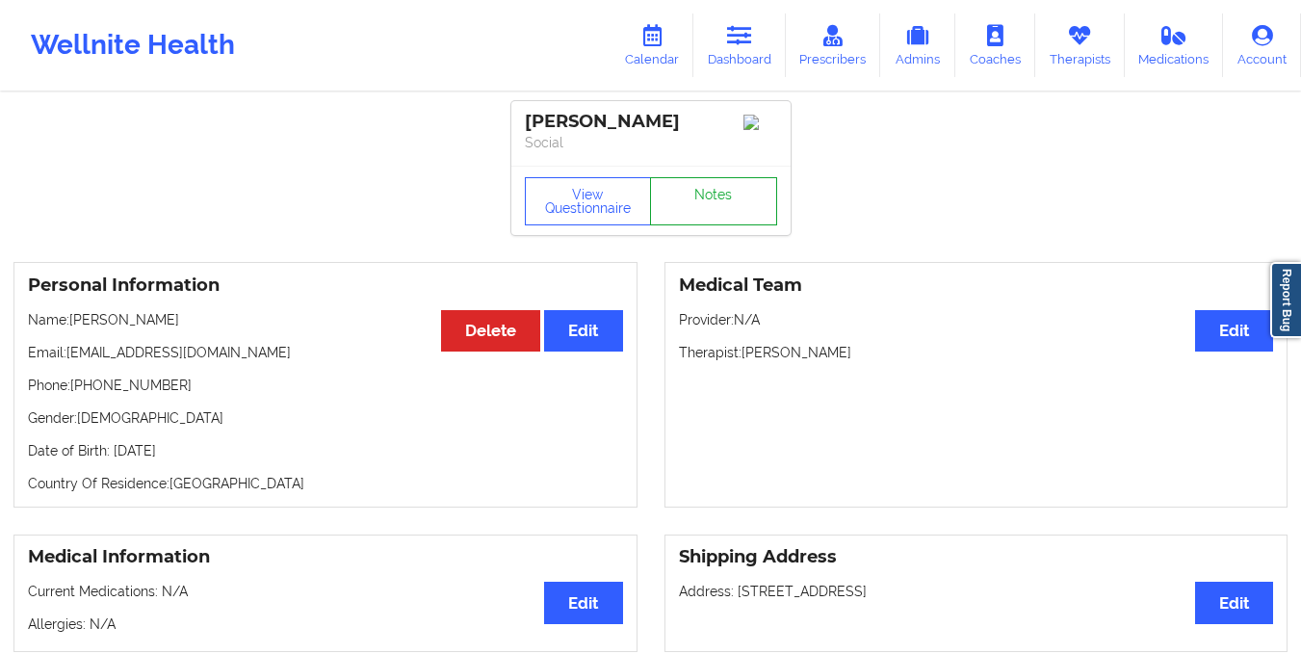
click at [742, 197] on link "Notes" at bounding box center [713, 201] width 127 height 48
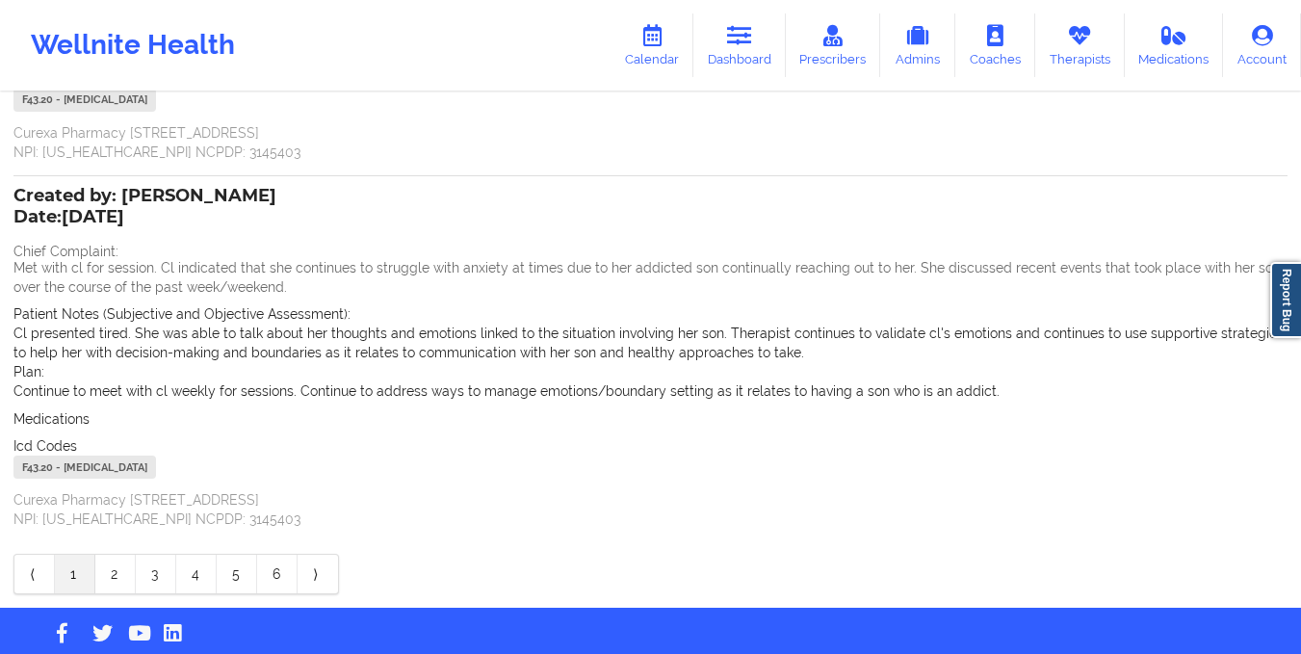
scroll to position [426, 0]
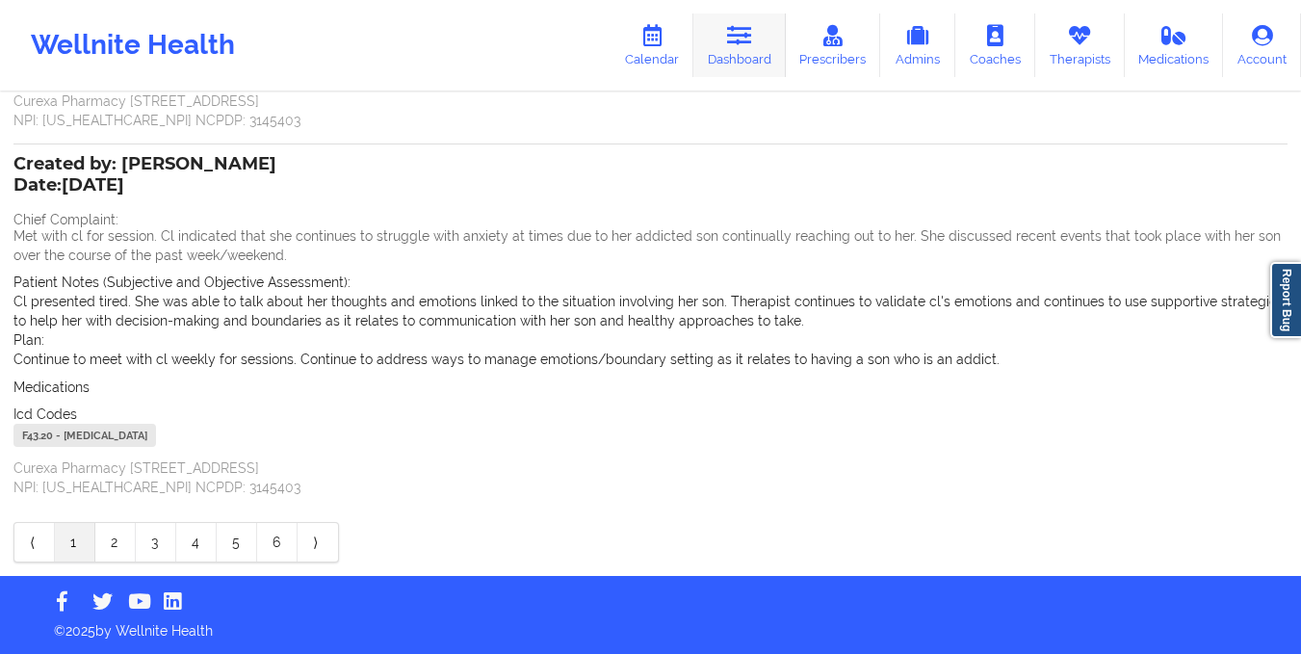
click at [727, 33] on link "Dashboard" at bounding box center [739, 45] width 92 height 64
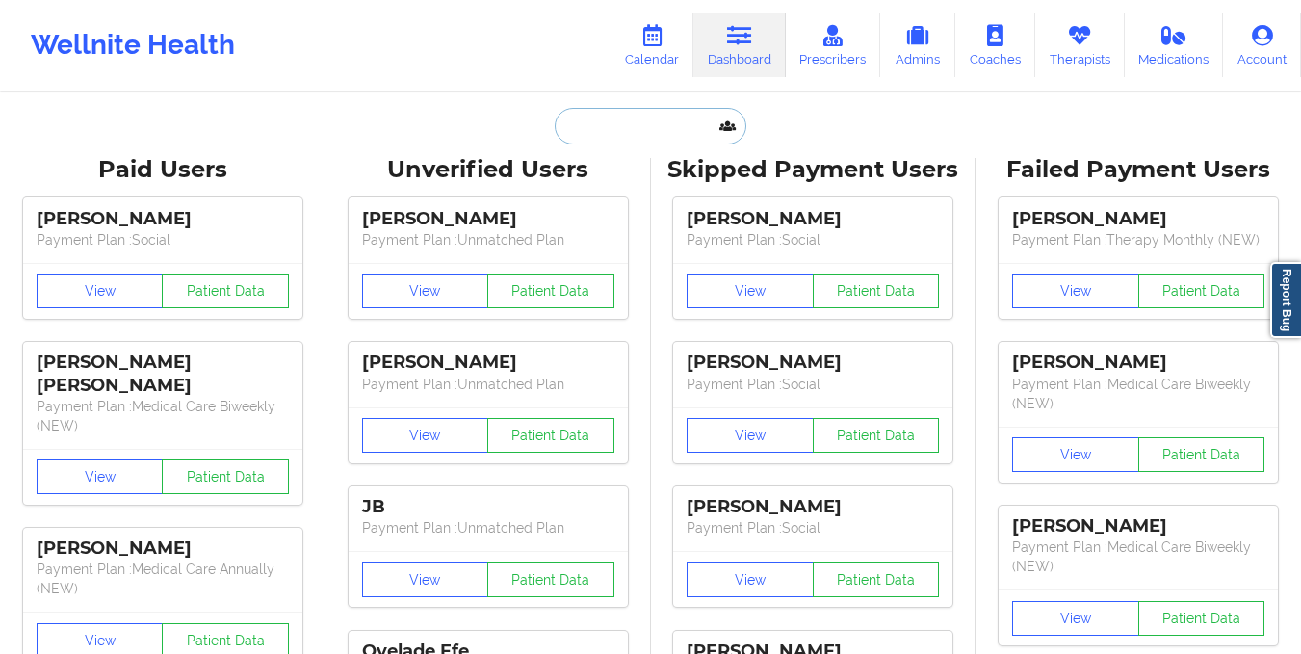
click at [643, 123] on input "text" at bounding box center [650, 126] width 191 height 37
paste input "kharina72@gmail.com"
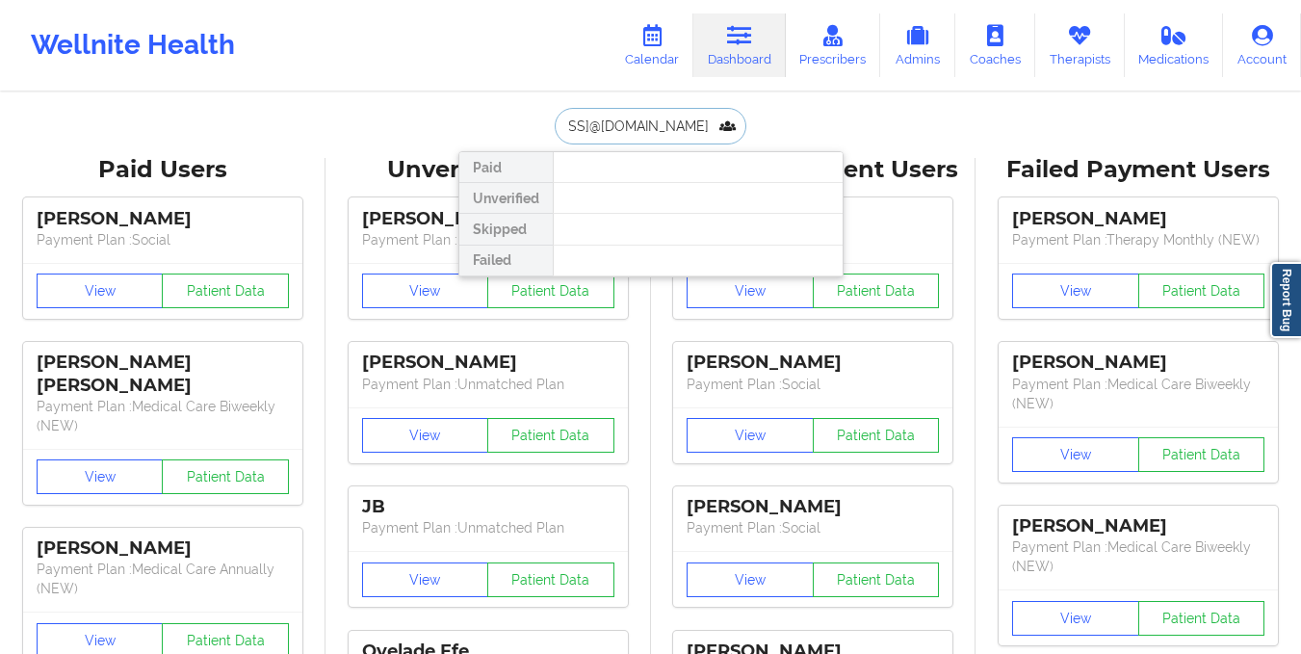
type input "kharina72@gmail.comkharina72@gmail.com"
click at [712, 133] on input "kharina72@gmail.comkharina72@gmail.com" at bounding box center [650, 126] width 191 height 37
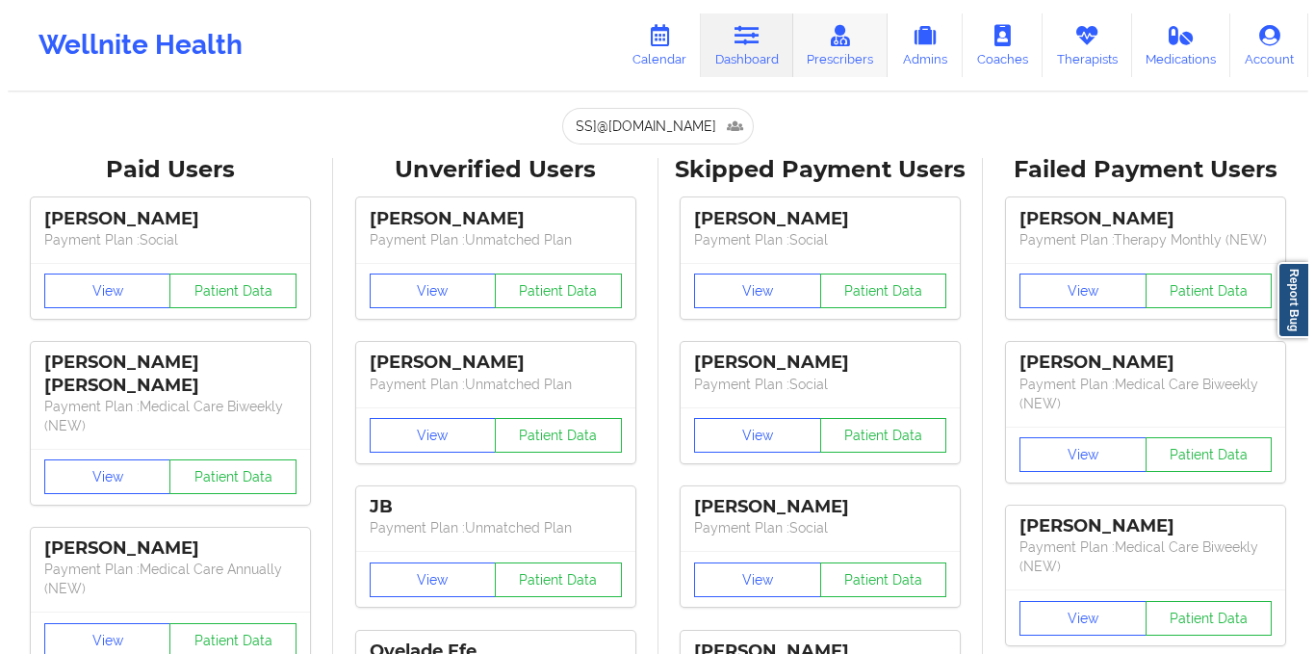
scroll to position [0, 0]
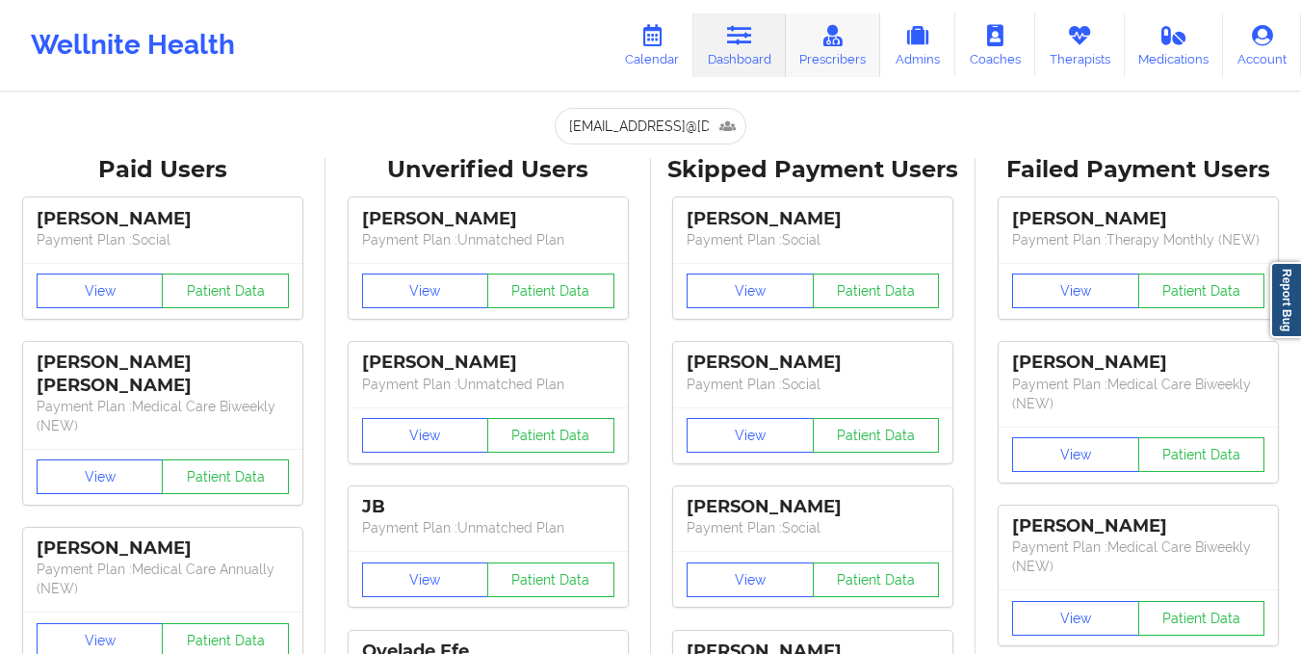
click at [859, 76] on link "Prescribers" at bounding box center [833, 45] width 95 height 64
click at [676, 123] on input "text" at bounding box center [650, 126] width 191 height 37
paste input "kharina72@gmail.com"
type input "kharina72@gmail.com"
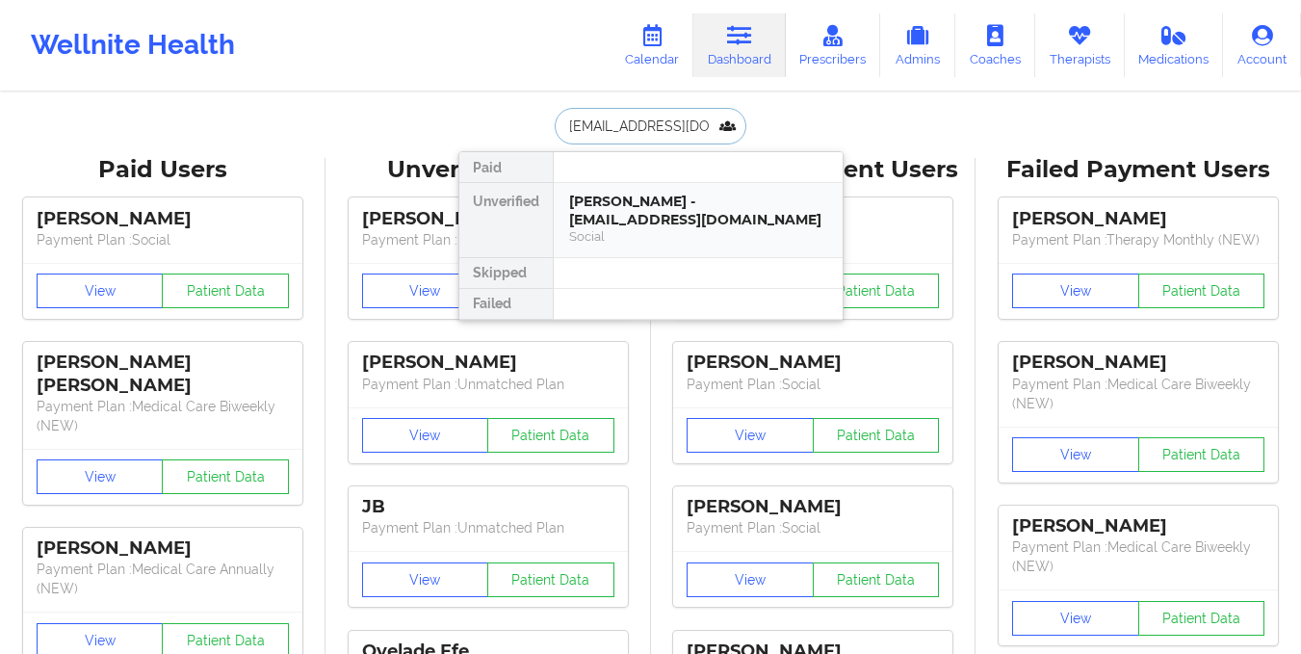
click at [685, 200] on div "Kharina Rosario - kharina72@gmail.com" at bounding box center [698, 211] width 258 height 36
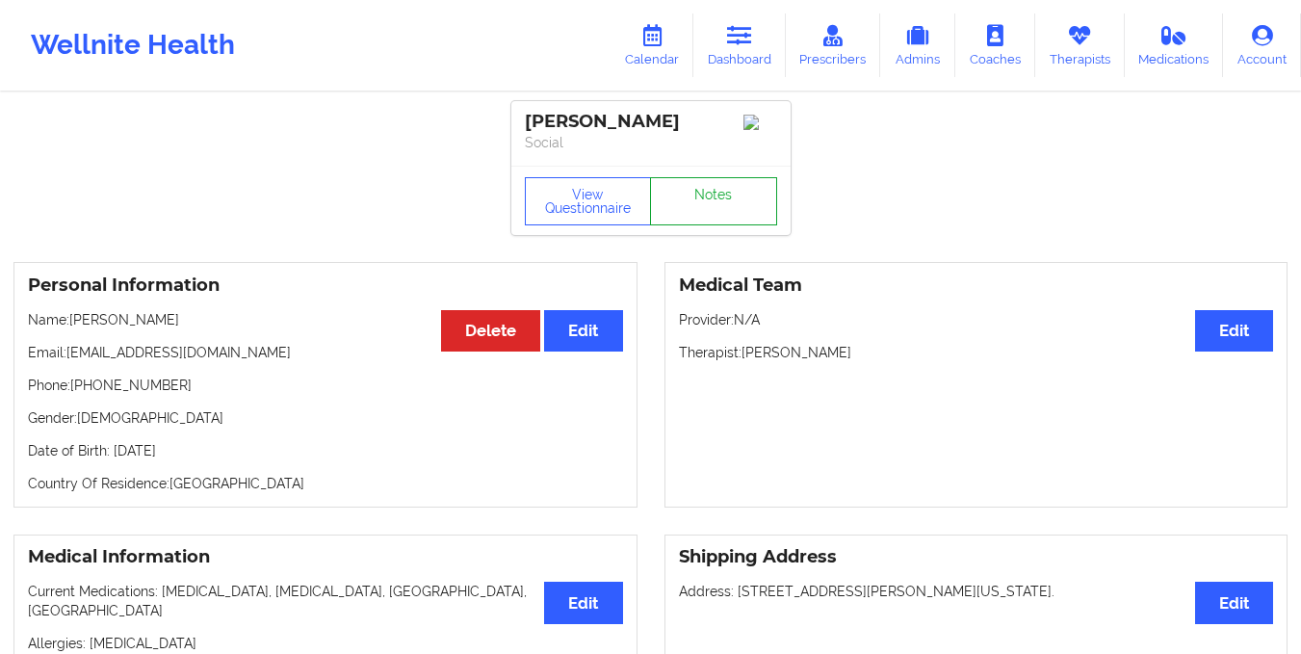
click at [737, 201] on link "Notes" at bounding box center [713, 201] width 127 height 48
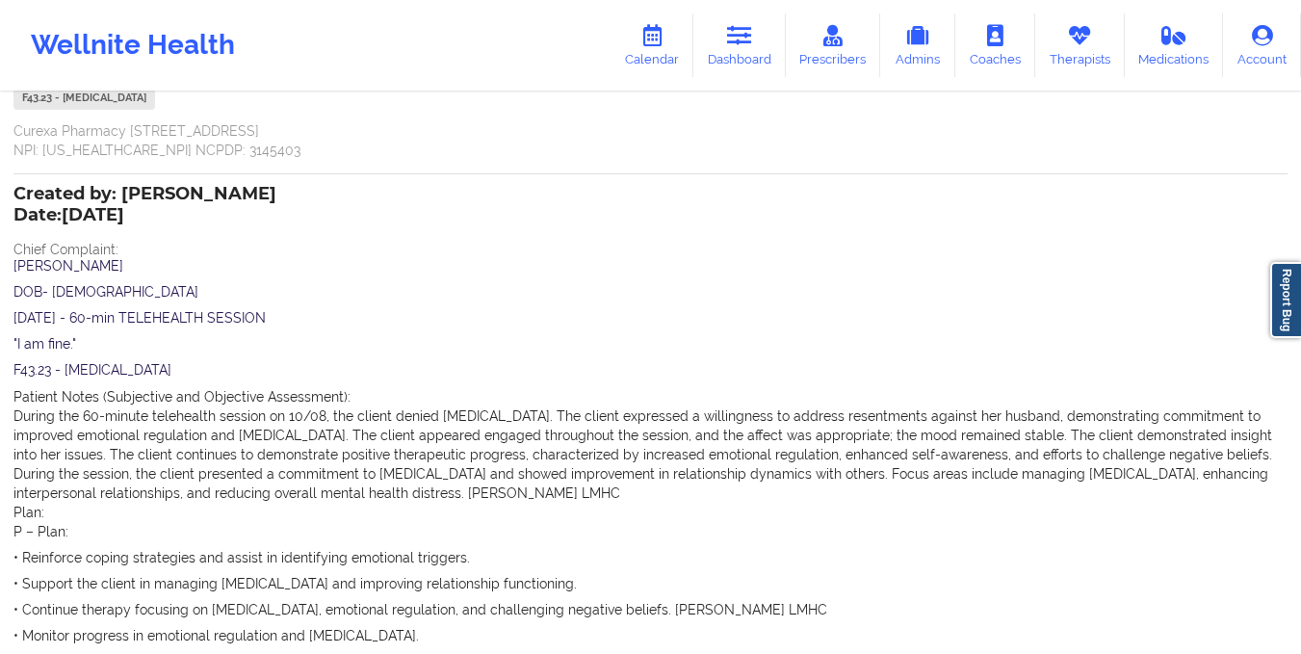
scroll to position [660, 0]
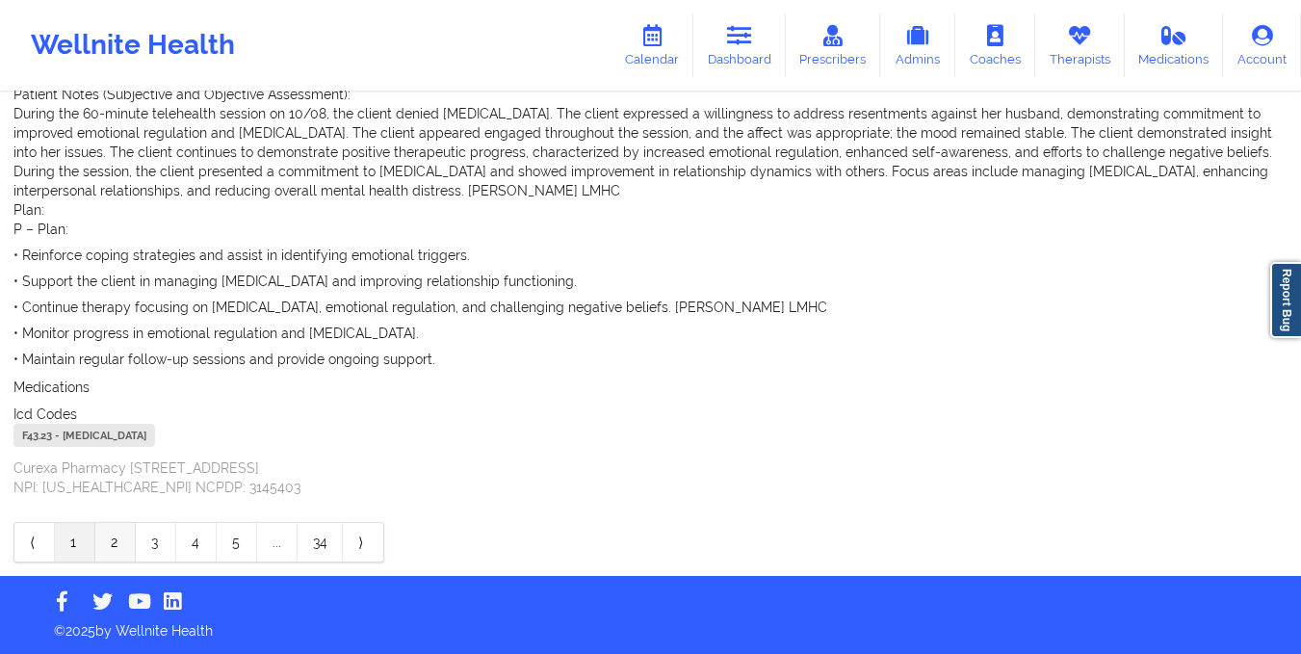
click at [115, 540] on link "2" at bounding box center [115, 542] width 40 height 39
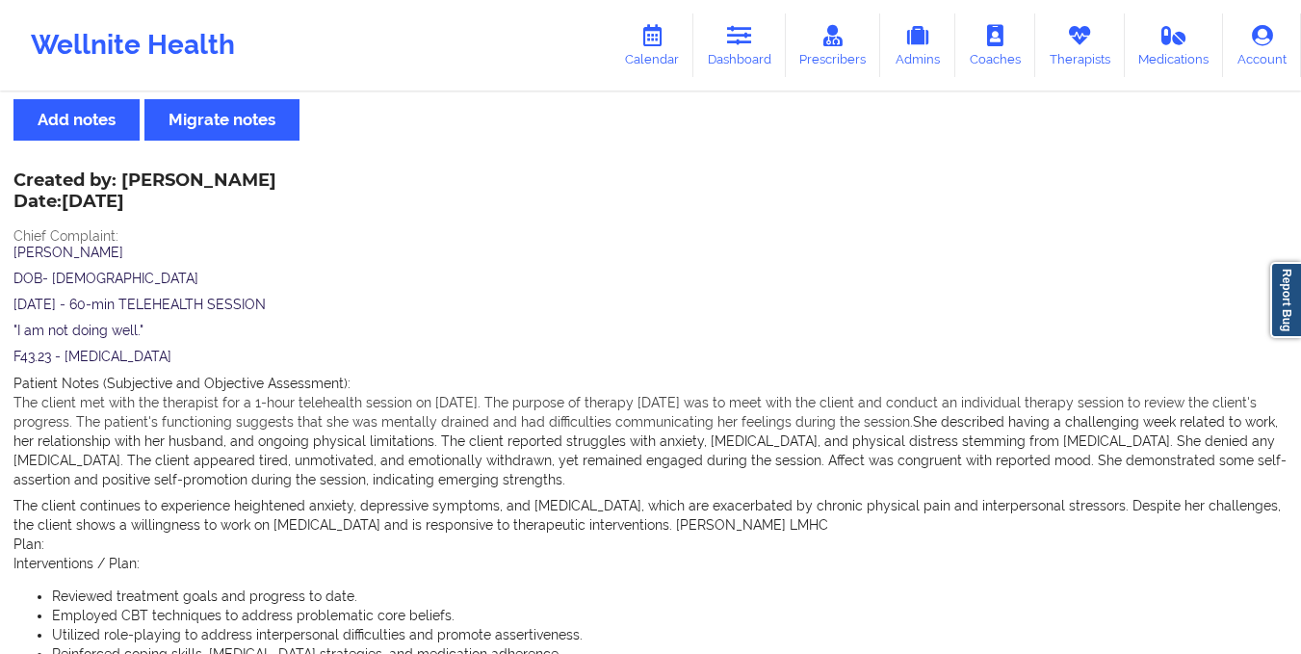
scroll to position [0, 0]
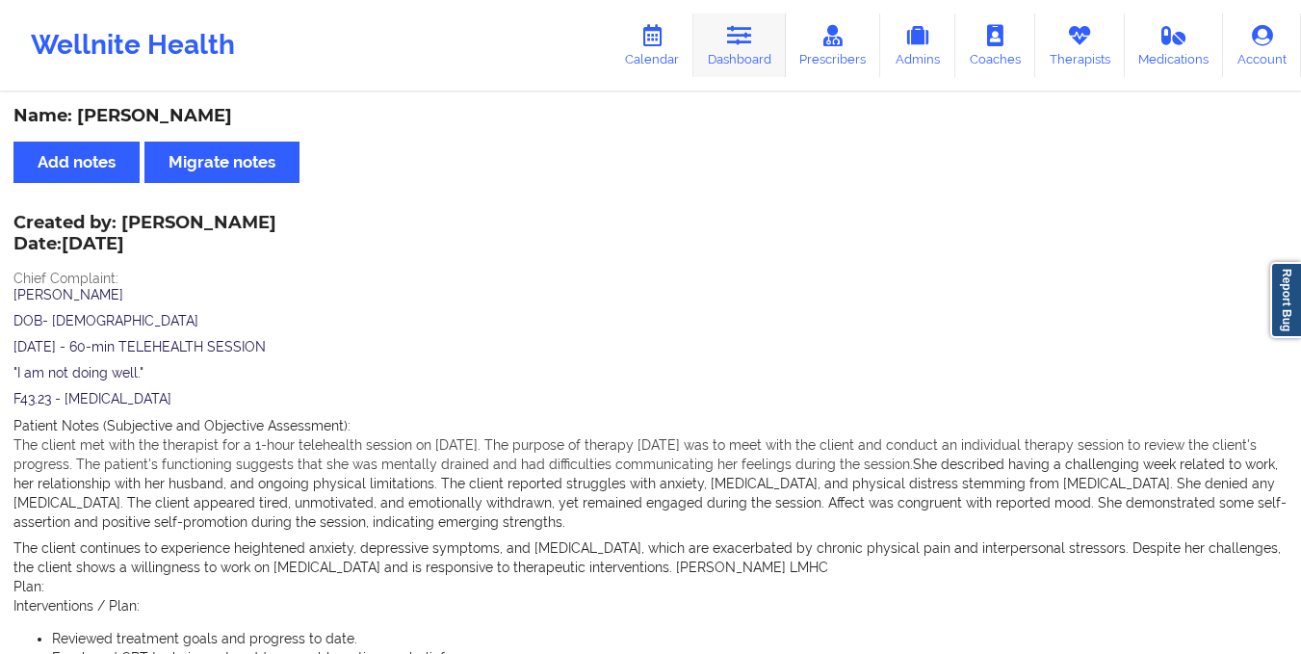
click at [749, 55] on link "Dashboard" at bounding box center [739, 45] width 92 height 64
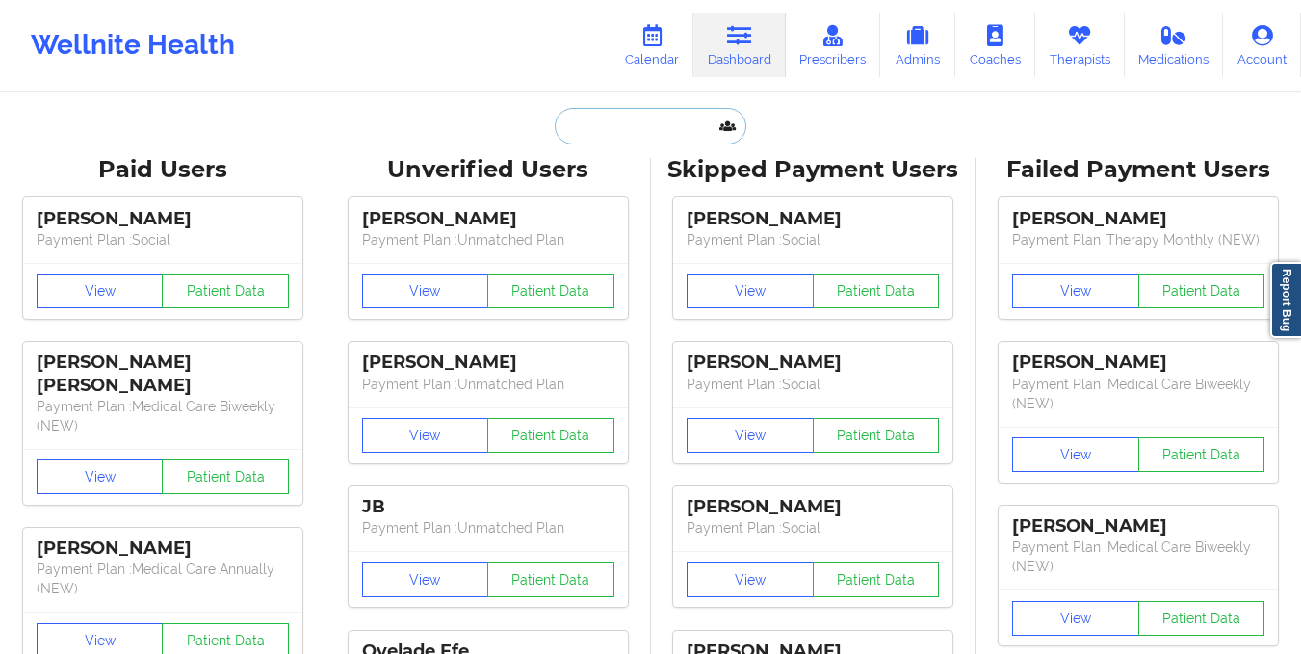
click at [683, 119] on input "text" at bounding box center [650, 126] width 191 height 37
paste input "trisha2lud@gmail.com"
type input "trisha2lud@gmail.com"
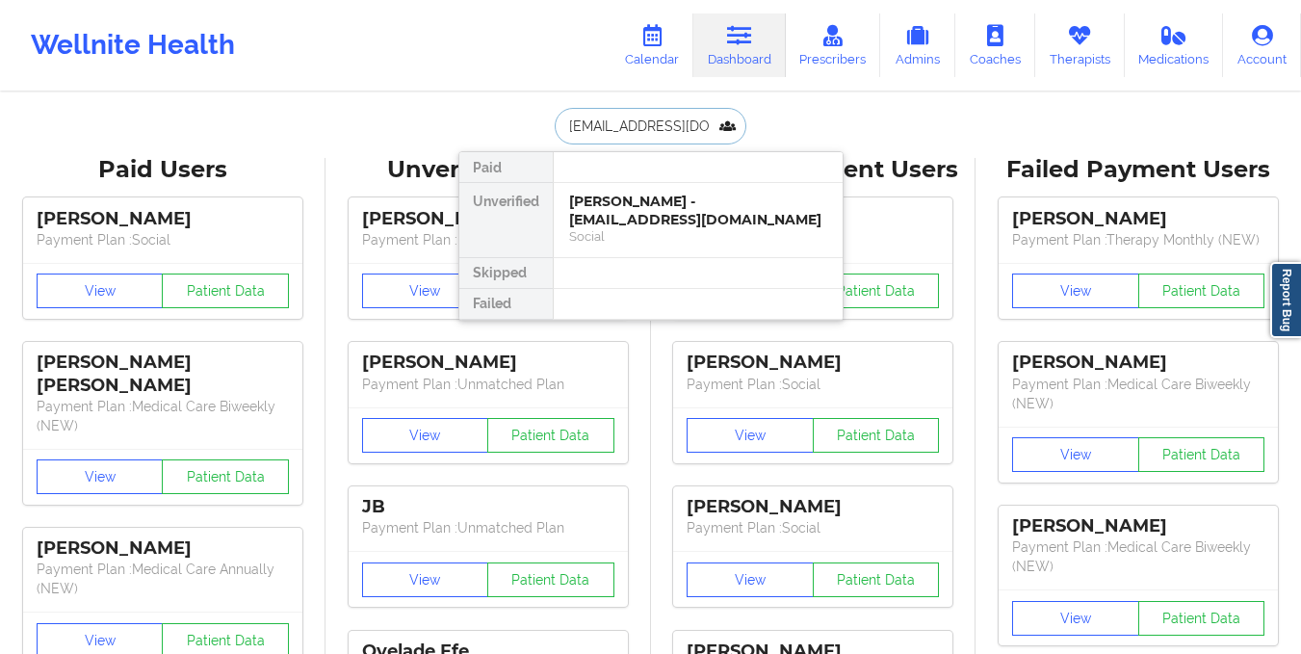
click at [634, 226] on div "Trisha Mae Tulud - trisha2lud@gmail.com" at bounding box center [698, 211] width 258 height 36
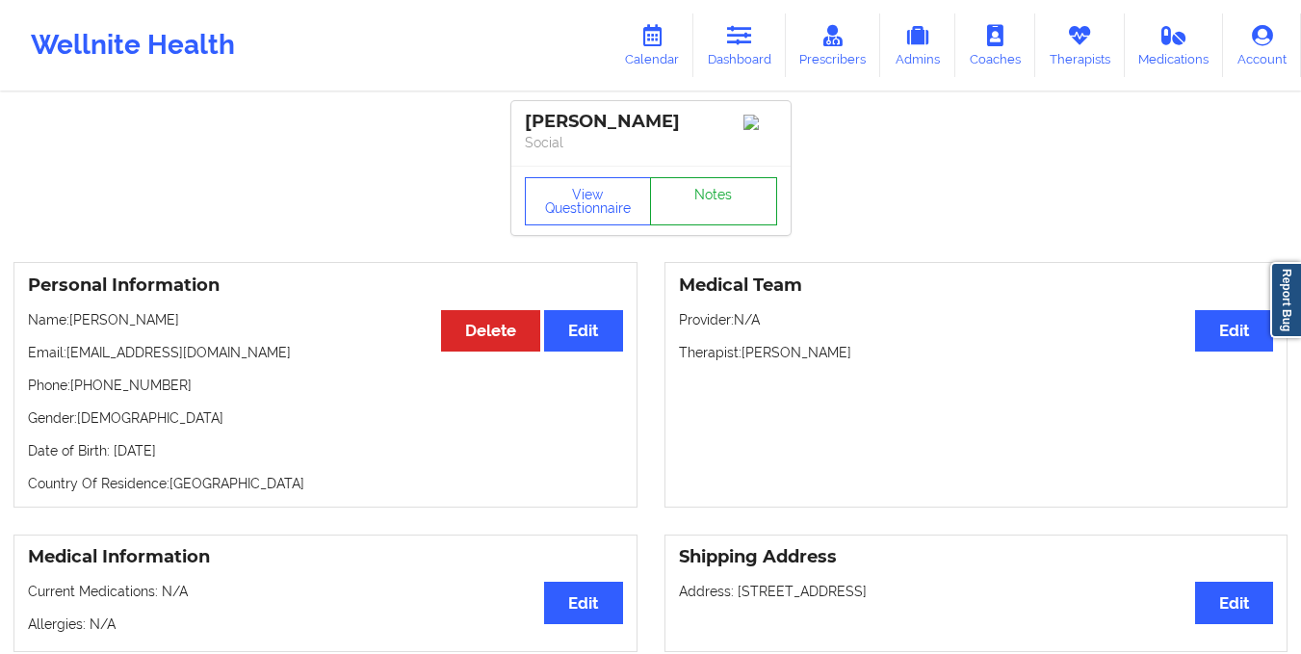
click at [722, 197] on link "Notes" at bounding box center [713, 201] width 127 height 48
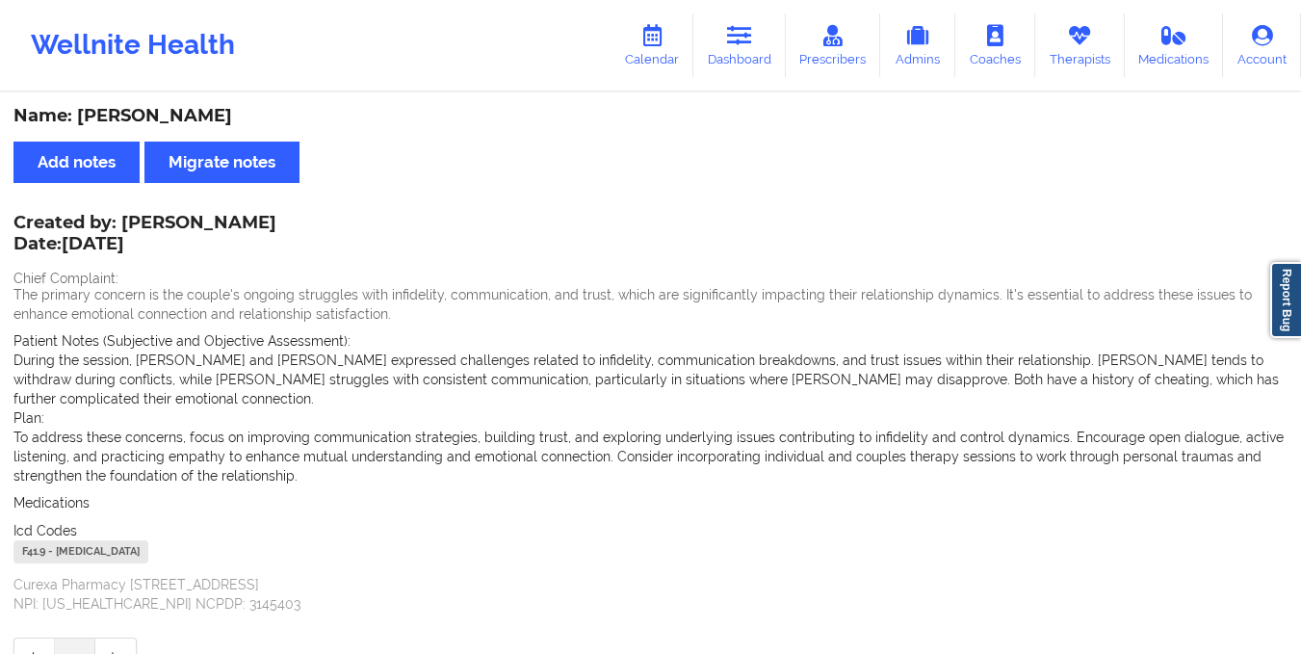
scroll to position [97, 0]
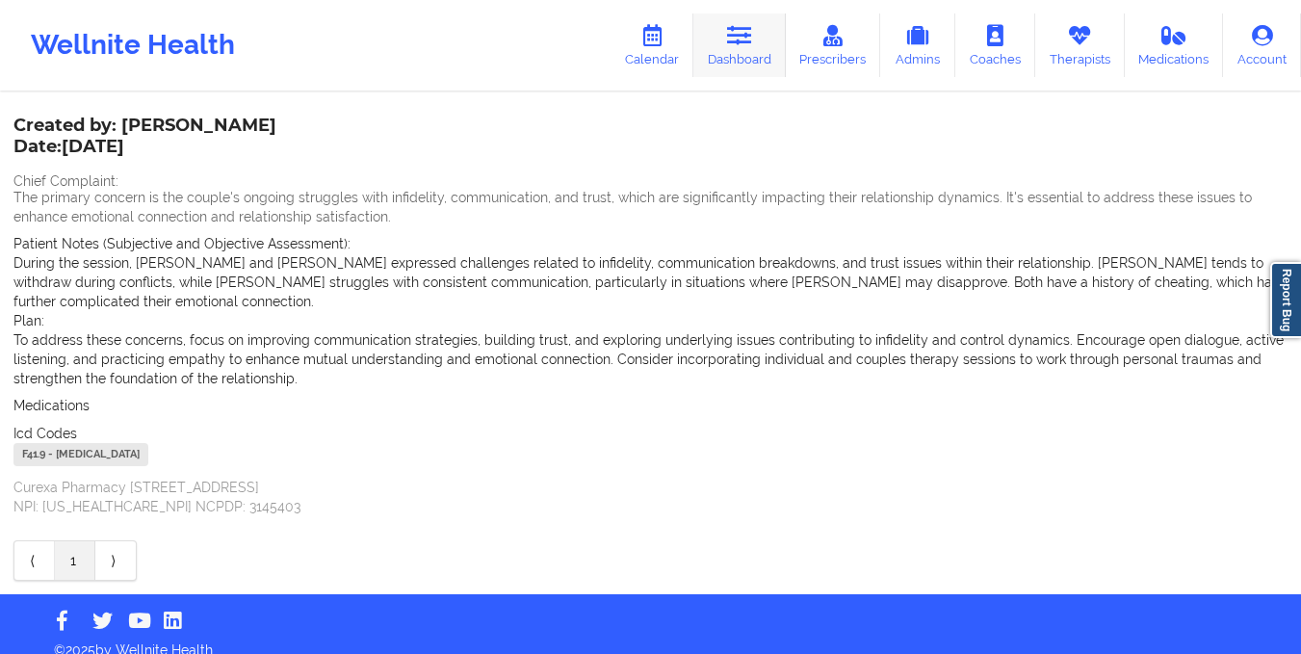
click at [752, 69] on link "Dashboard" at bounding box center [739, 45] width 92 height 64
click at [735, 50] on link "Dashboard" at bounding box center [739, 45] width 92 height 64
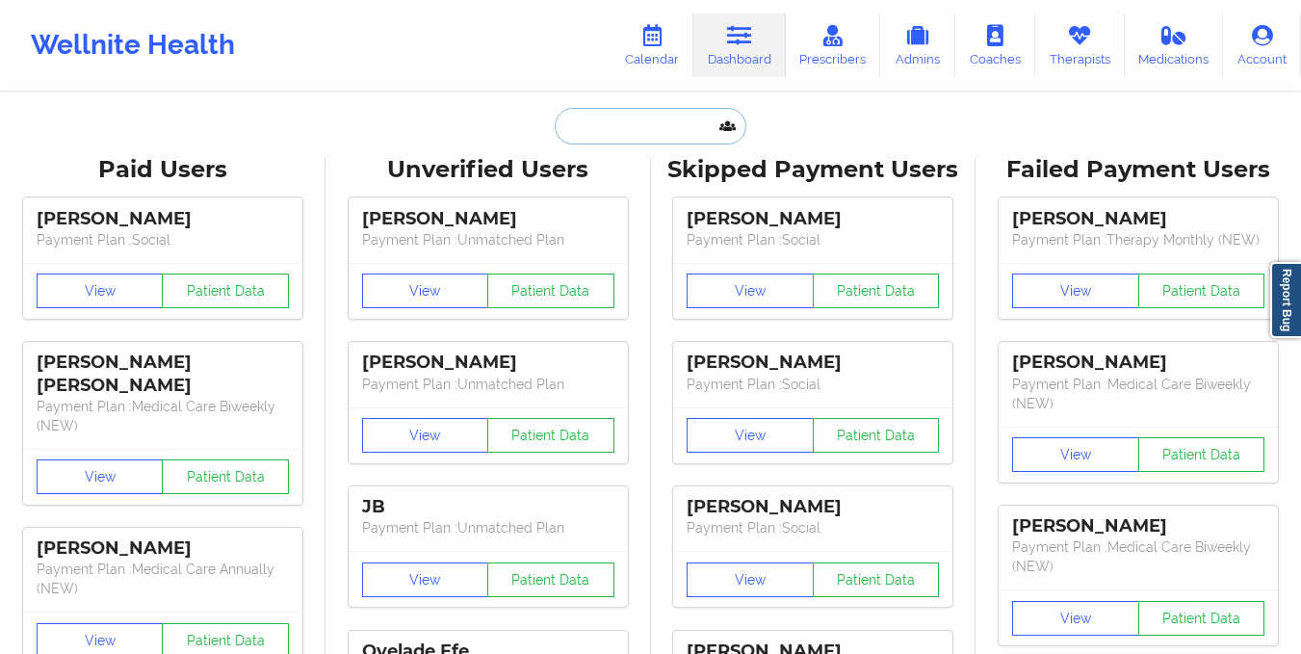
click at [614, 133] on input "text" at bounding box center [650, 126] width 191 height 37
paste input "goldleafframing@hotmail.com"
type input "goldleafframing@hotmail.com"
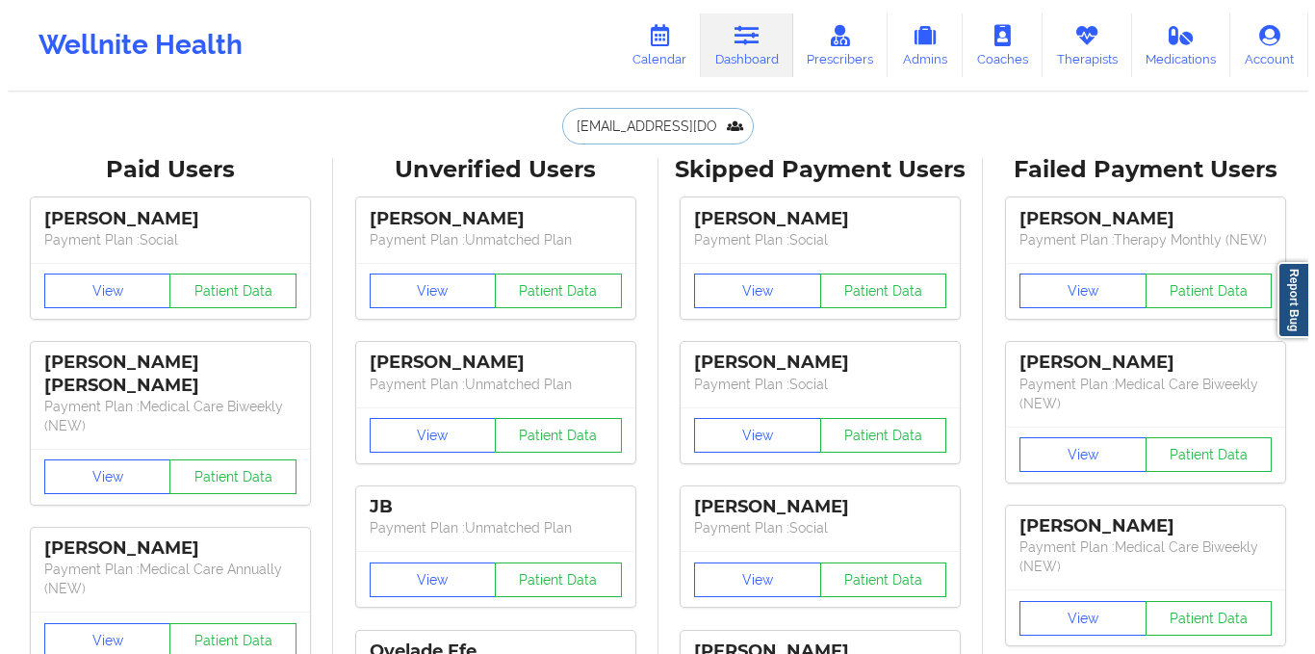
scroll to position [0, 37]
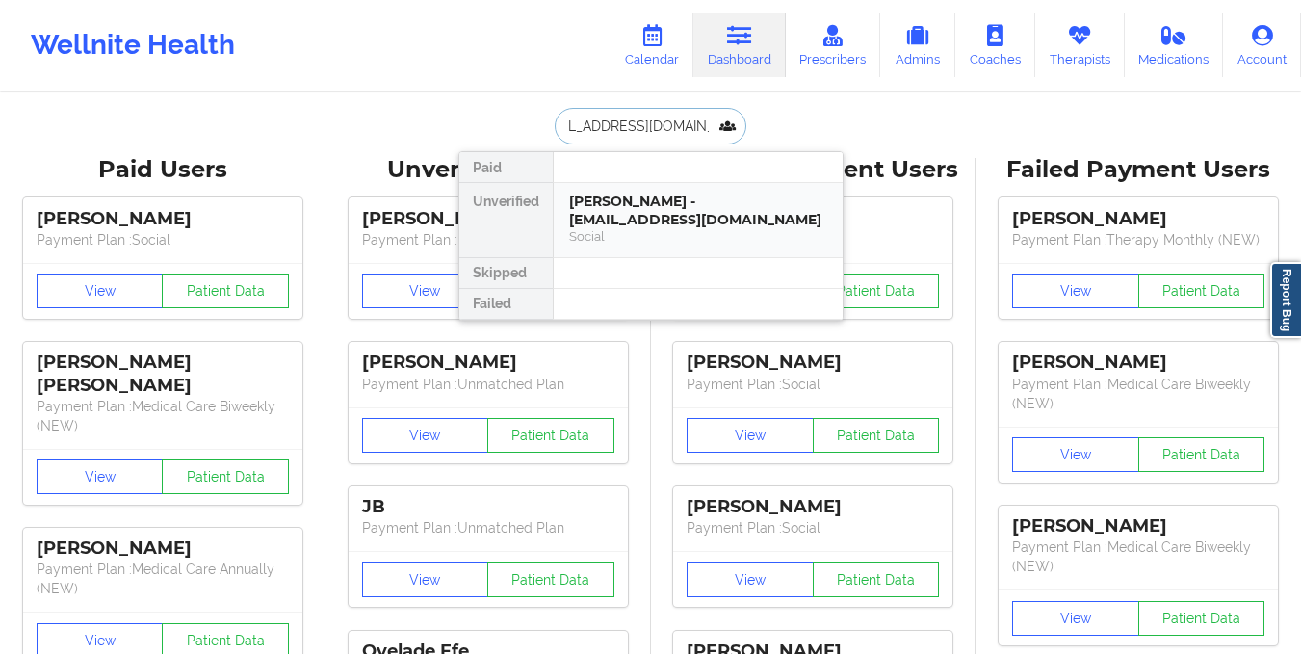
click at [670, 215] on div "[PERSON_NAME] - [EMAIL_ADDRESS][DOMAIN_NAME]" at bounding box center [698, 211] width 258 height 36
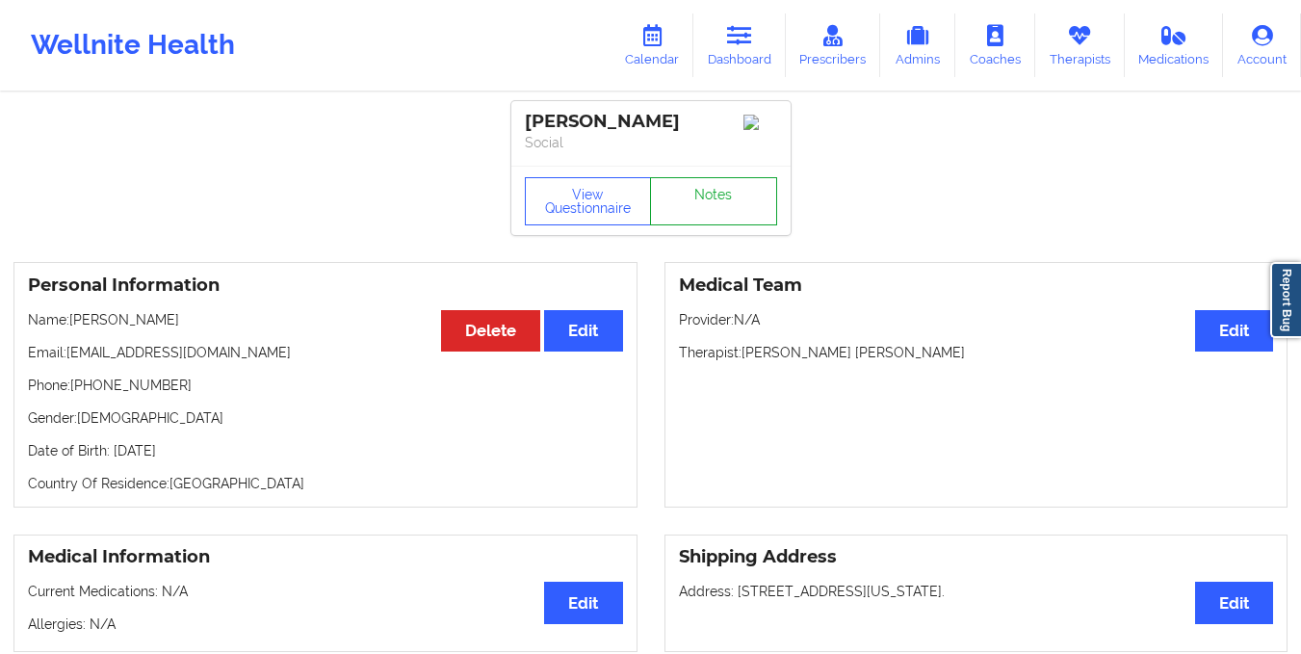
click at [726, 183] on link "Notes" at bounding box center [713, 201] width 127 height 48
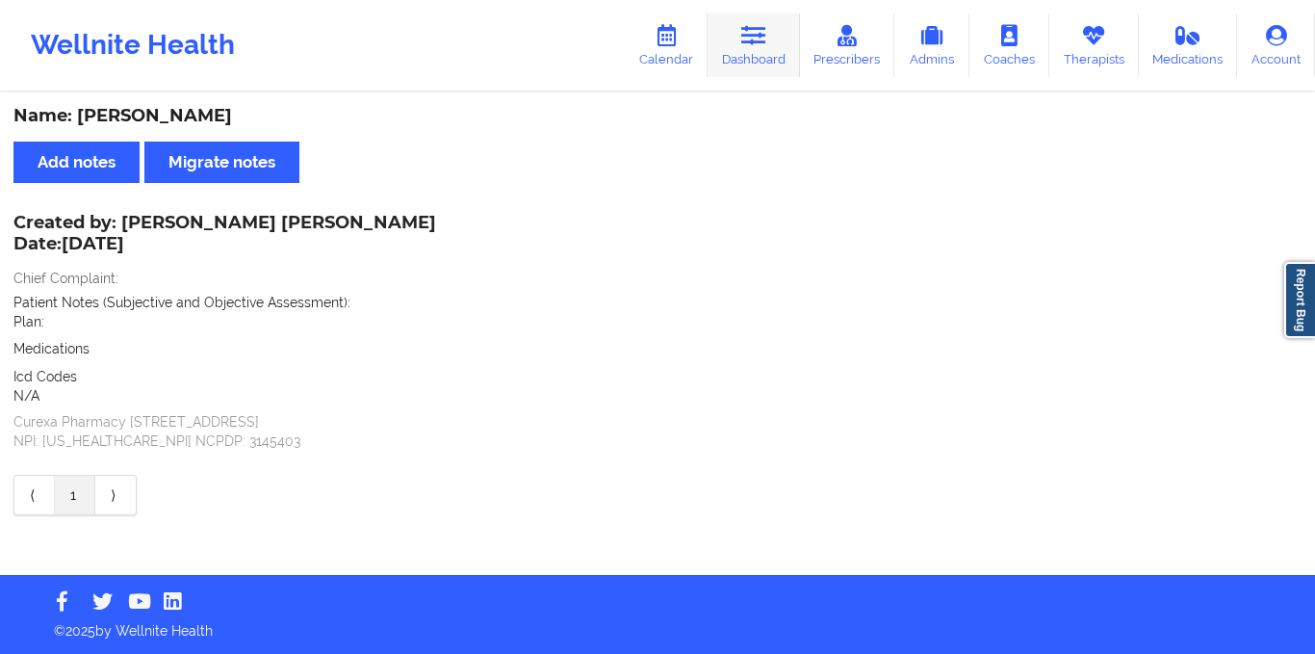
click at [754, 56] on link "Dashboard" at bounding box center [754, 45] width 92 height 64
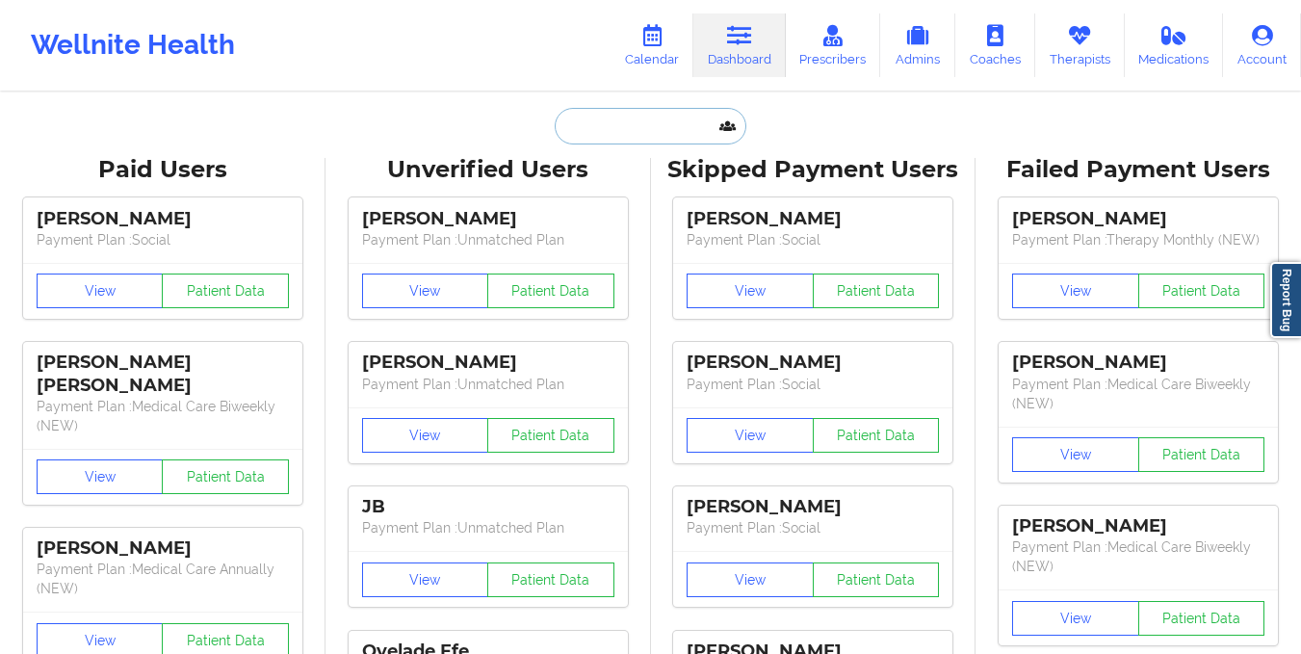
click at [634, 130] on input "text" at bounding box center [650, 126] width 191 height 37
paste input "[PERSON_NAME][EMAIL_ADDRESS][DOMAIN_NAME]"
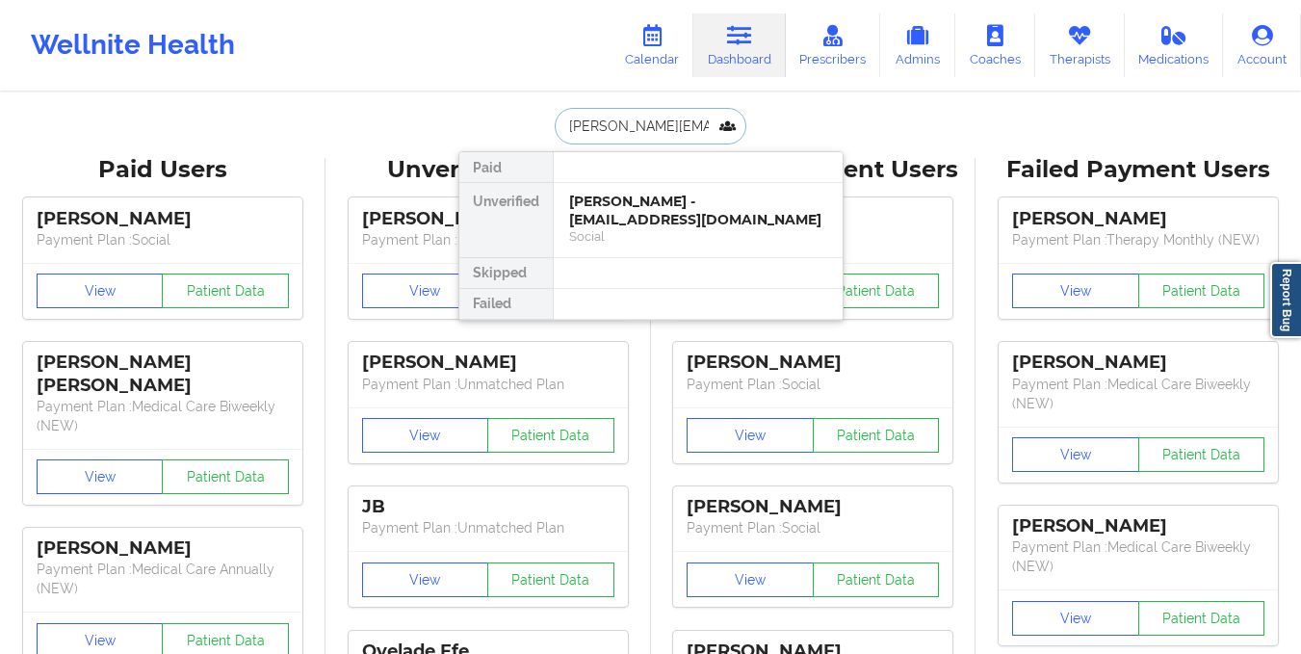
type input "[PERSON_NAME][EMAIL_ADDRESS][DOMAIN_NAME]"
click at [624, 226] on div "[PERSON_NAME] - [PERSON_NAME][EMAIL_ADDRESS][DOMAIN_NAME]" at bounding box center [698, 211] width 258 height 36
